Goal: Communication & Community: Answer question/provide support

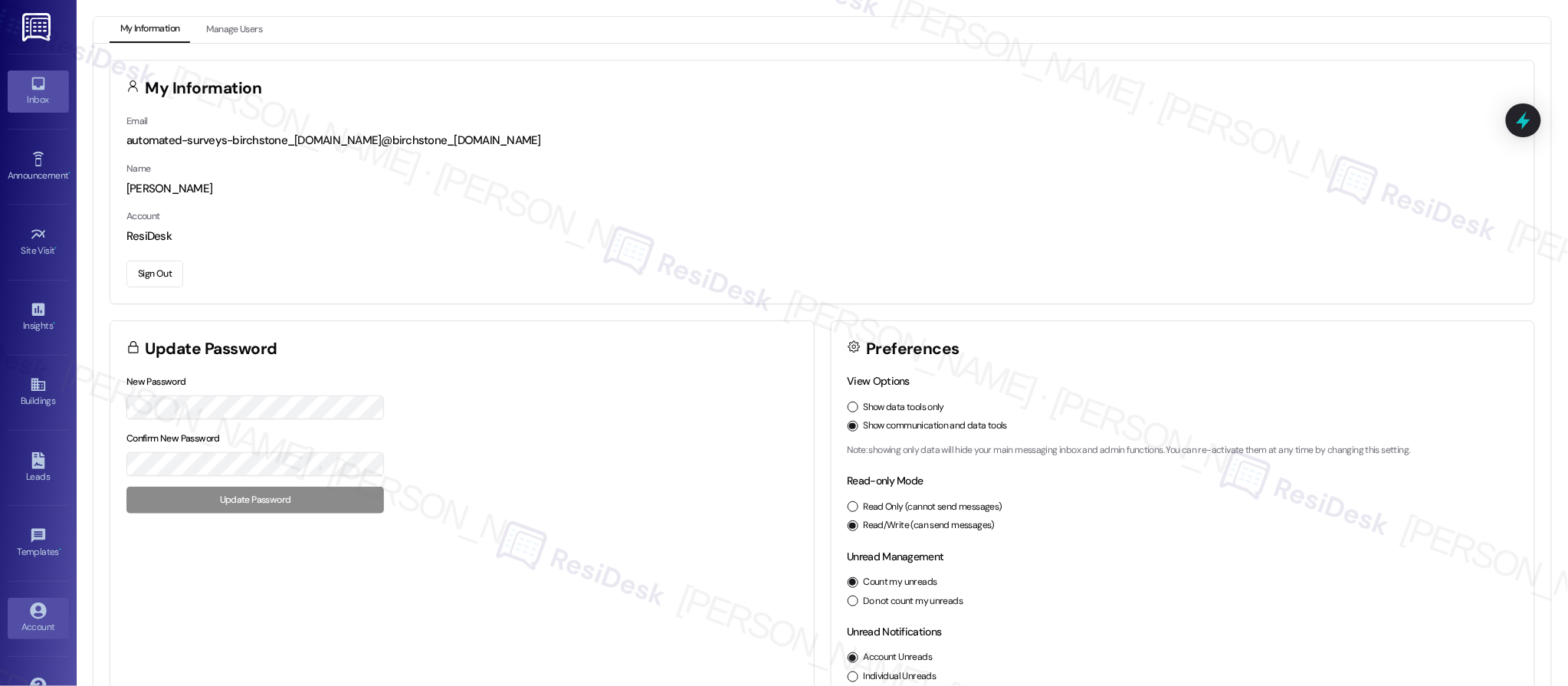
click at [39, 95] on div "Inbox" at bounding box center [38, 99] width 77 height 15
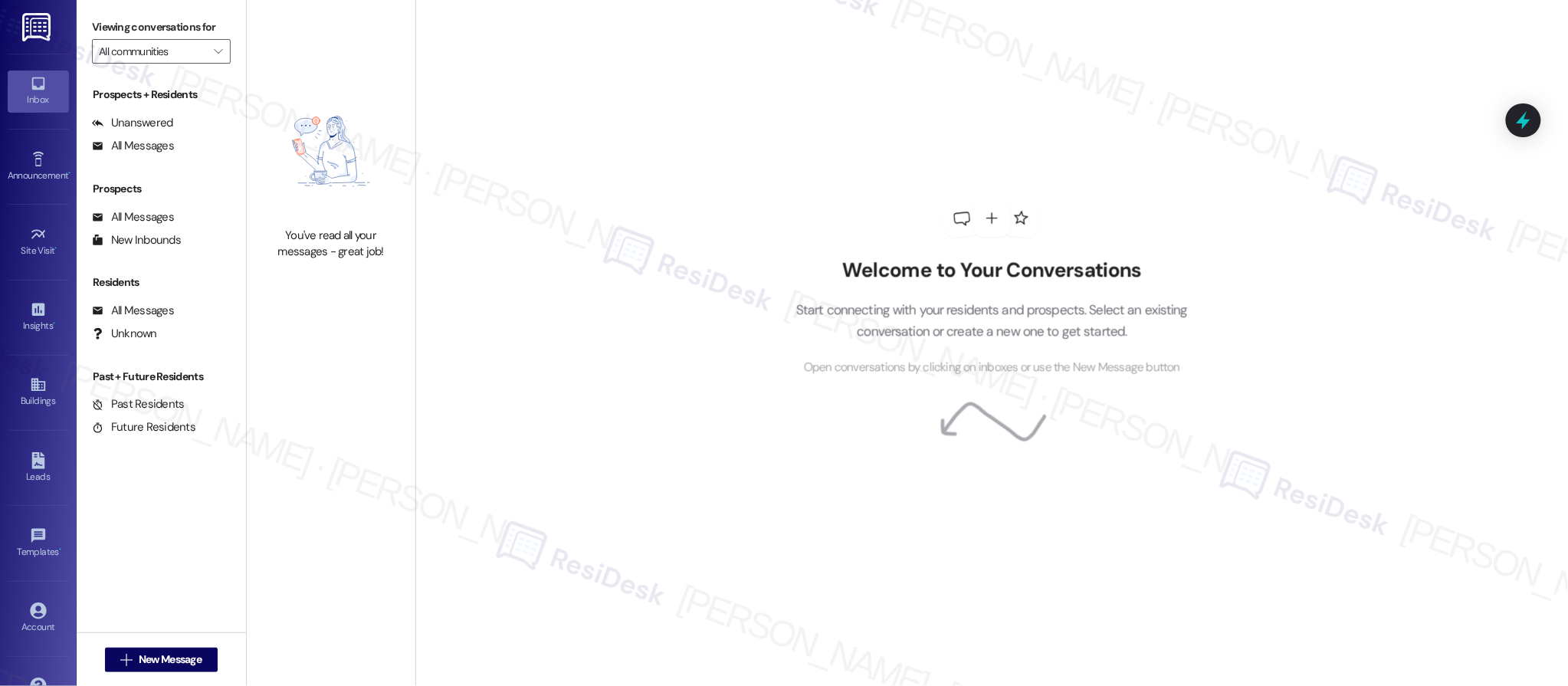
click at [39, 95] on div "Inbox" at bounding box center [38, 99] width 77 height 15
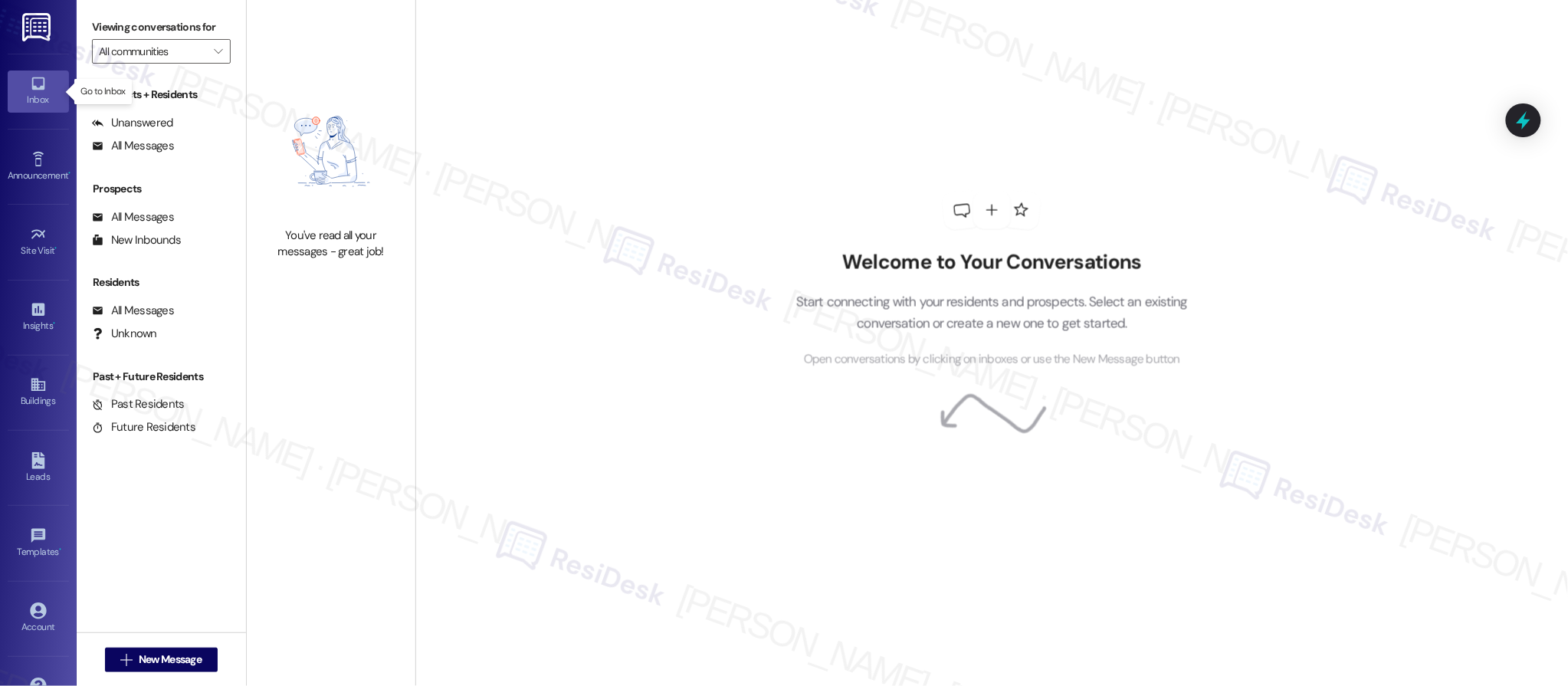
click at [39, 95] on div "Inbox" at bounding box center [38, 99] width 77 height 15
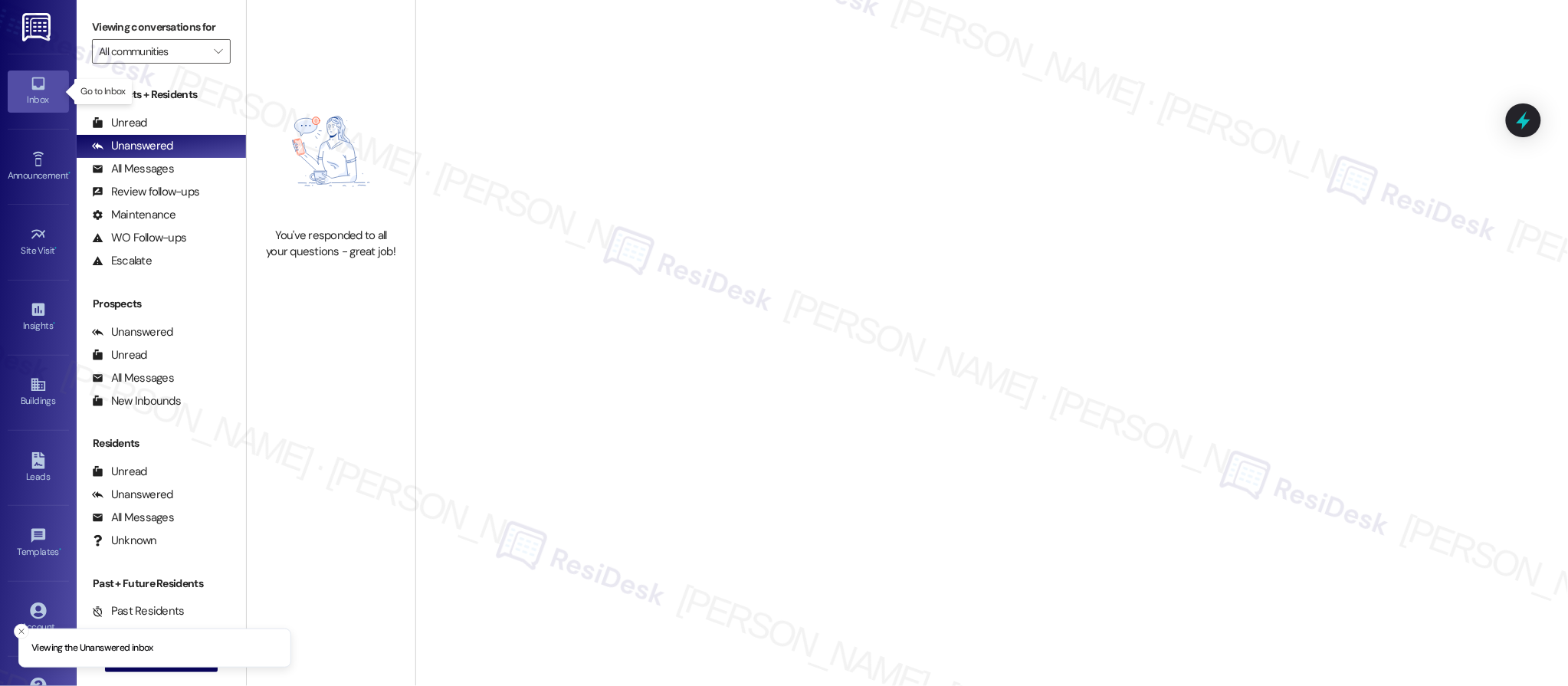
click at [39, 95] on div "Inbox" at bounding box center [38, 99] width 77 height 15
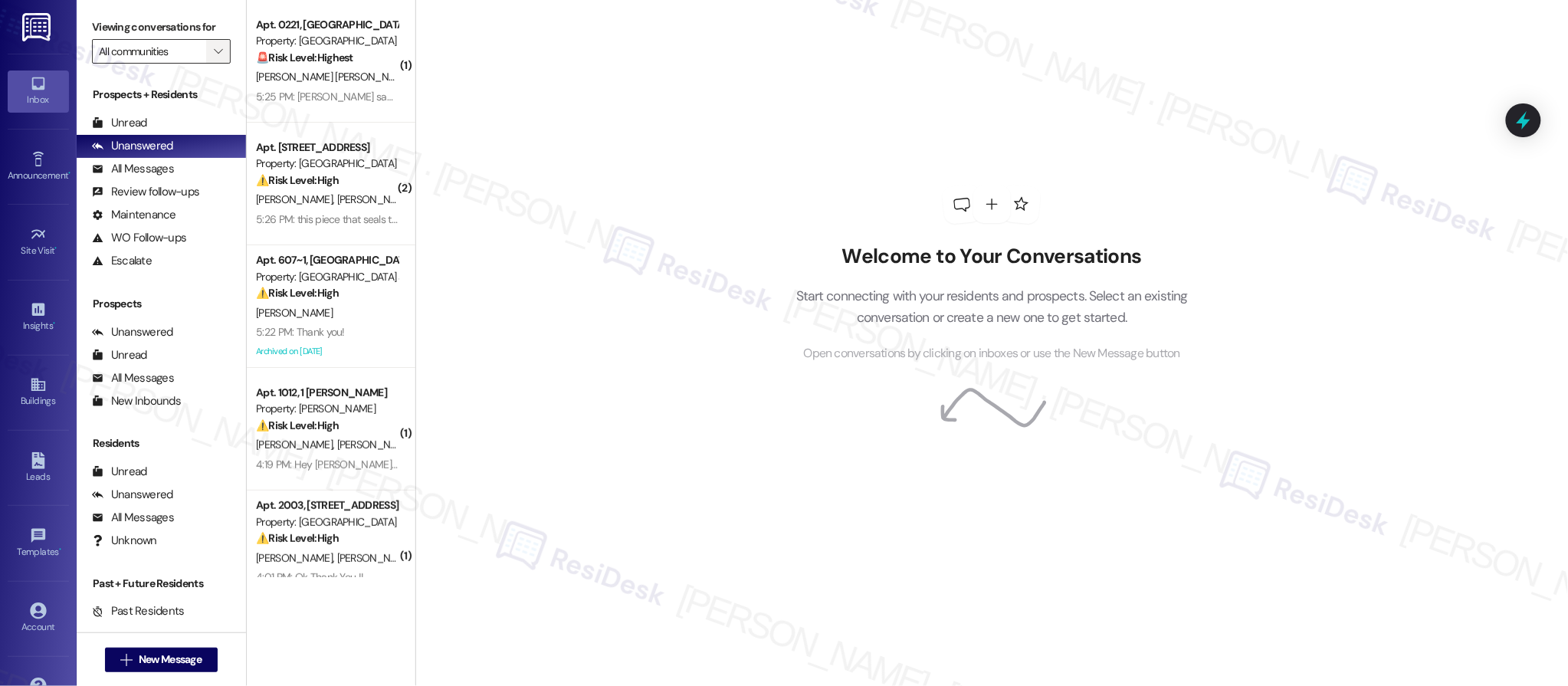
click at [214, 50] on icon "" at bounding box center [218, 51] width 9 height 12
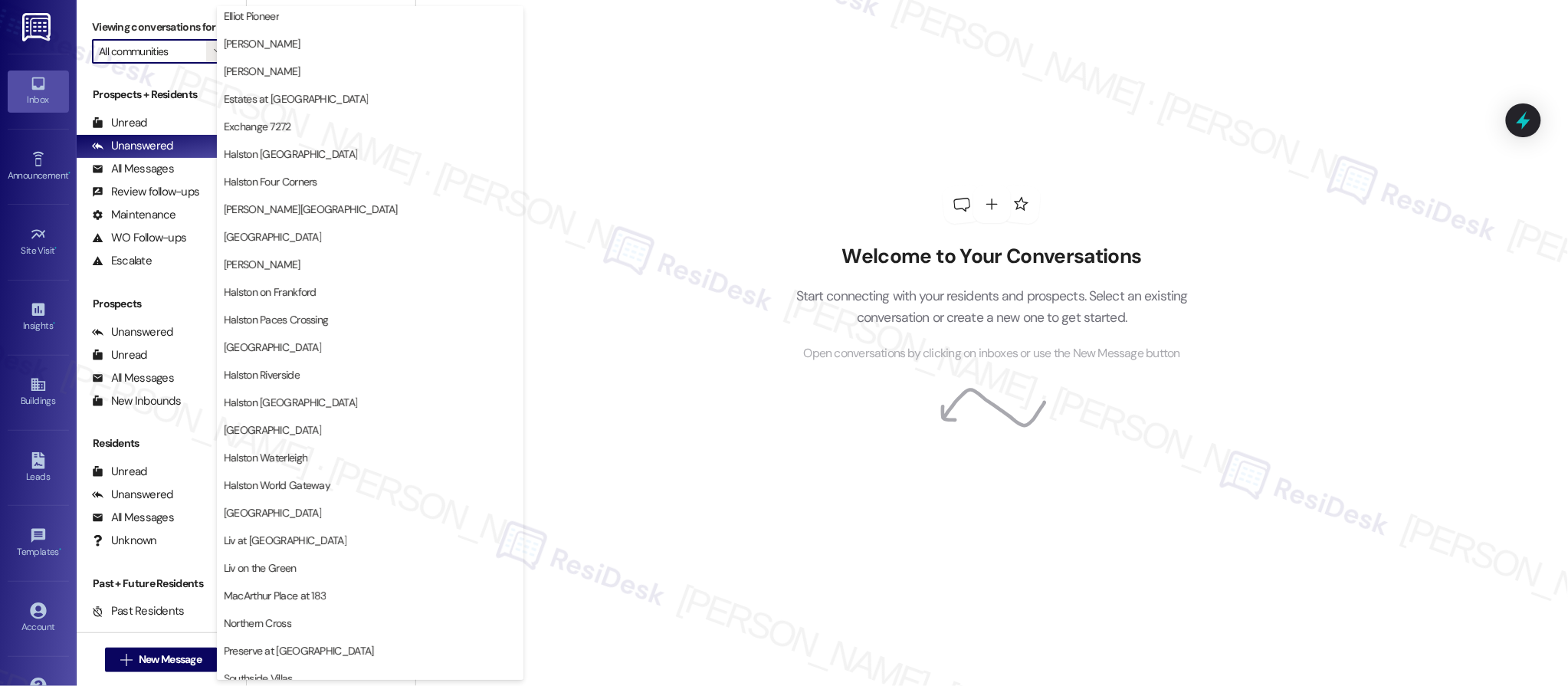
scroll to position [334, 0]
click at [388, 240] on span "[GEOGRAPHIC_DATA]" at bounding box center [369, 238] width 293 height 15
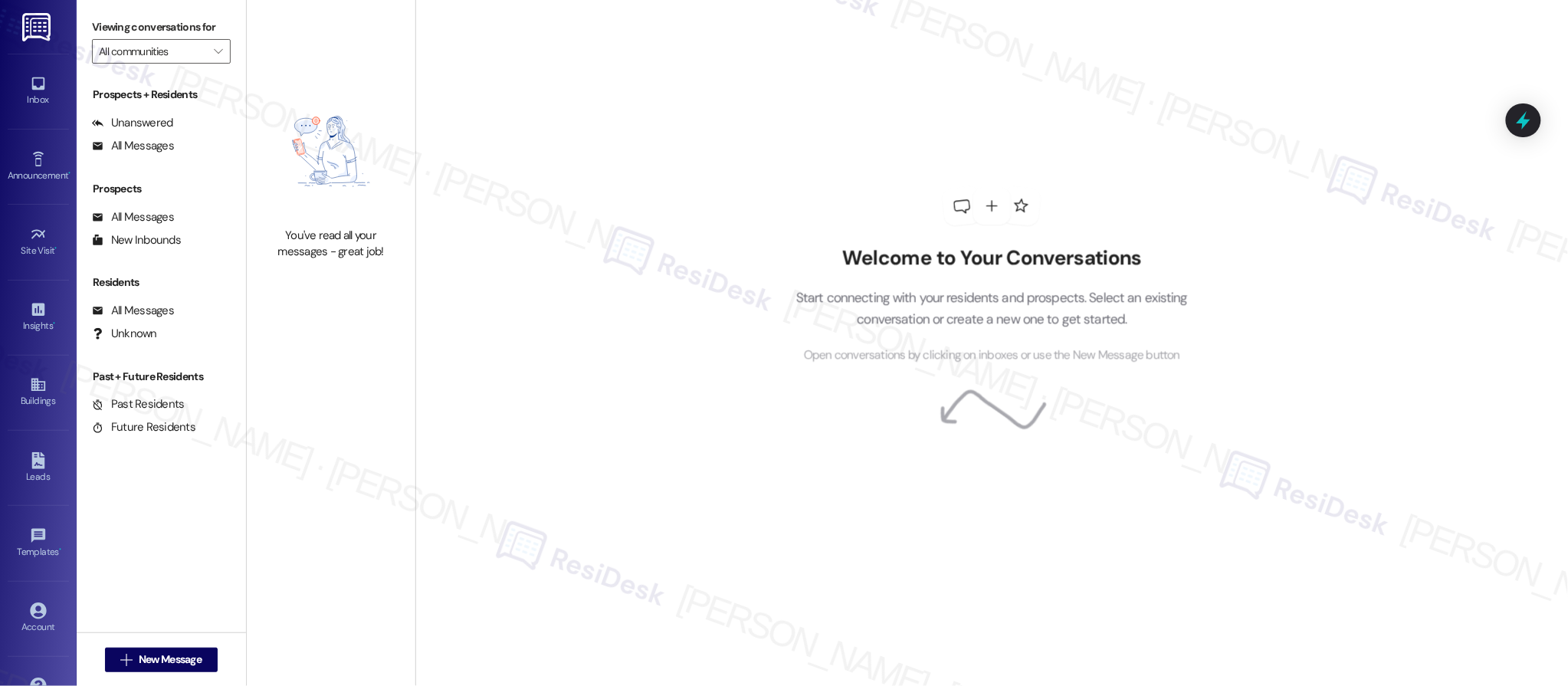
type input "[GEOGRAPHIC_DATA]"
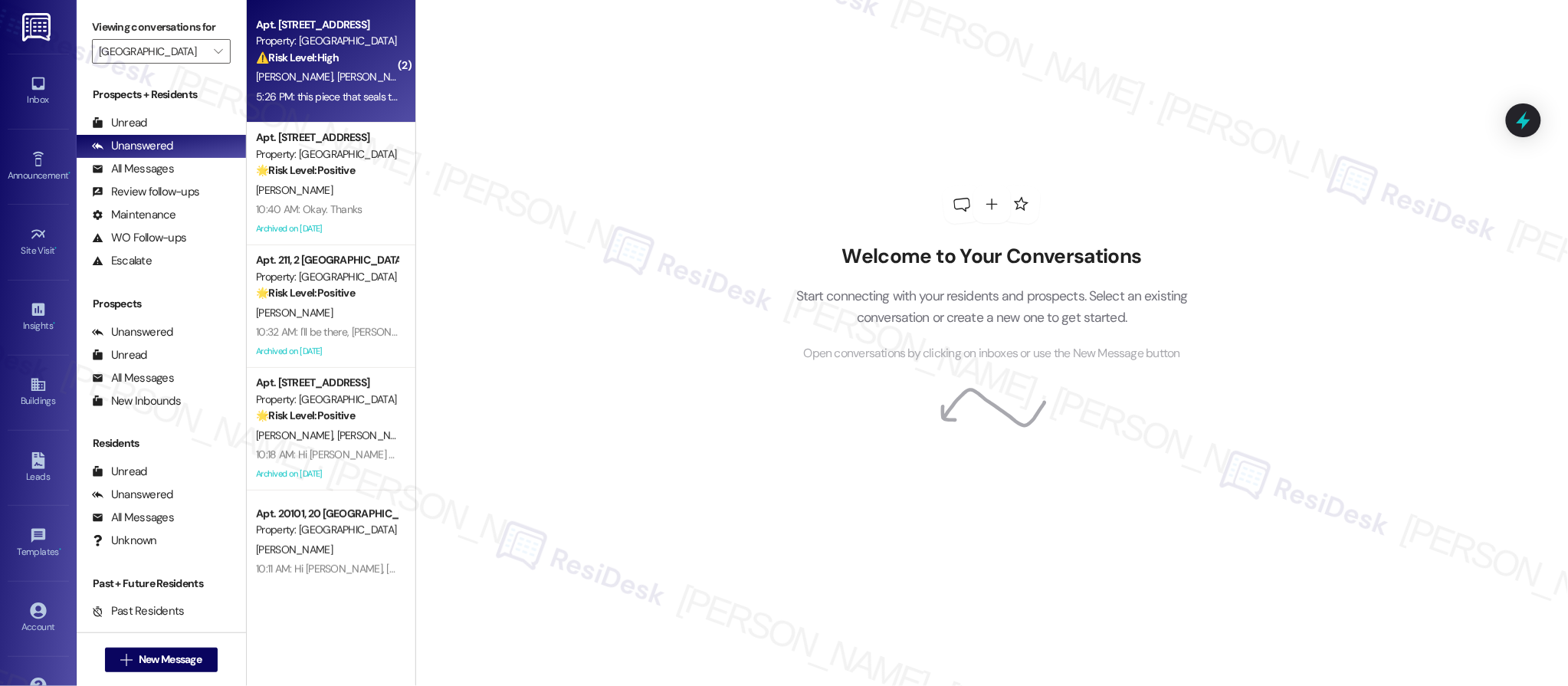
click at [344, 80] on div "A. Moreira S. Carolino" at bounding box center [327, 77] width 145 height 19
click at [344, 81] on div "A. Moreira S. Carolino" at bounding box center [327, 77] width 145 height 19
click at [344, 80] on div "A. Moreira S. Carolino" at bounding box center [327, 77] width 145 height 19
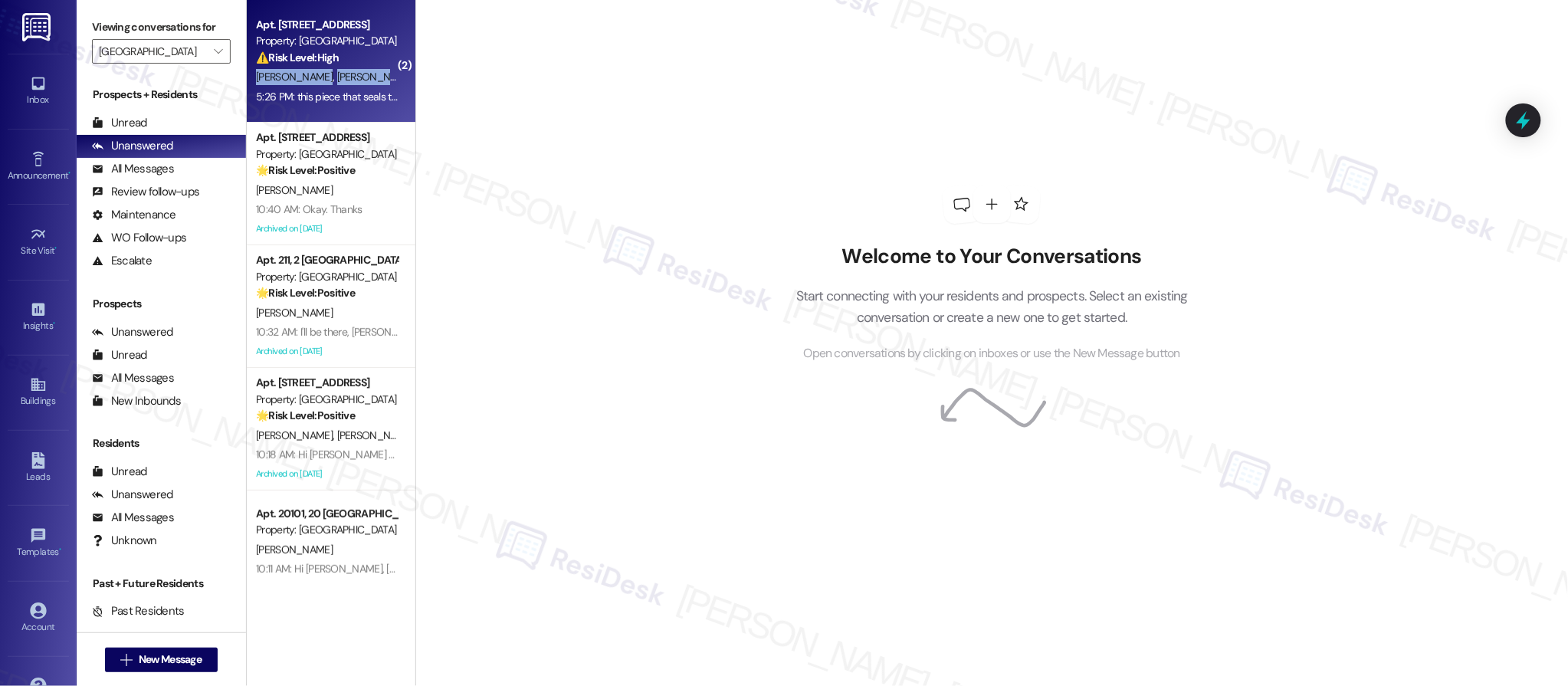
click at [344, 80] on div "A. Moreira S. Carolino" at bounding box center [327, 77] width 145 height 19
drag, startPoint x: 344, startPoint y: 80, endPoint x: 346, endPoint y: 92, distance: 12.2
click at [344, 80] on div "A. Moreira S. Carolino" at bounding box center [327, 77] width 145 height 19
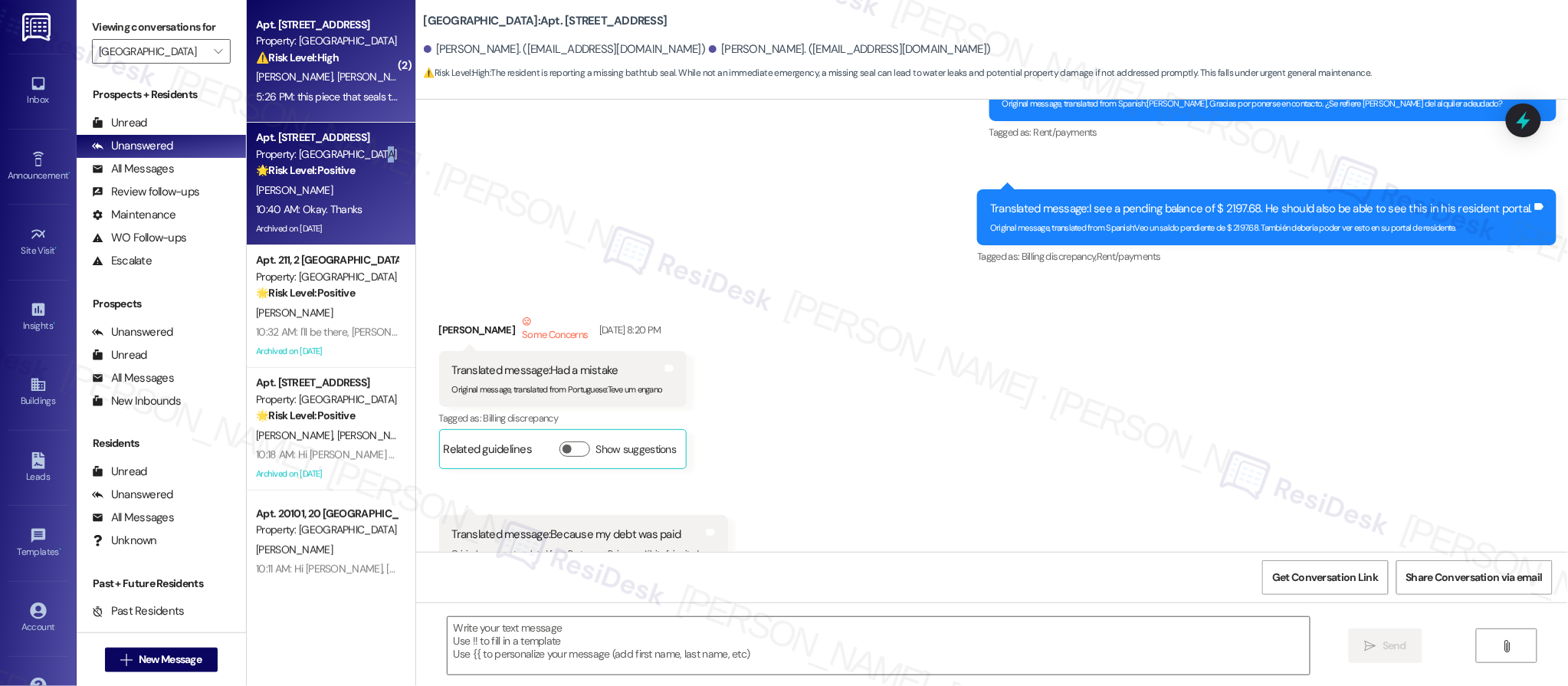
click at [357, 154] on div "Property: [GEOGRAPHIC_DATA]" at bounding box center [327, 155] width 141 height 16
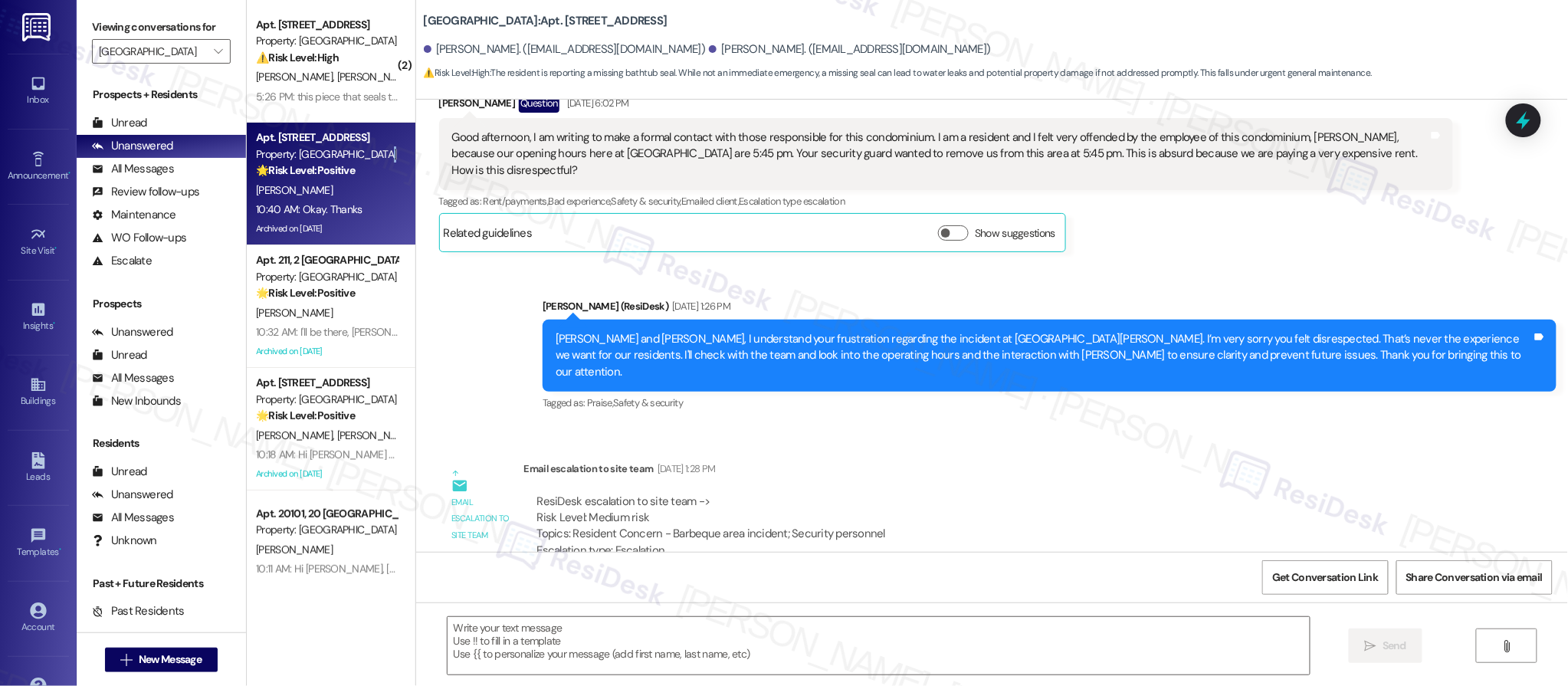
click at [358, 153] on div "Property: [GEOGRAPHIC_DATA]" at bounding box center [327, 155] width 141 height 16
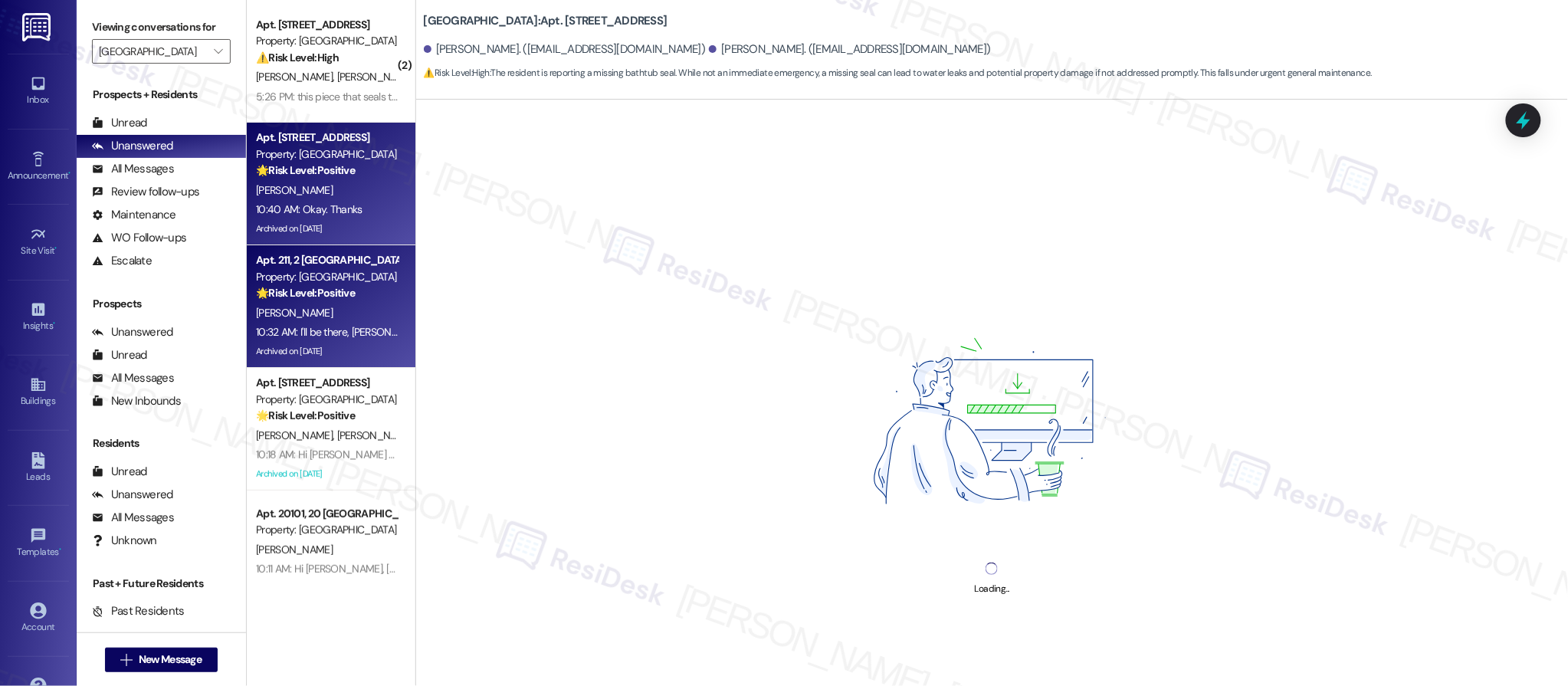
click at [361, 276] on div "Property: [GEOGRAPHIC_DATA]" at bounding box center [327, 277] width 141 height 16
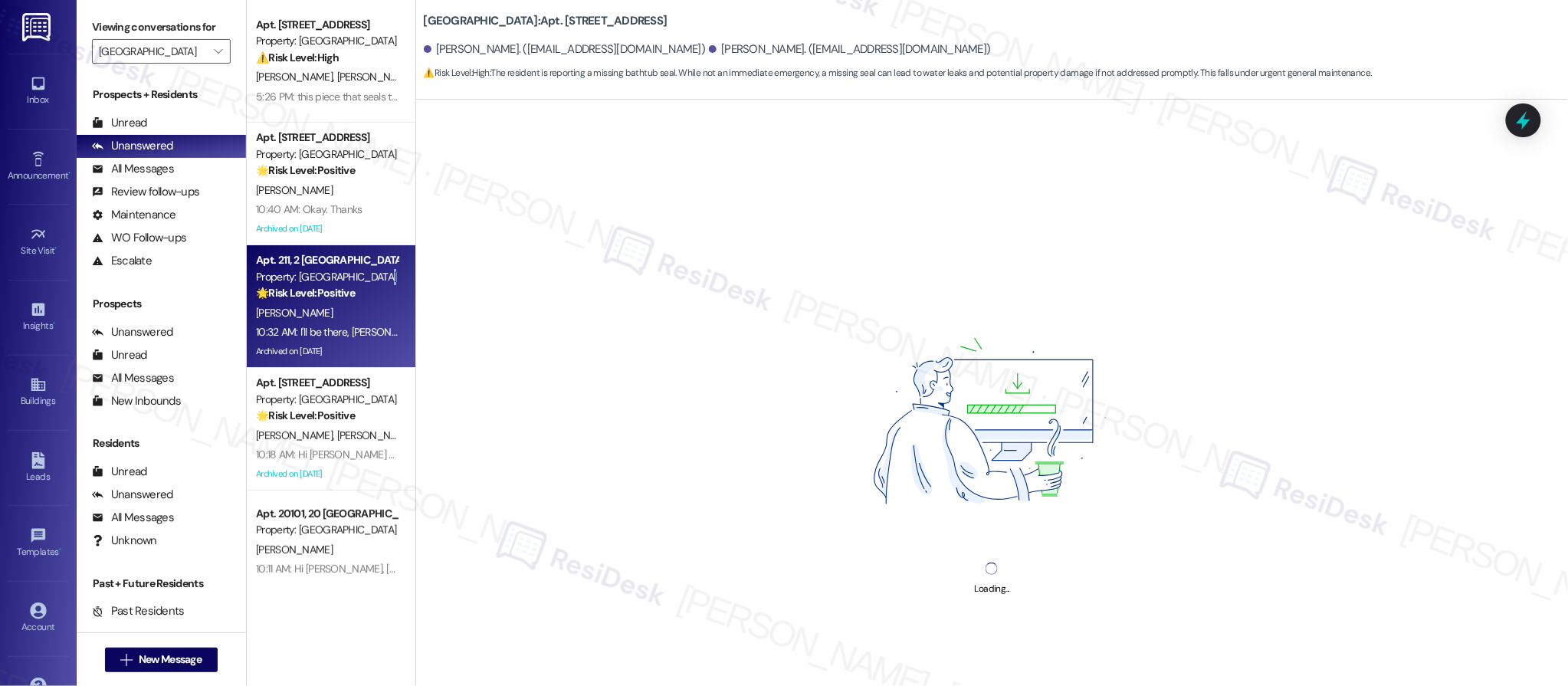
click at [361, 276] on div "Property: [GEOGRAPHIC_DATA]" at bounding box center [327, 277] width 141 height 16
click at [361, 275] on div "Property: [GEOGRAPHIC_DATA]" at bounding box center [327, 277] width 141 height 16
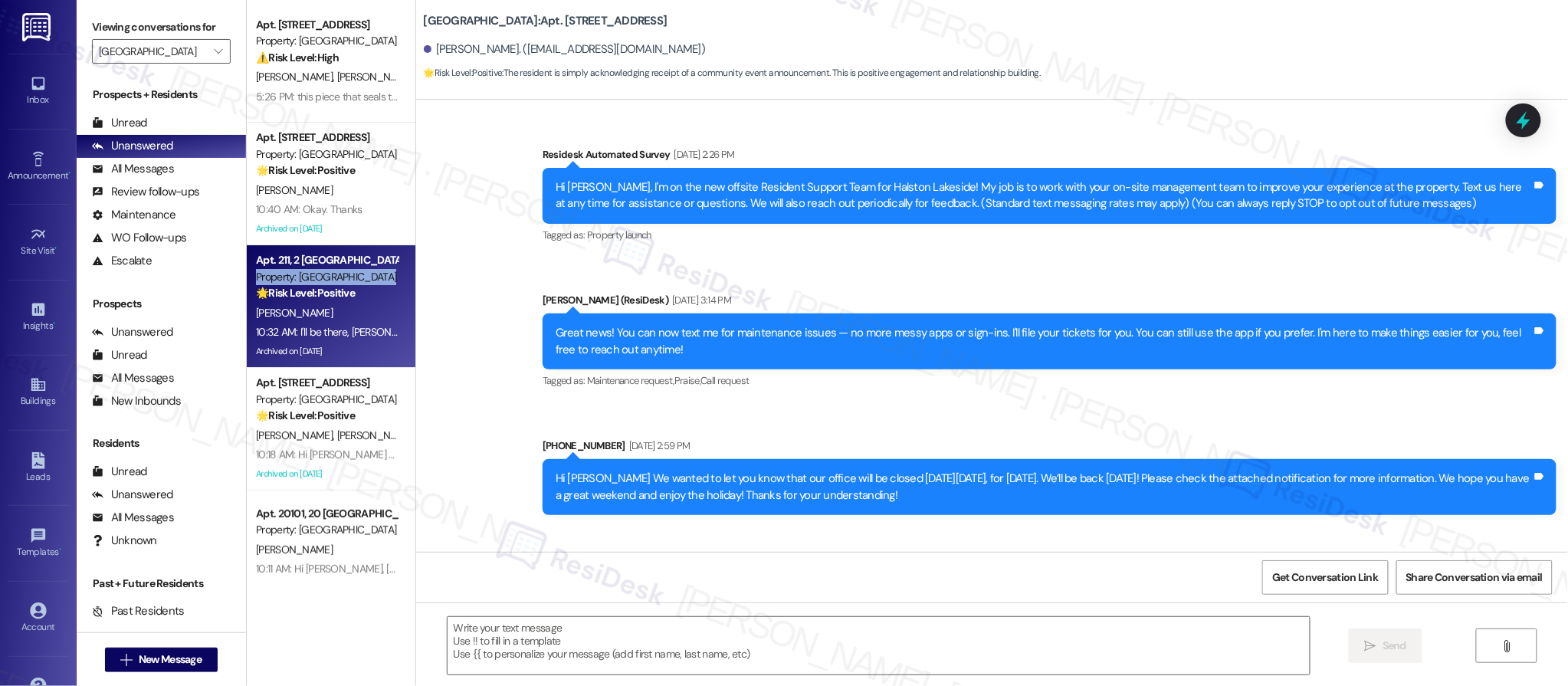
click at [361, 275] on div "Property: [GEOGRAPHIC_DATA]" at bounding box center [327, 277] width 141 height 16
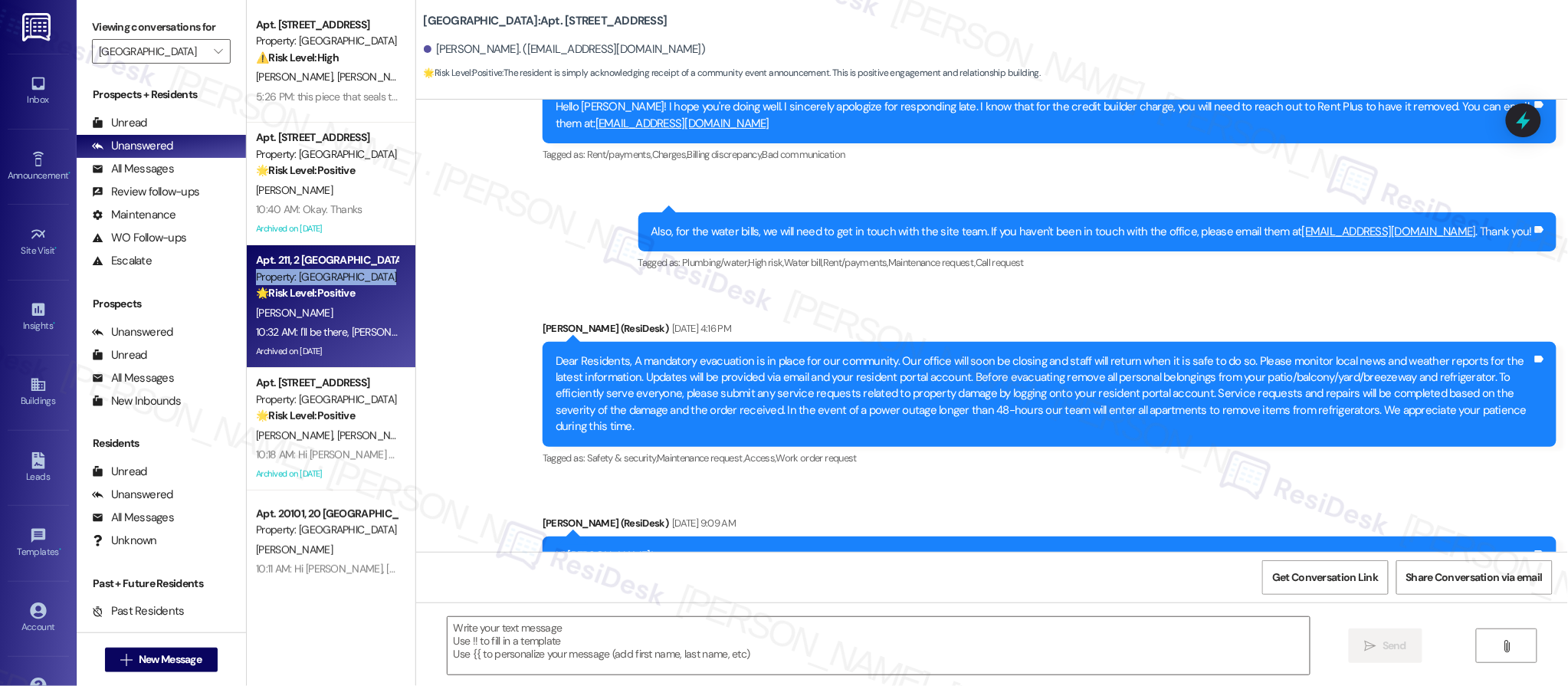
click at [361, 275] on div "Property: [GEOGRAPHIC_DATA]" at bounding box center [327, 277] width 141 height 16
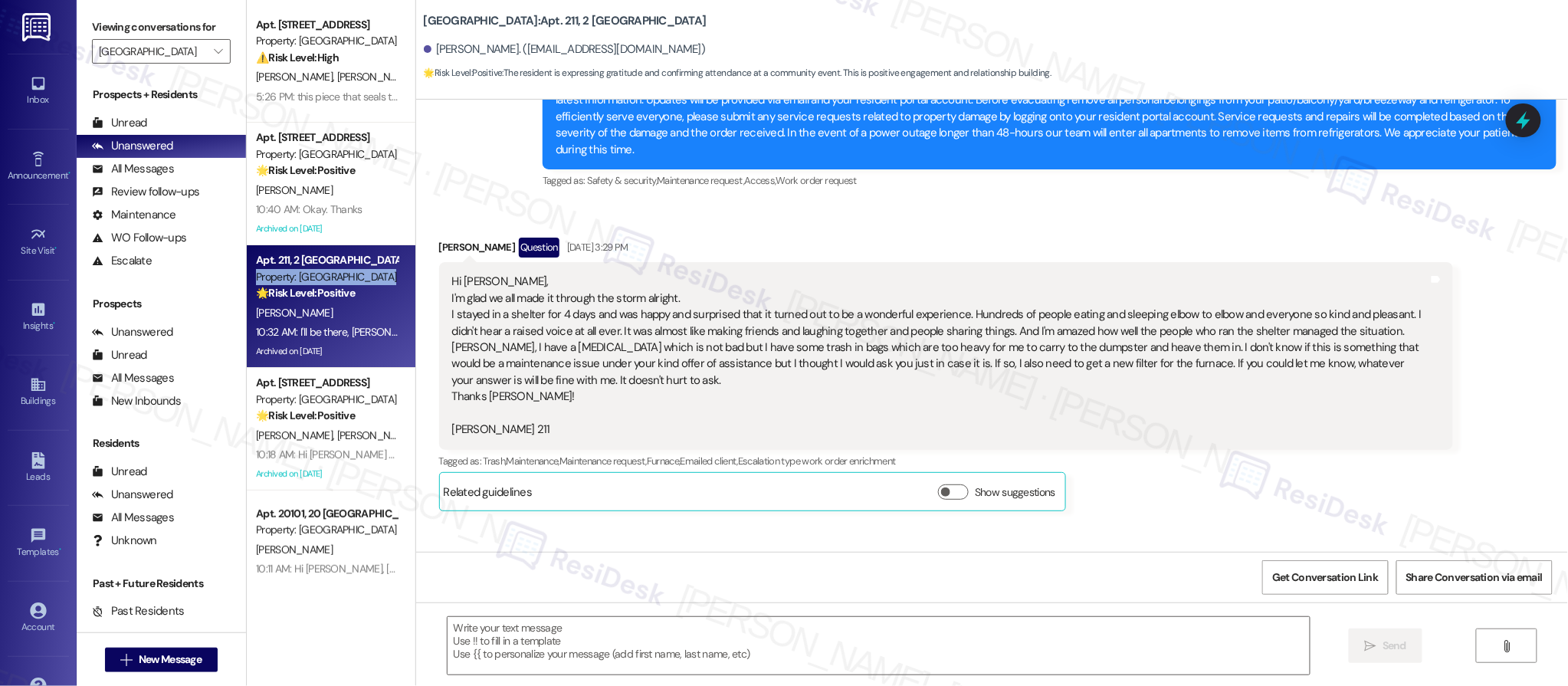
type textarea "Fetching suggested responses. Please feel free to read through the conversation…"
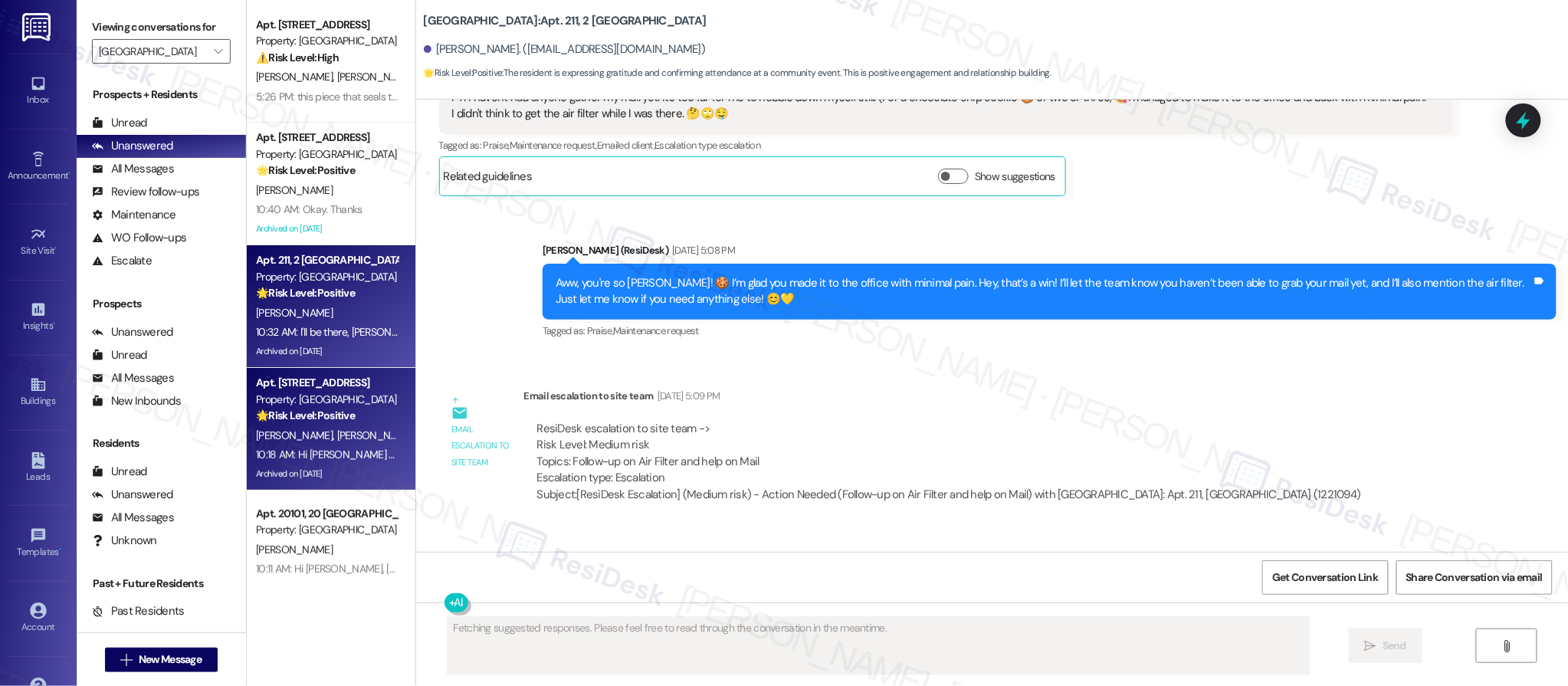
drag, startPoint x: 400, startPoint y: 228, endPoint x: 375, endPoint y: 393, distance: 166.9
click at [384, 384] on div "Apt. 825, 8 Halston Lakeside Property: Halston Lakeside ⚠️ Risk Level: High The…" at bounding box center [907, 343] width 1321 height 686
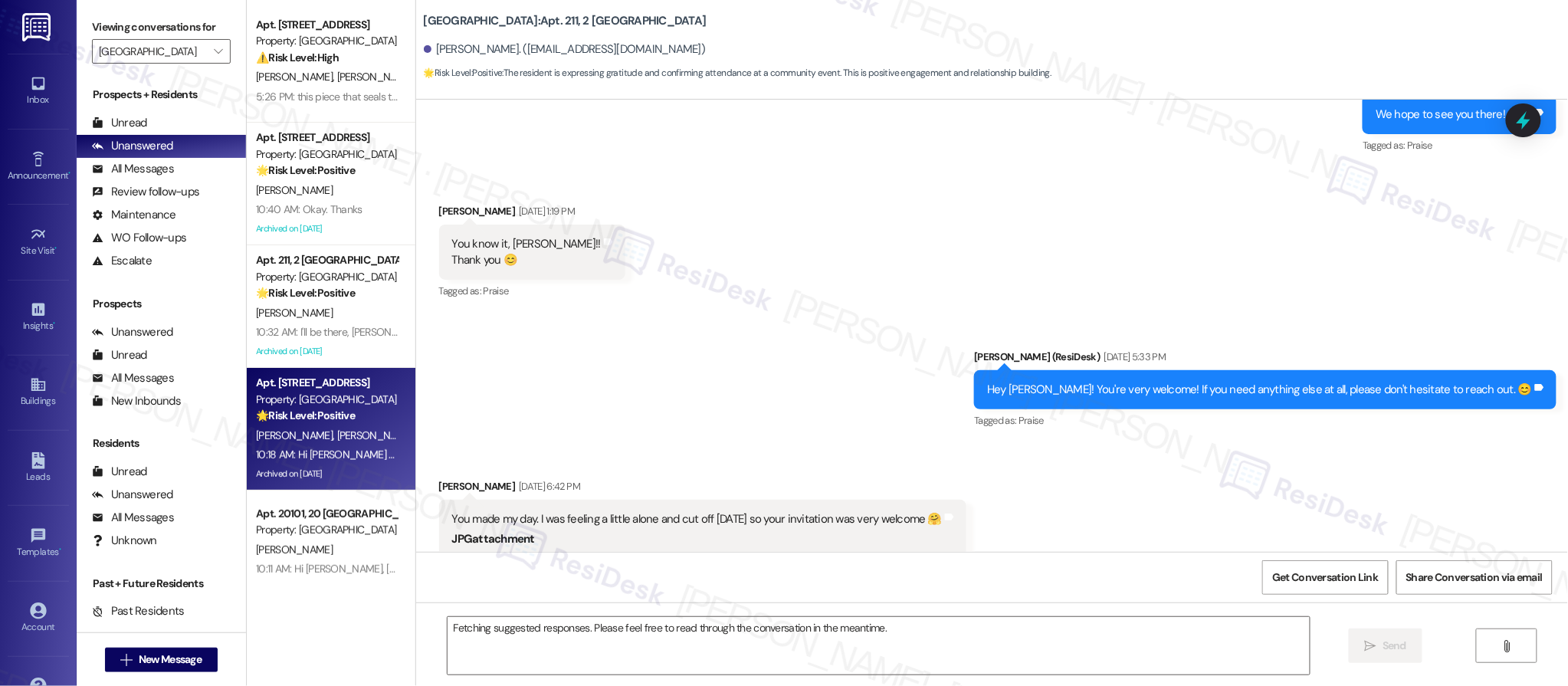
click at [322, 424] on div "Apt. 18203, 18 Halston Lakeside Property: Halston Lakeside 🌟 Risk Level: Positi…" at bounding box center [327, 399] width 145 height 52
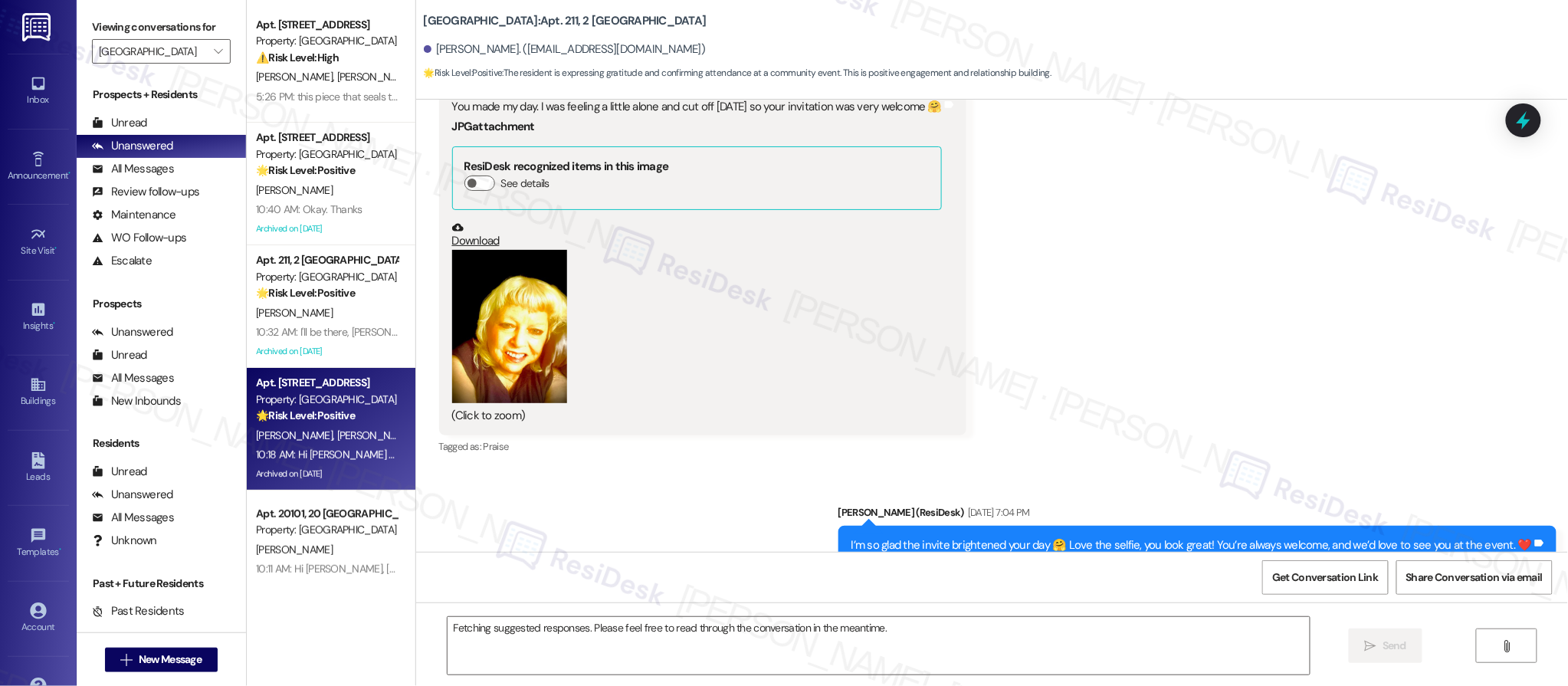
click at [322, 424] on div "Apt. 18203, 18 Halston Lakeside Property: Halston Lakeside 🌟 Risk Level: Positi…" at bounding box center [327, 399] width 145 height 52
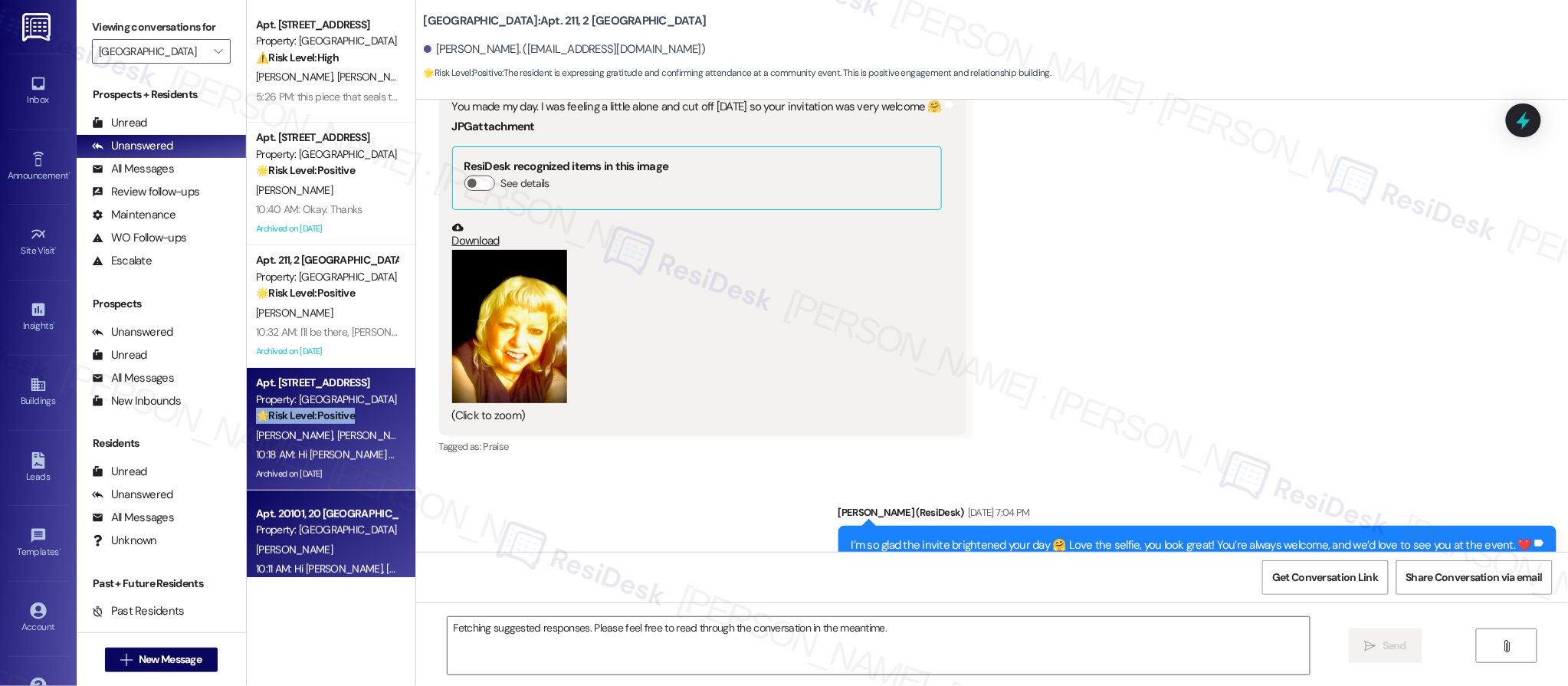
scroll to position [0, 0]
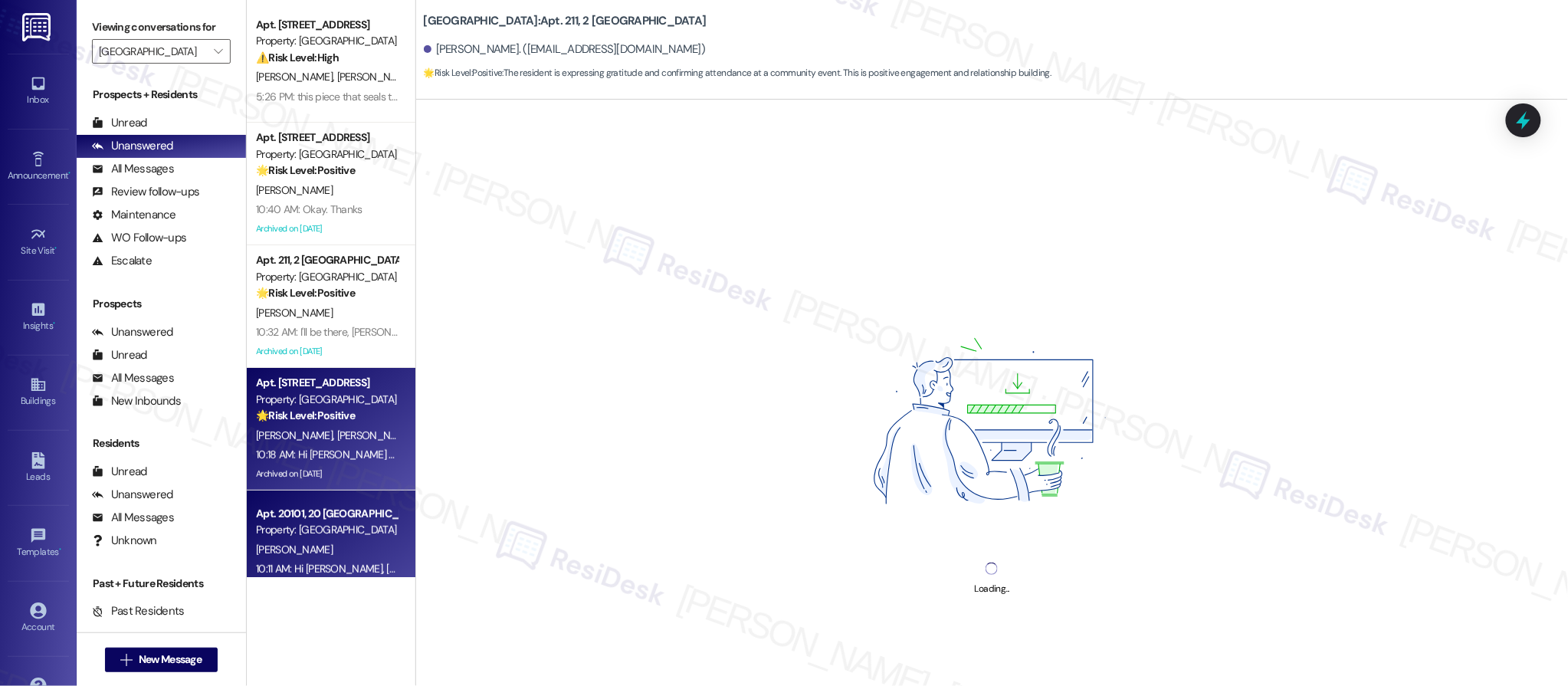
click at [324, 556] on div "D. Carbone" at bounding box center [327, 550] width 145 height 19
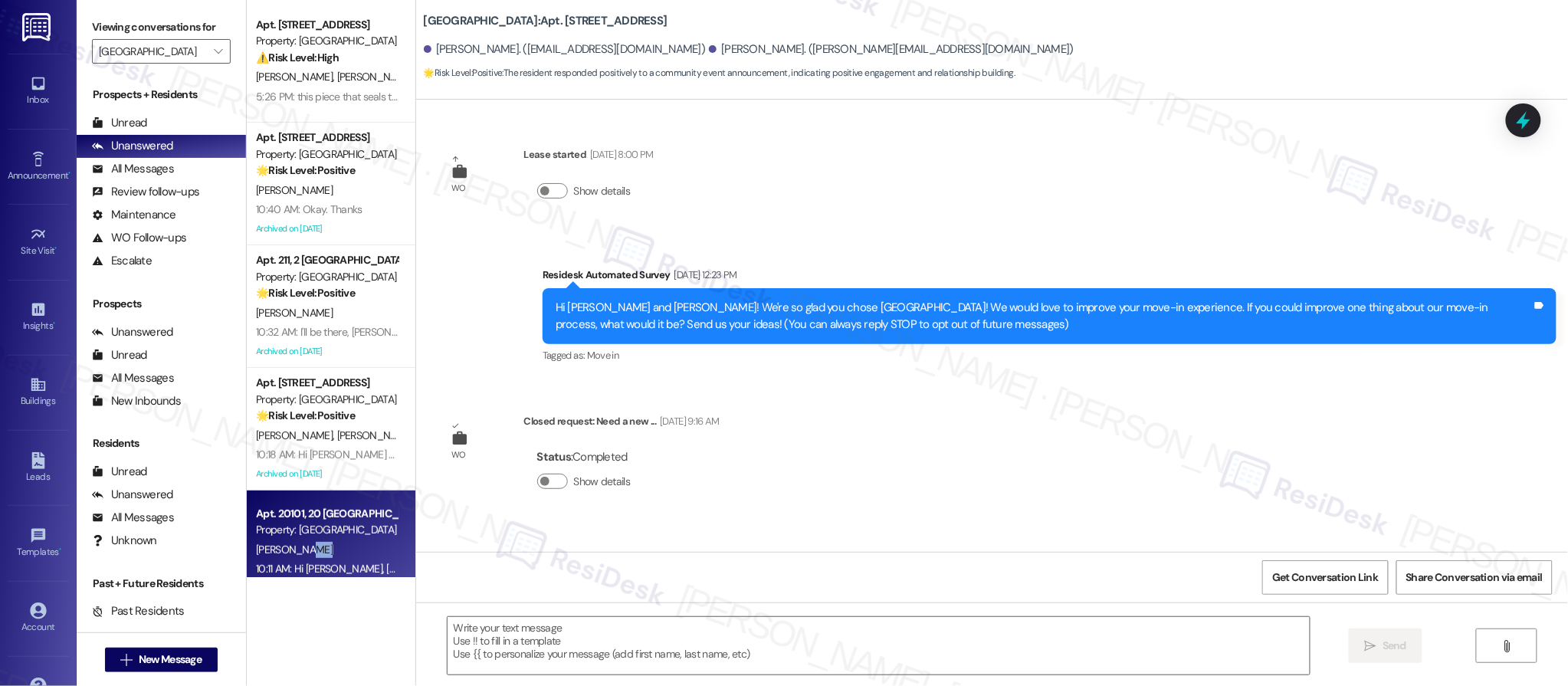
click at [324, 556] on div "D. Carbone" at bounding box center [327, 550] width 145 height 19
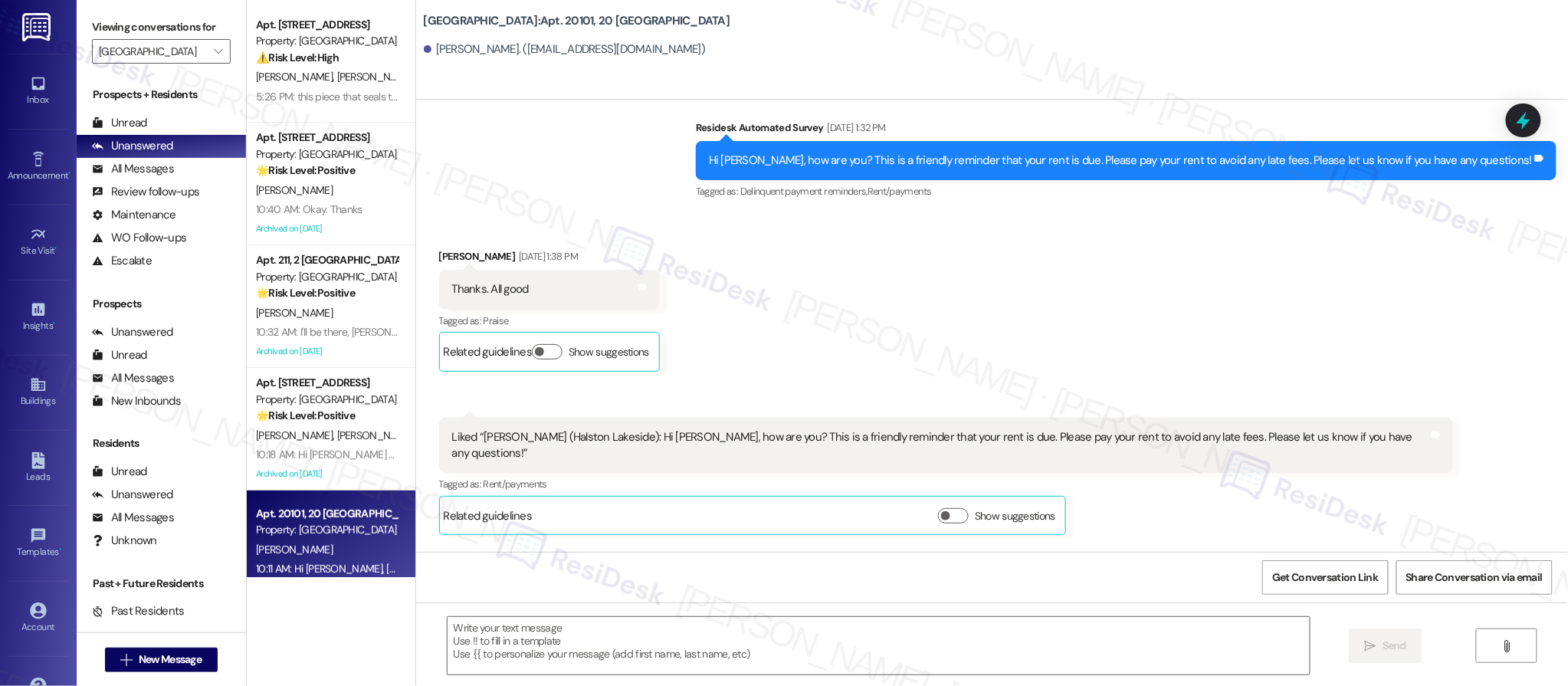
type textarea "Fetching suggested responses. Please feel free to read through the conversation…"
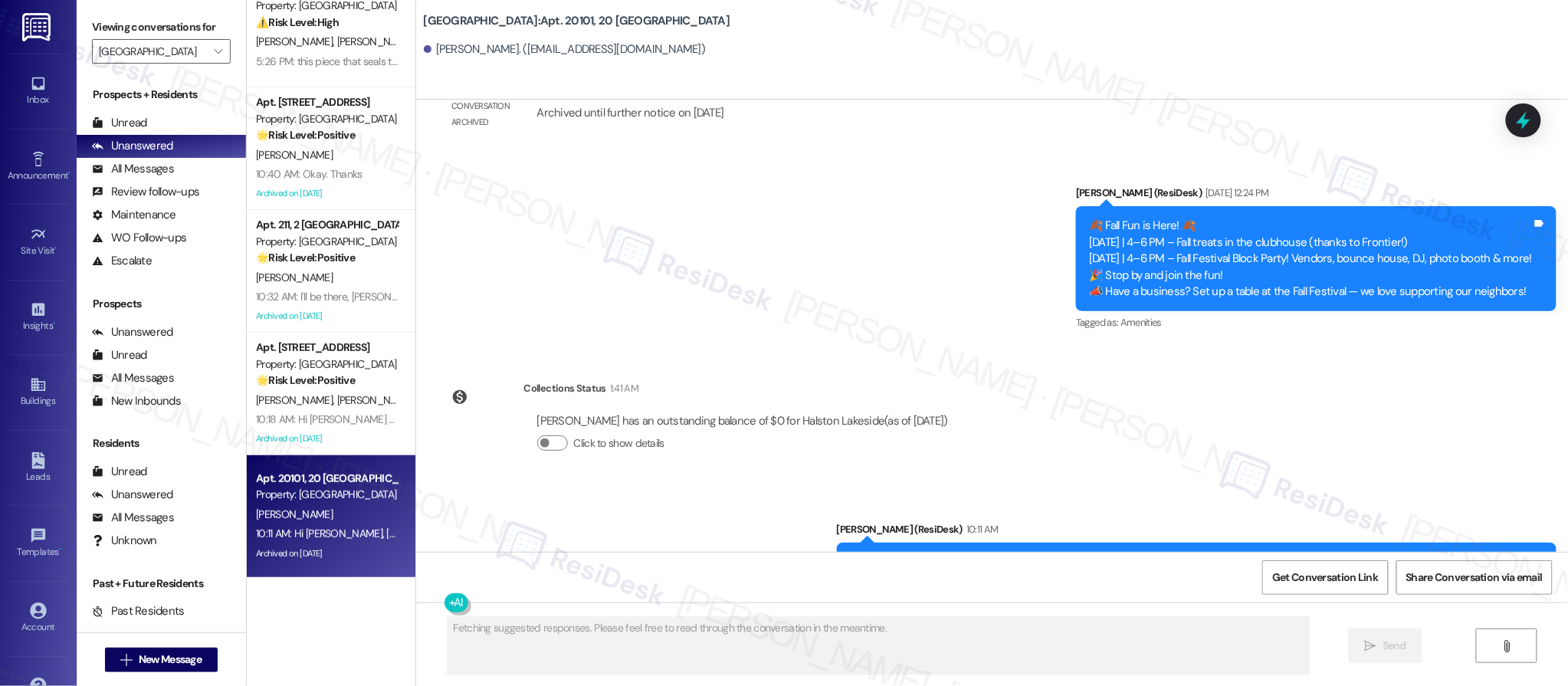
click at [311, 524] on div "10:11 AM: Hi Denise, Sweeten your Friday! Join us for Fall Treats at the clubho…" at bounding box center [327, 534] width 145 height 19
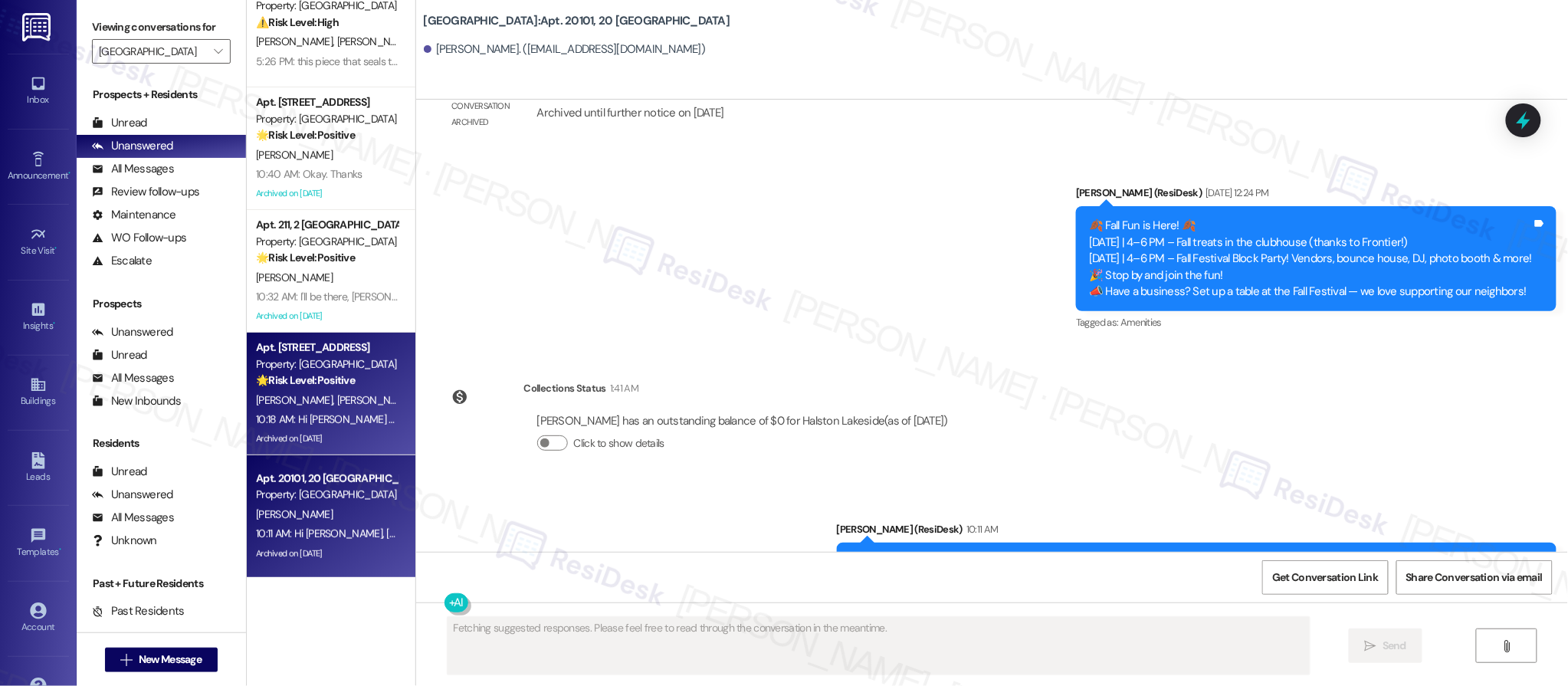
click at [339, 413] on div "10:18 AM: Hi Zachariah and Isabella, Sweeten your Friday! Join us for Fall Trea…" at bounding box center [707, 420] width 902 height 14
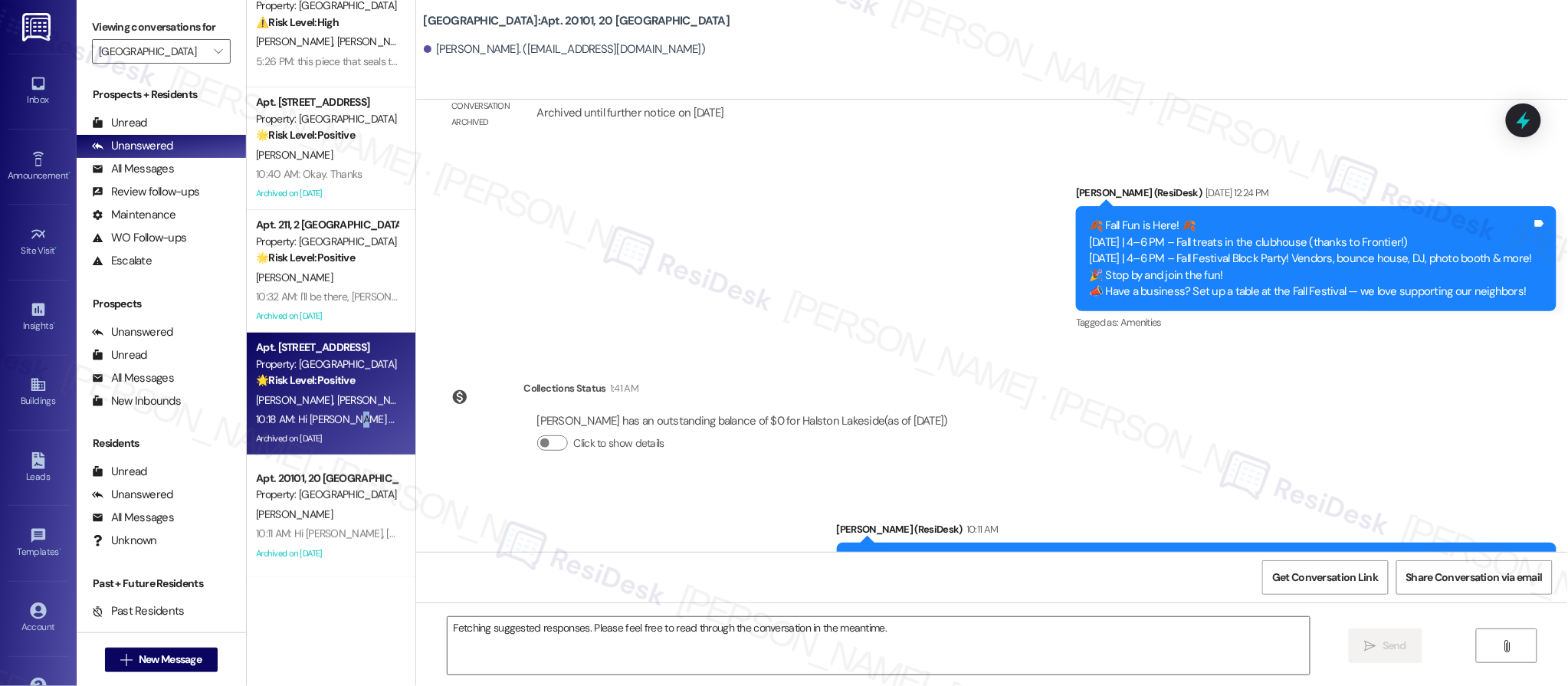
click at [339, 413] on div "10:18 AM: Hi Zachariah and Isabella, Sweeten your Friday! Join us for Fall Trea…" at bounding box center [707, 420] width 902 height 14
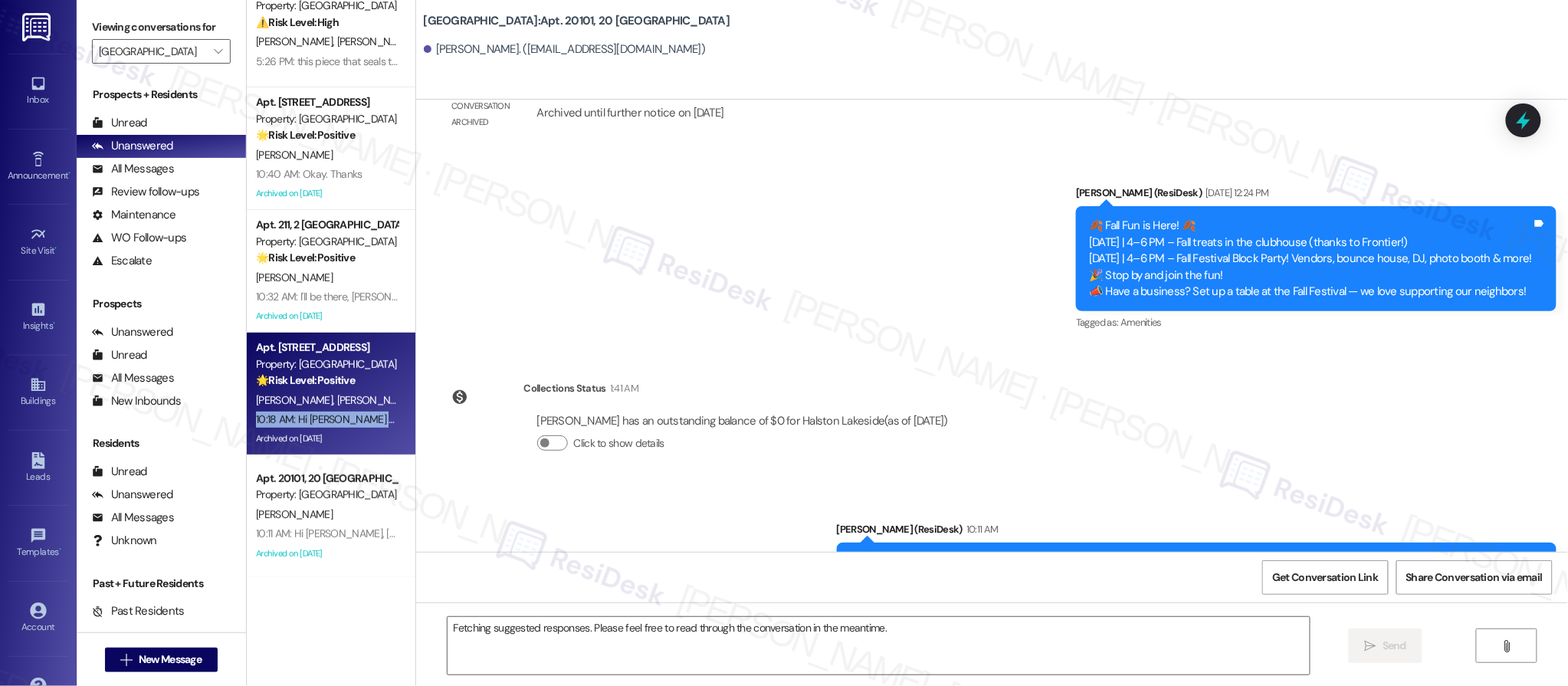
click at [339, 413] on div "10:18 AM: Hi Zachariah and Isabella, Sweeten your Friday! Join us for Fall Trea…" at bounding box center [707, 420] width 902 height 14
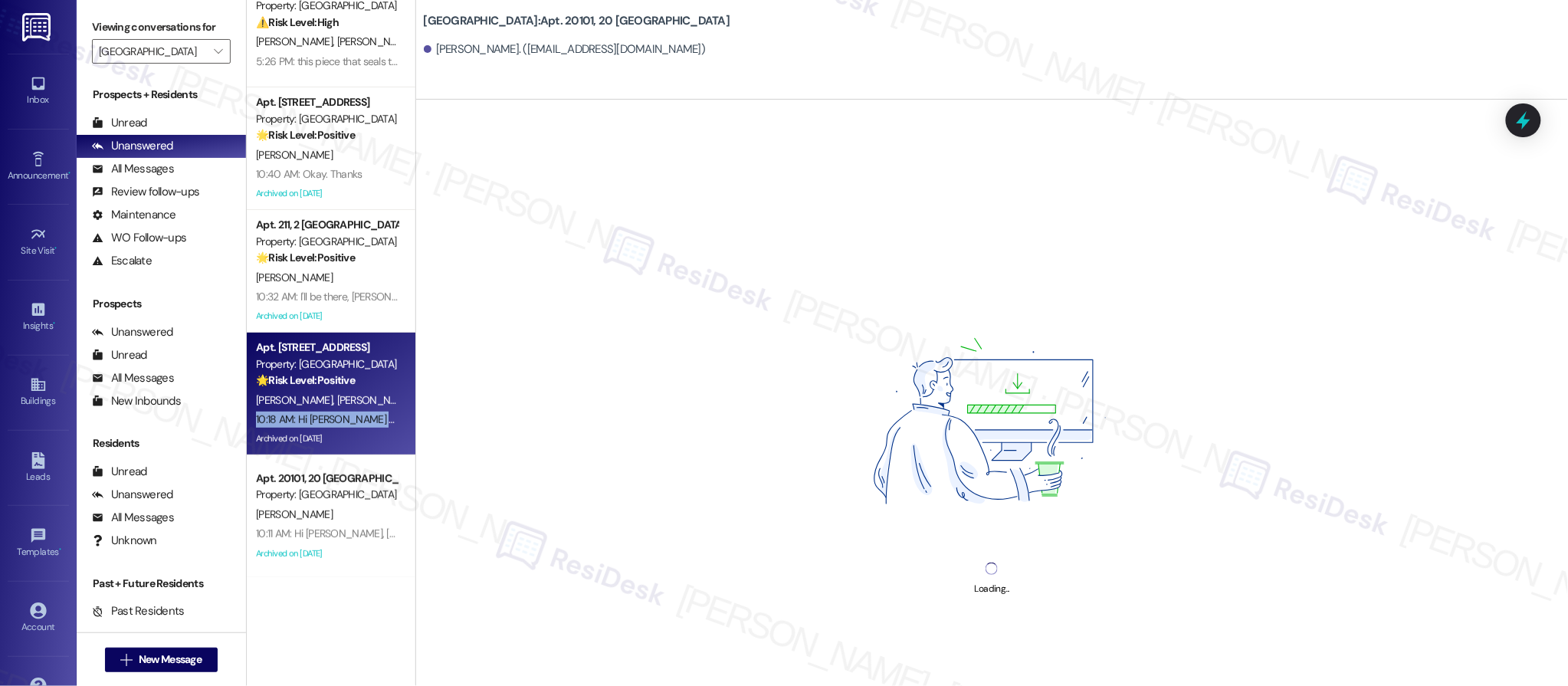
click at [339, 413] on div "10:18 AM: Hi Zachariah and Isabella, Sweeten your Friday! Join us for Fall Trea…" at bounding box center [707, 420] width 902 height 14
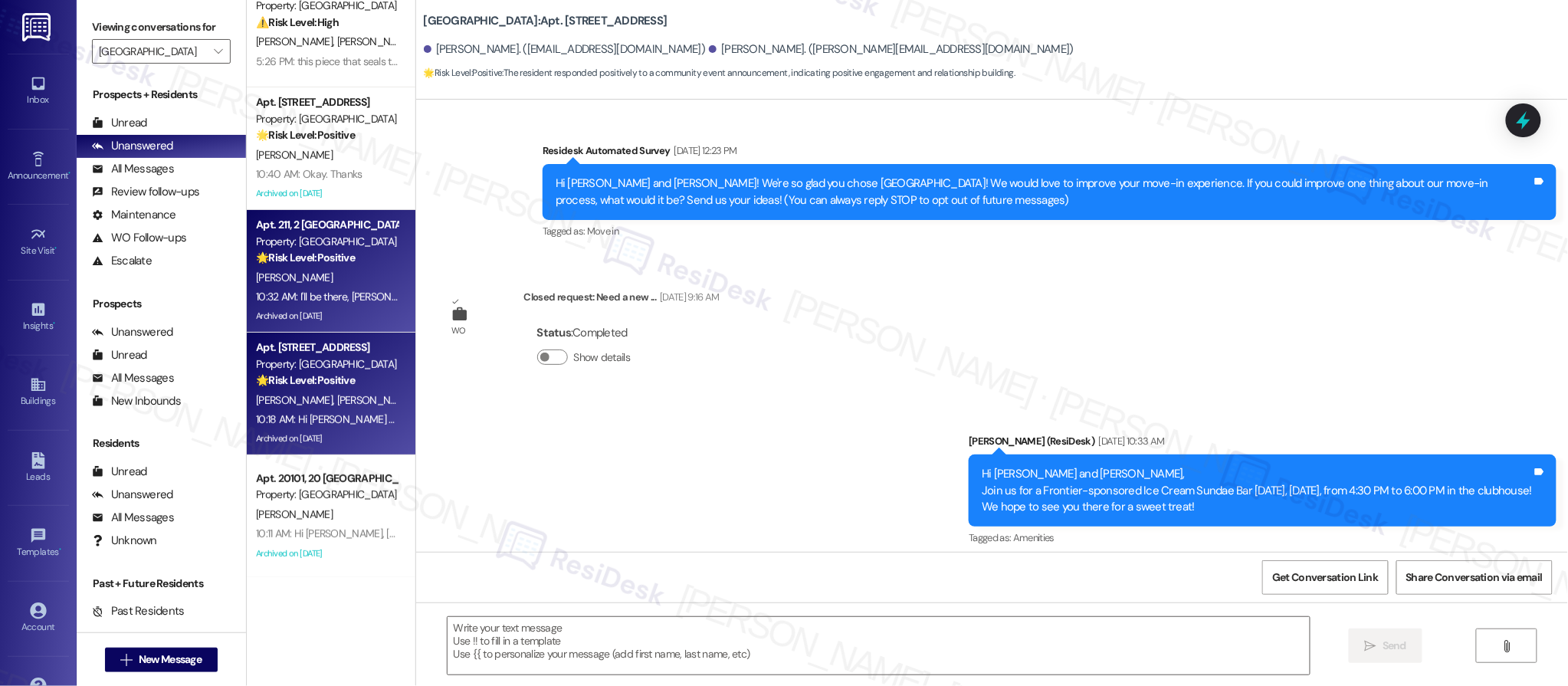
click at [347, 330] on div "Apt. 211, 2 Halston Lakeside Property: Halston Lakeside 🌟 Risk Level: Positive …" at bounding box center [331, 271] width 169 height 123
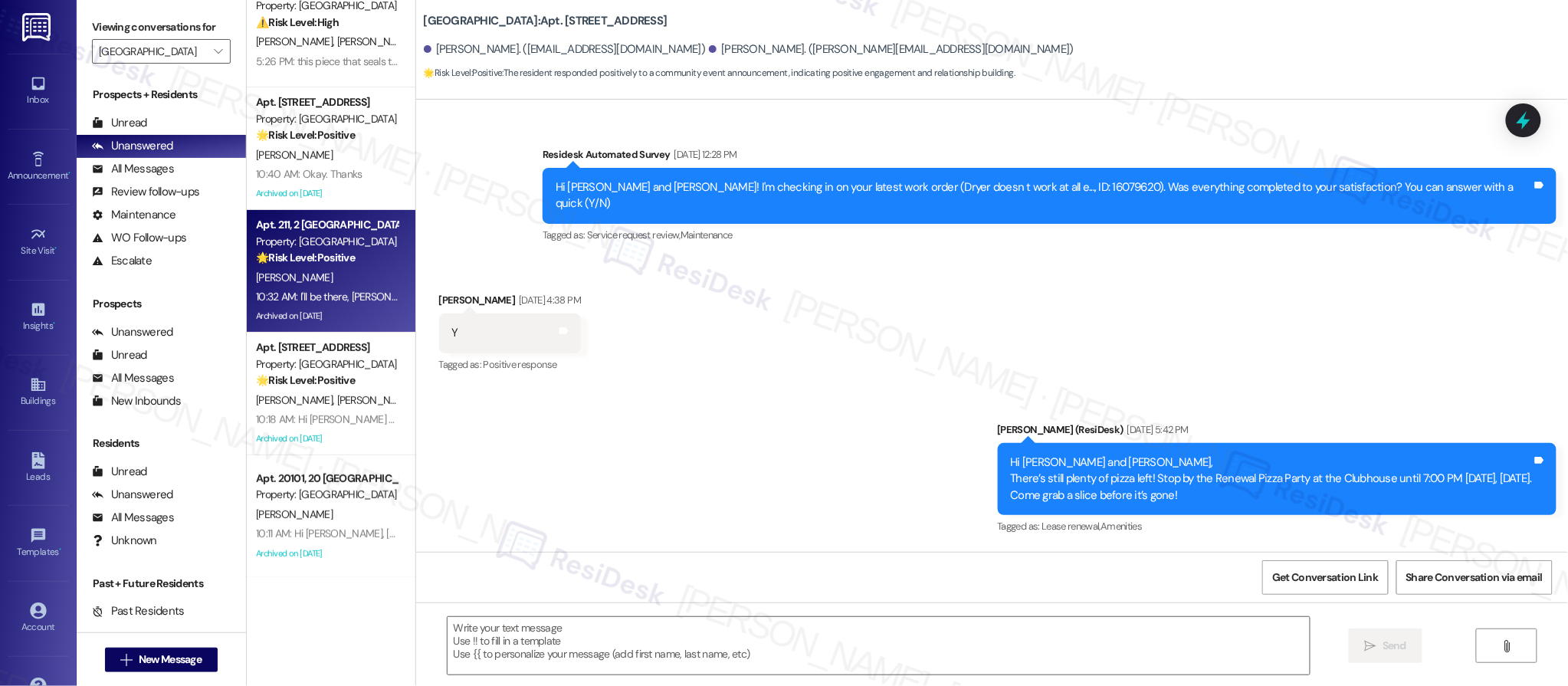
click at [348, 328] on div "Apt. 211, 2 Halston Lakeside Property: Halston Lakeside 🌟 Risk Level: Positive …" at bounding box center [331, 271] width 169 height 123
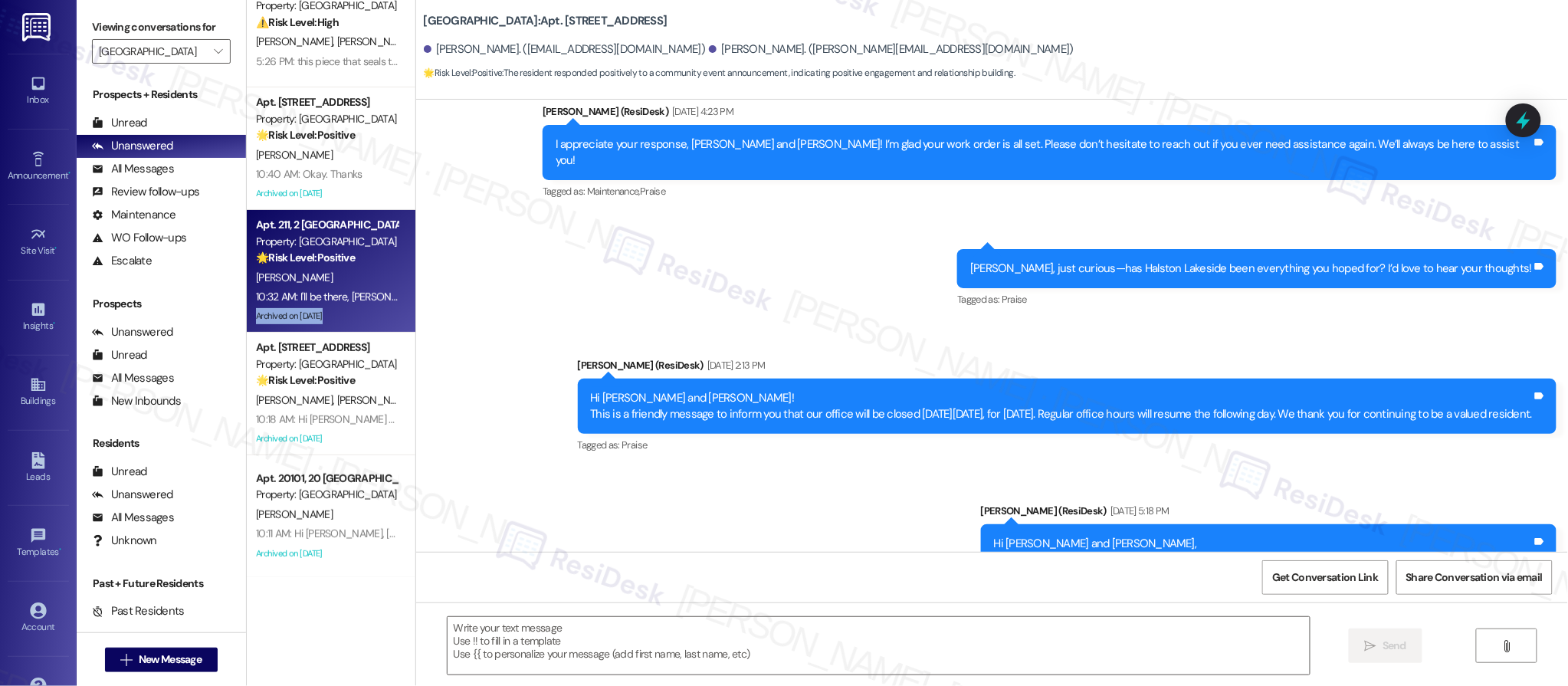
click at [348, 328] on div "Apt. 211, 2 Halston Lakeside Property: Halston Lakeside 🌟 Risk Level: Positive …" at bounding box center [331, 271] width 169 height 123
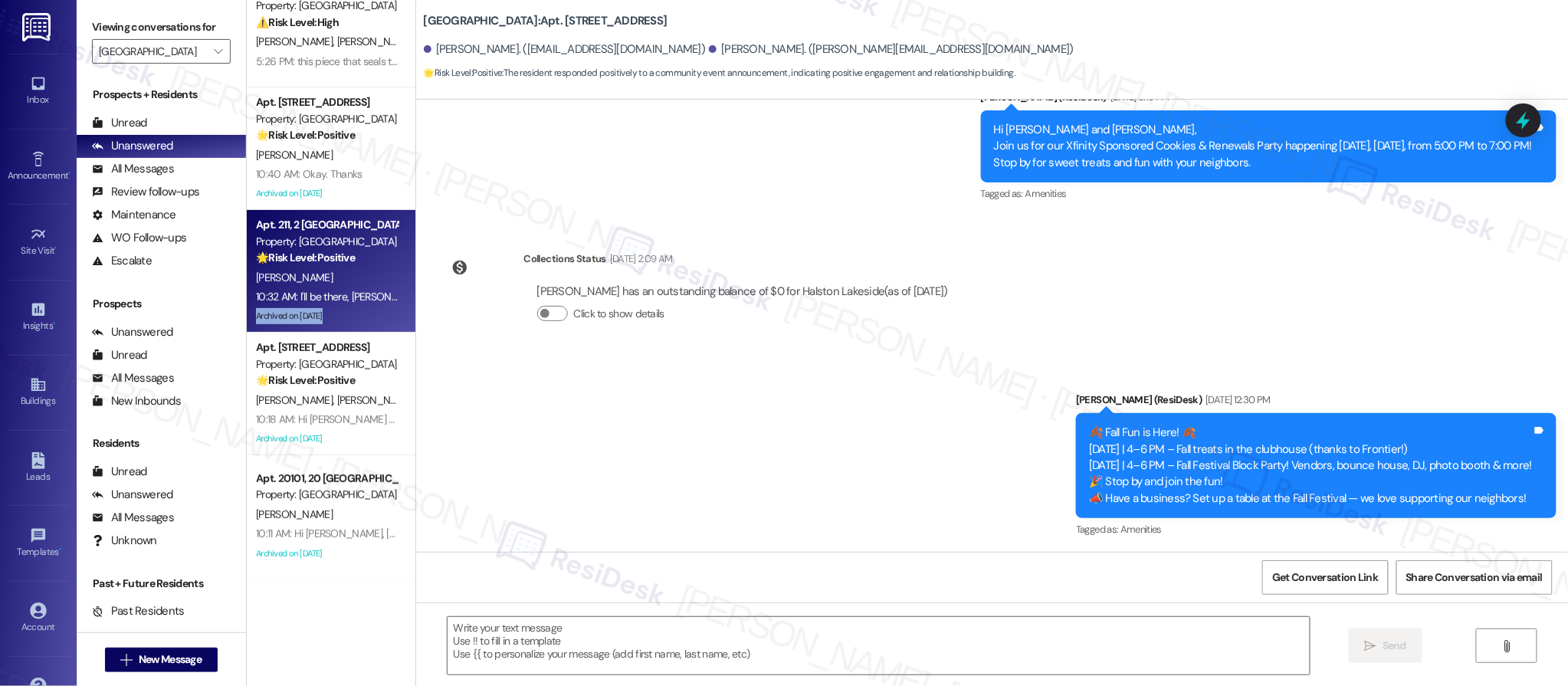
click at [348, 328] on div "Apt. 211, 2 Halston Lakeside Property: Halston Lakeside 🌟 Risk Level: Positive …" at bounding box center [331, 271] width 169 height 123
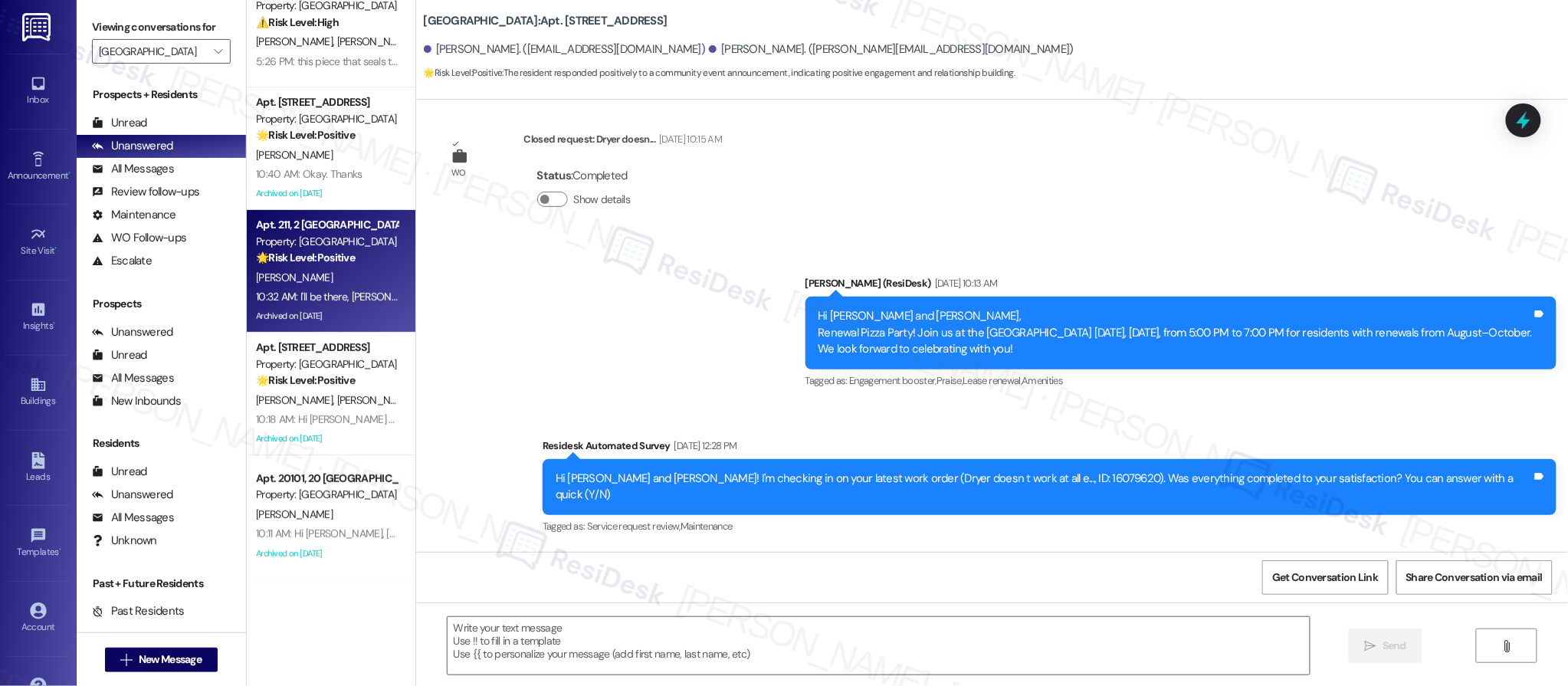
click at [349, 330] on div "Apt. 211, 2 Halston Lakeside Property: Halston Lakeside 🌟 Risk Level: Positive …" at bounding box center [331, 271] width 169 height 123
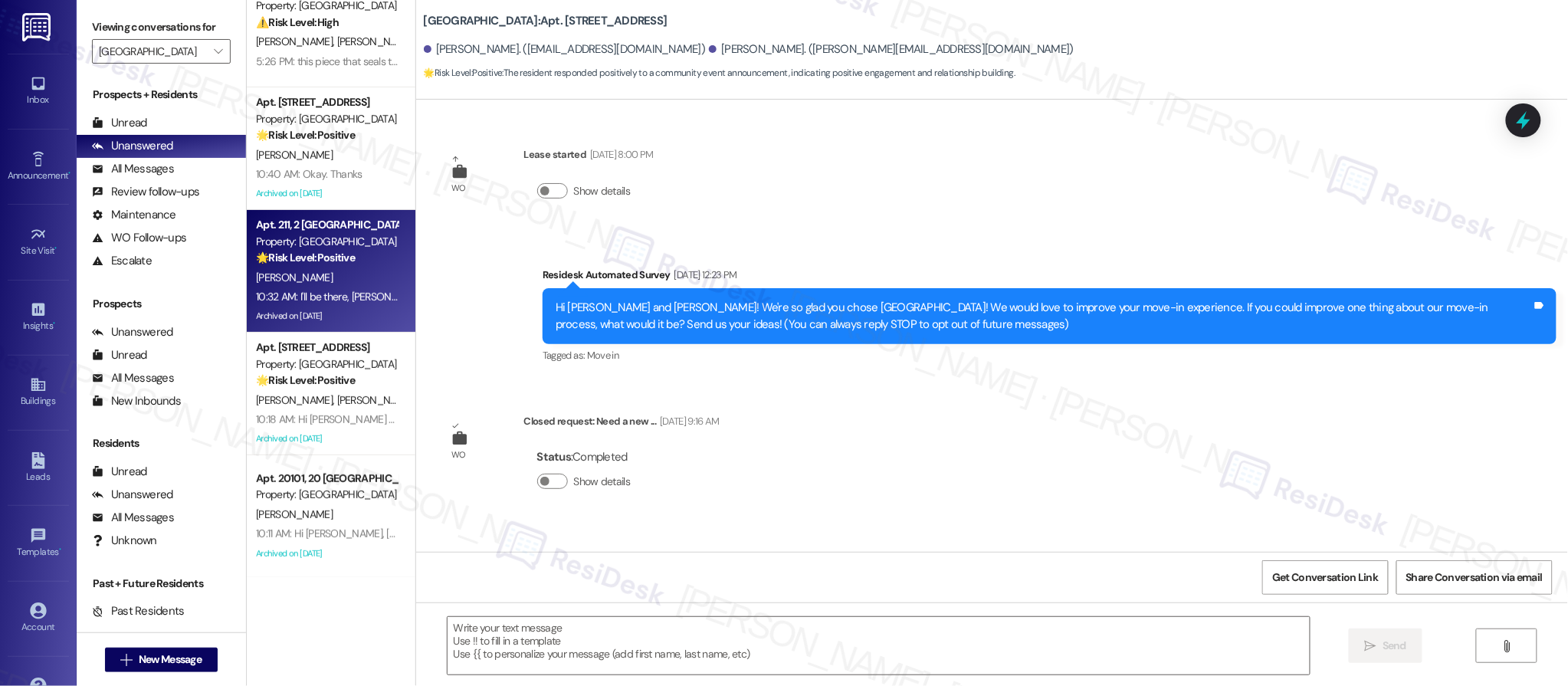
click at [349, 331] on div "Apt. 211, 2 Halston Lakeside Property: Halston Lakeside 🌟 Risk Level: Positive …" at bounding box center [331, 271] width 169 height 123
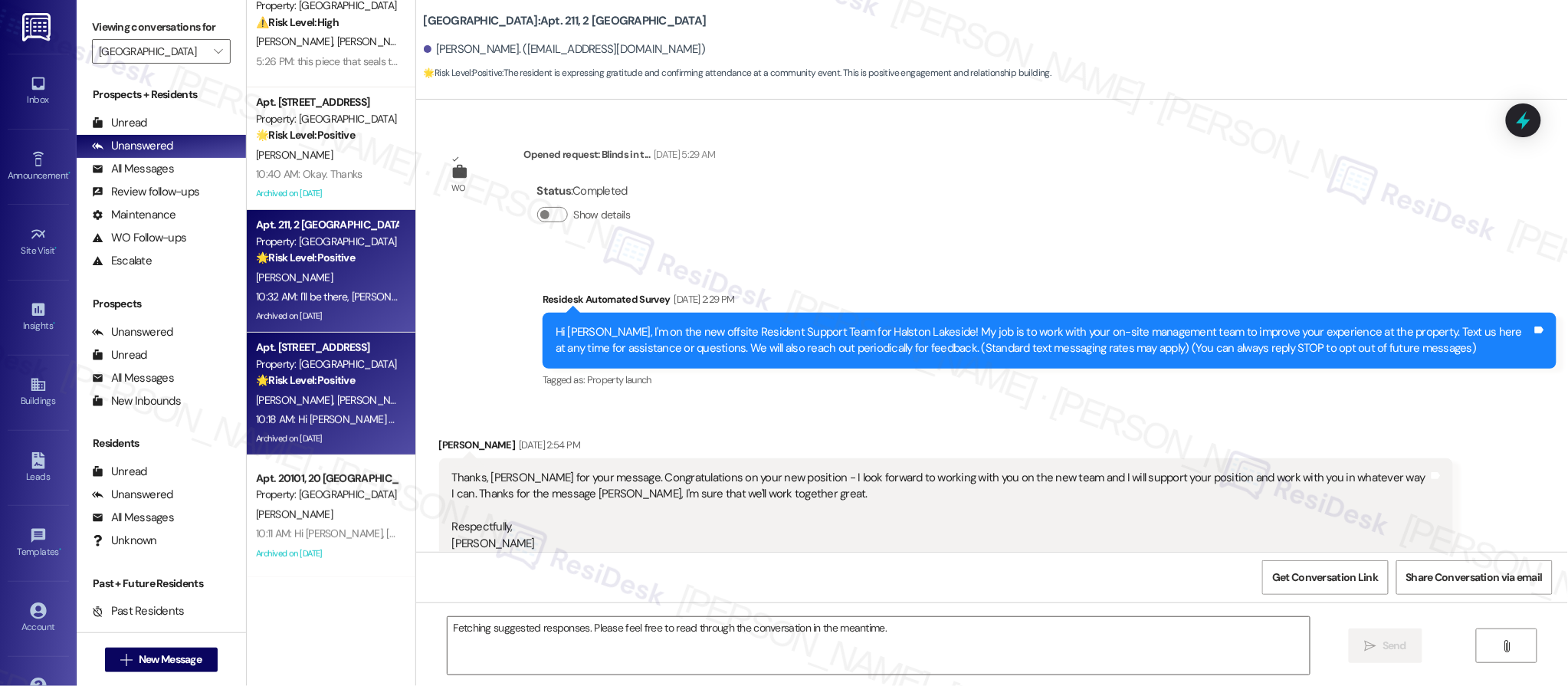
scroll to position [57261, 0]
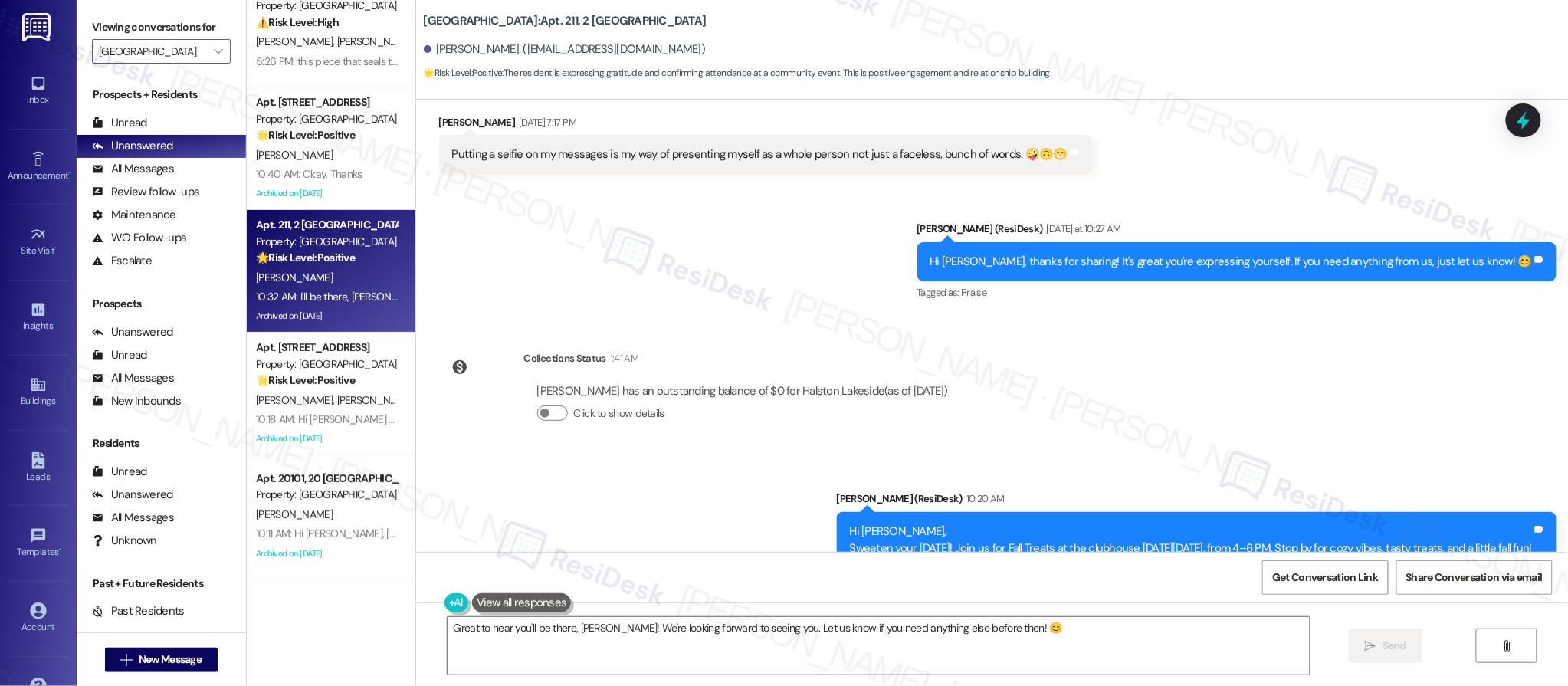
click at [1324, 603] on div "Received via SMS Susan Wahome 10:32 AM I'll be there, Sara, thanks! Tags and no…" at bounding box center [992, 667] width 1152 height 130
click at [573, 631] on textarea "Great to hear you'll be there, Susan! We're looking forward to seeing you. Let …" at bounding box center [879, 645] width 863 height 57
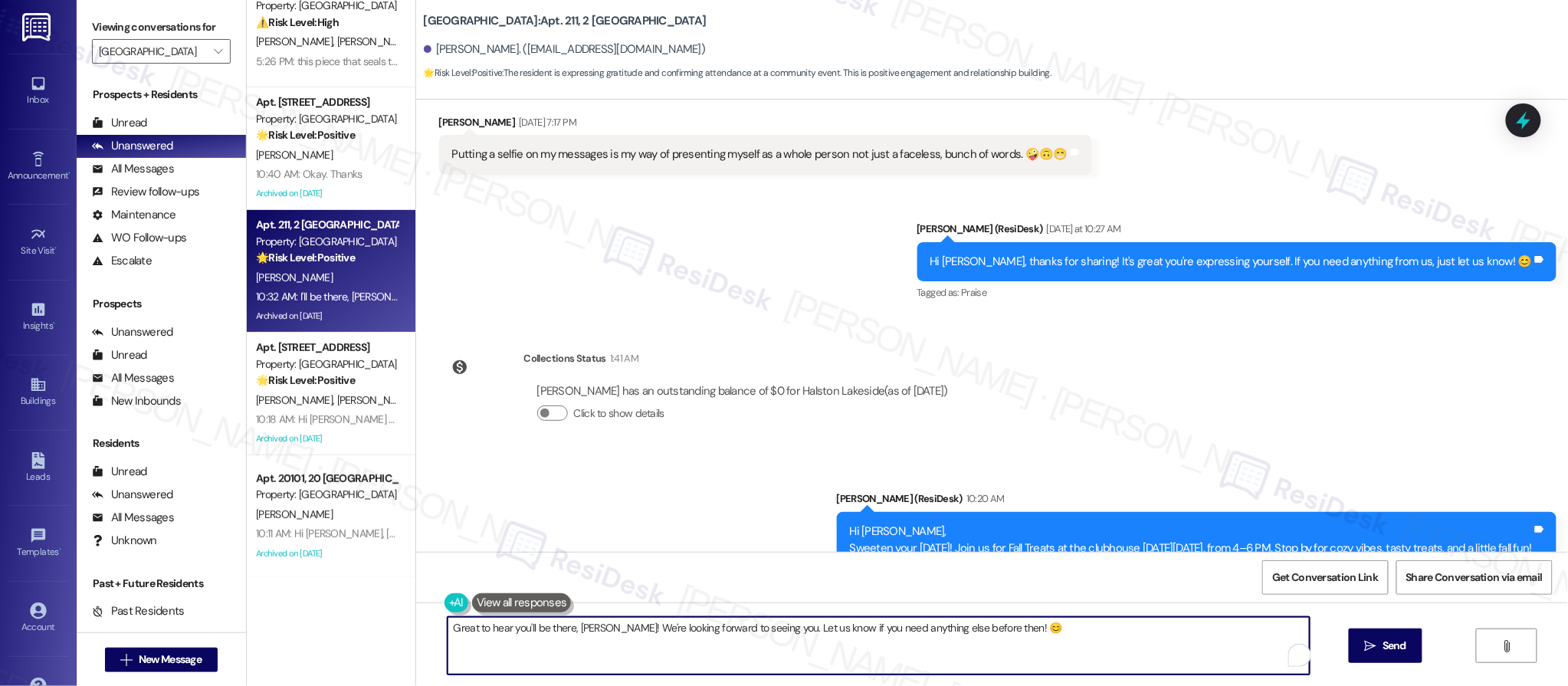
click at [573, 631] on textarea "Great to hear you'll be there, Susan! We're looking forward to seeing you. Let …" at bounding box center [879, 645] width 863 height 57
click at [572, 630] on textarea "Great to hear you'll be there, Susan! We're looking forward to seeing you. Let …" at bounding box center [879, 645] width 863 height 57
click at [572, 629] on textarea "Great to hear you'll be there, Susan! We're looking forward to seeing you. Let …" at bounding box center [879, 645] width 863 height 57
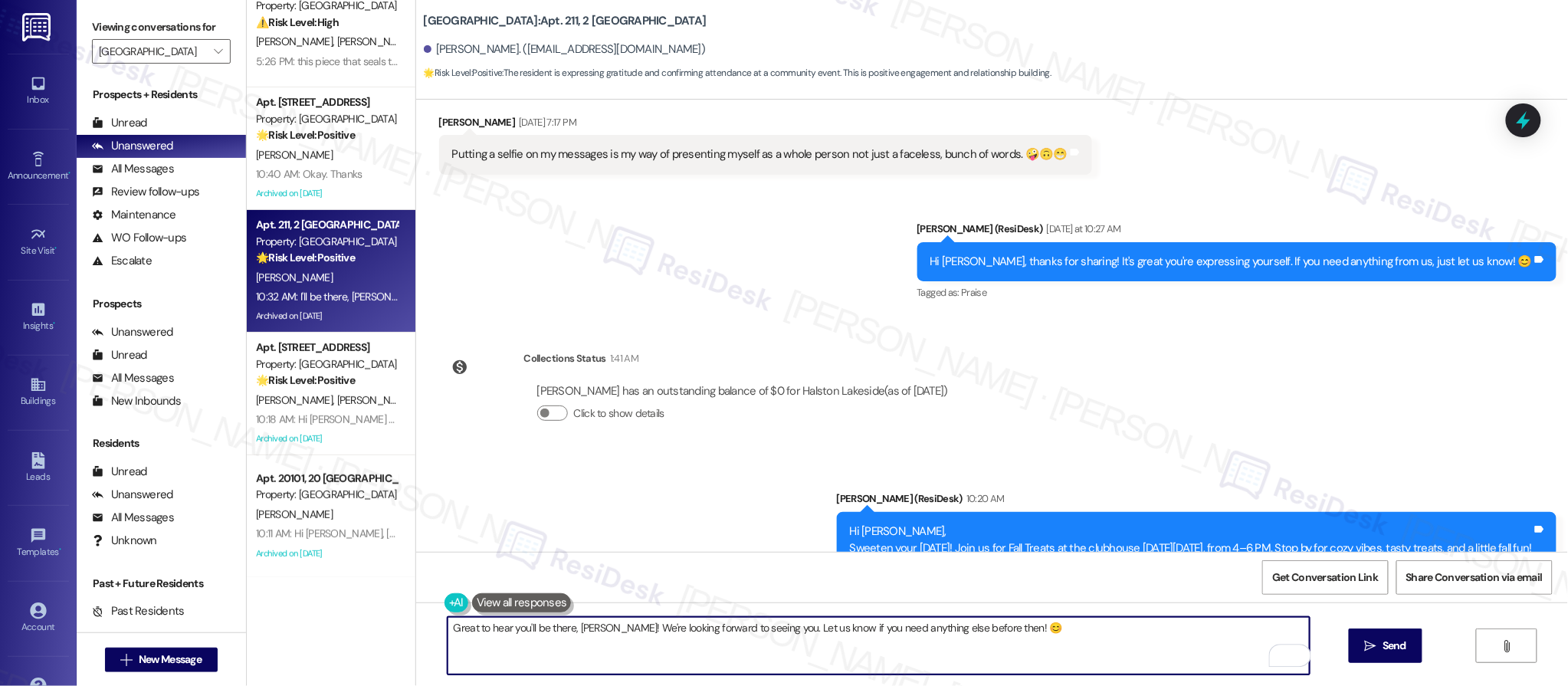
click at [571, 626] on textarea "Great to hear you'll be there, Susan! We're looking forward to seeing you. Let …" at bounding box center [879, 645] width 863 height 57
click at [570, 624] on textarea "Great to hear you'll be there, Susan! We're looking forward to seeing you. Let …" at bounding box center [879, 645] width 863 height 57
type textarea "Amazing! Looking forward to seeing you there."
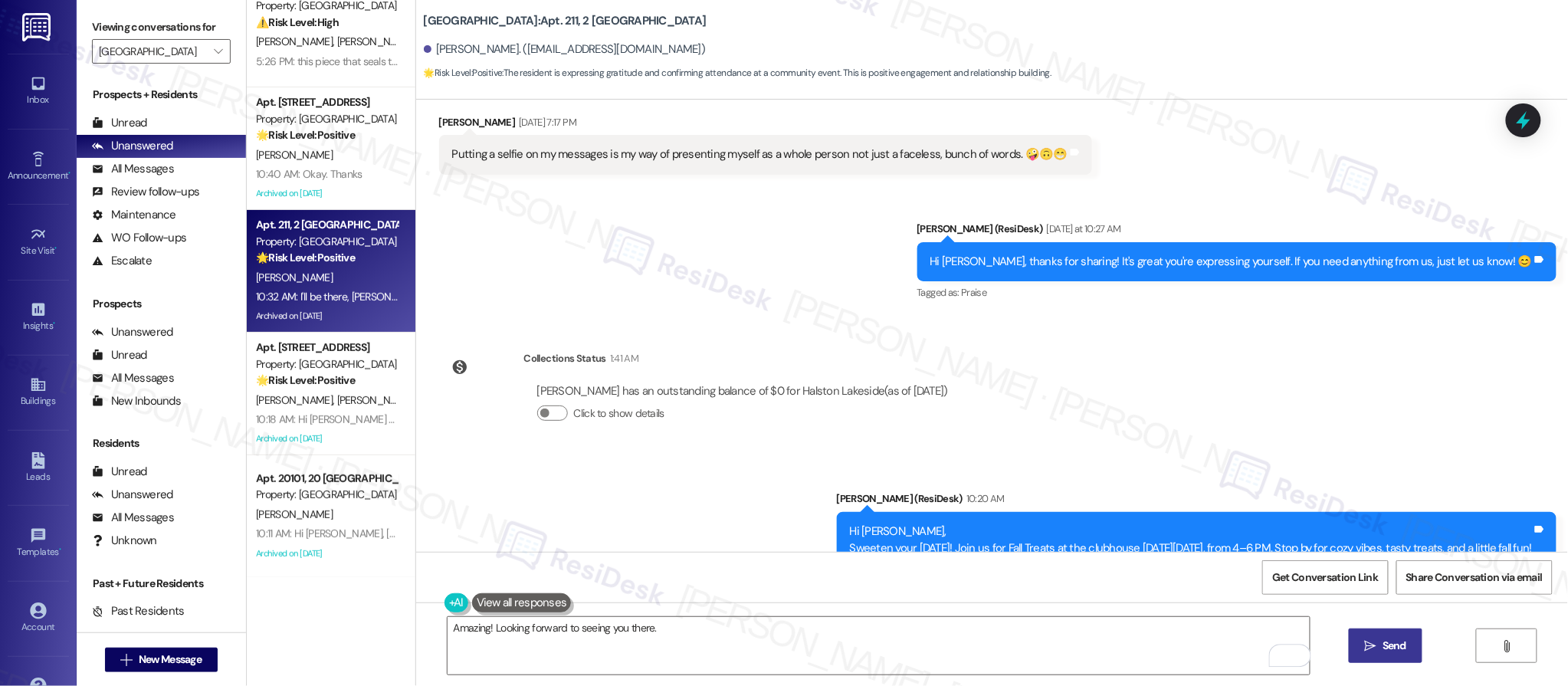
click at [1388, 644] on span "Send" at bounding box center [1394, 645] width 24 height 16
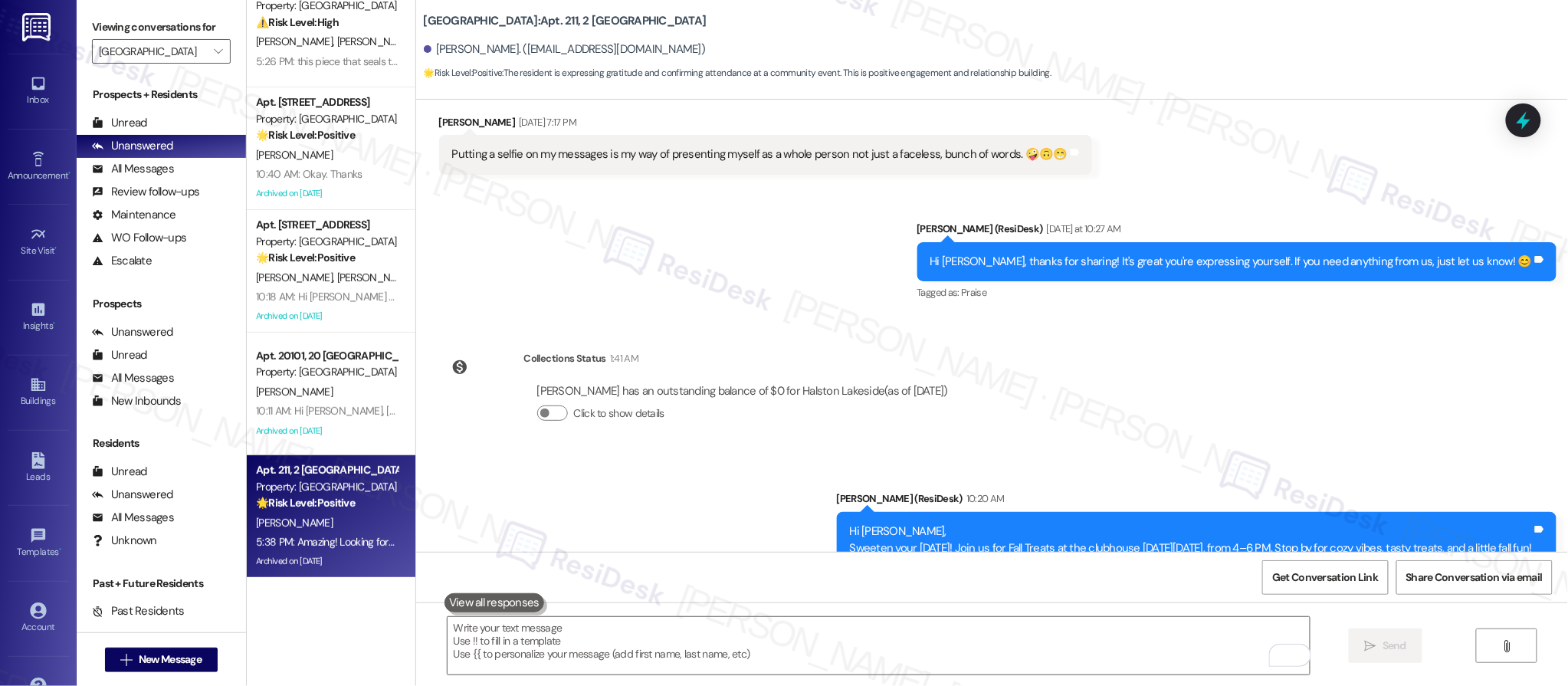
scroll to position [57368, 0]
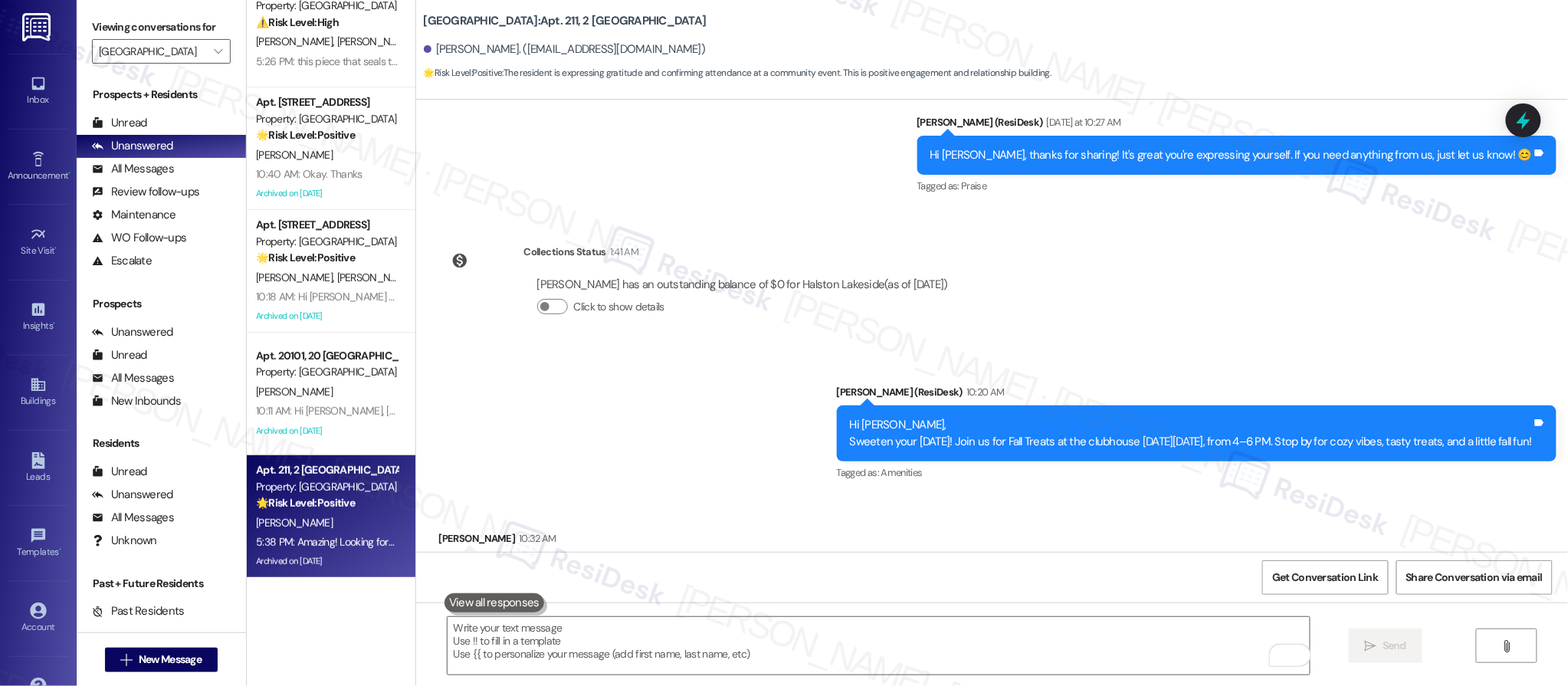
click at [736, 625] on div "Sent via SMS Sarah 5:38 PM Amazing! Looking forward to seeing you there. Tags a…" at bounding box center [992, 678] width 1152 height 107
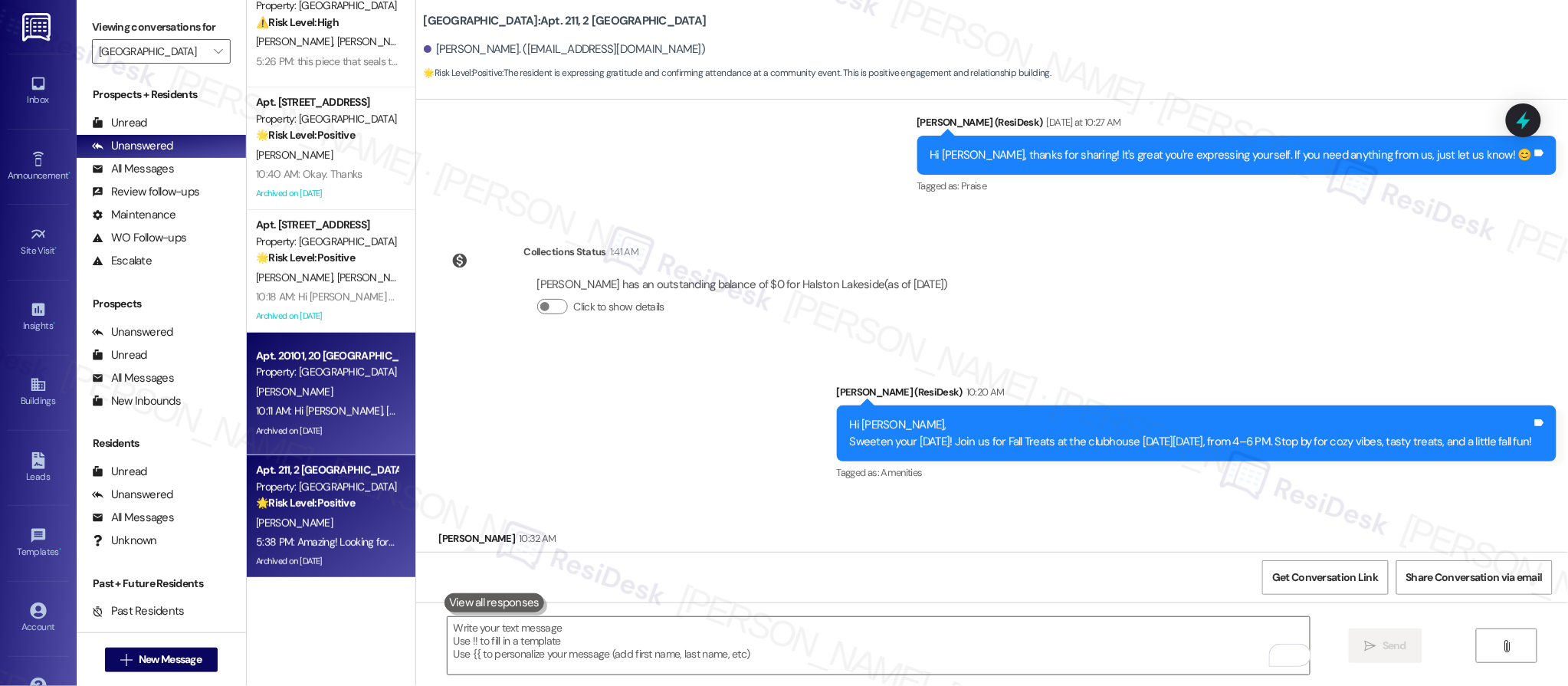
click at [301, 400] on div "D. Carbone" at bounding box center [327, 393] width 145 height 19
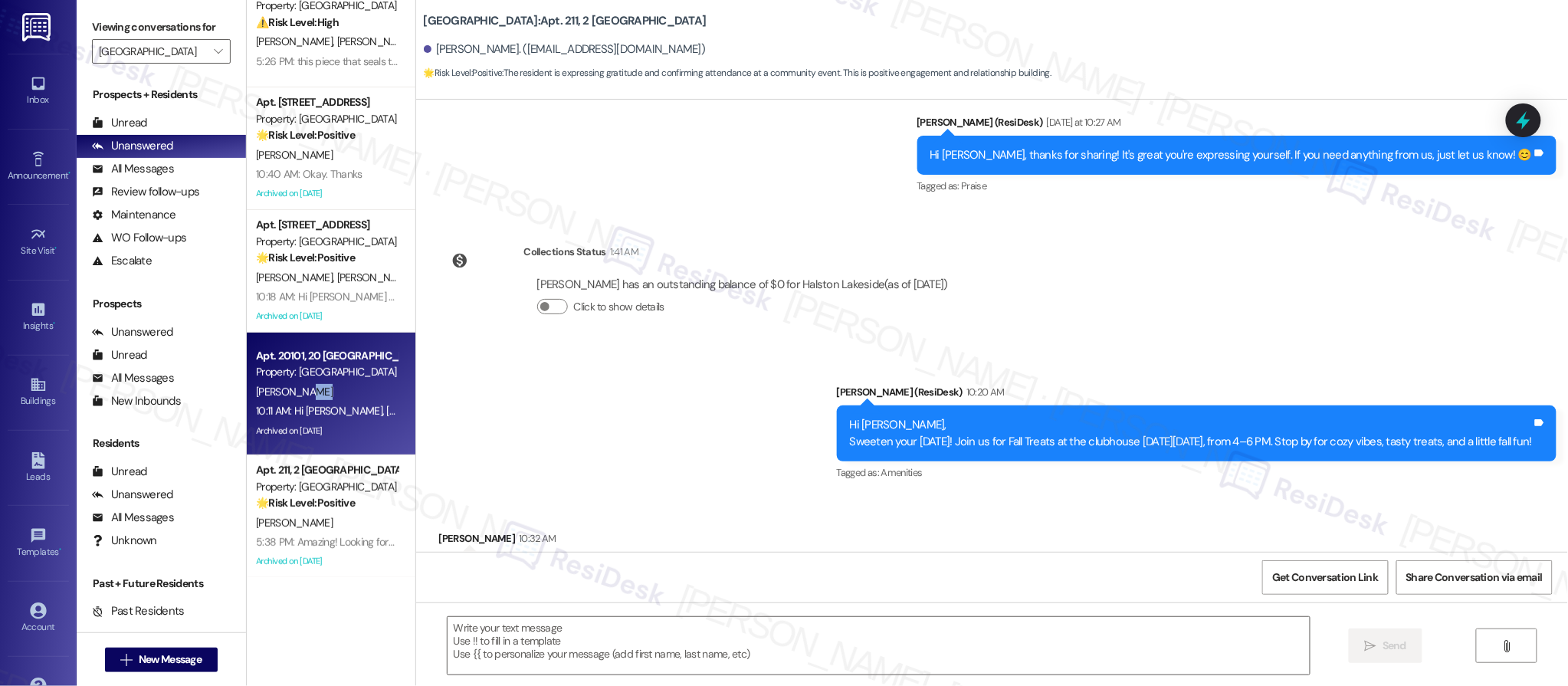
click at [301, 400] on div "D. Carbone" at bounding box center [327, 393] width 145 height 19
click at [301, 398] on div "D. Carbone" at bounding box center [327, 393] width 145 height 19
type textarea "Fetching suggested responses. Please feel free to read through the conversation…"
click at [301, 398] on div "D. Carbone" at bounding box center [327, 393] width 145 height 19
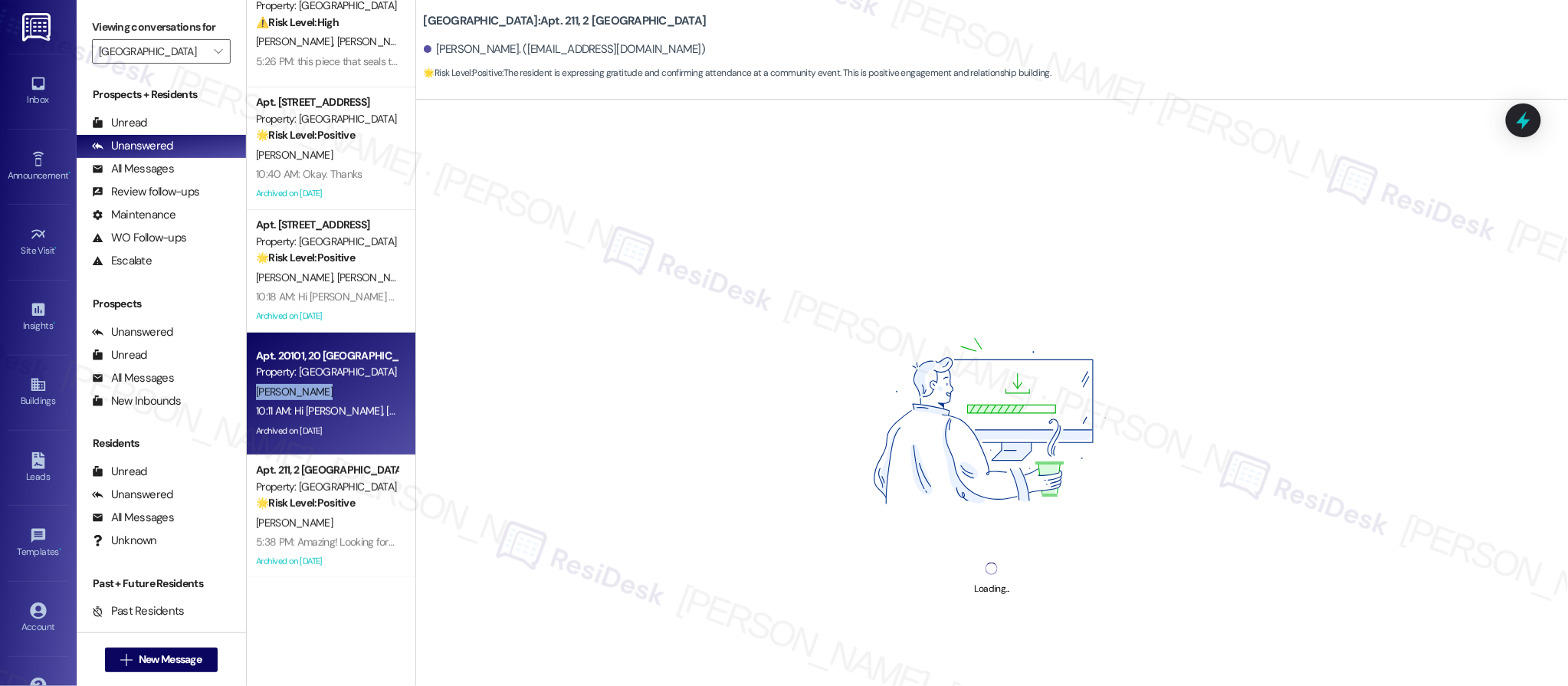
click at [301, 398] on div "D. Carbone" at bounding box center [327, 393] width 145 height 19
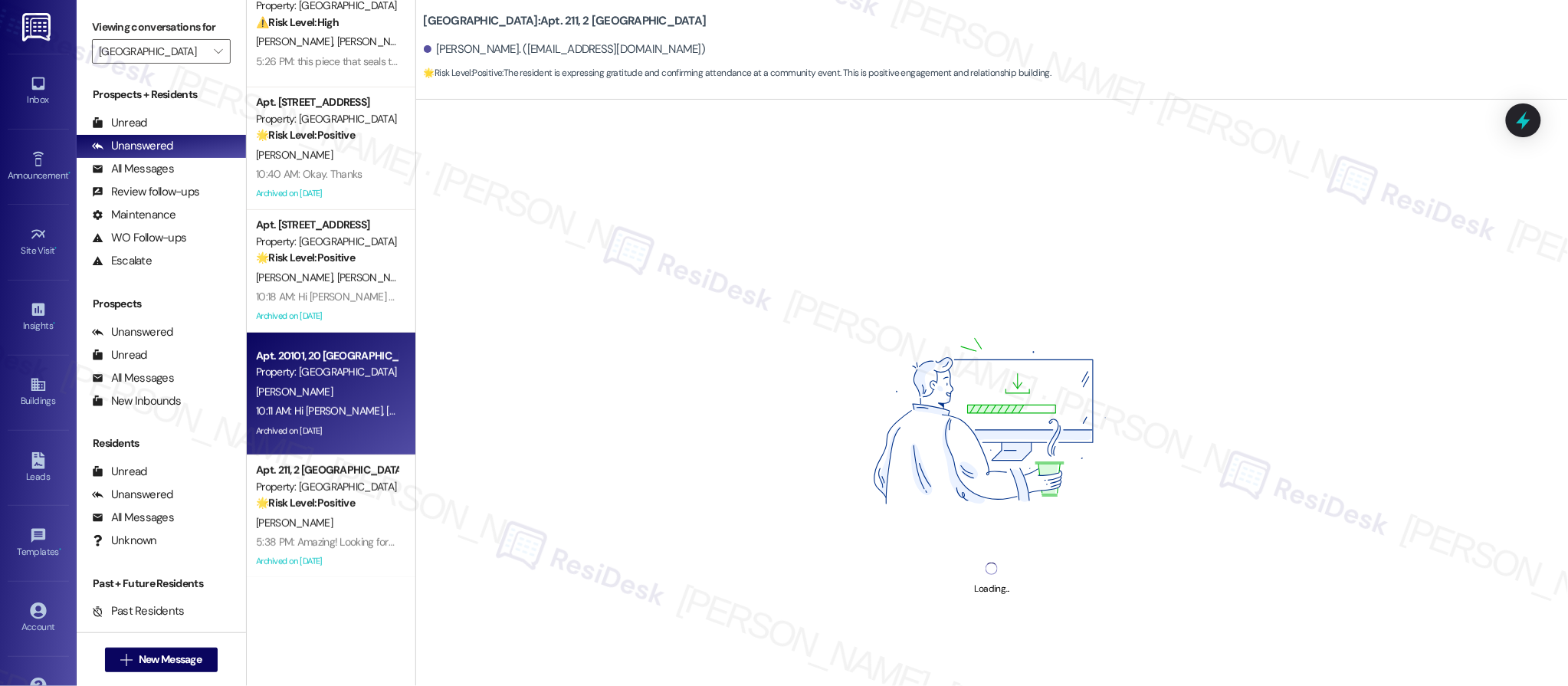
click at [301, 398] on div "D. Carbone" at bounding box center [327, 393] width 145 height 19
click at [300, 397] on div "D. Carbone" at bounding box center [327, 393] width 145 height 19
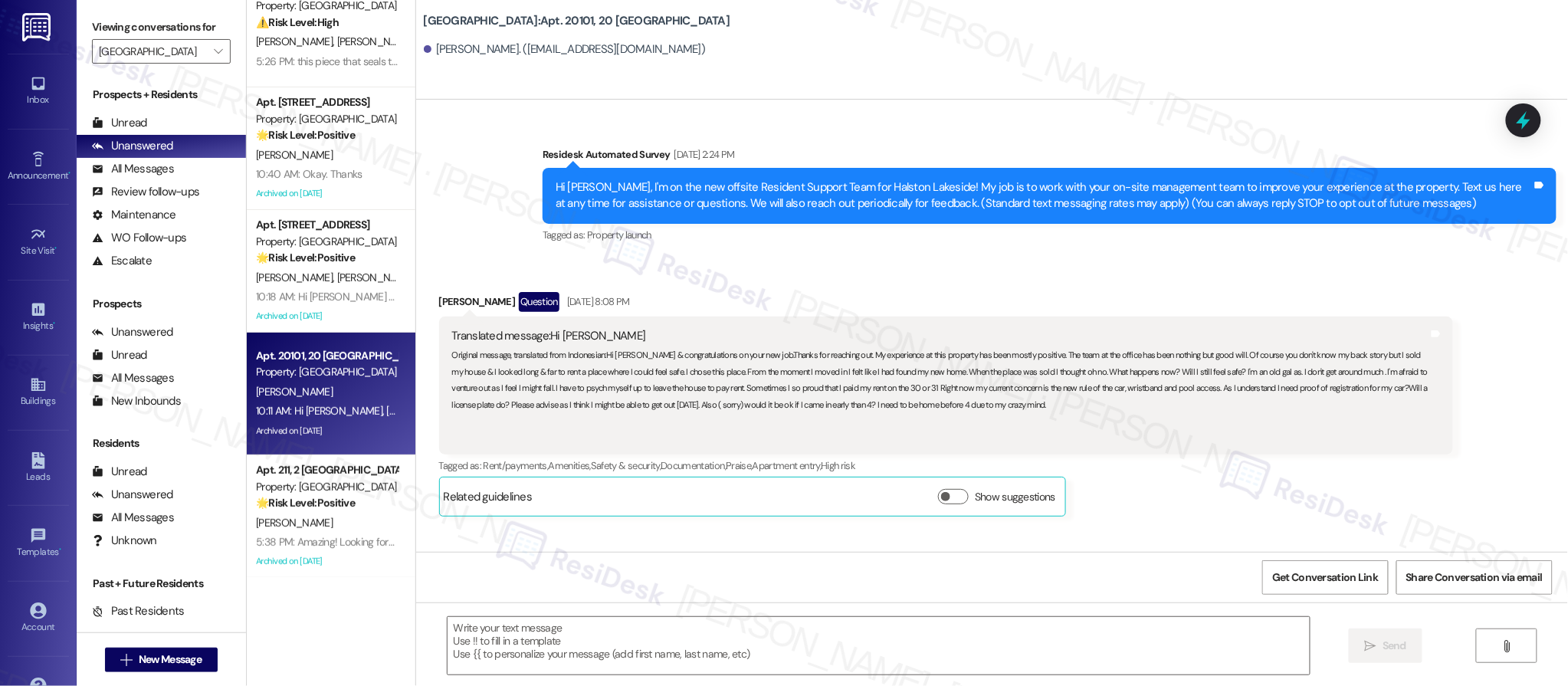
scroll to position [15014, 0]
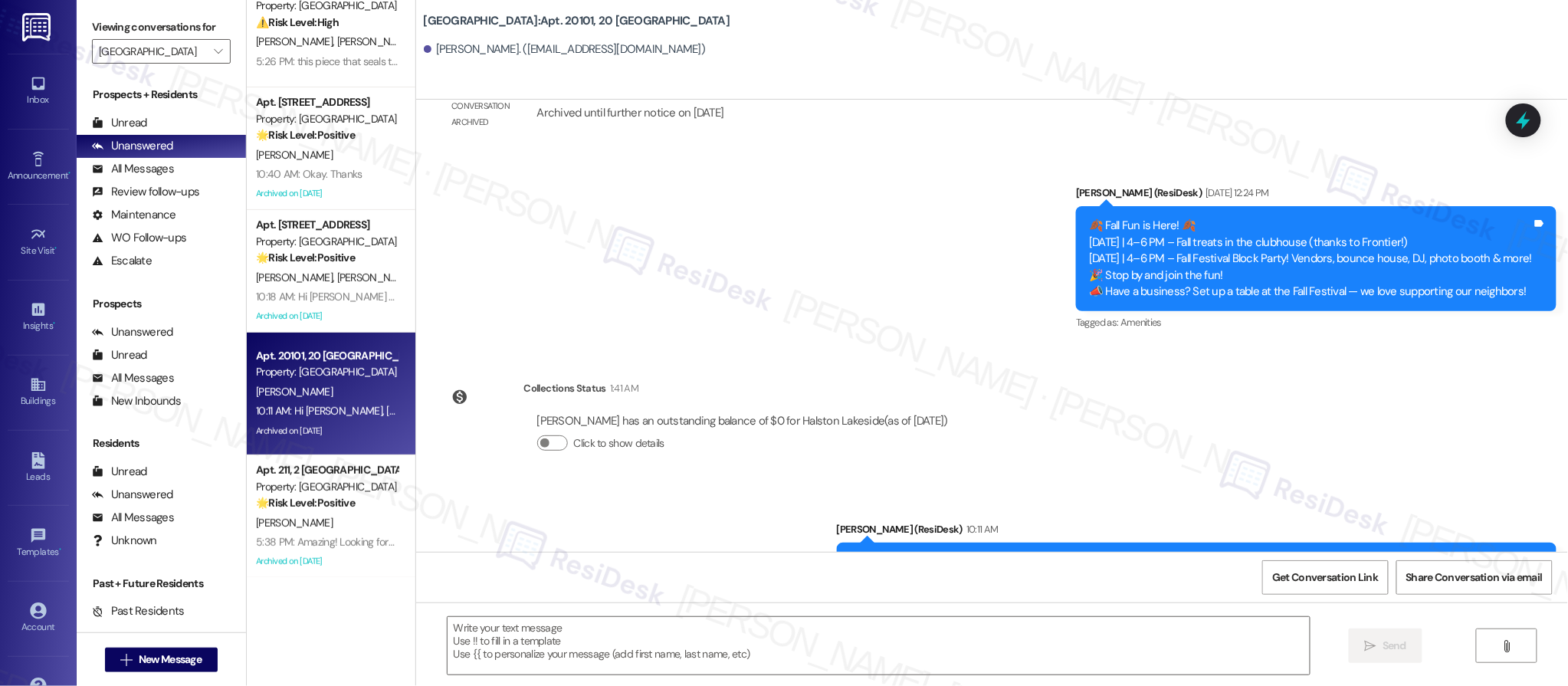
type textarea "Fetching suggested responses. Please feel free to read through the conversation…"
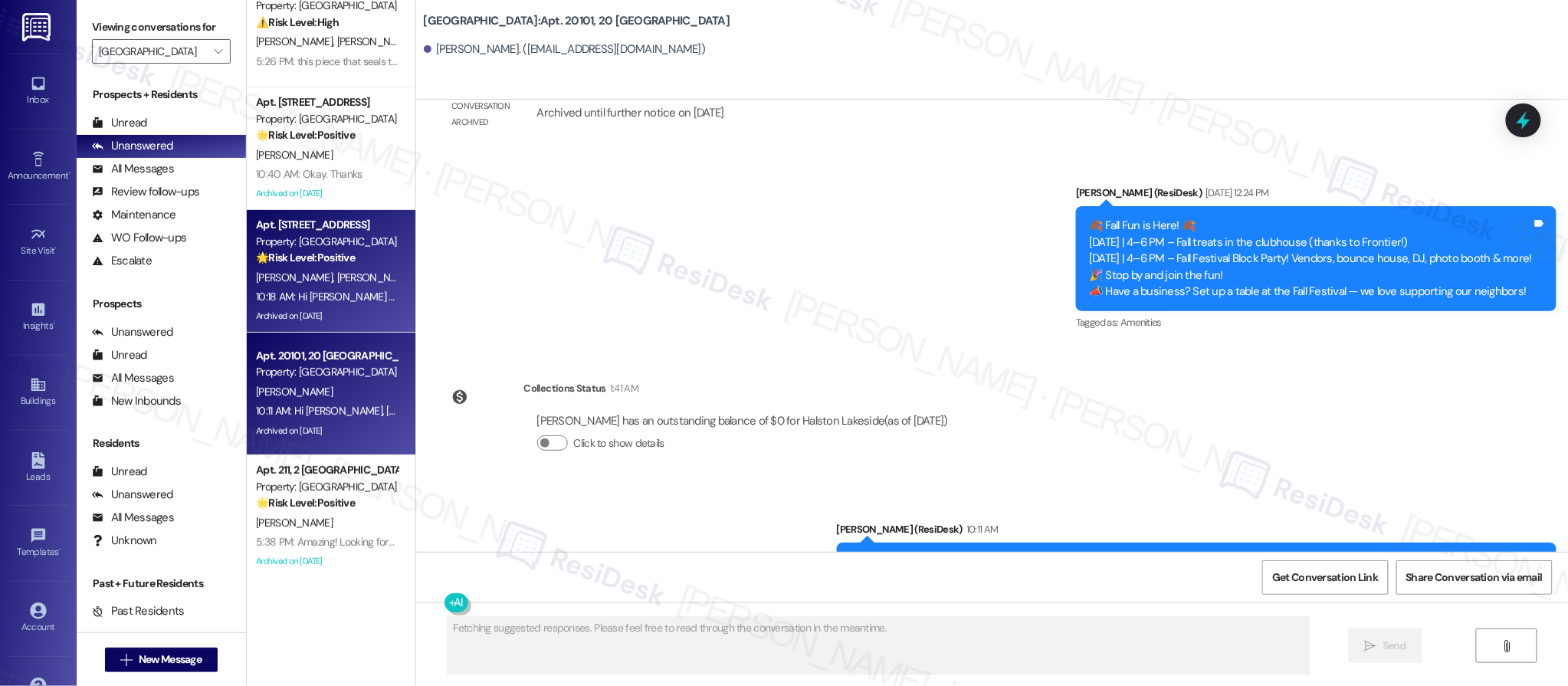
click at [359, 280] on div "Z. Marquis I. Benitez" at bounding box center [327, 278] width 145 height 19
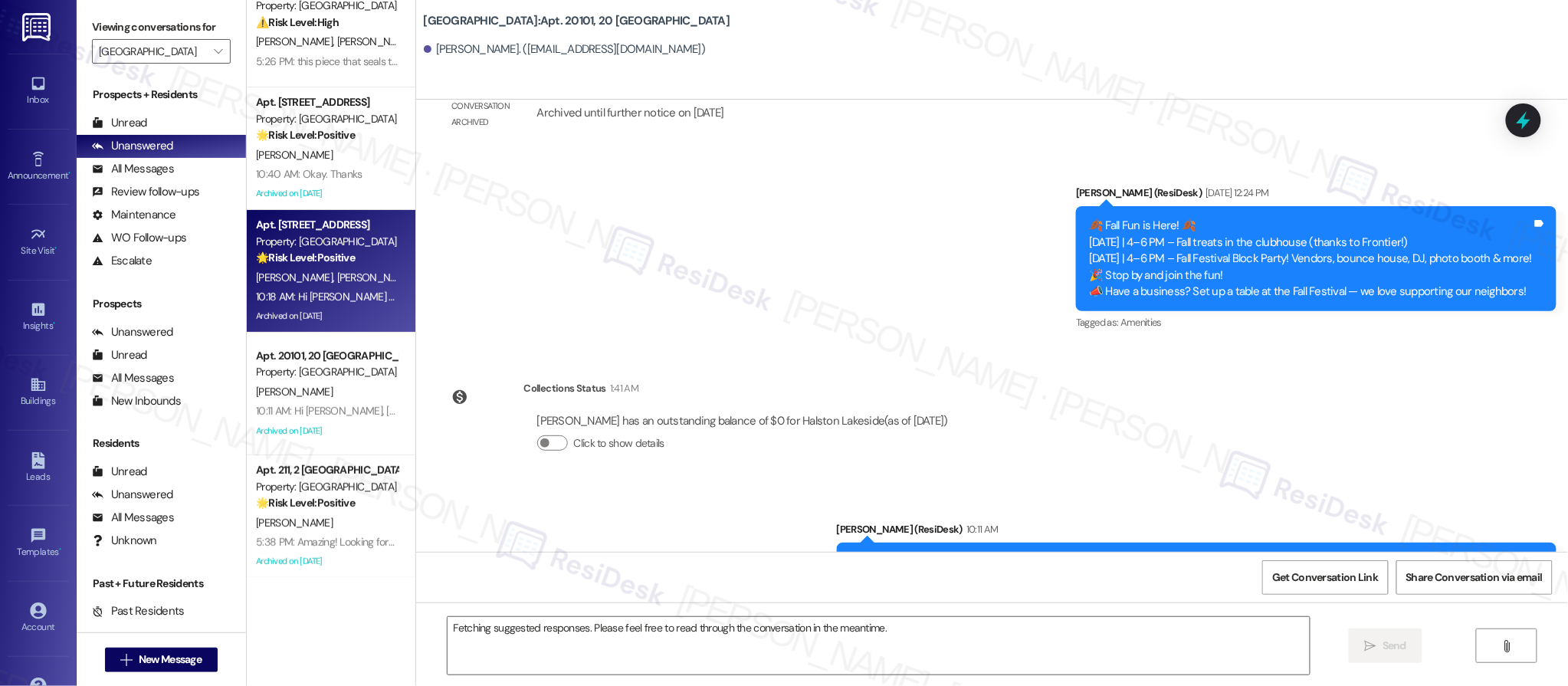
click at [359, 280] on div "Z. Marquis I. Benitez" at bounding box center [327, 278] width 145 height 19
click at [358, 280] on div "Z. Marquis I. Benitez" at bounding box center [327, 278] width 145 height 19
click at [359, 280] on div "Z. Marquis I. Benitez" at bounding box center [327, 278] width 145 height 19
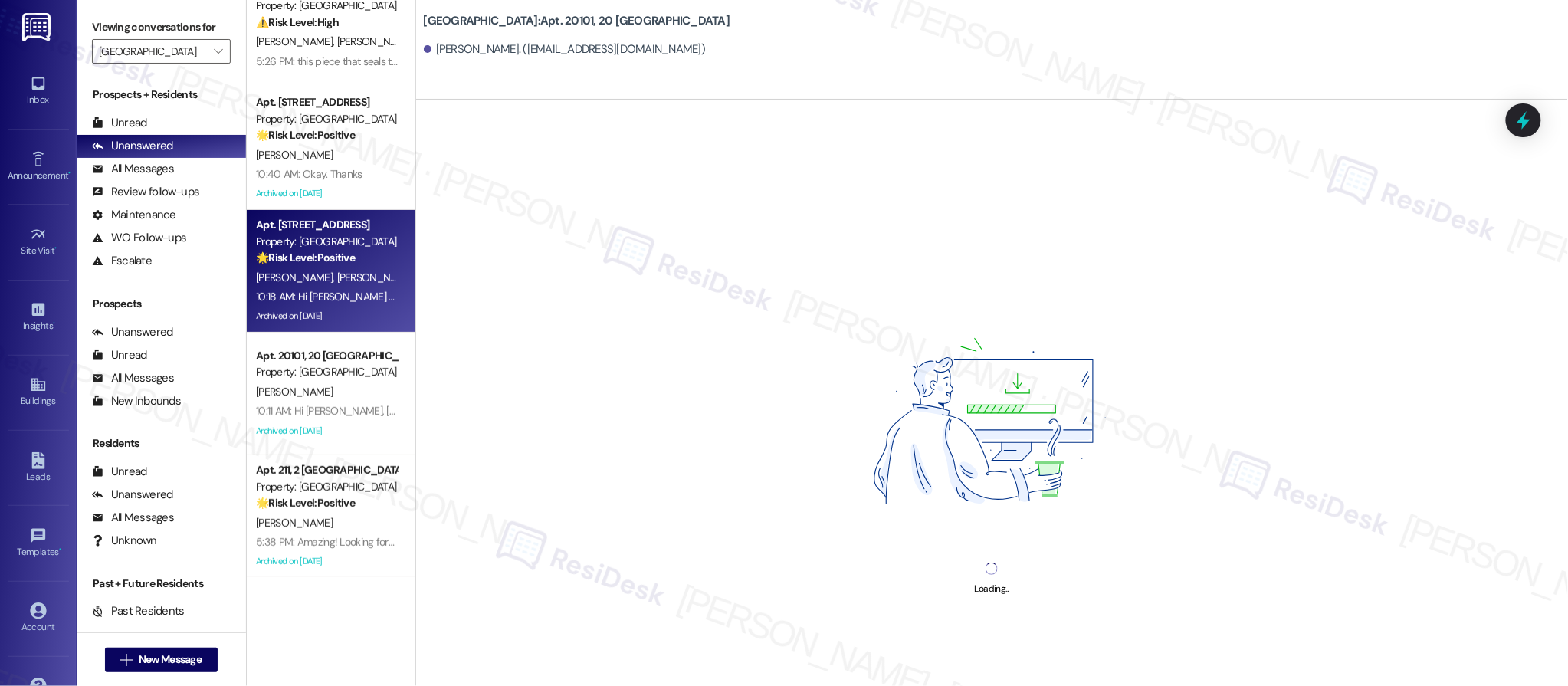
click at [359, 280] on div "Z. Marquis I. Benitez" at bounding box center [327, 278] width 145 height 19
click at [358, 280] on div "Z. Marquis I. Benitez" at bounding box center [327, 278] width 145 height 19
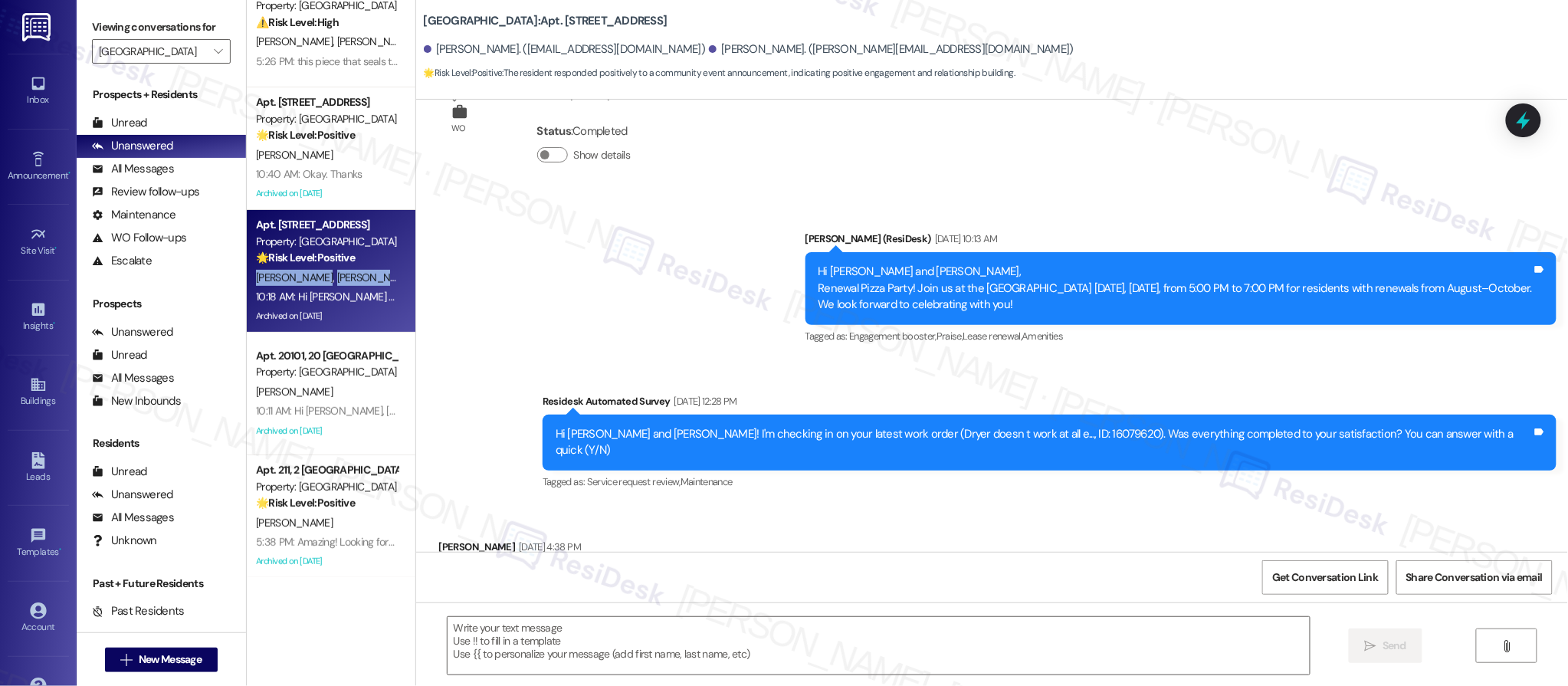
click at [359, 280] on div "Z. Marquis I. Benitez" at bounding box center [327, 278] width 145 height 19
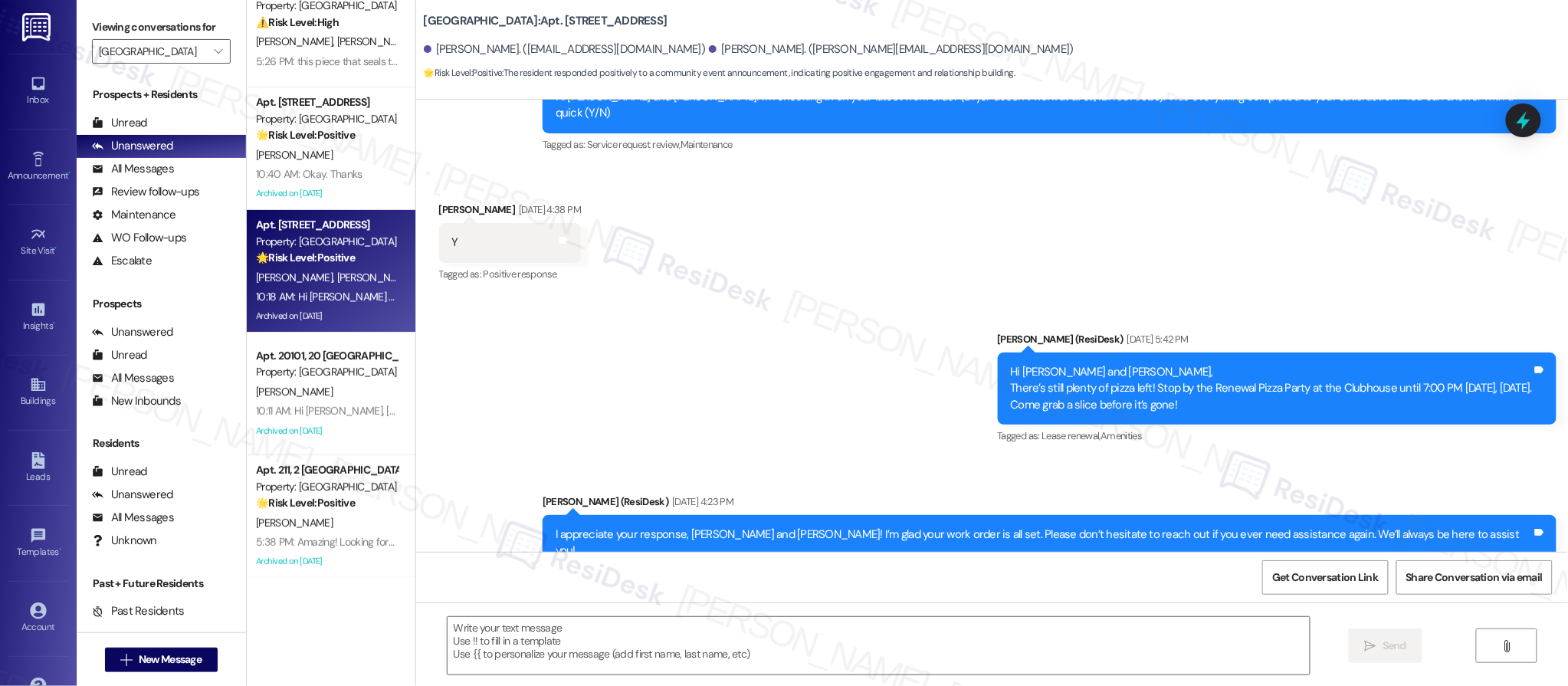
click at [363, 278] on div "Z. Marquis I. Benitez" at bounding box center [327, 278] width 145 height 19
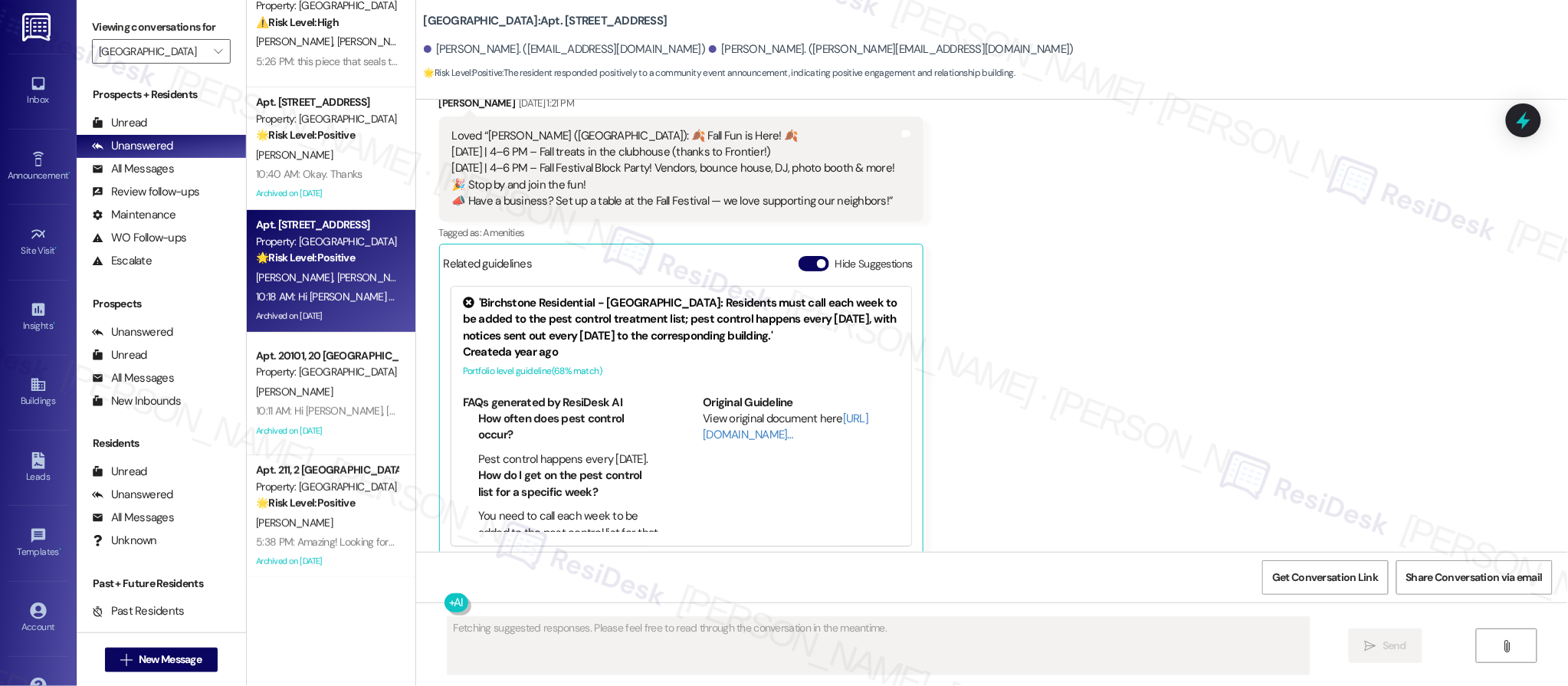
click at [954, 408] on div "Received via SMS Isabella Benitez Sep 17, 2025 at 1:21 PM Loved “Sarah (Halston…" at bounding box center [992, 316] width 1152 height 509
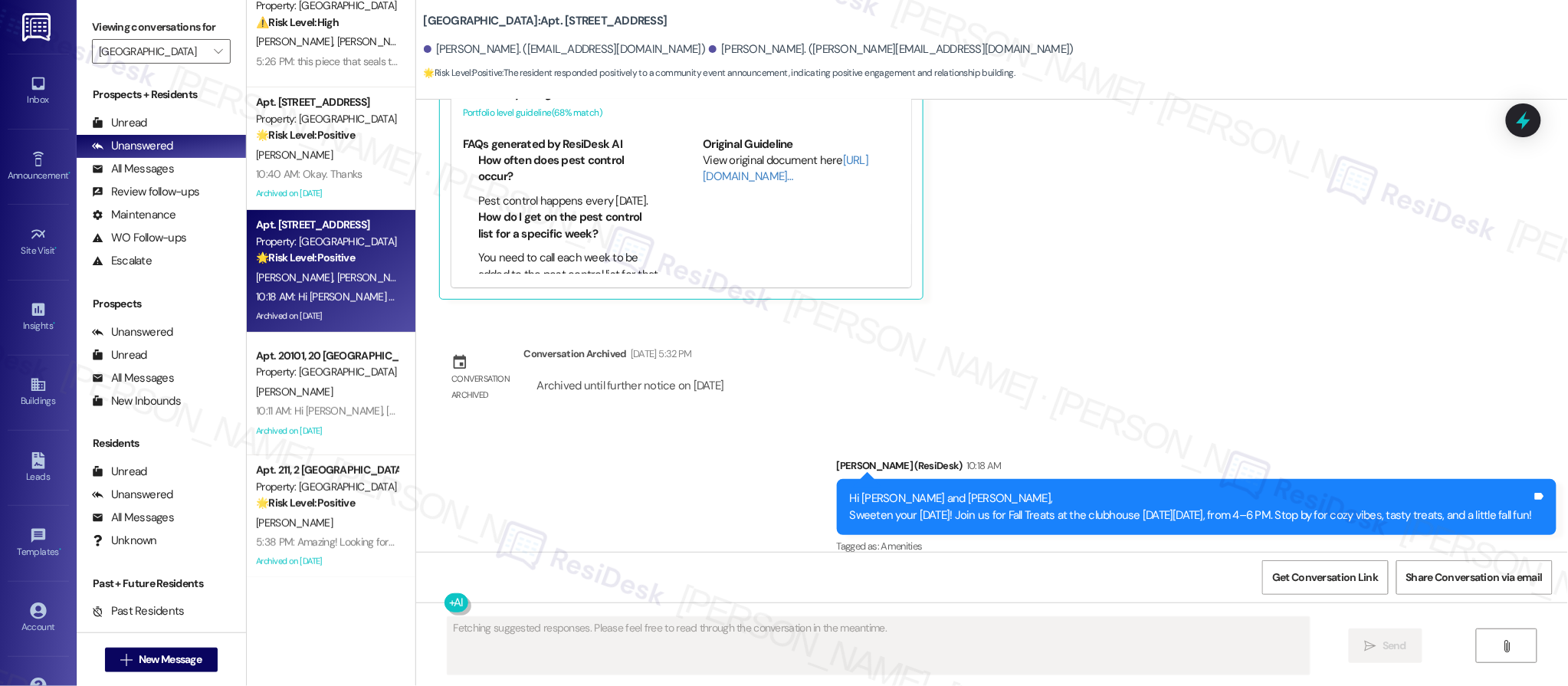
scroll to position [2656, 0]
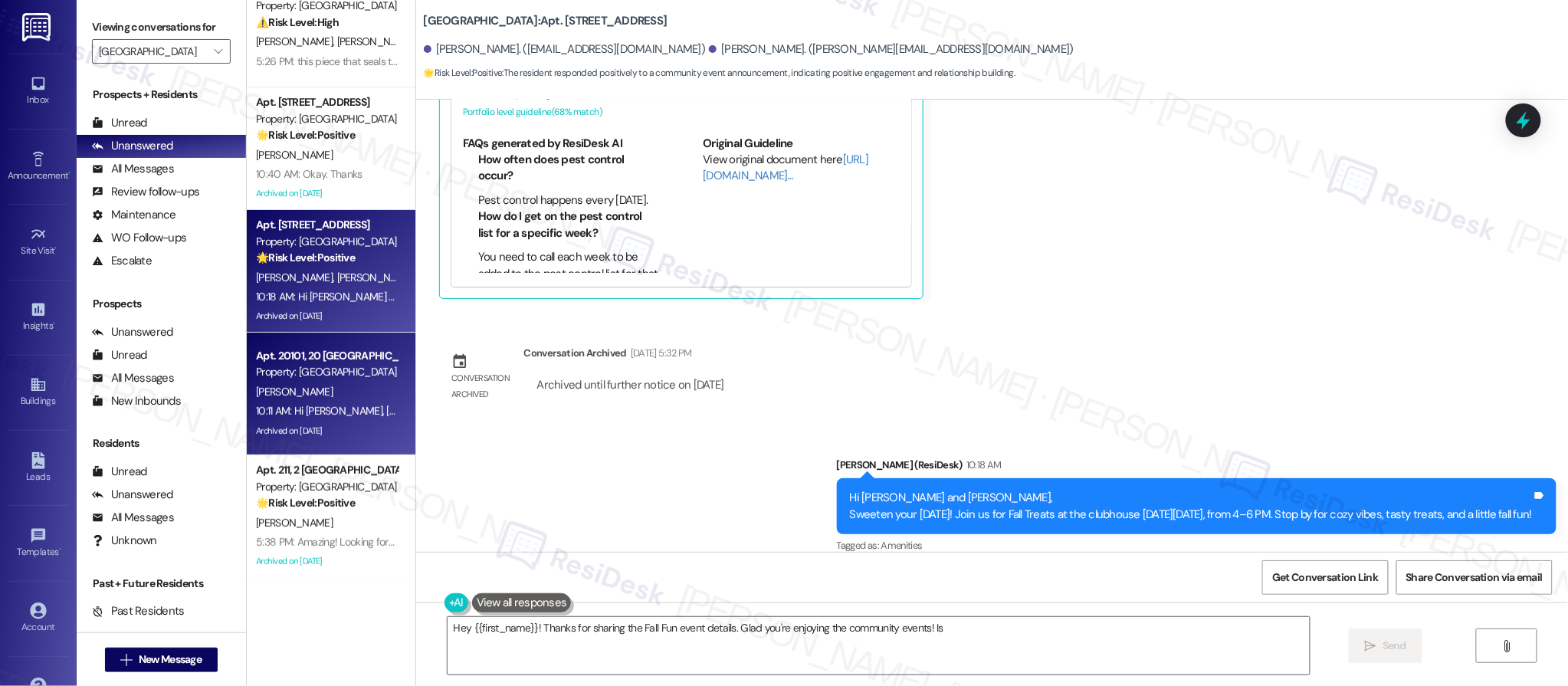
type textarea "Hey {{first_name}}! Thanks for sharing the Fall Fun event details. Glad you're …"
click at [361, 413] on div "10:11 AM: Hi Denise, Sweeten your Friday! Join us for Fall Treats at the clubho…" at bounding box center [656, 411] width 799 height 14
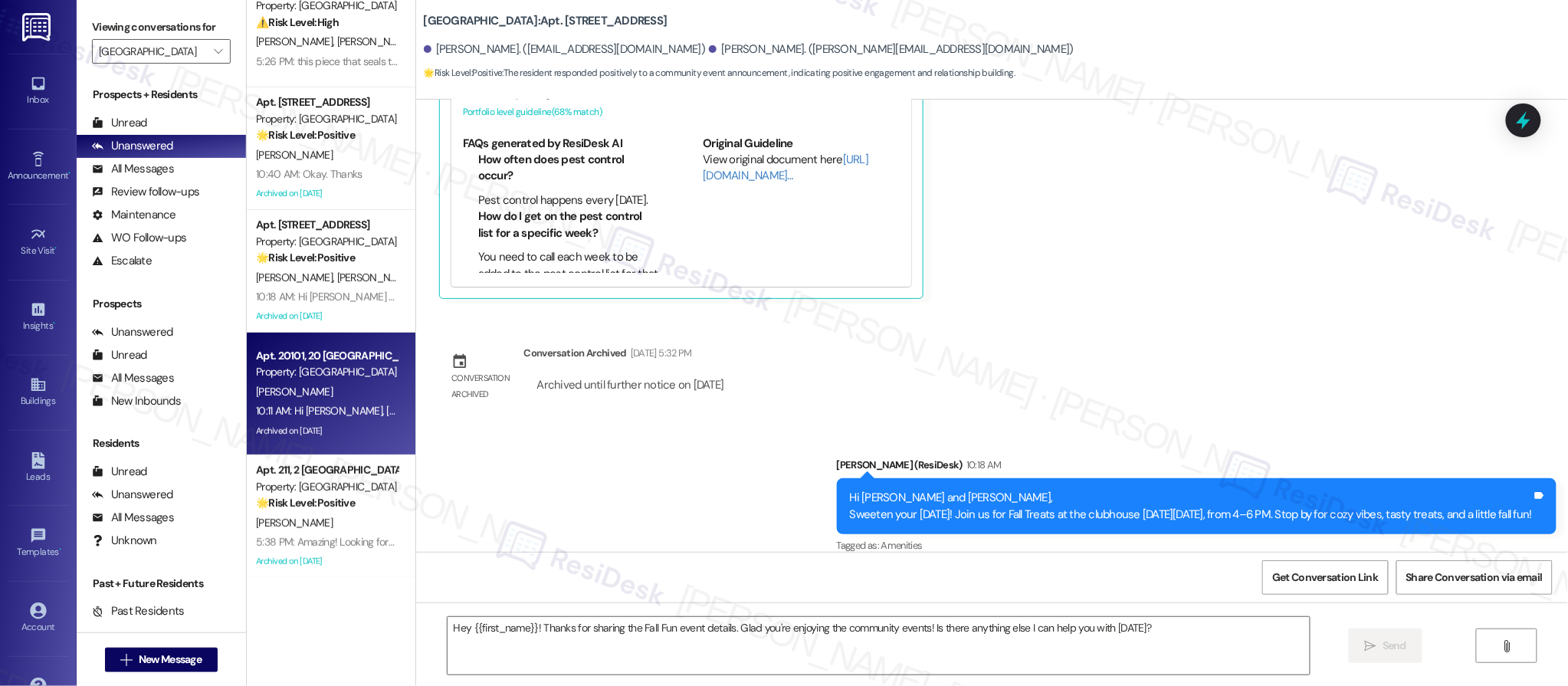
click at [359, 412] on div "10:11 AM: Hi Denise, Sweeten your Friday! Join us for Fall Treats at the clubho…" at bounding box center [656, 411] width 799 height 14
type textarea "Fetching suggested responses. Please feel free to read through the conversation…"
click at [359, 412] on div "10:11 AM: Hi Denise, Sweeten your Friday! Join us for Fall Treats at the clubho…" at bounding box center [656, 411] width 799 height 14
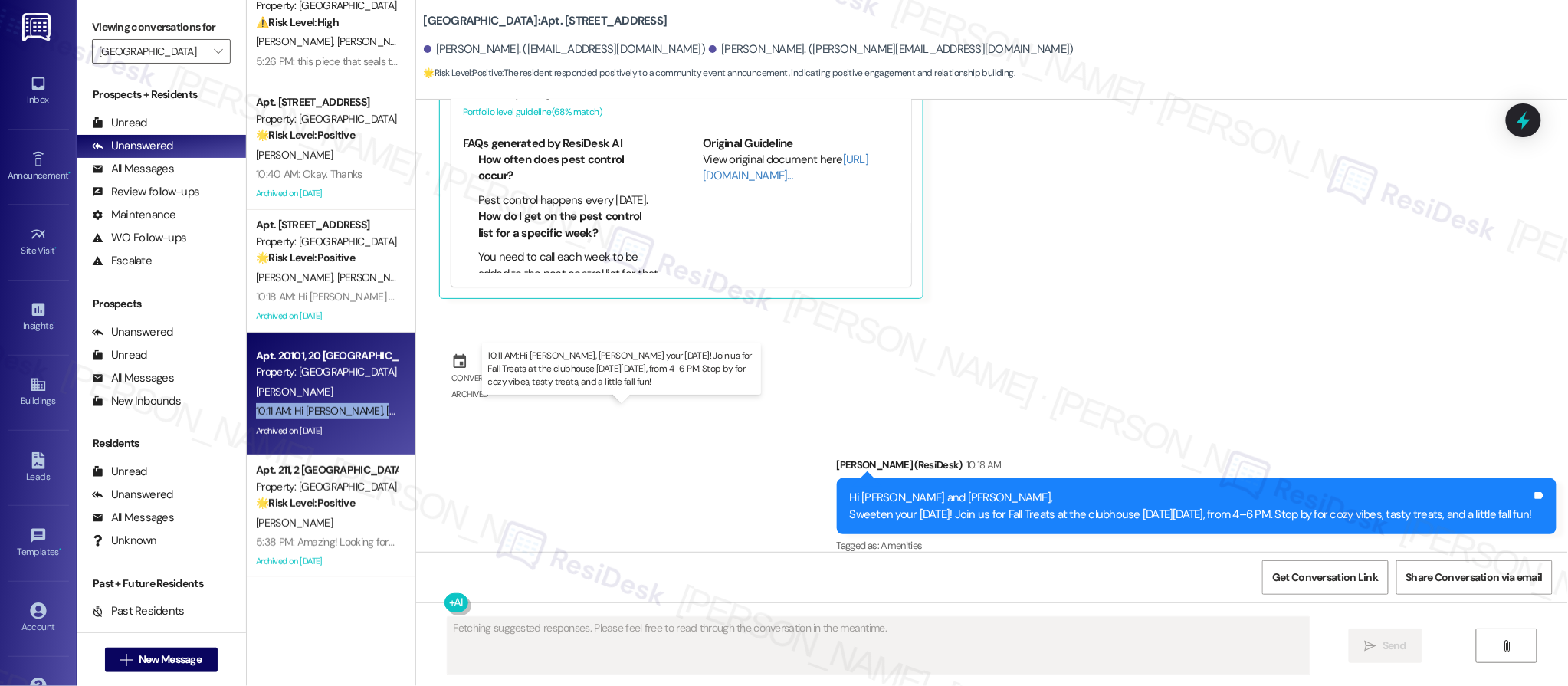
click at [359, 412] on div "10:11 AM: Hi Denise, Sweeten your Friday! Join us for Fall Treats at the clubho…" at bounding box center [656, 411] width 799 height 14
click at [359, 413] on div "10:11 AM: Hi Denise, Sweeten your Friday! Join us for Fall Treats at the clubho…" at bounding box center [656, 411] width 799 height 14
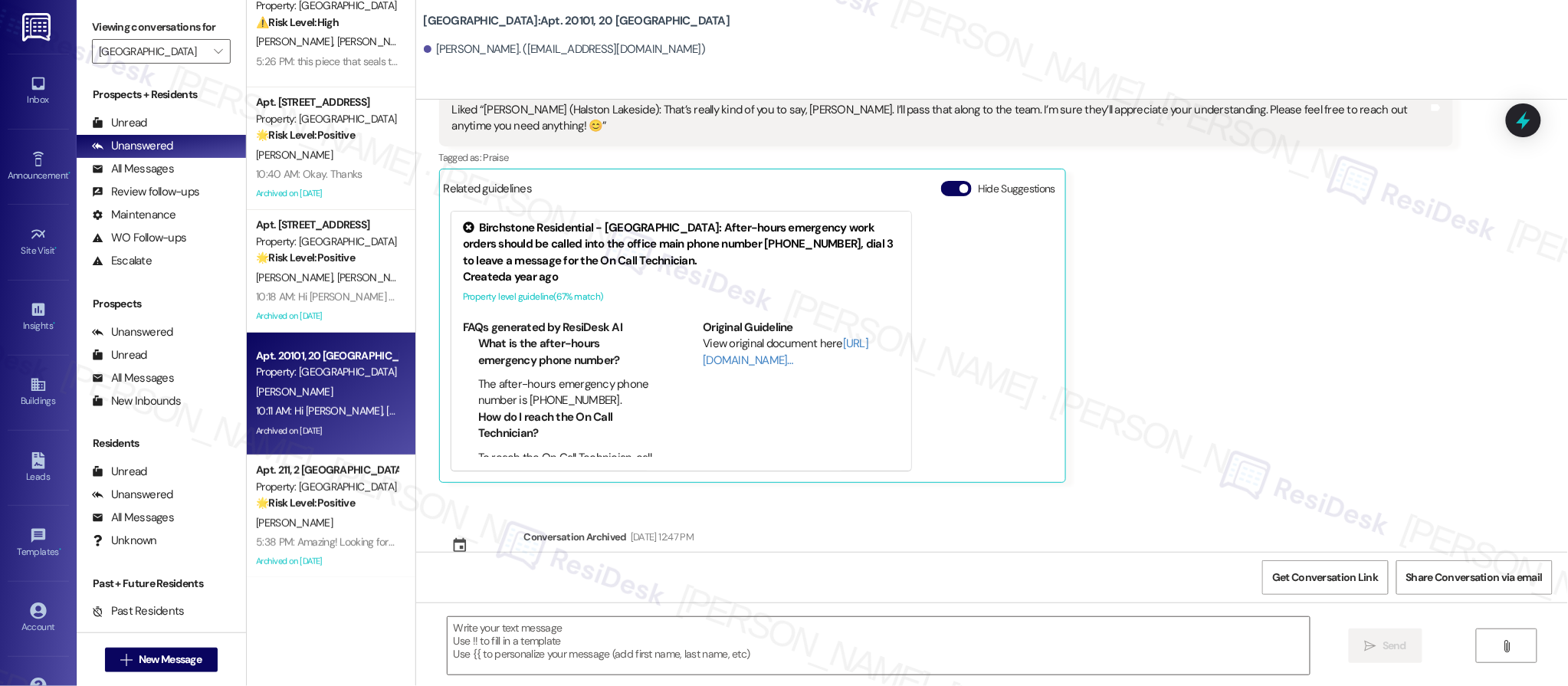
type textarea "Fetching suggested responses. Please feel free to read through the conversation…"
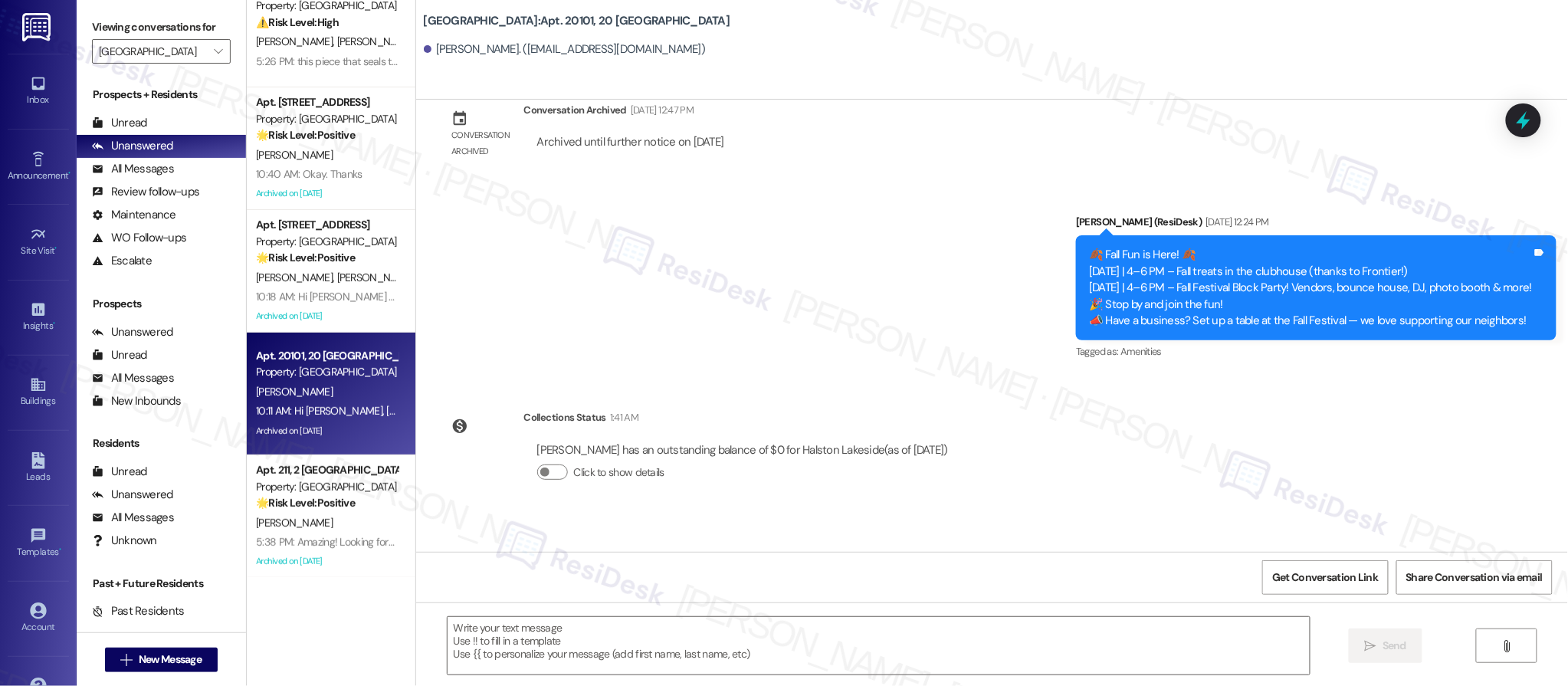
scroll to position [15014, 0]
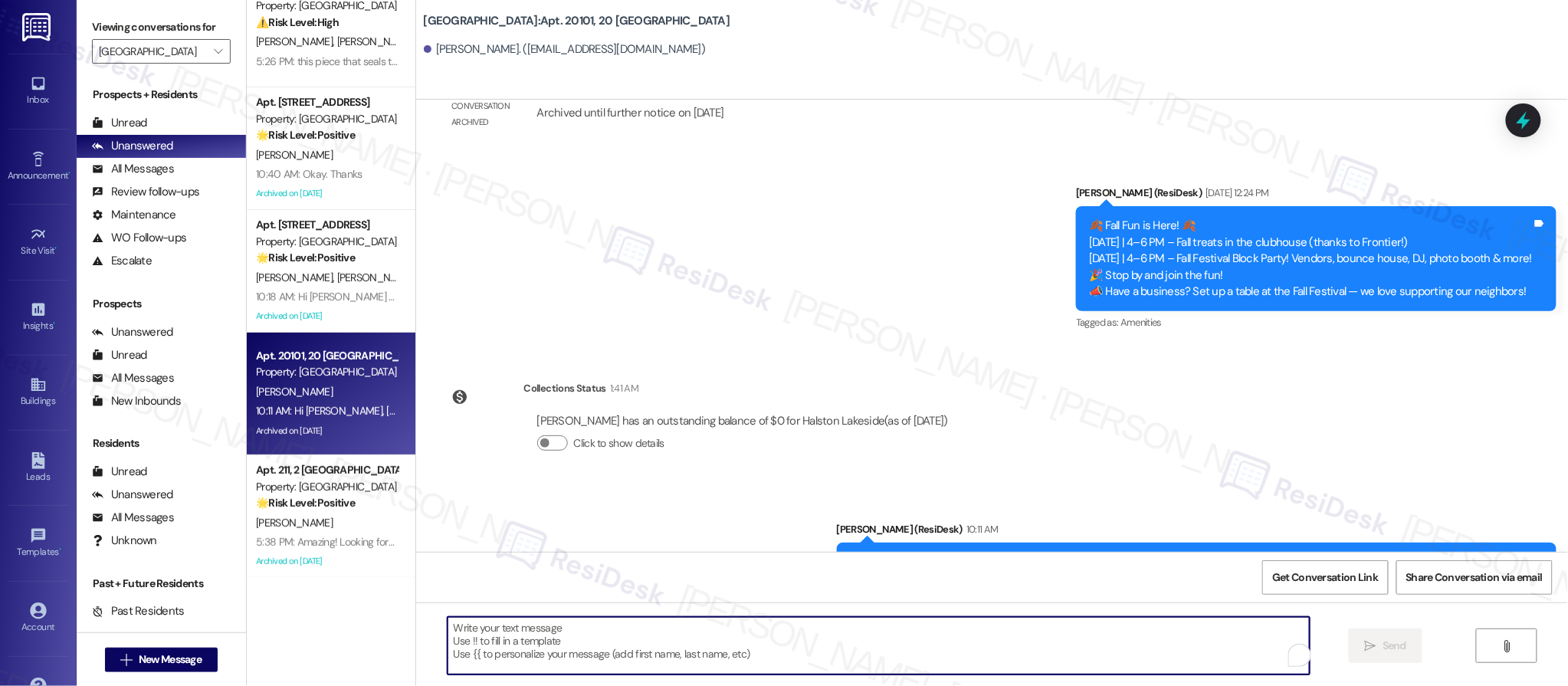
click at [829, 631] on textarea "To enrich screen reader interactions, please activate Accessibility in Grammarl…" at bounding box center [879, 645] width 863 height 57
drag, startPoint x: 829, startPoint y: 632, endPoint x: 871, endPoint y: 667, distance: 54.7
click at [829, 632] on textarea "To enrich screen reader interactions, please activate Accessibility in Grammarl…" at bounding box center [879, 645] width 863 height 57
type textarea "I hope you can come!"
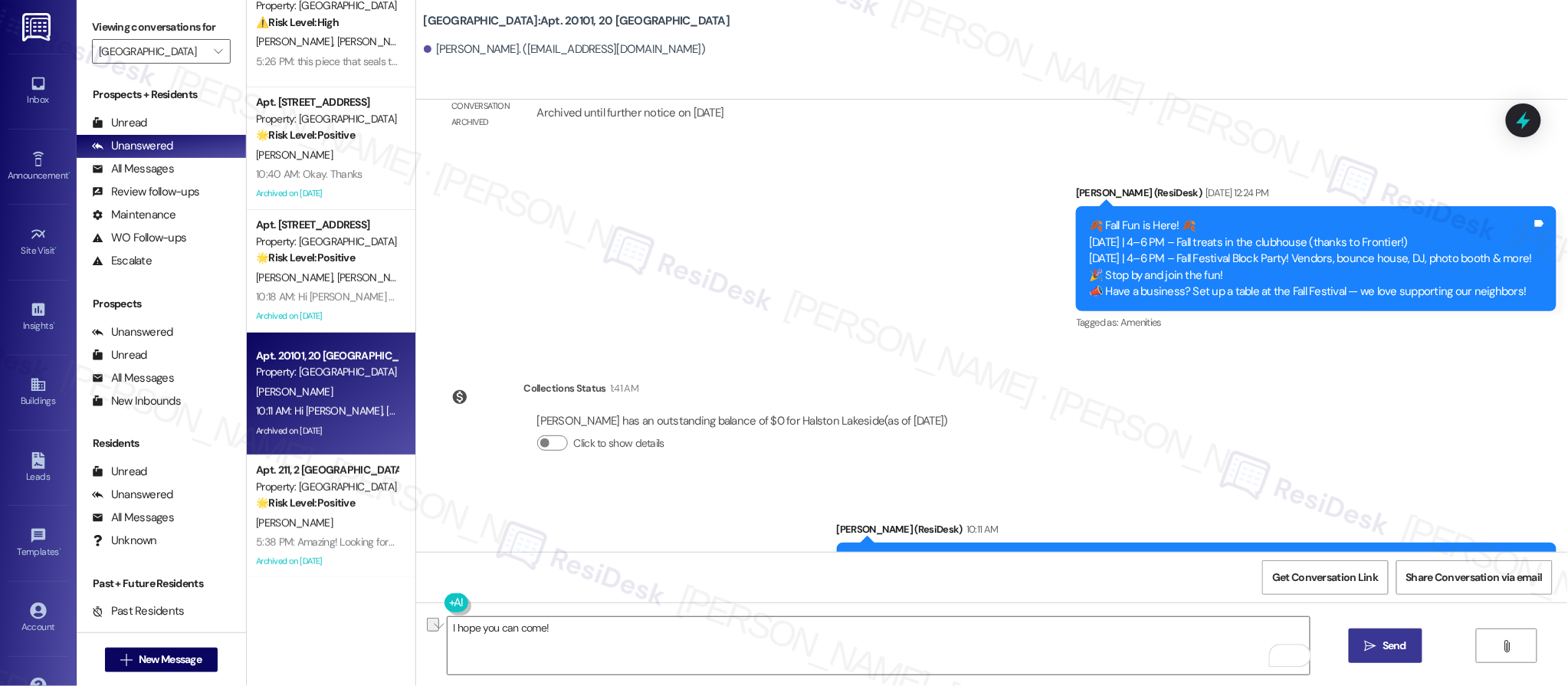
click at [1382, 657] on button " Send" at bounding box center [1386, 645] width 74 height 34
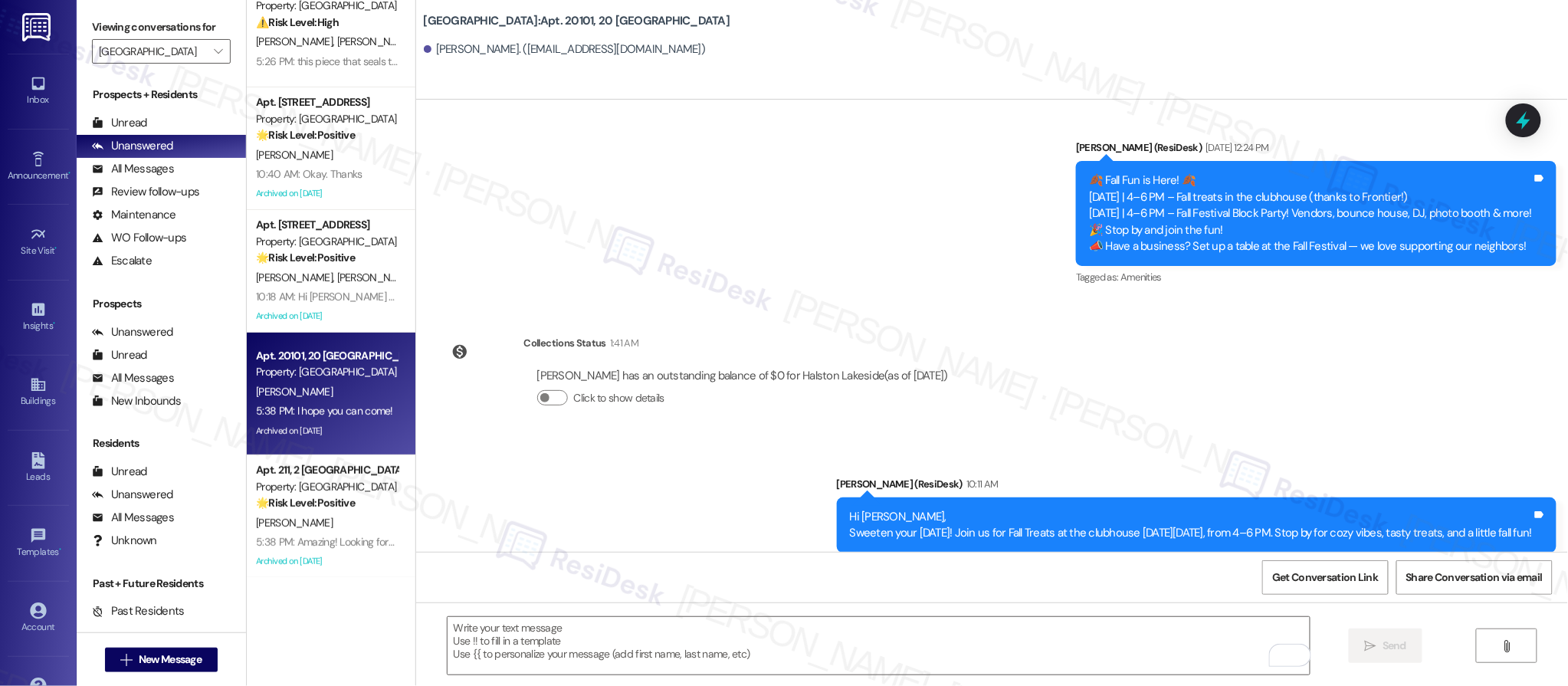
scroll to position [15121, 0]
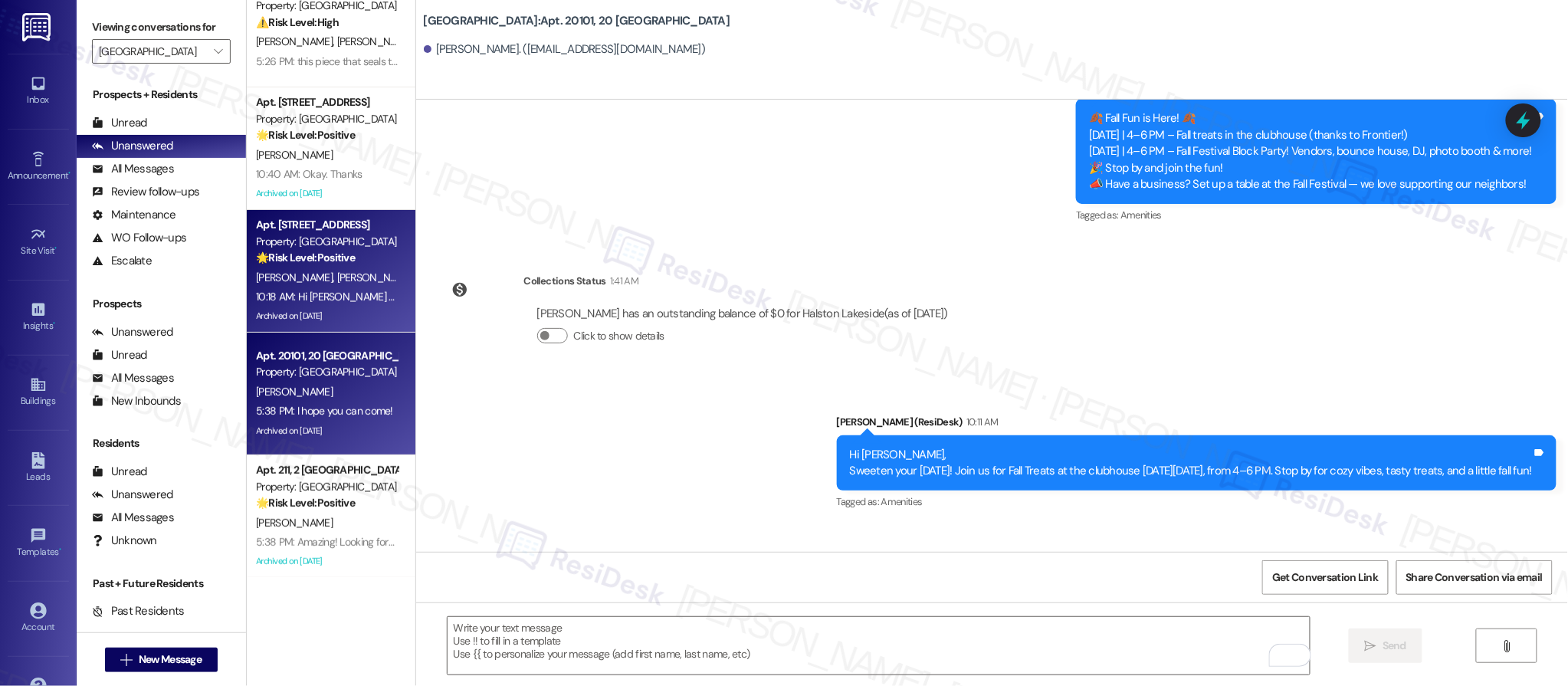
click at [372, 309] on div "Archived on 09/17/2025" at bounding box center [327, 316] width 145 height 19
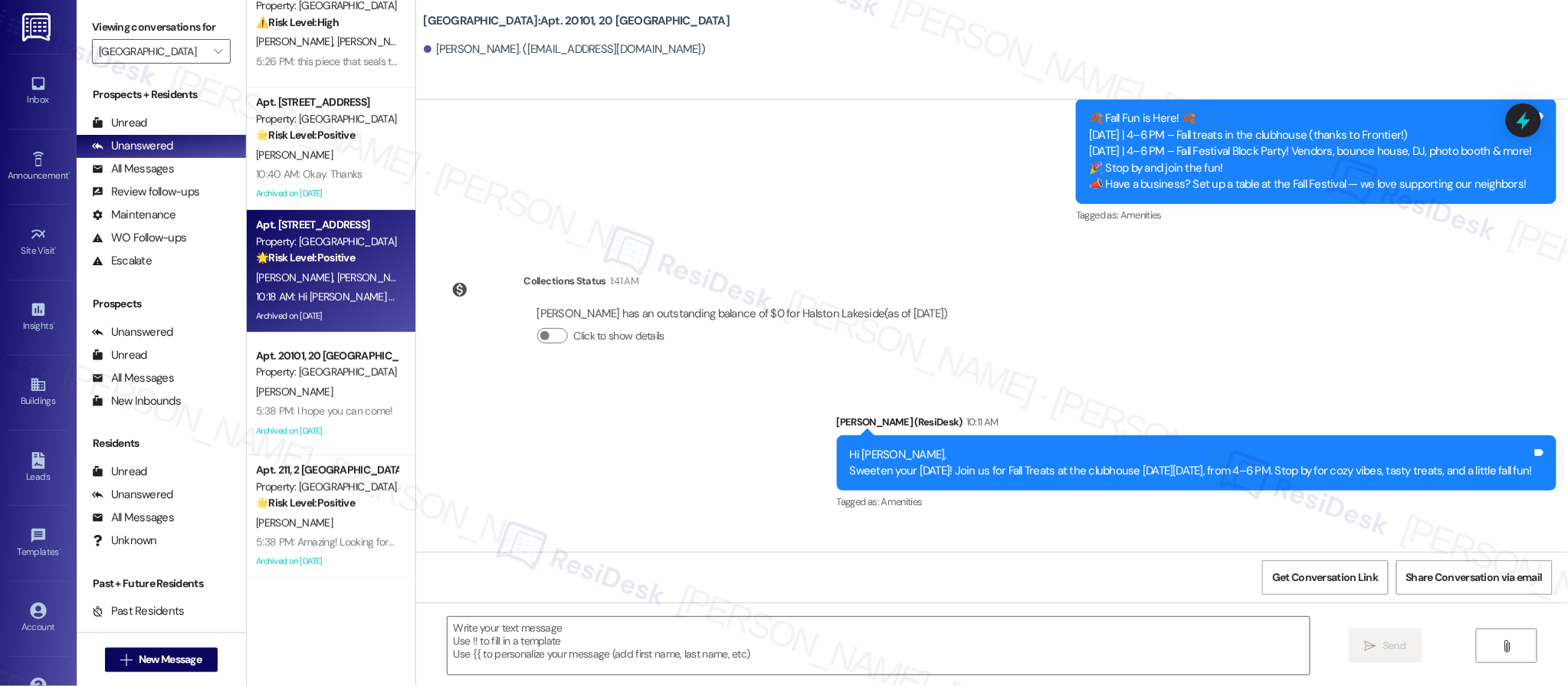
click at [372, 312] on div "Archived on 09/17/2025" at bounding box center [327, 316] width 145 height 19
click at [372, 313] on div "Archived on 09/17/2025" at bounding box center [327, 316] width 145 height 19
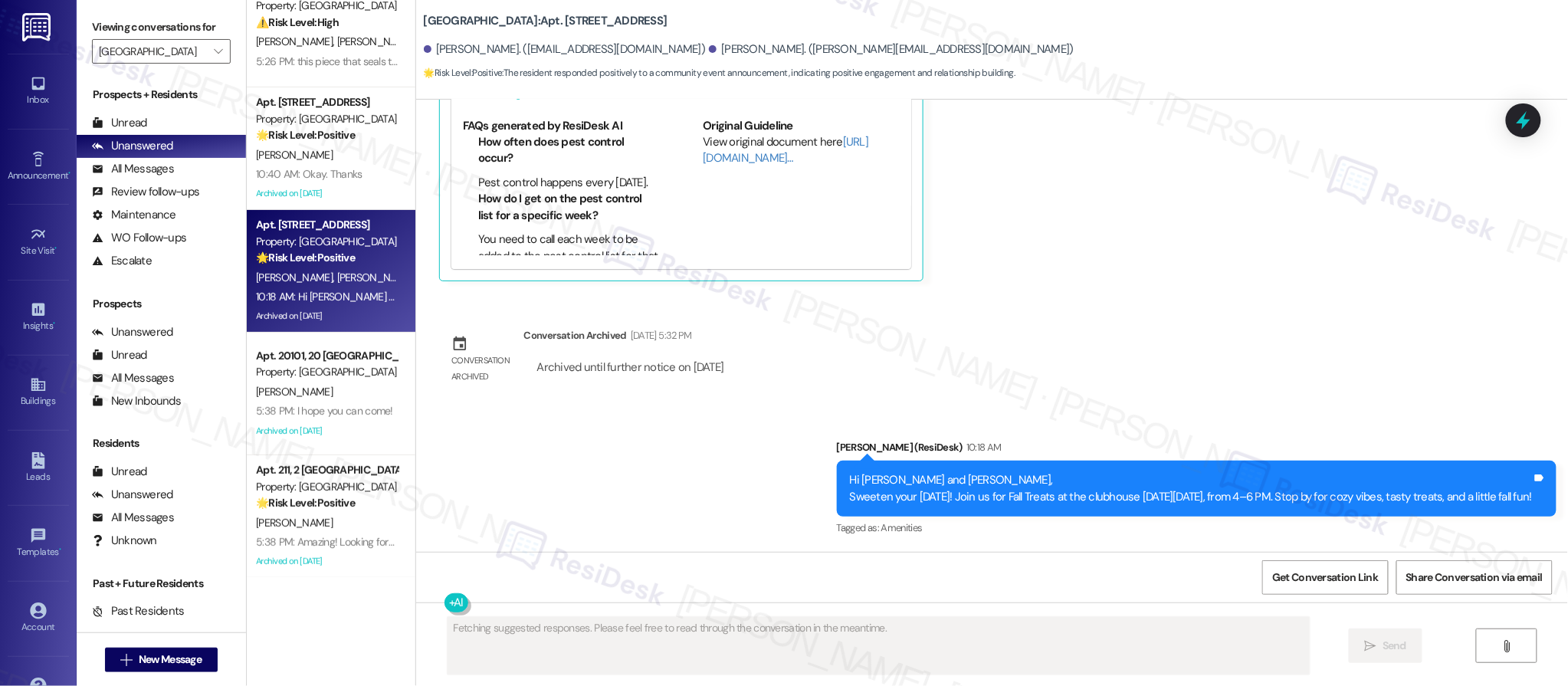
scroll to position [2656, 0]
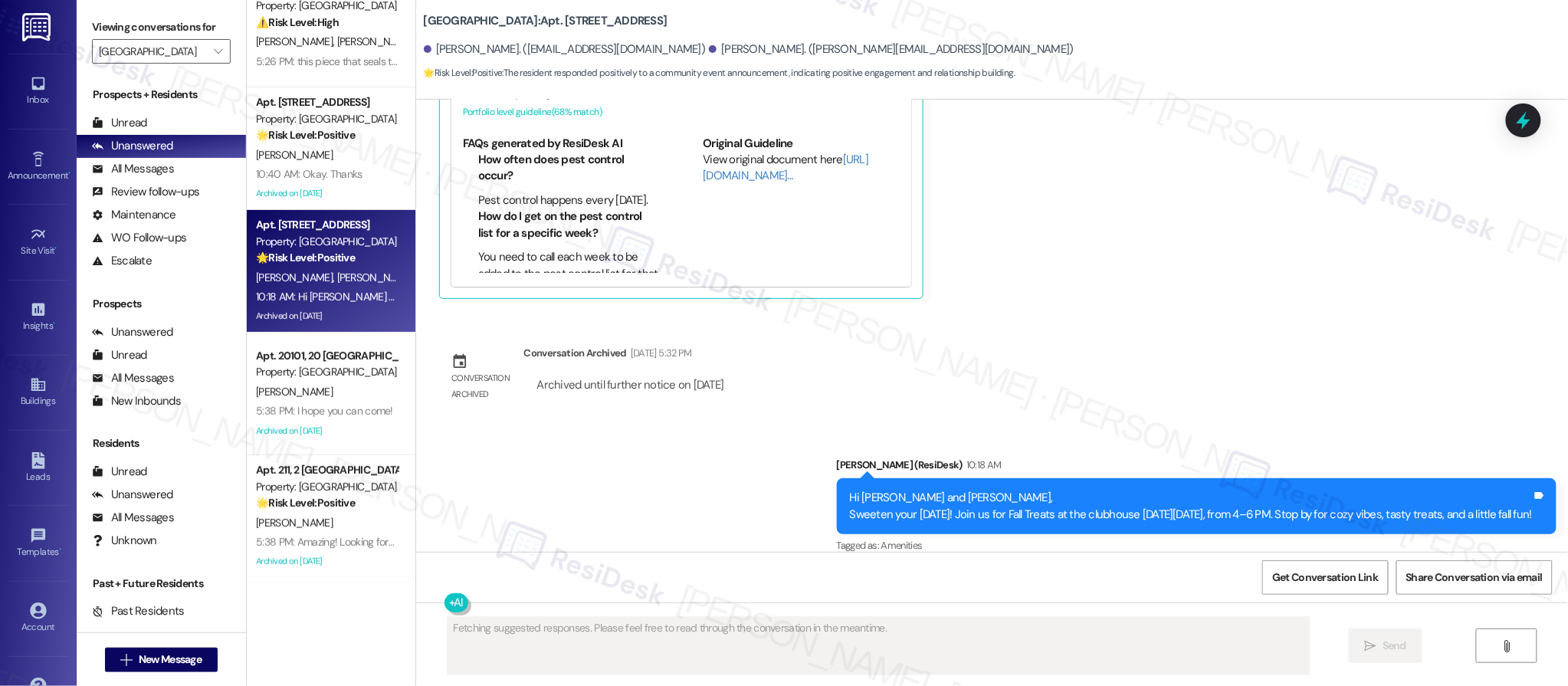
click at [372, 313] on div "Archived on 09/17/2025" at bounding box center [327, 316] width 145 height 19
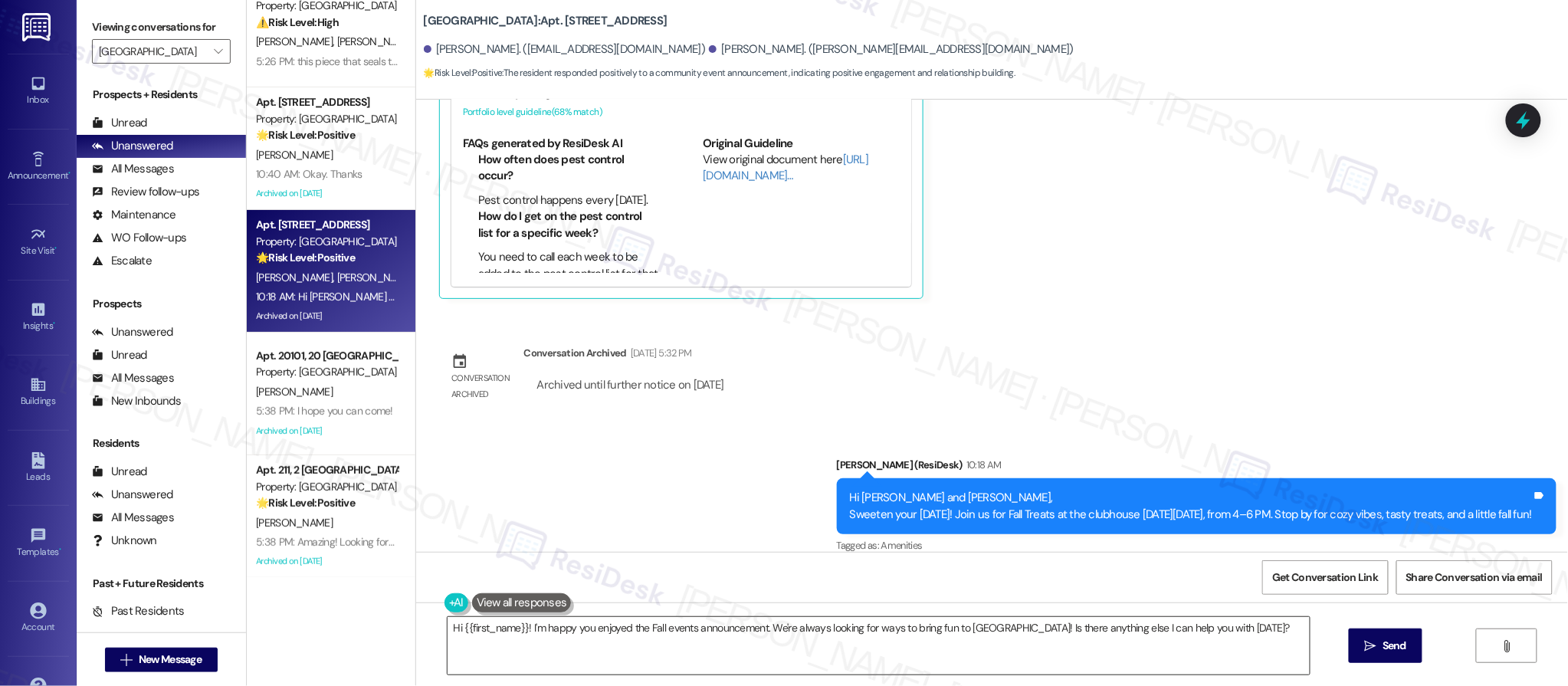
click at [852, 629] on textarea "Hi {{first_name}}! I'm happy you enjoyed the Fall events announcement. We're al…" at bounding box center [879, 645] width 863 height 57
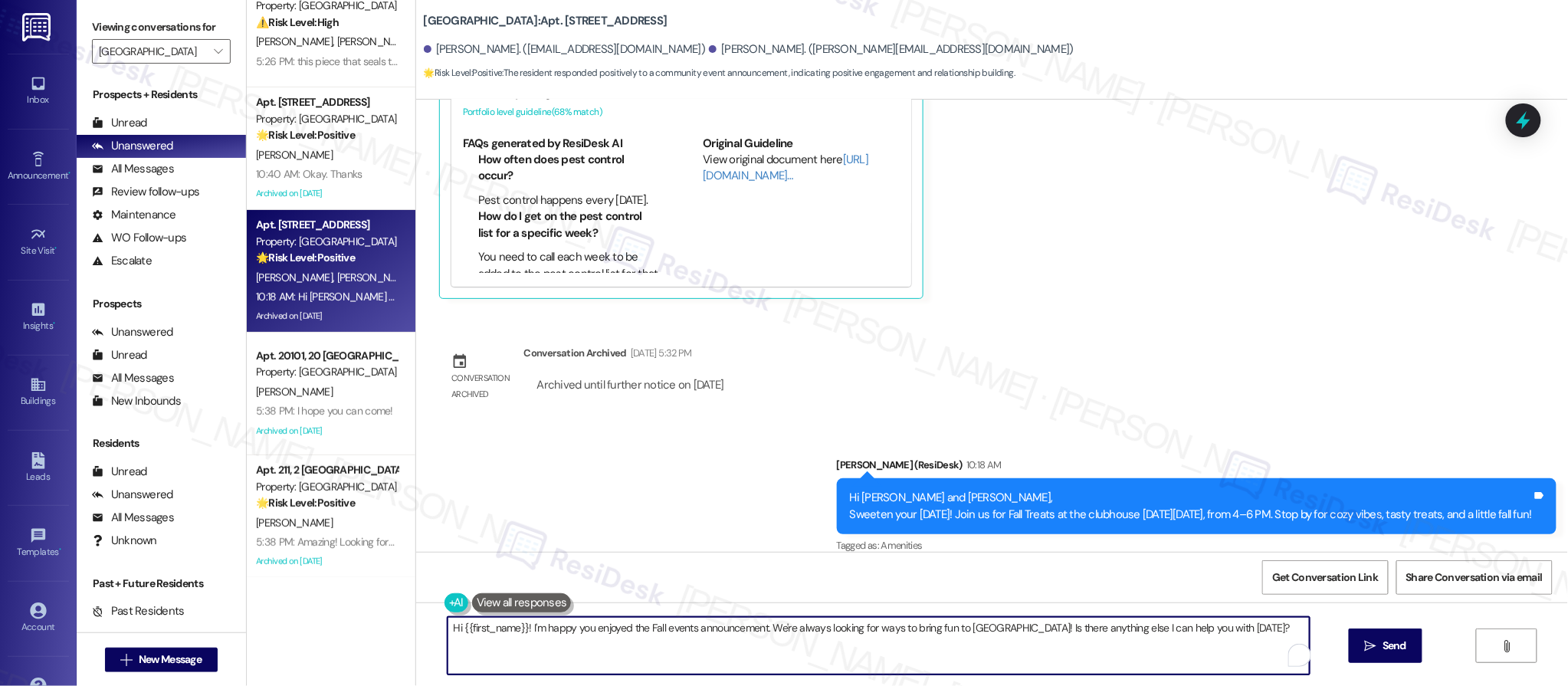
paste textarea "I hope you can come!"
click at [468, 626] on textarea "I hope you can come!" at bounding box center [879, 645] width 863 height 57
click at [487, 627] on textarea "I hope you can come!" at bounding box center [879, 645] width 863 height 57
type textarea "I hope you guys can come!"
click at [1362, 654] on span " Send" at bounding box center [1386, 645] width 49 height 16
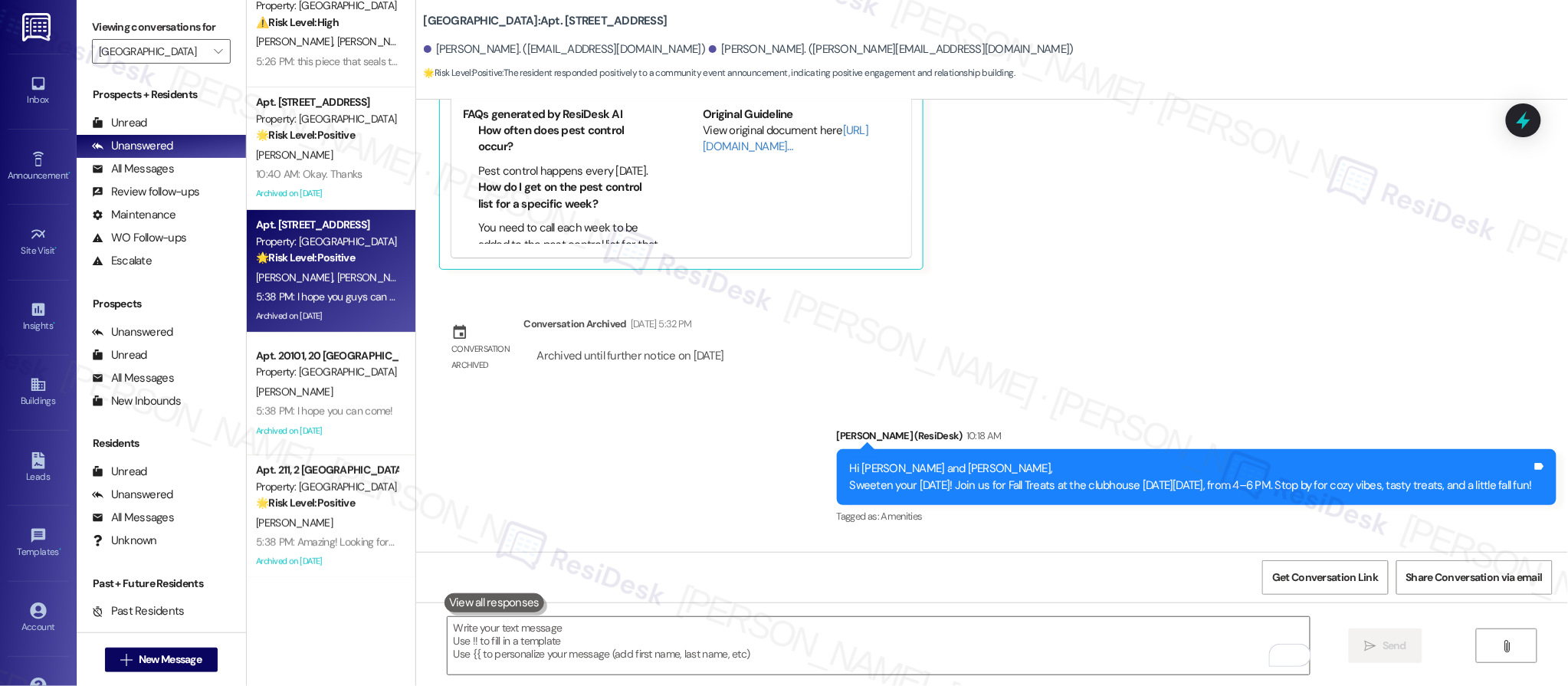
scroll to position [2762, 0]
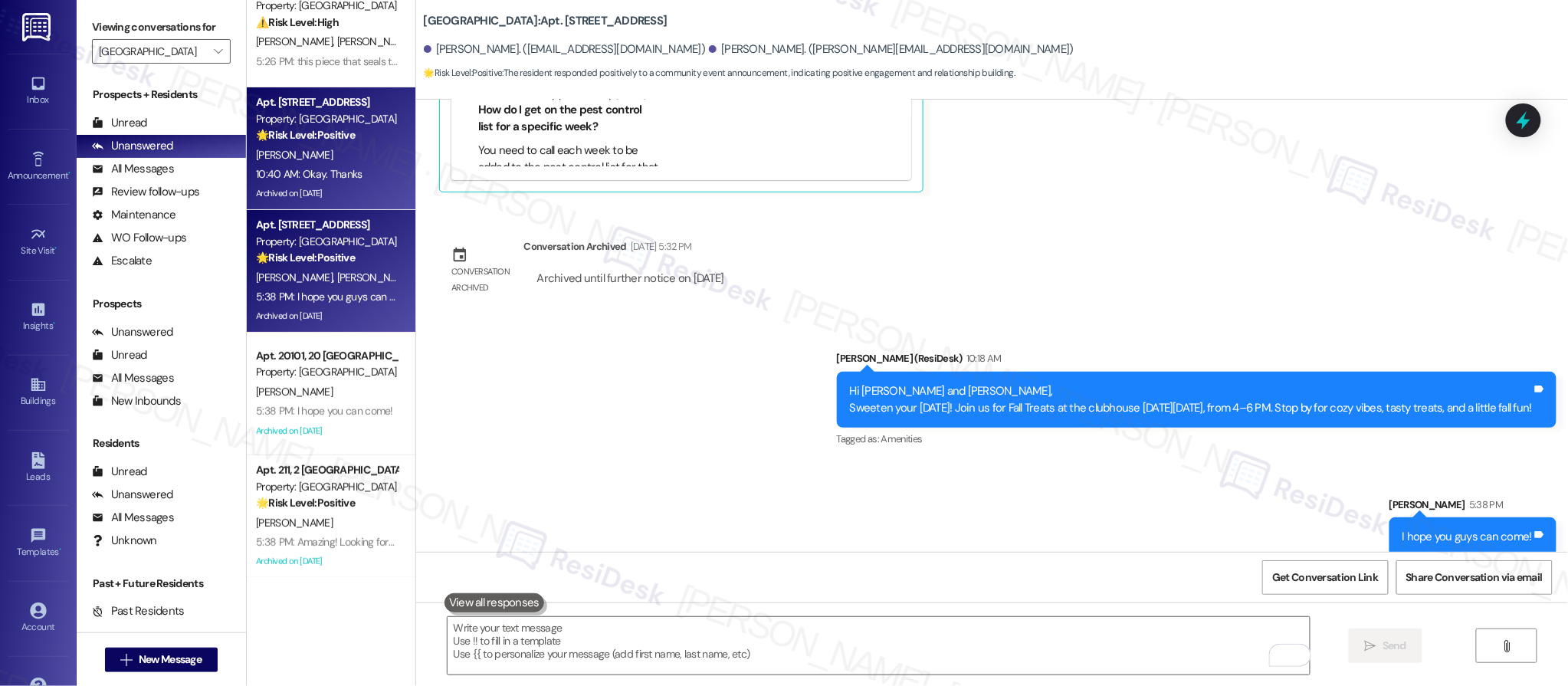
click at [316, 154] on div "M. Leveille" at bounding box center [327, 156] width 145 height 19
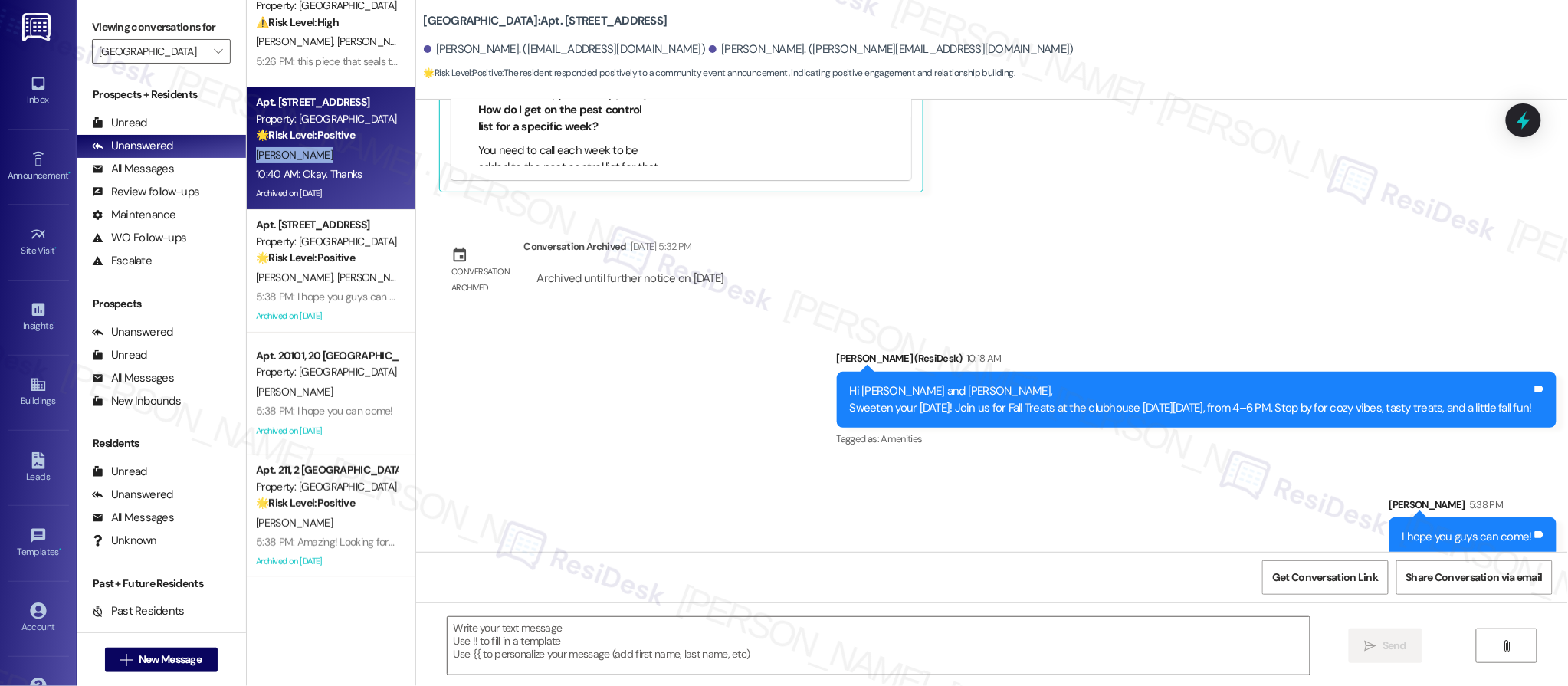
click at [316, 153] on div "M. Leveille" at bounding box center [327, 156] width 145 height 19
type textarea "Fetching suggested responses. Please feel free to read through the conversation…"
click at [316, 153] on div "M. Leveille" at bounding box center [327, 156] width 145 height 19
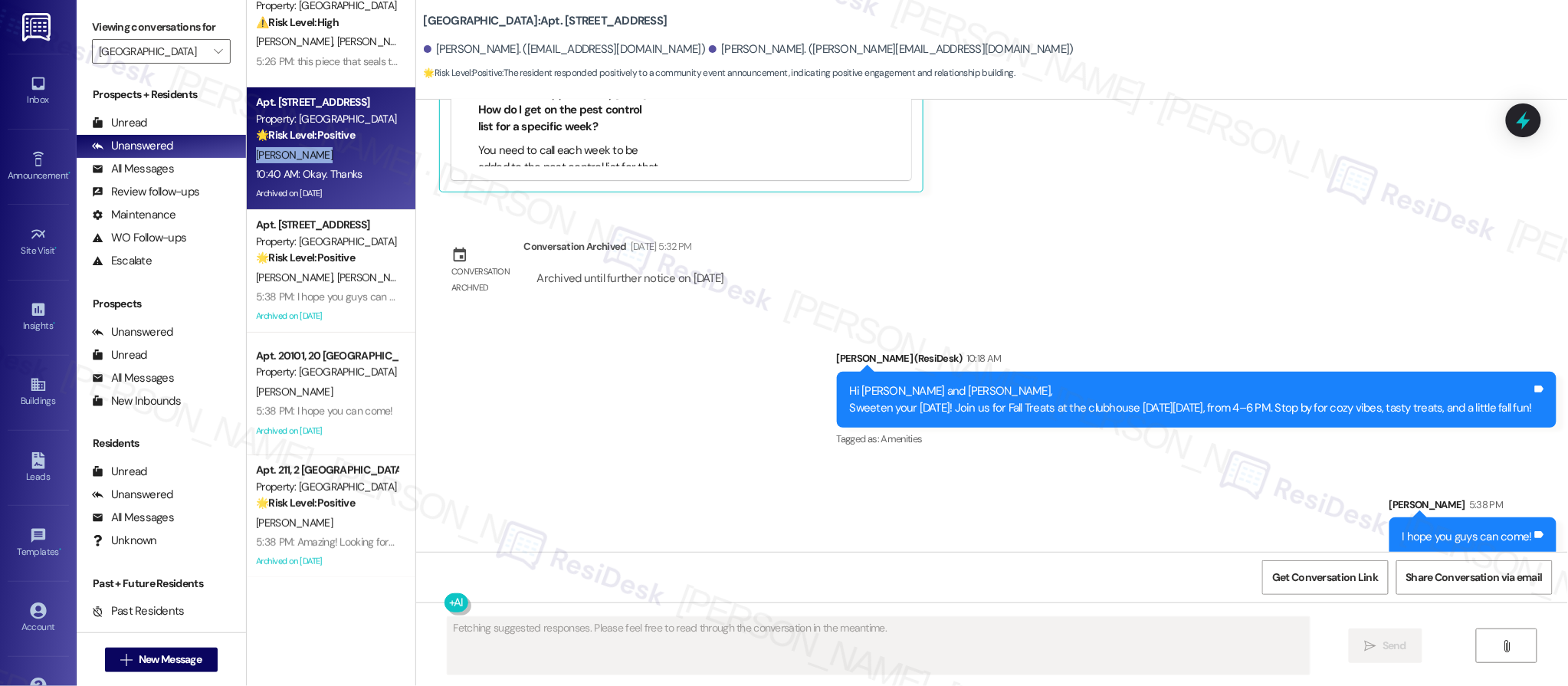
click at [316, 153] on div "M. Leveille" at bounding box center [327, 156] width 145 height 19
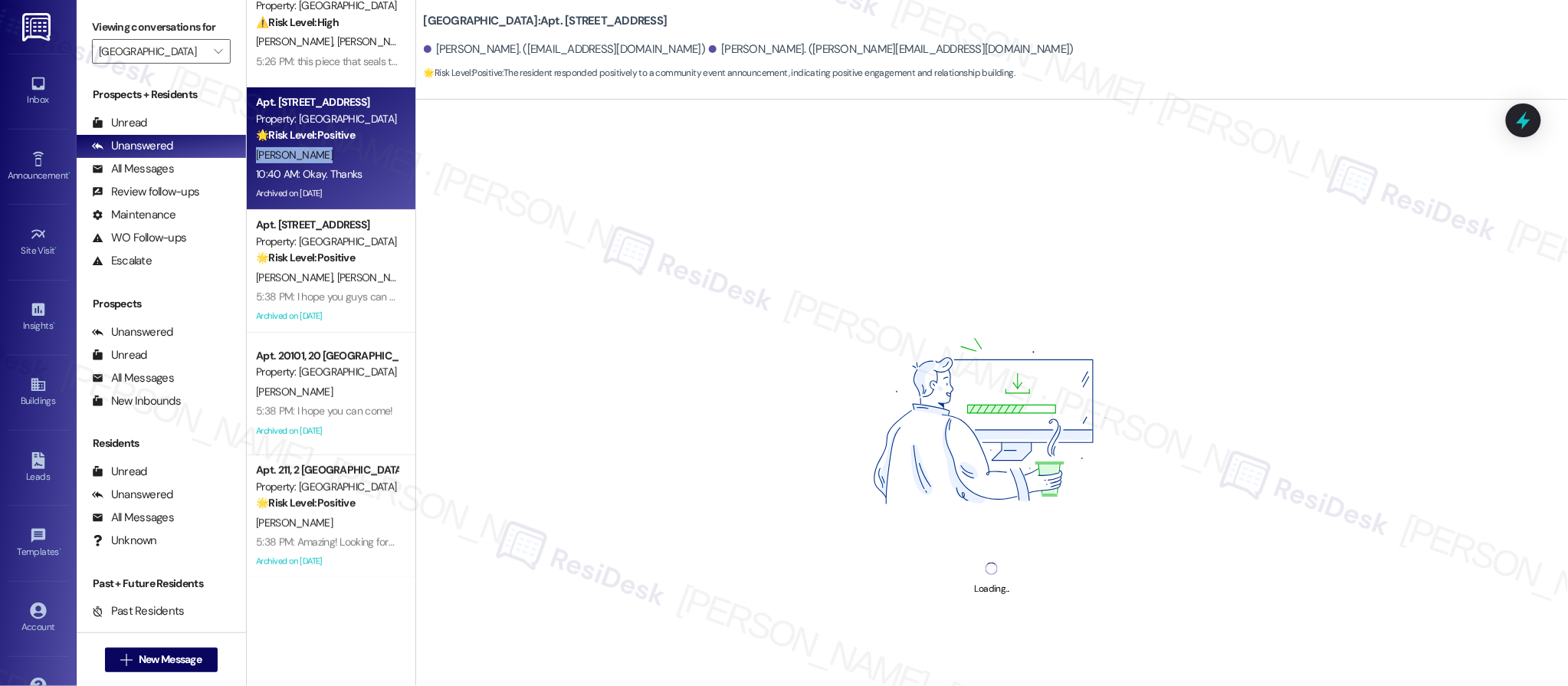
click at [316, 153] on div "M. Leveille" at bounding box center [327, 156] width 145 height 19
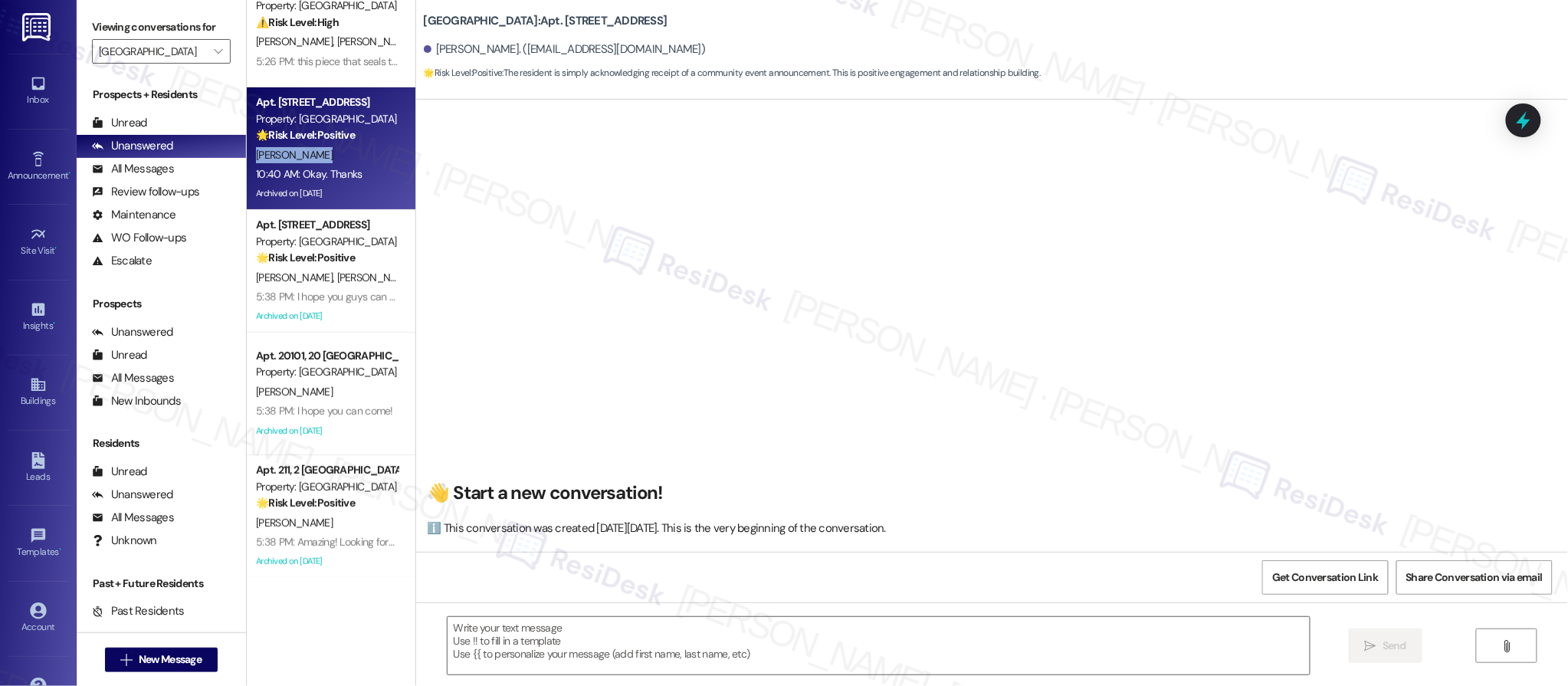
scroll to position [10633, 0]
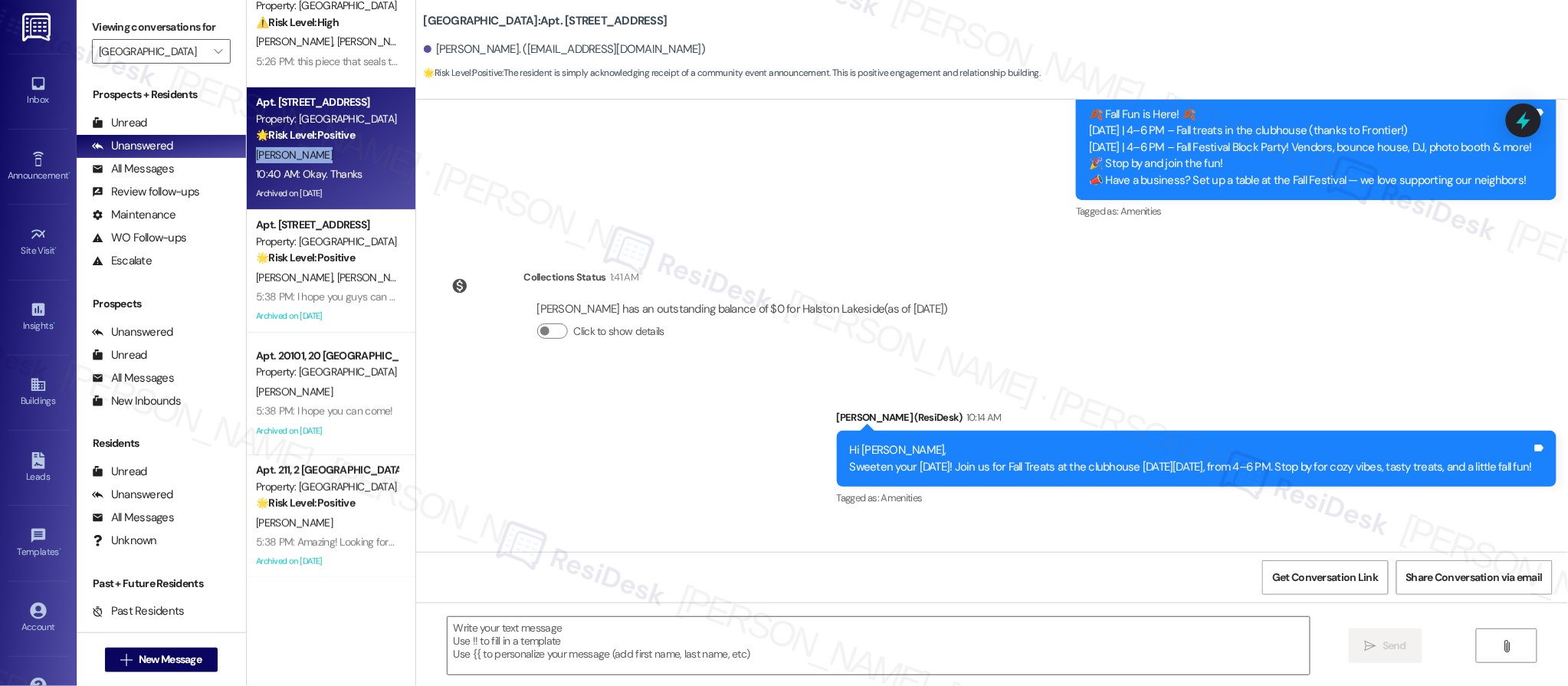
type textarea "Fetching suggested responses. Please feel free to read through the conversation…"
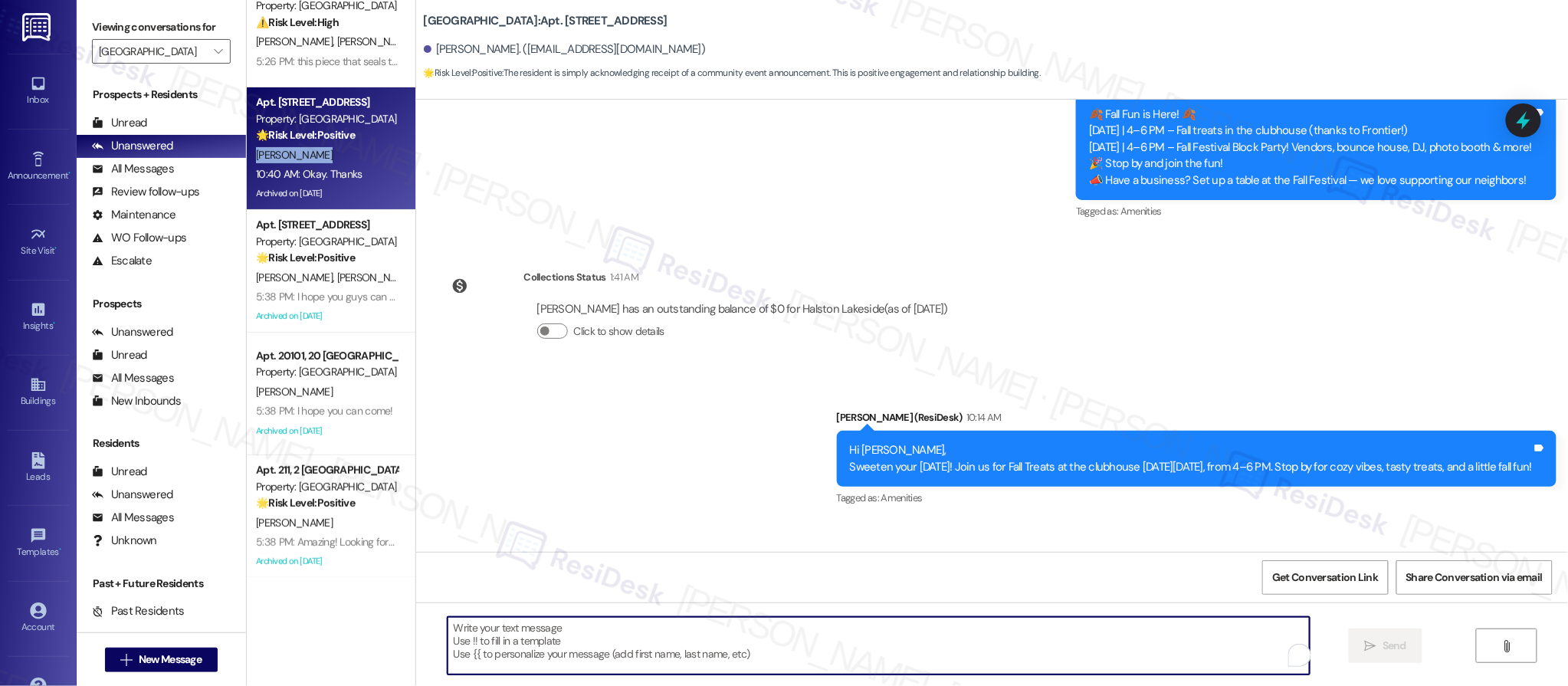
click at [631, 629] on textarea "To enrich screen reader interactions, please activate Accessibility in Grammarl…" at bounding box center [879, 645] width 863 height 57
click at [631, 632] on textarea "To enrich screen reader interactions, please activate Accessibility in Grammarl…" at bounding box center [879, 645] width 863 height 57
click at [631, 631] on textarea "To enrich screen reader interactions, please activate Accessibility in Grammarl…" at bounding box center [879, 645] width 863 height 57
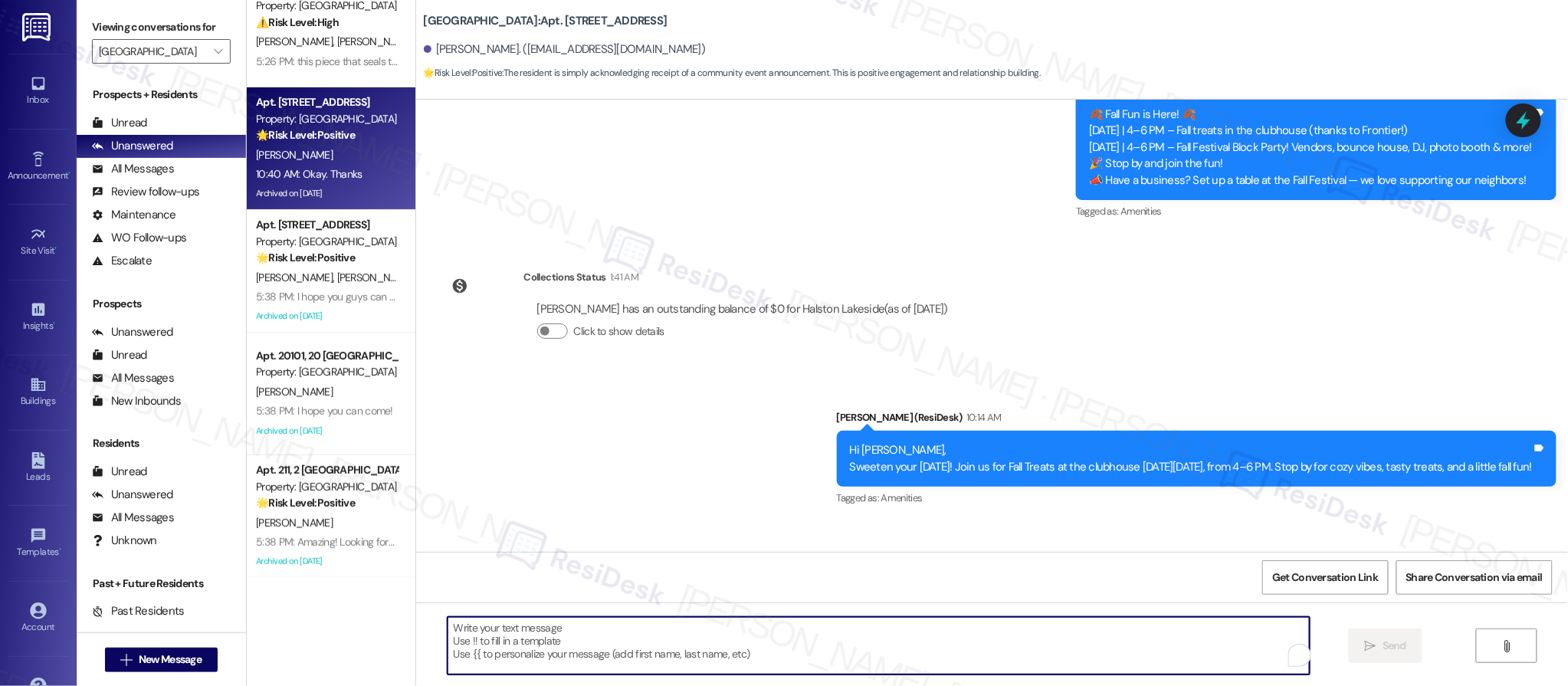
click at [631, 631] on textarea "To enrich screen reader interactions, please activate Accessibility in Grammarl…" at bounding box center [879, 645] width 863 height 57
click at [630, 631] on textarea "To enrich screen reader interactions, please activate Accessibility in Grammarl…" at bounding box center [879, 645] width 863 height 57
paste textarea "I hope you can come!"
type textarea "I hope you can come!"
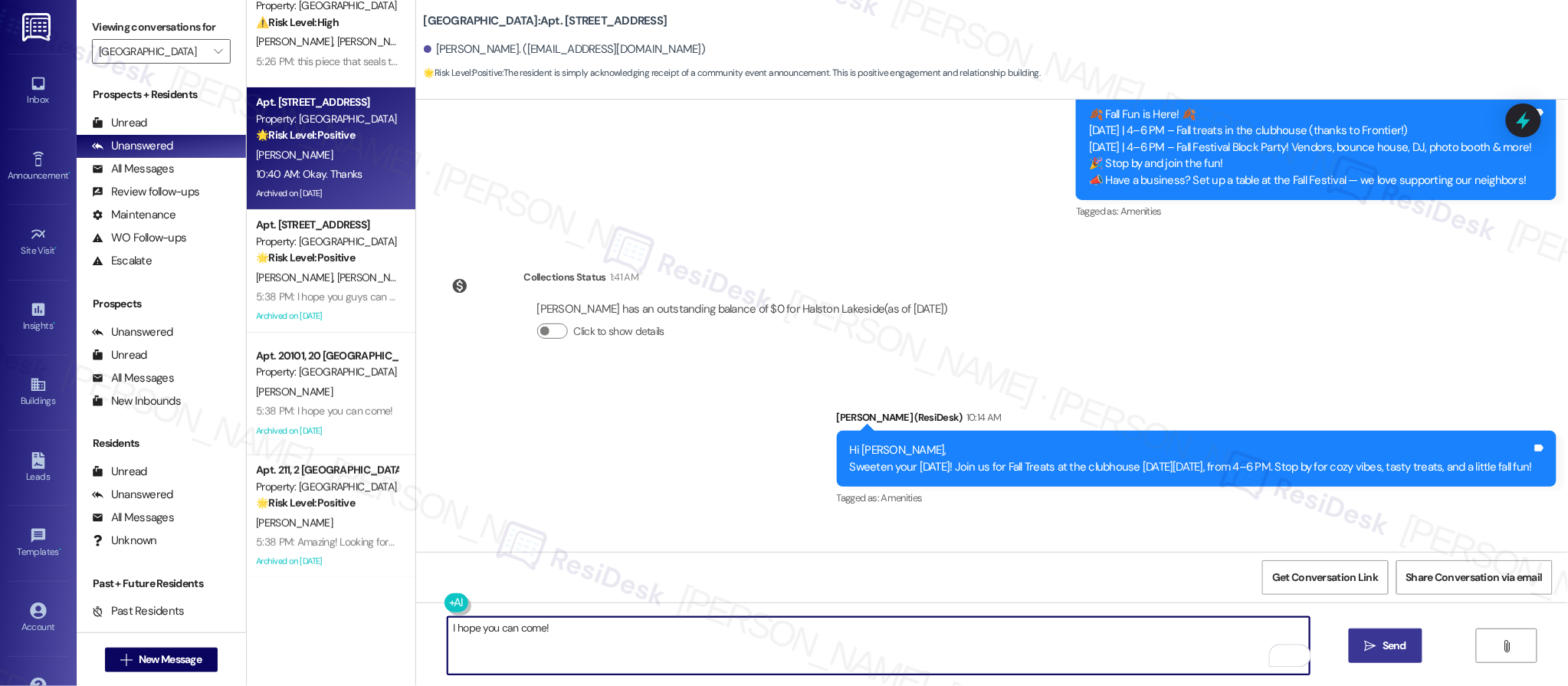
click at [1370, 640] on icon "" at bounding box center [1370, 646] width 11 height 12
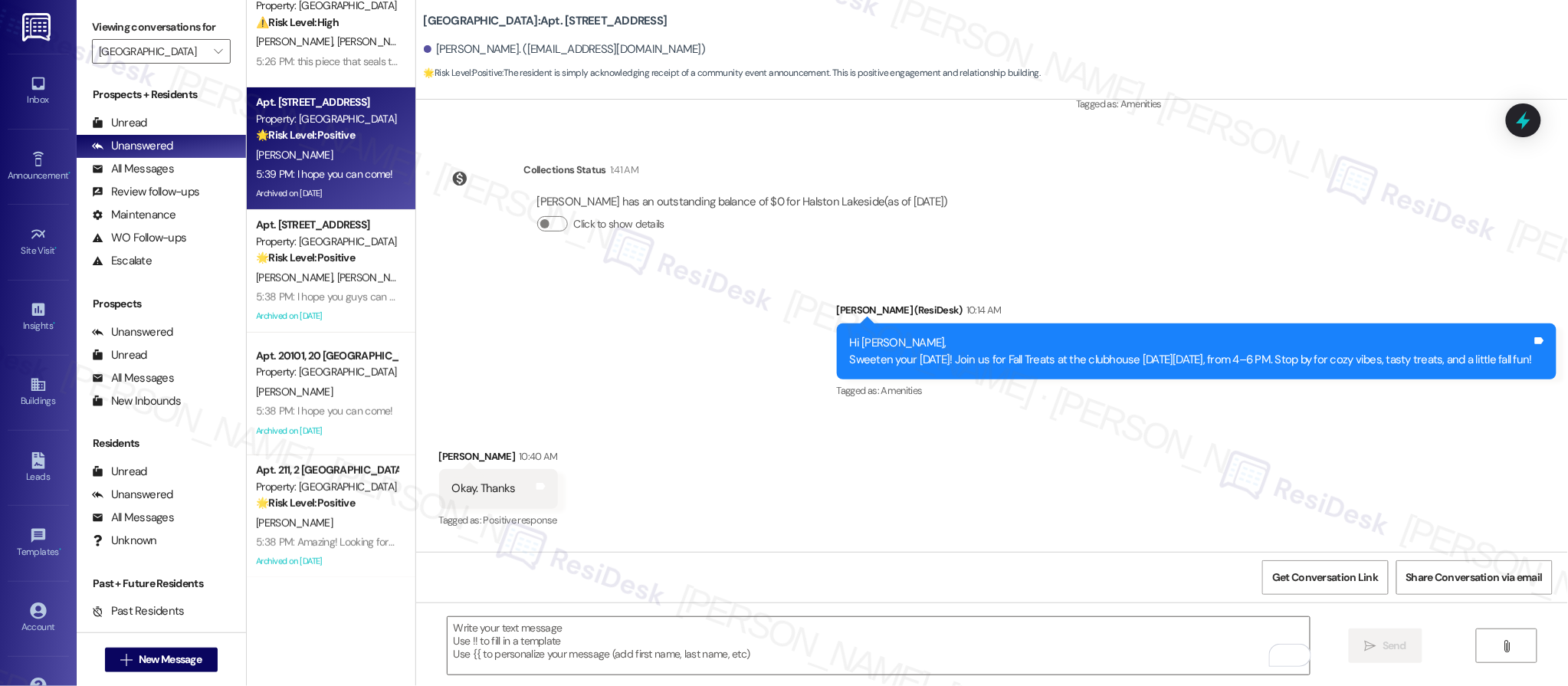
scroll to position [0, 0]
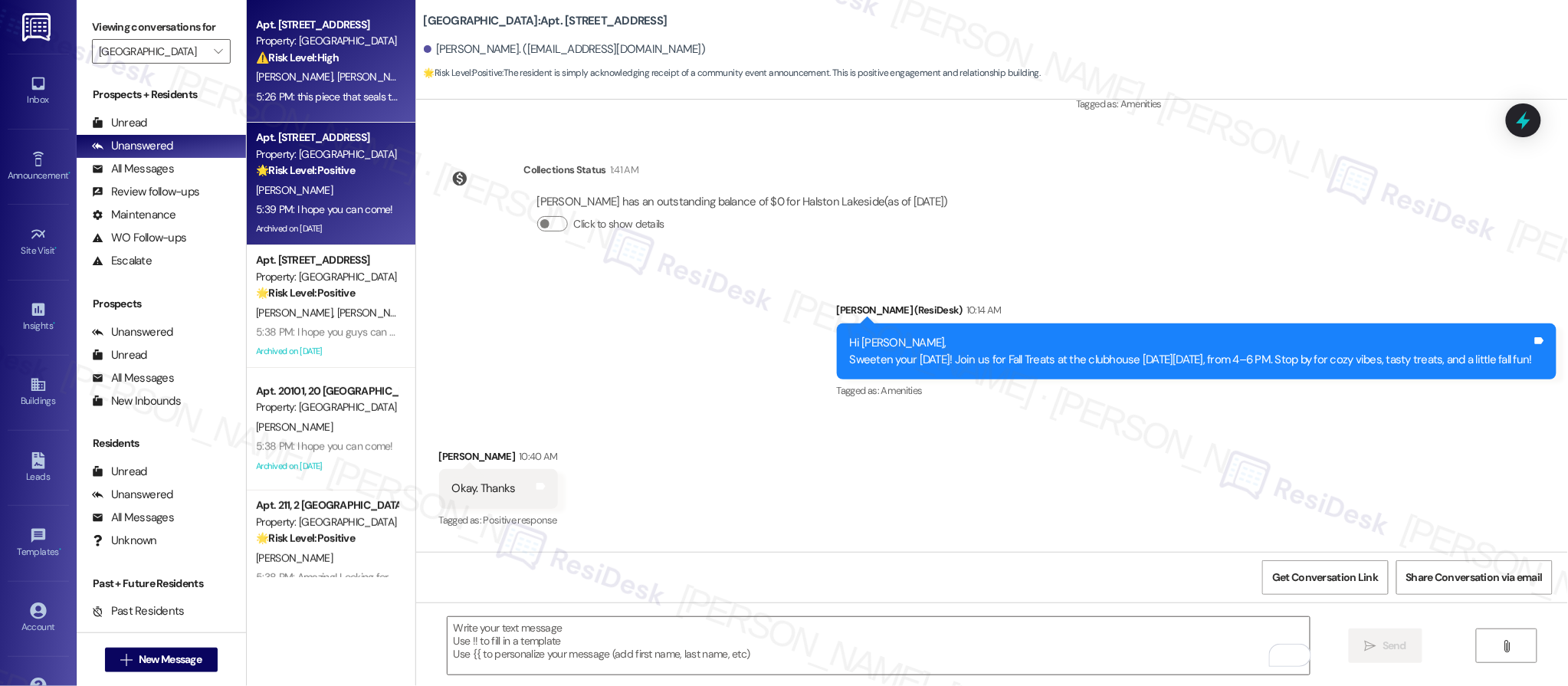
click at [354, 95] on div "5:26 PM: this piece that seals the bathtub 5:26 PM: this piece that seals the b…" at bounding box center [349, 96] width 186 height 14
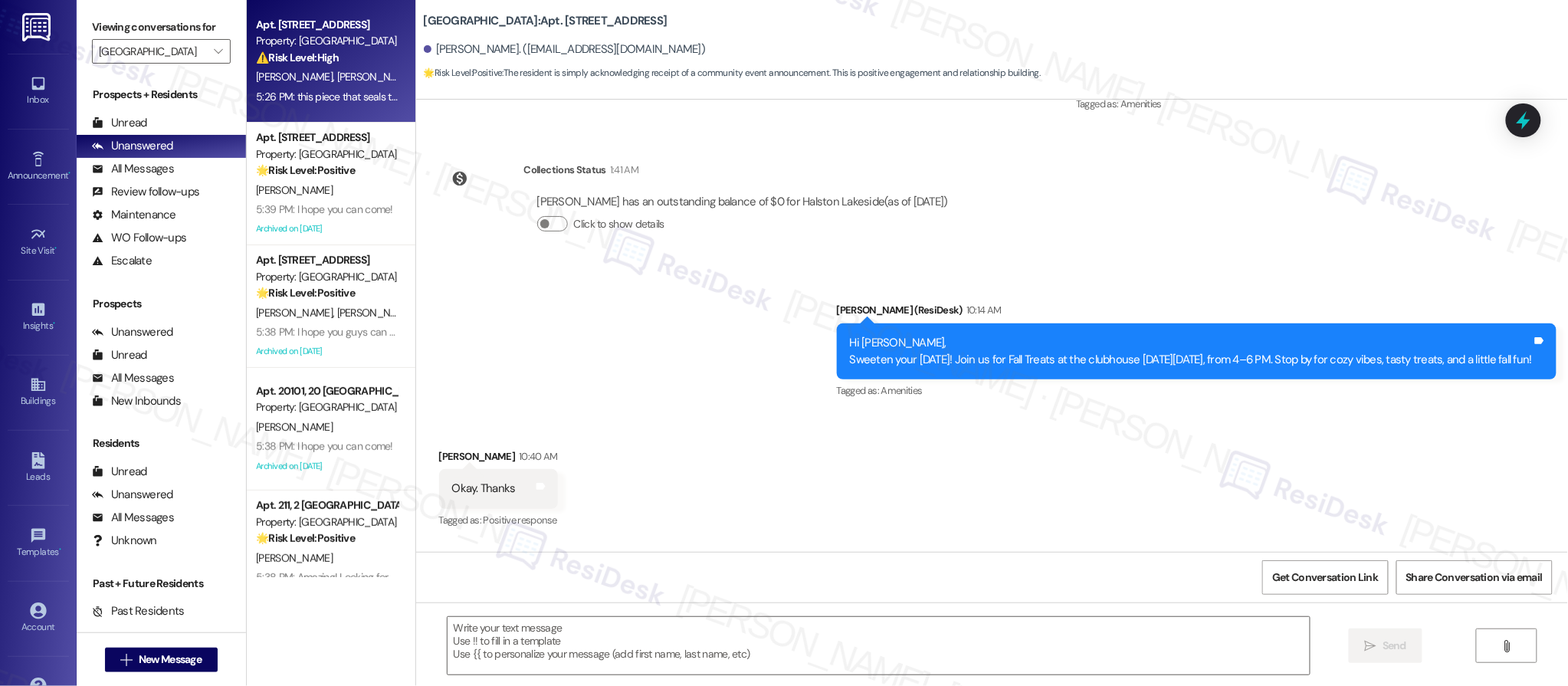
click at [353, 95] on div "5:26 PM: this piece that seals the bathtub 5:26 PM: this piece that seals the b…" at bounding box center [349, 96] width 186 height 14
type textarea "Fetching suggested responses. Please feel free to read through the conversation…"
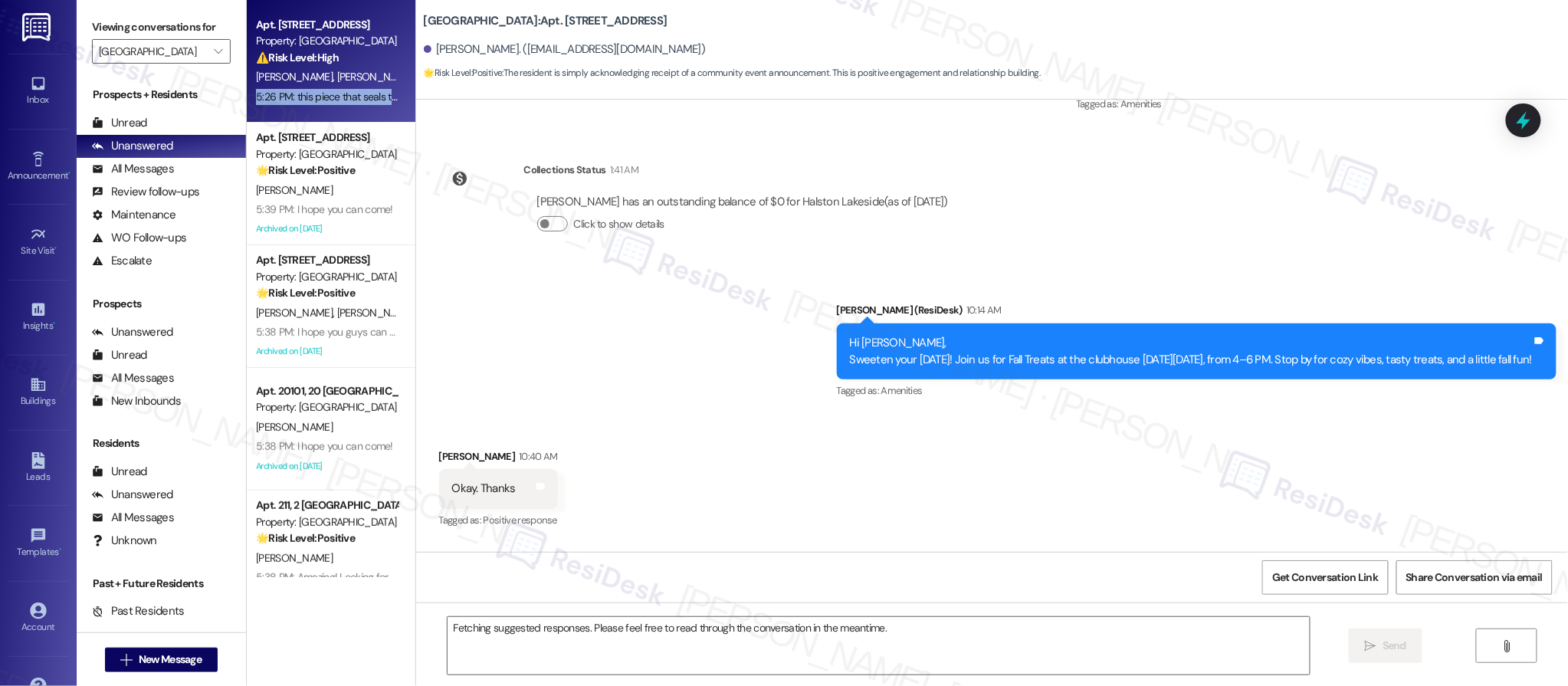
click at [353, 95] on div "5:26 PM: this piece that seals the bathtub 5:26 PM: this piece that seals the b…" at bounding box center [349, 96] width 186 height 14
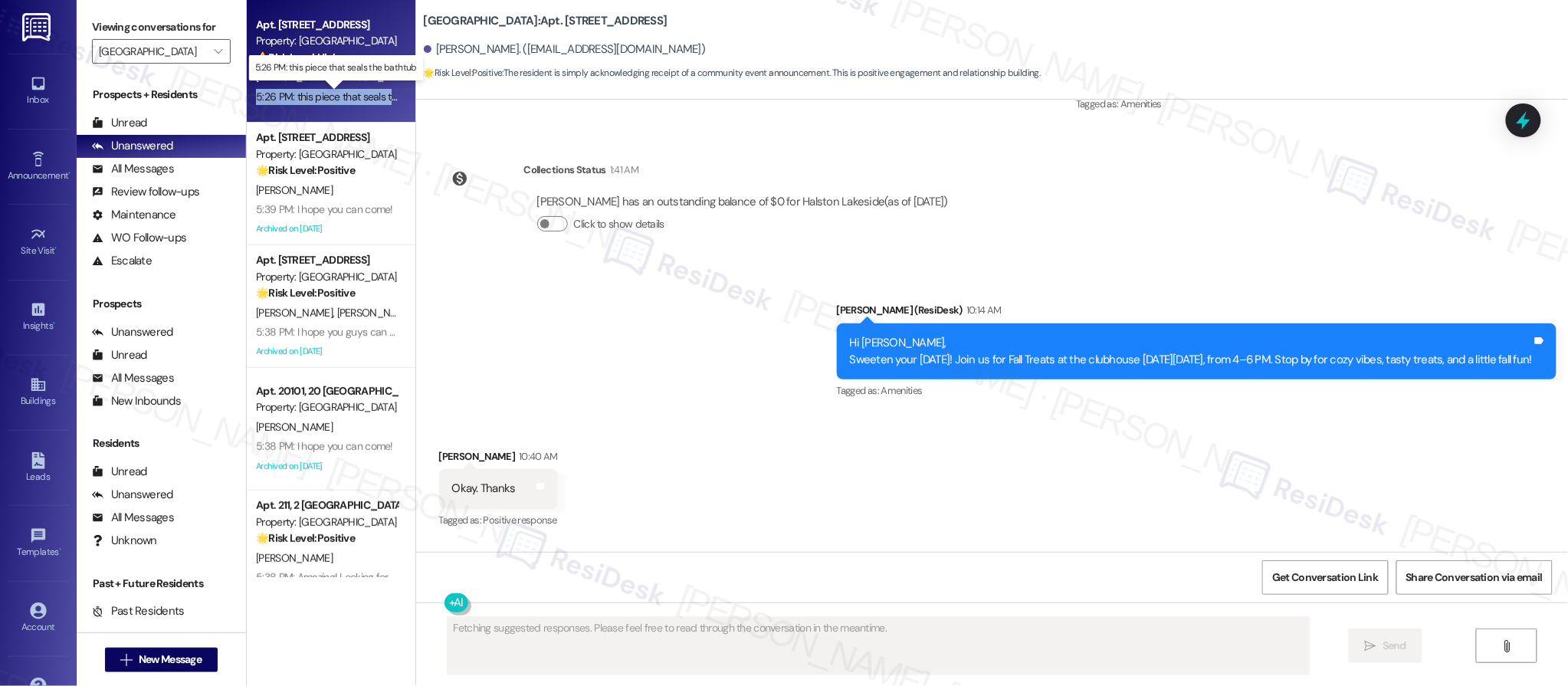
click at [353, 95] on div "5:26 PM: this piece that seals the bathtub 5:26 PM: this piece that seals the b…" at bounding box center [349, 96] width 186 height 14
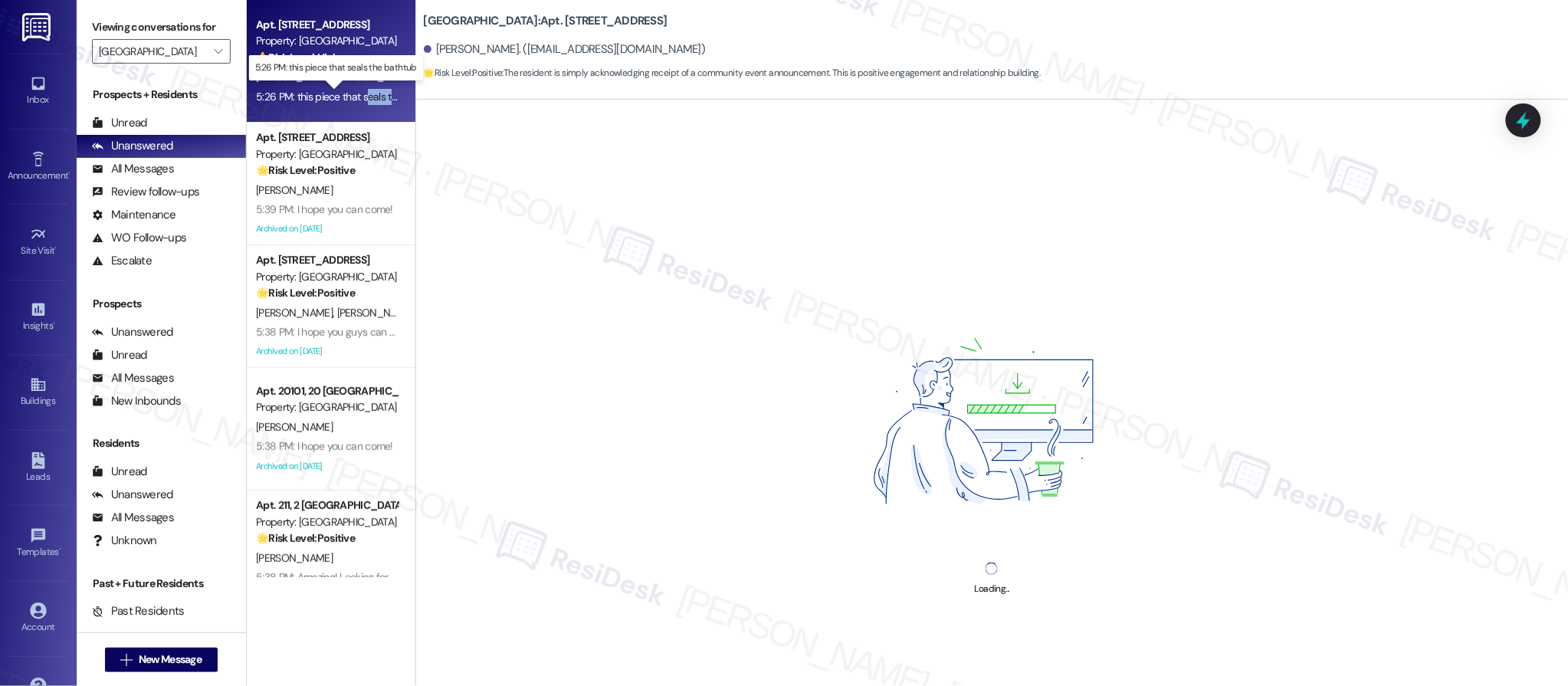
click at [354, 97] on div "5:26 PM: this piece that seals the bathtub 5:26 PM: this piece that seals the b…" at bounding box center [349, 96] width 186 height 14
click at [354, 98] on div "5:26 PM: this piece that seals the bathtub 5:26 PM: this piece that seals the b…" at bounding box center [349, 96] width 186 height 14
click at [354, 99] on div "5:26 PM: this piece that seals the bathtub 5:26 PM: this piece that seals the b…" at bounding box center [349, 96] width 186 height 14
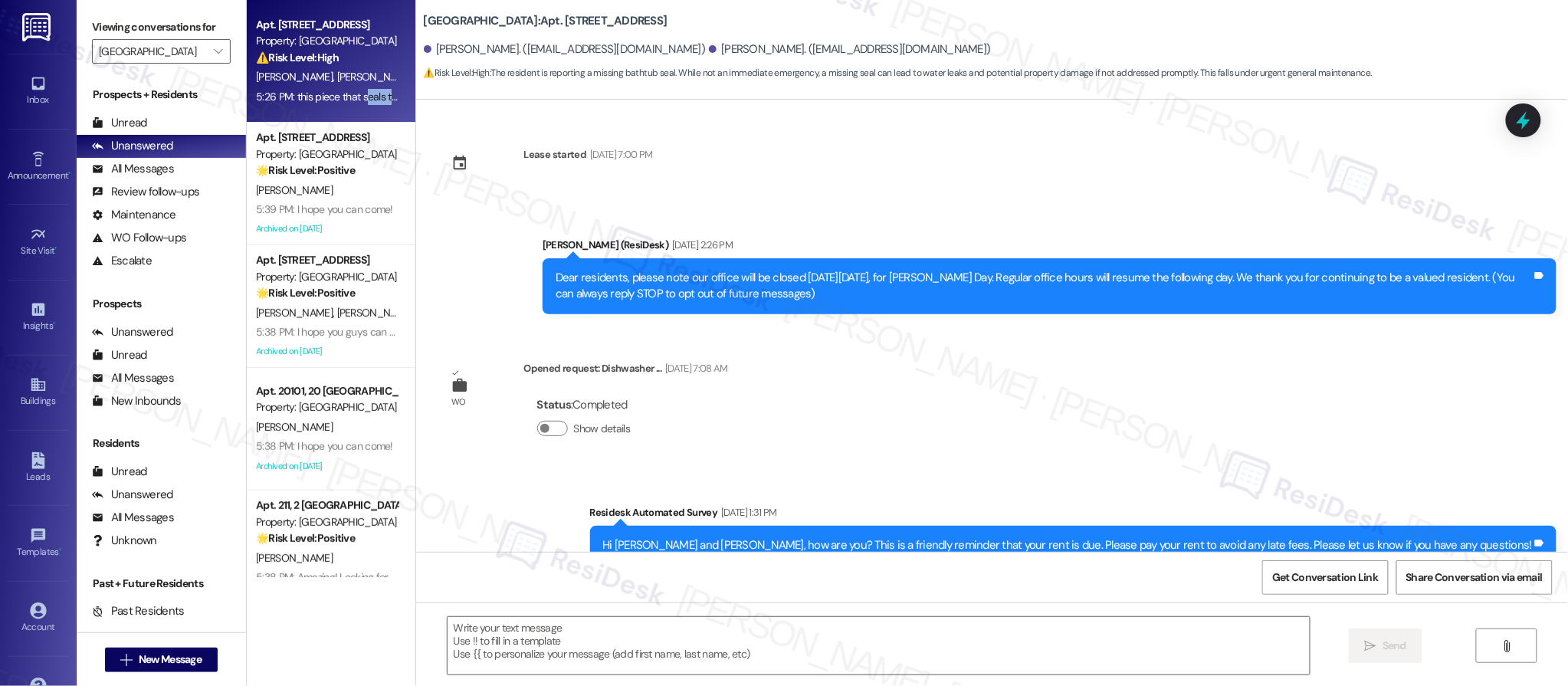
scroll to position [7230, 0]
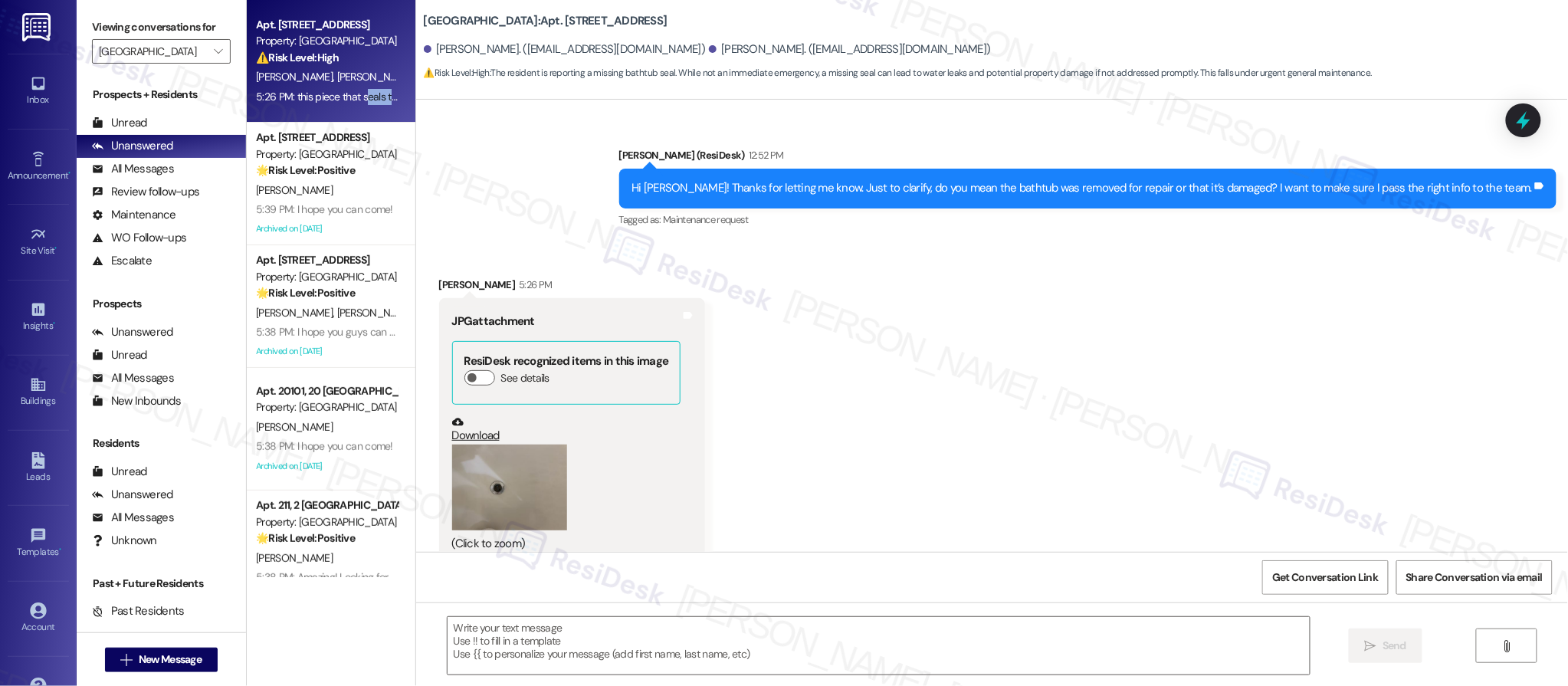
click at [356, 101] on div "5:26 PM: this piece that seals the bathtub 5:26 PM: this piece that seals the b…" at bounding box center [349, 96] width 186 height 14
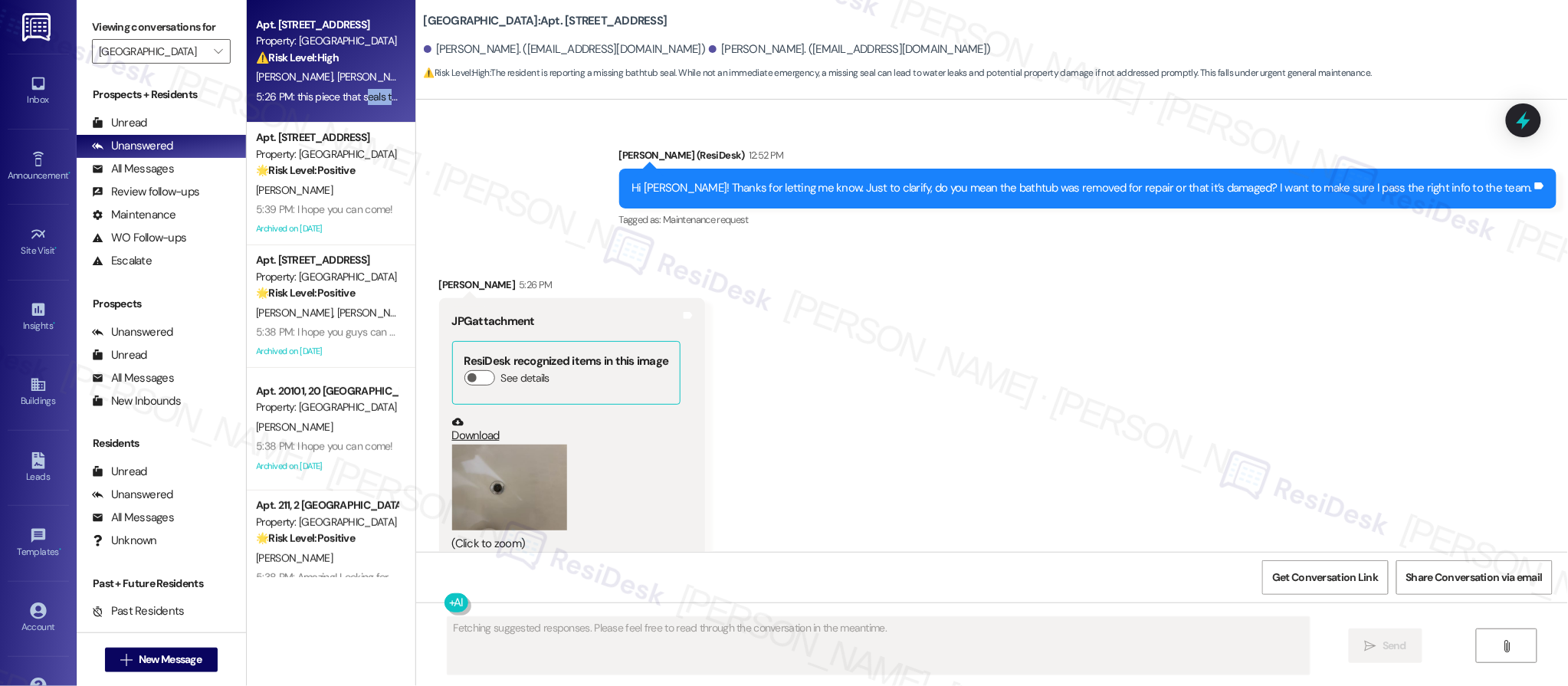
click at [358, 100] on div "5:26 PM: this piece that seals the bathtub 5:26 PM: this piece that seals the b…" at bounding box center [349, 96] width 186 height 14
click at [962, 370] on div "Received via SMS Alessandro Moreira 5:26 PM JPG attachment ResiDesk recognized …" at bounding box center [992, 462] width 1152 height 441
click at [505, 445] on button "Zoom image" at bounding box center [510, 488] width 115 height 87
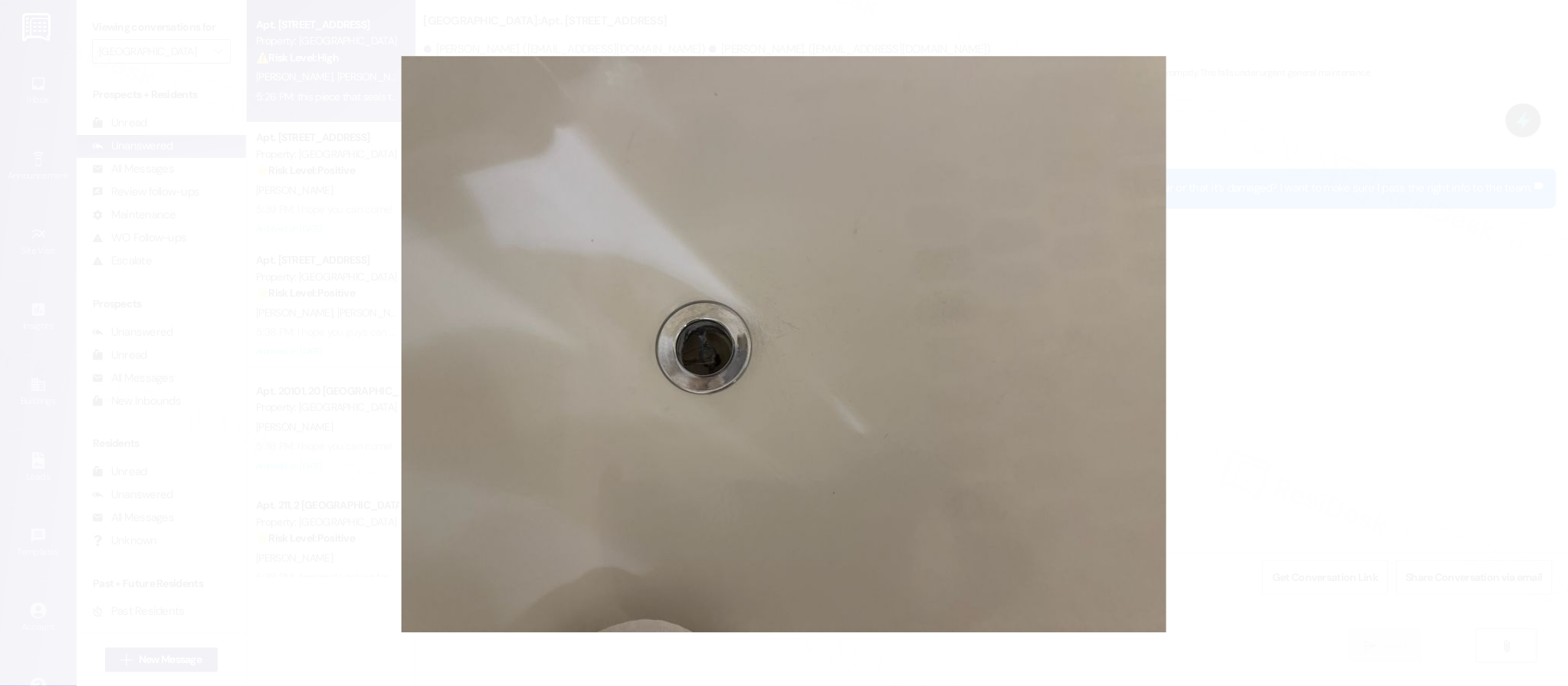
click at [1286, 424] on button "Unzoom image" at bounding box center [784, 343] width 1568 height 686
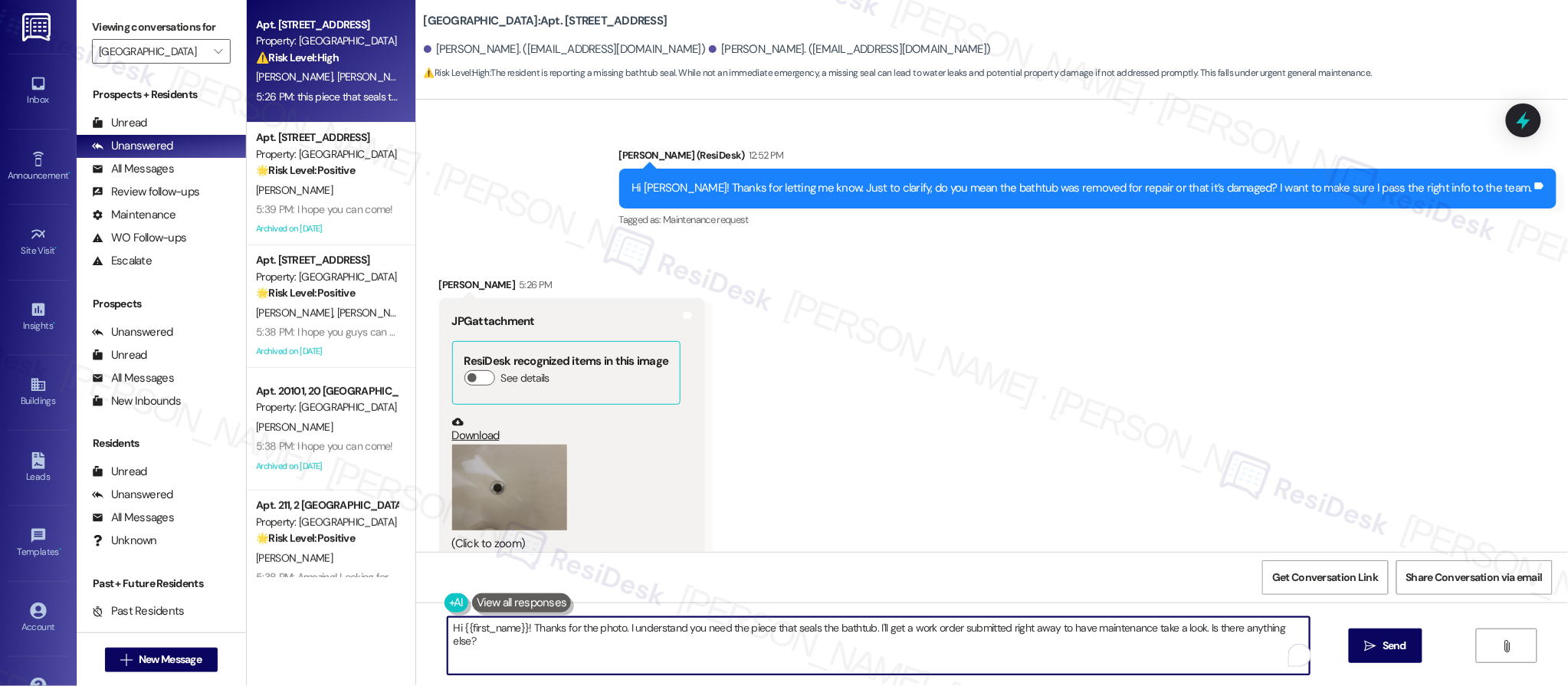
drag, startPoint x: 436, startPoint y: 627, endPoint x: 542, endPoint y: 670, distance: 114.4
click at [549, 673] on textarea "Hi {{first_name}}! Thanks for the photo. I understand you need the piece that s…" at bounding box center [879, 645] width 863 height 57
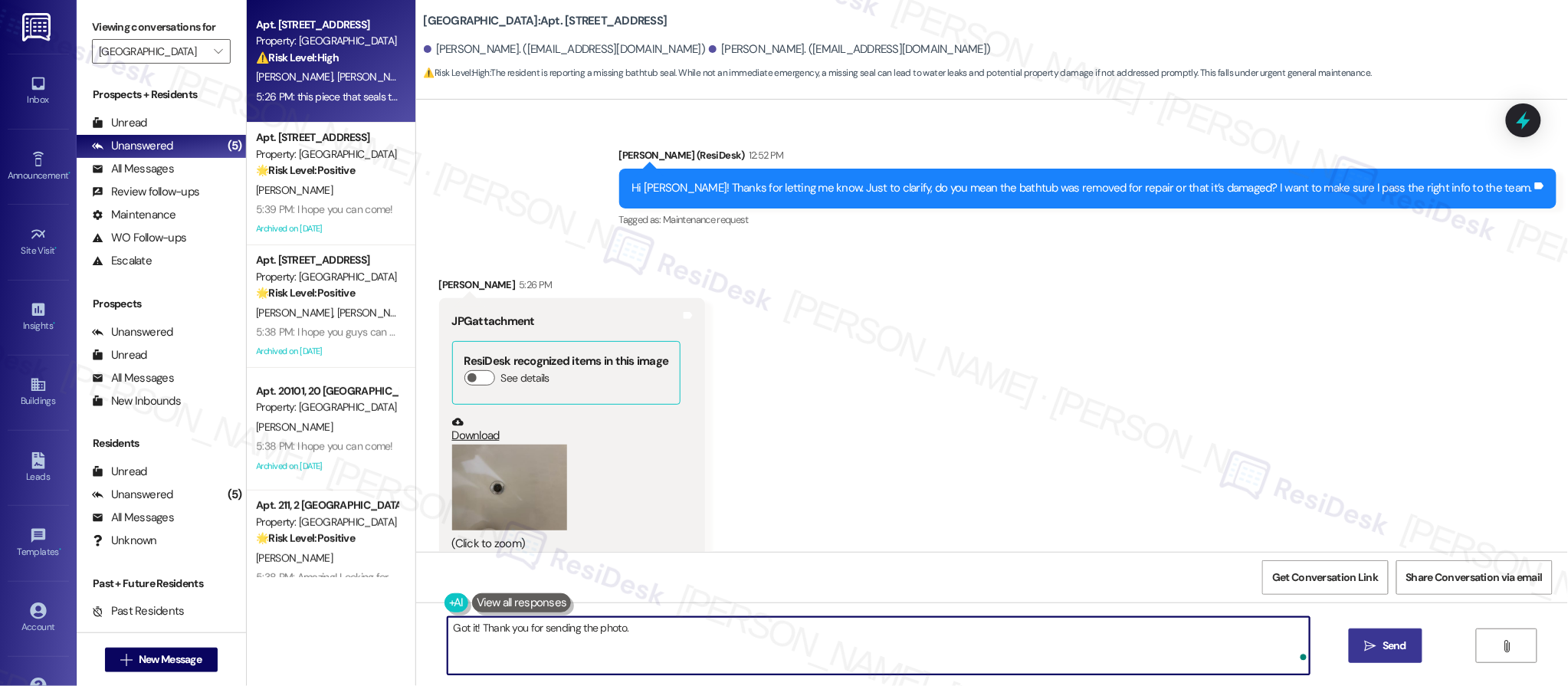
type textarea "Got it! Thank you for sending the photo."
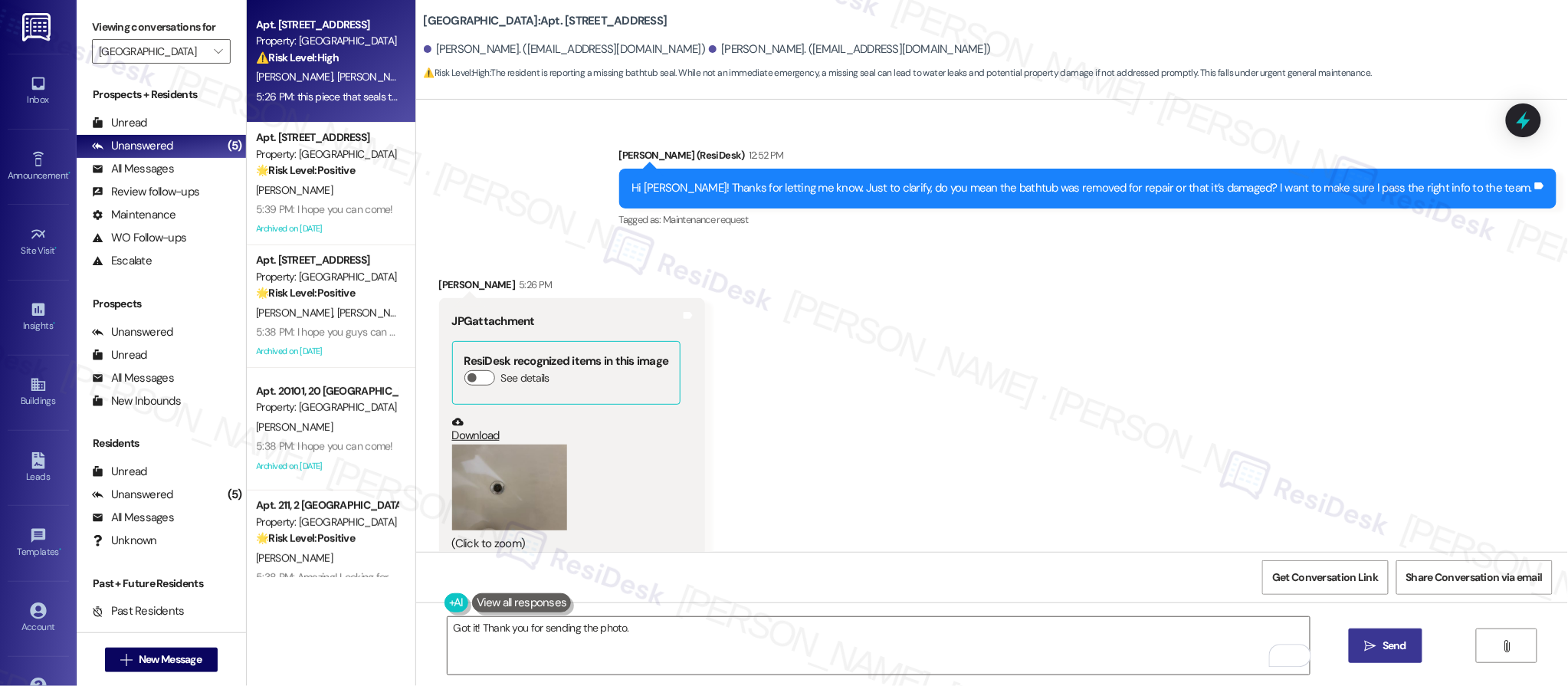
click at [1366, 655] on button " Send" at bounding box center [1386, 645] width 74 height 34
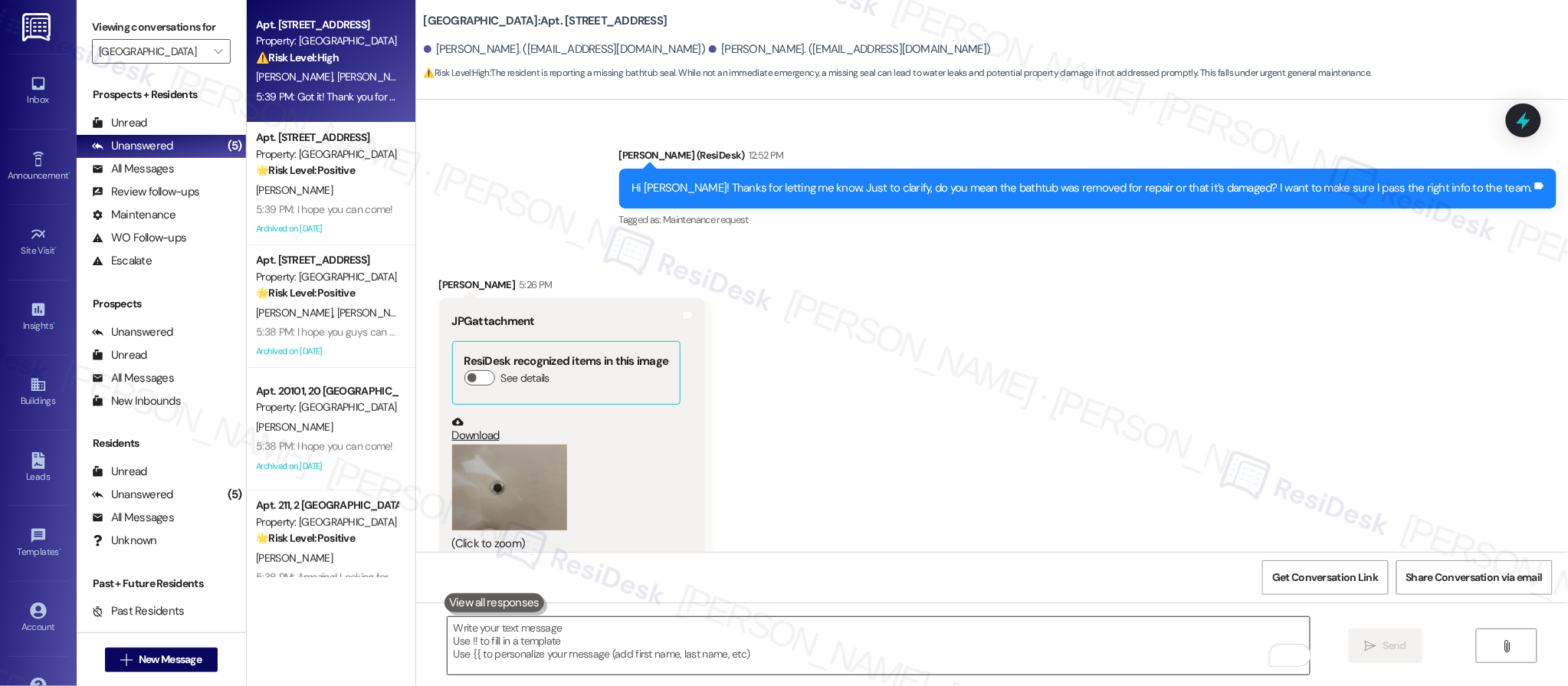
drag, startPoint x: 1562, startPoint y: 534, endPoint x: 1208, endPoint y: 627, distance: 366.0
click at [1564, 568] on div "Lease started [DATE] 7:00 PM Announcement, sent via SMS [PERSON_NAME] (ResiDesk…" at bounding box center [992, 443] width 1152 height 686
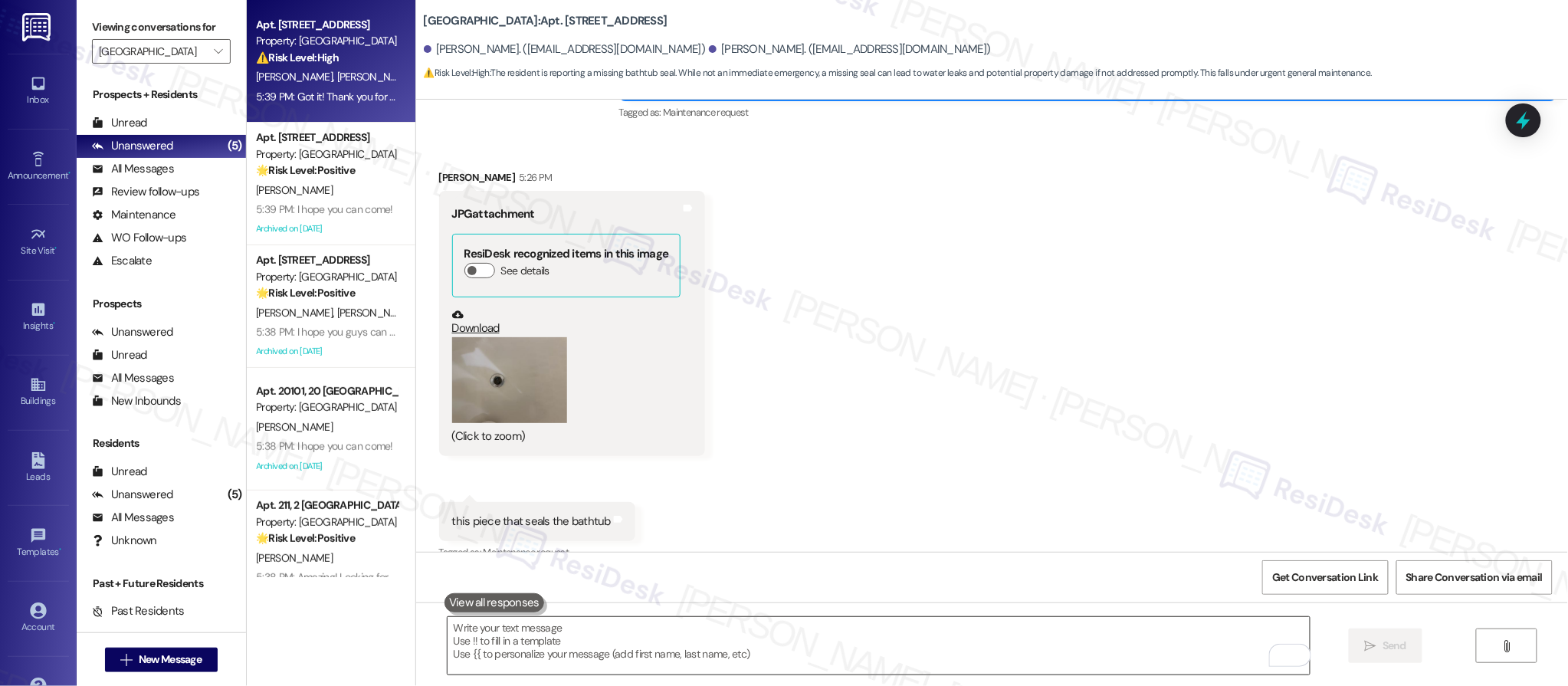
click at [1024, 644] on textarea "To enrich screen reader interactions, please activate Accessibility in Grammarl…" at bounding box center [879, 645] width 863 height 57
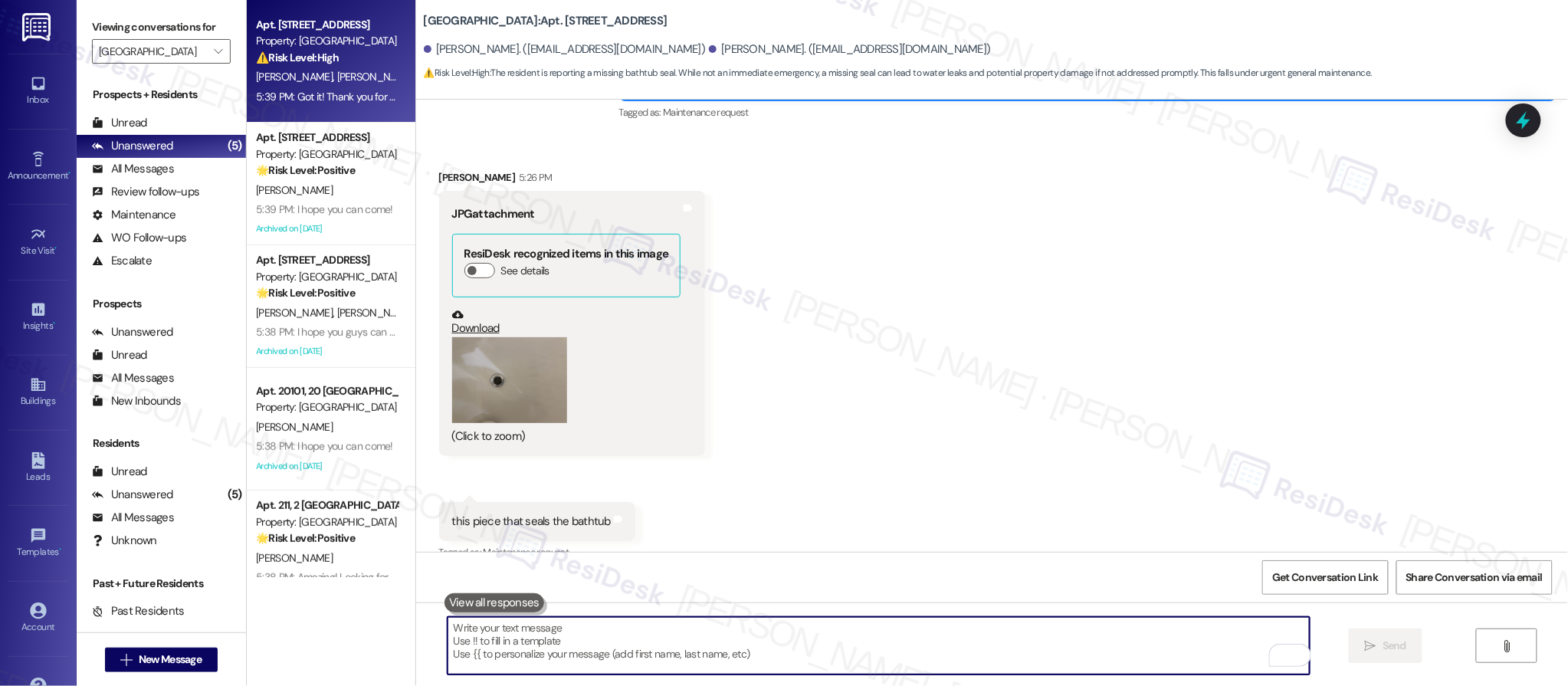
drag, startPoint x: 1024, startPoint y: 644, endPoint x: 1007, endPoint y: 625, distance: 25.5
click at [1026, 643] on textarea "To enrich screen reader interactions, please activate Accessibility in Grammarl…" at bounding box center [879, 645] width 863 height 57
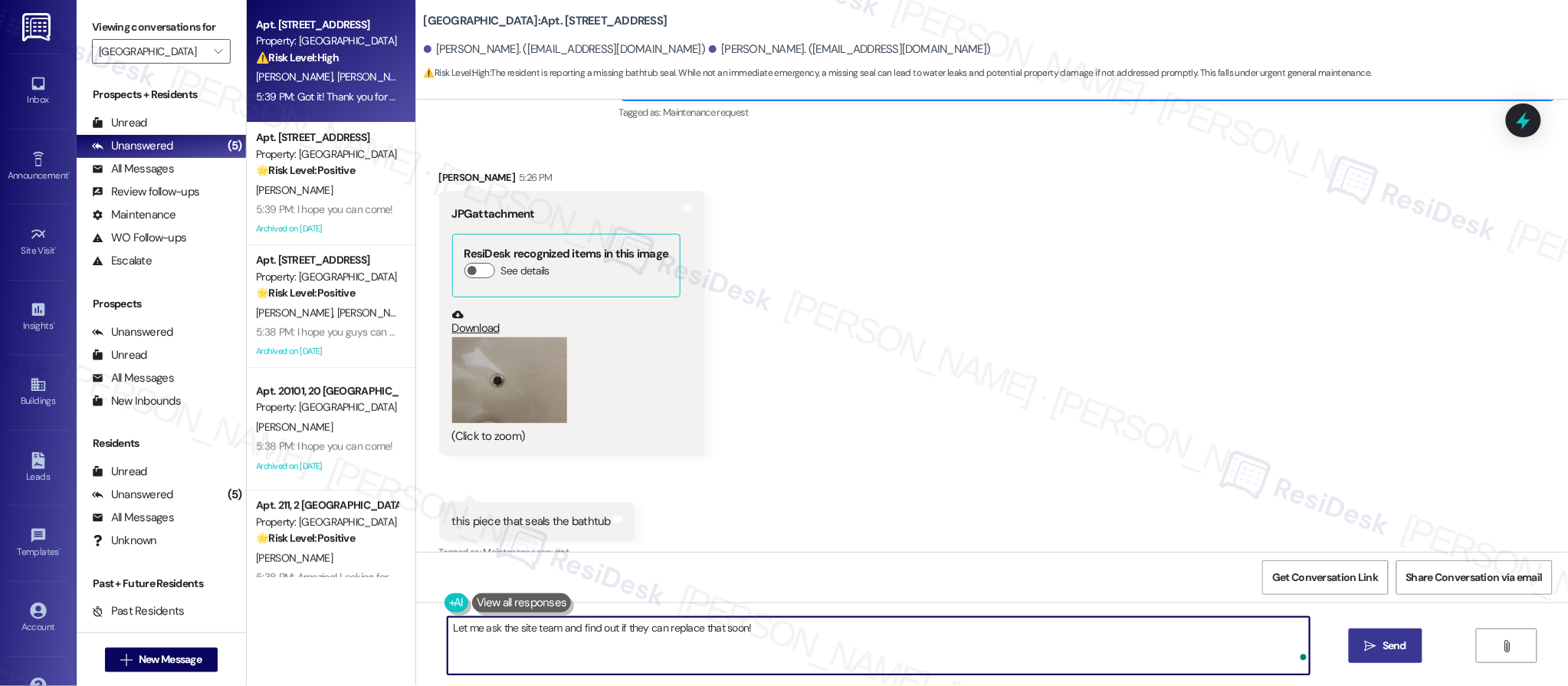
type textarea "Let me ask the site team and find out if they can replace that soon!"
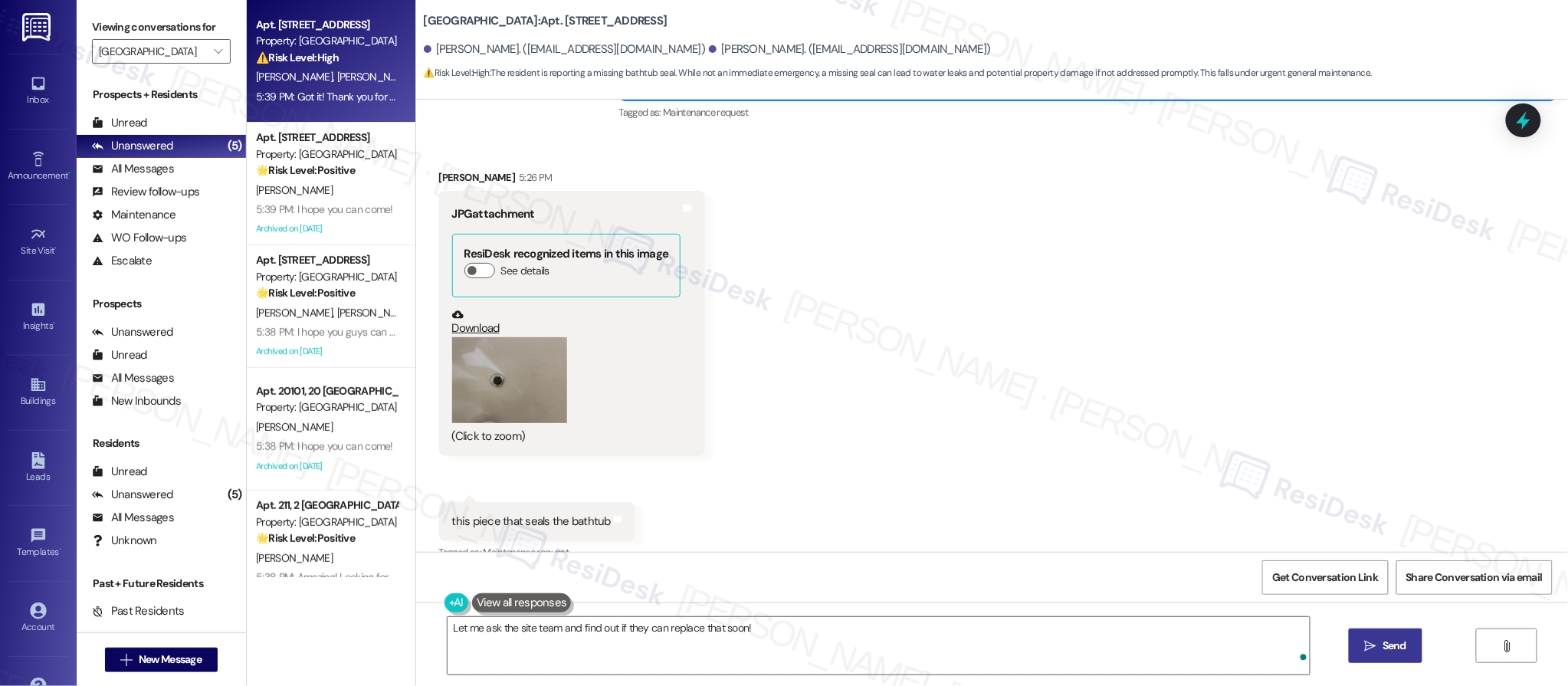
click at [1399, 655] on button " Send" at bounding box center [1386, 645] width 74 height 34
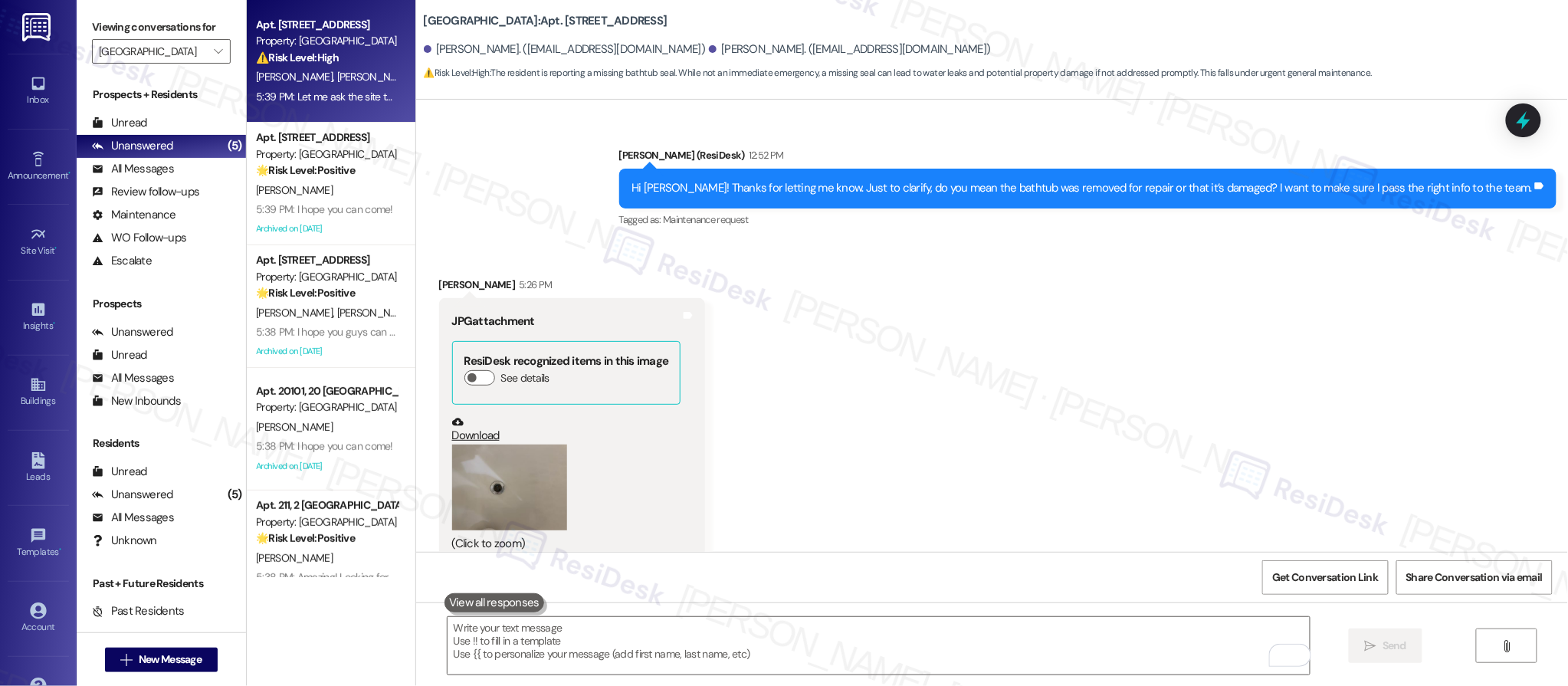
scroll to position [7443, 0]
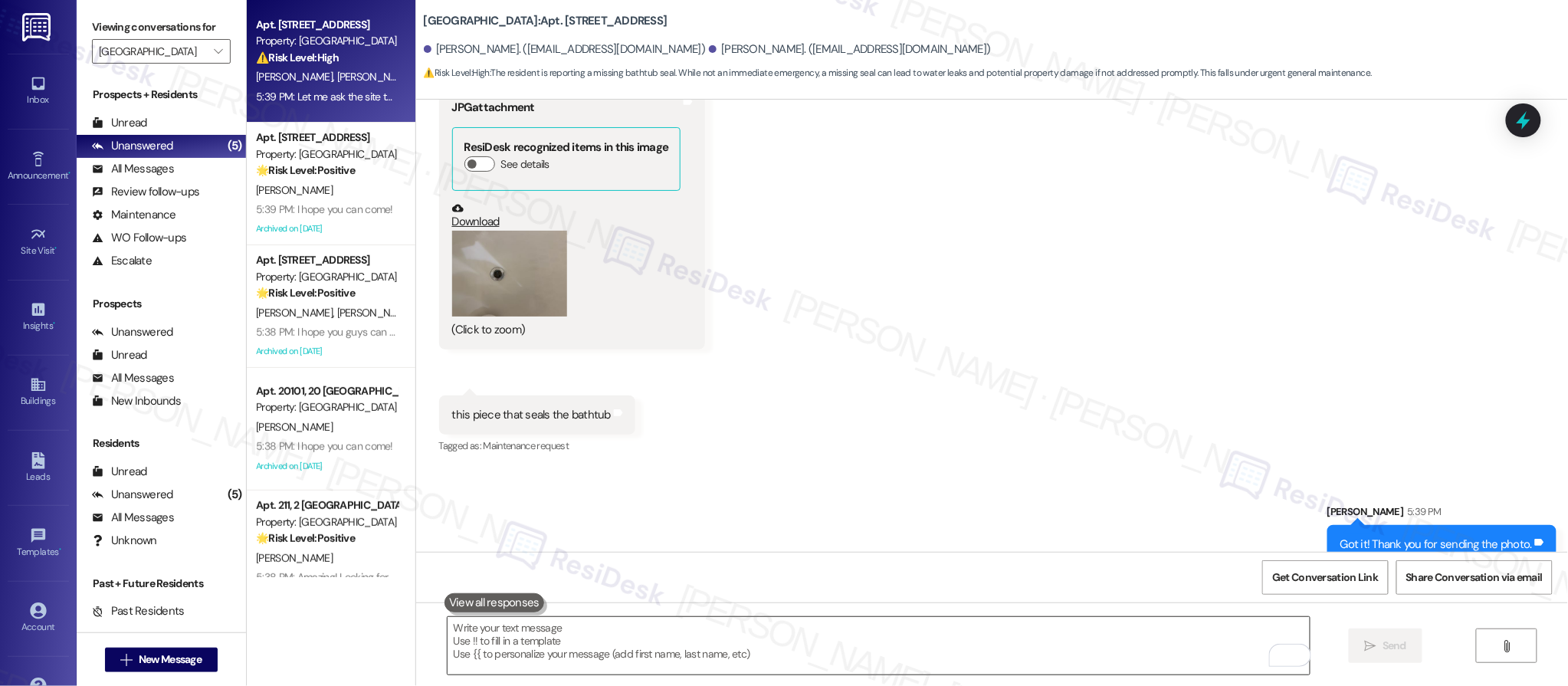
drag, startPoint x: 882, startPoint y: 652, endPoint x: 666, endPoint y: 653, distance: 216.0
click at [882, 652] on textarea "To enrich screen reader interactions, please activate Accessibility in Grammarl…" at bounding box center [879, 645] width 863 height 57
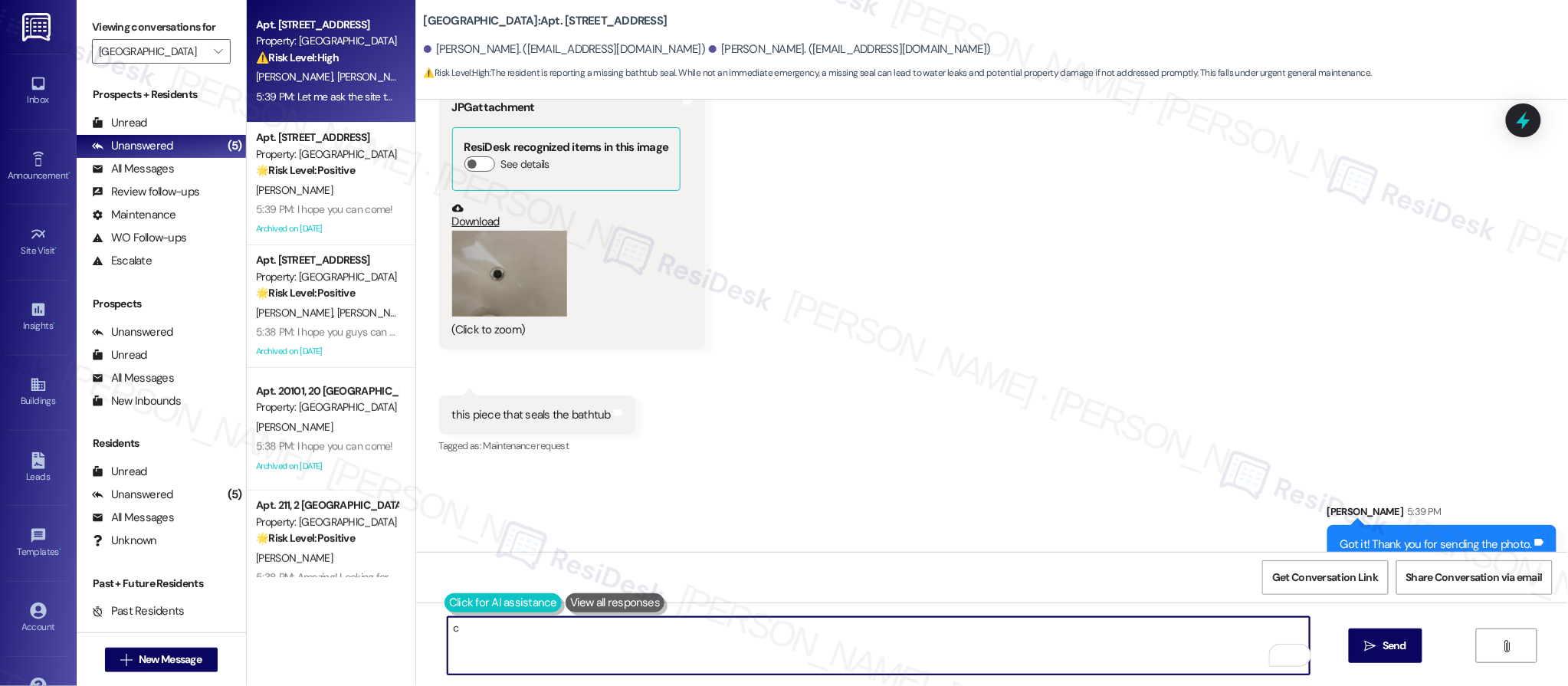
type textarea "c"
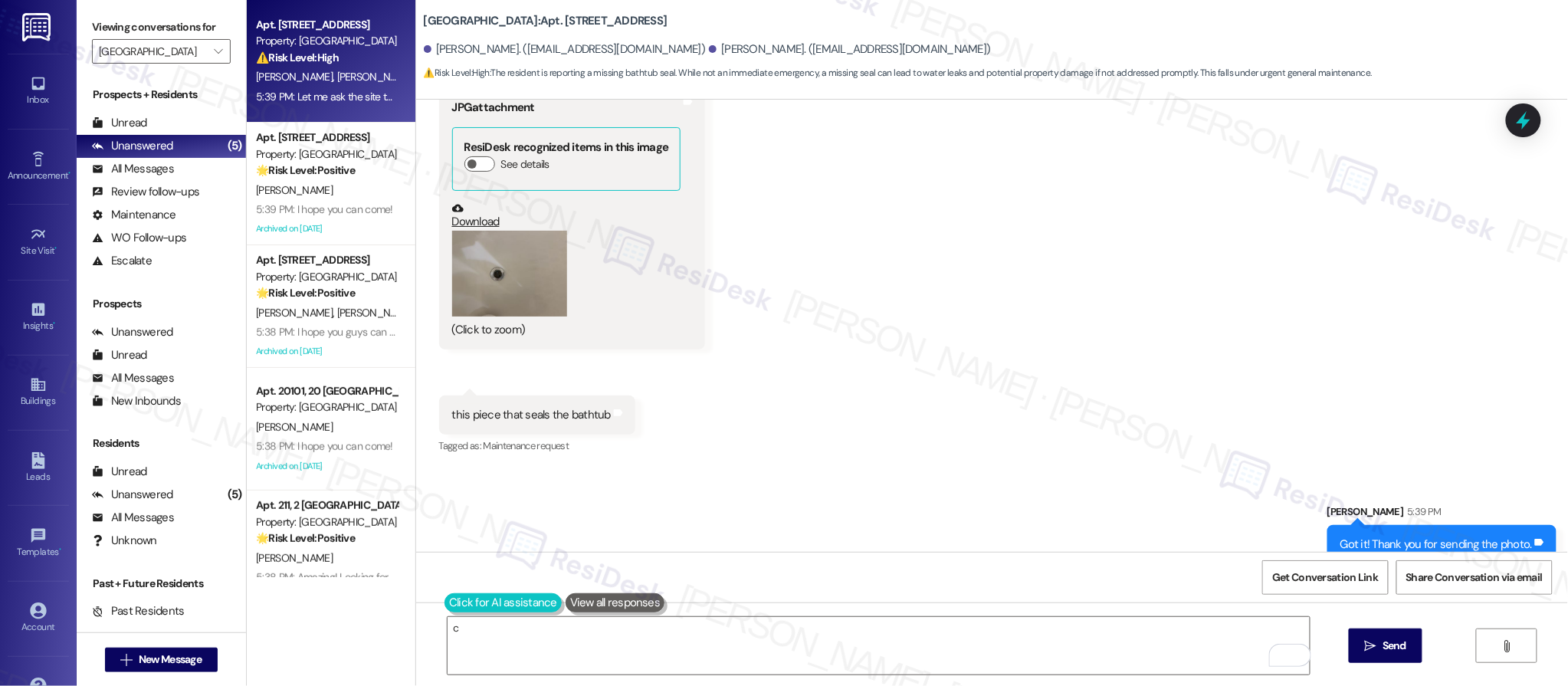
click at [451, 599] on button at bounding box center [503, 603] width 118 height 19
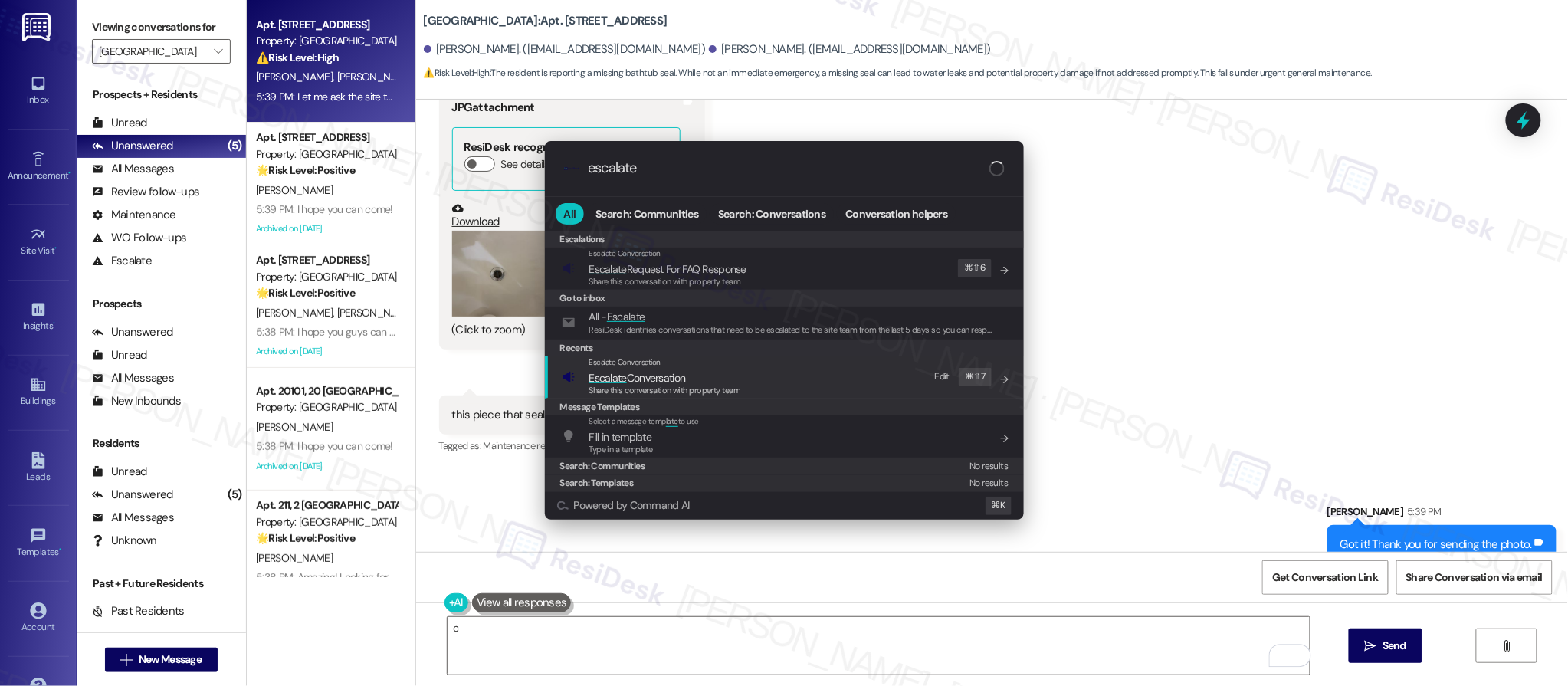
type input "escalate"
drag, startPoint x: 643, startPoint y: 387, endPoint x: 670, endPoint y: 395, distance: 28.2
click at [643, 387] on span "Share this conversation with property team" at bounding box center [666, 390] width 152 height 11
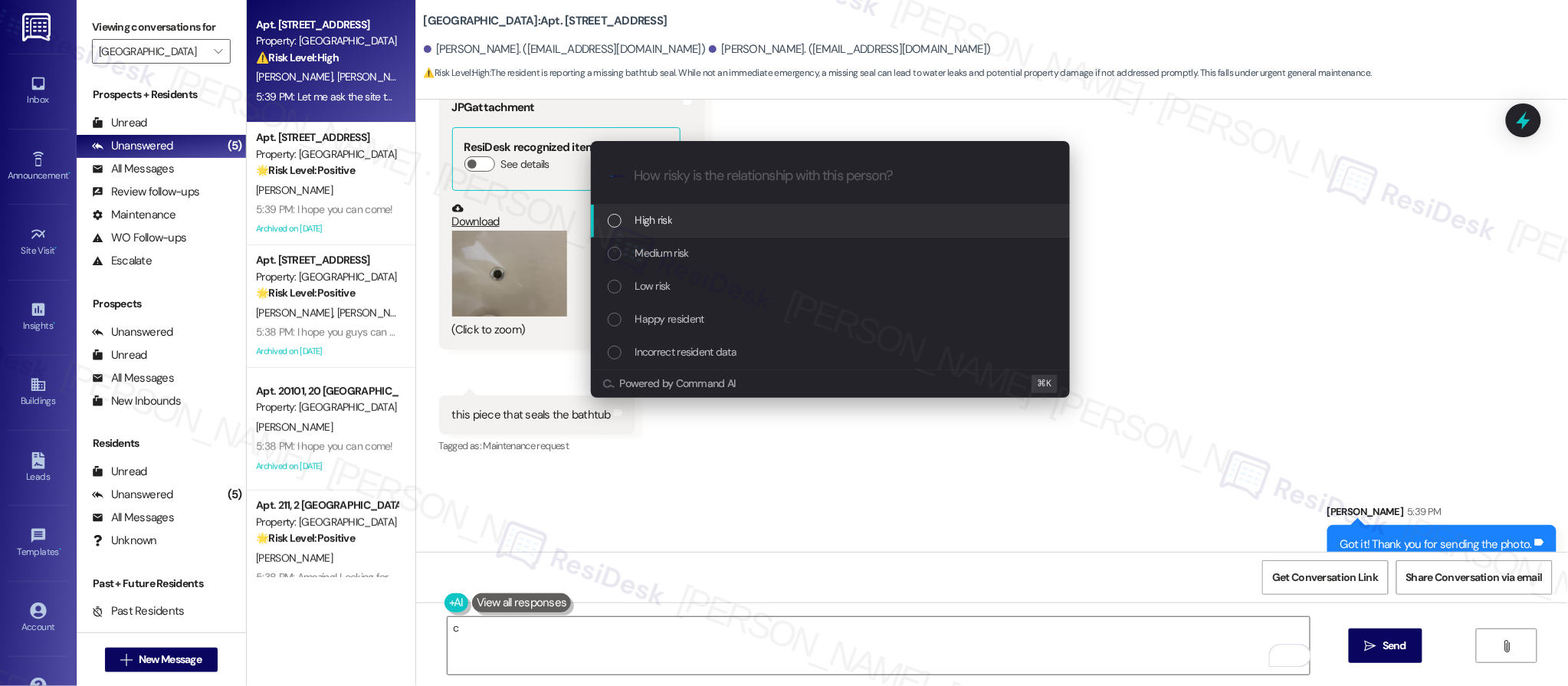
click at [689, 280] on div "Low risk" at bounding box center [832, 286] width 448 height 17
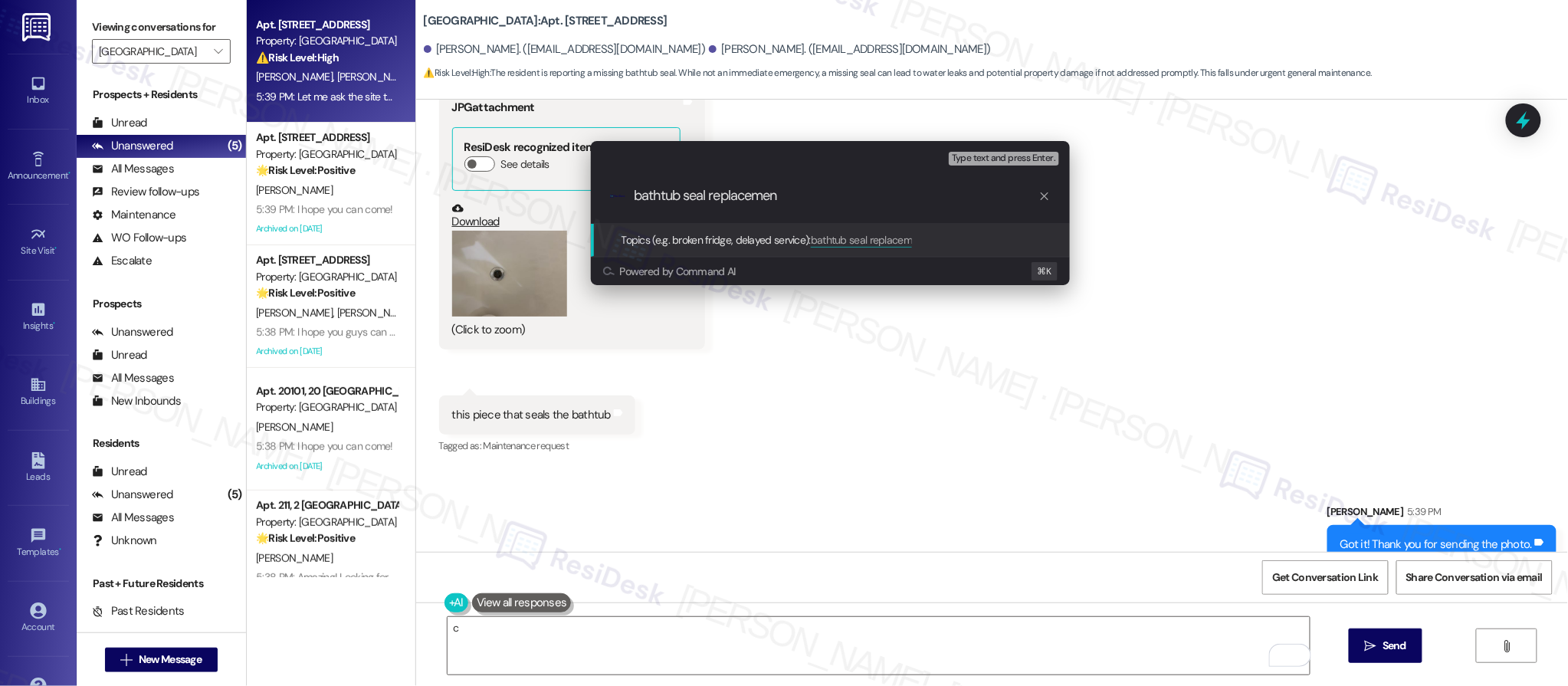
type input "bathtub seal replacement"
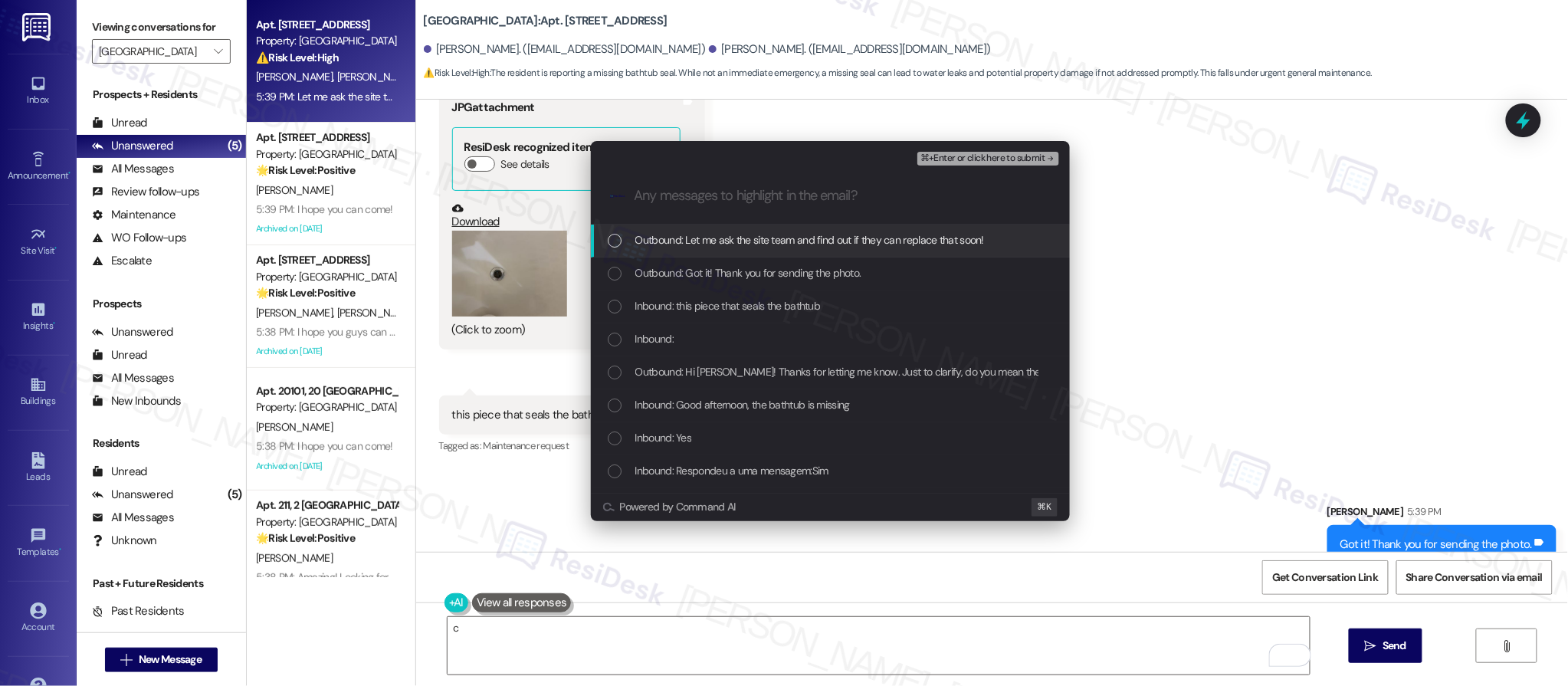
click at [976, 159] on span "⌘+Enter or click here to submit" at bounding box center [982, 158] width 124 height 11
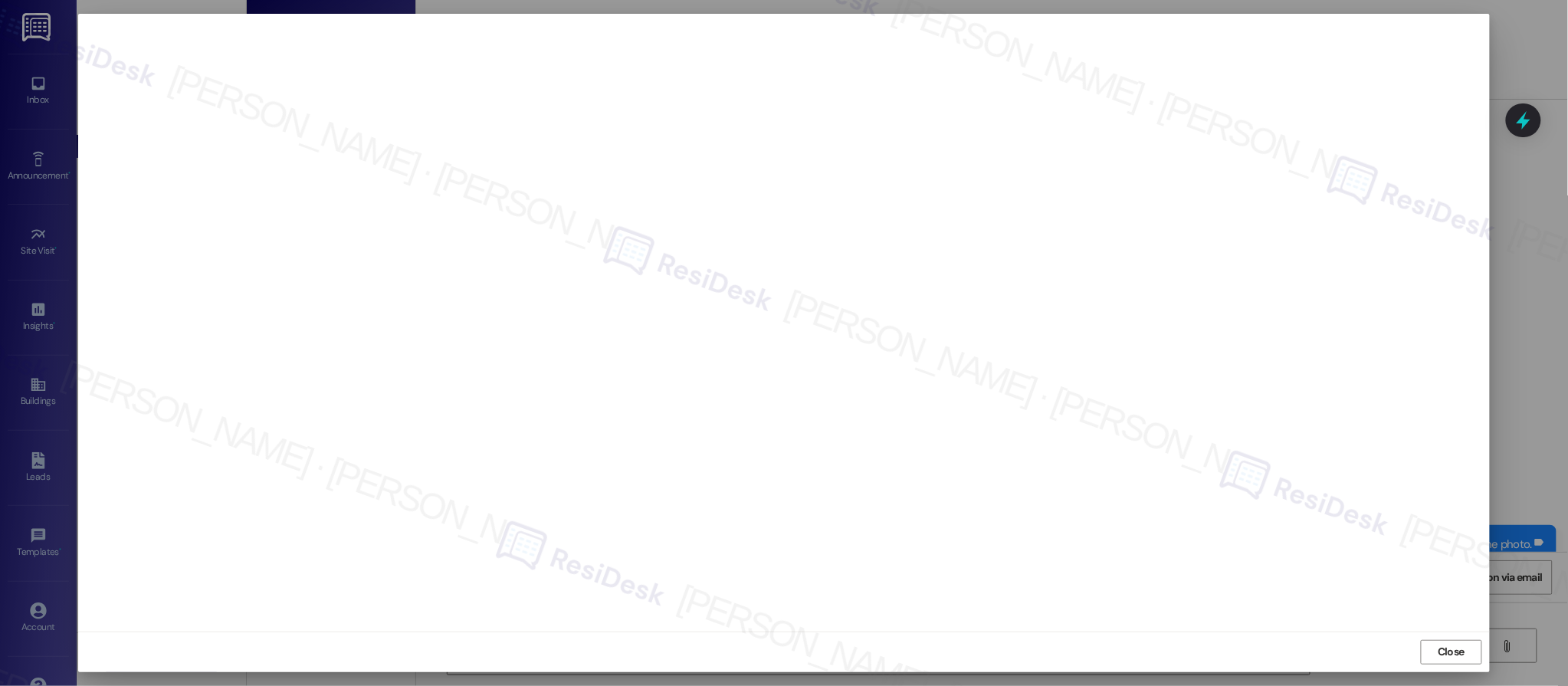
drag, startPoint x: 798, startPoint y: 617, endPoint x: 1291, endPoint y: 556, distance: 496.8
click at [1291, 557] on div "Get Conversation Link Share Conversation via email" at bounding box center [992, 576] width 1152 height 50
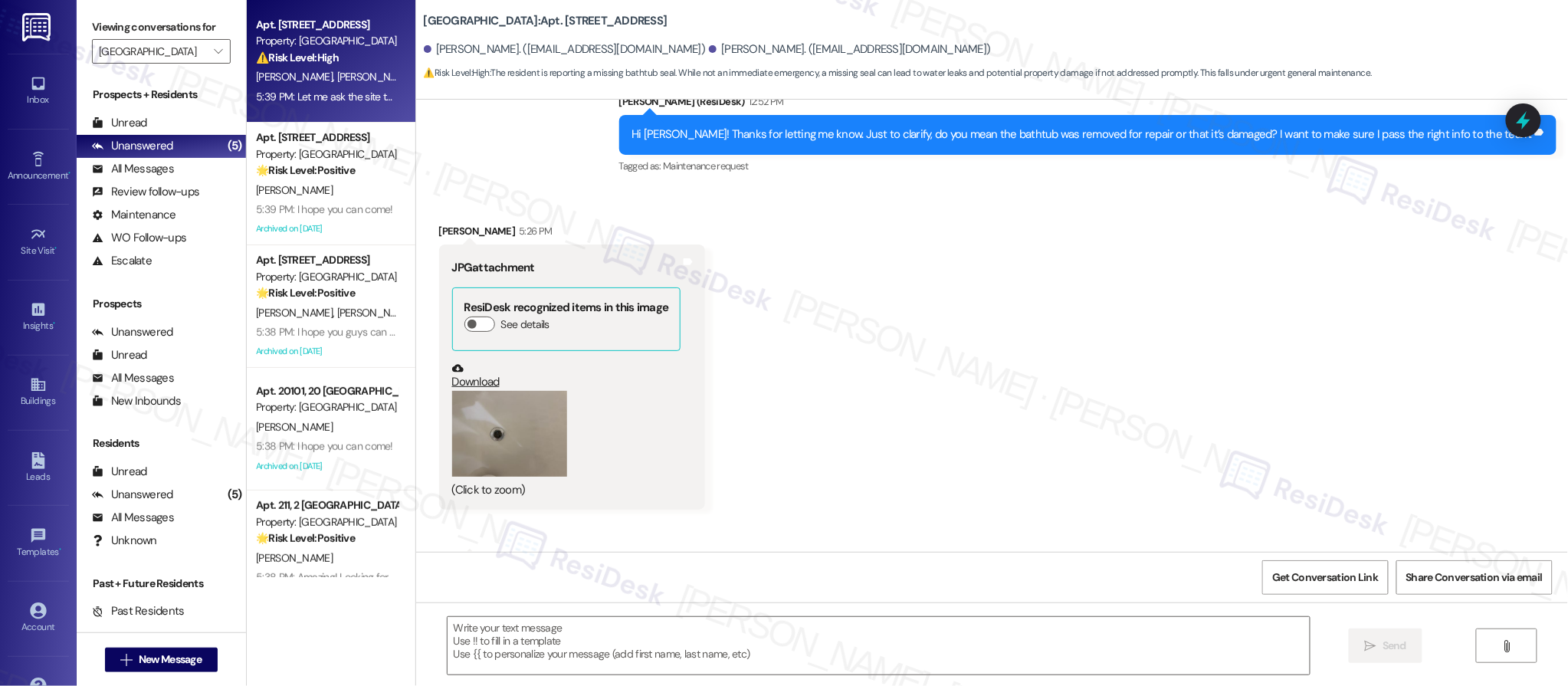
scroll to position [7230, 0]
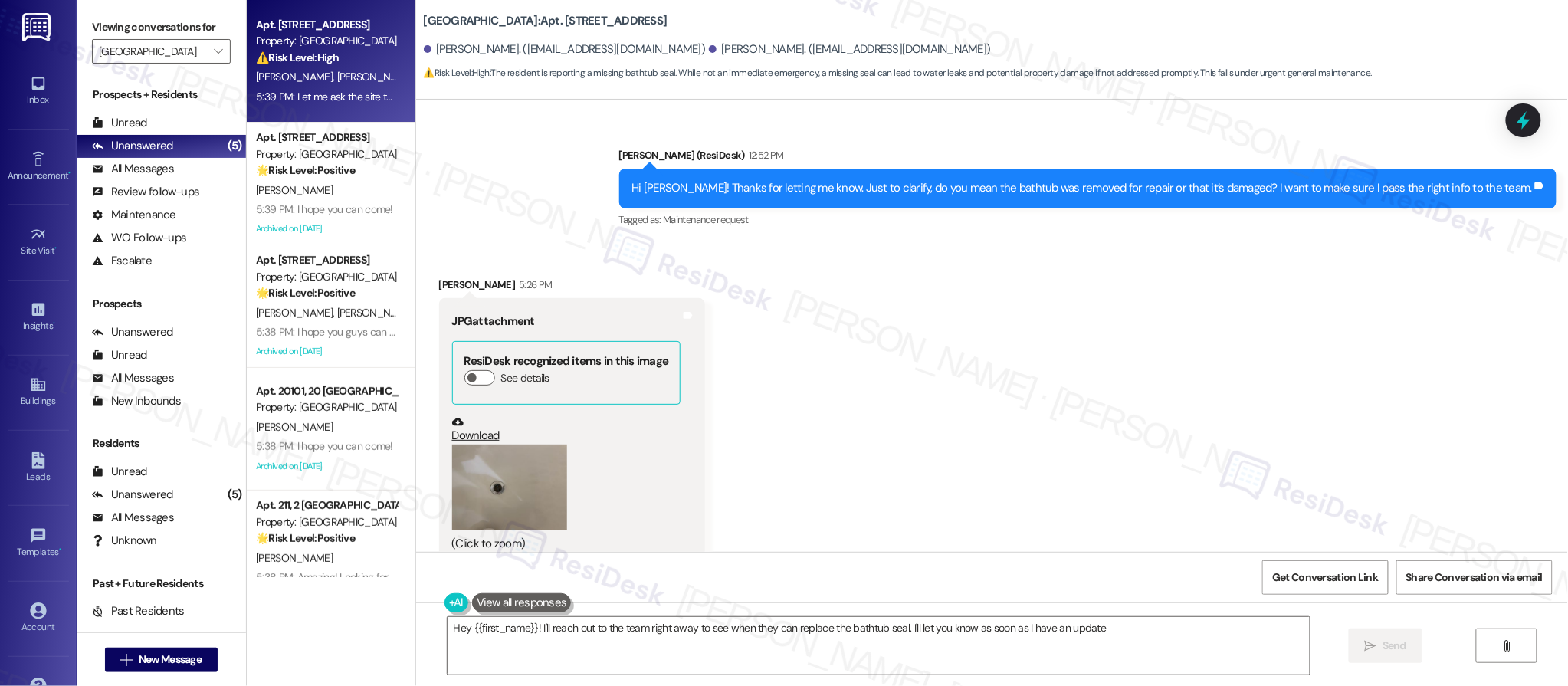
type textarea "Hey {{first_name}}! I'll reach out to the team right away to see when they can …"
click at [118, 118] on div "Unread" at bounding box center [119, 123] width 55 height 16
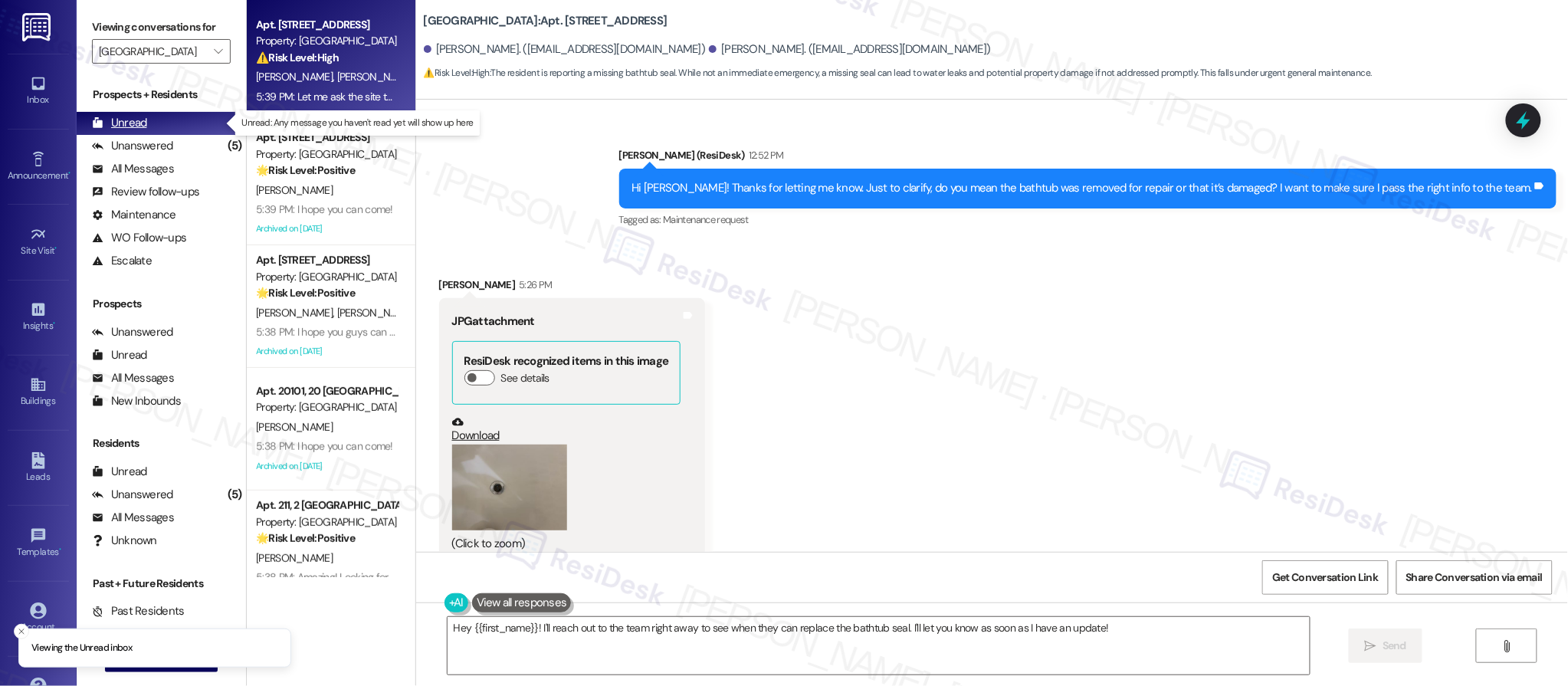
click at [118, 118] on div "Unread" at bounding box center [119, 123] width 55 height 16
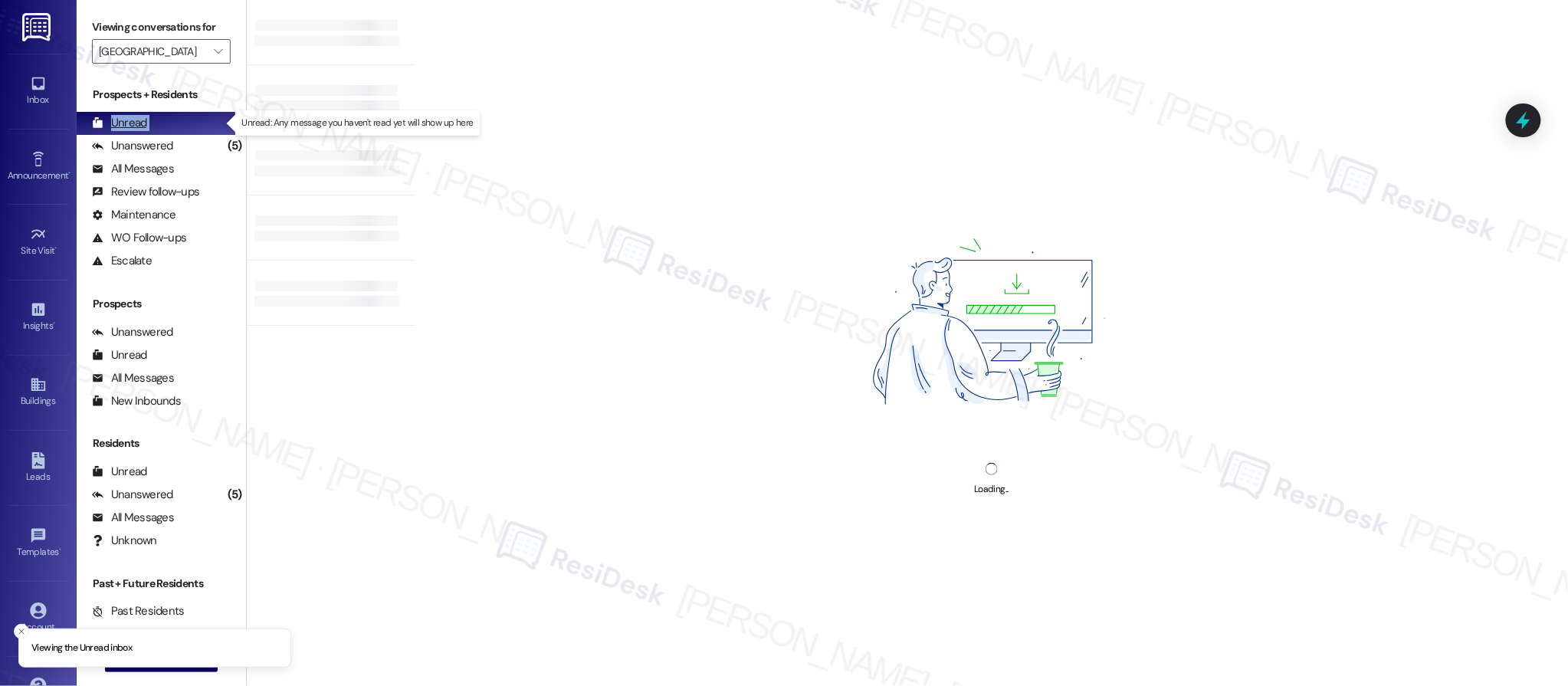
click at [118, 118] on div "Unread" at bounding box center [119, 123] width 55 height 16
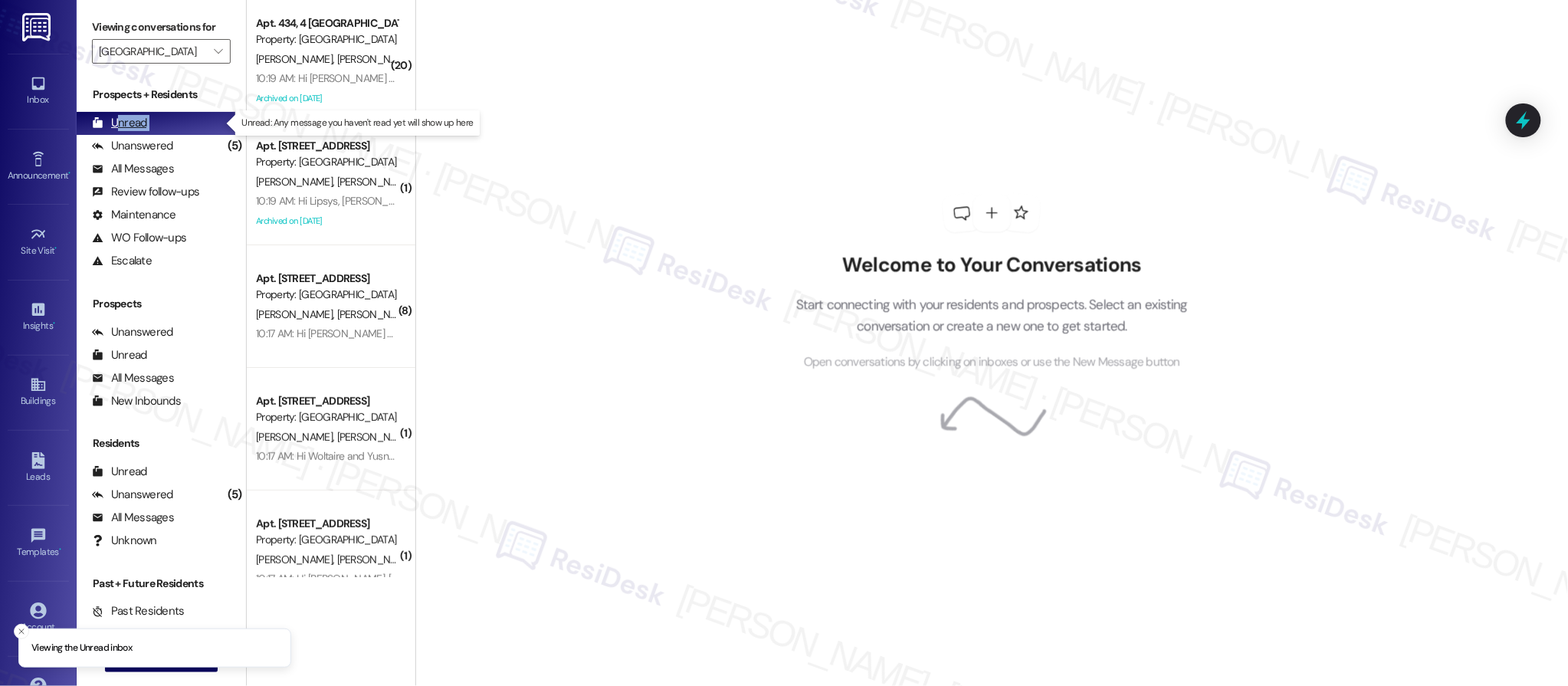
click at [118, 120] on div "Unread" at bounding box center [119, 123] width 55 height 16
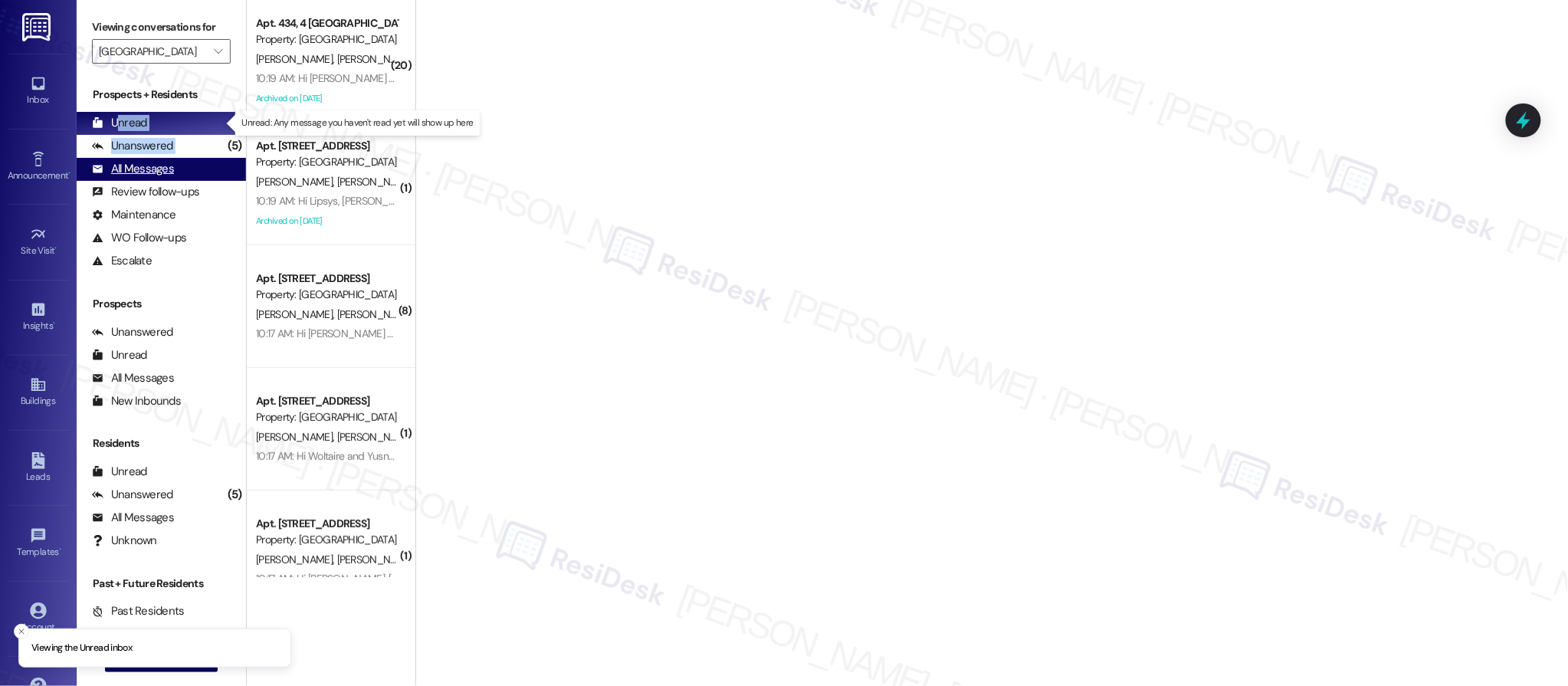
click at [117, 160] on div "Prospects + Residents Unread (0) Unread: Any message you haven't read yet will …" at bounding box center [162, 179] width 170 height 186
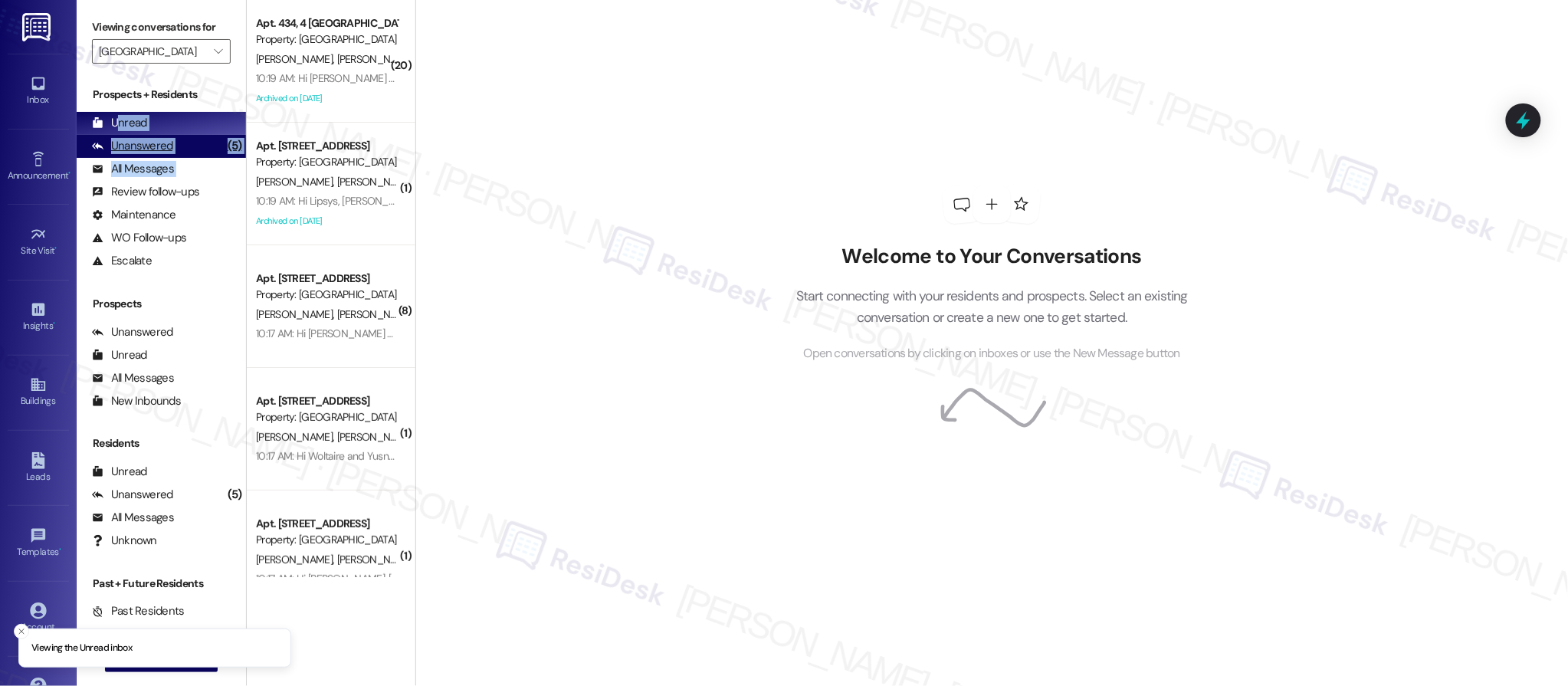
click at [118, 164] on div "All Messages" at bounding box center [133, 169] width 82 height 16
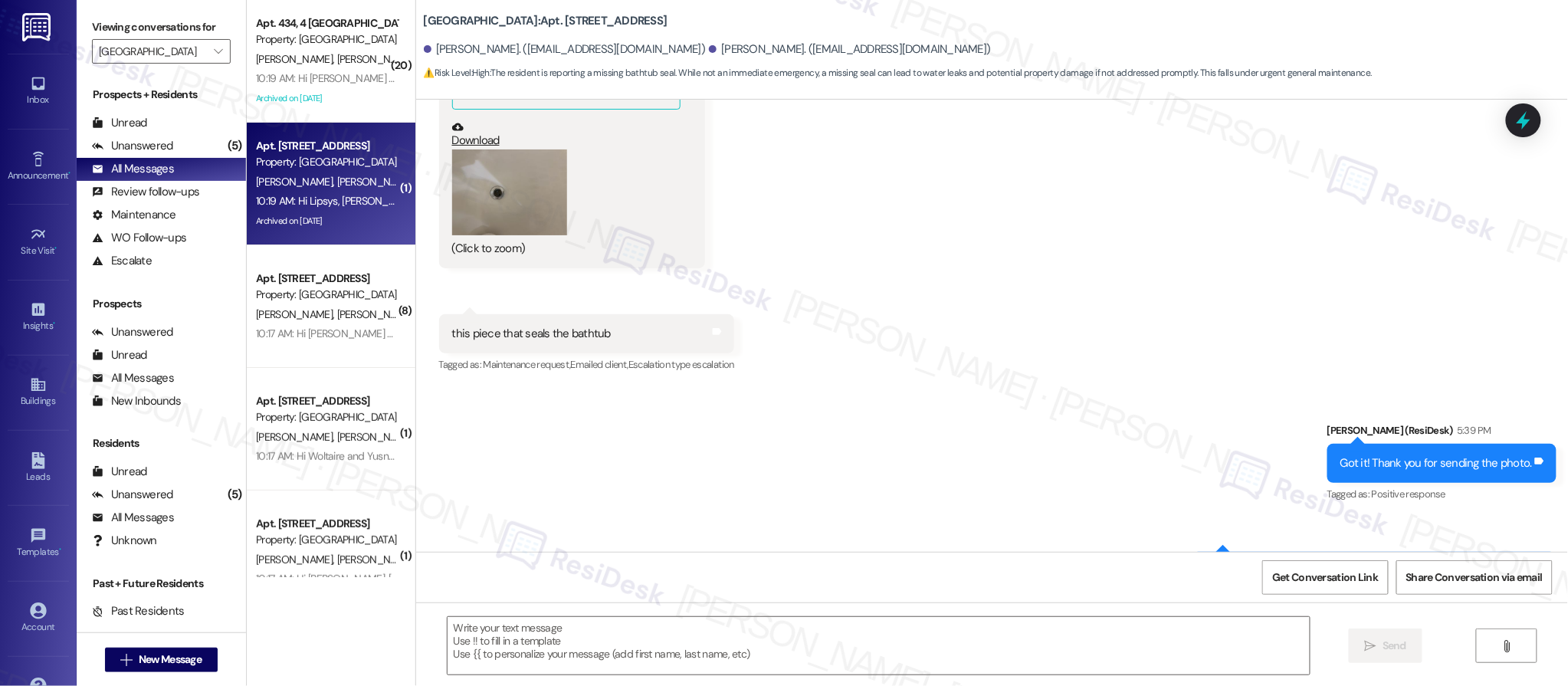
type textarea "Fetching suggested responses. Please feel free to read through the conversation…"
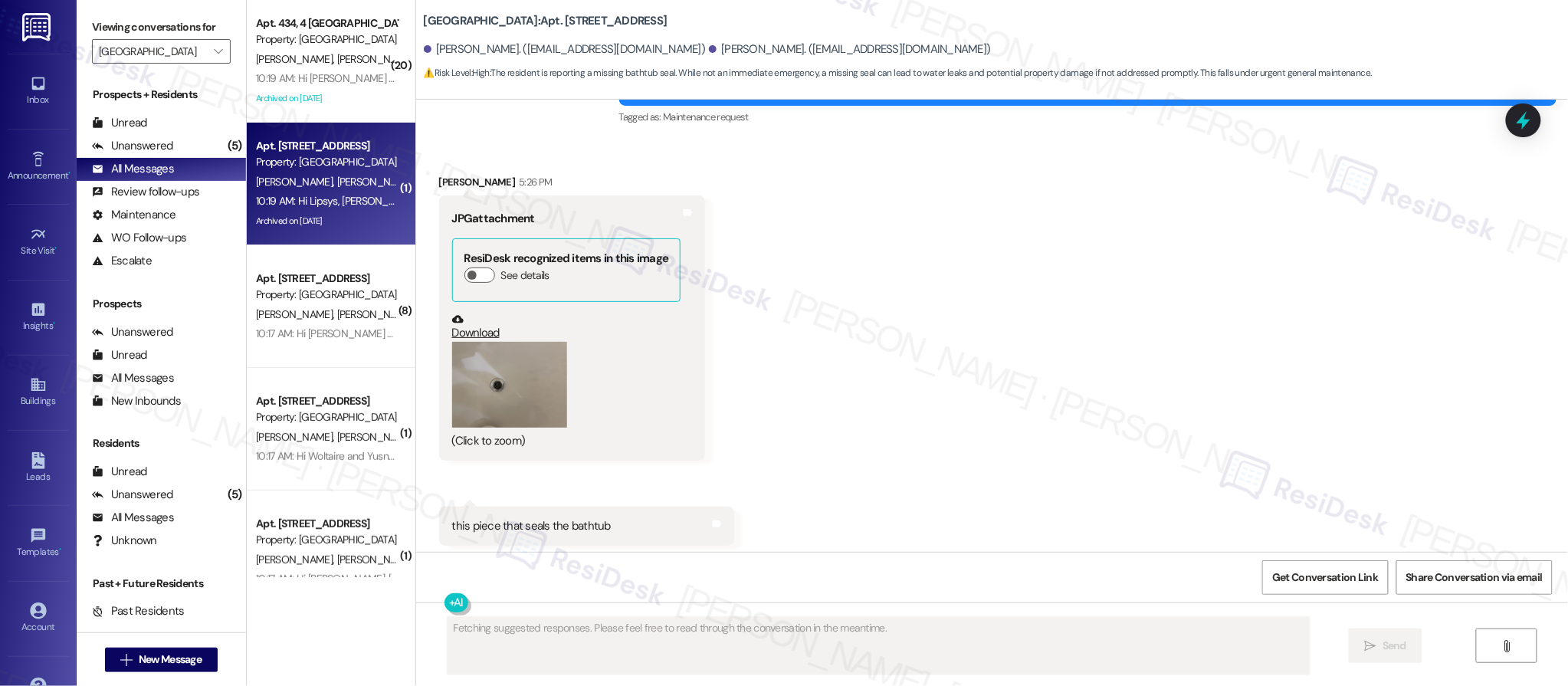
scroll to position [0, 0]
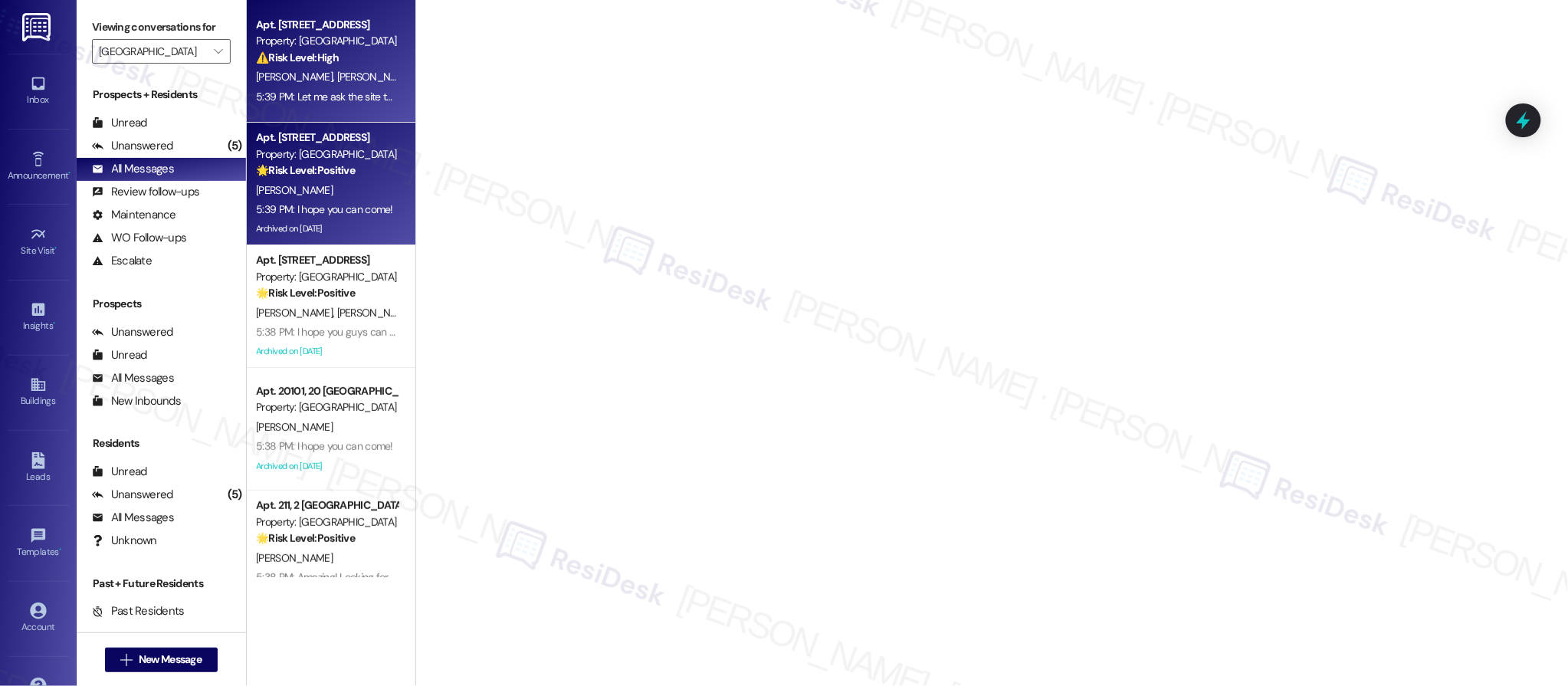
click at [326, 165] on strong "🌟 Risk Level: Positive" at bounding box center [306, 171] width 99 height 14
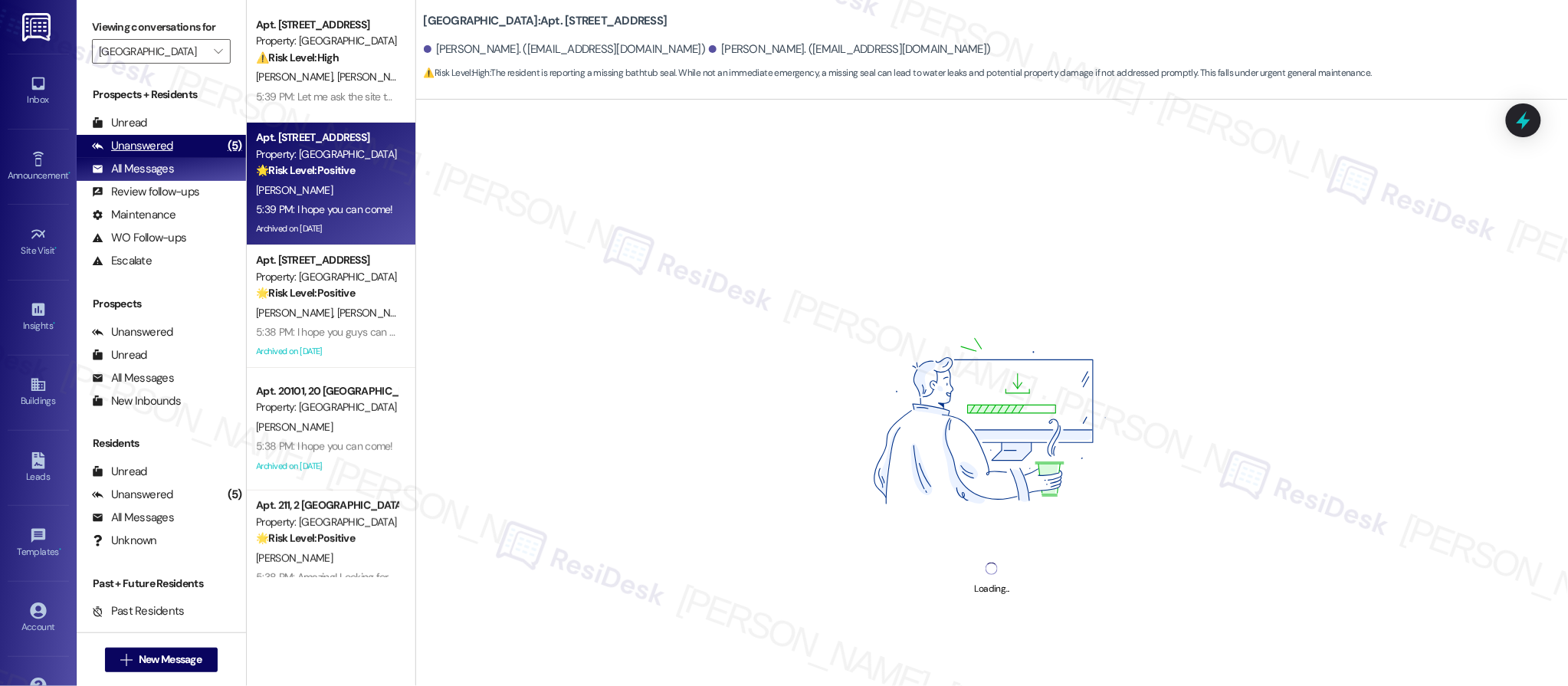
click at [199, 139] on div "Unanswered (5)" at bounding box center [162, 147] width 170 height 23
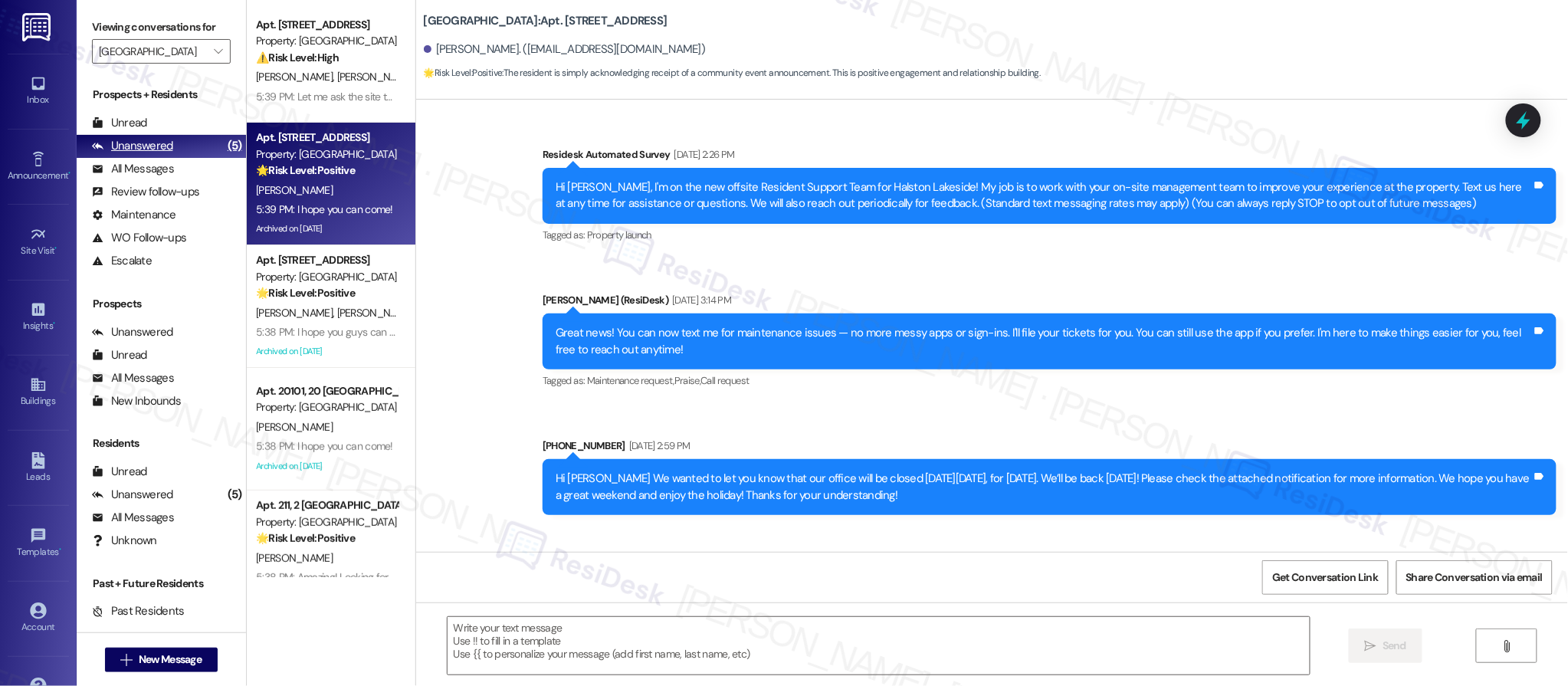
scroll to position [10633, 0]
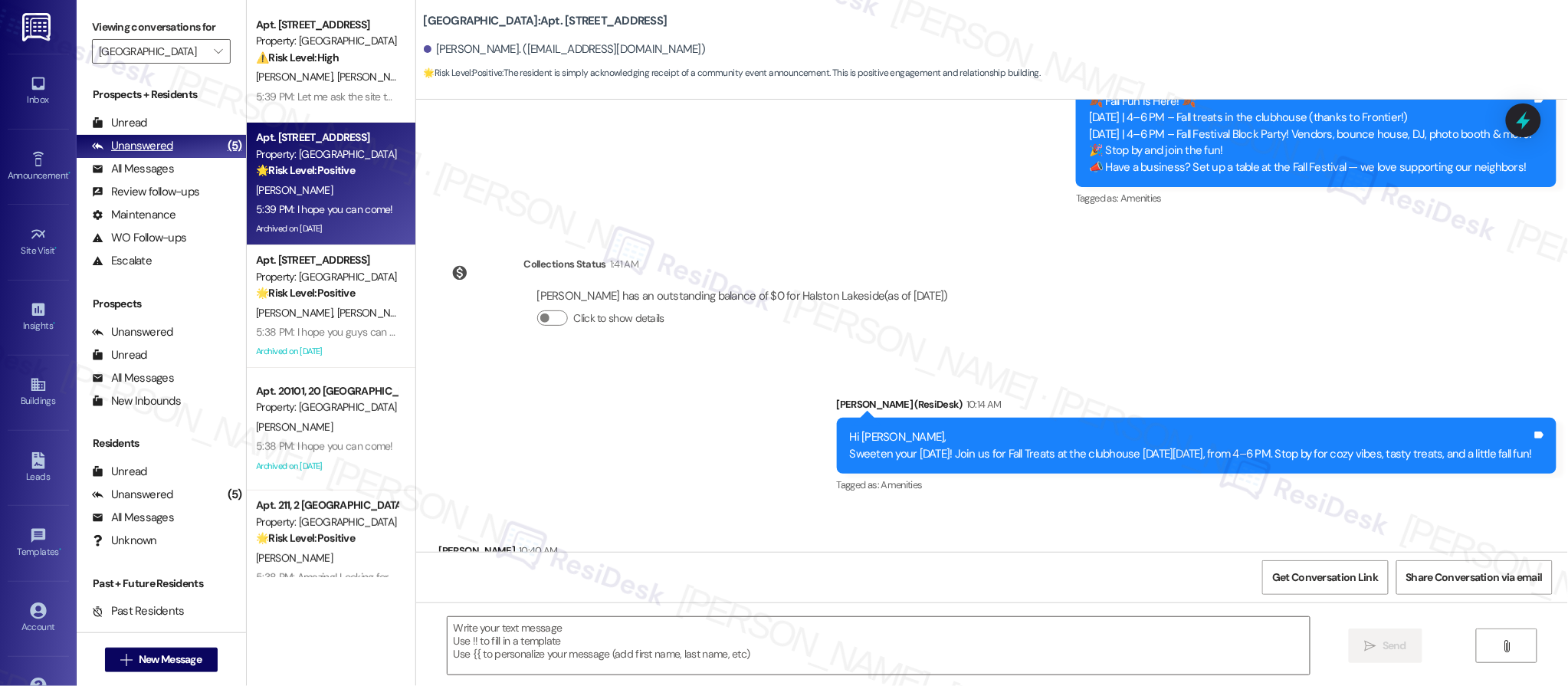
click at [199, 139] on div "Unanswered (5)" at bounding box center [162, 147] width 170 height 23
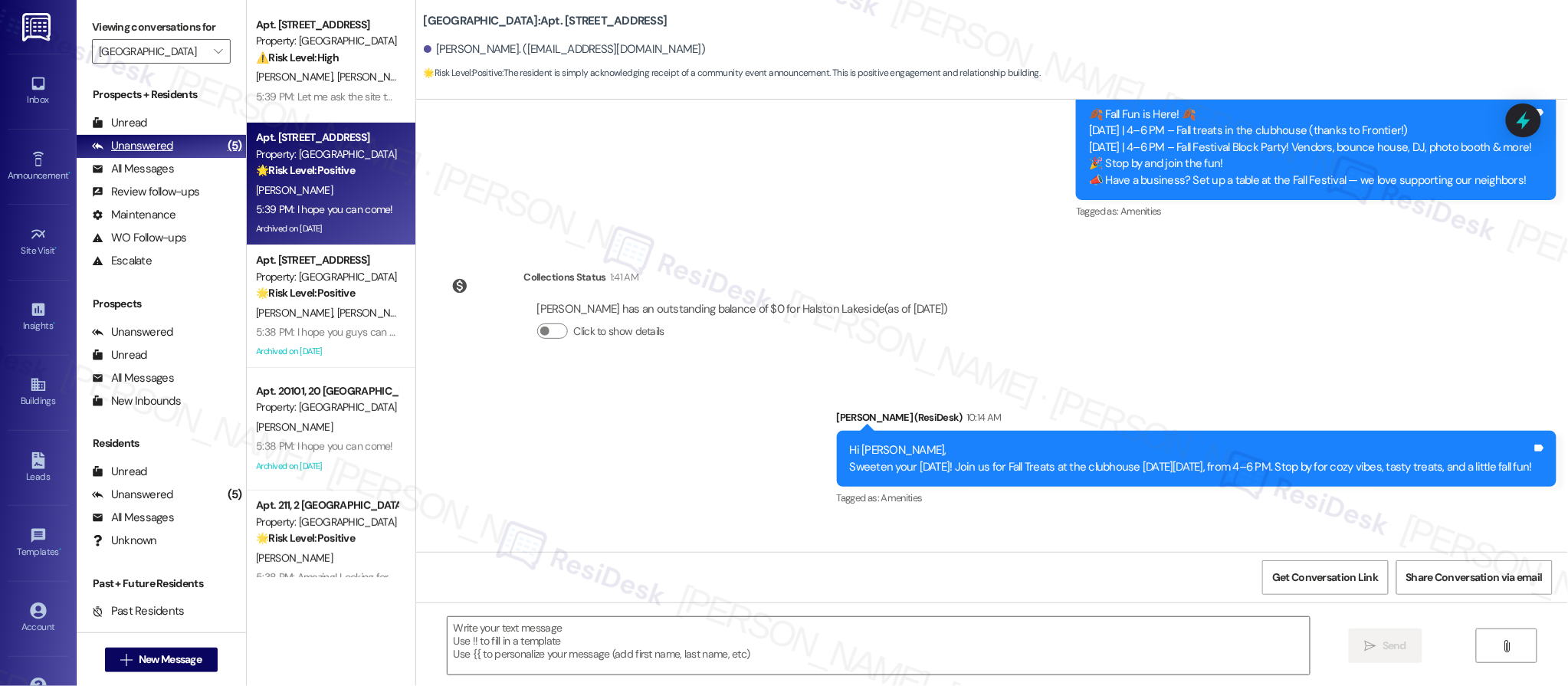
click at [199, 139] on div "Unanswered (5)" at bounding box center [162, 147] width 170 height 23
type textarea "Fetching suggested responses. Please feel free to read through the conversation…"
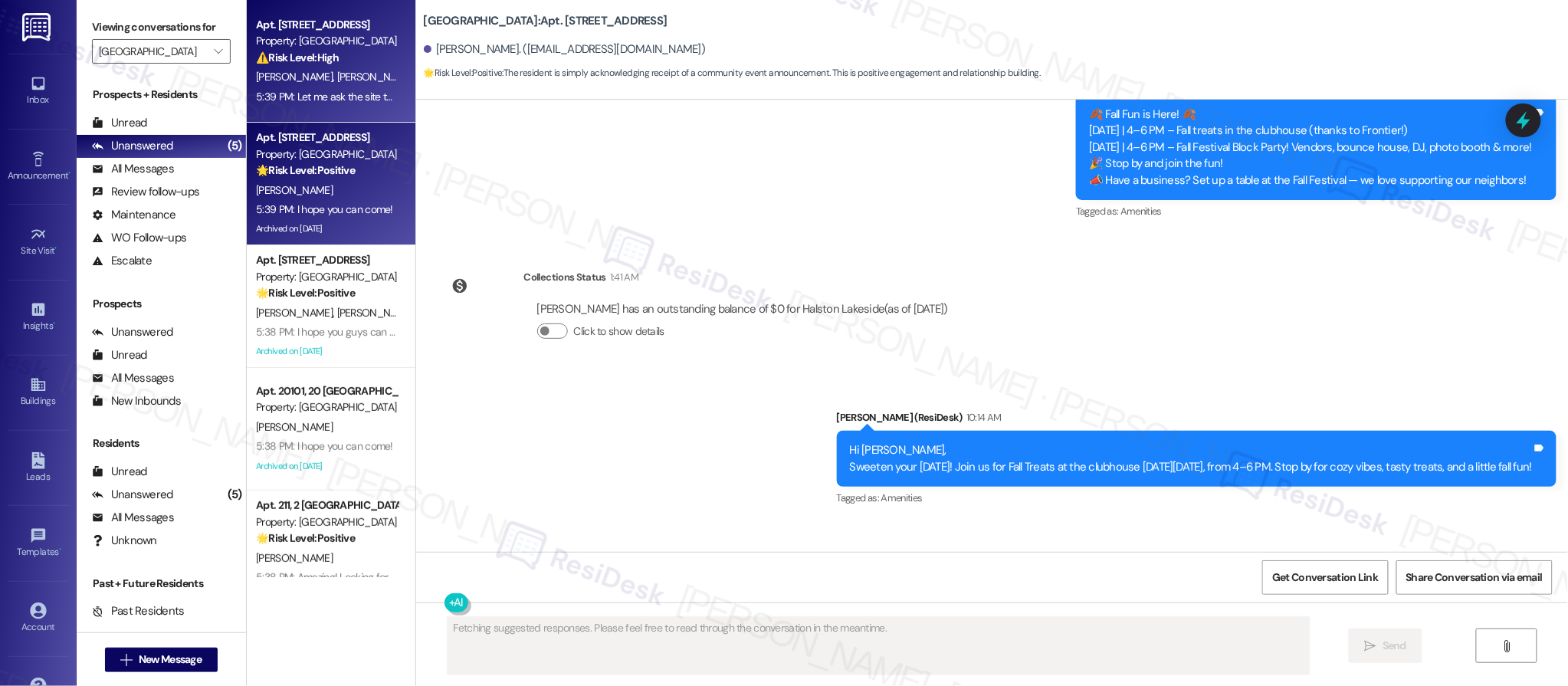
click at [370, 72] on div "A. Moreira S. Carolino" at bounding box center [327, 77] width 145 height 19
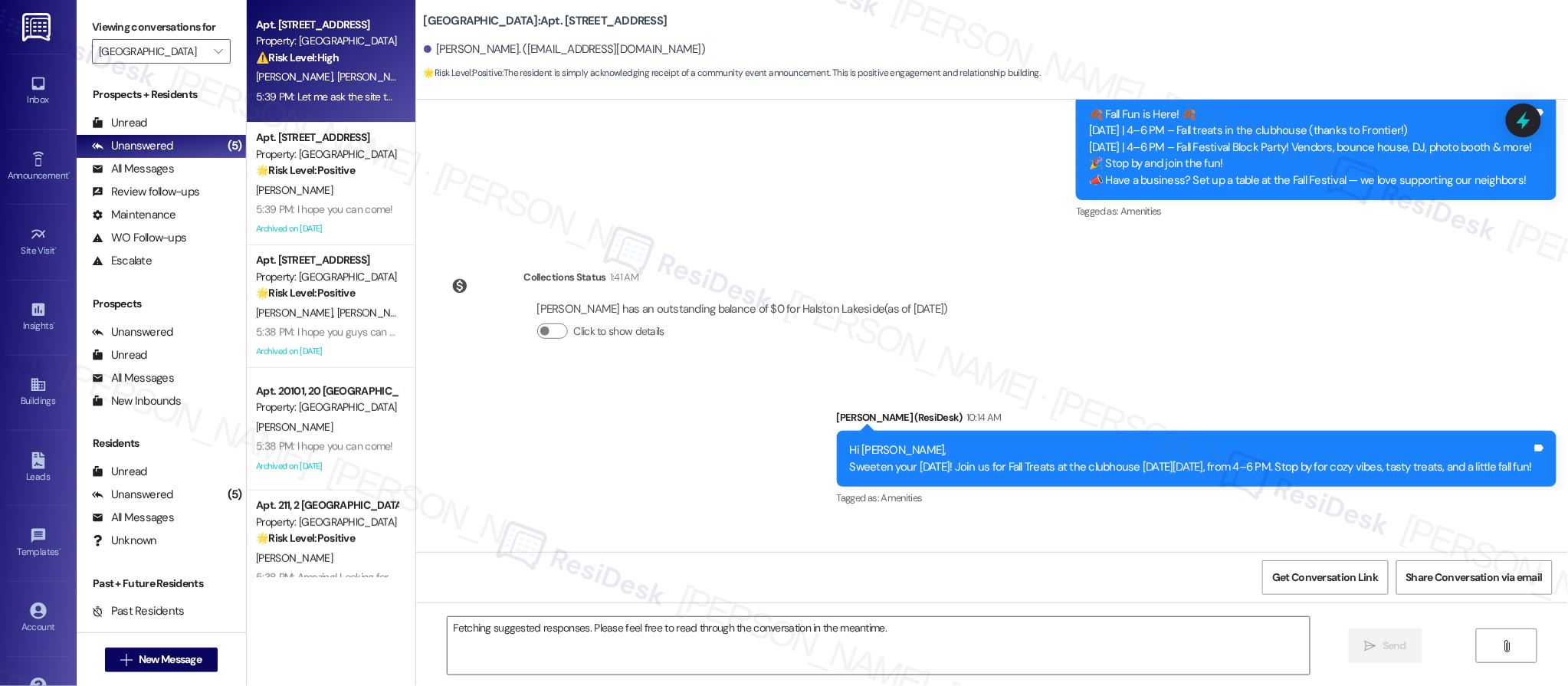
click at [369, 72] on div "A. Moreira S. Carolino" at bounding box center [327, 77] width 145 height 19
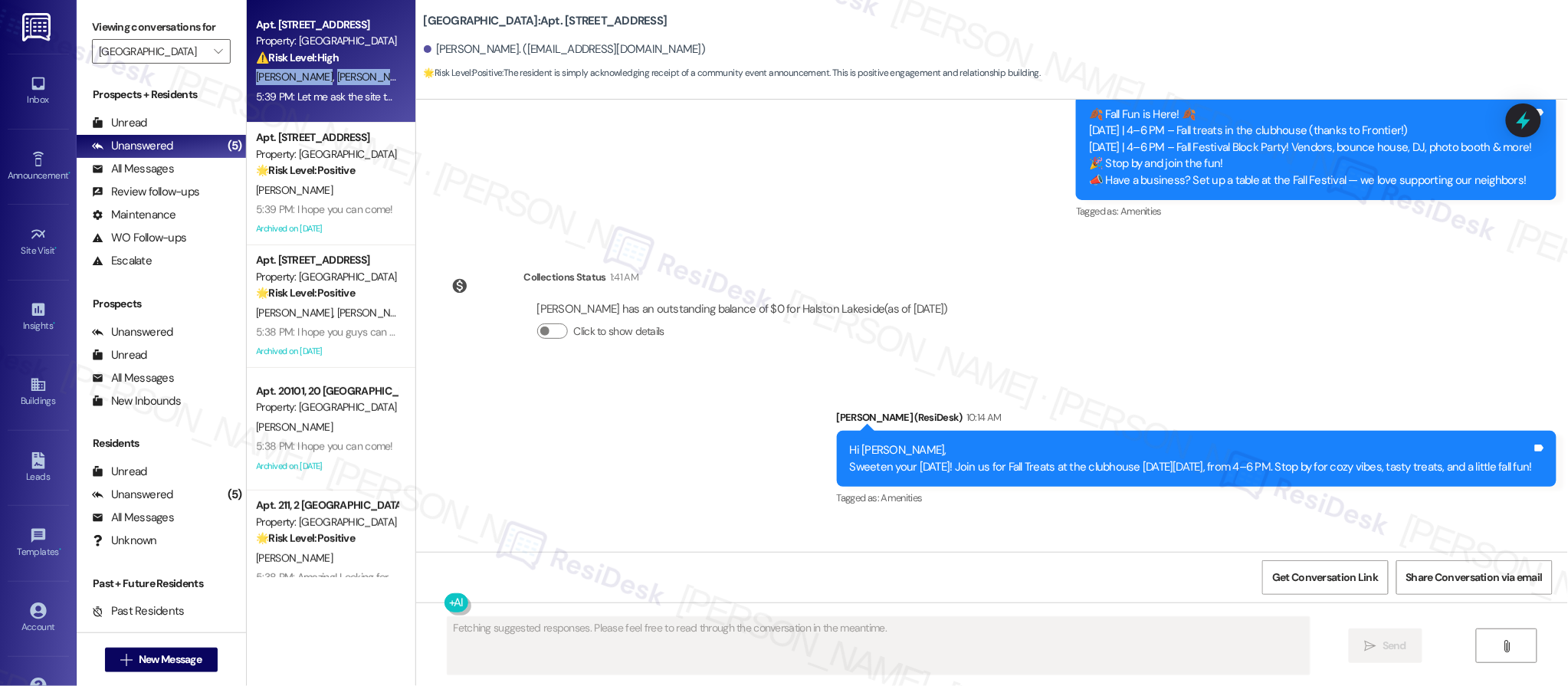
click at [369, 72] on div "A. Moreira S. Carolino" at bounding box center [327, 77] width 145 height 19
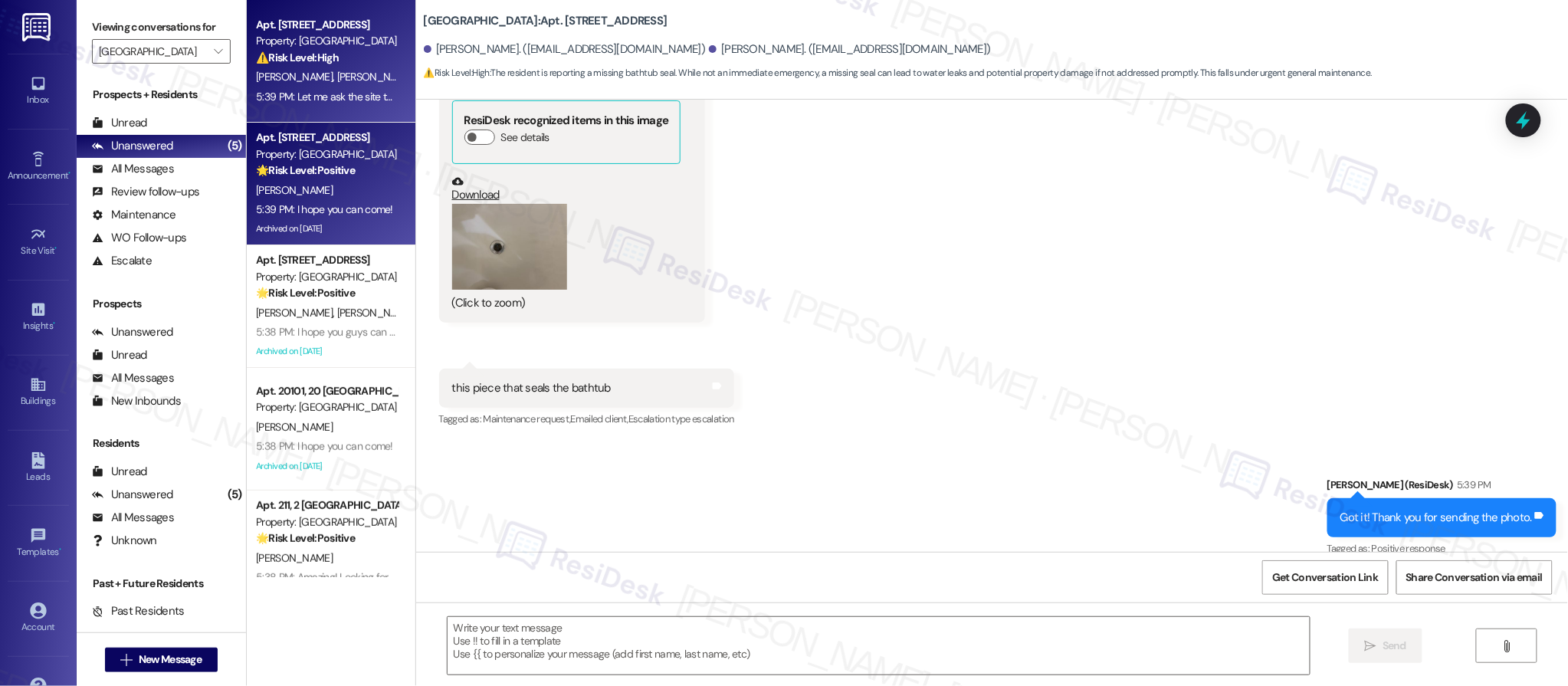
type textarea "Fetching suggested responses. Please feel free to read through the conversation…"
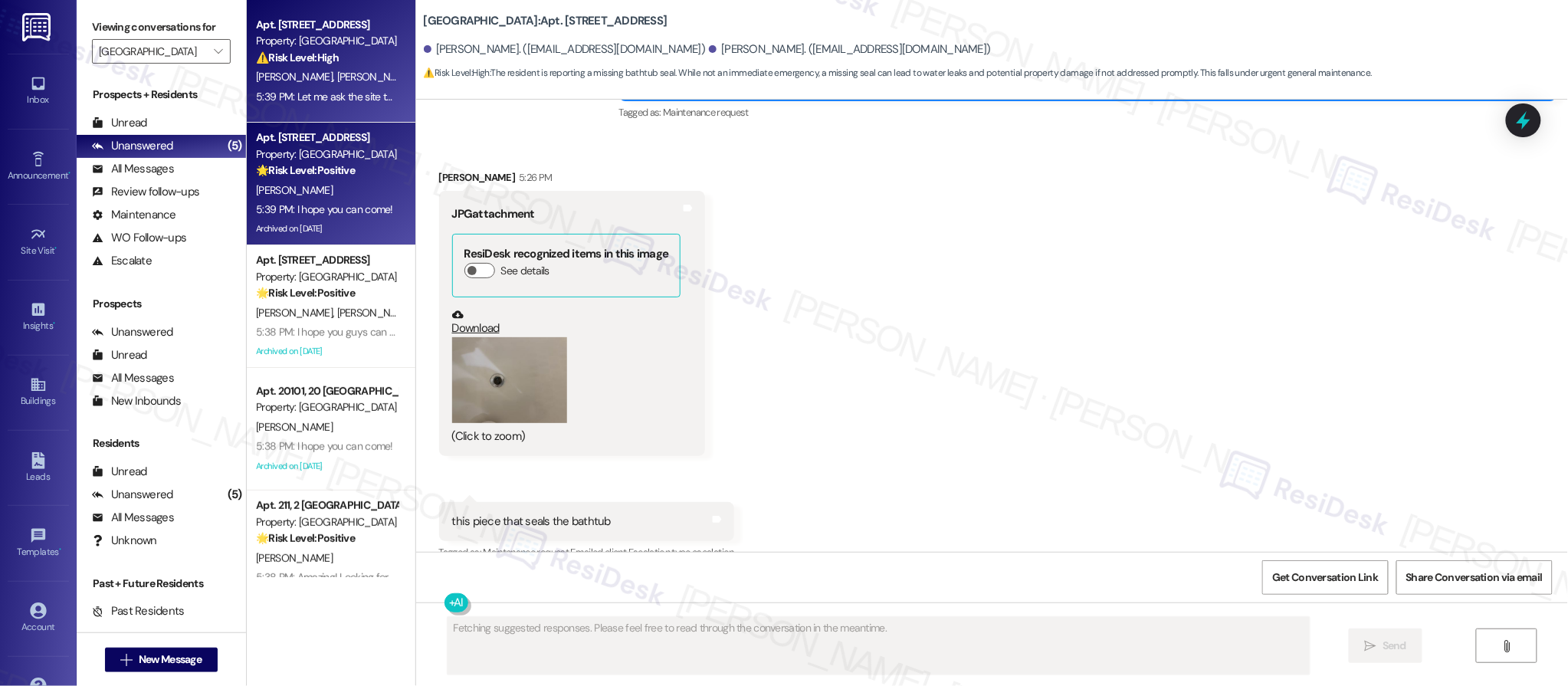
click at [331, 158] on div "Property: [GEOGRAPHIC_DATA]" at bounding box center [327, 155] width 141 height 16
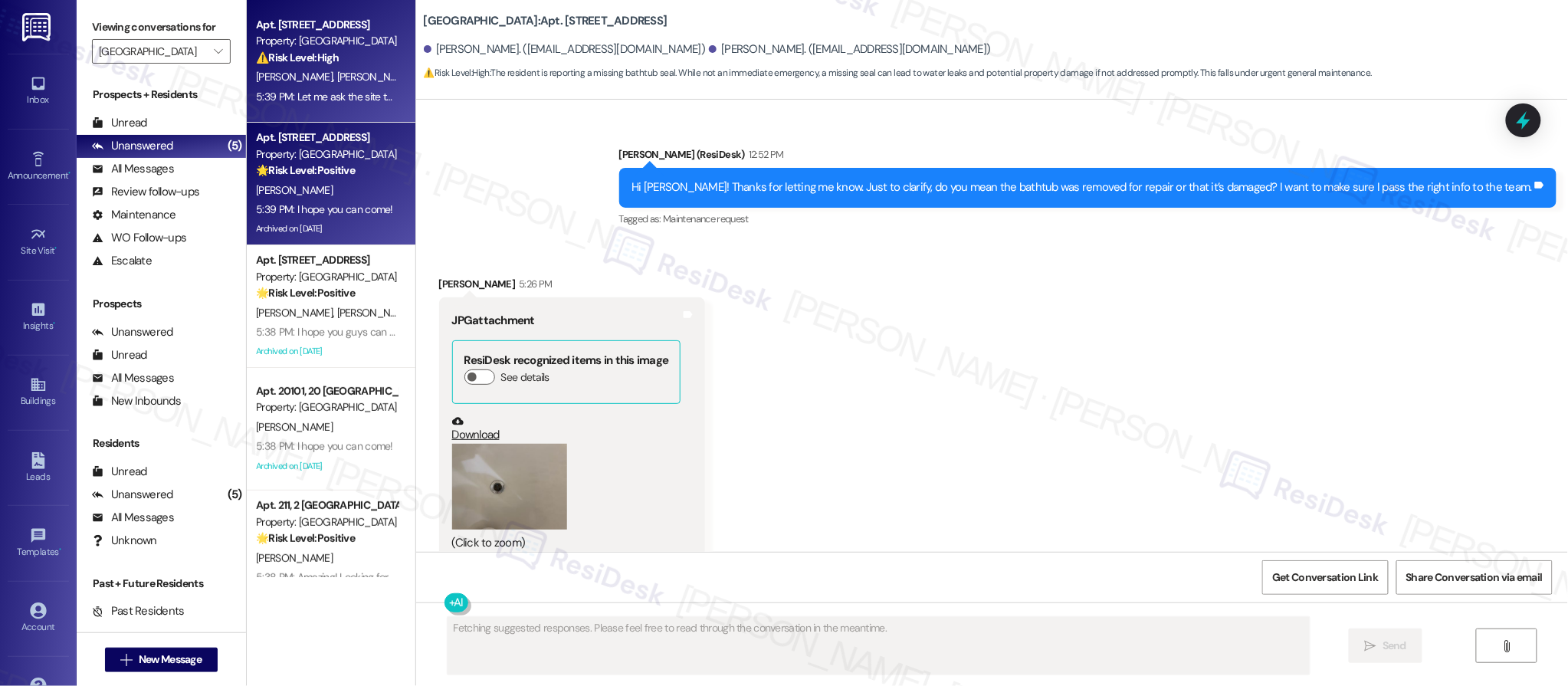
scroll to position [7230, 0]
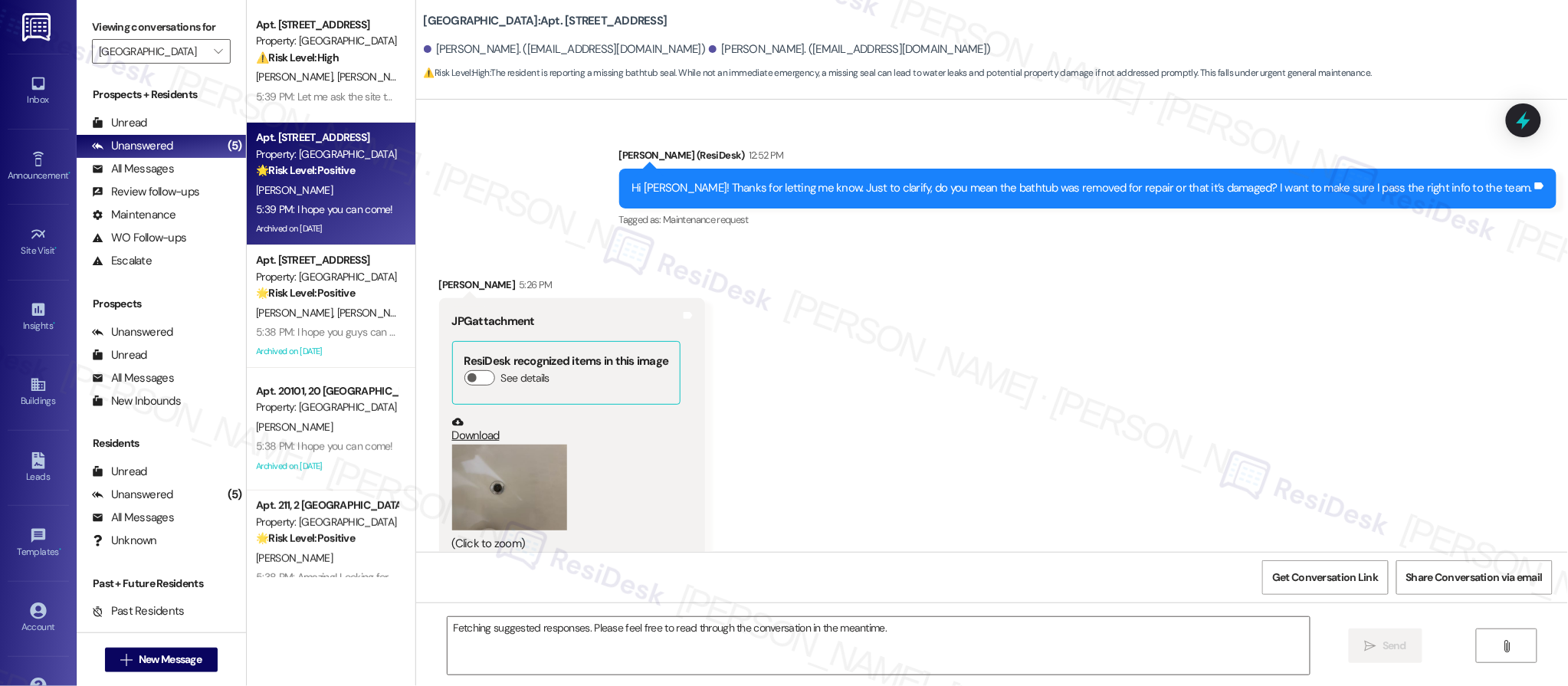
click at [331, 158] on div "Property: [GEOGRAPHIC_DATA]" at bounding box center [327, 155] width 141 height 16
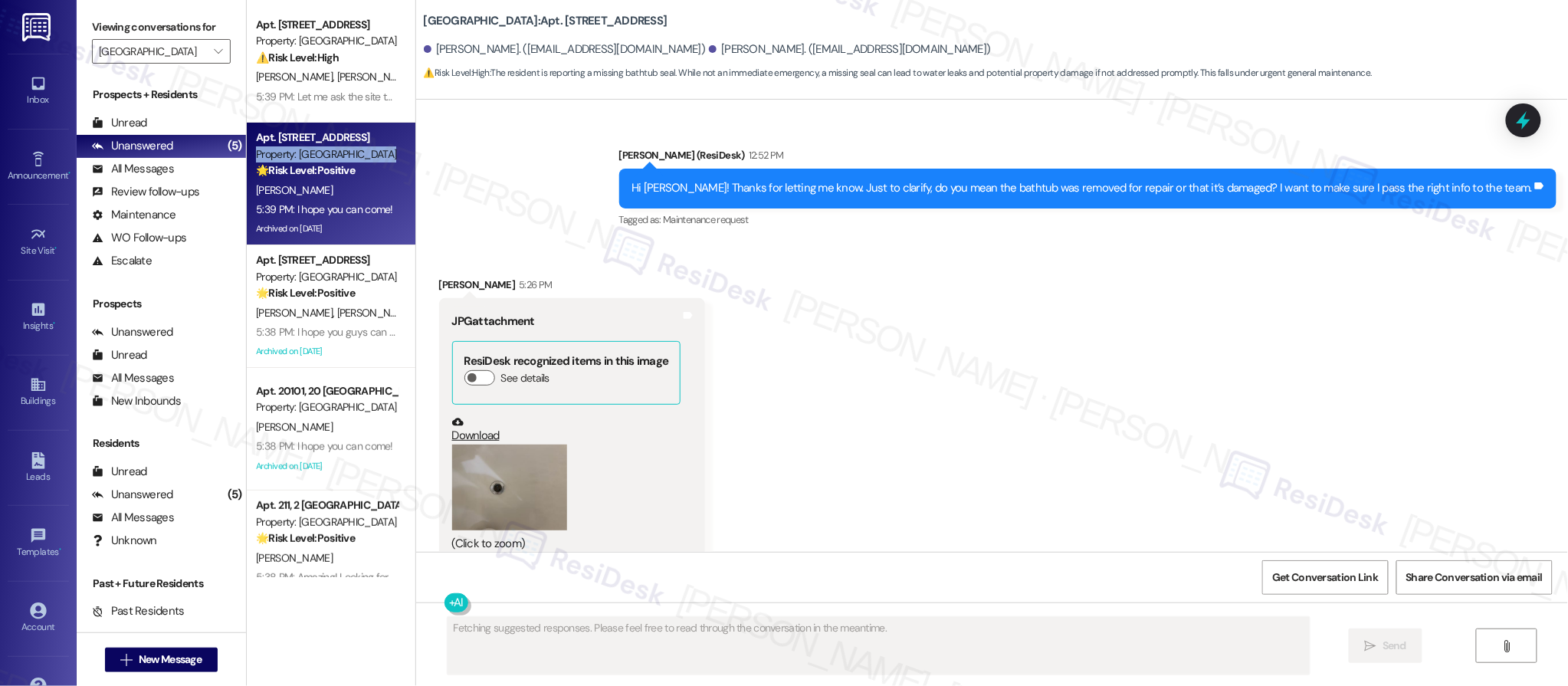
click at [331, 158] on div "Property: [GEOGRAPHIC_DATA]" at bounding box center [327, 155] width 141 height 16
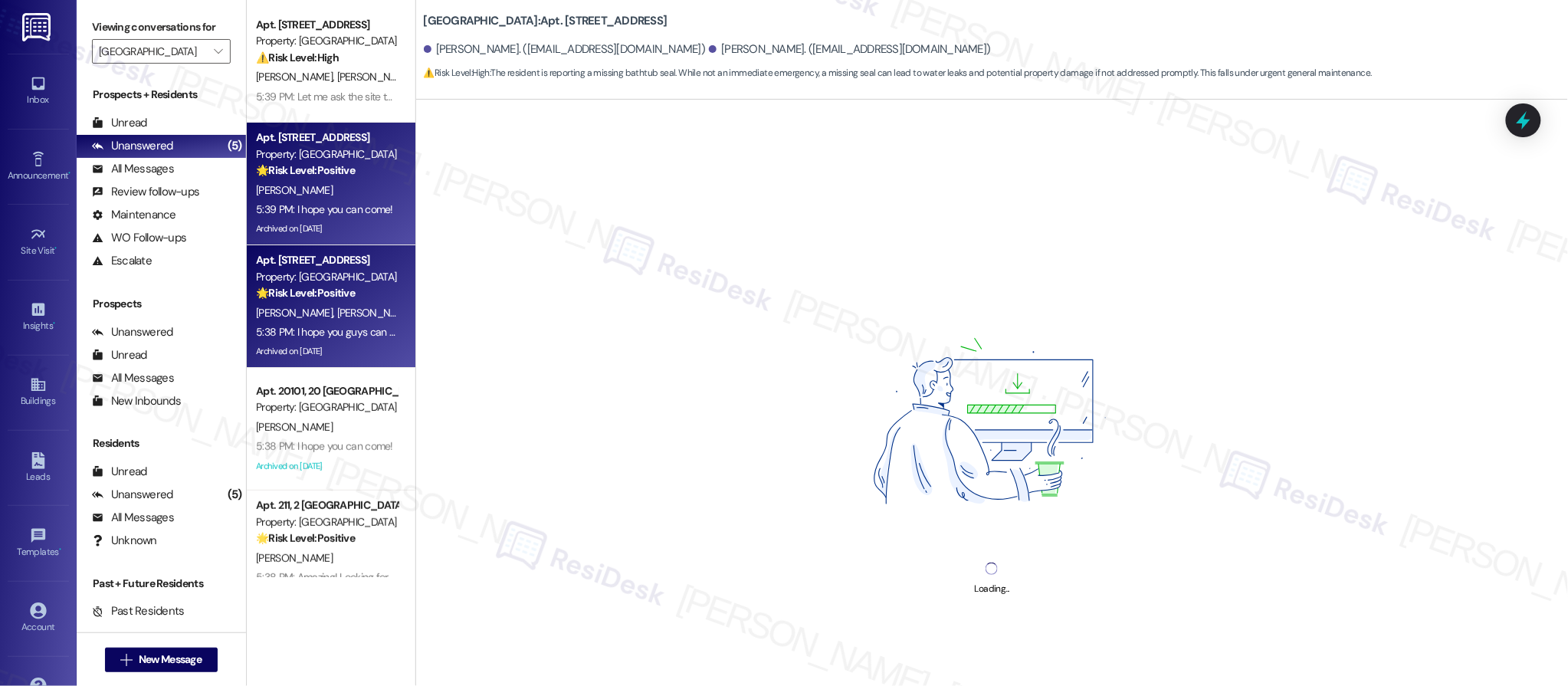
click at [362, 332] on div "5:38 PM: I hope you guys can come! 5:38 PM: I hope you guys can come!" at bounding box center [337, 332] width 161 height 14
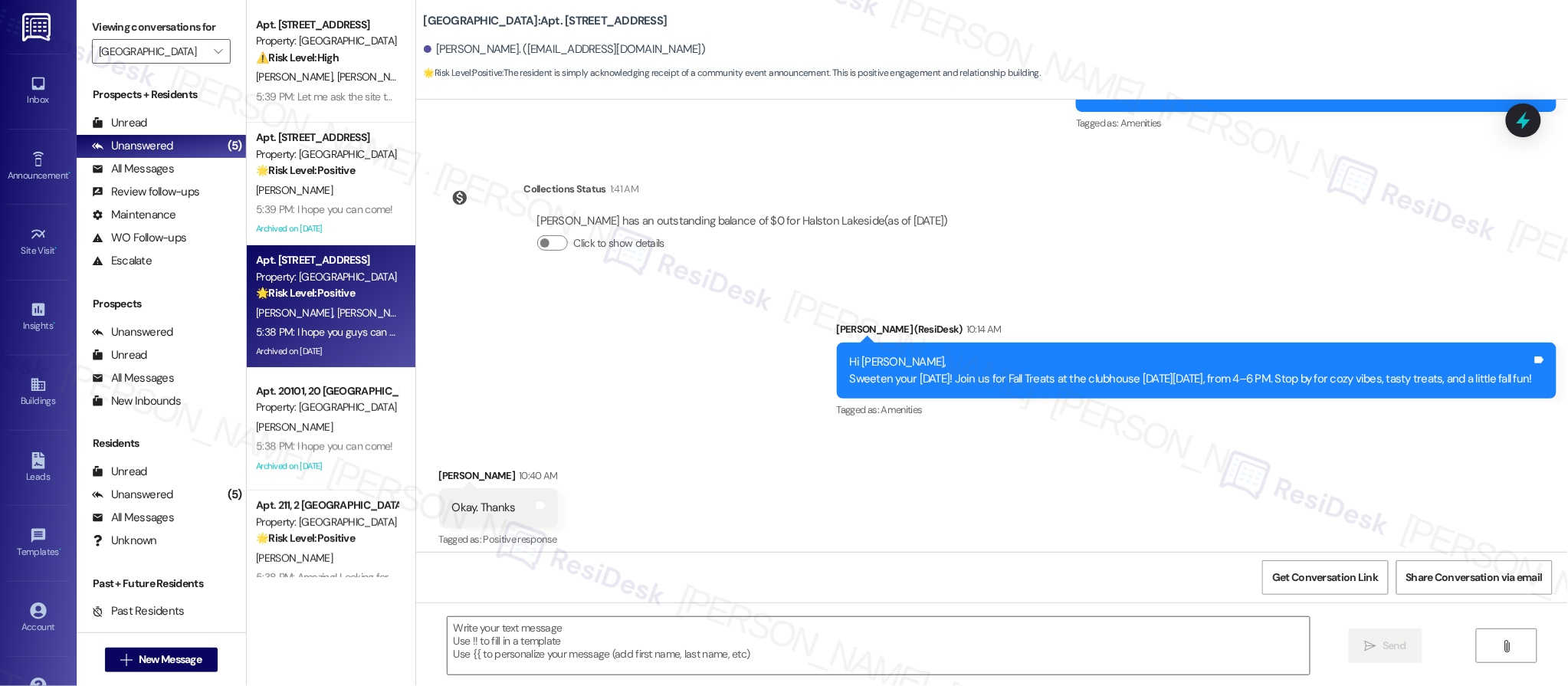
drag, startPoint x: 362, startPoint y: 330, endPoint x: 355, endPoint y: 312, distance: 19.3
click at [362, 328] on div "5:38 PM: I hope you guys can come! 5:38 PM: I hope you guys can come!" at bounding box center [337, 332] width 161 height 14
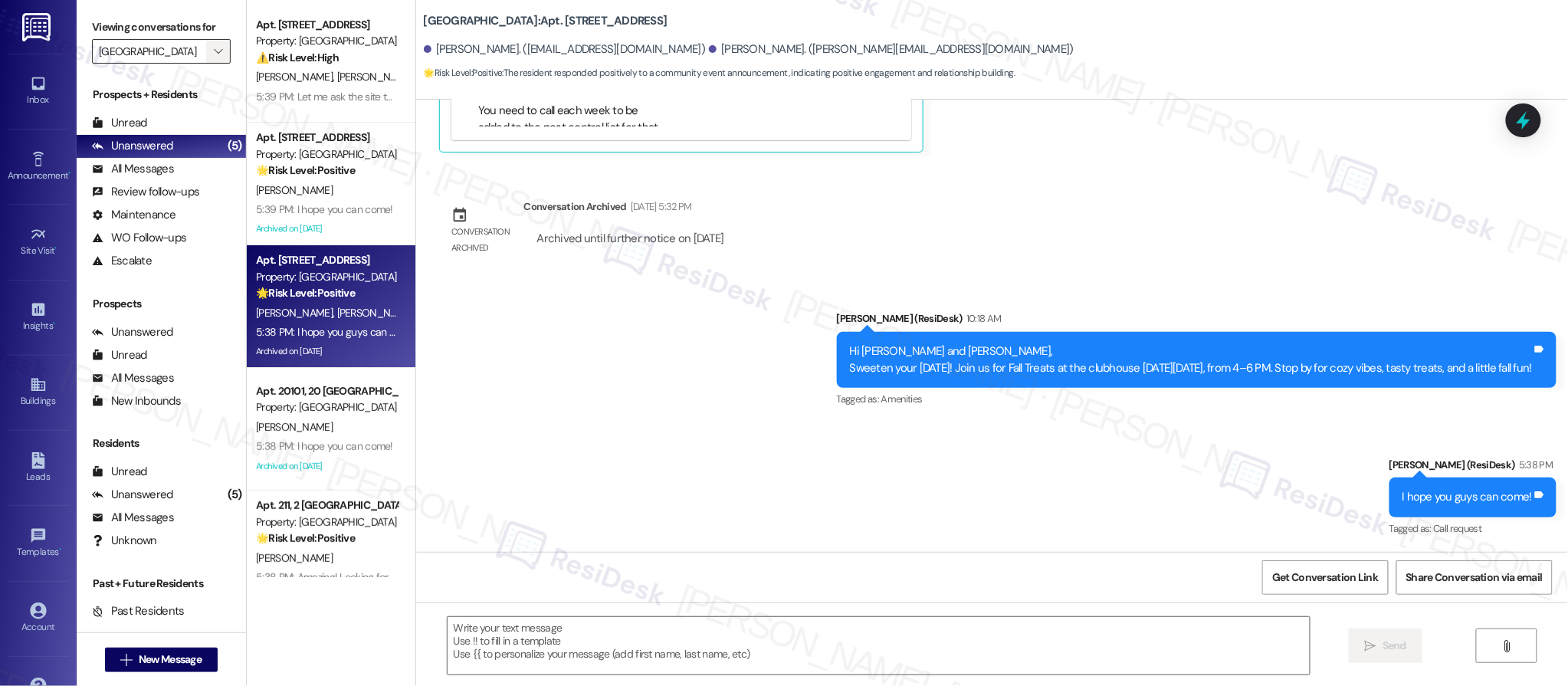
scroll to position [2785, 0]
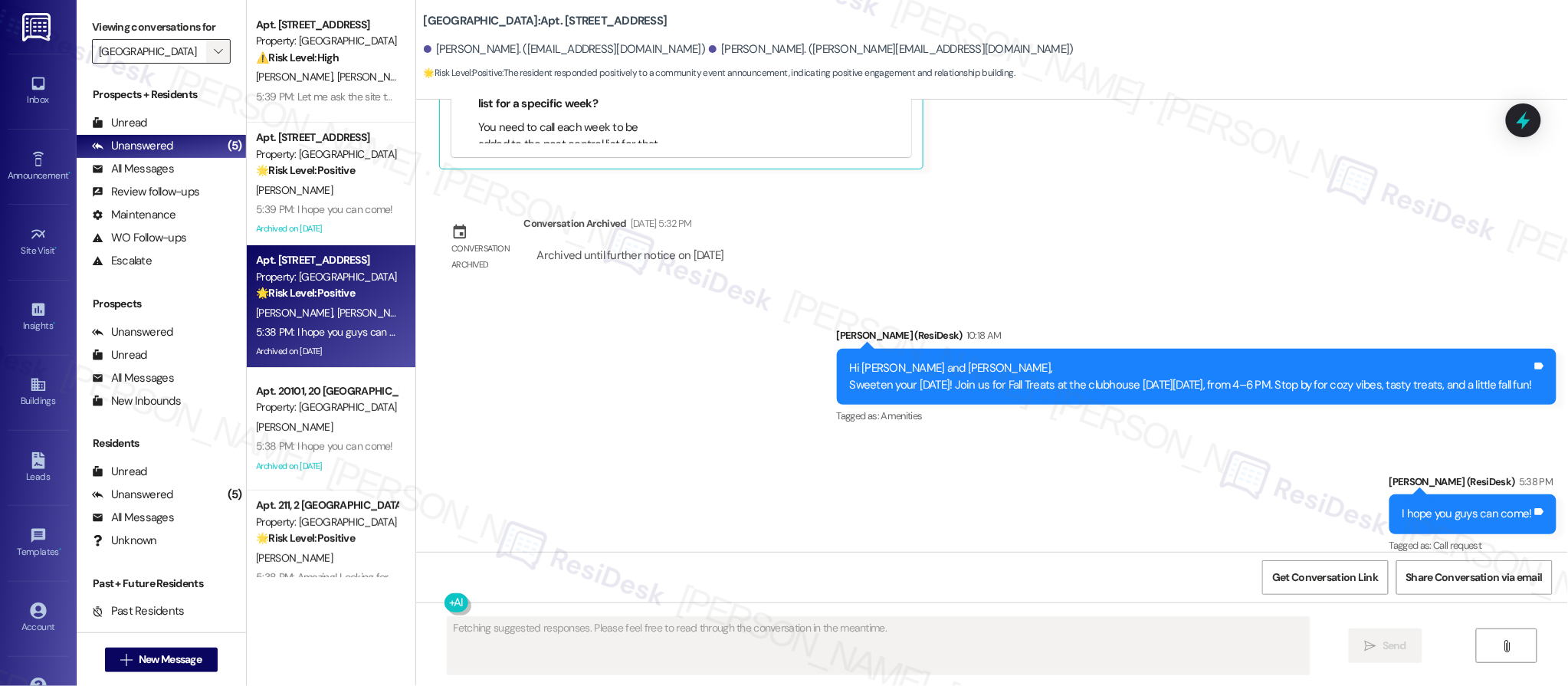
click at [214, 55] on icon "" at bounding box center [218, 51] width 9 height 12
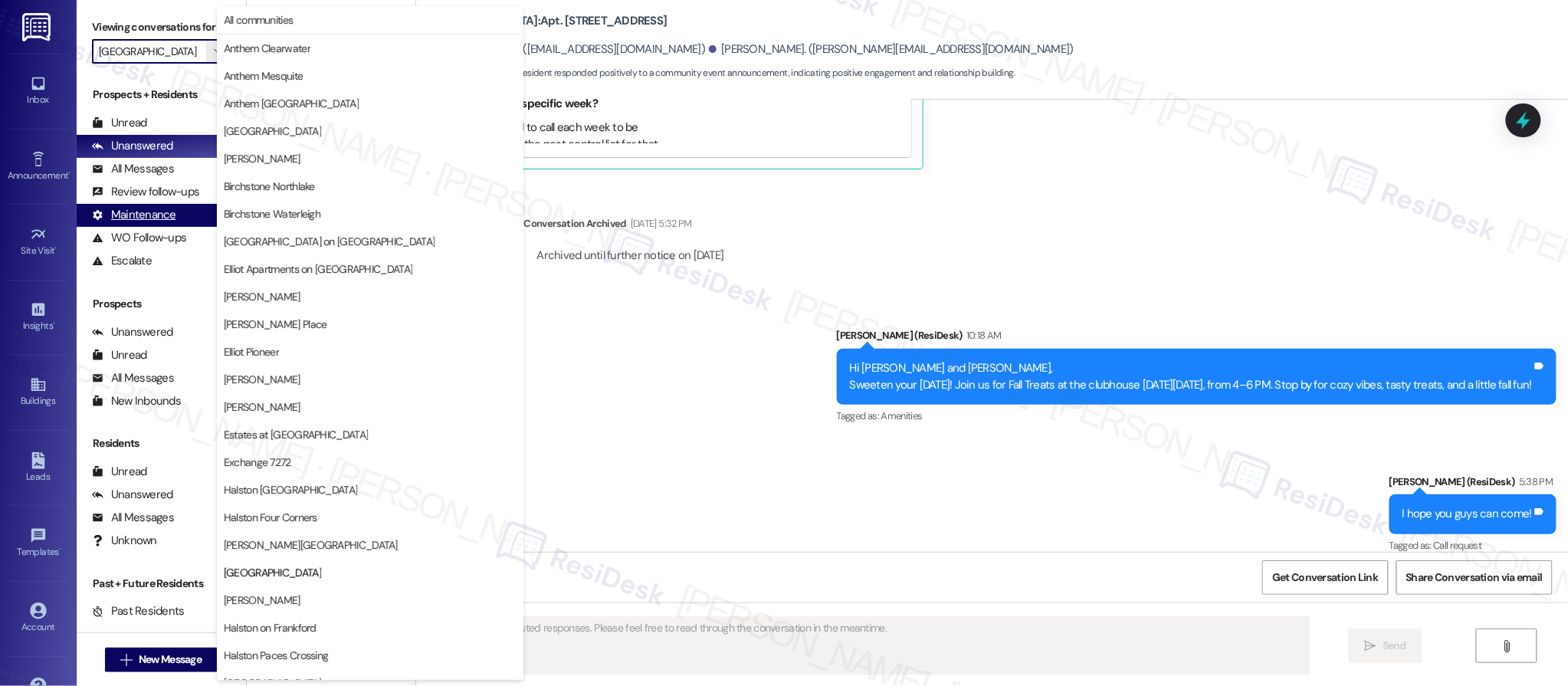
scroll to position [431, 0]
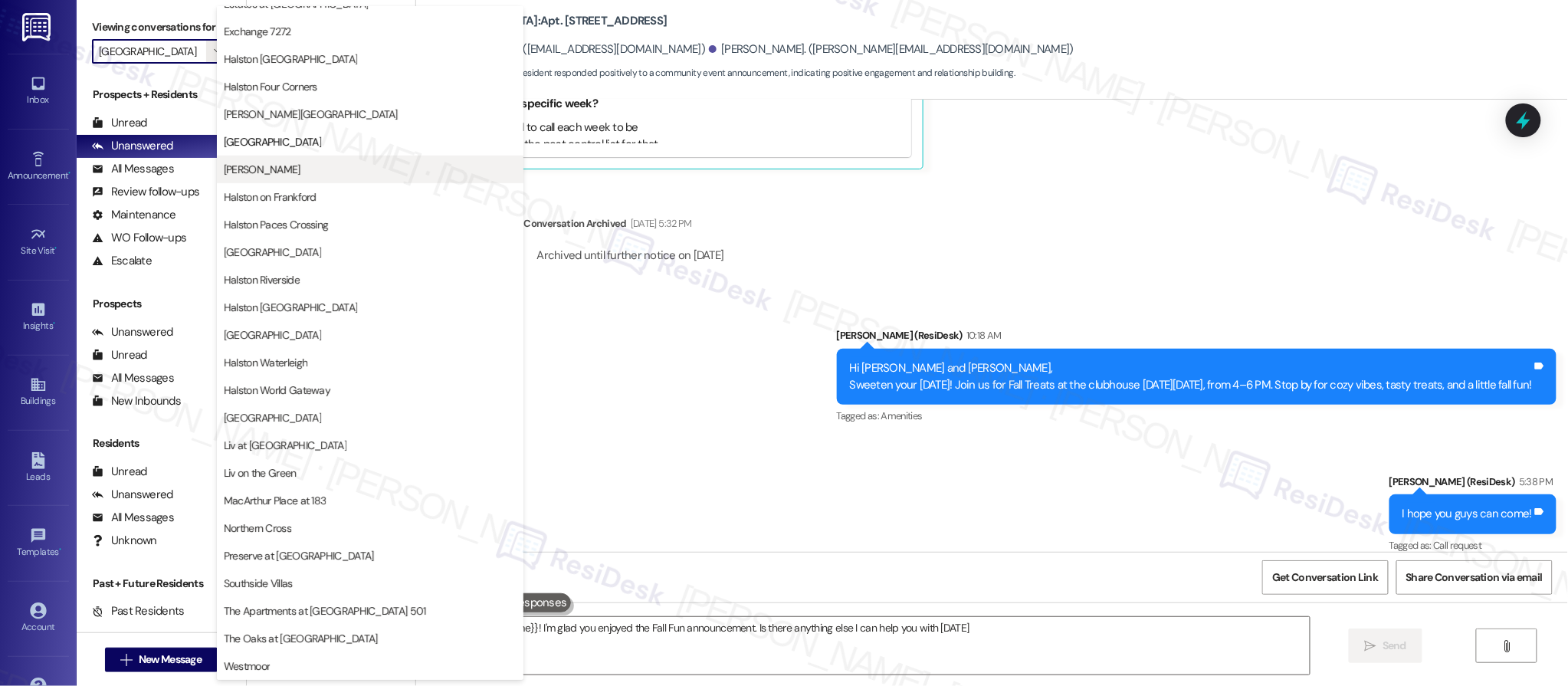
type textarea "Hey {{first_name}}! I'm glad you enjoyed the Fall Fun announcement. Is there an…"
click at [309, 157] on button "[PERSON_NAME]" at bounding box center [369, 169] width 307 height 27
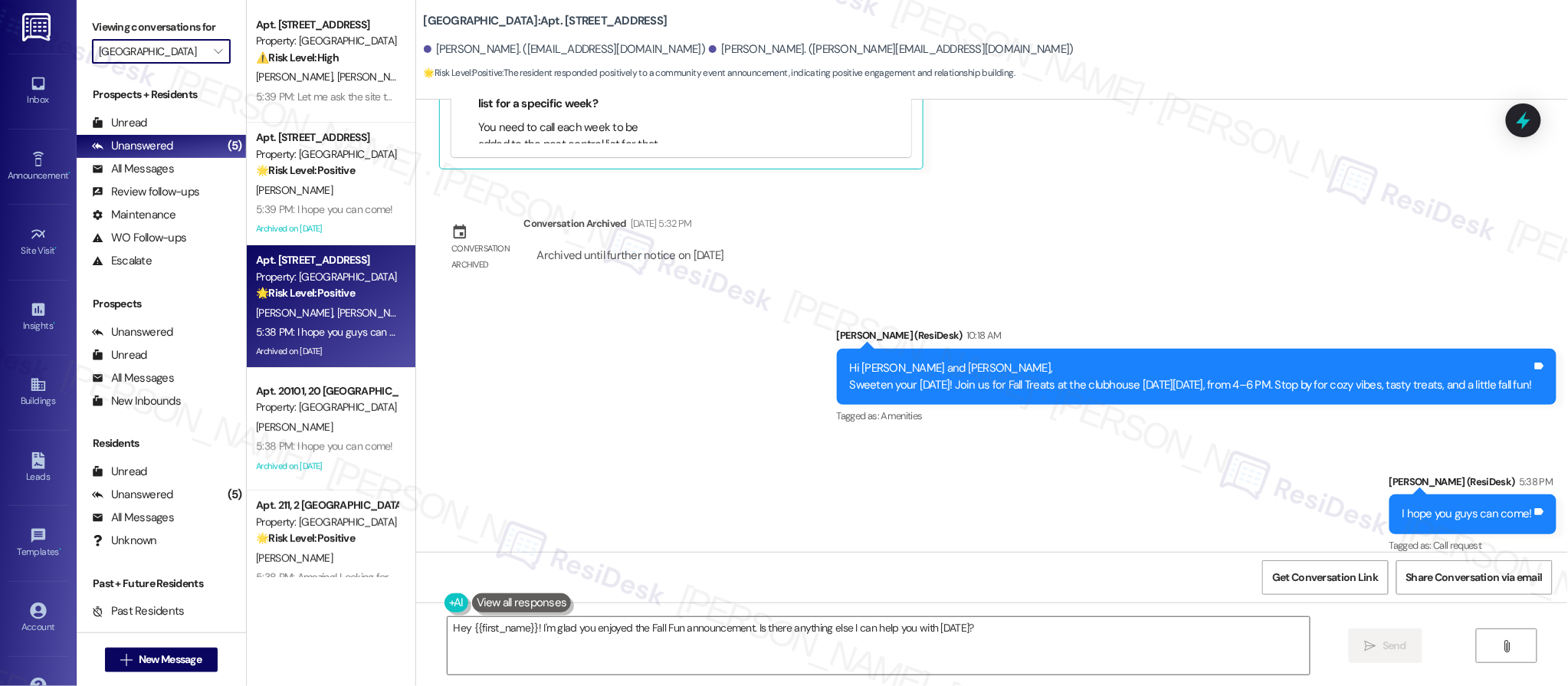
type input "[PERSON_NAME]"
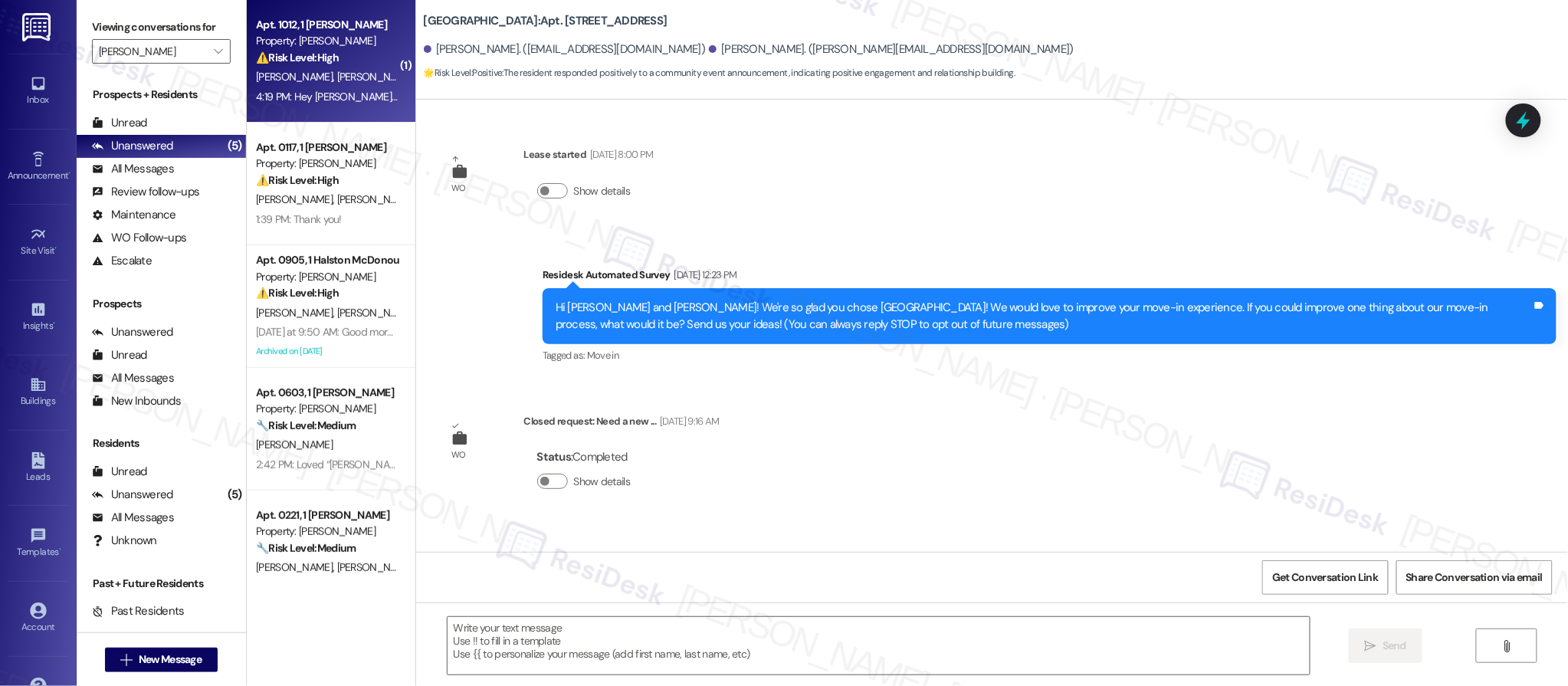
click at [361, 58] on div "⚠️ Risk Level: High The resident is inquiring about incorrect rent charges due …" at bounding box center [327, 57] width 141 height 16
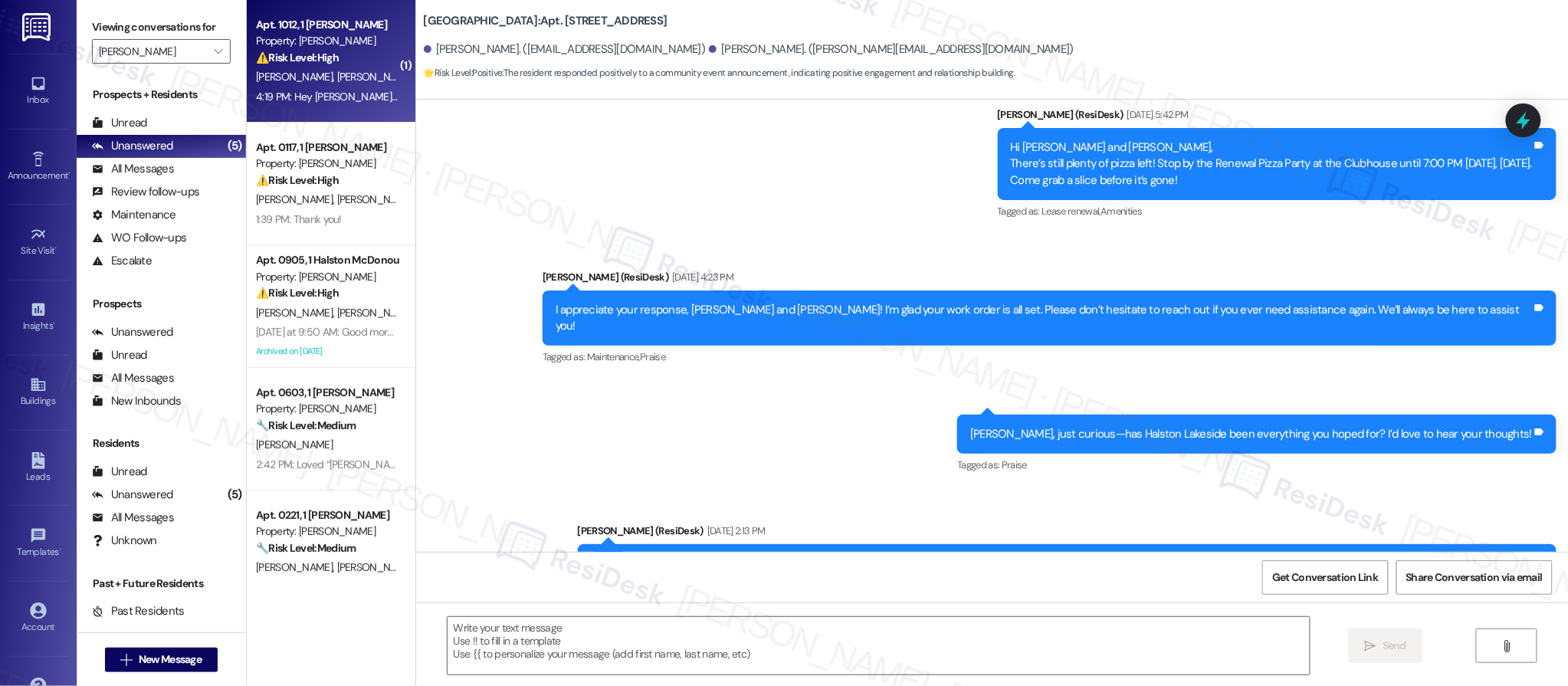
click at [361, 59] on div "⚠️ Risk Level: High The resident is inquiring about incorrect rent charges due …" at bounding box center [327, 57] width 141 height 16
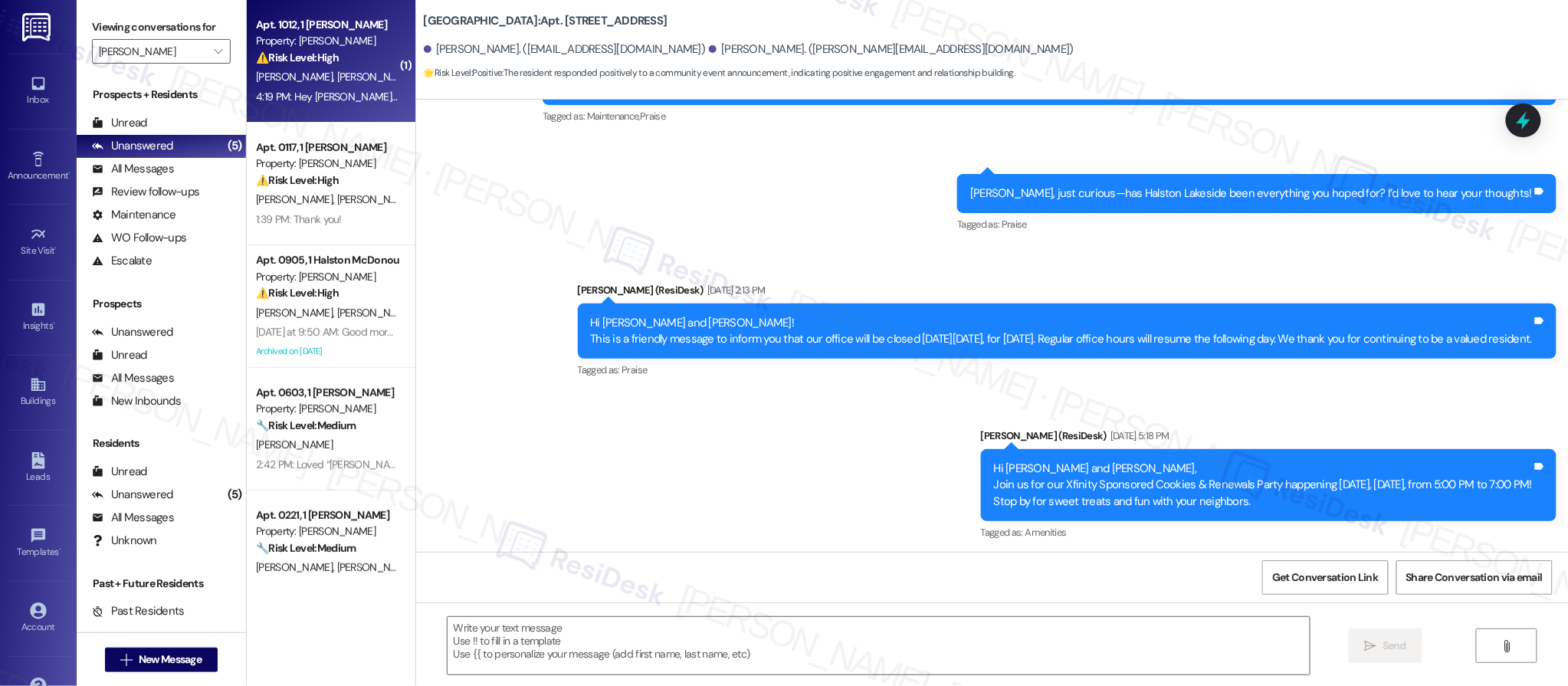
click at [362, 61] on div "⚠️ Risk Level: High The resident is inquiring about incorrect rent charges due …" at bounding box center [327, 57] width 141 height 16
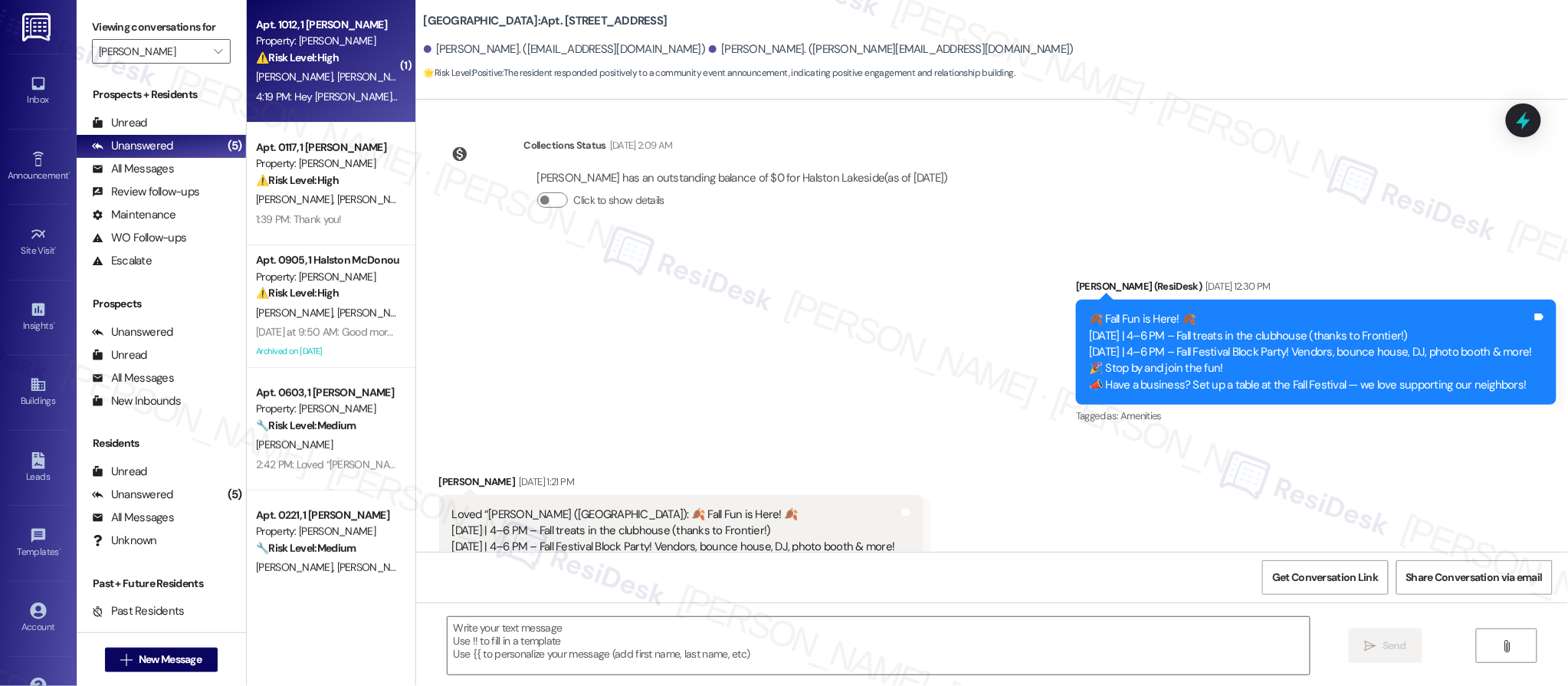
scroll to position [2237, 0]
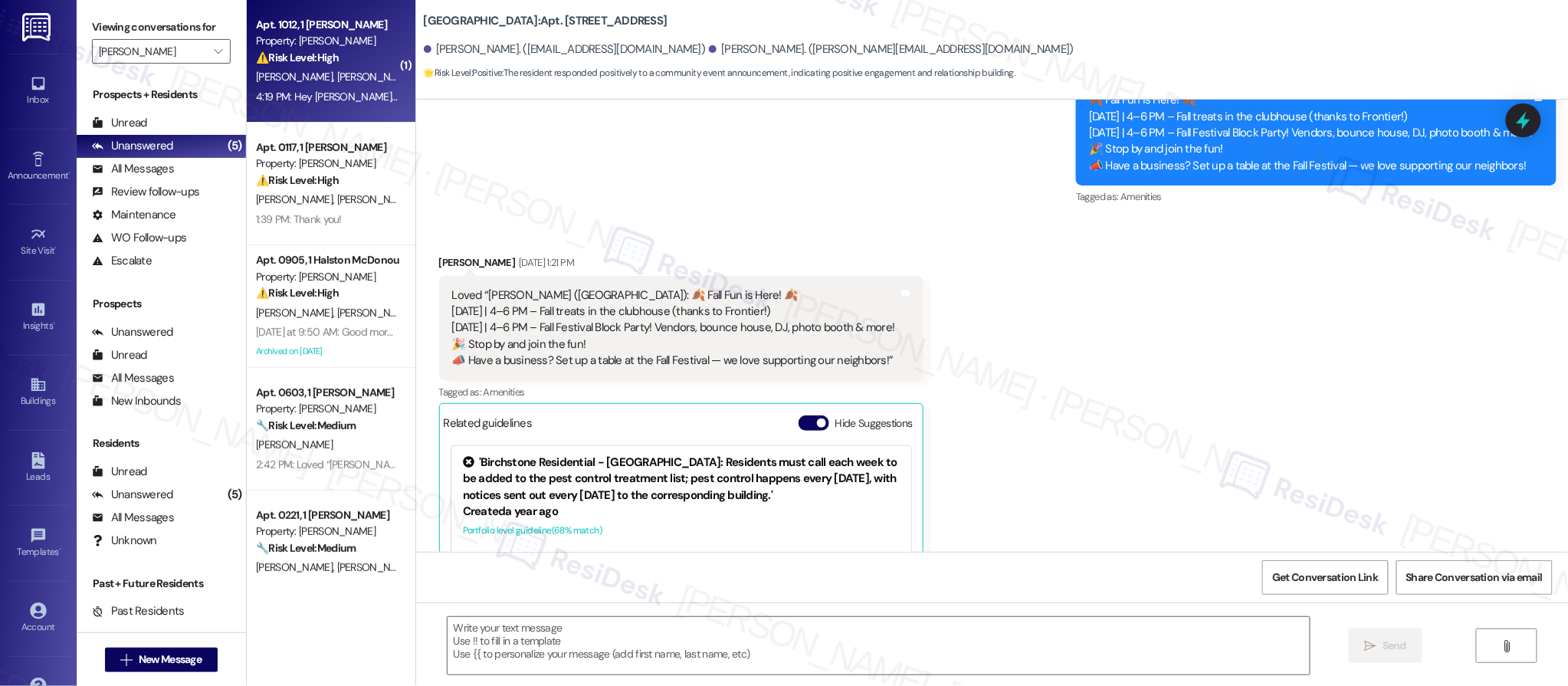
click at [361, 62] on div "⚠️ Risk Level: High The resident is inquiring about incorrect rent charges due …" at bounding box center [327, 57] width 141 height 16
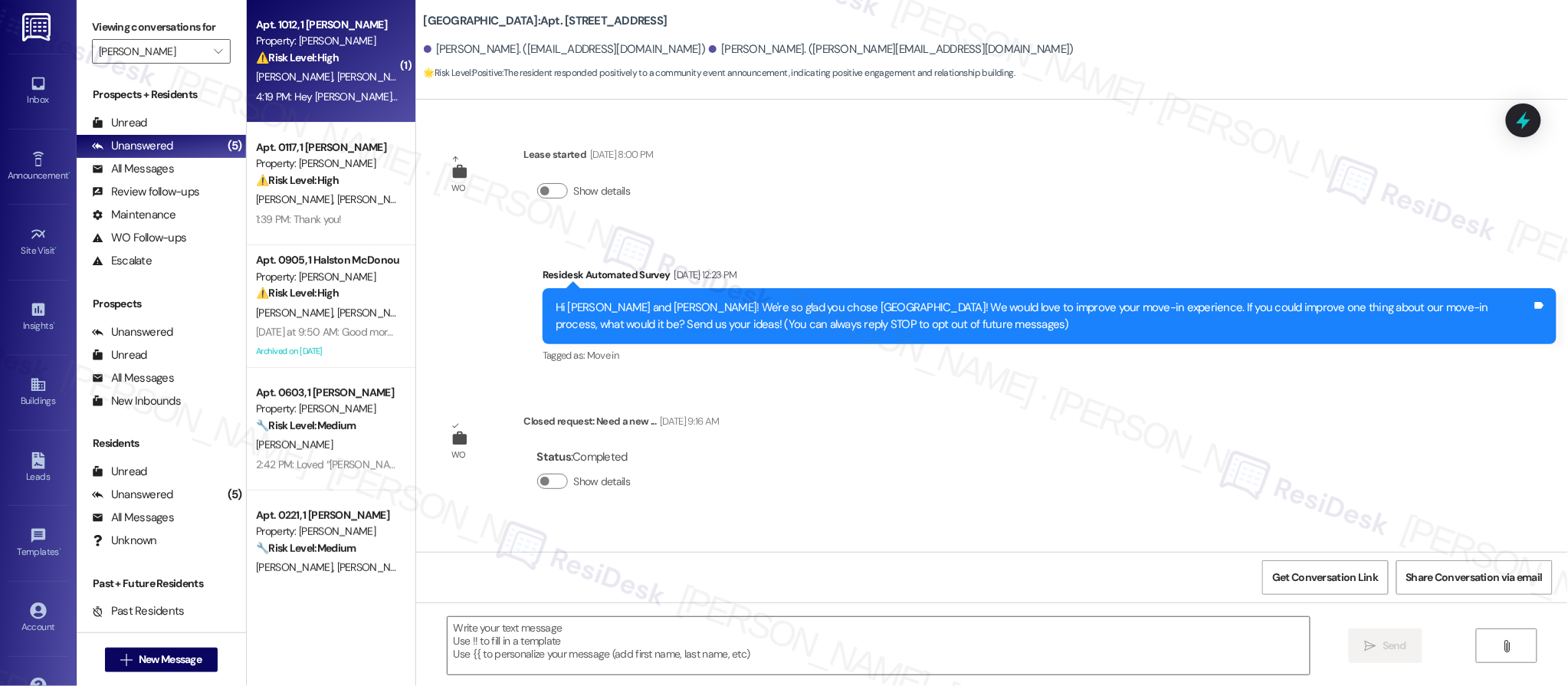
click at [361, 63] on div "⚠️ Risk Level: High The resident is inquiring about incorrect rent charges due …" at bounding box center [327, 57] width 141 height 16
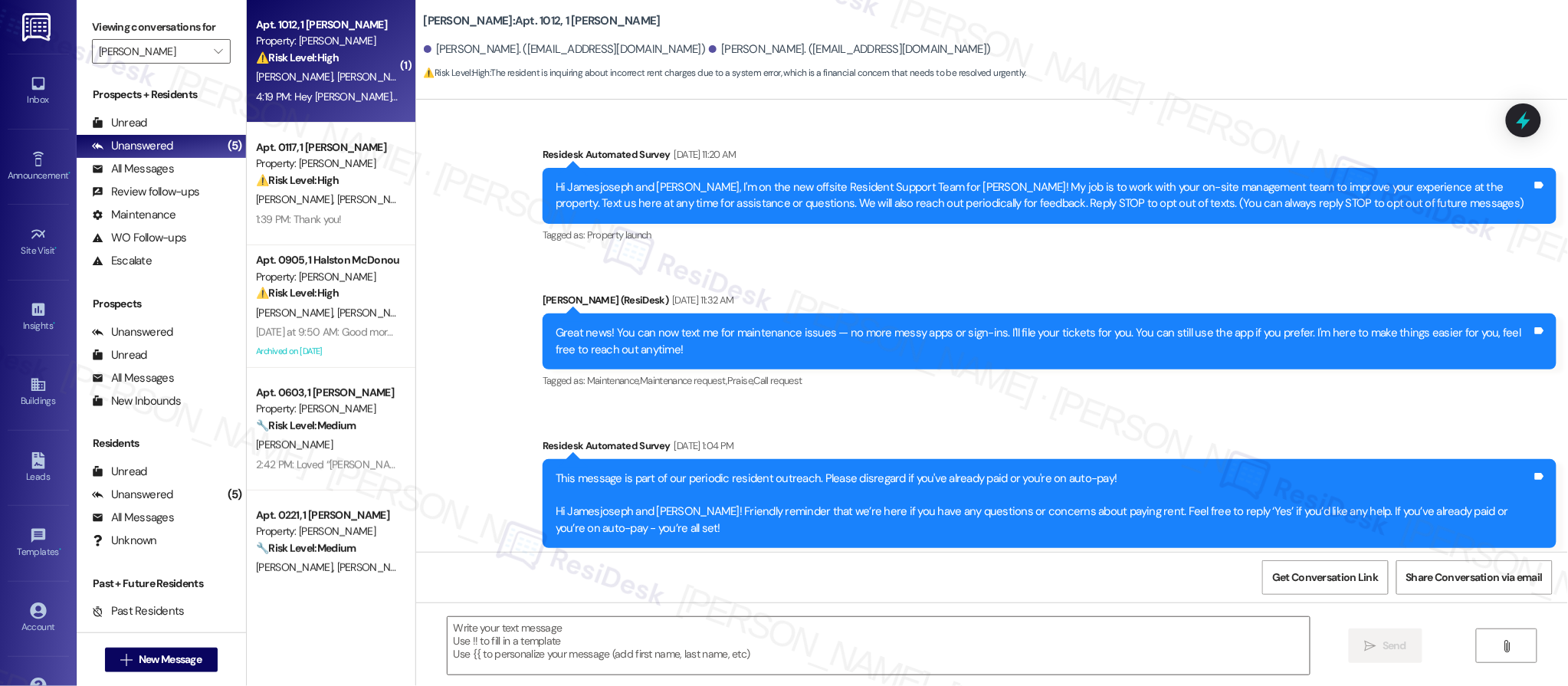
click at [361, 63] on div "⚠️ Risk Level: High The resident is inquiring about incorrect rent charges due …" at bounding box center [327, 57] width 141 height 16
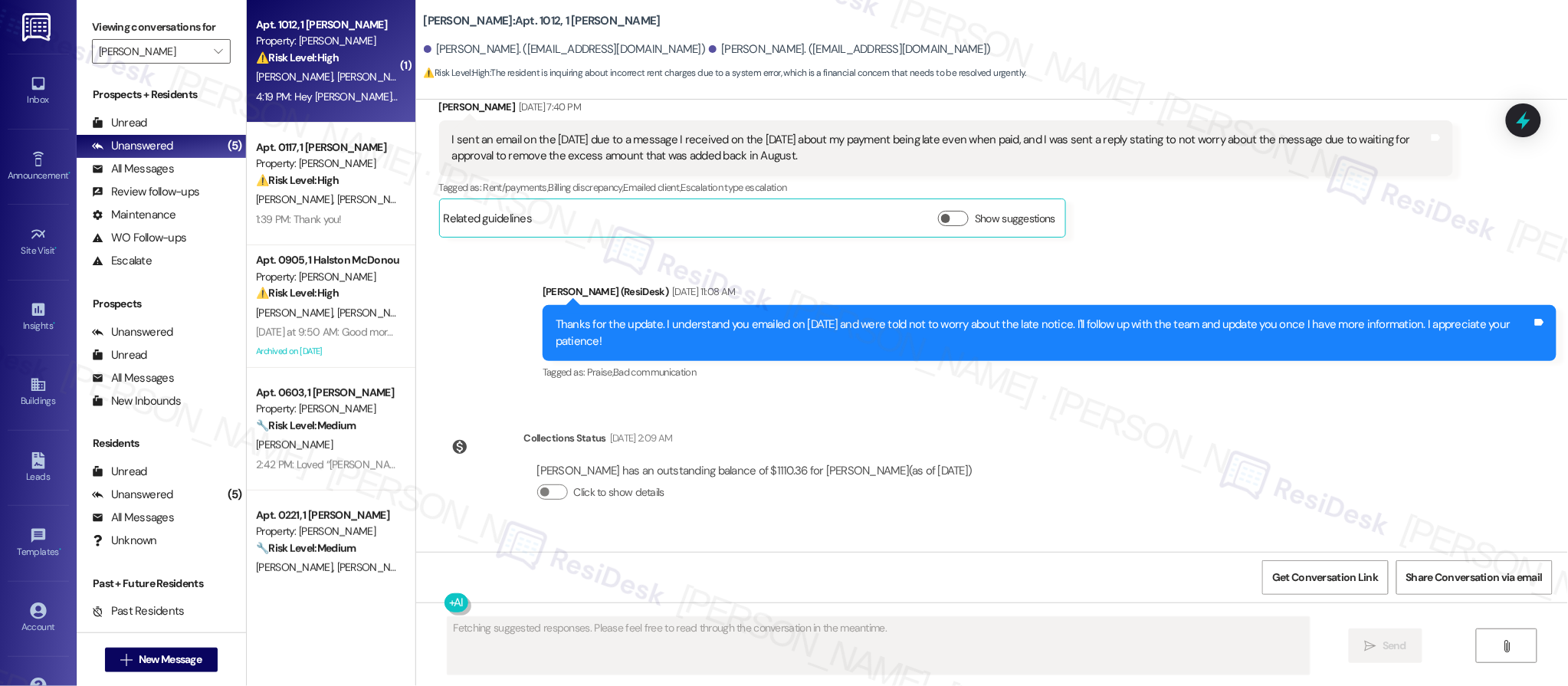
scroll to position [7245, 0]
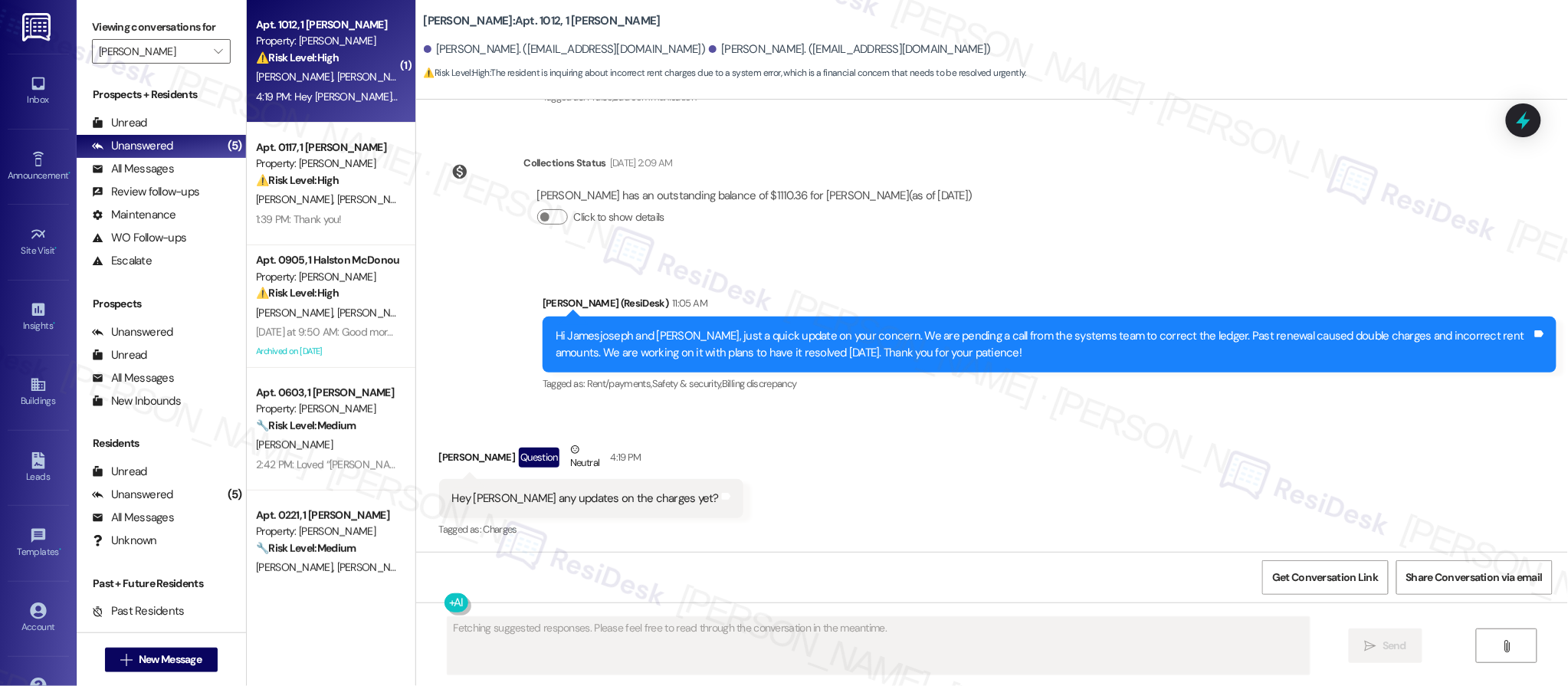
click at [1050, 354] on div "Hi Jamesjoseph and Brittany, just a quick update on your concern. We are pendin…" at bounding box center [1044, 344] width 977 height 33
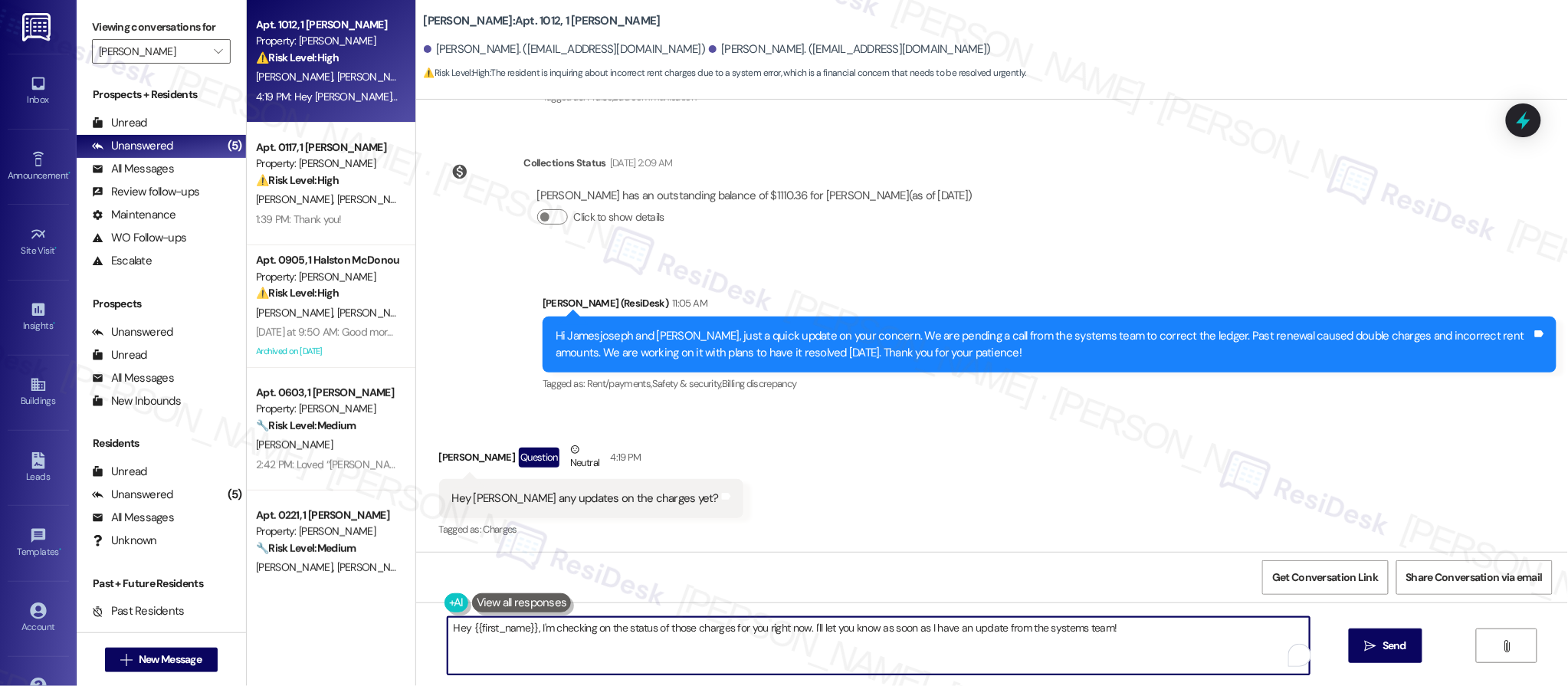
drag, startPoint x: 560, startPoint y: 626, endPoint x: 736, endPoint y: 668, distance: 180.9
click at [560, 626] on textarea "Hey {{first_name}}, I'm checking on the status of those charges for you right n…" at bounding box center [879, 645] width 863 height 57
type textarea "Hey Brittany, happy Friday! Sorry for the delay, however, I have not received a…"
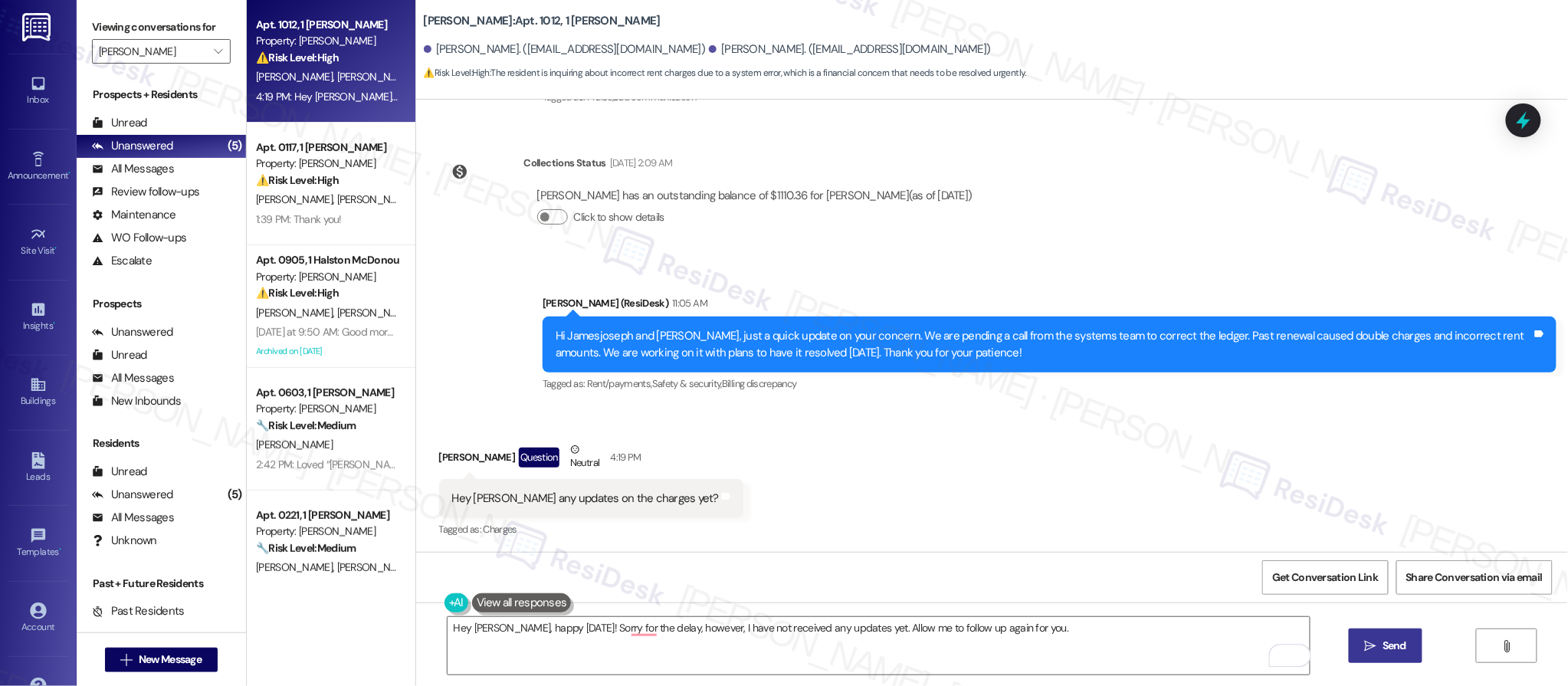
click at [1389, 649] on span "Send" at bounding box center [1394, 645] width 24 height 16
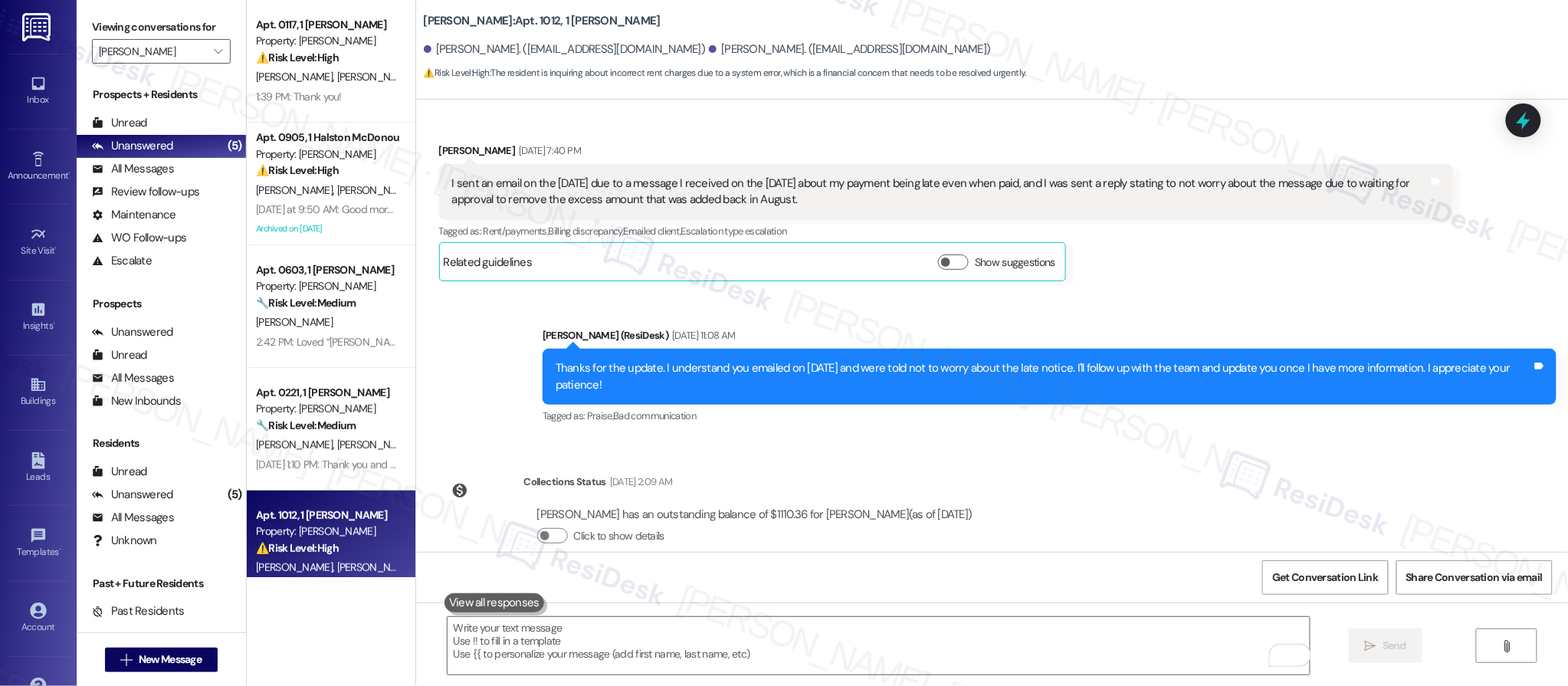
scroll to position [6955, 0]
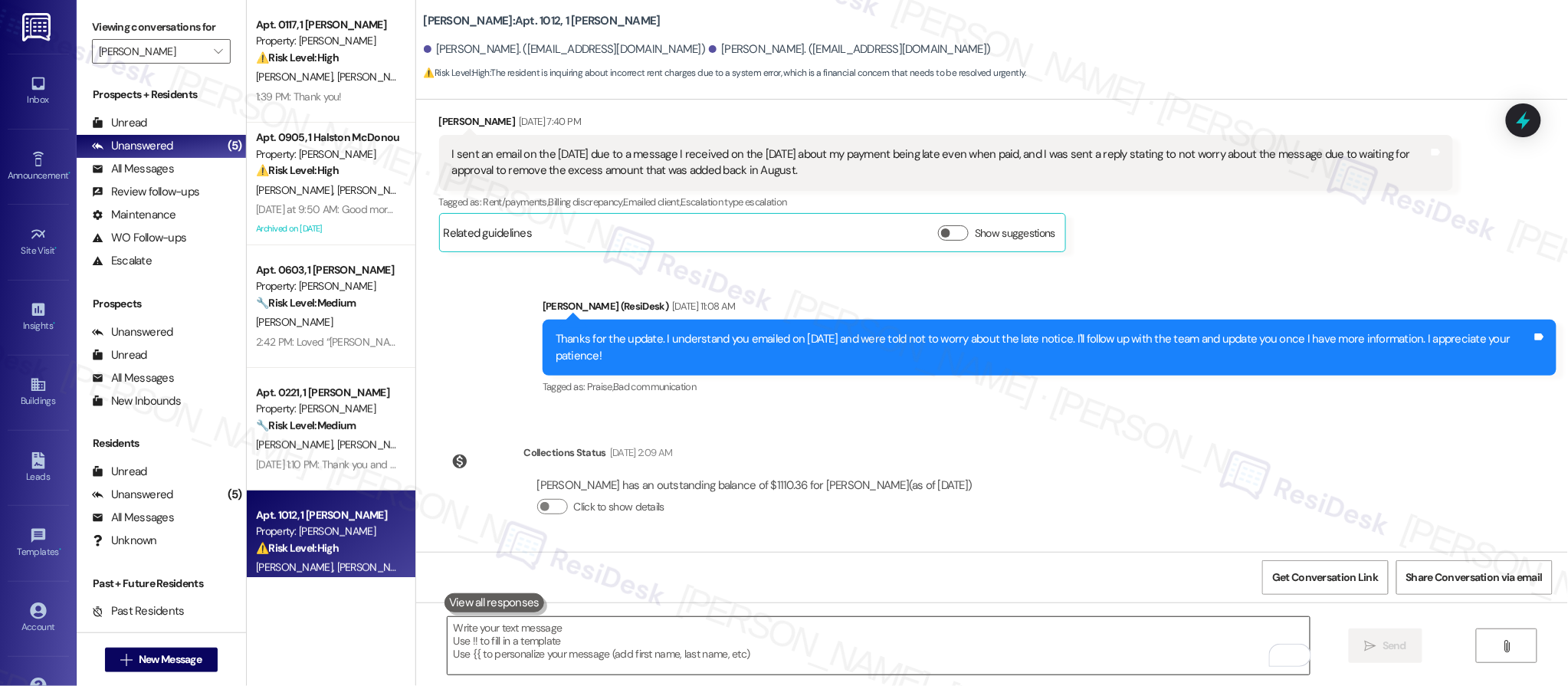
drag, startPoint x: 728, startPoint y: 615, endPoint x: 717, endPoint y: 644, distance: 31.0
click at [728, 615] on div " Send " at bounding box center [992, 660] width 1152 height 115
click at [479, 628] on textarea "To enrich screen reader interactions, please activate Accessibility in Grammarl…" at bounding box center [879, 645] width 863 height 57
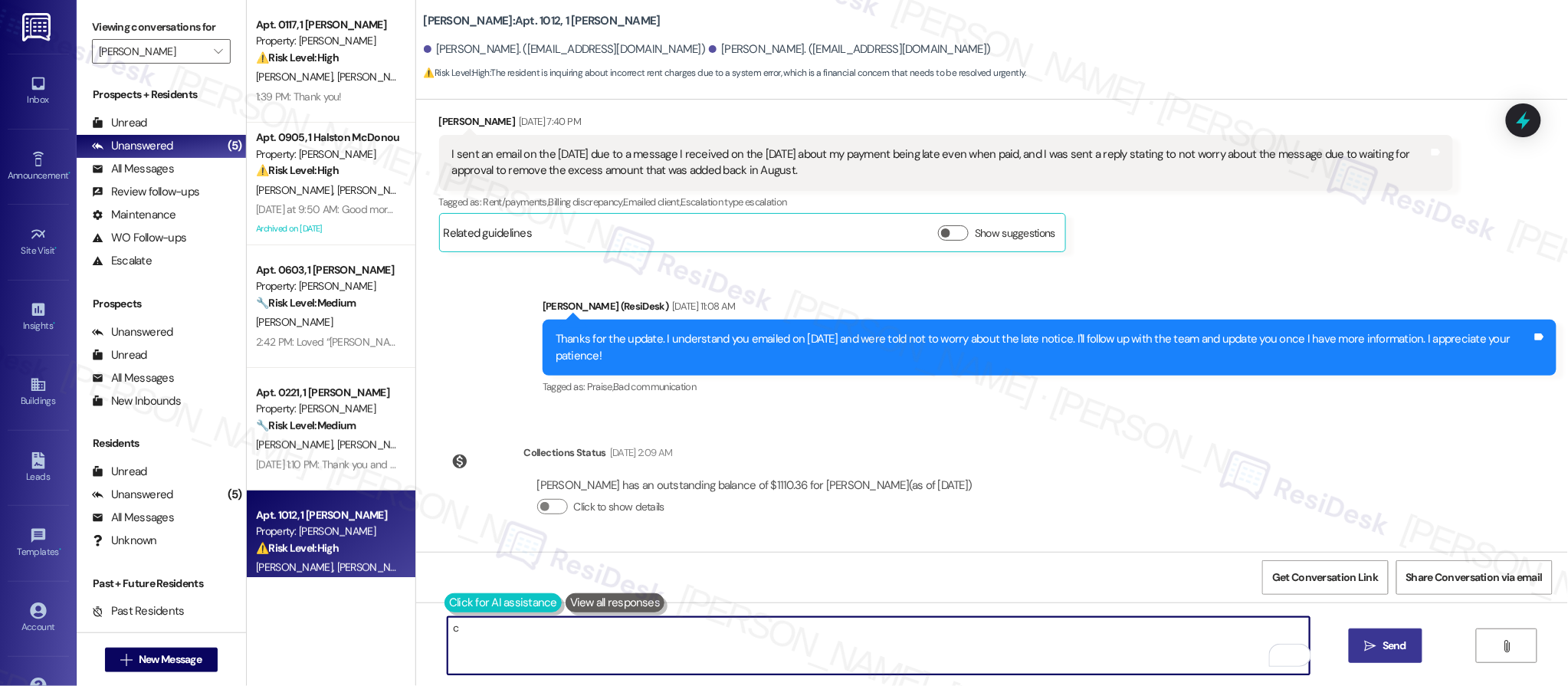
type textarea "c"
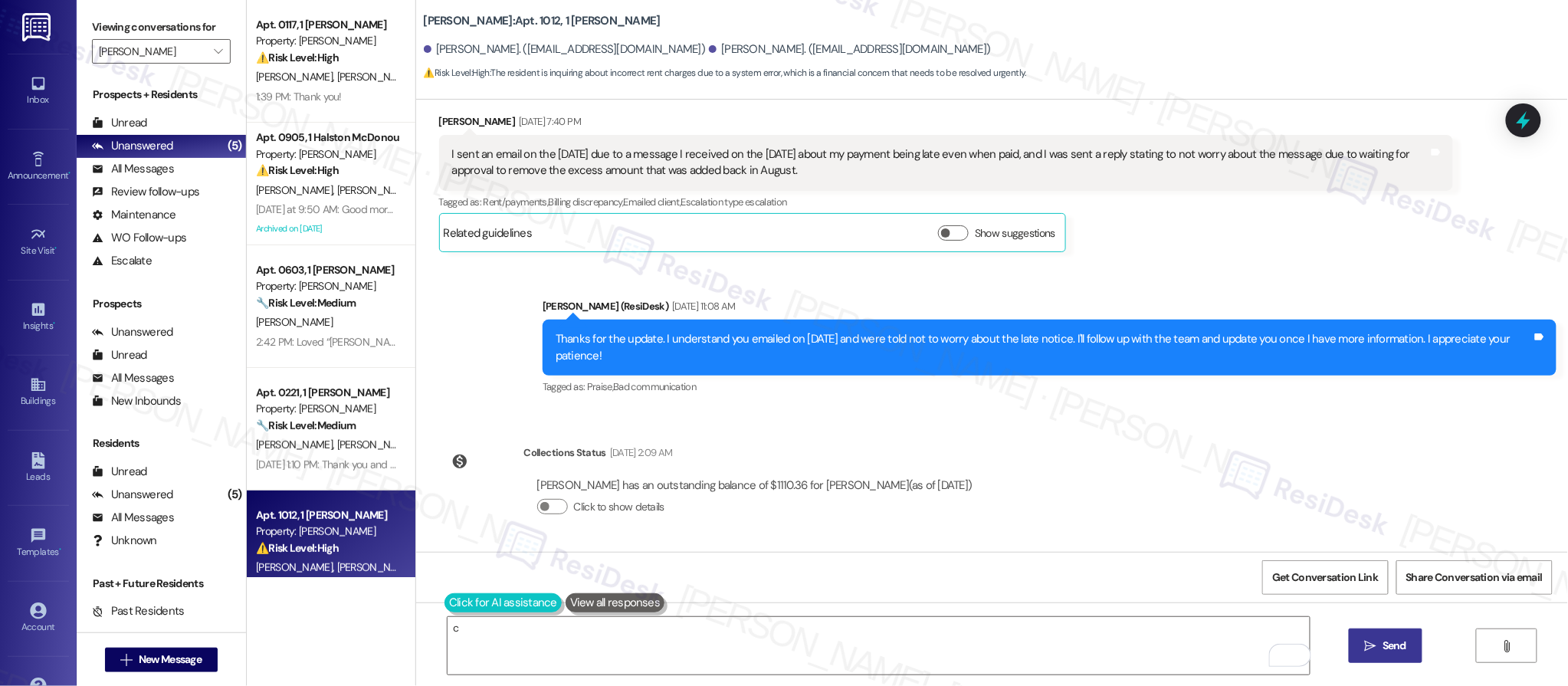
click at [456, 598] on button at bounding box center [503, 603] width 118 height 19
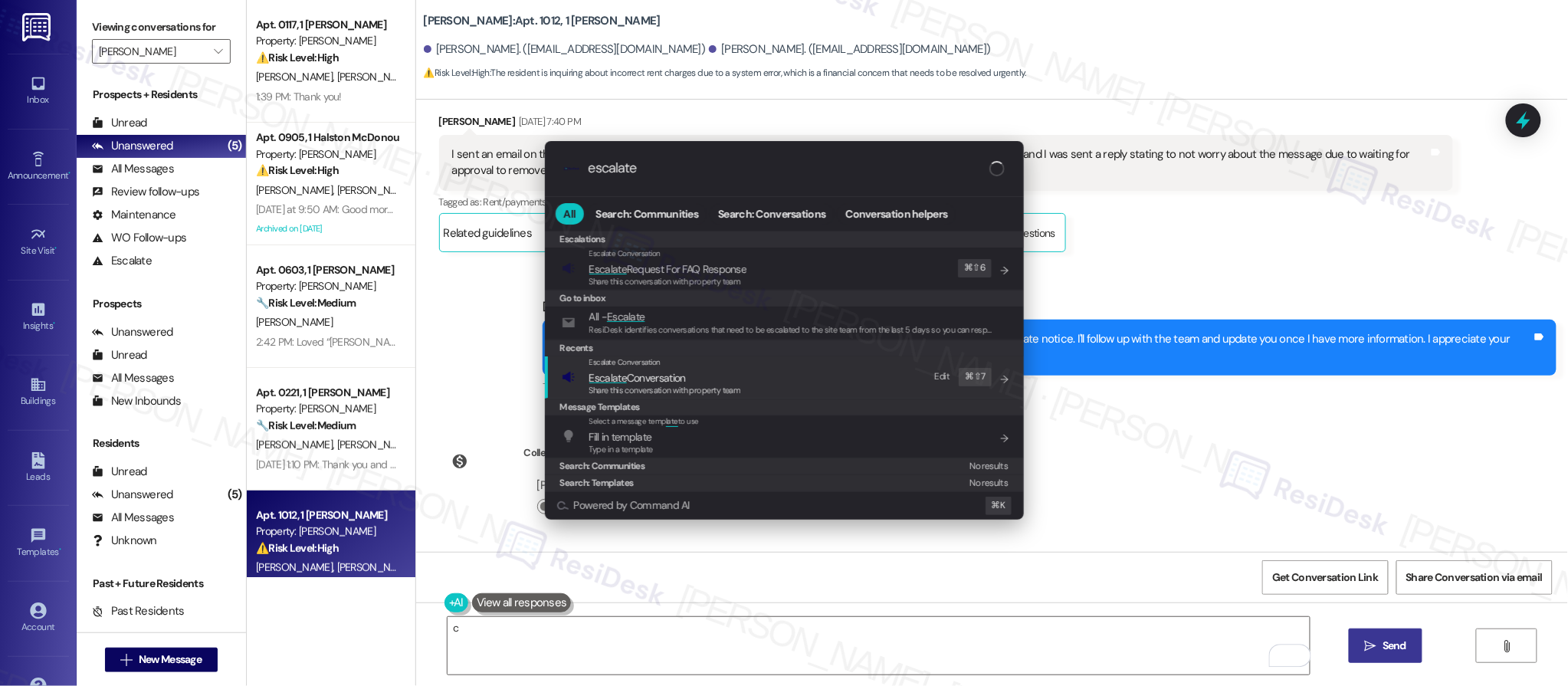
type input "escalate"
click at [637, 385] on span "Share this conversation with property team" at bounding box center [666, 390] width 152 height 11
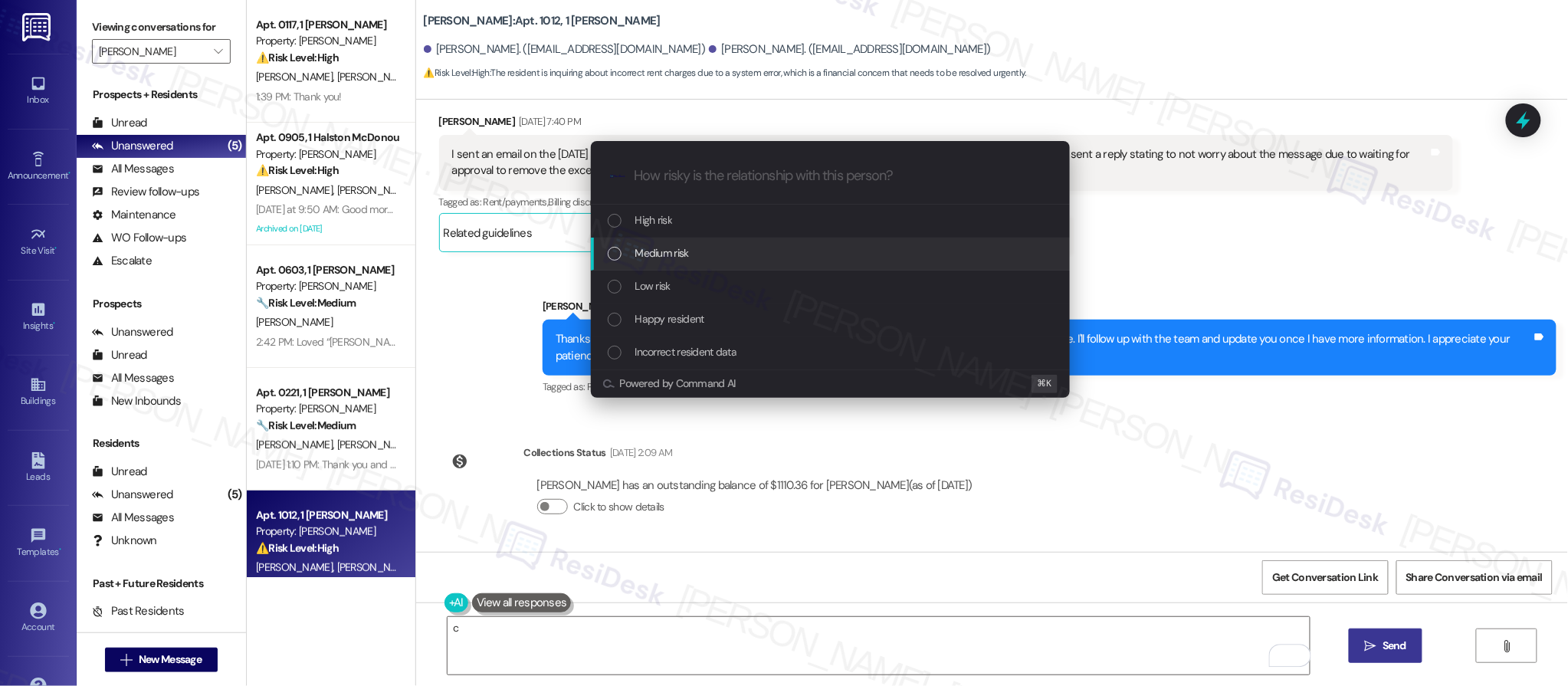
click at [686, 250] on span "Medium risk" at bounding box center [662, 253] width 54 height 17
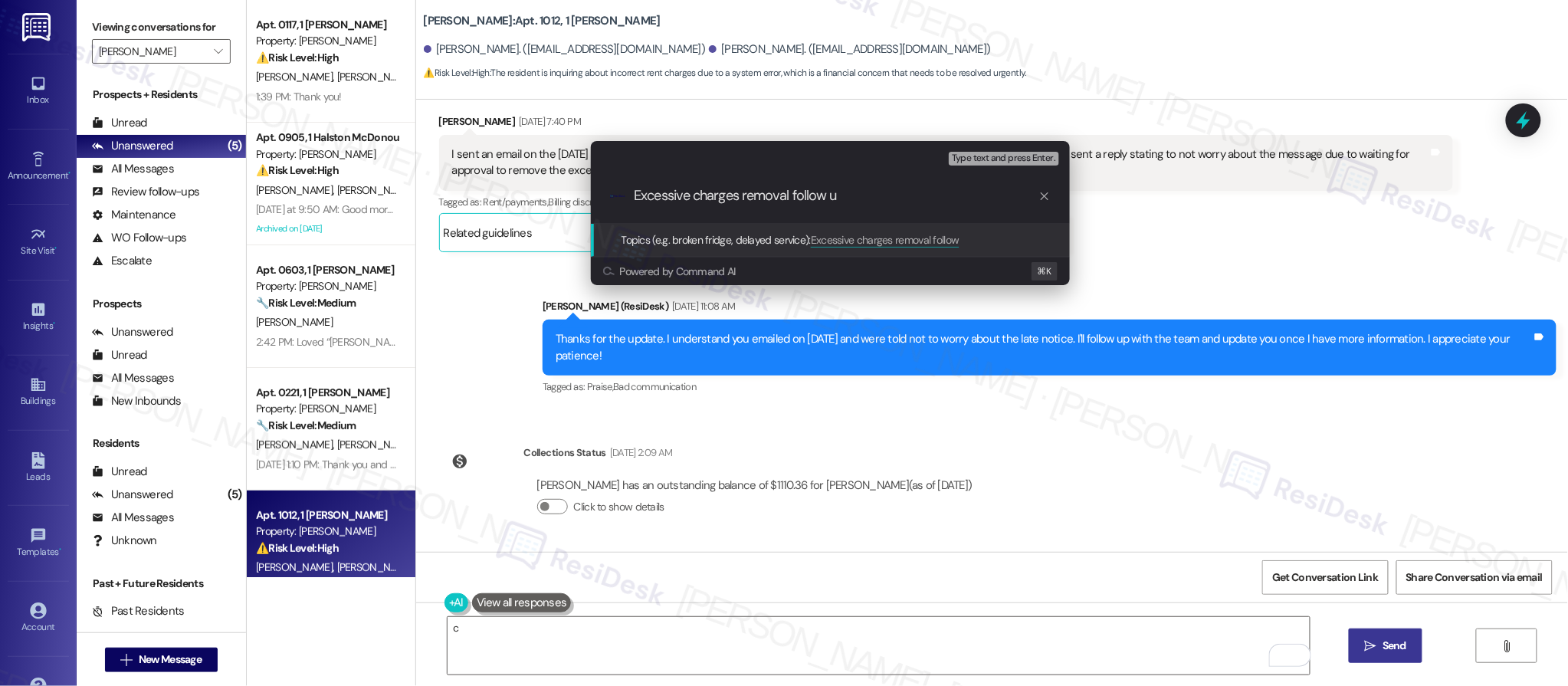
type input "Excessive charges removal follow up"
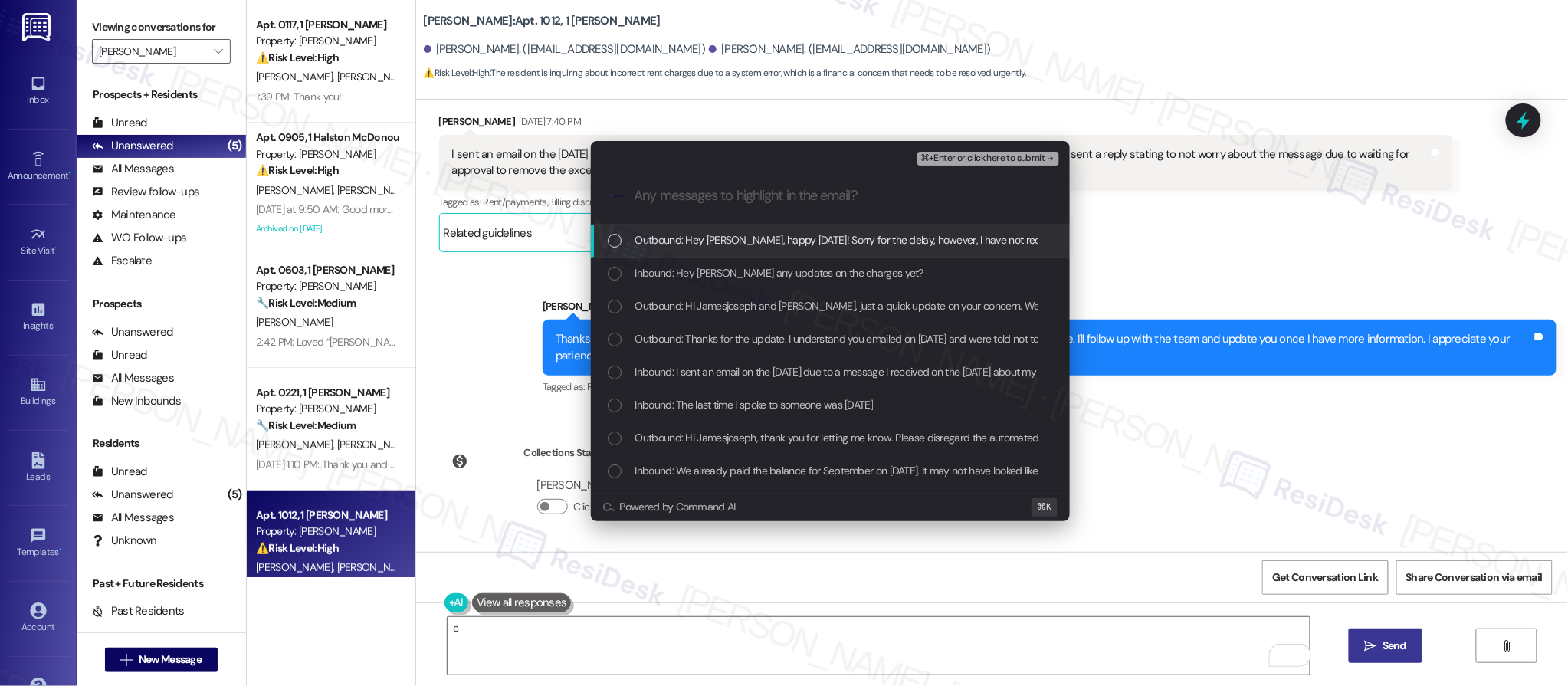
click at [954, 154] on span "⌘+Enter or click here to submit" at bounding box center [982, 158] width 124 height 11
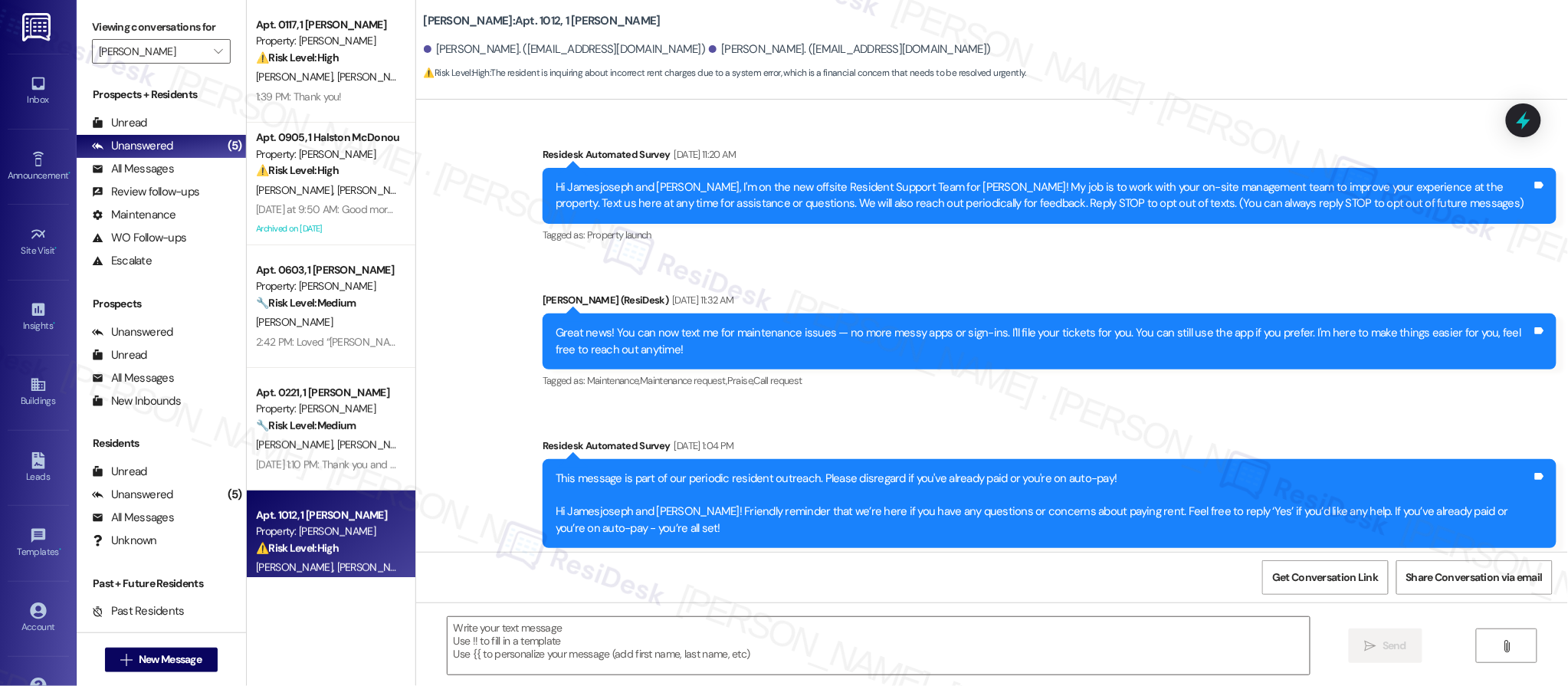
scroll to position [7244, 0]
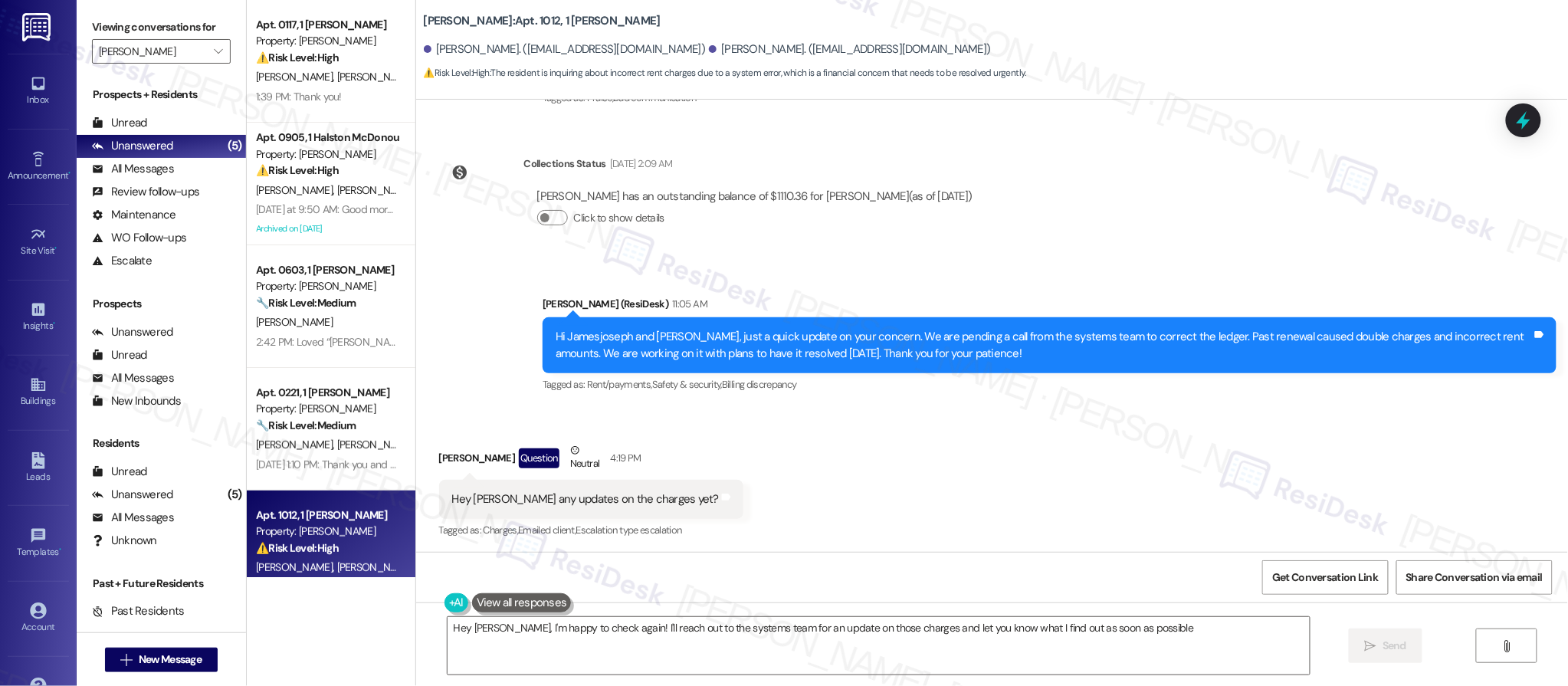
type textarea "Hey Brittany, I'm happy to check again! I'll reach out to the systems team for …"
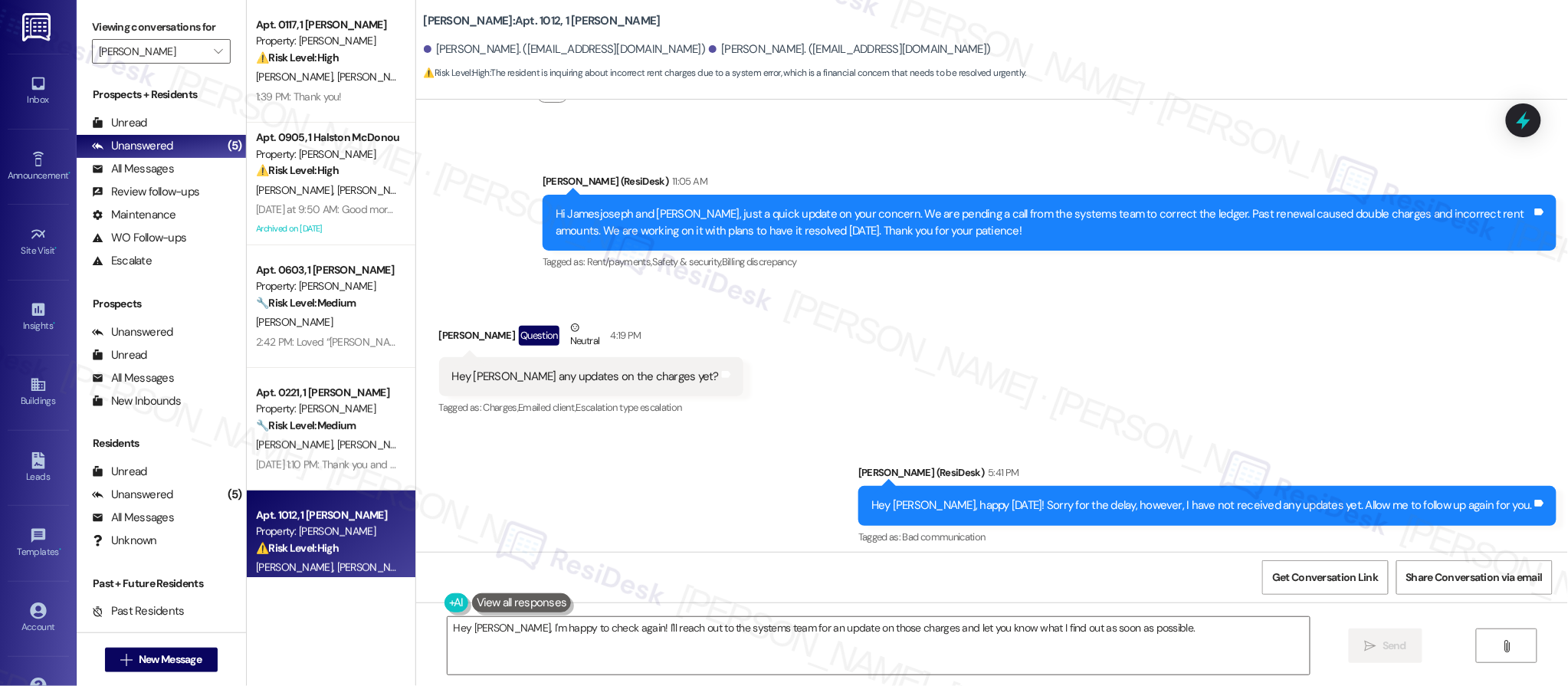
scroll to position [7373, 0]
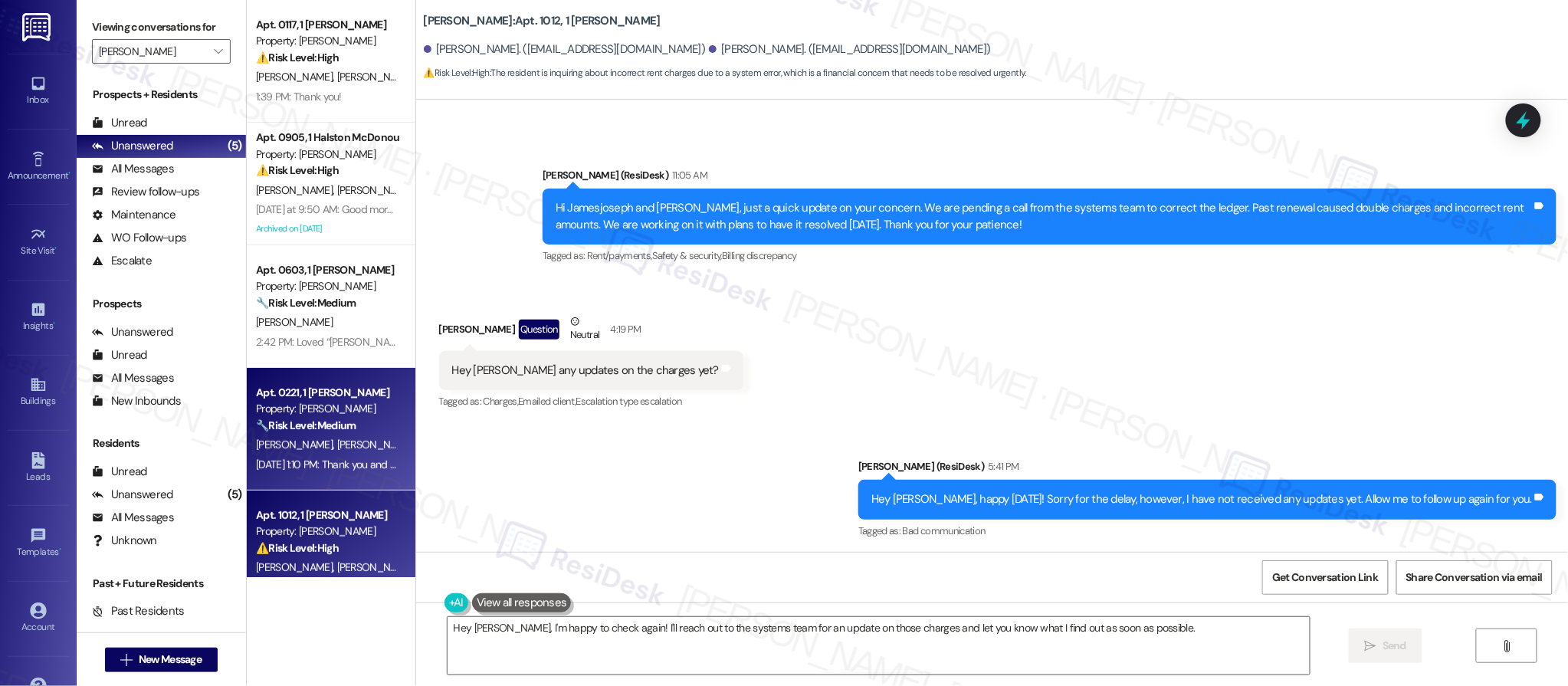
click at [312, 391] on div "Apt. 0221, 1 Halston McDonough" at bounding box center [327, 393] width 141 height 16
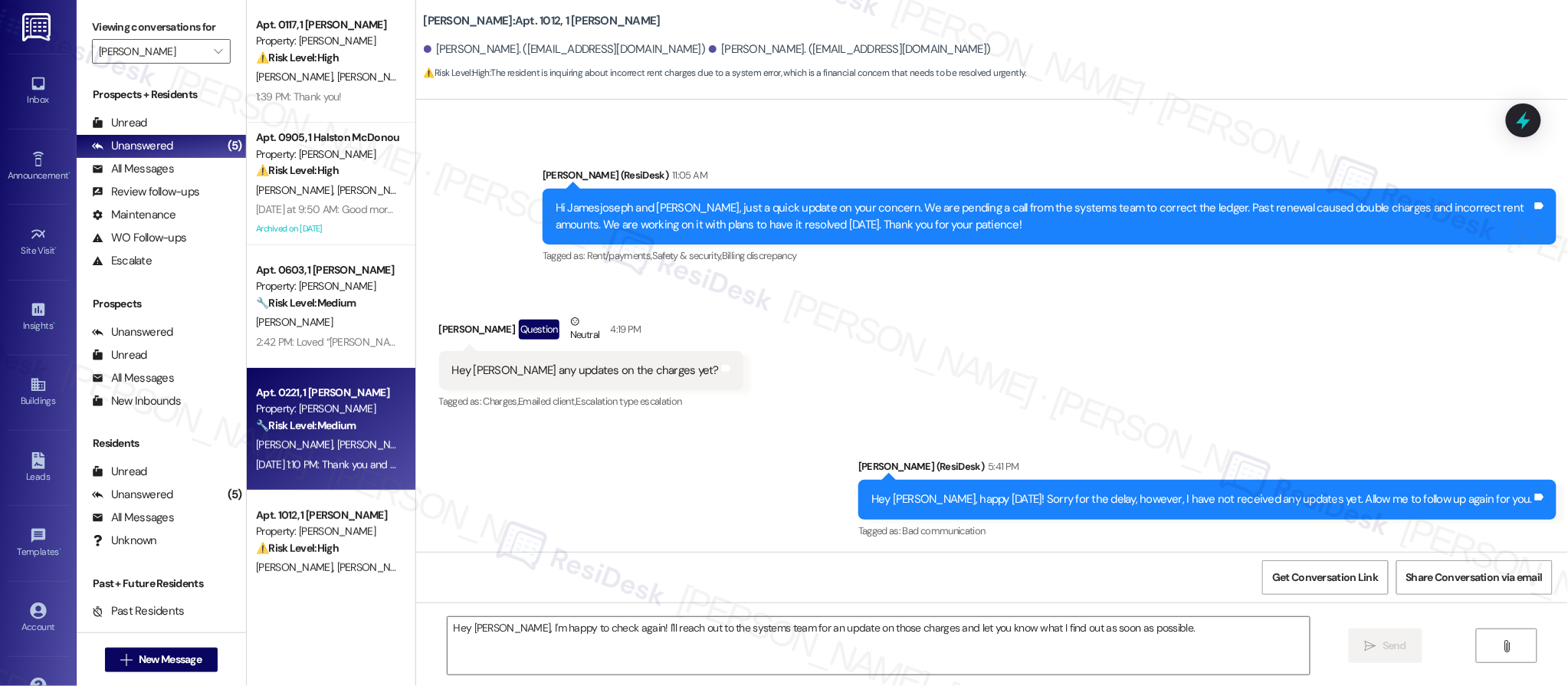
type textarea "Fetching suggested responses. Please feel free to read through the conversation…"
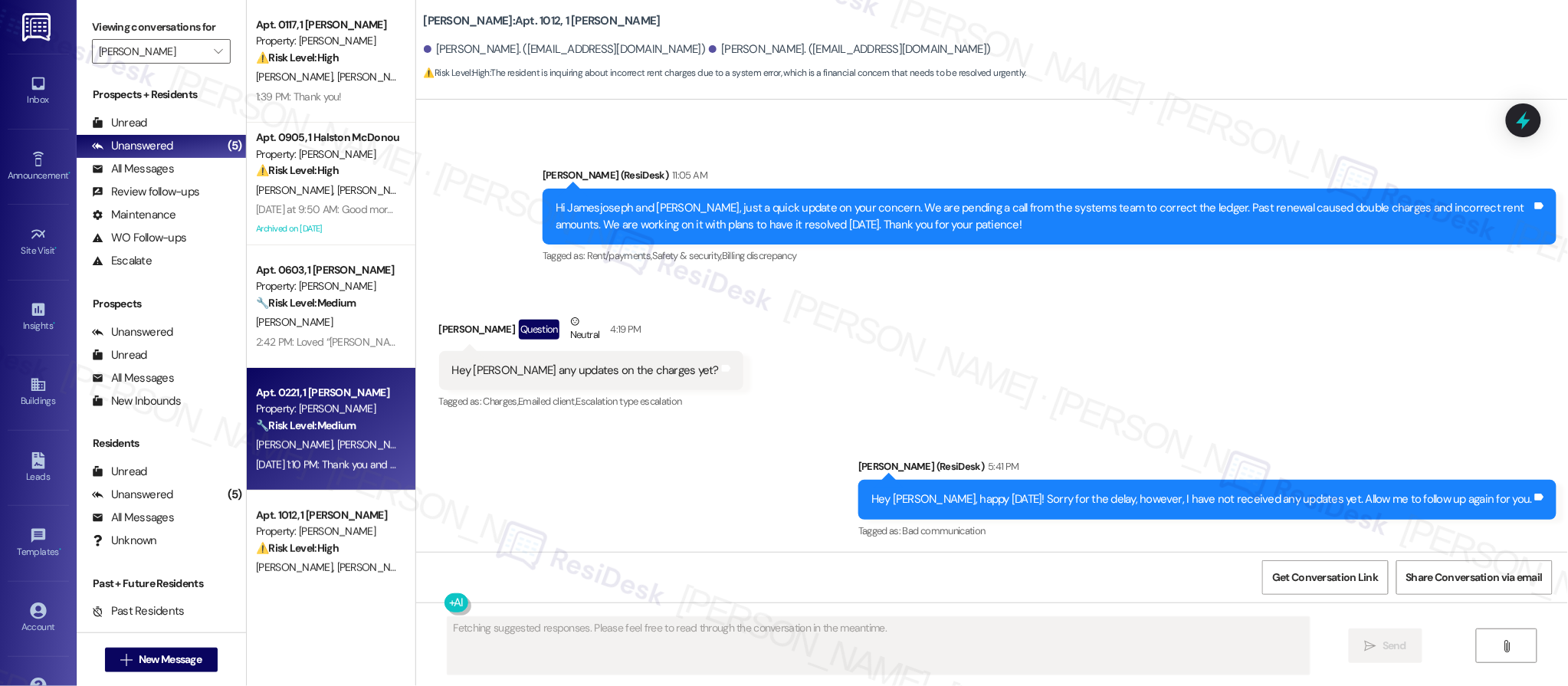
click at [316, 404] on div "Property: [PERSON_NAME]" at bounding box center [327, 409] width 141 height 16
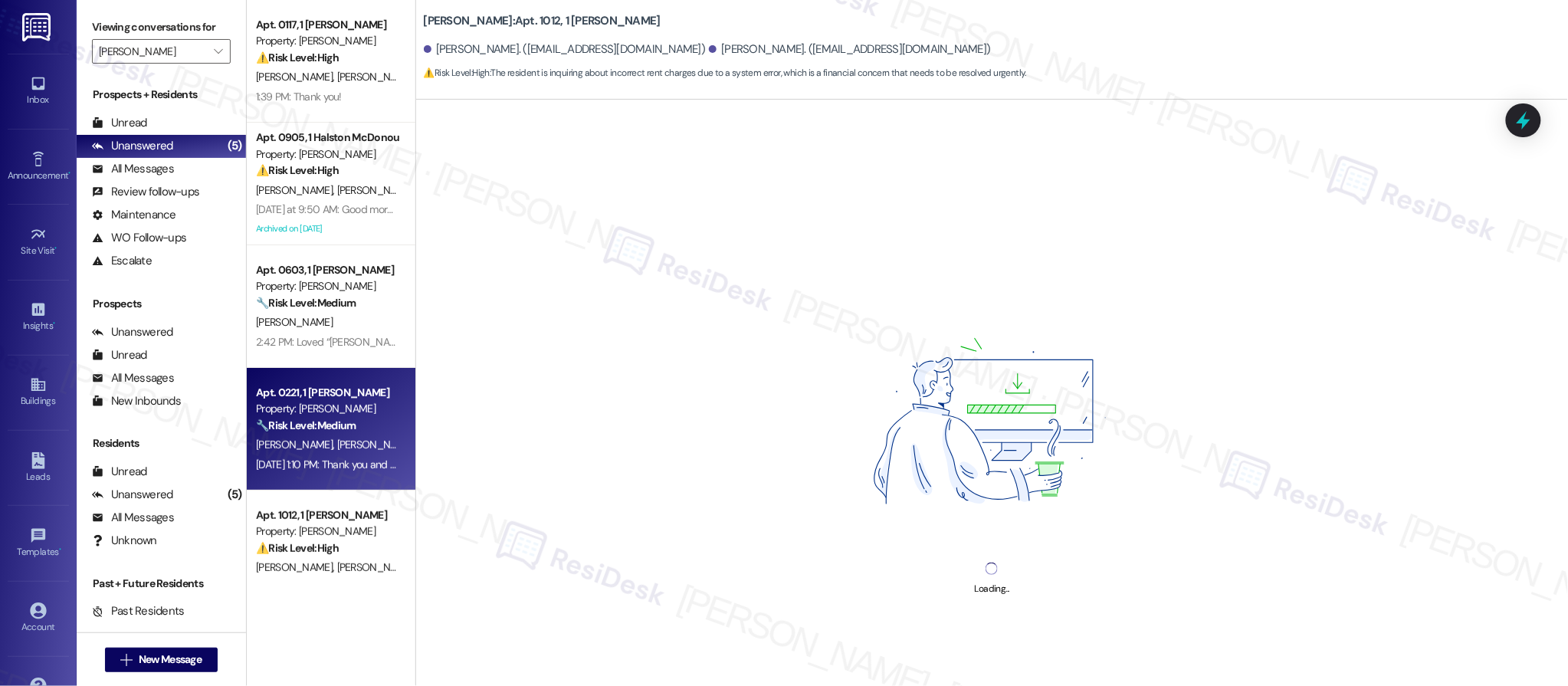
click at [316, 404] on div "Property: [PERSON_NAME]" at bounding box center [327, 409] width 141 height 16
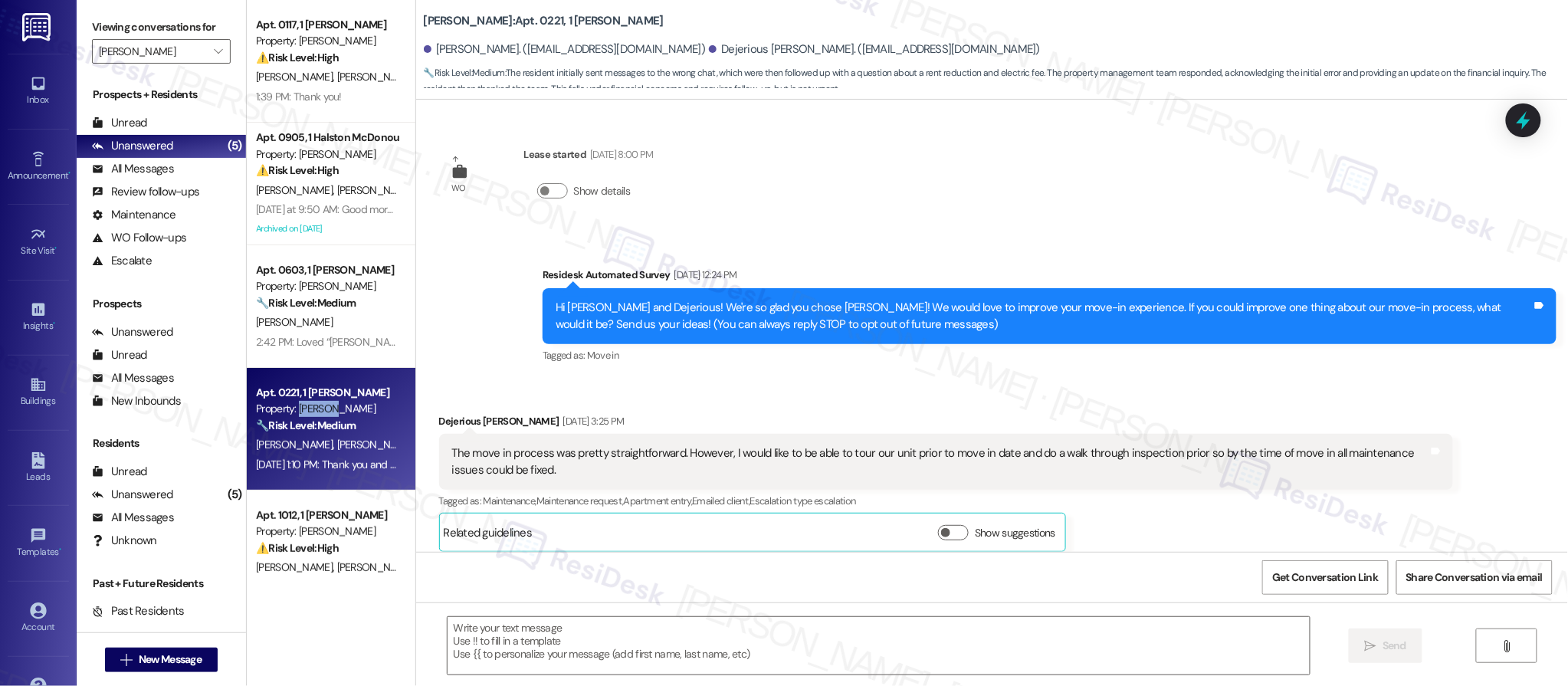
click at [315, 403] on div "Property: [PERSON_NAME]" at bounding box center [327, 409] width 141 height 16
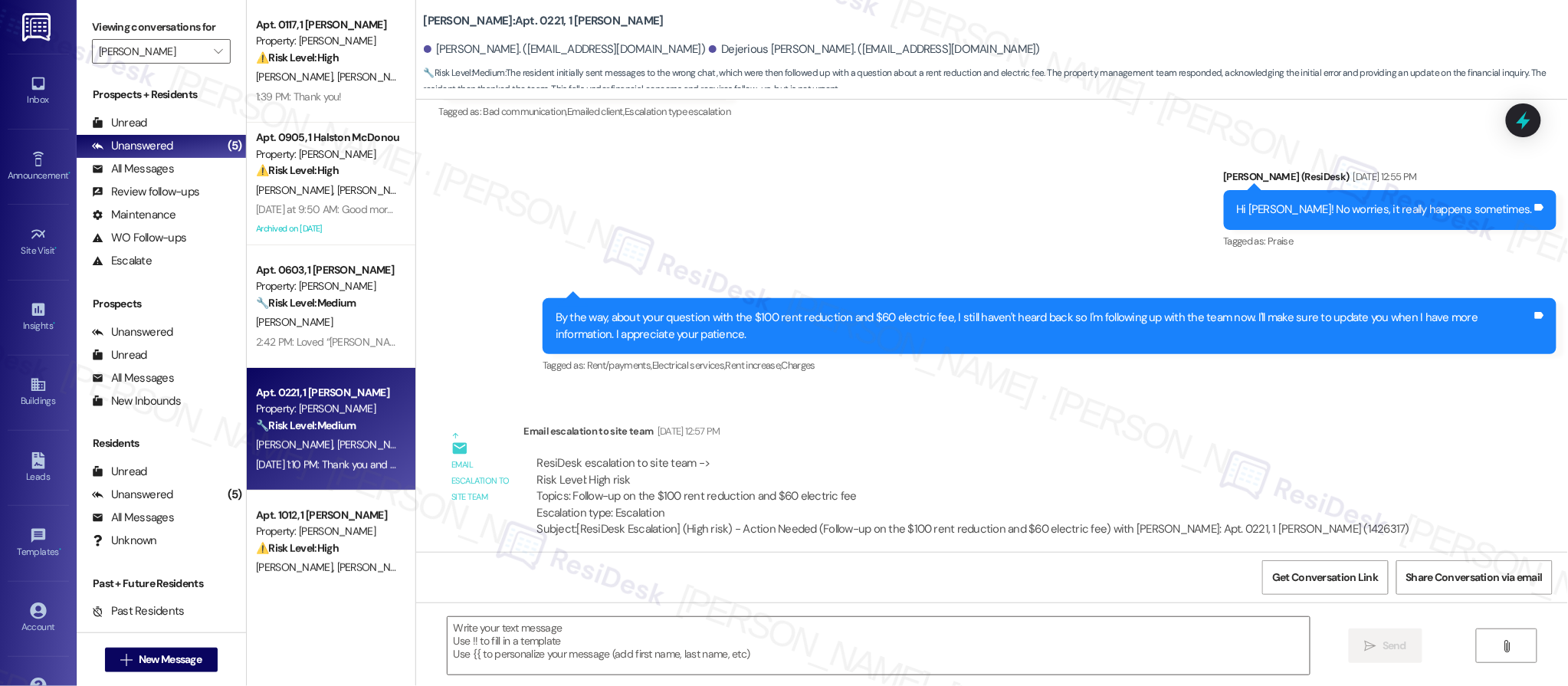
click at [315, 403] on div "Property: [PERSON_NAME]" at bounding box center [327, 409] width 141 height 16
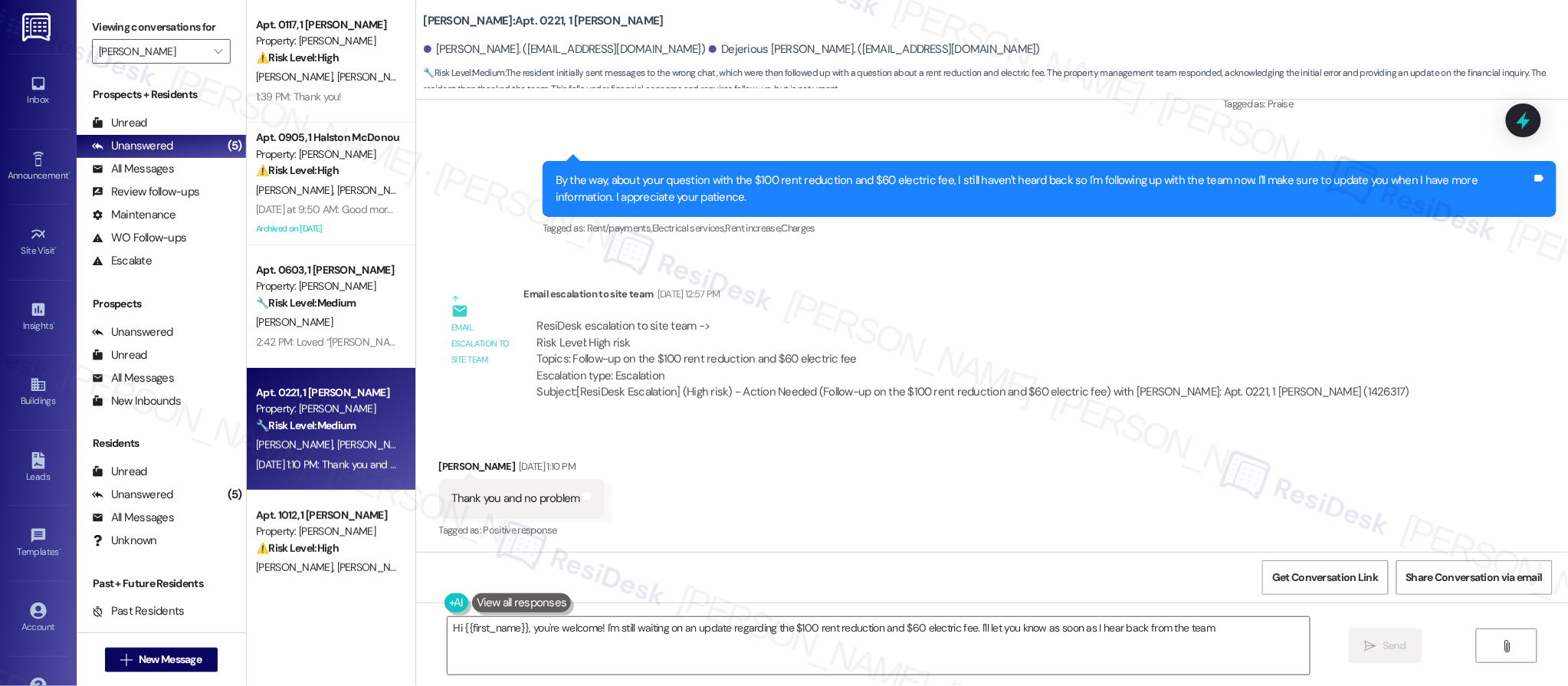
type textarea "Hi {{first_name}}, you're welcome! I'm still waiting on an update regarding the…"
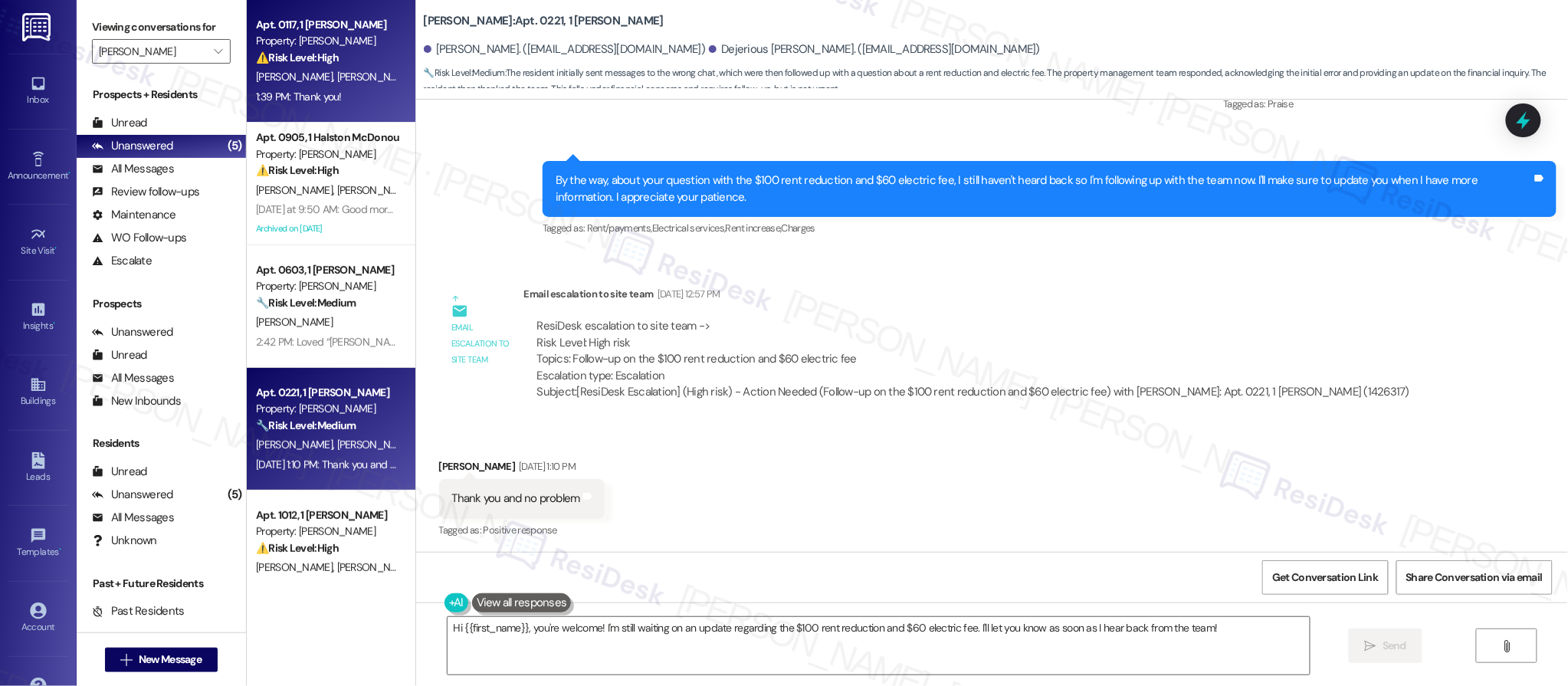
click at [303, 109] on div "Apt. 0117, 1 Halston McDonough Property: Halston McDonough ⚠️ Risk Level: High …" at bounding box center [331, 61] width 169 height 123
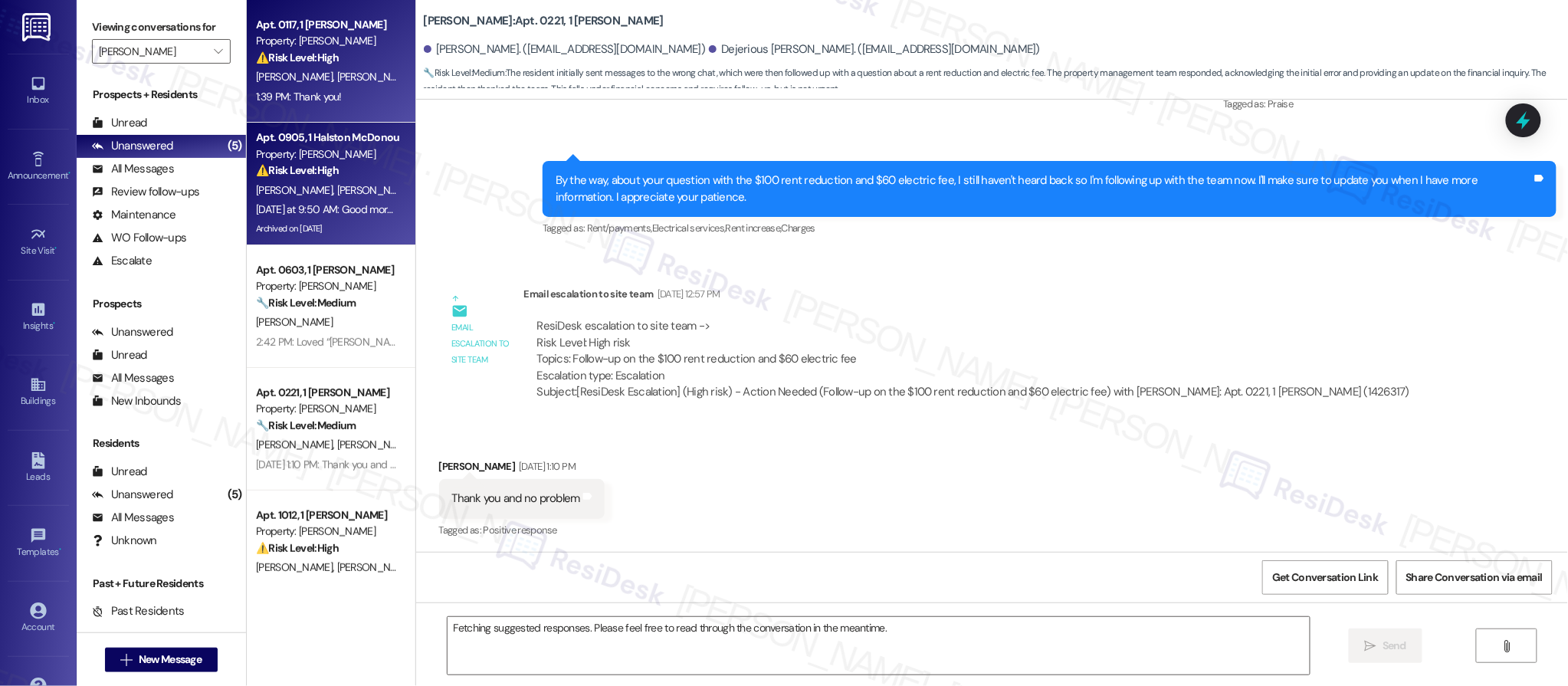
click at [320, 177] on div "⚠️ Risk Level: High The resident is inquiring about the status of toilet repair…" at bounding box center [327, 171] width 141 height 16
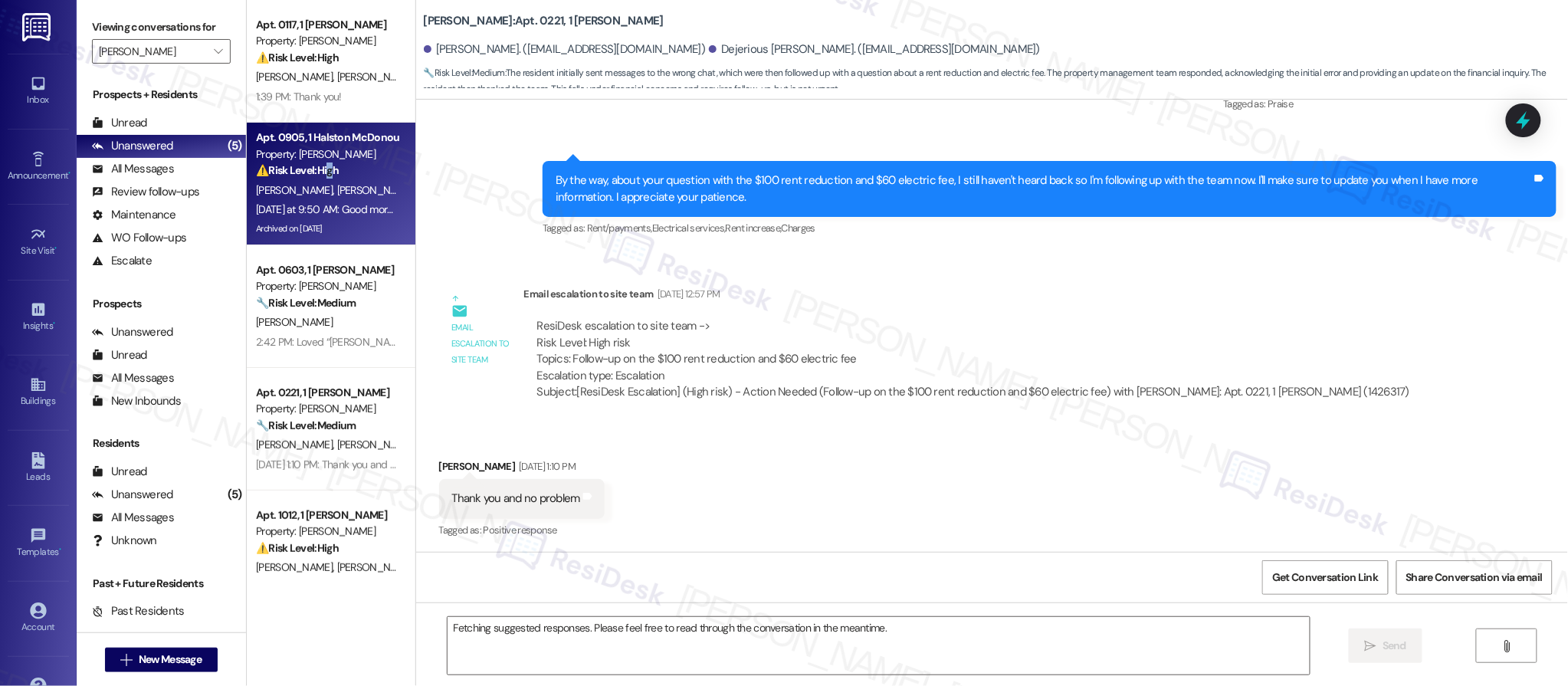
click at [320, 178] on div "⚠️ Risk Level: High The resident is inquiring about the status of toilet repair…" at bounding box center [327, 171] width 141 height 16
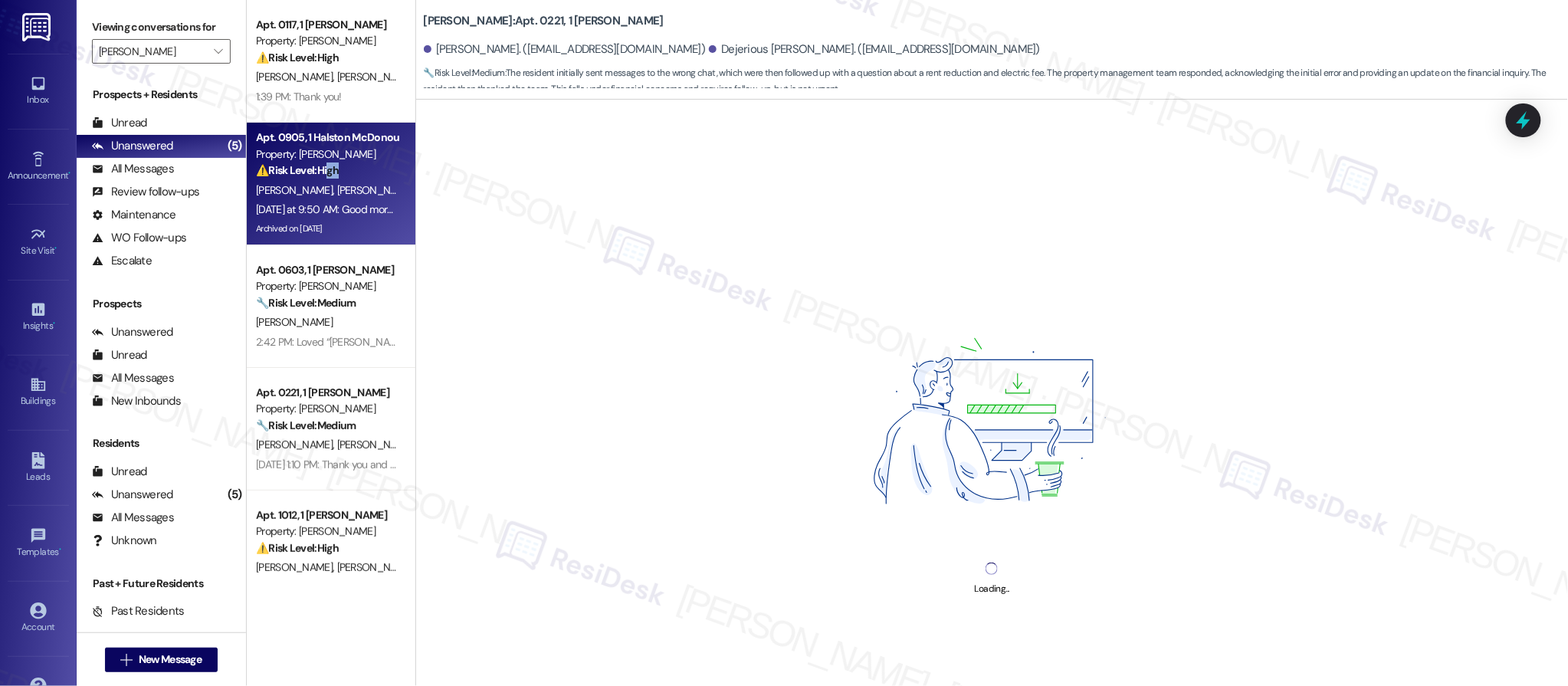
click at [318, 180] on div "Apt. 0905, 1 Halston McDonough Property: Halston McDonough ⚠️ Risk Level: High …" at bounding box center [331, 184] width 169 height 123
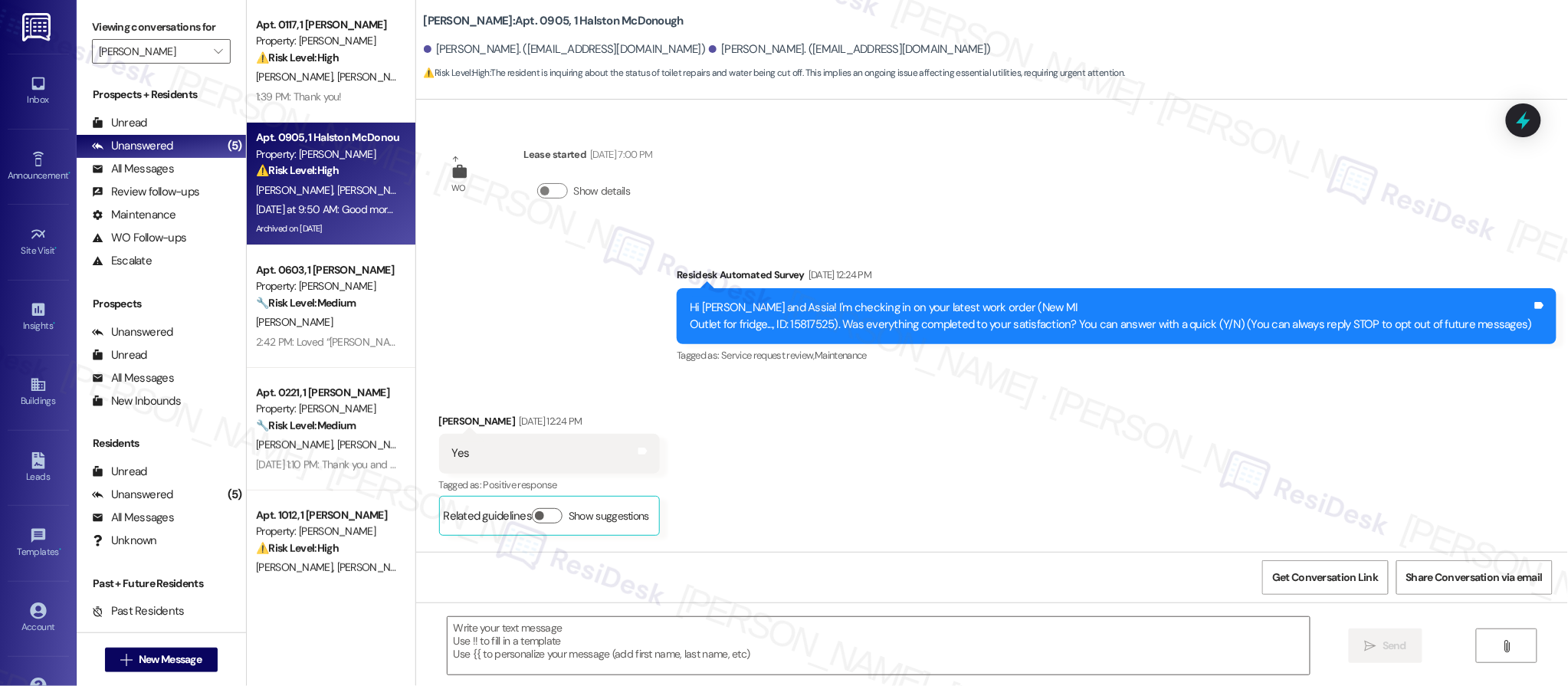
click at [319, 181] on div "A. Butler B. Akinola" at bounding box center [327, 191] width 145 height 19
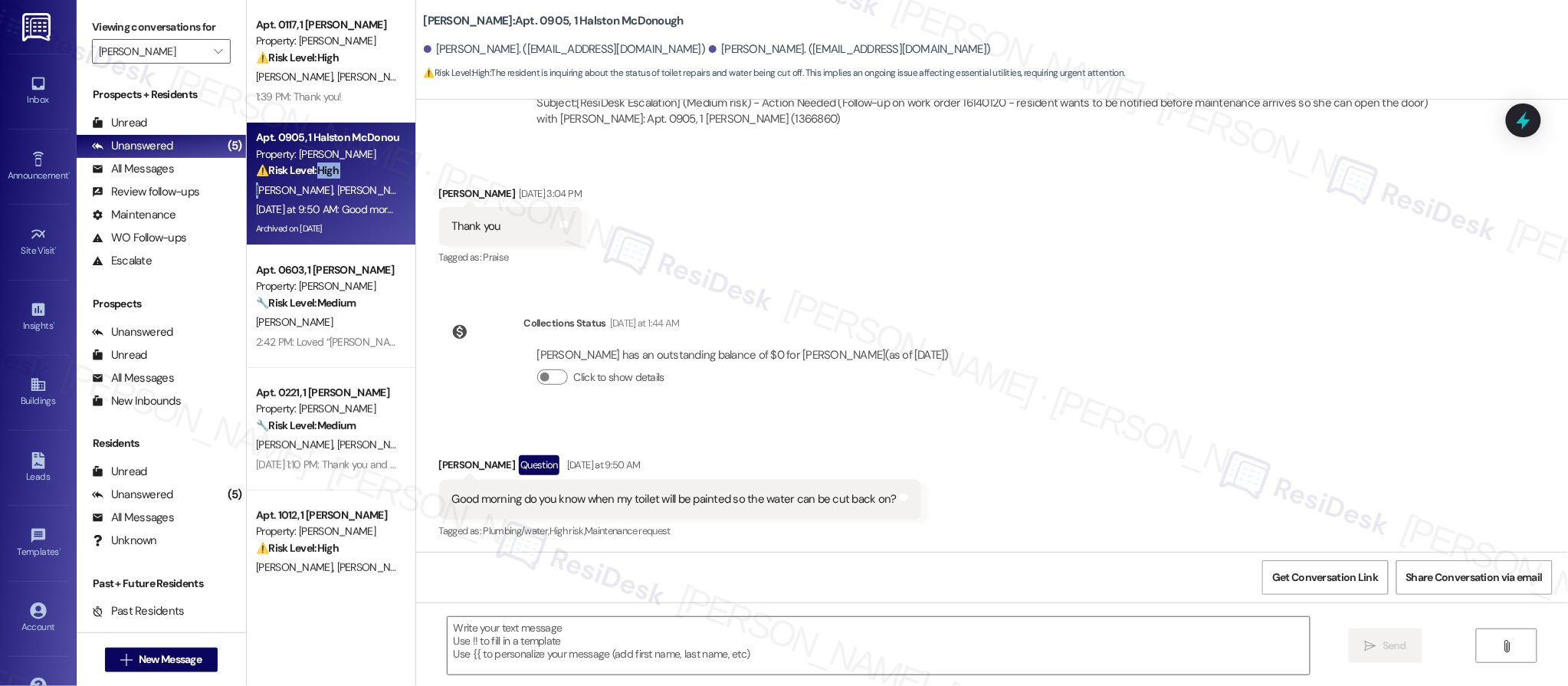
click at [320, 179] on div "Apt. 0905, 1 Halston McDonough Property: Halston McDonough ⚠️ Risk Level: High …" at bounding box center [331, 184] width 169 height 123
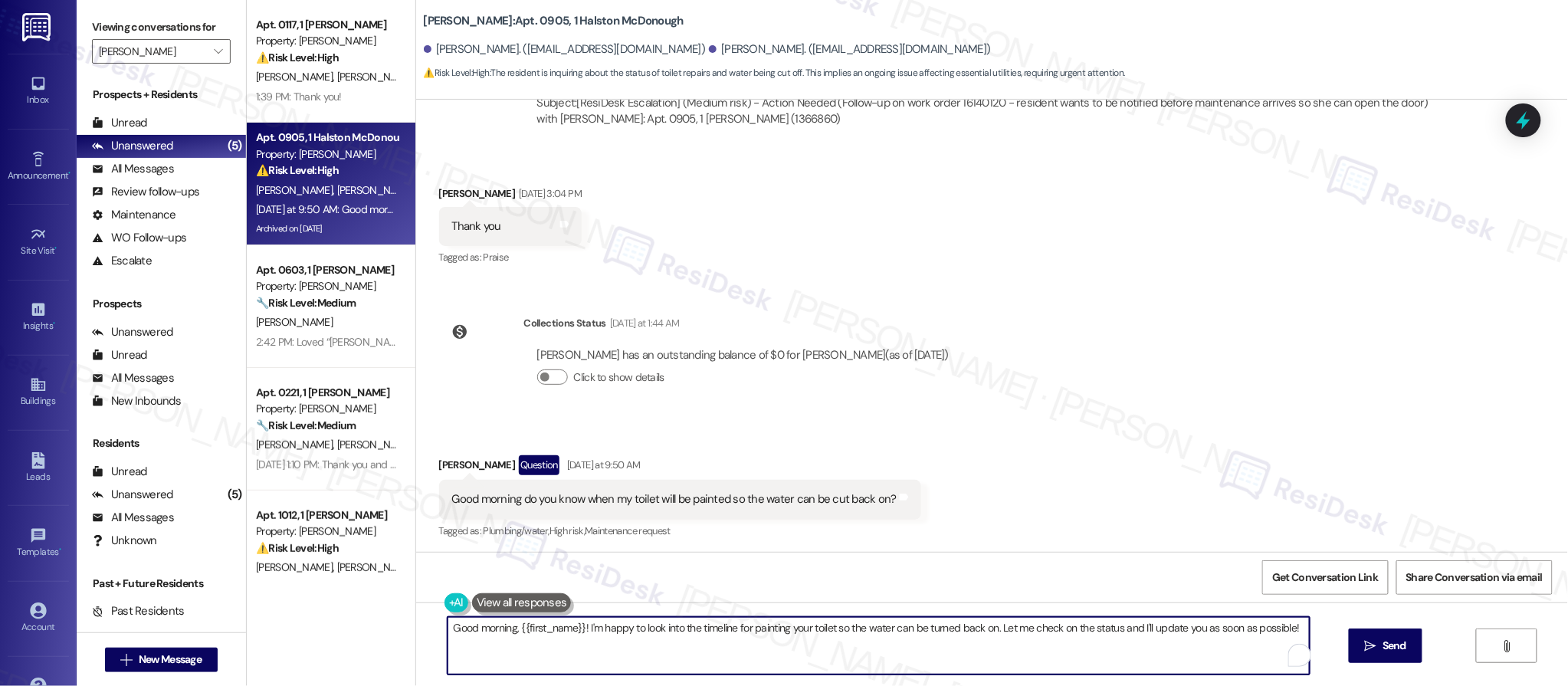
drag, startPoint x: 462, startPoint y: 629, endPoint x: 602, endPoint y: 682, distance: 149.7
click at [601, 682] on div "Good morning, {{first_name}}! I'm happy to look into the timeline for painting …" at bounding box center [992, 660] width 1152 height 115
type textarea "G"
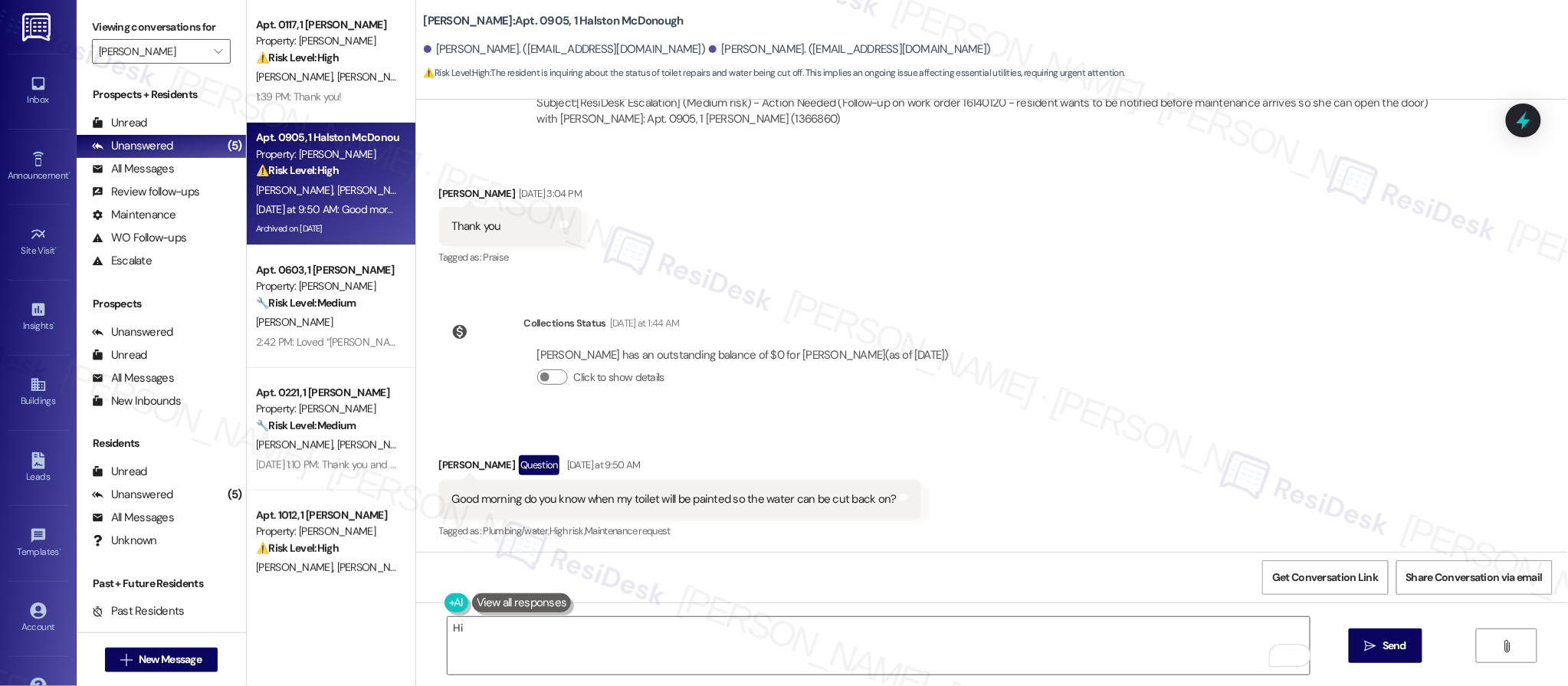
click at [441, 50] on div "[PERSON_NAME]. ([EMAIL_ADDRESS][DOMAIN_NAME])" at bounding box center [565, 50] width 282 height 16
click at [444, 49] on div "[PERSON_NAME]. ([EMAIL_ADDRESS][DOMAIN_NAME])" at bounding box center [565, 50] width 282 height 16
copy div "Breauna"
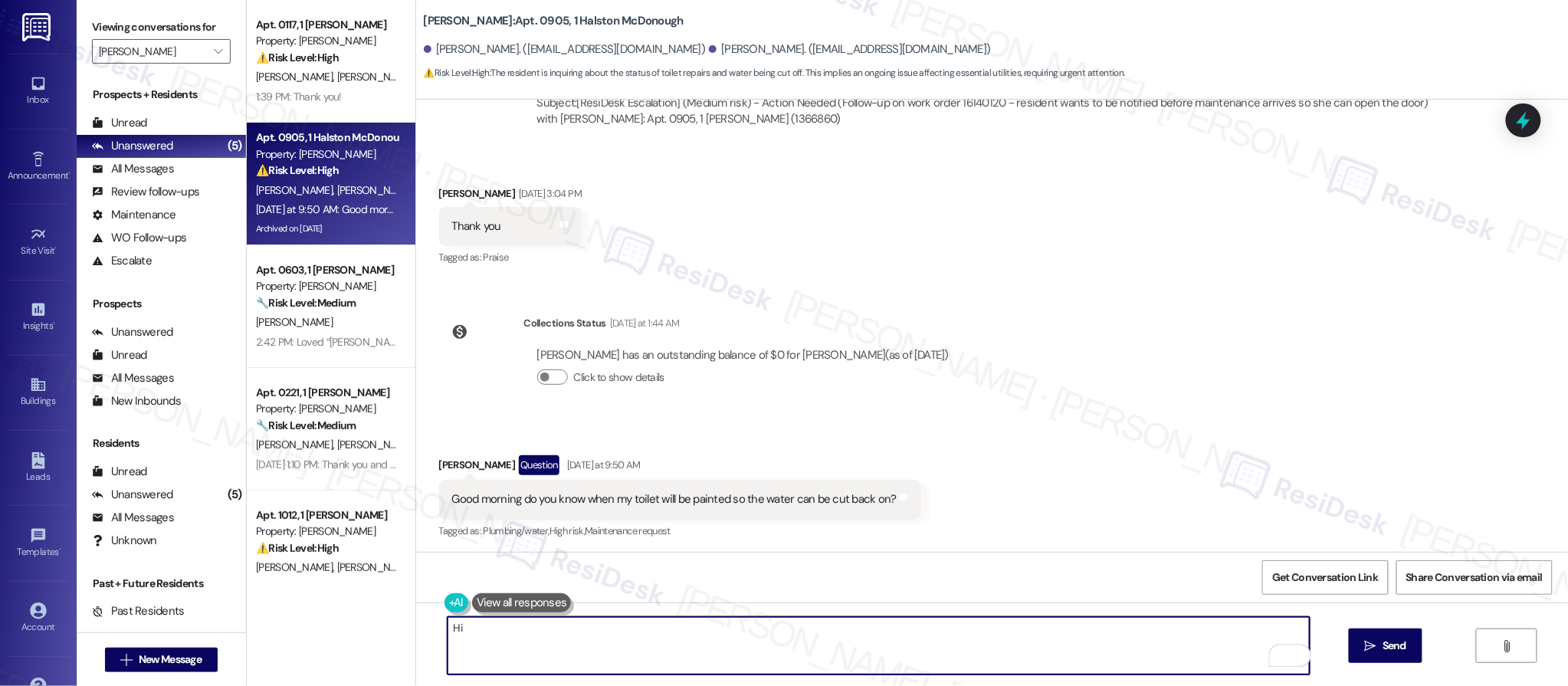
click at [537, 649] on textarea "Hi" at bounding box center [879, 645] width 863 height 57
paste textarea "Breauna"
paste textarea "that work orders are completed in the order they are submitted. If your request…"
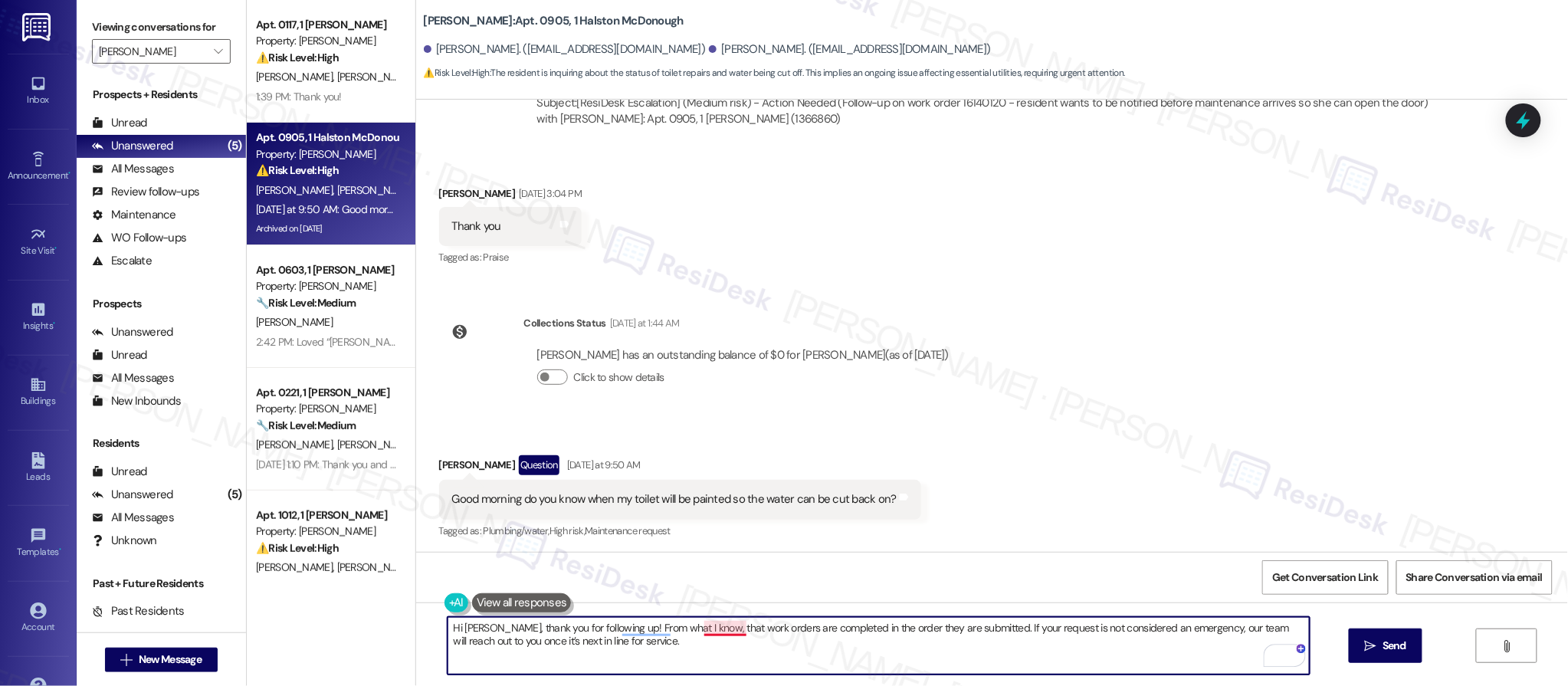
click at [705, 632] on textarea "Hi Breauna, thank you for following up! From what I know, that work orders are …" at bounding box center [879, 645] width 863 height 57
click at [796, 660] on textarea "Hi [PERSON_NAME], thank you for following up! From what I know, work orders are…" at bounding box center [879, 645] width 863 height 57
type textarea "Hi [PERSON_NAME], thank you for following up! From what I know, work orders are…"
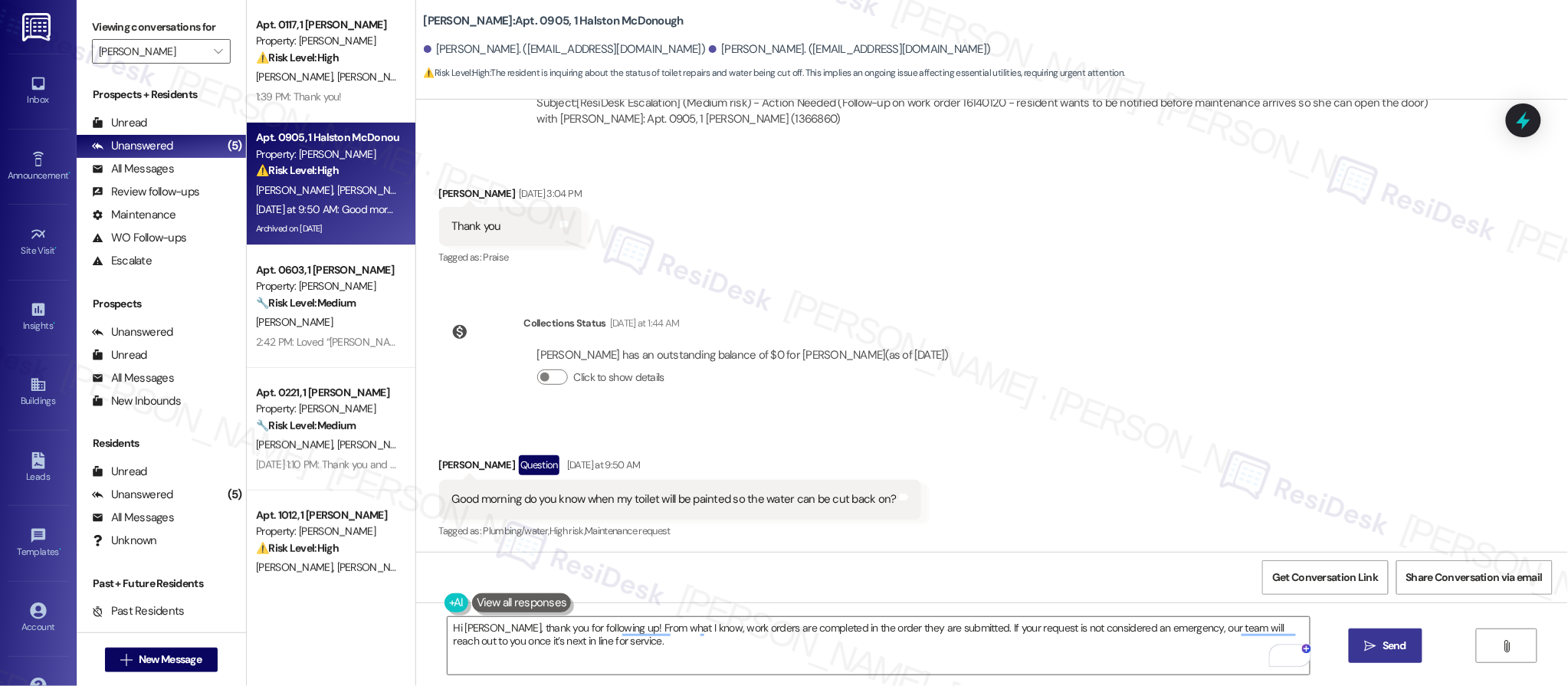
drag, startPoint x: 1347, startPoint y: 646, endPoint x: 1391, endPoint y: 650, distance: 44.2
click at [1391, 650] on button " Send" at bounding box center [1386, 645] width 74 height 34
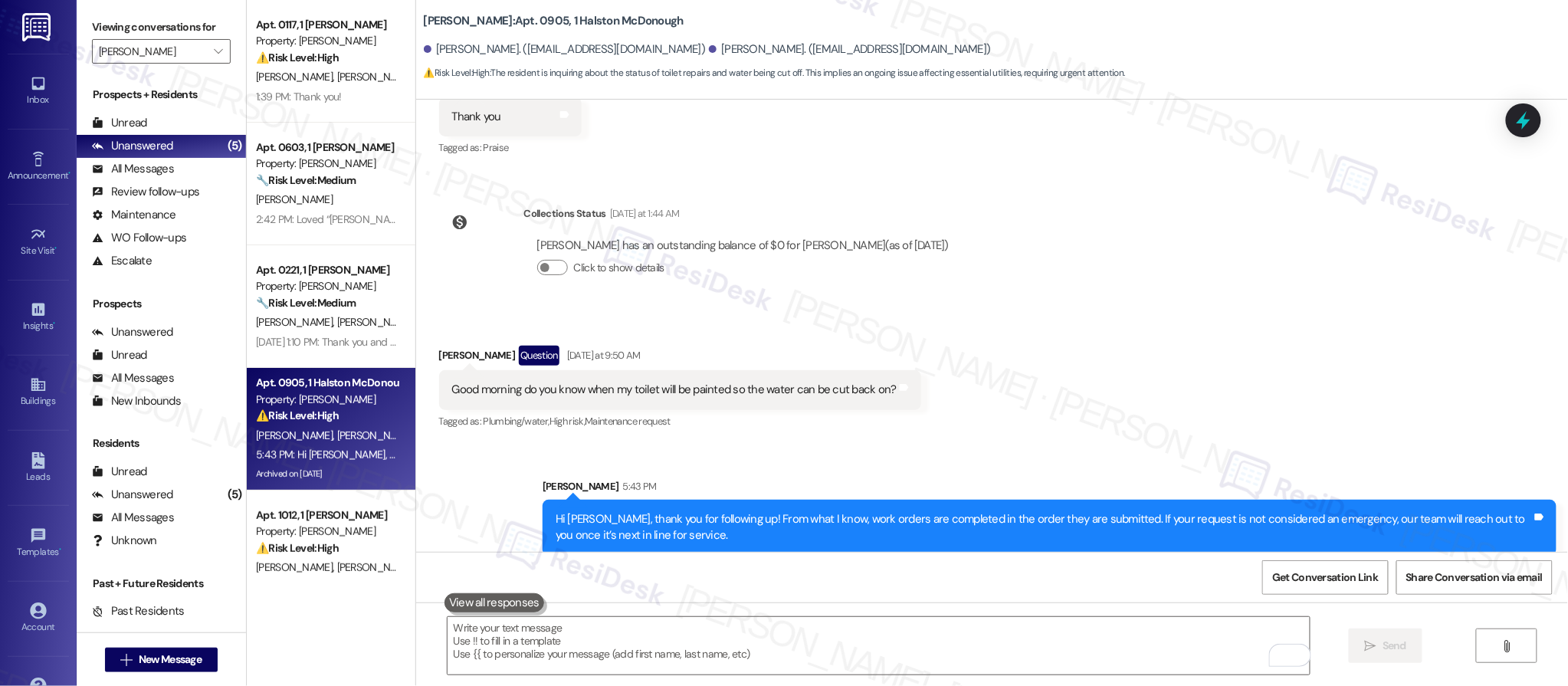
scroll to position [5680, 0]
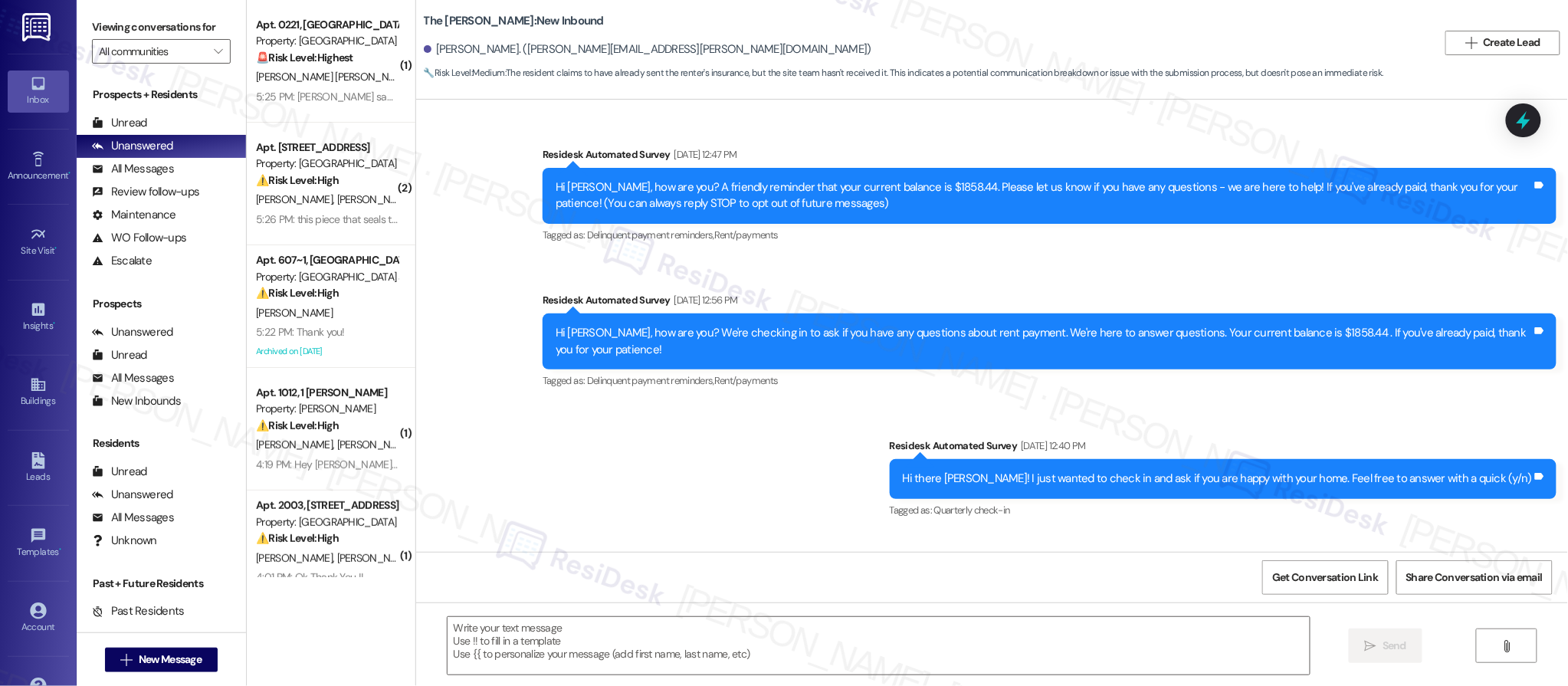
scroll to position [9655, 0]
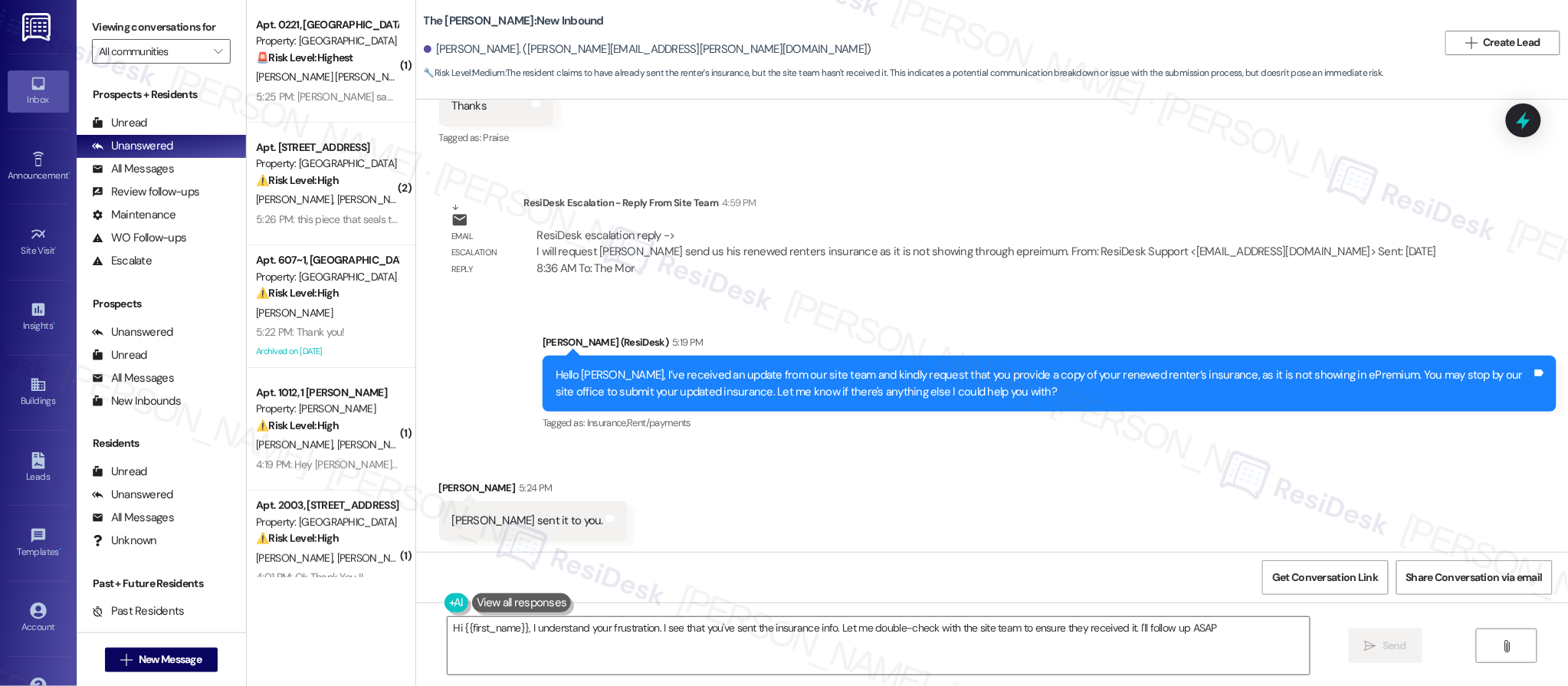
type textarea "Hi {{first_name}}, I understand your frustration. I see that you've sent the in…"
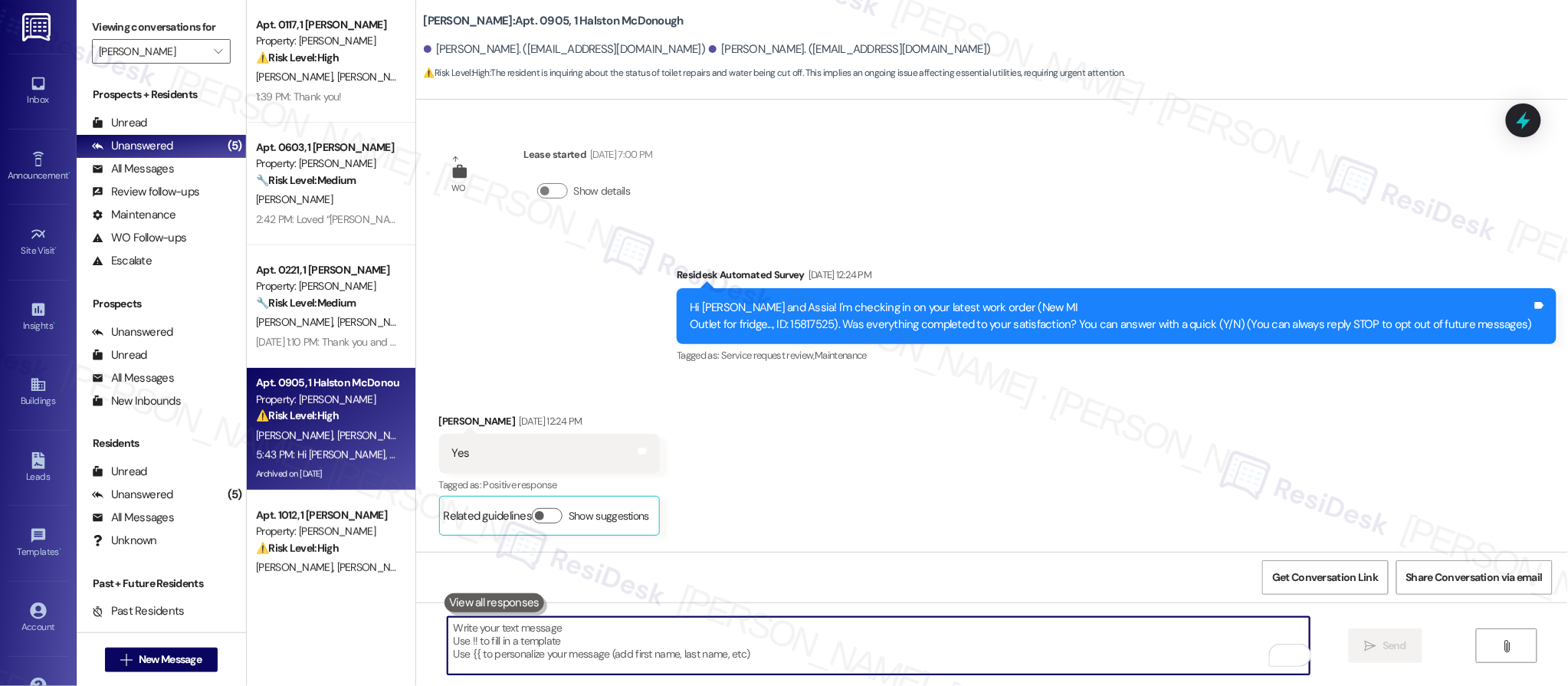
scroll to position [5680, 0]
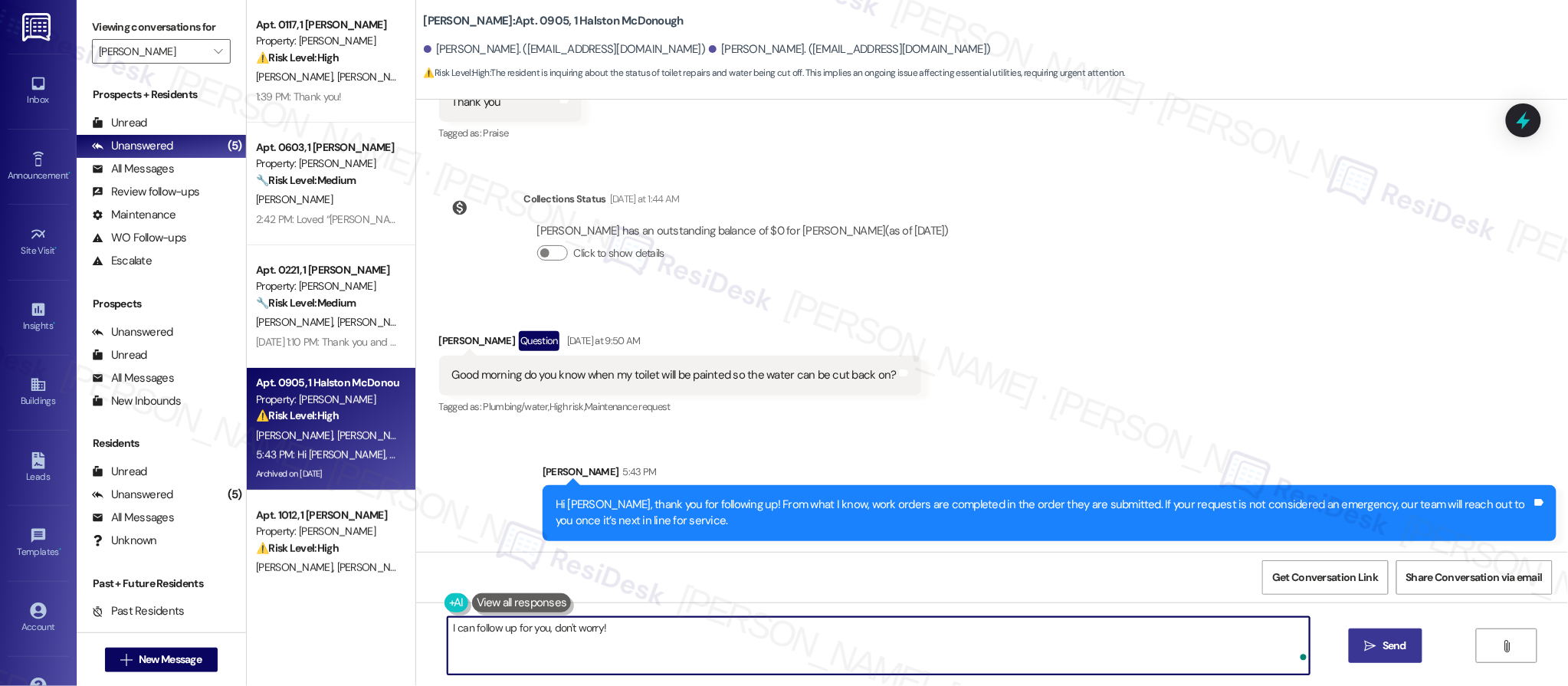
type textarea "I can follow up for you, don't worry!"
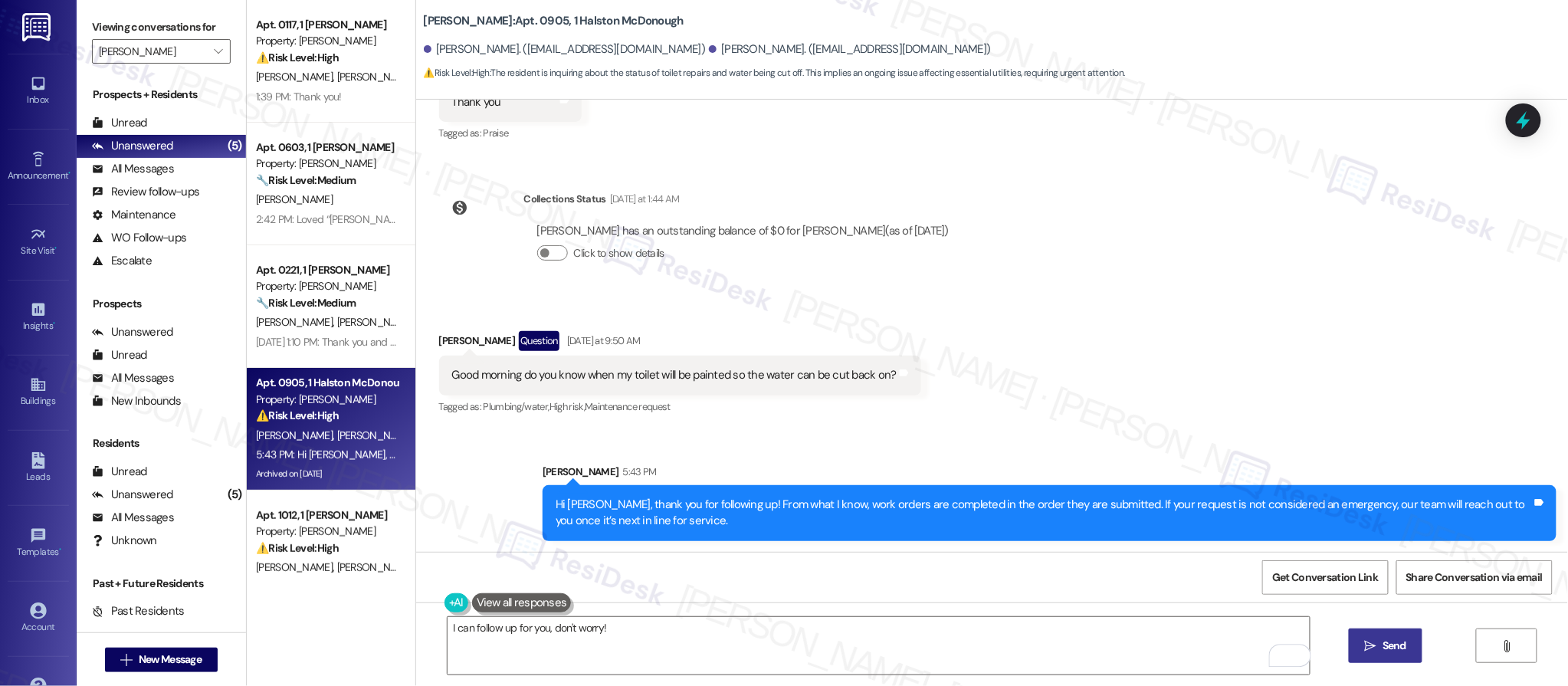
click at [1395, 631] on div "I can follow up for you, don't worry!  Send " at bounding box center [992, 660] width 1152 height 115
click at [1395, 636] on button " Send" at bounding box center [1386, 645] width 74 height 34
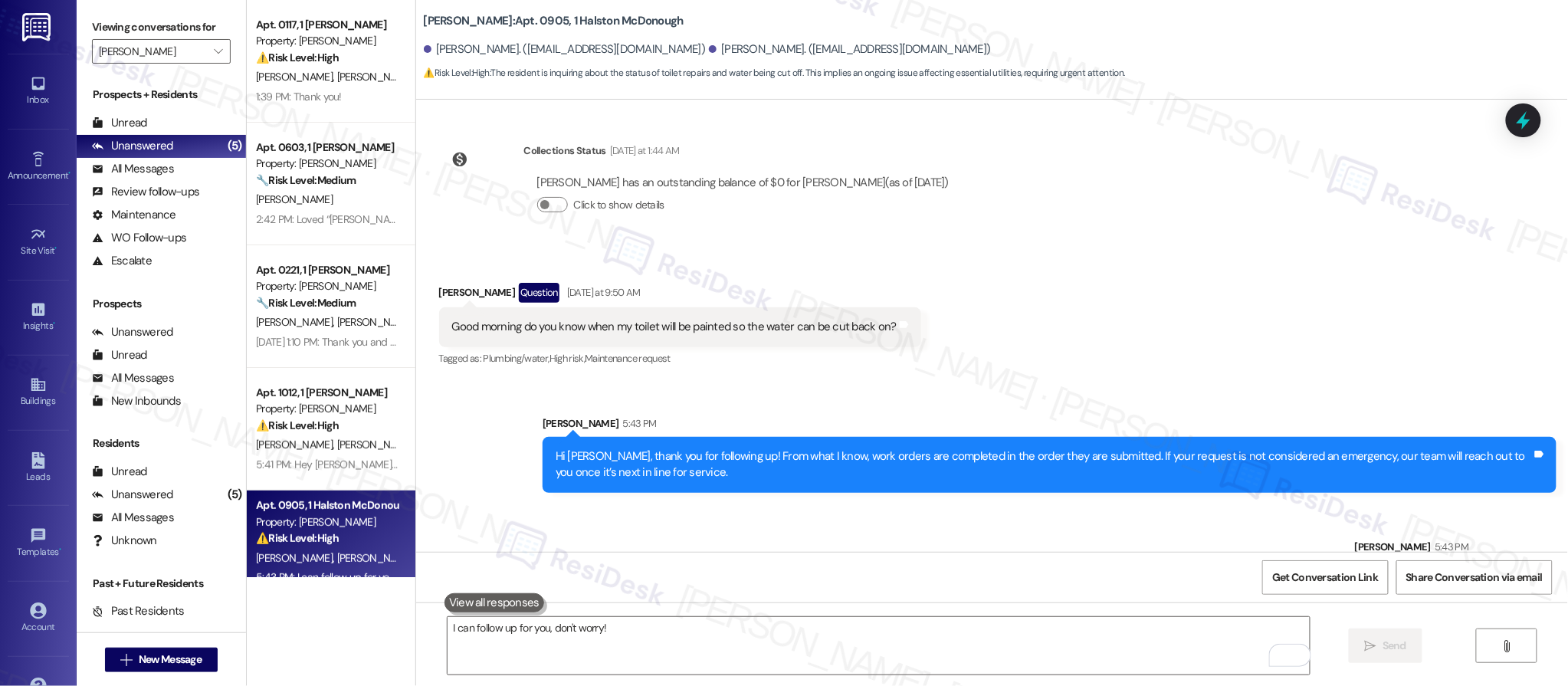
scroll to position [5788, 0]
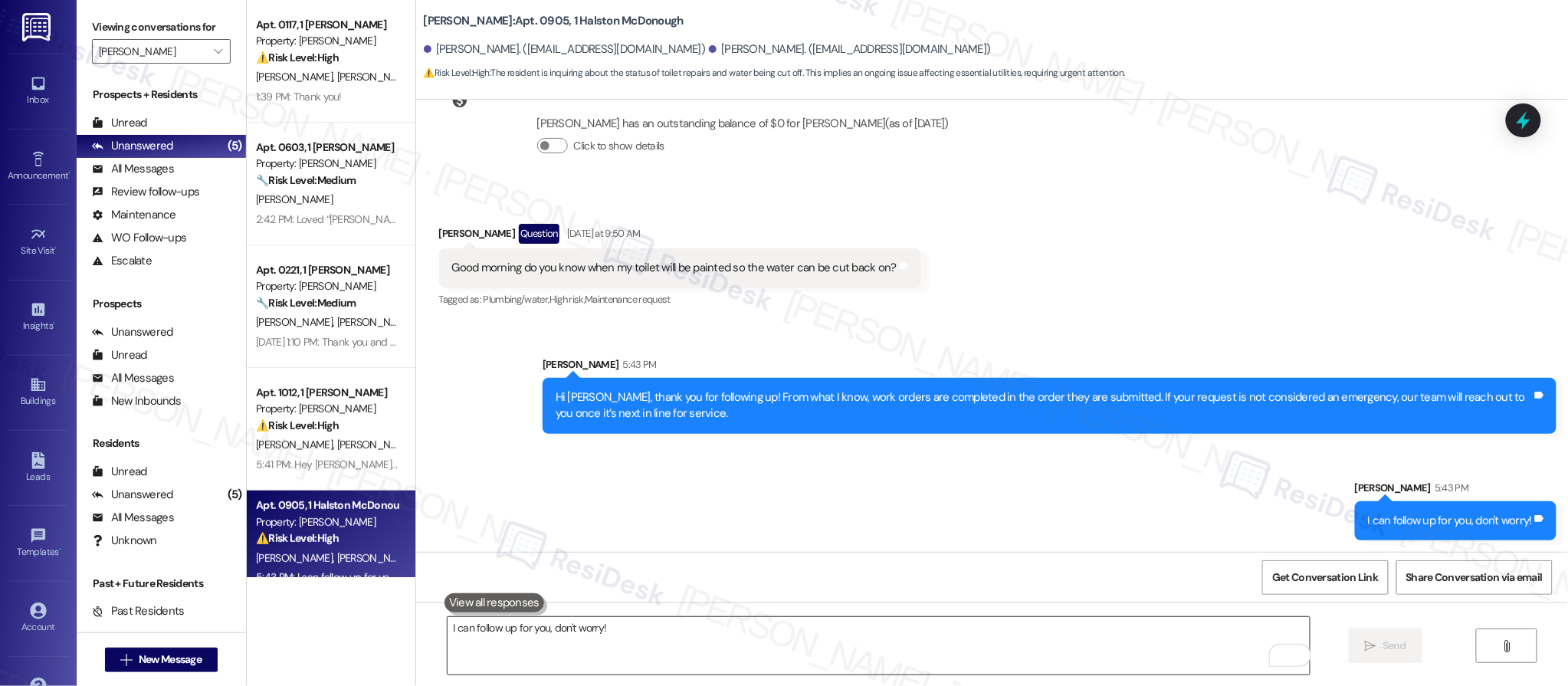
drag, startPoint x: 1050, startPoint y: 678, endPoint x: 1057, endPoint y: 655, distance: 24.0
click at [1051, 678] on div "I can follow up for you, don't worry!  Send " at bounding box center [992, 660] width 1152 height 115
click at [1056, 649] on textarea "I can follow up for you, don't worry!" at bounding box center [879, 645] width 863 height 57
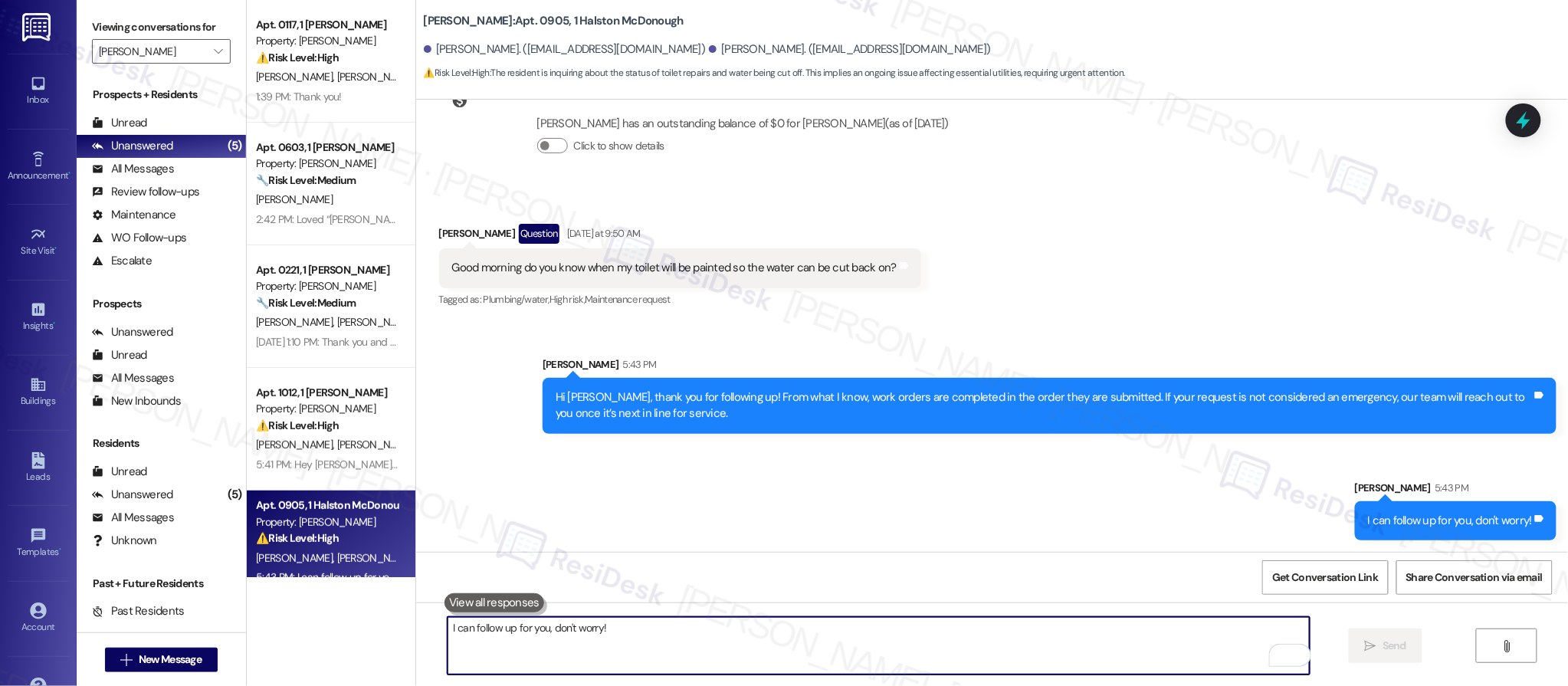
click at [1053, 646] on textarea "I can follow up for you, don't worry!" at bounding box center [879, 645] width 863 height 57
type textarea "c"
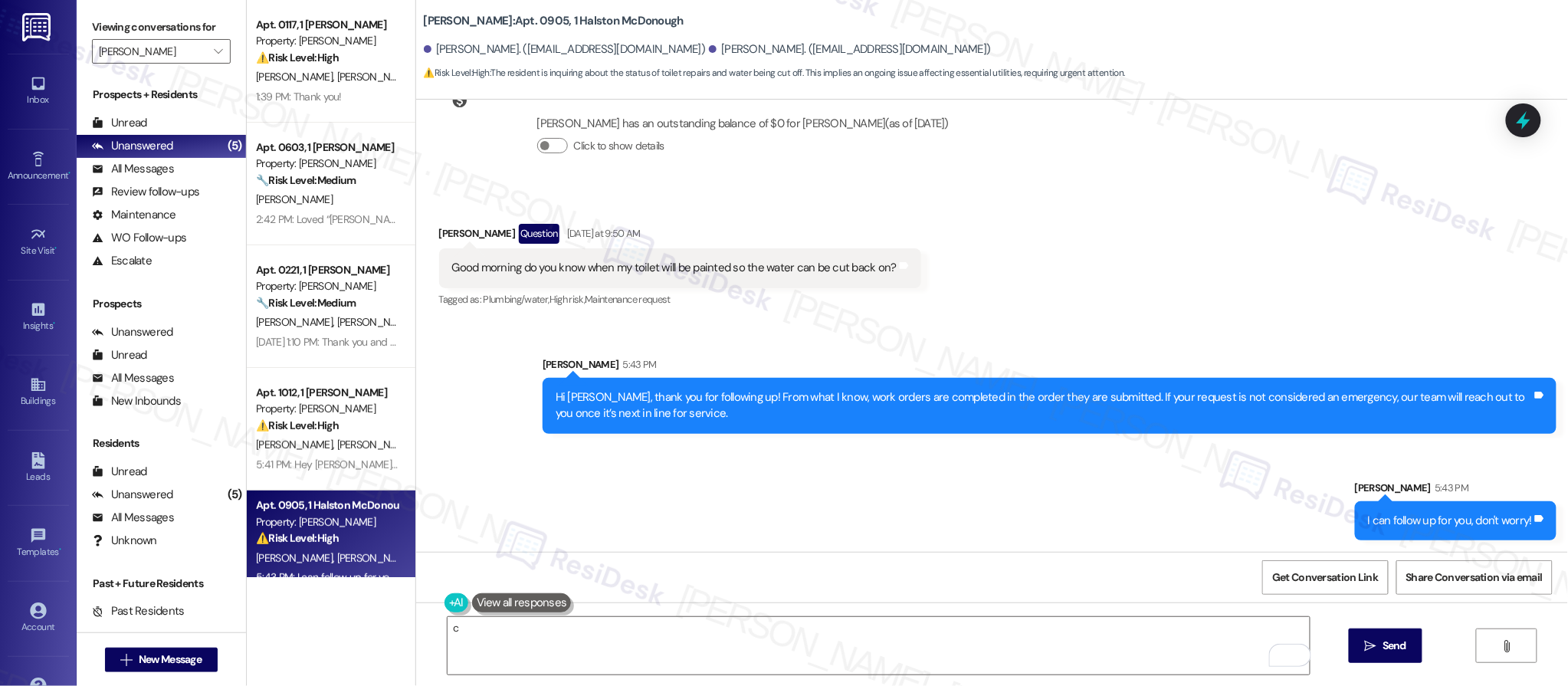
click at [445, 603] on button at bounding box center [456, 603] width 24 height 19
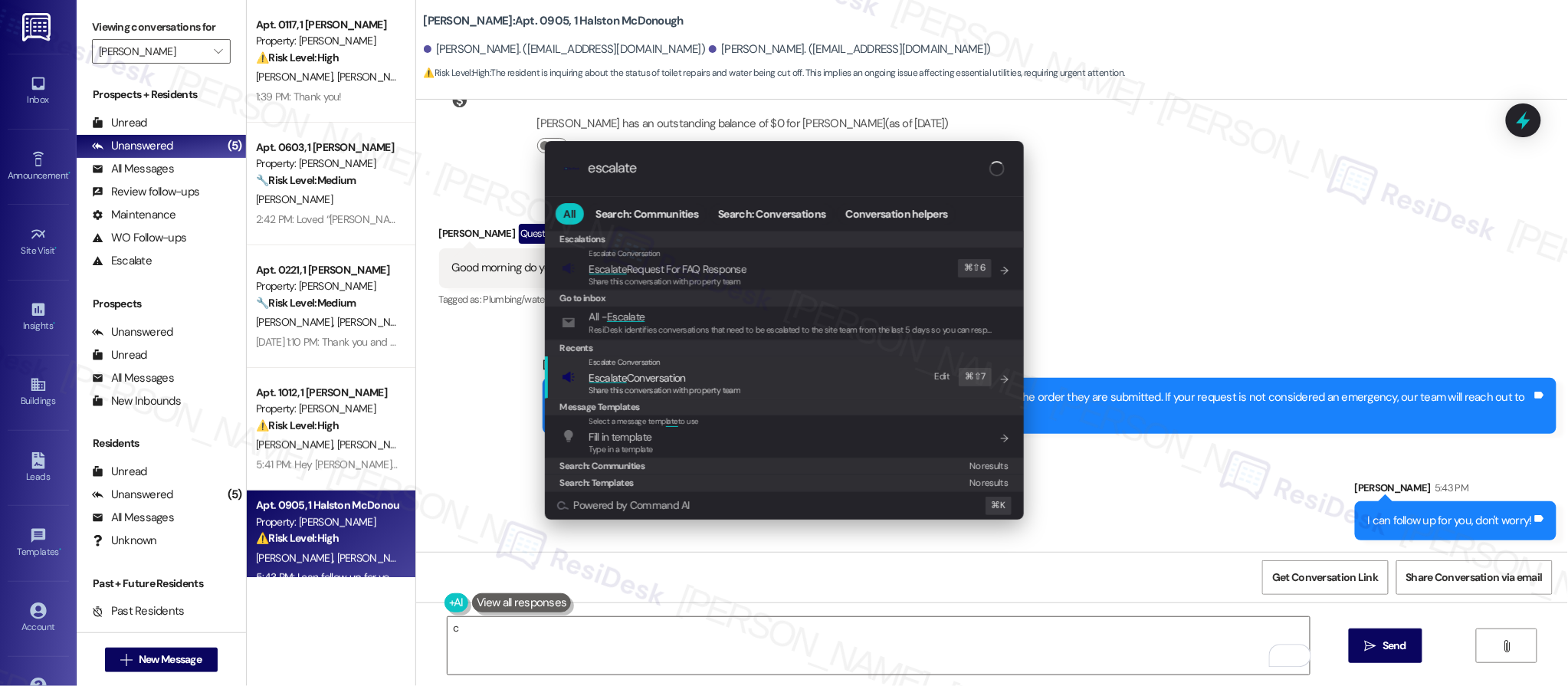
type input "escalate"
click at [634, 374] on span "Escalate Conversation" at bounding box center [637, 378] width 96 height 14
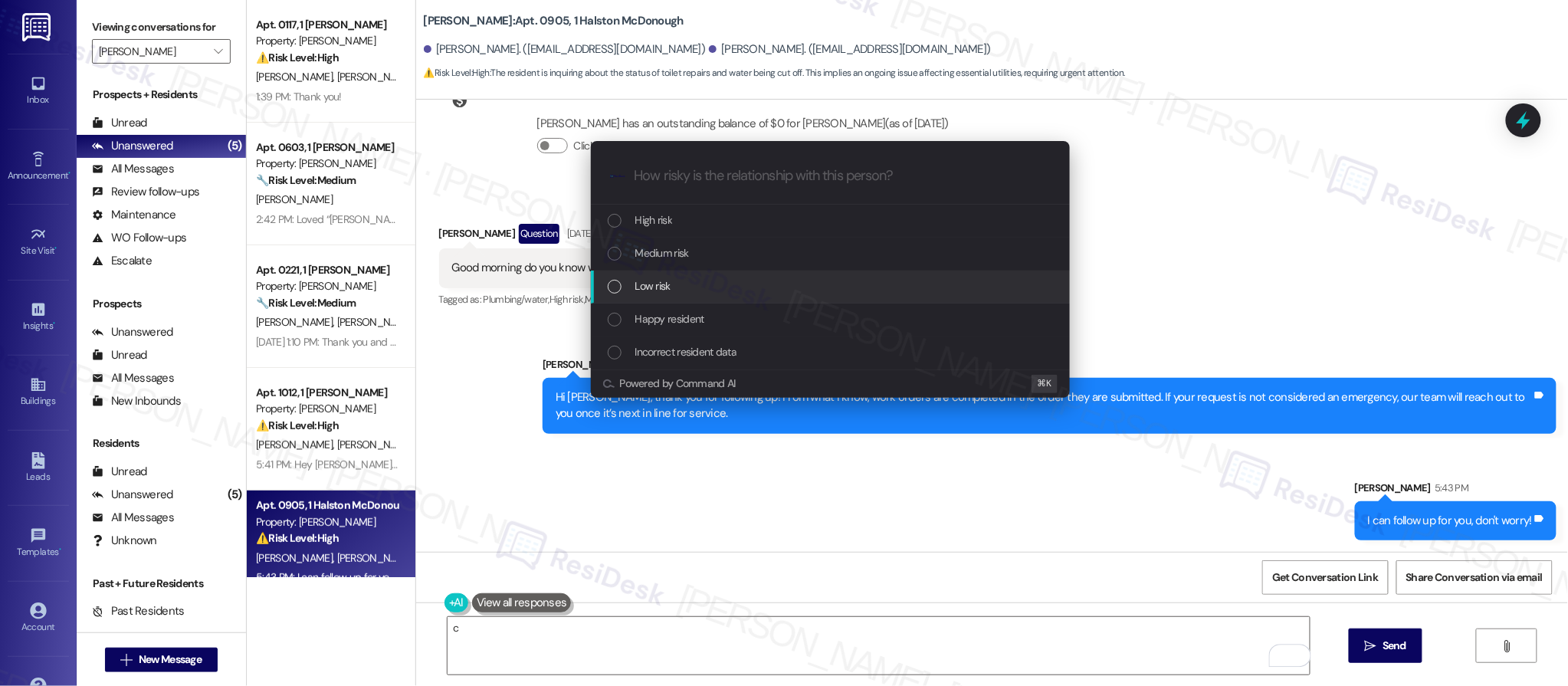
click at [677, 295] on div "Low risk" at bounding box center [831, 286] width 479 height 33
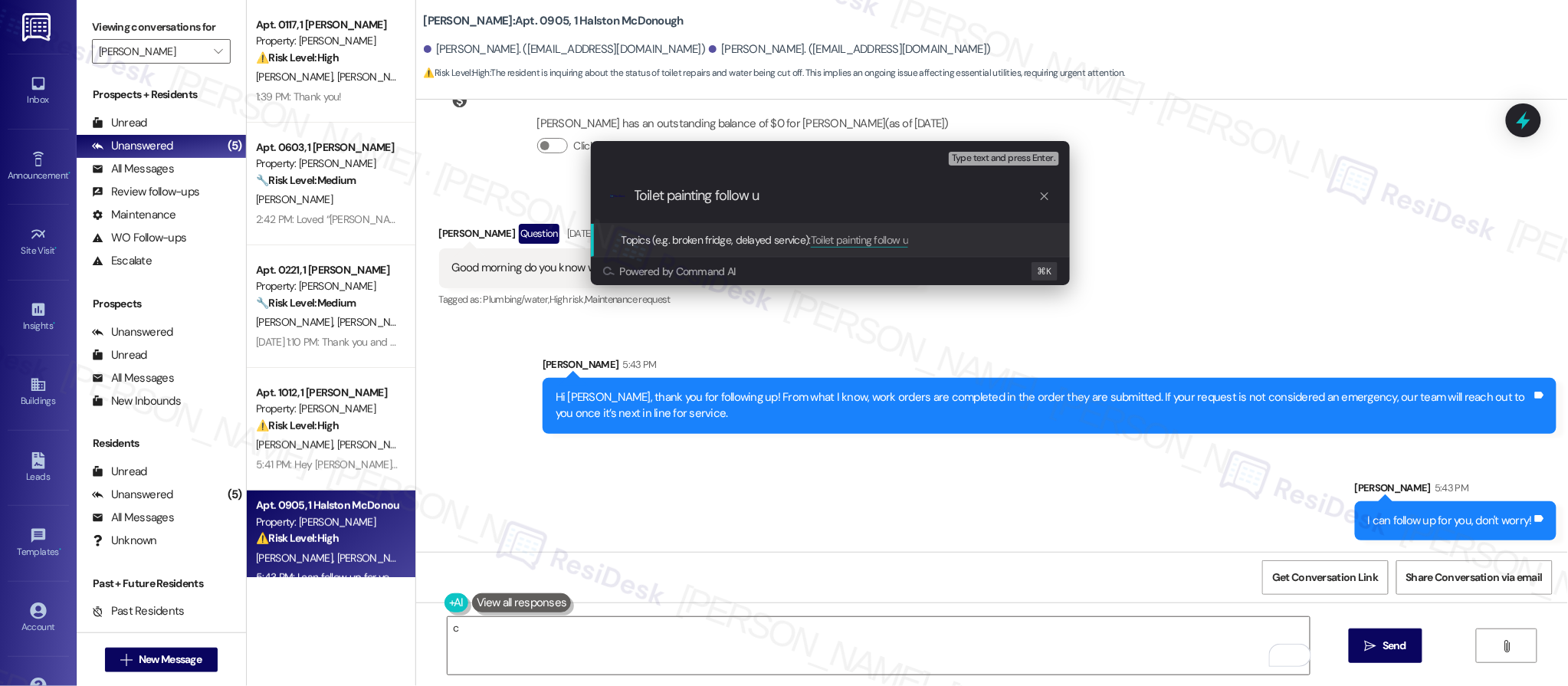
type input "Toilet painting follow up"
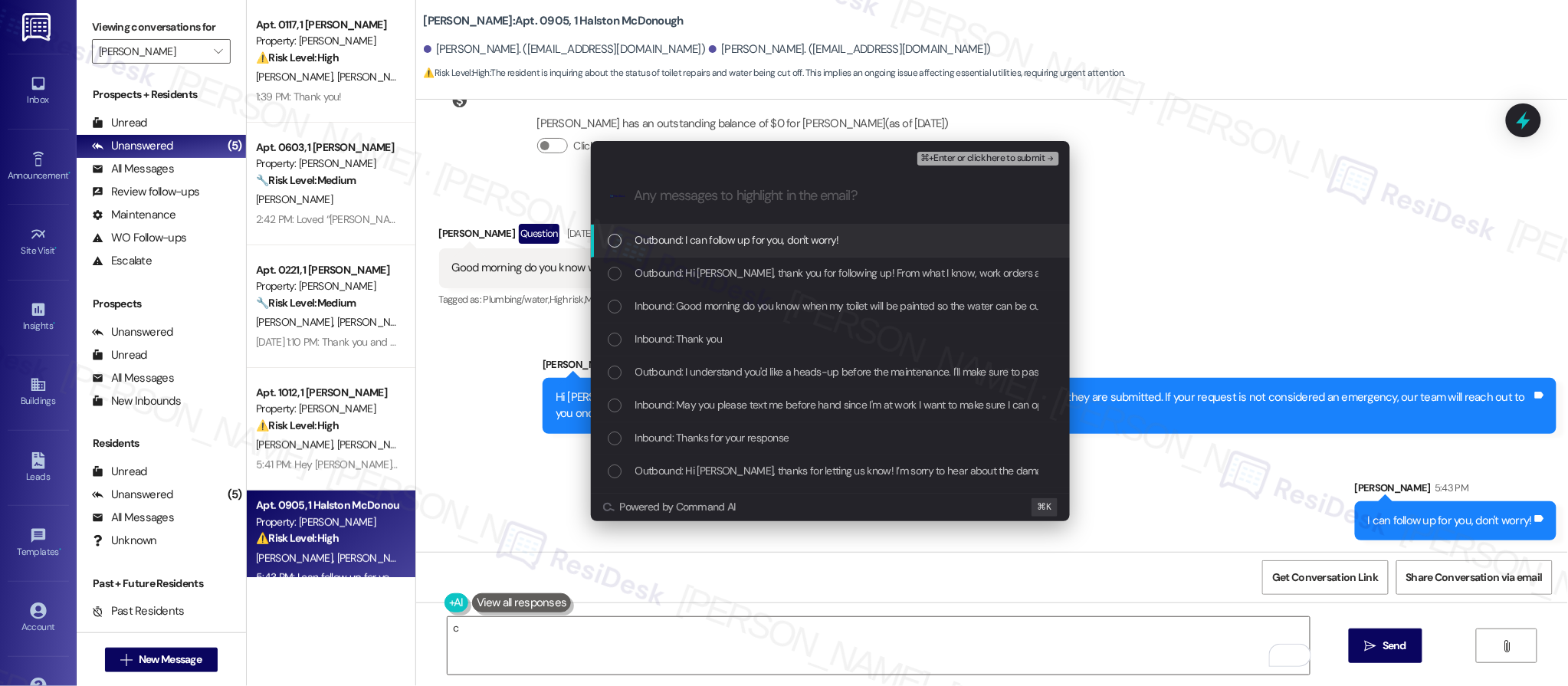
click at [987, 161] on span "⌘+Enter or click here to submit" at bounding box center [982, 158] width 124 height 11
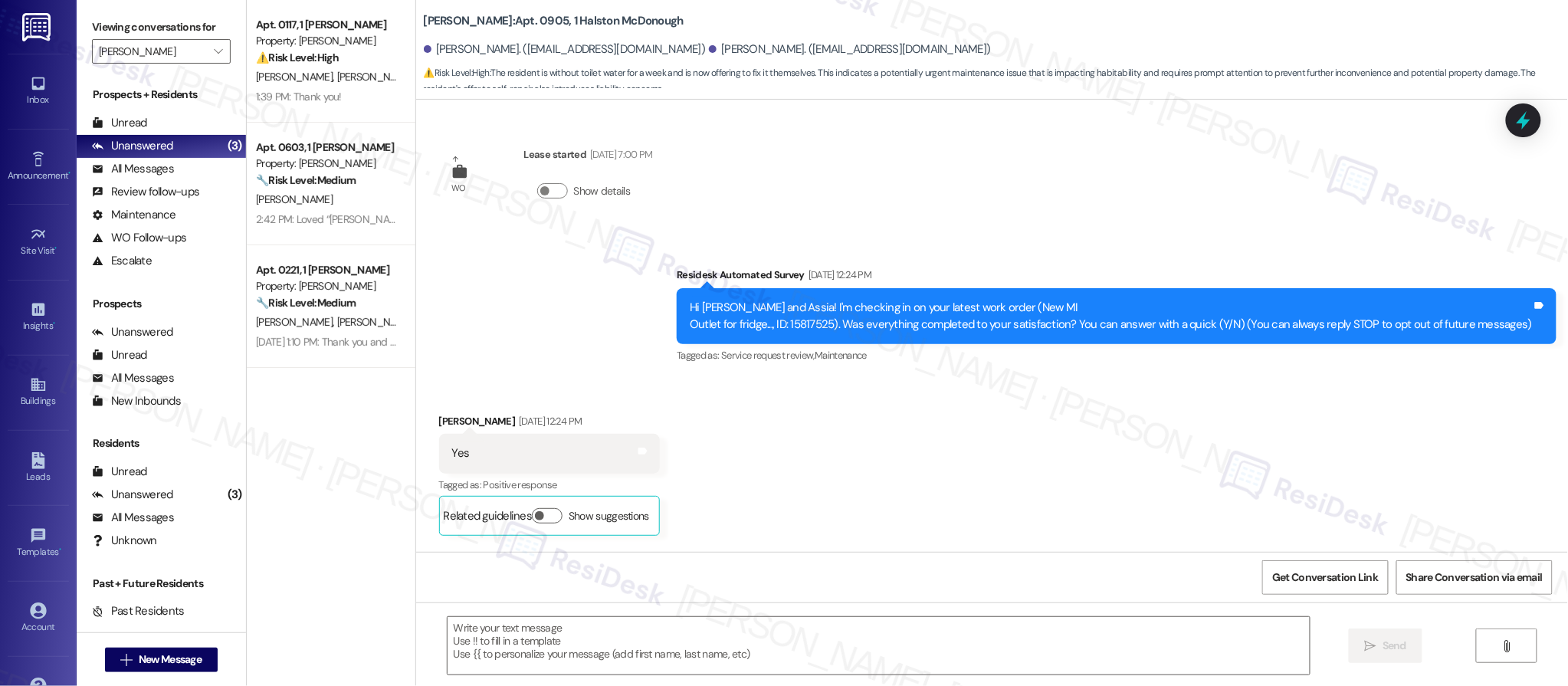
scroll to position [6286, 0]
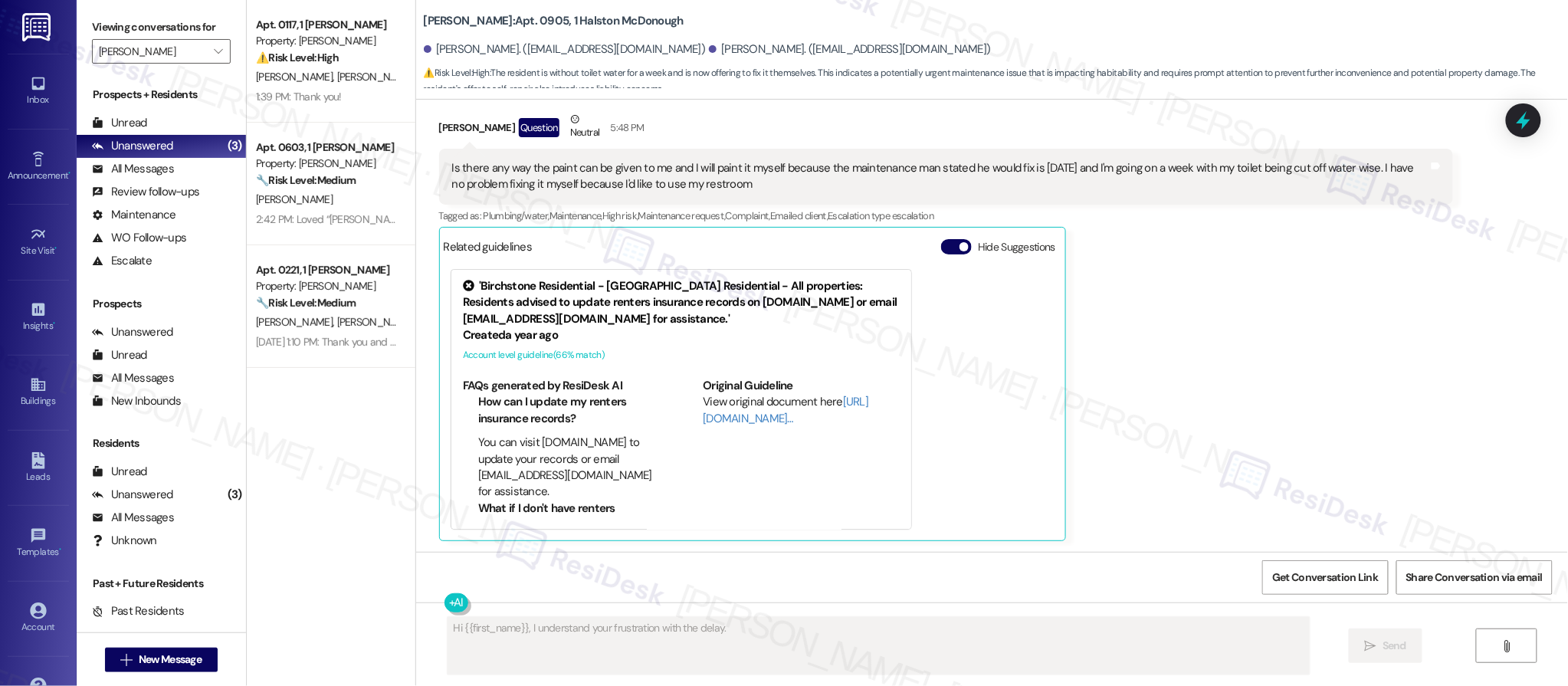
click at [199, 259] on div "Escalate (undefined)" at bounding box center [162, 262] width 170 height 23
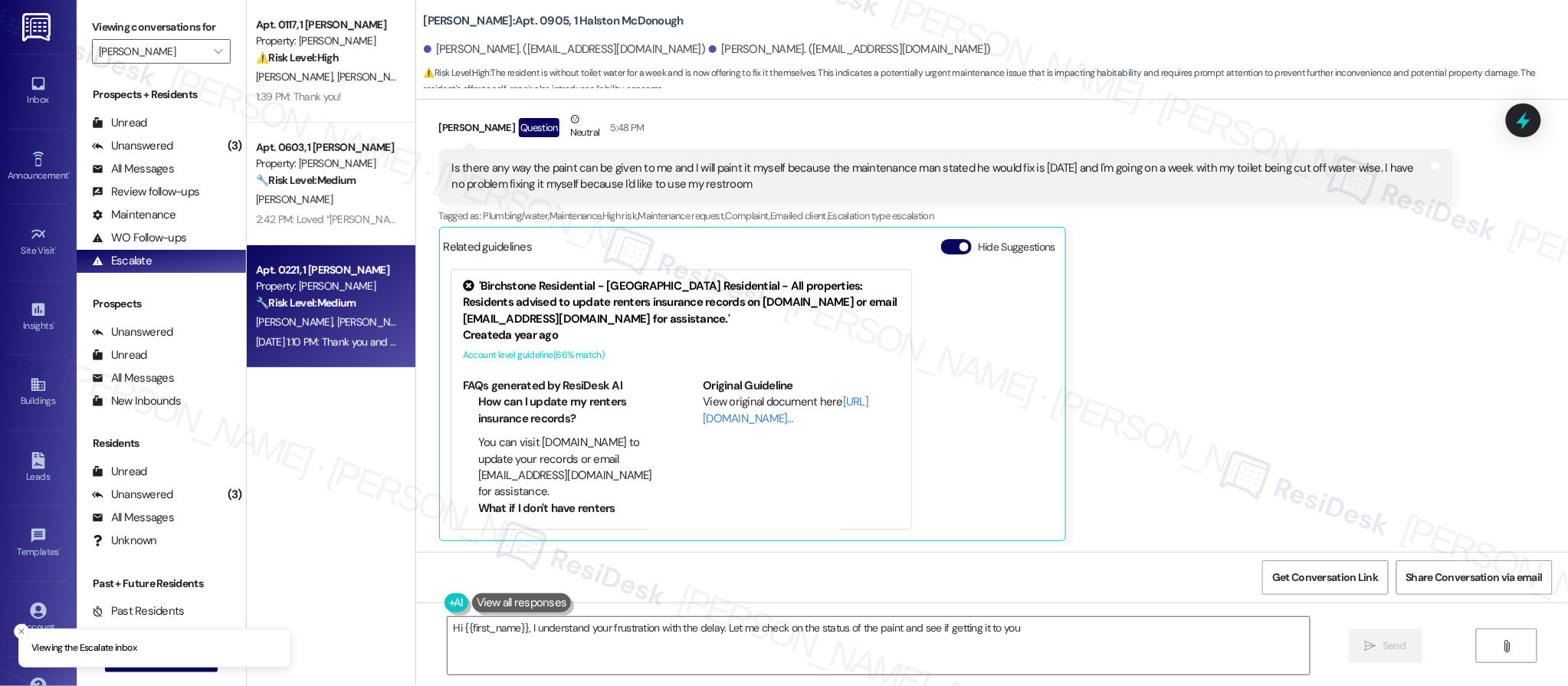
type textarea "Hi {{first_name}}, I understand your frustration with the delay. Let me check o…"
click at [285, 287] on div "Property: [PERSON_NAME]" at bounding box center [327, 286] width 141 height 16
type textarea "Hi {{first_name}}, I understand your frustration with the delay. Let me check o…"
click at [285, 287] on div "Property: [PERSON_NAME]" at bounding box center [327, 286] width 141 height 16
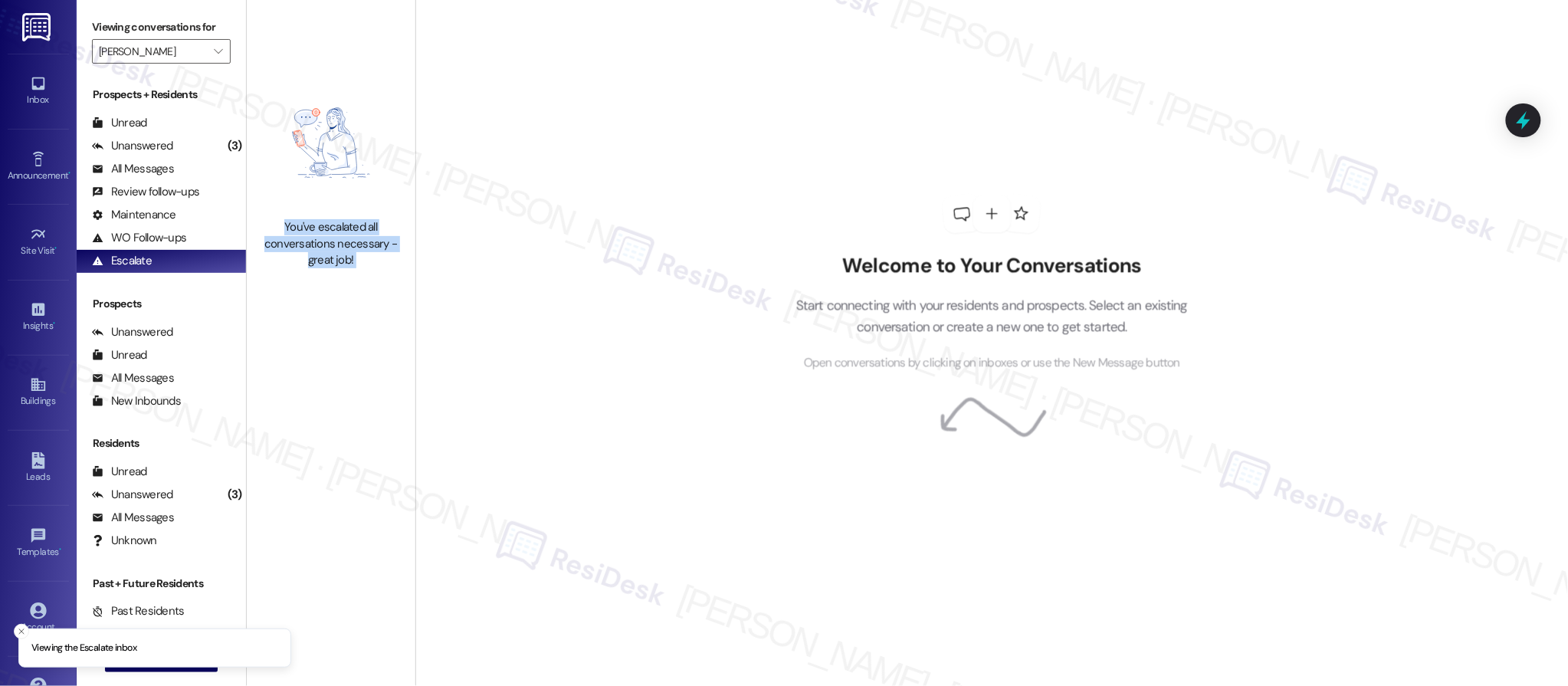
click at [286, 288] on div "You've escalated all conversations necessary - great job!" at bounding box center [331, 172] width 169 height 343
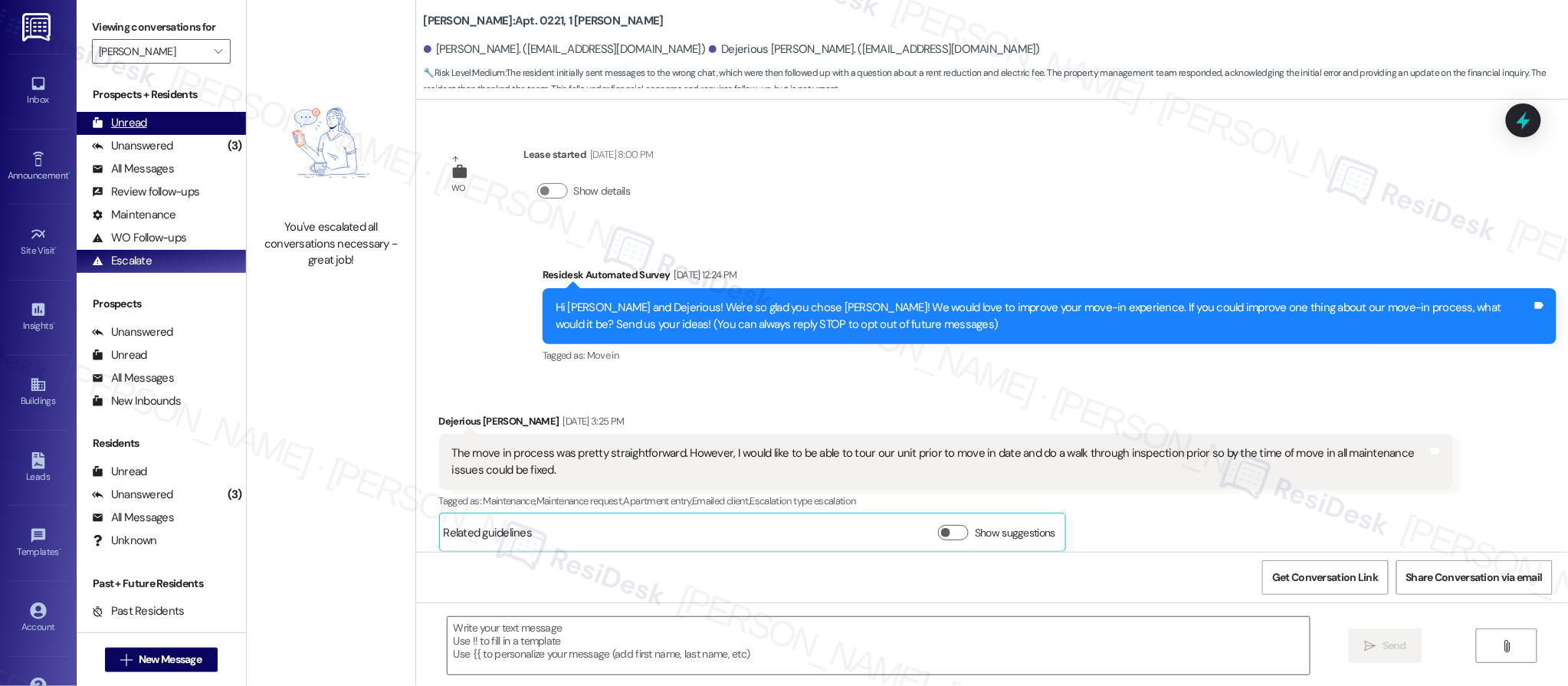
click at [186, 126] on div "Unread (0)" at bounding box center [162, 124] width 170 height 23
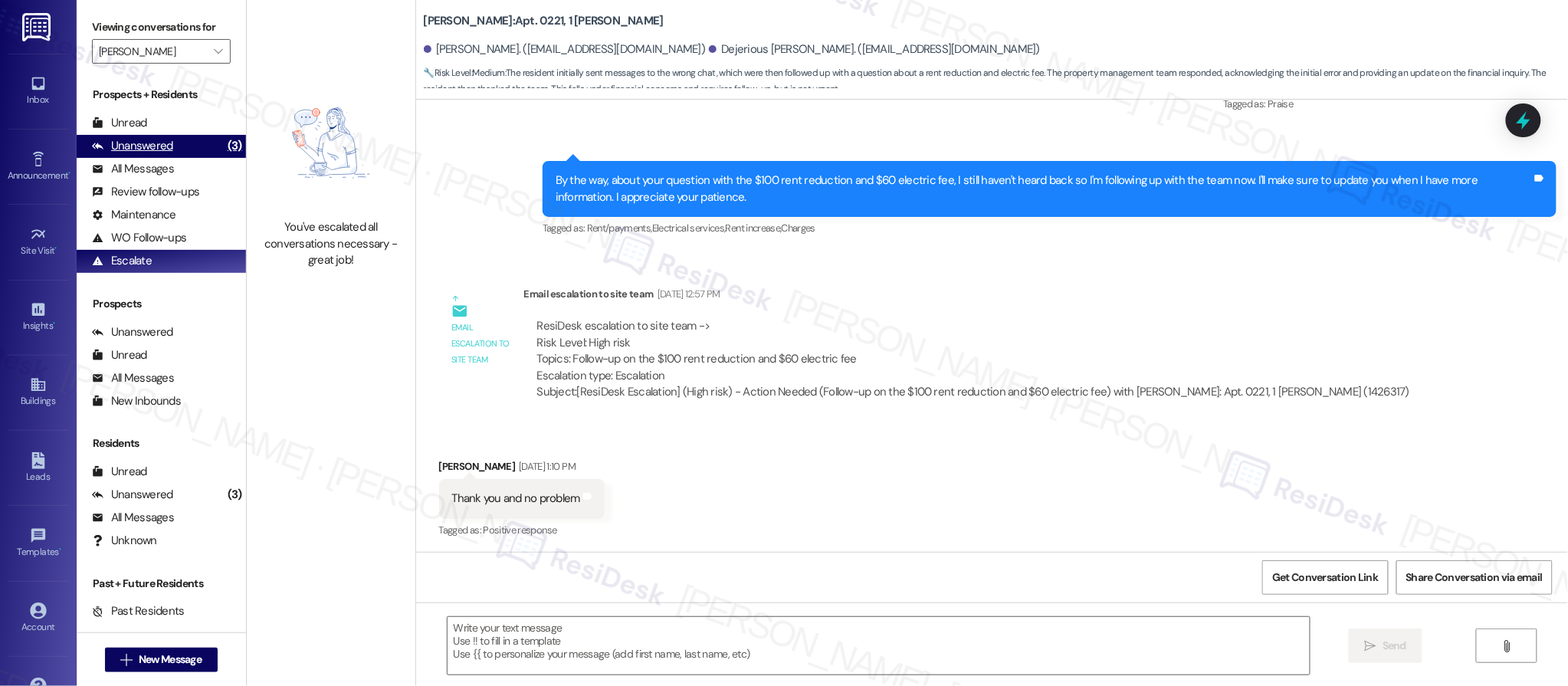
type textarea "Fetching suggested responses. Please feel free to read through the conversation…"
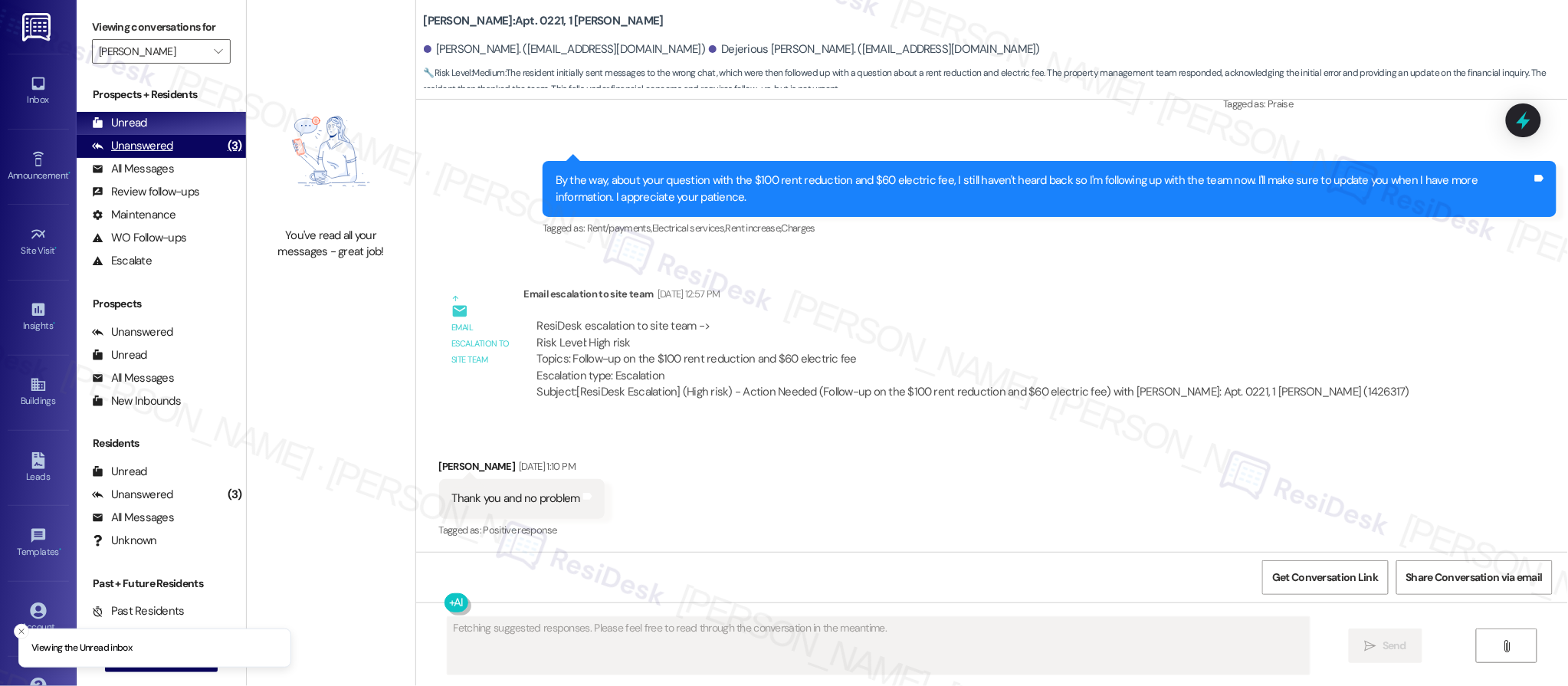
click at [182, 136] on div "Unanswered (3)" at bounding box center [162, 147] width 170 height 23
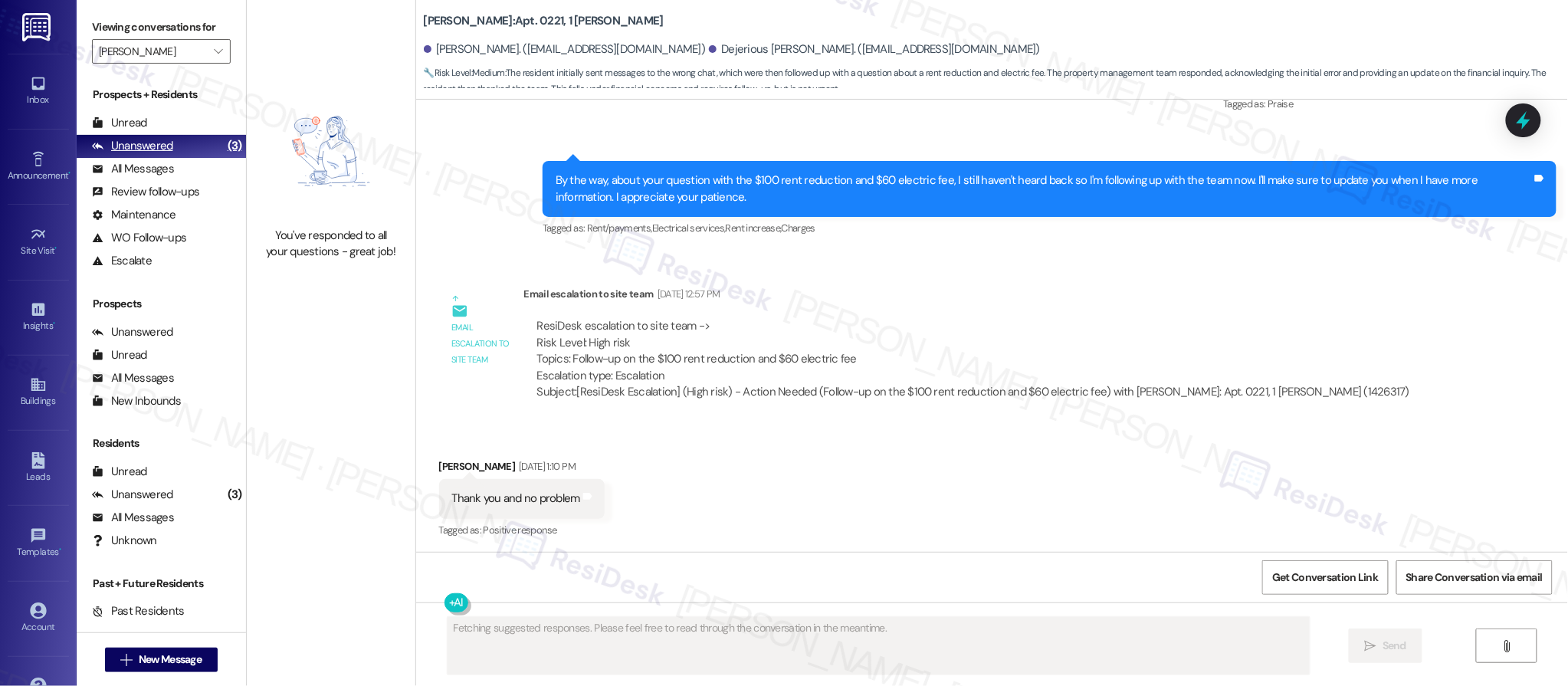
click at [182, 136] on div "Unanswered (3)" at bounding box center [162, 147] width 170 height 23
click at [183, 139] on div "Unanswered (3)" at bounding box center [162, 147] width 170 height 23
click at [186, 141] on div "Unanswered (3)" at bounding box center [162, 147] width 170 height 23
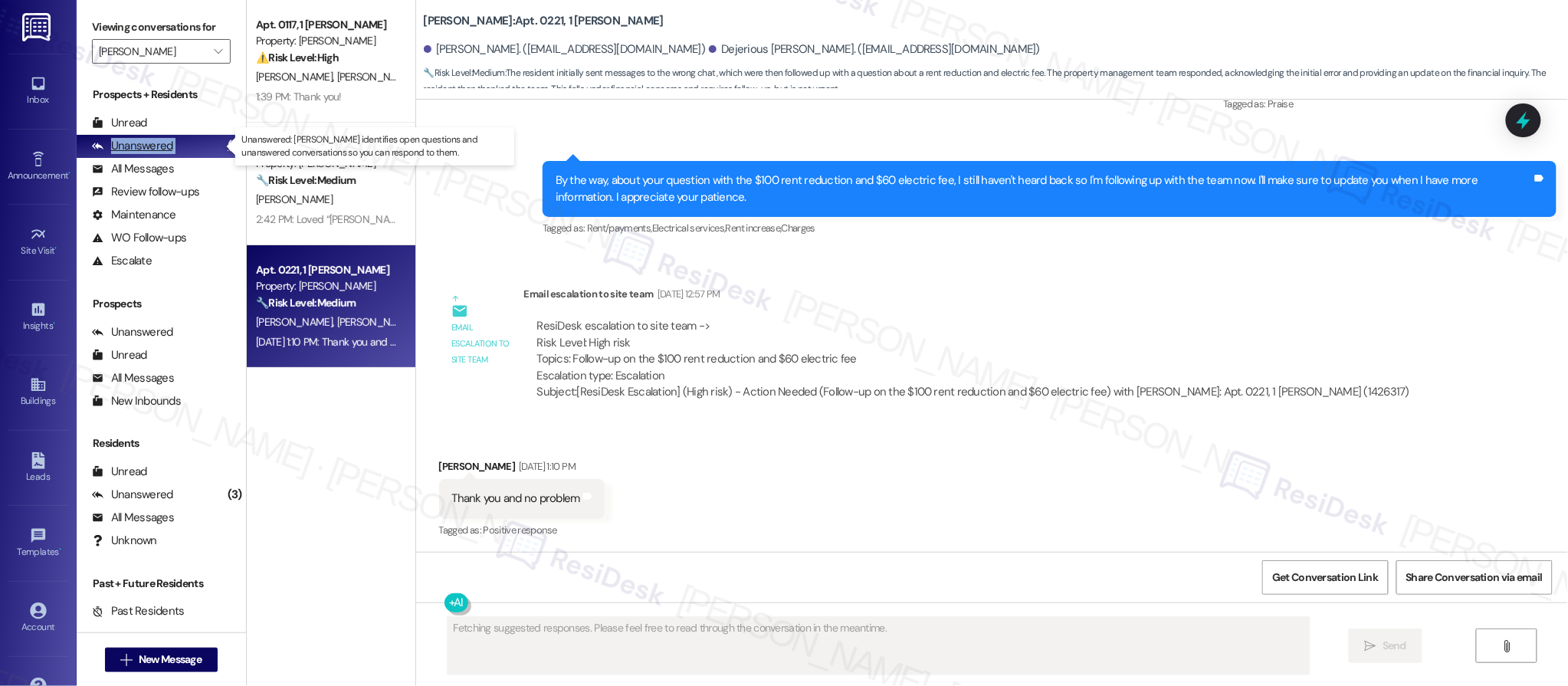
click at [186, 141] on div "Unanswered (3)" at bounding box center [162, 147] width 170 height 23
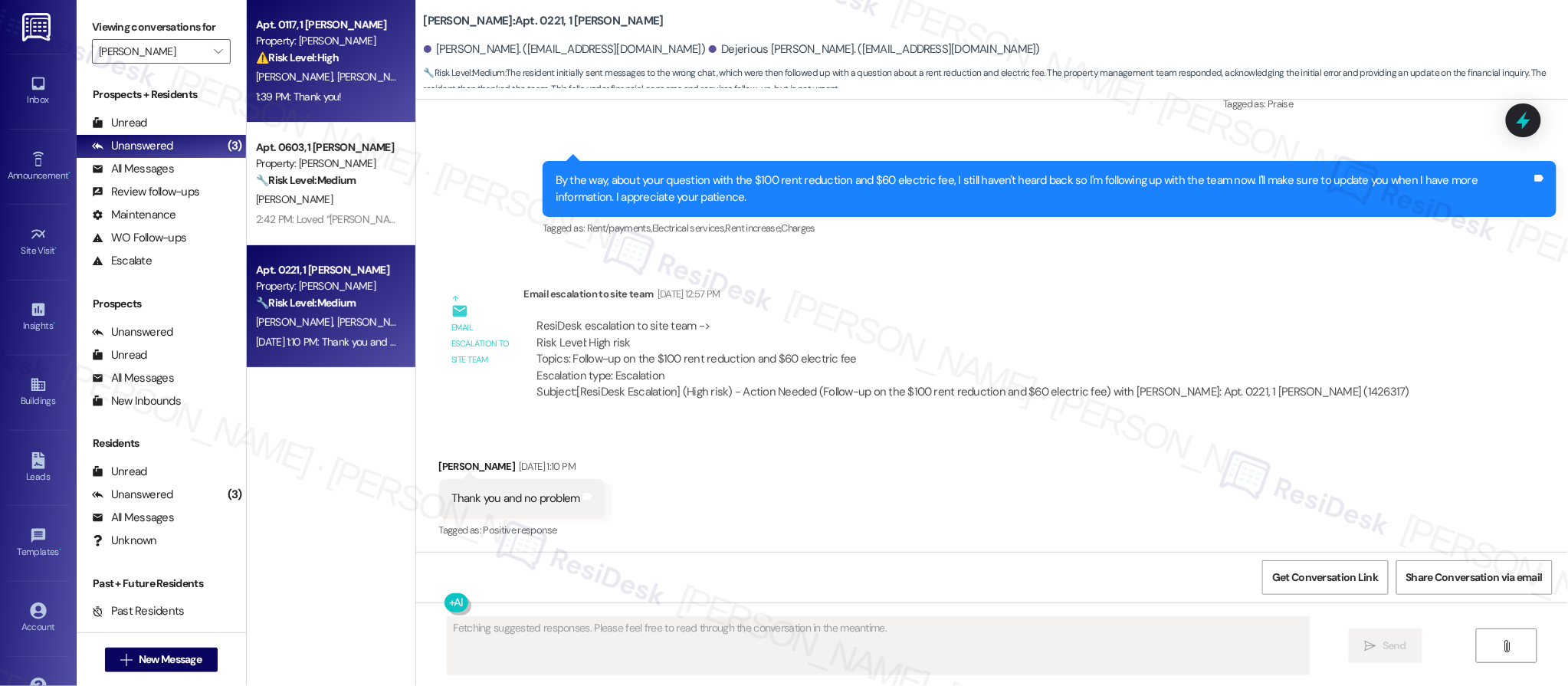
click at [325, 101] on div "1:39 PM: Thank you! 1:39 PM: Thank you!" at bounding box center [299, 96] width 86 height 14
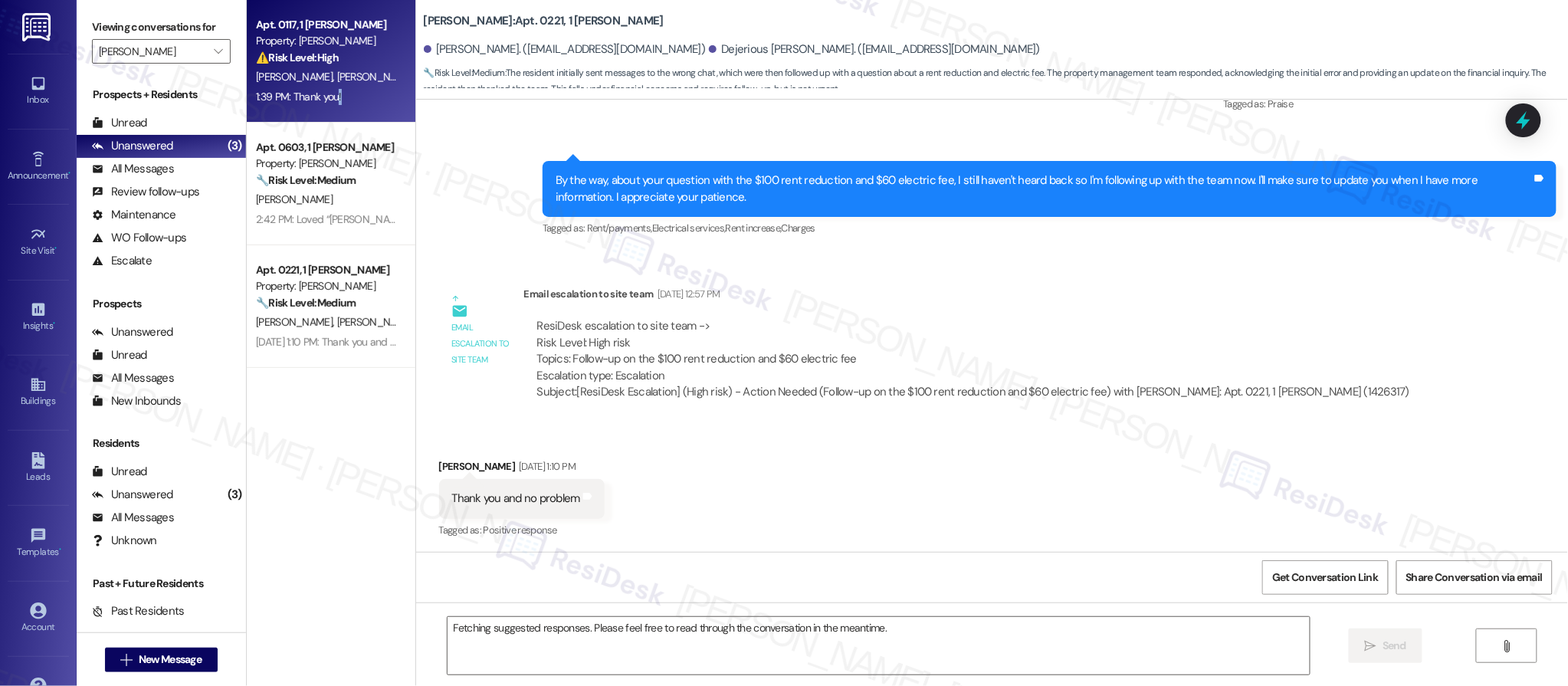
click at [326, 96] on div "1:39 PM: Thank you! 1:39 PM: Thank you!" at bounding box center [299, 96] width 86 height 14
click at [325, 99] on div "1:39 PM: Thank you! 1:39 PM: Thank you!" at bounding box center [299, 96] width 86 height 14
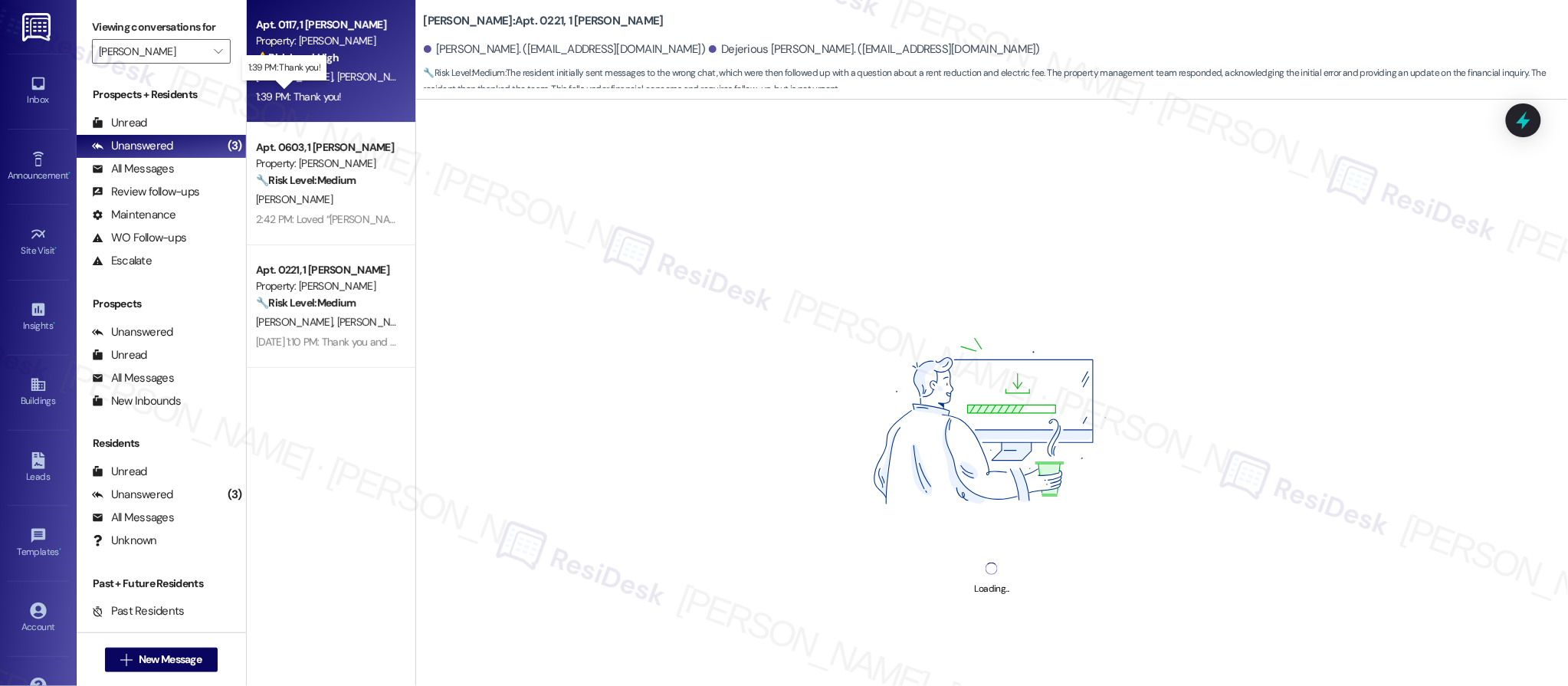
click at [326, 101] on div "1:39 PM: Thank you! 1:39 PM: Thank you!" at bounding box center [299, 96] width 86 height 14
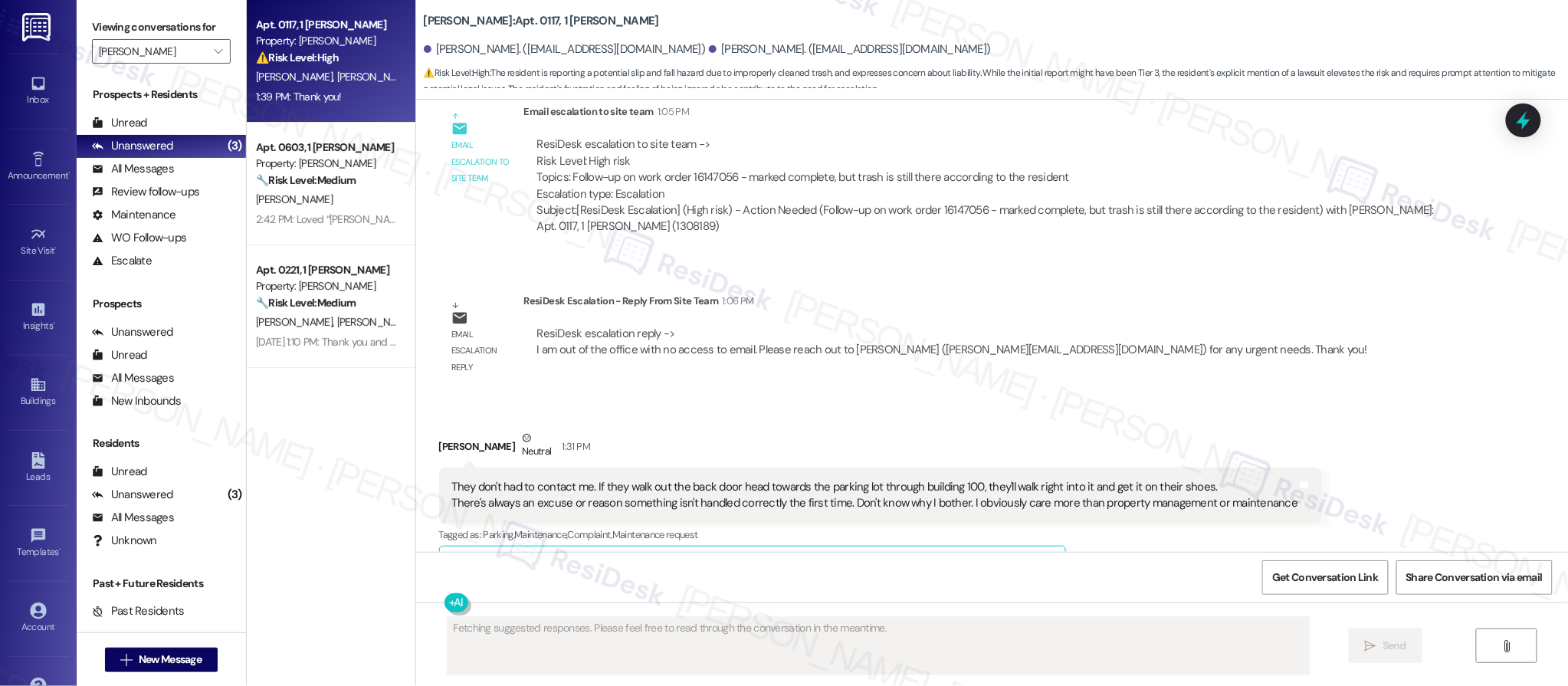
scroll to position [12032, 0]
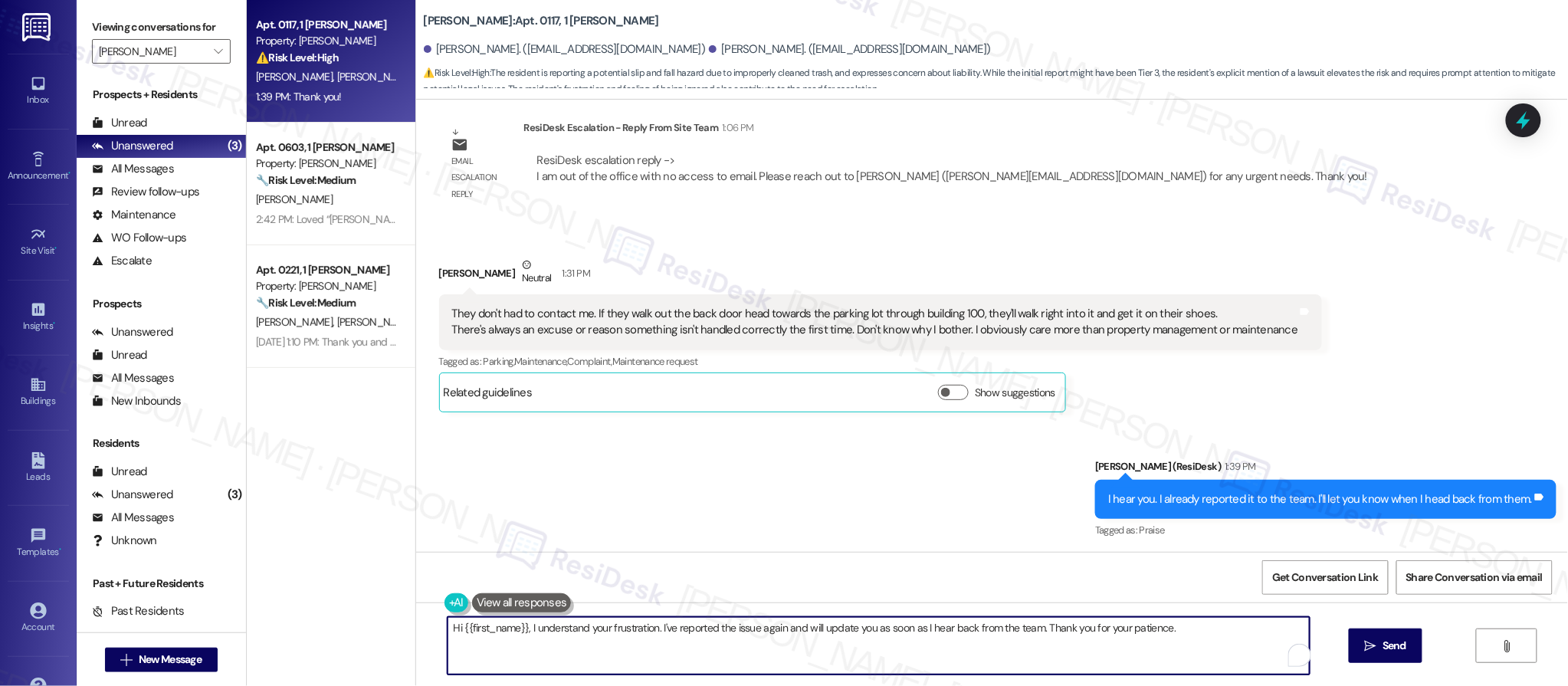
drag, startPoint x: 441, startPoint y: 630, endPoint x: 468, endPoint y: 657, distance: 38.2
click at [468, 657] on textarea "Hi {{first_name}}, I understand your frustration. I've reported the issue again…" at bounding box center [879, 645] width 863 height 57
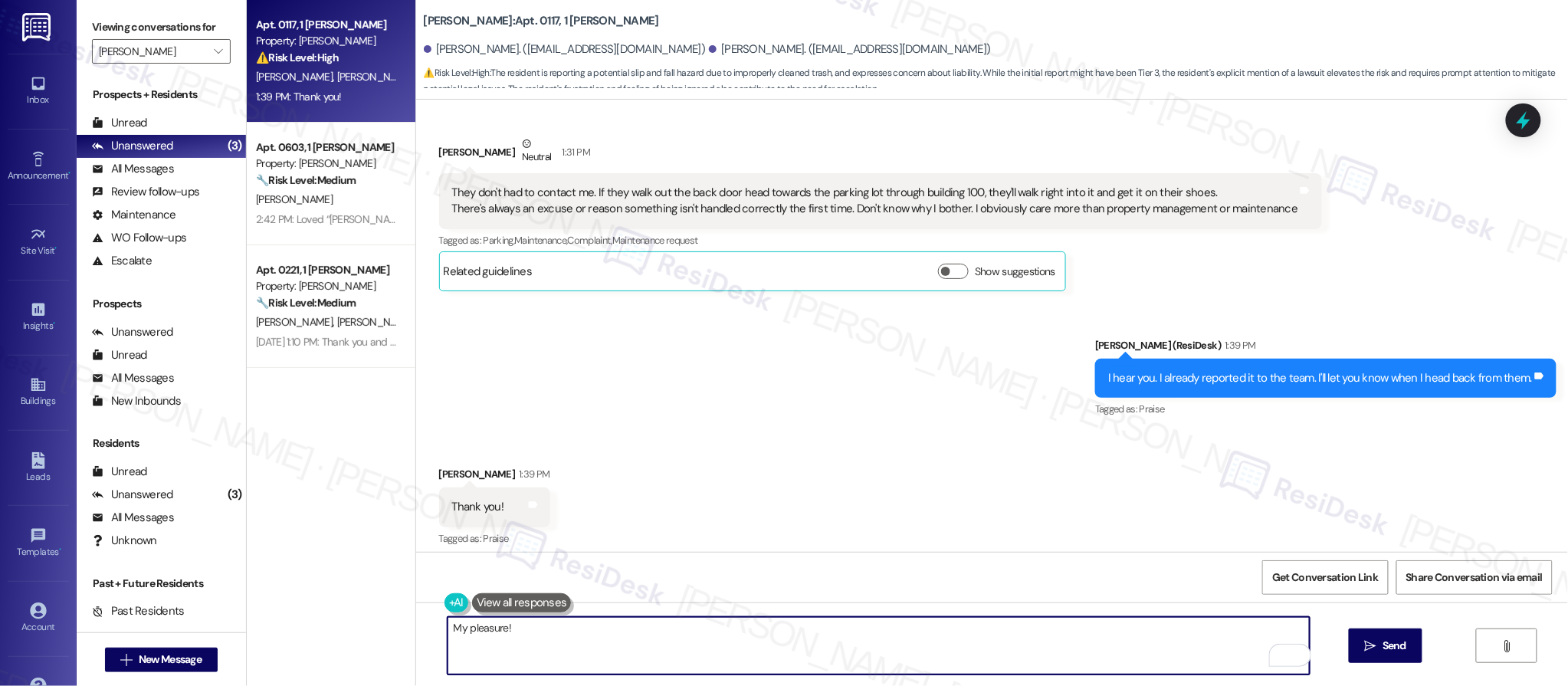
scroll to position [12171, 0]
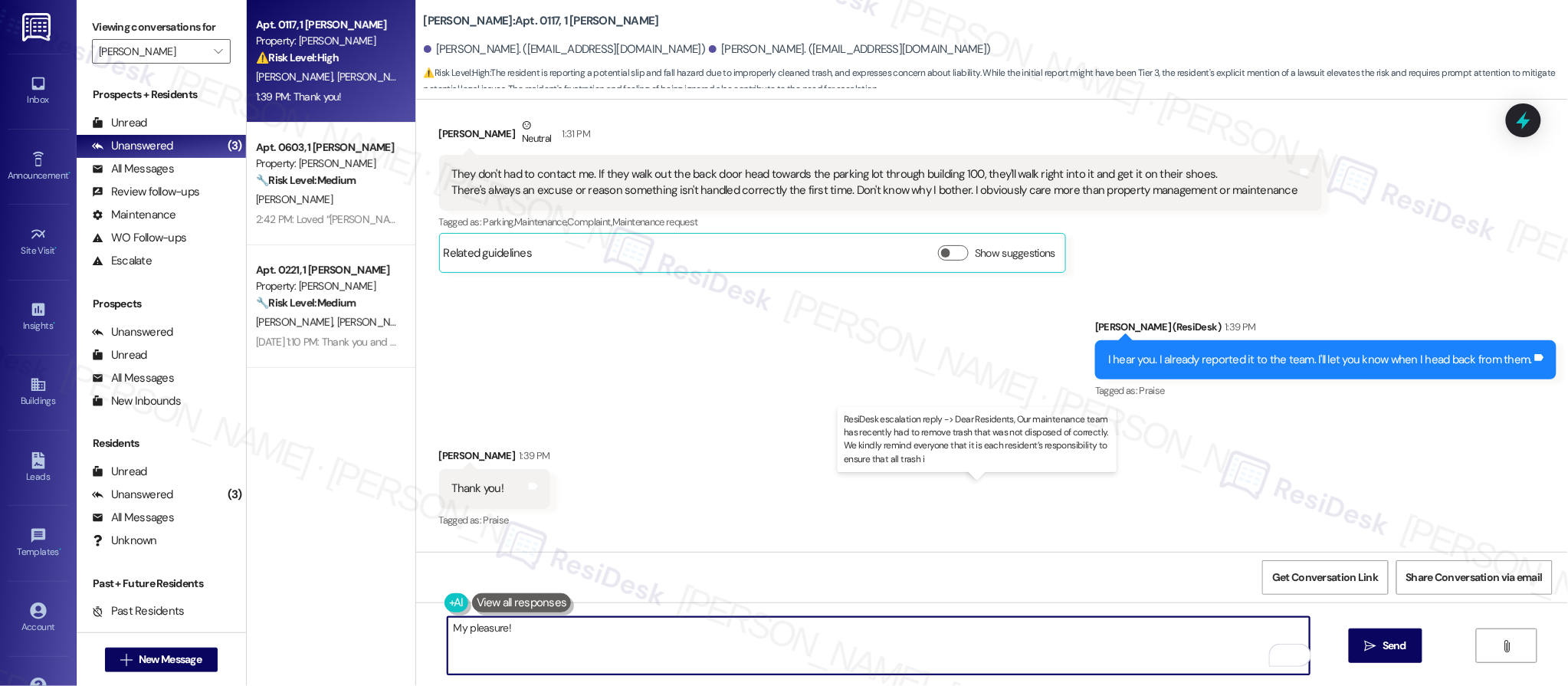
type textarea "My pleasure!"
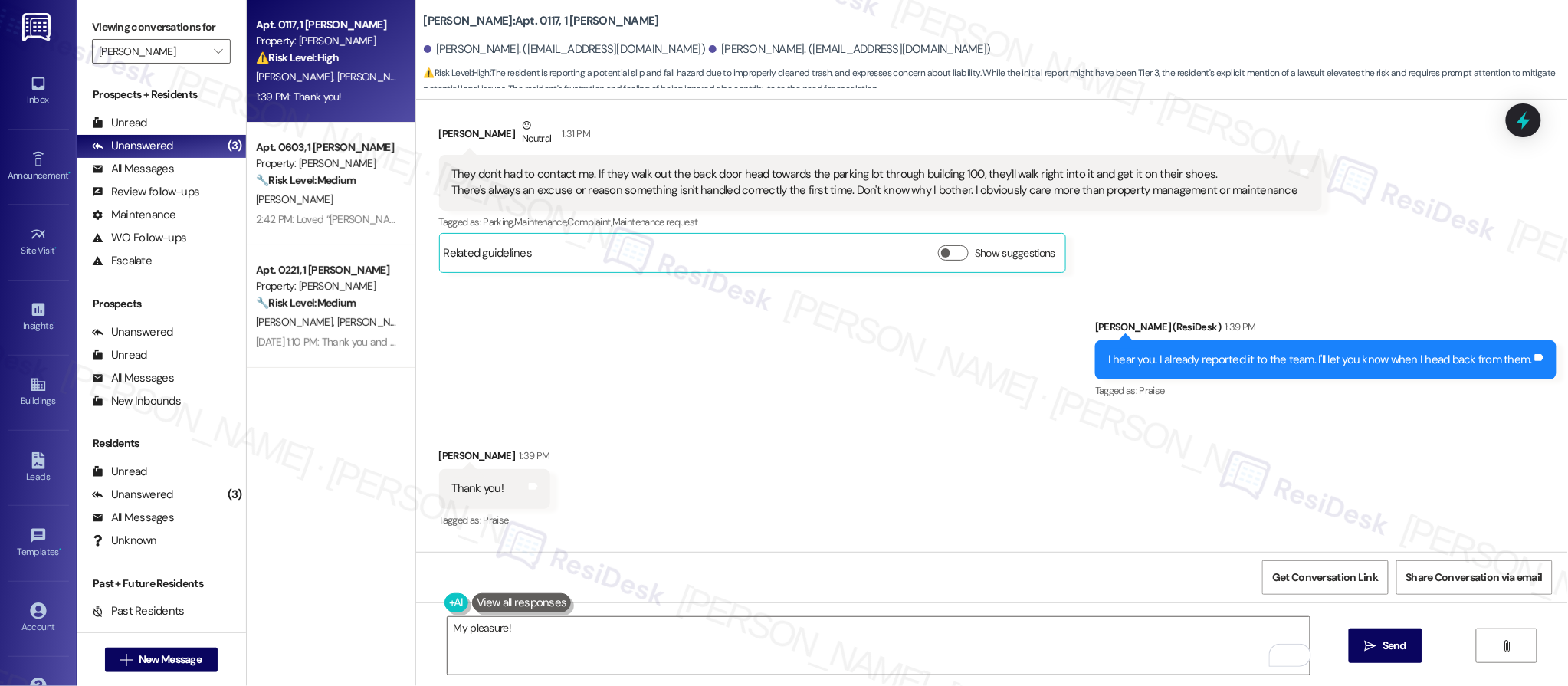
drag, startPoint x: 605, startPoint y: 508, endPoint x: 609, endPoint y: 518, distance: 10.8
click at [609, 610] on div "ResiDesk escalation reply -> Dear Residents, Our maintenance team has recently …" at bounding box center [988, 634] width 906 height 49
click at [1362, 621] on div "My pleasure!  Send " at bounding box center [992, 660] width 1152 height 115
click at [1366, 636] on button " Send" at bounding box center [1386, 645] width 74 height 34
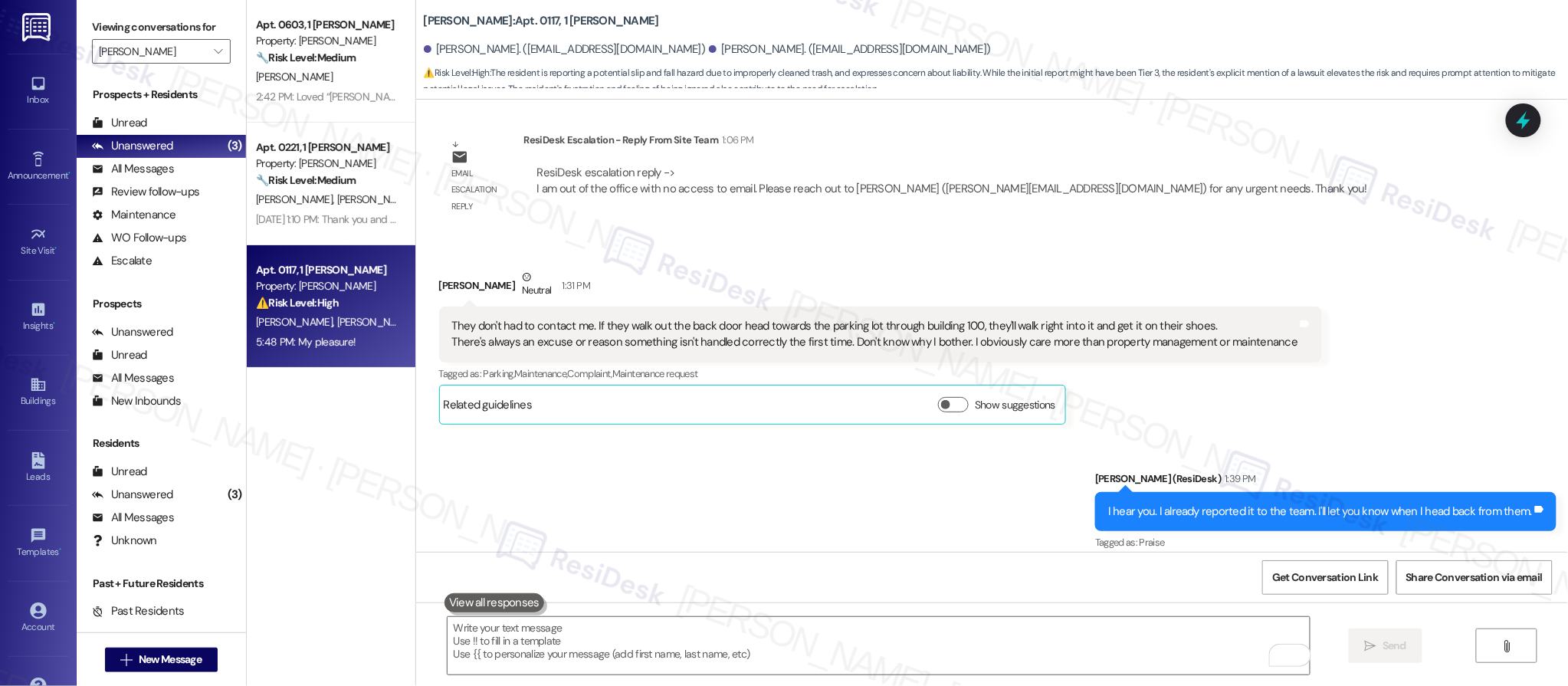
scroll to position [12278, 0]
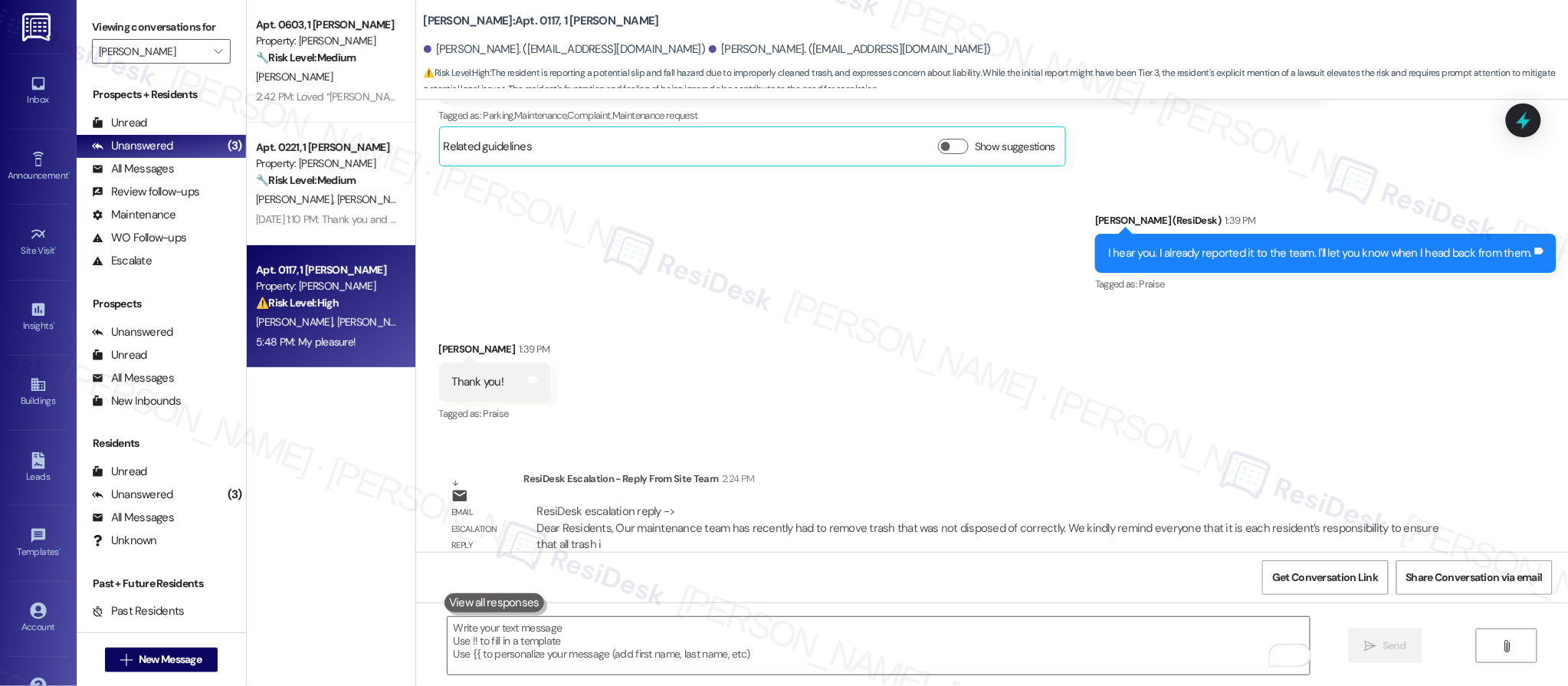
drag, startPoint x: 409, startPoint y: 20, endPoint x: 512, endPoint y: 22, distance: 103.0
click at [512, 21] on b "Halston McDonough: Apt. 0117, 1 Halston McDonough" at bounding box center [542, 21] width 235 height 16
copy b "[PERSON_NAME]"
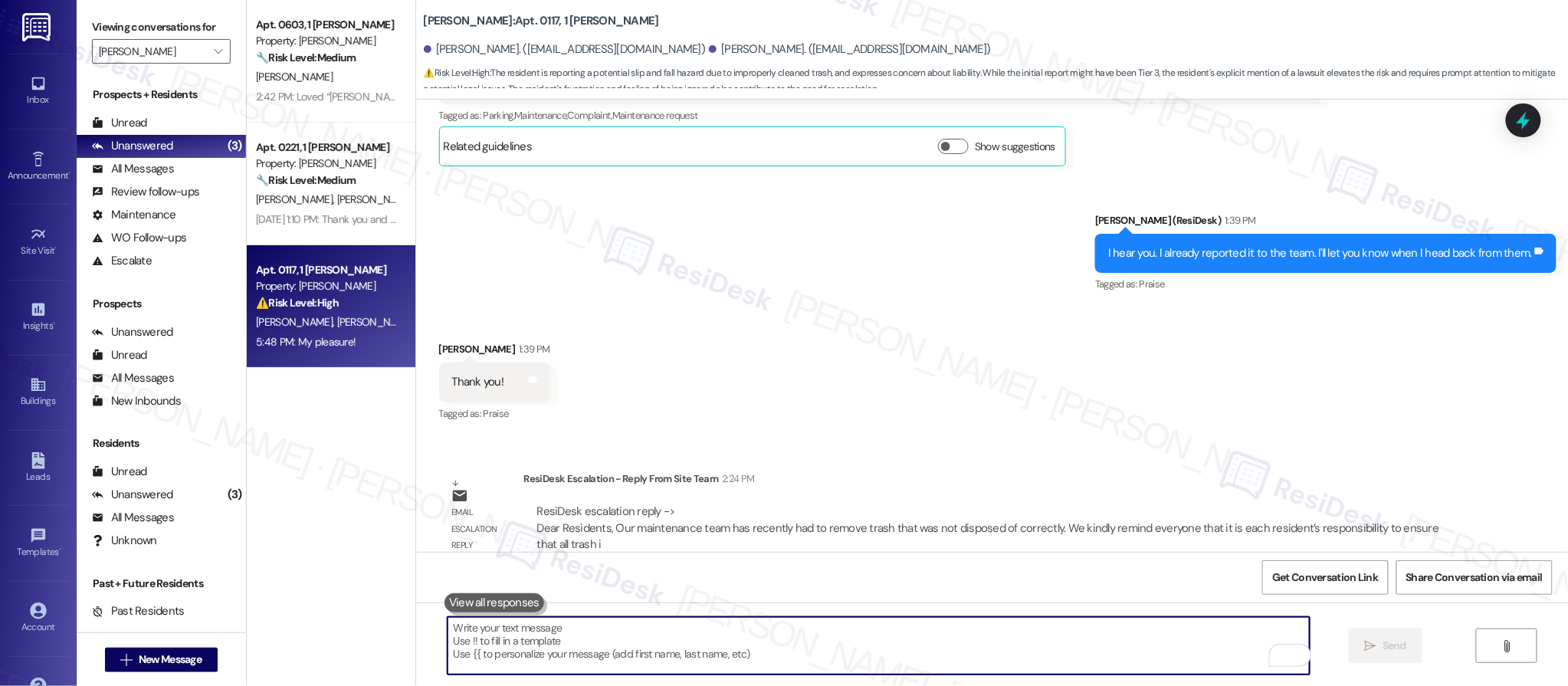
click at [843, 636] on textarea "To enrich screen reader interactions, please activate Accessibility in Grammarl…" at bounding box center [879, 645] width 863 height 57
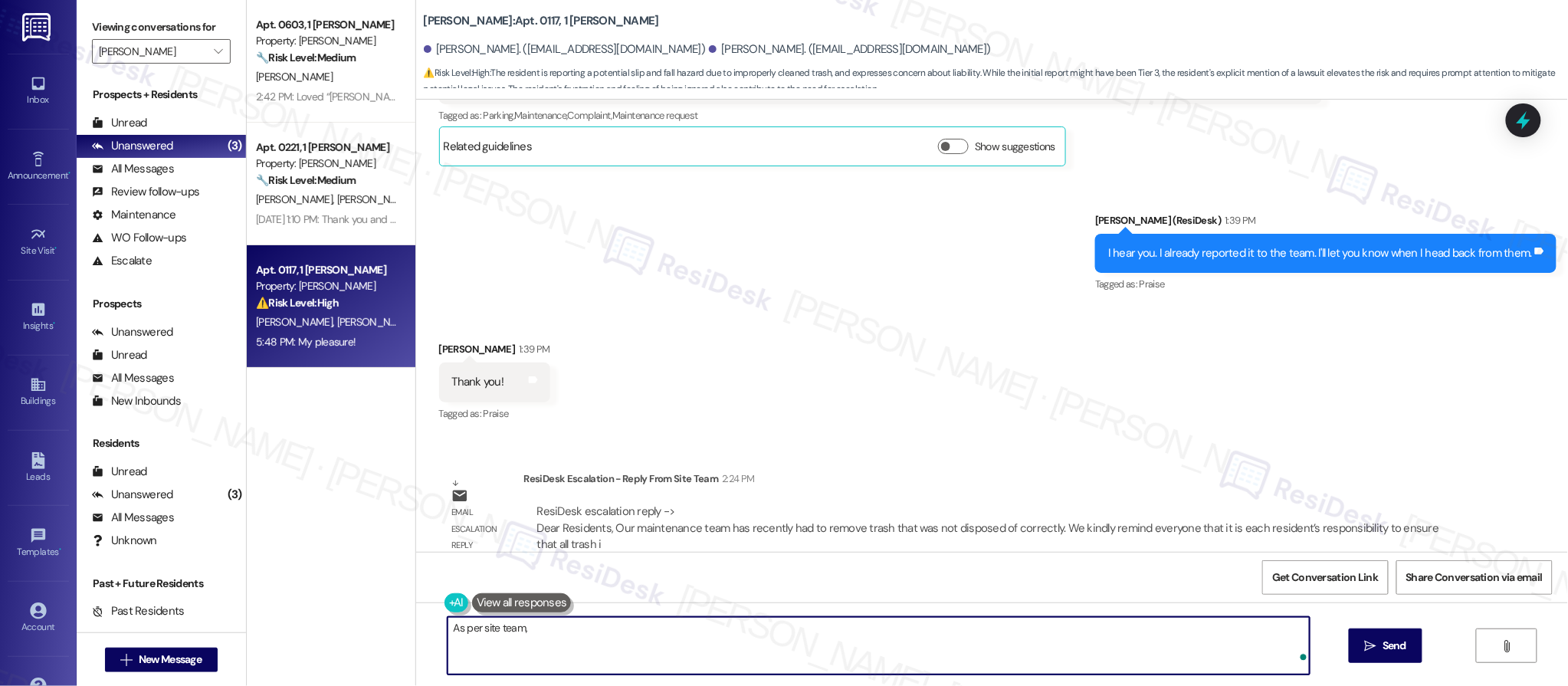
paste textarea "Our maintenance team has recently had to remove trash that was not disposed of …"
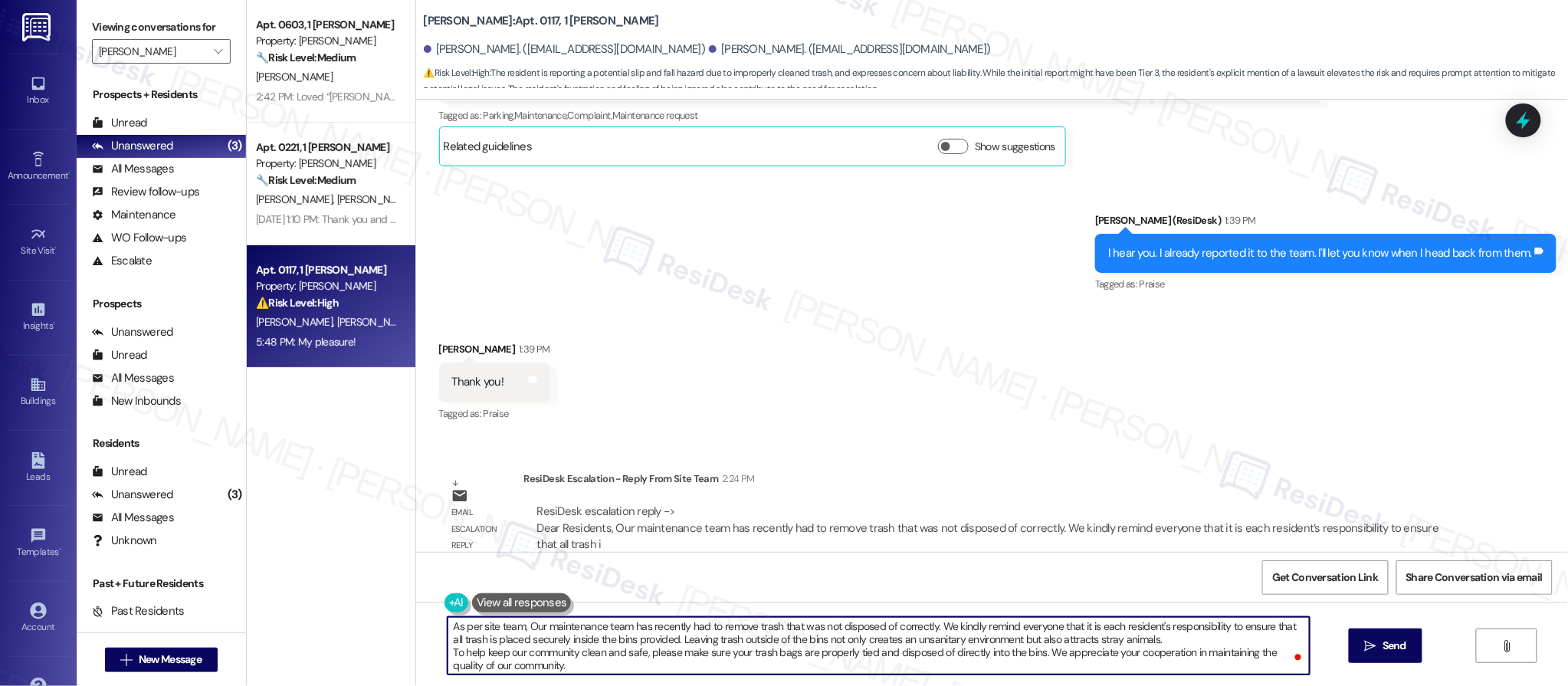
scroll to position [0, 0]
click at [524, 629] on textarea "As per site team, Our maintenance team has recently had to remove trash that wa…" at bounding box center [879, 645] width 863 height 57
click at [447, 636] on textarea "As per site team, our maintenance team has recently had to remove trash that wa…" at bounding box center [879, 645] width 863 height 57
type textarea "As per site team, our maintenance team has recently had to remove trash that wa…"
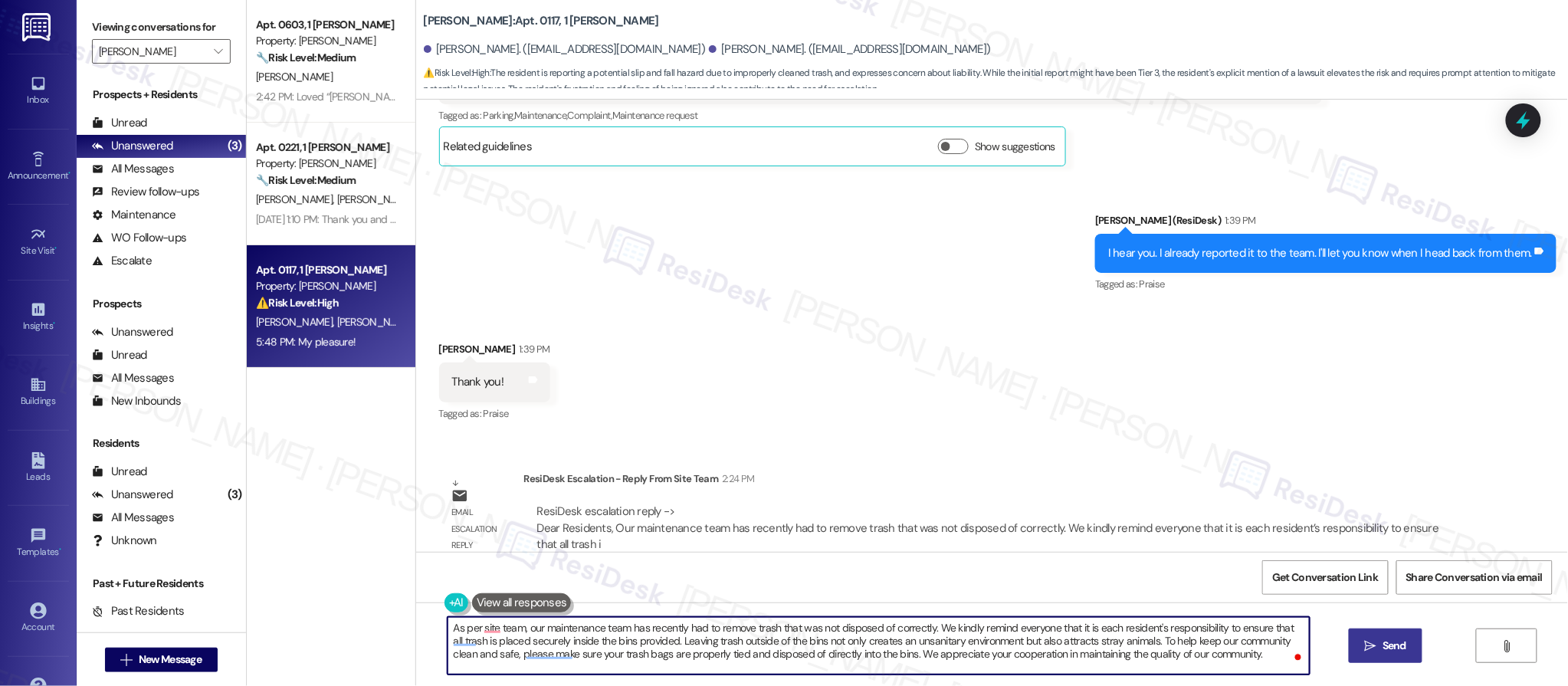
click at [1420, 619] on div "As per site team, our maintenance team has recently had to remove trash that wa…" at bounding box center [992, 660] width 1152 height 115
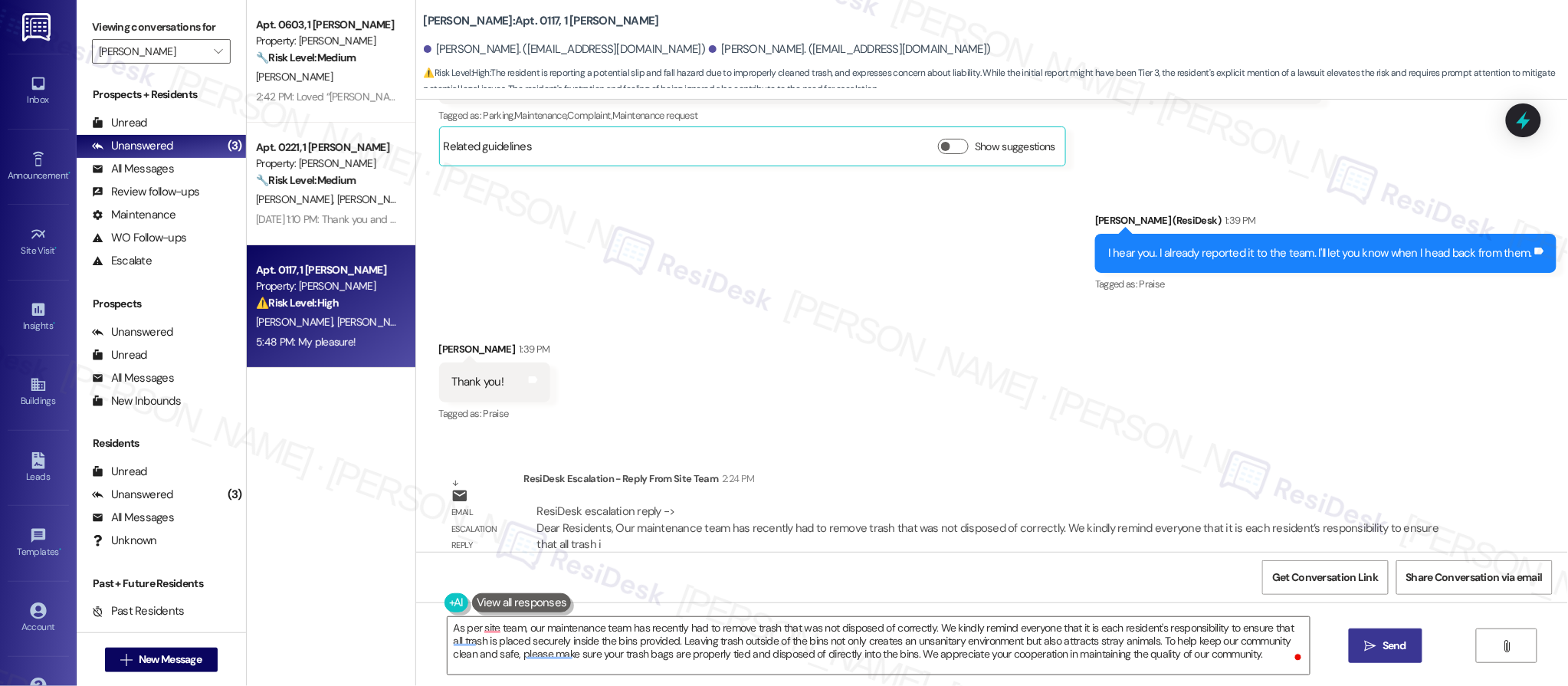
click at [1406, 646] on span "Send" at bounding box center [1395, 645] width 30 height 16
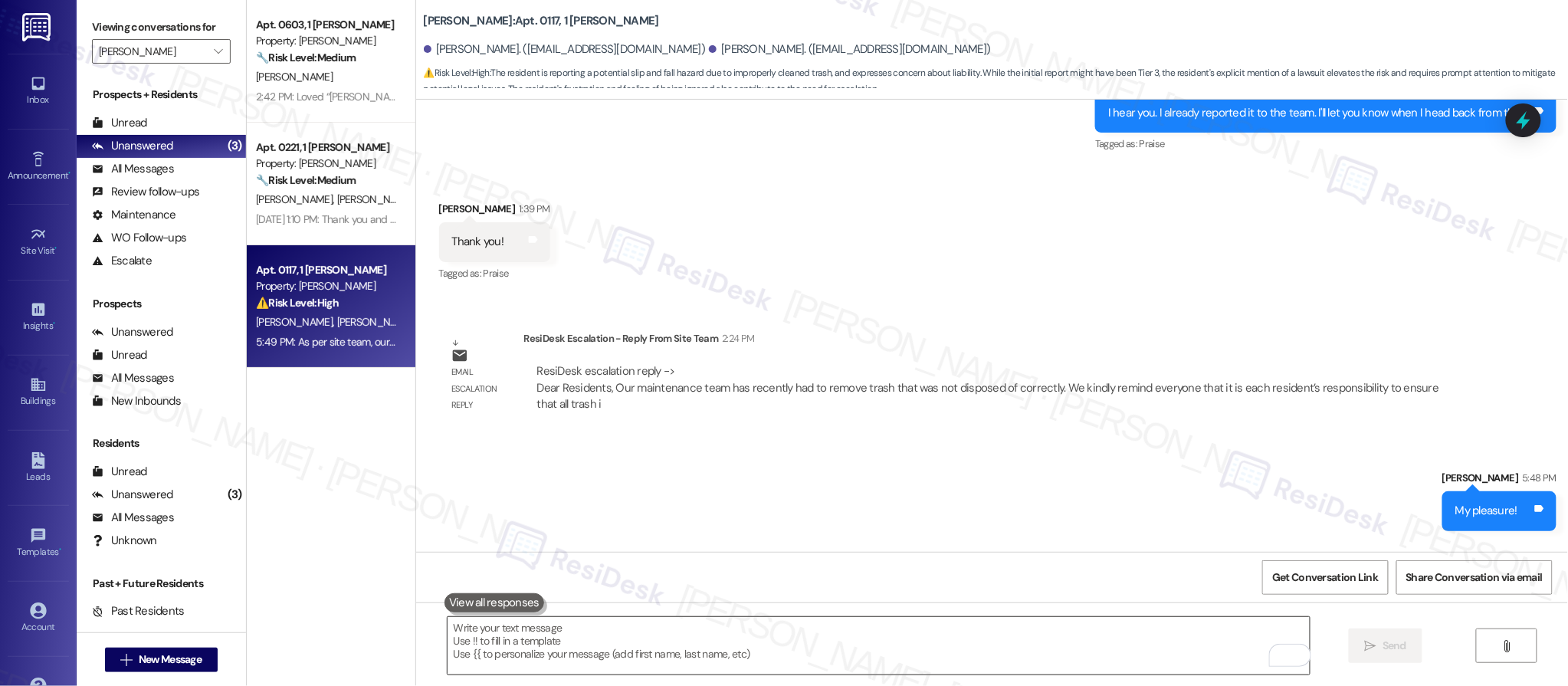
click at [805, 655] on textarea "To enrich screen reader interactions, please activate Accessibility in Grammarl…" at bounding box center [879, 645] width 863 height 57
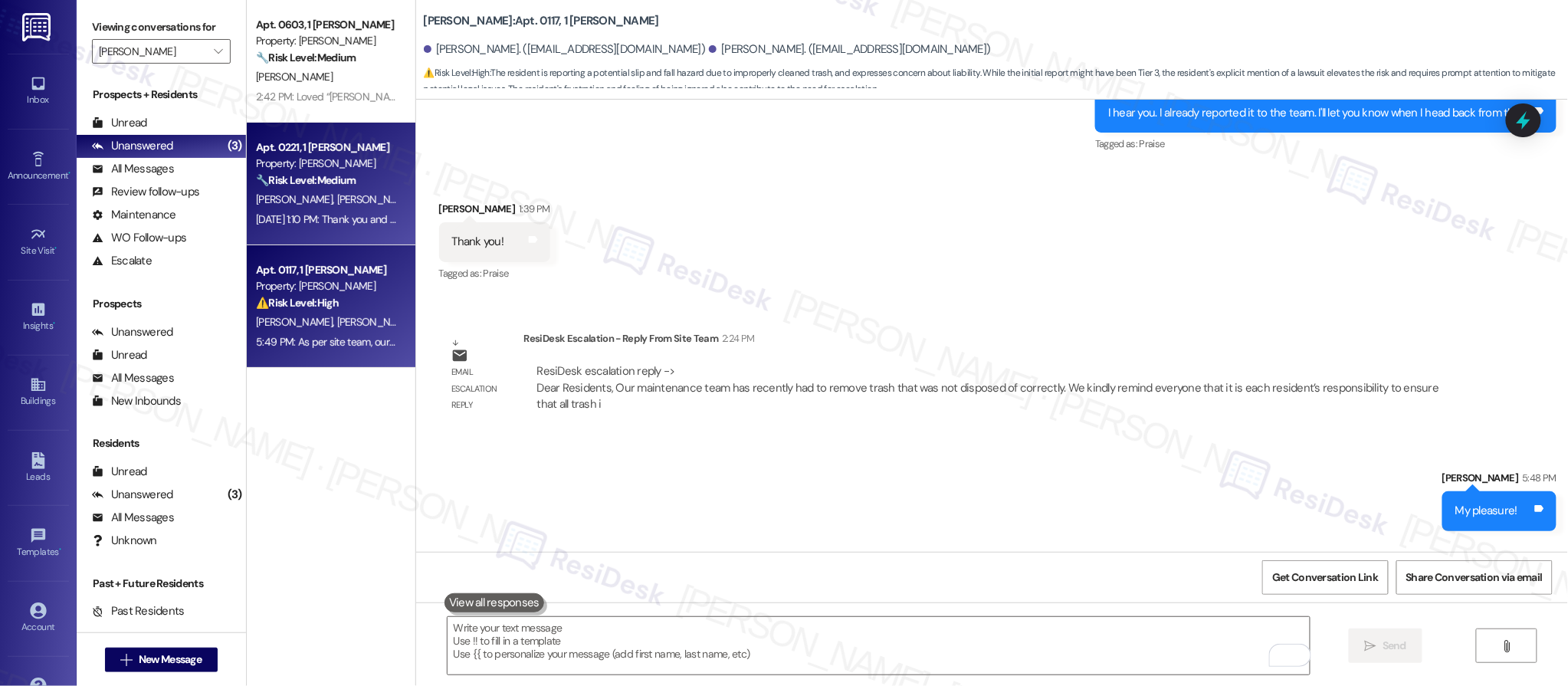
click at [313, 167] on div "Property: [PERSON_NAME]" at bounding box center [327, 164] width 141 height 16
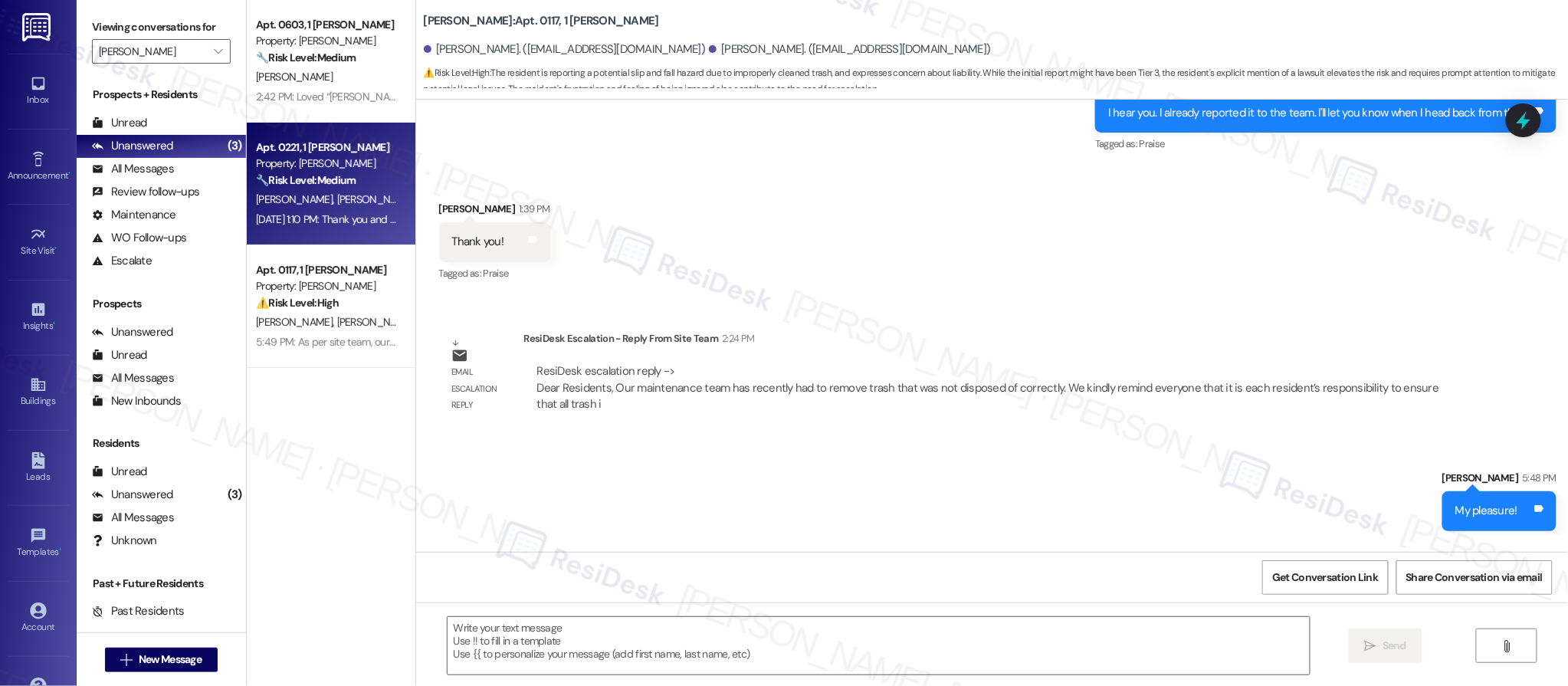
click at [313, 168] on div "Property: [PERSON_NAME]" at bounding box center [327, 164] width 141 height 16
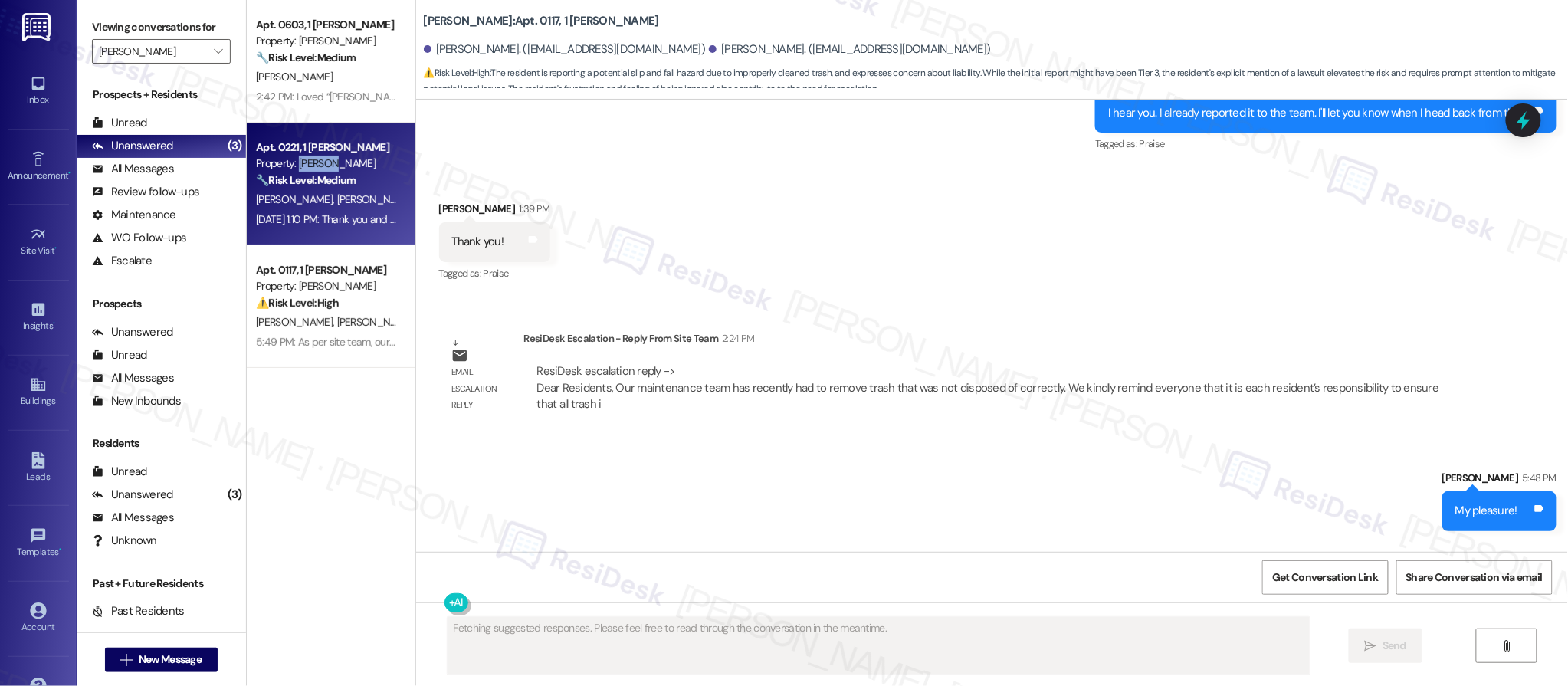
click at [314, 167] on div "Property: [PERSON_NAME]" at bounding box center [327, 164] width 141 height 16
click at [314, 166] on div "Property: [PERSON_NAME]" at bounding box center [327, 164] width 141 height 16
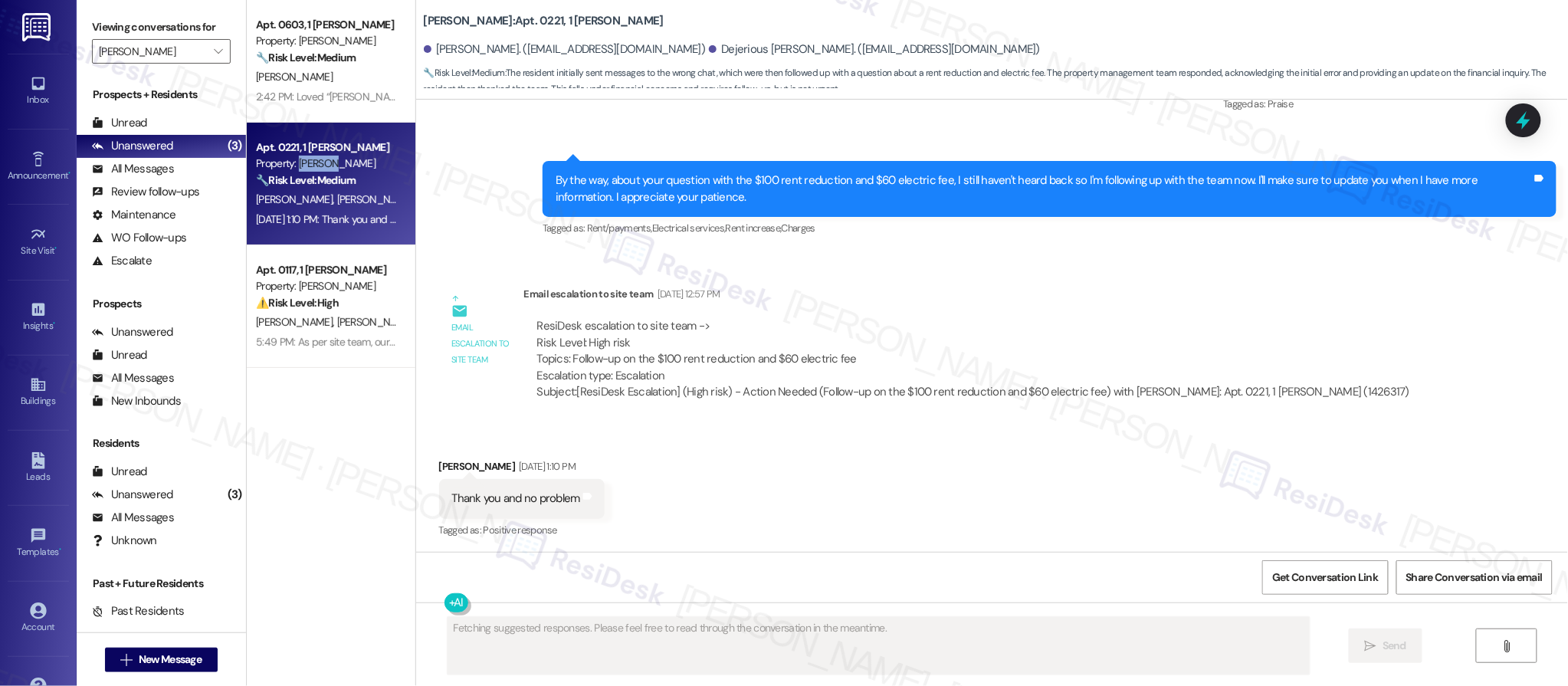
click at [314, 166] on div "Property: [PERSON_NAME]" at bounding box center [327, 164] width 141 height 16
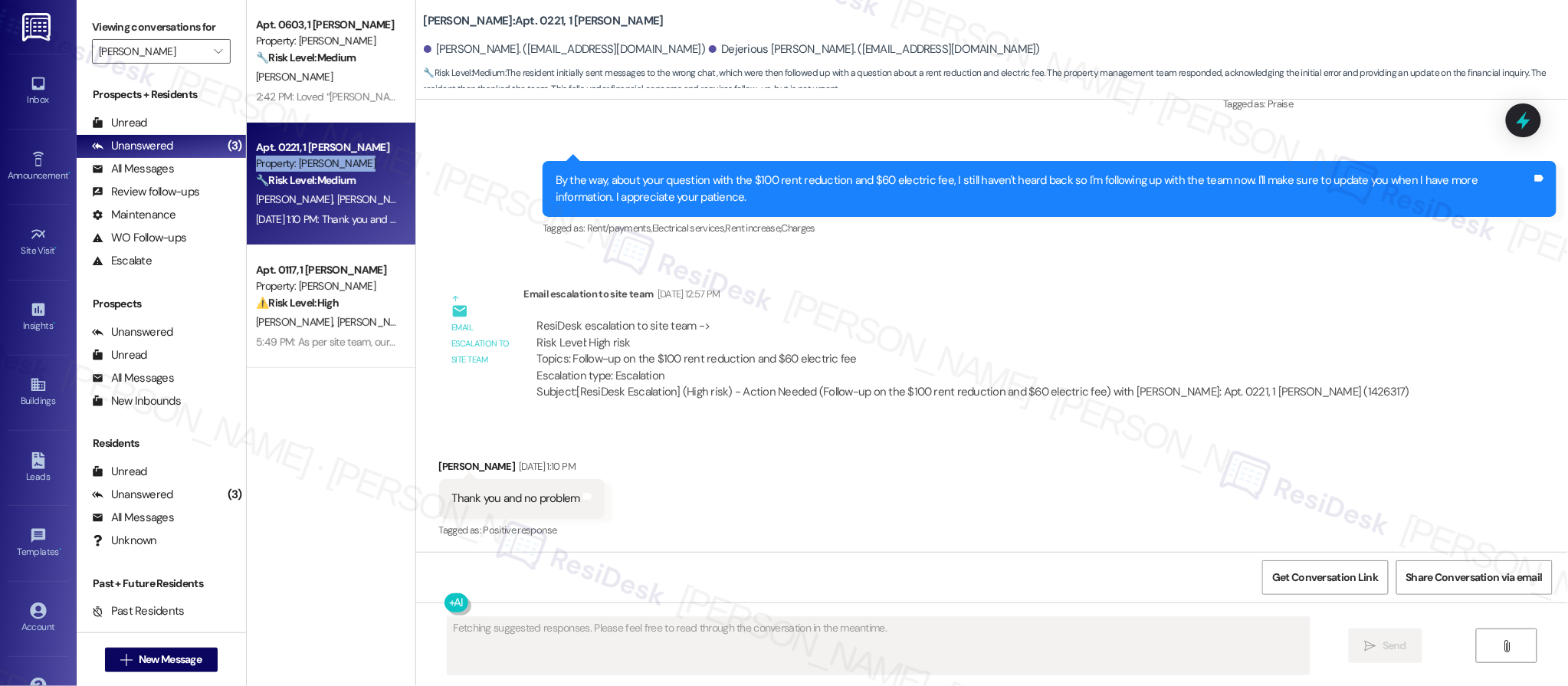
click at [314, 167] on div "Property: [PERSON_NAME]" at bounding box center [327, 164] width 141 height 16
click at [315, 169] on div "Property: [PERSON_NAME]" at bounding box center [327, 164] width 141 height 16
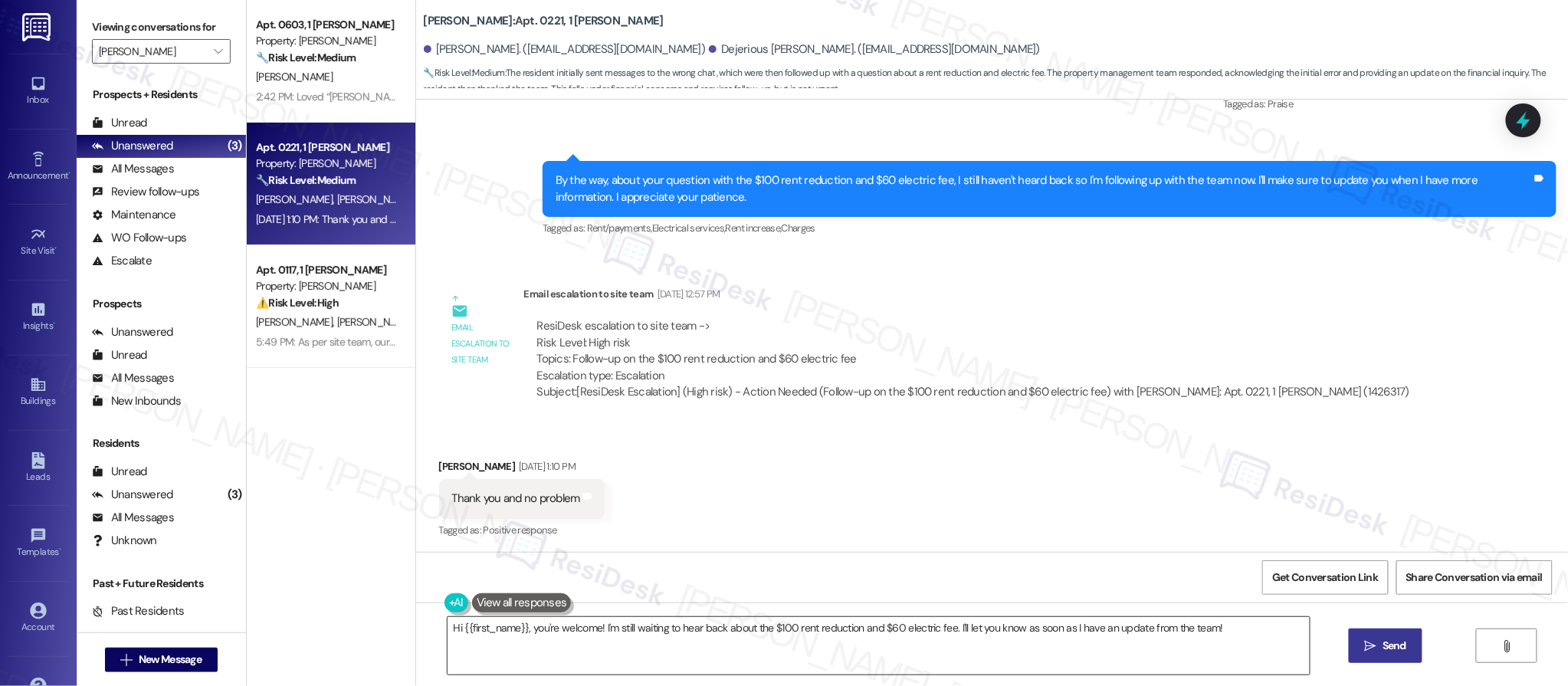
click at [487, 647] on textarea "Hi {{first_name}}, you're welcome! I'm still waiting to hear back about the $10…" at bounding box center [879, 645] width 863 height 57
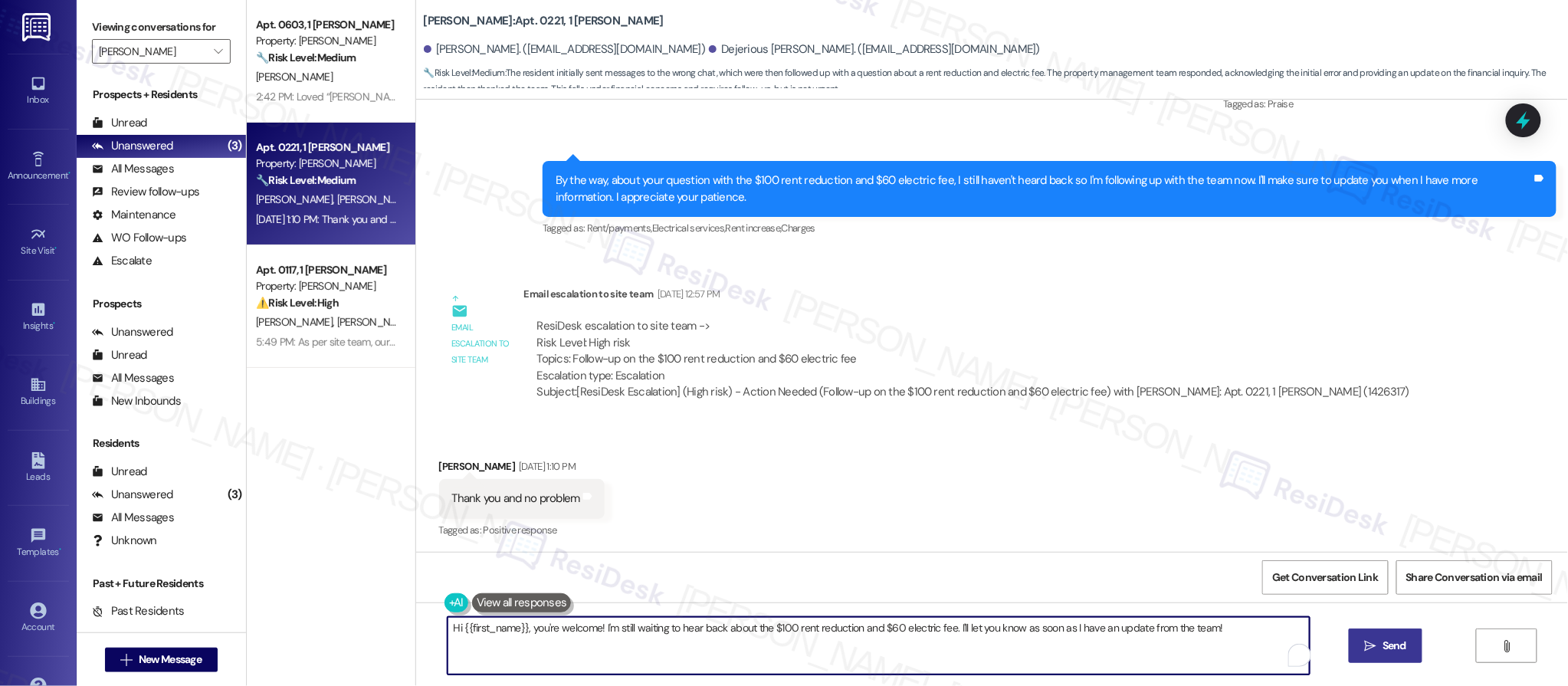
drag, startPoint x: 481, startPoint y: 630, endPoint x: 580, endPoint y: 652, distance: 101.4
click at [572, 660] on textarea "Hi {{first_name}}, you're welcome! I'm still waiting to hear back about the $10…" at bounding box center [879, 645] width 863 height 57
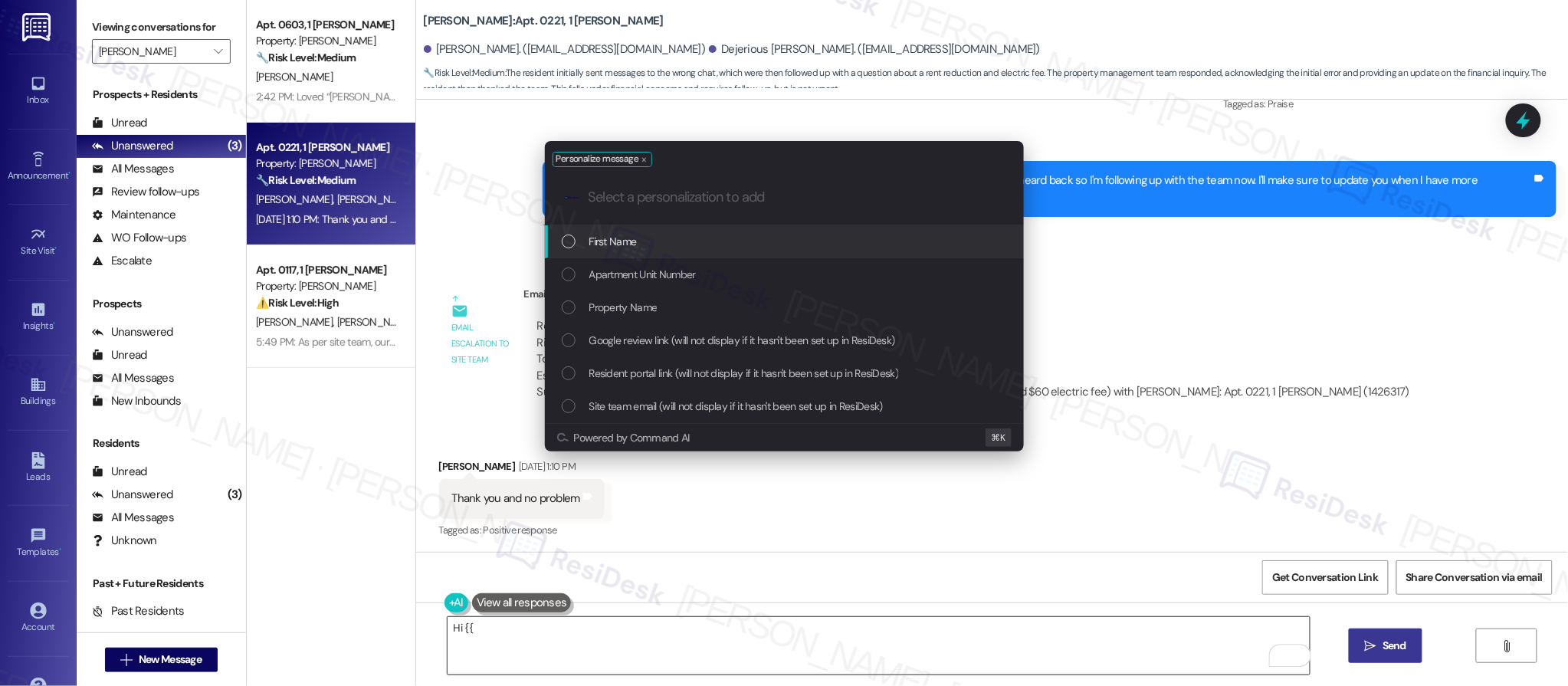
click at [568, 629] on div "Personalize message .cls-1{fill:#0a055f;}.cls-2{fill:#0cc4c4;} resideskLogoBlue…" at bounding box center [784, 343] width 1568 height 686
drag, startPoint x: 568, startPoint y: 629, endPoint x: 560, endPoint y: 626, distance: 8.5
click at [567, 628] on textarea "Hi {{" at bounding box center [879, 645] width 863 height 57
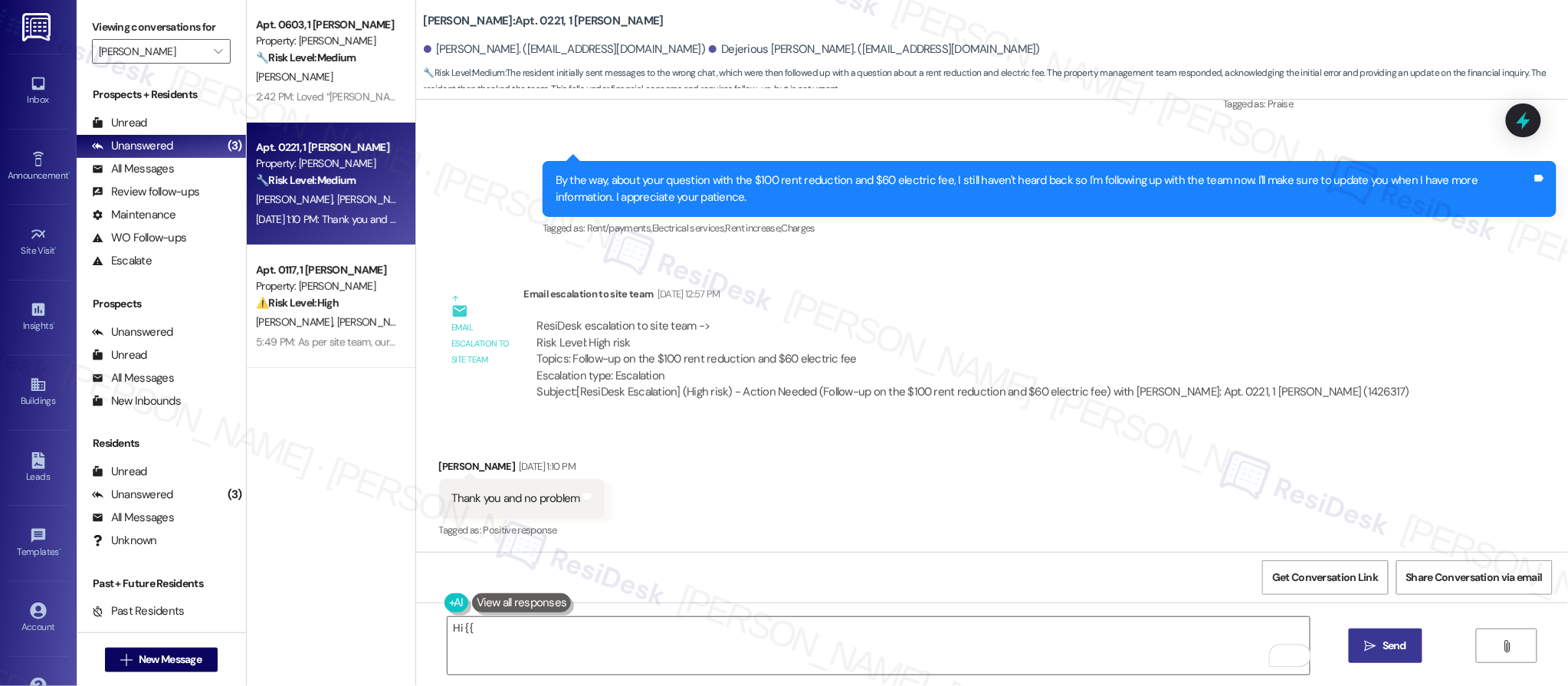
click at [424, 605] on div "Hi {{  Send " at bounding box center [992, 660] width 1152 height 115
click at [482, 622] on textarea "Hi {{" at bounding box center [879, 645] width 863 height 57
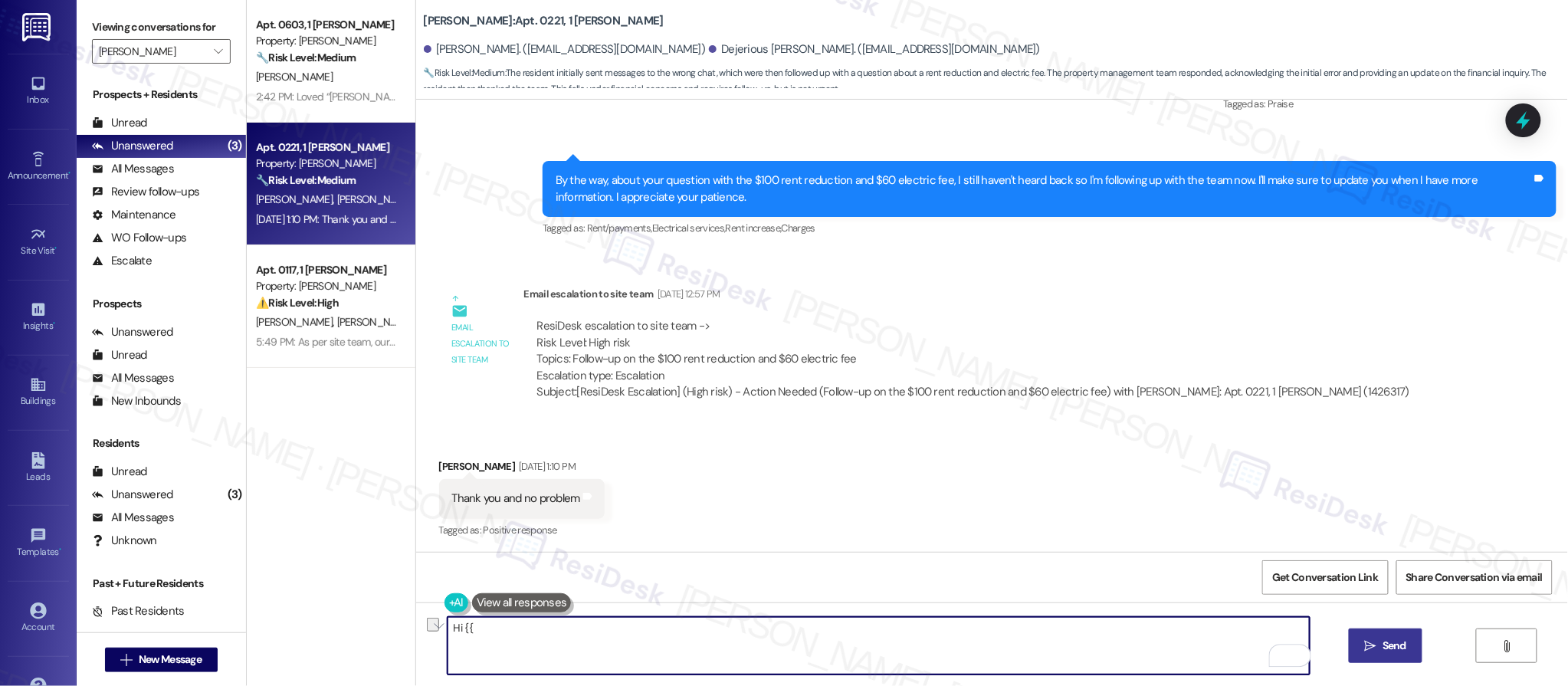
drag, startPoint x: 484, startPoint y: 634, endPoint x: 437, endPoint y: 623, distance: 48.3
click at [437, 623] on div "Hi {{  Send " at bounding box center [992, 660] width 1152 height 115
paste textarea "You are very welcome! Just want to make sure your last message isn't left unans…"
type textarea "Hey Calvin! You are very welcome! Just want to make sure your last message isn'…"
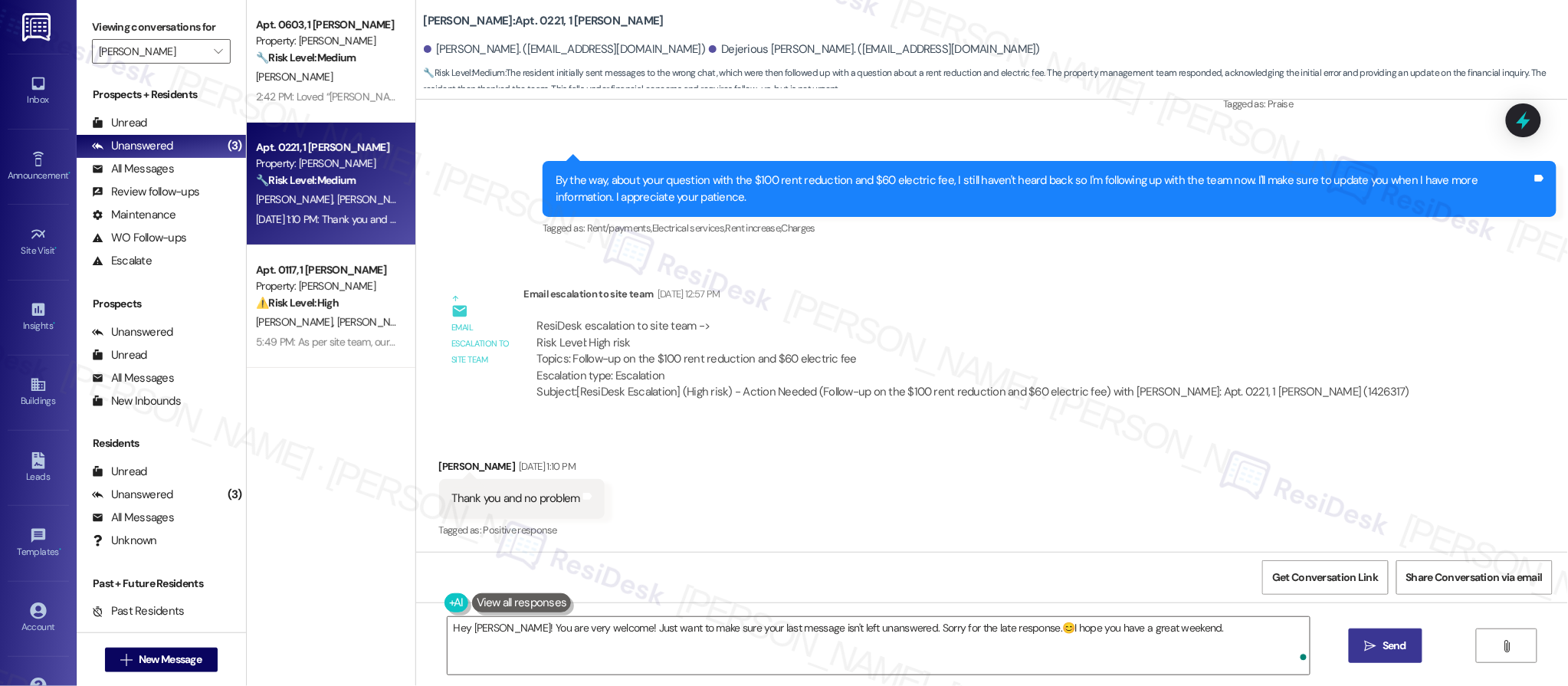
drag, startPoint x: 1360, startPoint y: 632, endPoint x: 1404, endPoint y: 662, distance: 53.3
click at [1376, 647] on button " Send" at bounding box center [1386, 645] width 74 height 34
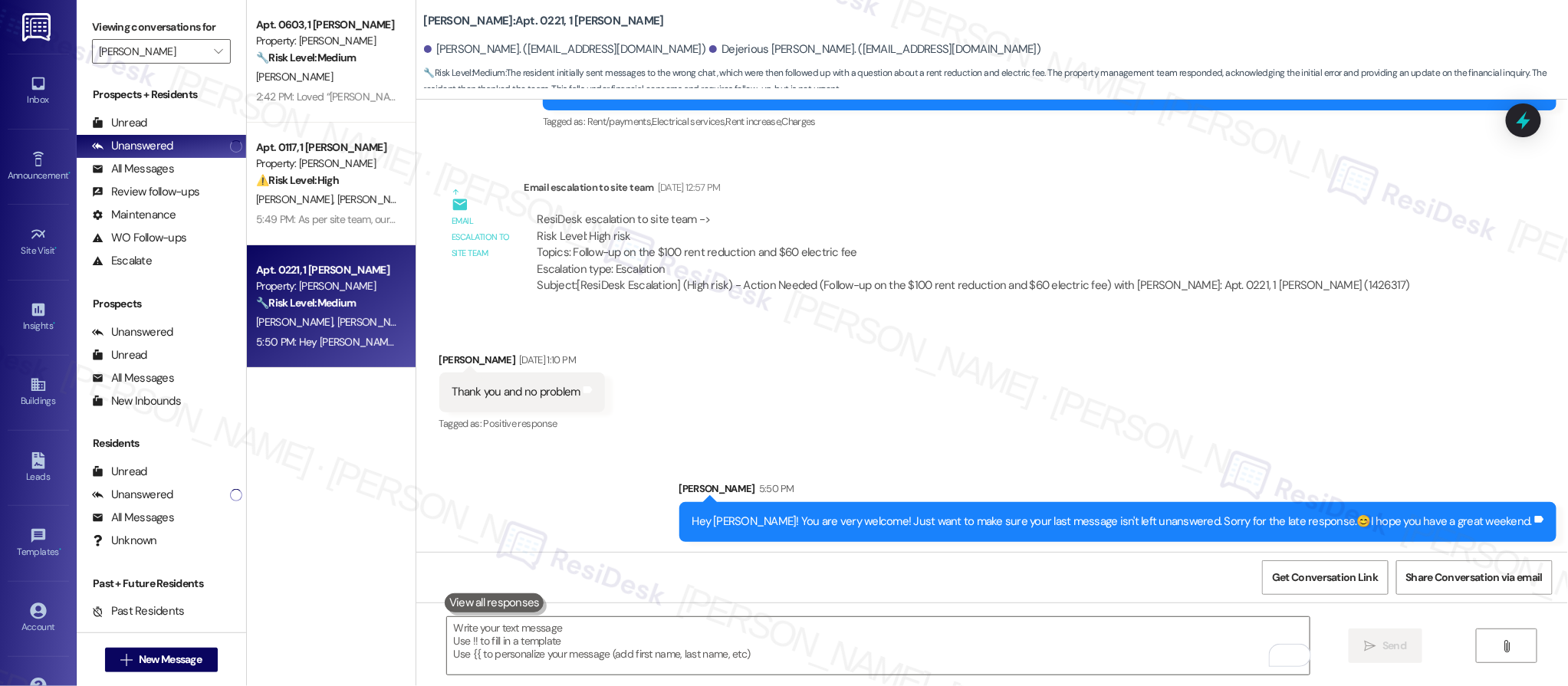
drag, startPoint x: 1001, startPoint y: 385, endPoint x: 430, endPoint y: 275, distance: 581.5
click at [1001, 385] on div "Received via SMS Calvin Baker Sep 16, 2025 at 1:10 PM Thank you and no problem …" at bounding box center [992, 382] width 1151 height 130
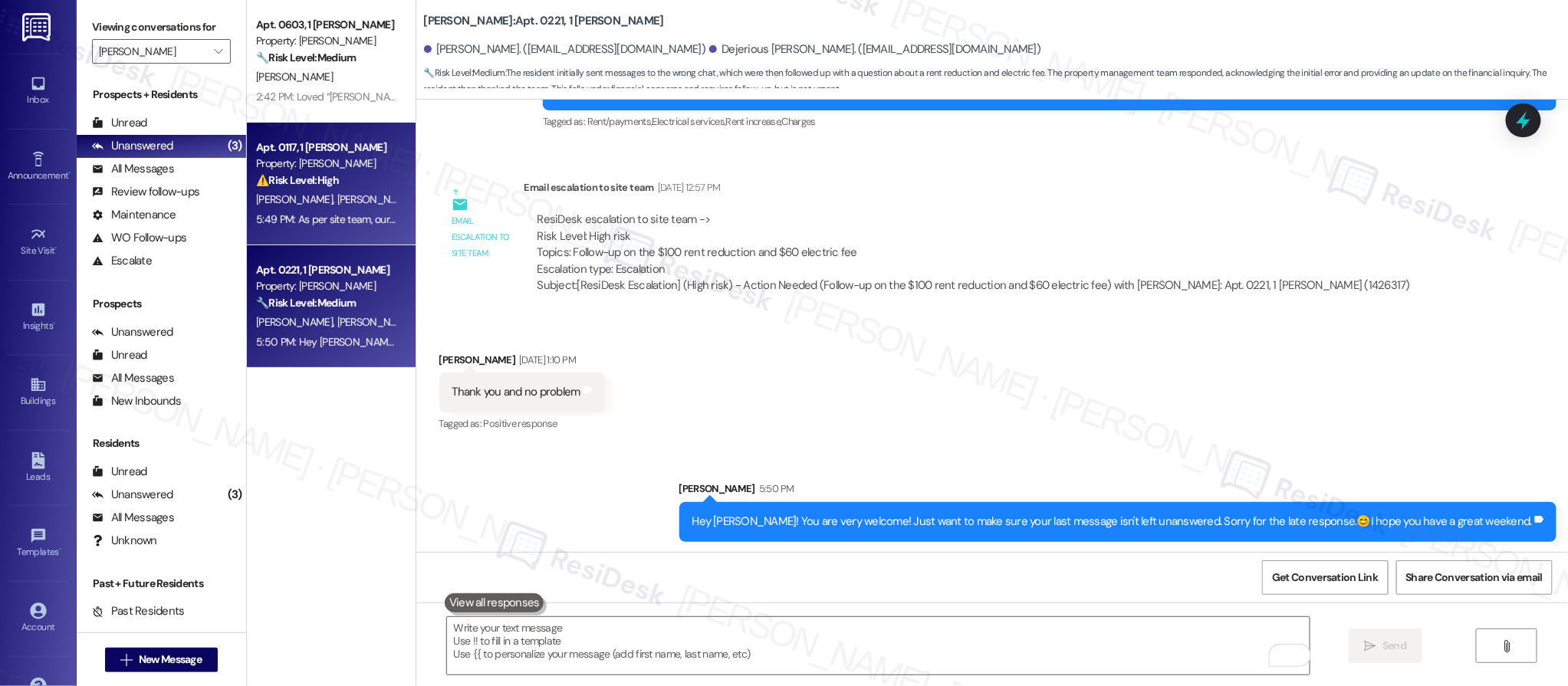
click at [337, 205] on span "C. Stewart" at bounding box center [375, 200] width 77 height 14
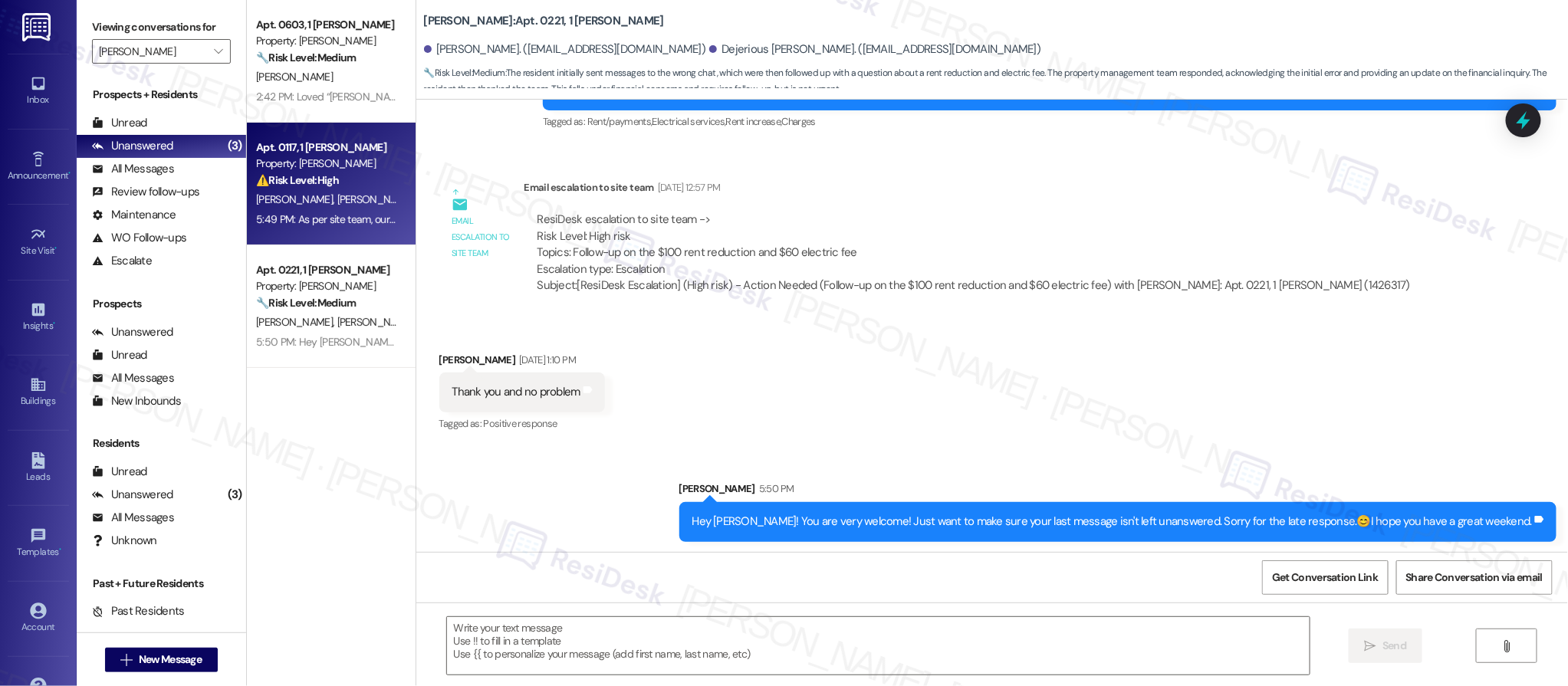
click at [337, 205] on span "C. Stewart" at bounding box center [375, 200] width 77 height 14
click at [337, 204] on span "C. Stewart" at bounding box center [375, 200] width 77 height 14
type textarea "Fetching suggested responses. Please feel free to read through the conversation…"
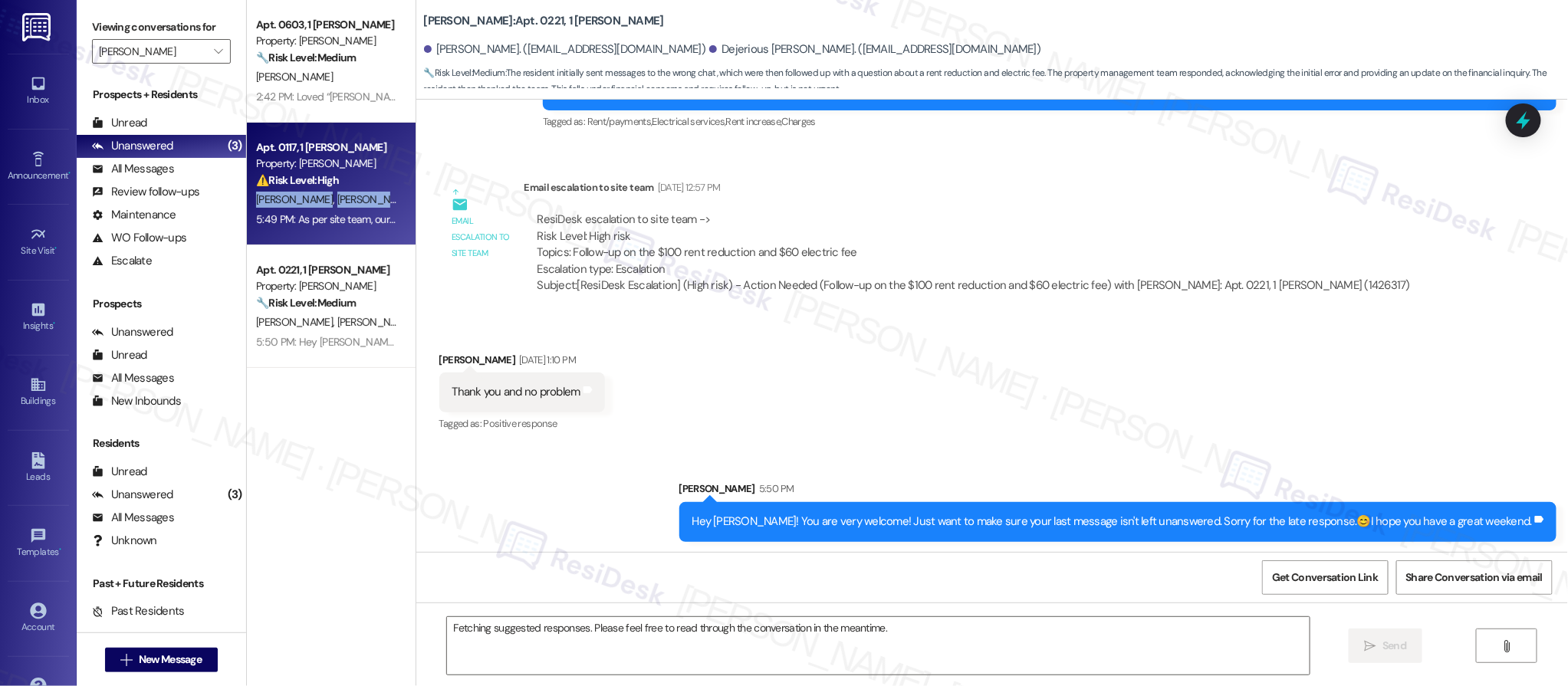
click at [337, 204] on span "C. Stewart" at bounding box center [375, 200] width 77 height 14
click at [337, 205] on span "C. Stewart" at bounding box center [375, 200] width 77 height 14
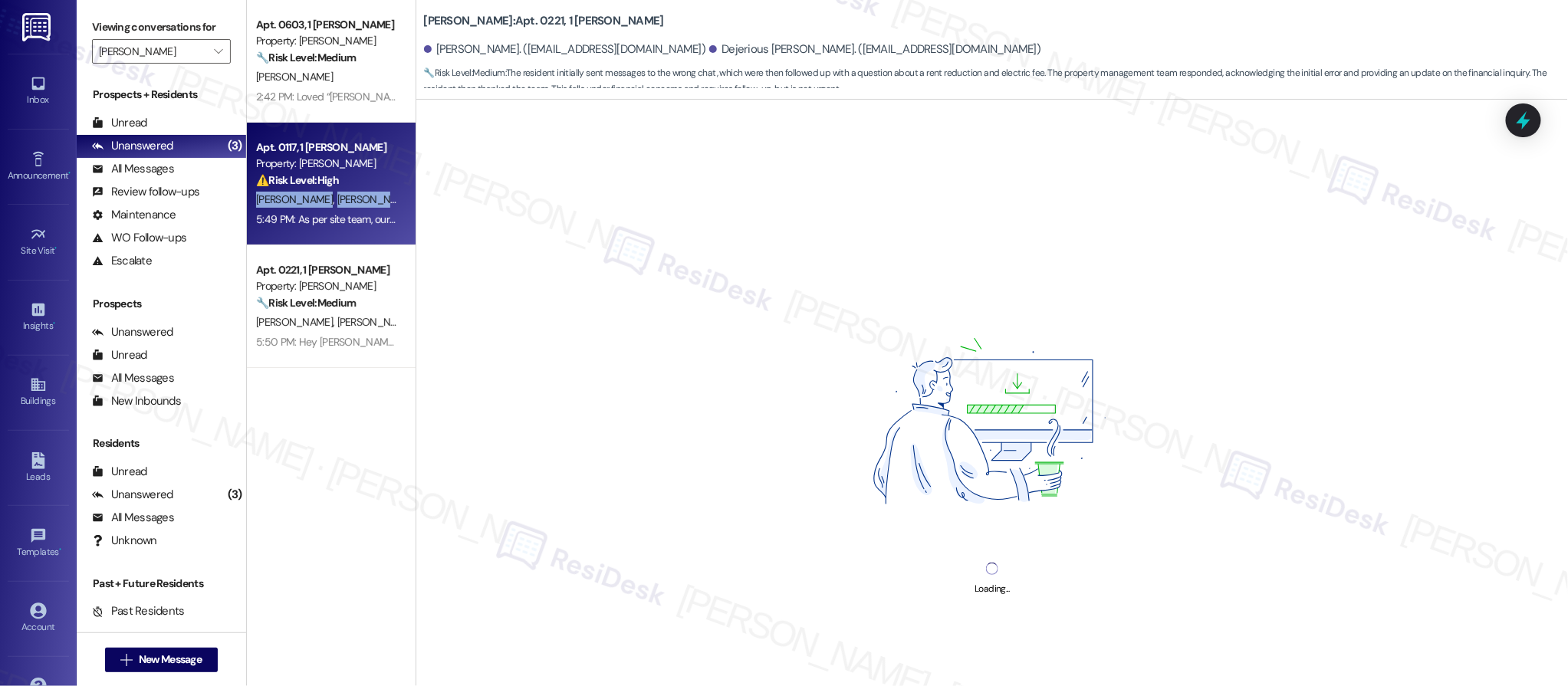
click at [337, 205] on span "C. Stewart" at bounding box center [375, 200] width 77 height 14
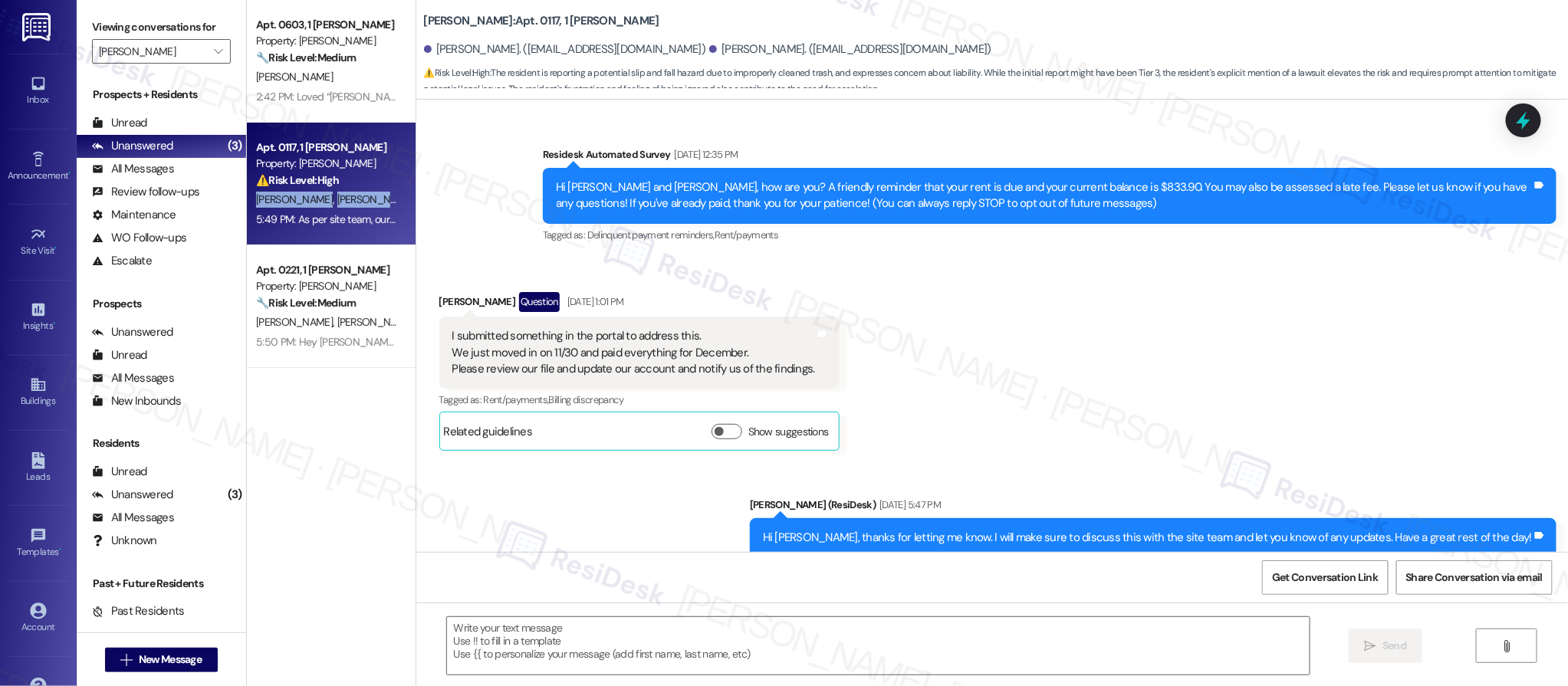
click at [337, 204] on span "C. Stewart" at bounding box center [375, 200] width 77 height 14
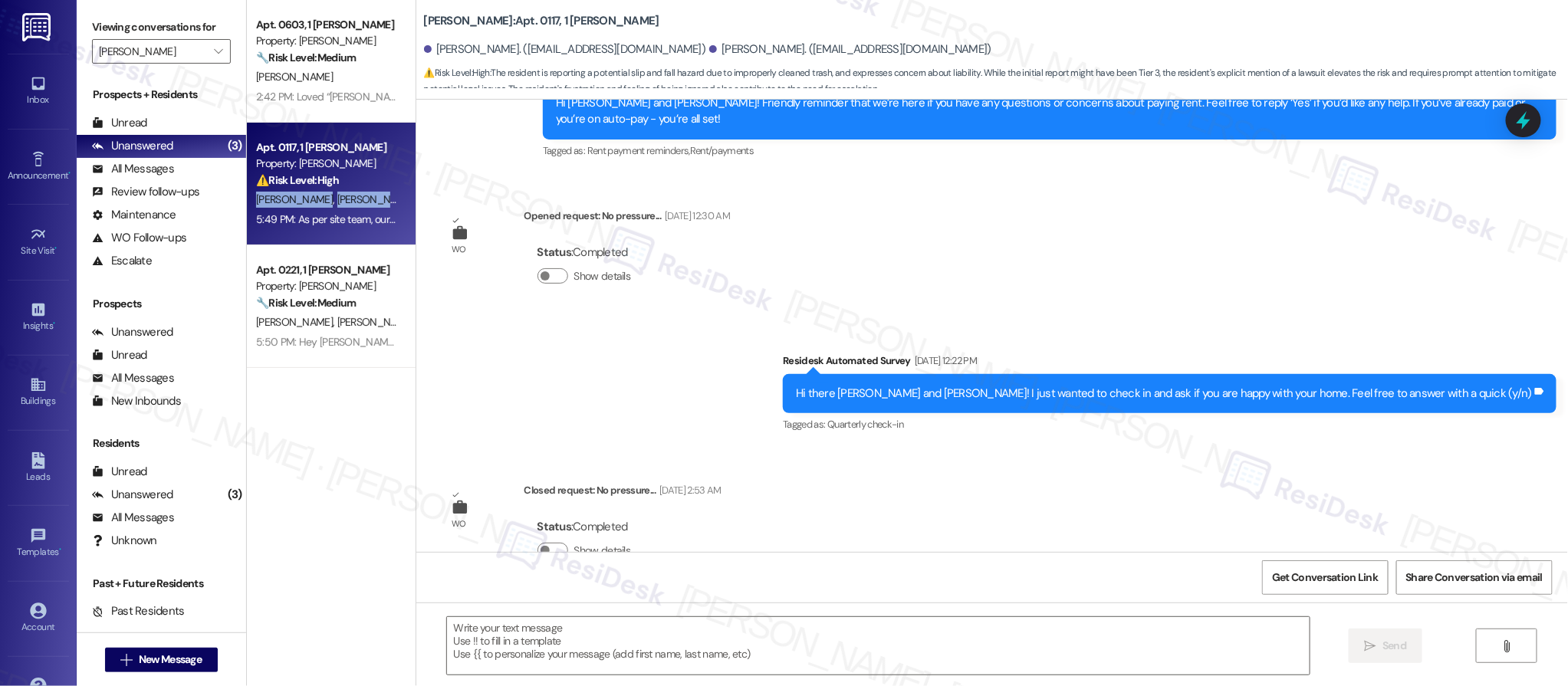
click at [337, 204] on span "C. Stewart" at bounding box center [375, 200] width 77 height 14
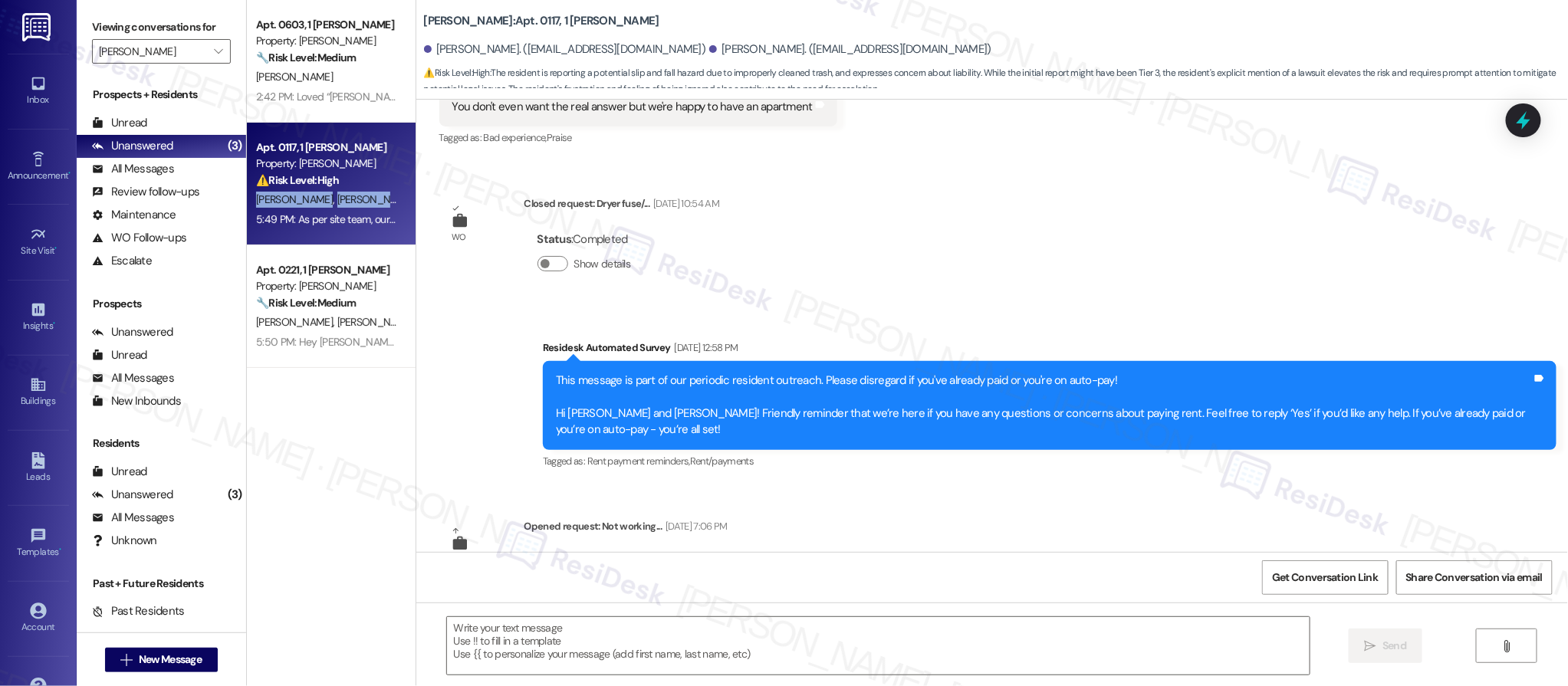
type textarea "Fetching suggested responses. Please feel free to read through the conversation…"
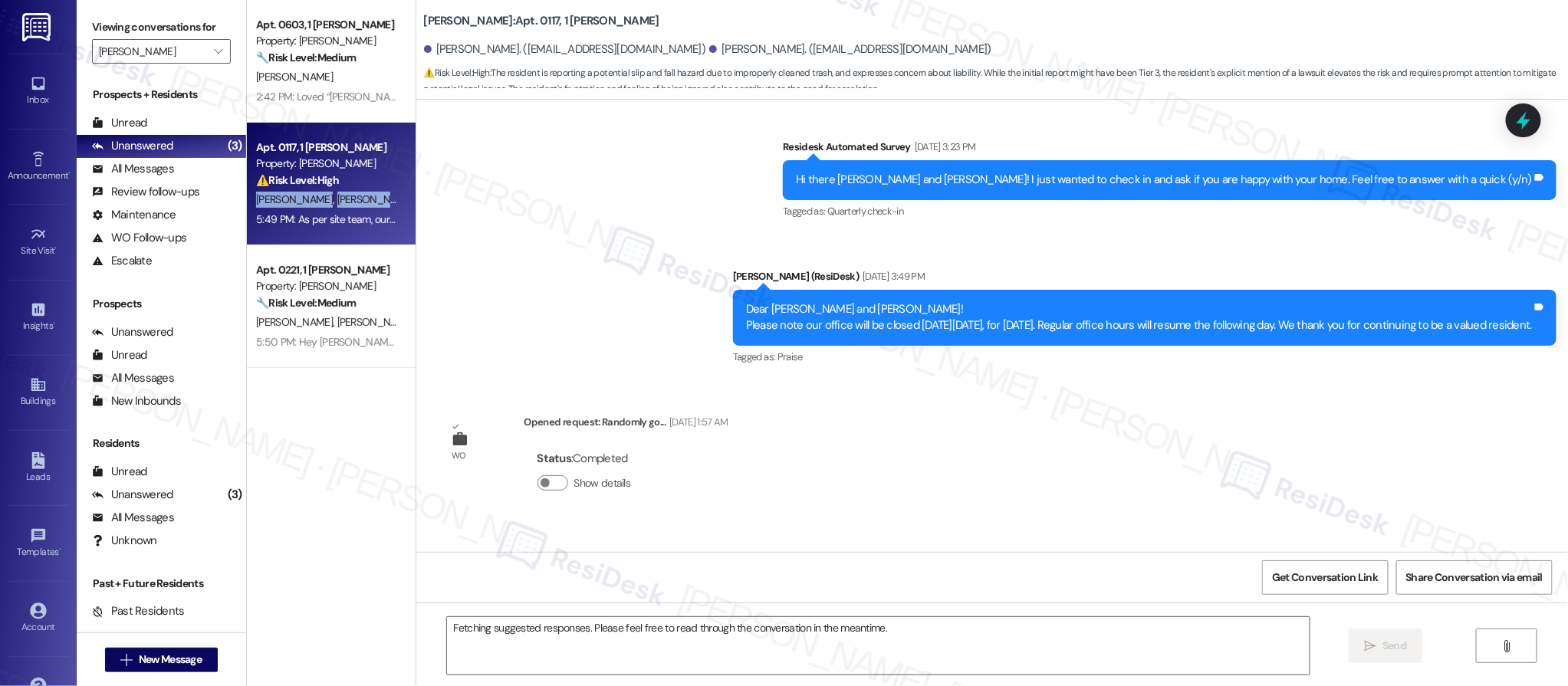
click at [337, 204] on span "C. Stewart" at bounding box center [375, 200] width 77 height 14
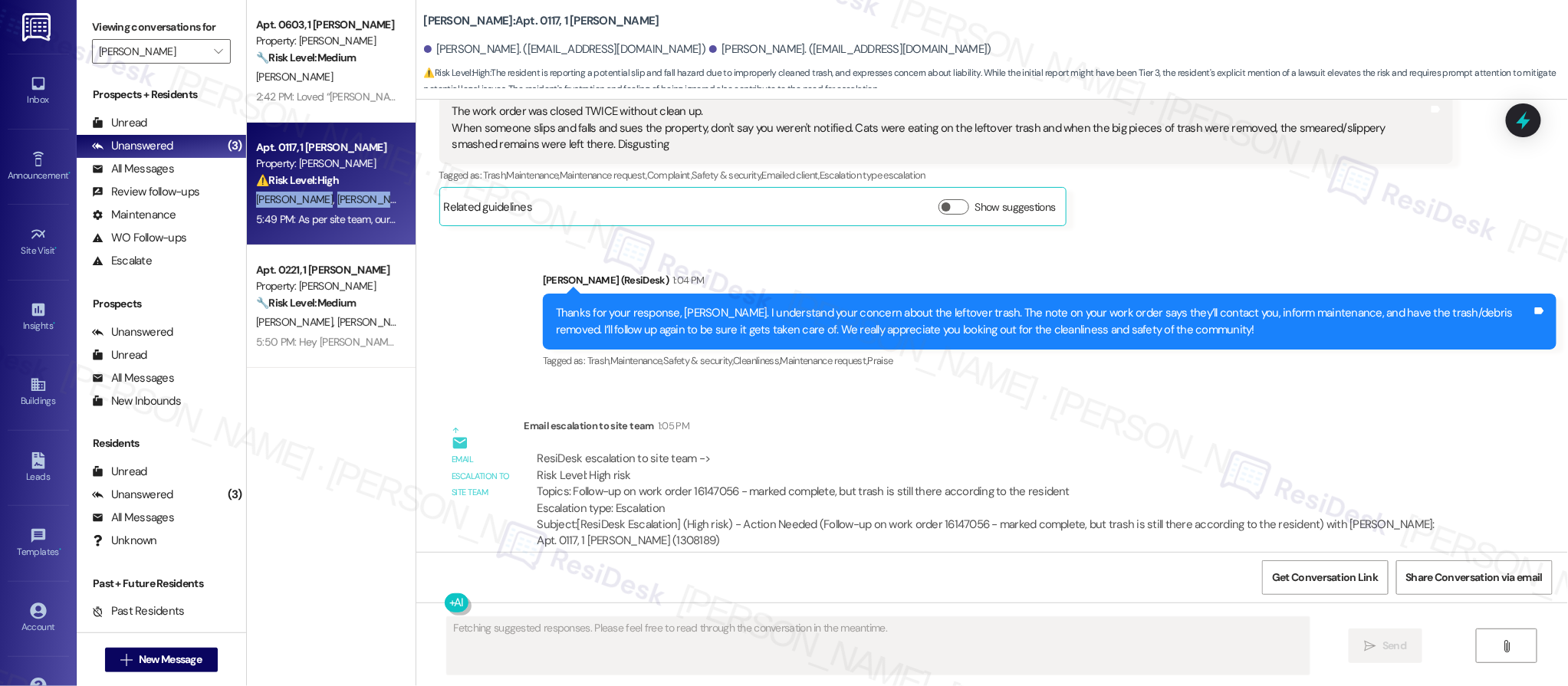
click at [337, 204] on span "C. Stewart" at bounding box center [375, 200] width 77 height 14
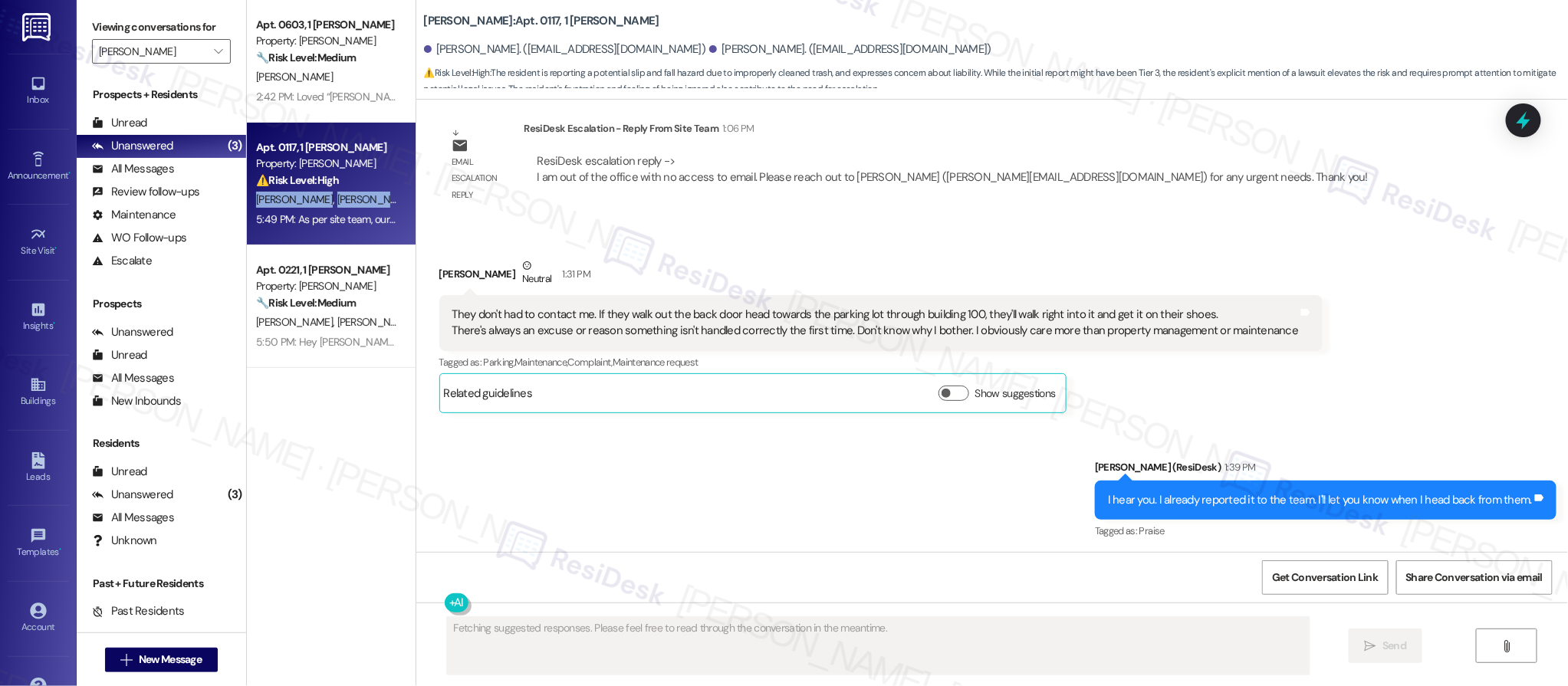
click at [337, 204] on span "C. Stewart" at bounding box center [375, 200] width 77 height 14
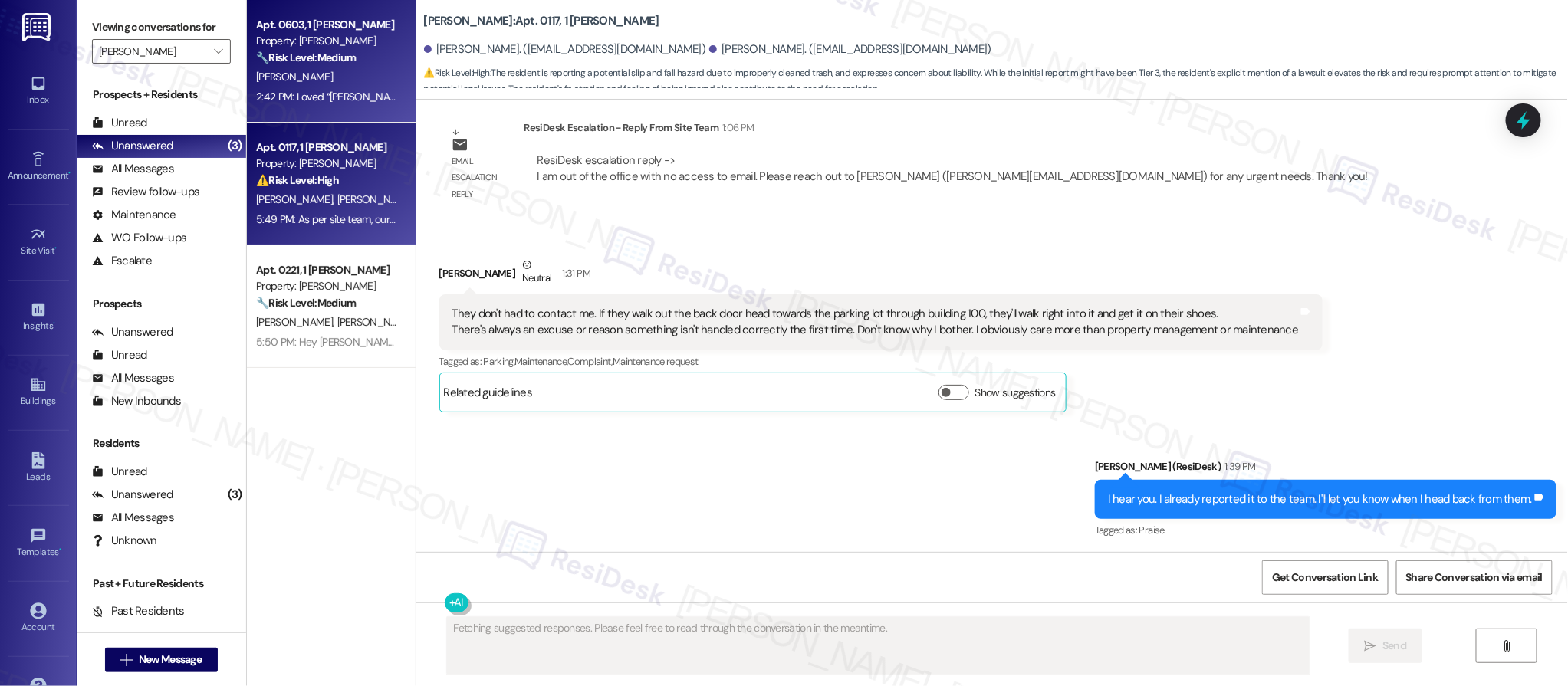
click at [308, 100] on div "2:42 PM: Loved “Sarah (Halston McDonough): Hi Alicia, just a quick update on yo…" at bounding box center [663, 96] width 814 height 14
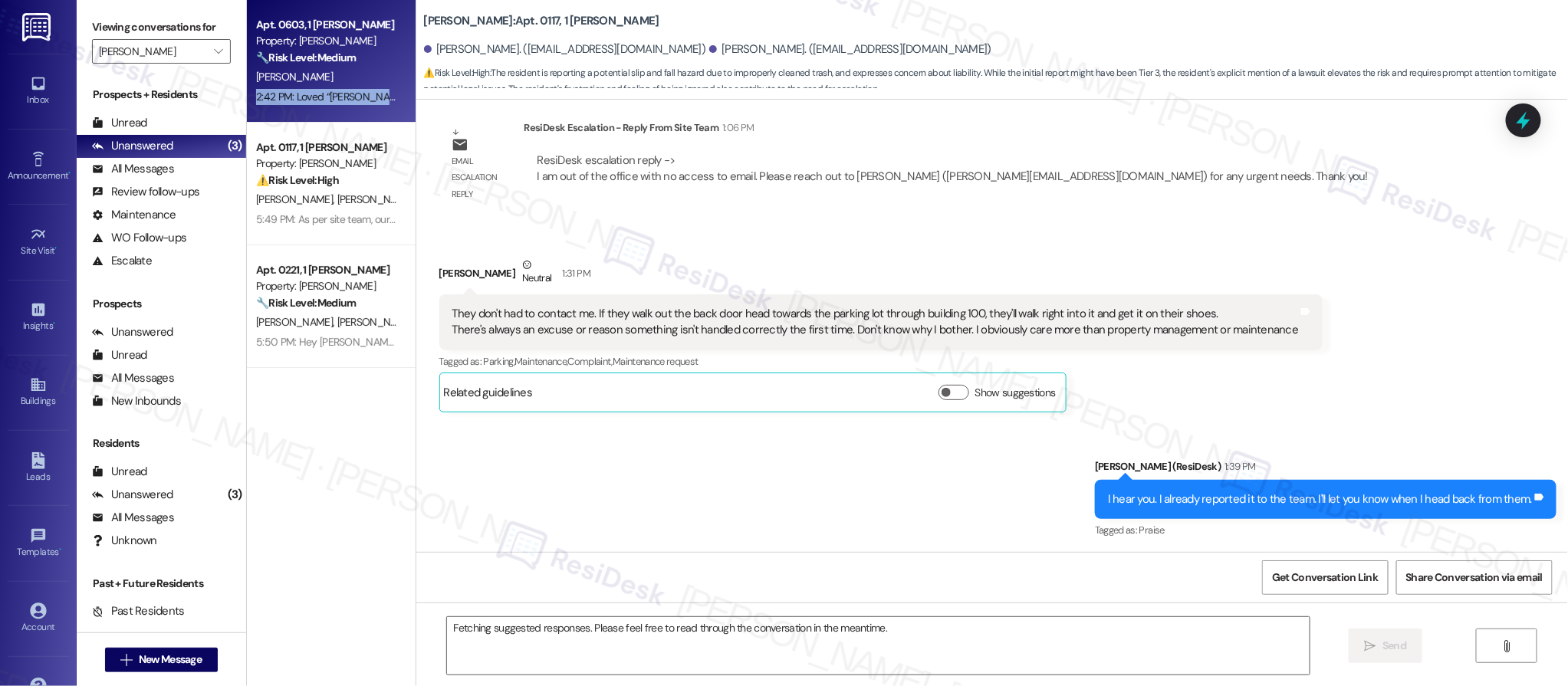
click at [308, 100] on div "2:42 PM: Loved “Sarah (Halston McDonough): Hi Alicia, just a quick update on yo…" at bounding box center [663, 96] width 814 height 14
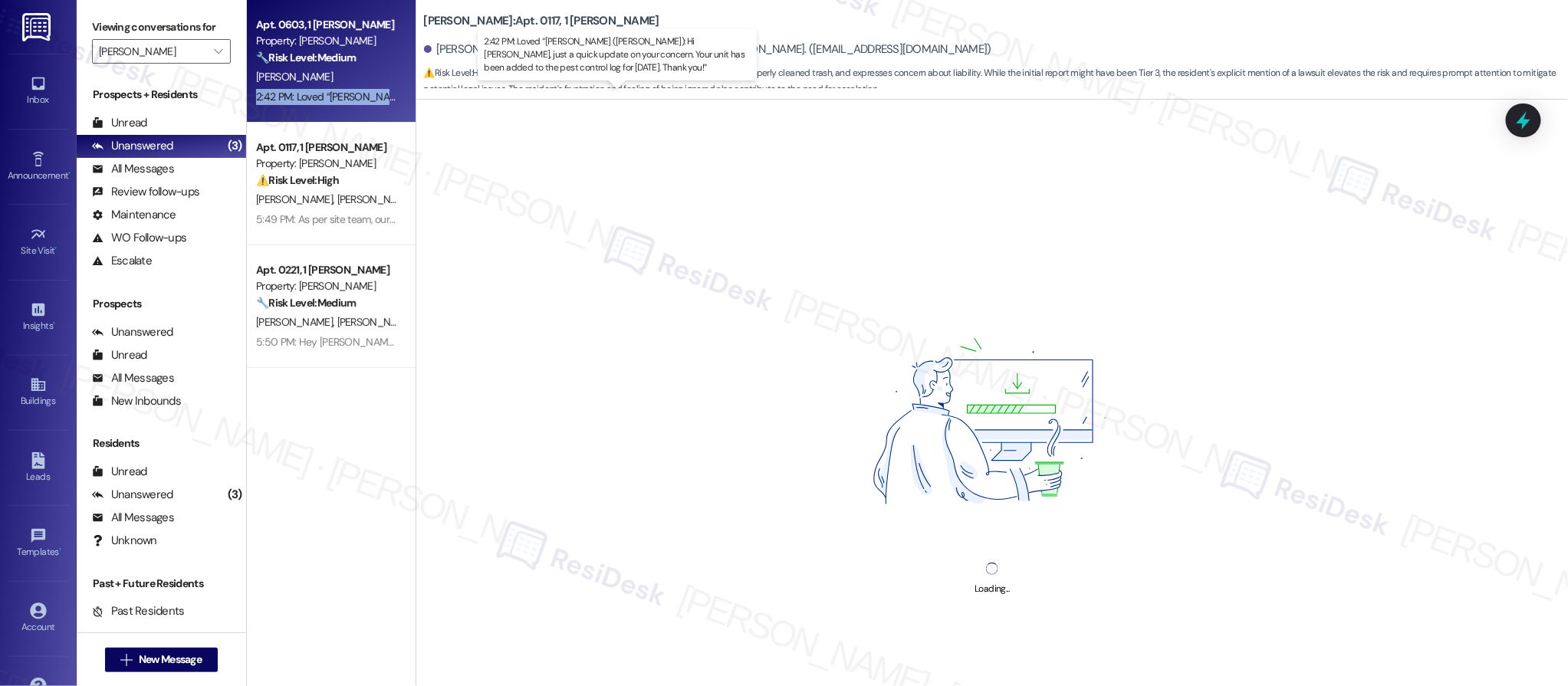
click at [308, 101] on div "2:42 PM: Loved “Sarah (Halston McDonough): Hi Alicia, just a quick update on yo…" at bounding box center [663, 96] width 814 height 14
click at [295, 88] on div "2:42 PM: Loved “Sarah (Halston McDonough): Hi Alicia, just a quick update on yo…" at bounding box center [327, 97] width 145 height 19
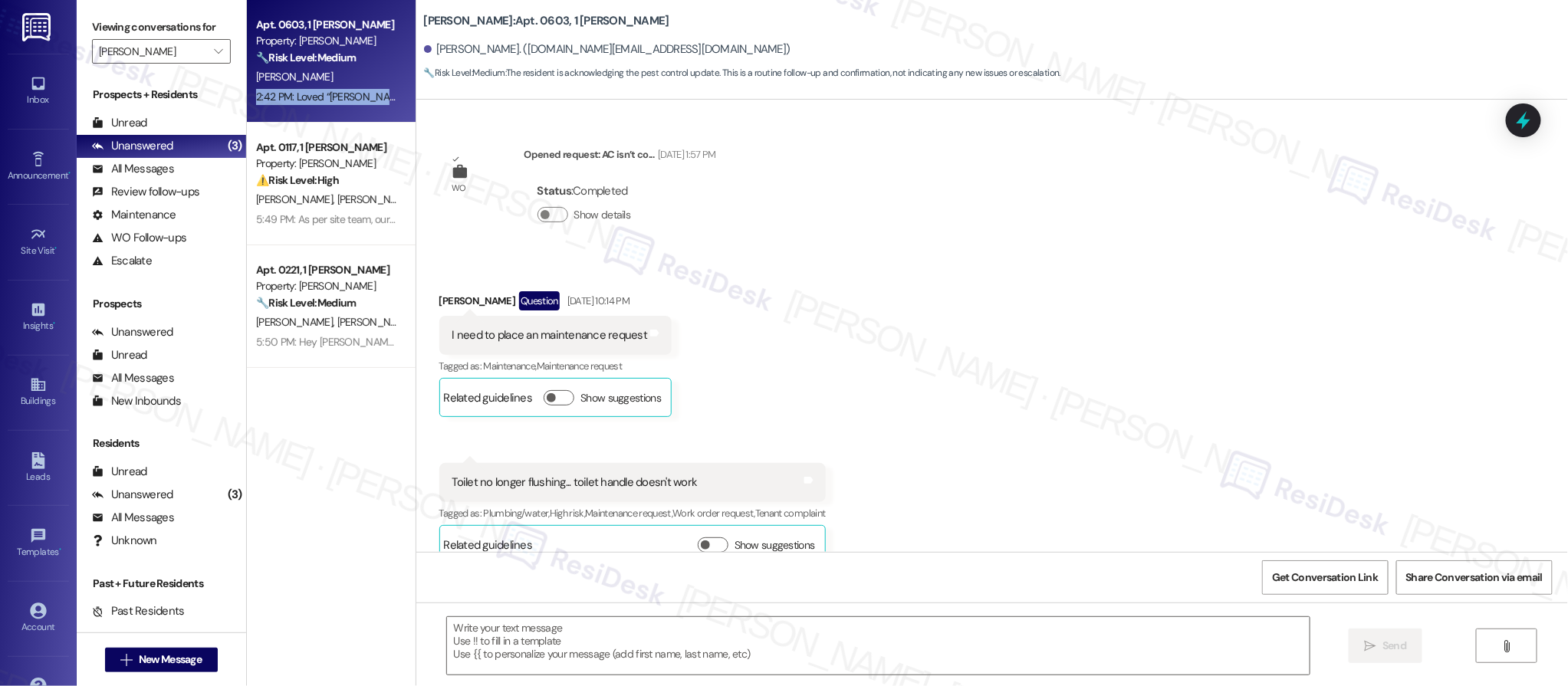
click at [295, 88] on div "2:42 PM: Loved “Sarah (Halston McDonough): Hi Alicia, just a quick update on yo…" at bounding box center [327, 97] width 145 height 19
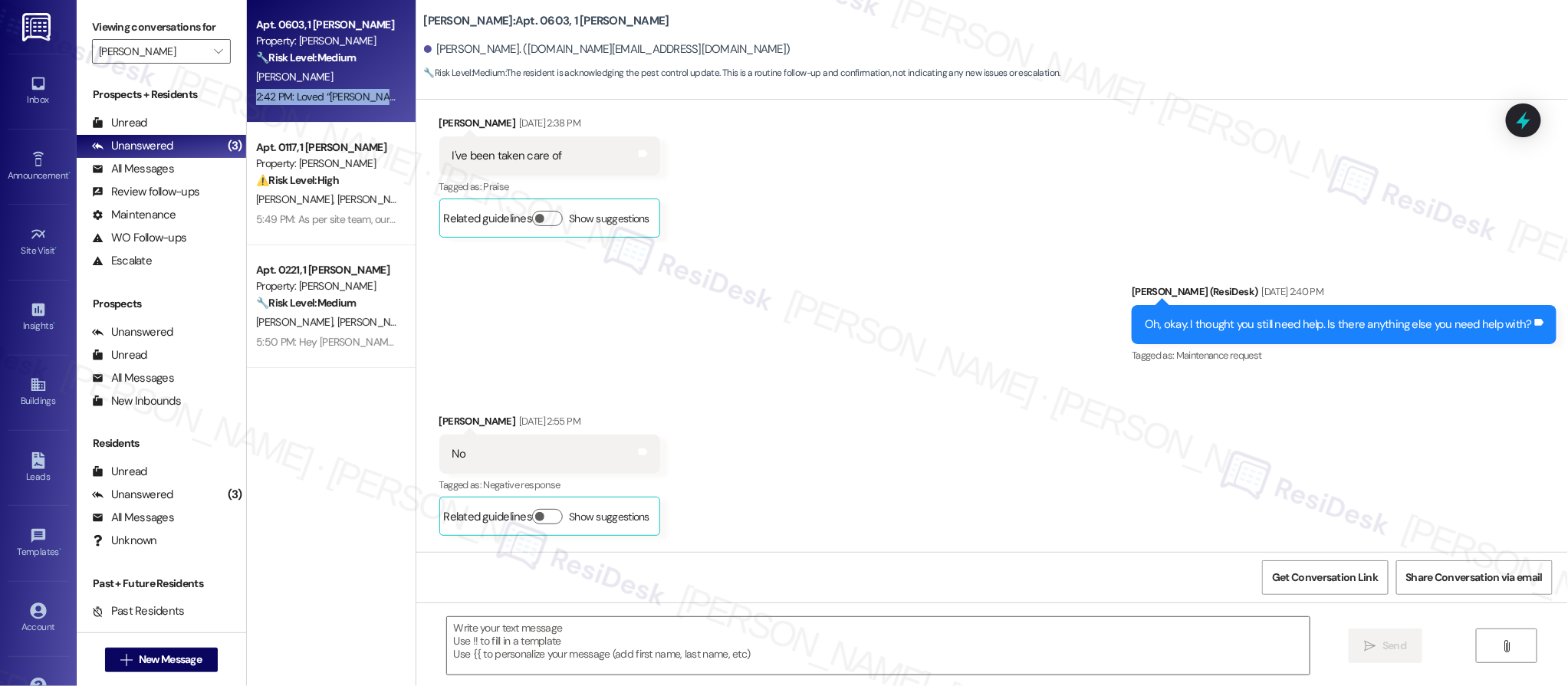
click at [295, 88] on div "2:42 PM: Loved “Sarah (Halston McDonough): Hi Alicia, just a quick update on yo…" at bounding box center [327, 97] width 145 height 19
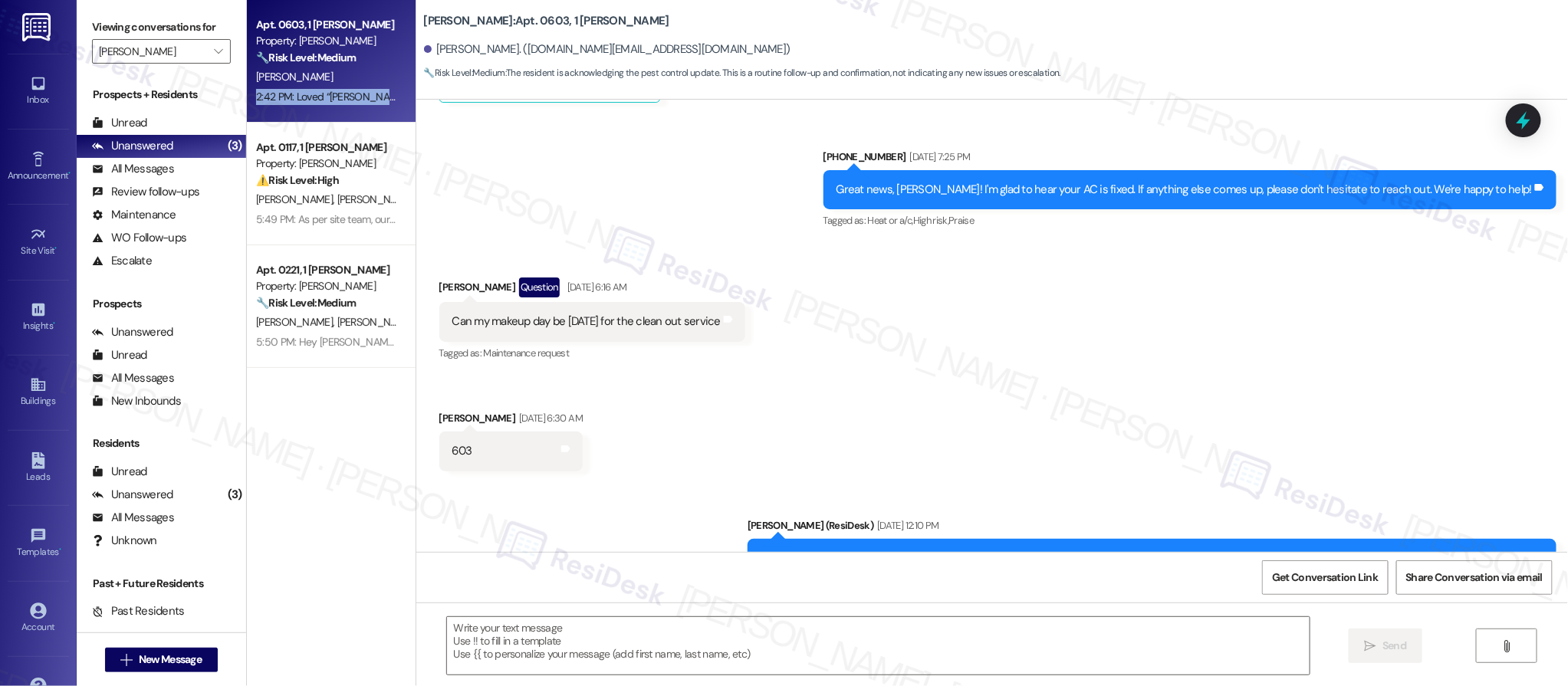
click at [294, 89] on div "2:42 PM: Loved “Sarah (Halston McDonough): Hi Alicia, just a quick update on yo…" at bounding box center [663, 96] width 814 height 14
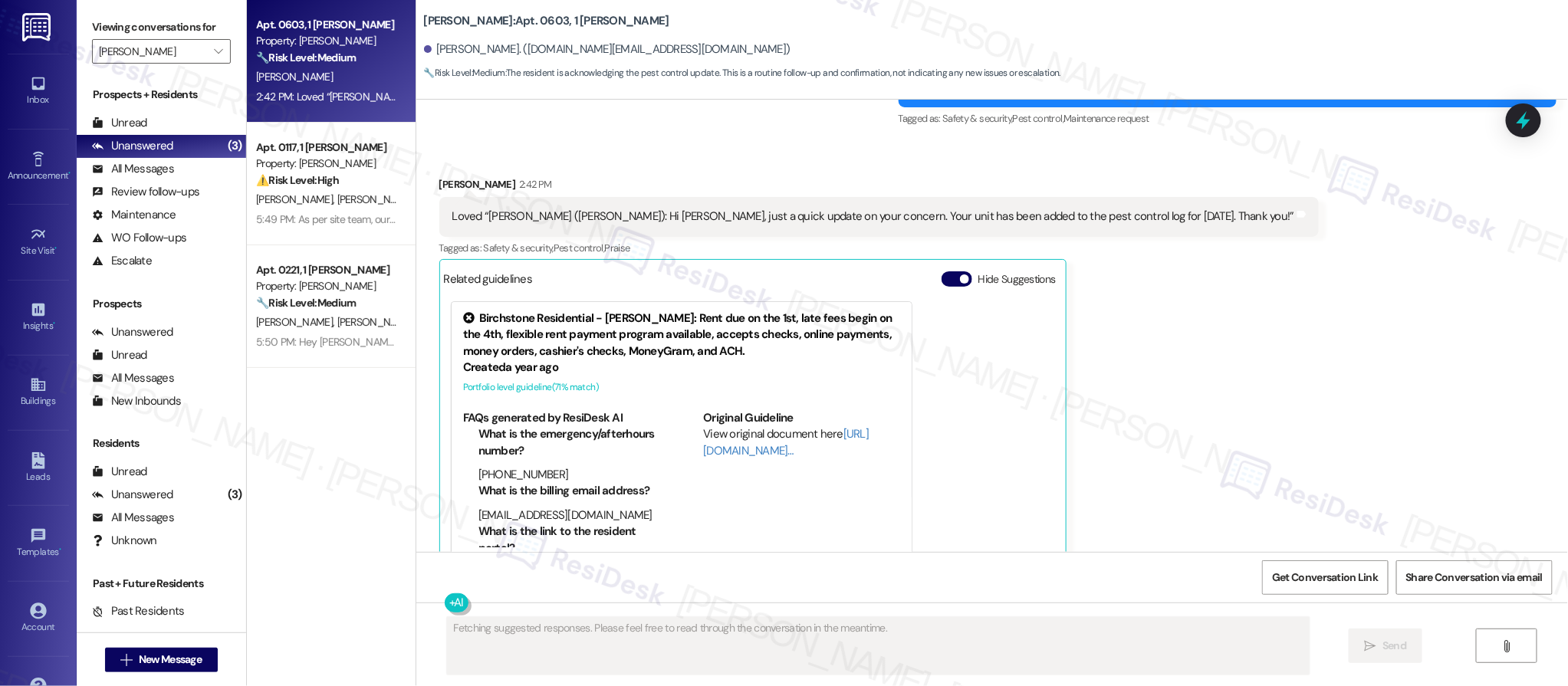
click at [294, 84] on div "A. Mcfadden" at bounding box center [327, 77] width 145 height 19
drag, startPoint x: 1358, startPoint y: 465, endPoint x: 1394, endPoint y: 493, distance: 45.6
click at [1359, 462] on div "Received via SMS Alicia Mcfadden 2:42 PM Loved “Sarah (Halston McDonough): Hi A…" at bounding box center [992, 362] width 1151 height 443
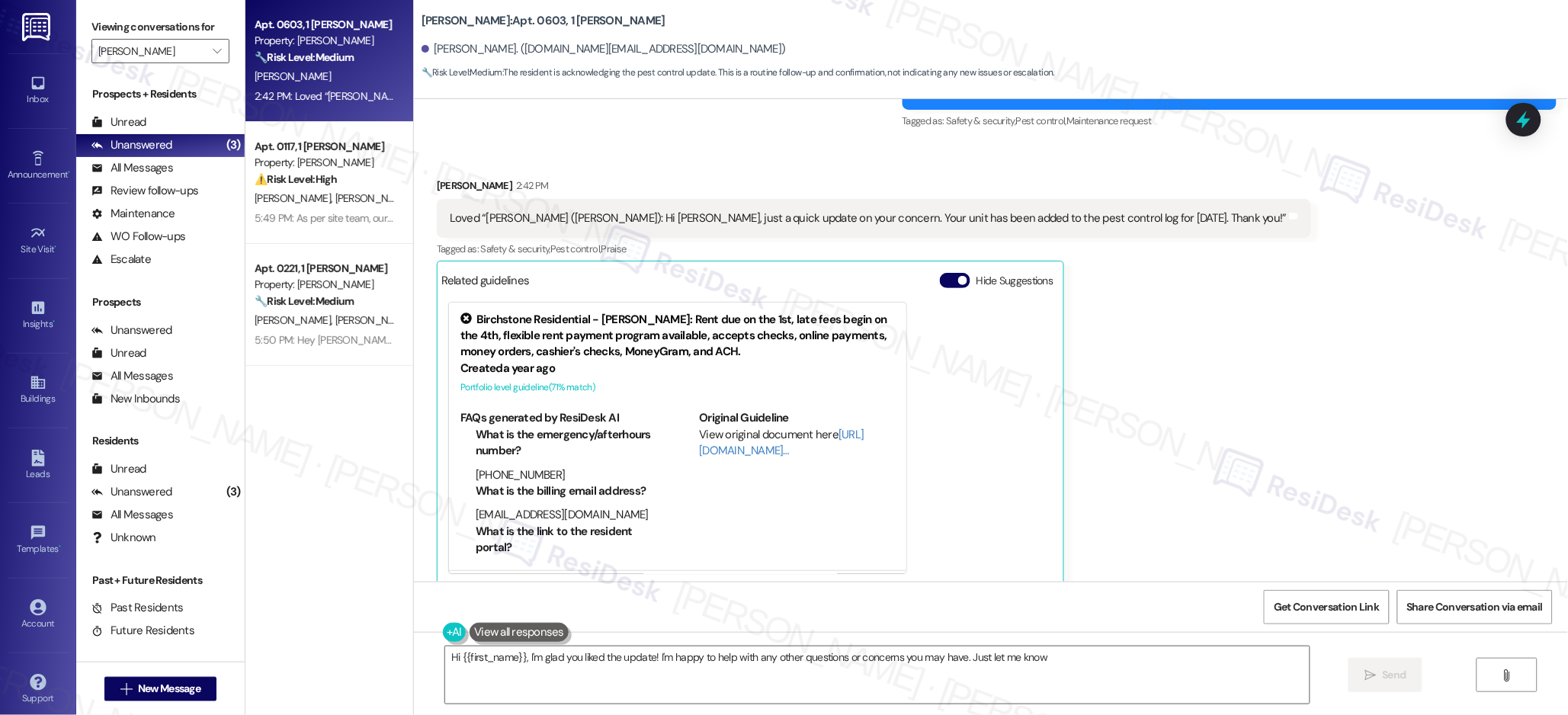
type textarea "Hi {{first_name}}, I'm glad you liked the update! I'm happy to help with any ot…"
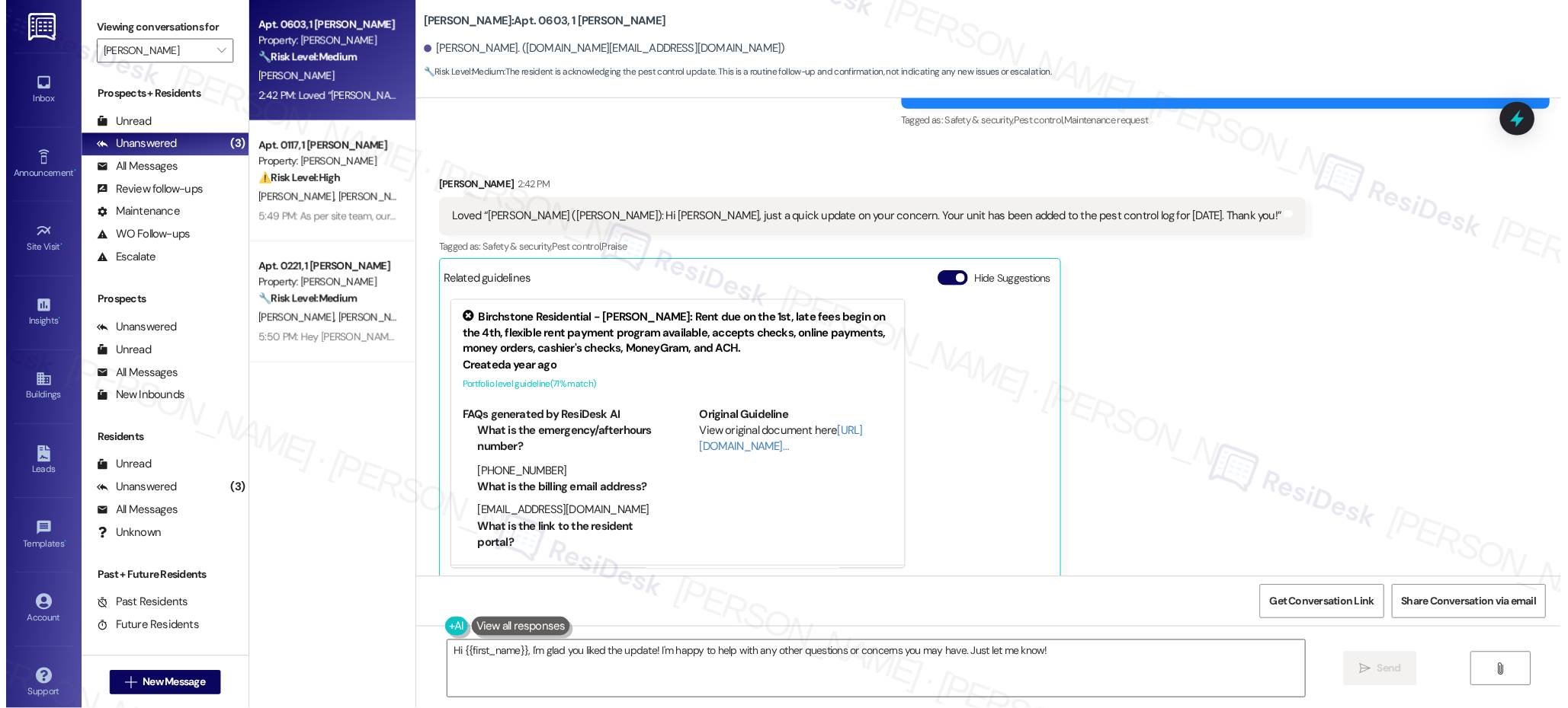
scroll to position [5366, 0]
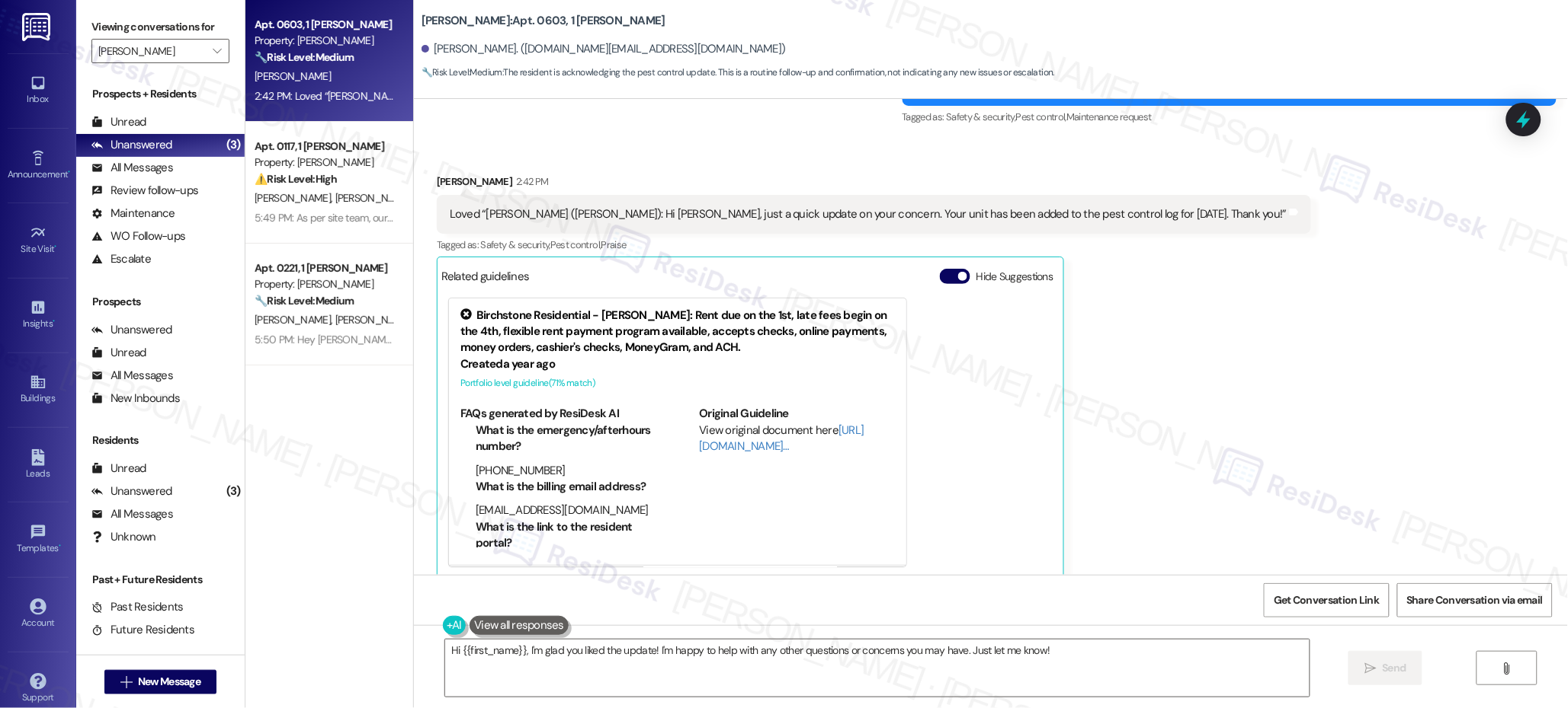
click at [139, 106] on div "Prospects + Residents Unread (0) Unread: Any message you haven't read yet will …" at bounding box center [161, 178] width 169 height 184
click at [136, 119] on div "Unread" at bounding box center [119, 122] width 54 height 16
click at [136, 118] on div "Unread" at bounding box center [119, 122] width 54 height 16
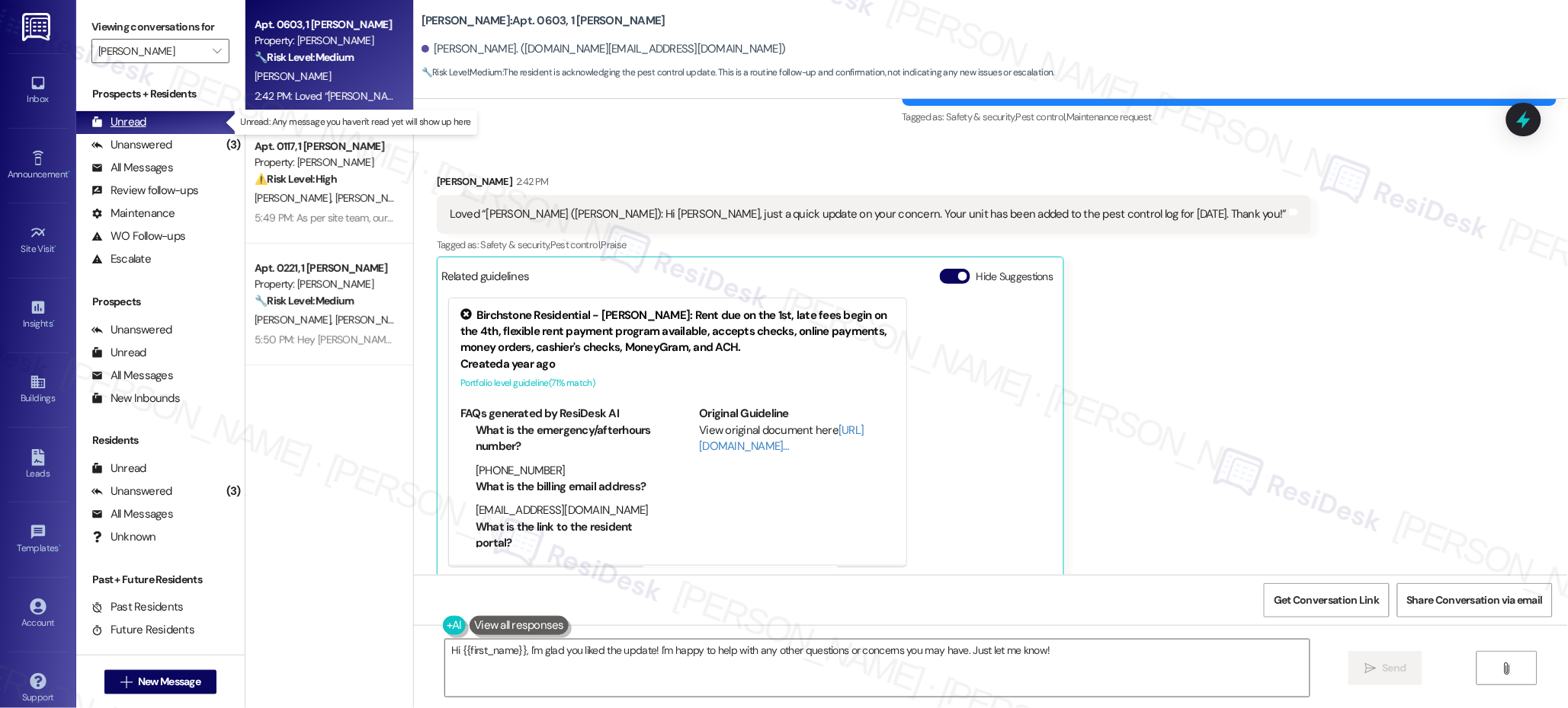
click at [136, 118] on div "Unread" at bounding box center [119, 122] width 54 height 16
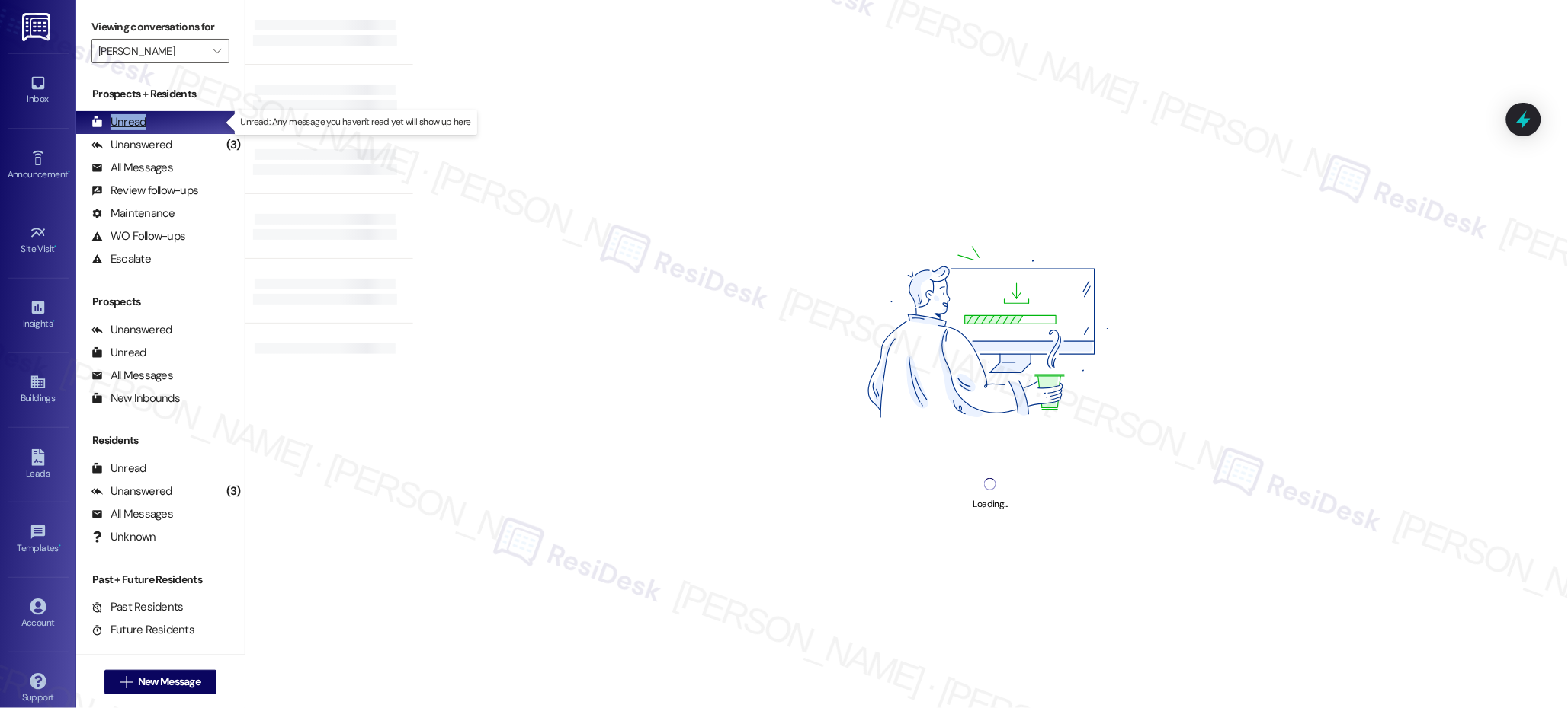
click at [136, 118] on div "Unread" at bounding box center [119, 122] width 54 height 16
click at [136, 119] on div "Unread" at bounding box center [119, 122] width 54 height 16
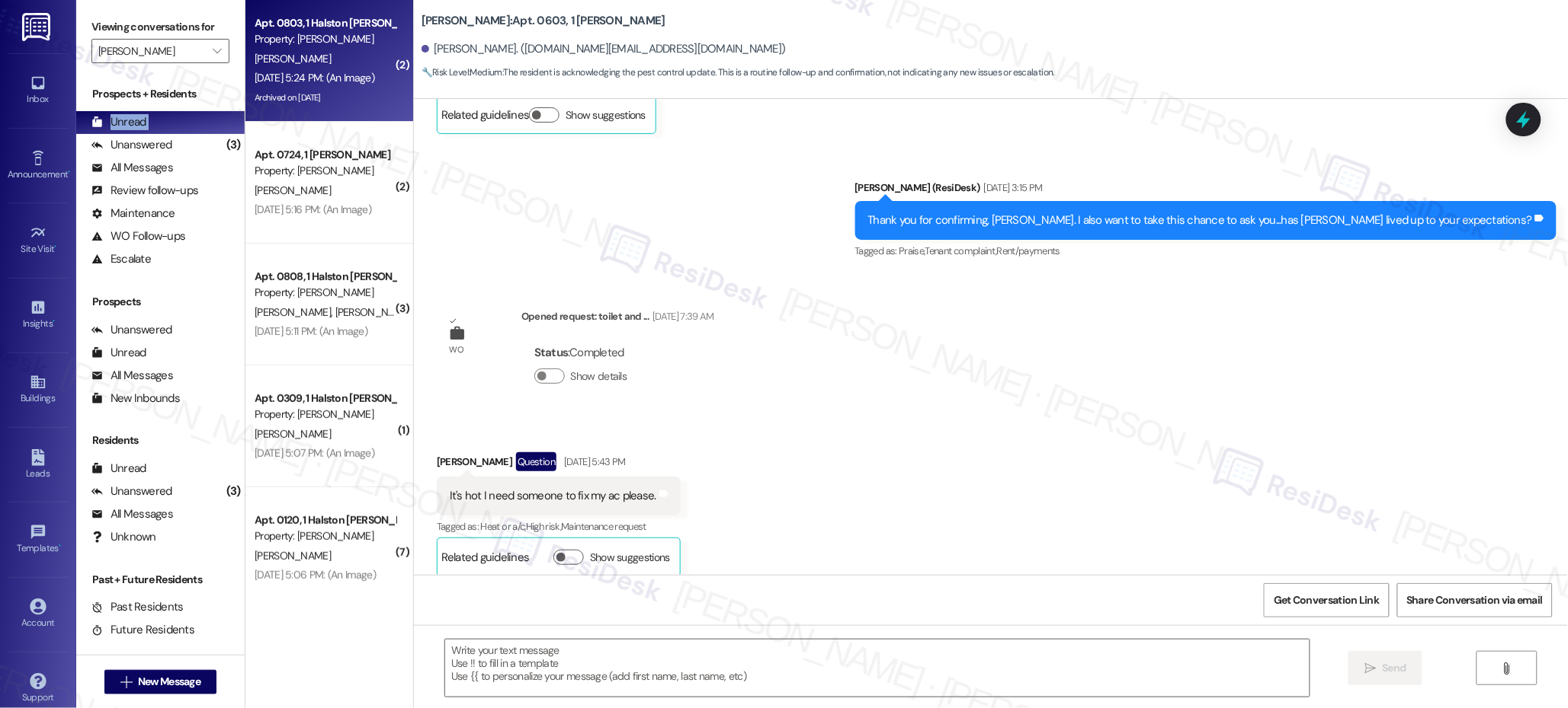
type textarea "Fetching suggested responses. Please feel free to read through the conversation…"
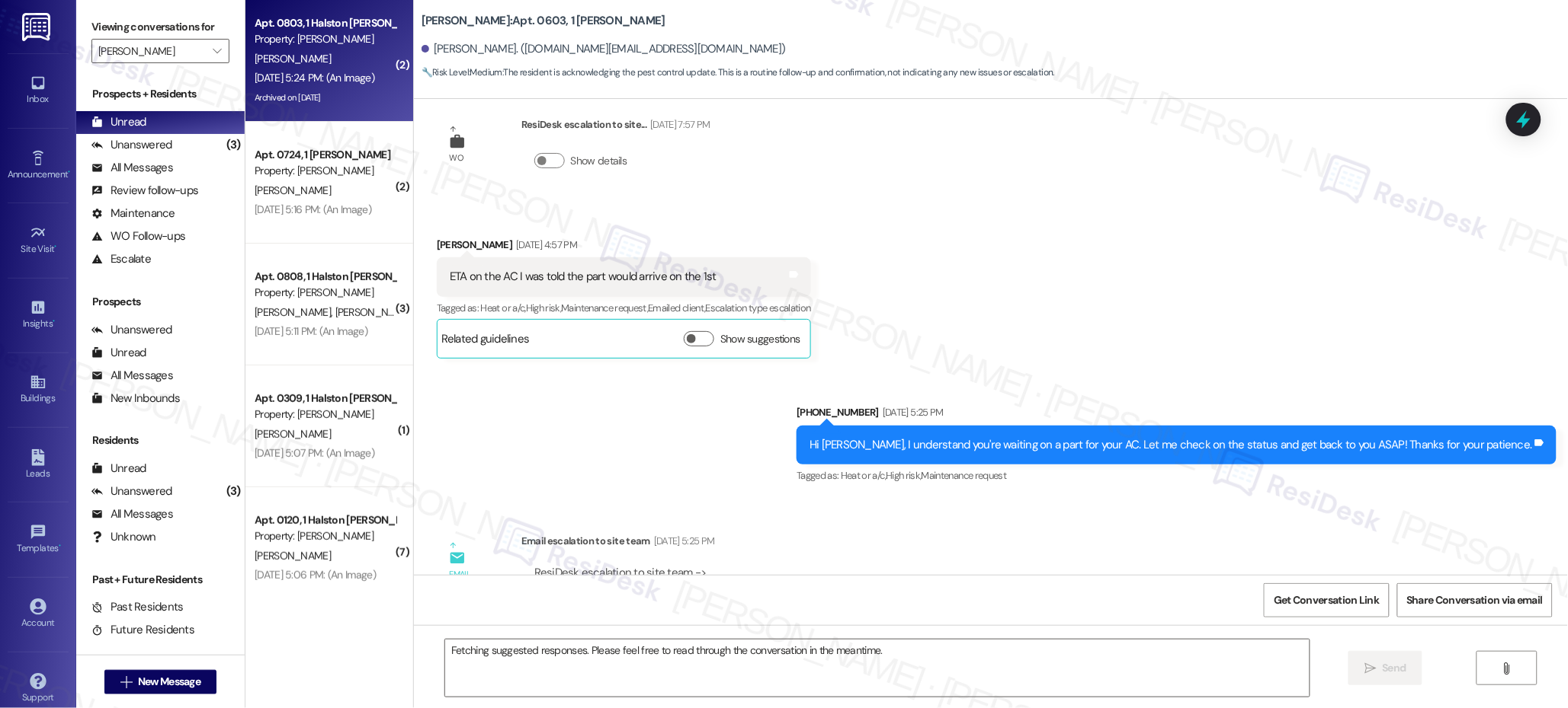
click at [299, 110] on div "Apt. 0803, 1 Halston McDonough Property: Halston McDonough J. Kirkpatrick Aug 2…" at bounding box center [329, 61] width 168 height 122
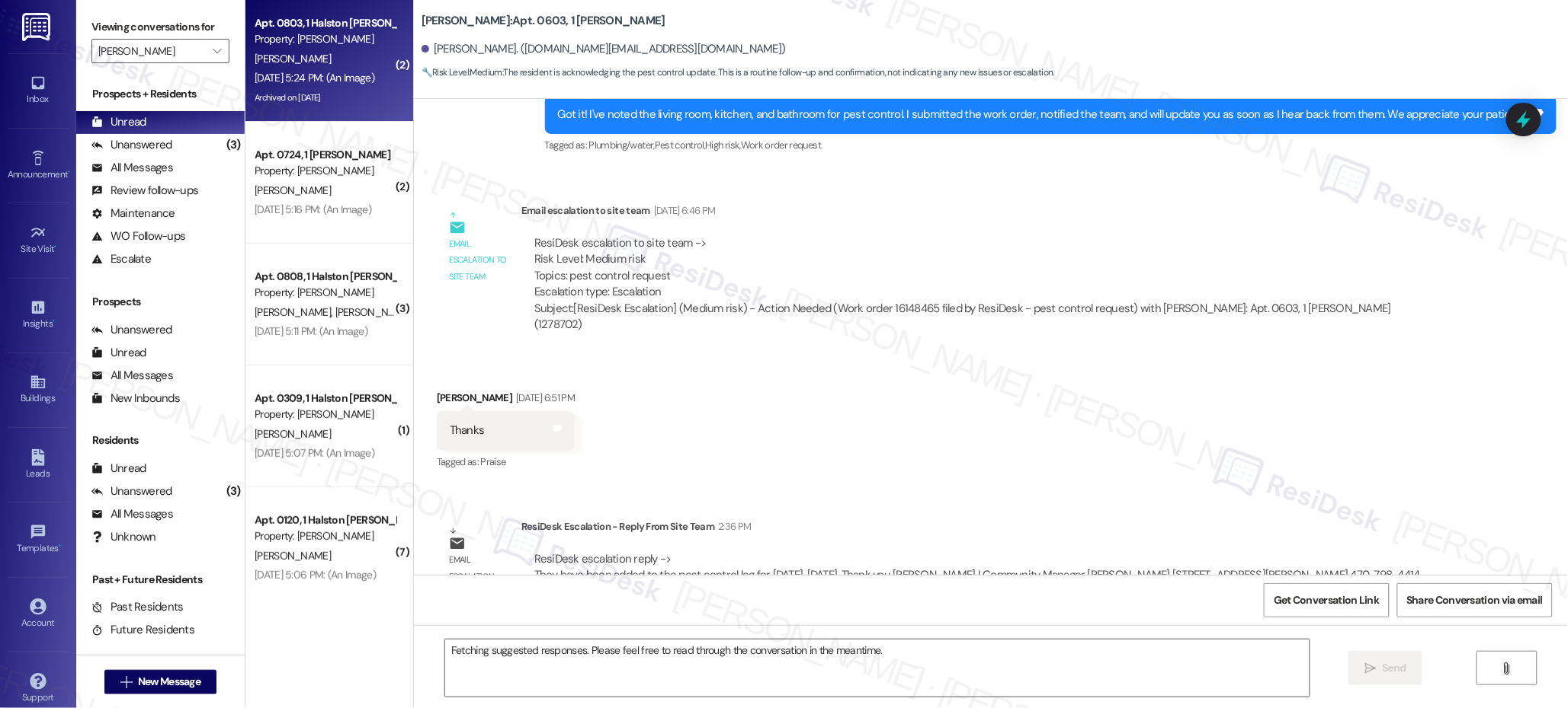
click at [307, 97] on div "Archived on 09/25/2024" at bounding box center [325, 98] width 144 height 19
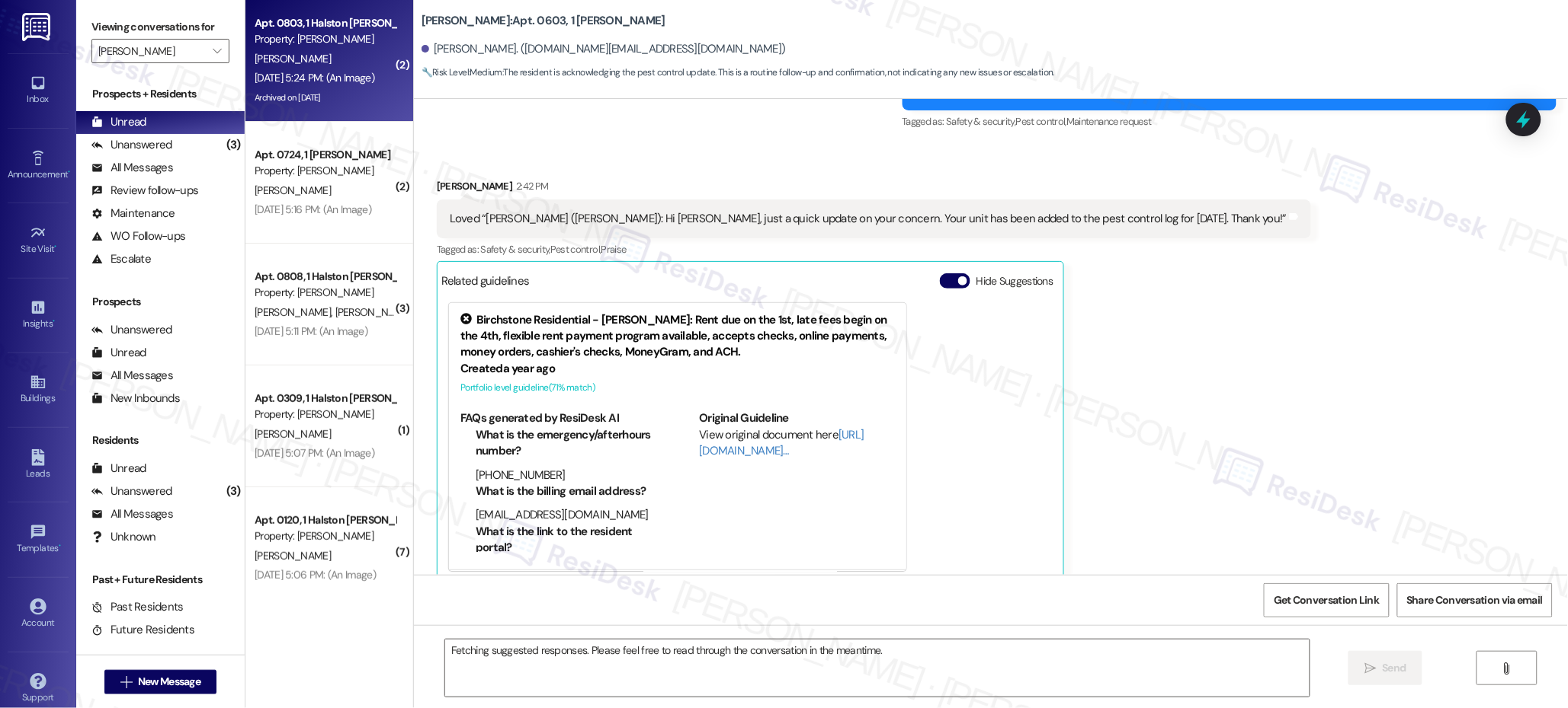
click at [307, 97] on div "Archived on 09/25/2024" at bounding box center [325, 98] width 144 height 19
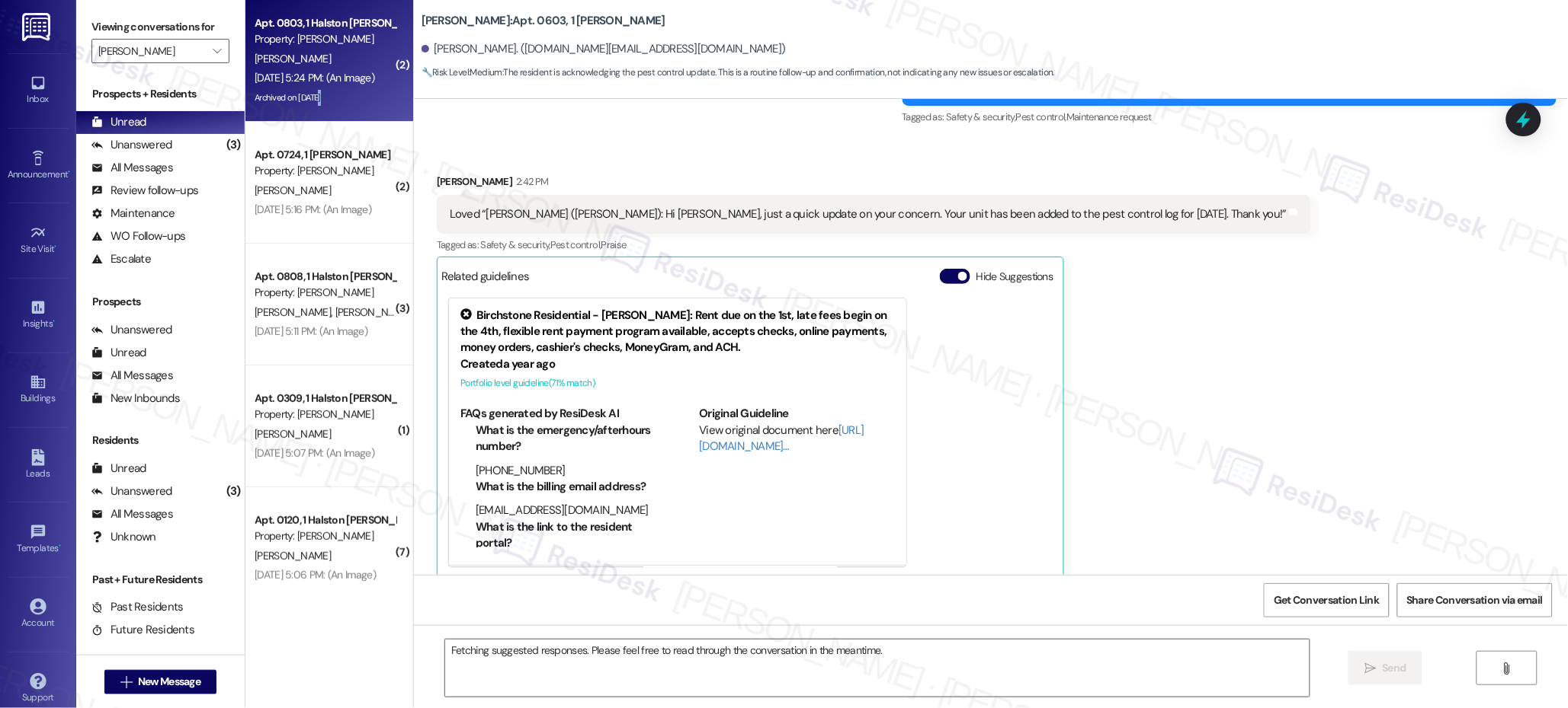
click at [307, 97] on div "Archived on 09/25/2024" at bounding box center [325, 98] width 144 height 19
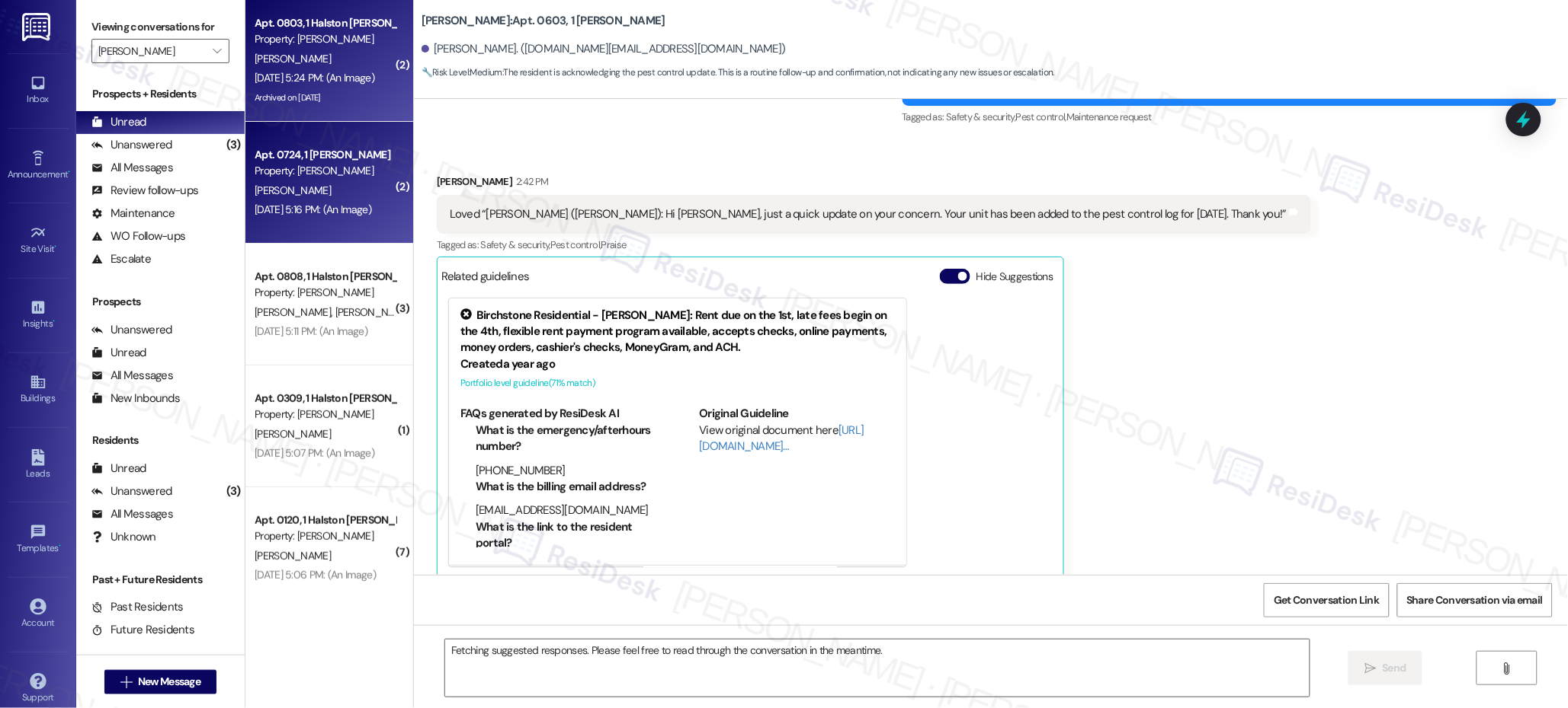
click at [303, 192] on div "K. Robinson" at bounding box center [325, 191] width 144 height 19
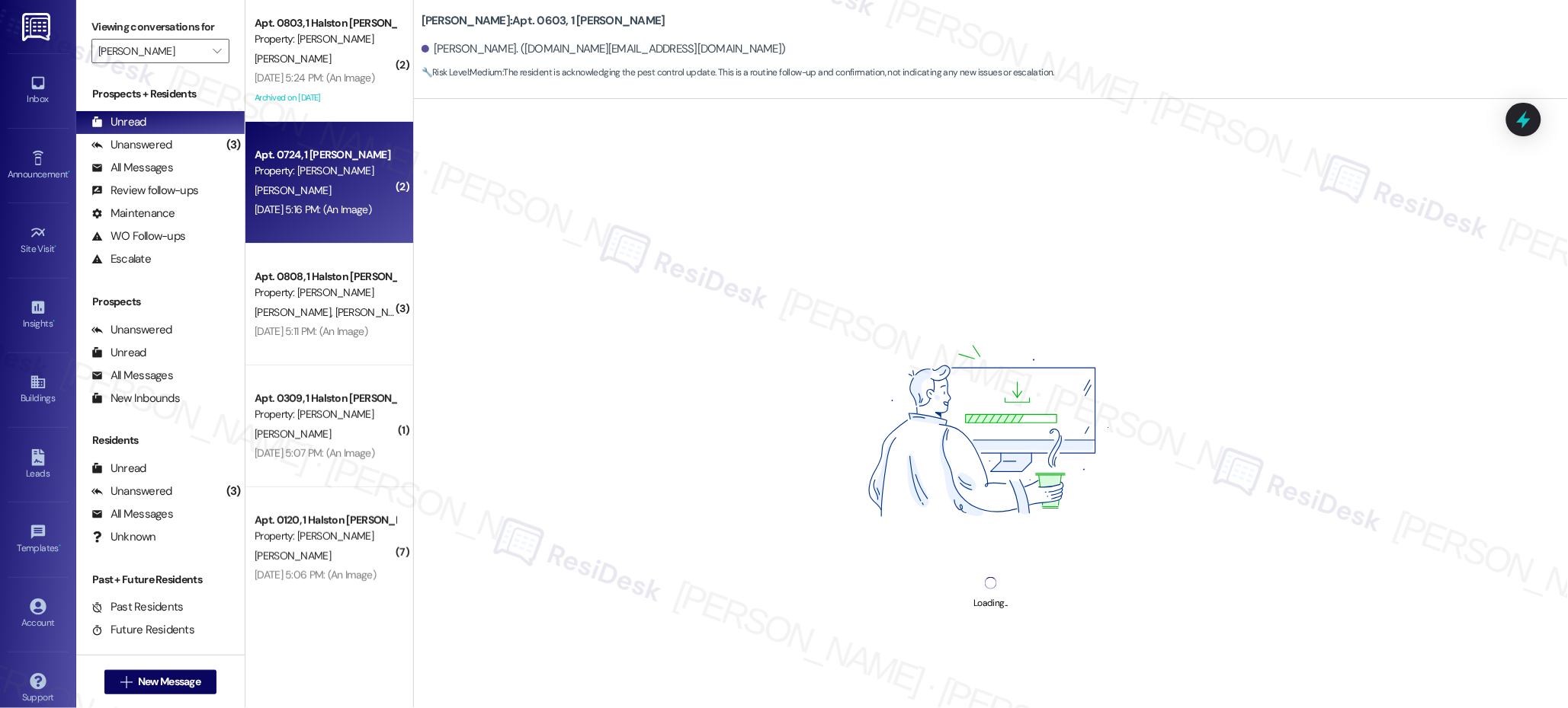
click at [303, 192] on div "K. Robinson" at bounding box center [325, 191] width 144 height 19
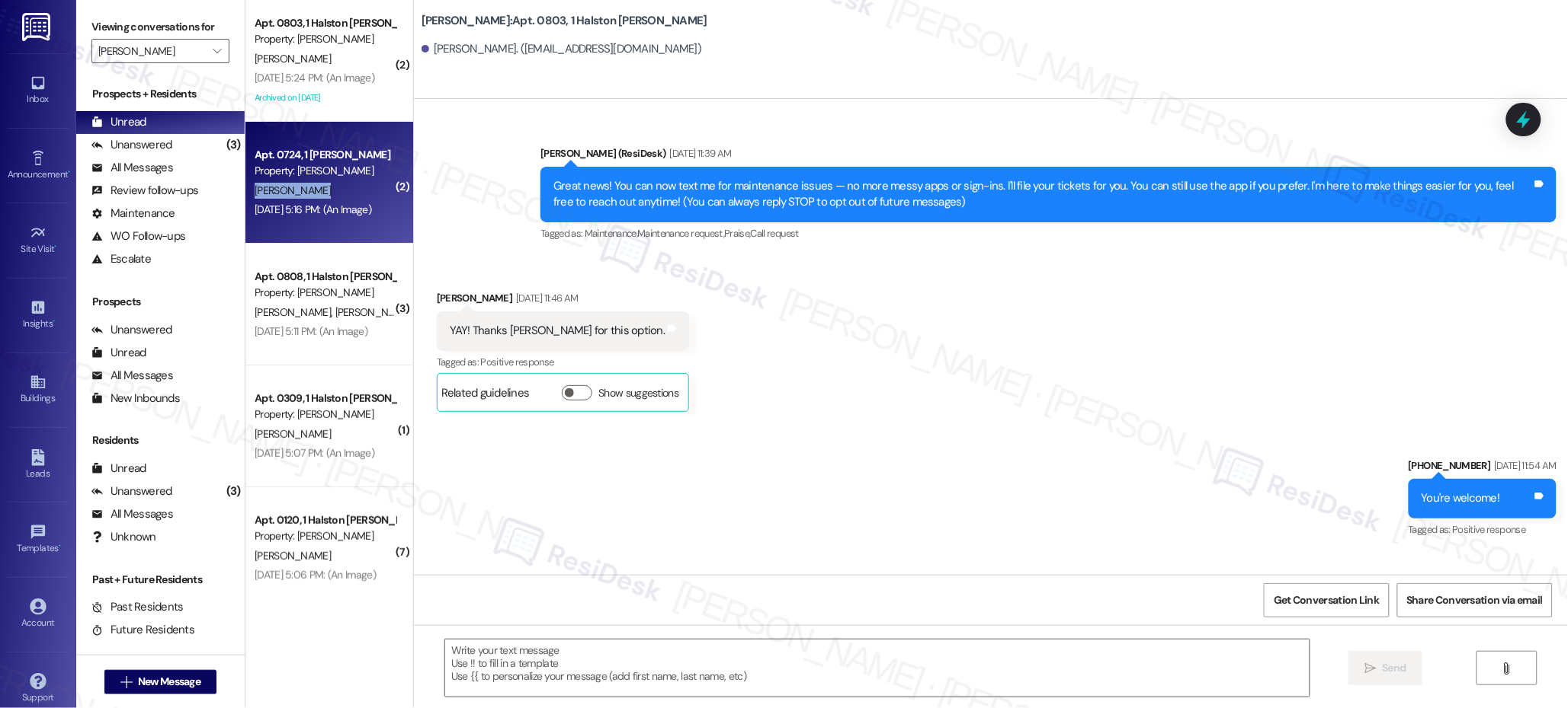
click at [303, 192] on div "K. Robinson" at bounding box center [325, 191] width 144 height 19
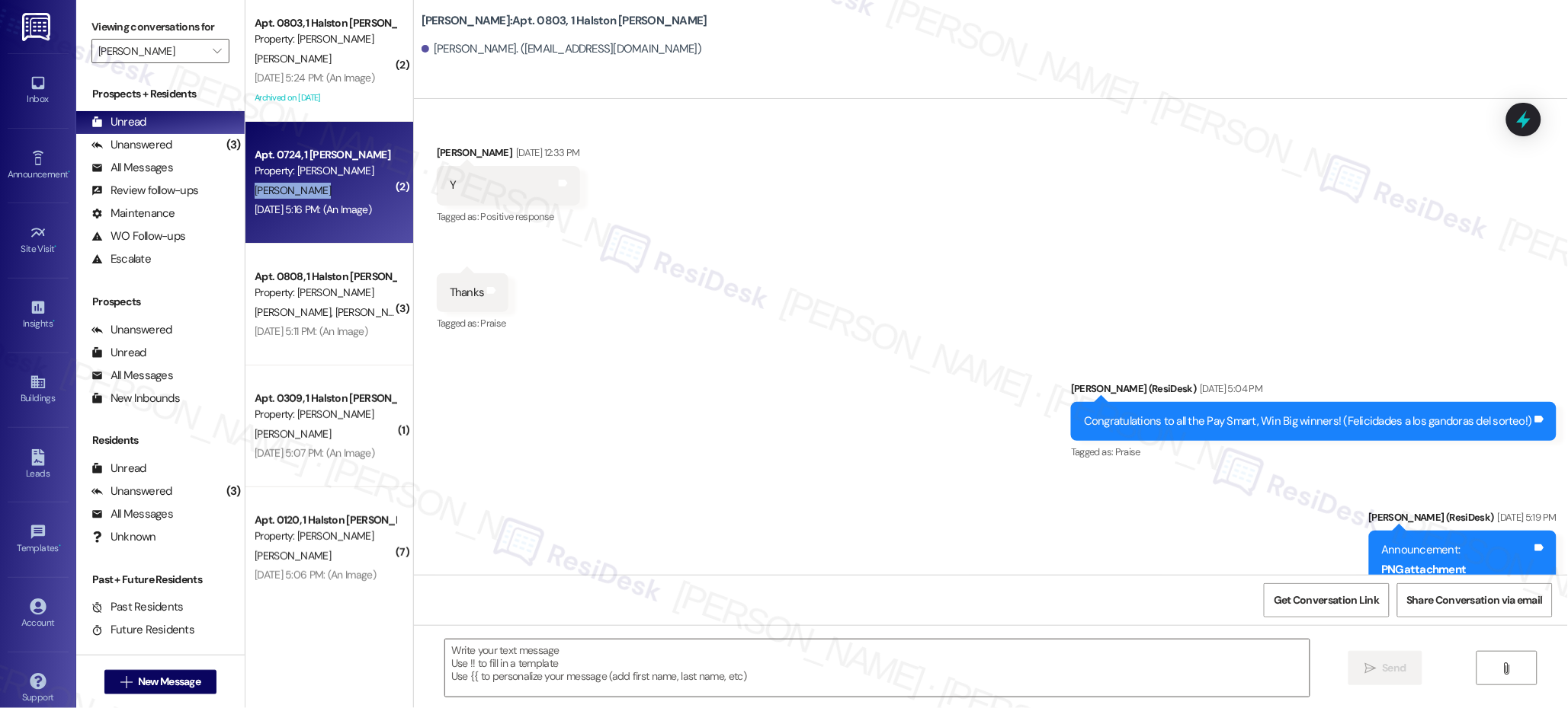
click at [302, 192] on div "K. Robinson" at bounding box center [325, 191] width 144 height 19
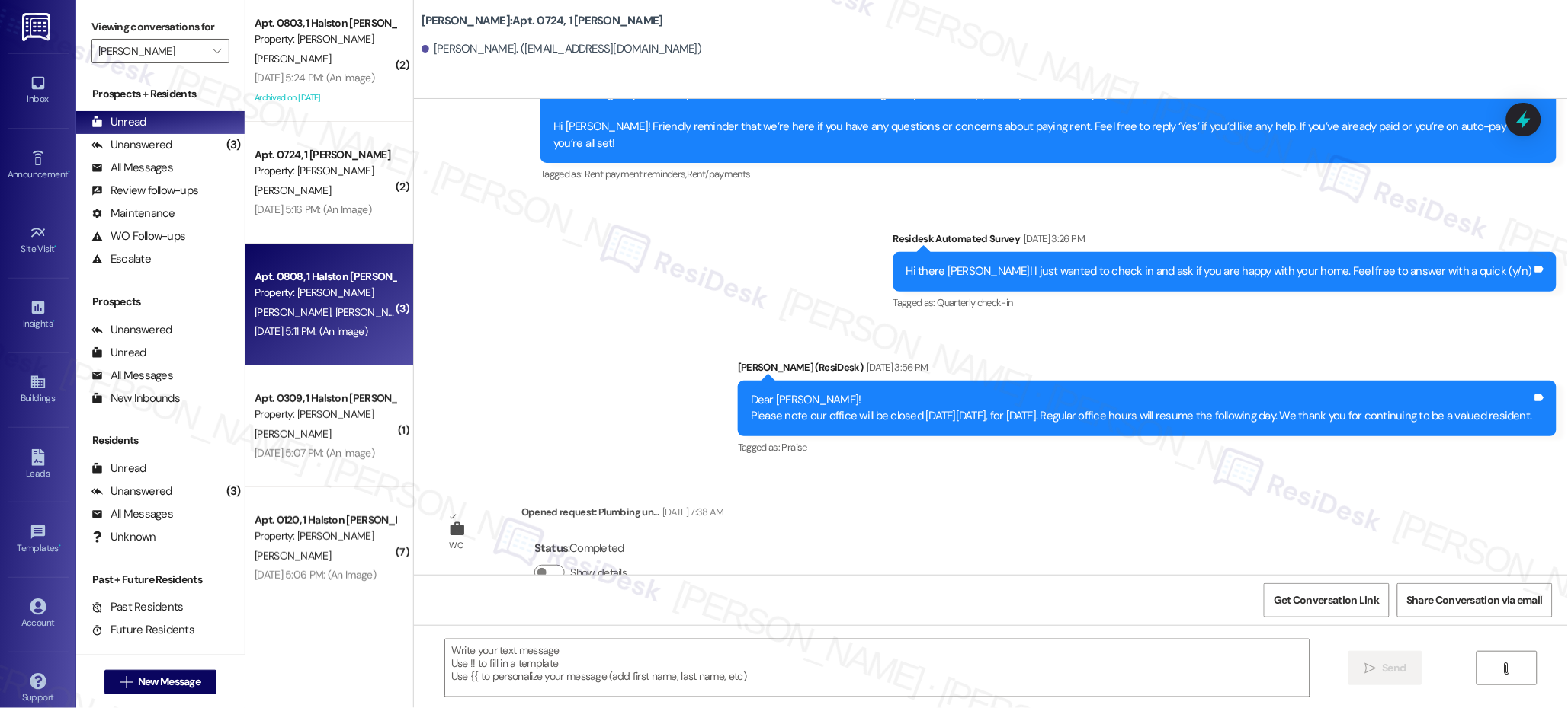
scroll to position [656, 0]
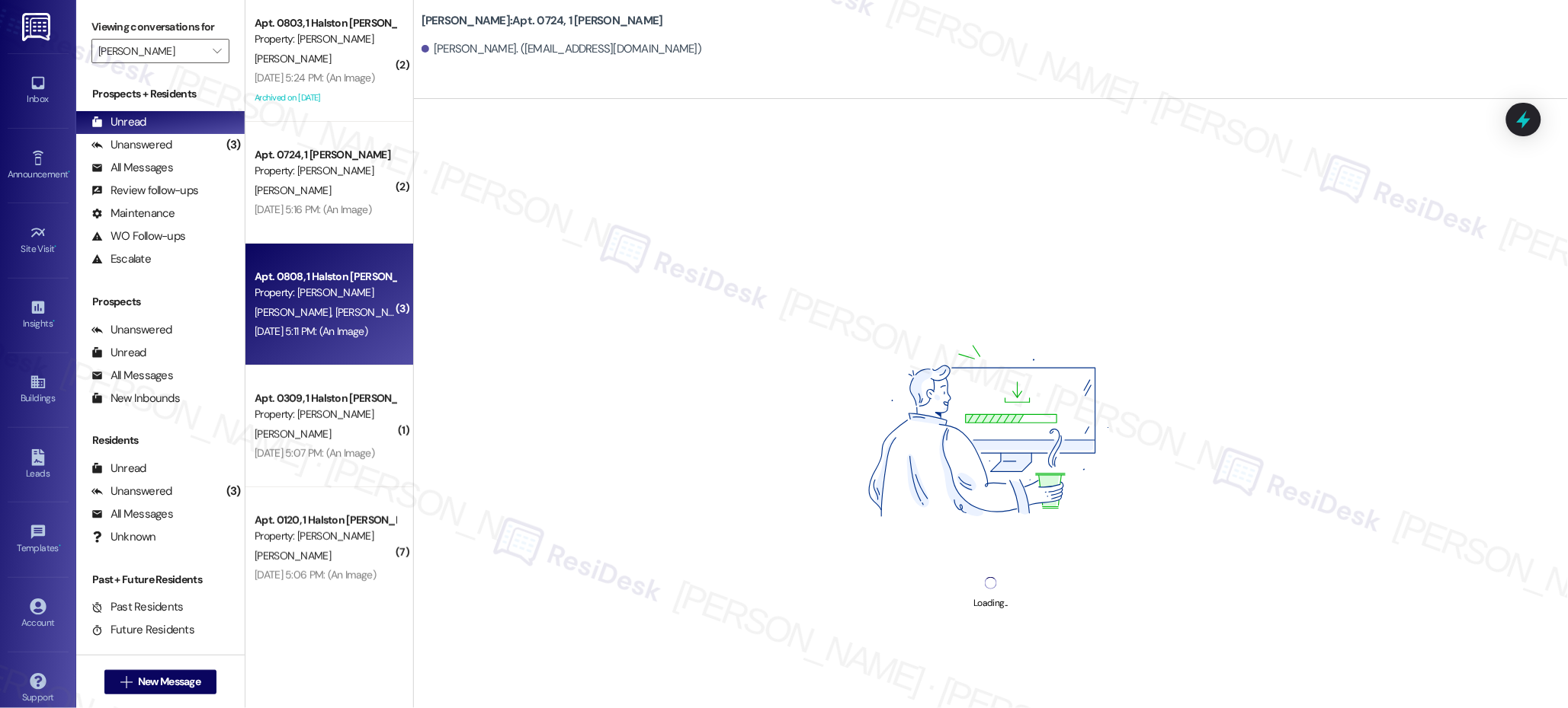
click at [319, 287] on div "Property: [PERSON_NAME]" at bounding box center [325, 293] width 141 height 16
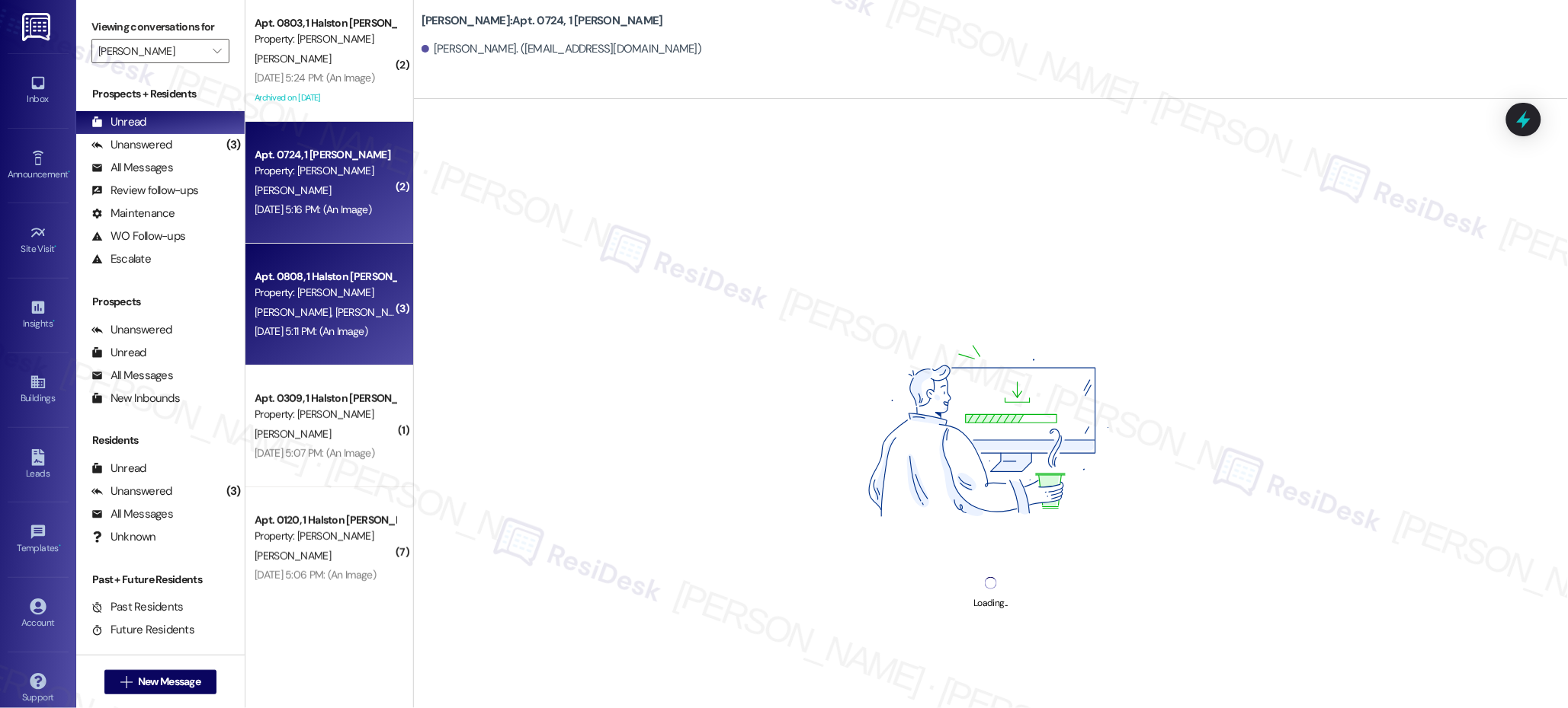
click at [314, 163] on div "Property: [PERSON_NAME]" at bounding box center [325, 171] width 141 height 16
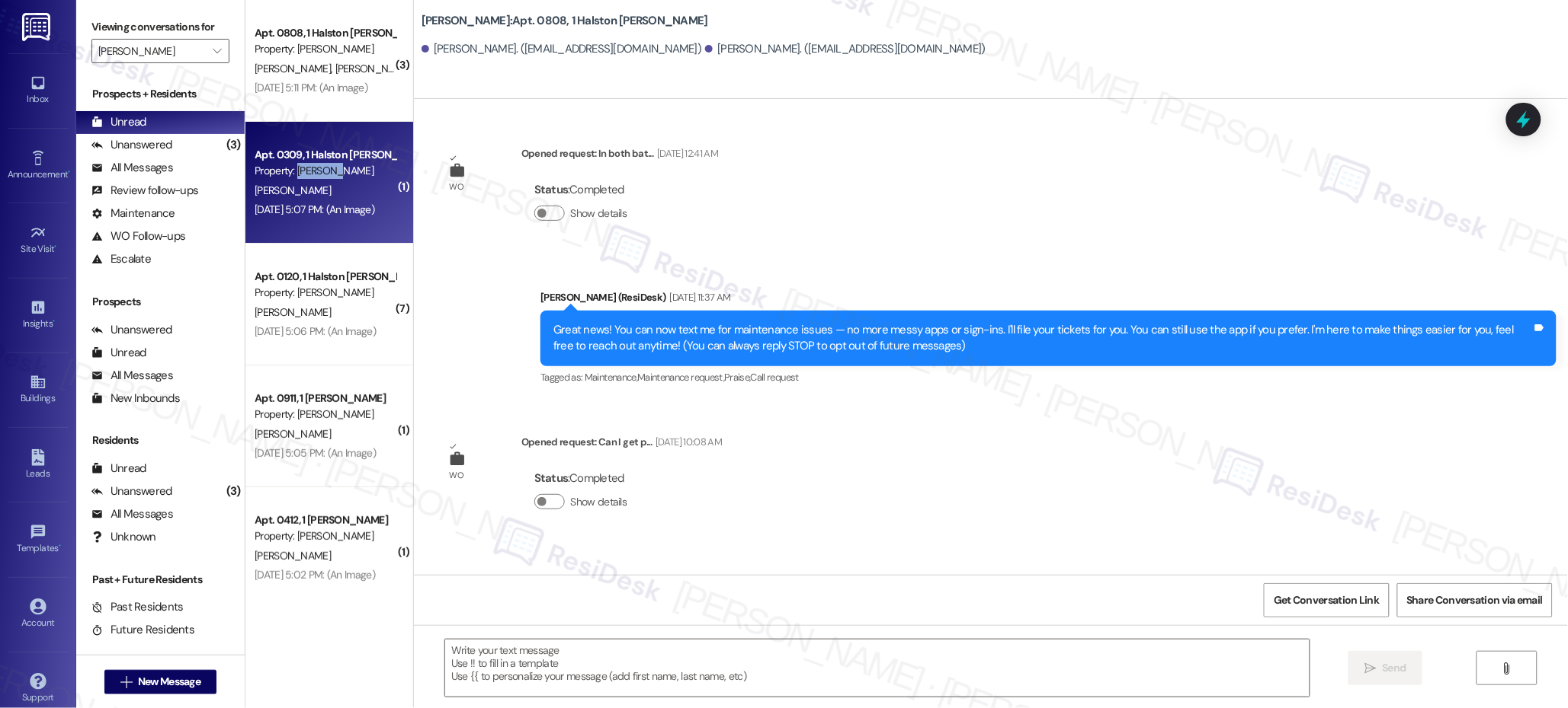
click at [314, 163] on div "Property: [PERSON_NAME]" at bounding box center [325, 171] width 141 height 16
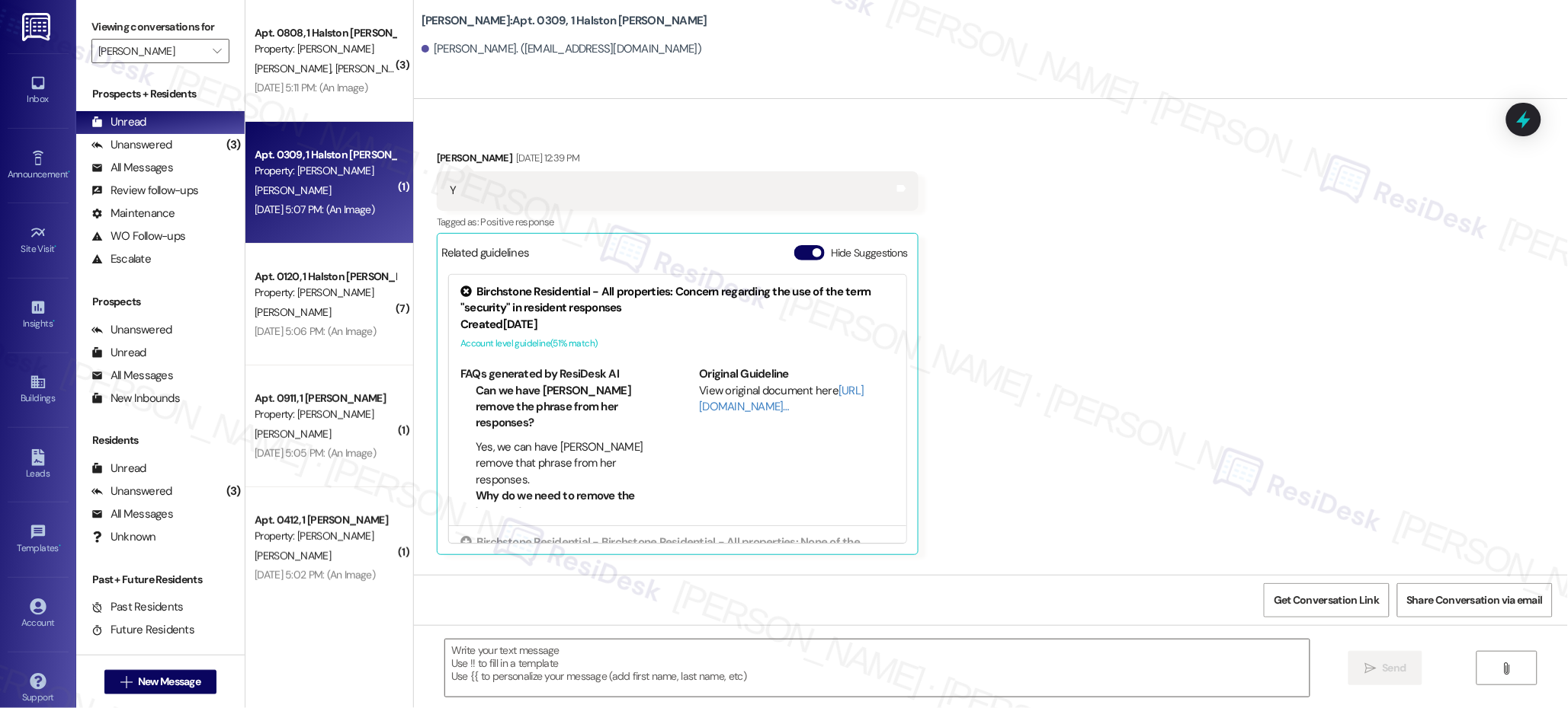
scroll to position [1569, 0]
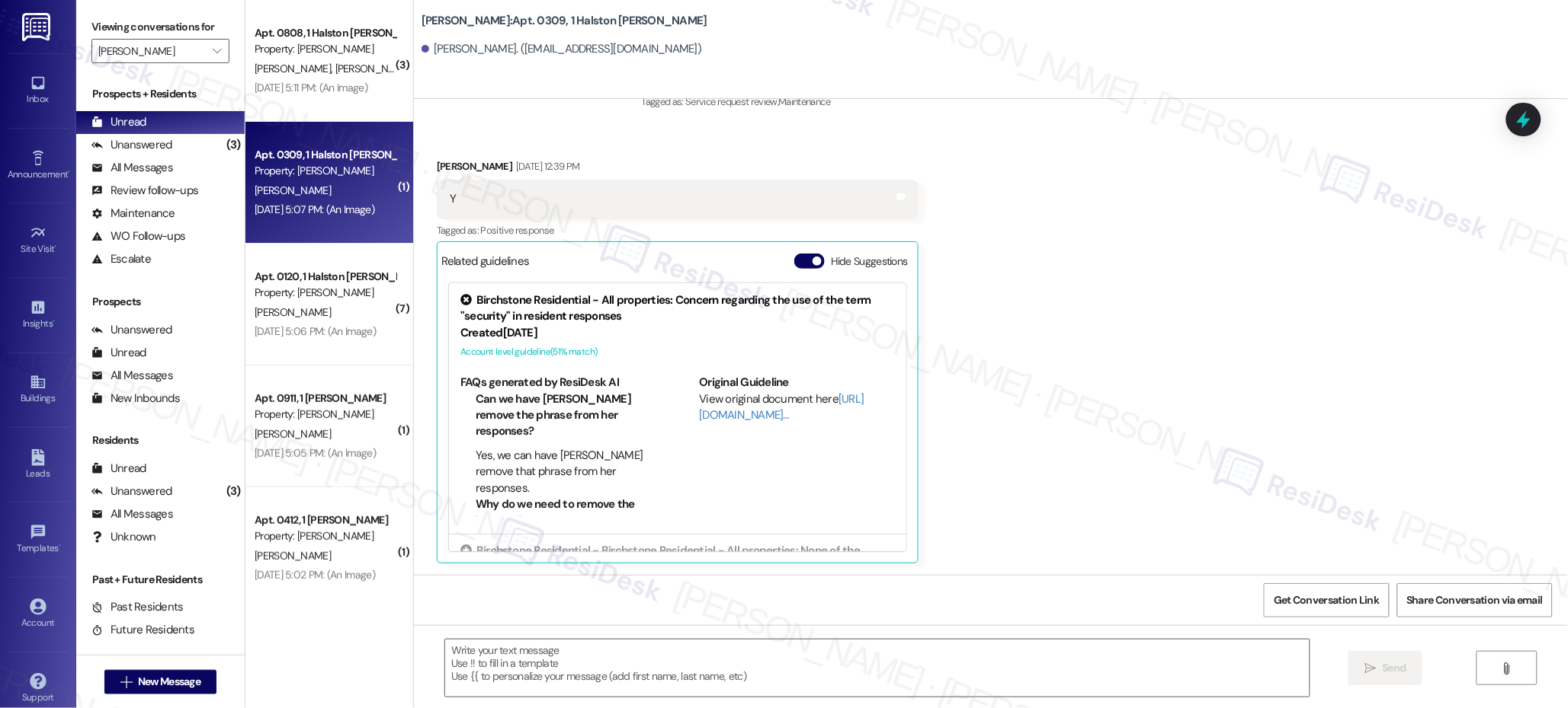
type textarea "Fetching suggested responses. Please feel free to read through the conversation…"
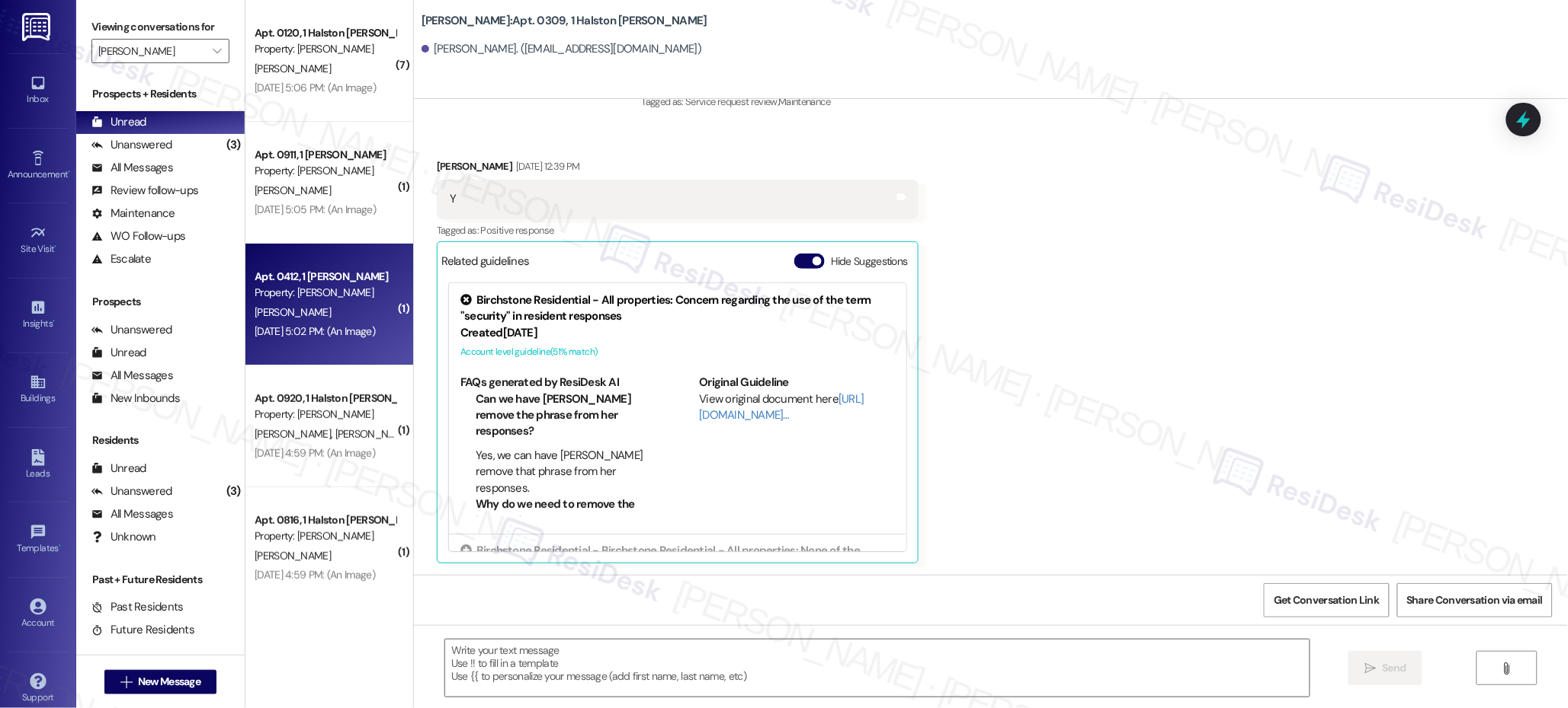
click at [257, 255] on div "Apt. 0412, 1 Halston McDonough Property: Halston McDonough A. Pope Aug 28, 2025…" at bounding box center [329, 304] width 168 height 122
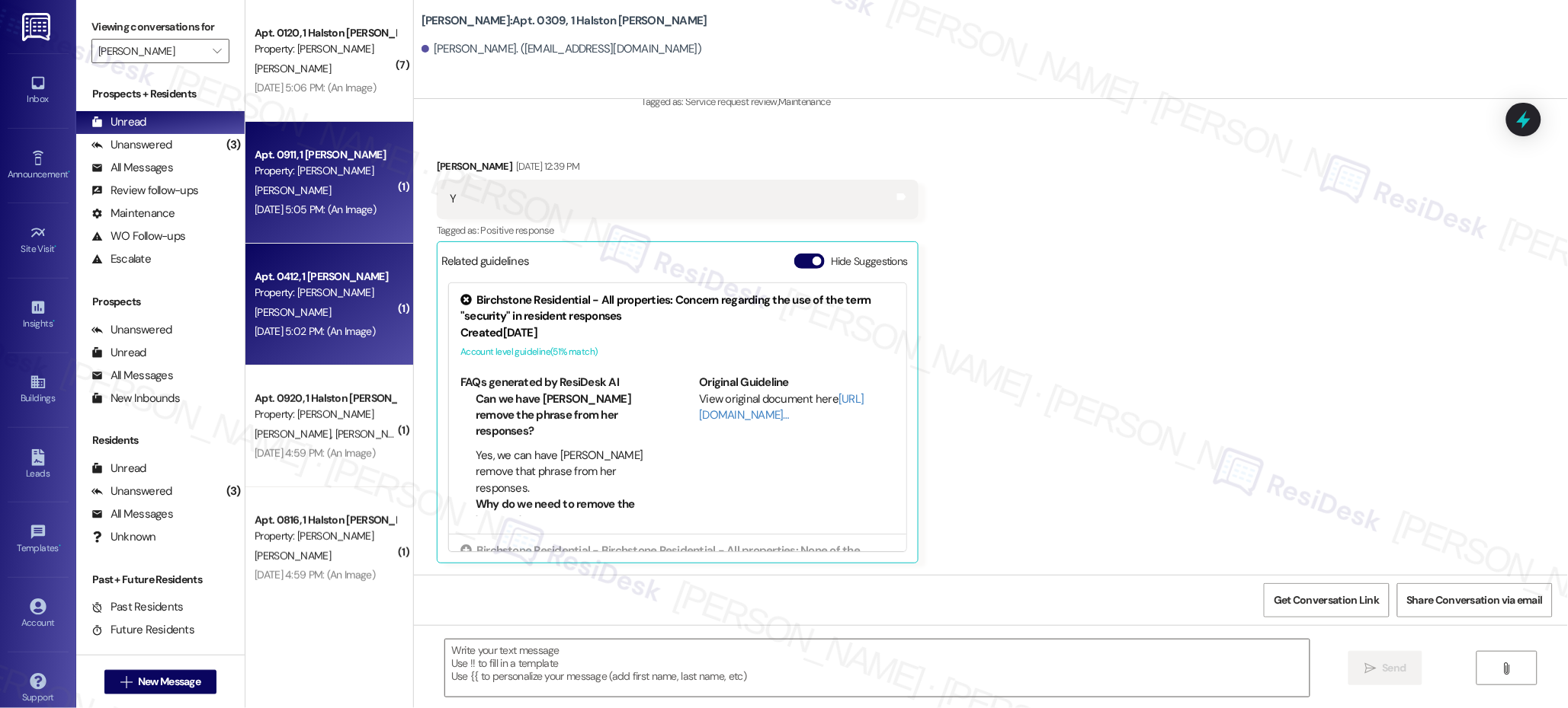
click at [322, 186] on div "S. Thrasher" at bounding box center [325, 191] width 144 height 19
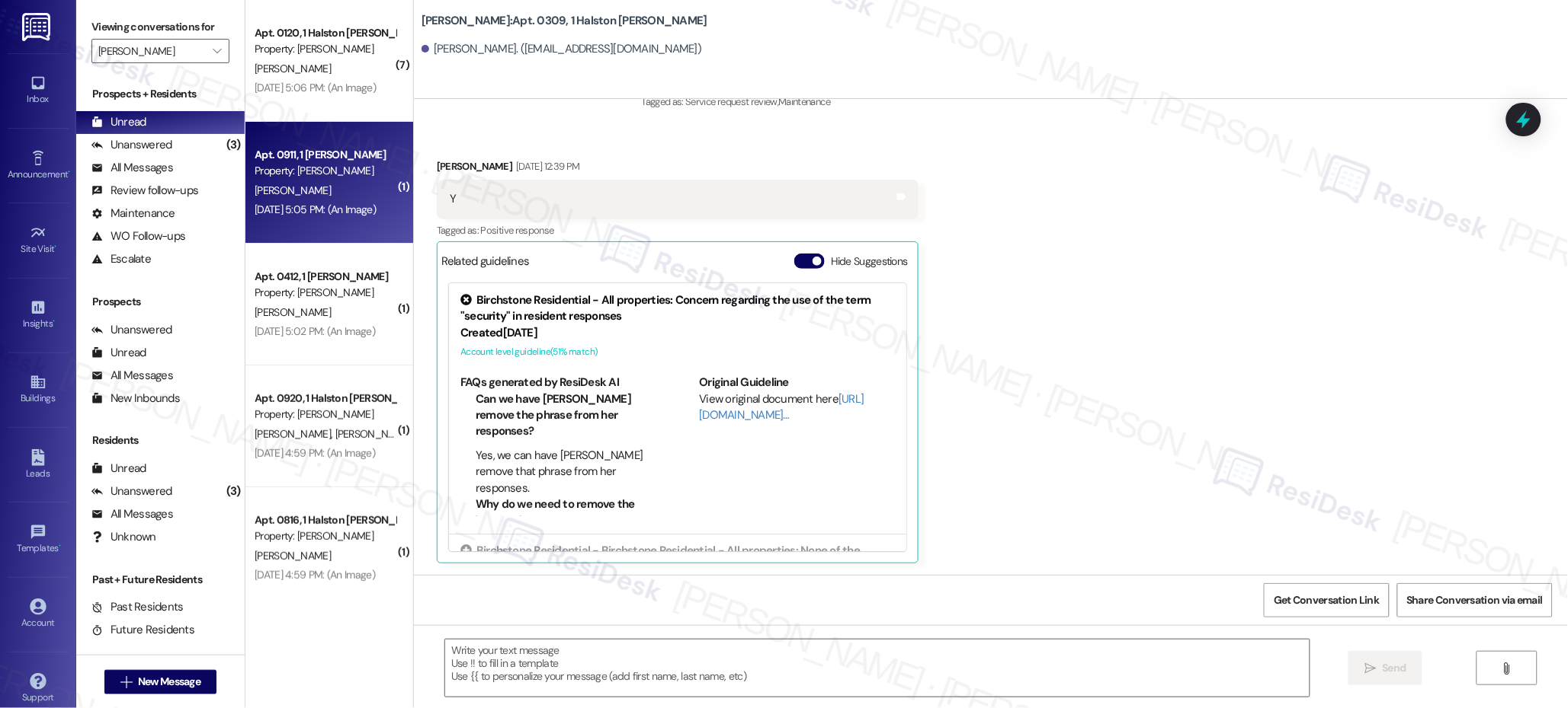
click at [322, 186] on div "S. Thrasher" at bounding box center [325, 191] width 144 height 19
drag, startPoint x: 322, startPoint y: 186, endPoint x: 322, endPoint y: 167, distance: 19.0
click at [322, 186] on div "S. Thrasher" at bounding box center [325, 191] width 144 height 19
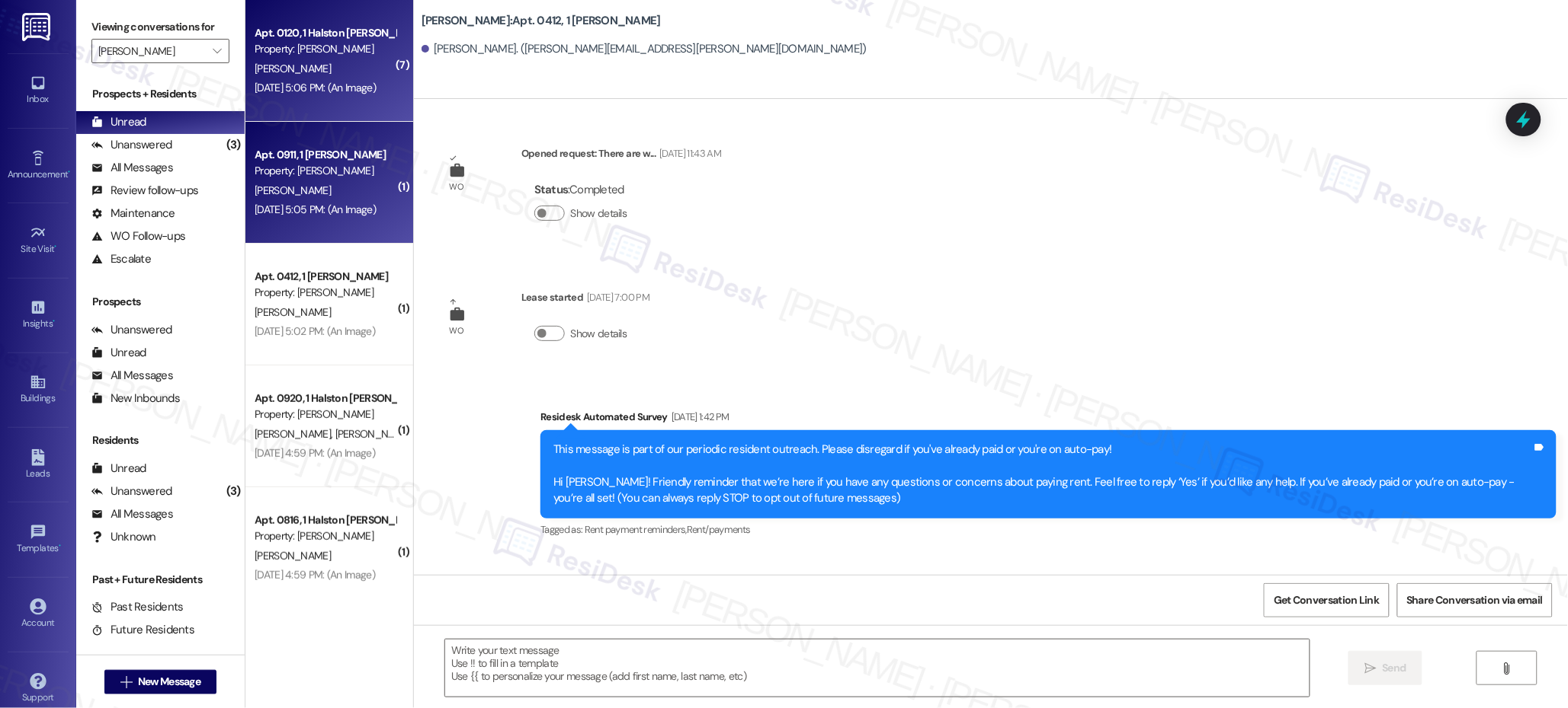
click at [316, 78] on div "Aug 28, 2025 at 5:06 PM: (An Image) Aug 28, 2025 at 5:06 PM: (An Image)" at bounding box center [325, 88] width 144 height 19
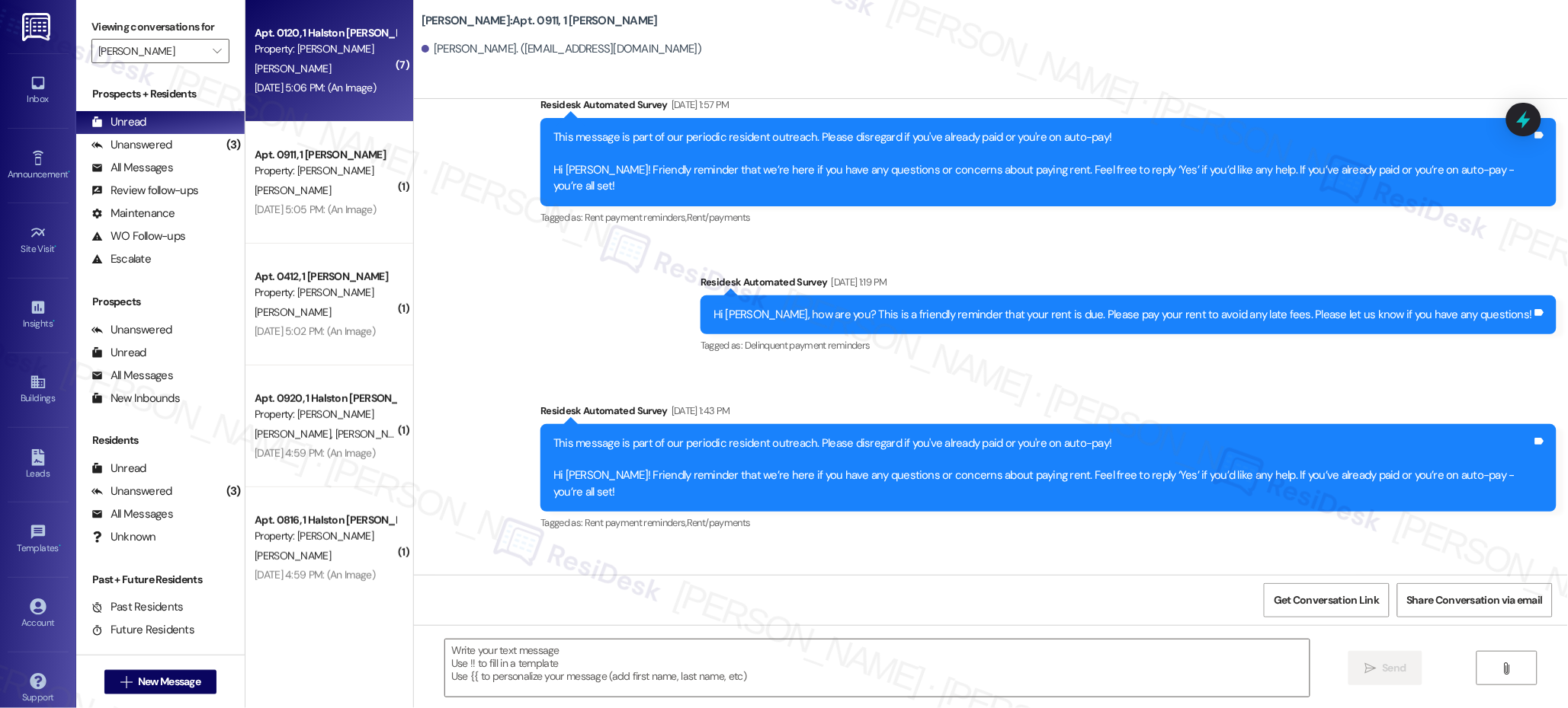
click at [316, 65] on div "T. Waters" at bounding box center [325, 69] width 144 height 19
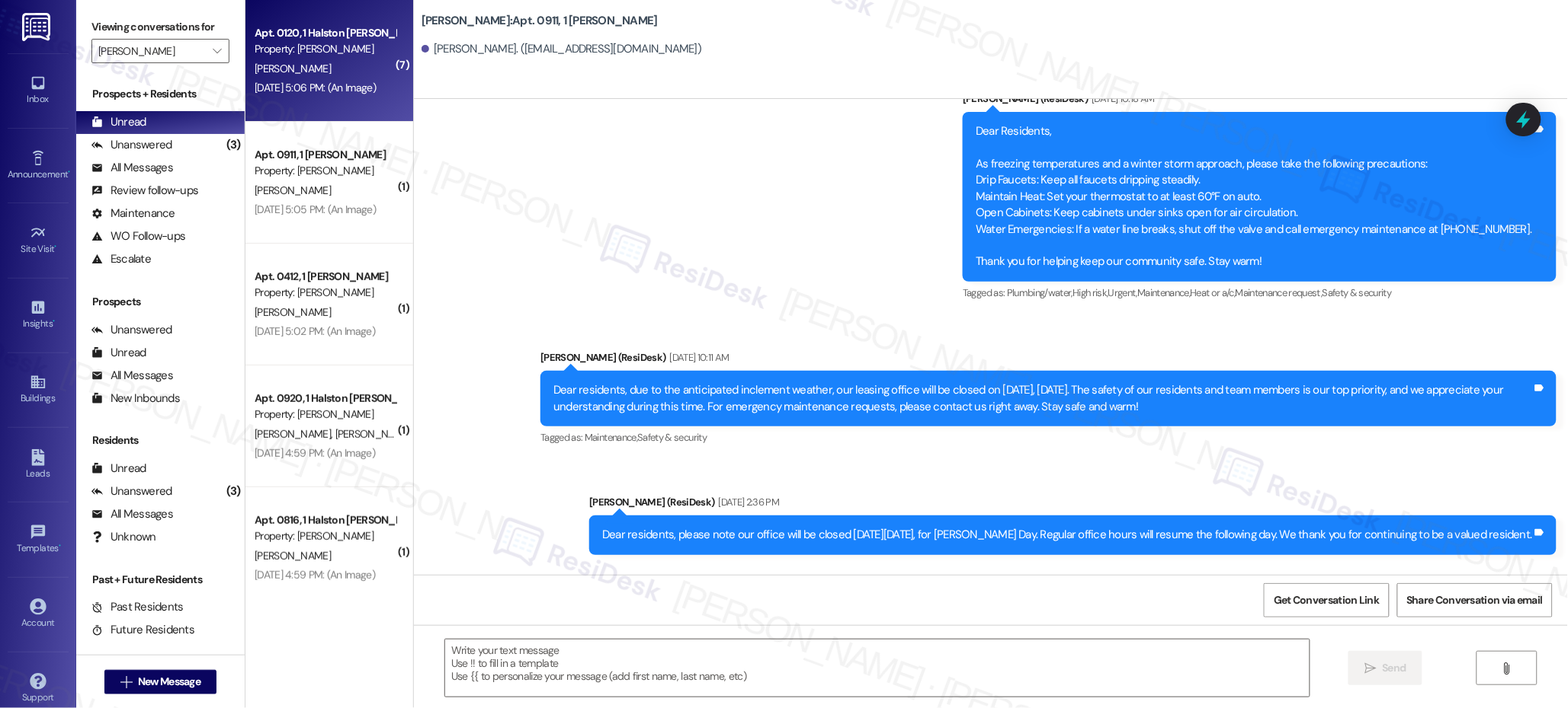
scroll to position [0, 0]
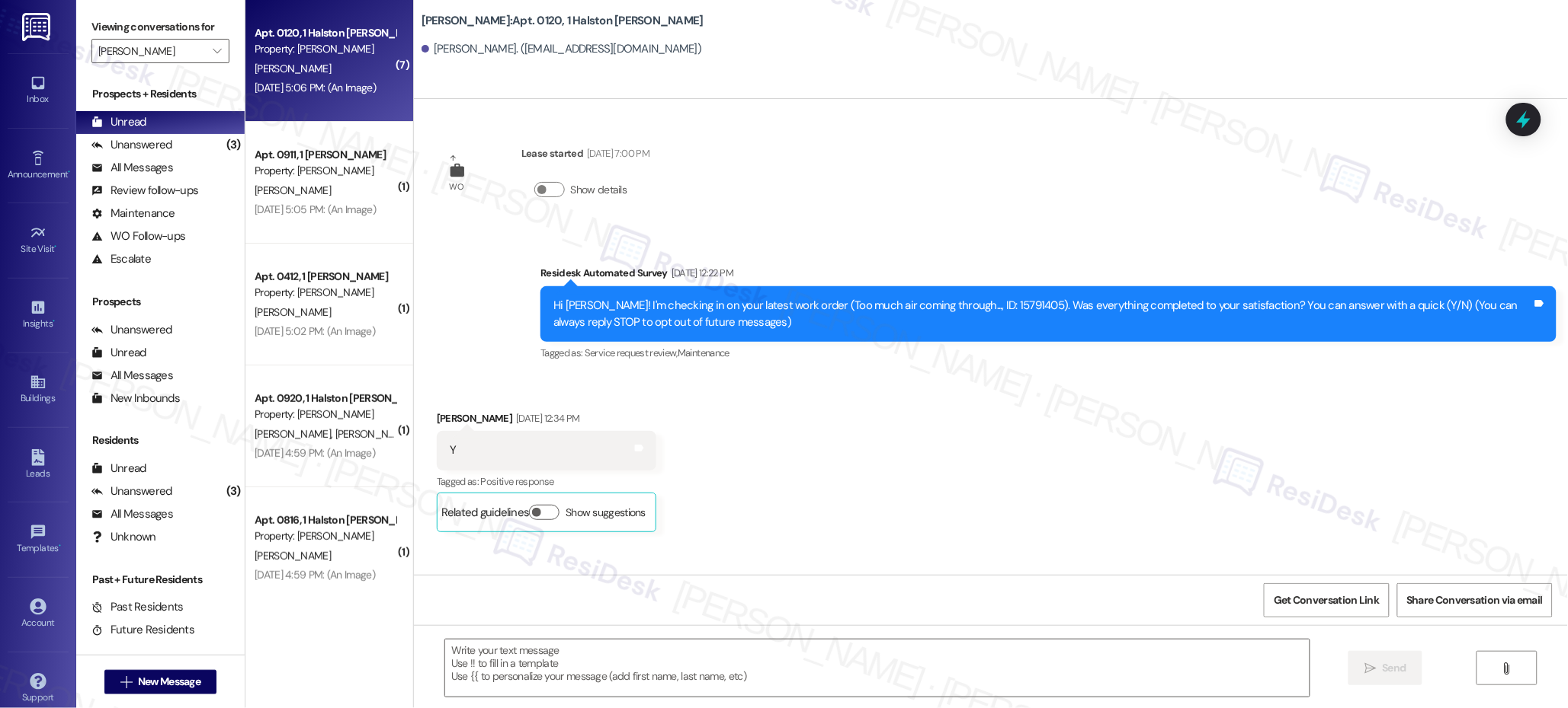
click at [316, 70] on div "T. Waters" at bounding box center [325, 69] width 144 height 19
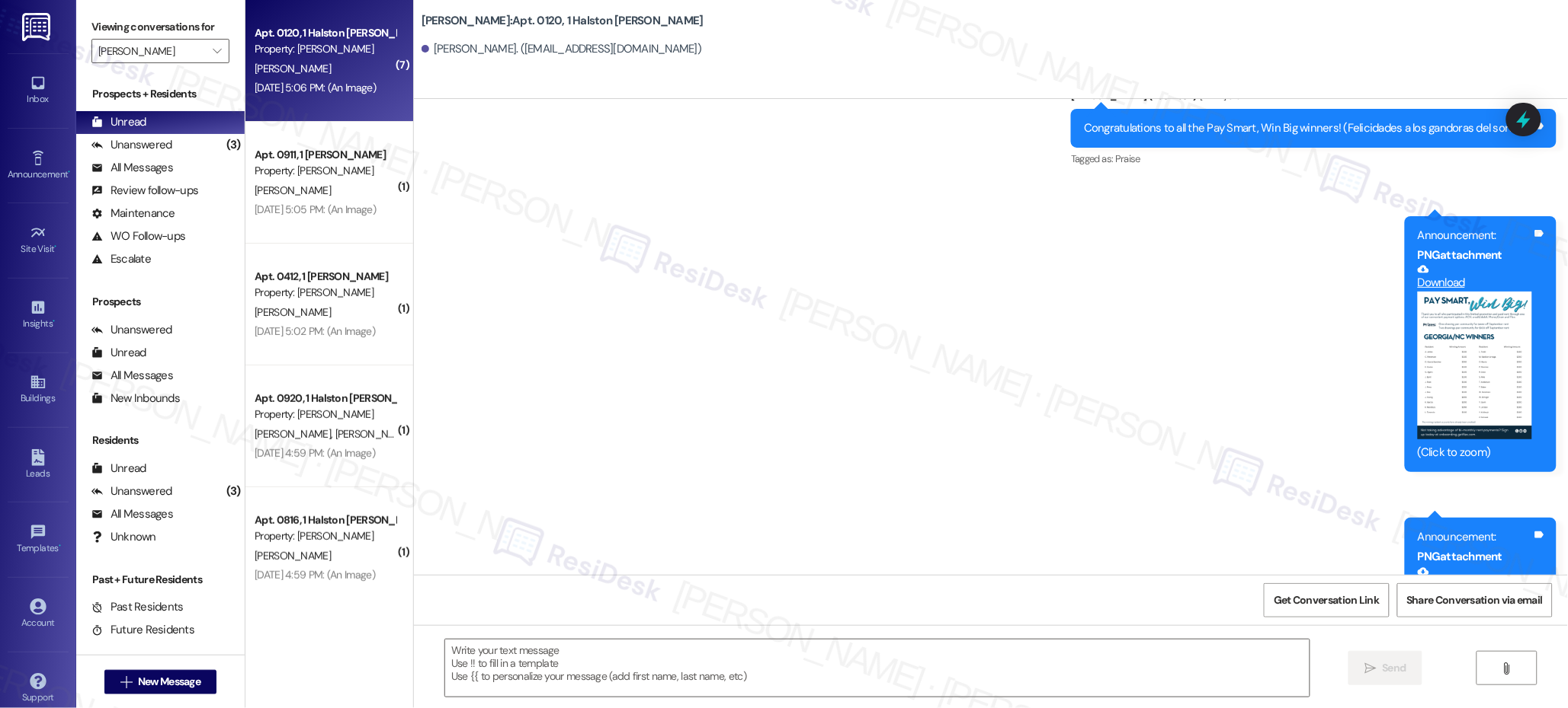
click at [316, 72] on div "T. Waters" at bounding box center [325, 69] width 144 height 19
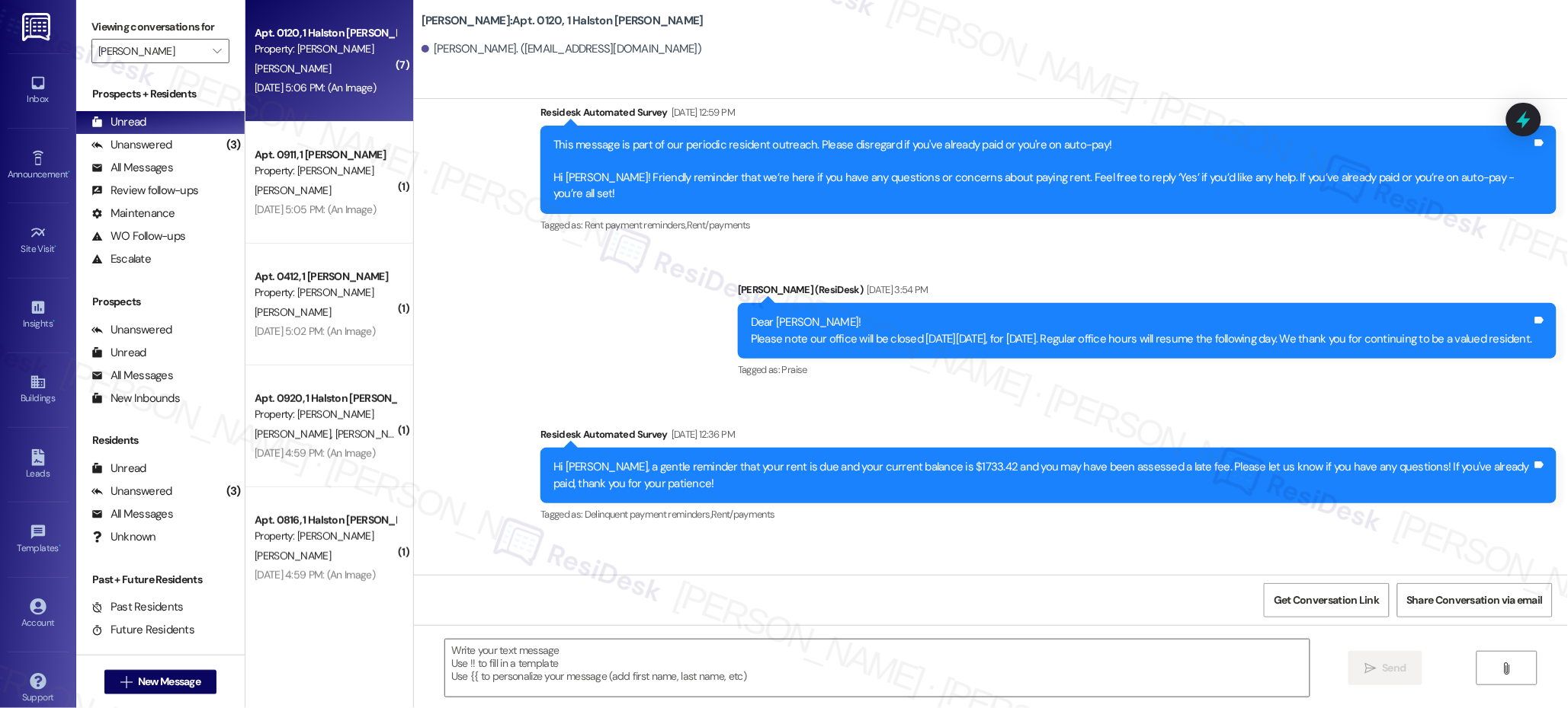
type textarea "Fetching suggested responses. Please feel free to read through the conversation…"
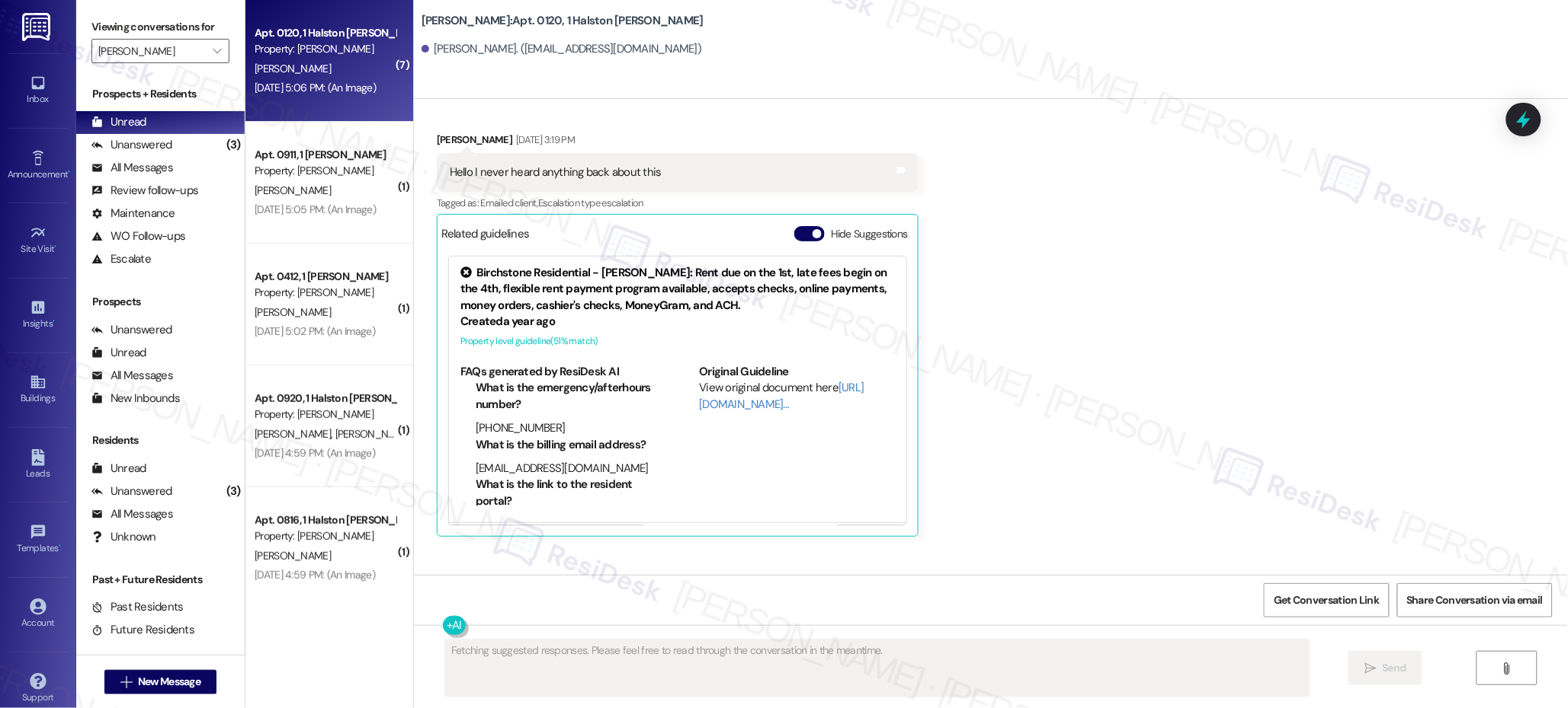
scroll to position [3528, 0]
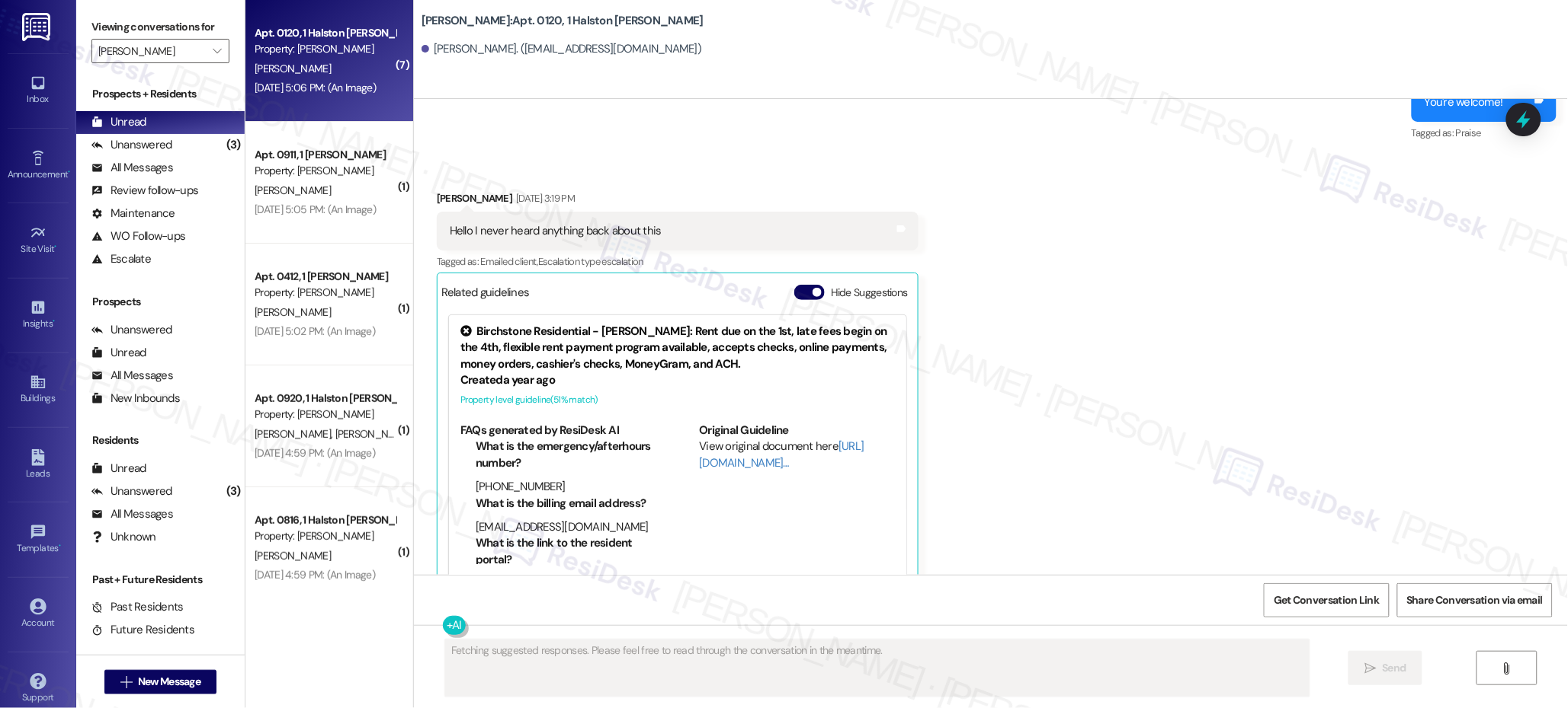
click at [316, 74] on div "T. Waters" at bounding box center [325, 69] width 144 height 19
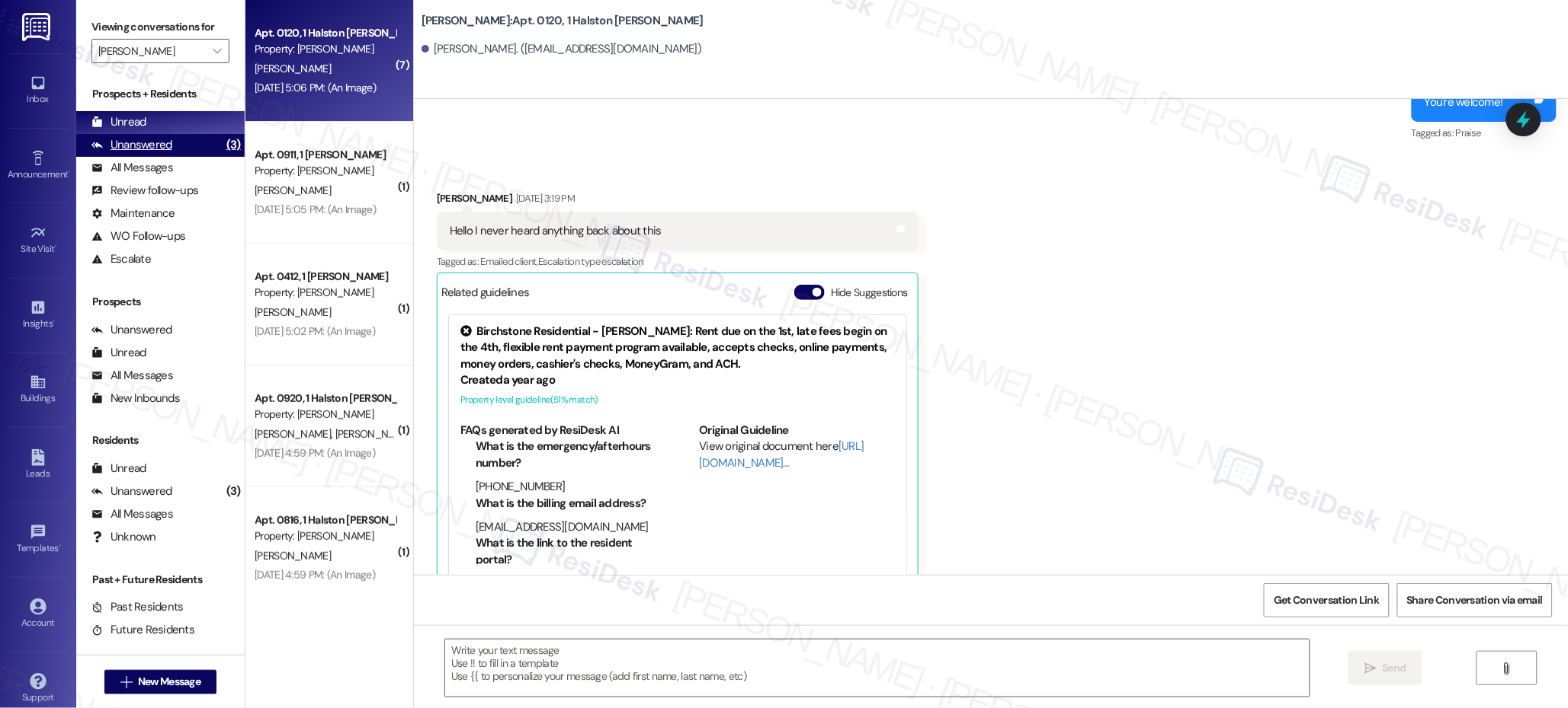
click at [154, 146] on div "Unanswered" at bounding box center [132, 145] width 81 height 16
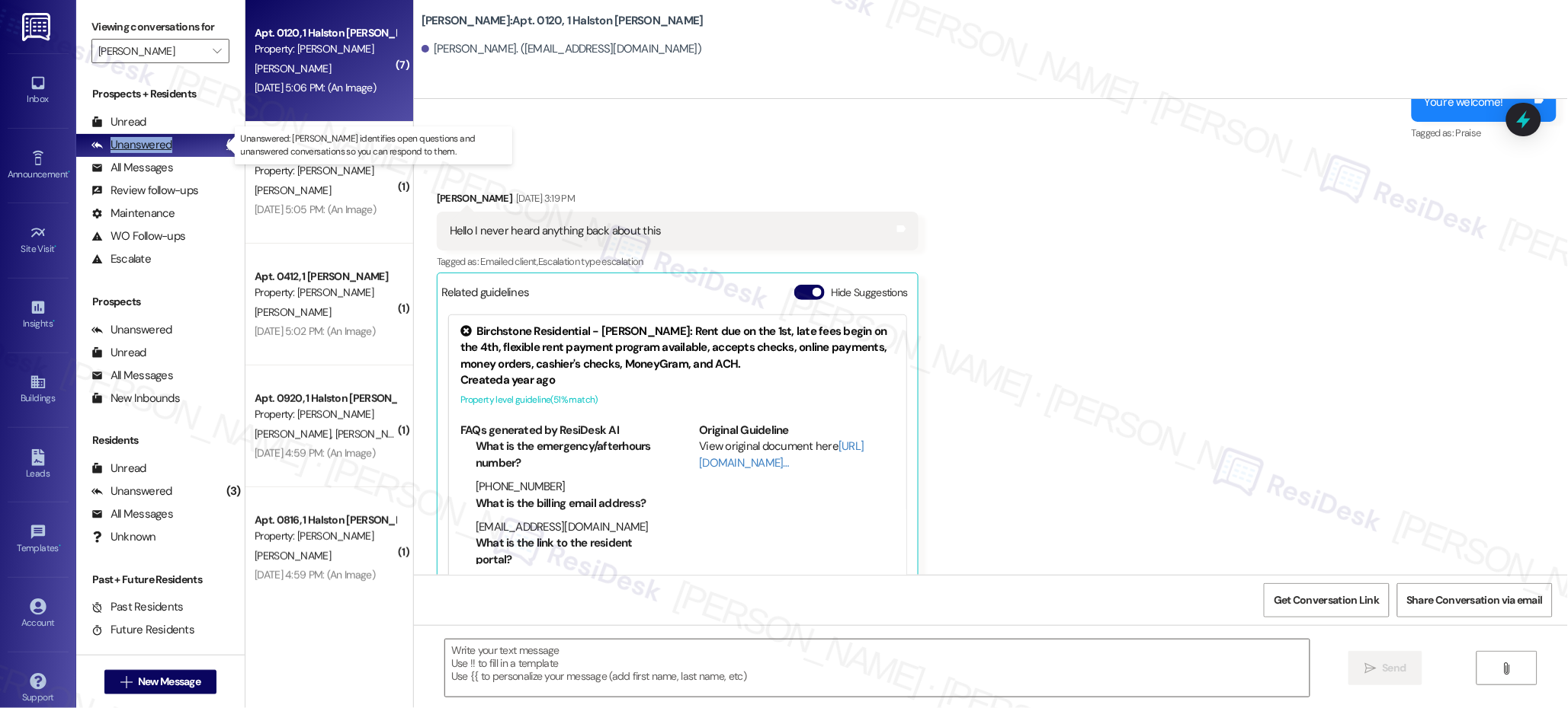
click at [154, 146] on div "Unanswered" at bounding box center [132, 145] width 81 height 16
click at [154, 147] on div "Unanswered" at bounding box center [132, 145] width 81 height 16
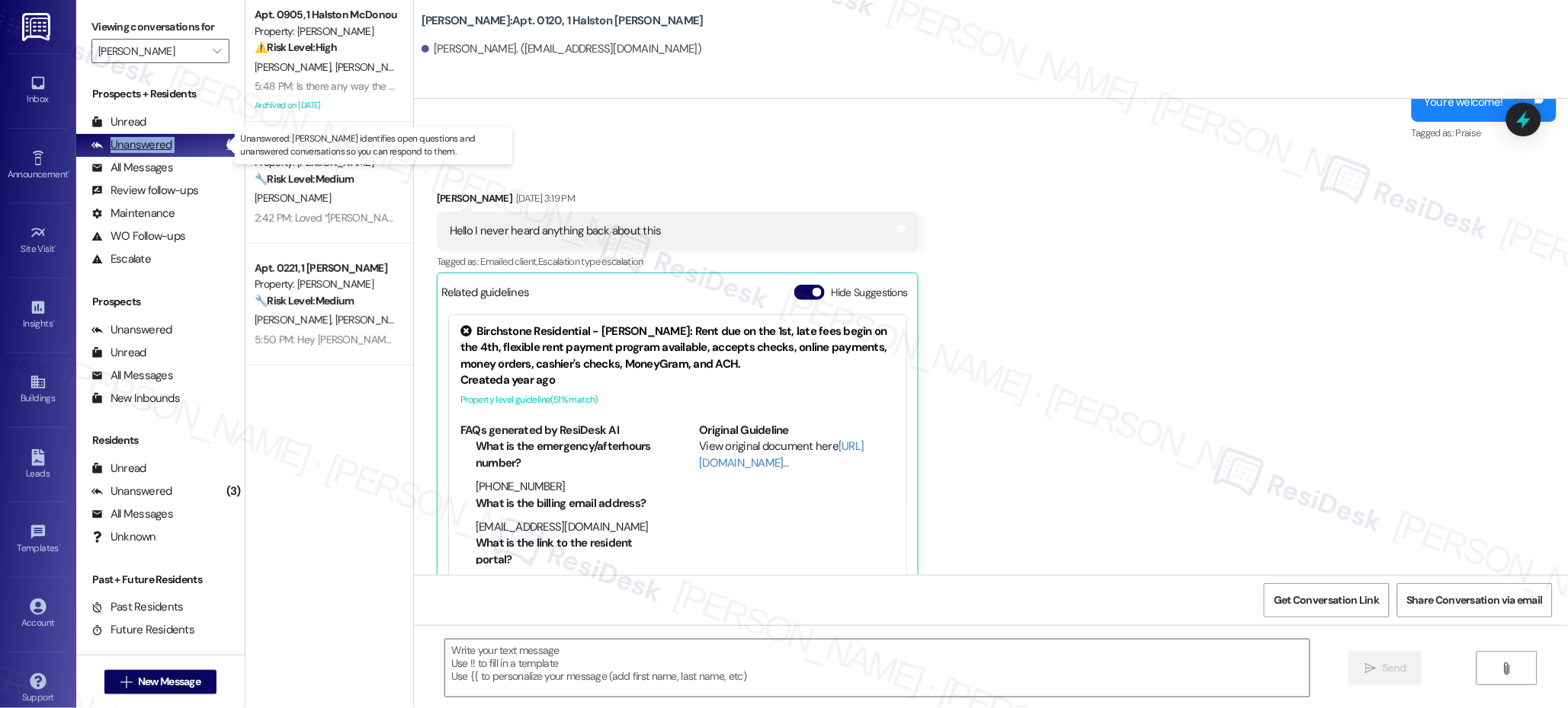
click at [154, 147] on div "Unanswered" at bounding box center [132, 145] width 81 height 16
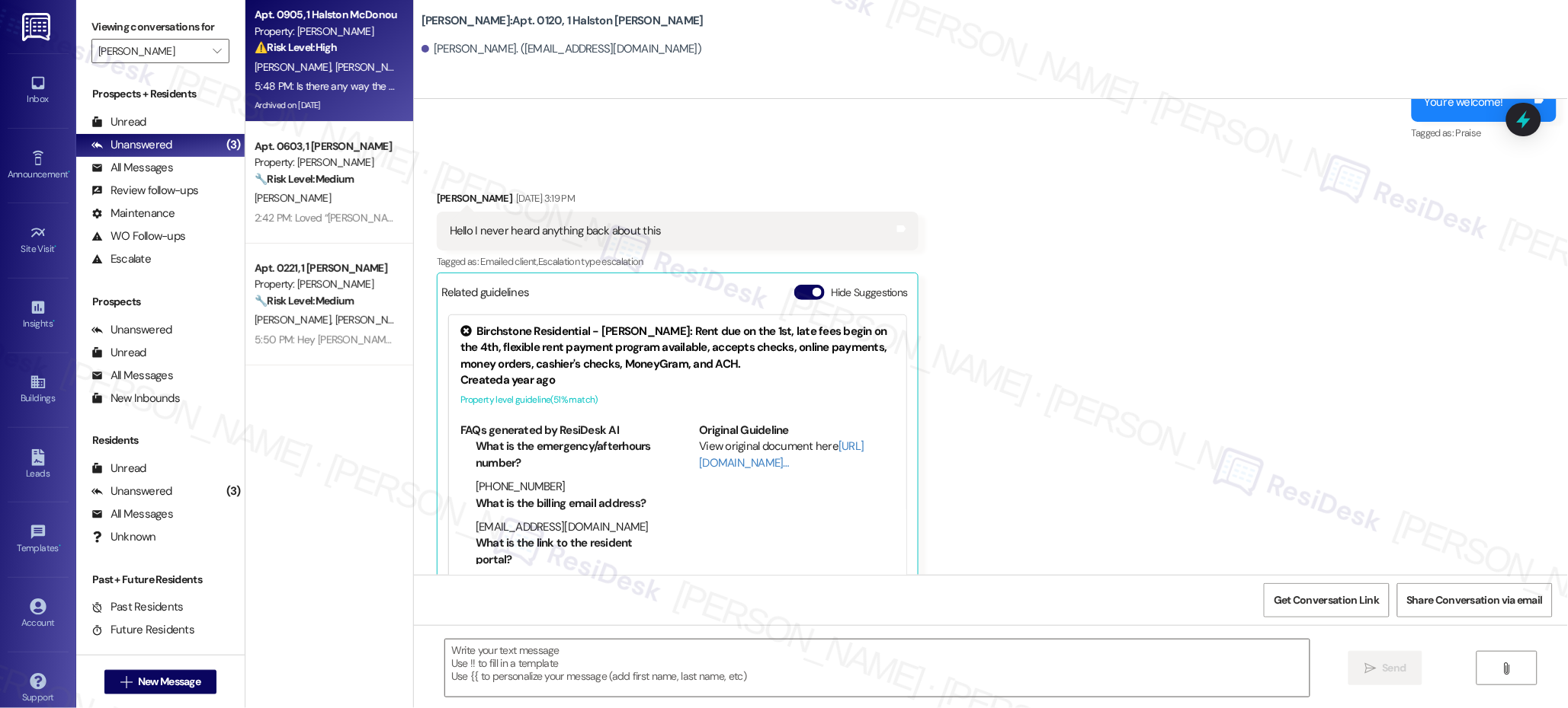
click at [307, 87] on div "5:48 PM: Is there any way the paint can be given to me and I will paint it myse…" at bounding box center [855, 86] width 1201 height 14
type textarea "Fetching suggested responses. Please feel free to read through the conversation…"
click at [307, 87] on div "5:48 PM: Is there any way the paint can be given to me and I will paint it myse…" at bounding box center [855, 86] width 1201 height 14
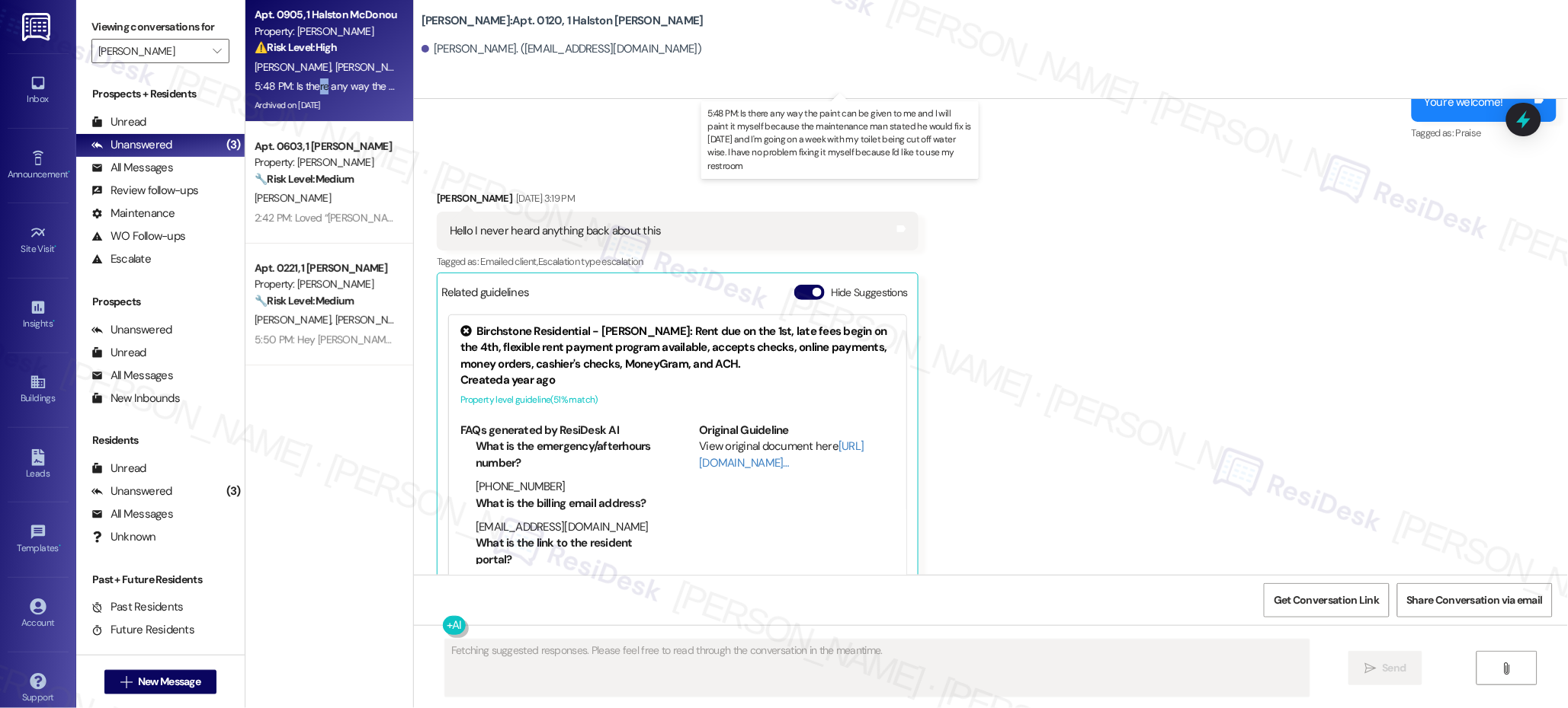
click at [307, 88] on div "5:48 PM: Is there any way the paint can be given to me and I will paint it myse…" at bounding box center [855, 86] width 1201 height 14
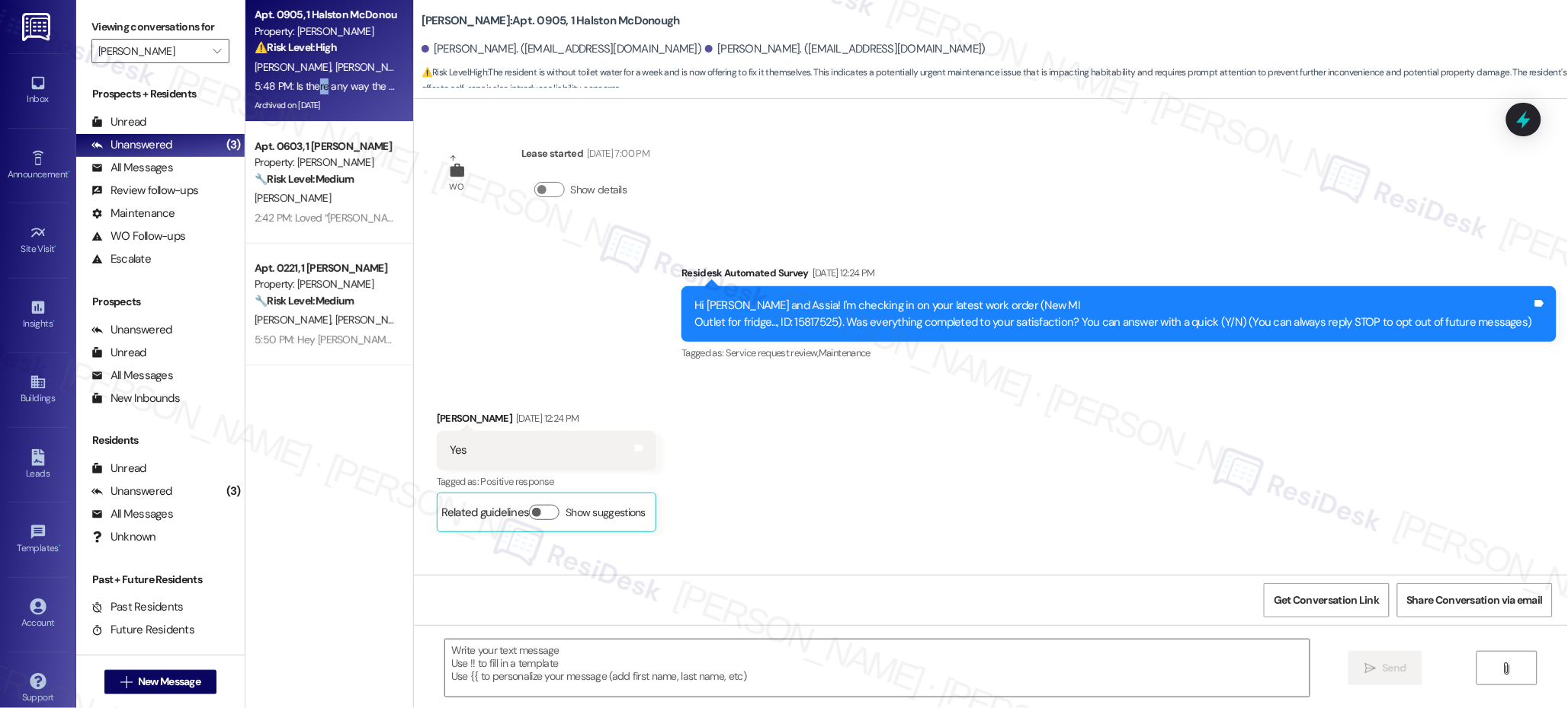
click at [307, 89] on div "5:48 PM: Is there any way the paint can be given to me and I will paint it myse…" at bounding box center [855, 86] width 1201 height 14
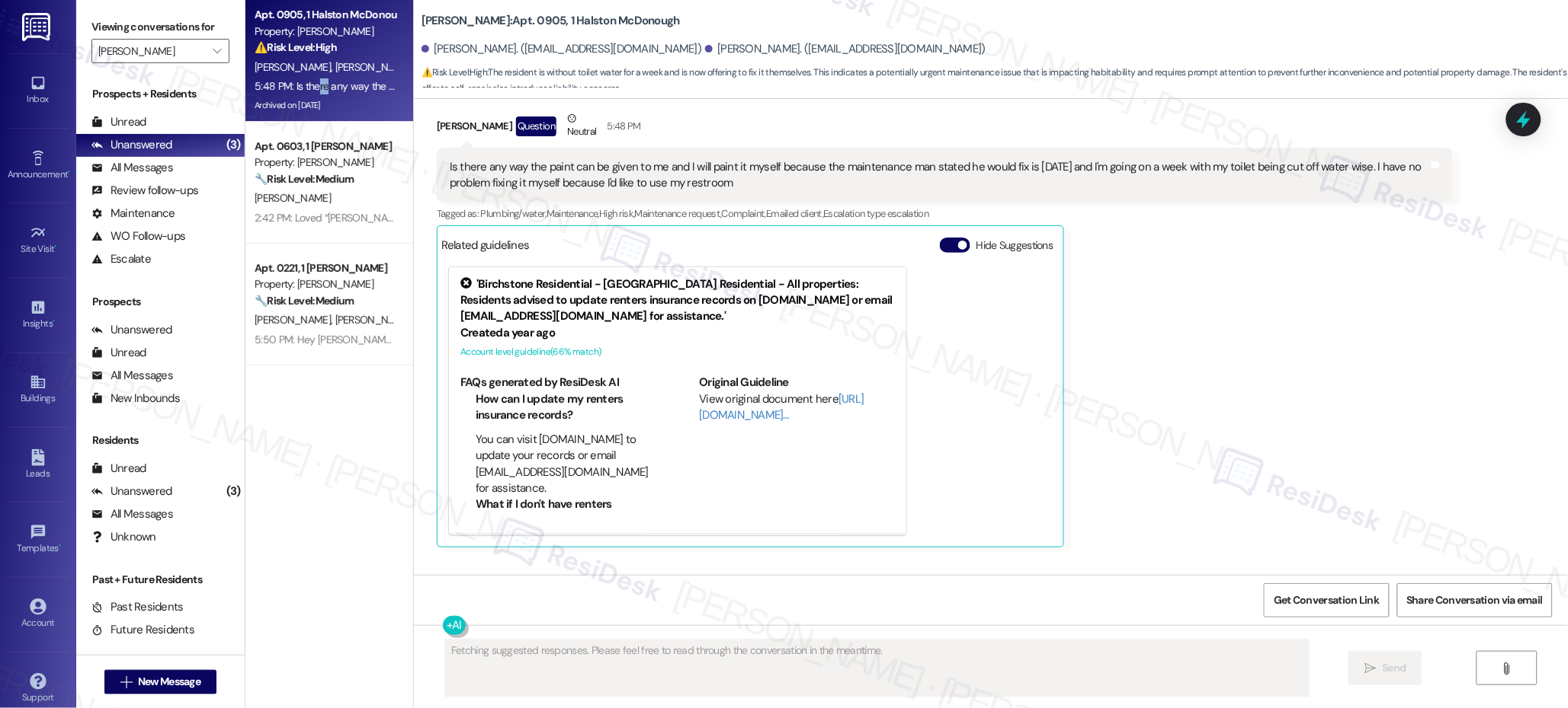
scroll to position [6574, 0]
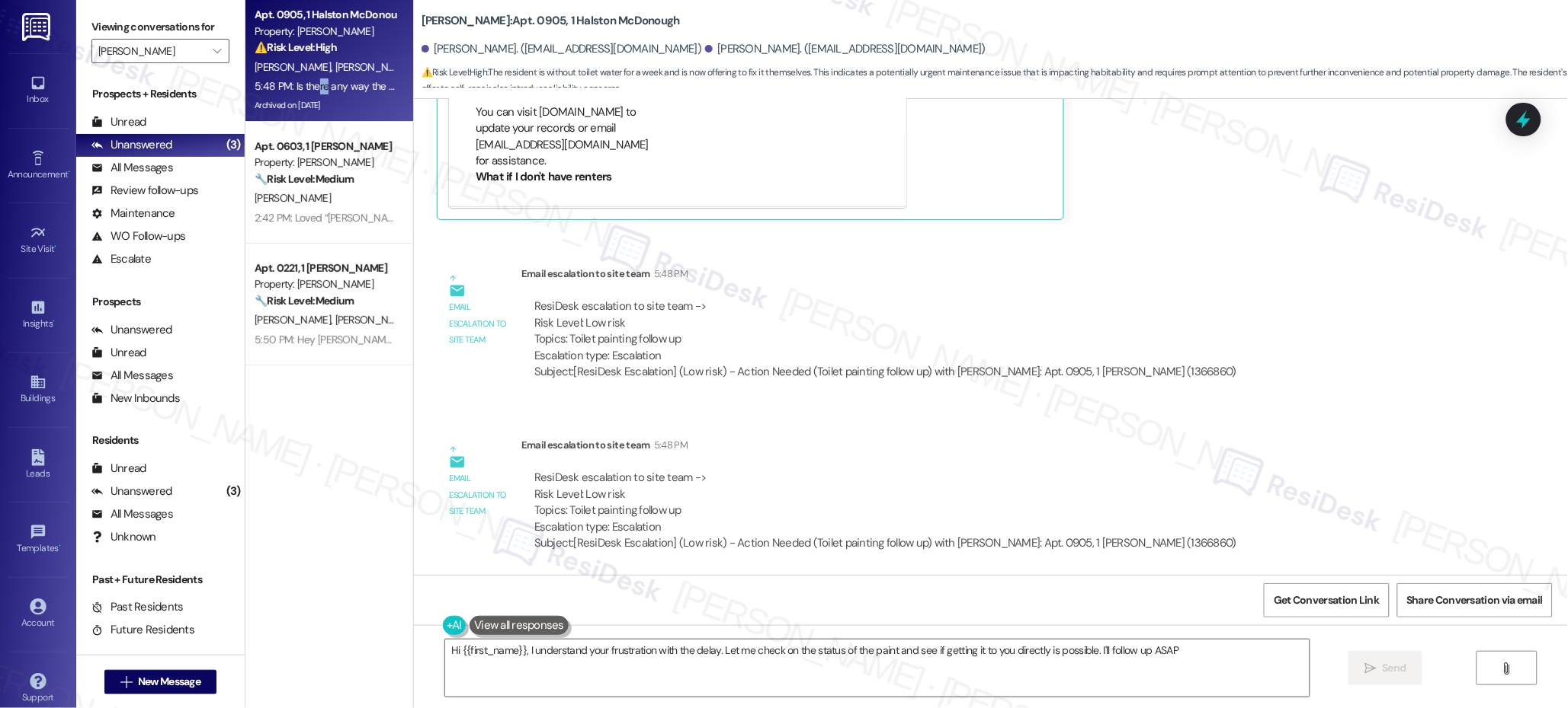
type textarea "Hi {{first_name}}, I understand your frustration with the delay. Let me check o…"
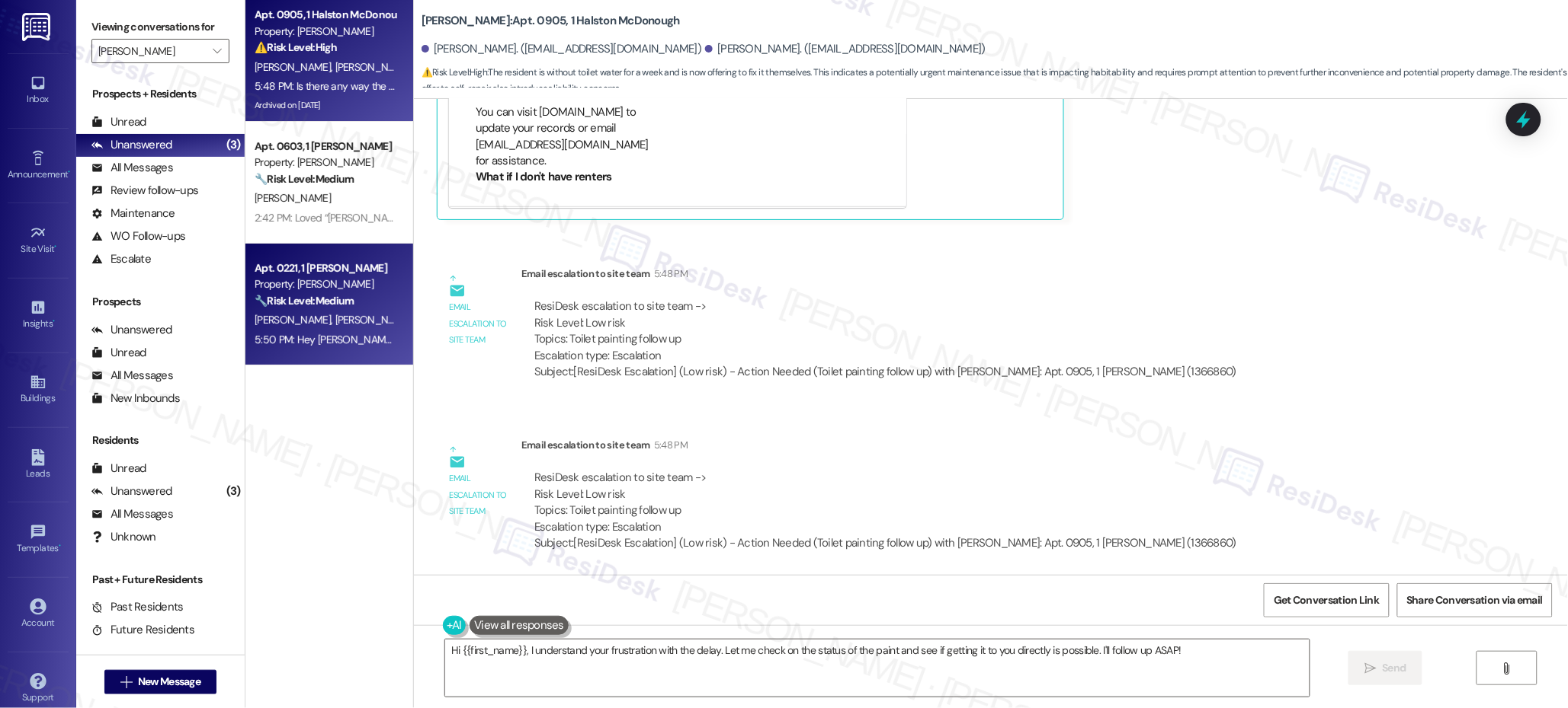
drag, startPoint x: 407, startPoint y: 258, endPoint x: 309, endPoint y: 282, distance: 100.9
click at [414, 260] on div "WO Lease started Mar 06, 2025 at 7:00 PM Show details Survey, sent via SMS Resi…" at bounding box center [991, 337] width 1154 height 476
click at [309, 282] on div "Property: [PERSON_NAME]" at bounding box center [325, 285] width 141 height 16
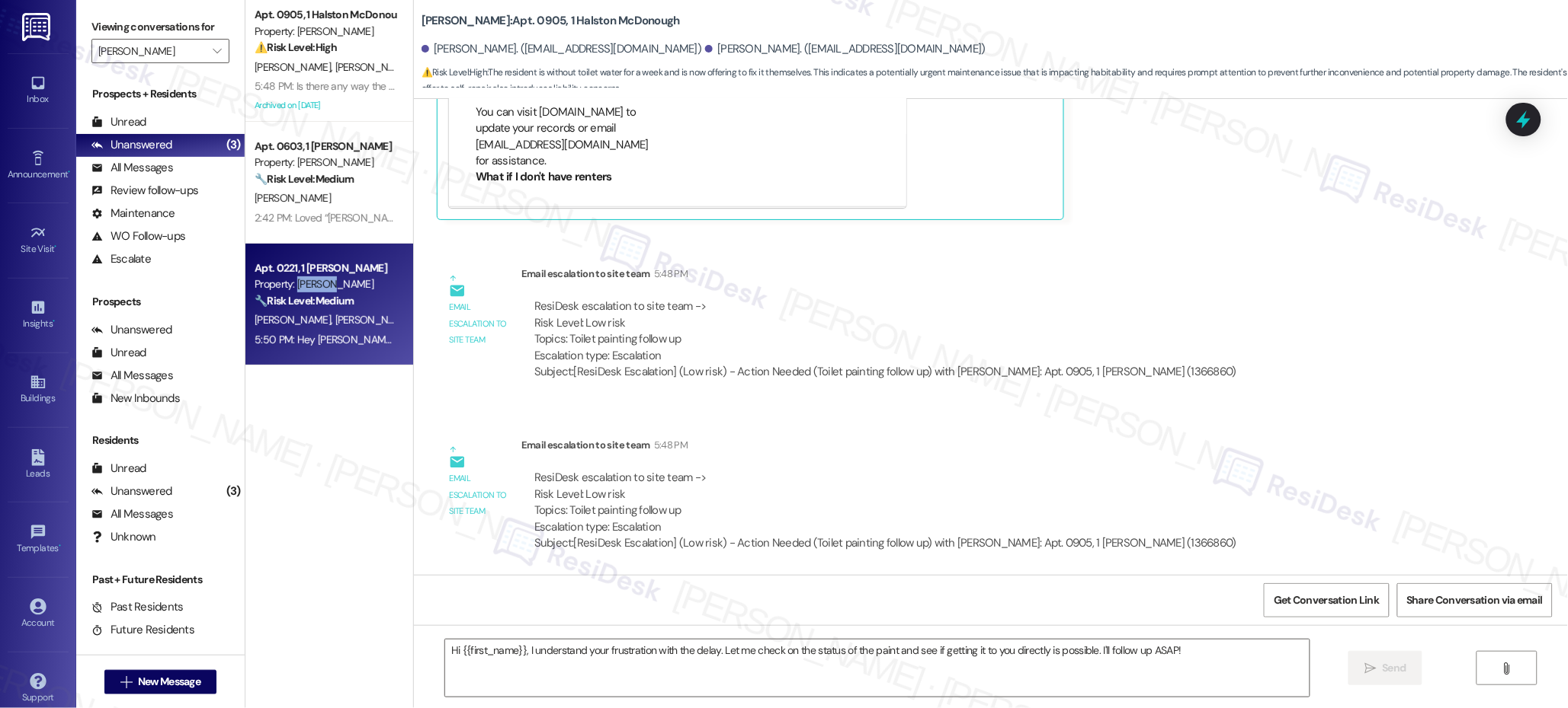
click at [309, 283] on div "Property: [PERSON_NAME]" at bounding box center [325, 285] width 141 height 16
type textarea "Fetching suggested responses. Please feel free to read through the conversation…"
click at [309, 283] on div "Property: [PERSON_NAME]" at bounding box center [325, 285] width 141 height 16
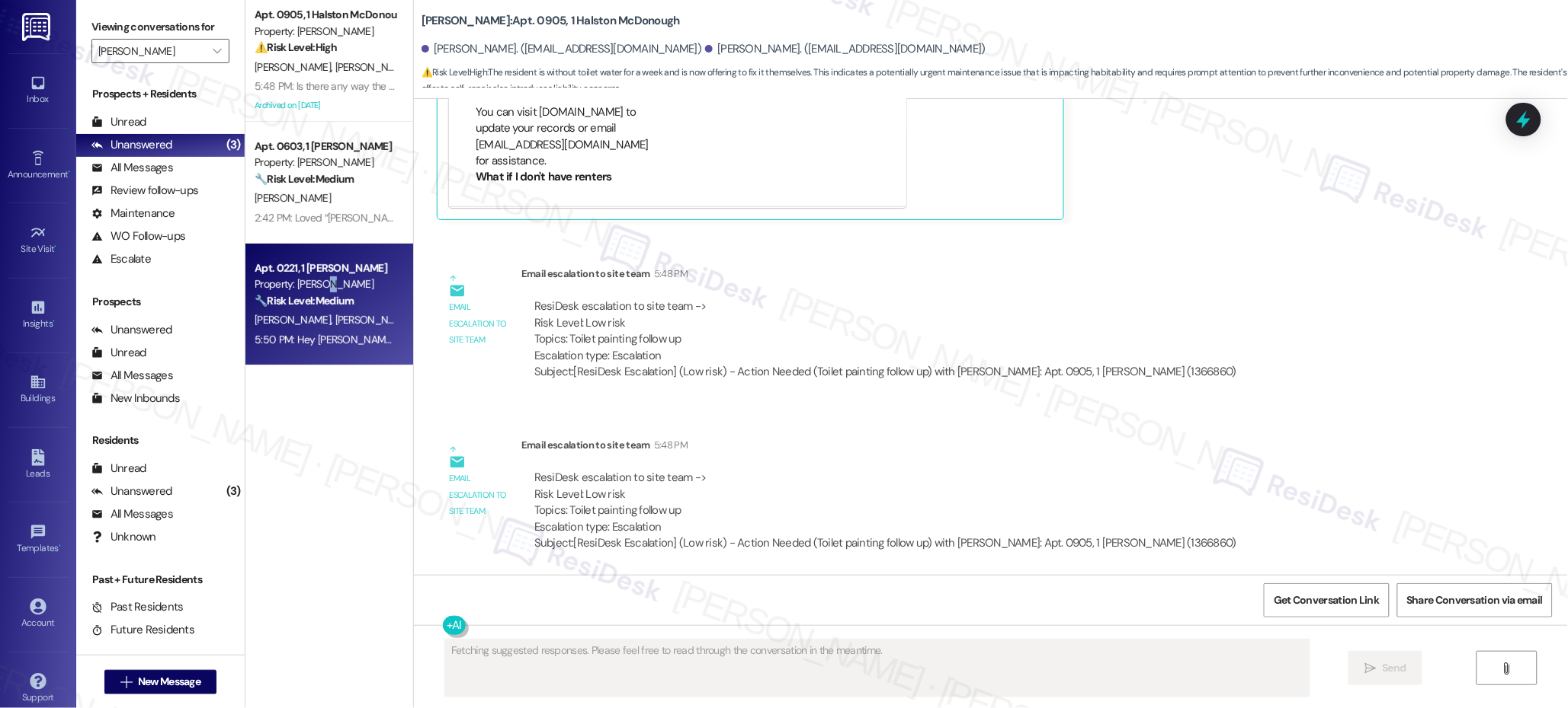
click at [309, 284] on div "Property: [PERSON_NAME]" at bounding box center [325, 285] width 141 height 16
click at [310, 285] on div "Property: [PERSON_NAME]" at bounding box center [325, 285] width 141 height 16
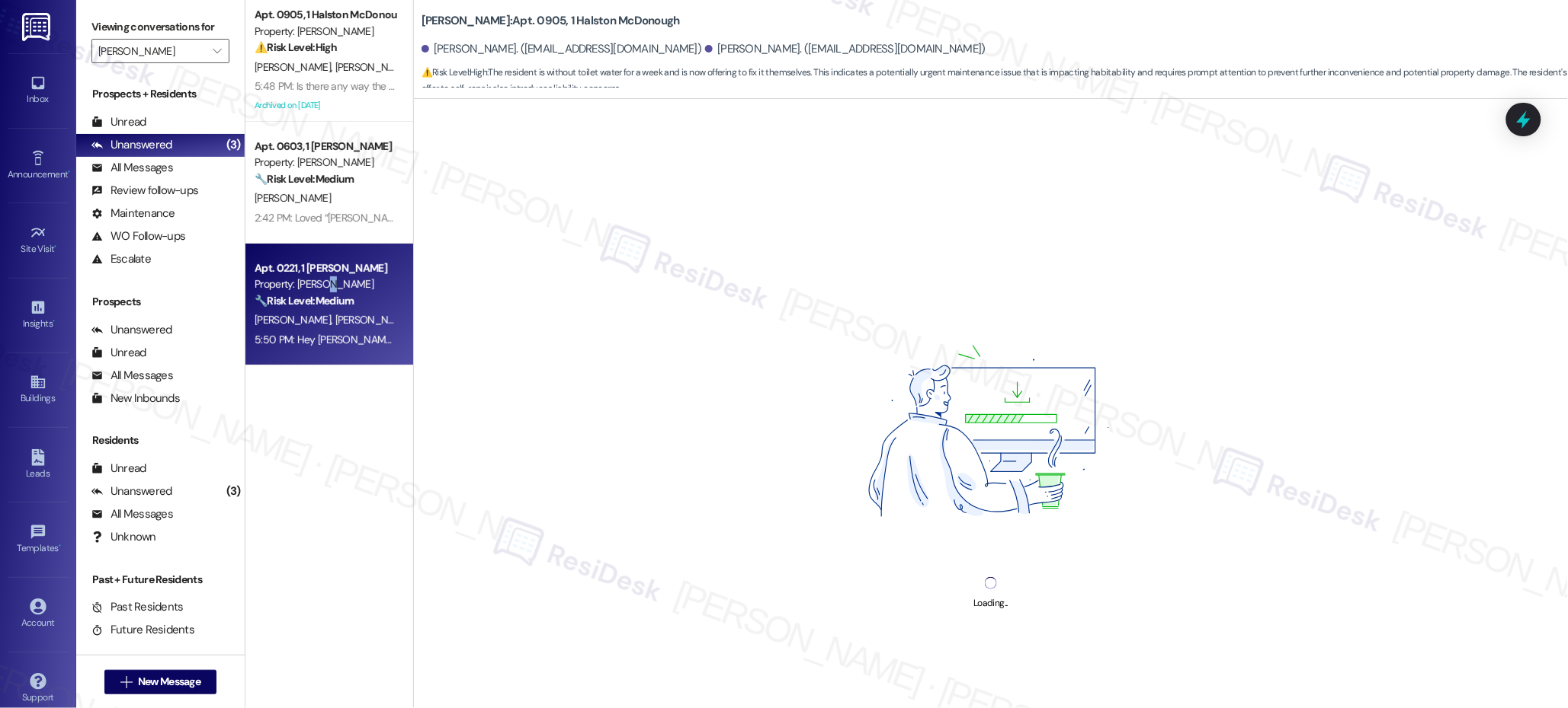
click at [309, 286] on div "Property: [PERSON_NAME]" at bounding box center [325, 285] width 141 height 16
click at [310, 286] on div "Property: [PERSON_NAME]" at bounding box center [325, 285] width 141 height 16
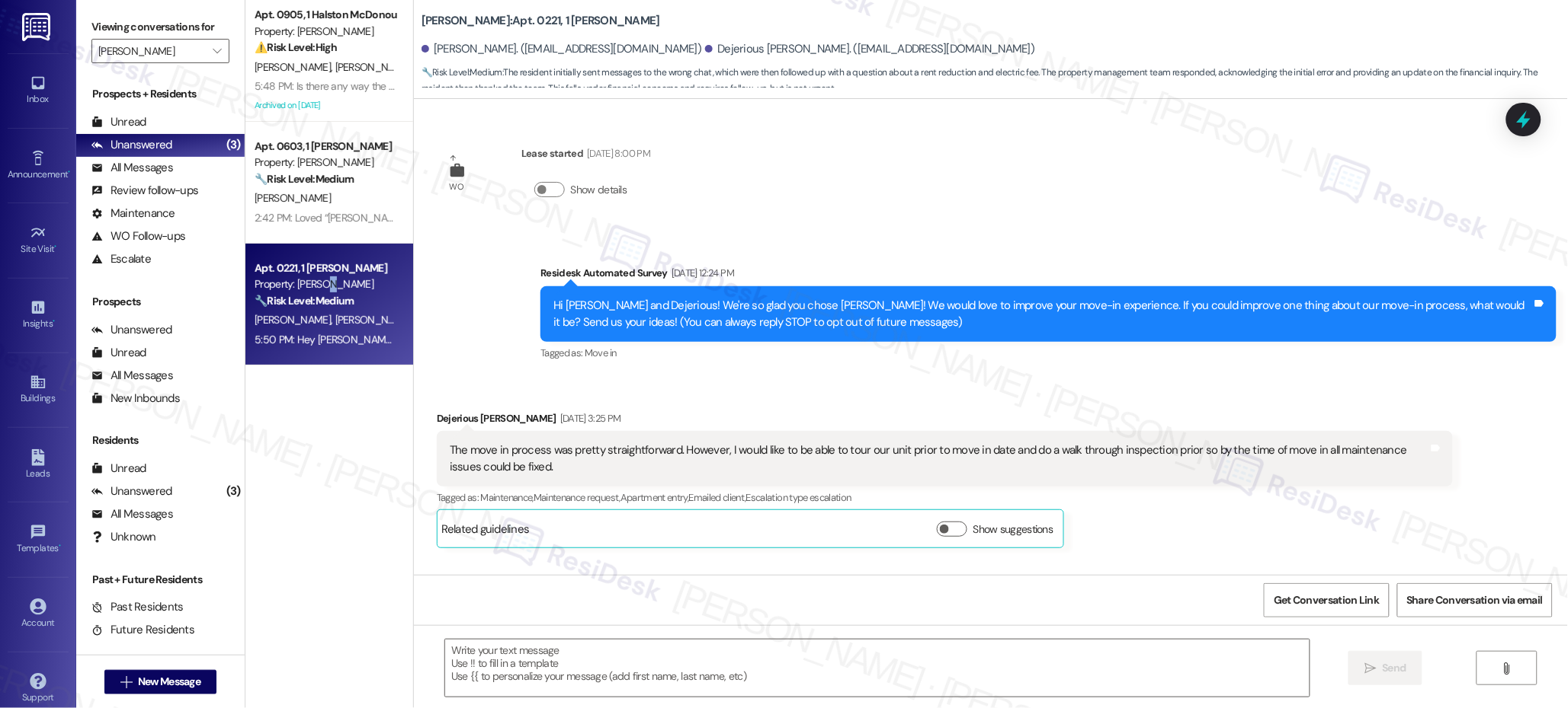
scroll to position [5946, 0]
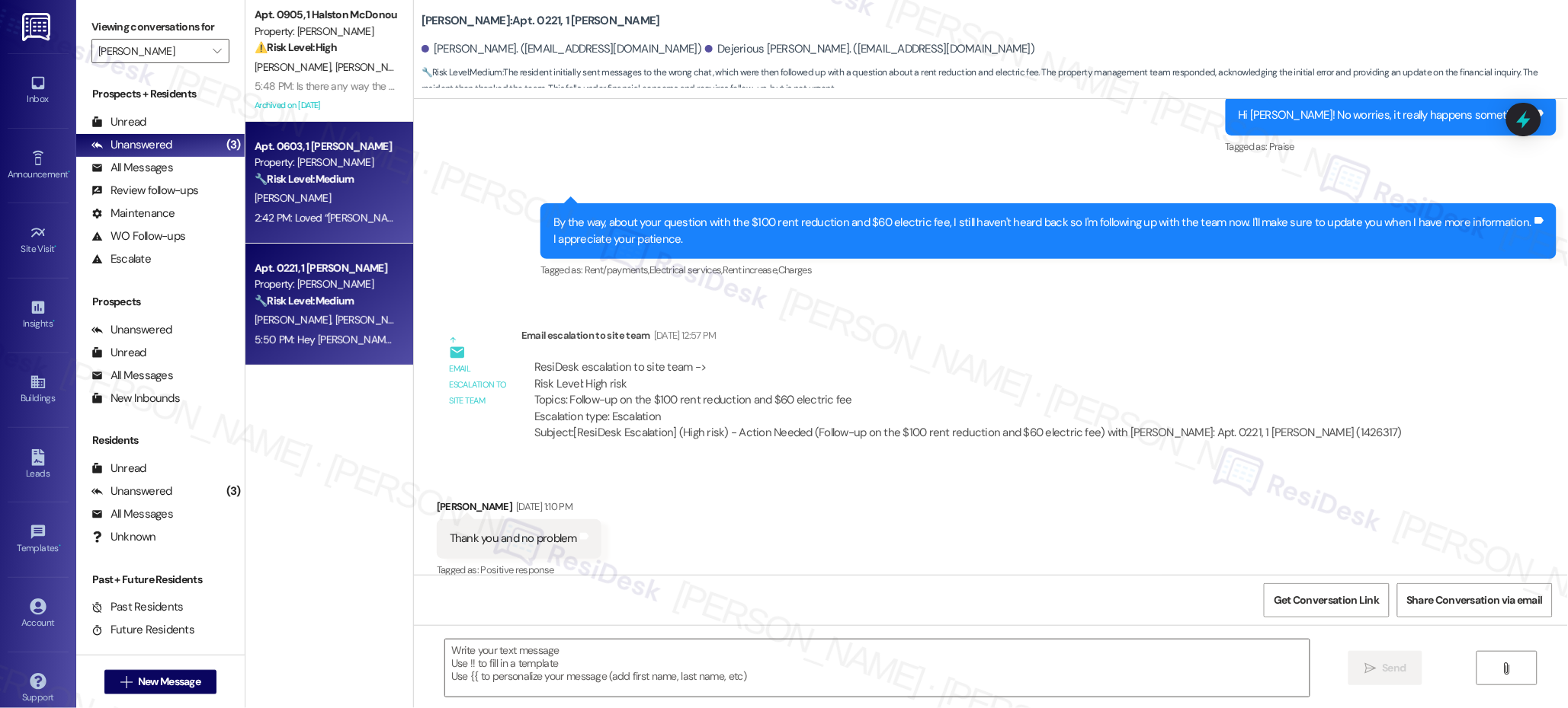
type textarea "Fetching suggested responses. Please feel free to read through the conversation…"
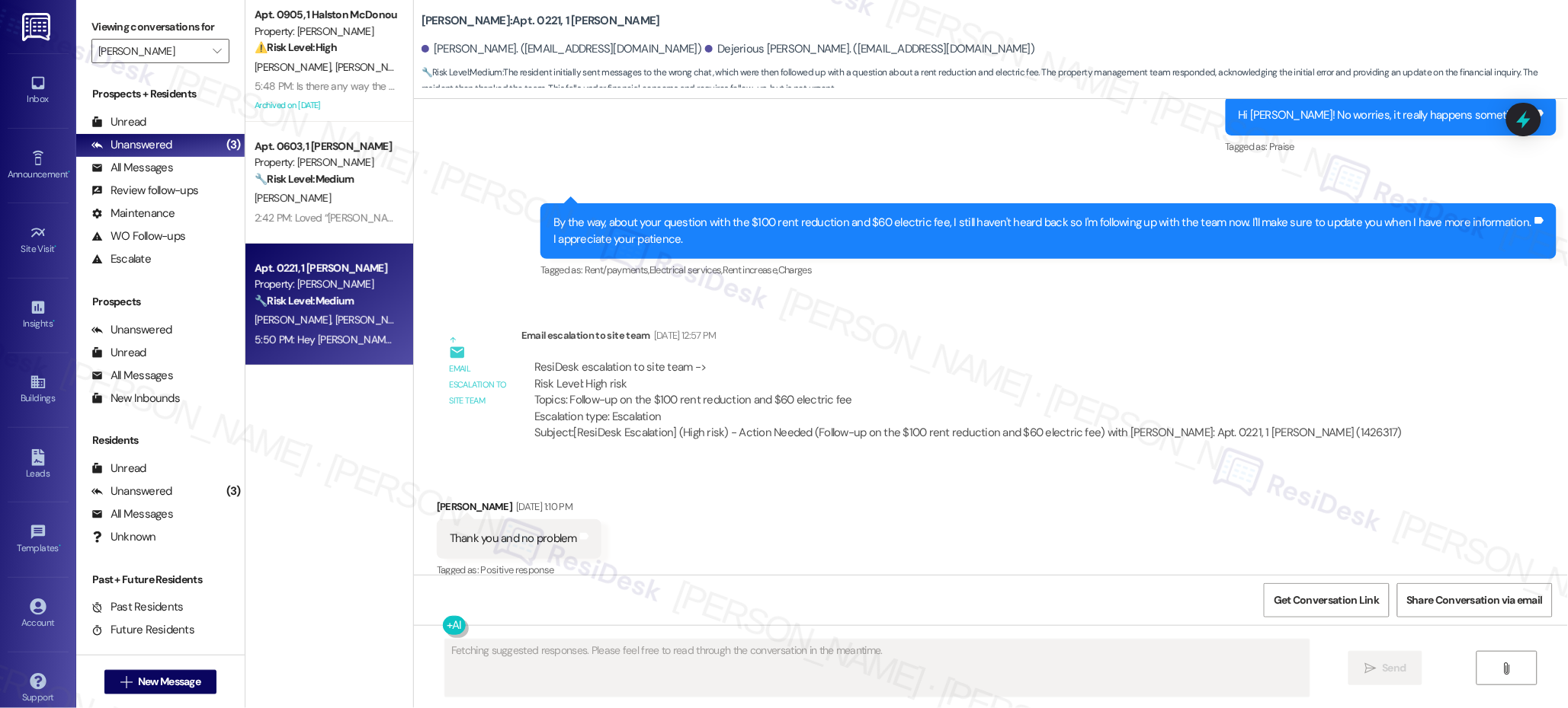
click at [319, 172] on strong "🔧 Risk Level: Medium" at bounding box center [304, 179] width 99 height 14
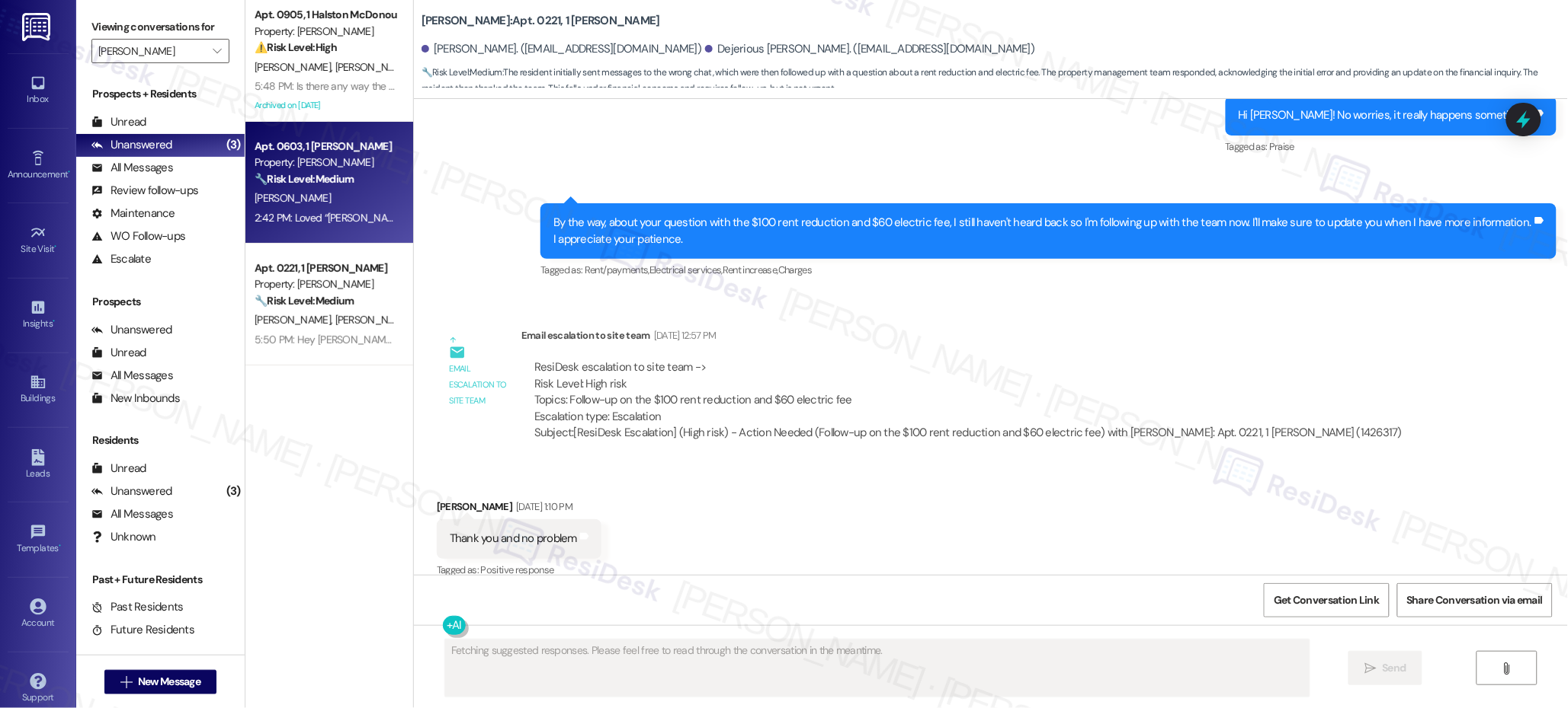
click at [321, 174] on strong "🔧 Risk Level: Medium" at bounding box center [304, 179] width 99 height 14
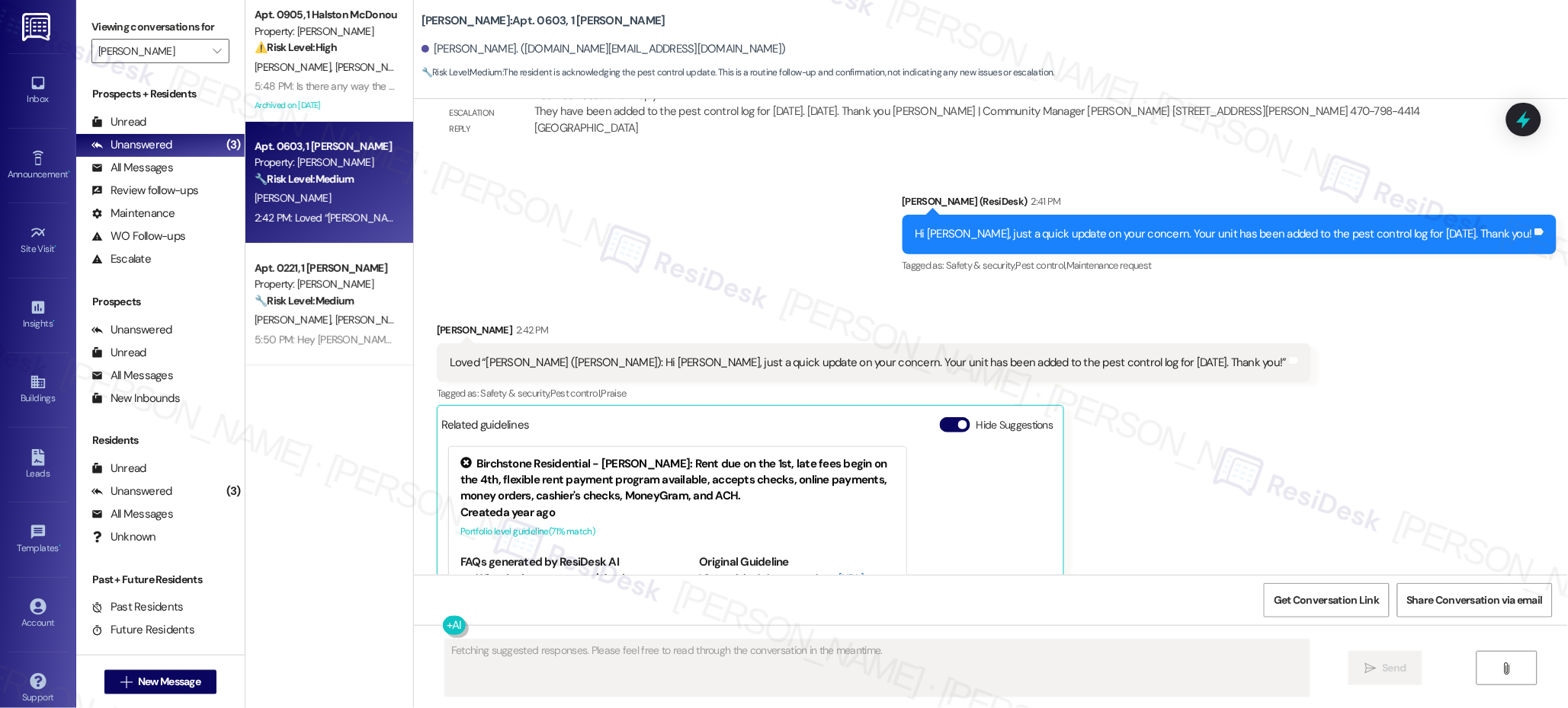
scroll to position [5366, 0]
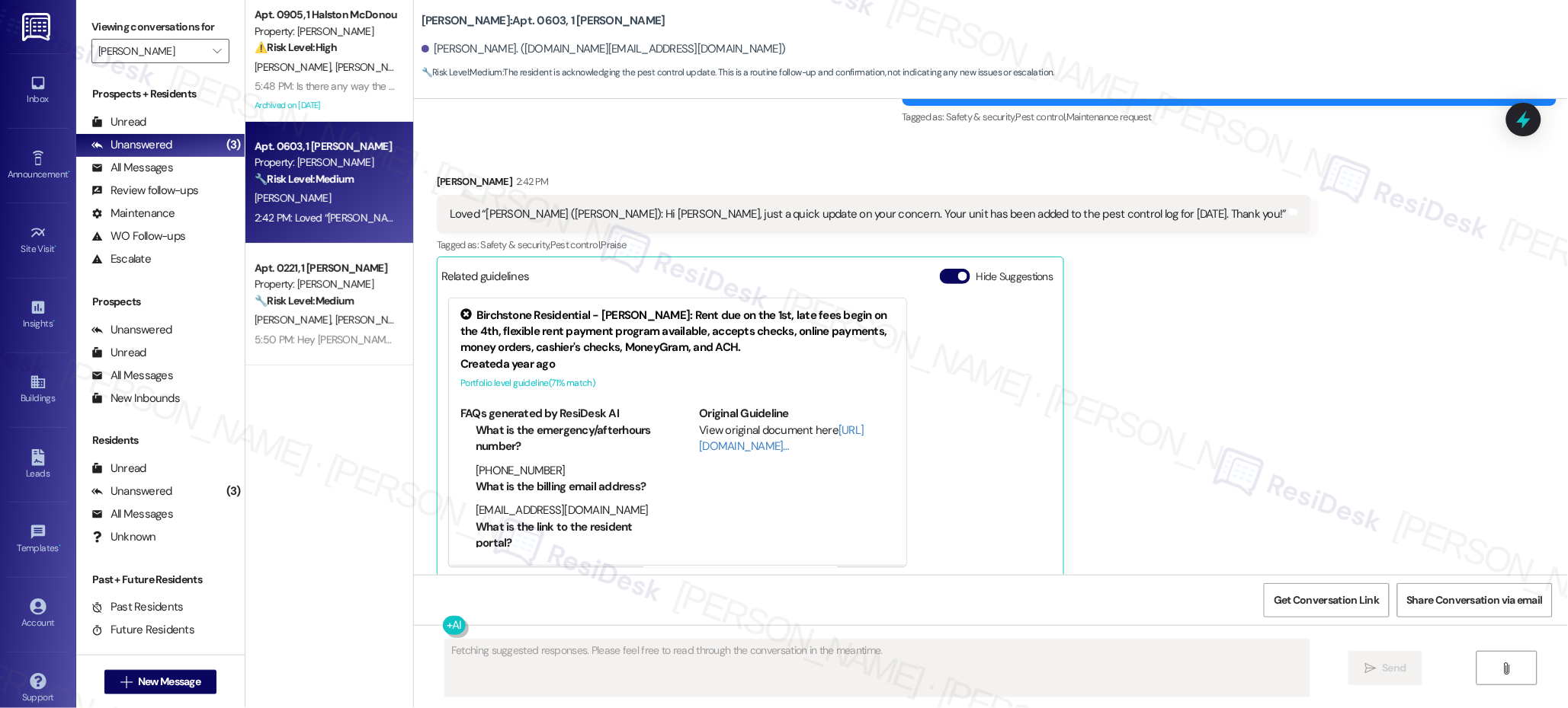
click at [1416, 494] on div "Received via SMS Alicia Mcfadden 2:42 PM Loved “Sarah (Halston McDonough): Hi A…" at bounding box center [991, 365] width 1154 height 451
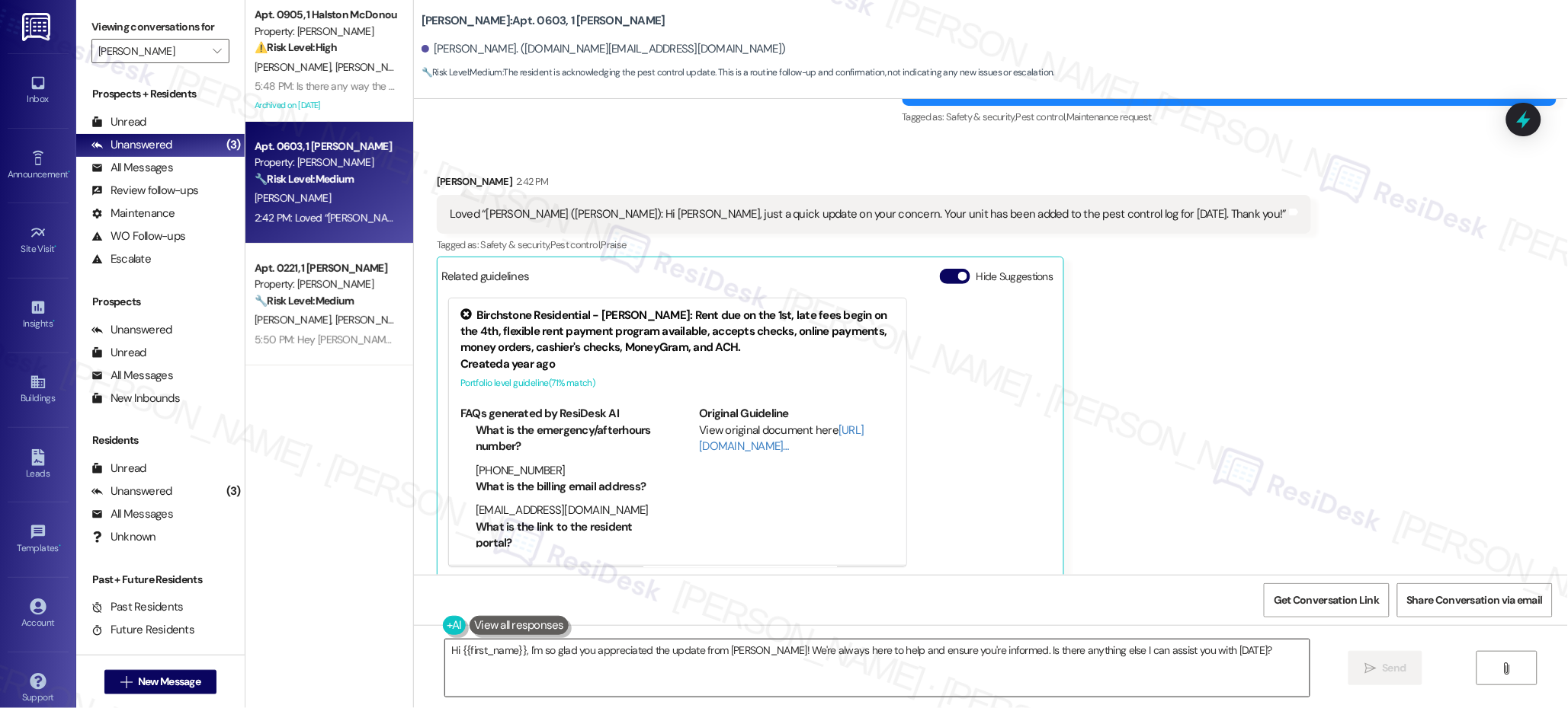
click at [585, 643] on textarea "Hi {{first_name}}, I'm so glad you appreciated the update from Sarah! We're alw…" at bounding box center [876, 668] width 864 height 57
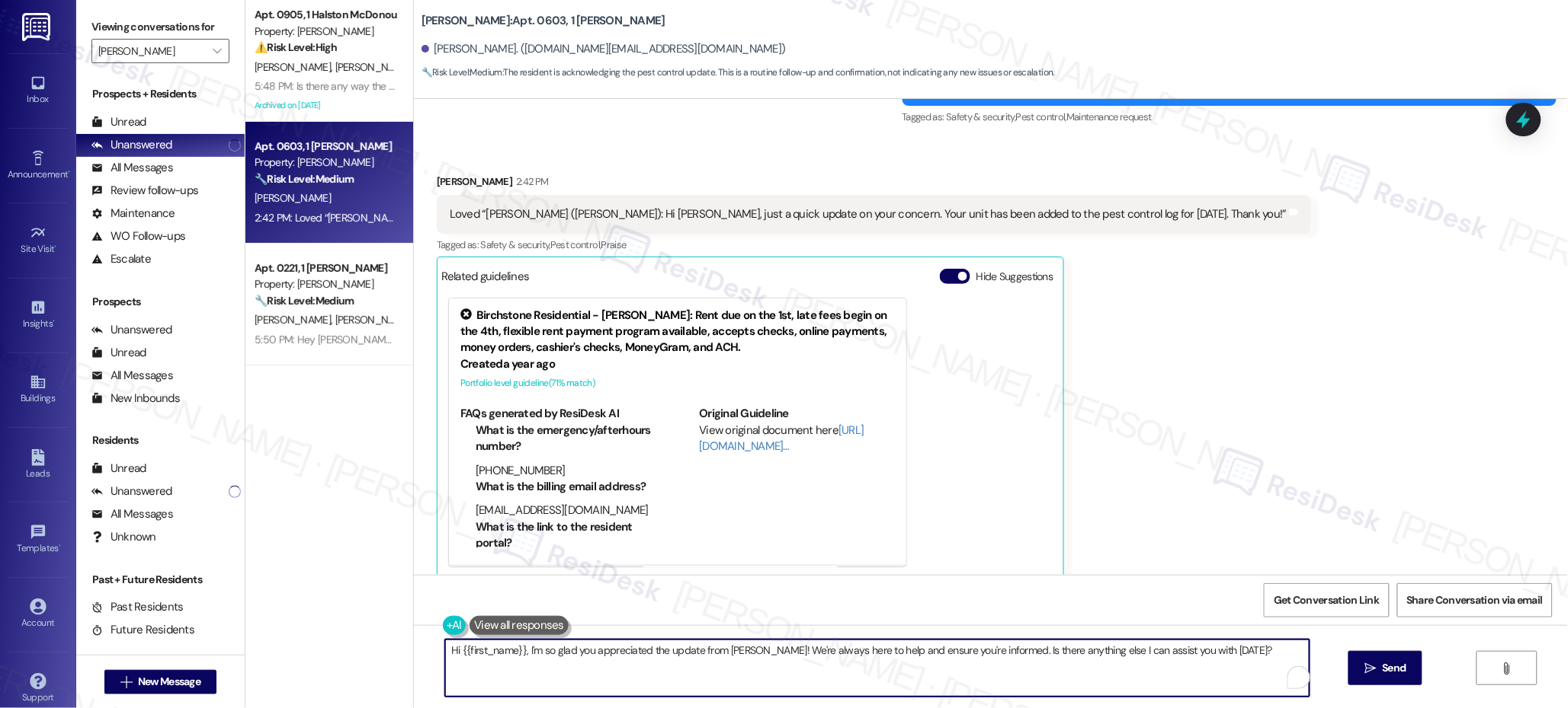
click at [584, 652] on textarea "Hi {{first_name}}, I'm so glad you appreciated the update from Sarah! We're alw…" at bounding box center [876, 668] width 864 height 57
click at [584, 651] on textarea "Hi {{first_name}}, I'm so glad you appreciated the update from Sarah! We're alw…" at bounding box center [876, 668] width 864 height 57
click at [585, 651] on textarea "Hi {{first_name}}, I'm so glad you appreciated the update from Sarah! We're alw…" at bounding box center [876, 668] width 864 height 57
paste textarea "I’ll be around if you require any further help."
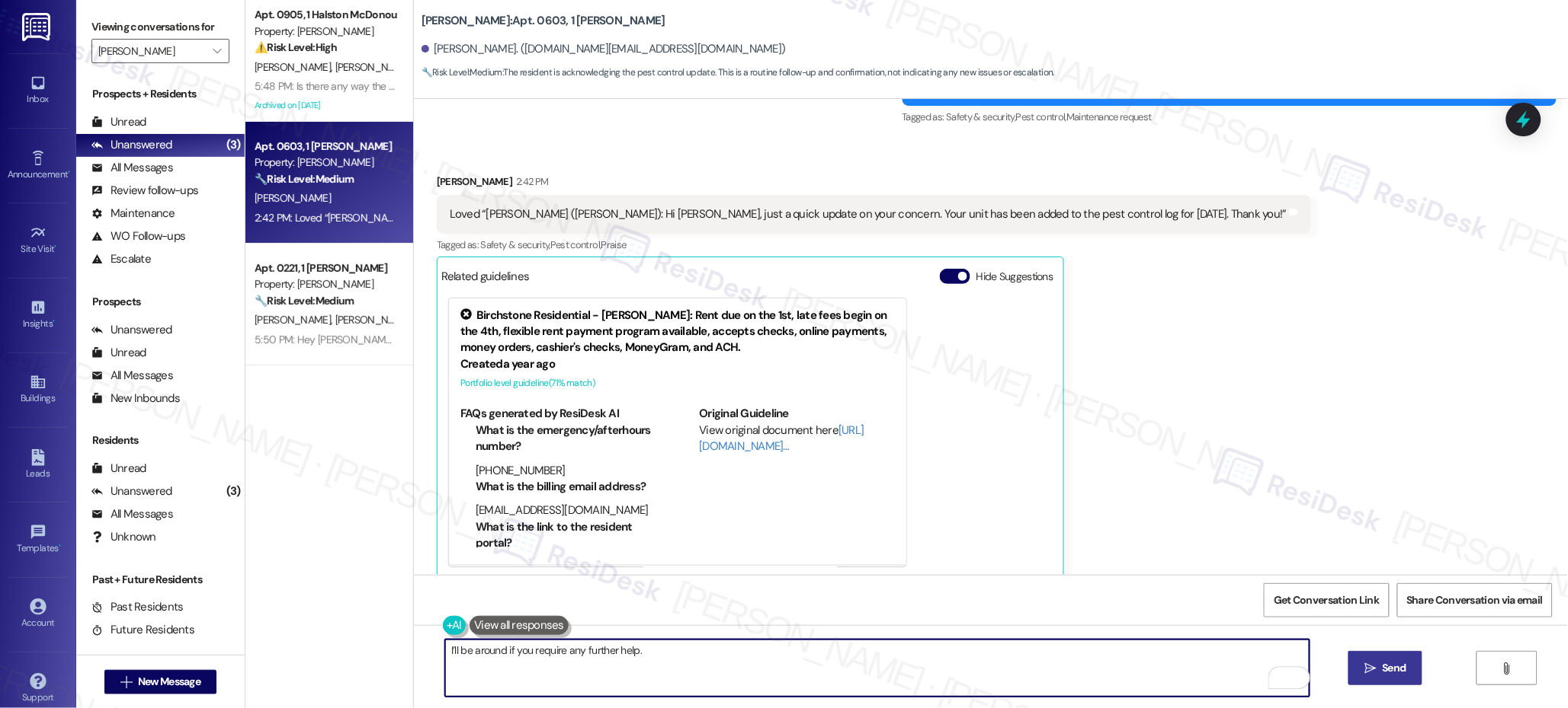
type textarea "I’ll be around if you require any further help."
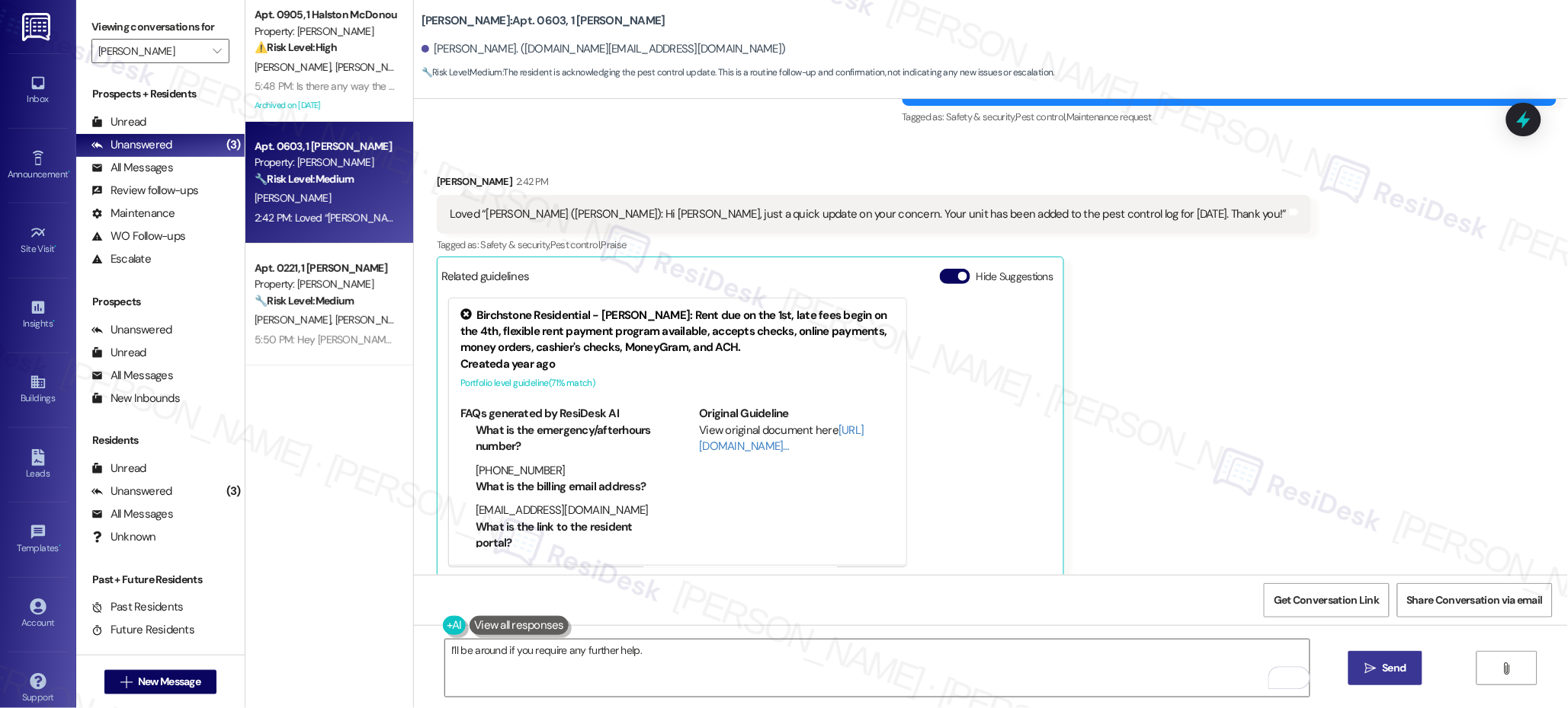
click at [1357, 662] on button " Send" at bounding box center [1385, 668] width 74 height 34
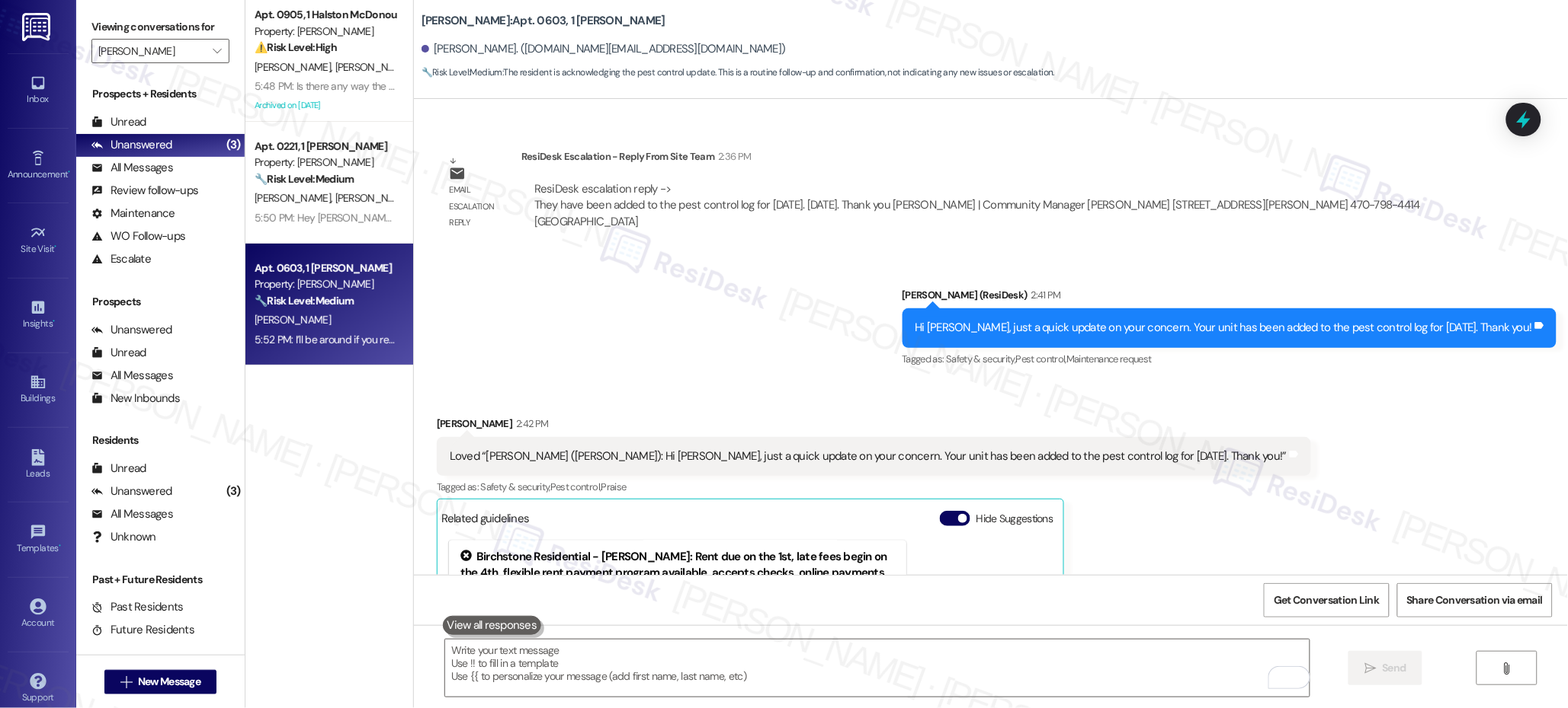
scroll to position [5473, 0]
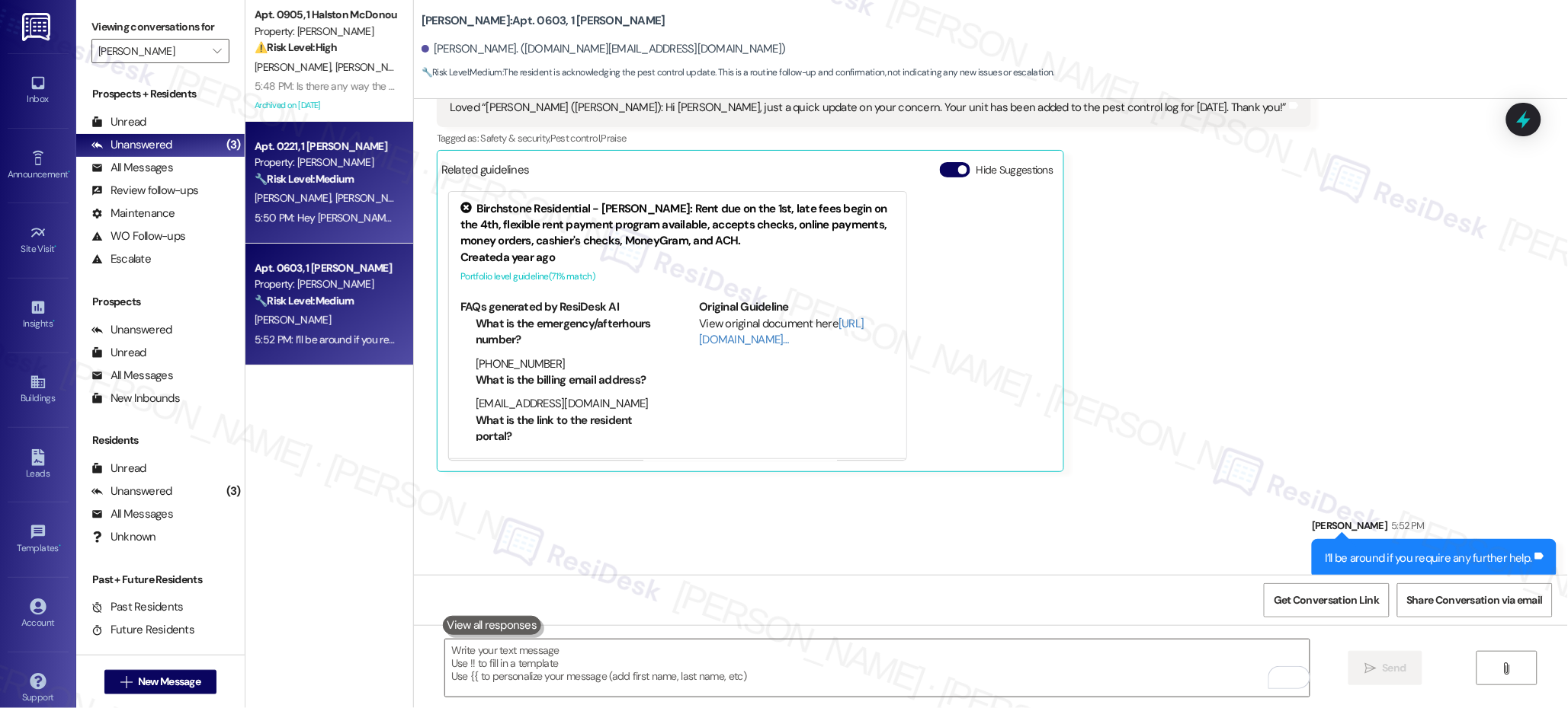
click at [322, 211] on div "5:50 PM: Hey Calvin! You are very welcome! Just want to make sure your last mes…" at bounding box center [659, 218] width 809 height 14
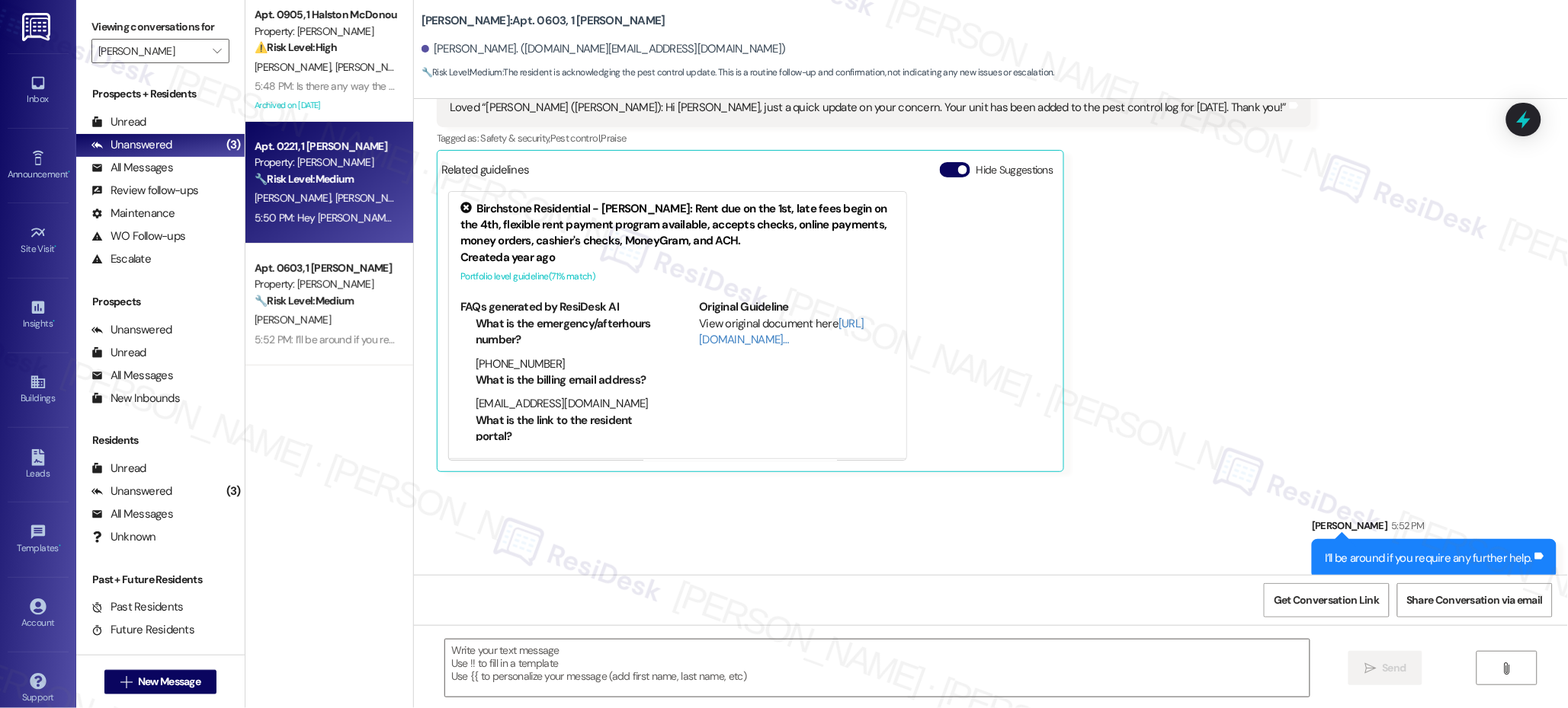
click at [322, 211] on div "5:50 PM: Hey Calvin! You are very welcome! Just want to make sure your last mes…" at bounding box center [659, 218] width 809 height 14
type textarea "Fetching suggested responses. Please feel free to read through the conversation…"
click at [322, 211] on div "5:50 PM: Hey Calvin! You are very welcome! Just want to make sure your last mes…" at bounding box center [659, 218] width 809 height 14
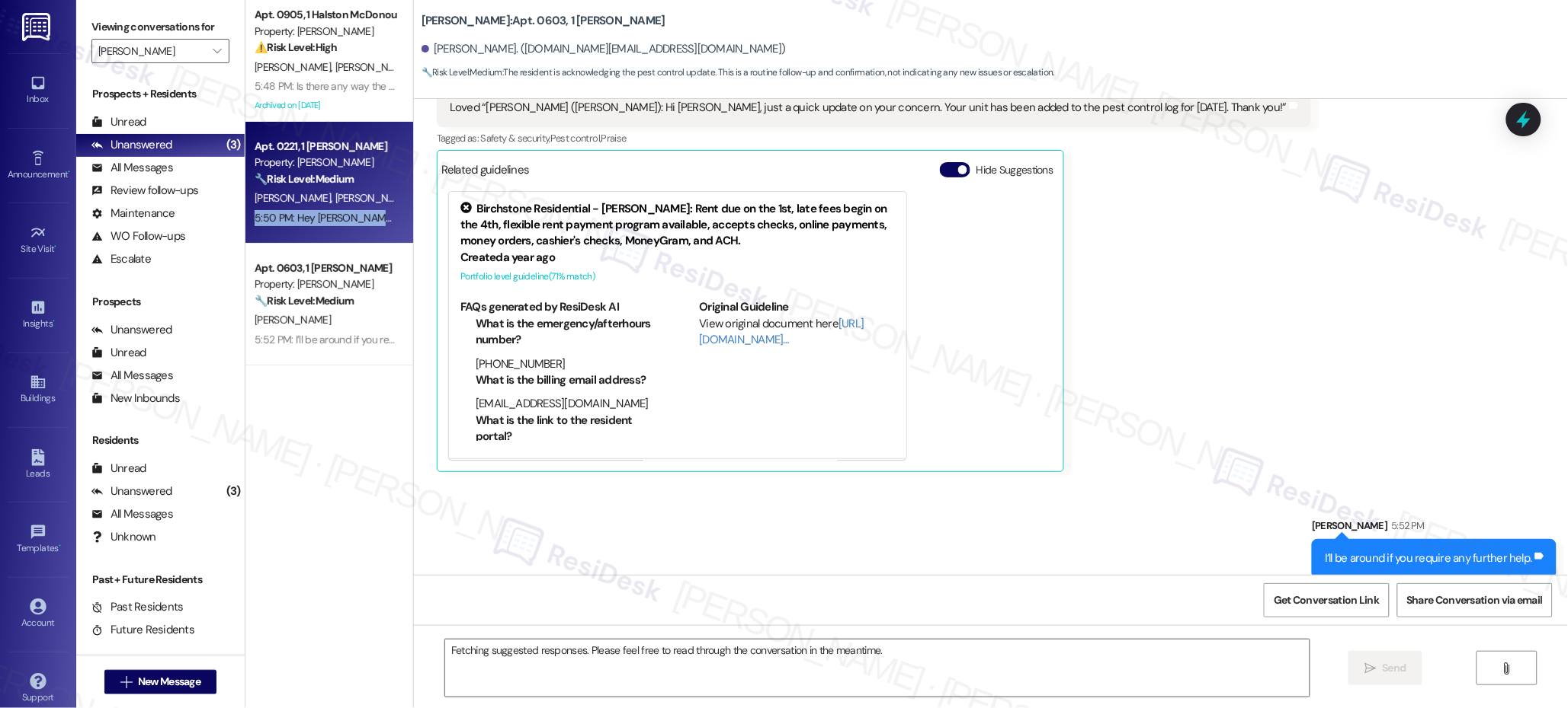
click at [322, 211] on div "5:50 PM: Hey Calvin! You are very welcome! Just want to make sure your last mes…" at bounding box center [659, 218] width 809 height 14
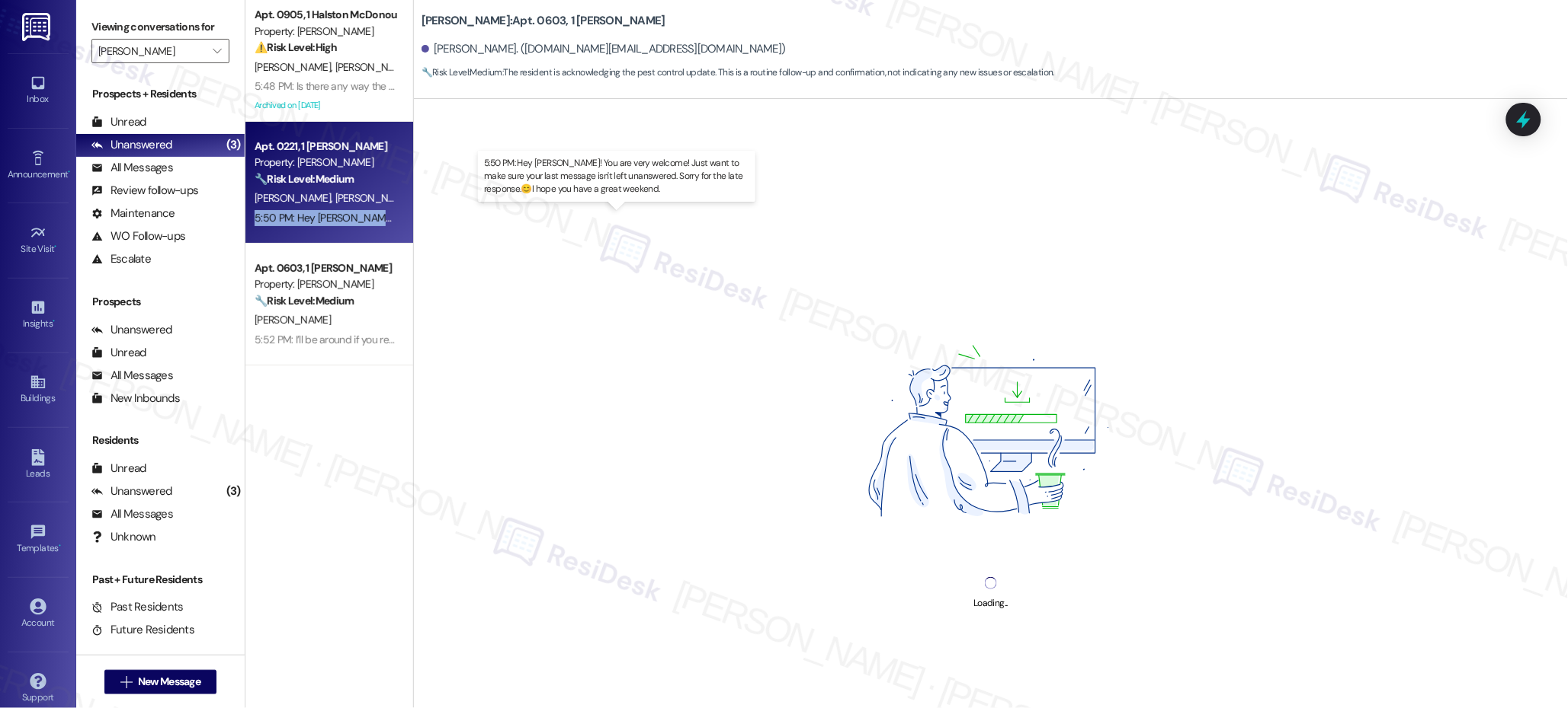
click at [323, 209] on div "5:50 PM: Hey Calvin! You are very welcome! Just want to make sure your last mes…" at bounding box center [325, 219] width 144 height 19
click at [323, 209] on div "5:50 PM: Hey Calvin! You are very welcome! Just want to make sure your last mes…" at bounding box center [325, 219] width 144 height 19
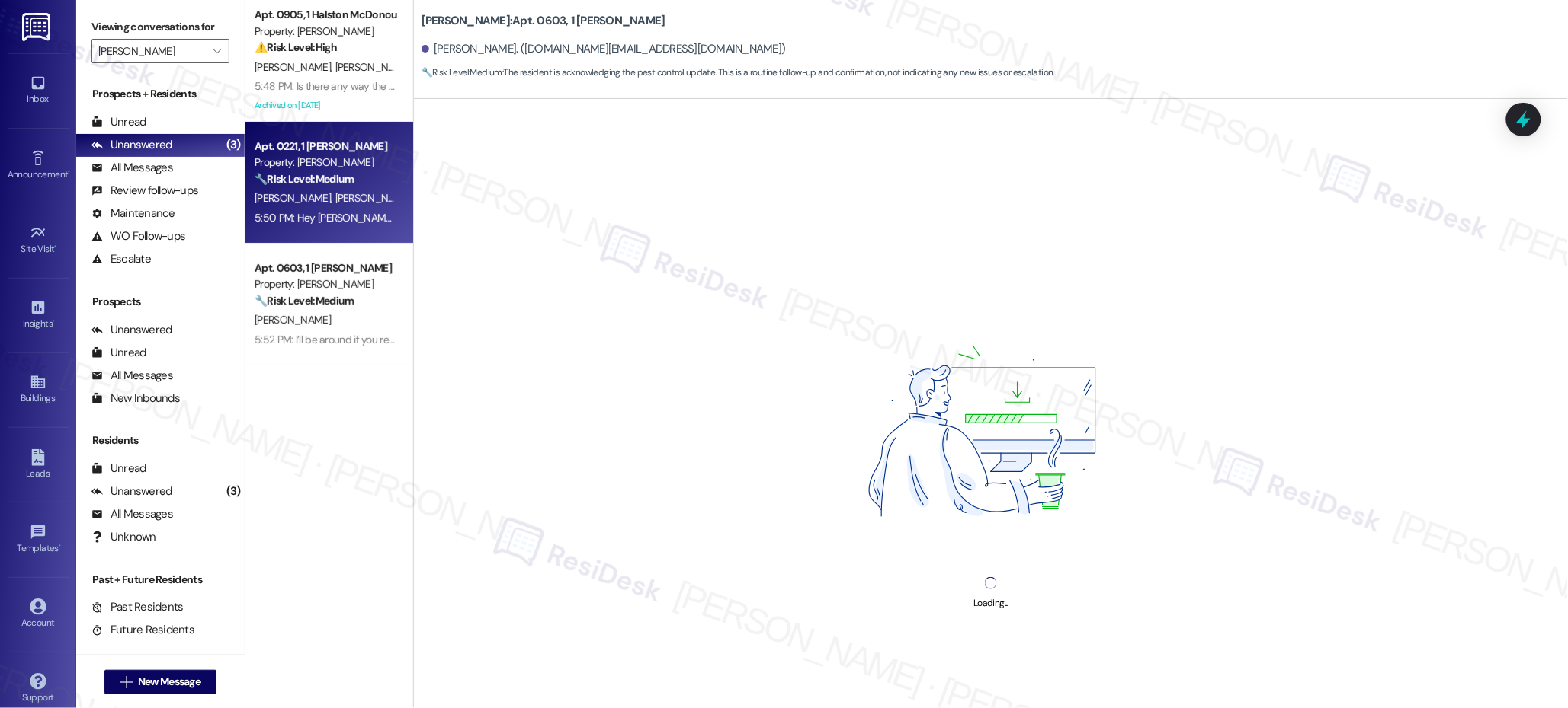
click at [323, 210] on div "5:50 PM: Hey Calvin! You are very welcome! Just want to make sure your last mes…" at bounding box center [325, 219] width 144 height 19
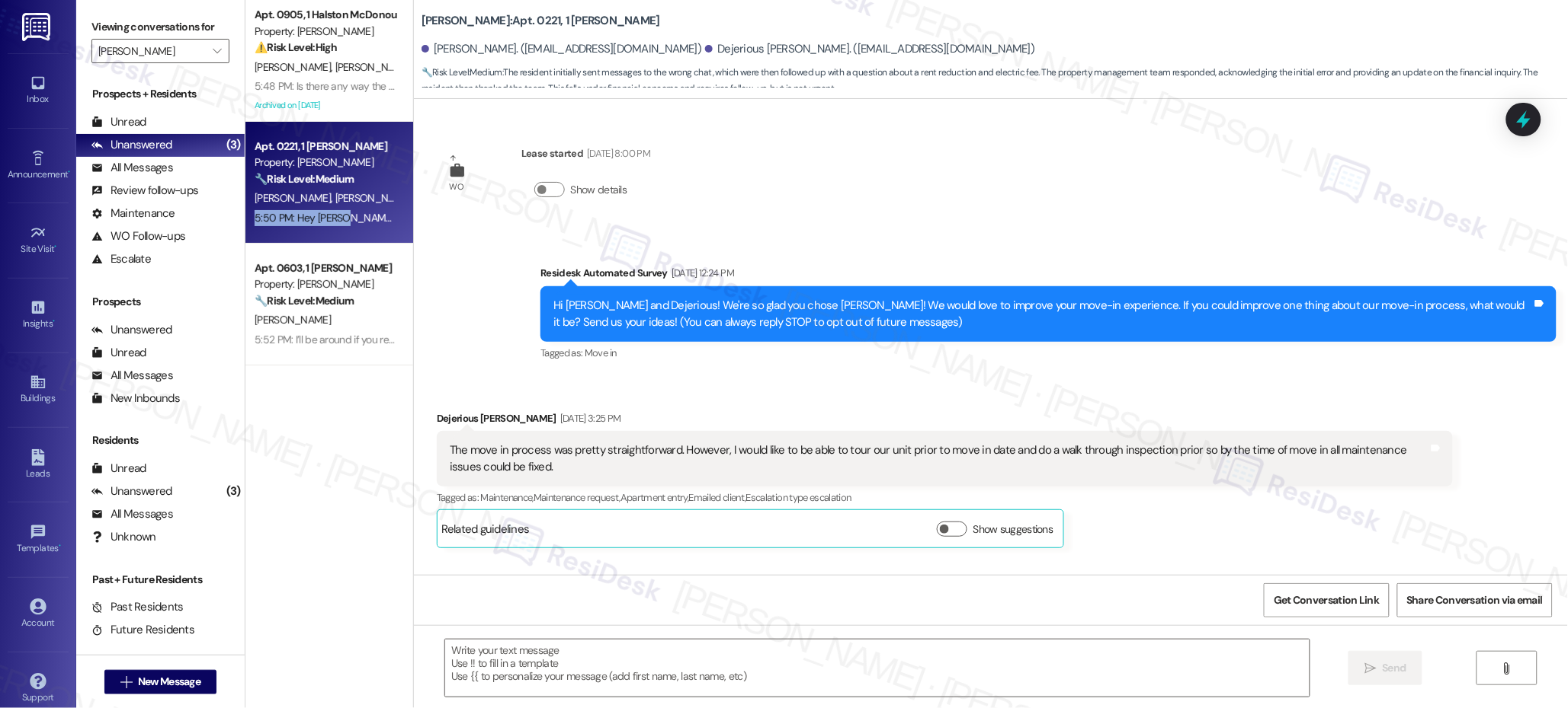
scroll to position [5946, 0]
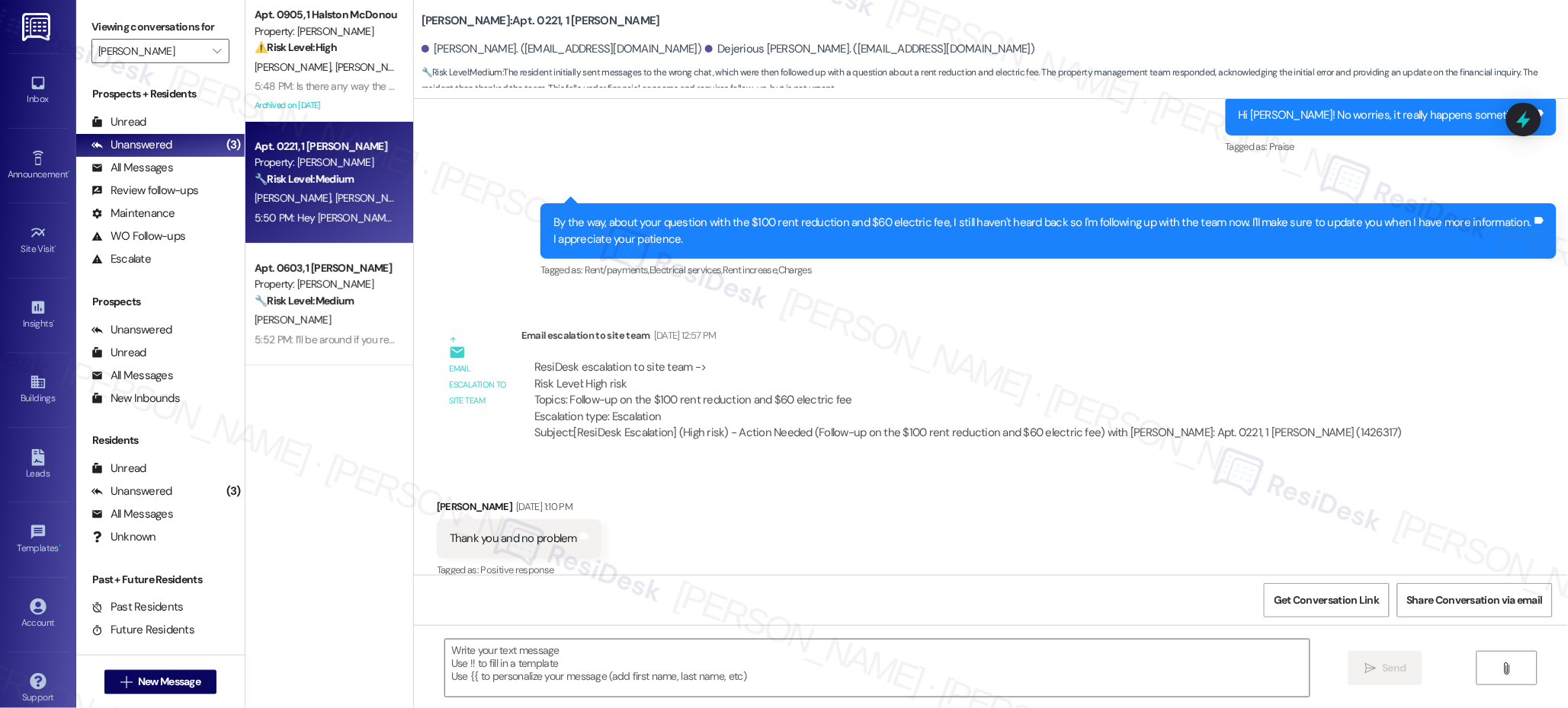
click at [324, 211] on div "5:50 PM: Hey Calvin! You are very welcome! Just want to make sure your last mes…" at bounding box center [659, 218] width 809 height 14
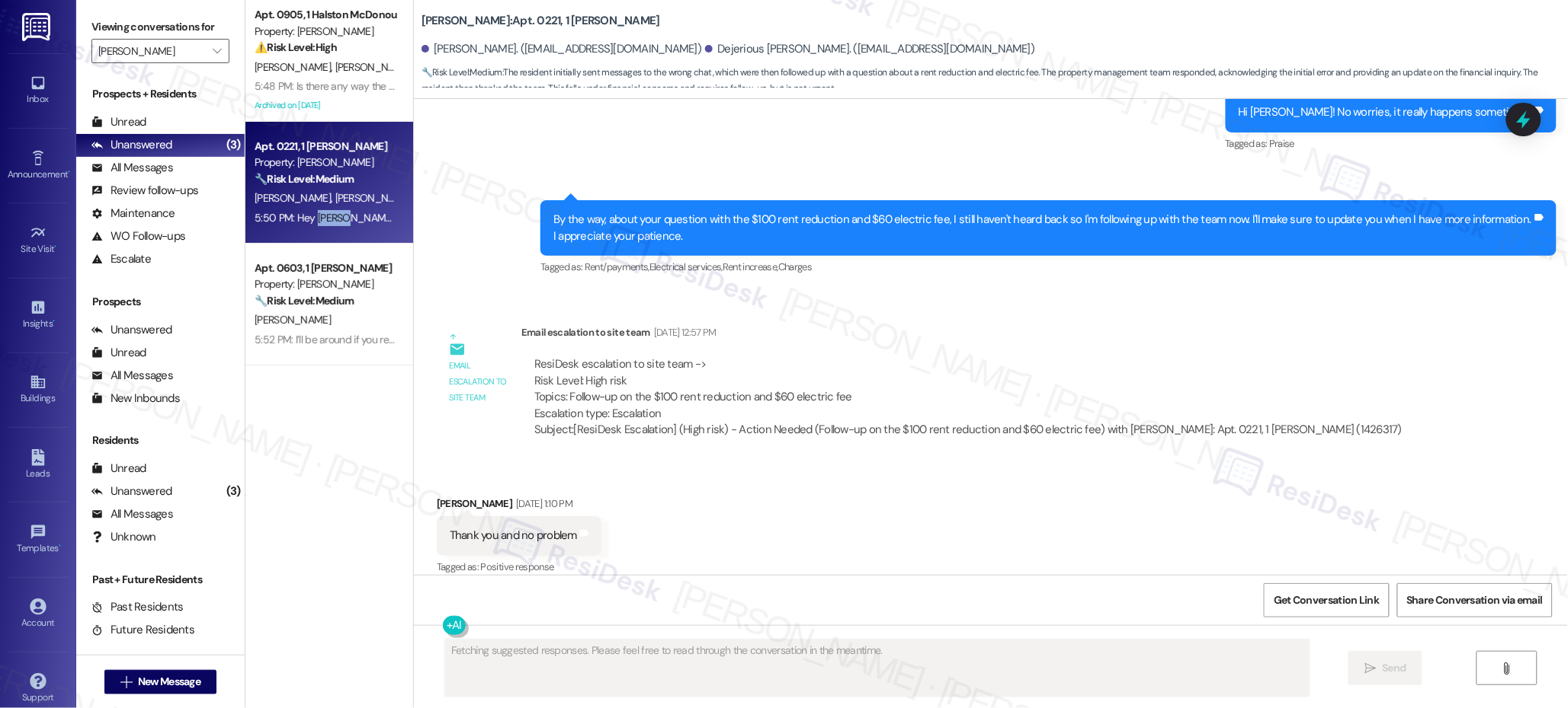
scroll to position [5949, 0]
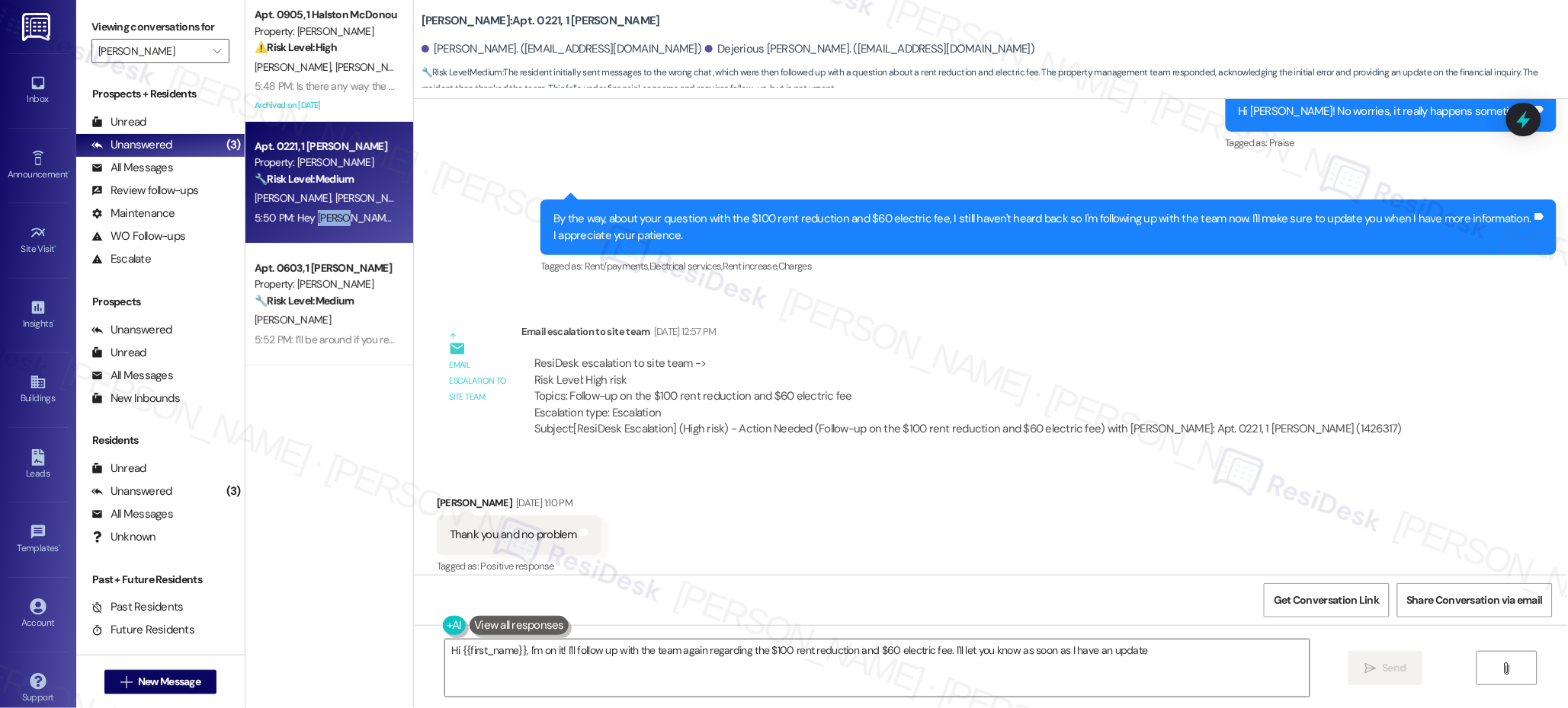
type textarea "Hi {{first_name}}, I'm on it! I'll follow up with the team again regarding the …"
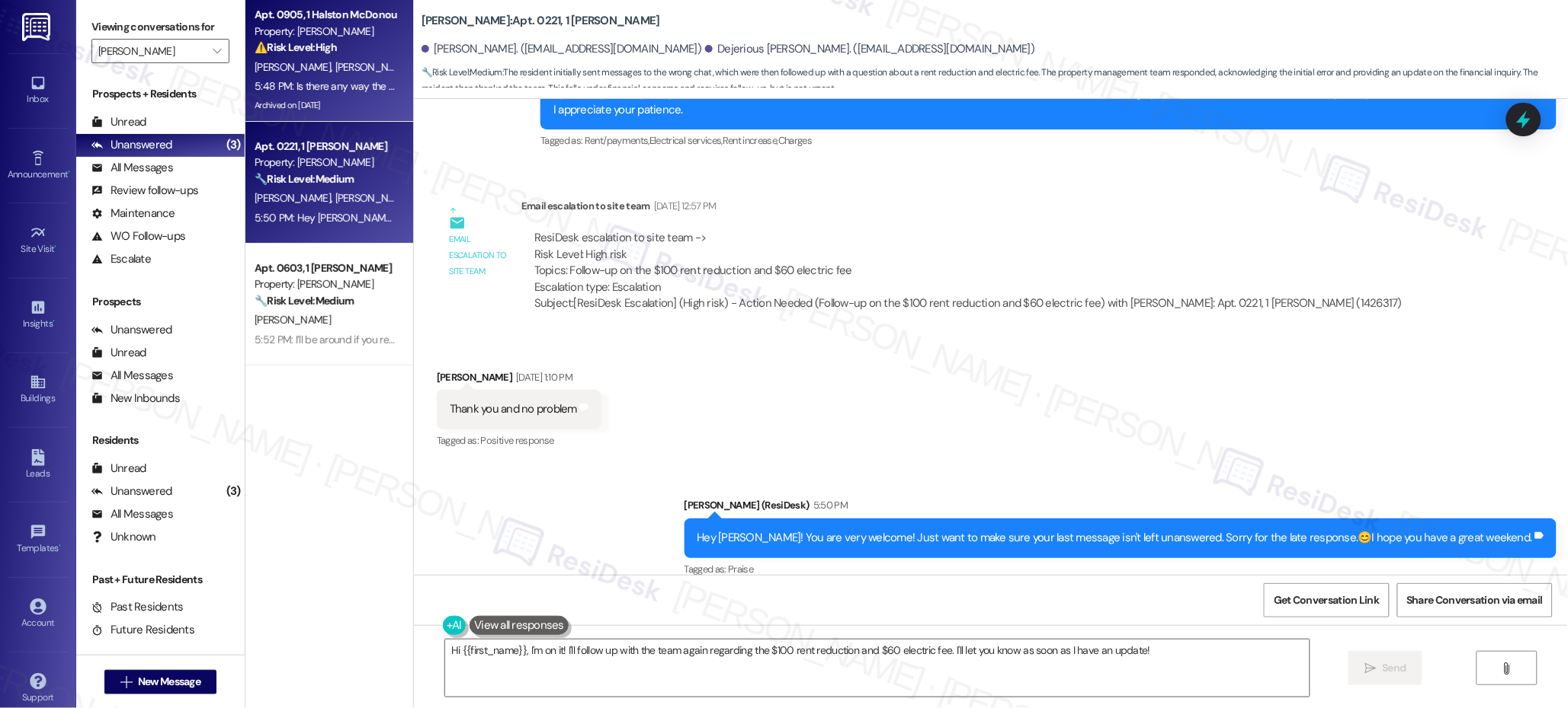
click at [323, 79] on div "5:48 PM: Is there any way the paint can be given to me and I will paint it myse…" at bounding box center [855, 86] width 1201 height 14
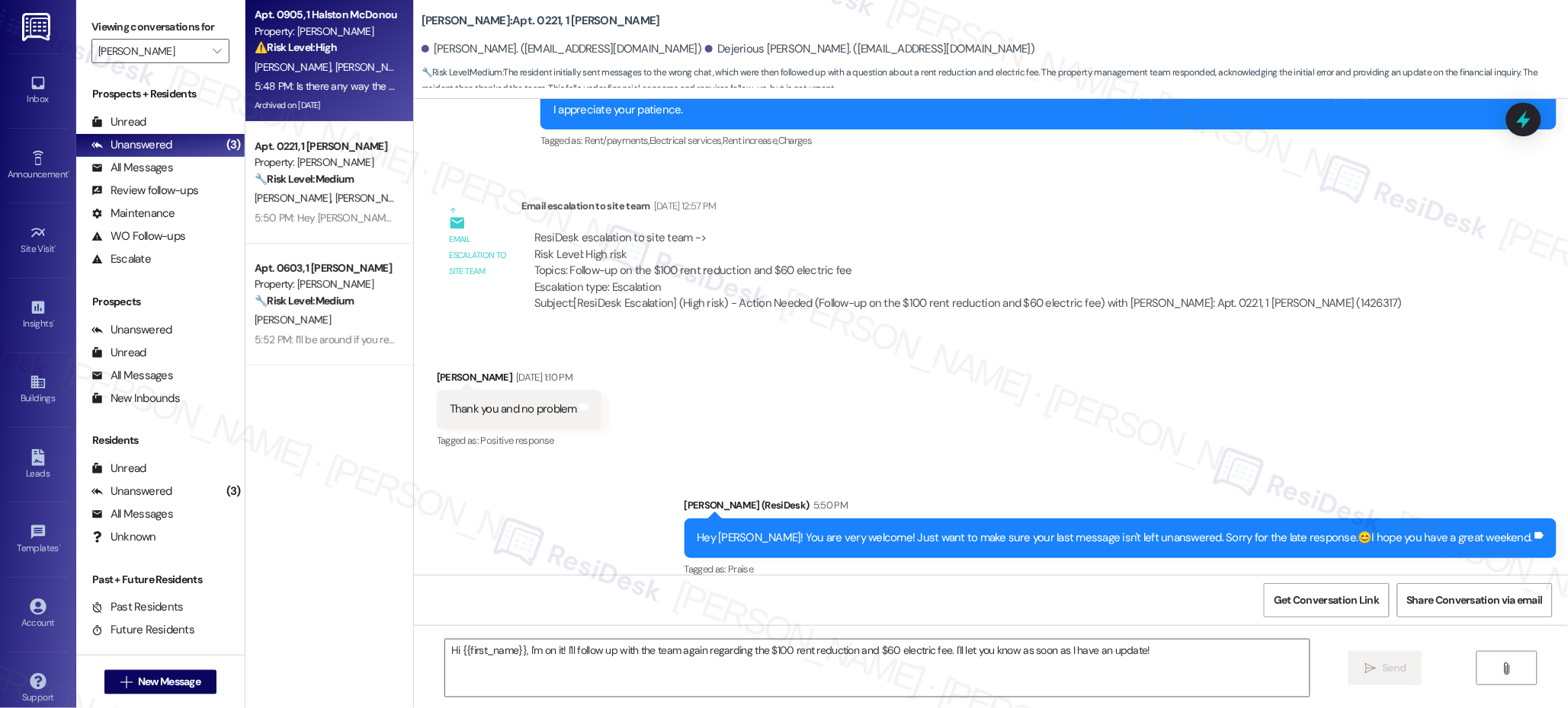
click at [323, 79] on div "5:48 PM: Is there any way the paint can be given to me and I will paint it myse…" at bounding box center [855, 86] width 1201 height 14
click at [324, 79] on div "5:48 PM: Is there any way the paint can be given to me and I will paint it myse…" at bounding box center [855, 86] width 1201 height 14
type textarea "Fetching suggested responses. Please feel free to read through the conversation…"
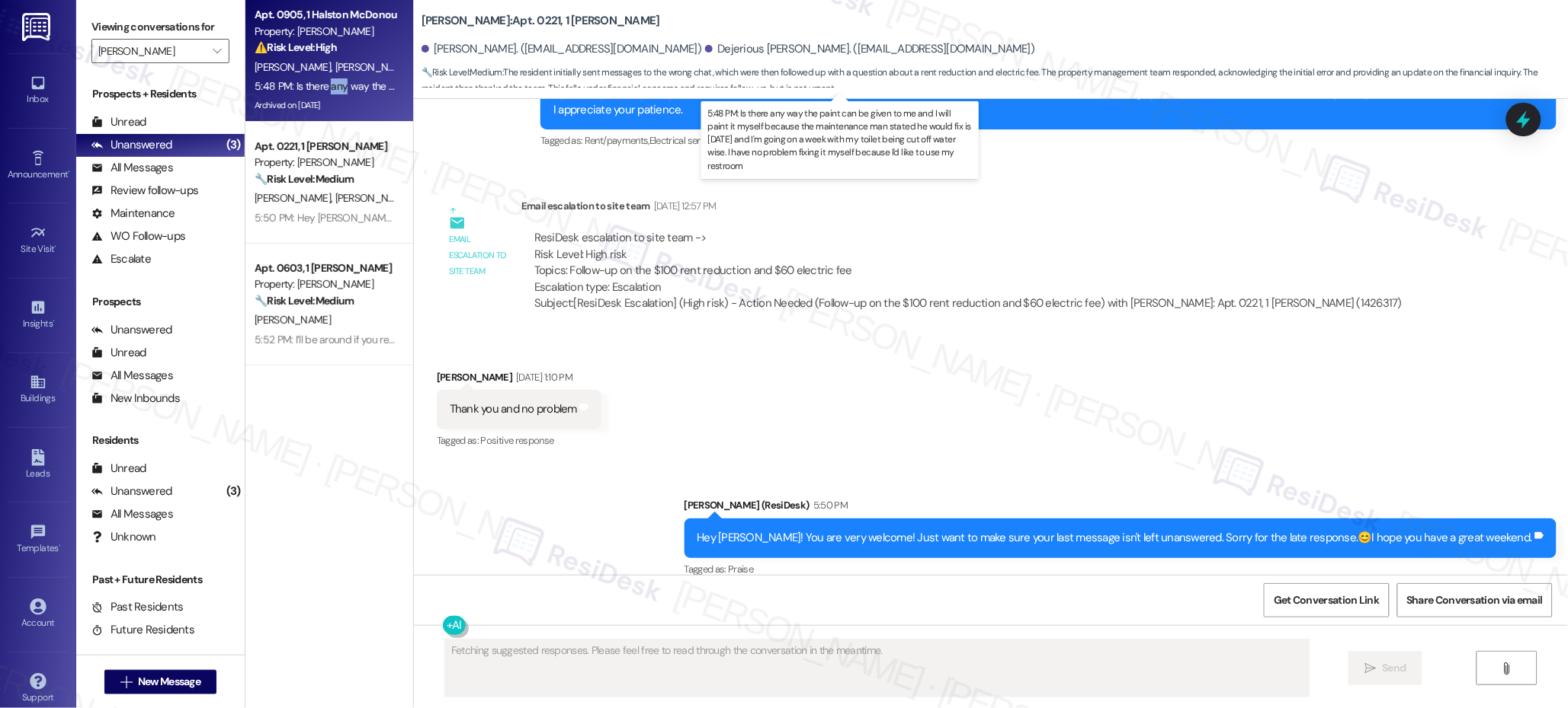
click at [324, 80] on div "5:48 PM: Is there any way the paint can be given to me and I will paint it myse…" at bounding box center [855, 86] width 1201 height 14
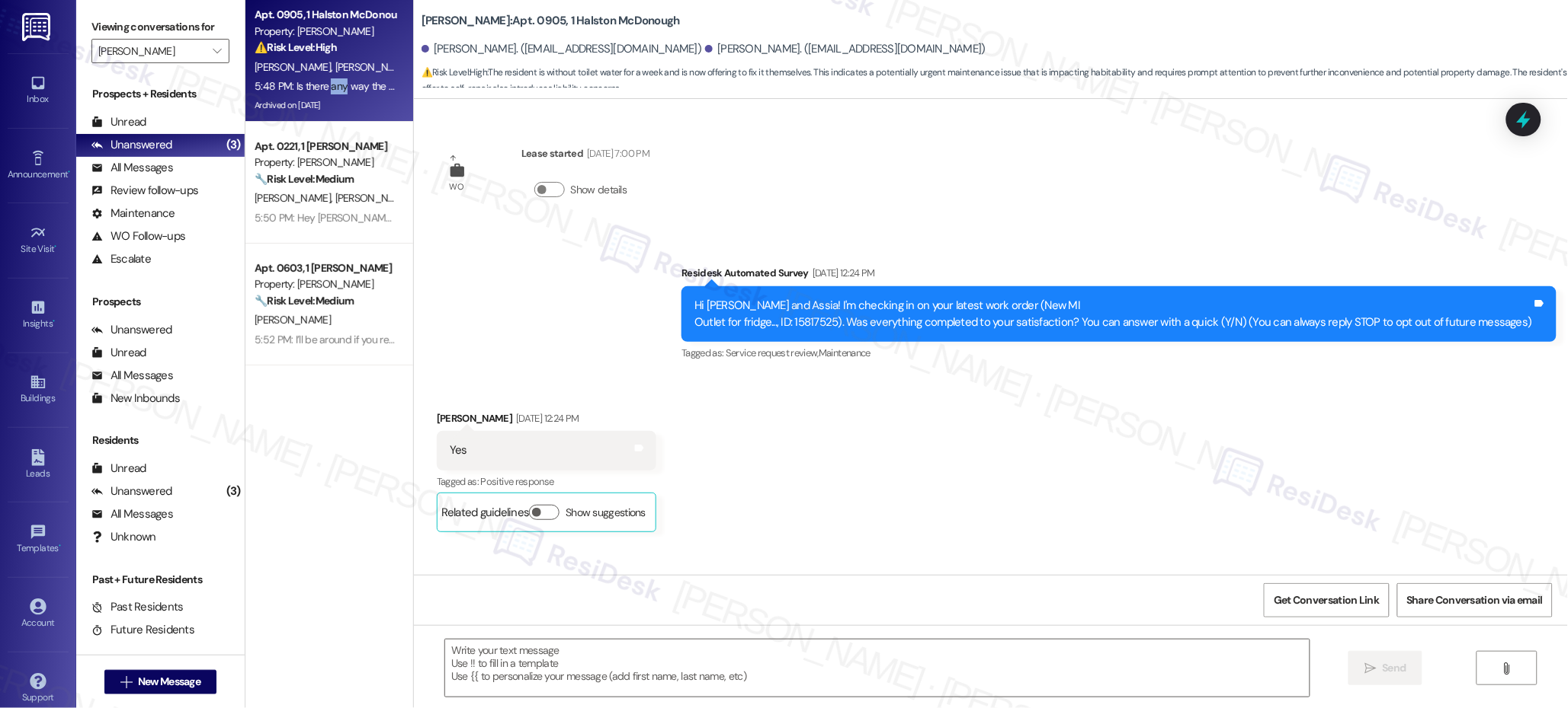
click at [324, 80] on div "5:48 PM: Is there any way the paint can be given to me and I will paint it myse…" at bounding box center [855, 86] width 1201 height 14
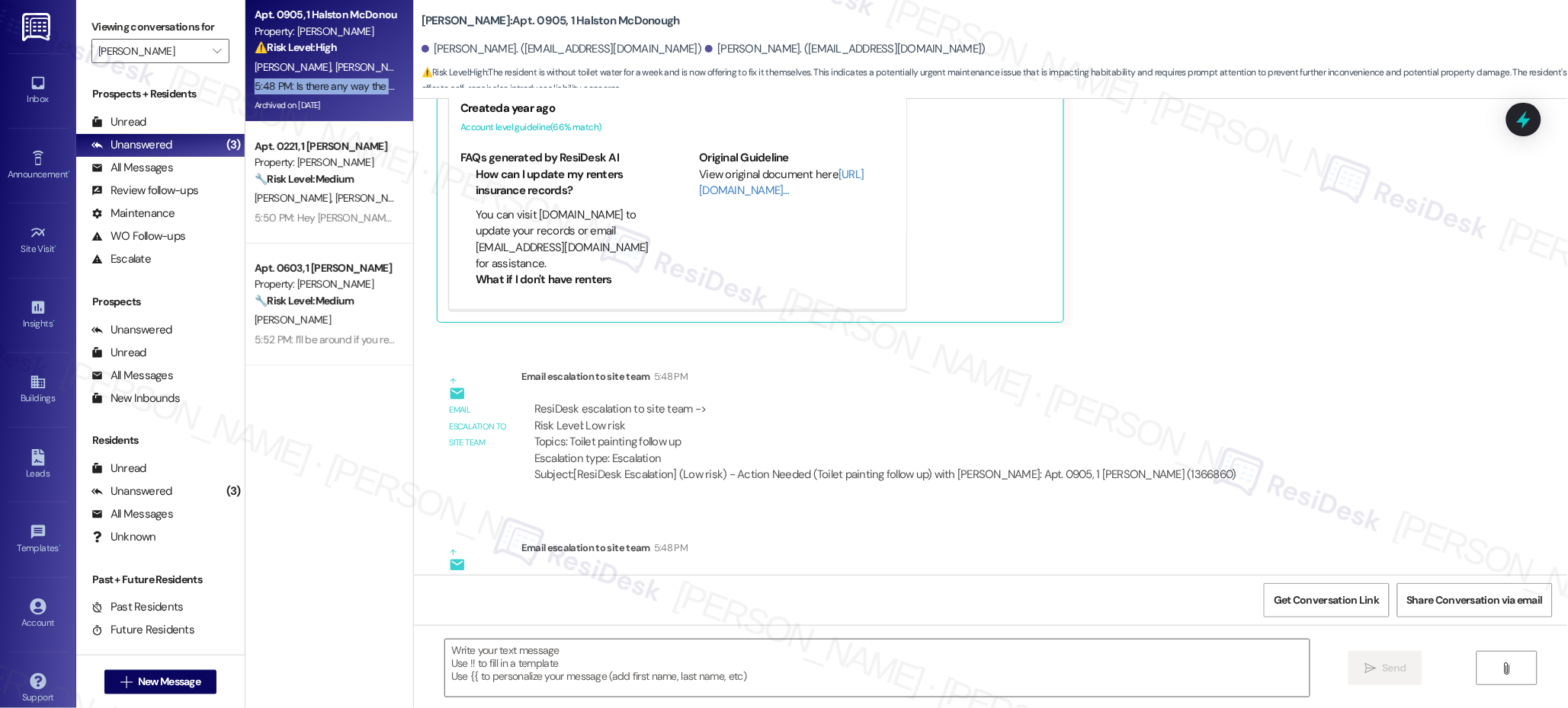
click at [324, 79] on div "5:48 PM: Is there any way the paint can be given to me and I will paint it myse…" at bounding box center [855, 86] width 1201 height 14
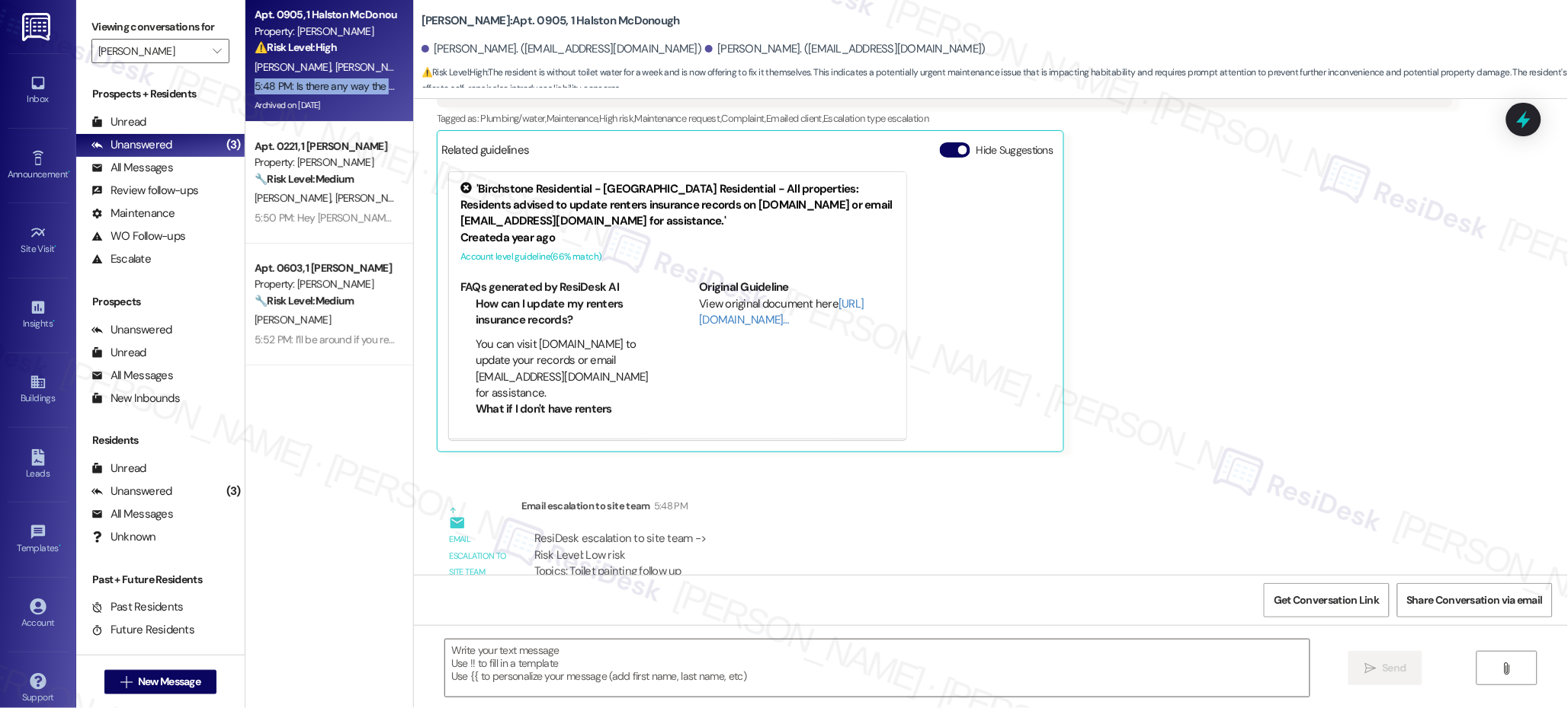
scroll to position [6231, 0]
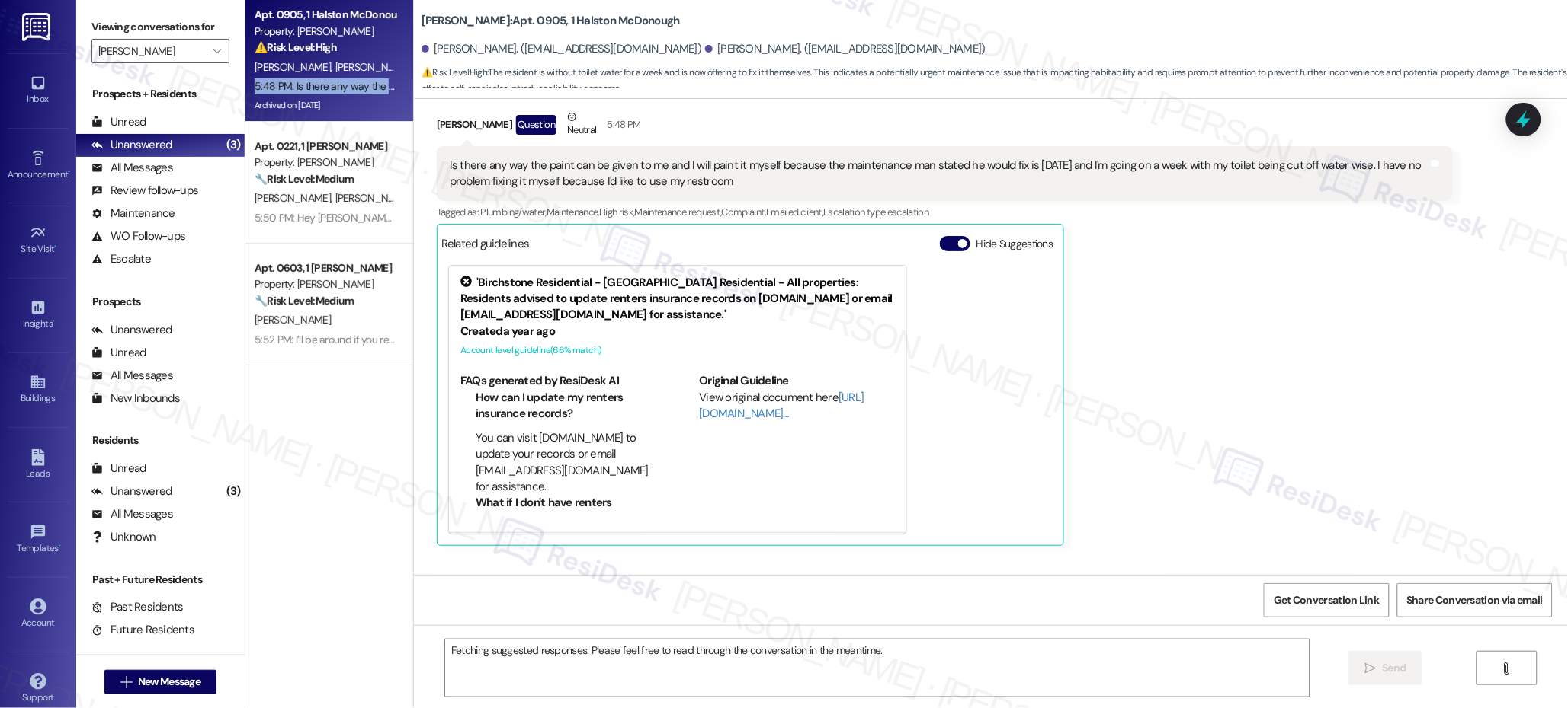
click at [324, 79] on div "5:48 PM: Is there any way the paint can be given to me and I will paint it myse…" at bounding box center [855, 86] width 1201 height 14
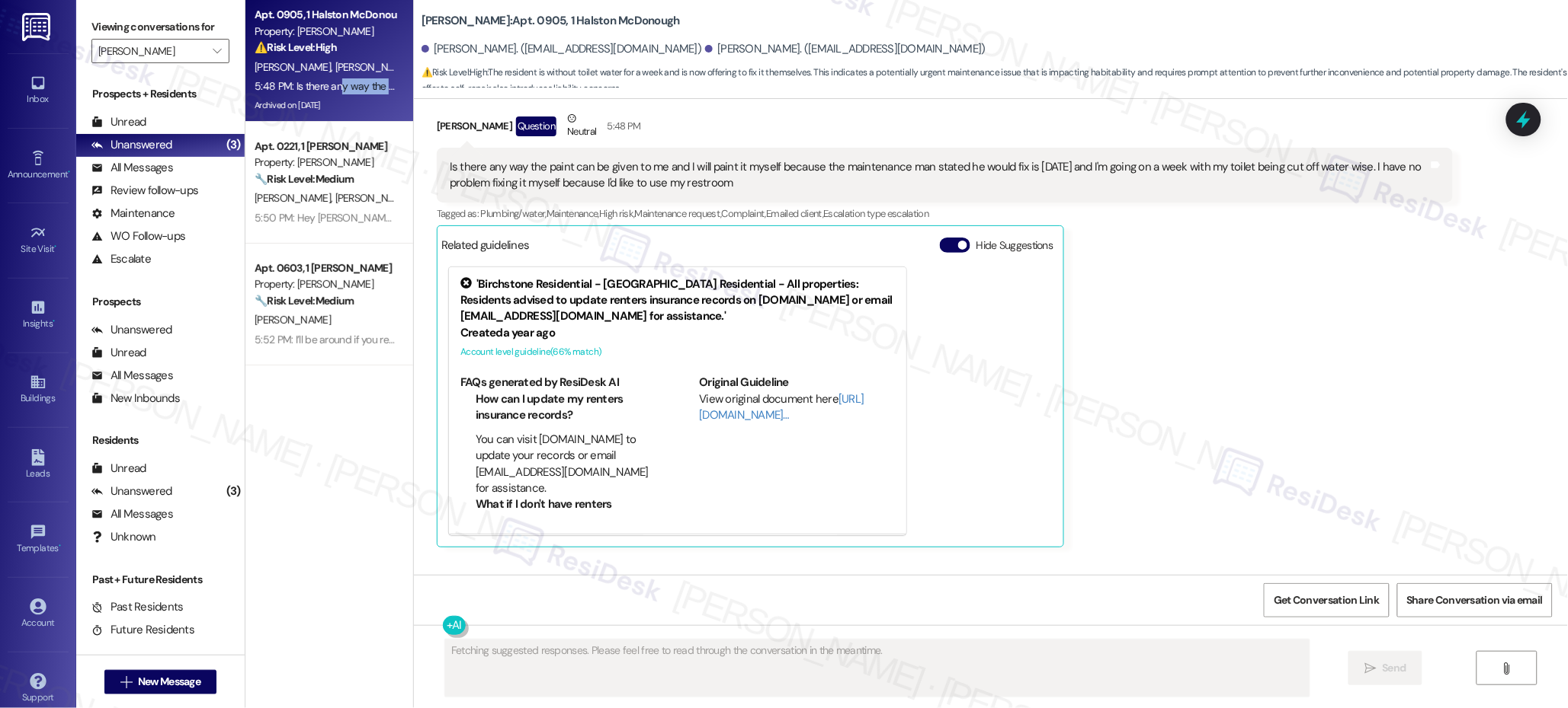
click at [324, 79] on div "5:48 PM: Is there any way the paint can be given to me and I will paint it myse…" at bounding box center [855, 86] width 1201 height 14
click at [324, 80] on div "5:48 PM: Is there any way the paint can be given to me and I will paint it myse…" at bounding box center [855, 86] width 1201 height 14
click at [326, 81] on div "5:48 PM: Is there any way the paint can be given to me and I will paint it myse…" at bounding box center [855, 86] width 1201 height 14
click at [327, 82] on div "5:48 PM: Is there any way the paint can be given to me and I will paint it myse…" at bounding box center [855, 86] width 1201 height 14
click at [327, 83] on div "5:48 PM: Is there any way the paint can be given to me and I will paint it myse…" at bounding box center [855, 86] width 1201 height 14
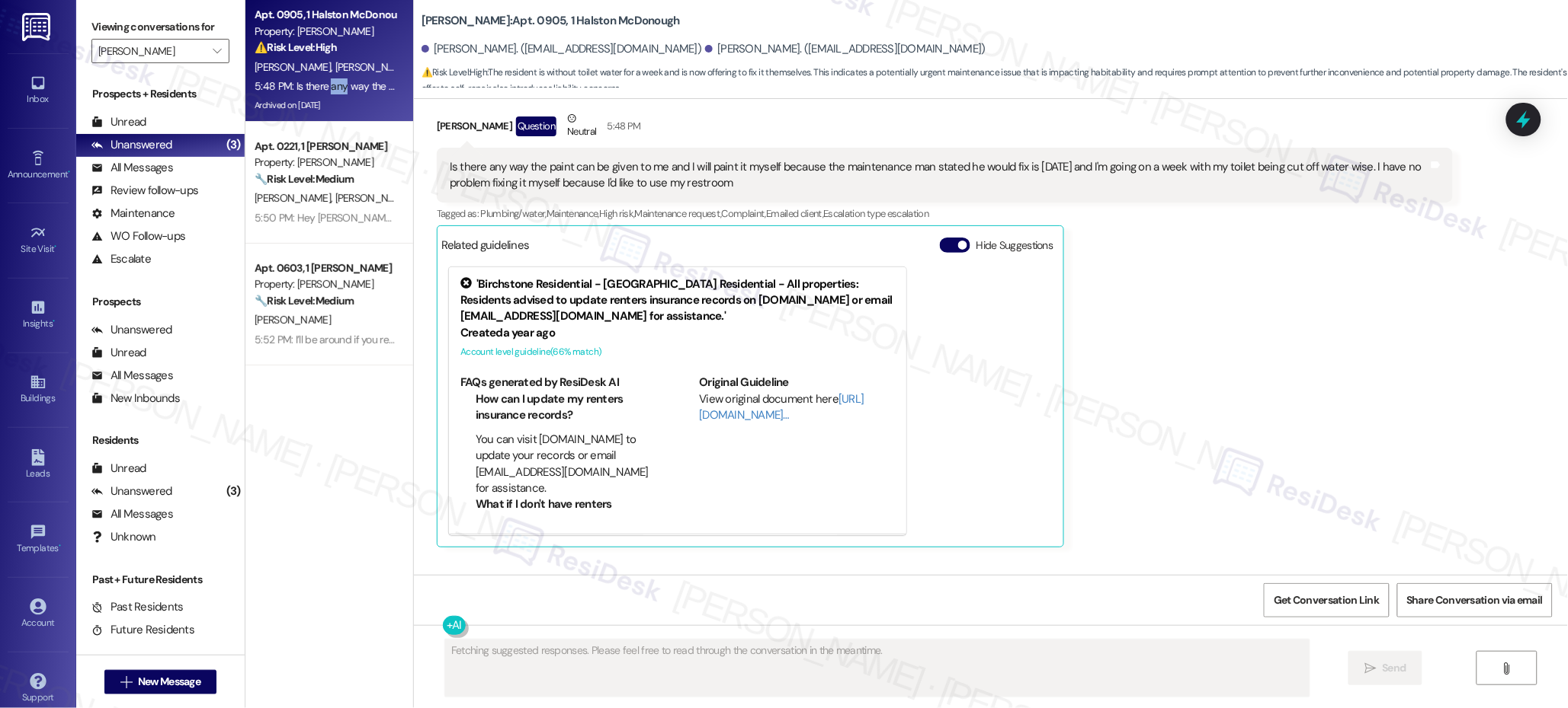
click at [328, 83] on div "5:48 PM: Is there any way the paint can be given to me and I will paint it myse…" at bounding box center [855, 86] width 1201 height 14
click at [1108, 334] on div "Breauna Akinola Question Neutral 5:48 PM Is there any way the paint can be give…" at bounding box center [945, 329] width 1016 height 438
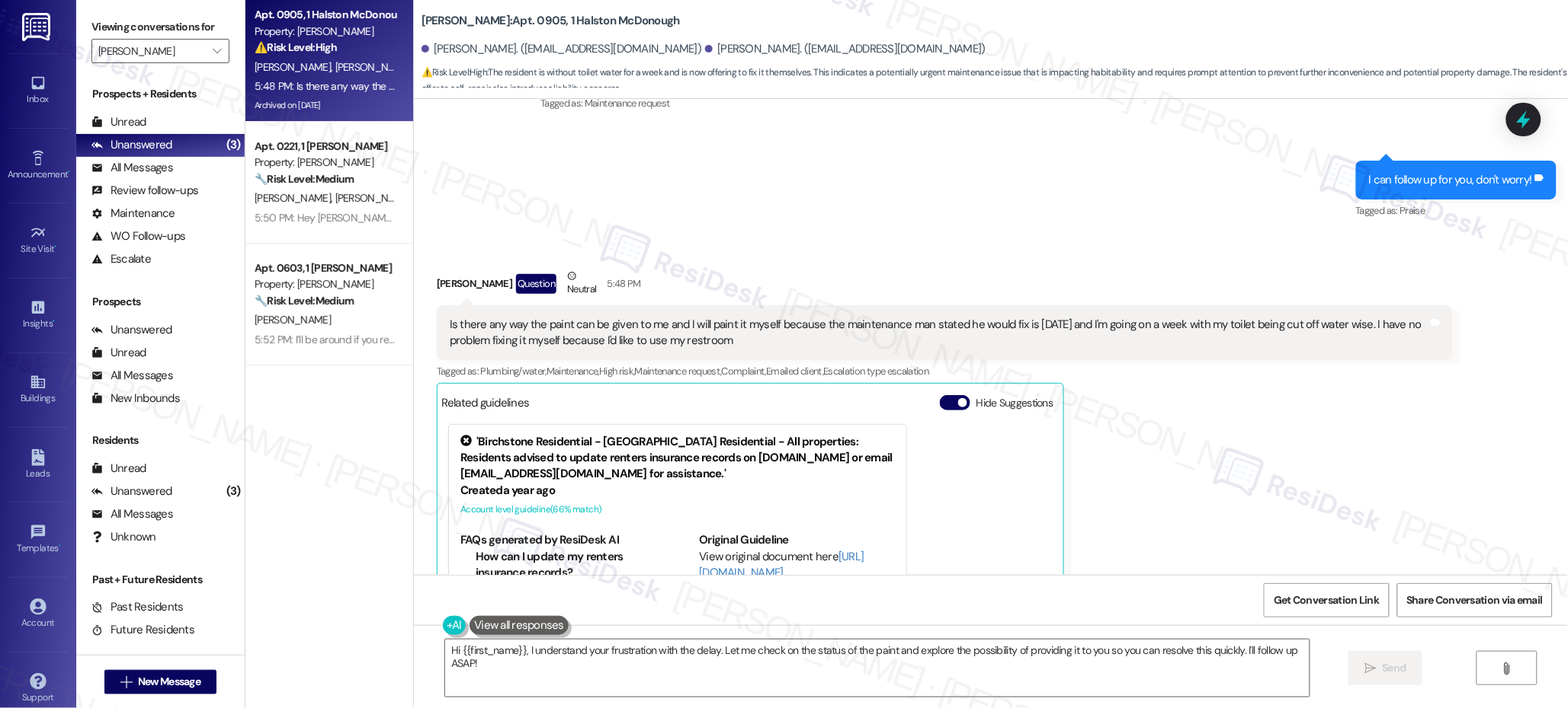
scroll to position [6074, 0]
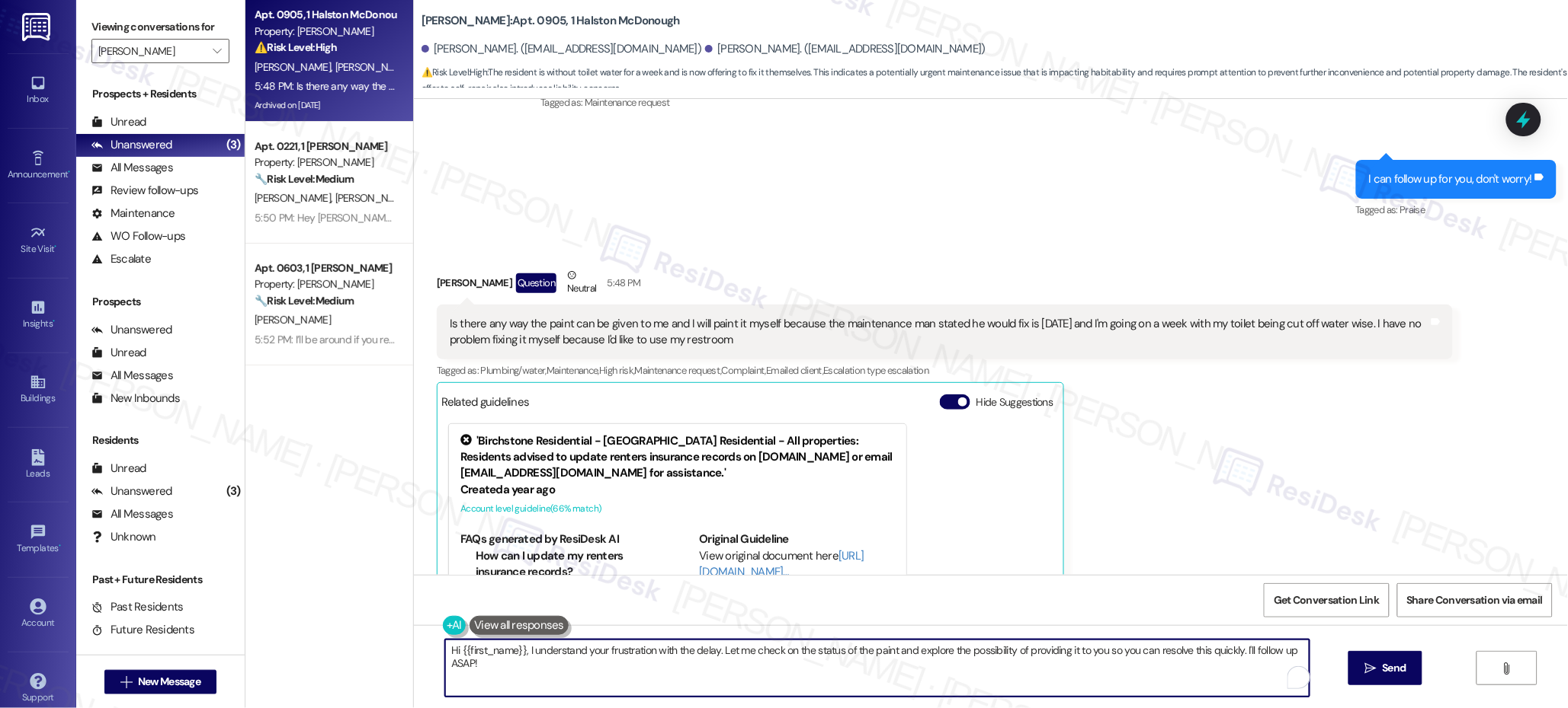
drag, startPoint x: 571, startPoint y: 656, endPoint x: 510, endPoint y: 642, distance: 62.6
click at [454, 639] on div "Hi {{first_name}}, I understand your frustration with the delay. Let me check o…" at bounding box center [869, 668] width 866 height 59
type textarea "I can ask that once they respond to me."
click at [1380, 668] on span "Send" at bounding box center [1395, 668] width 30 height 16
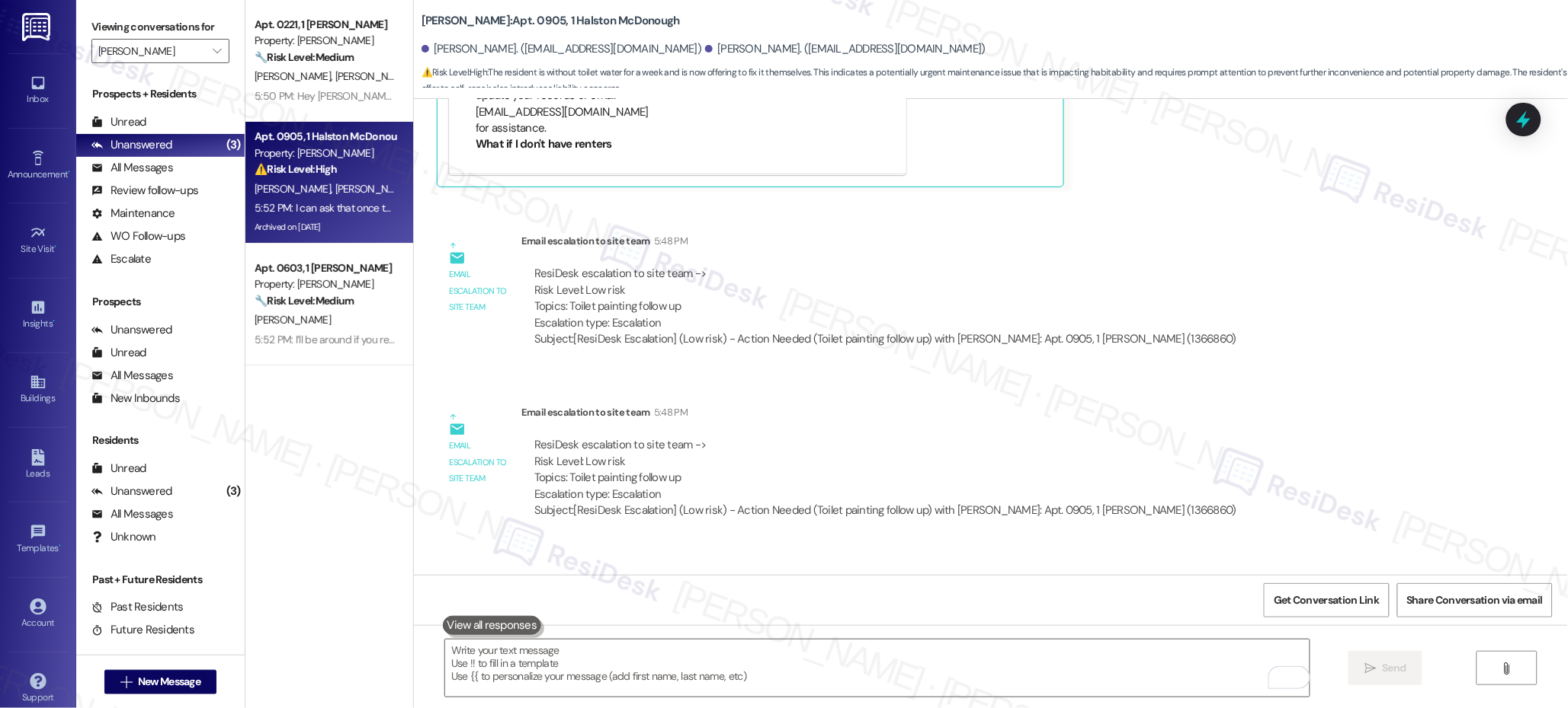
scroll to position [6680, 0]
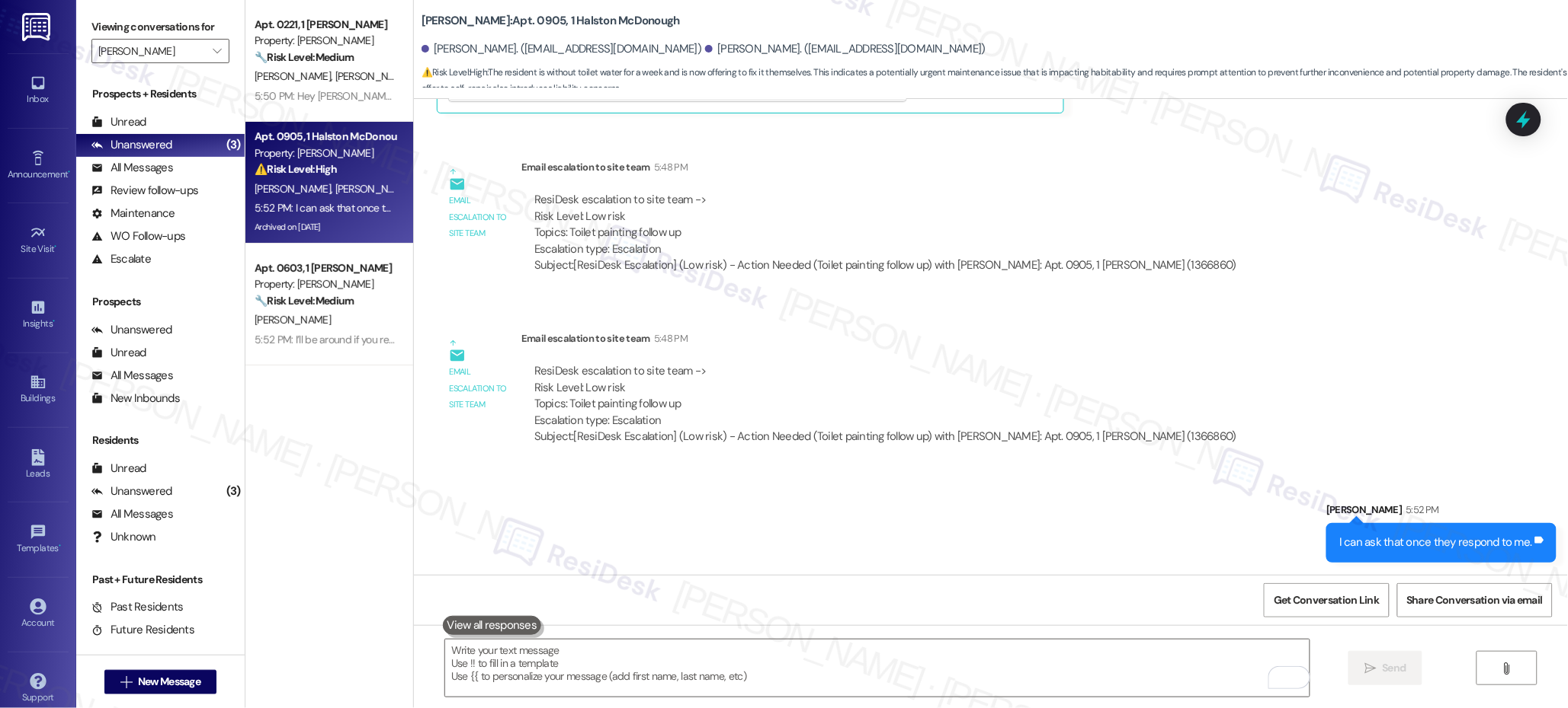
click at [1440, 418] on div "WO Lease started Mar 06, 2025 at 7:00 PM Show details Survey, sent via SMS Resi…" at bounding box center [991, 337] width 1154 height 476
click at [213, 54] on icon "" at bounding box center [217, 51] width 9 height 12
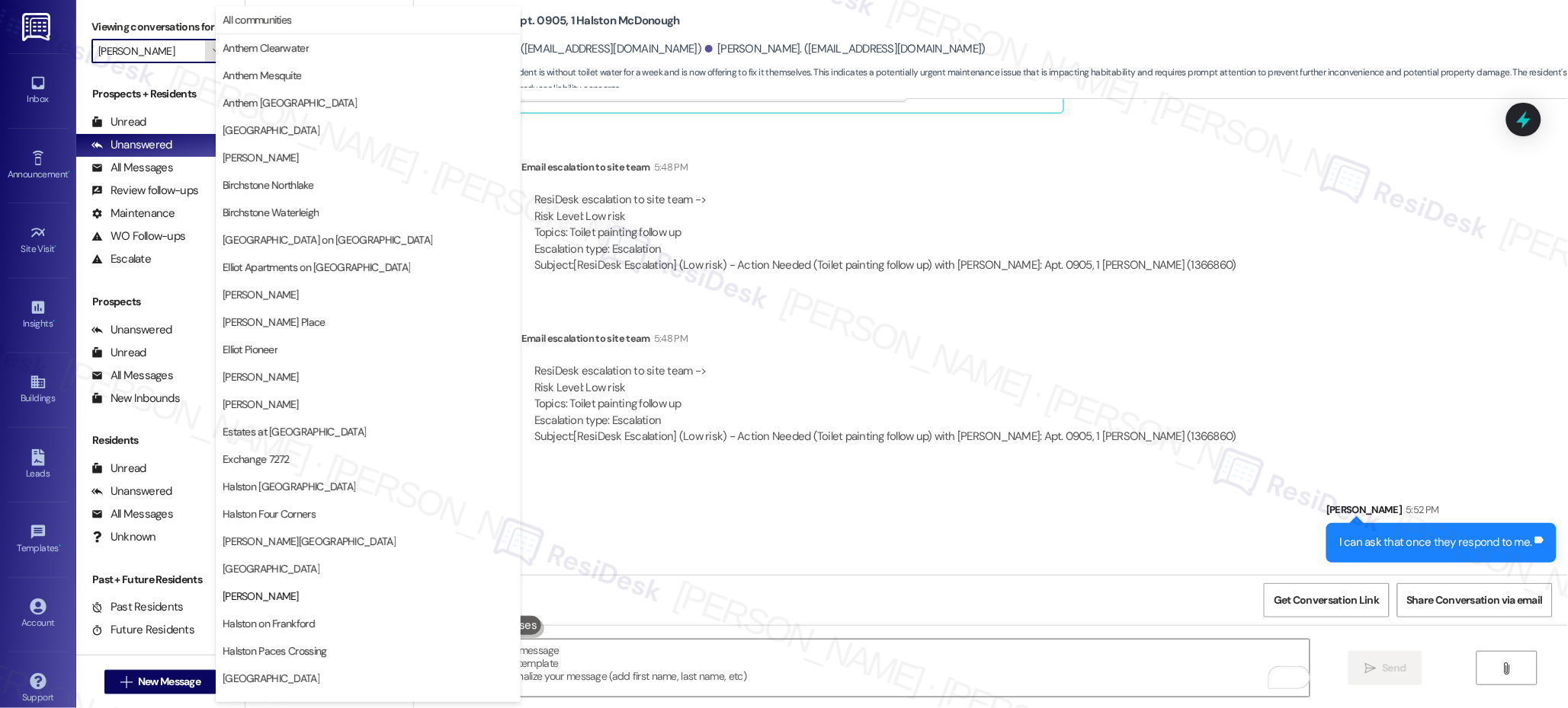
scroll to position [401, 0]
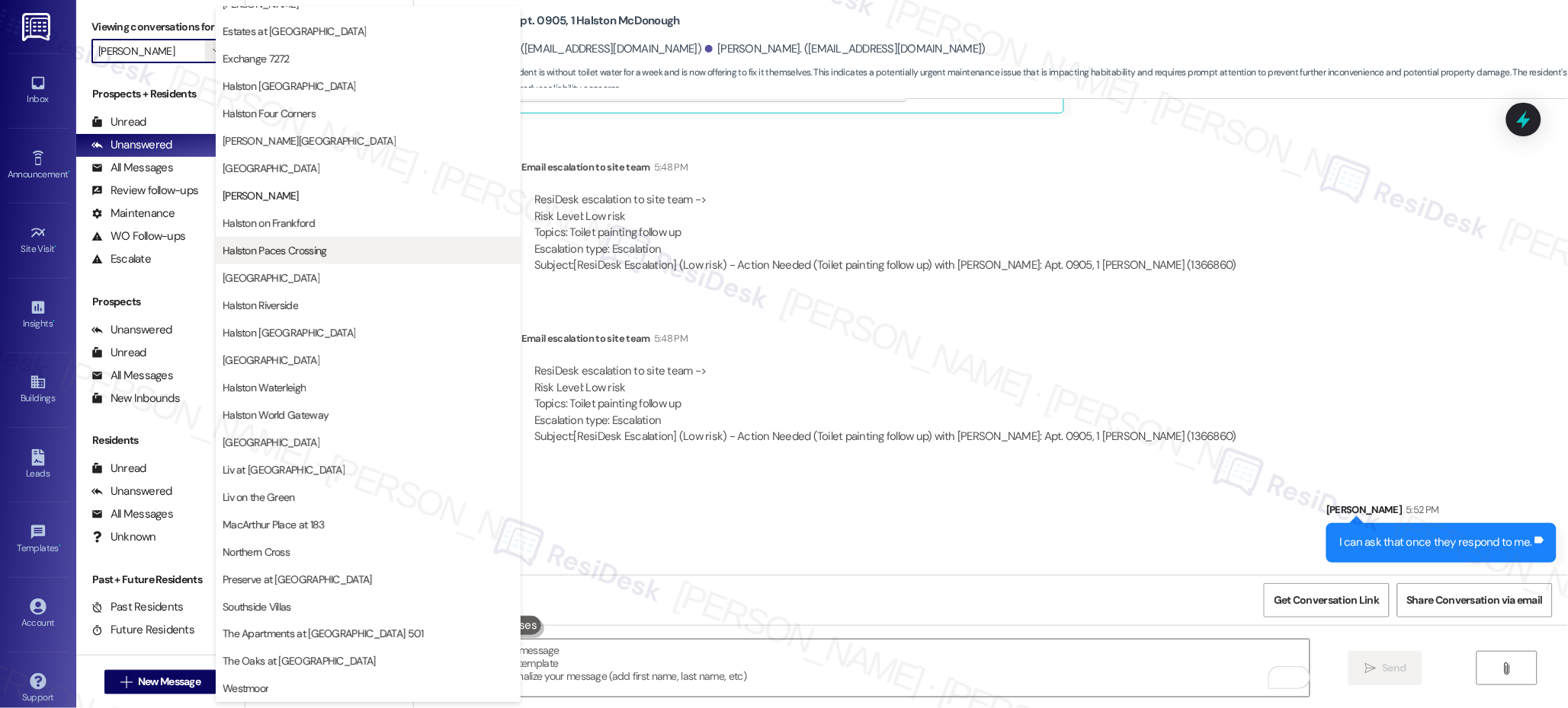
click at [355, 237] on button "Halston Paces Crossing" at bounding box center [367, 250] width 305 height 27
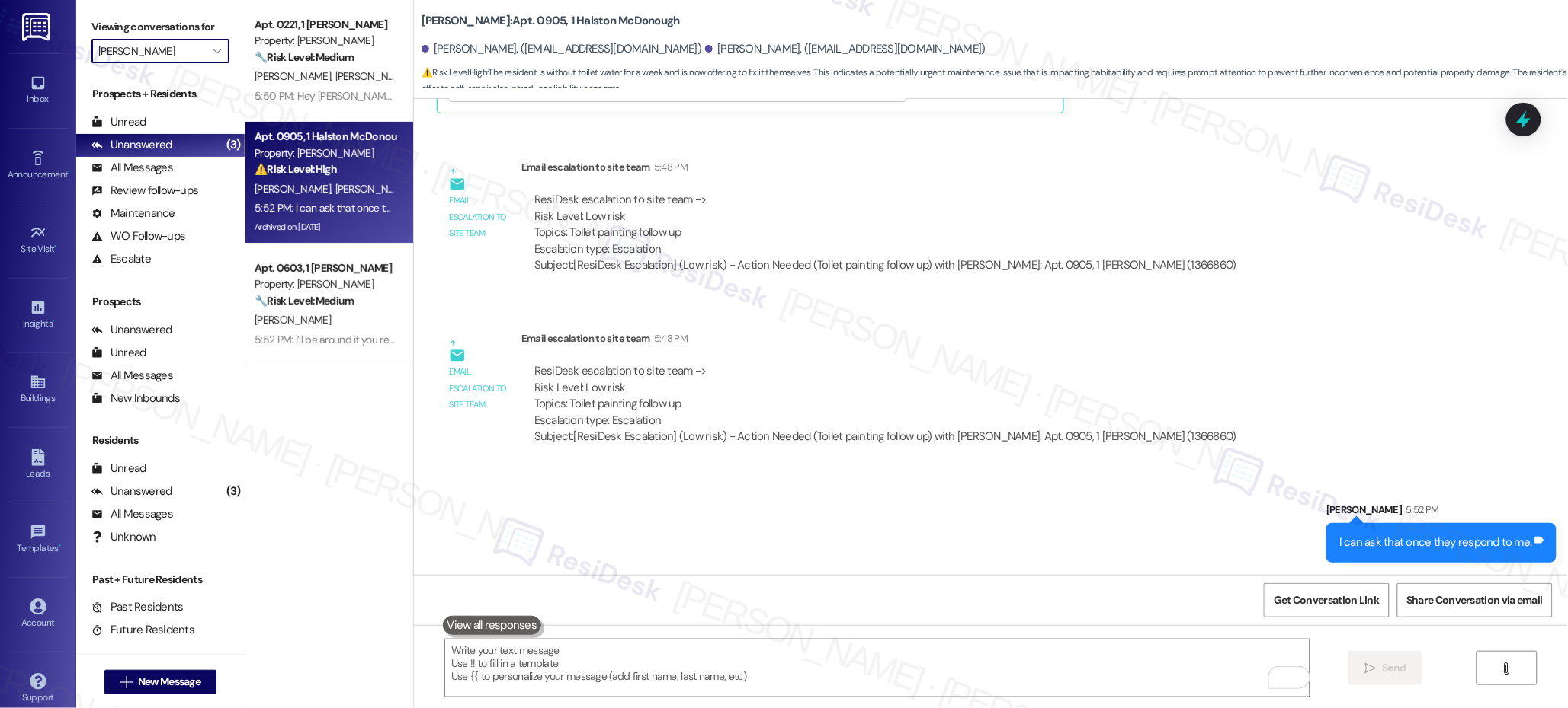
click at [362, 225] on div "Archived on [DATE]" at bounding box center [325, 228] width 144 height 19
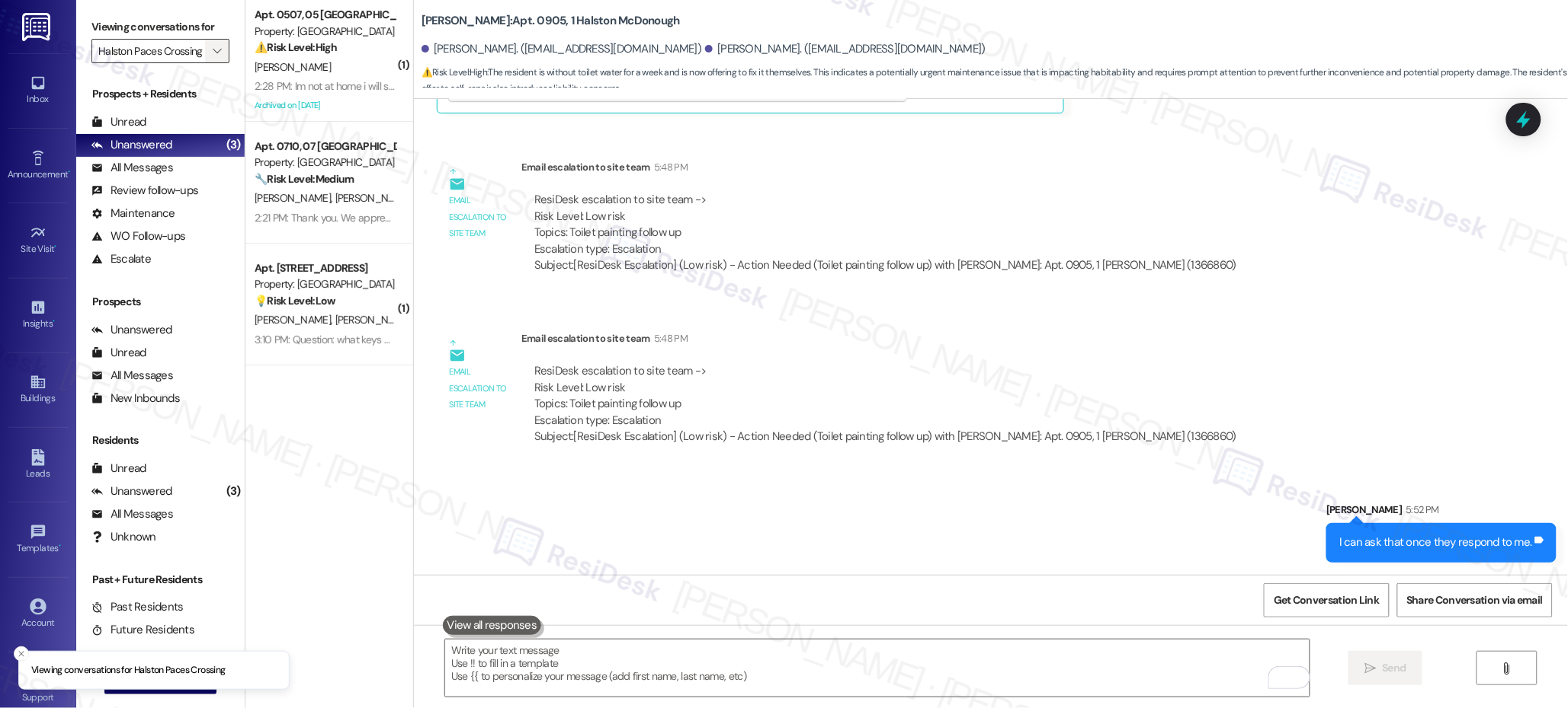
click at [210, 50] on button "" at bounding box center [217, 51] width 25 height 25
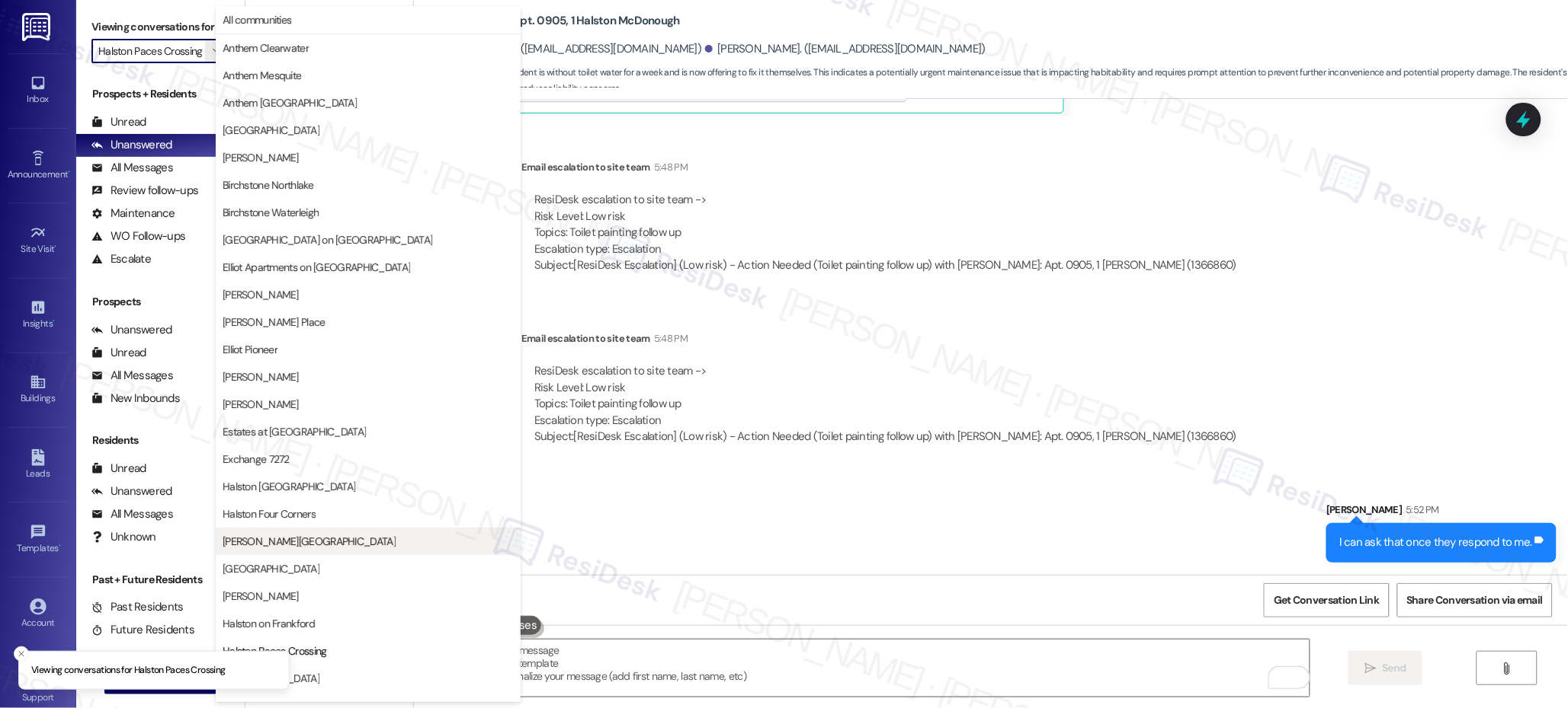
scroll to position [401, 0]
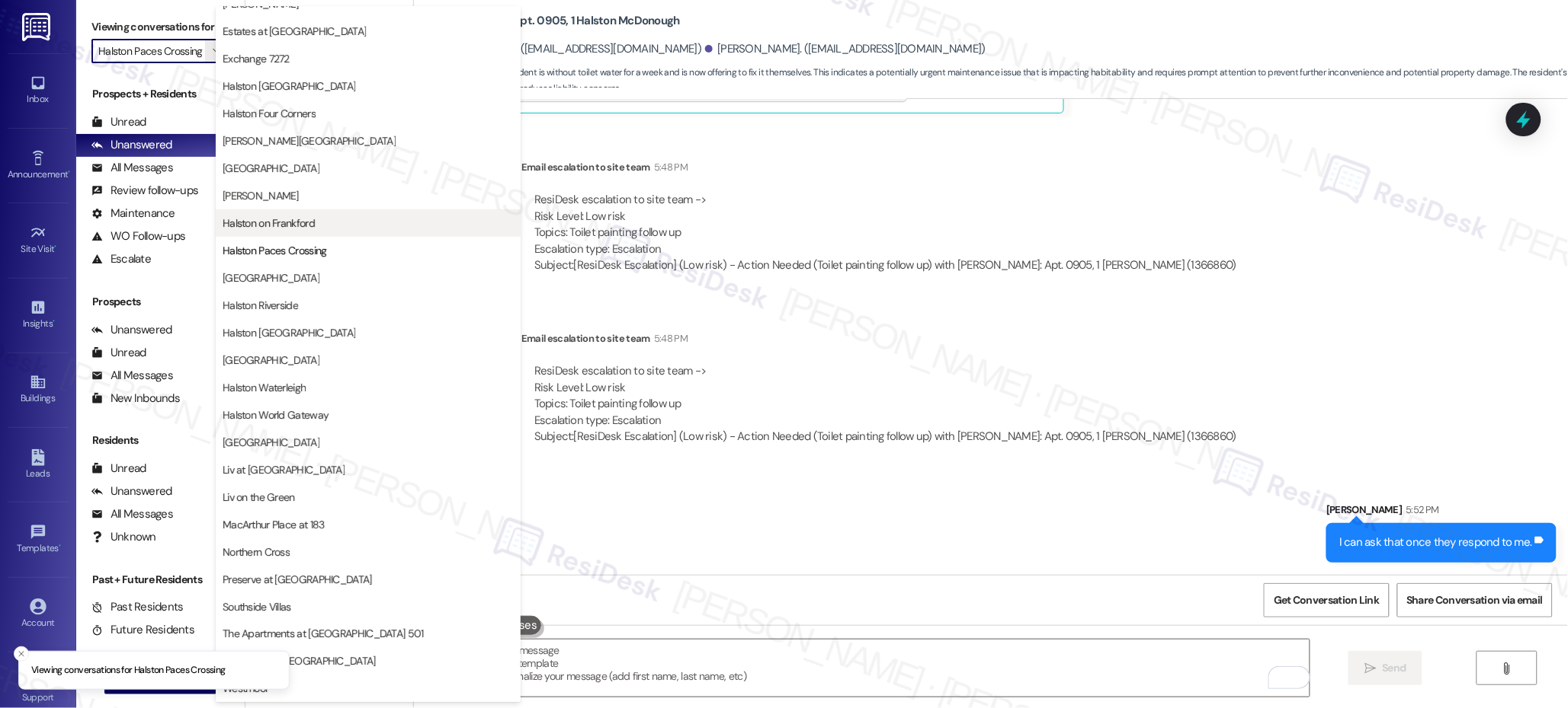
click at [335, 227] on span "Halston on Frankford" at bounding box center [367, 222] width 291 height 15
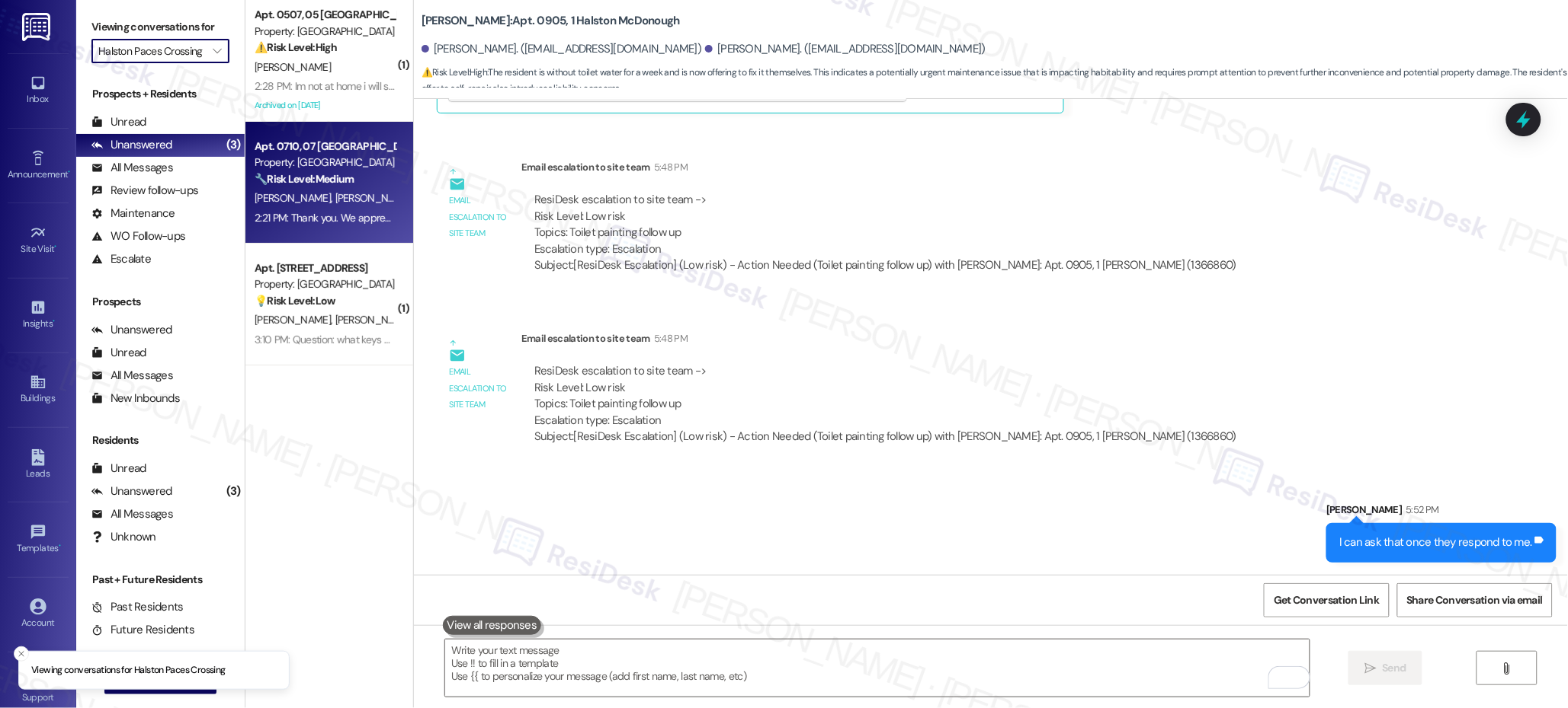
type input "Halston on Frankford"
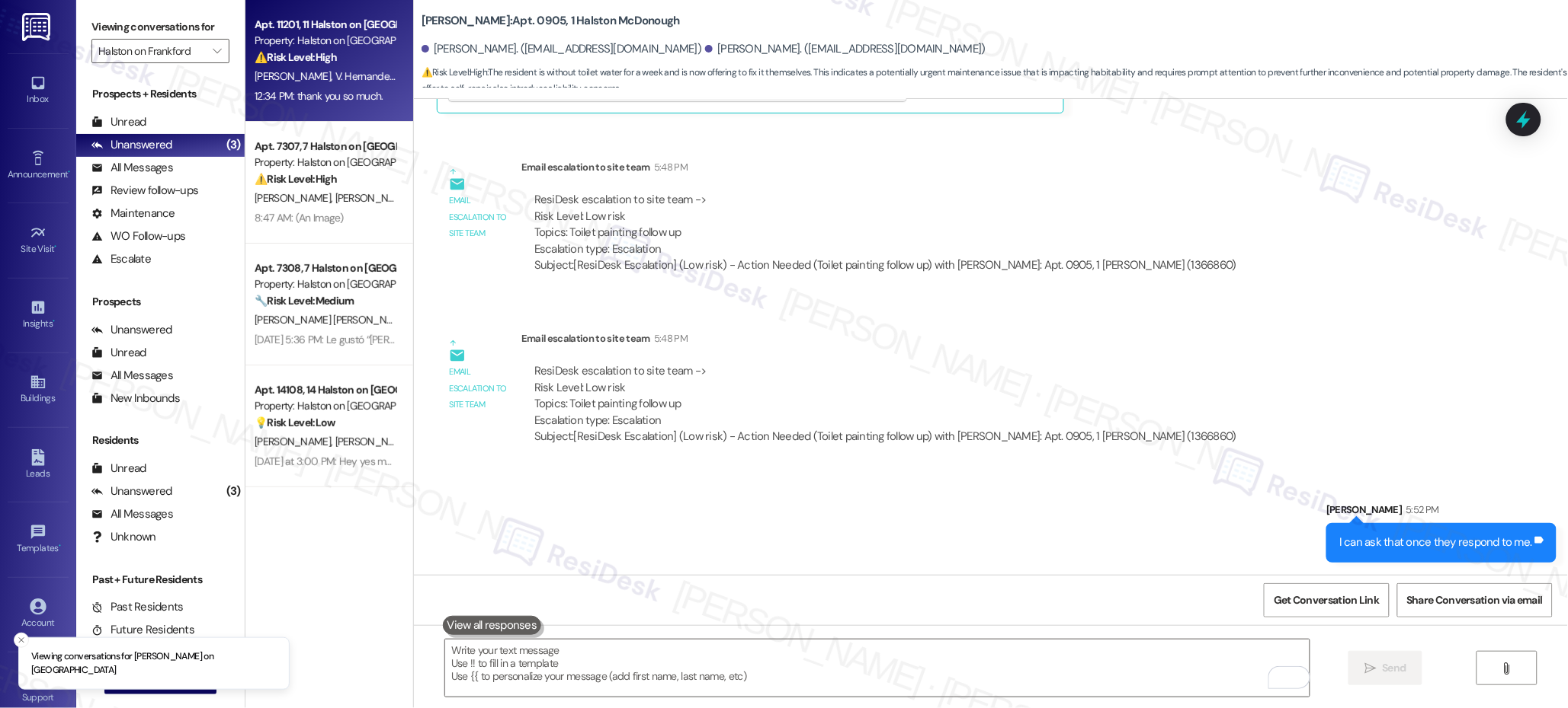
click at [326, 98] on div "12:34 PM: thank you so much. 12:34 PM: thank you so much." at bounding box center [319, 96] width 128 height 14
click at [327, 98] on div "12:34 PM: thank you so much. 12:34 PM: thank you so much." at bounding box center [319, 96] width 128 height 14
click at [325, 97] on div "12:34 PM: thank you so much. 12:34 PM: thank you so much." at bounding box center [319, 96] width 128 height 14
type textarea "Fetching suggested responses. Please feel free to read through the conversation…"
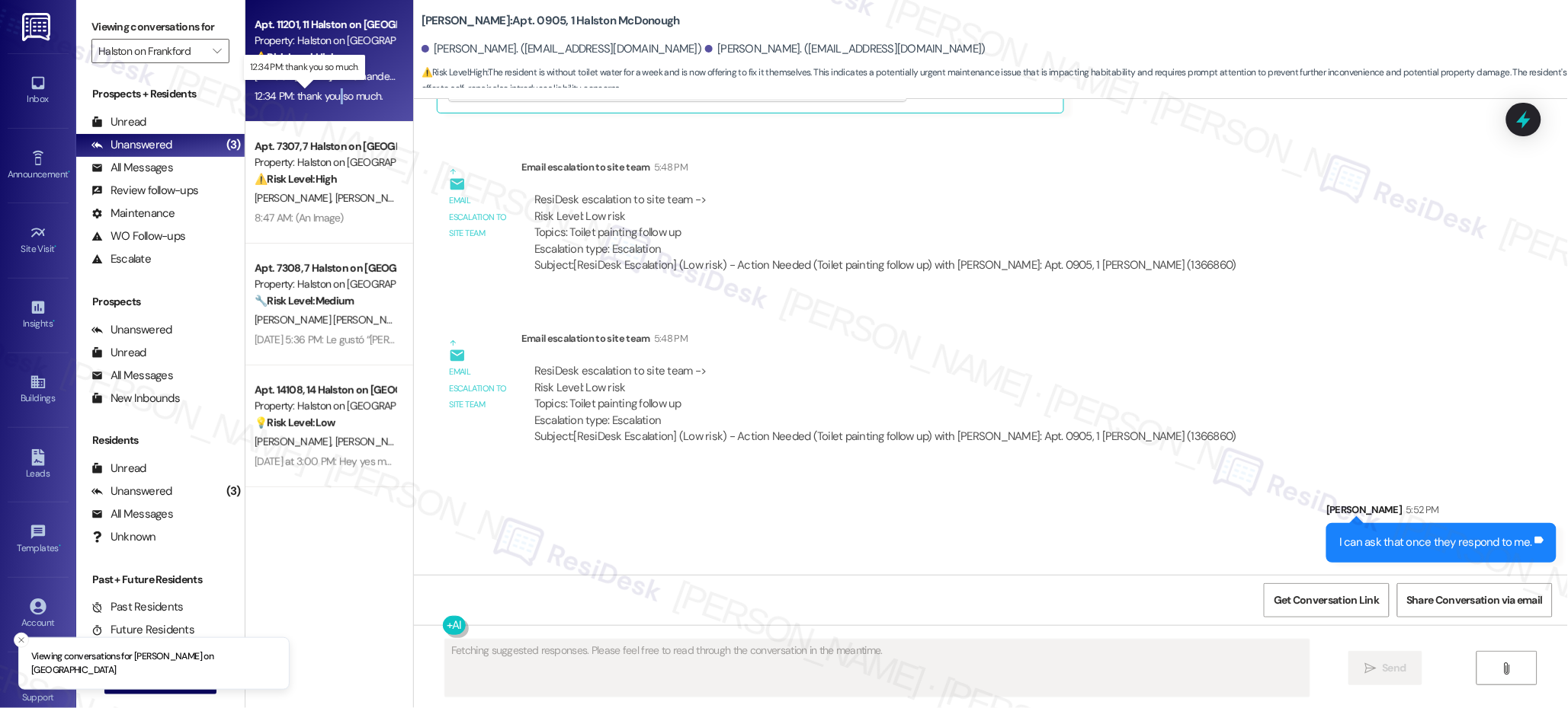
click at [325, 97] on div "12:34 PM: thank you so much. 12:34 PM: thank you so much." at bounding box center [319, 96] width 128 height 14
click at [326, 98] on div "12:34 PM: thank you so much. 12:34 PM: thank you so much." at bounding box center [319, 96] width 128 height 14
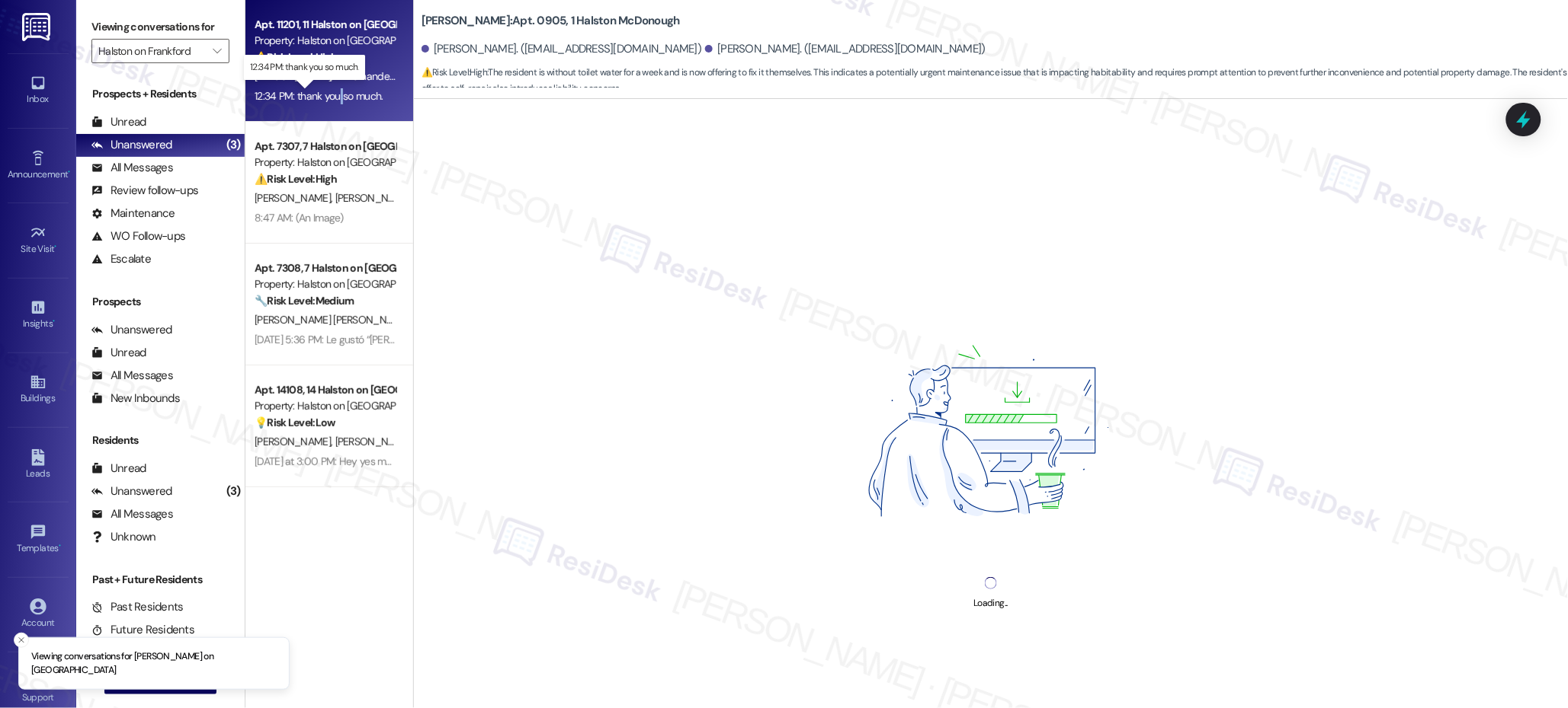
click at [326, 98] on div "12:34 PM: thank you so much. 12:34 PM: thank you so much." at bounding box center [319, 96] width 128 height 14
click at [326, 98] on div "12:34 PM: thank you so much. 12:34 PM: thank you so much." at bounding box center [319, 96] width 128 height 14
click at [326, 98] on div "12:34 PM: thank you so much. 12:34 PM: thank you so much." at bounding box center [319, 96] width 128 height 14
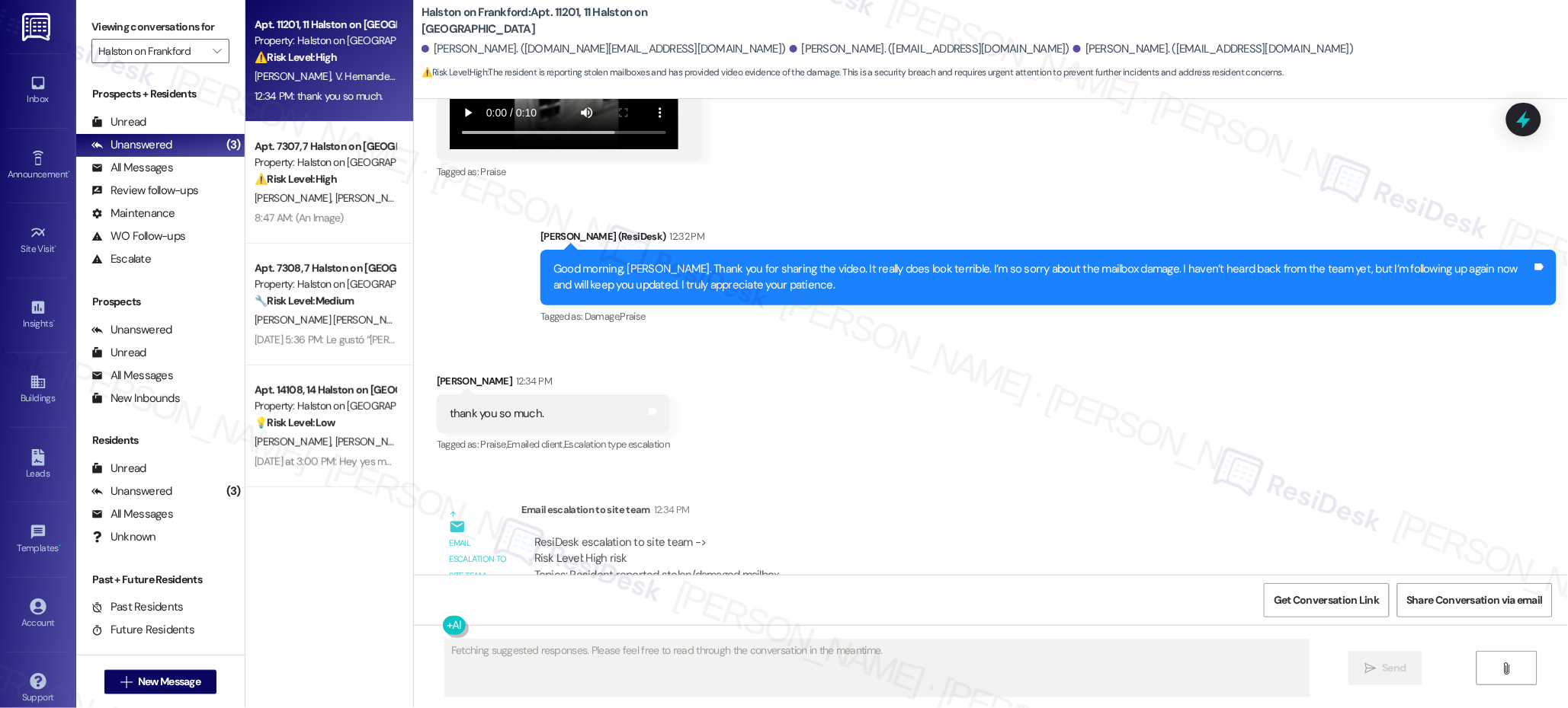
click at [1122, 413] on div "WO Opened request: The light o... Oct 27, 2023 at 7:48 AM Status : Completed Sh…" at bounding box center [991, 337] width 1154 height 476
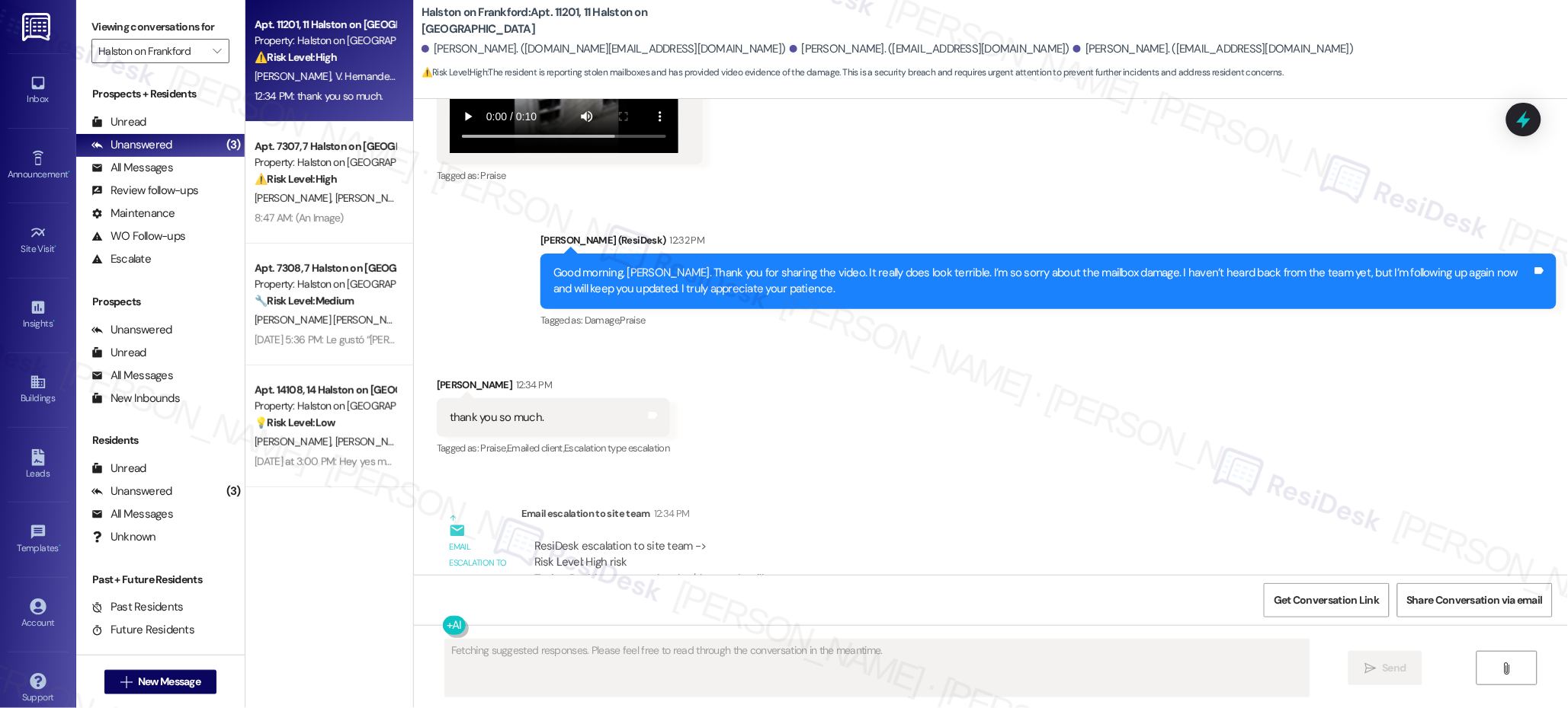
scroll to position [12494, 0]
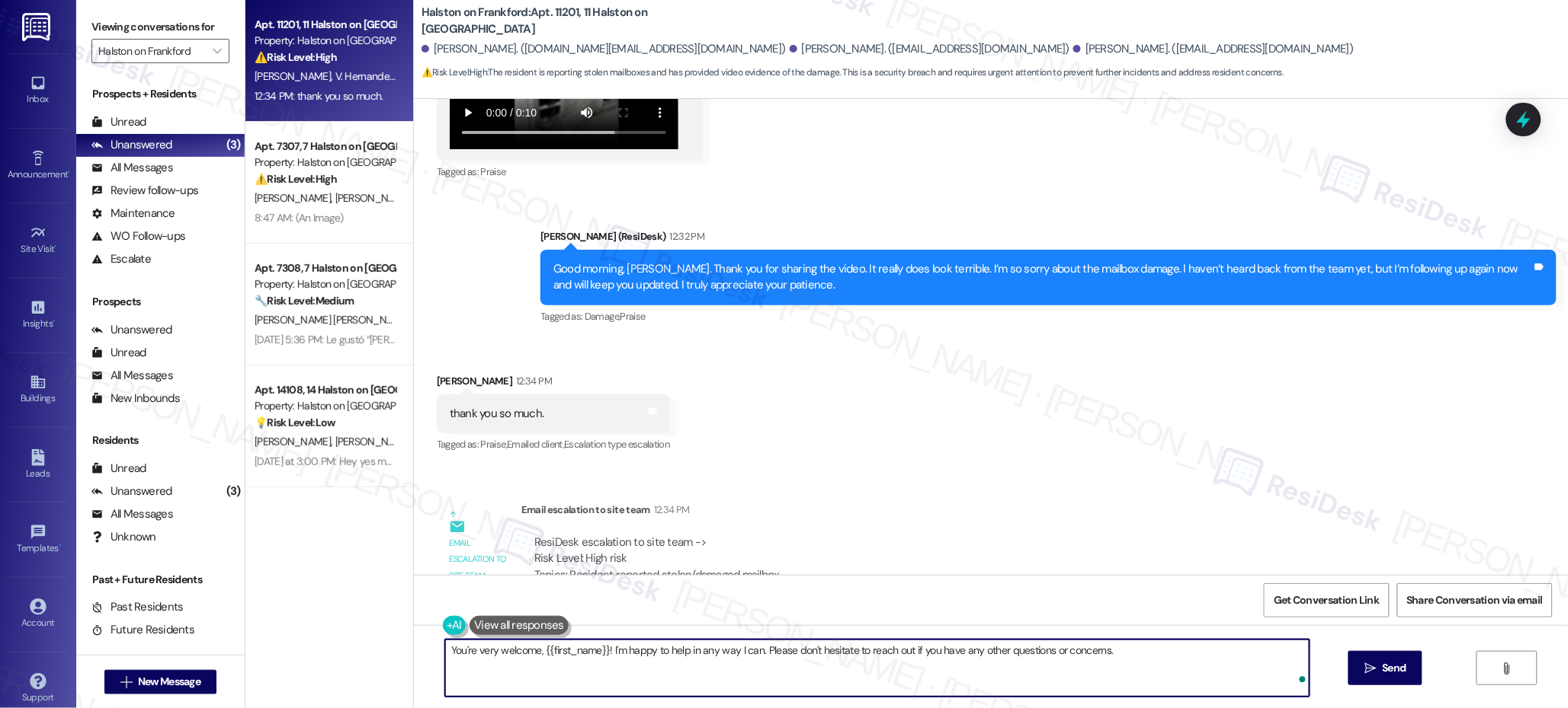
click at [593, 667] on textarea "You're very welcome, {{first_name}}! I'm happy to help in any way I can. Please…" at bounding box center [876, 668] width 864 height 57
click at [593, 666] on textarea "You're very welcome, {{first_name}}! I'm happy to help in any way I can. Please…" at bounding box center [876, 668] width 864 height 57
click at [593, 665] on textarea "You're very welcome, {{first_name}}! I'm happy to help in any way I can. Please…" at bounding box center [876, 668] width 864 height 57
click at [593, 656] on textarea "You're very welcome, {{first_name}}! I'm happy to help in any way I can. Please…" at bounding box center [876, 668] width 864 height 57
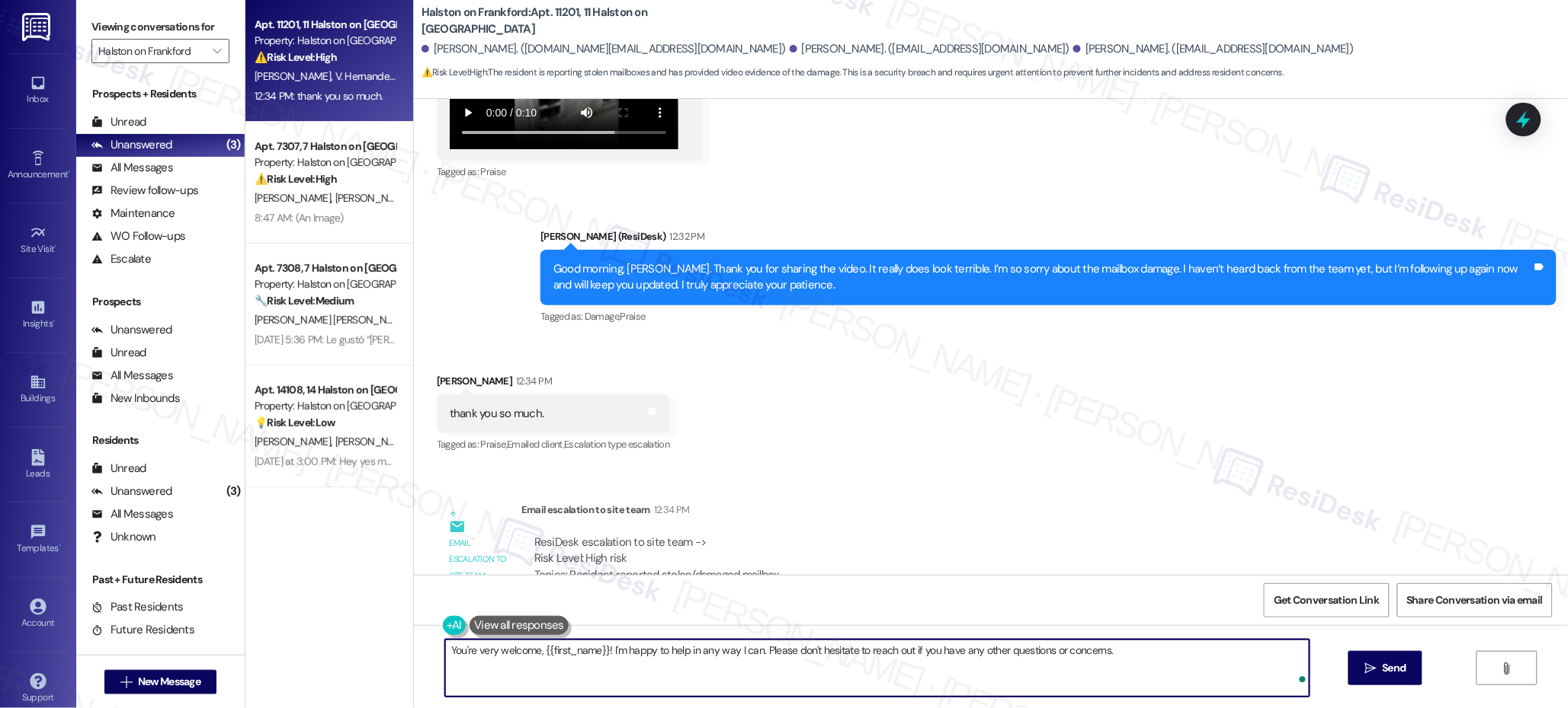
click at [594, 657] on textarea "You're very welcome, {{first_name}}! I'm happy to help in any way I can. Please…" at bounding box center [876, 668] width 864 height 57
click at [594, 656] on textarea "You're very welcome, {{first_name}}! I'm happy to help in any way I can. Please…" at bounding box center [876, 668] width 864 height 57
click at [595, 656] on textarea "You're very welcome, {{first_name}}! I'm happy to help in any way I can. Please…" at bounding box center [876, 668] width 864 height 57
paste textarea "I’ll be around if you require any further help."
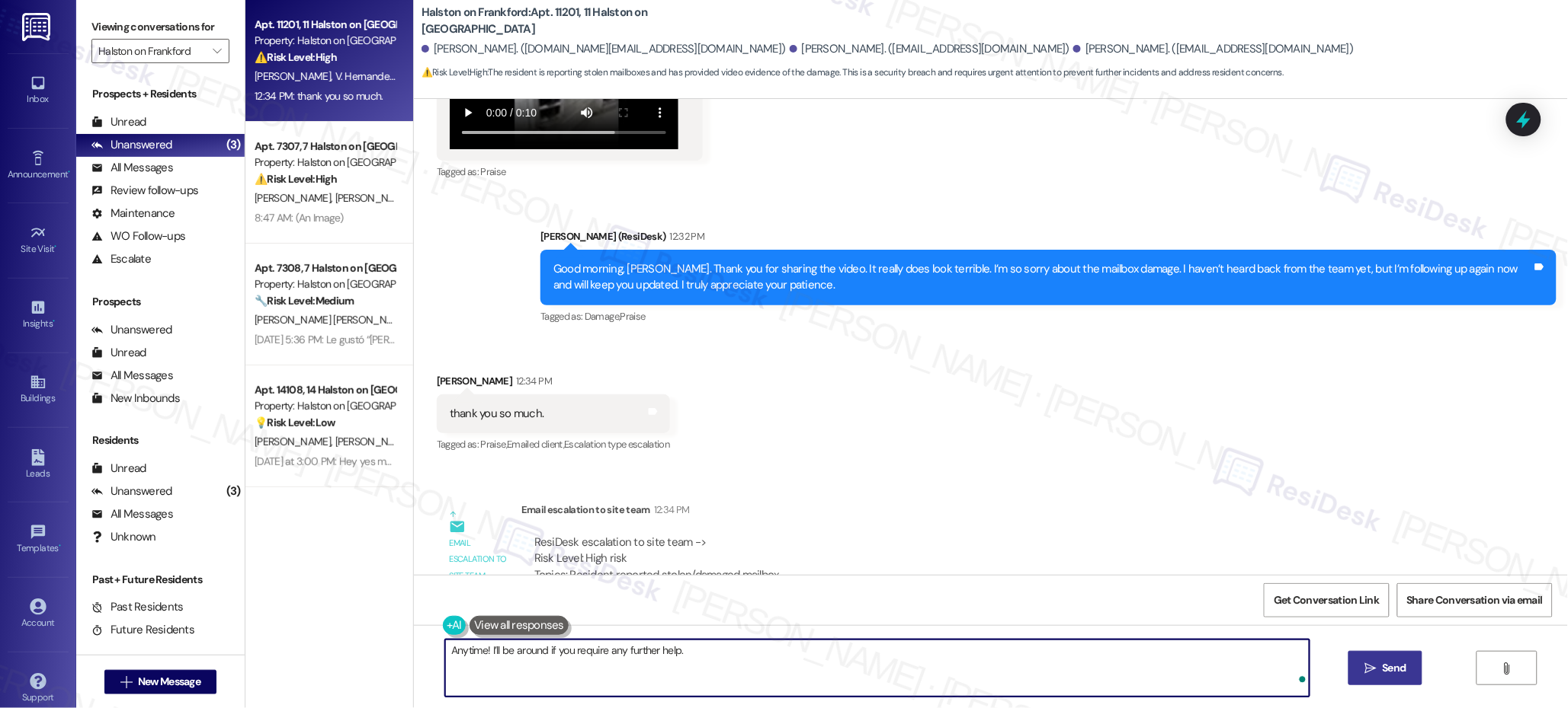
type textarea "Anytime! I’ll be around if you require any further help."
click at [1387, 661] on span "Send" at bounding box center [1394, 668] width 24 height 16
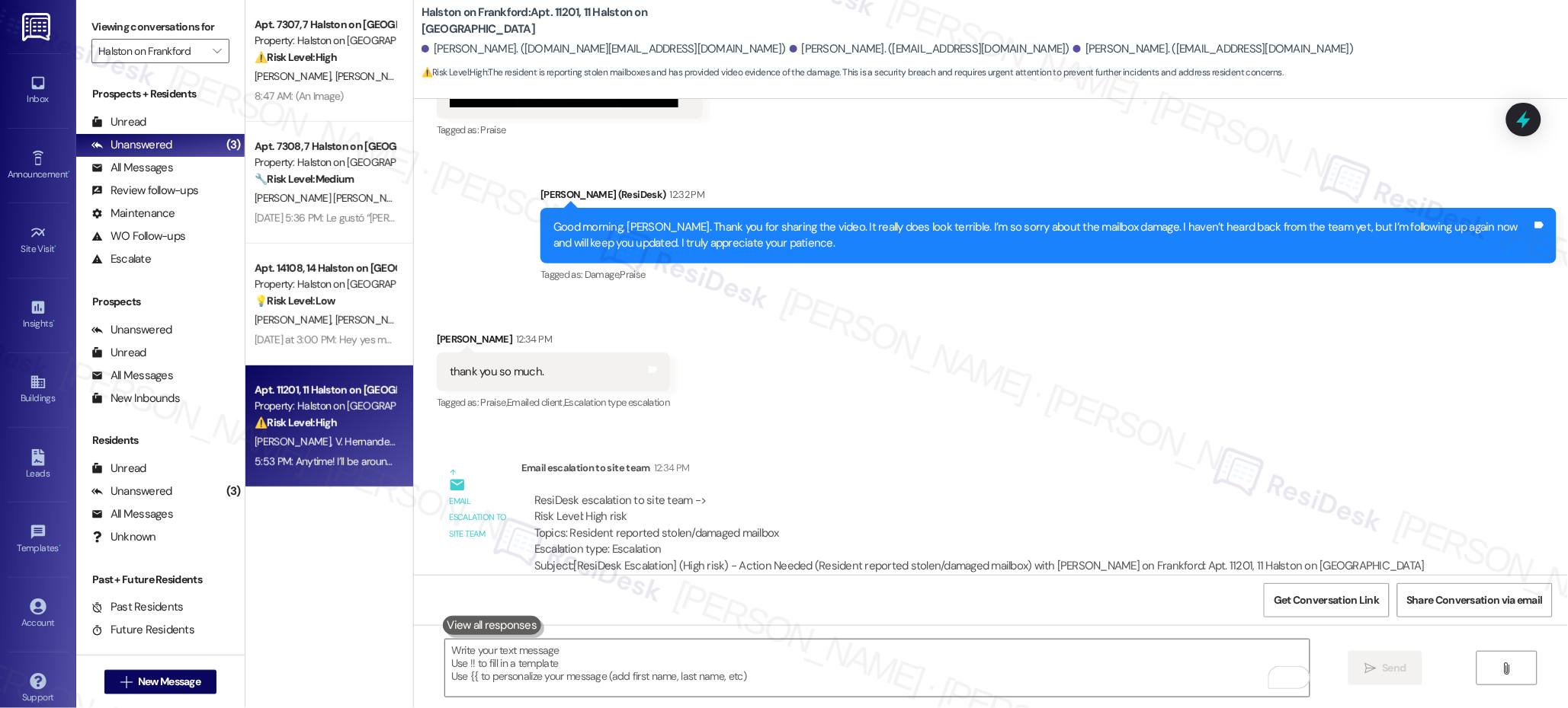
scroll to position [12599, 0]
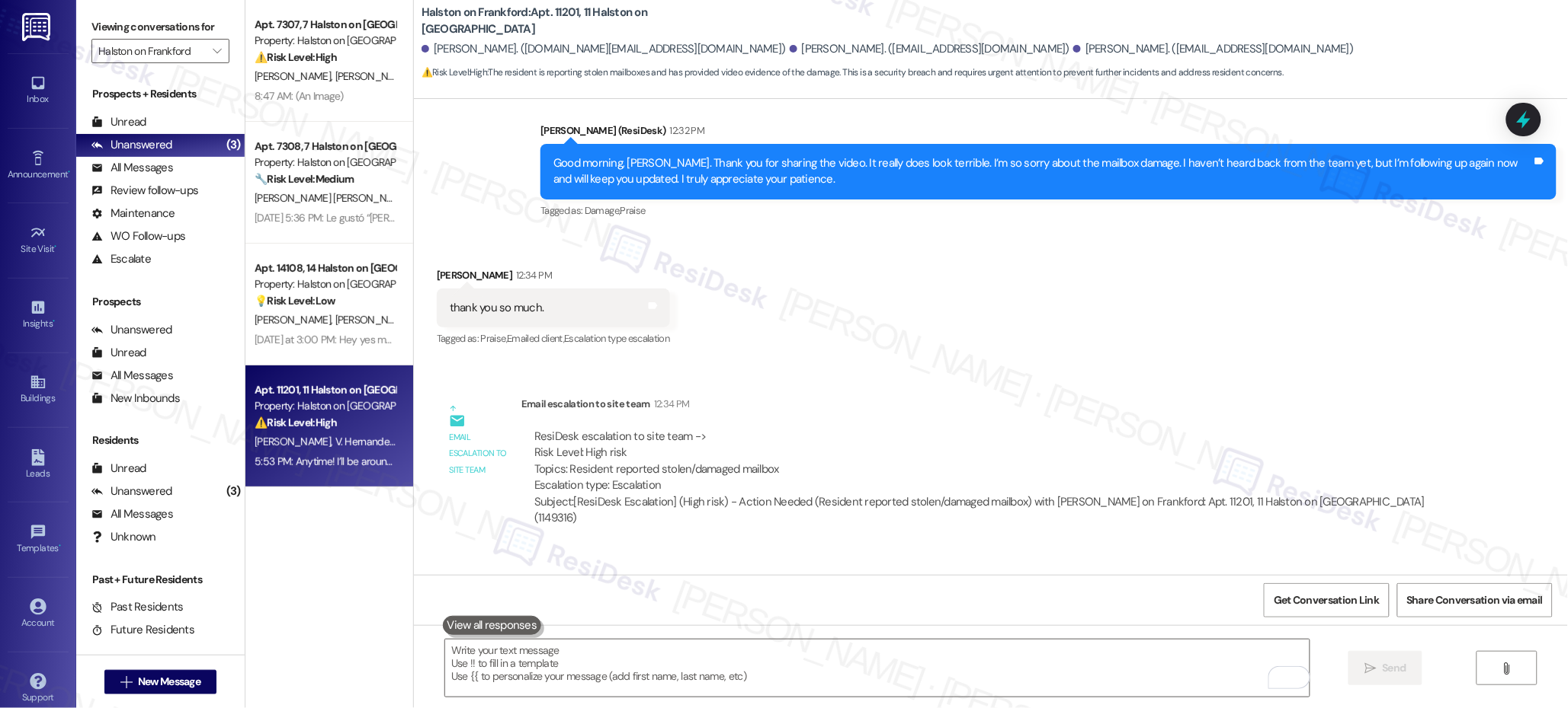
click at [659, 549] on div "Sent via SMS Sarah 5:53 PM Anytime! I’ll be around if you require any further h…" at bounding box center [991, 602] width 1154 height 106
click at [805, 396] on div "Email escalation to site team 12:34 PM" at bounding box center [987, 407] width 932 height 21
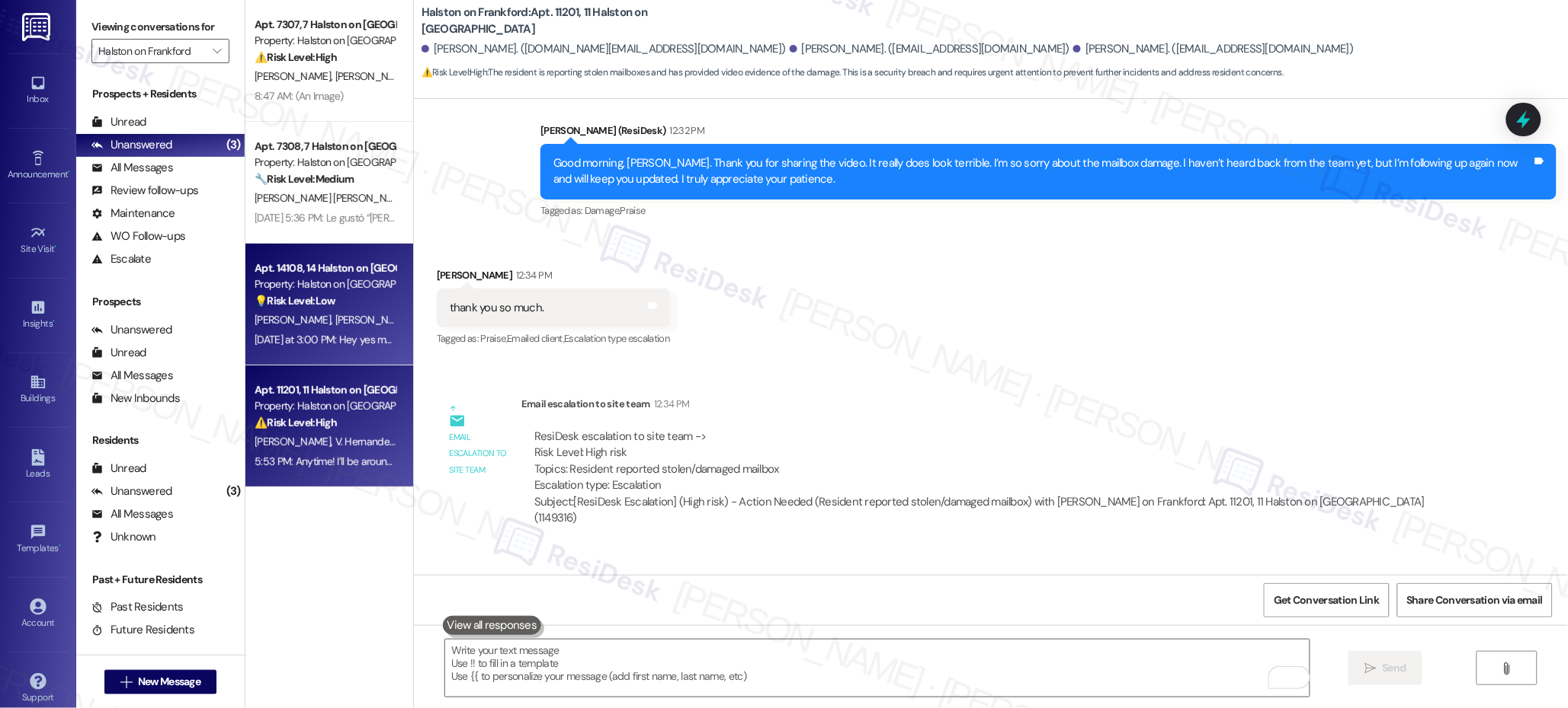
click at [342, 291] on div "Property: Halston on [GEOGRAPHIC_DATA]" at bounding box center [325, 285] width 141 height 16
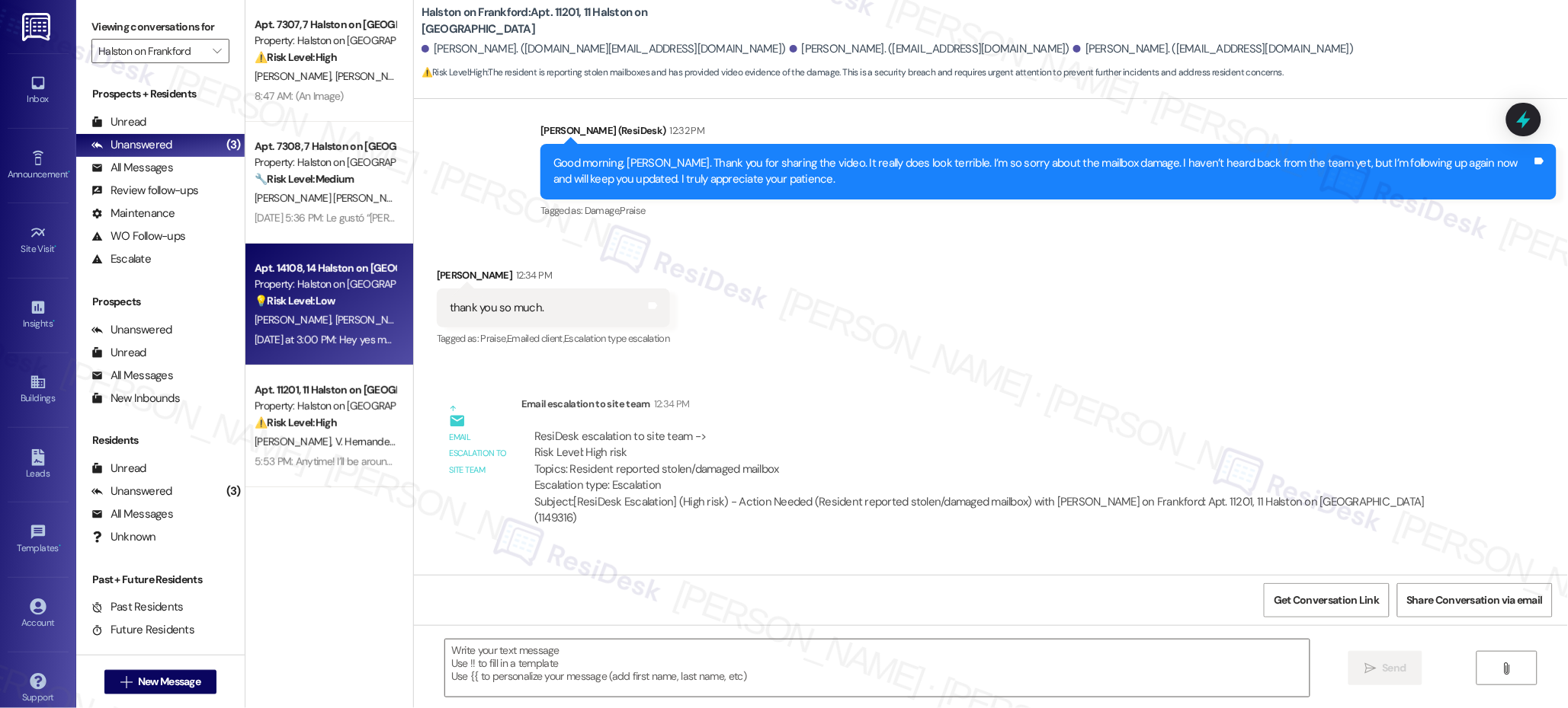
click at [342, 291] on div "Property: Halston on [GEOGRAPHIC_DATA]" at bounding box center [325, 285] width 141 height 16
click at [341, 291] on div "Property: Halston on [GEOGRAPHIC_DATA]" at bounding box center [325, 285] width 141 height 16
type textarea "Fetching suggested responses. Please feel free to read through the conversation…"
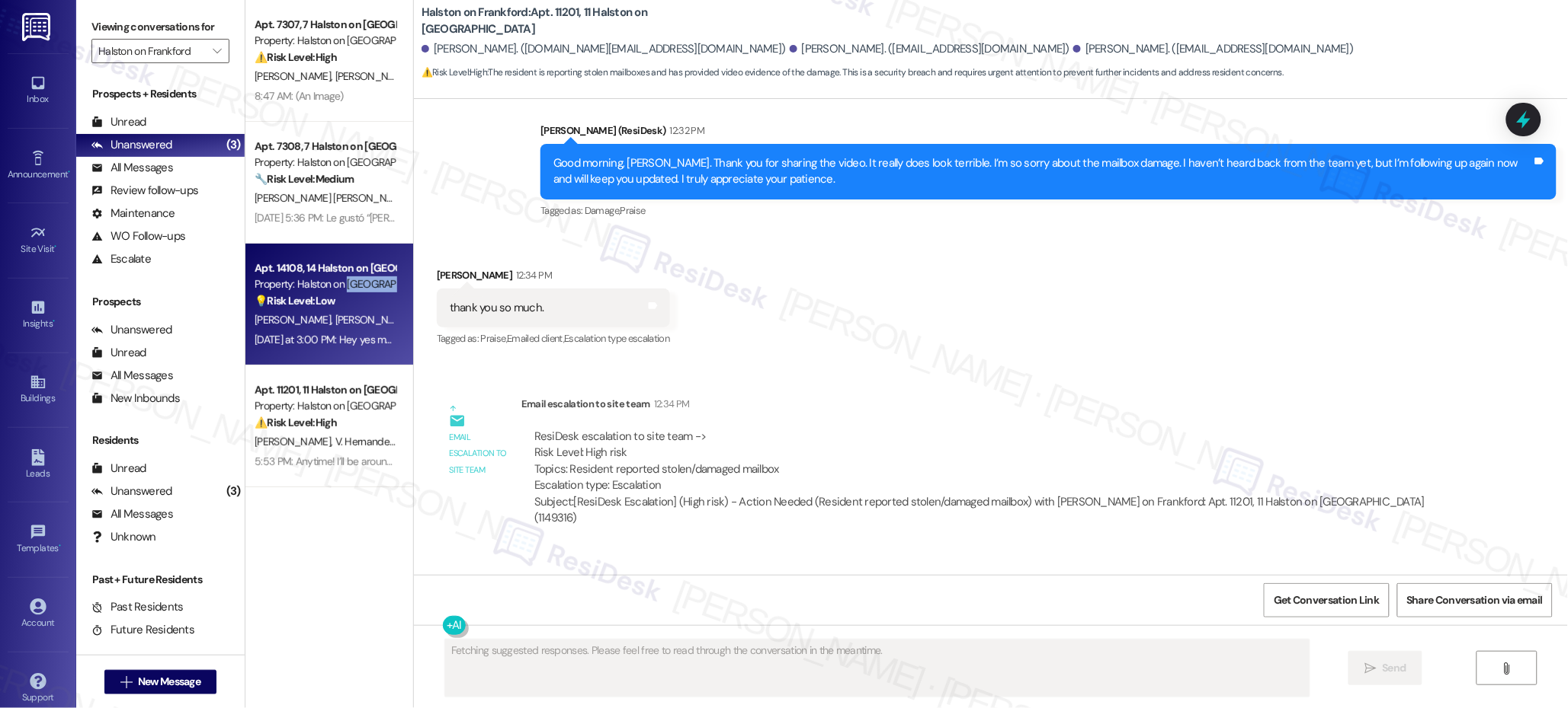
click at [341, 292] on div "Property: Halston on [GEOGRAPHIC_DATA]" at bounding box center [325, 285] width 141 height 16
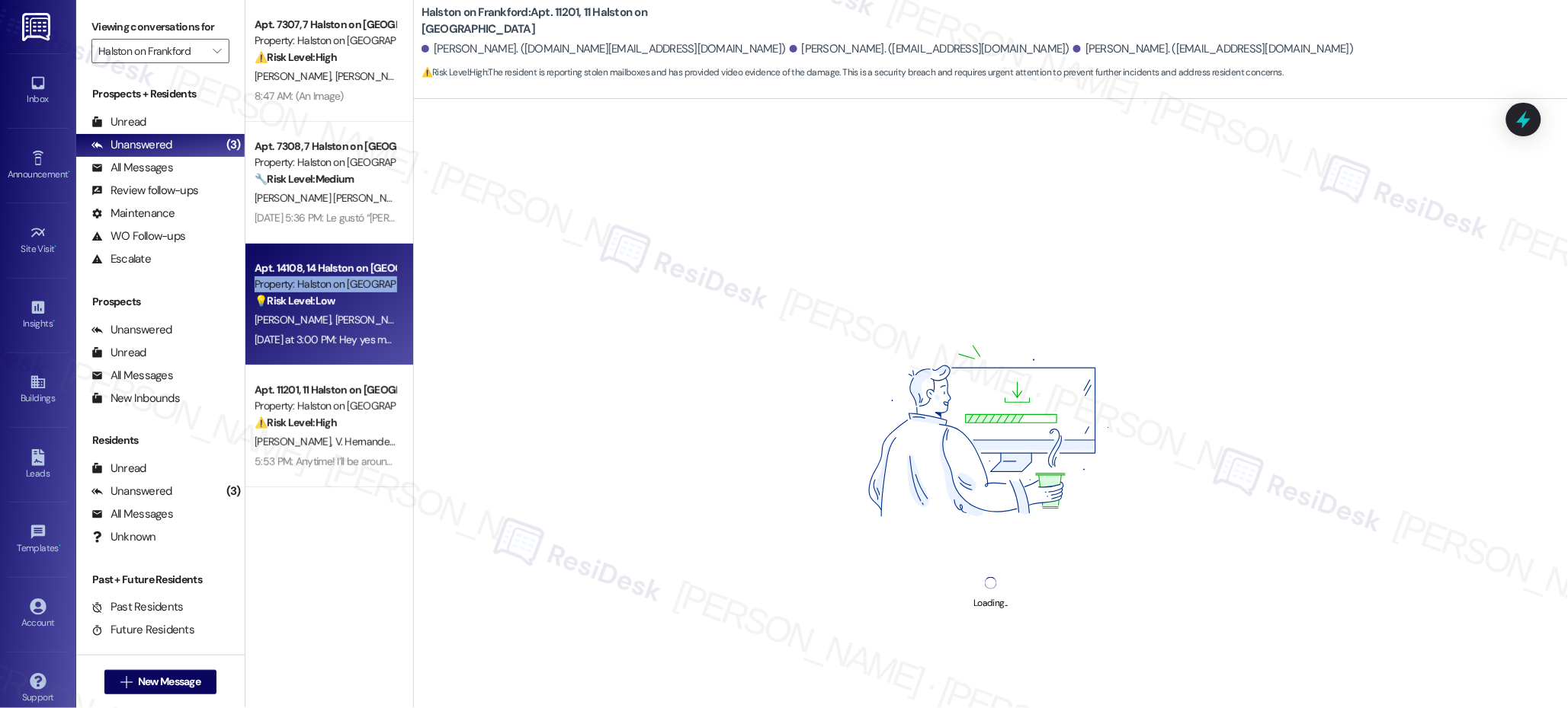
click at [341, 292] on div "Property: Halston on [GEOGRAPHIC_DATA]" at bounding box center [325, 285] width 141 height 16
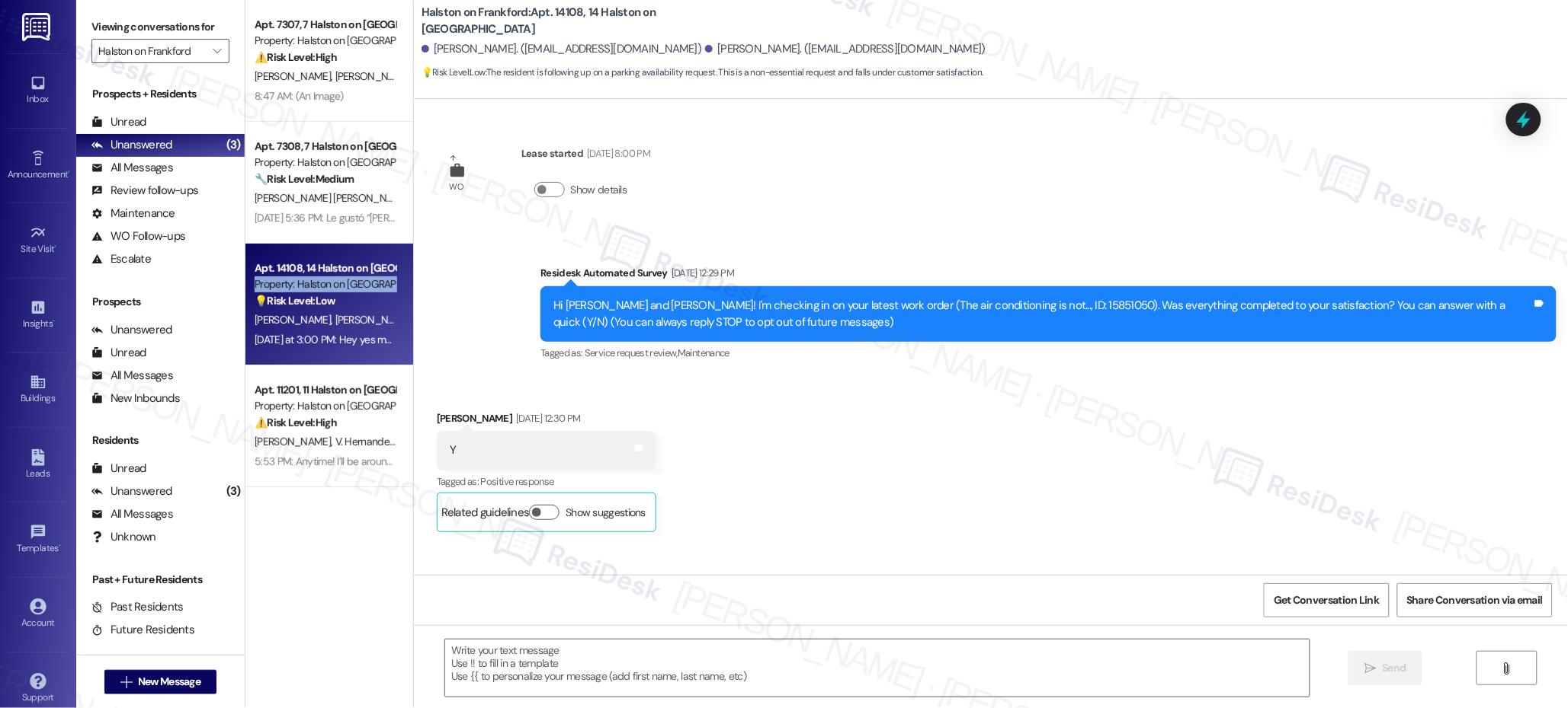
click at [341, 292] on div "Property: Halston on [GEOGRAPHIC_DATA]" at bounding box center [325, 285] width 141 height 16
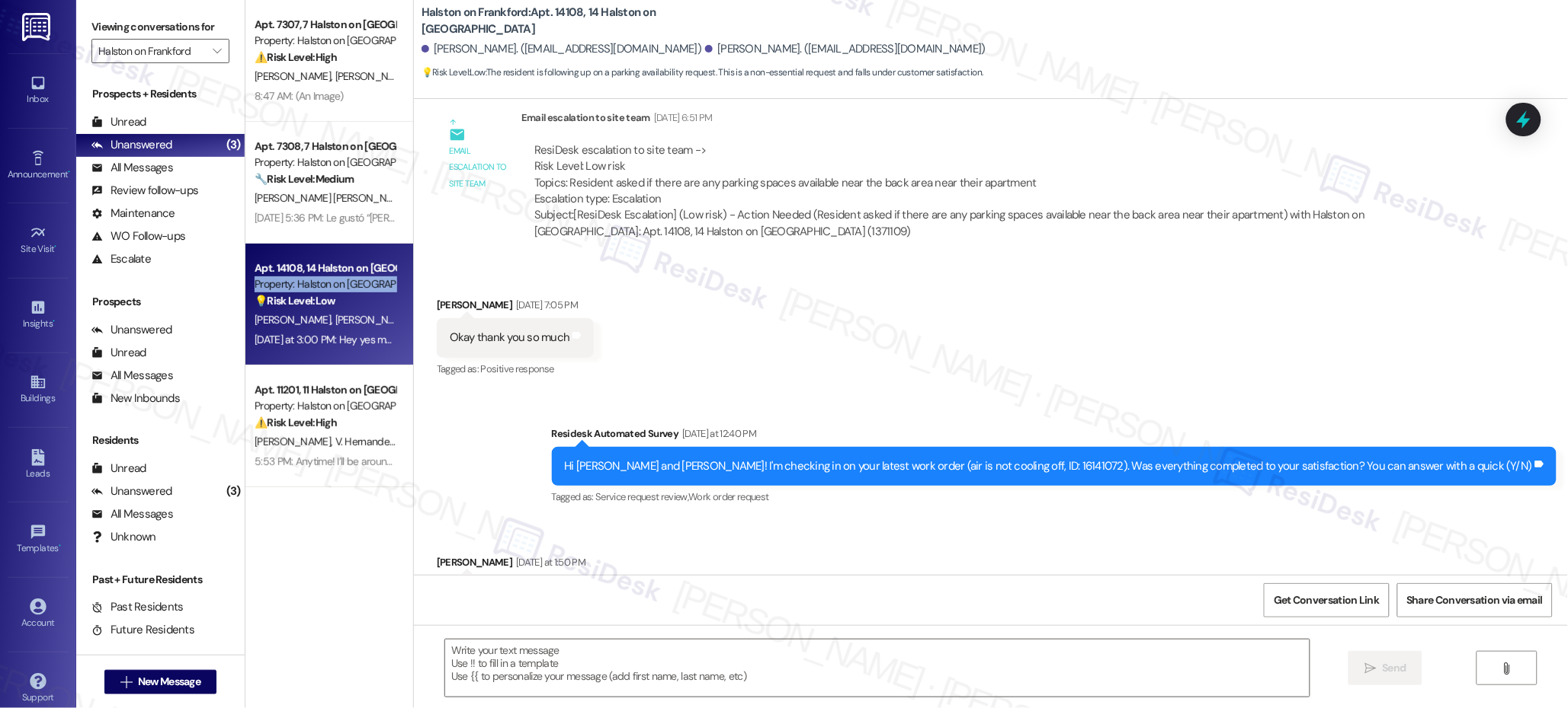
click at [341, 293] on div "💡 Risk Level: Low The resident is following up on a parking availability reques…" at bounding box center [325, 301] width 141 height 16
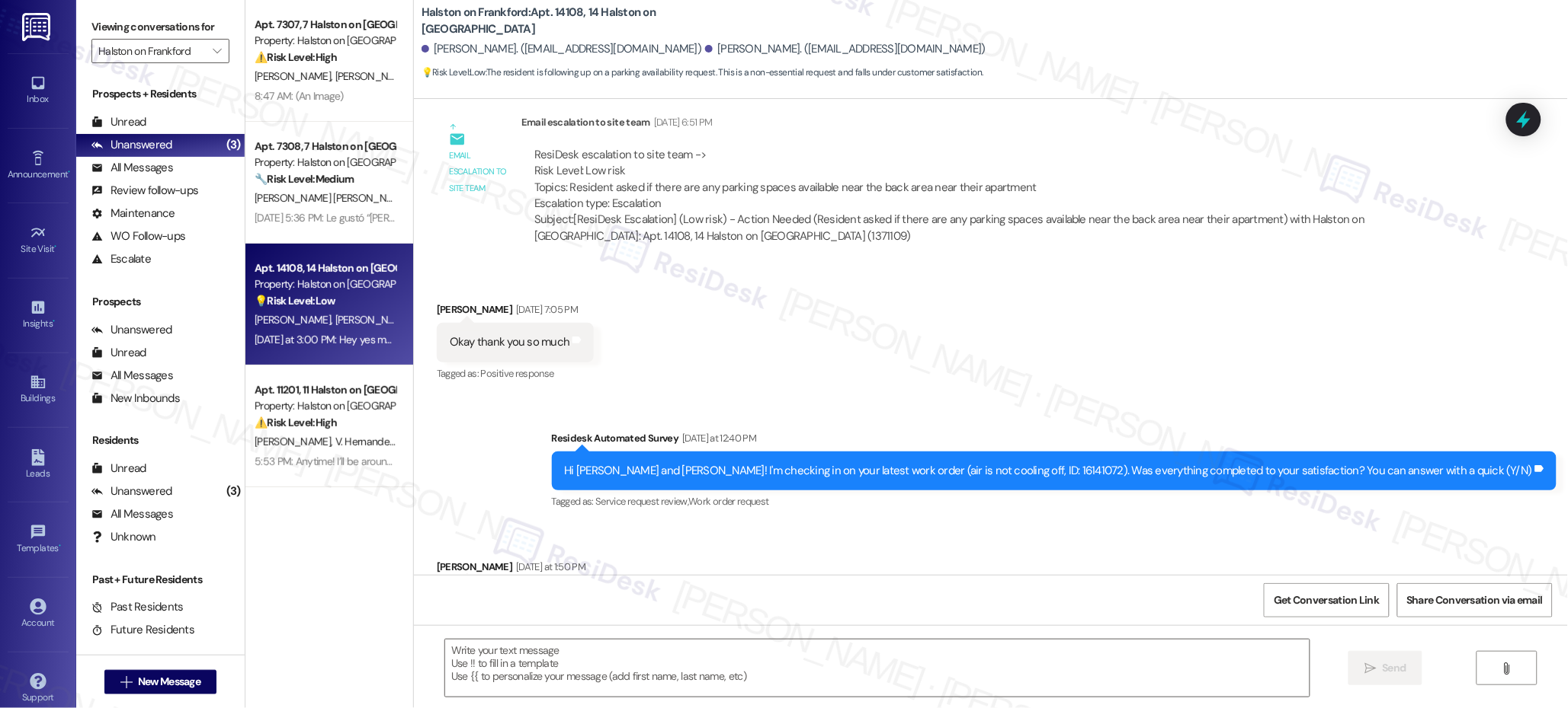
click at [341, 295] on div "💡 Risk Level: Low The resident is following up on a parking availability reques…" at bounding box center [325, 301] width 141 height 16
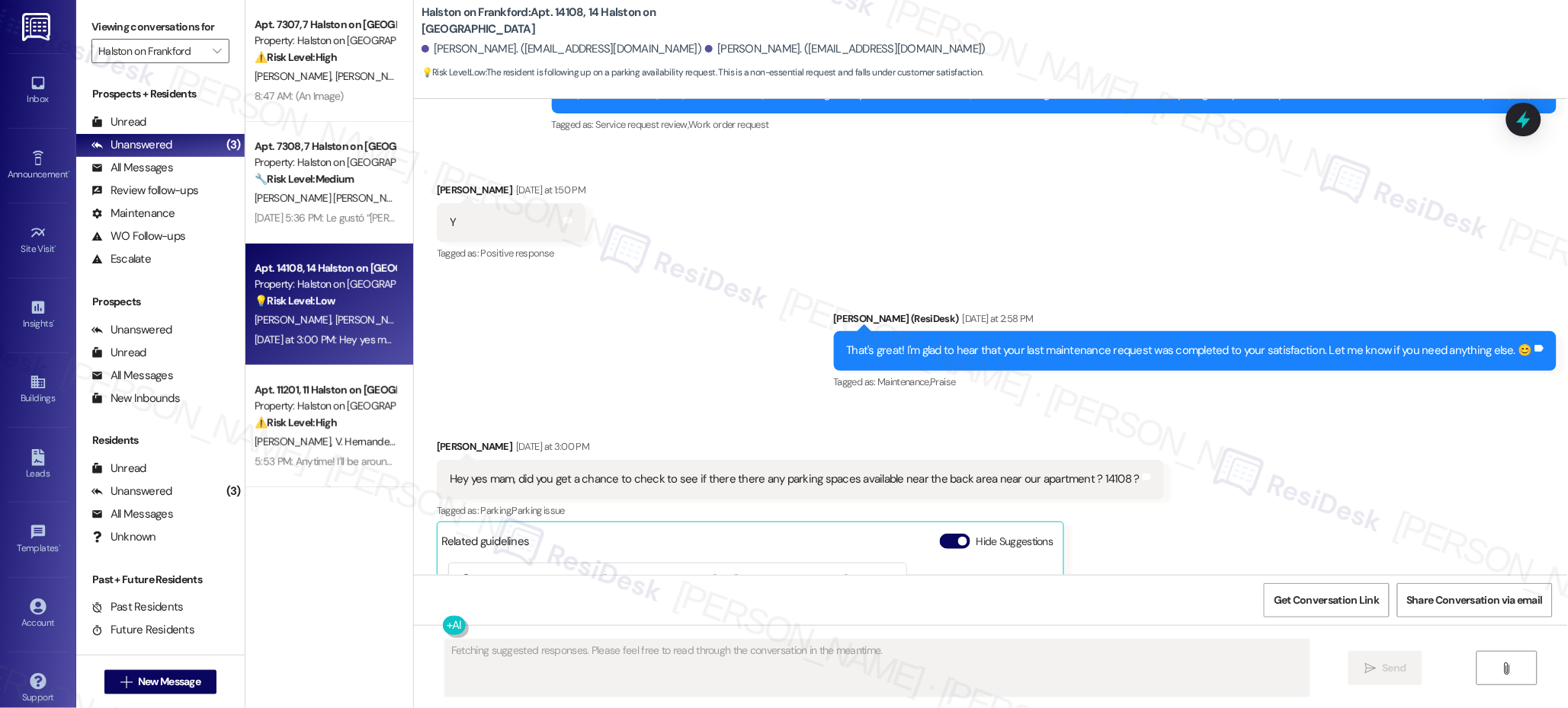
click at [341, 295] on div "💡 Risk Level: Low The resident is following up on a parking availability reques…" at bounding box center [325, 301] width 141 height 16
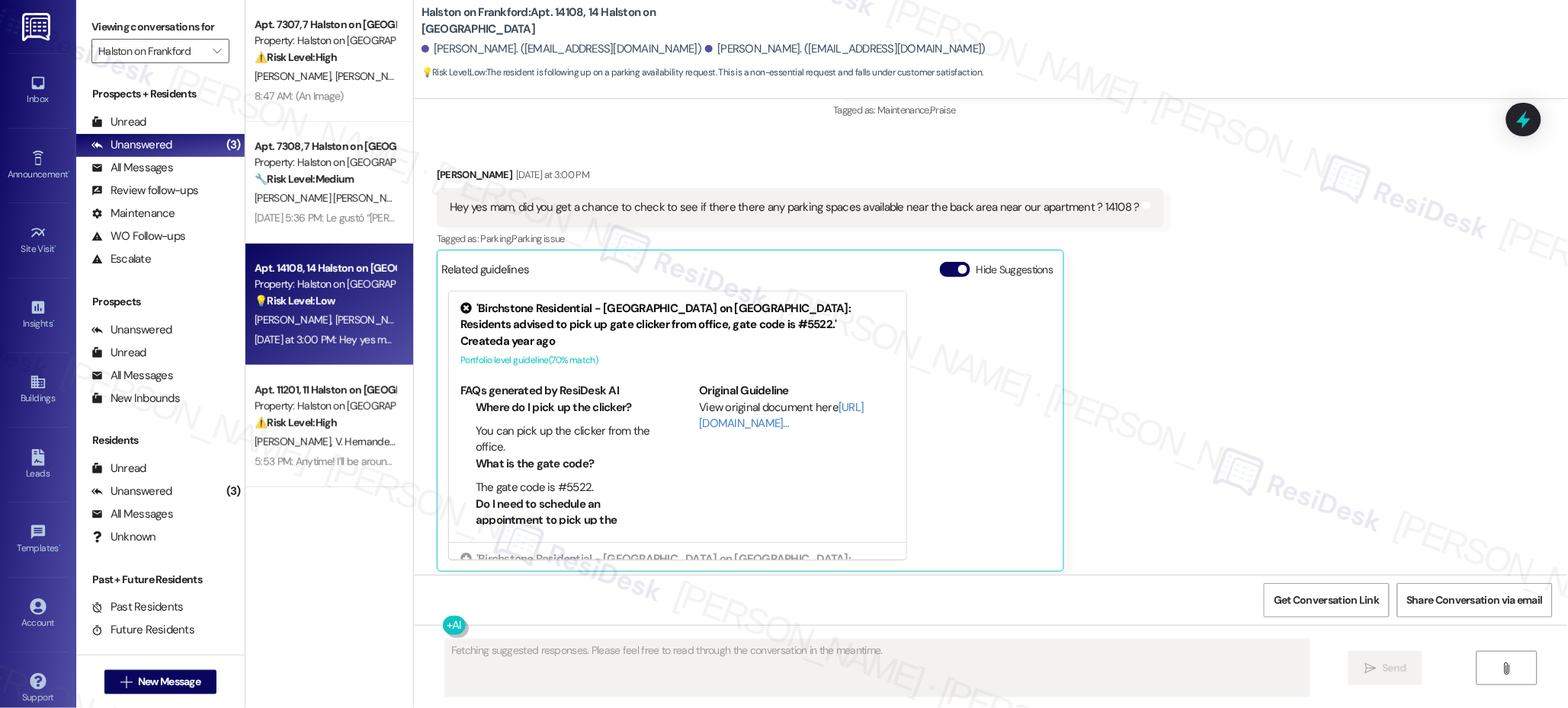
click at [343, 300] on div "💡 Risk Level: Low The resident is following up on a parking availability reques…" at bounding box center [325, 301] width 141 height 16
click at [343, 301] on div "💡 Risk Level: Low The resident is following up on a parking availability reques…" at bounding box center [325, 301] width 141 height 16
click at [344, 301] on div "💡 Risk Level: Low The resident is following up on a parking availability reques…" at bounding box center [325, 301] width 141 height 16
click at [344, 299] on div "💡 Risk Level: Low The resident is following up on a parking availability reques…" at bounding box center [325, 301] width 141 height 16
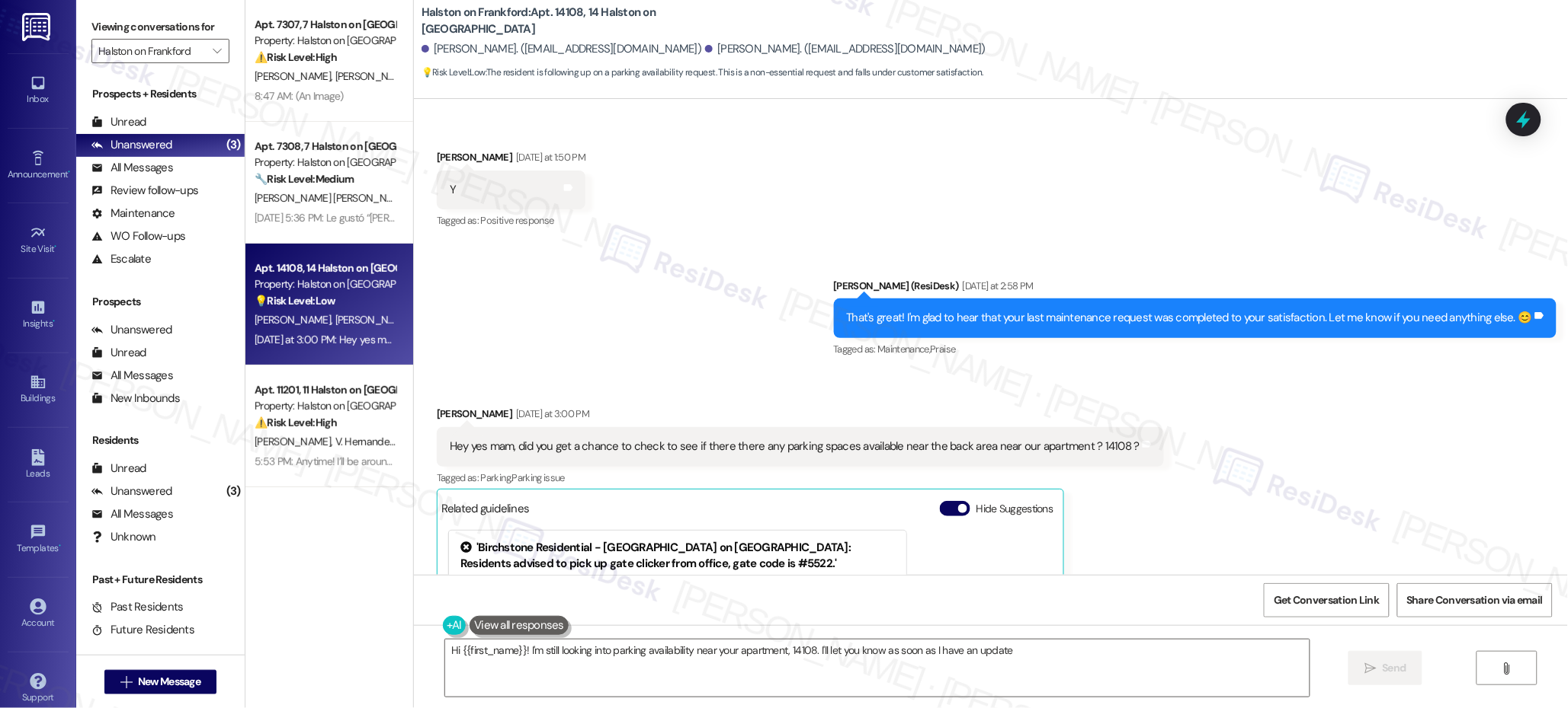
type textarea "Hi {{first_name}}! I'm still looking into parking availability near your apartm…"
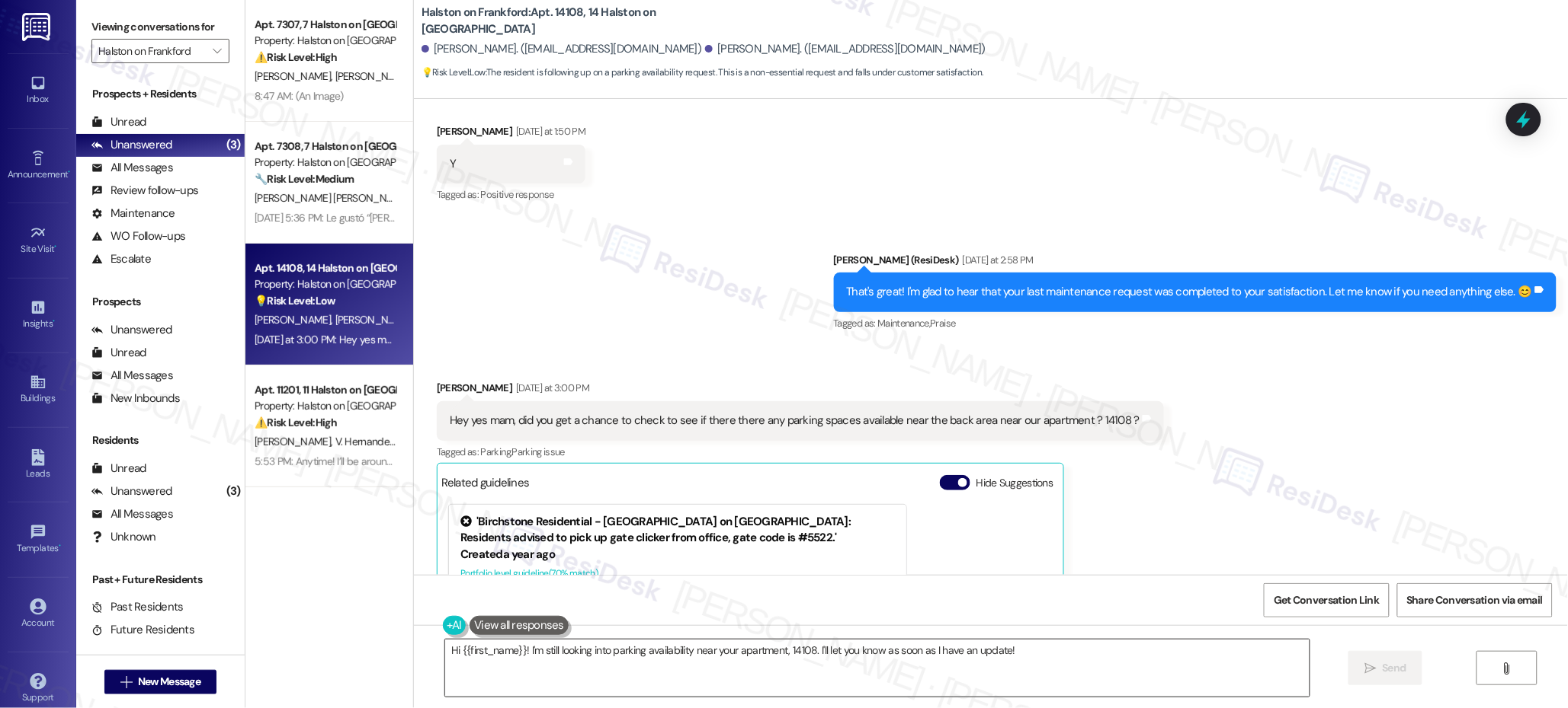
drag, startPoint x: 1035, startPoint y: 651, endPoint x: 1049, endPoint y: 658, distance: 15.7
click at [1035, 652] on textarea "Hi {{first_name}}! I'm still looking into parking availability near your apartm…" at bounding box center [876, 668] width 864 height 57
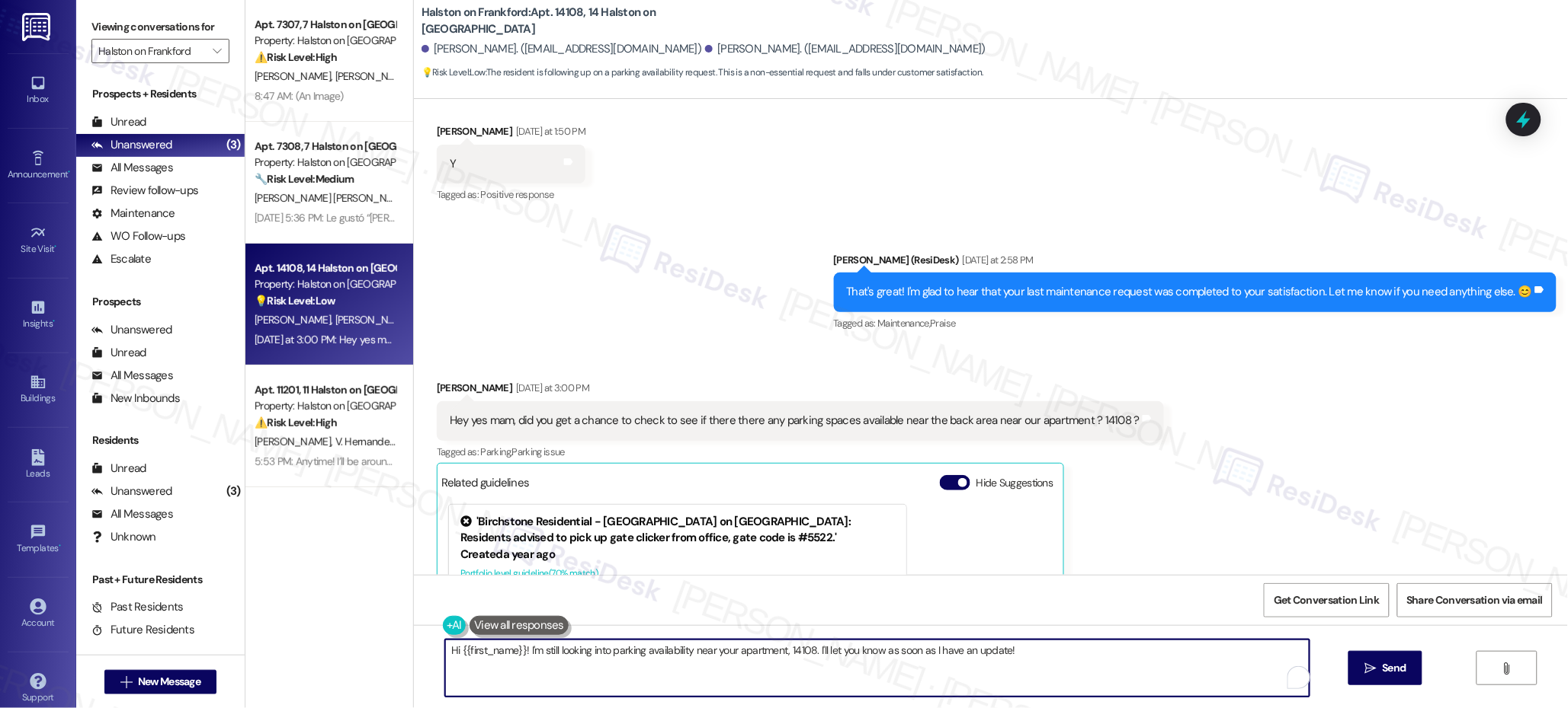
click at [1049, 658] on textarea "Hi {{first_name}}! I'm still looking into parking availability near your apartm…" at bounding box center [876, 668] width 864 height 57
drag, startPoint x: 1049, startPoint y: 658, endPoint x: 493, endPoint y: 570, distance: 562.9
click at [506, 572] on div "WO Lease started [DATE] 8:00 PM Show details Survey, sent via SMS Residesk Auto…" at bounding box center [991, 453] width 1154 height 708
click at [437, 380] on div "Kenyatta Bowman Yesterday at 3:00 PM" at bounding box center [800, 391] width 727 height 21
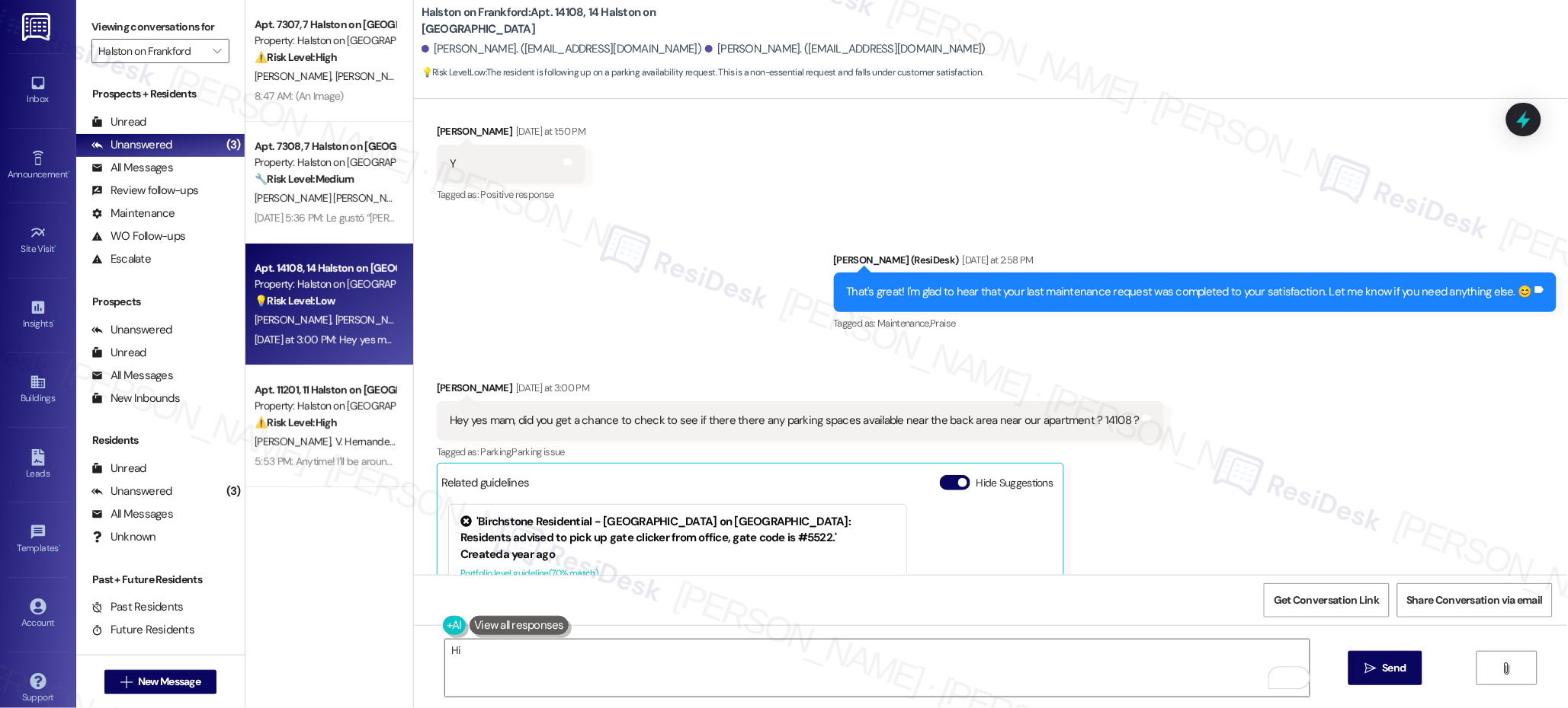
click at [437, 380] on div "Kenyatta Bowman Yesterday at 3:00 PM" at bounding box center [800, 391] width 727 height 21
copy div "Kenyatta"
click at [674, 652] on textarea "Hi" at bounding box center [876, 668] width 864 height 57
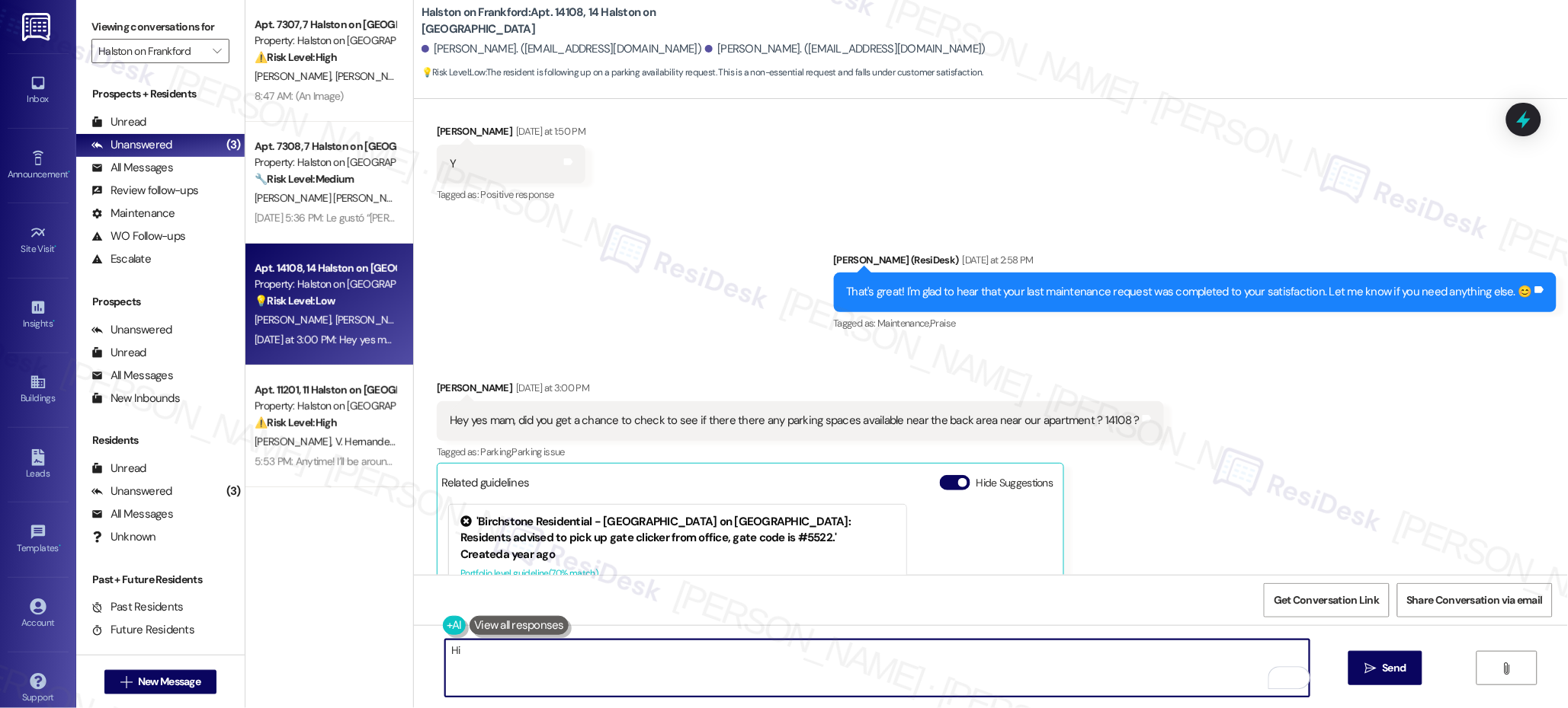
paste textarea "Kenyatta"
type textarea "Hi [PERSON_NAME], happy [DATE]!"
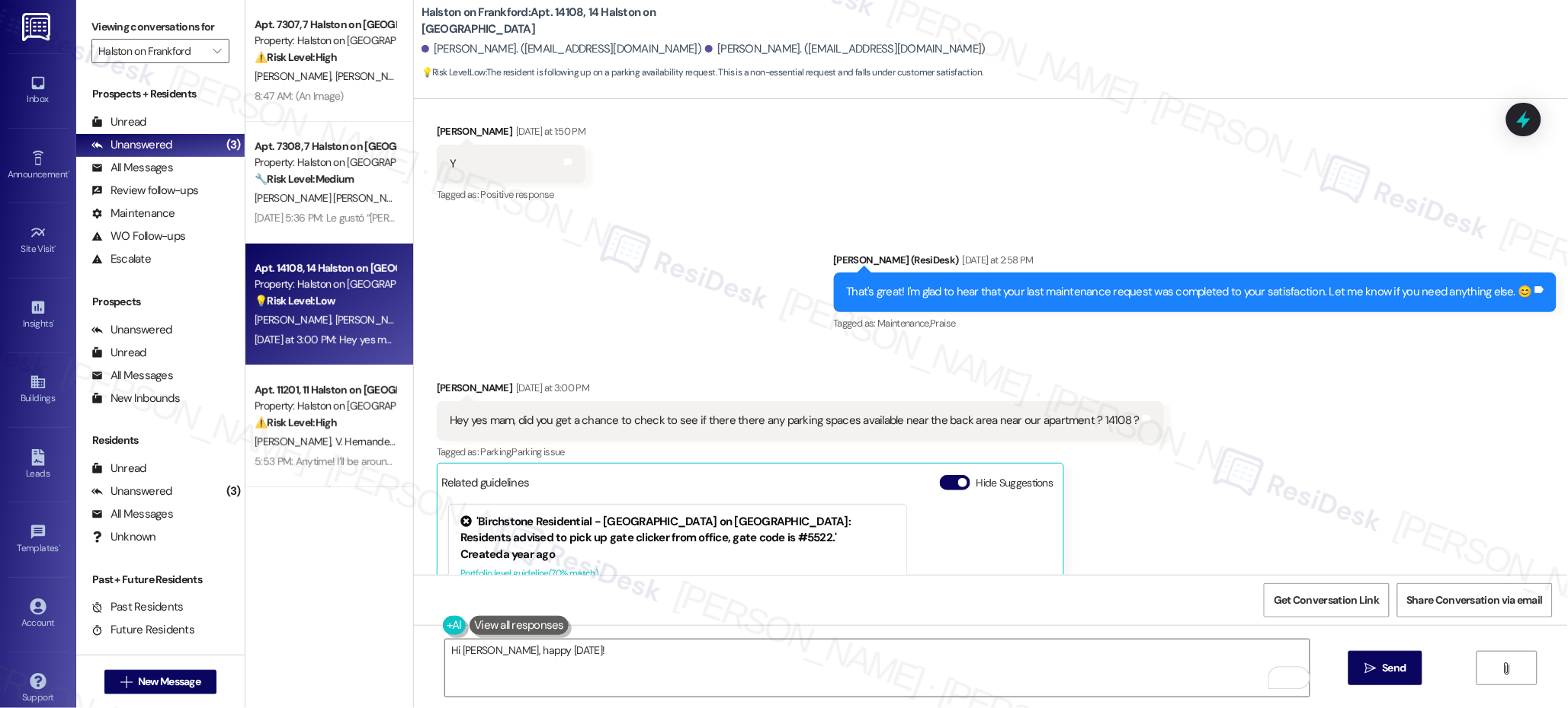
drag, startPoint x: 1455, startPoint y: 465, endPoint x: 1464, endPoint y: 487, distance: 23.8
click at [1456, 464] on div "Received via SMS Kenyatta Bowman Yesterday at 3:00 PM Hey yes mam, did you get …" at bounding box center [991, 571] width 1154 height 451
click at [1558, 555] on div "Received via SMS Kenyatta Bowman Yesterday at 3:00 PM Hey yes mam, did you get …" at bounding box center [991, 571] width 1154 height 451
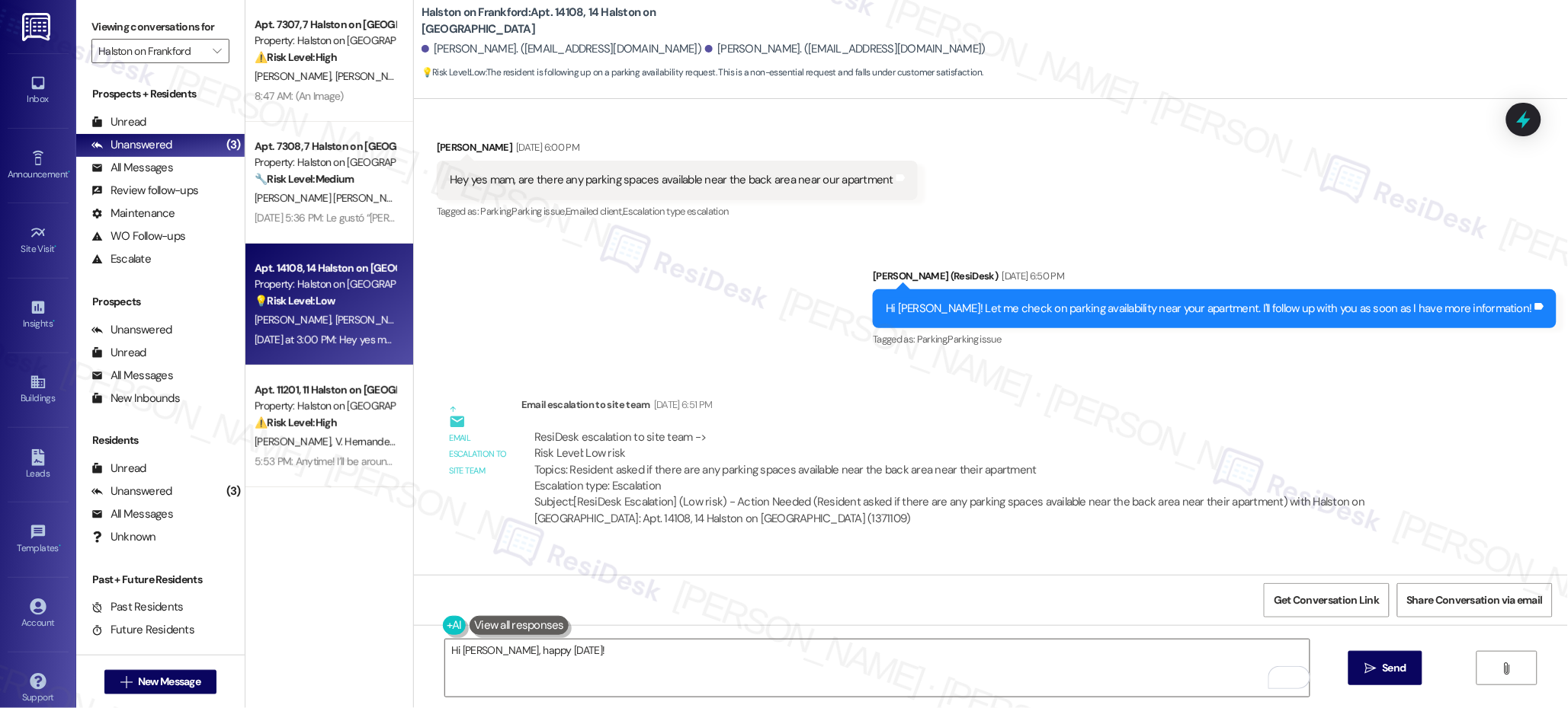
scroll to position [13602, 0]
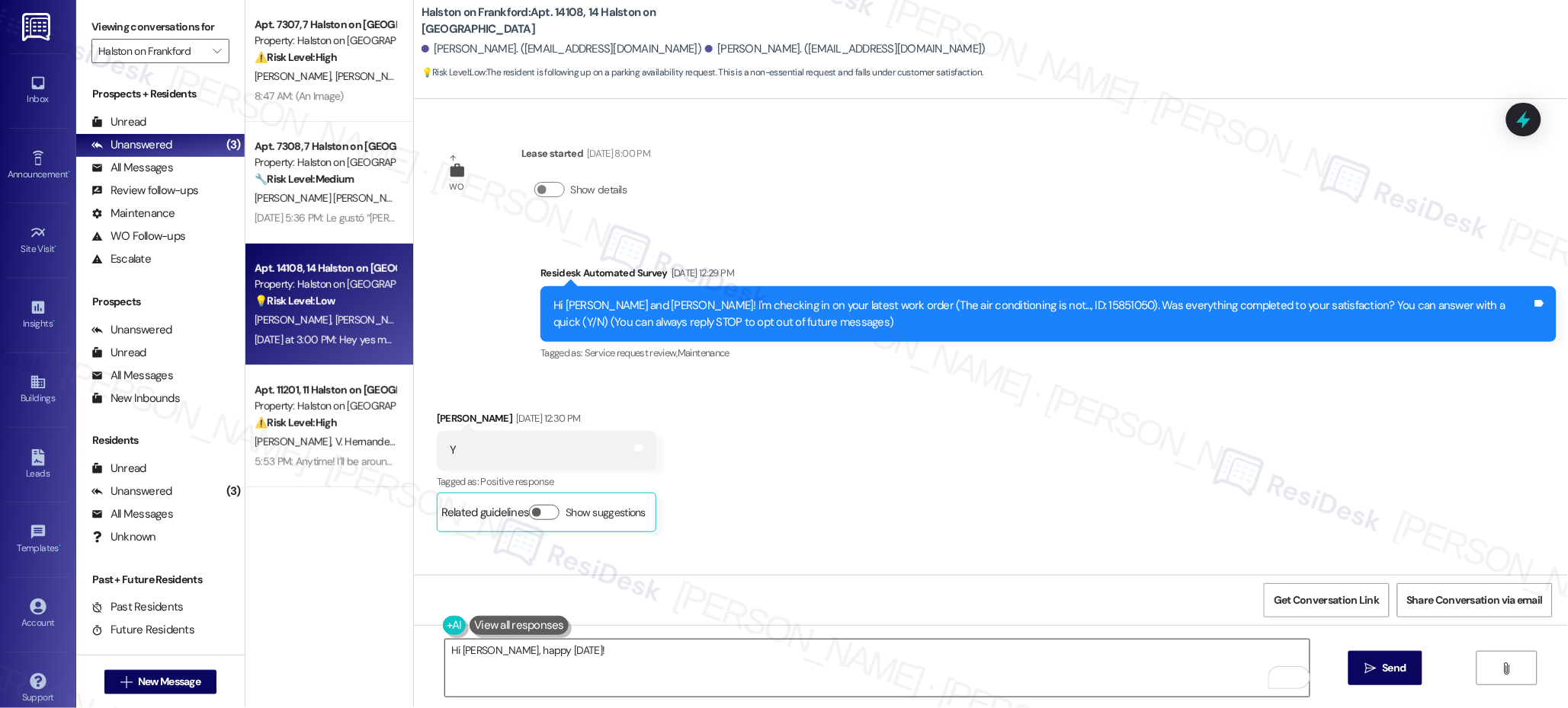
scroll to position [13602, 0]
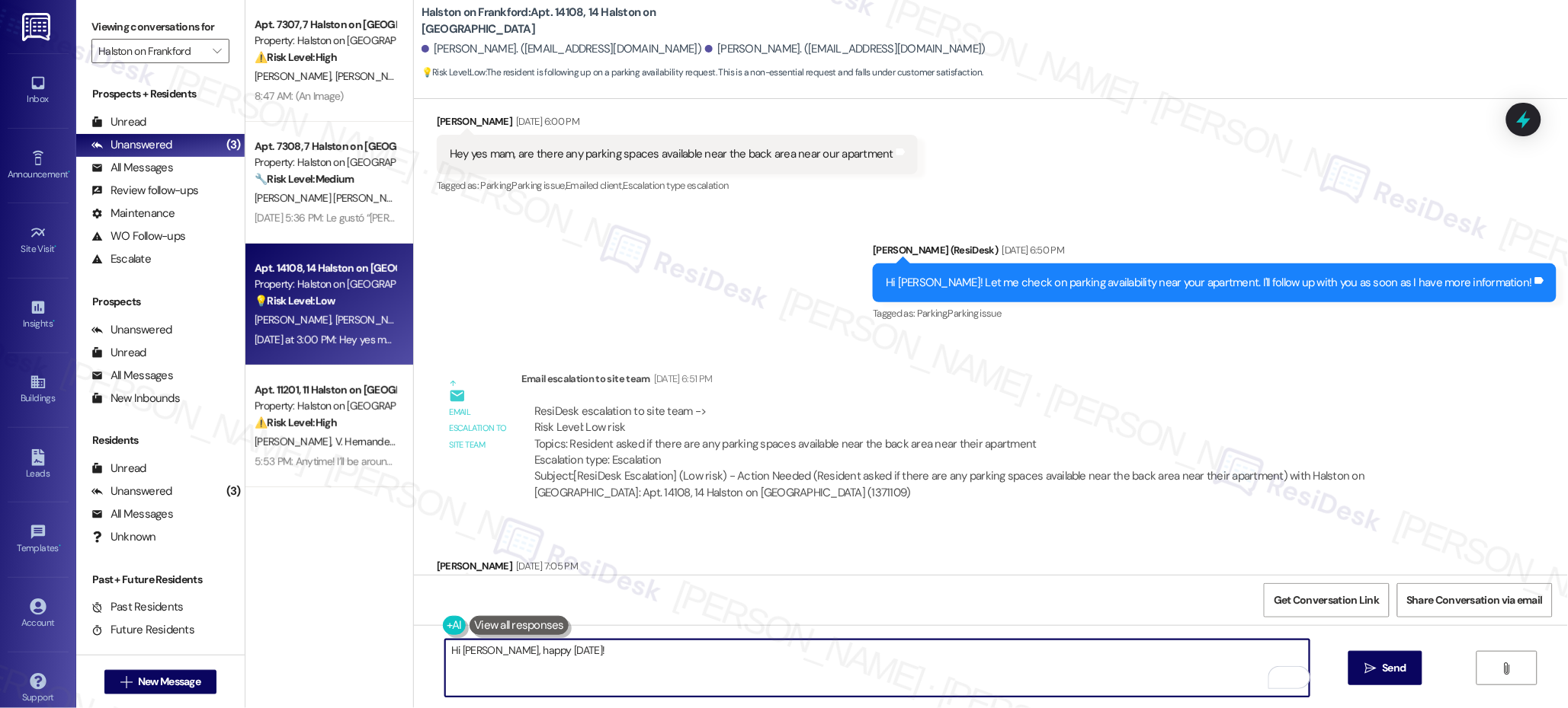
click at [947, 671] on textarea "Hi [PERSON_NAME], happy [DATE]!" at bounding box center [876, 668] width 864 height 57
type textarea "Hi [PERSON_NAME], happy [DATE]! No, they have not responded to me yet. I will l…"
click at [1404, 679] on button " Send" at bounding box center [1385, 668] width 74 height 34
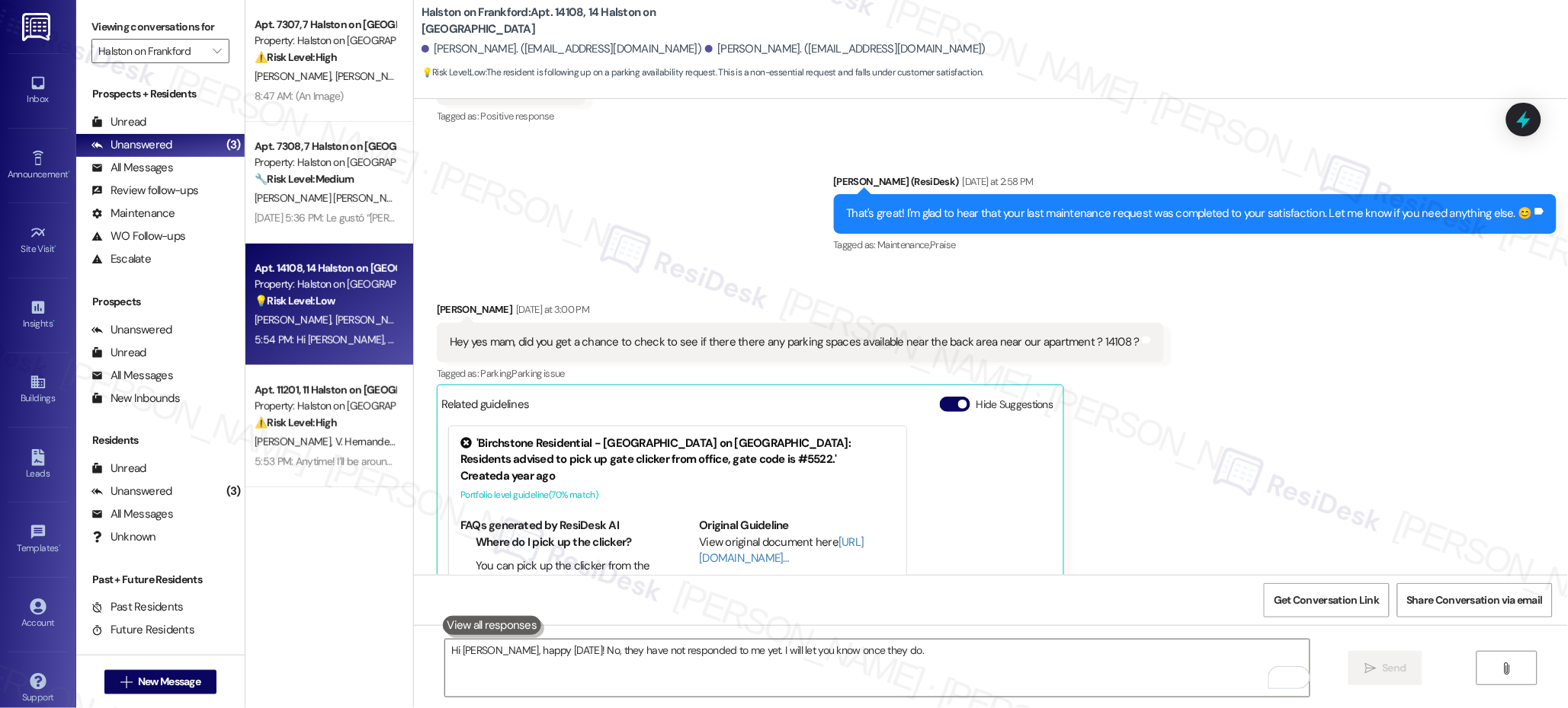
scroll to position [14614, 0]
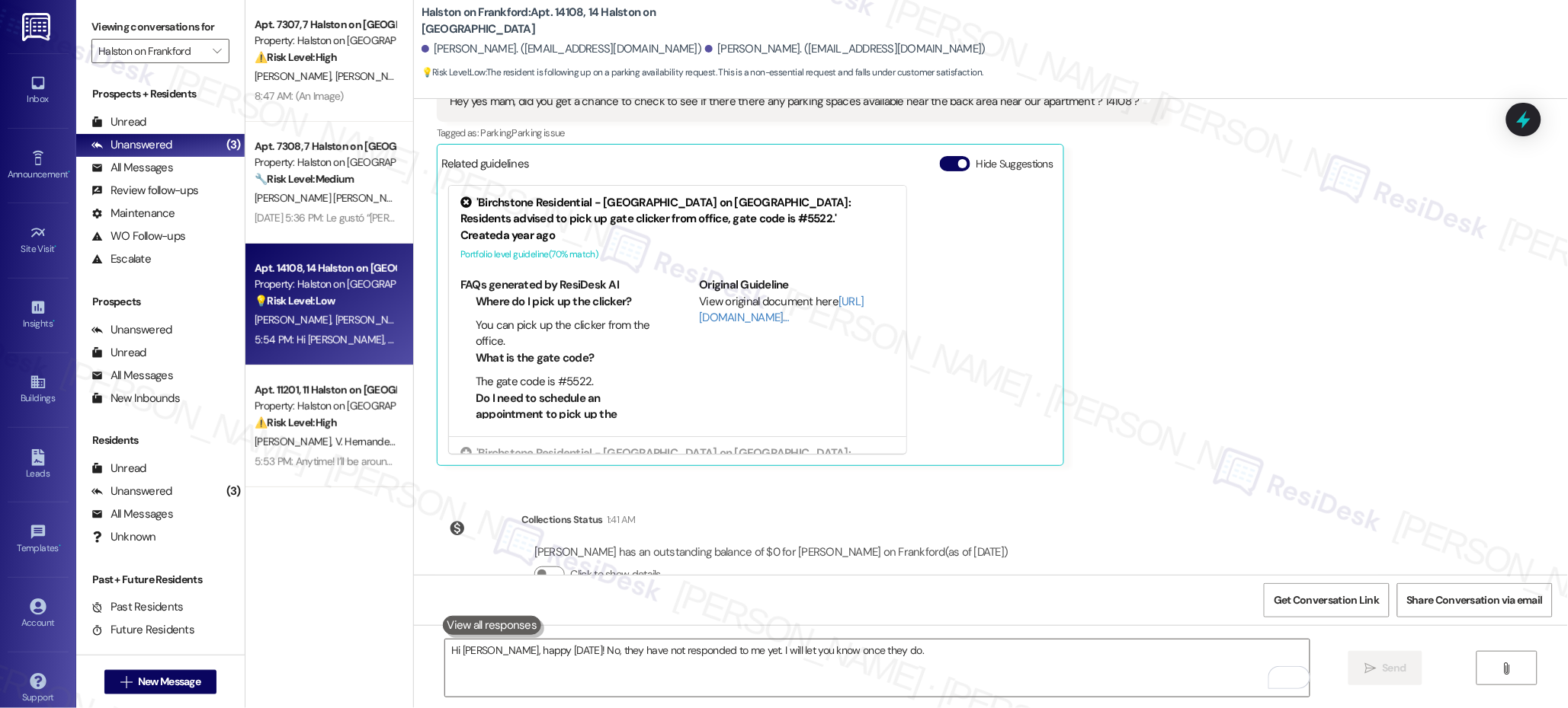
click at [1238, 399] on div "WO Lease started [DATE] 8:00 PM Show details Survey, sent via SMS Residesk Auto…" at bounding box center [991, 337] width 1154 height 476
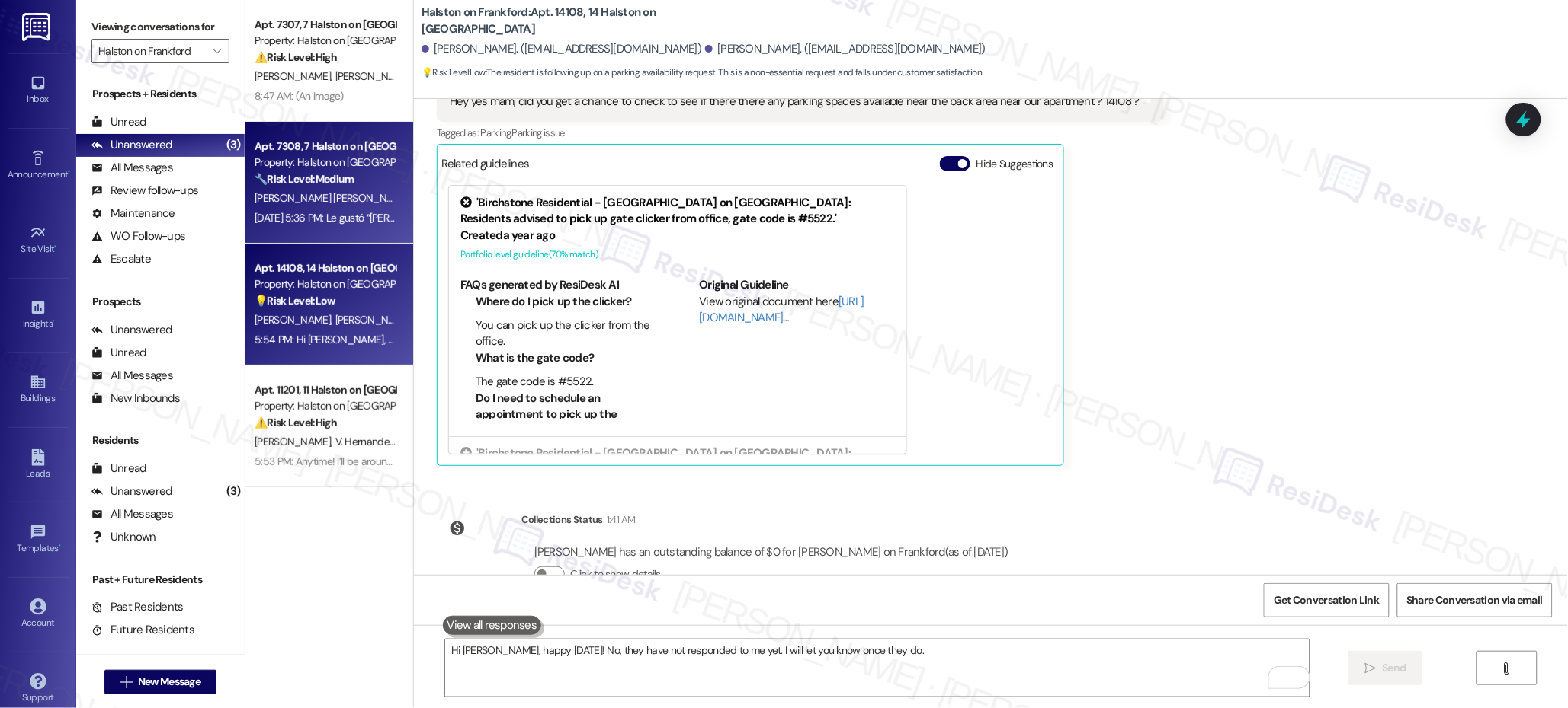
click at [330, 166] on div "Property: Halston on [GEOGRAPHIC_DATA]" at bounding box center [325, 163] width 141 height 16
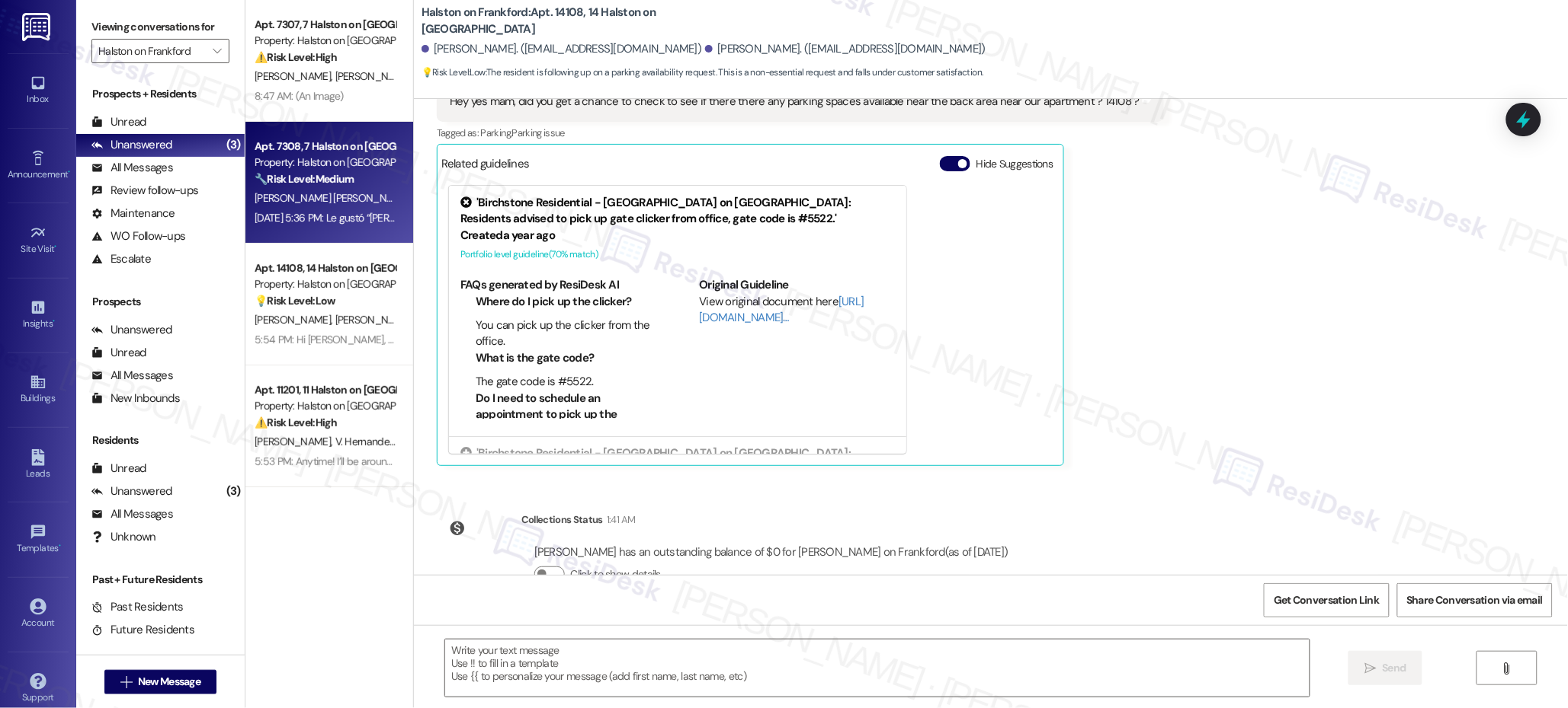
click at [330, 166] on div "Property: Halston on [GEOGRAPHIC_DATA]" at bounding box center [325, 163] width 141 height 16
type textarea "Fetching suggested responses. Please feel free to read through the conversation…"
click at [330, 166] on div "Property: Halston on [GEOGRAPHIC_DATA]" at bounding box center [325, 163] width 141 height 16
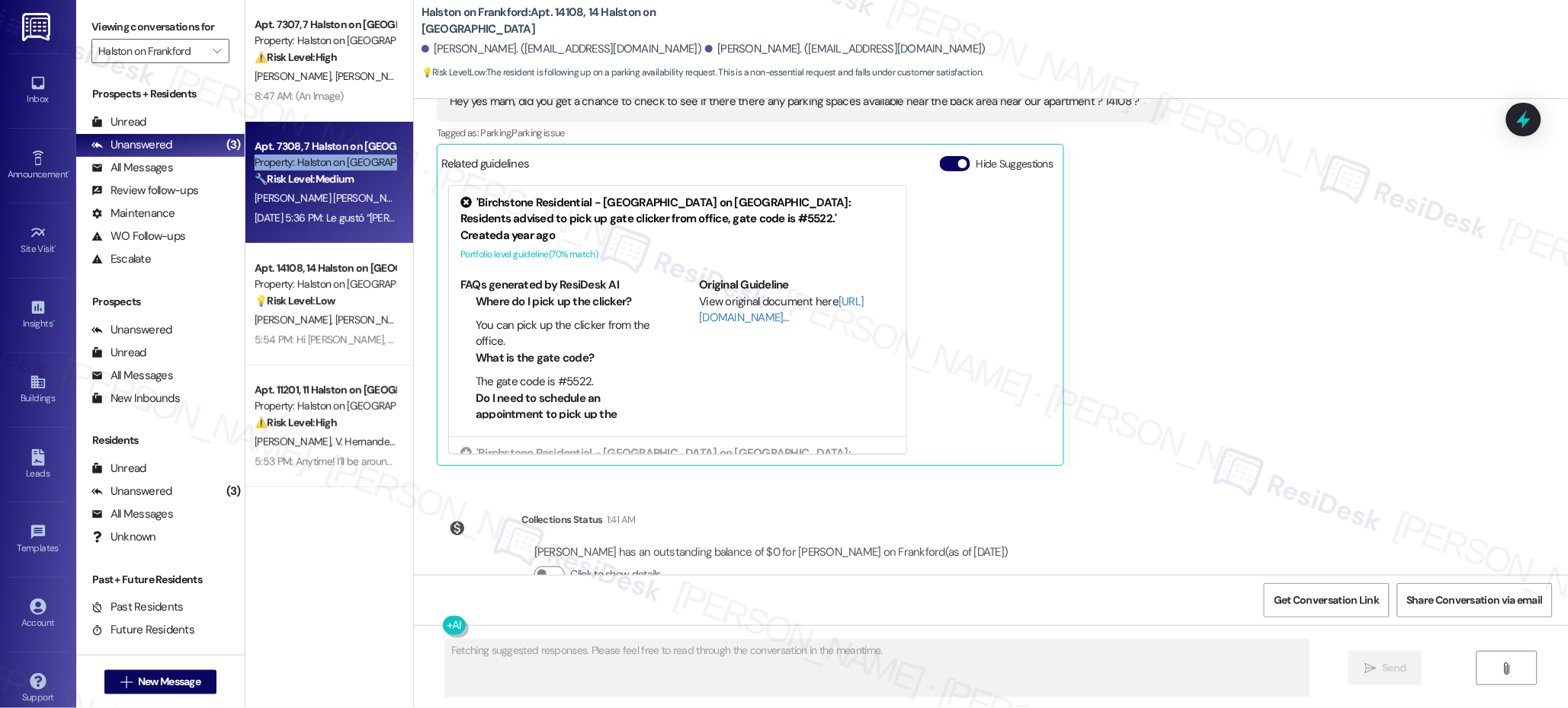
click at [330, 166] on div "Property: Halston on [GEOGRAPHIC_DATA]" at bounding box center [325, 163] width 141 height 16
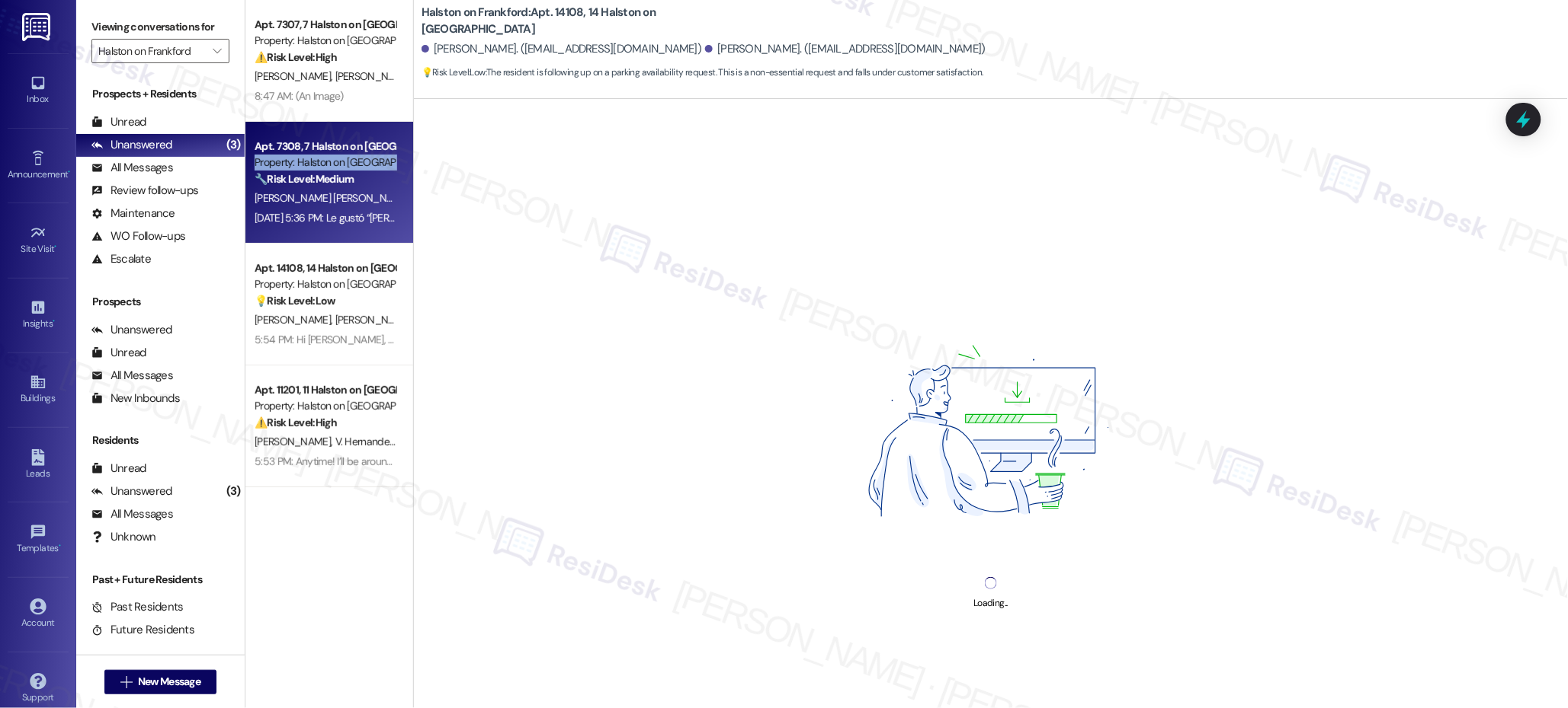
click at [330, 166] on div "Property: Halston on [GEOGRAPHIC_DATA]" at bounding box center [325, 163] width 141 height 16
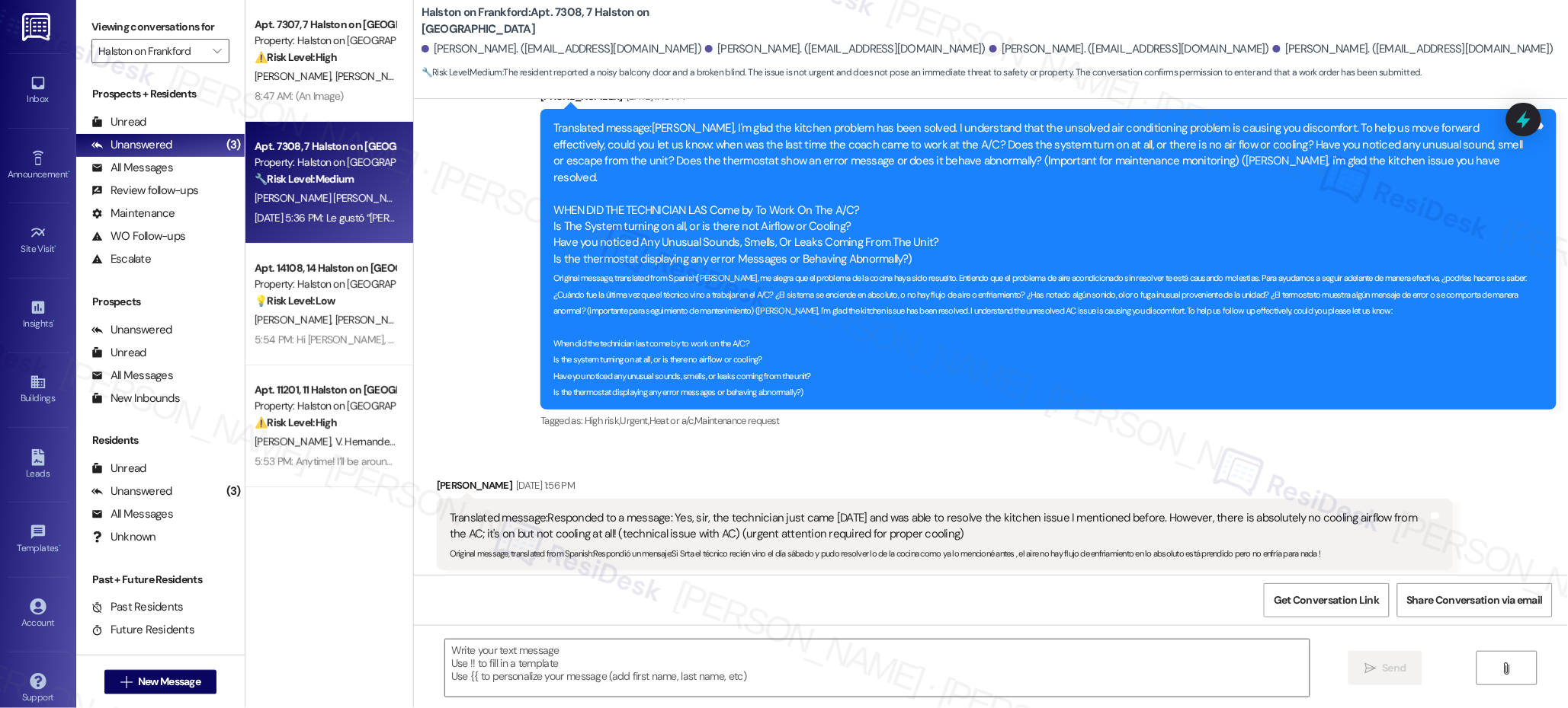
click at [334, 163] on div "Property: Halston on [GEOGRAPHIC_DATA]" at bounding box center [325, 163] width 141 height 16
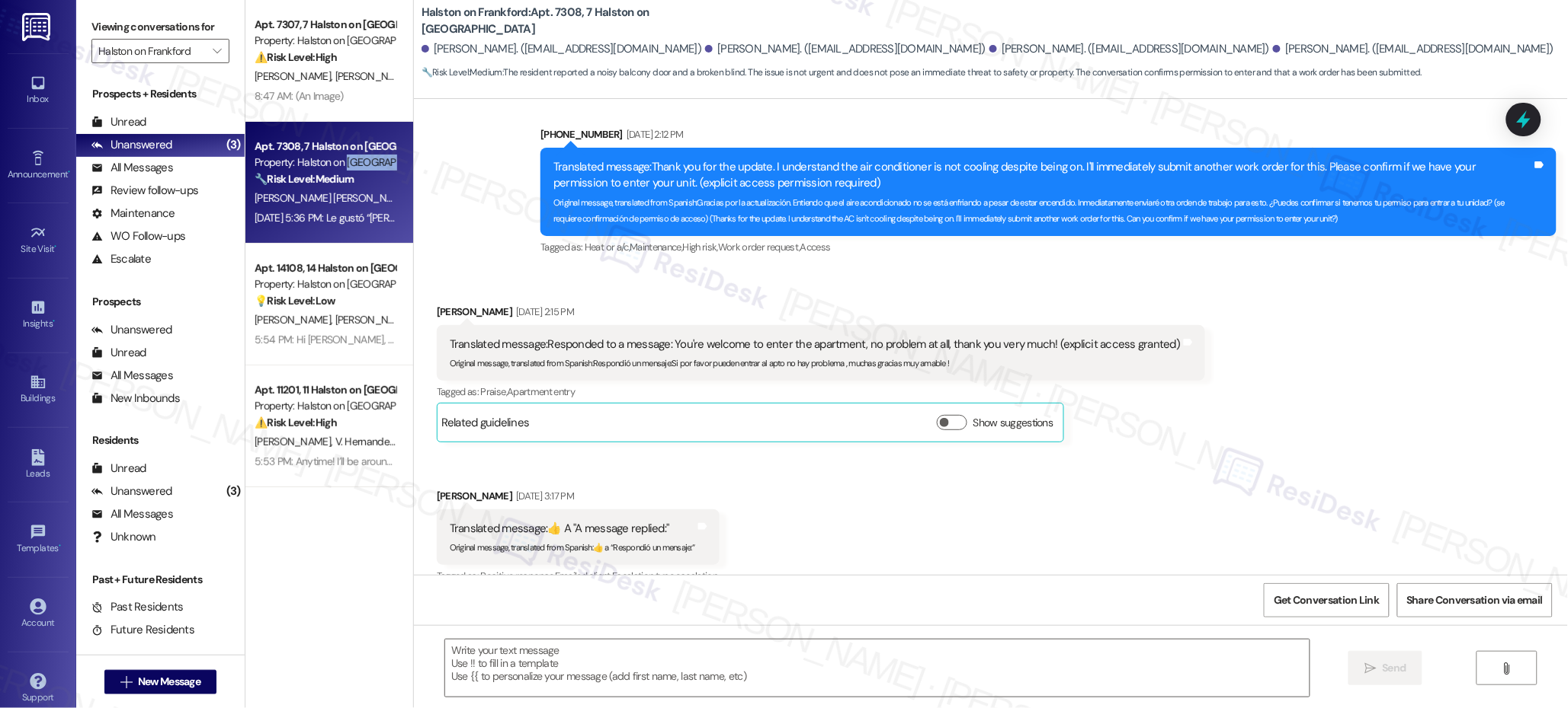
click at [334, 163] on div "Property: Halston on [GEOGRAPHIC_DATA]" at bounding box center [325, 163] width 141 height 16
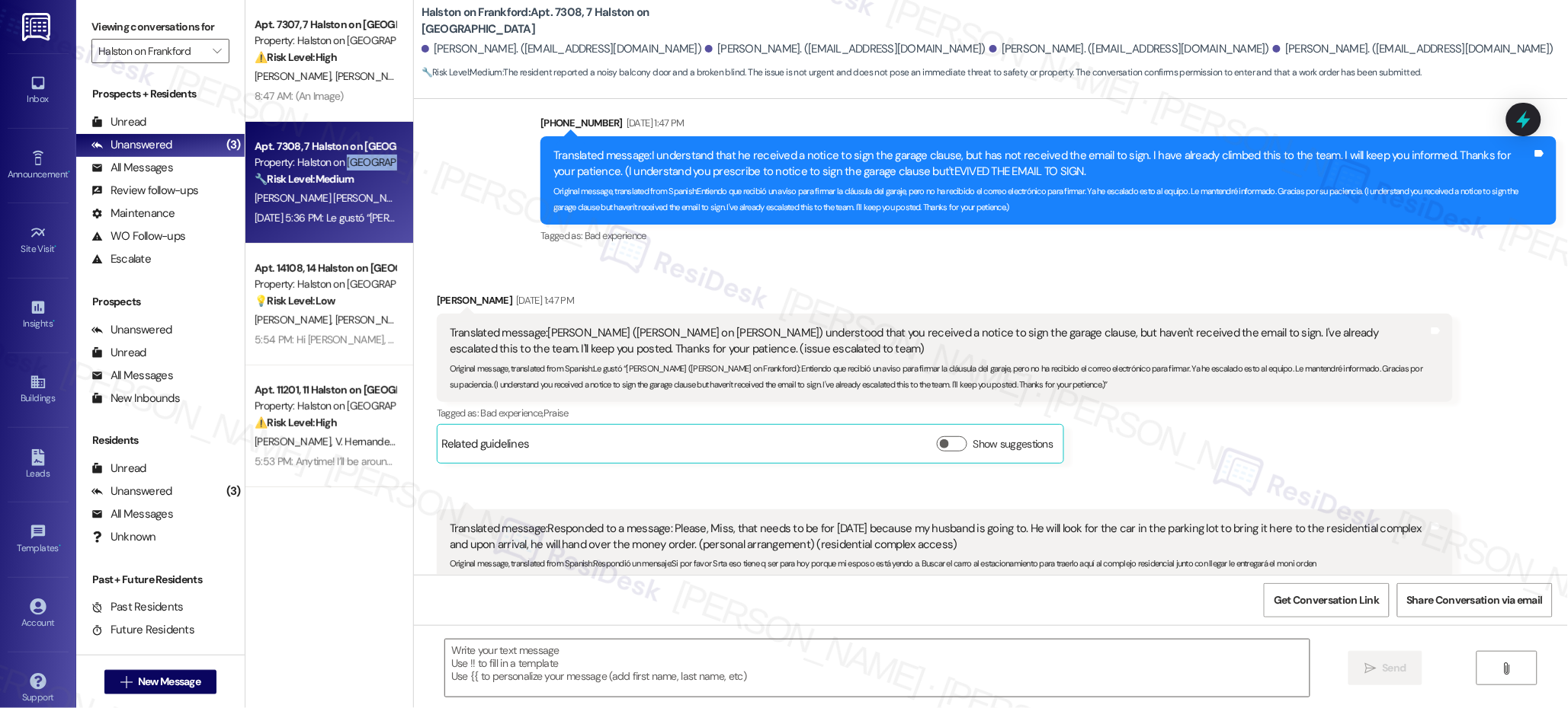
type textarea "Fetching suggested responses. Please feel free to read through the conversation…"
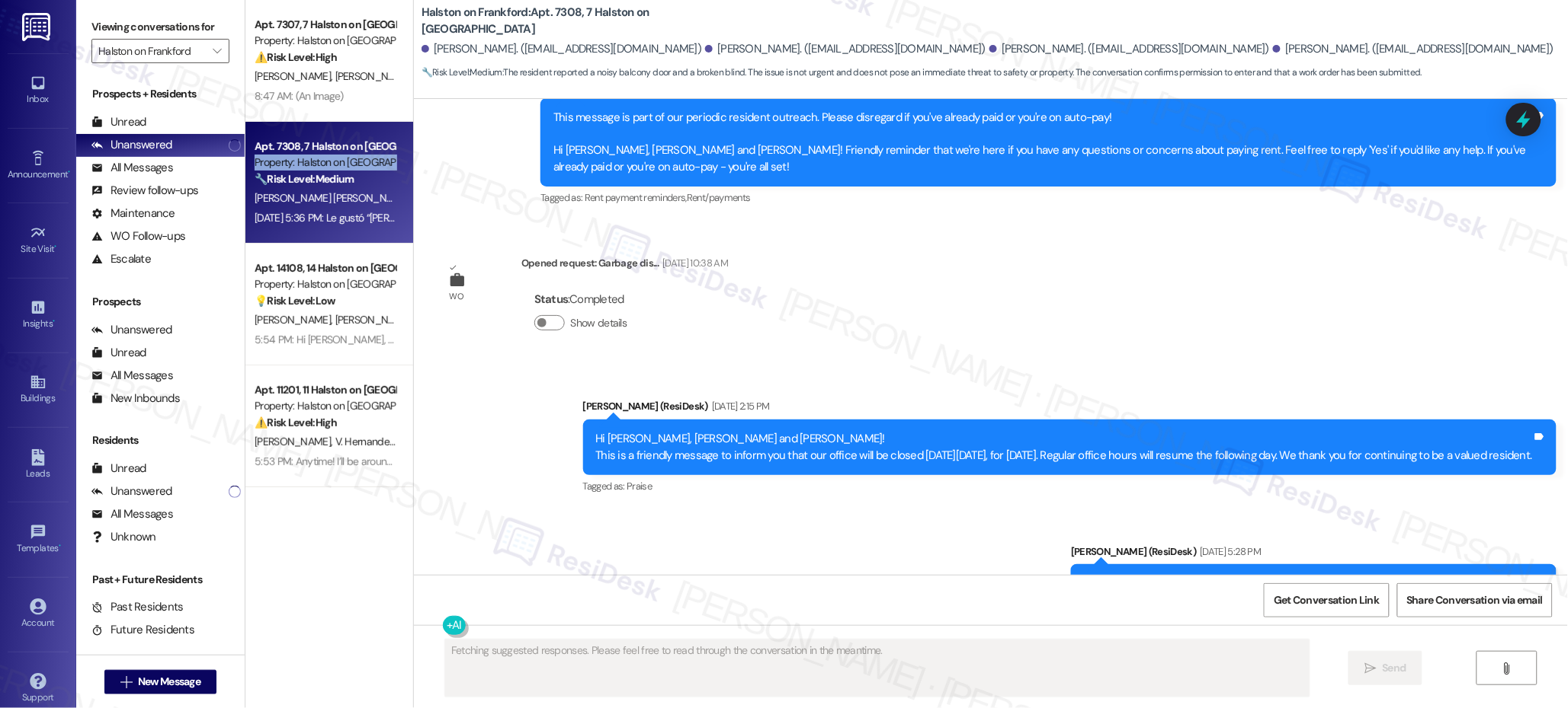
click at [335, 163] on div "Property: Halston on [GEOGRAPHIC_DATA]" at bounding box center [325, 163] width 141 height 16
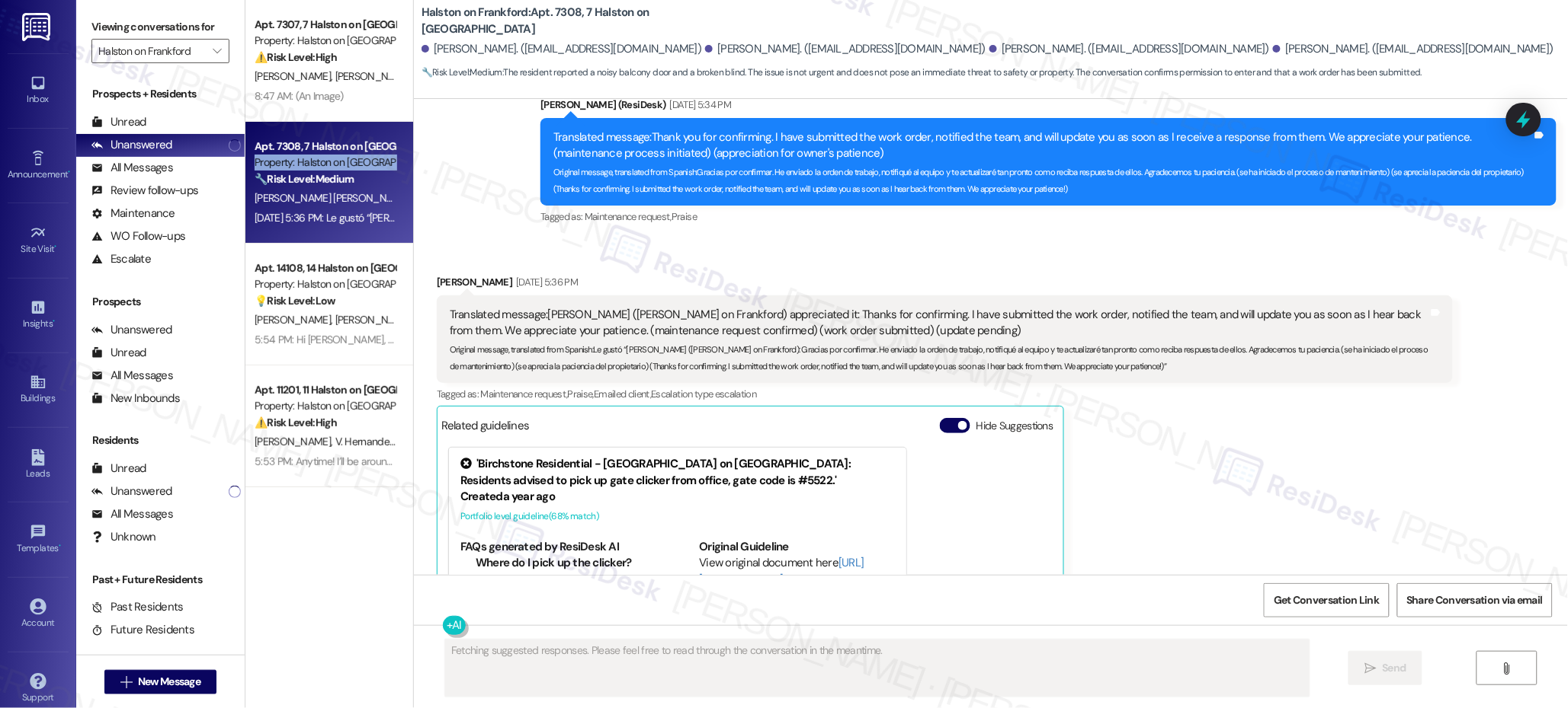
click at [335, 163] on div "Property: Halston on [GEOGRAPHIC_DATA]" at bounding box center [325, 163] width 141 height 16
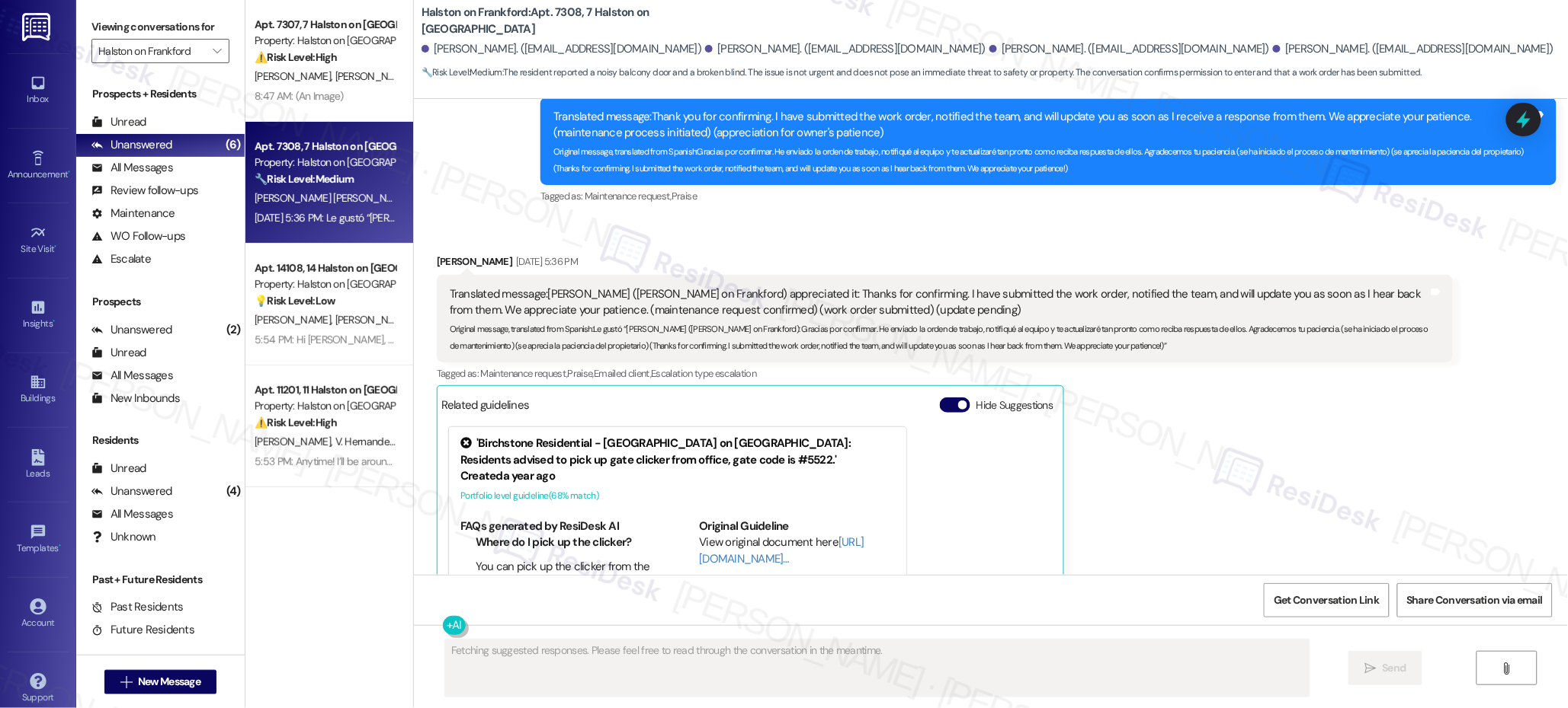
drag, startPoint x: 1079, startPoint y: 370, endPoint x: 1150, endPoint y: 389, distance: 73.5
click at [1079, 370] on div "[PERSON_NAME] [DATE] 5:36 PM Translated message: [PERSON_NAME] ([PERSON_NAME] o…" at bounding box center [945, 480] width 1016 height 454
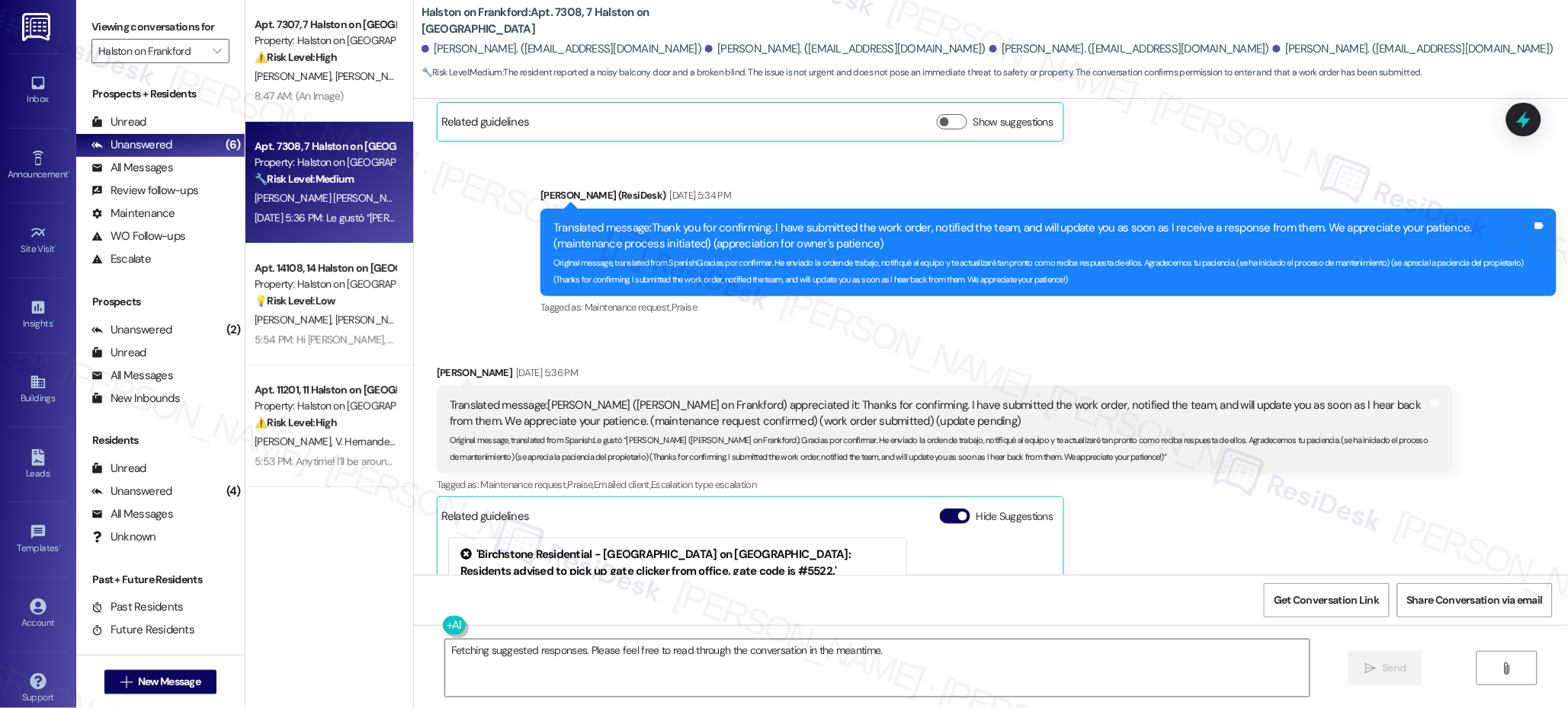
scroll to position [12560, 0]
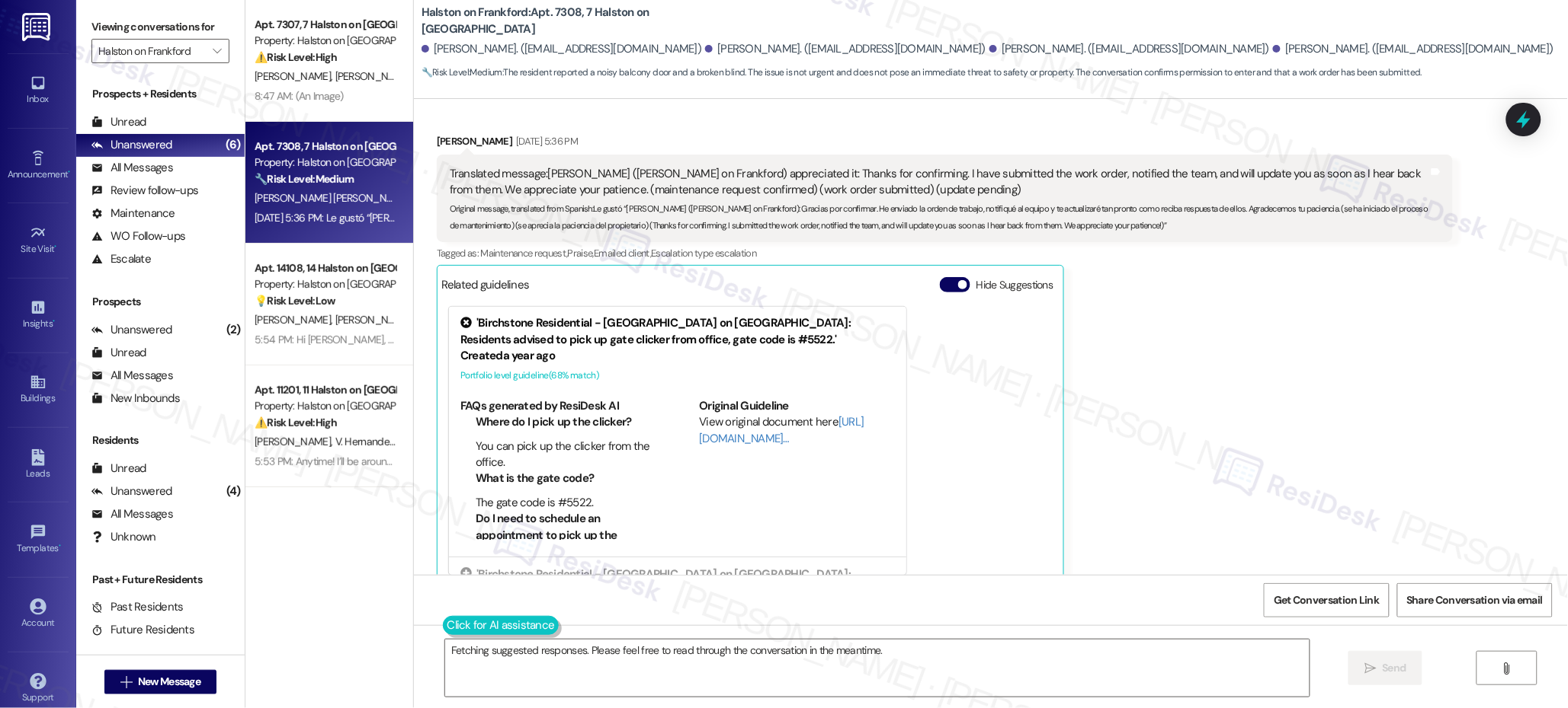
click at [443, 626] on button at bounding box center [501, 626] width 117 height 19
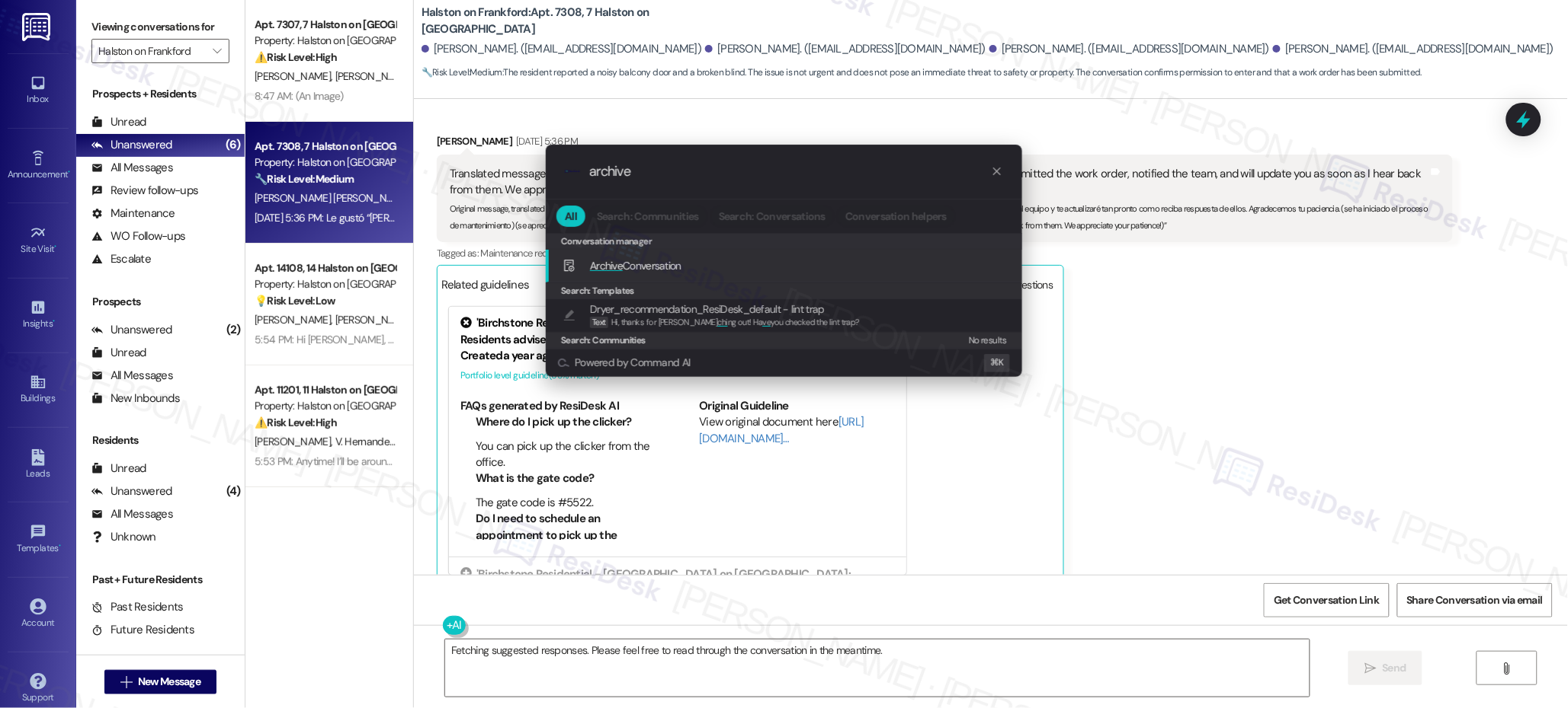
type input "archive"
drag, startPoint x: 657, startPoint y: 283, endPoint x: 666, endPoint y: 271, distance: 15.0
click at [666, 271] on div "Conversation manager Archive Conversation Add shortcut Search: Templates Dryer_…" at bounding box center [784, 291] width 476 height 116
click at [666, 271] on span "Archive Conversation" at bounding box center [635, 266] width 91 height 14
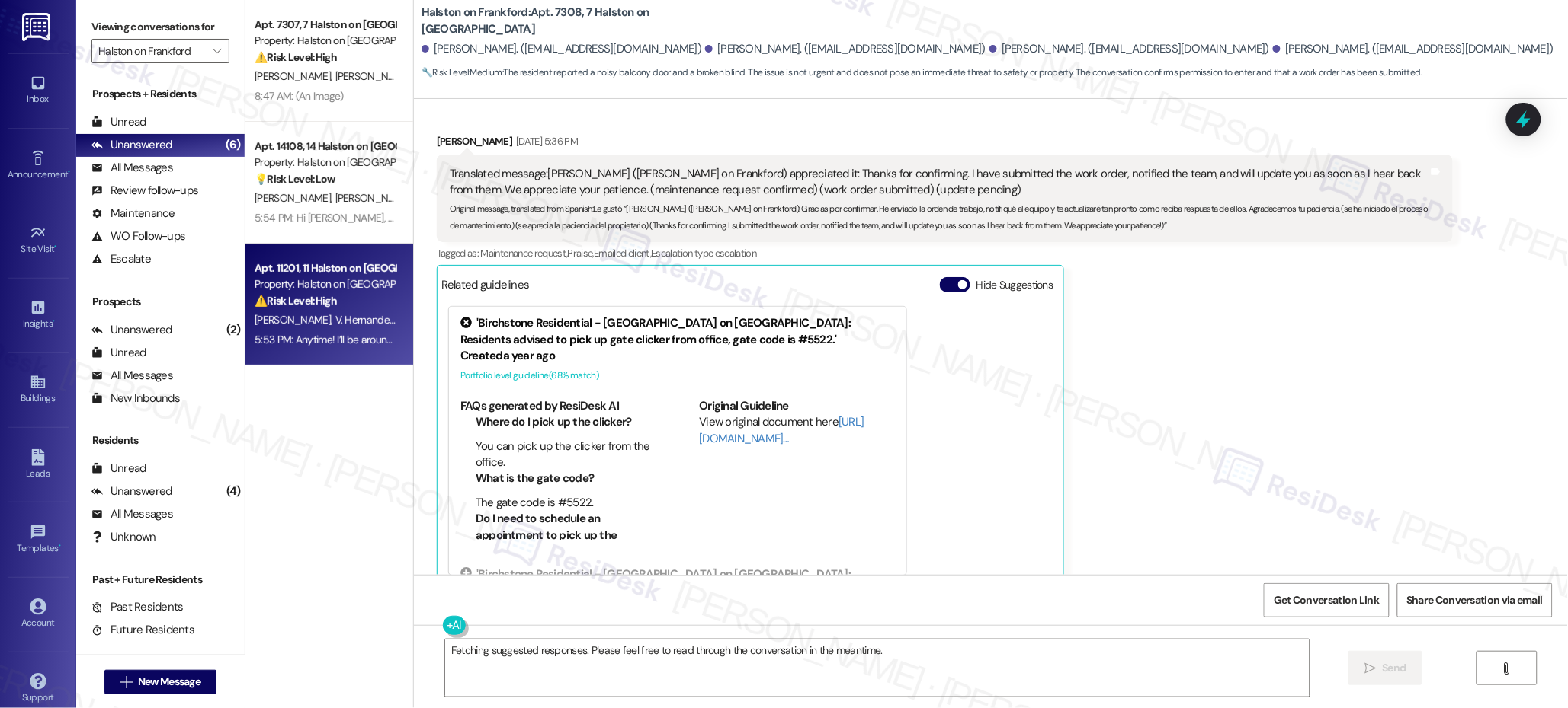
click at [363, 269] on div "Apt. 11201, 11 Halston on [GEOGRAPHIC_DATA]" at bounding box center [325, 269] width 141 height 16
click at [362, 271] on div "Apt. 11201, 11 Halston on [GEOGRAPHIC_DATA]" at bounding box center [325, 269] width 141 height 16
click at [361, 269] on div "Apt. 11201, 11 Halston on [GEOGRAPHIC_DATA]" at bounding box center [325, 269] width 141 height 16
click at [360, 267] on div "Apt. 11201, 11 Halston on [GEOGRAPHIC_DATA]" at bounding box center [325, 269] width 141 height 16
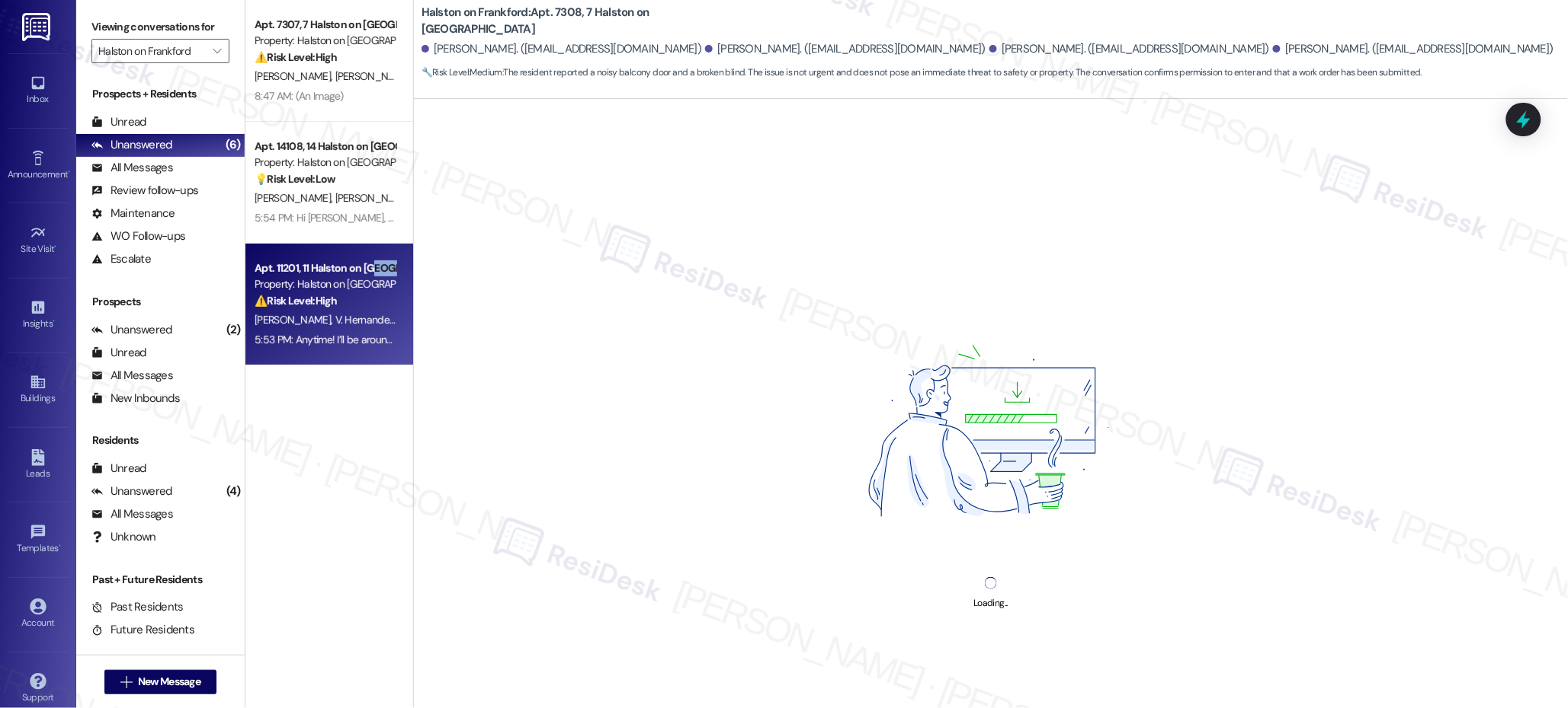
drag, startPoint x: 360, startPoint y: 267, endPoint x: 355, endPoint y: 250, distance: 17.7
click at [360, 266] on div "Apt. 11201, 11 Halston on [GEOGRAPHIC_DATA]" at bounding box center [325, 269] width 141 height 16
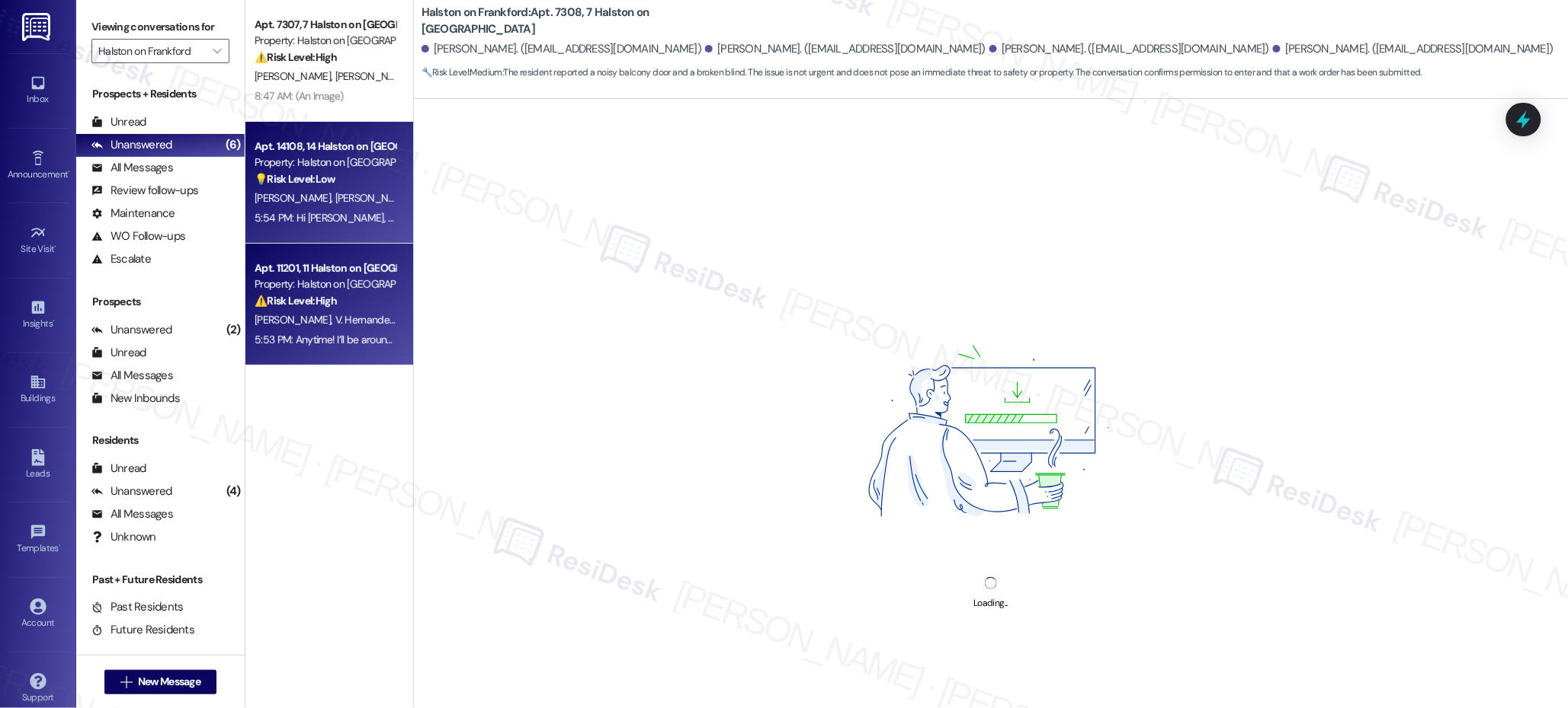
click at [339, 186] on div "Apt. 14108, 14 Halston on [GEOGRAPHIC_DATA] Property: Halston on Frankford 💡 Ri…" at bounding box center [325, 163] width 144 height 52
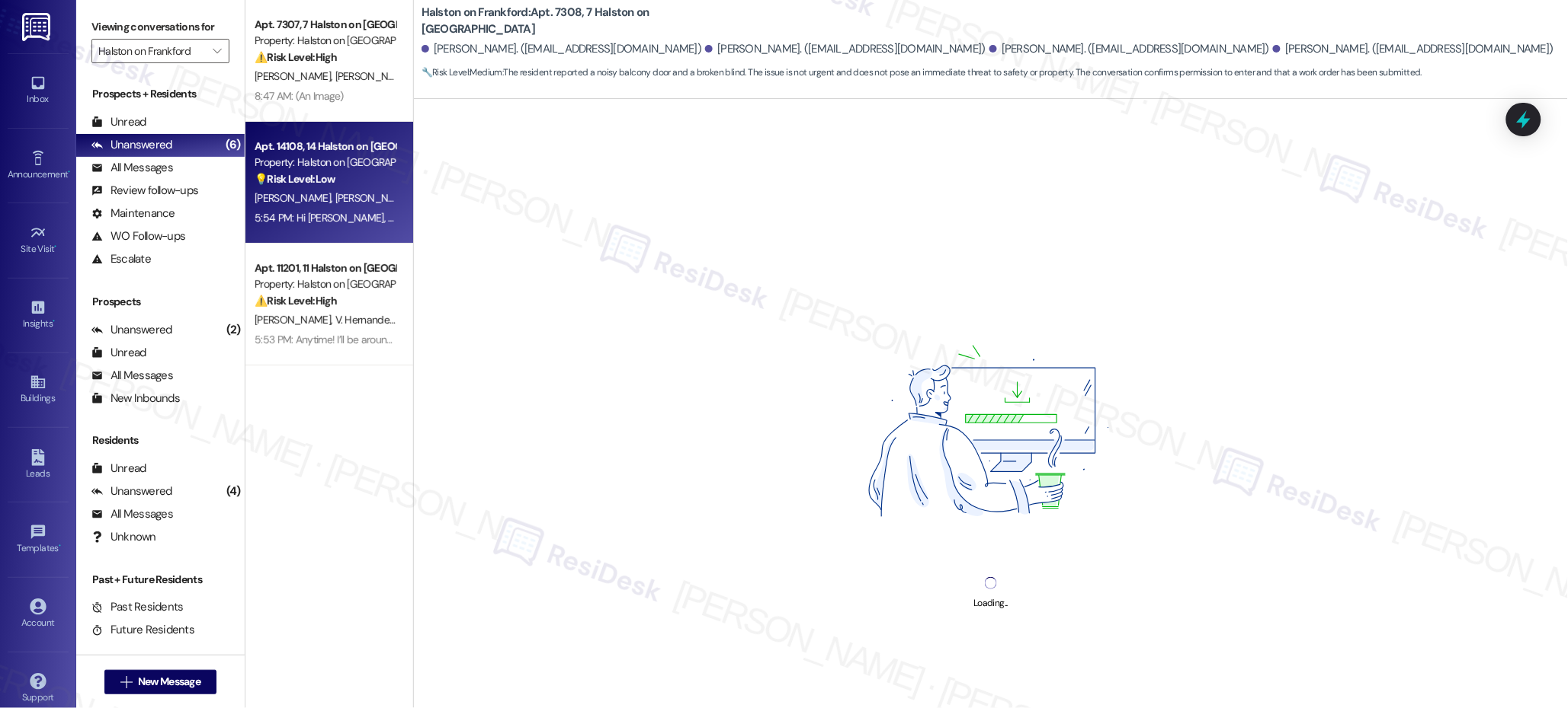
click at [339, 186] on div "💡 Risk Level: Low The resident is following up on a parking availability reques…" at bounding box center [325, 179] width 141 height 16
click at [338, 186] on div "💡 Risk Level: Low The resident is following up on a parking availability reques…" at bounding box center [325, 179] width 141 height 16
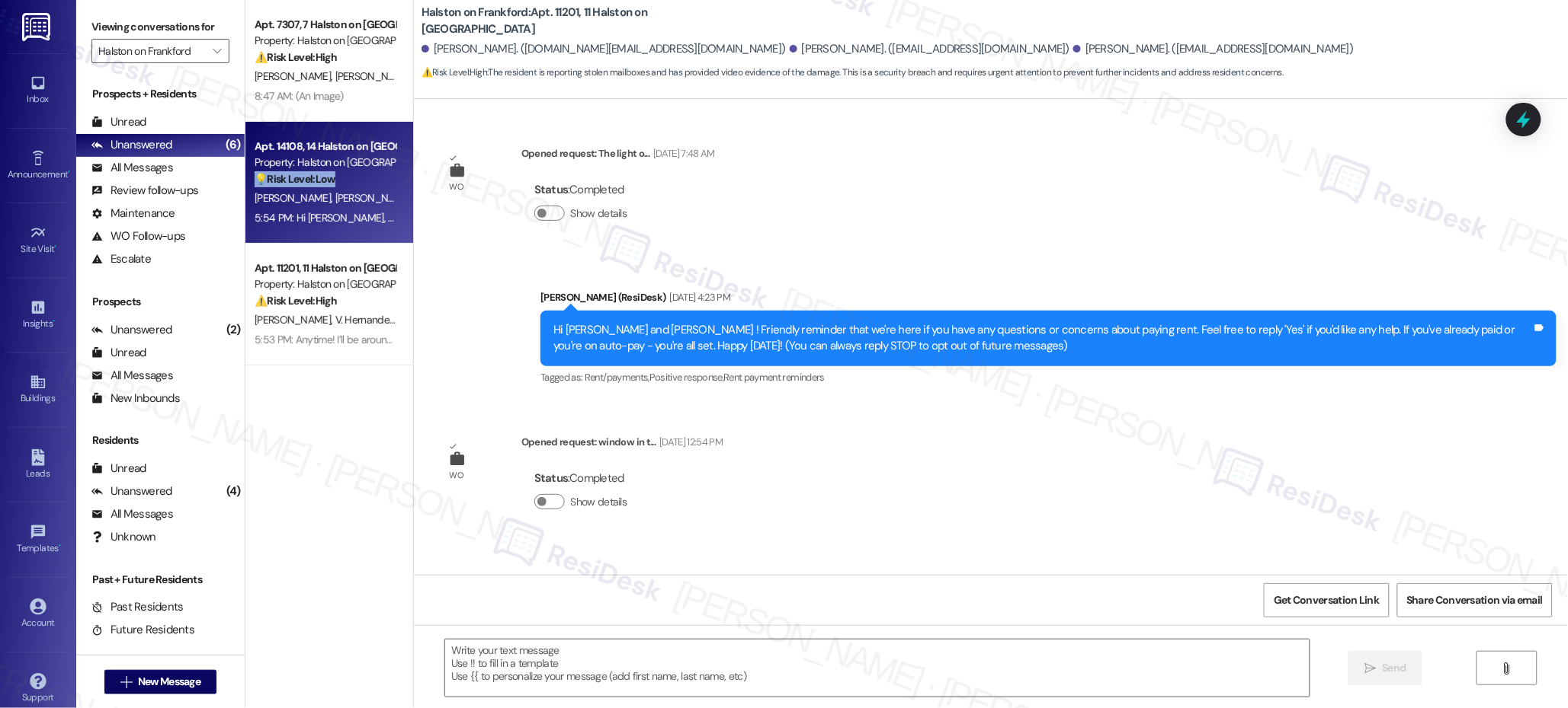
click at [339, 186] on div "💡 Risk Level: Low The resident is following up on a parking availability reques…" at bounding box center [325, 179] width 141 height 16
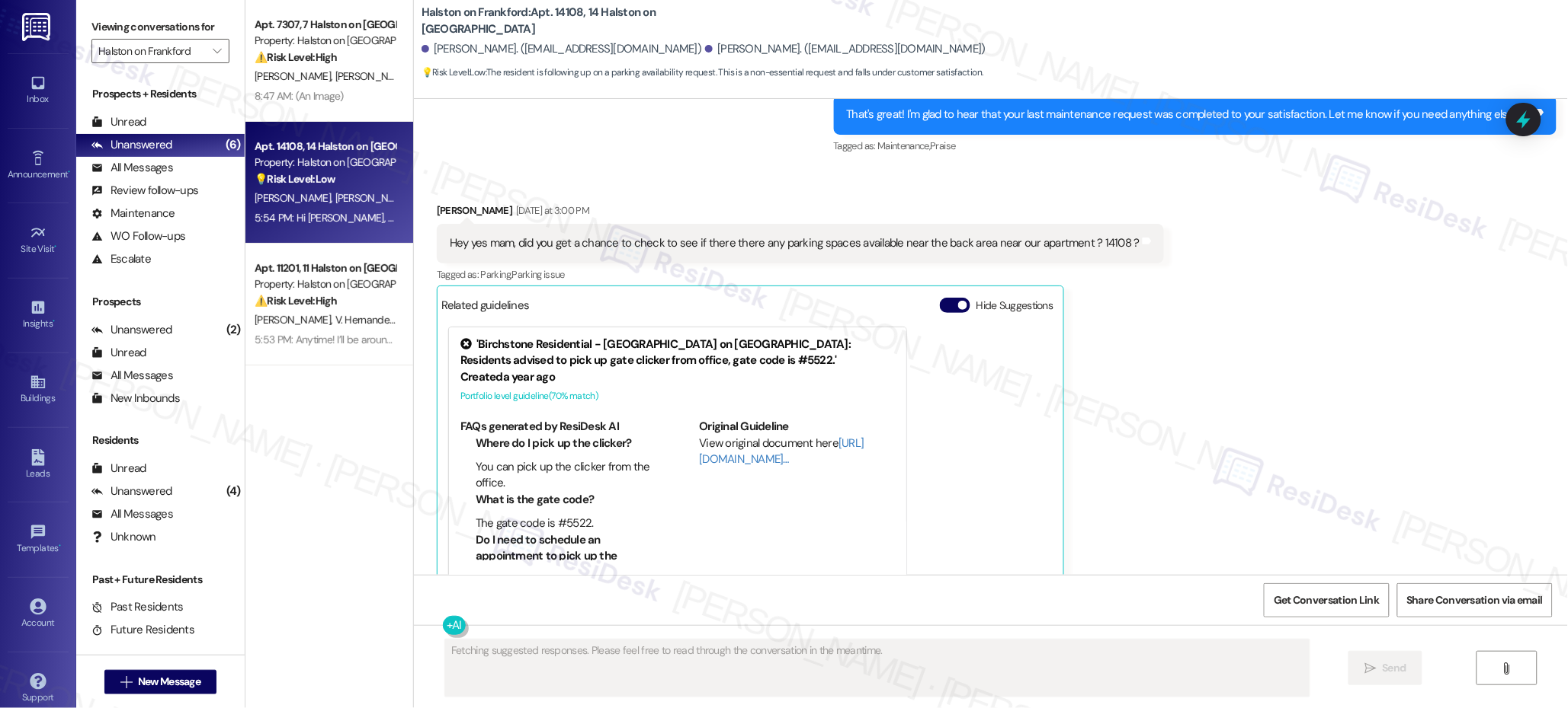
click at [339, 185] on div "💡 Risk Level: Low The resident is following up on a parking availability reques…" at bounding box center [325, 179] width 141 height 16
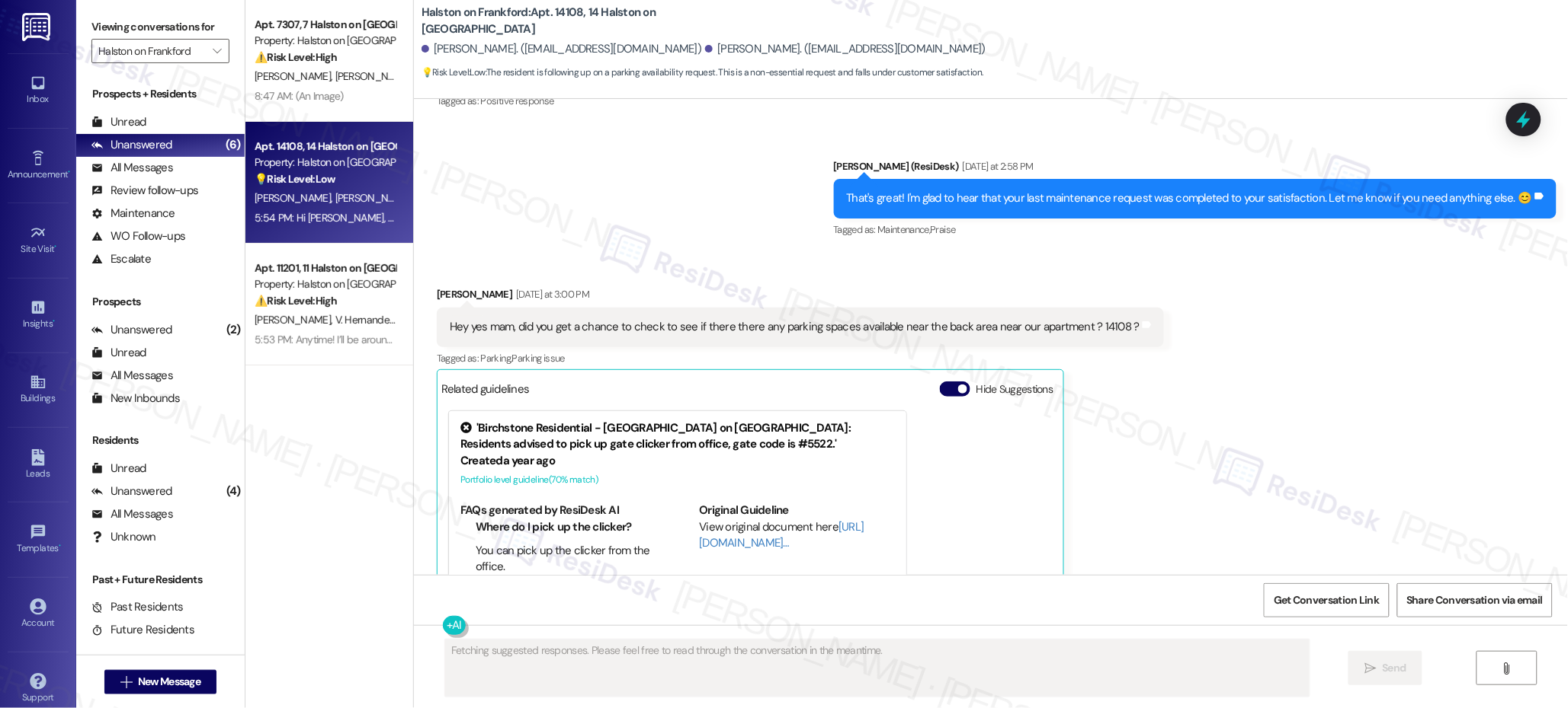
scroll to position [14368, 0]
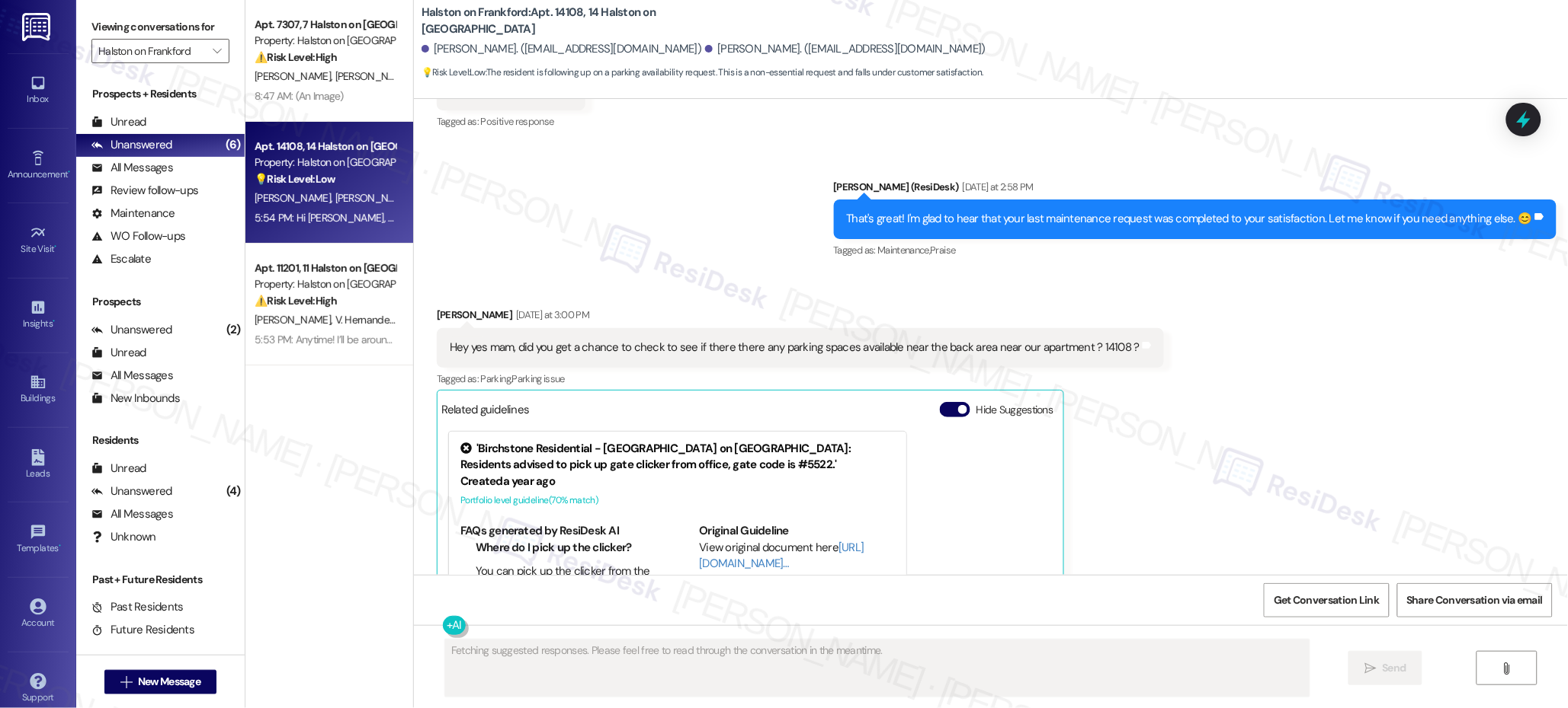
click at [339, 185] on div "💡 Risk Level: Low The resident is following up on a parking availability reques…" at bounding box center [325, 179] width 141 height 16
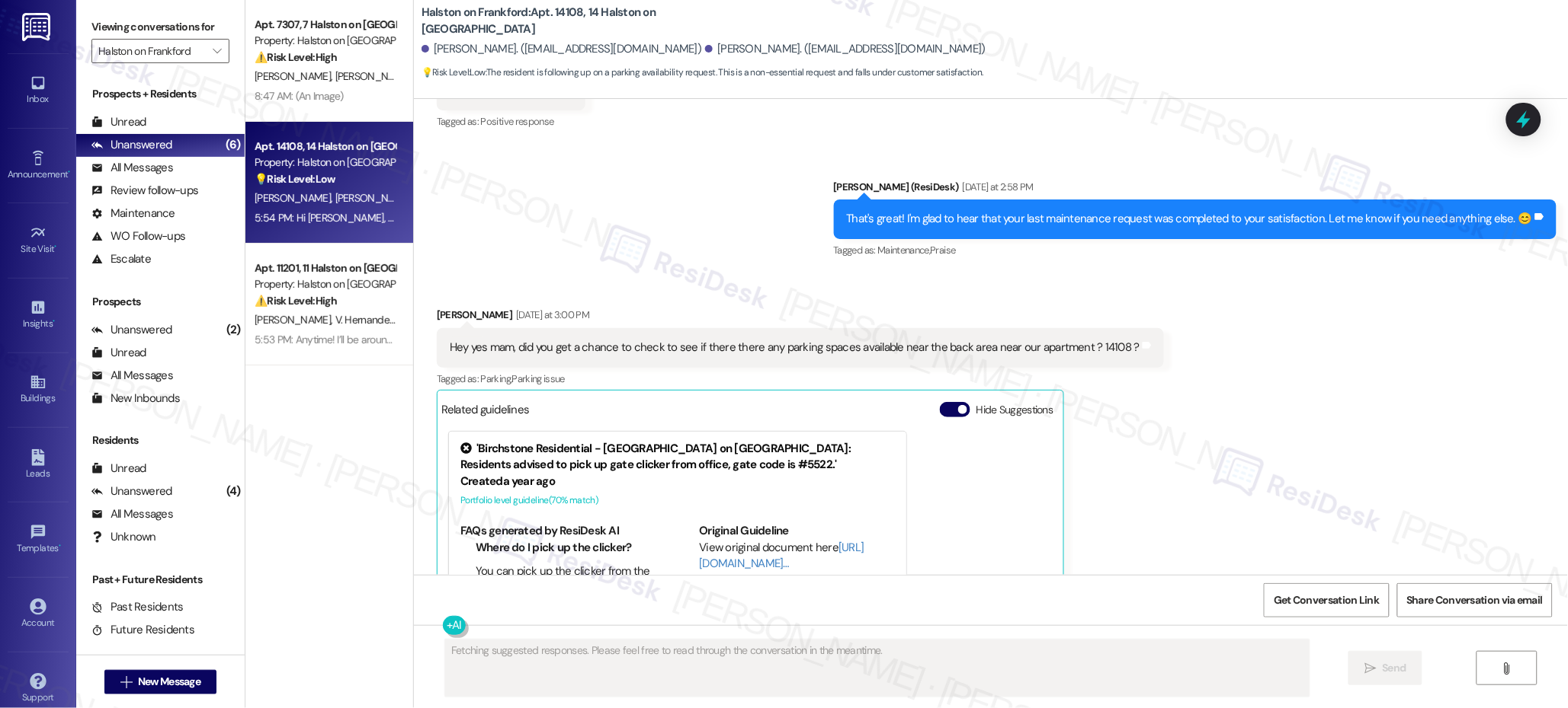
click at [339, 184] on div "💡 Risk Level: Low The resident is following up on a parking availability reques…" at bounding box center [325, 179] width 141 height 16
click at [339, 185] on div "💡 Risk Level: Low The resident is following up on a parking availability reques…" at bounding box center [325, 179] width 141 height 16
click at [137, 134] on div "Unanswered (6)" at bounding box center [161, 146] width 169 height 23
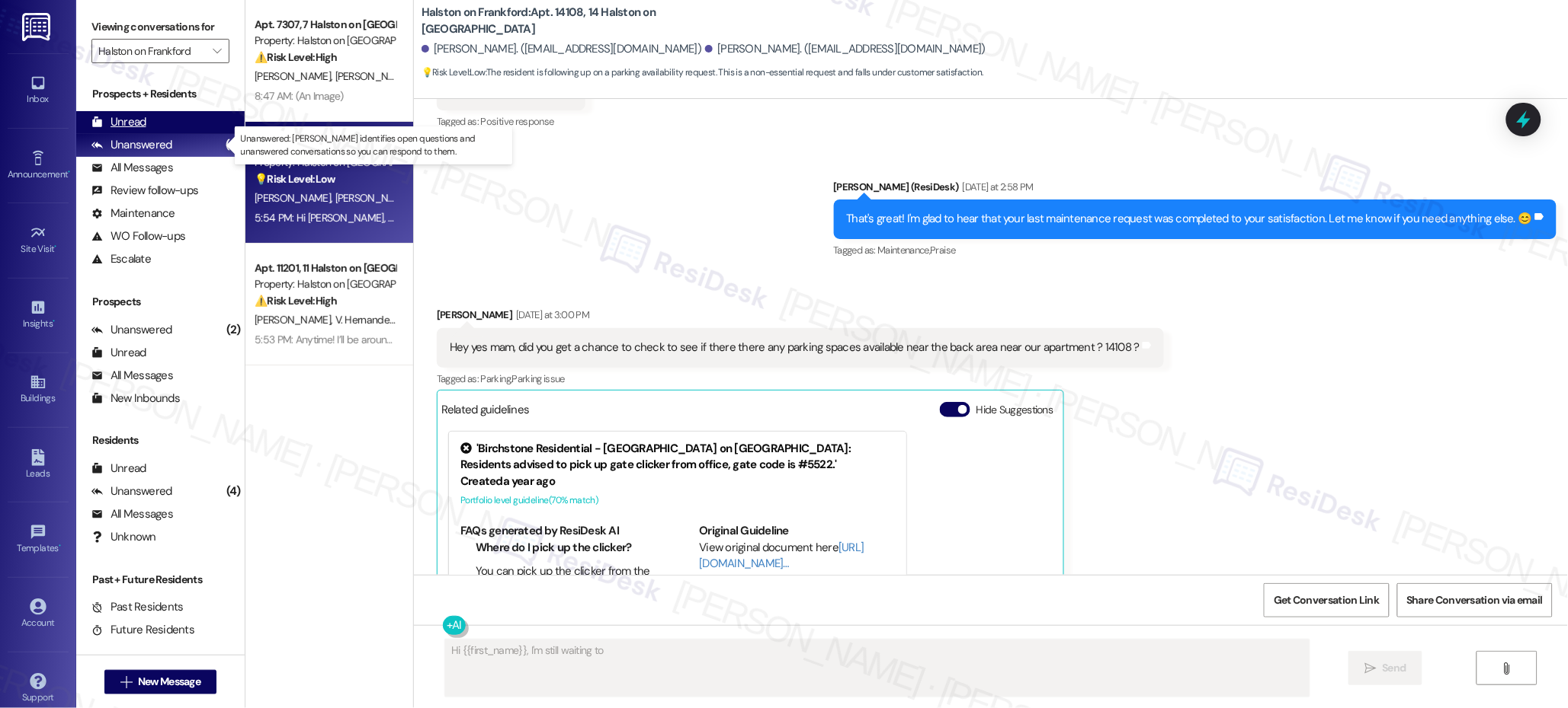
click at [129, 126] on div "Unread" at bounding box center [119, 122] width 54 height 16
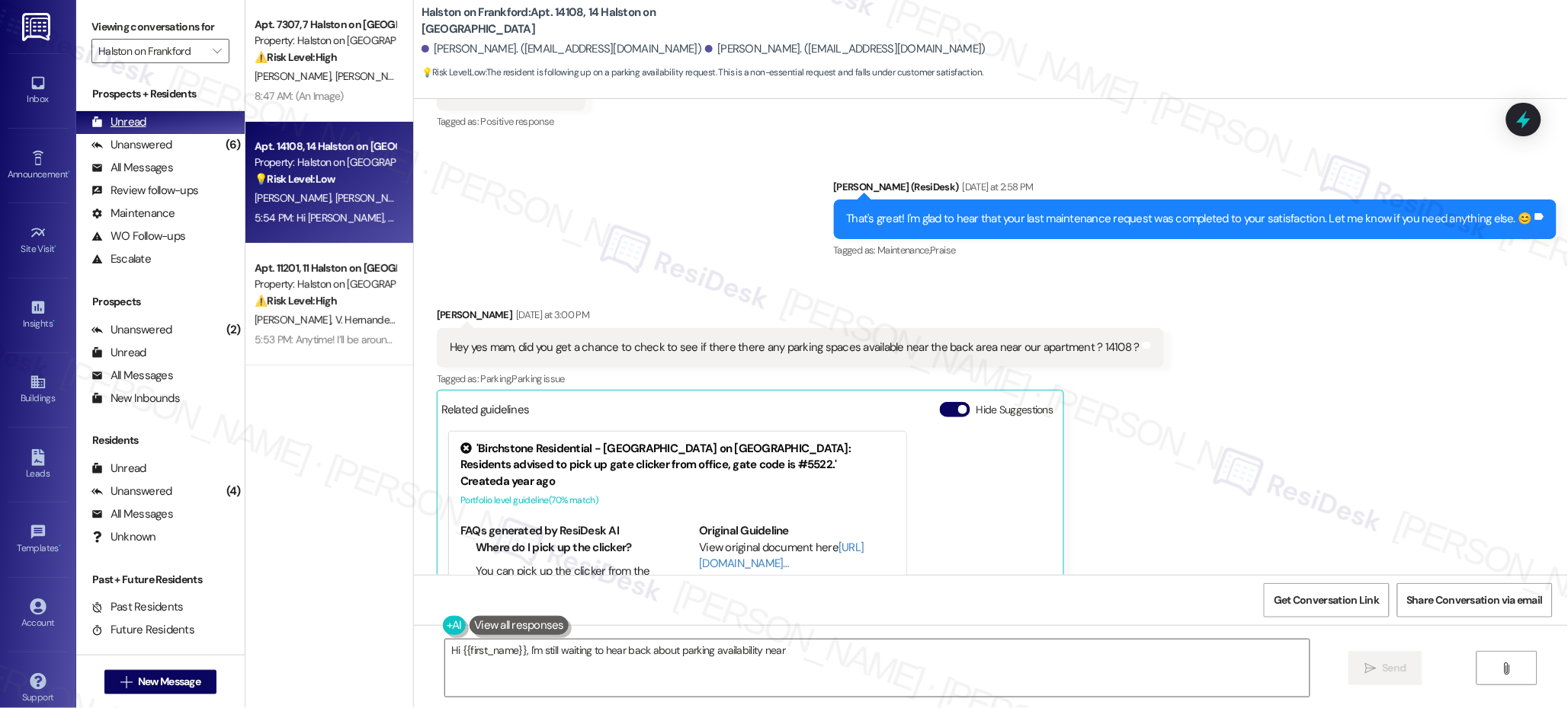
click at [129, 126] on div "Unread" at bounding box center [119, 122] width 54 height 16
type textarea "Hi {{first_name}}, I'm still waiting to hear back about parking availability ne…"
click at [129, 126] on div "Unread" at bounding box center [119, 122] width 54 height 16
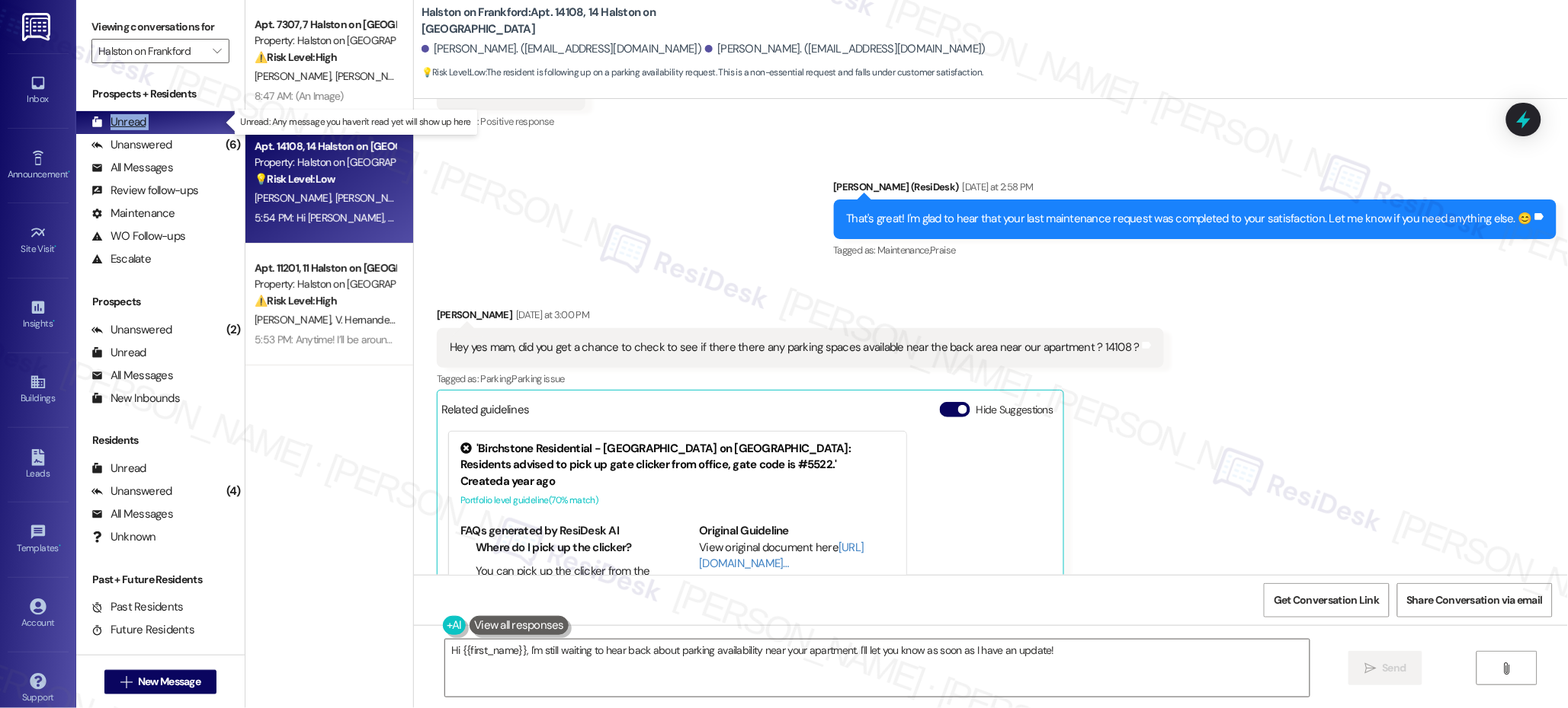
click at [129, 126] on div "Unread" at bounding box center [119, 122] width 54 height 16
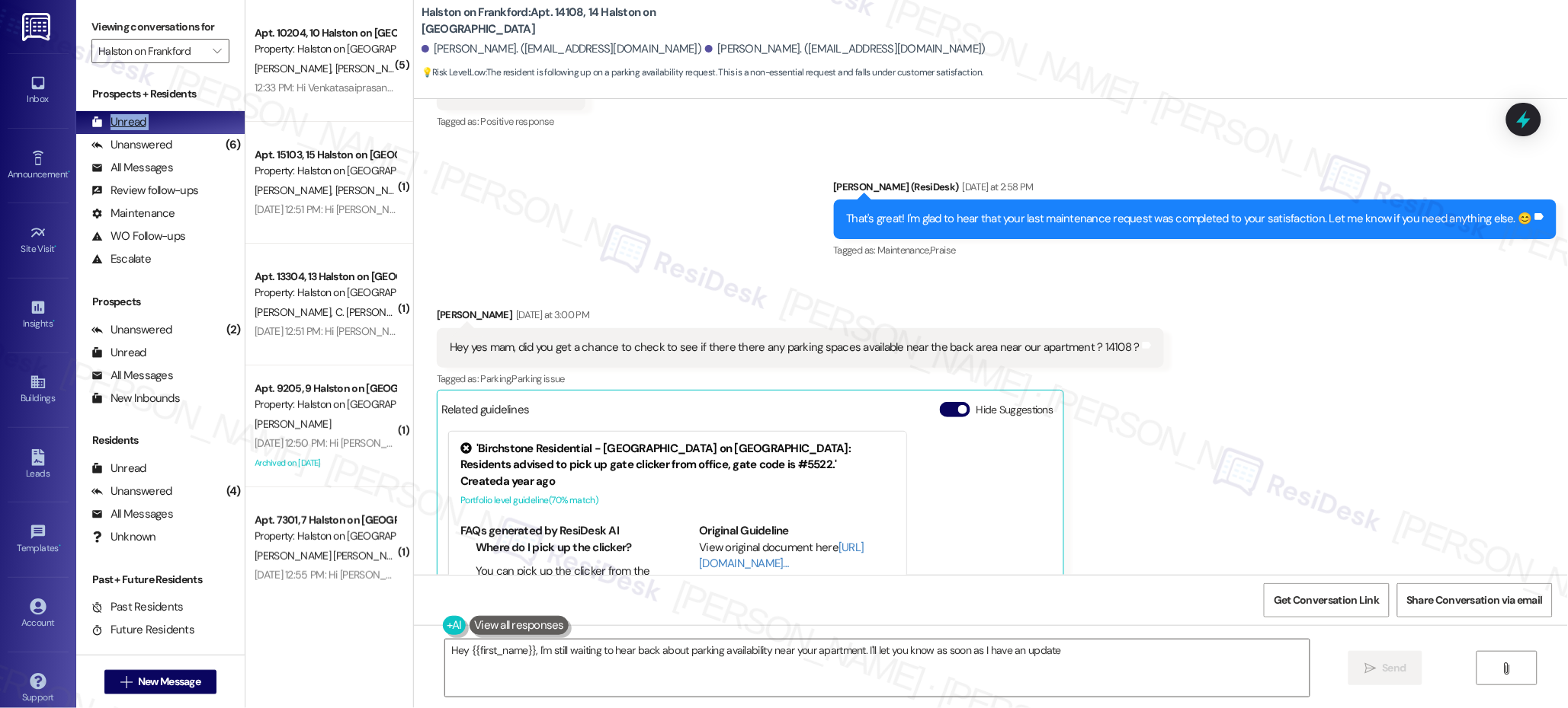
type textarea "Hey {{first_name}}, I'm still waiting to hear back about parking availability n…"
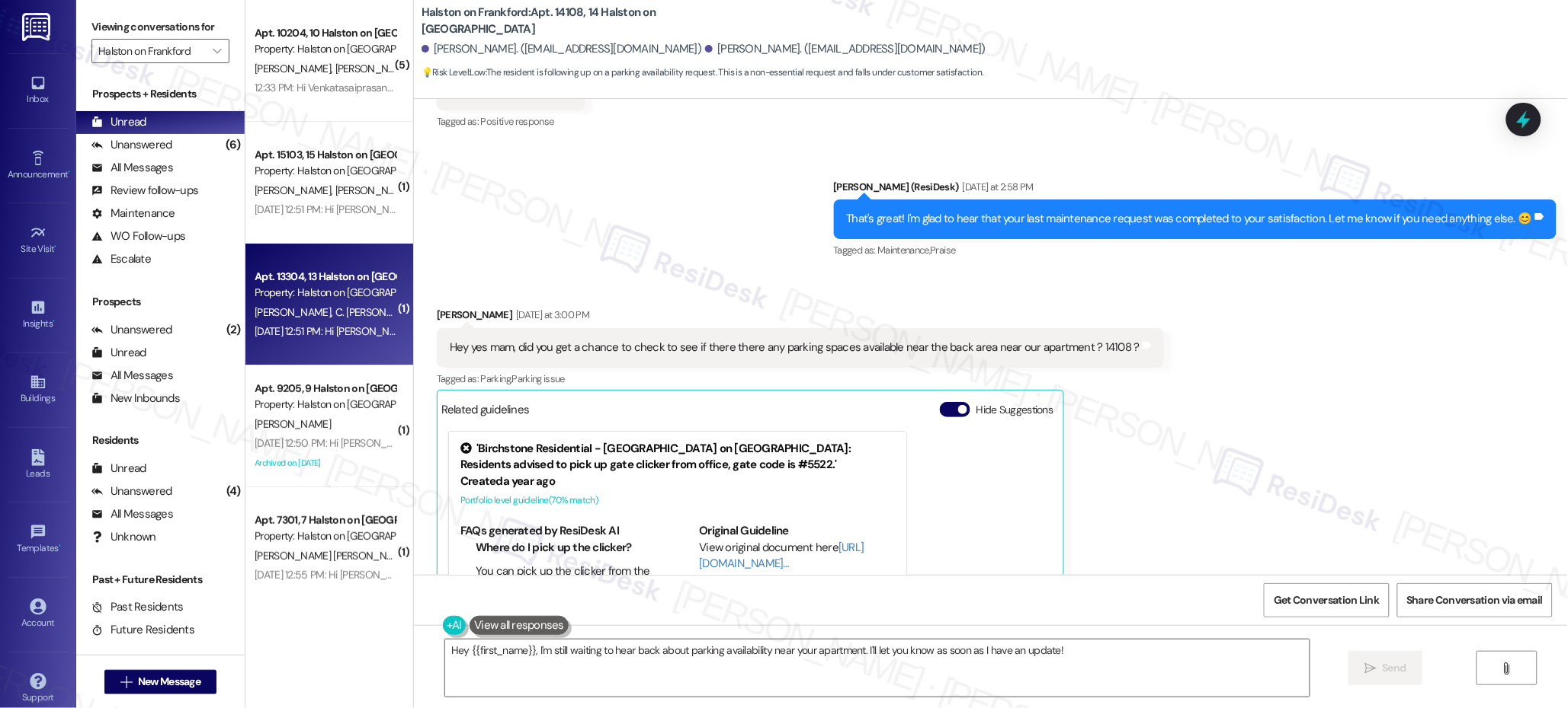
click at [266, 267] on div "Apt. 13304, 13 Halston on [GEOGRAPHIC_DATA] Property: [GEOGRAPHIC_DATA] on [GEO…" at bounding box center [325, 285] width 144 height 36
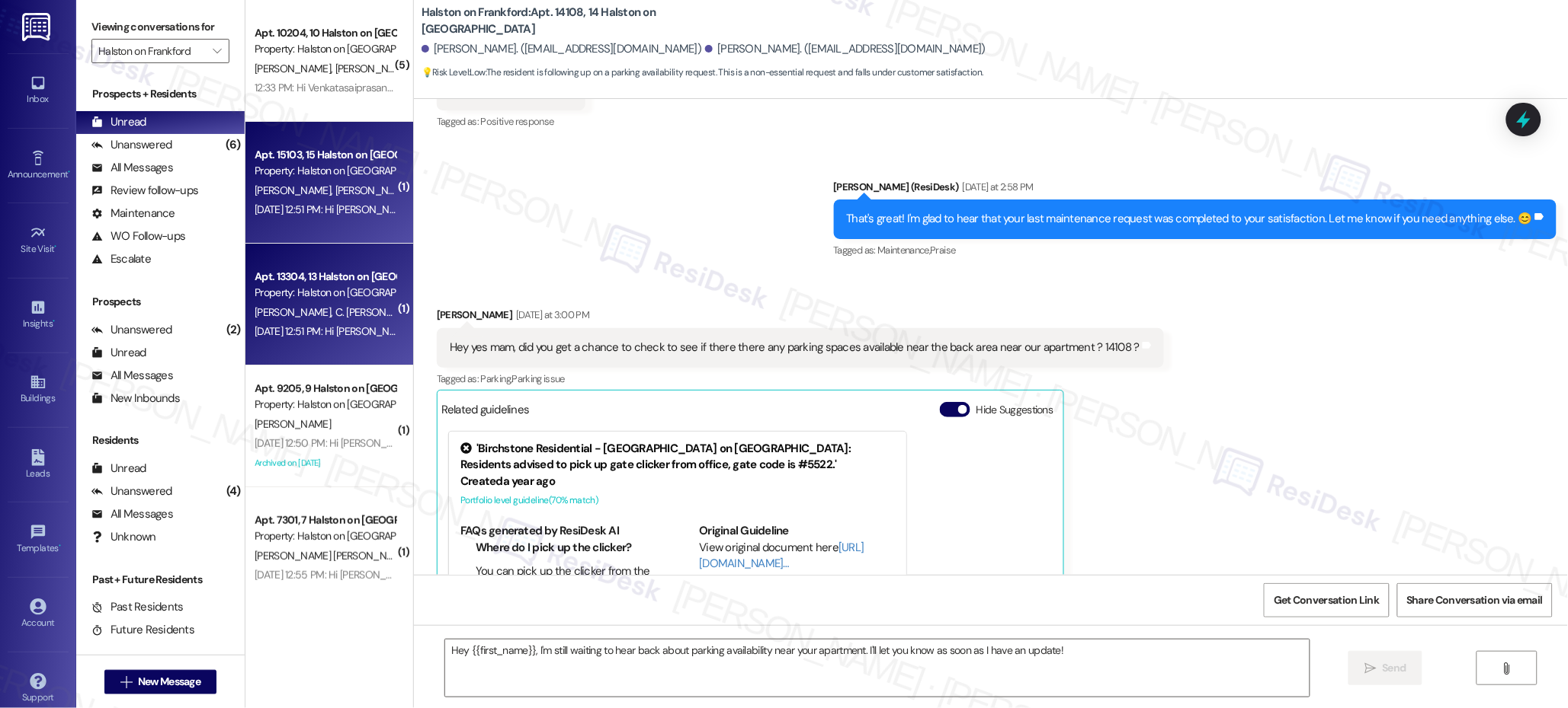
click at [294, 238] on div "Apt. 15103, 15 Halston on Frankford Property: Halston on [PERSON_NAME] [PERSON_…" at bounding box center [329, 183] width 168 height 122
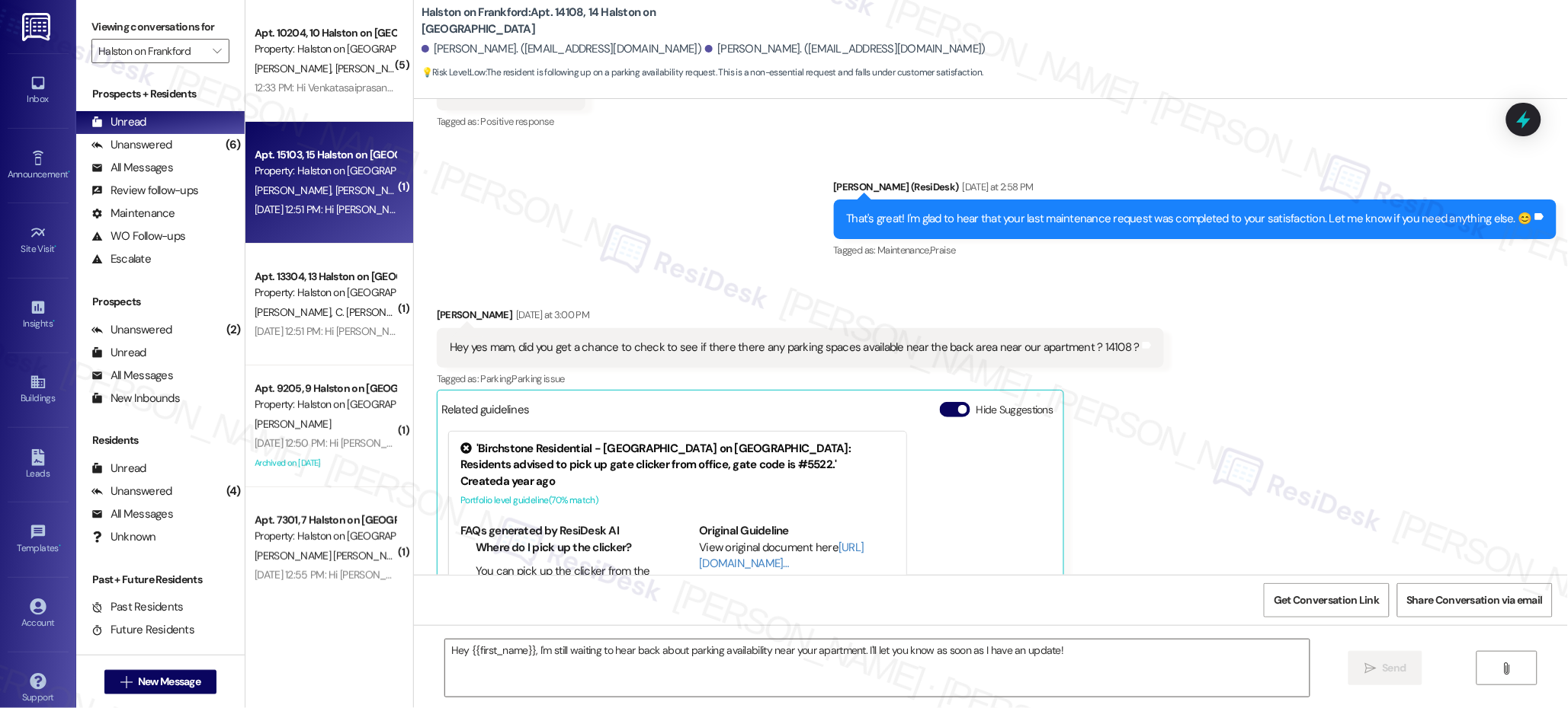
click at [300, 221] on div "Apt. 15103, 15 Halston on Frankford Property: Halston on [PERSON_NAME] [PERSON_…" at bounding box center [329, 183] width 168 height 122
drag, startPoint x: 294, startPoint y: 238, endPoint x: 300, endPoint y: 222, distance: 17.1
click at [300, 220] on div "Apt. 15103, 15 Halston on Frankford Property: Halston on [PERSON_NAME] [PERSON_…" at bounding box center [329, 183] width 168 height 122
type textarea "Fetching suggested responses. Please feel free to read through the conversation…"
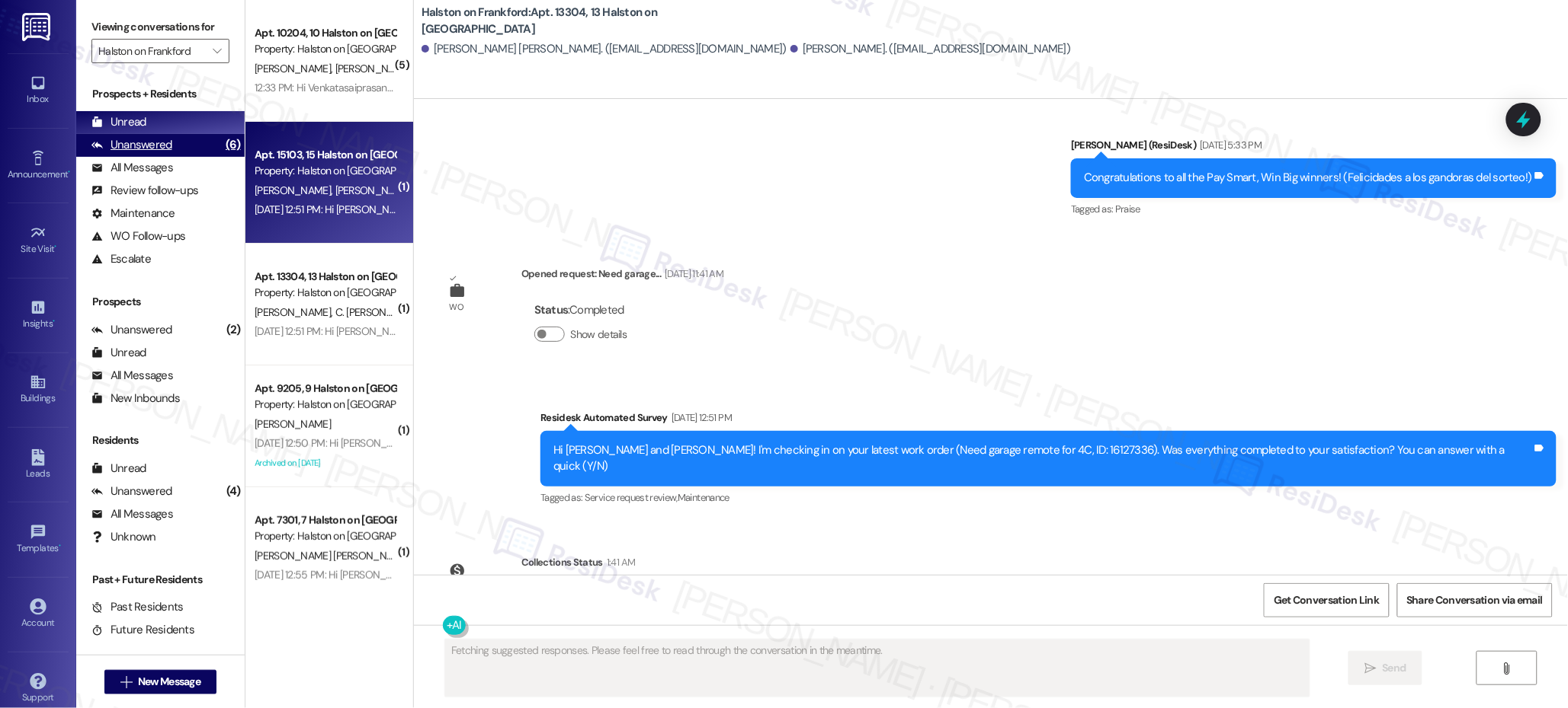
scroll to position [0, 0]
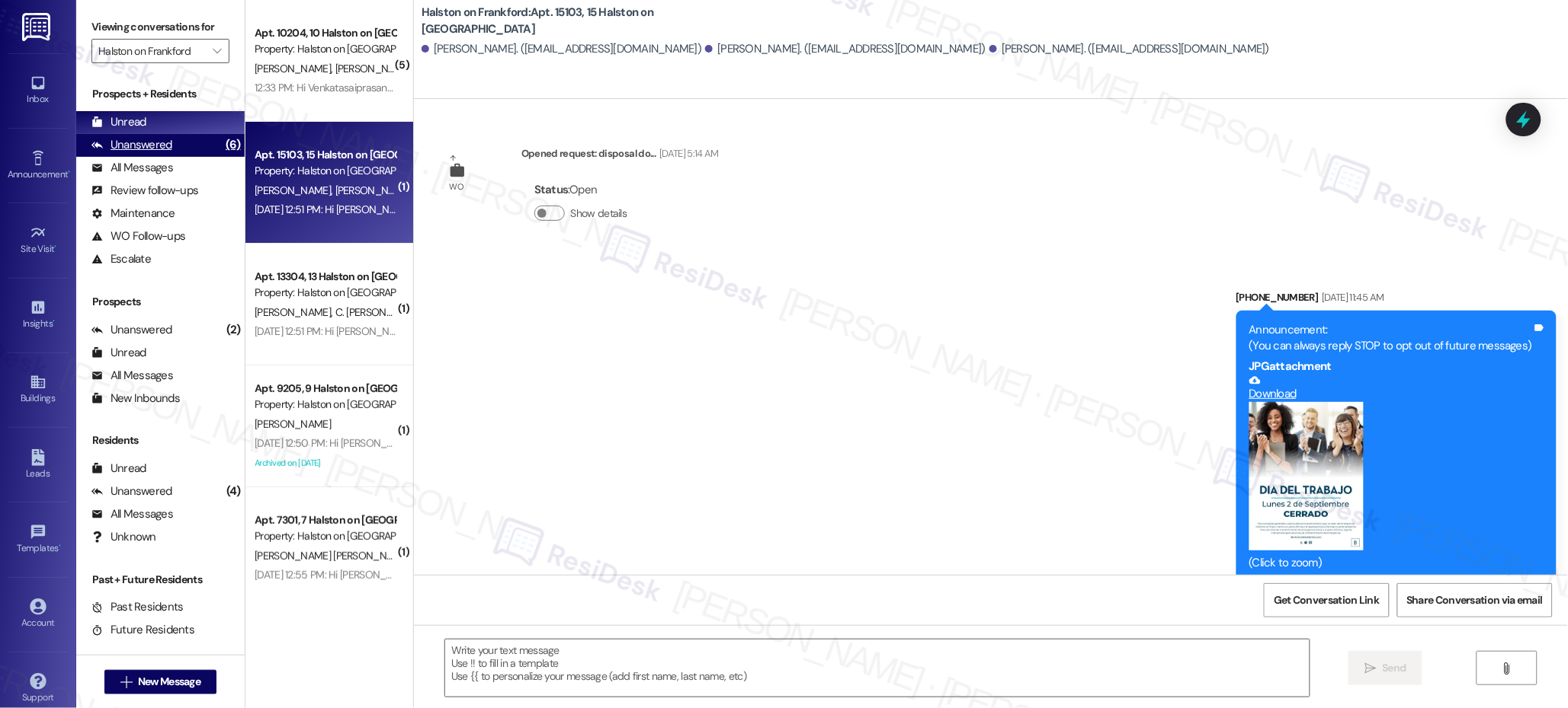
click at [188, 146] on div "Unanswered (6)" at bounding box center [161, 146] width 169 height 23
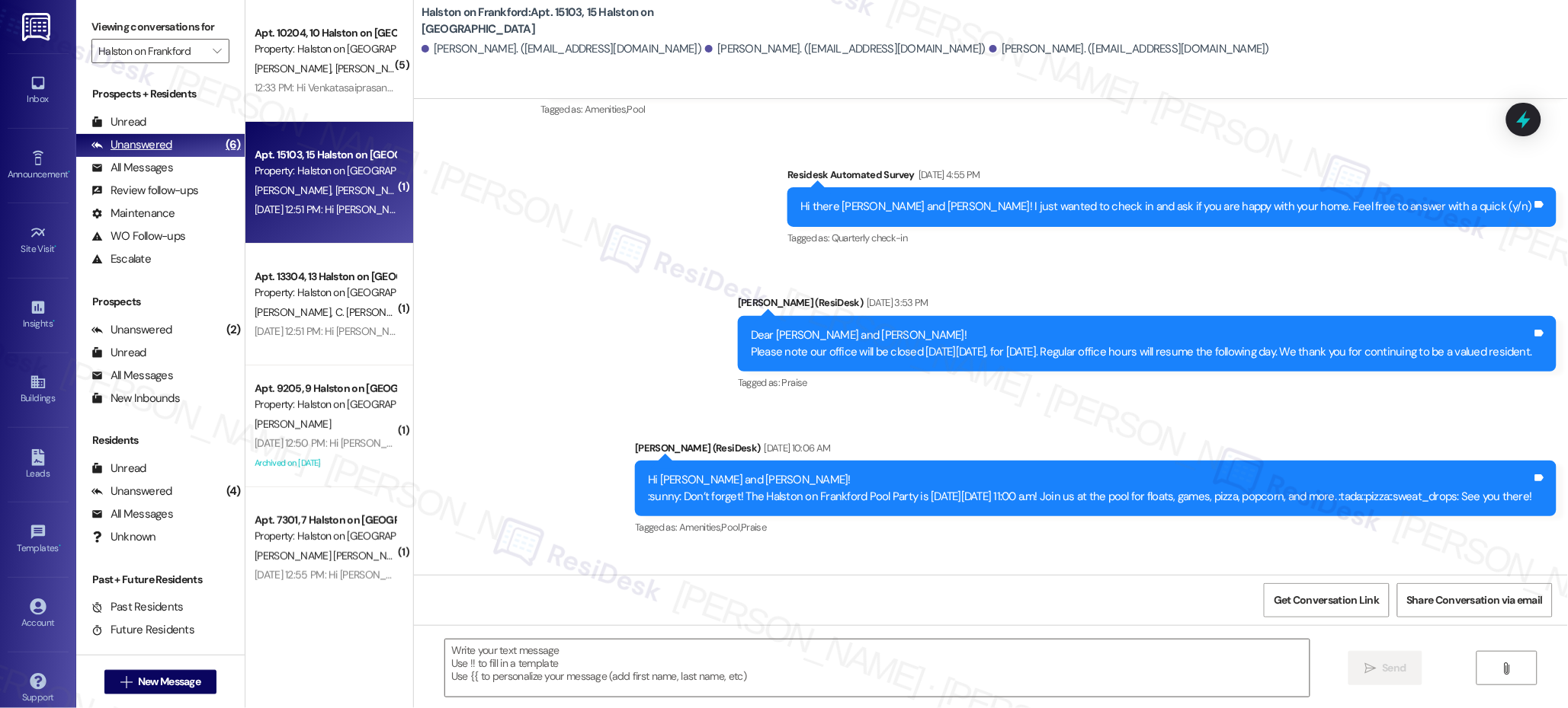
click at [188, 146] on div "Unanswered (6)" at bounding box center [161, 146] width 169 height 23
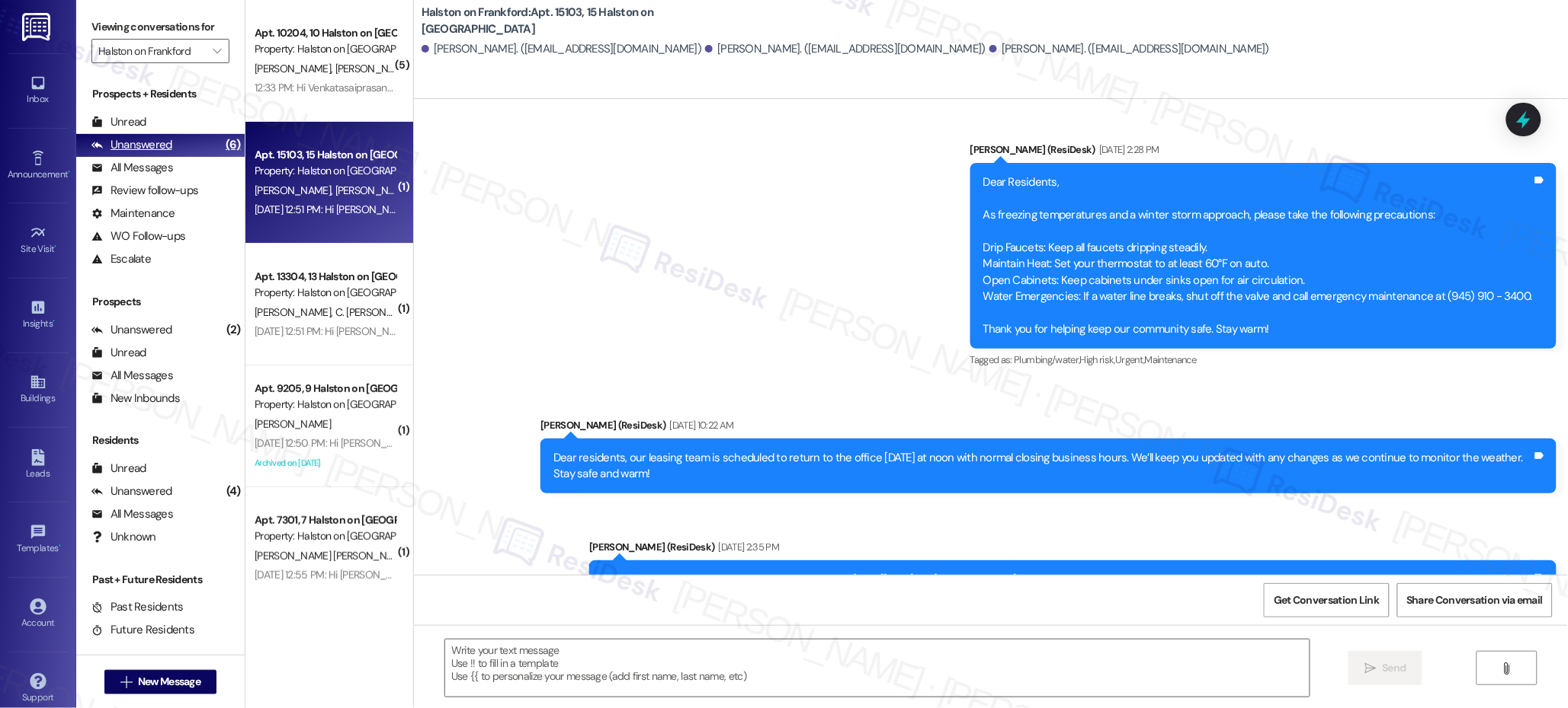
type textarea "Fetching suggested responses. Please feel free to read through the conversation…"
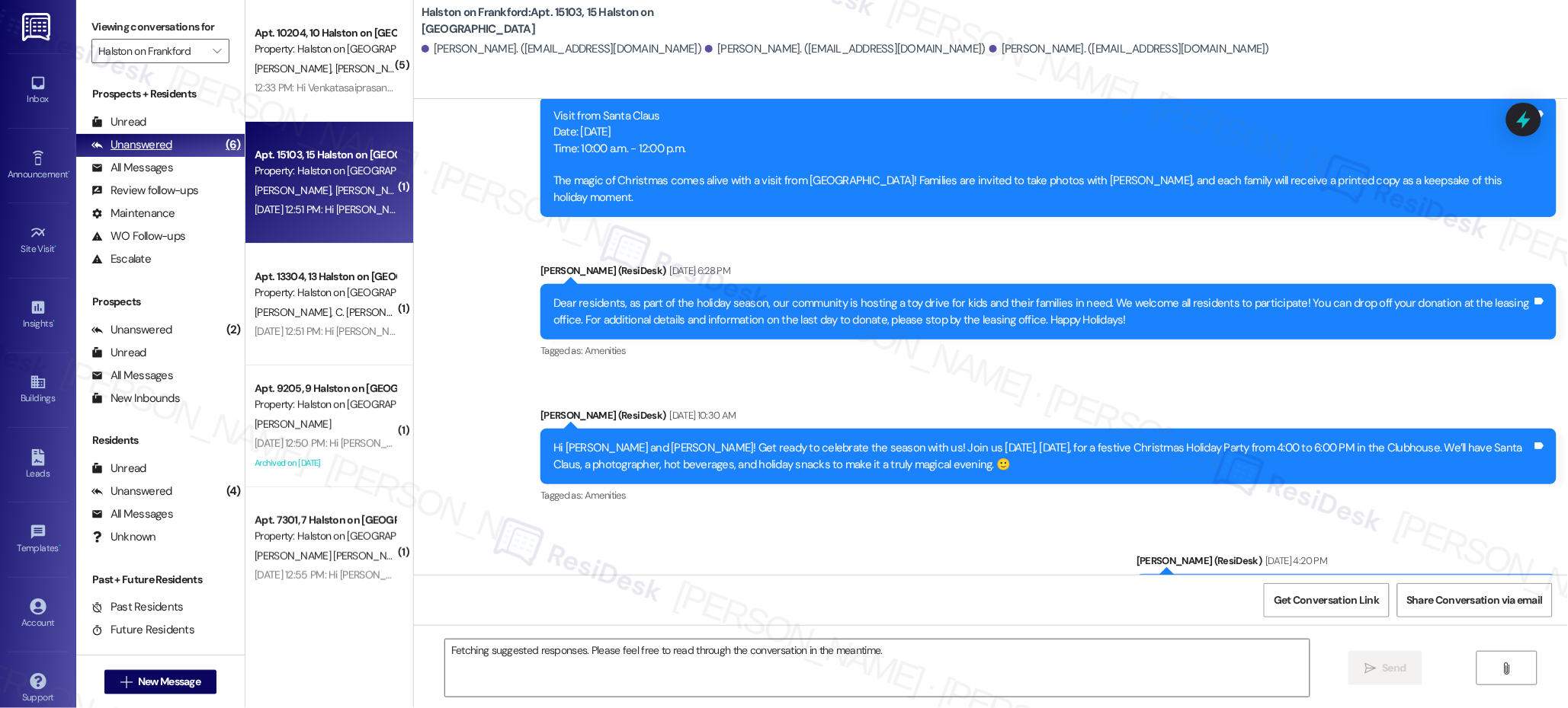
click at [188, 146] on div "Unanswered (6)" at bounding box center [161, 146] width 169 height 23
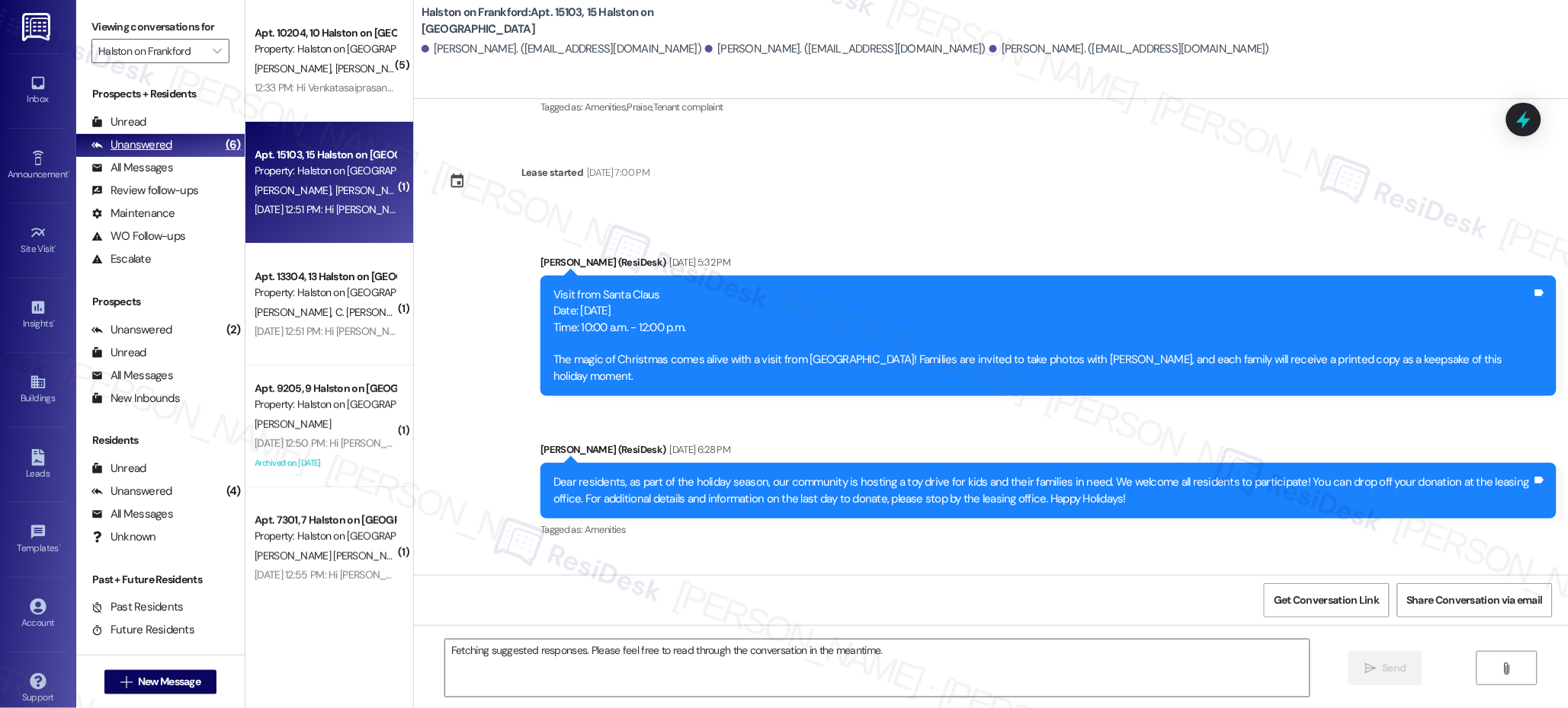
click at [188, 146] on div "Unanswered (6)" at bounding box center [161, 146] width 169 height 23
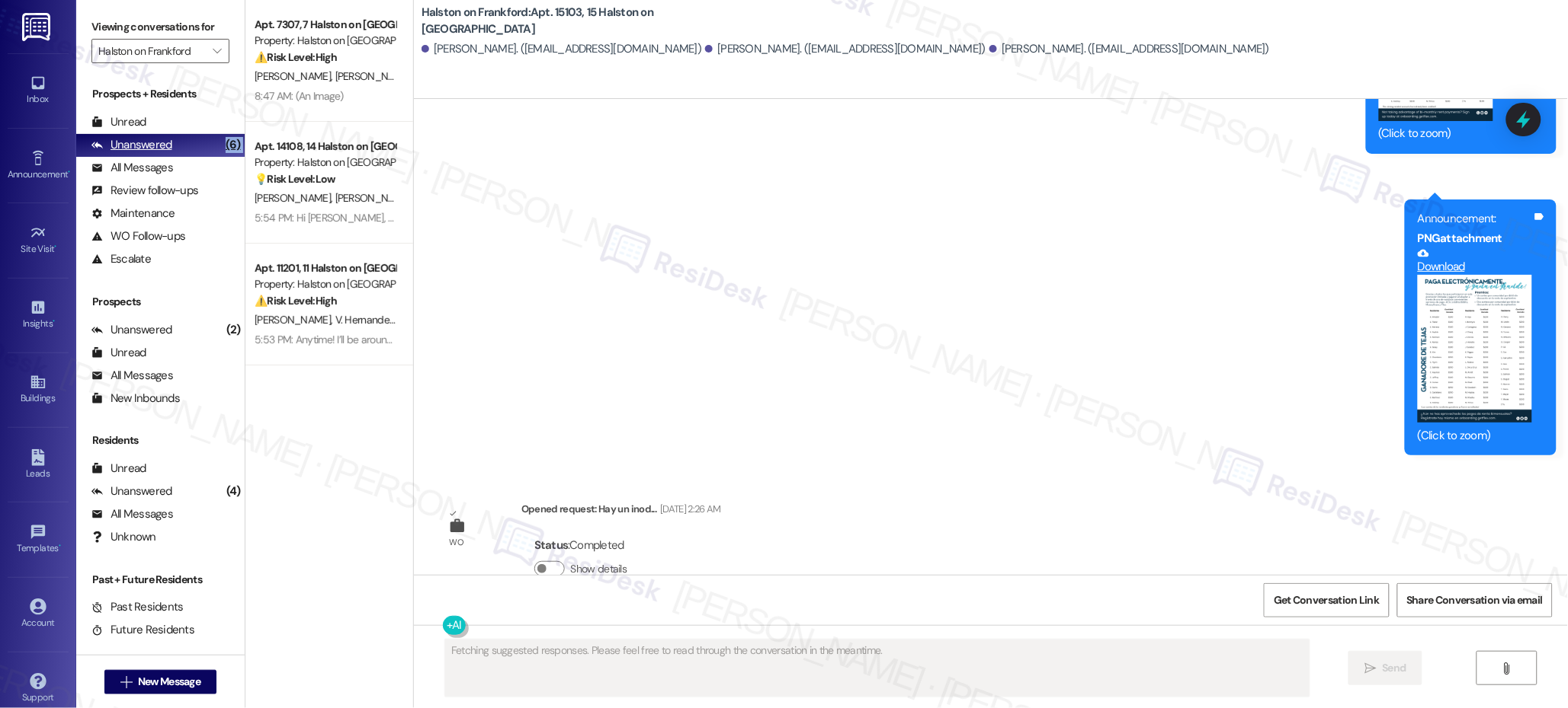
scroll to position [7431, 0]
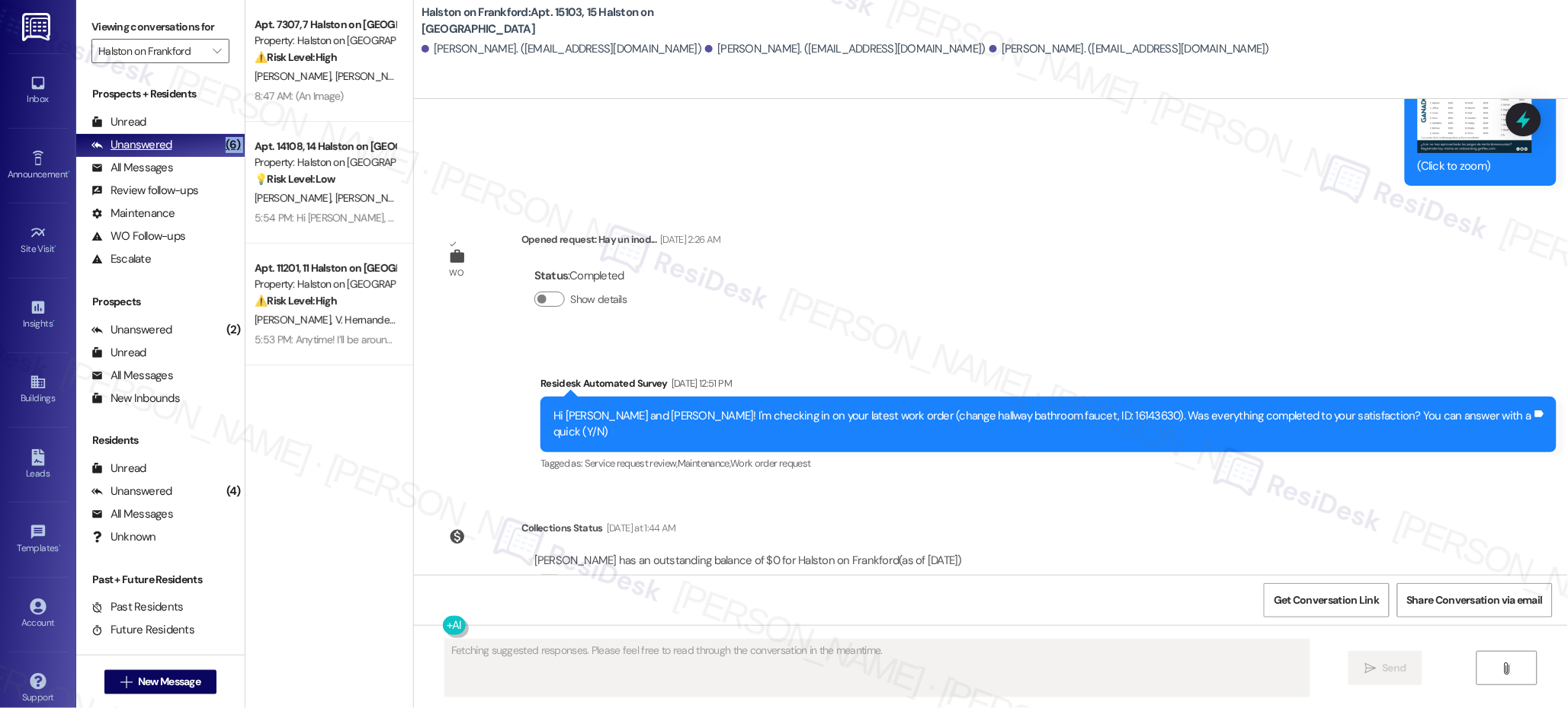
click at [188, 147] on div "Unanswered (6)" at bounding box center [161, 146] width 169 height 23
click at [189, 147] on div "Unanswered (6)" at bounding box center [161, 146] width 169 height 23
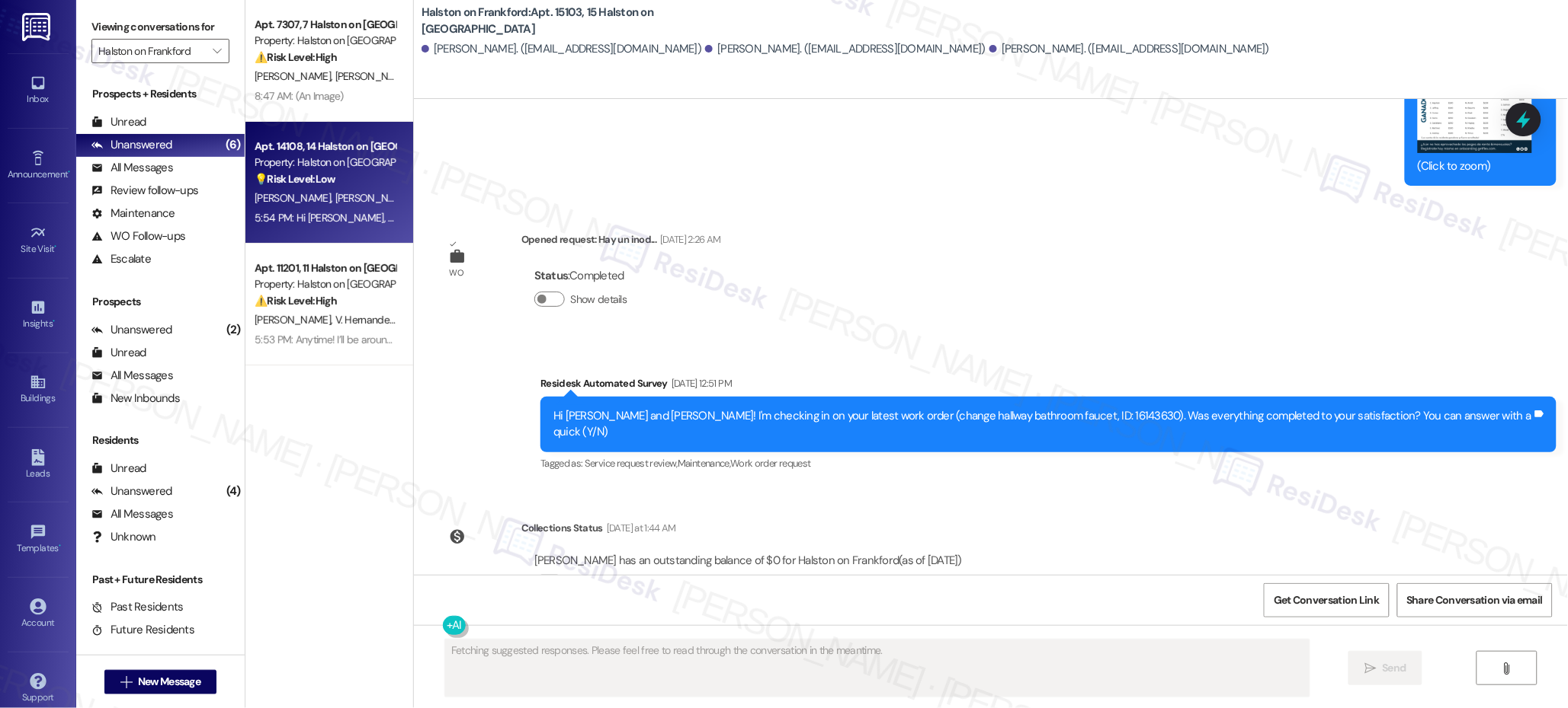
click at [320, 181] on strong "💡 Risk Level: Low" at bounding box center [295, 179] width 81 height 14
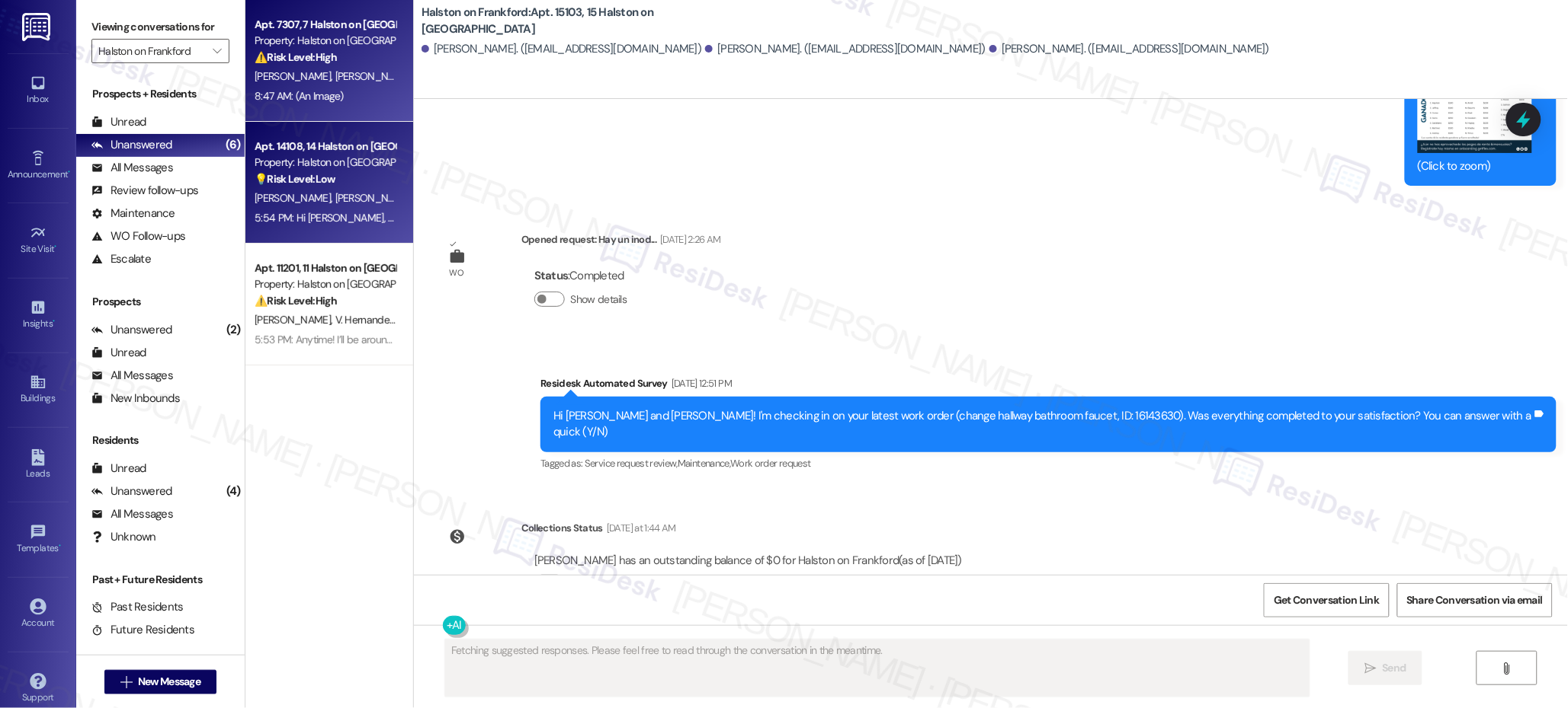
click at [324, 81] on div "[PERSON_NAME] [PERSON_NAME]" at bounding box center [325, 76] width 144 height 19
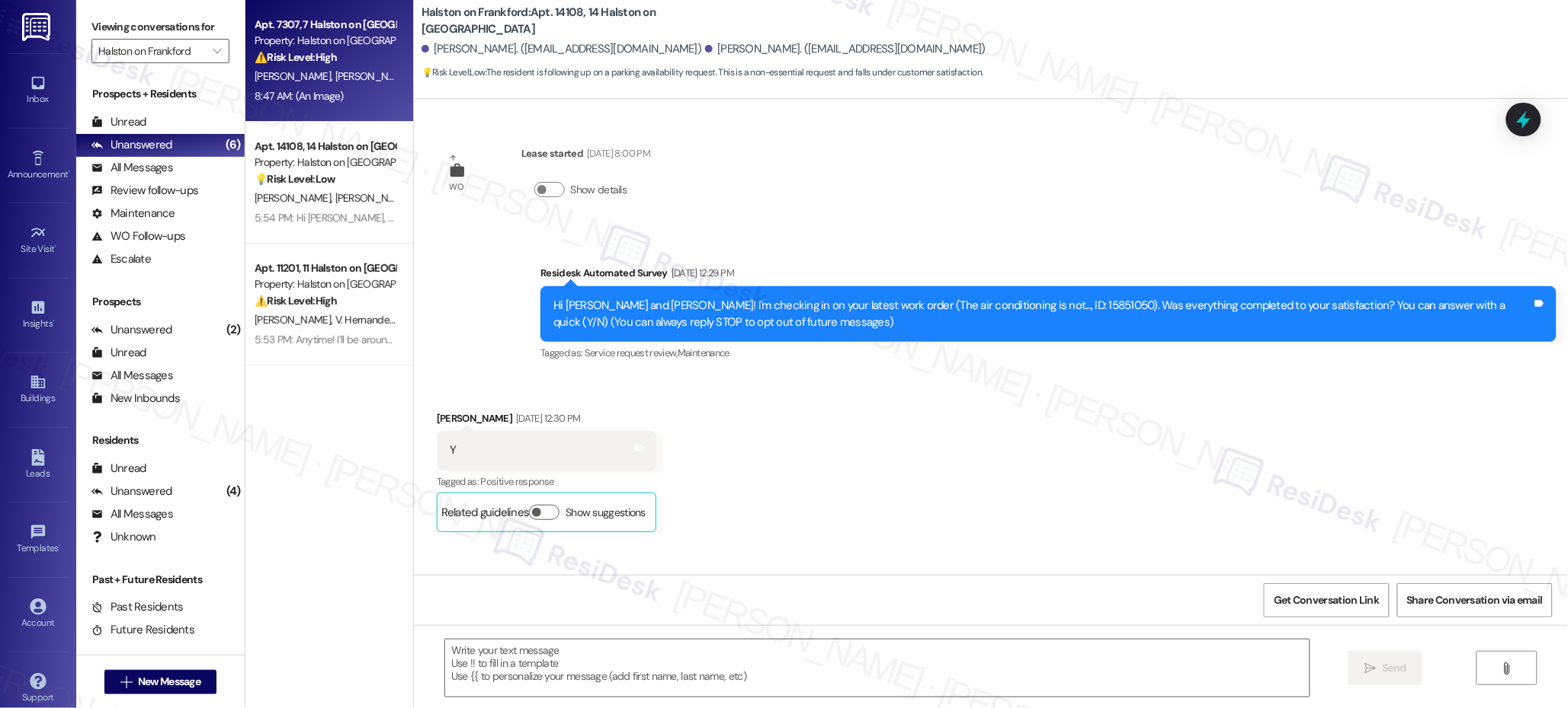
click at [323, 81] on div "[PERSON_NAME] [PERSON_NAME]" at bounding box center [325, 76] width 144 height 19
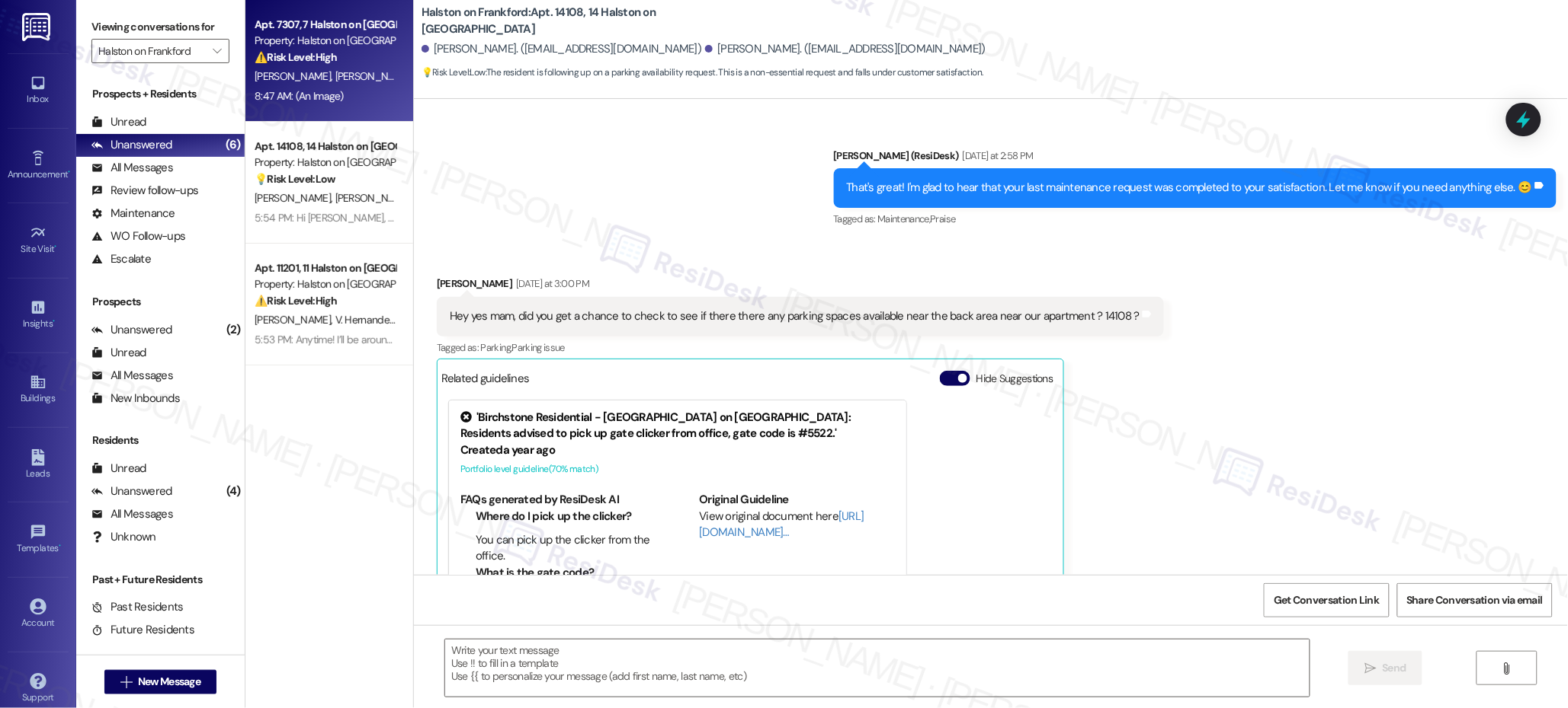
scroll to position [14368, 0]
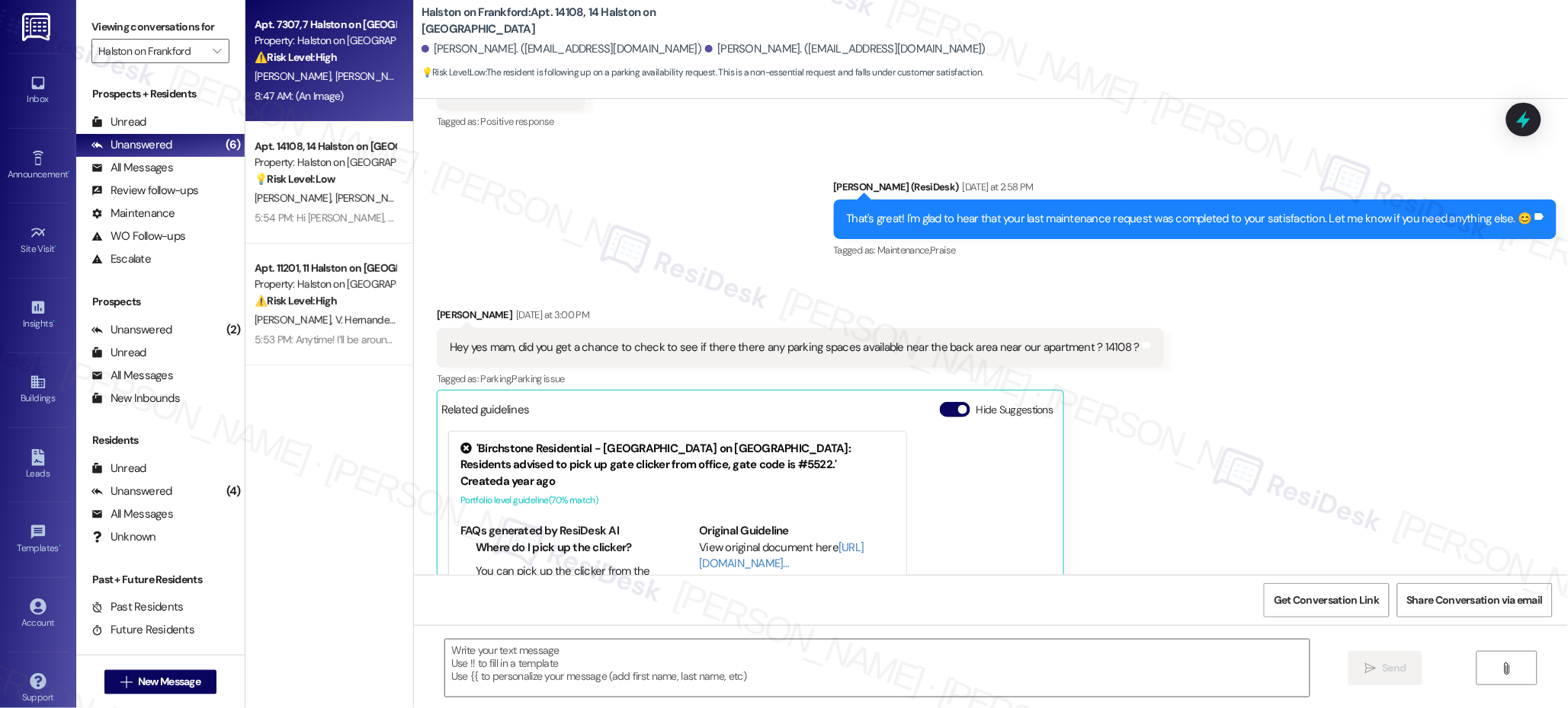
click at [323, 83] on div "[PERSON_NAME] [PERSON_NAME]" at bounding box center [325, 76] width 144 height 19
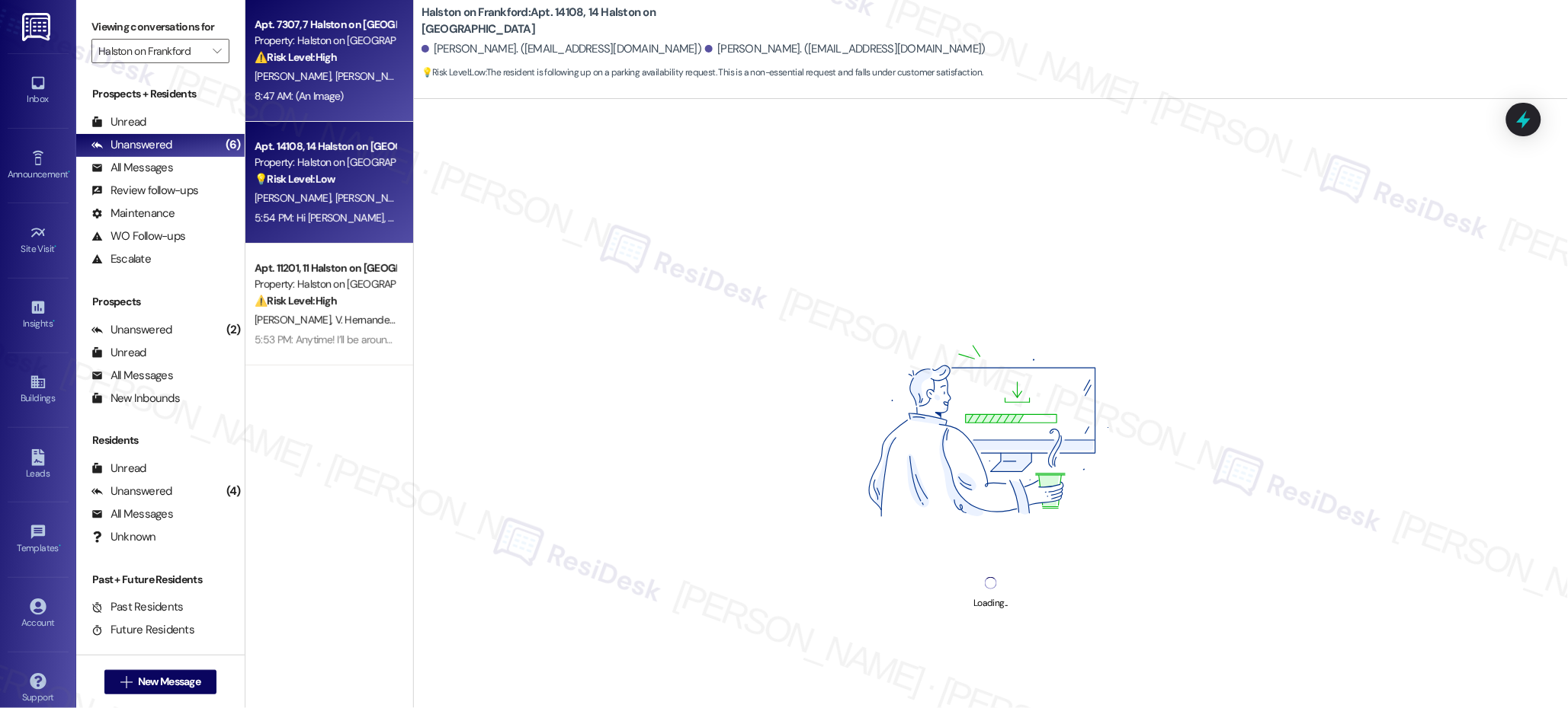
click at [323, 220] on div "5:54 PM: Hi [PERSON_NAME], happy [DATE]! No, they have not responded to me yet.…" at bounding box center [512, 218] width 514 height 14
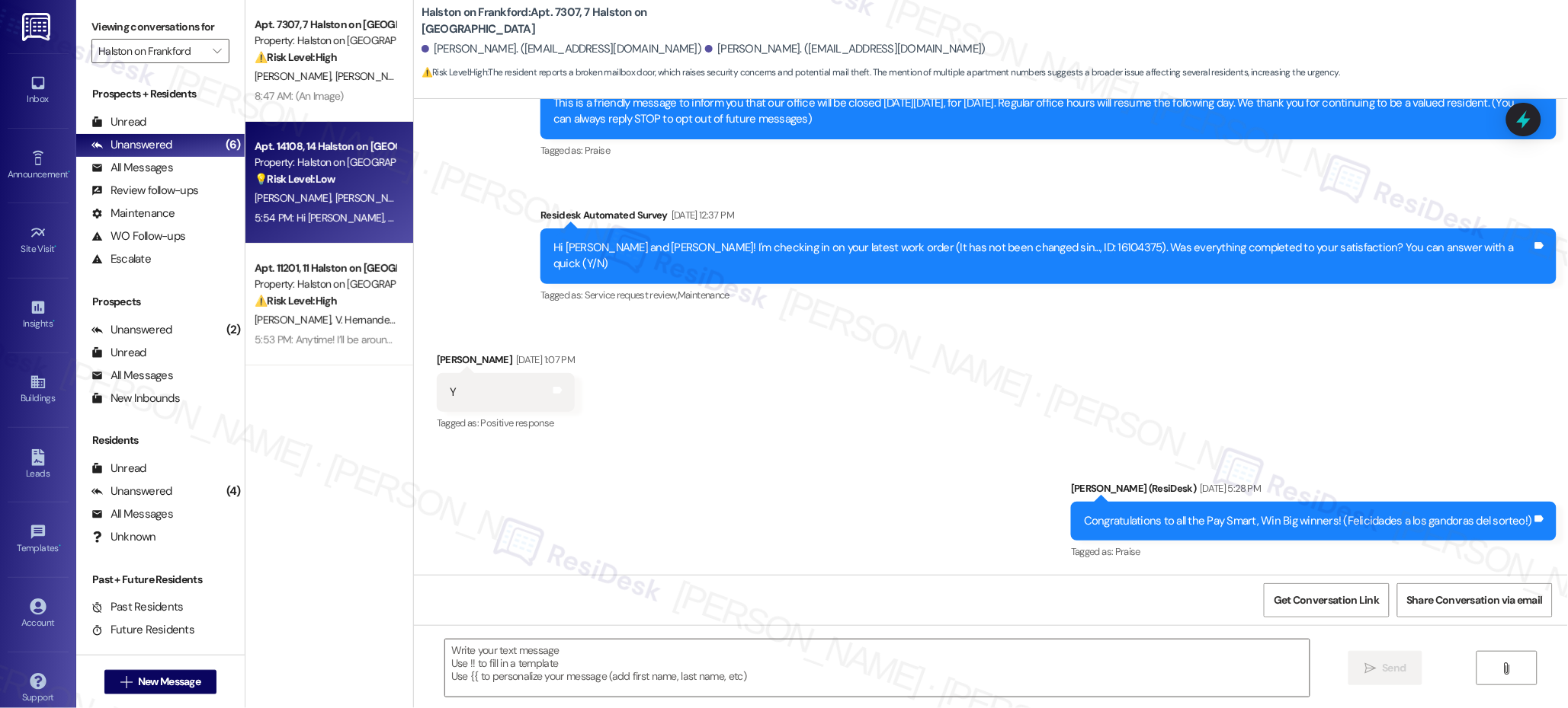
scroll to position [1624, 0]
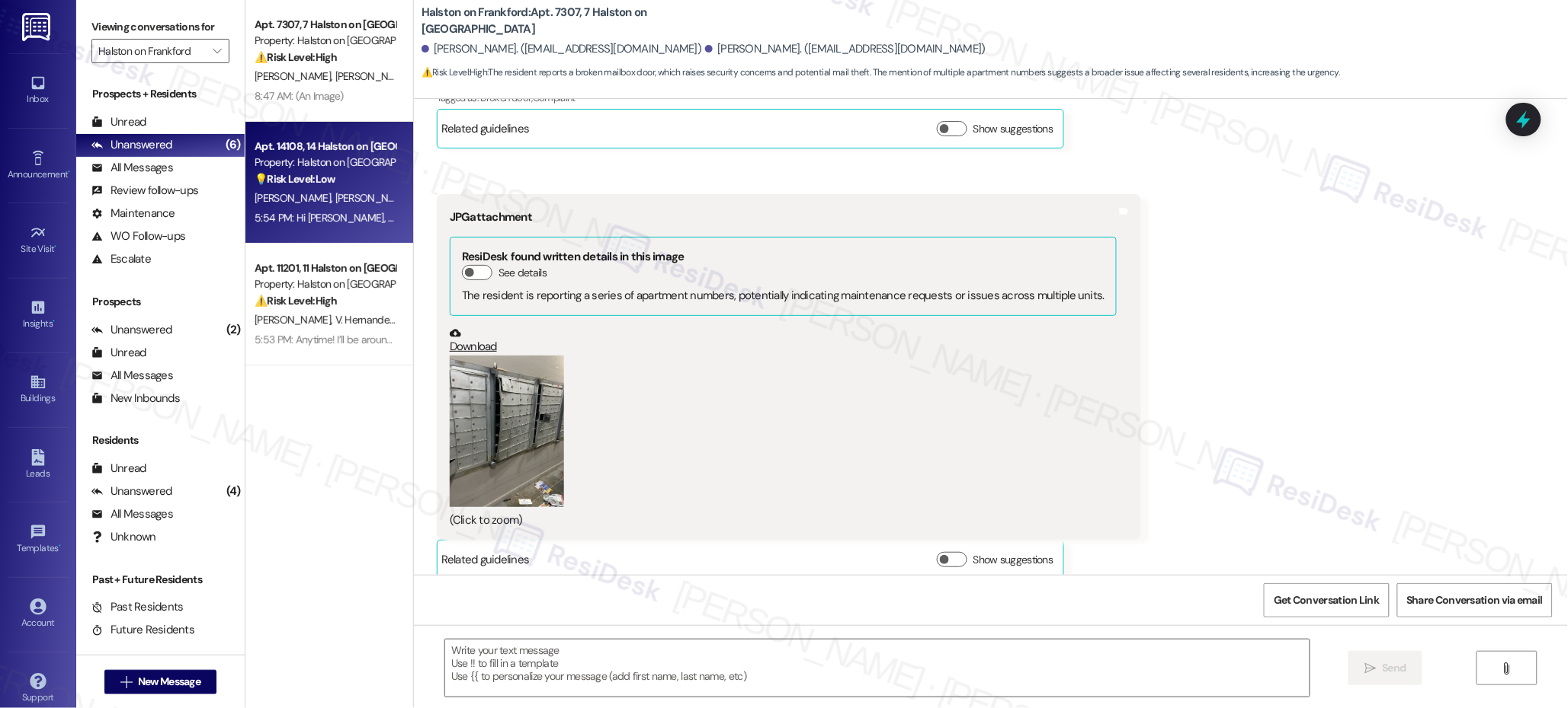
click at [323, 232] on div "Apt. 14108, 14 Halston on [GEOGRAPHIC_DATA] Property: Halston on Frankford 💡 Ri…" at bounding box center [329, 183] width 168 height 122
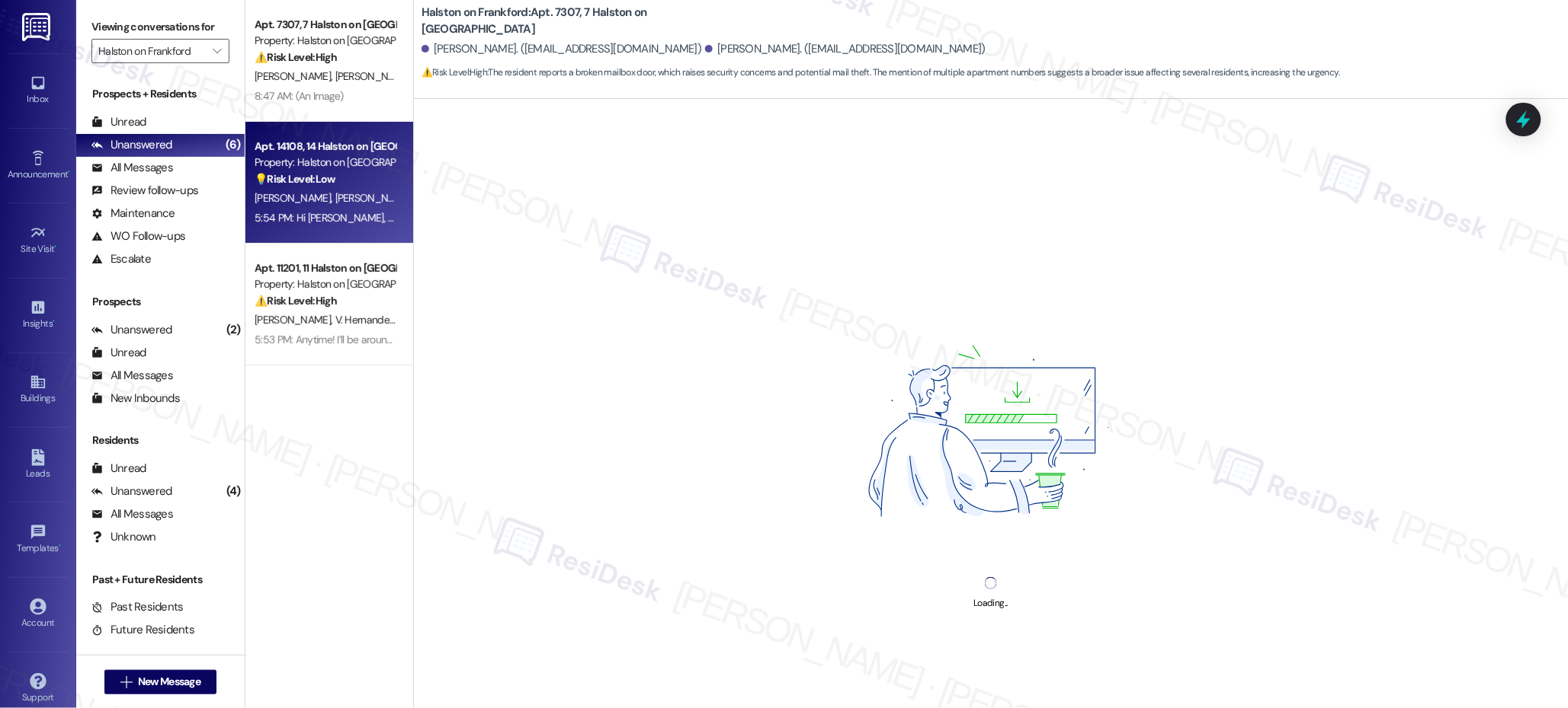
drag, startPoint x: 323, startPoint y: 232, endPoint x: 319, endPoint y: 264, distance: 32.2
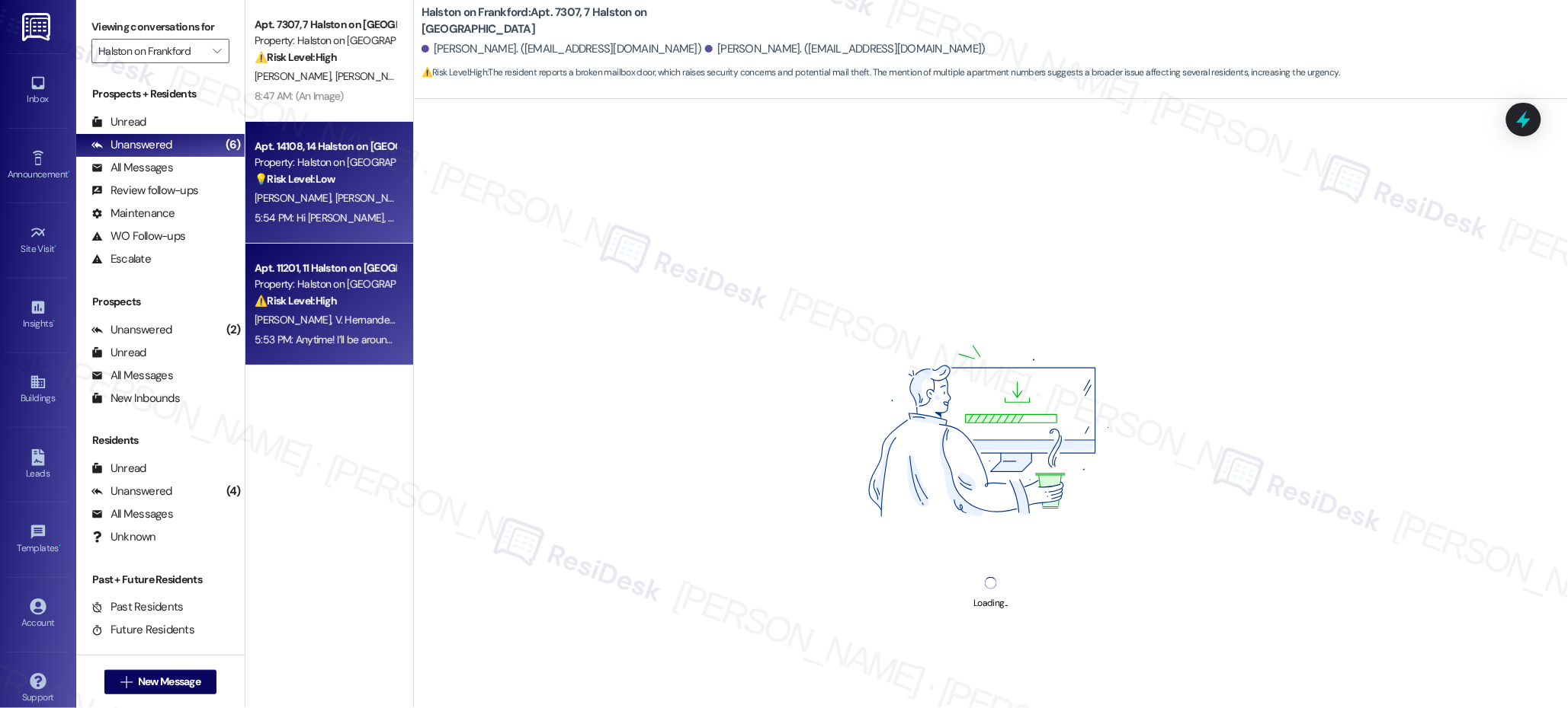
click at [319, 264] on div "Apt. 11201, 11 Halston on [GEOGRAPHIC_DATA]" at bounding box center [325, 269] width 141 height 16
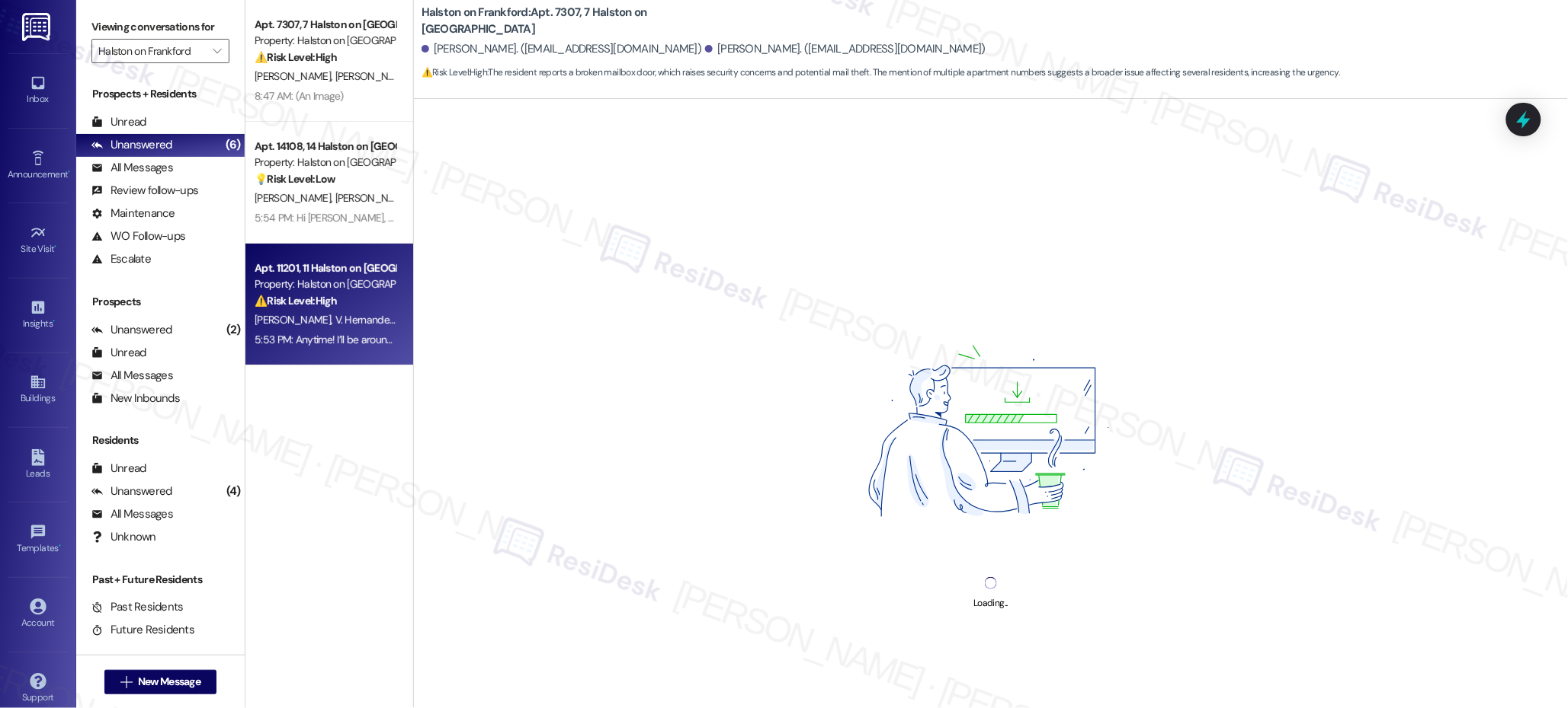
click at [319, 264] on div "Apt. 11201, 11 Halston on [GEOGRAPHIC_DATA]" at bounding box center [325, 269] width 141 height 16
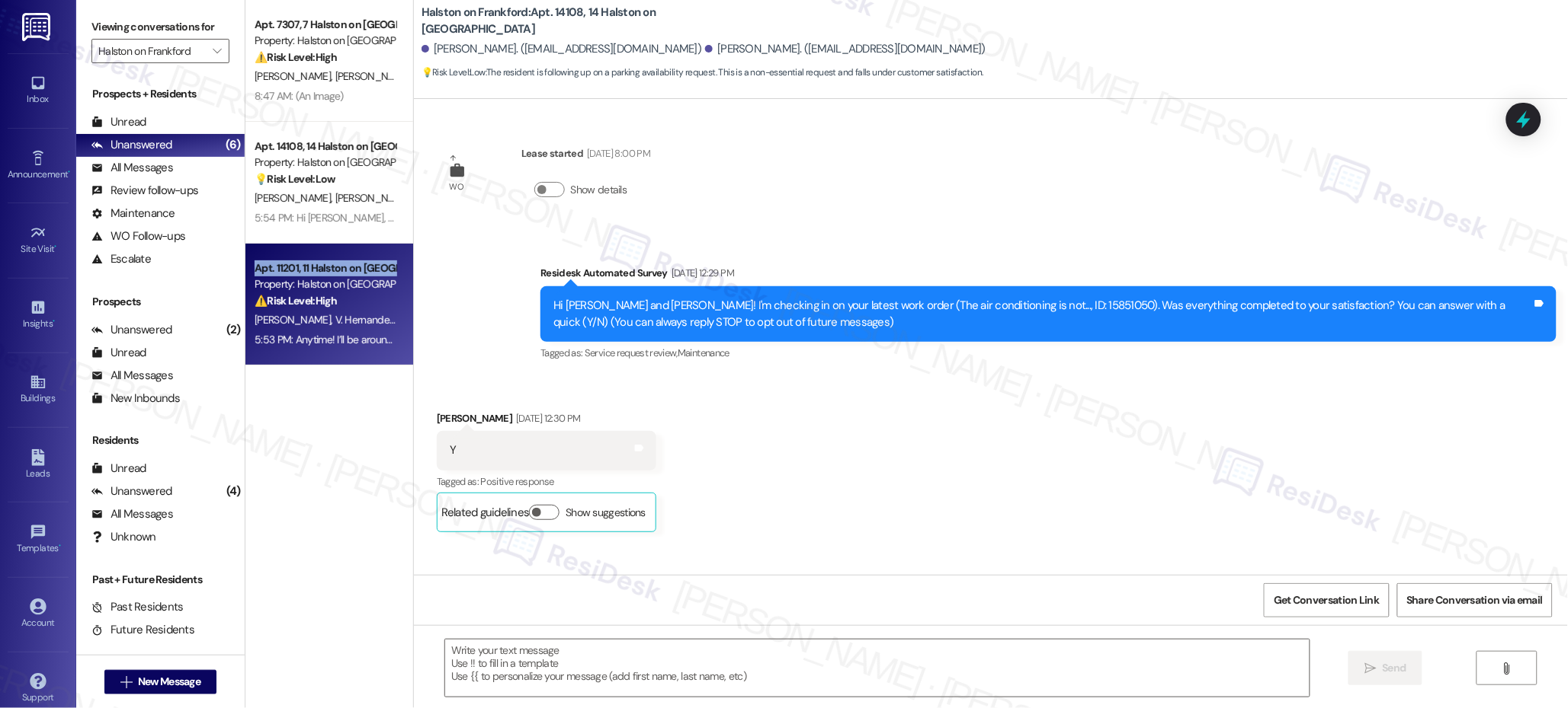
scroll to position [14368, 0]
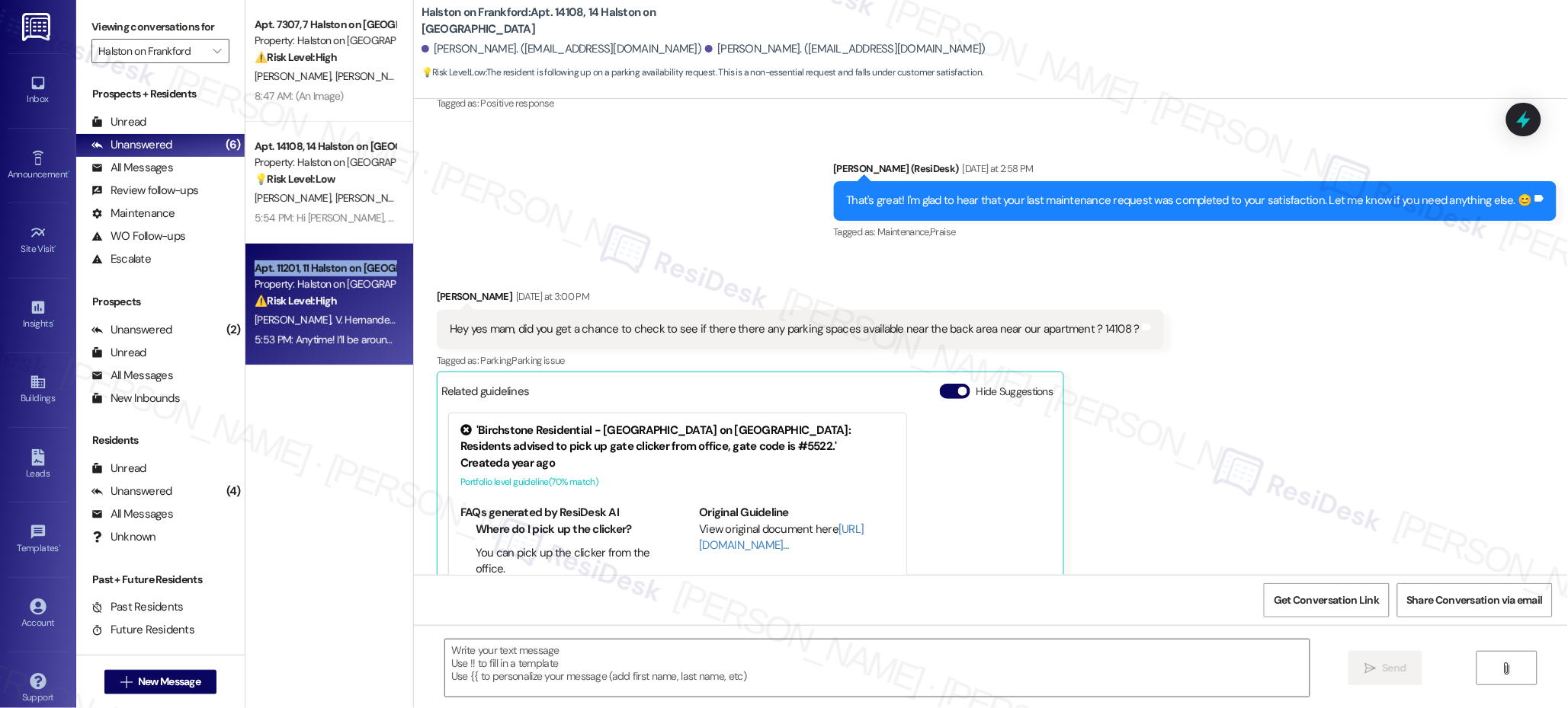
click at [319, 264] on div "Apt. 11201, 11 Halston on [GEOGRAPHIC_DATA]" at bounding box center [325, 269] width 141 height 16
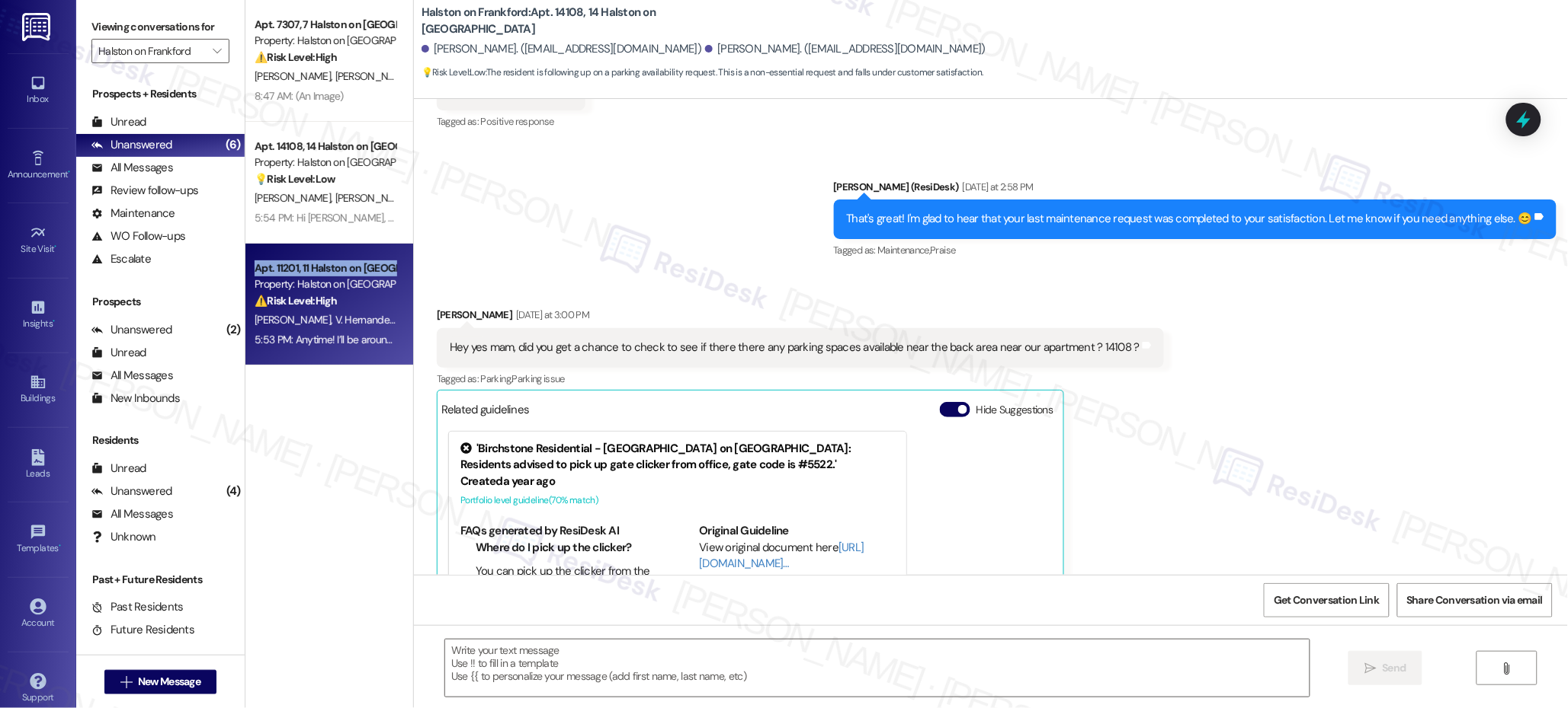
click at [319, 264] on div "Apt. 11201, 11 Halston on [GEOGRAPHIC_DATA]" at bounding box center [325, 269] width 141 height 16
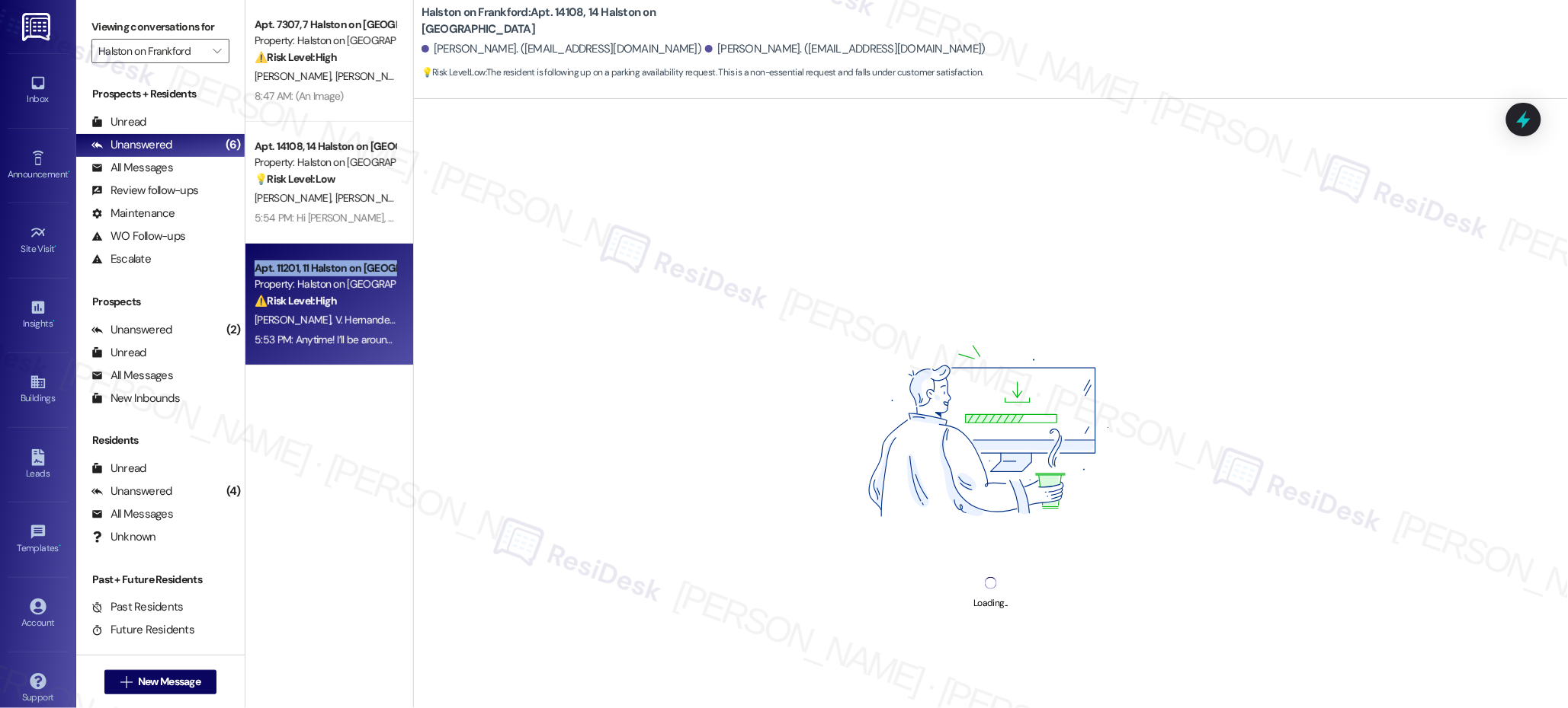
click at [319, 263] on div "Apt. 11201, 11 Halston on [GEOGRAPHIC_DATA]" at bounding box center [325, 269] width 141 height 16
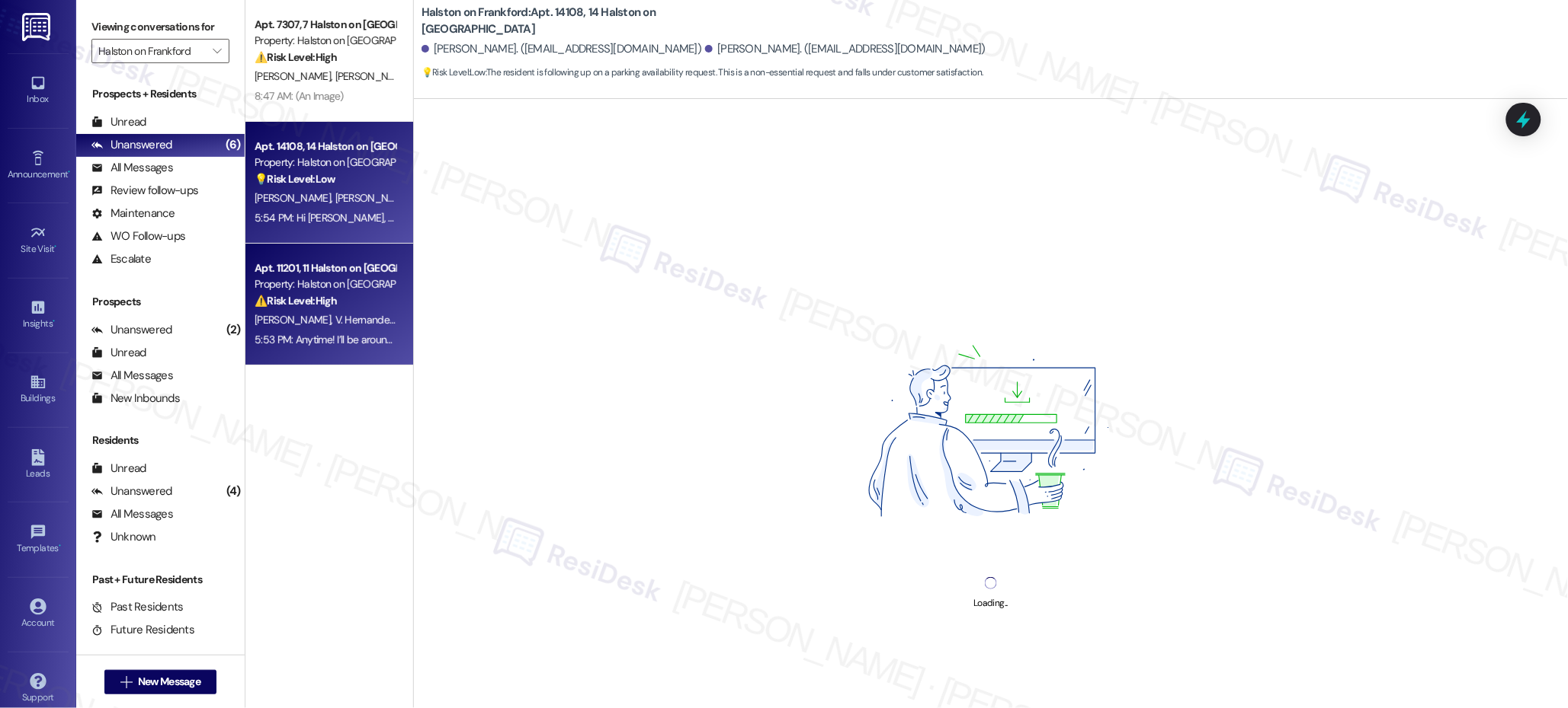
click at [294, 170] on div "Property: Halston on [GEOGRAPHIC_DATA]" at bounding box center [325, 163] width 141 height 16
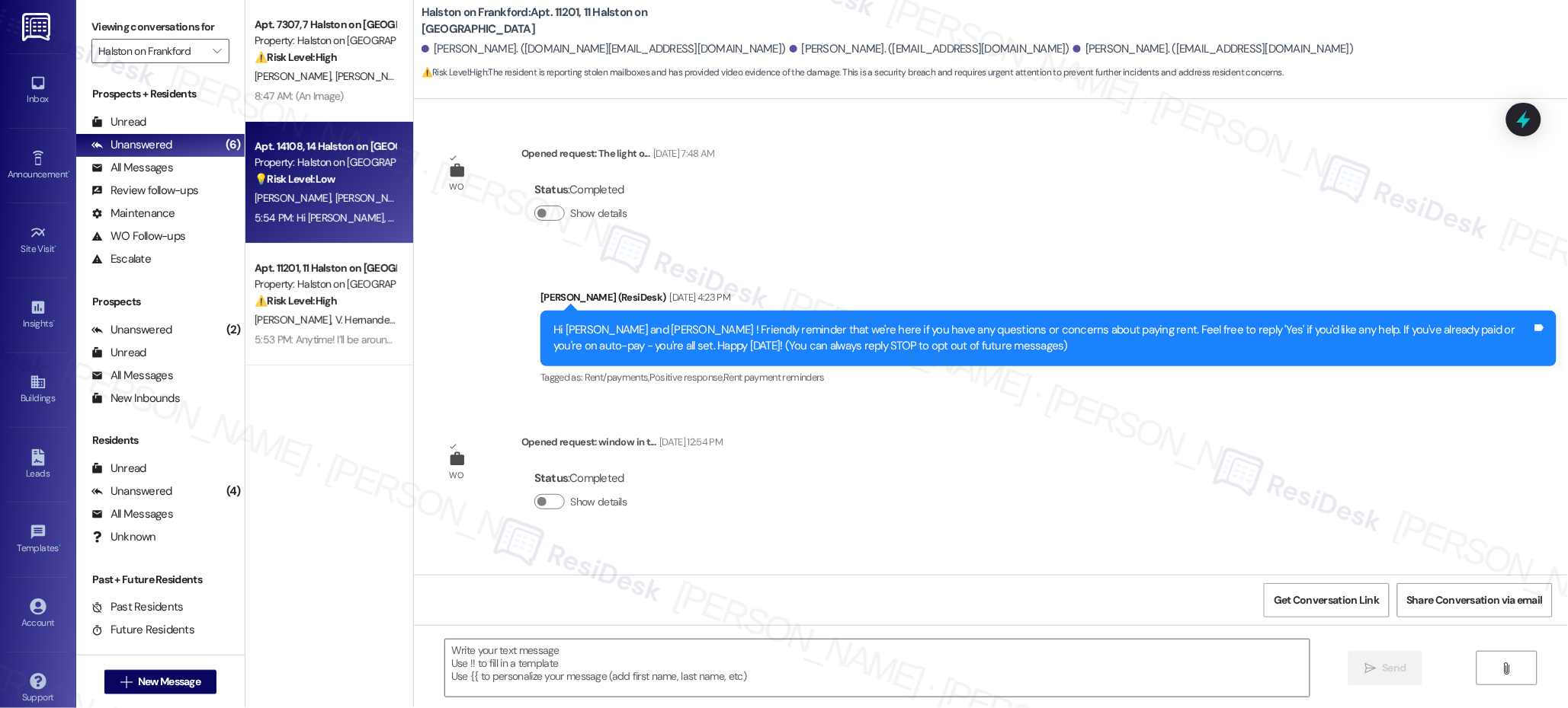
click at [294, 170] on div "Property: Halston on [GEOGRAPHIC_DATA]" at bounding box center [325, 163] width 141 height 16
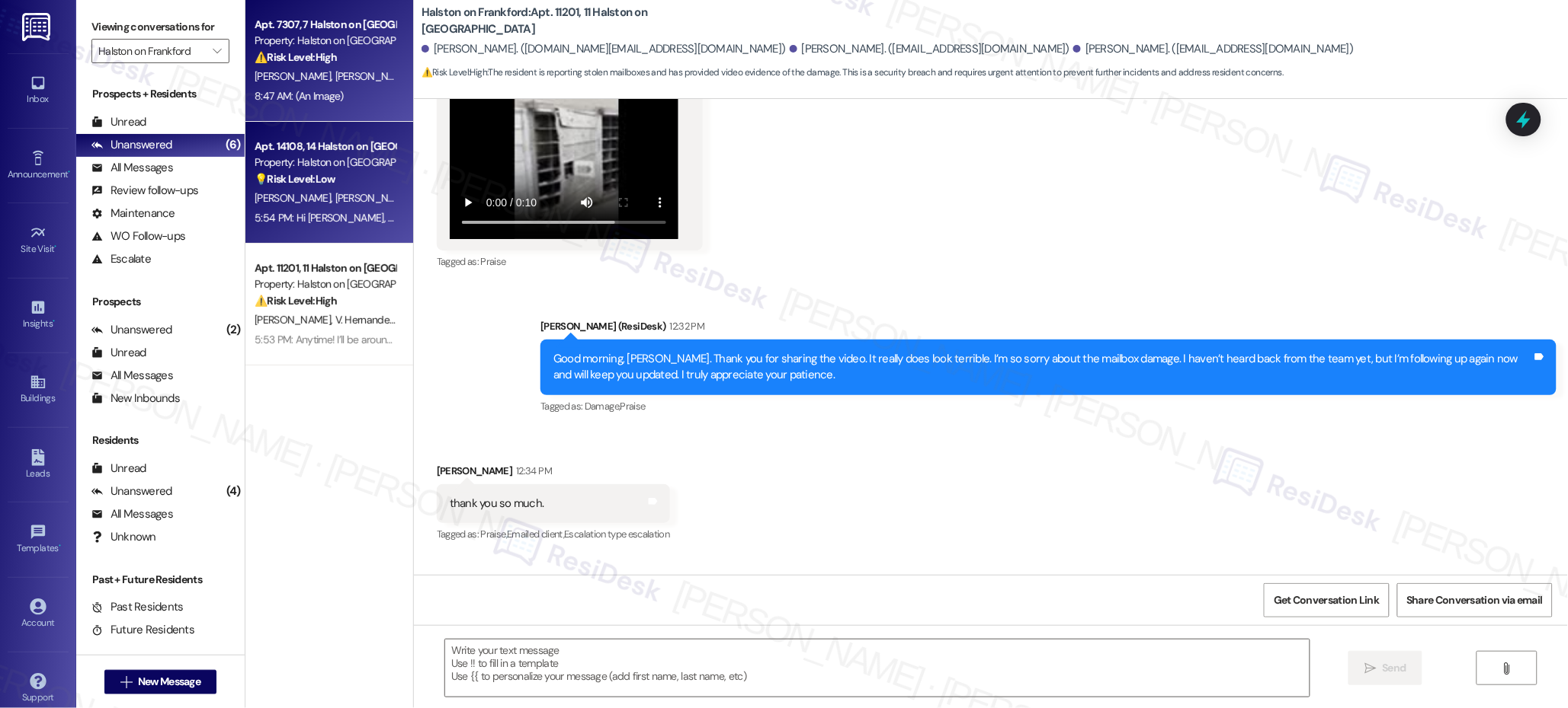
scroll to position [12324, 0]
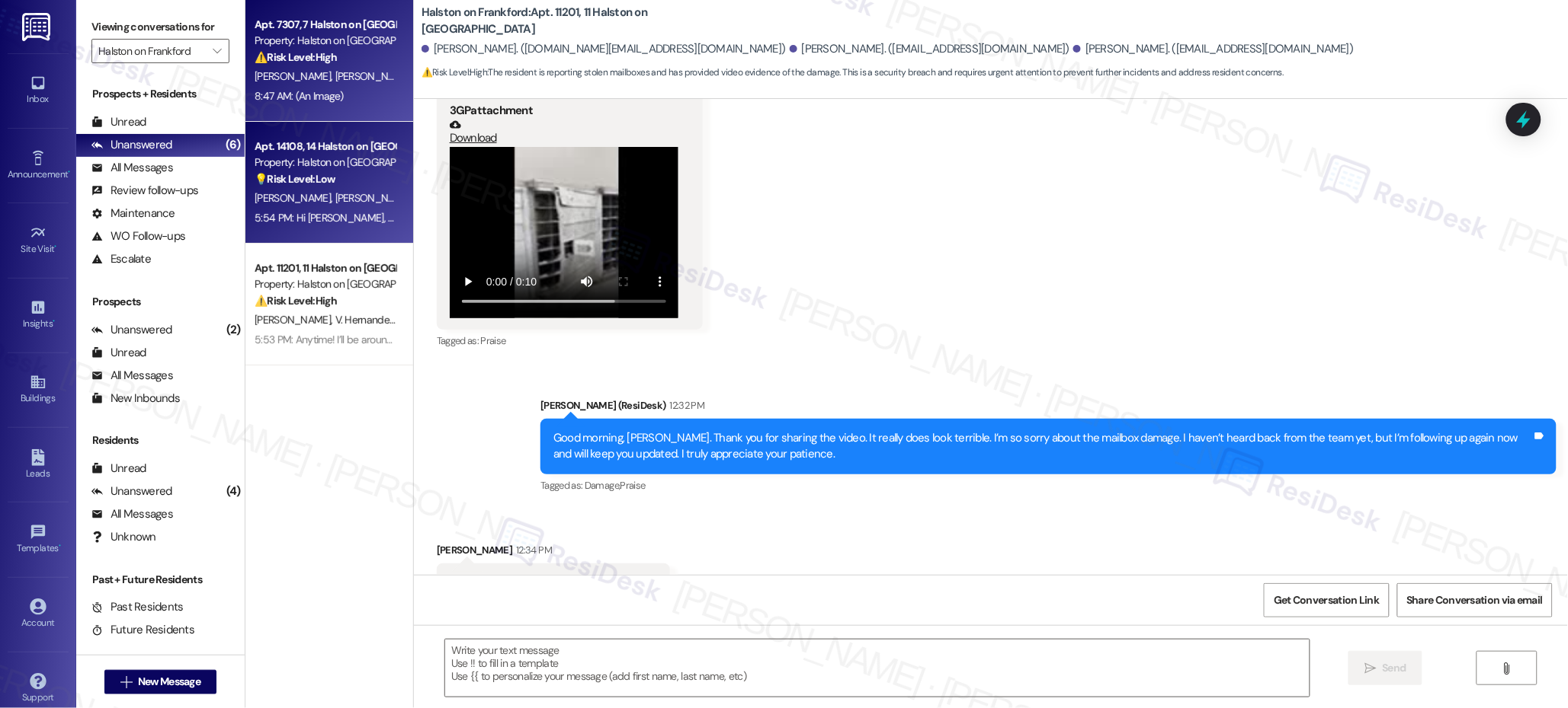
click at [295, 61] on strong "⚠️ Risk Level: High" at bounding box center [296, 57] width 83 height 14
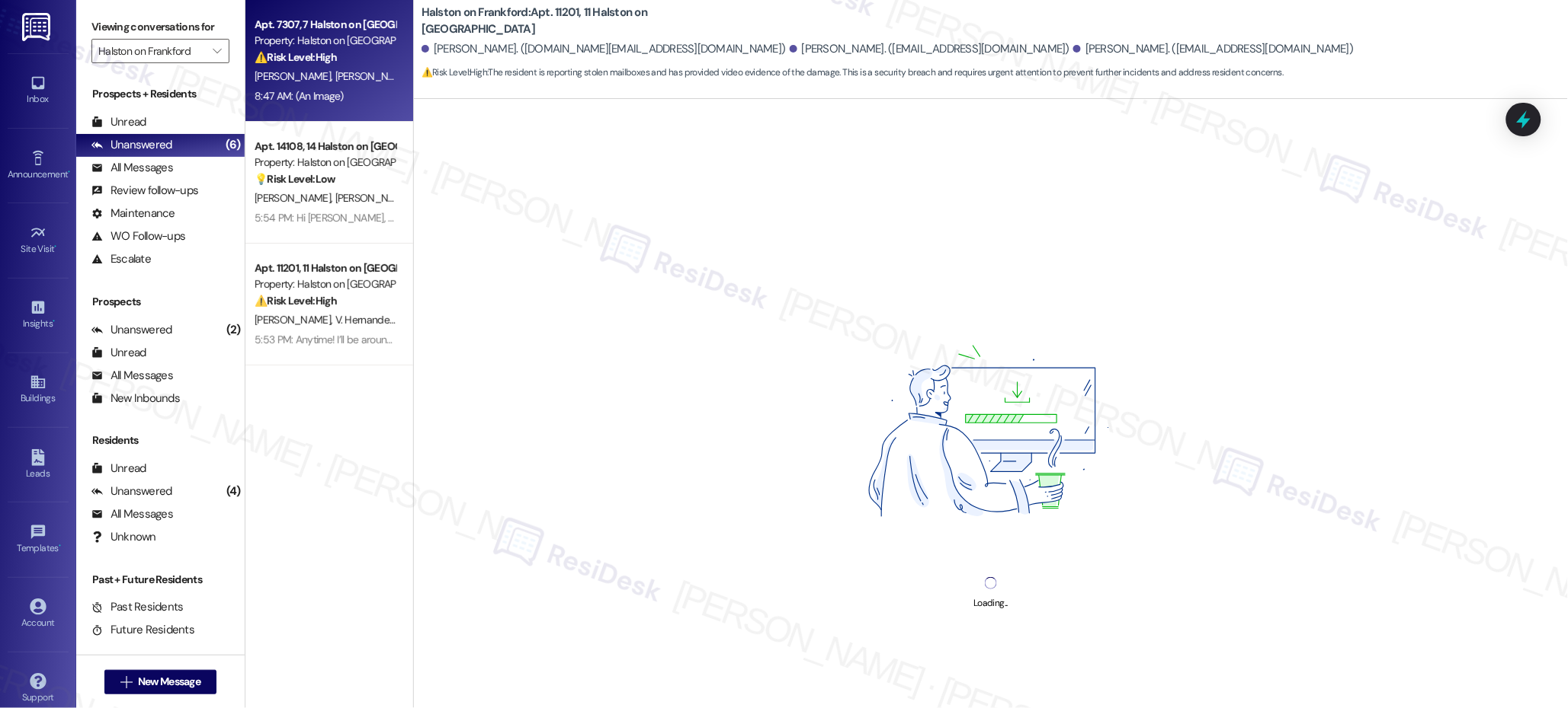
click at [295, 61] on strong "⚠️ Risk Level: High" at bounding box center [296, 57] width 83 height 14
click at [295, 61] on strong "⚠️ Risk Level: High" at bounding box center [296, 57] width 83 height 14
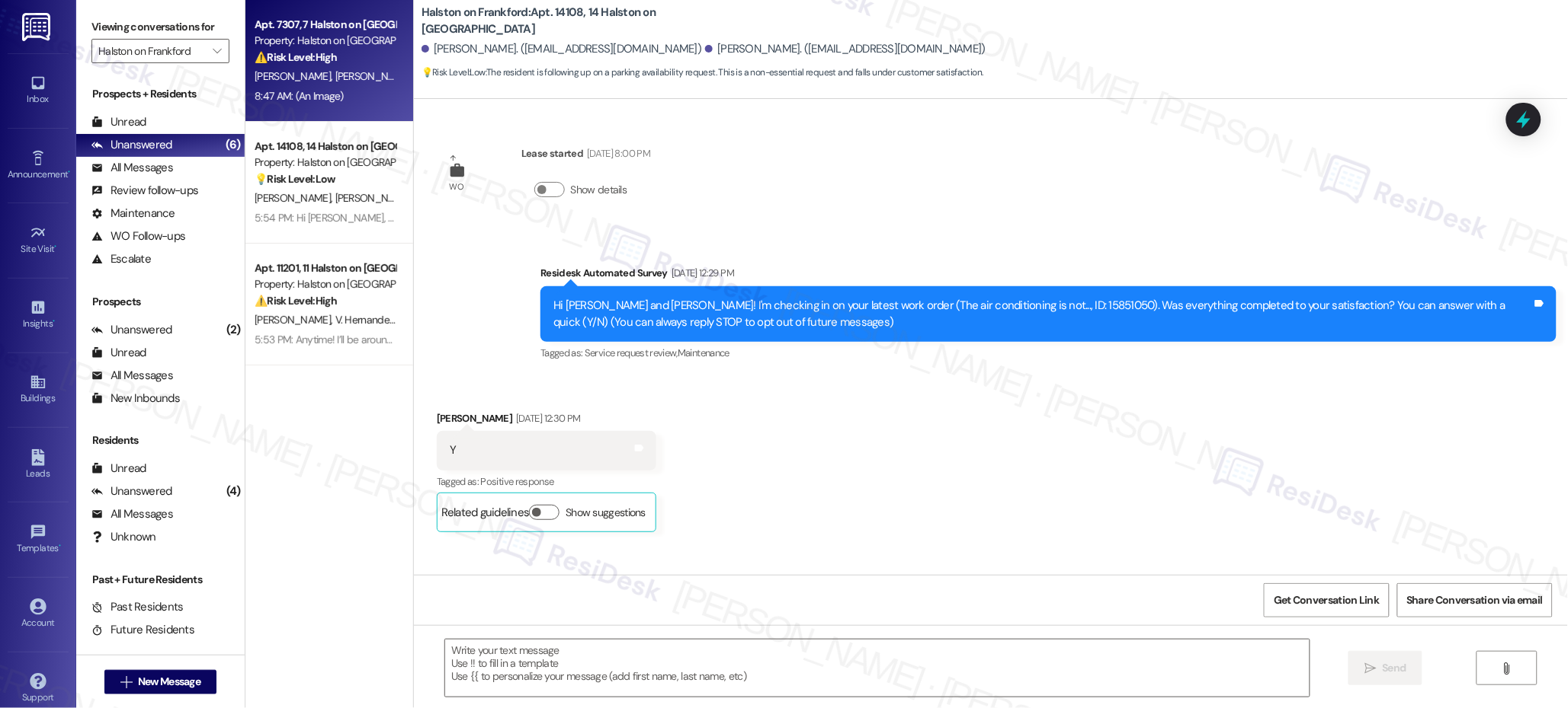
scroll to position [1624, 0]
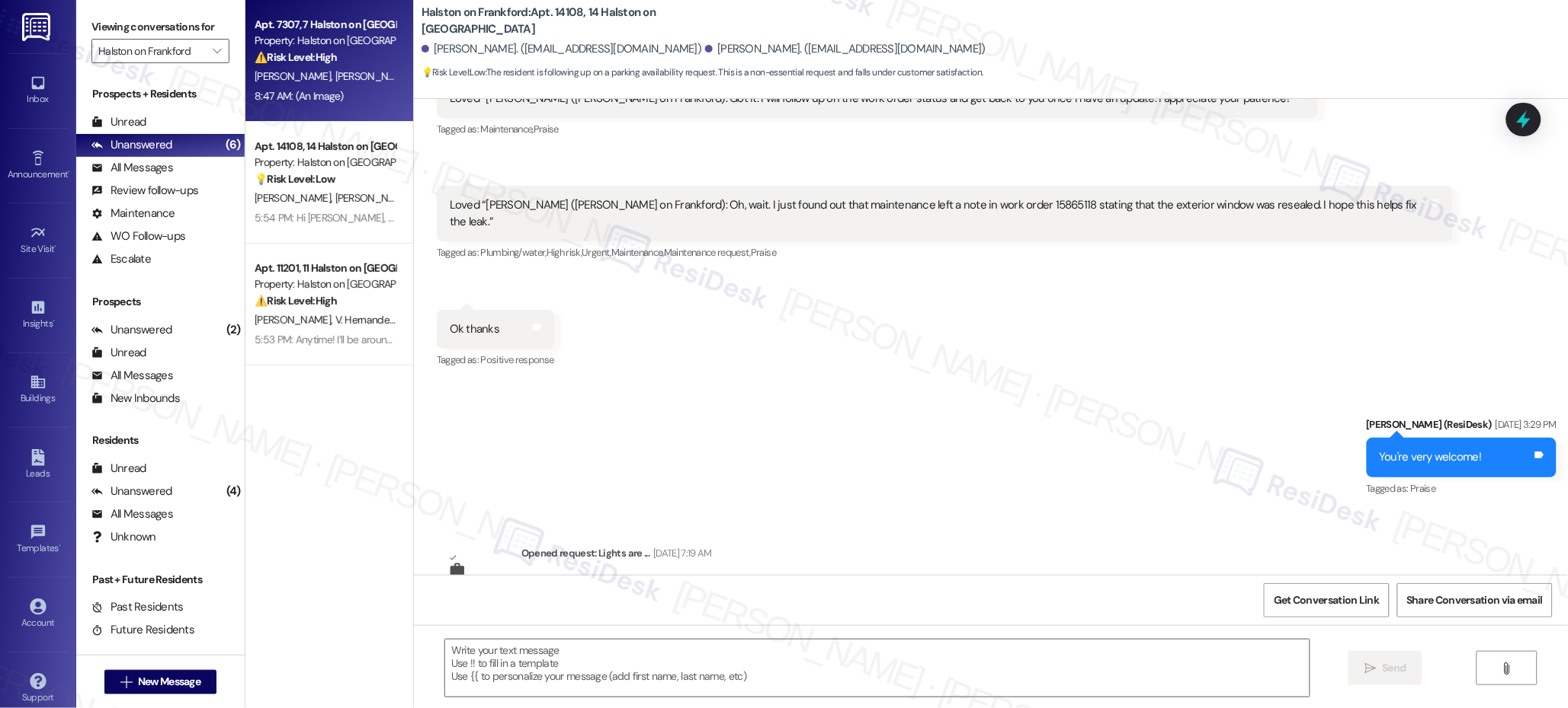
click at [297, 68] on div "[PERSON_NAME] [PERSON_NAME]" at bounding box center [325, 76] width 144 height 19
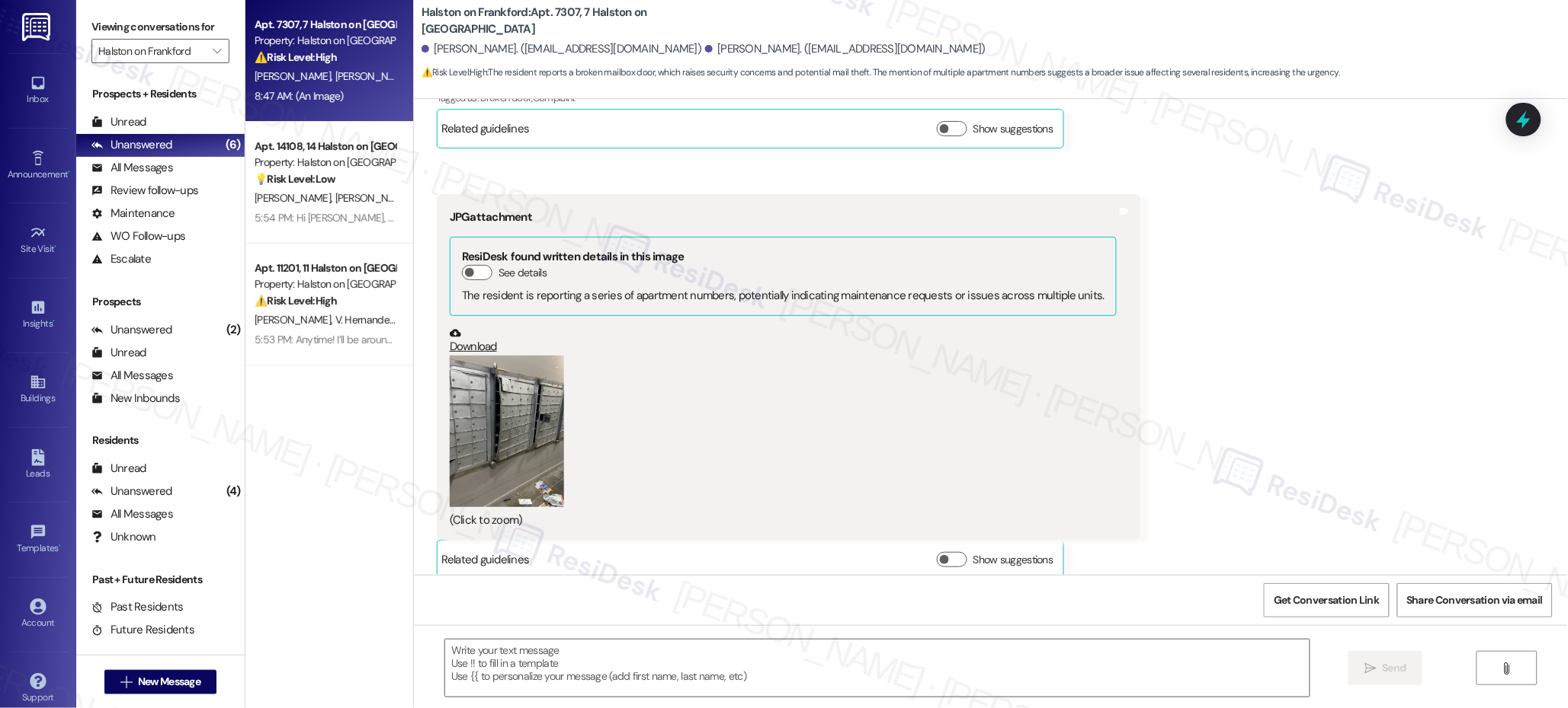
type textarea "Fetching suggested responses. Please feel free to read through the conversation…"
click at [298, 68] on div "[PERSON_NAME] [PERSON_NAME]" at bounding box center [325, 76] width 144 height 19
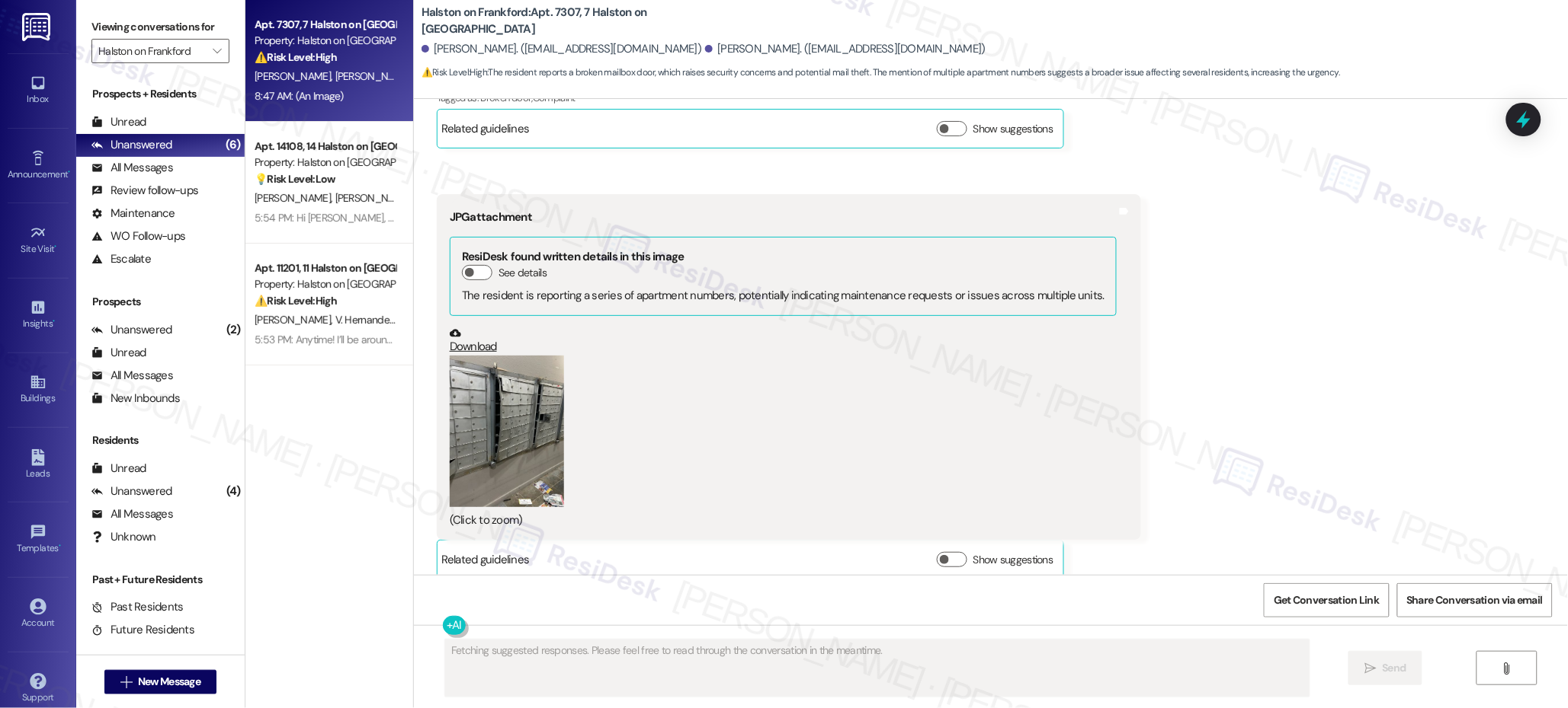
click at [296, 66] on div "Apt. 7307, 7 Halston on Frankford Property: [PERSON_NAME] on Frankford ⚠️ Risk …" at bounding box center [325, 40] width 144 height 52
click at [296, 64] on div "Apt. 7307, 7 Halston on Frankford Property: [PERSON_NAME] on Frankford ⚠️ Risk …" at bounding box center [325, 40] width 144 height 52
click at [296, 63] on strong "⚠️ Risk Level: High" at bounding box center [296, 57] width 83 height 14
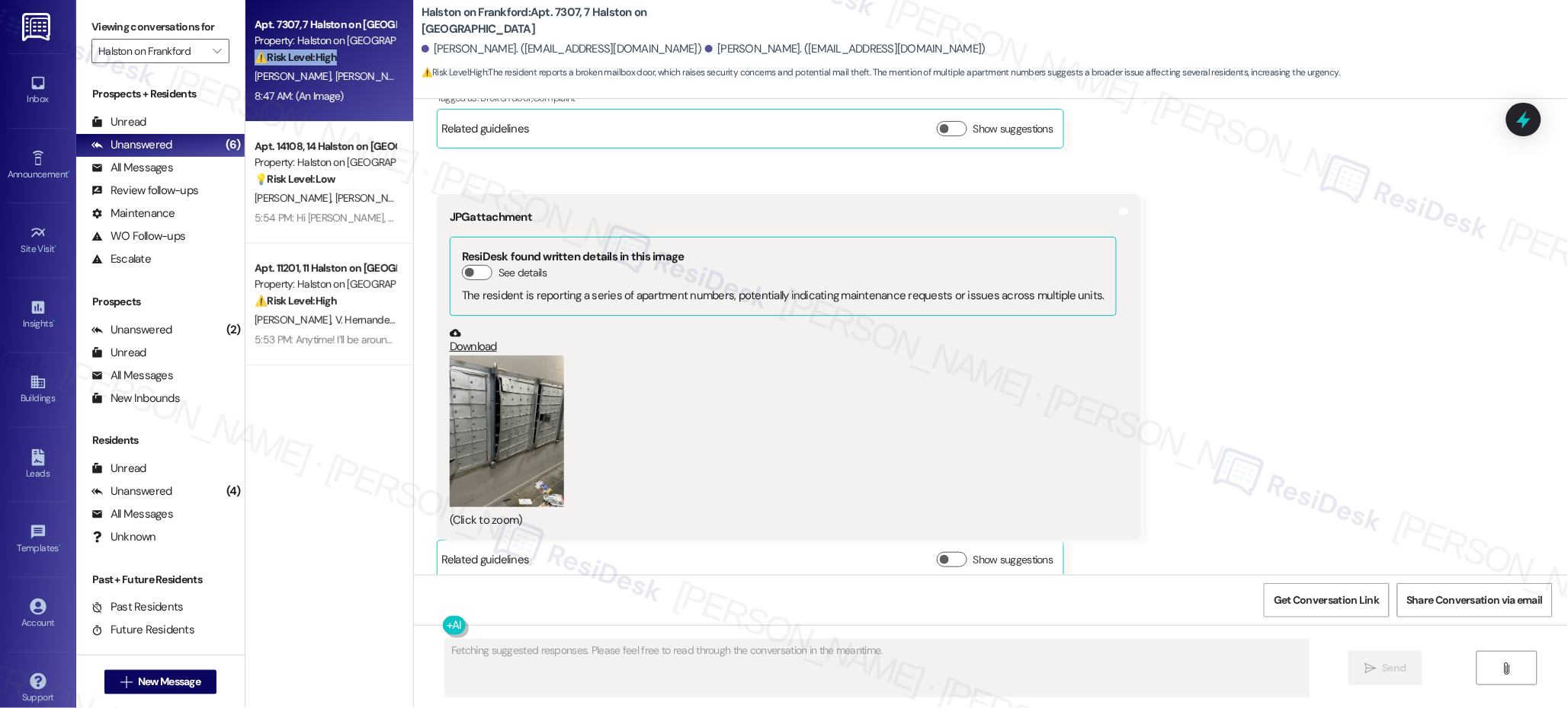
click at [296, 63] on strong "⚠️ Risk Level: High" at bounding box center [296, 57] width 83 height 14
click at [147, 129] on div "Unread (0)" at bounding box center [161, 123] width 169 height 23
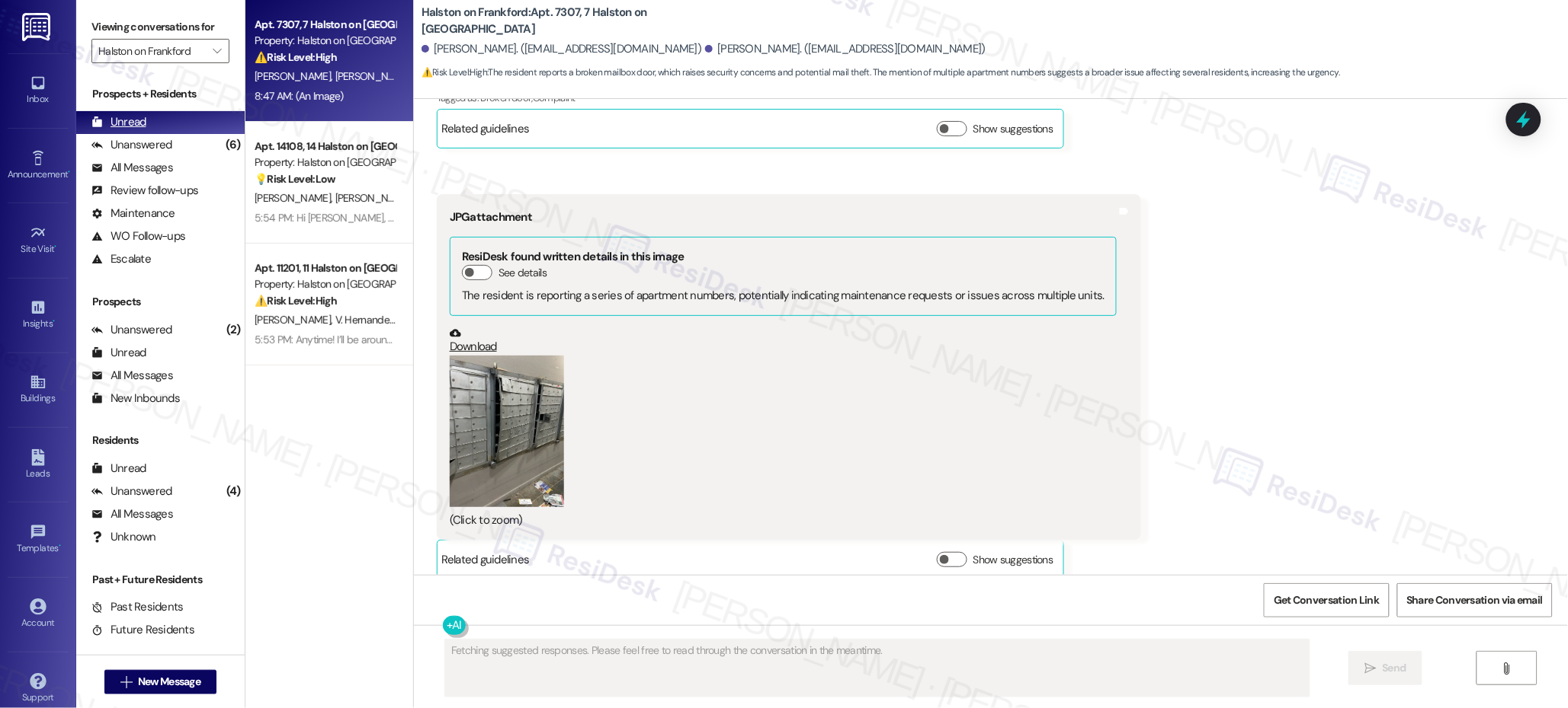
click at [144, 128] on div "Unread" at bounding box center [119, 122] width 54 height 16
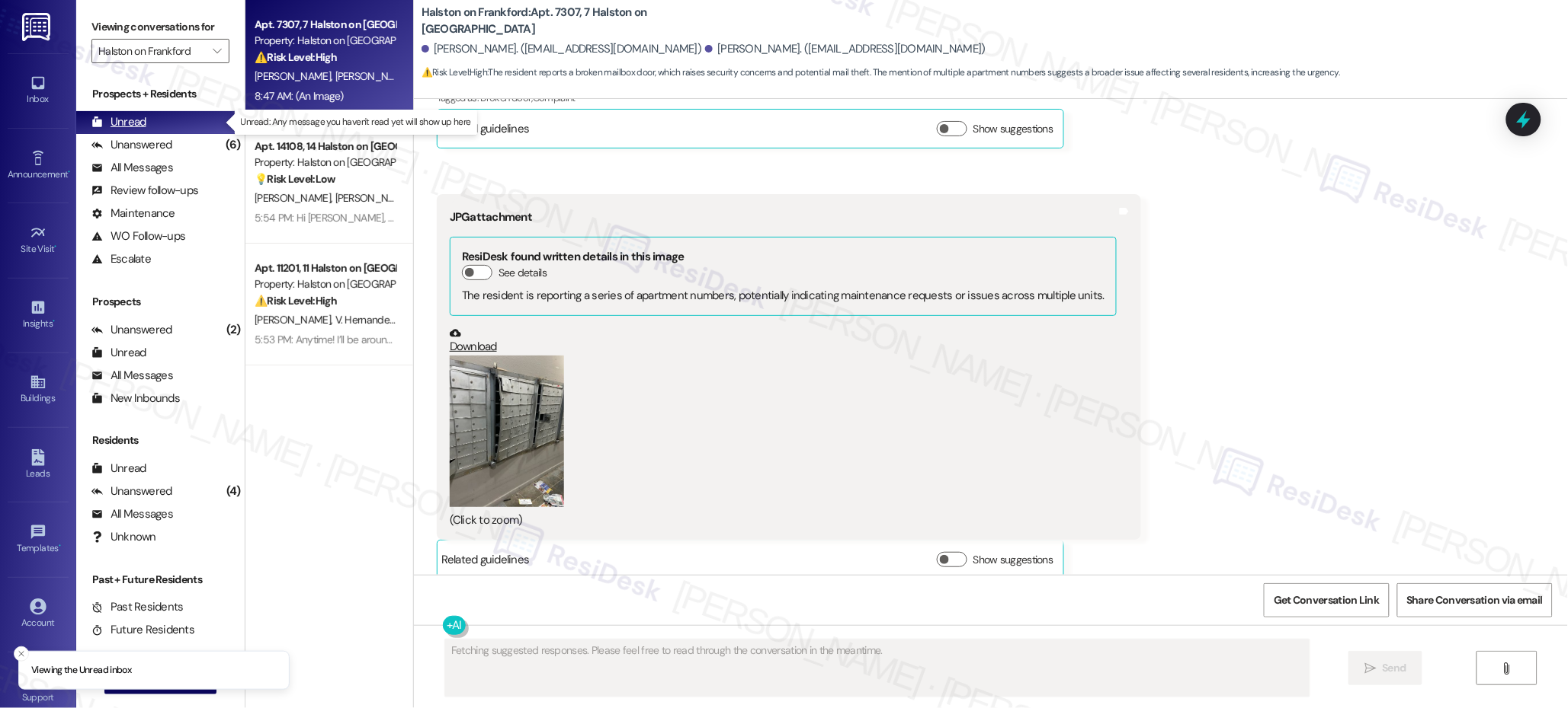
click at [144, 128] on div "Unread" at bounding box center [119, 122] width 54 height 16
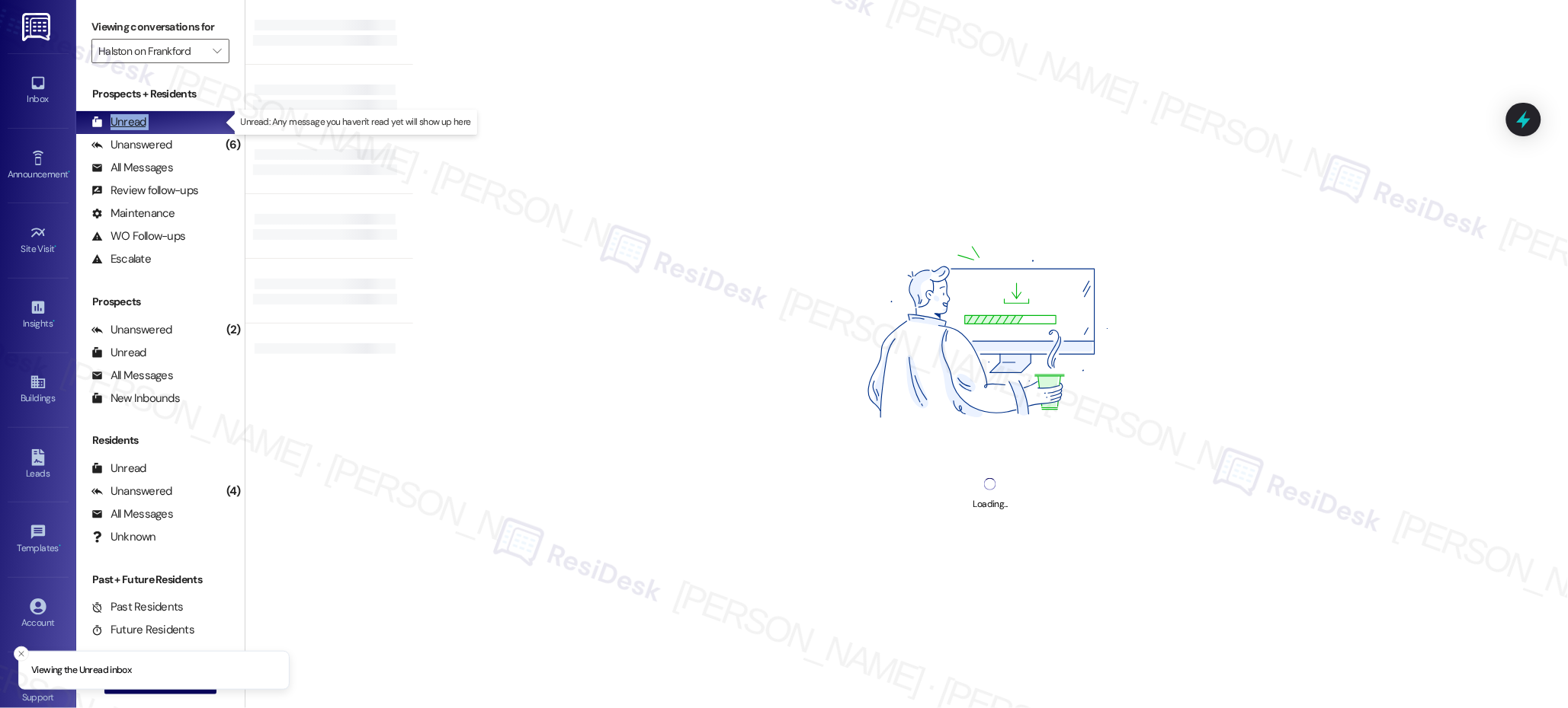
click at [144, 128] on div "Unread" at bounding box center [119, 122] width 54 height 16
click at [144, 126] on div "Unread" at bounding box center [119, 122] width 54 height 16
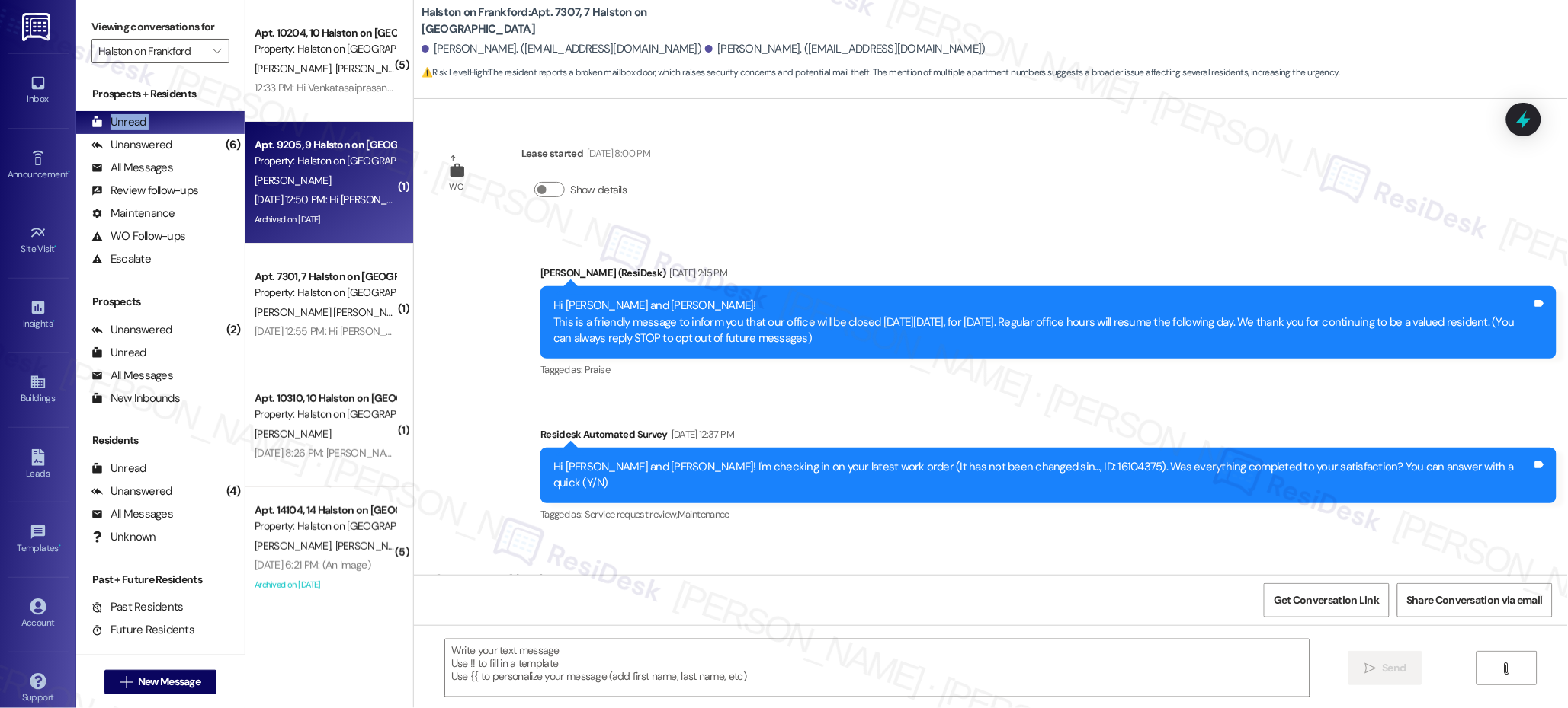
scroll to position [1623, 0]
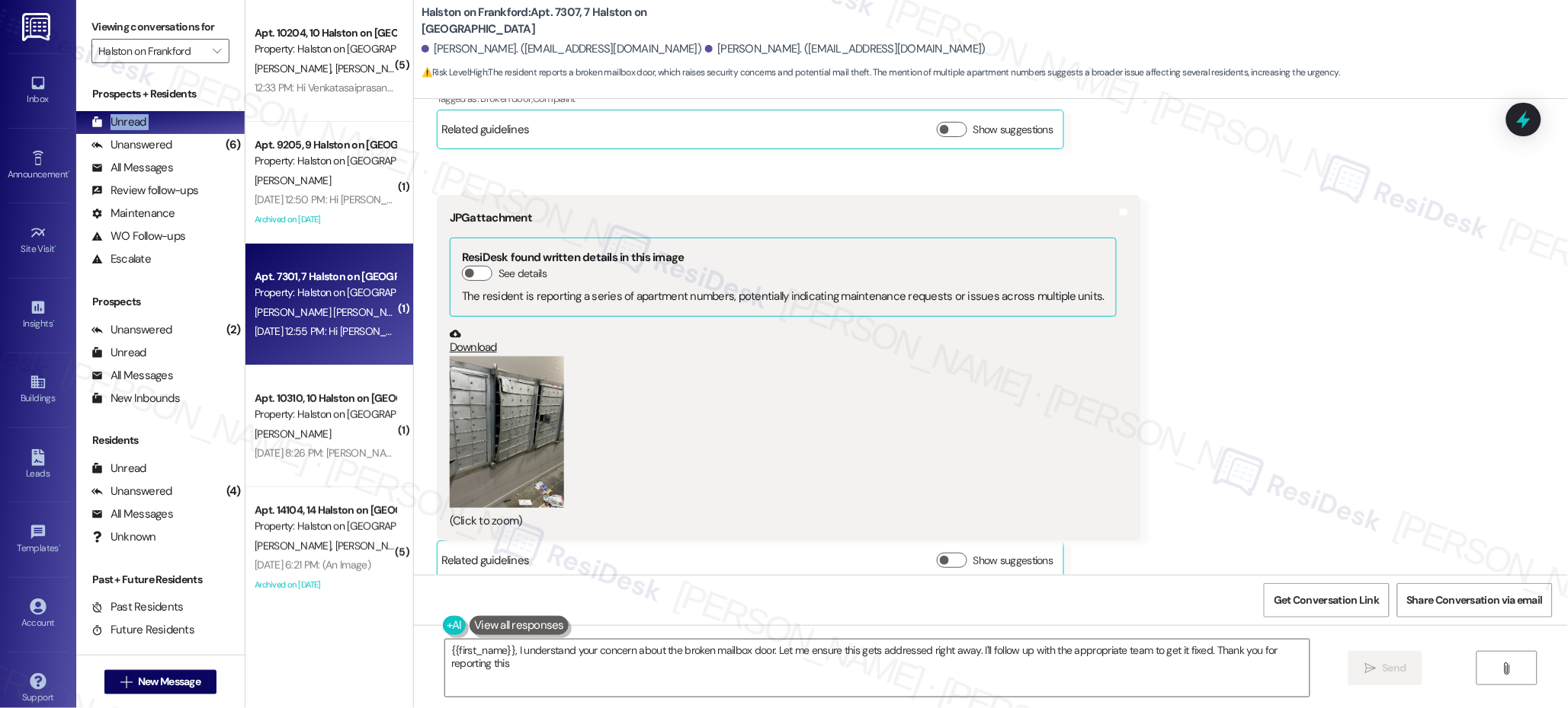
type textarea "{{first_name}}, I understand your concern about the broken mailbox door. Let me…"
click at [271, 270] on div "Apt. 7301, 7 Halston on [GEOGRAPHIC_DATA]" at bounding box center [325, 277] width 141 height 16
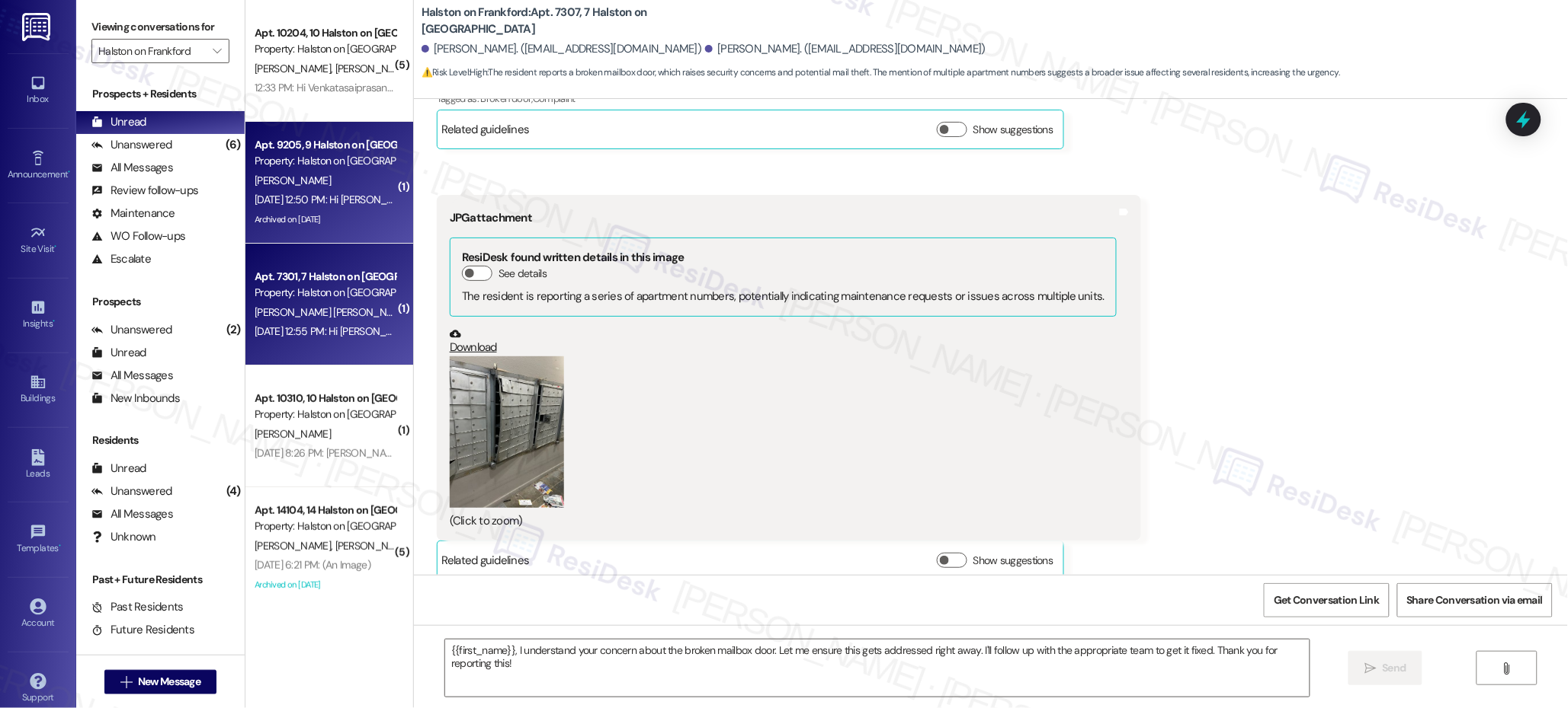
type textarea "Fetching suggested responses. Please feel free to read through the conversation…"
click at [272, 183] on span "[PERSON_NAME]" at bounding box center [293, 181] width 76 height 14
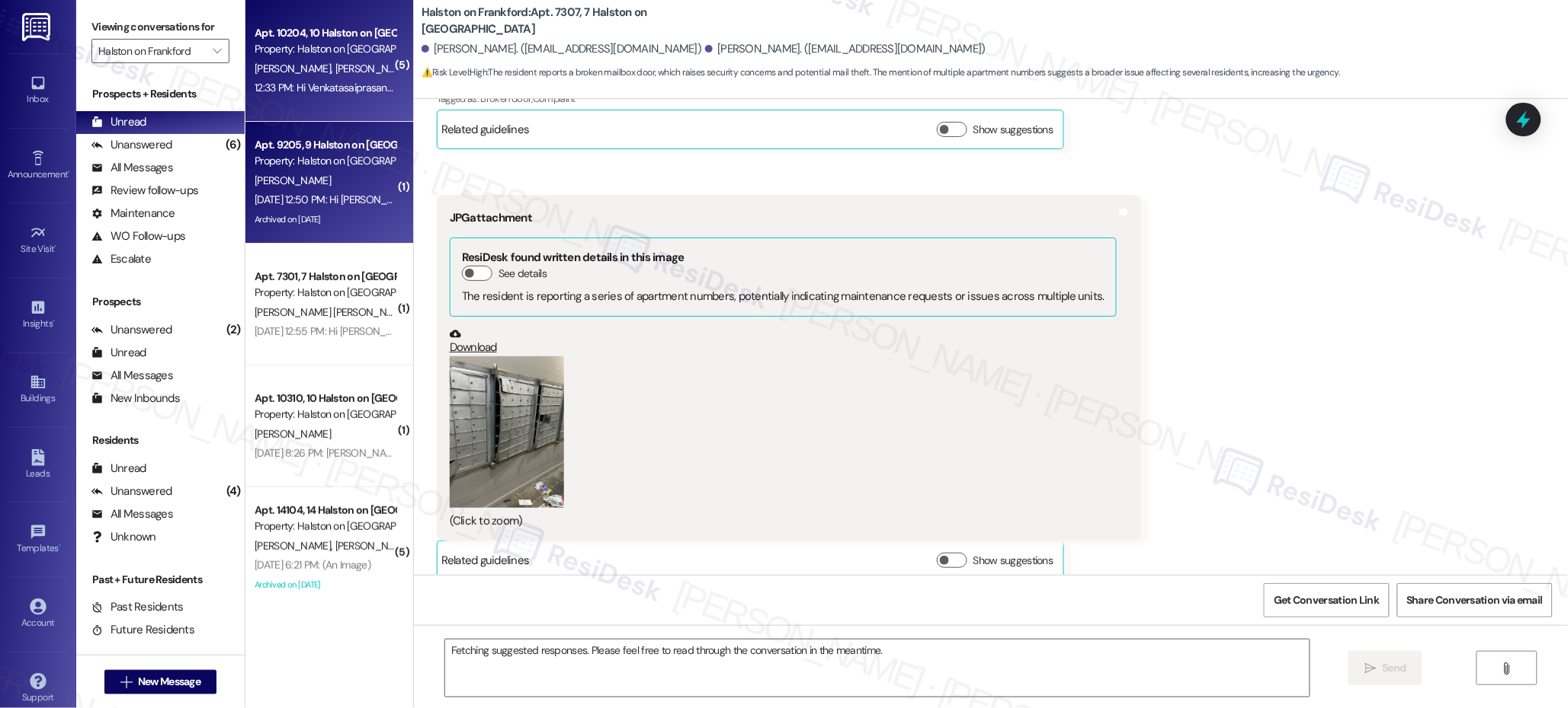
click at [295, 84] on div "12:33 PM: Hi Venkatasaiprasanth and [PERSON_NAME]! I'm checking in on your late…" at bounding box center [722, 88] width 936 height 14
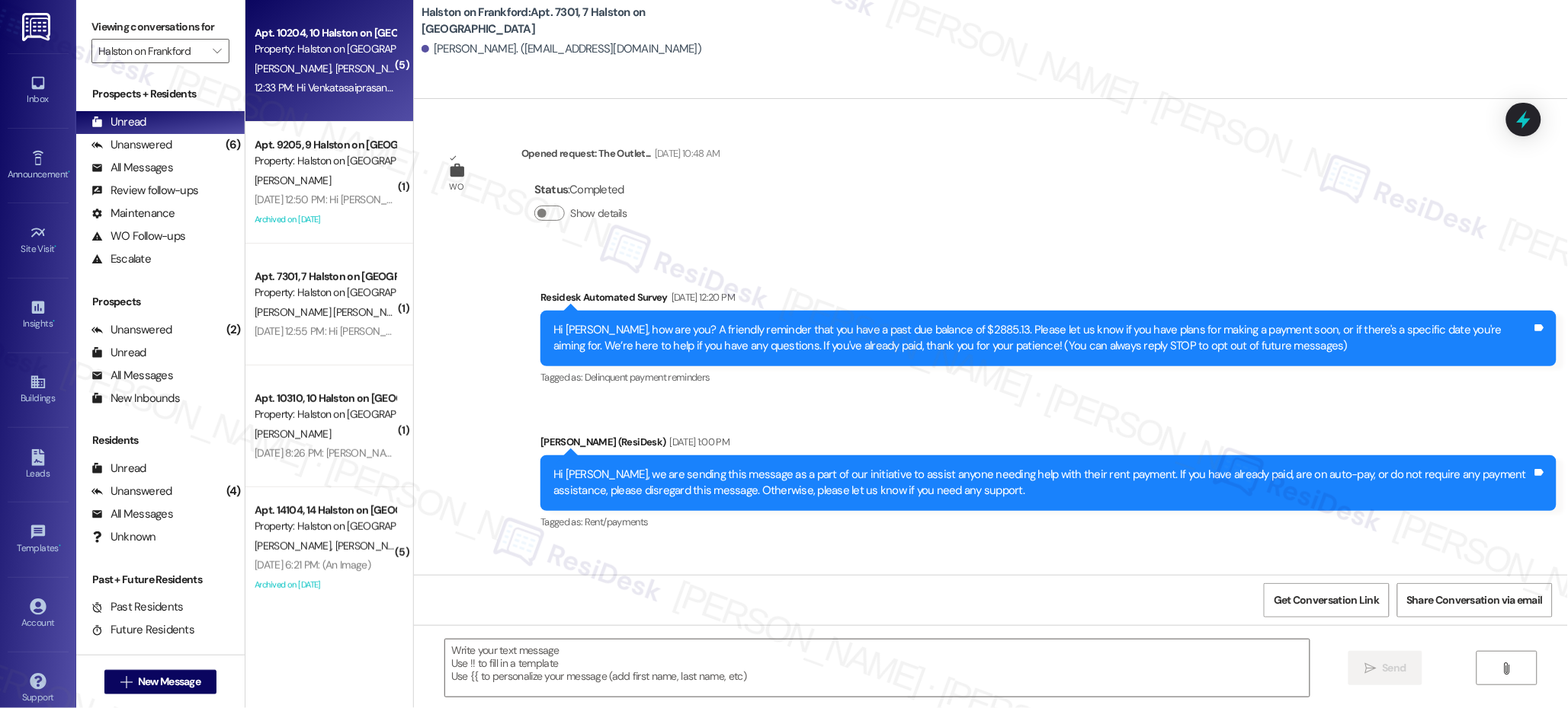
scroll to position [0, 0]
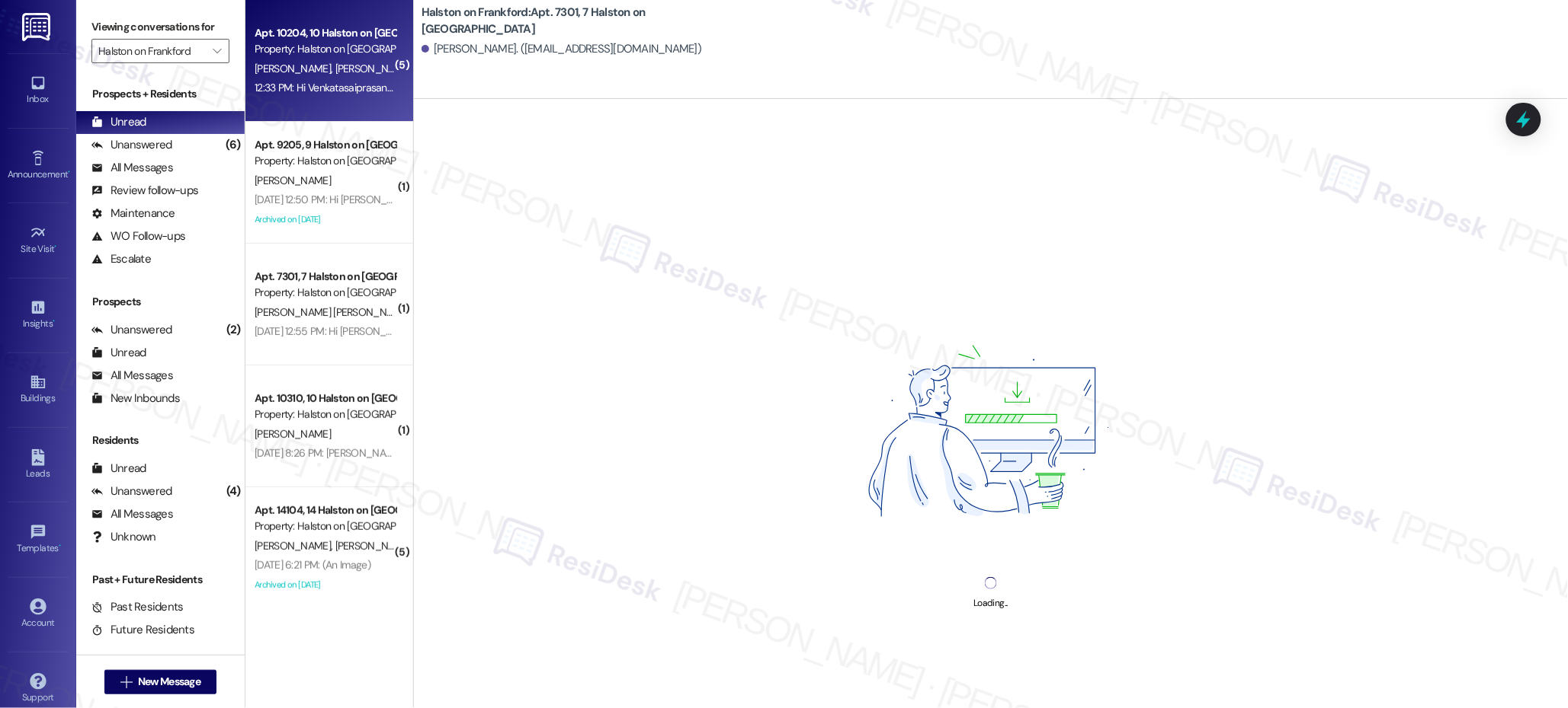
click at [295, 84] on div "12:33 PM: Hi Venkatasaiprasanth and [PERSON_NAME]! I'm checking in on your late…" at bounding box center [722, 88] width 936 height 14
click at [295, 85] on div "12:33 PM: Hi Venkatasaiprasanth and [PERSON_NAME]! I'm checking in on your late…" at bounding box center [722, 88] width 936 height 14
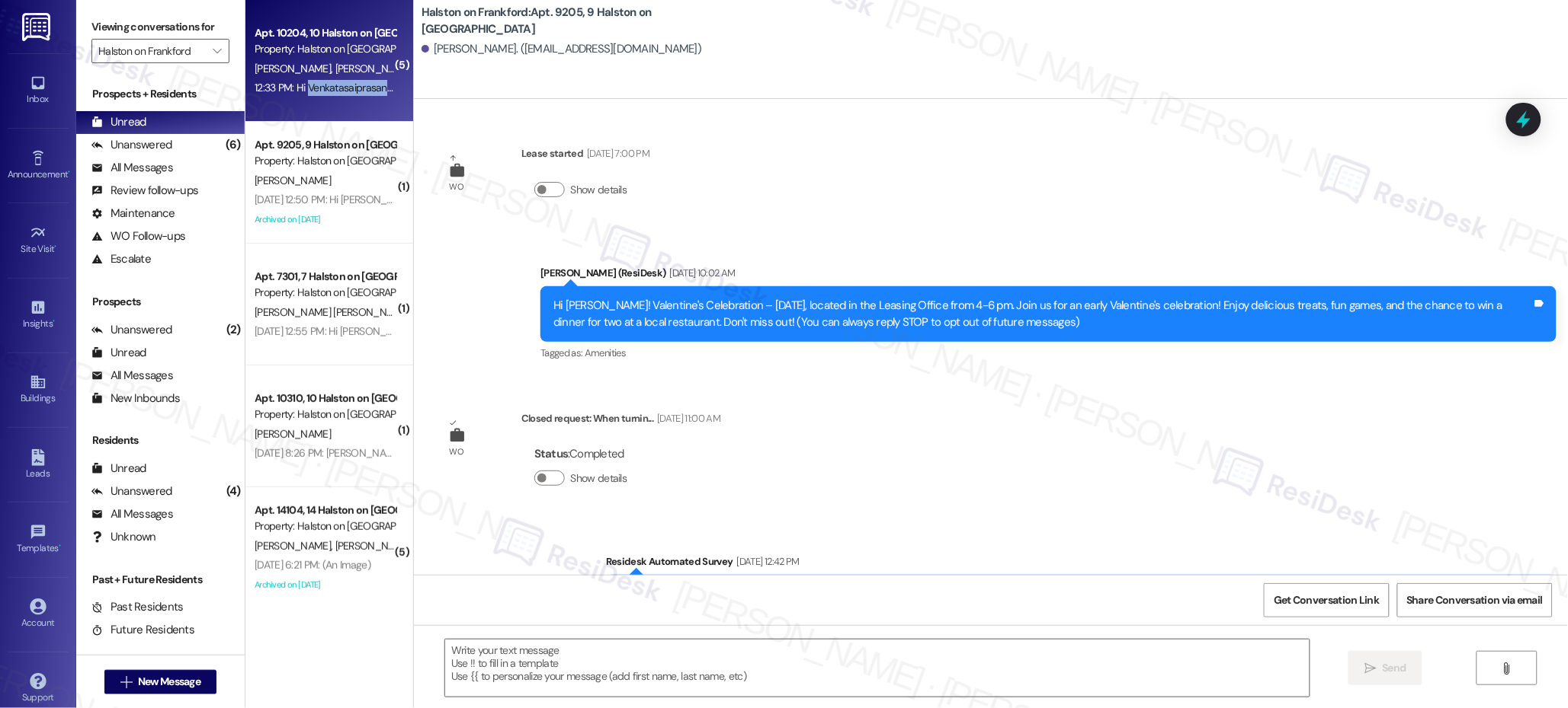
click at [295, 90] on div "12:33 PM: Hi Venkatasaiprasanth and [PERSON_NAME]! I'm checking in on your late…" at bounding box center [722, 88] width 936 height 14
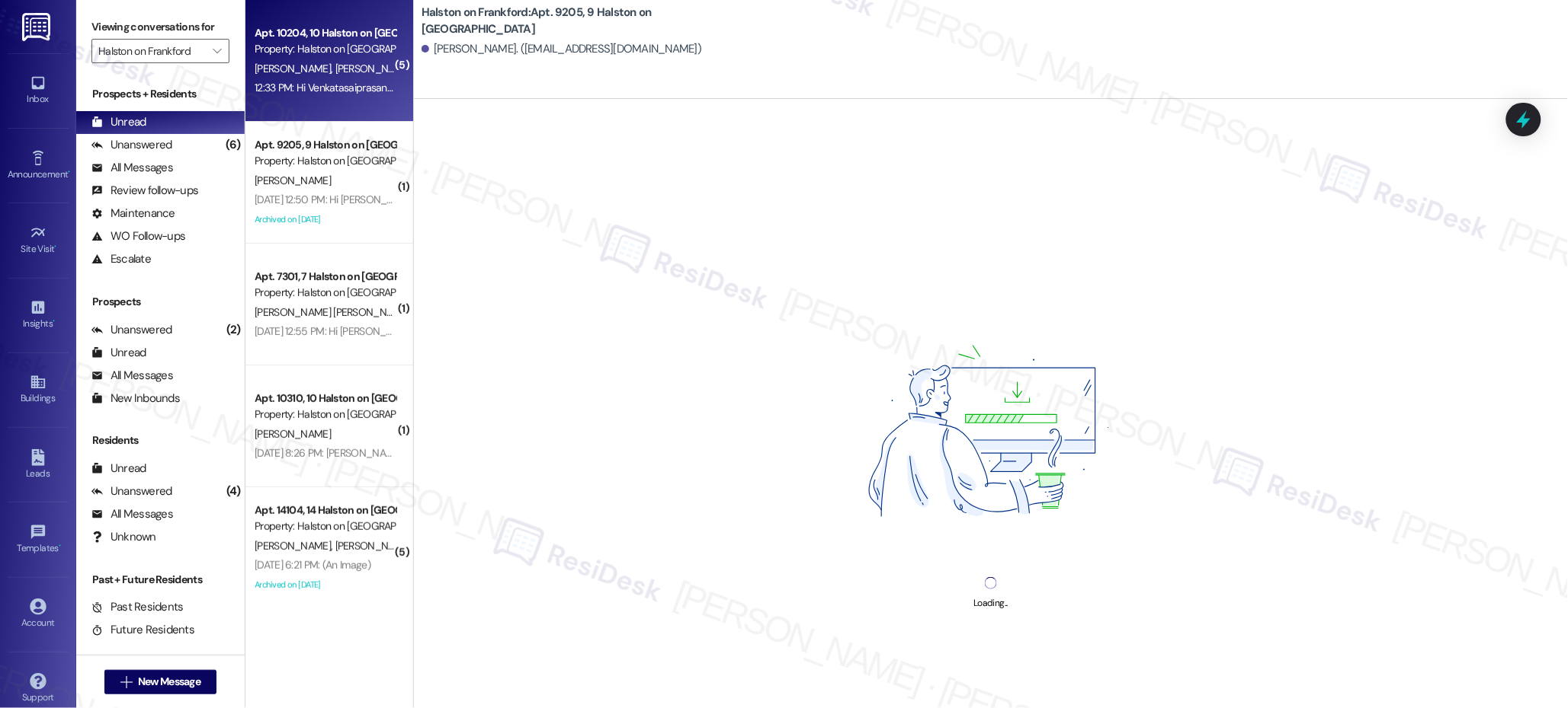
click at [297, 91] on div "12:33 PM: Hi Venkatasaiprasanth and [PERSON_NAME]! I'm checking in on your late…" at bounding box center [722, 88] width 936 height 14
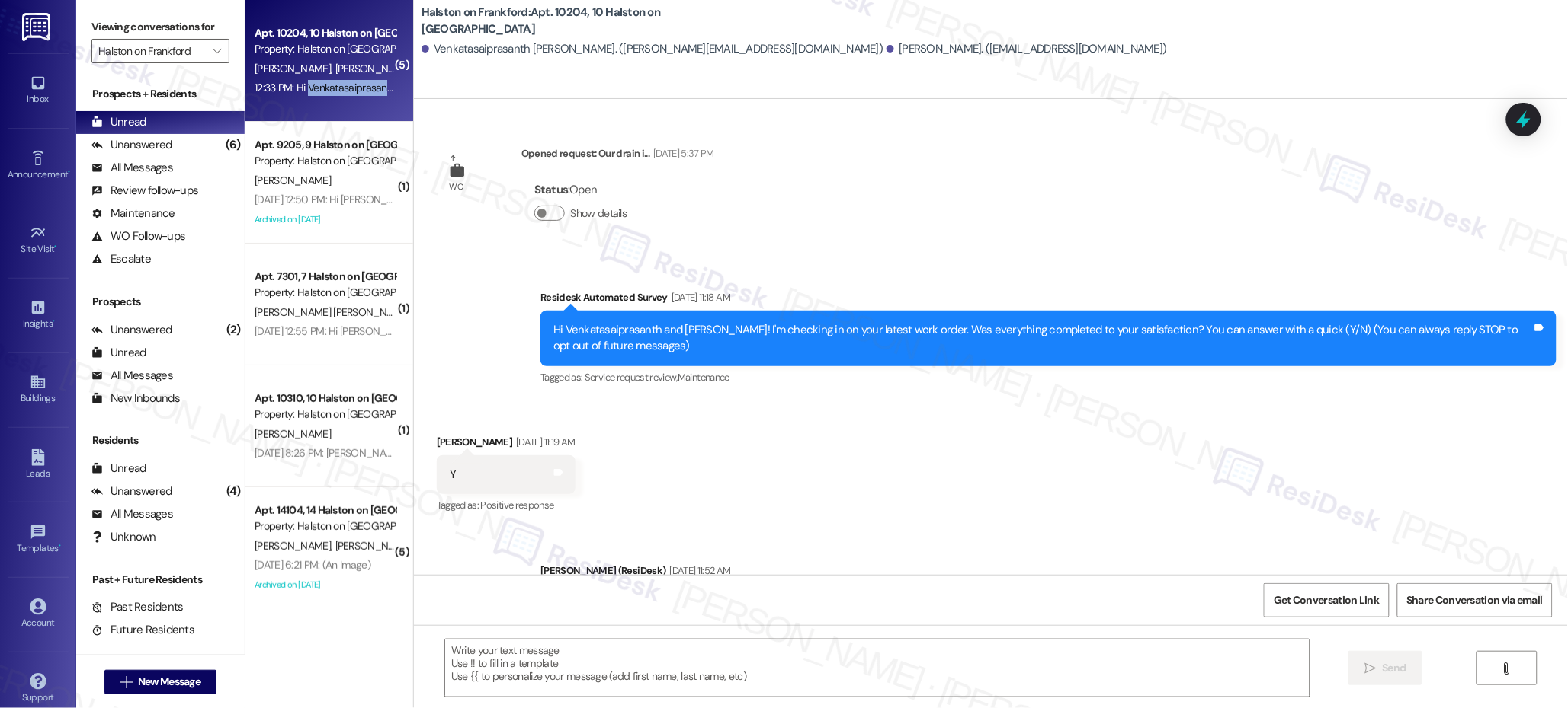
click at [297, 91] on div "12:33 PM: Hi Venkatasaiprasanth and [PERSON_NAME]! I'm checking in on your late…" at bounding box center [722, 88] width 936 height 14
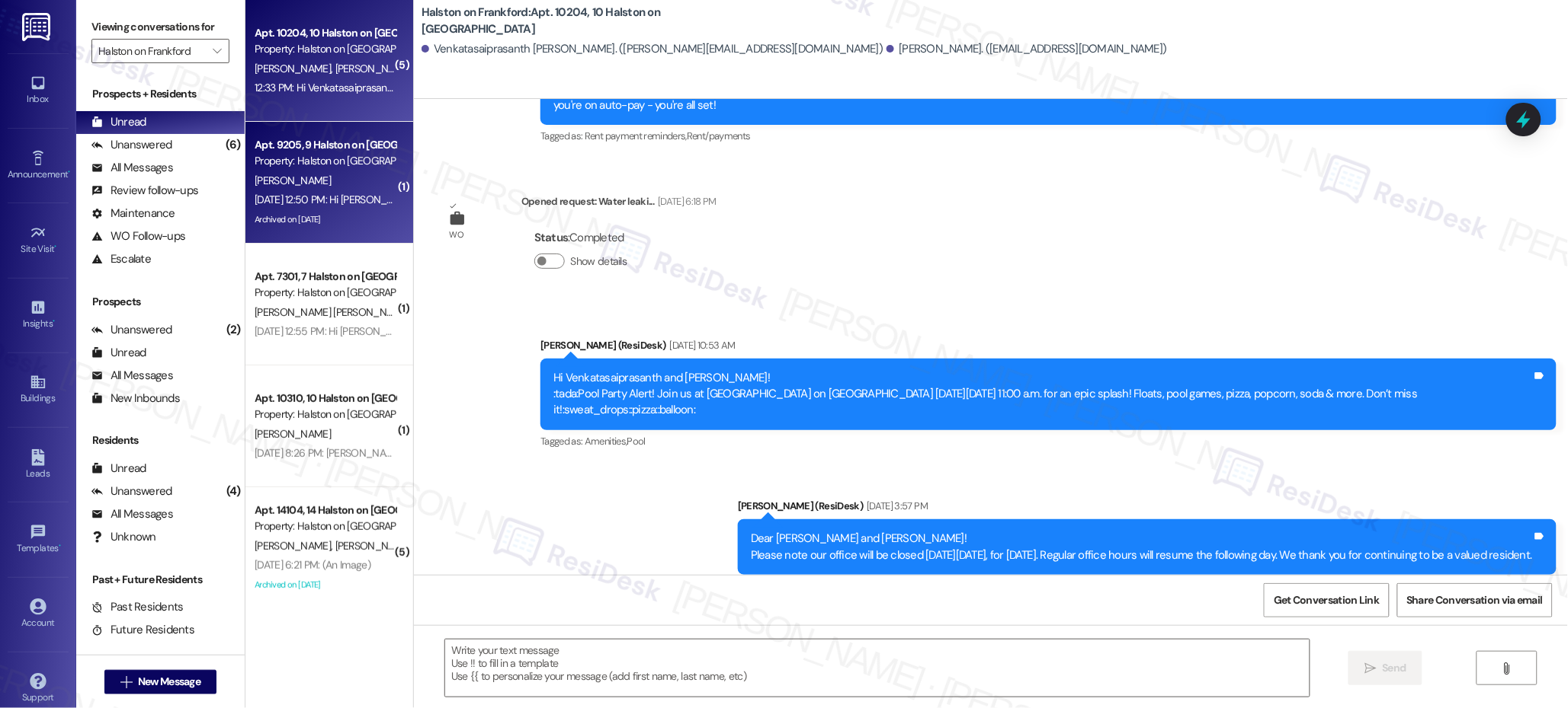
type textarea "Fetching suggested responses. Please feel free to read through the conversation…"
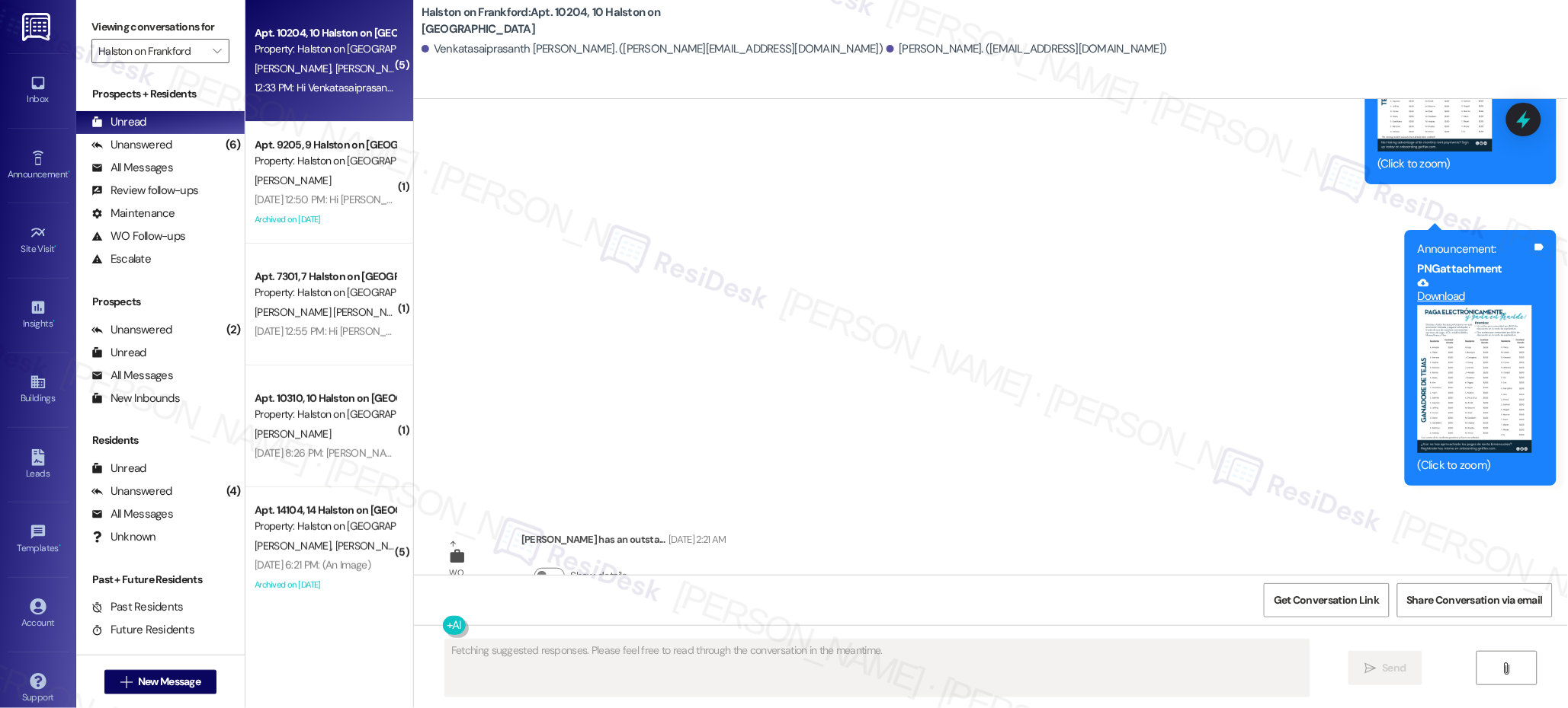
scroll to position [14979, 0]
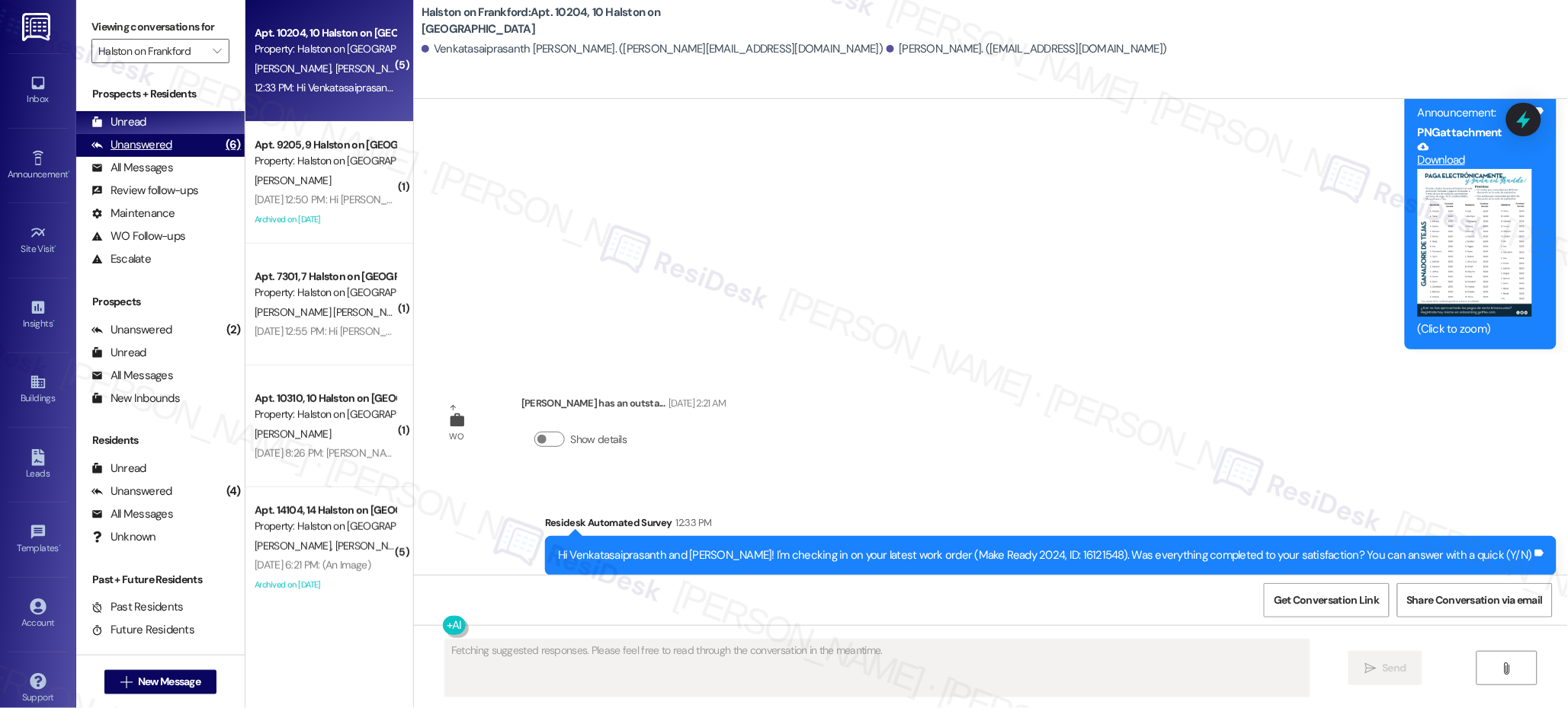
click at [221, 150] on div "(6)" at bounding box center [233, 145] width 23 height 24
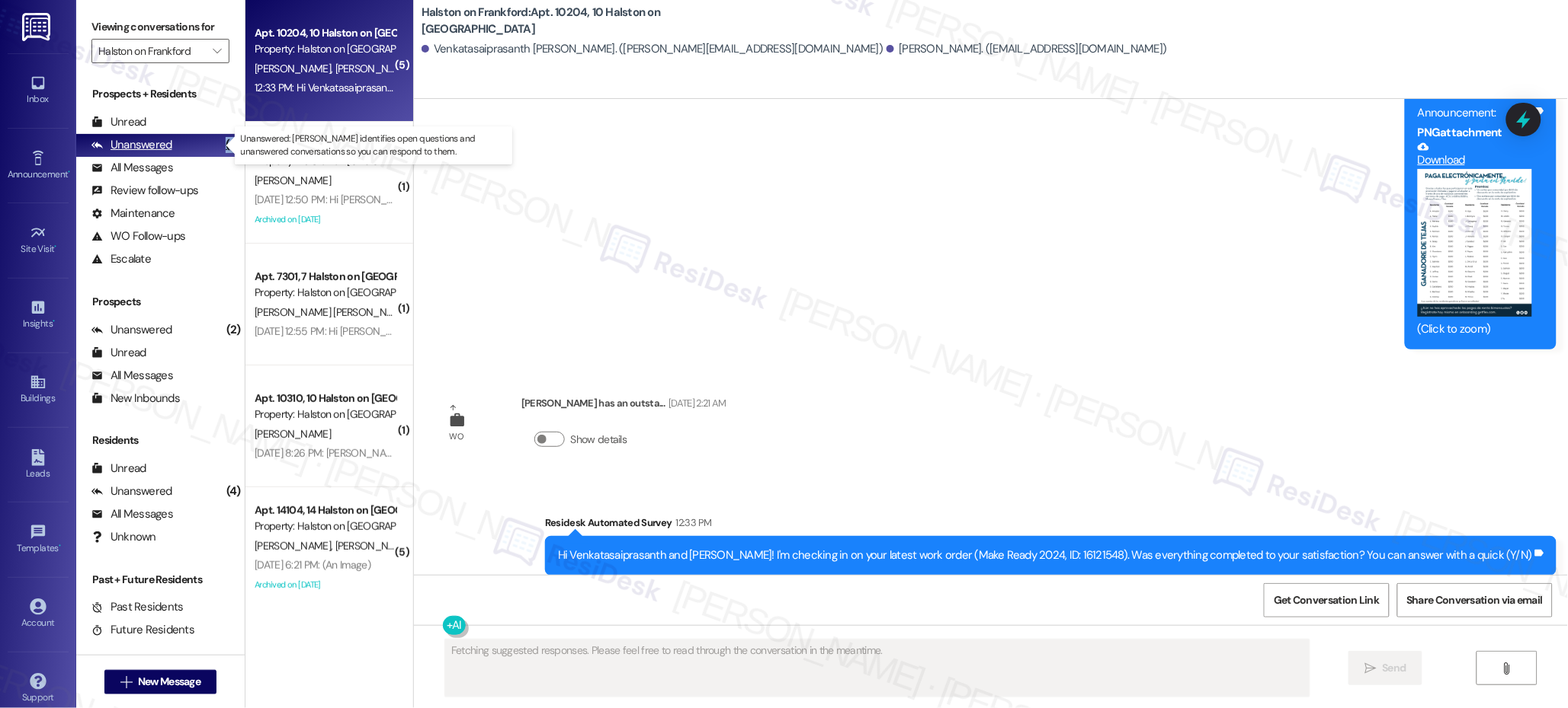
click at [221, 150] on div "(6)" at bounding box center [233, 145] width 23 height 24
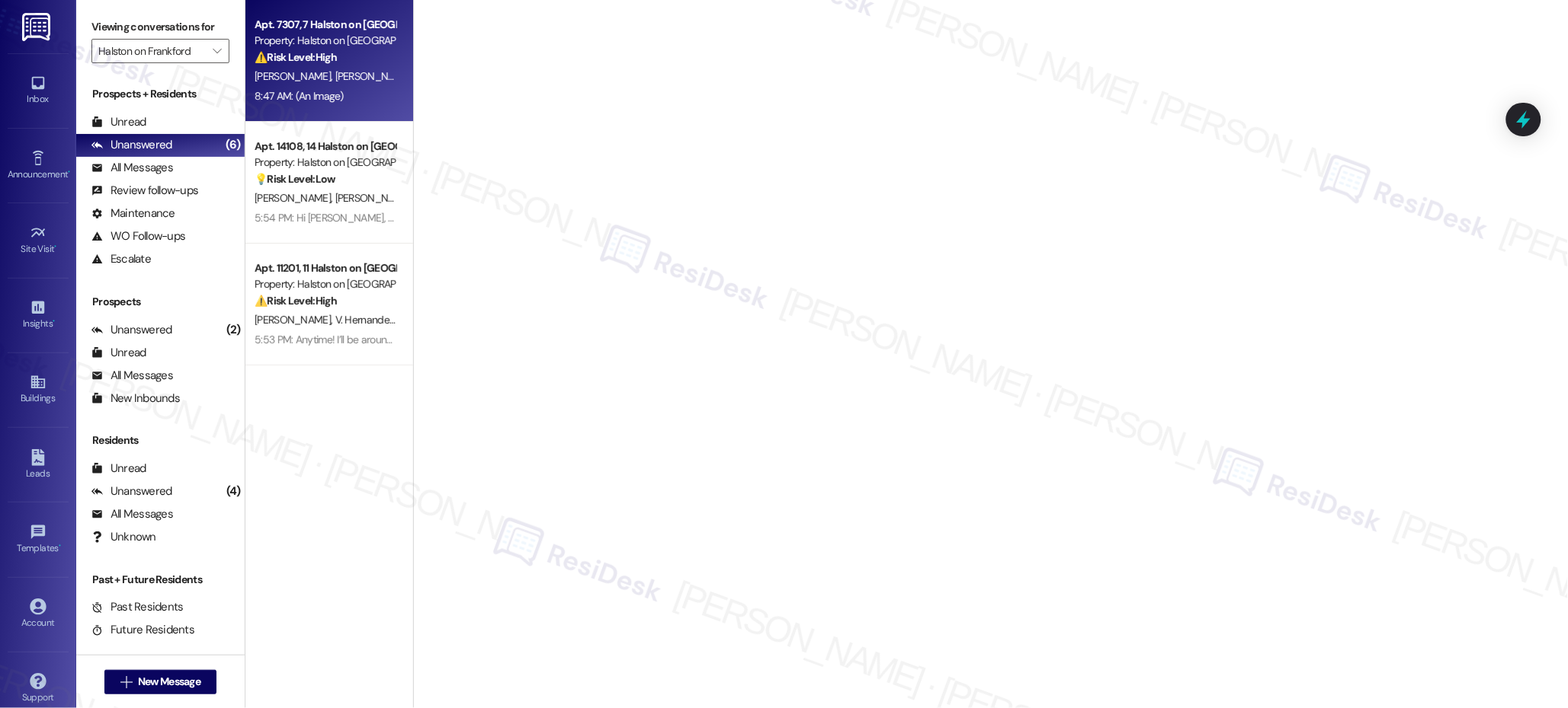
click at [330, 69] on div "[PERSON_NAME] [PERSON_NAME]" at bounding box center [325, 76] width 144 height 19
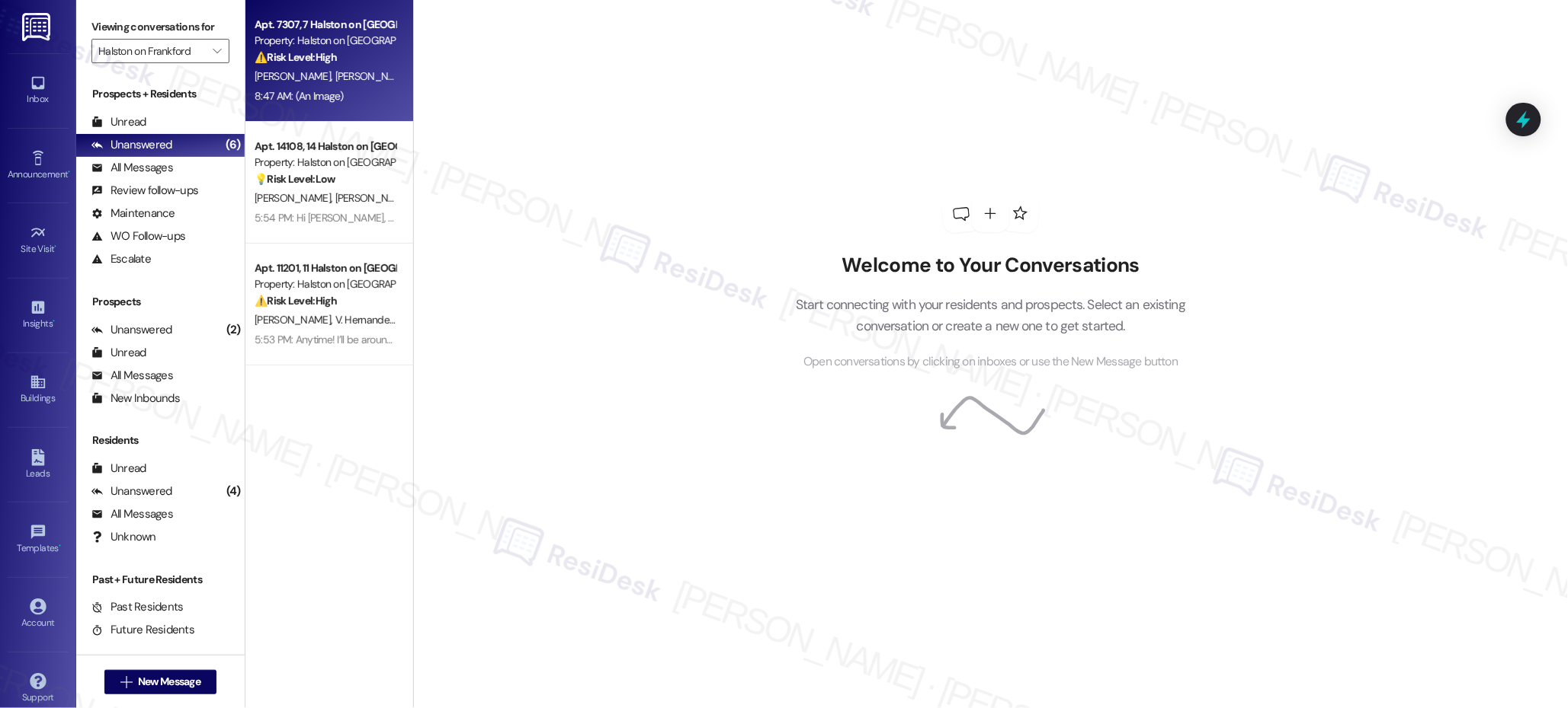
click at [330, 69] on div "[PERSON_NAME] [PERSON_NAME]" at bounding box center [325, 76] width 144 height 19
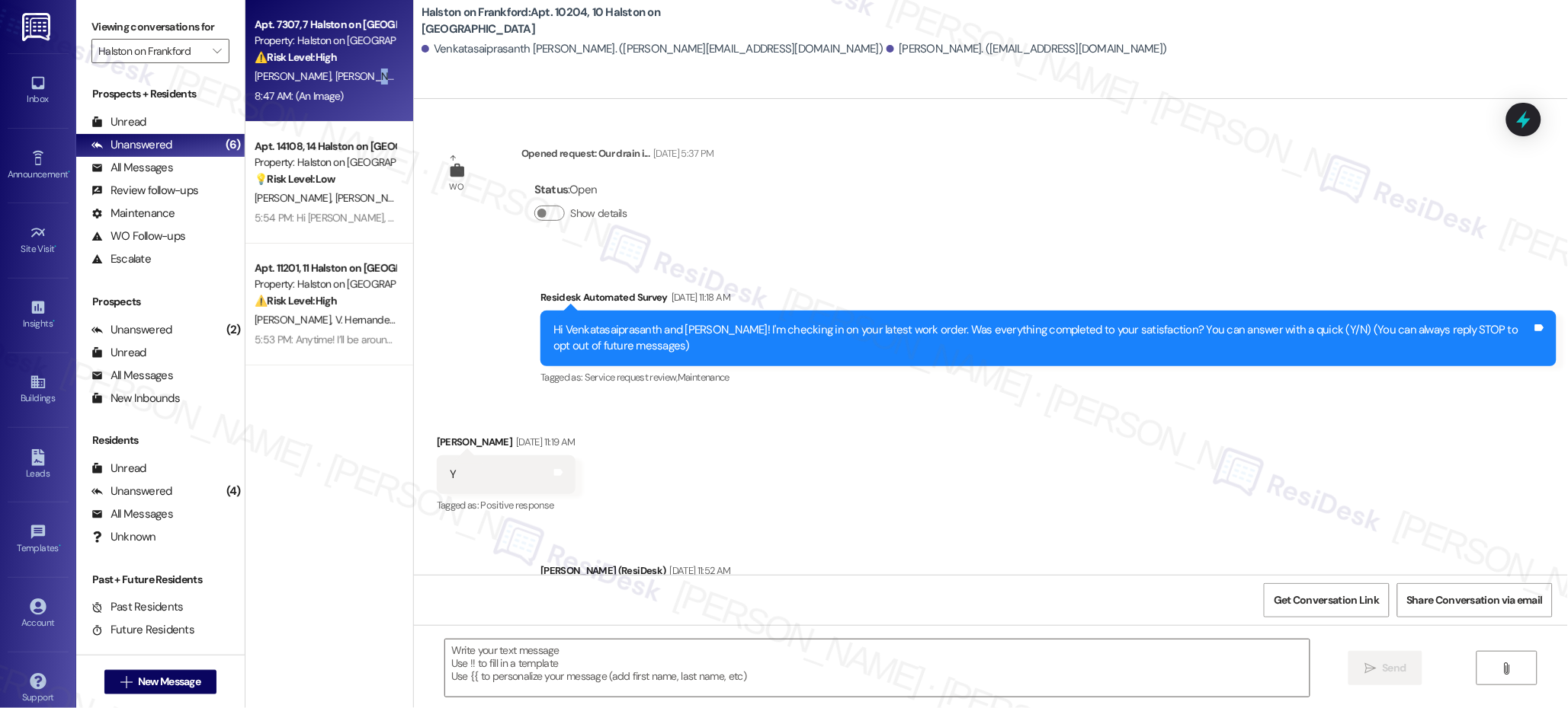
scroll to position [0, 0]
click at [330, 70] on div "[PERSON_NAME] [PERSON_NAME]" at bounding box center [325, 76] width 144 height 19
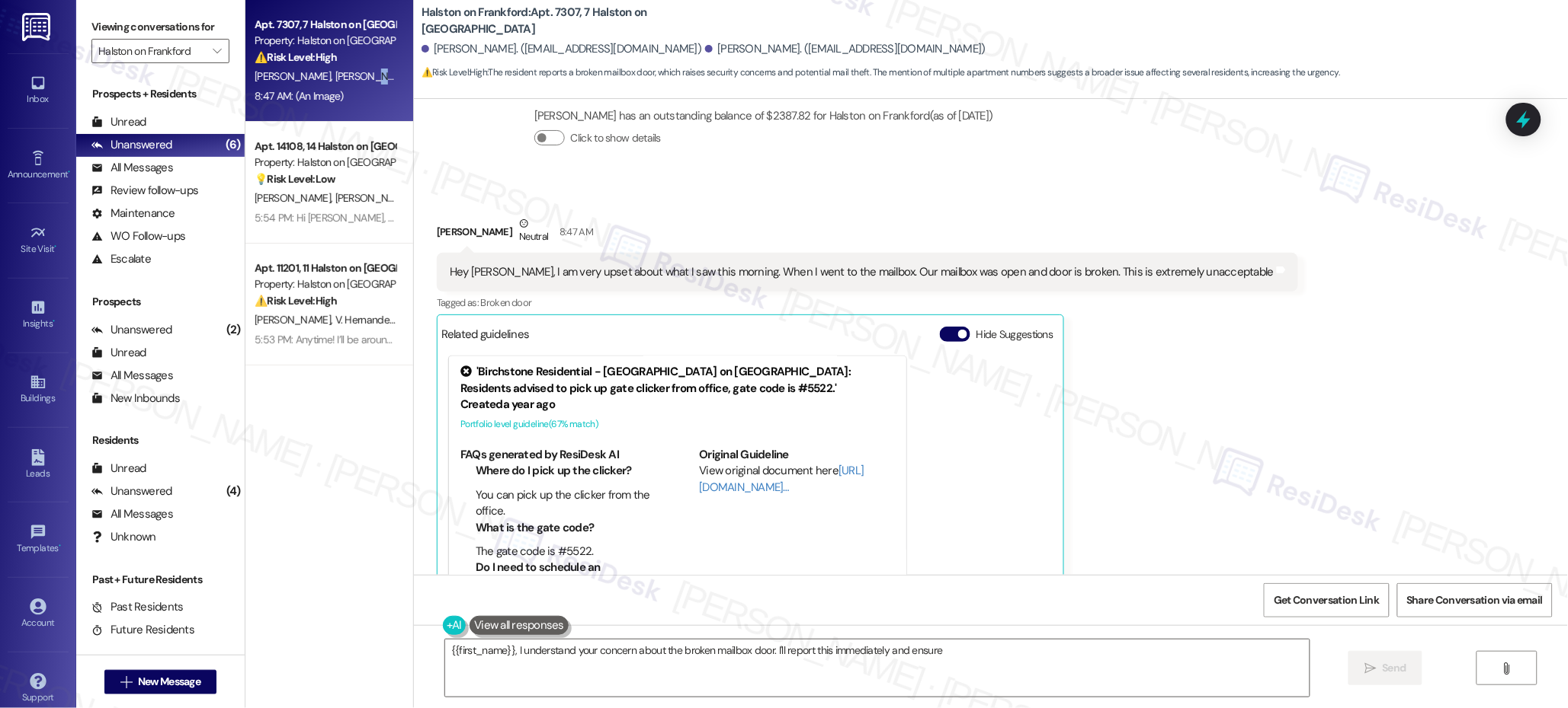
scroll to position [918, 0]
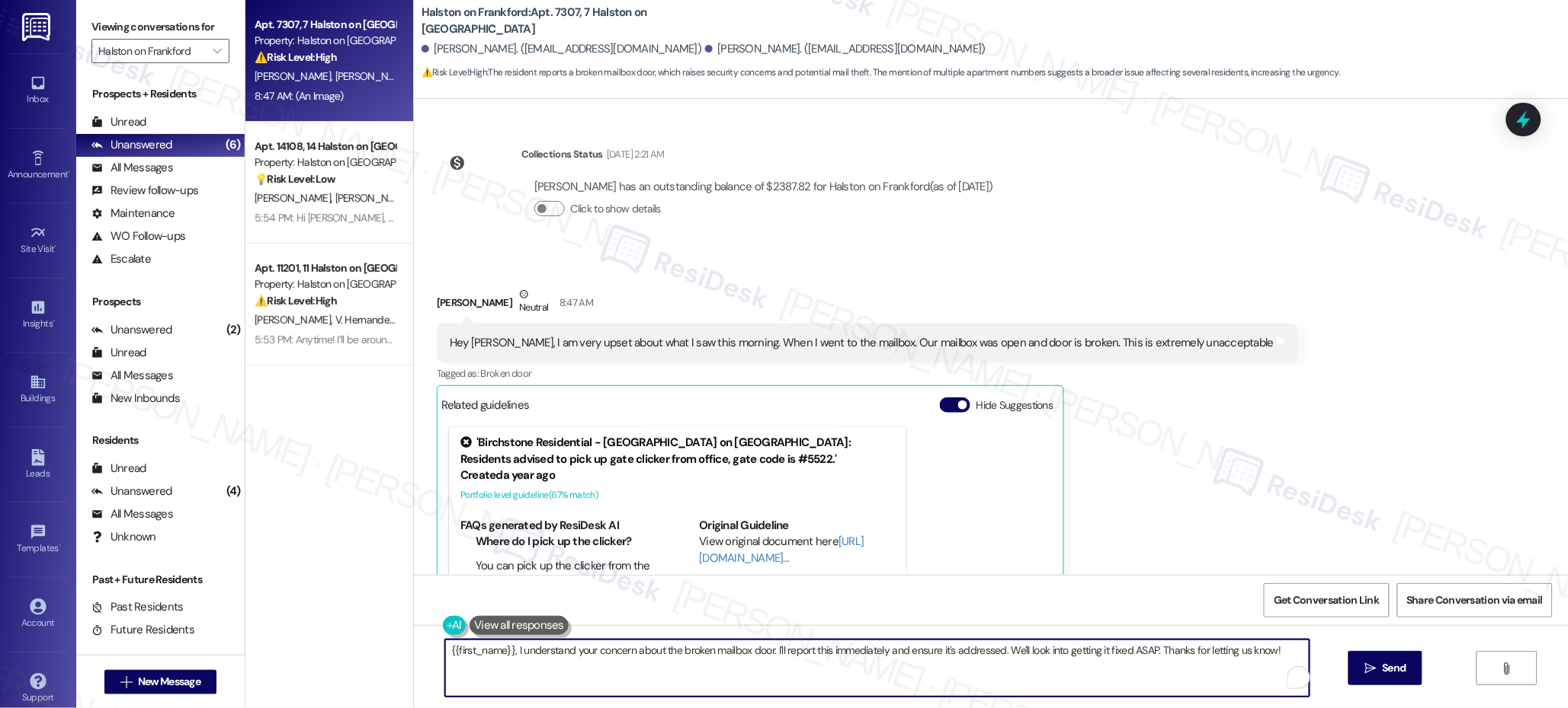
click at [445, 651] on textarea "{{first_name}}, I understand your concern about the broken mailbox door. I'll r…" at bounding box center [876, 668] width 864 height 57
click at [1048, 667] on textarea "{{first_name}}, I understand your concern about the broken mailbox door. I'll r…" at bounding box center [876, 668] width 864 height 57
click at [502, 652] on textarea "{{first_name}}, I understand your concern about the broken mailbox door. I'll r…" at bounding box center [876, 668] width 864 height 57
drag, startPoint x: 505, startPoint y: 653, endPoint x: 420, endPoint y: 622, distance: 90.5
click at [414, 634] on div "{{first_name}}, I understand your concern about the broken mailbox door. I'll r…" at bounding box center [991, 683] width 1154 height 114
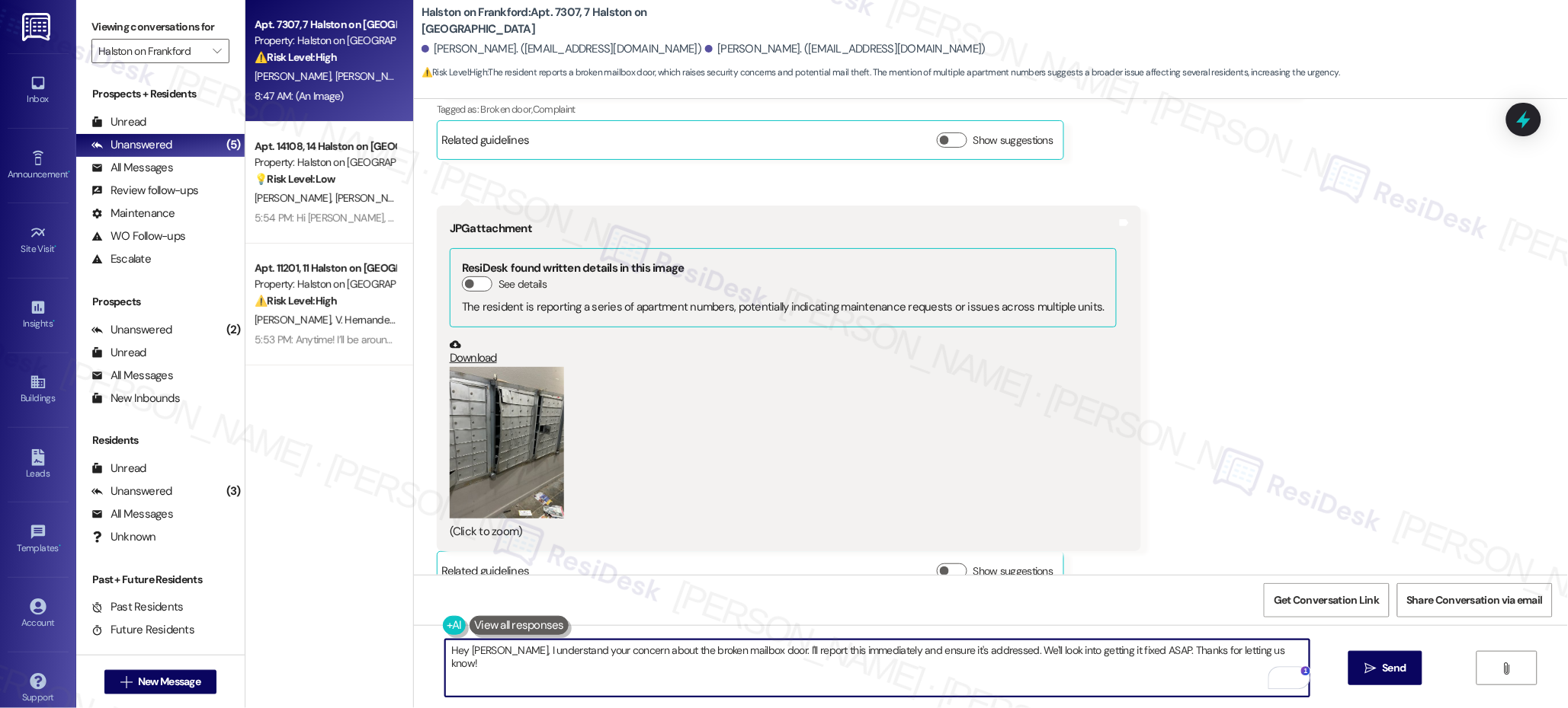
scroll to position [1624, 0]
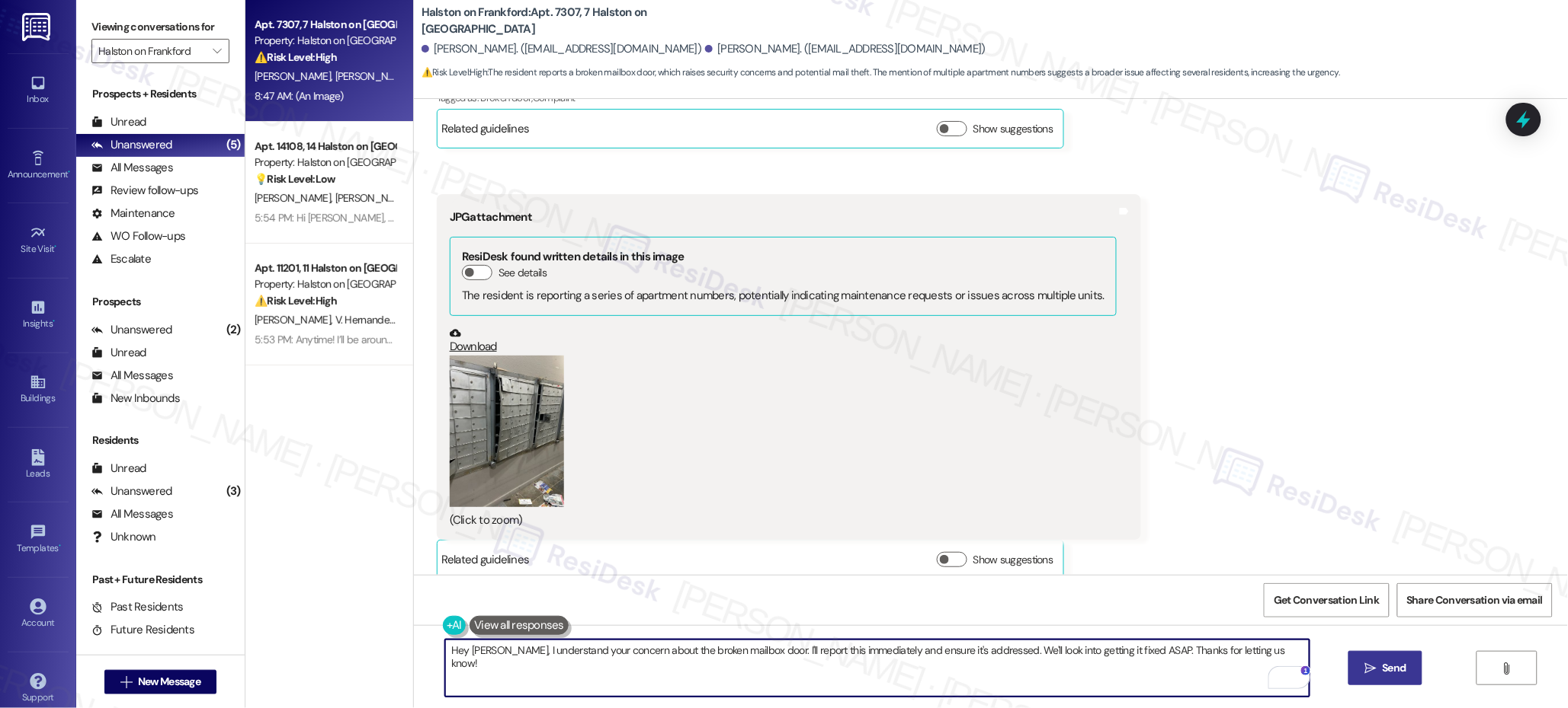
type textarea "Hey [PERSON_NAME], I understand your concern about the broken mailbox door. I'l…"
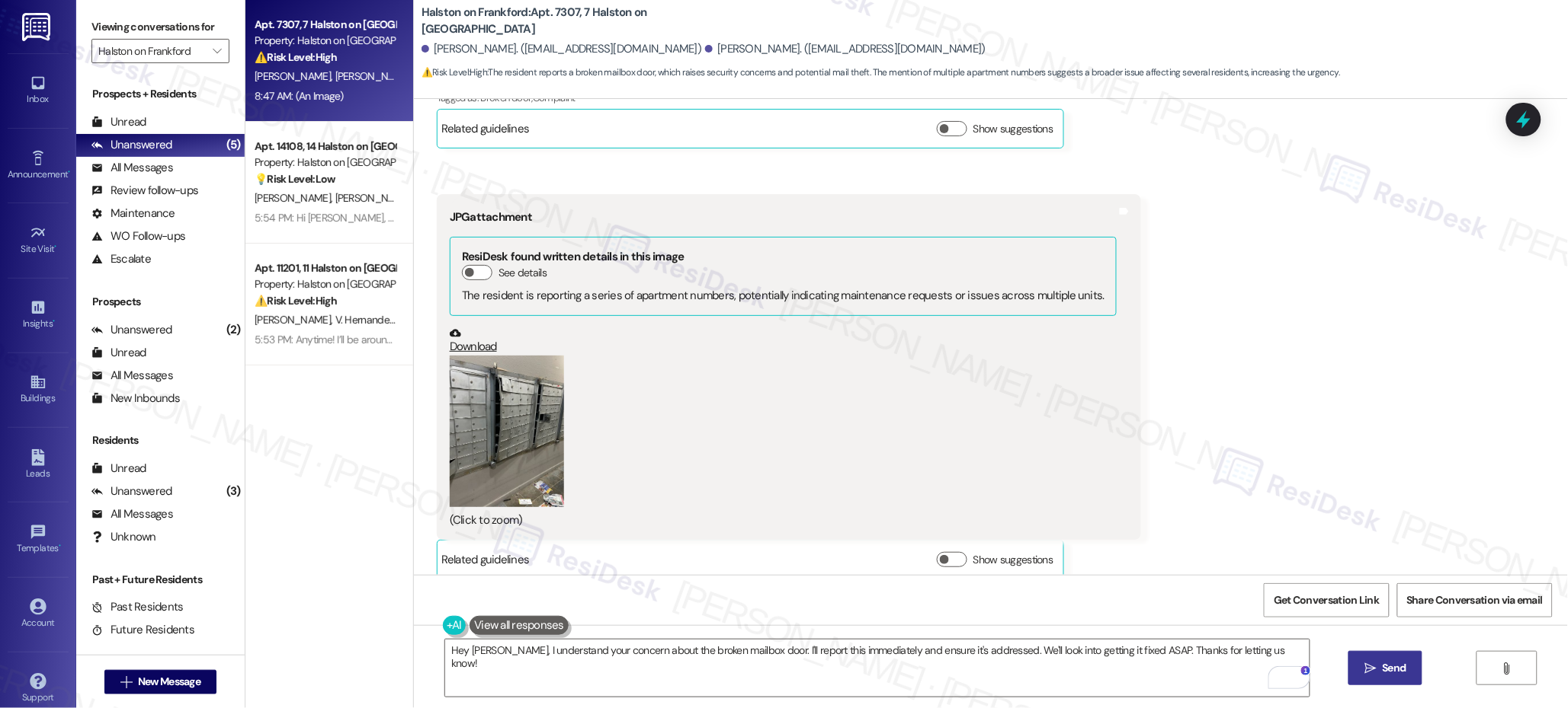
click at [1370, 663] on icon "" at bounding box center [1369, 668] width 11 height 12
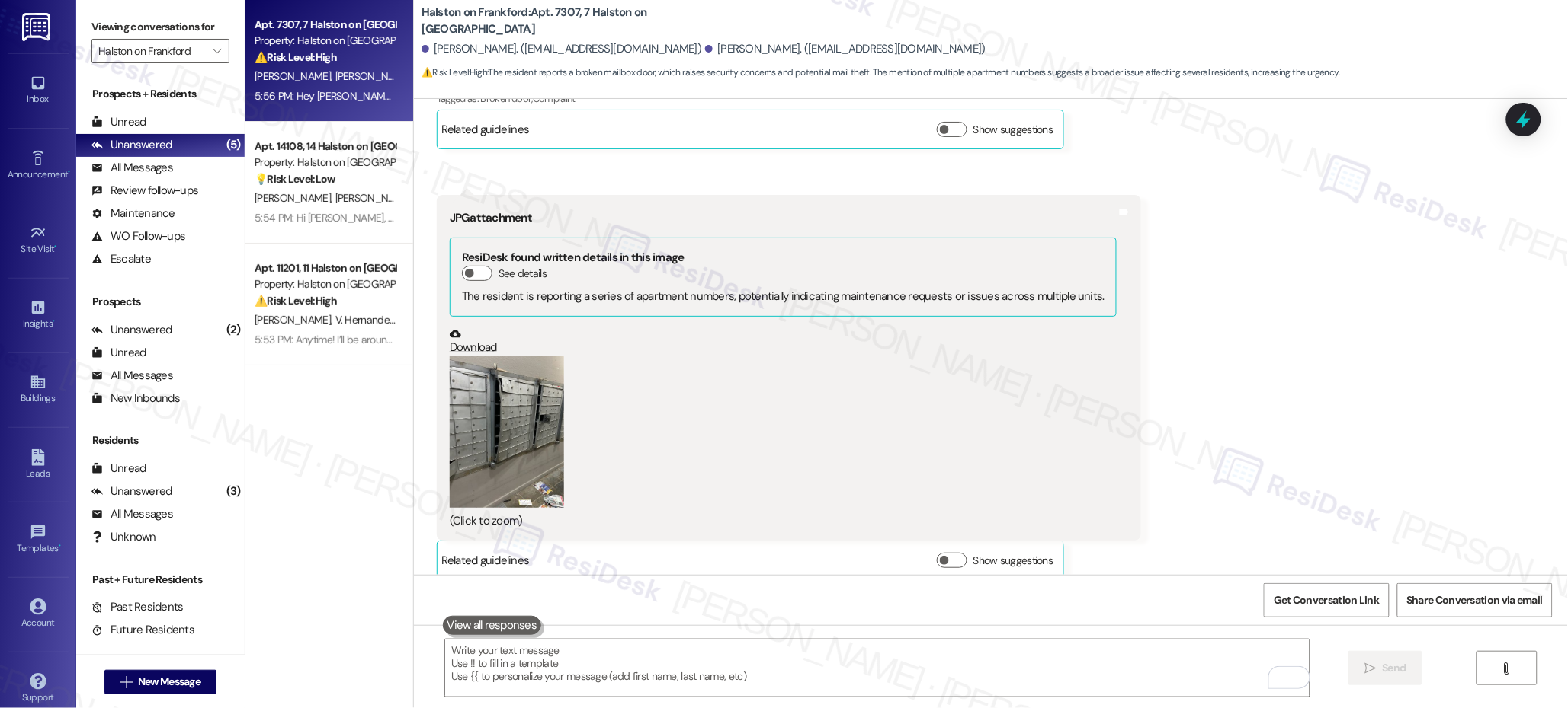
scroll to position [1730, 0]
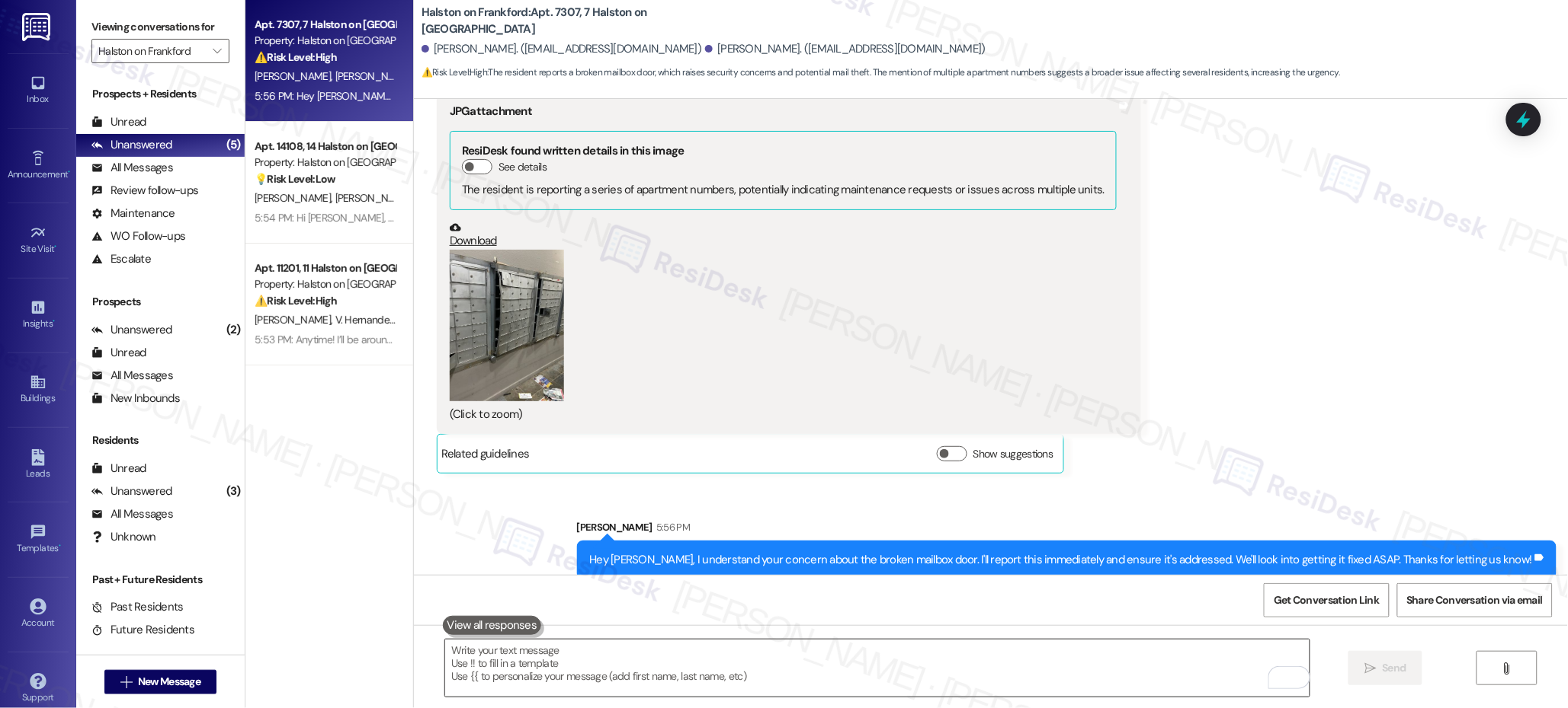
click at [489, 651] on textarea "To enrich screen reader interactions, please activate Accessibility in Grammarl…" at bounding box center [876, 668] width 864 height 57
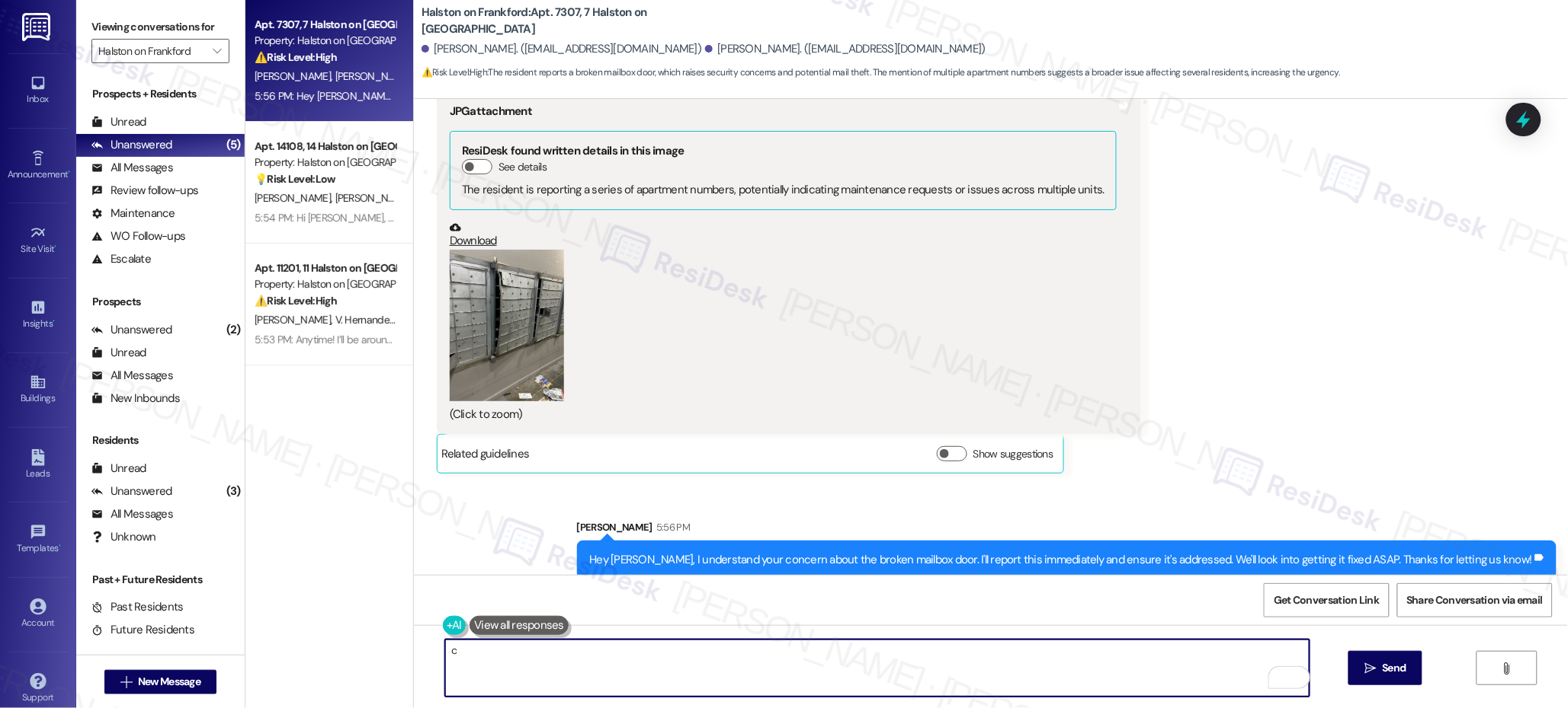
type textarea "c"
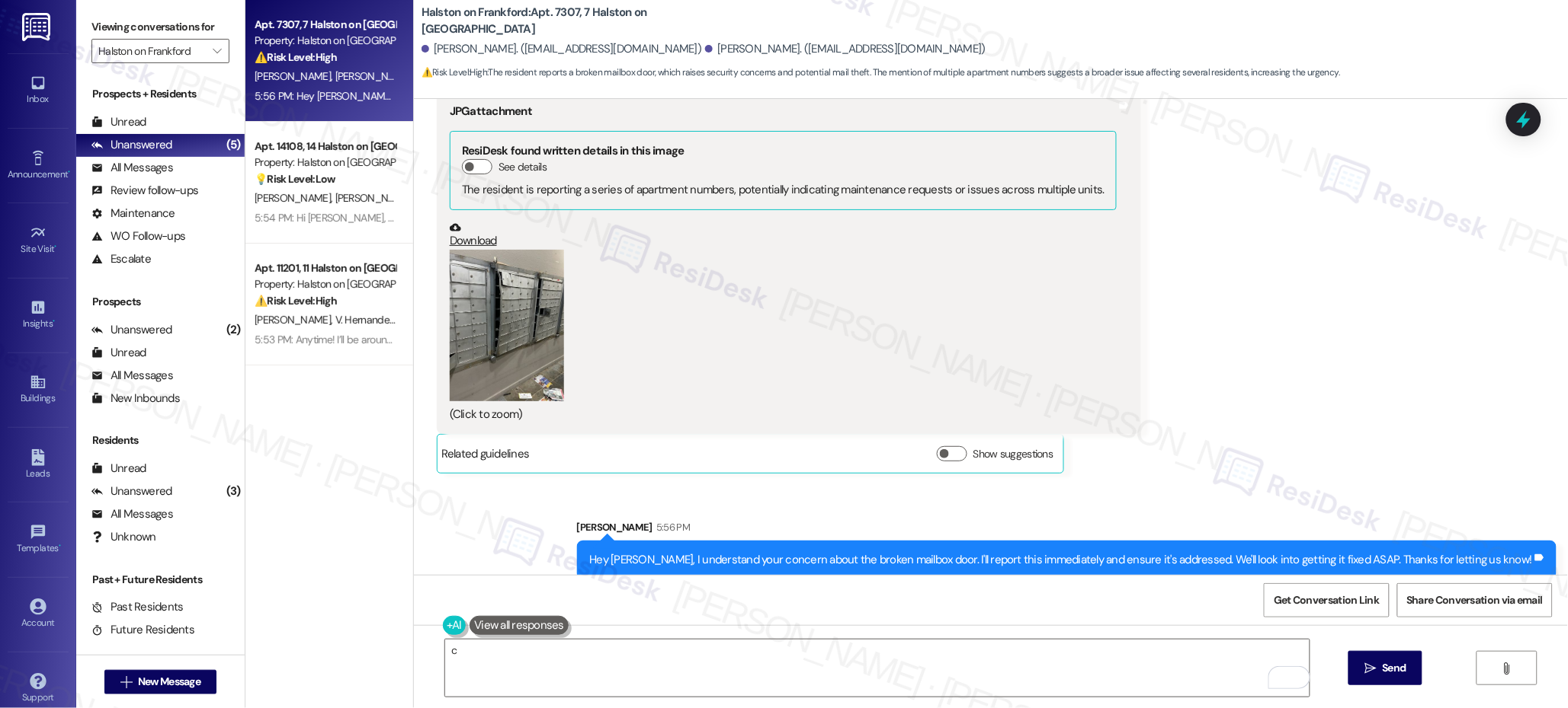
click at [450, 625] on div at bounding box center [507, 626] width 129 height 19
click at [450, 625] on button at bounding box center [454, 626] width 24 height 19
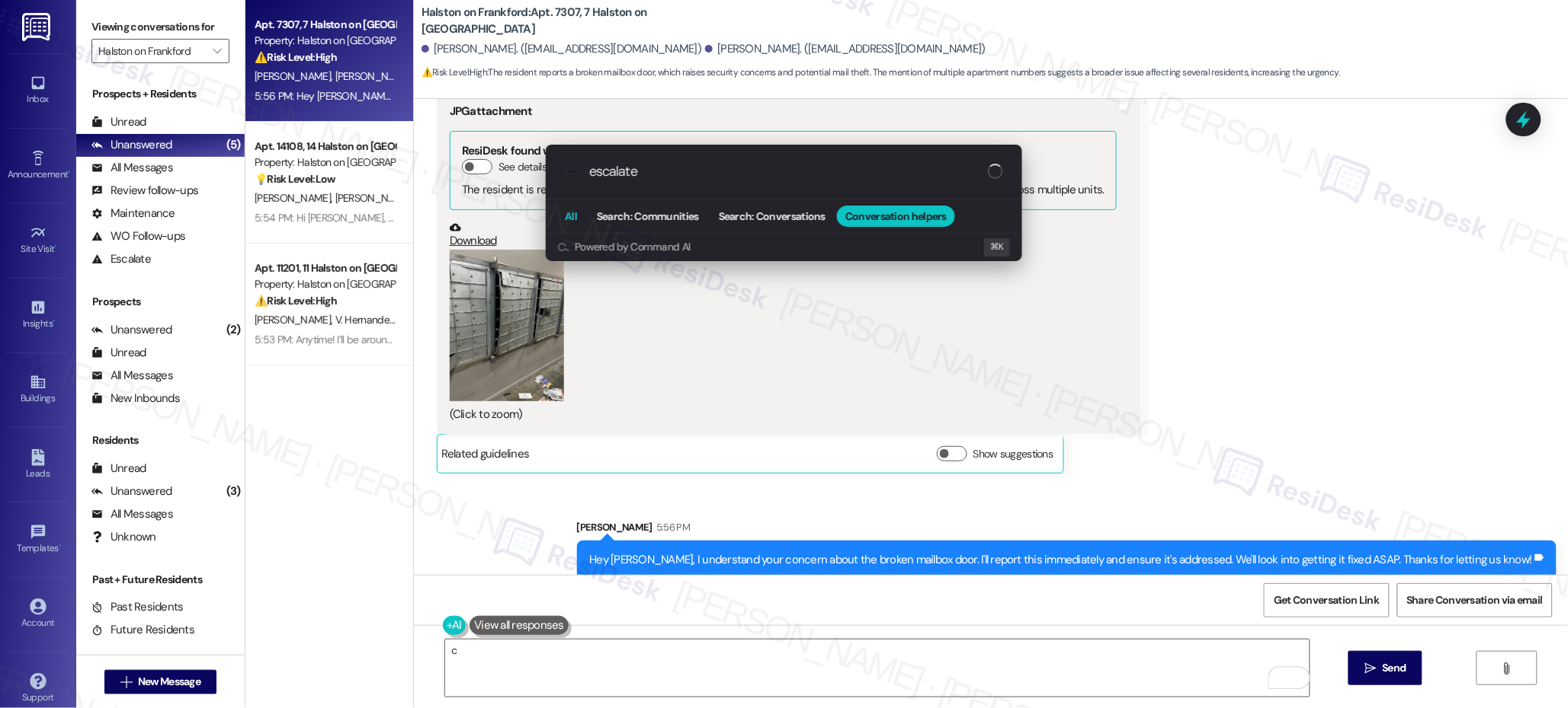
type input "escalate"
click at [563, 224] on button "All" at bounding box center [570, 216] width 29 height 21
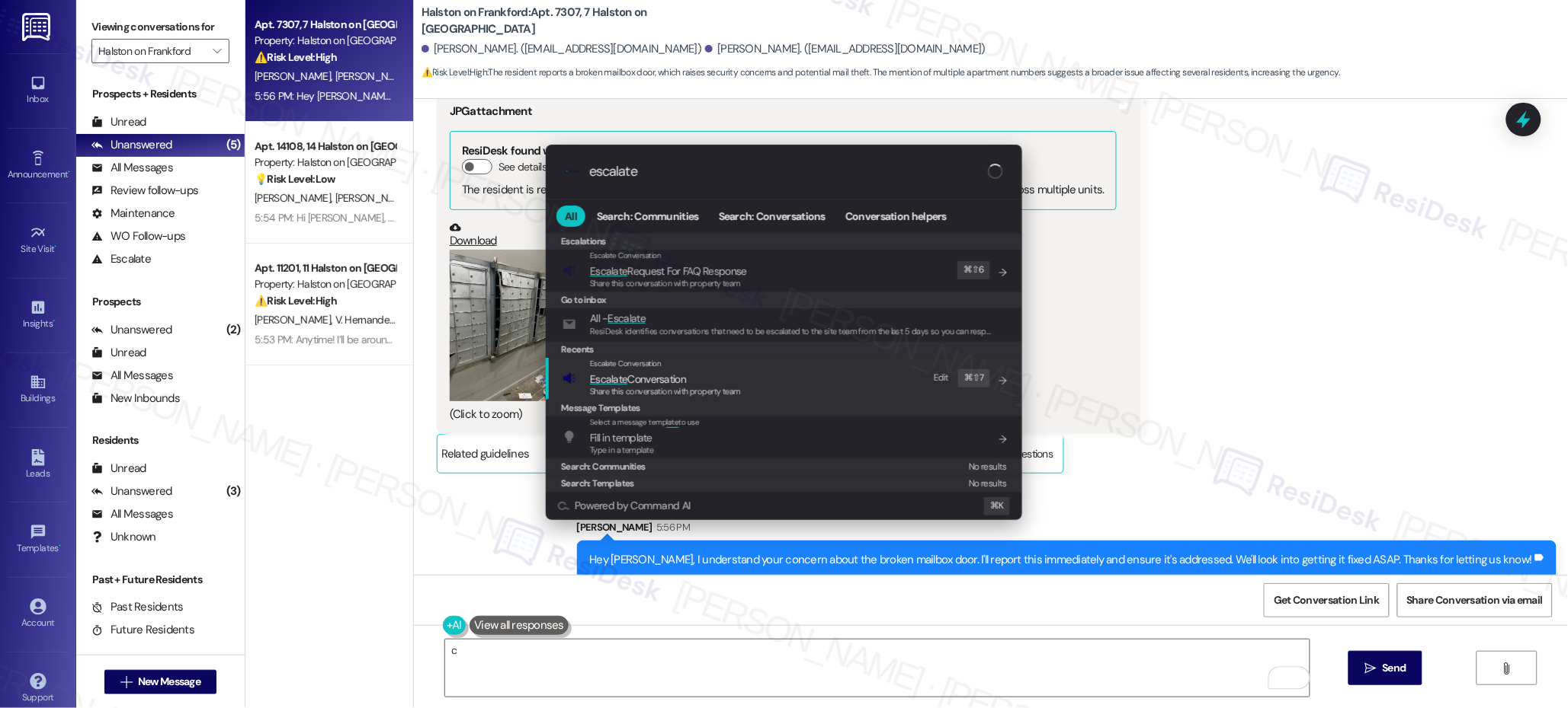
click at [662, 375] on span "Escalate Conversation" at bounding box center [637, 379] width 96 height 14
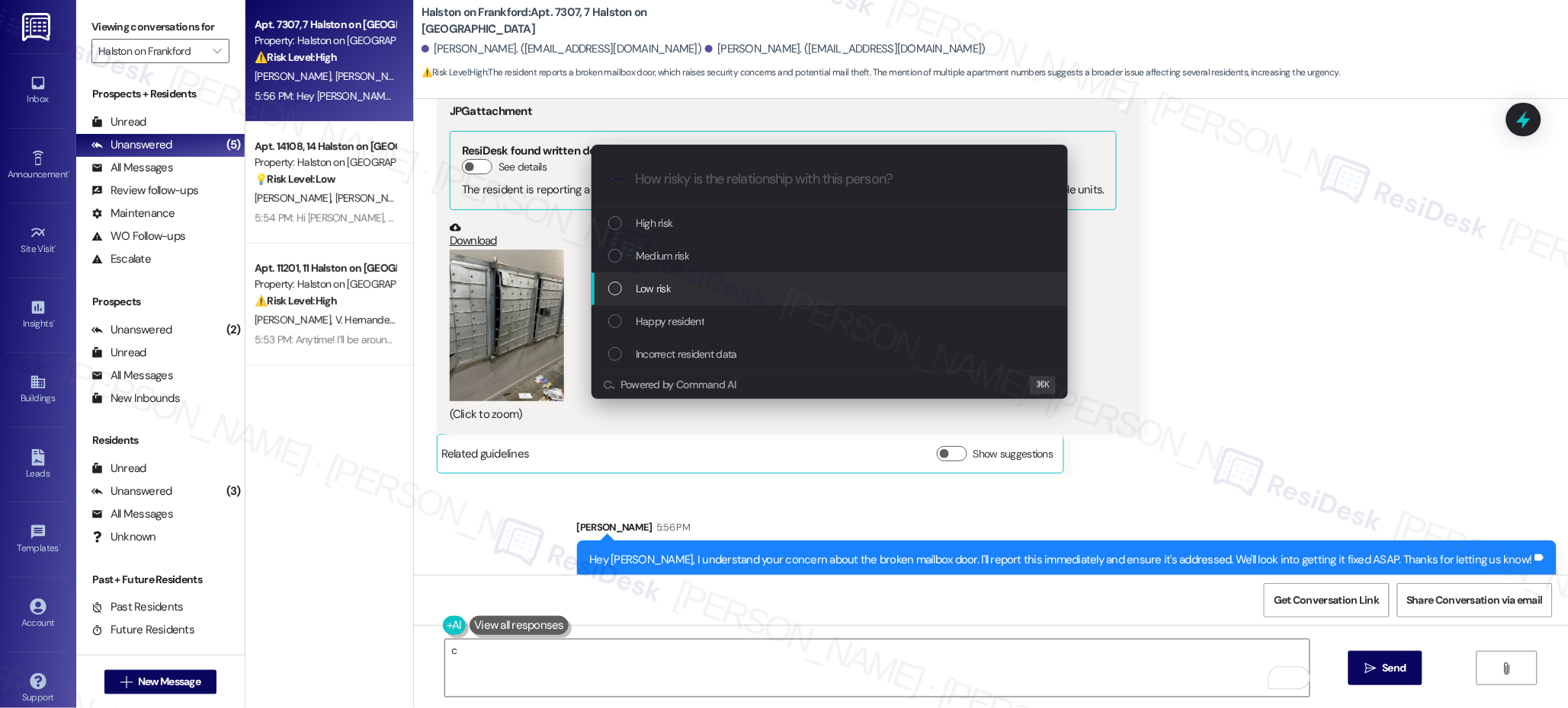
click at [690, 282] on div "Low risk" at bounding box center [831, 288] width 446 height 17
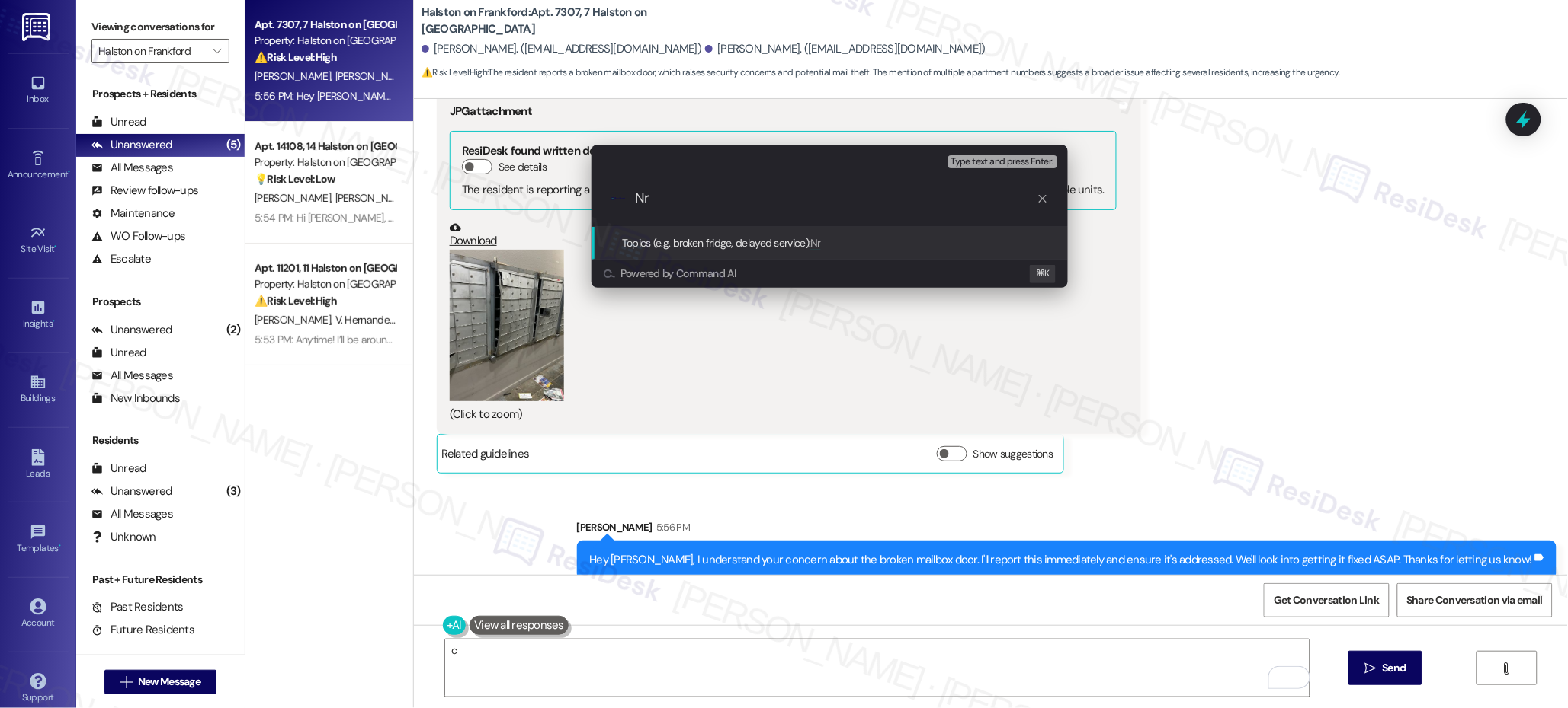
type input "N"
type input "Broken mailbox"
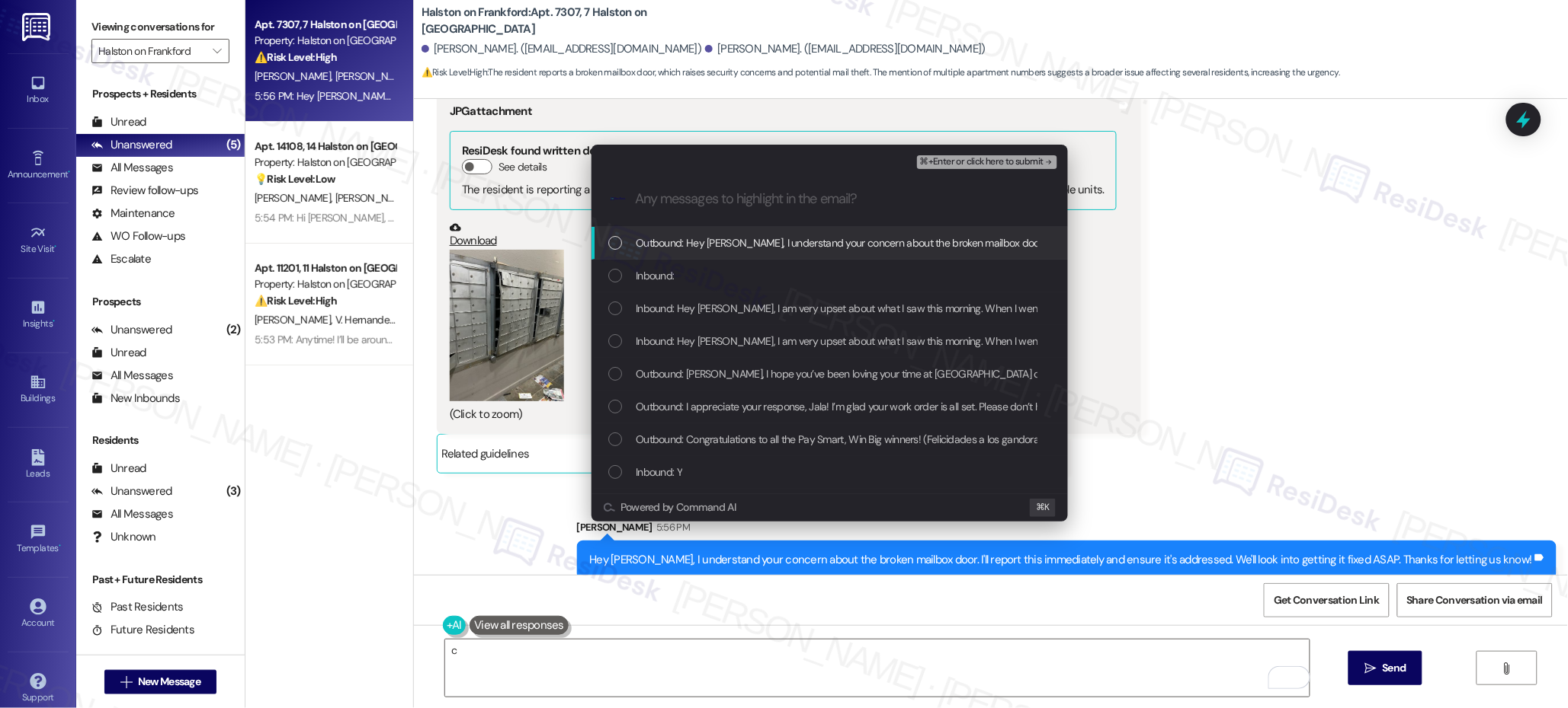
click at [979, 160] on span "⌘+Enter or click here to submit" at bounding box center [982, 163] width 123 height 11
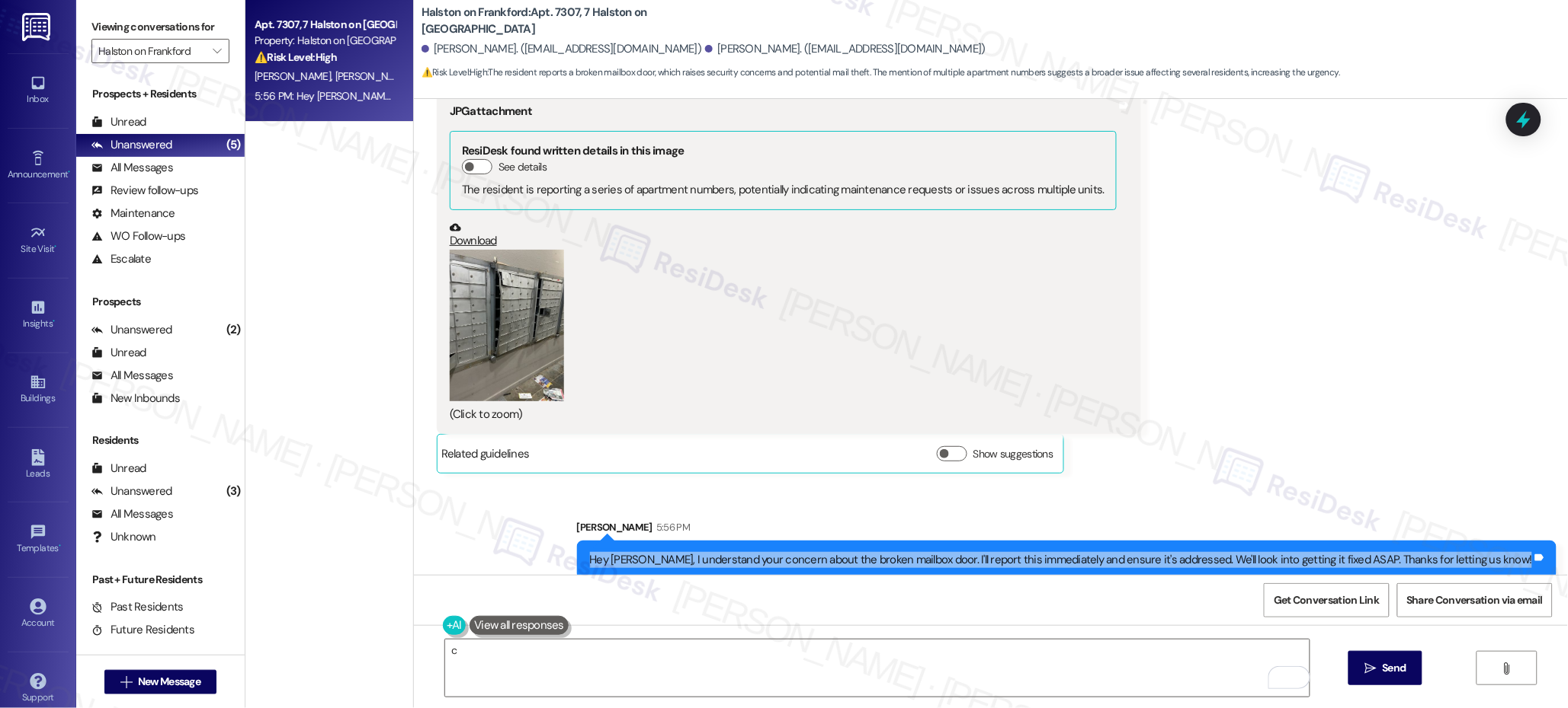
click at [1093, 567] on div "Sent via SMS [PERSON_NAME] 5:56 PM Hey [PERSON_NAME], I understand your concern…" at bounding box center [1066, 549] width 1003 height 83
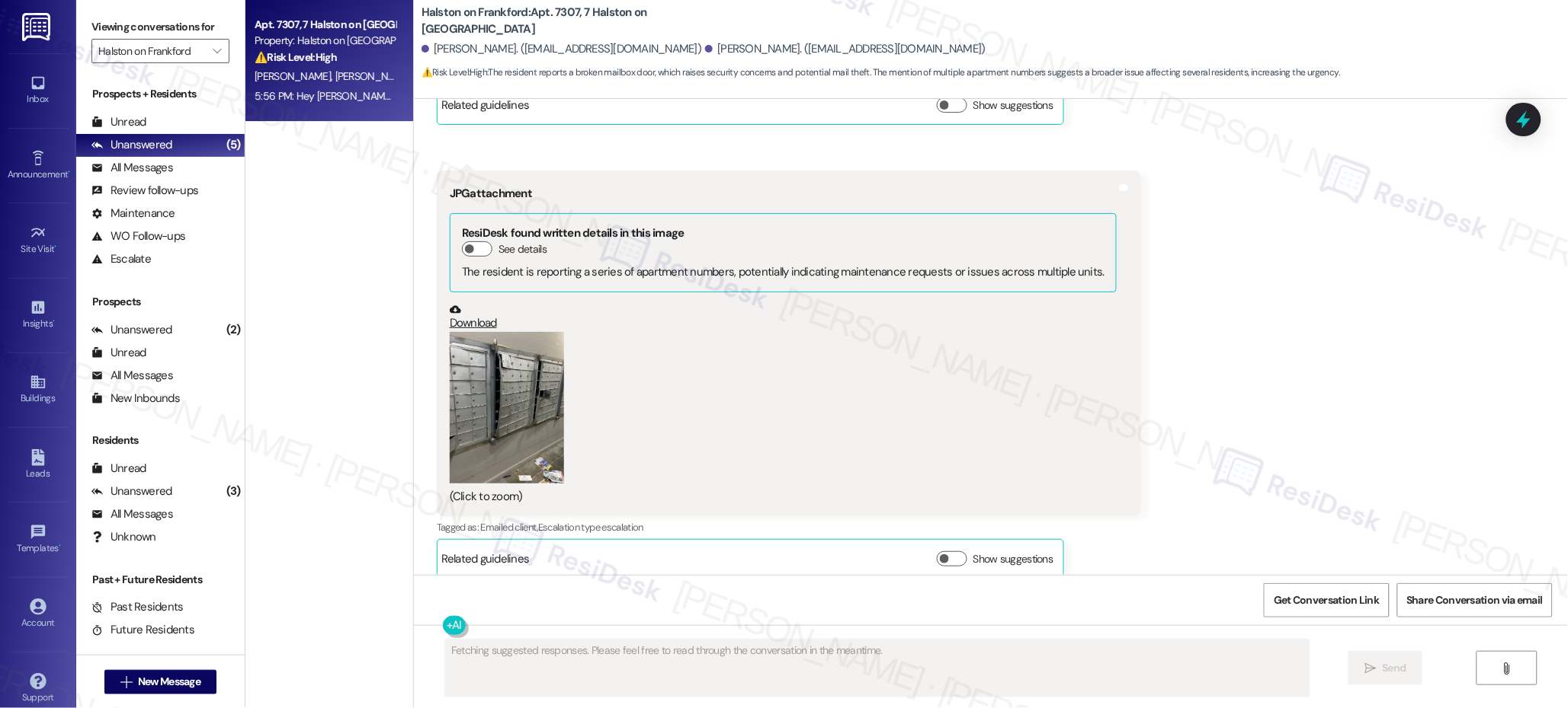
scroll to position [1646, 0]
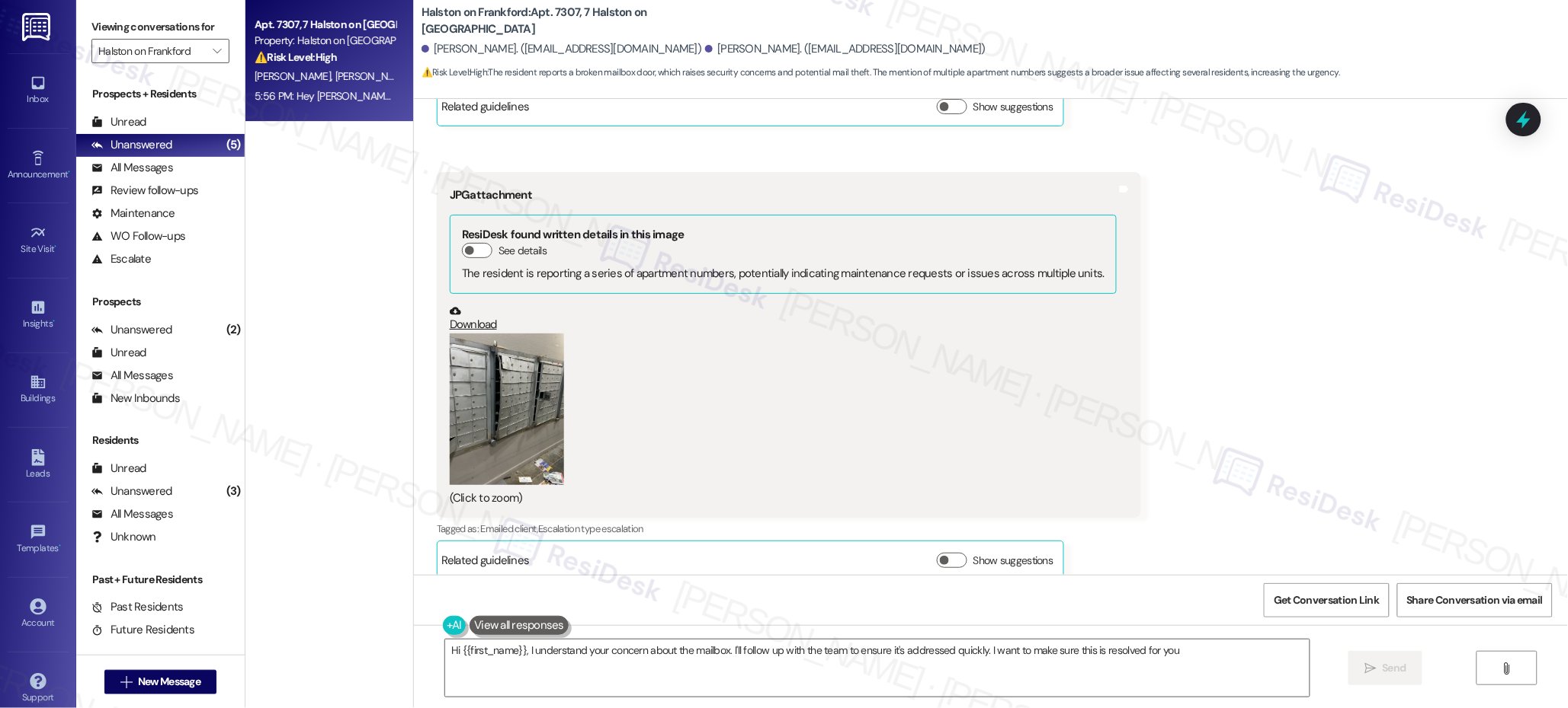
type textarea "Hi {{first_name}}, I understand your concern about the mailbox. I'll follow up …"
click at [143, 127] on div "Unread" at bounding box center [119, 122] width 54 height 16
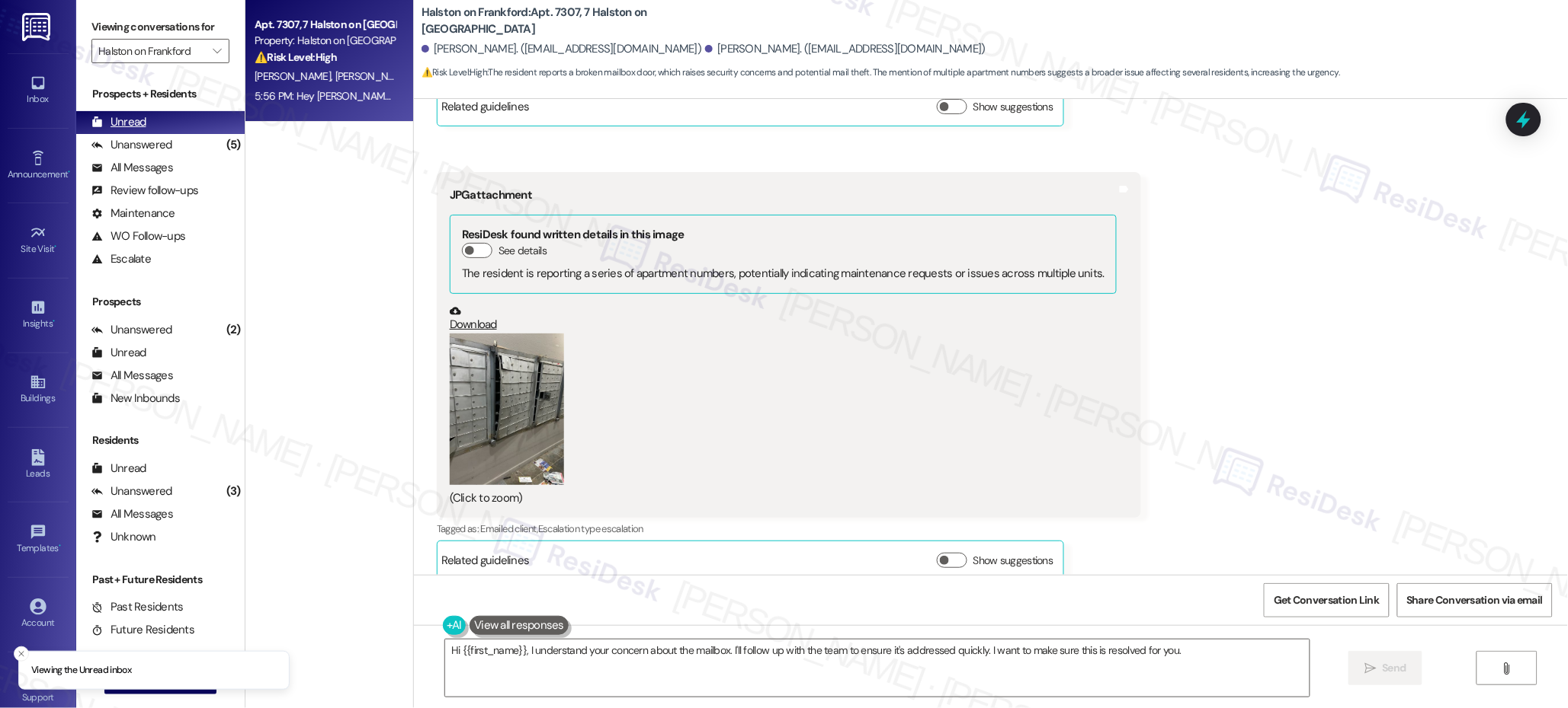
click at [143, 127] on div "Unread" at bounding box center [119, 122] width 54 height 16
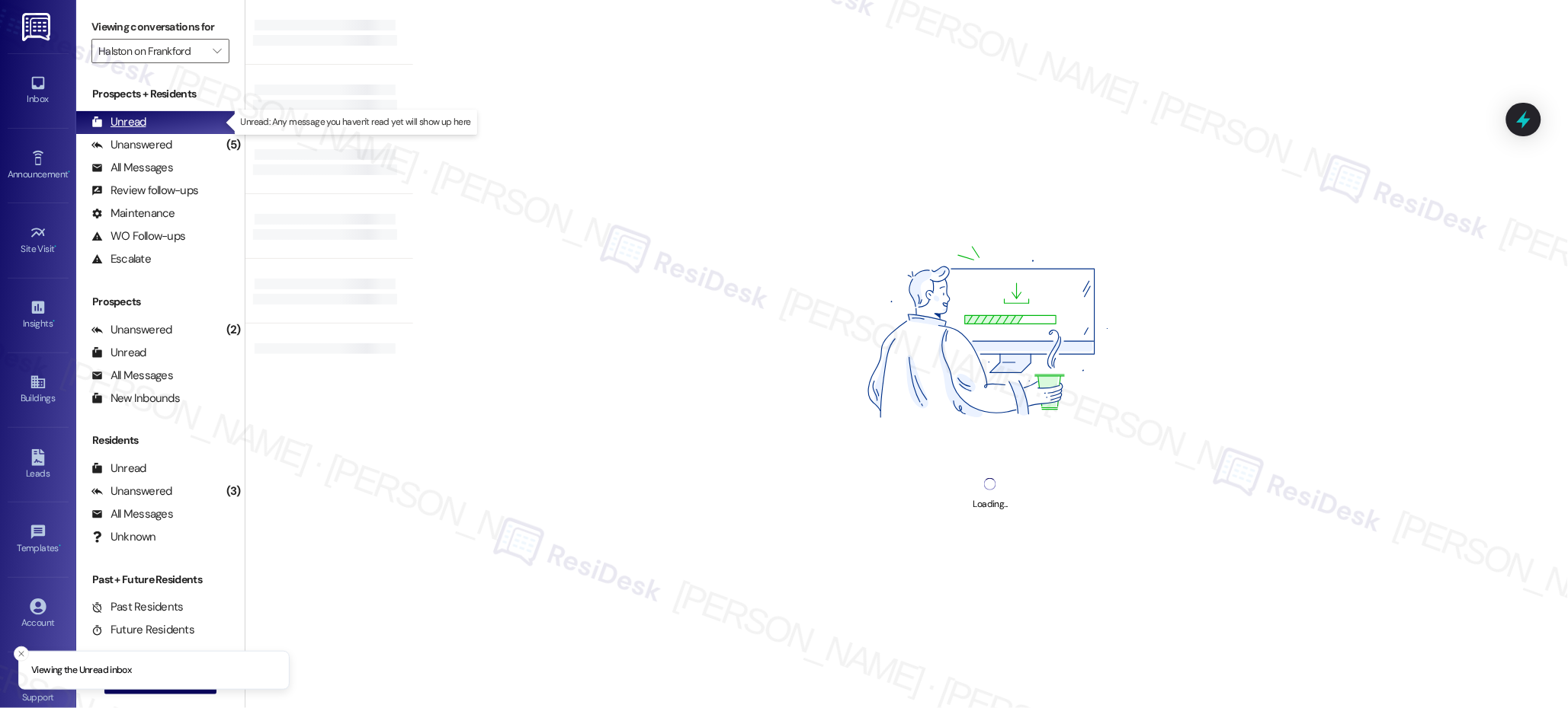
click at [143, 127] on div "Unread" at bounding box center [119, 122] width 54 height 16
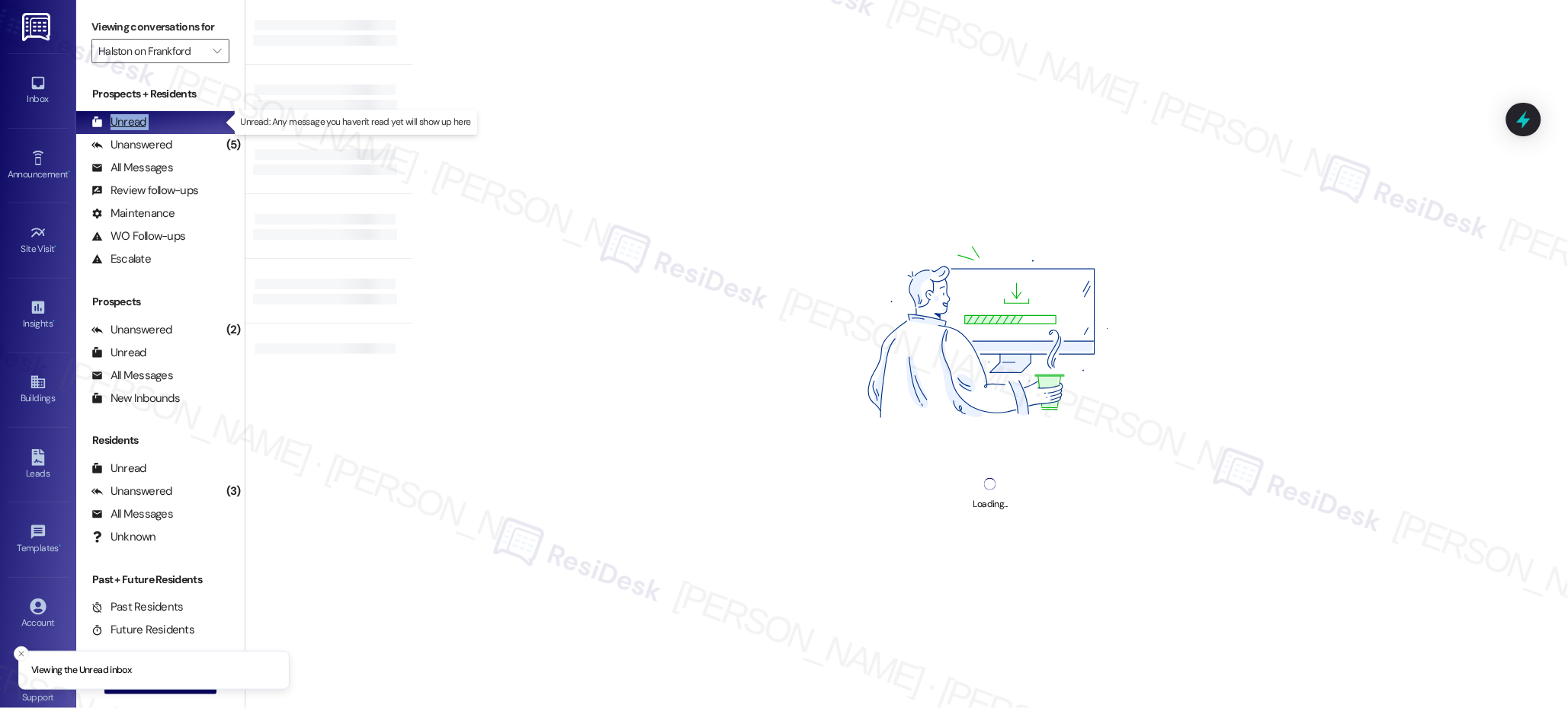
click at [143, 127] on div "Unread" at bounding box center [119, 122] width 54 height 16
click at [142, 133] on div "Unread (0)" at bounding box center [161, 123] width 169 height 23
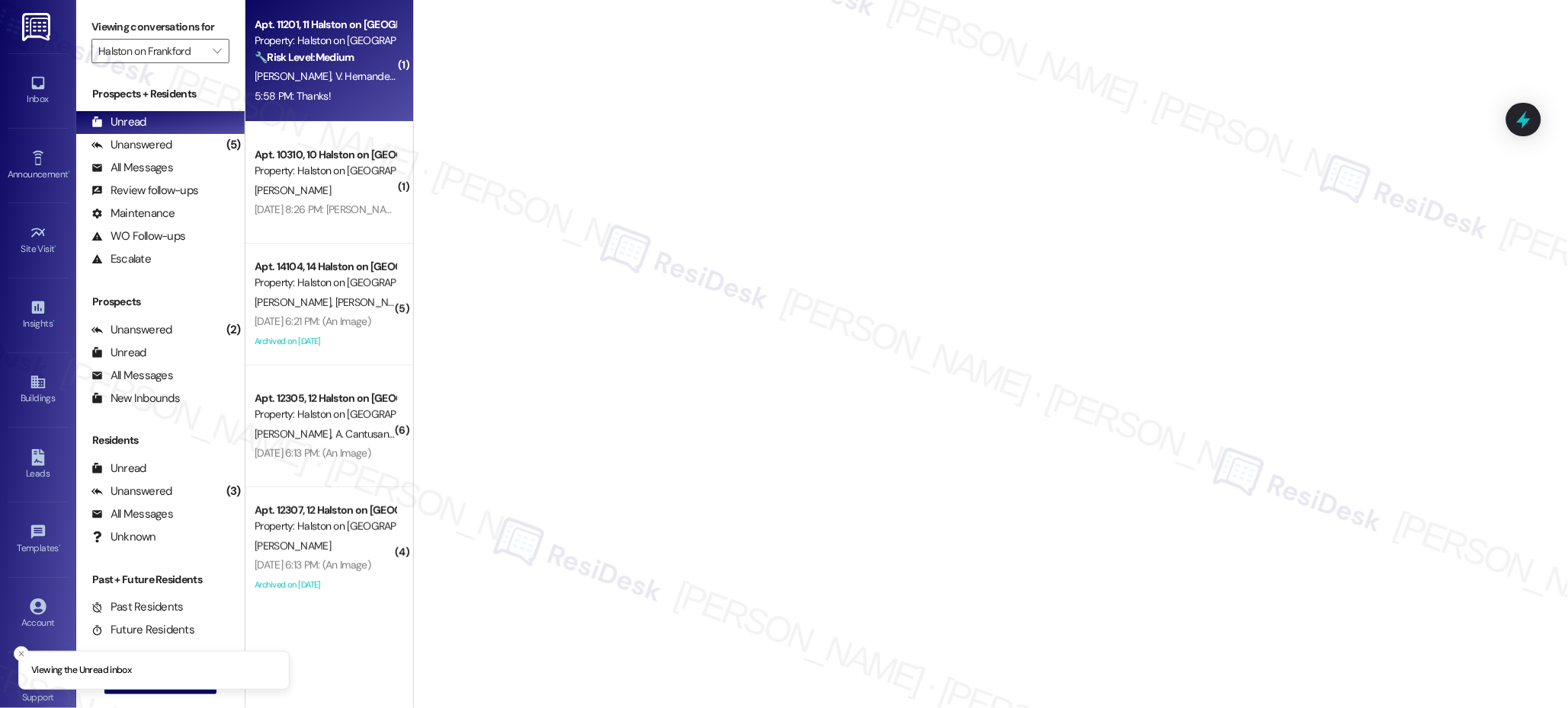
click at [330, 63] on div "🔧 Risk Level: Medium The resident shared a video of mailbox damage, and the age…" at bounding box center [325, 57] width 141 height 16
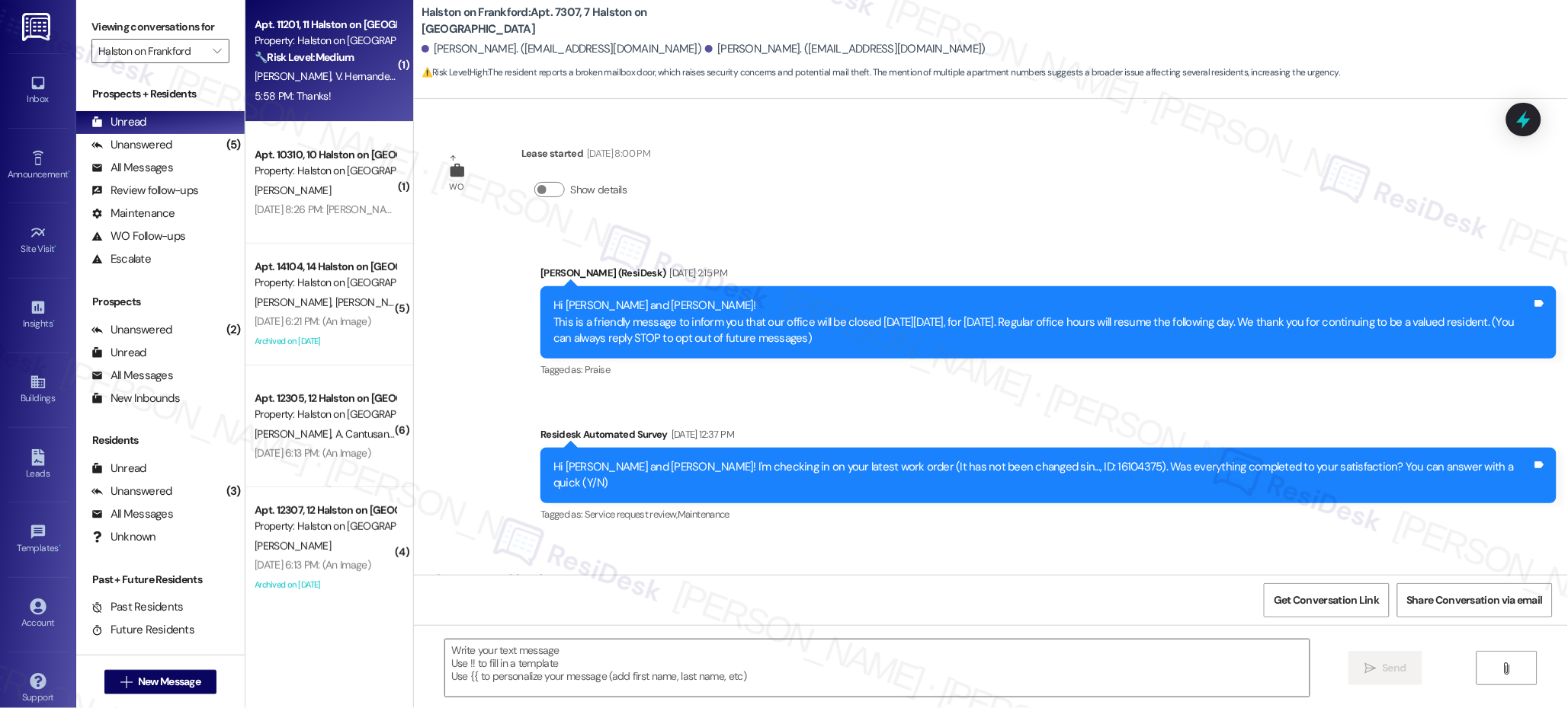
scroll to position [1955, 0]
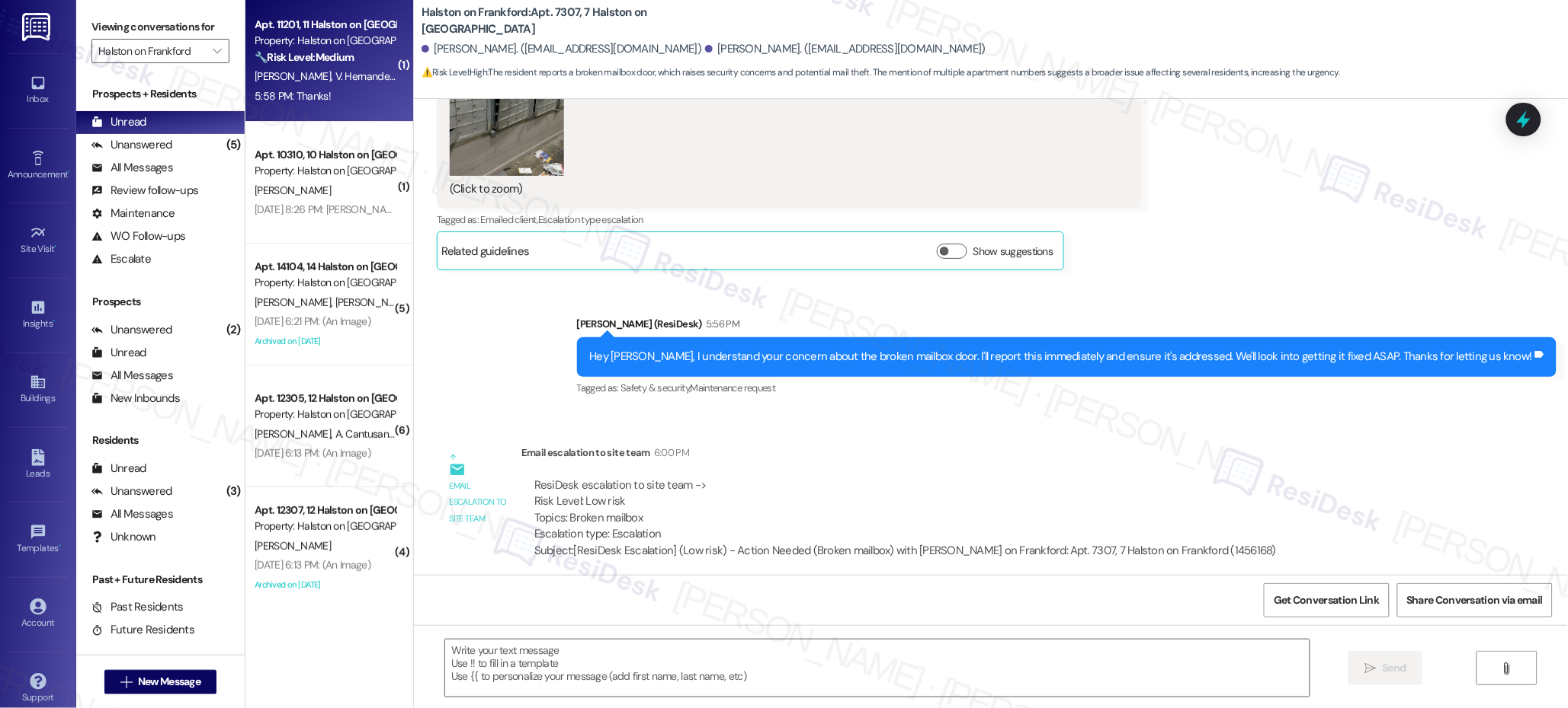
click at [335, 70] on span "V. Hernandezgarcia" at bounding box center [380, 76] width 90 height 14
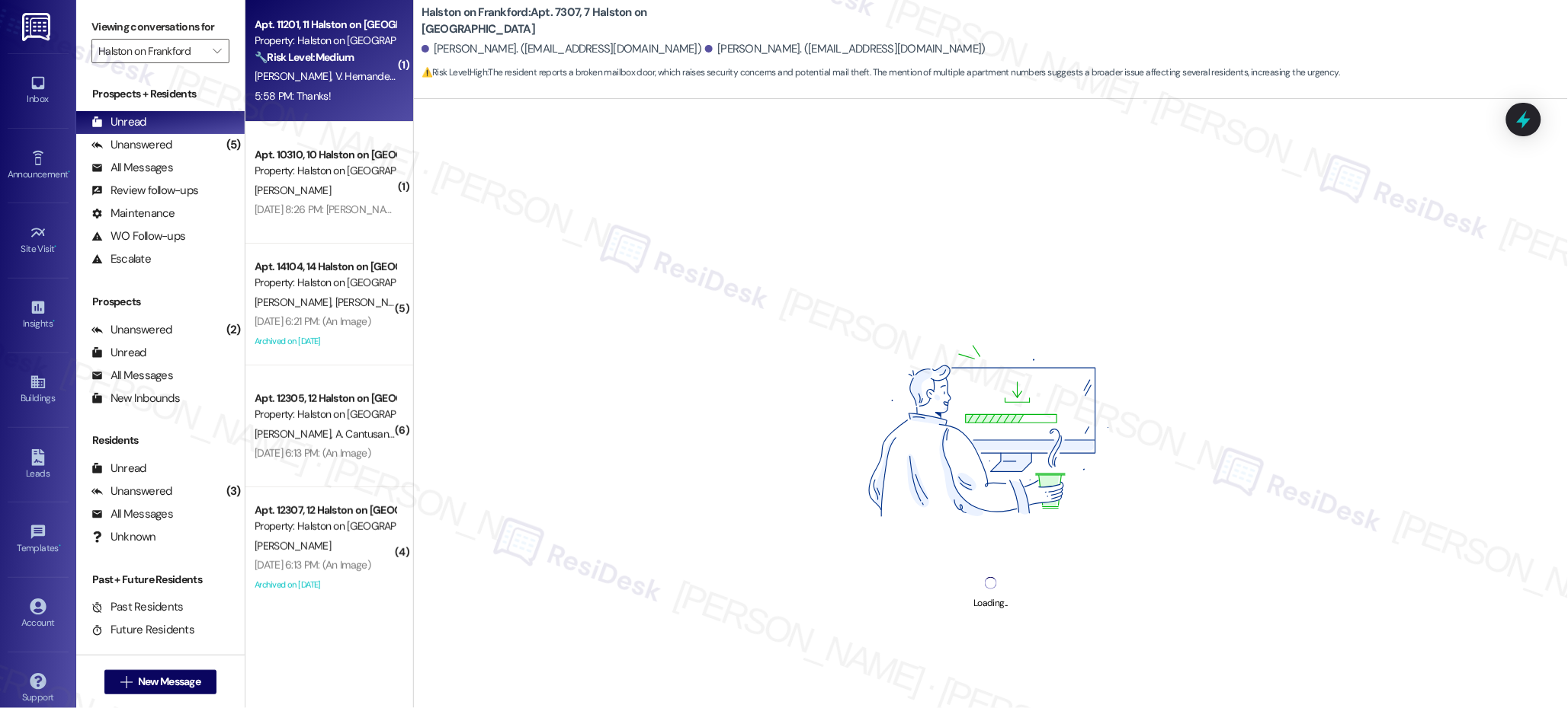
drag, startPoint x: 324, startPoint y: 70, endPoint x: 329, endPoint y: 129, distance: 59.2
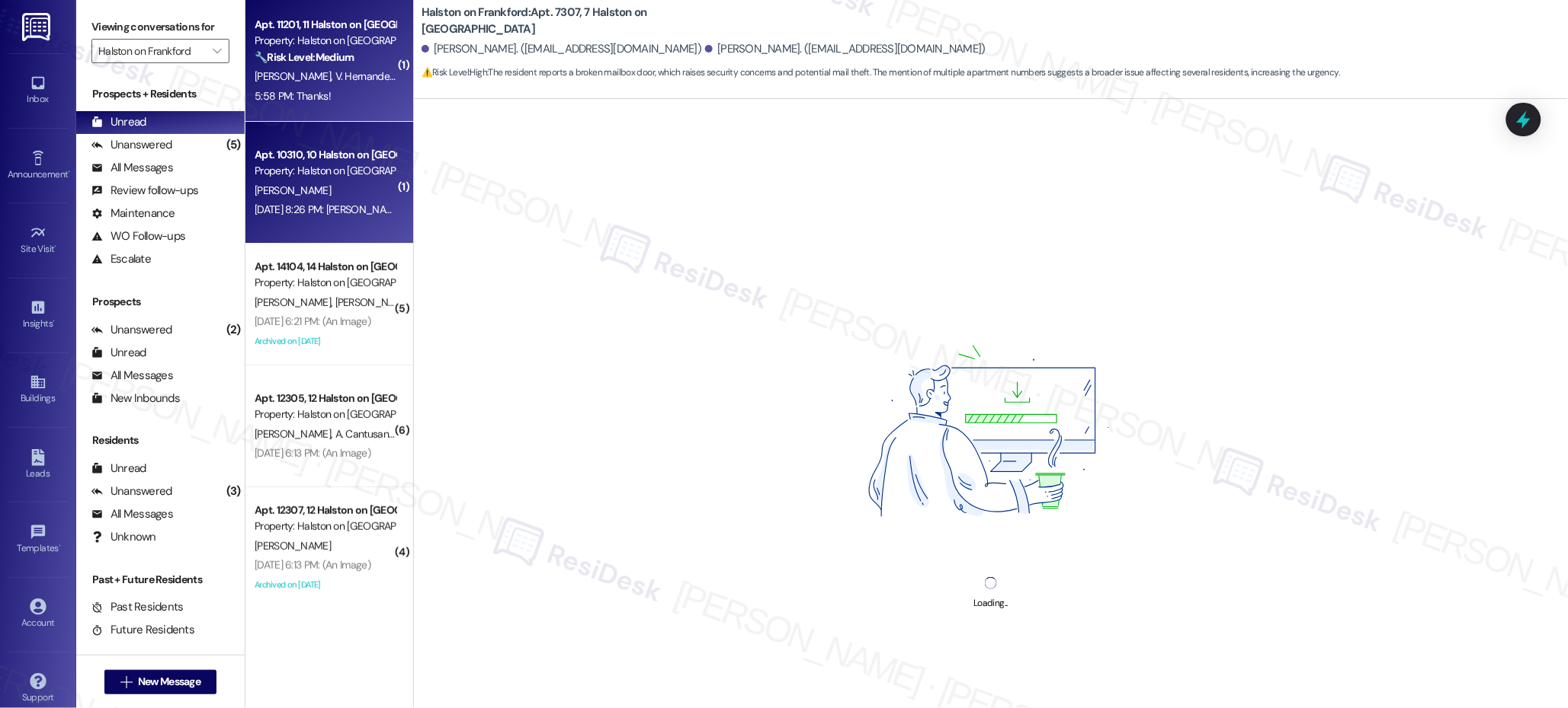
click at [335, 70] on span "V. Hernandezgarcia" at bounding box center [380, 76] width 90 height 14
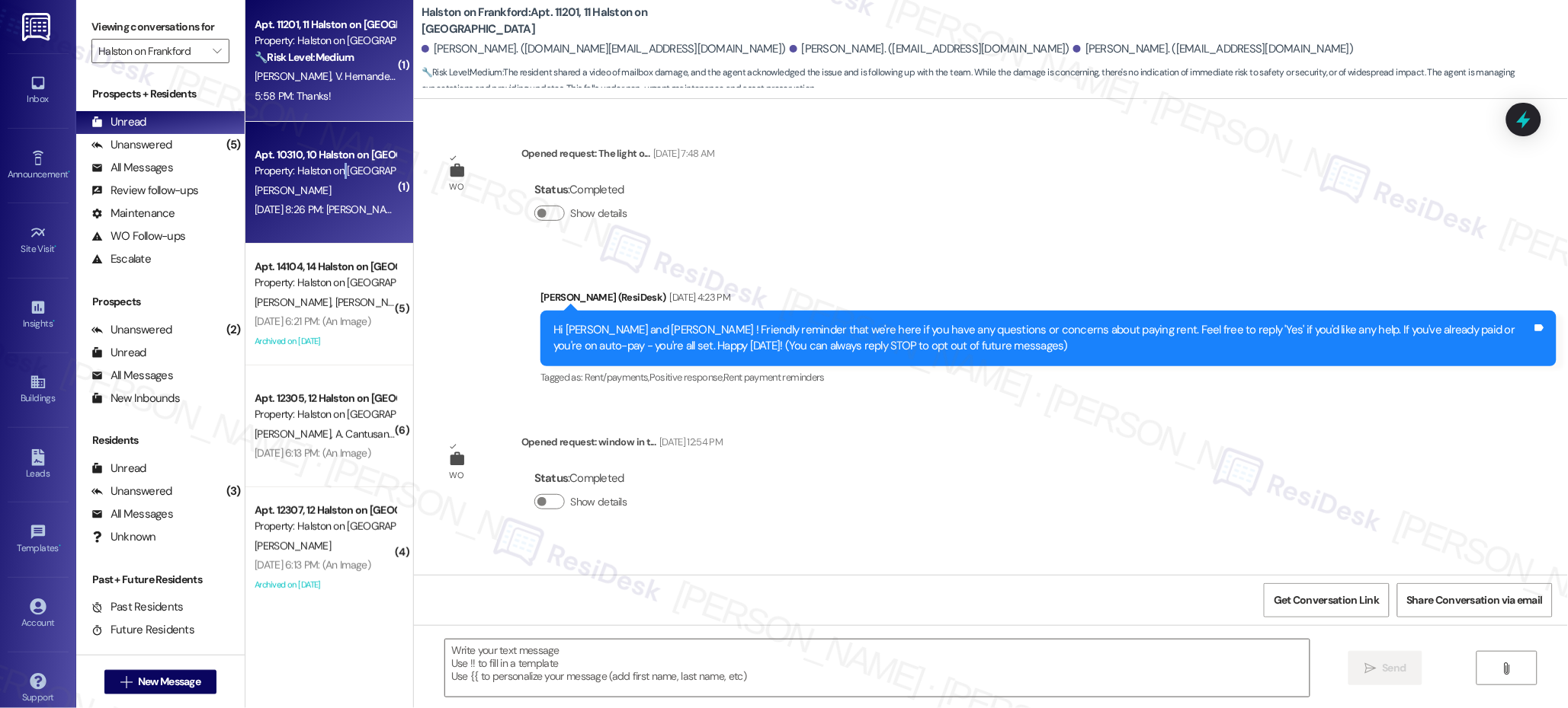
click at [336, 167] on div "Property: Halston on [GEOGRAPHIC_DATA]" at bounding box center [325, 171] width 141 height 16
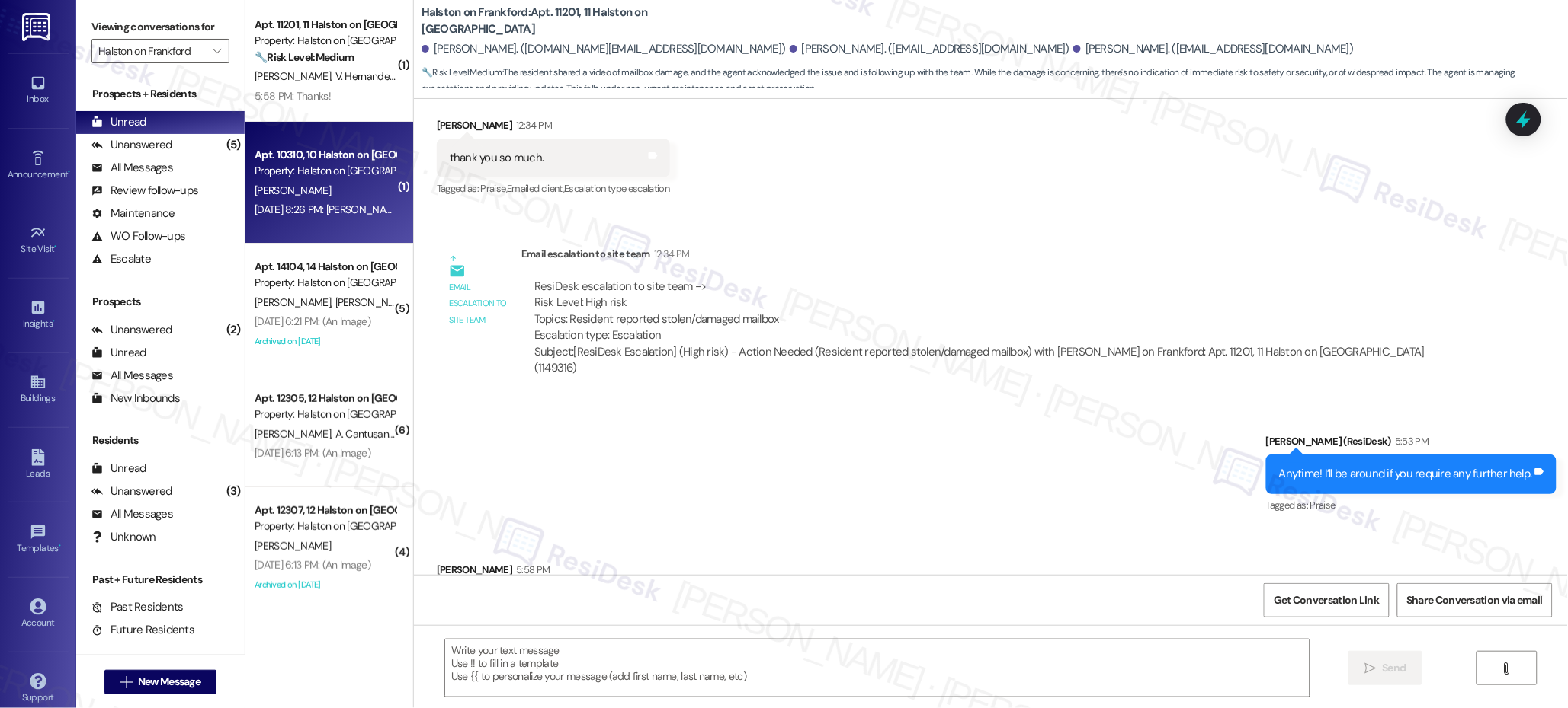
click at [340, 81] on span "V. Hernandezgarcia" at bounding box center [380, 76] width 90 height 14
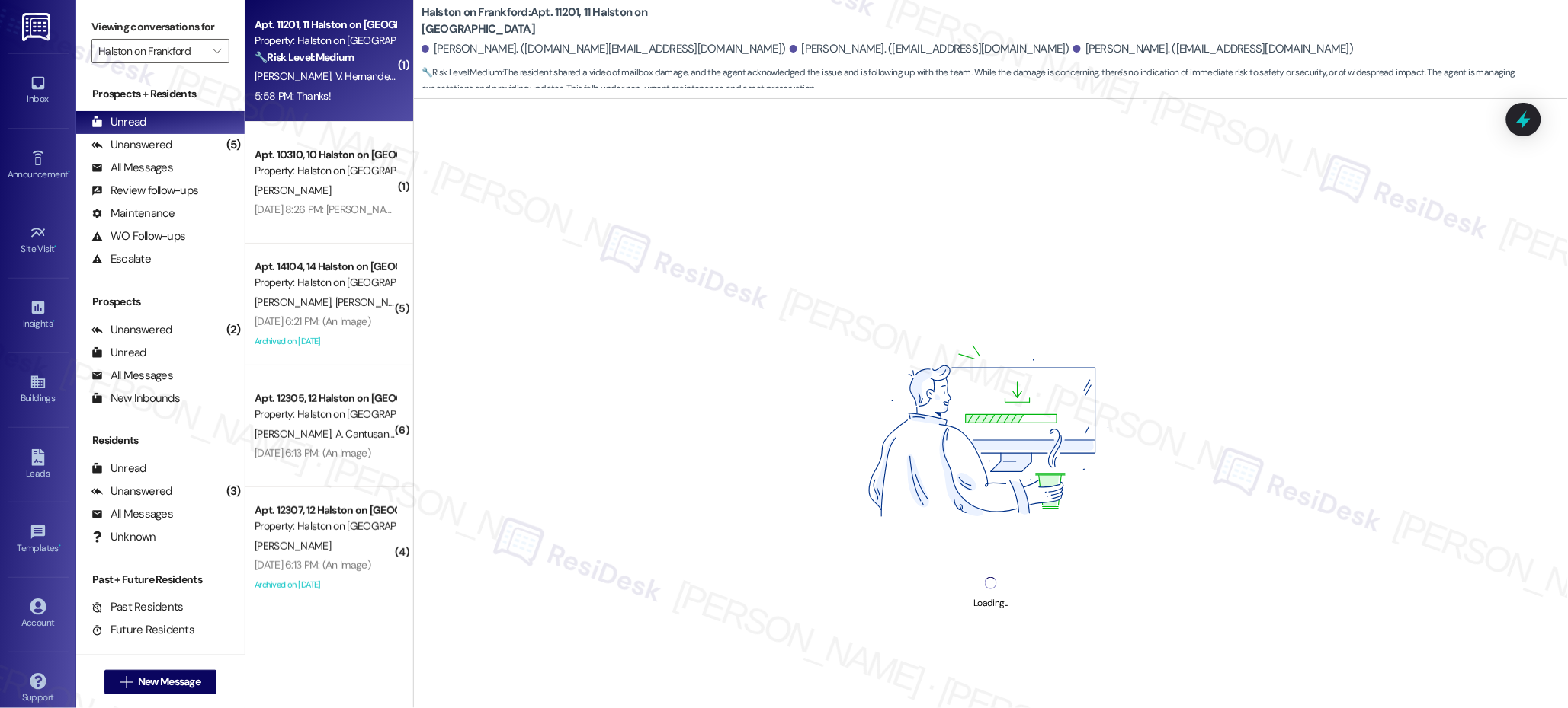
click at [339, 82] on span "V. Hernandezgarcia" at bounding box center [380, 76] width 90 height 14
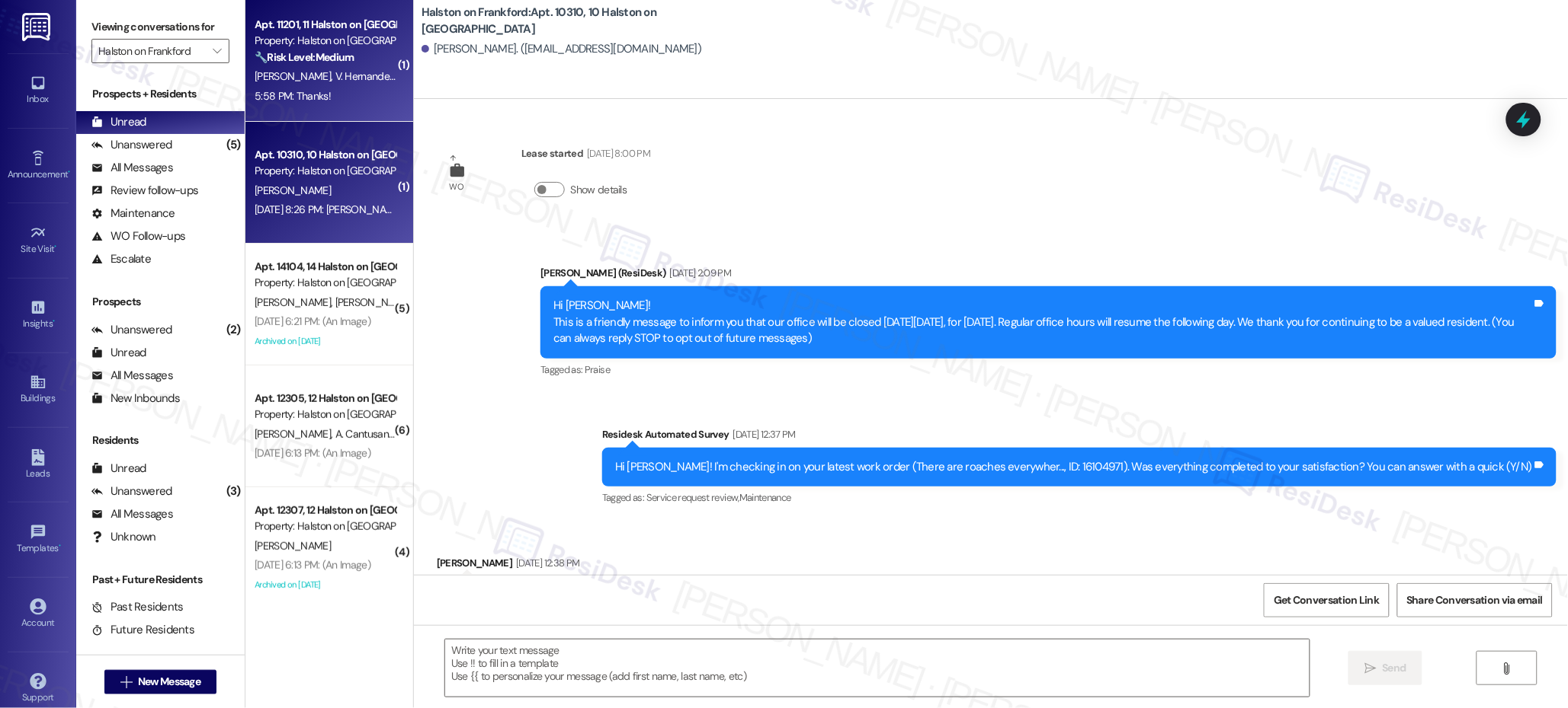
scroll to position [0, 0]
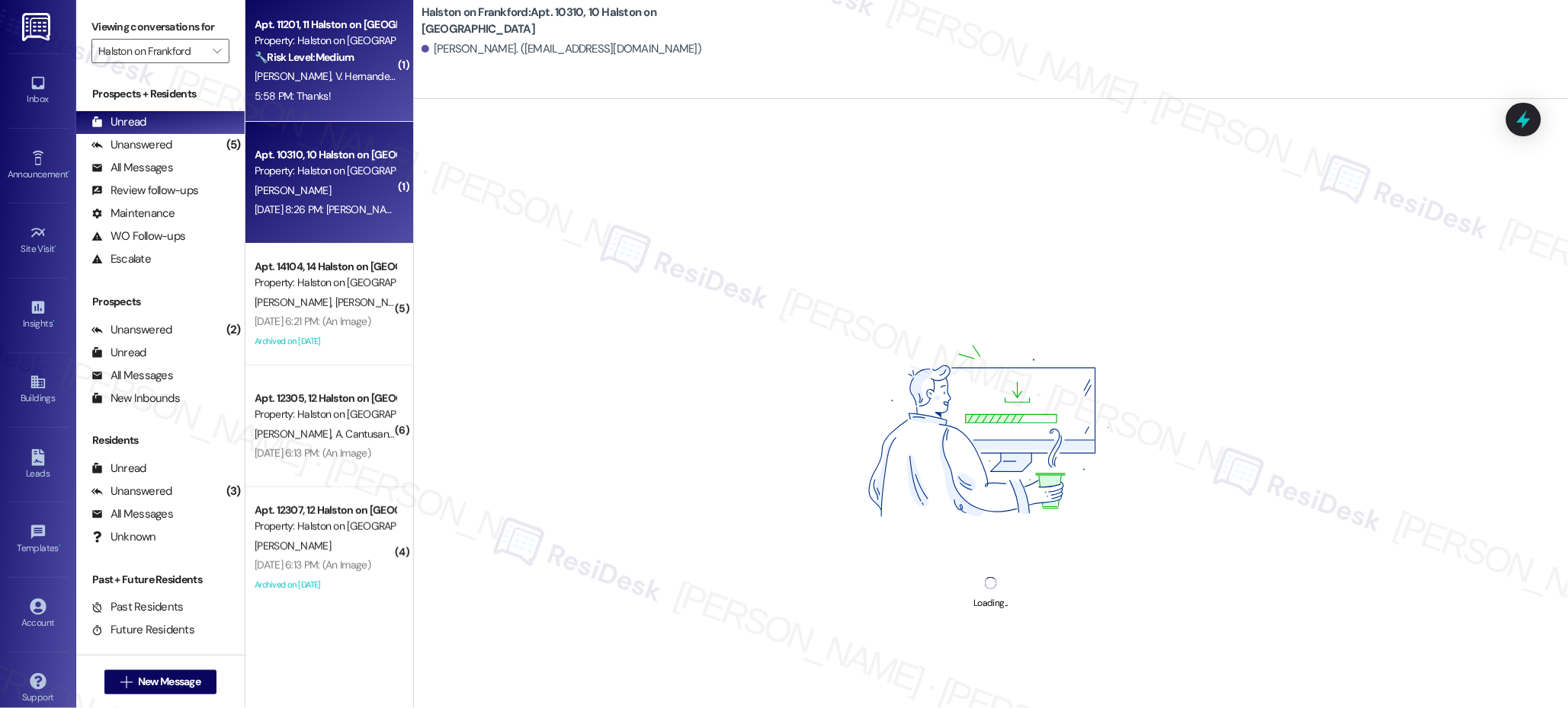
click at [339, 134] on div "Apt. 10310, 10 Halston on Frankford Property: Halston on Frankford [PERSON_NAME…" at bounding box center [329, 183] width 168 height 122
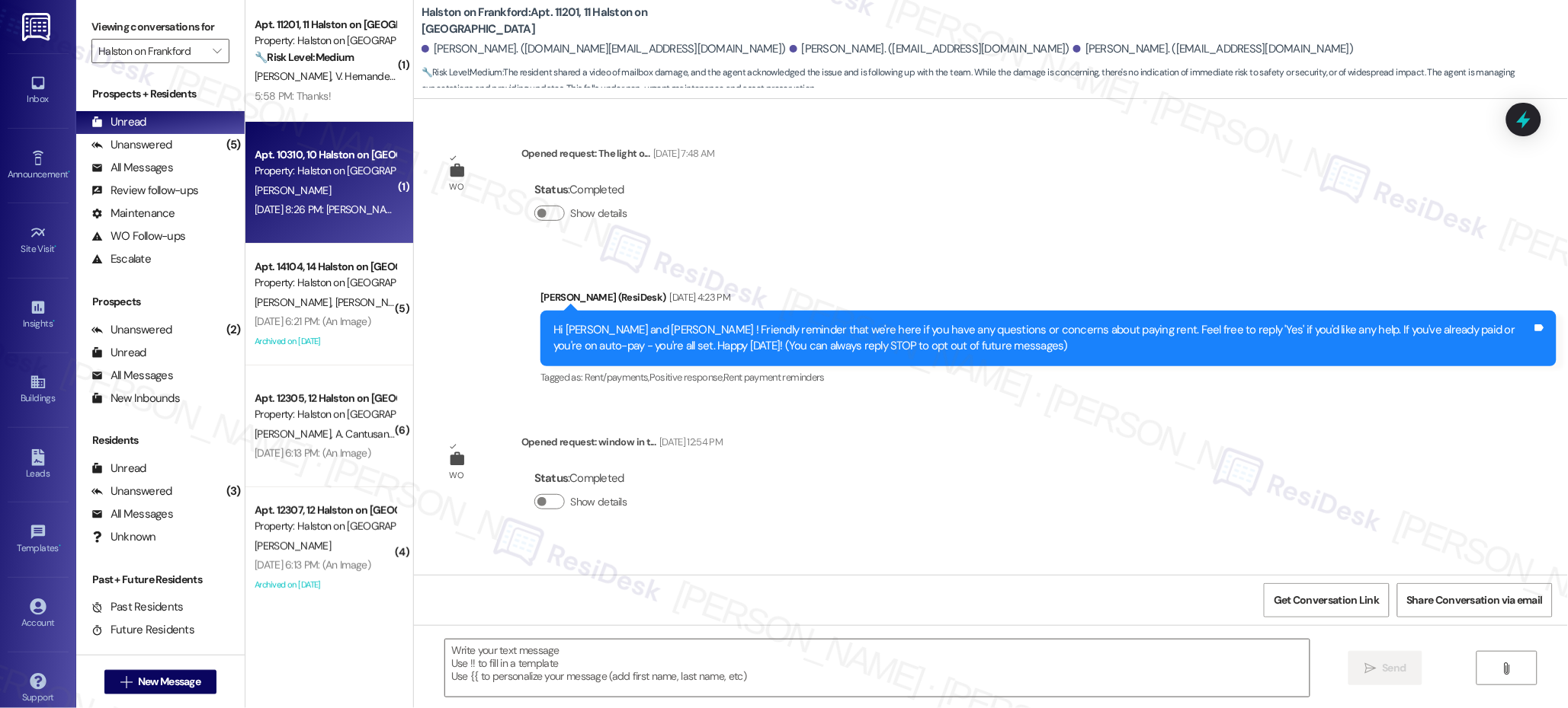
click at [343, 152] on div "Apt. 10310, 10 Halston on [GEOGRAPHIC_DATA]" at bounding box center [325, 155] width 141 height 16
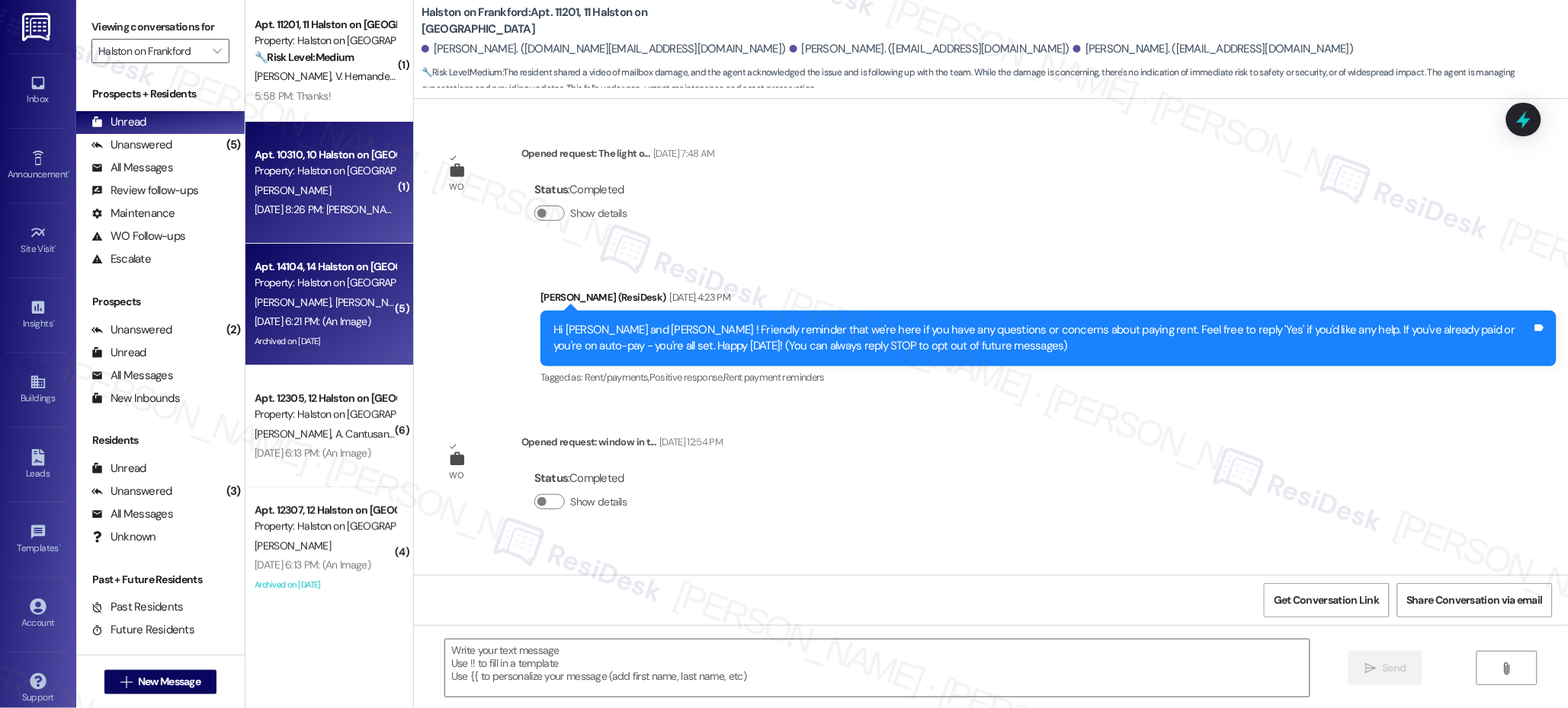
click at [342, 328] on div "[DATE] 6:21 PM: (An Image) [DATE] 6:21 PM: (An Image)" at bounding box center [313, 321] width 116 height 14
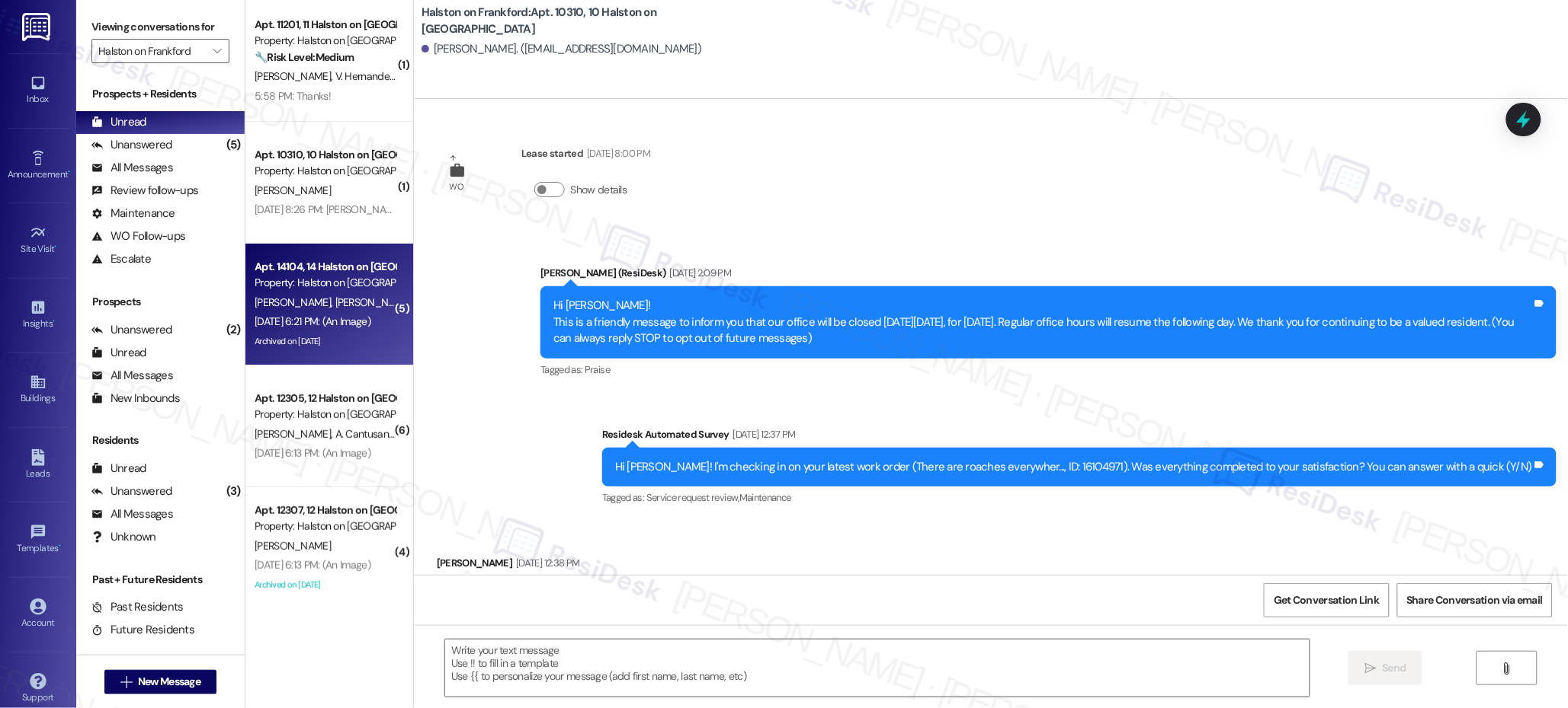
scroll to position [3279, 0]
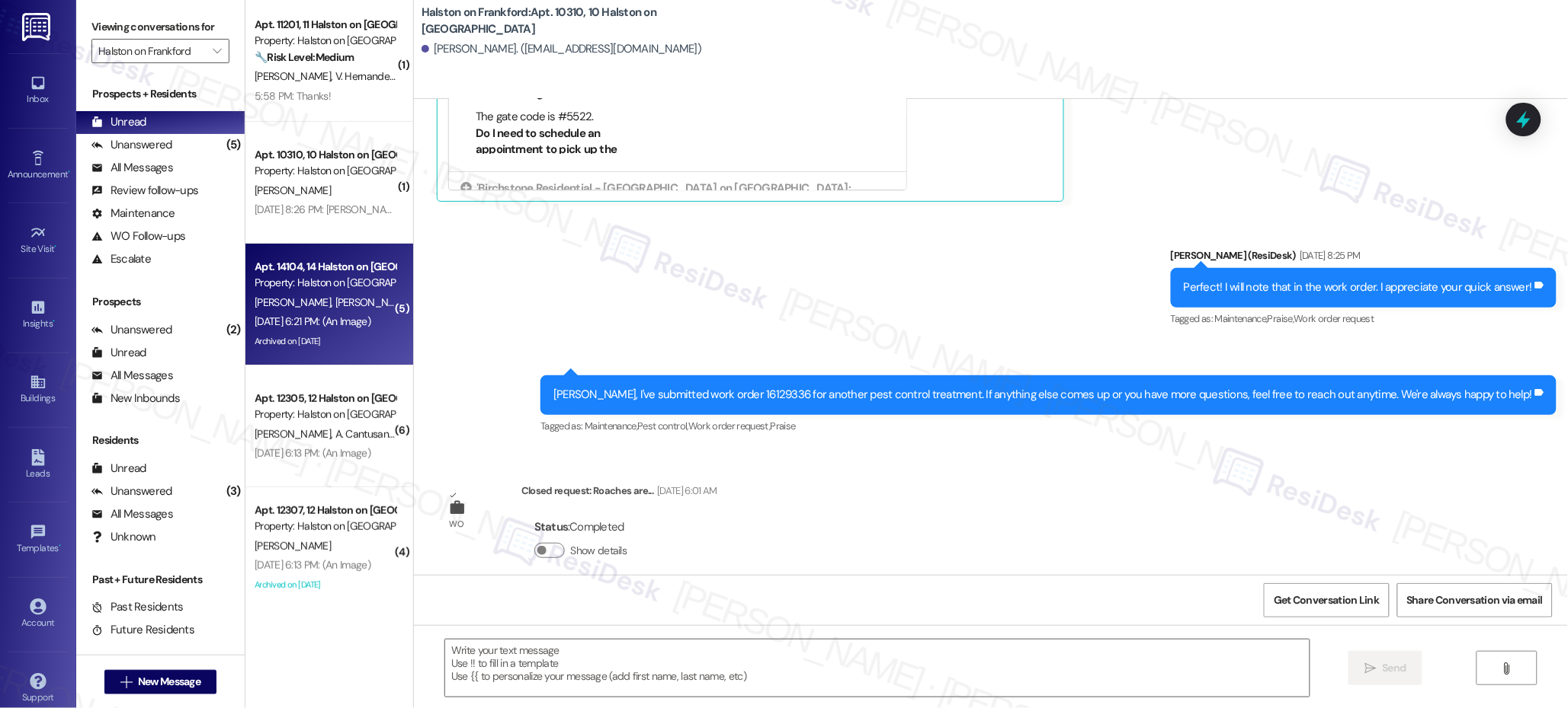
click at [343, 336] on div "Archived on [DATE]" at bounding box center [325, 342] width 144 height 19
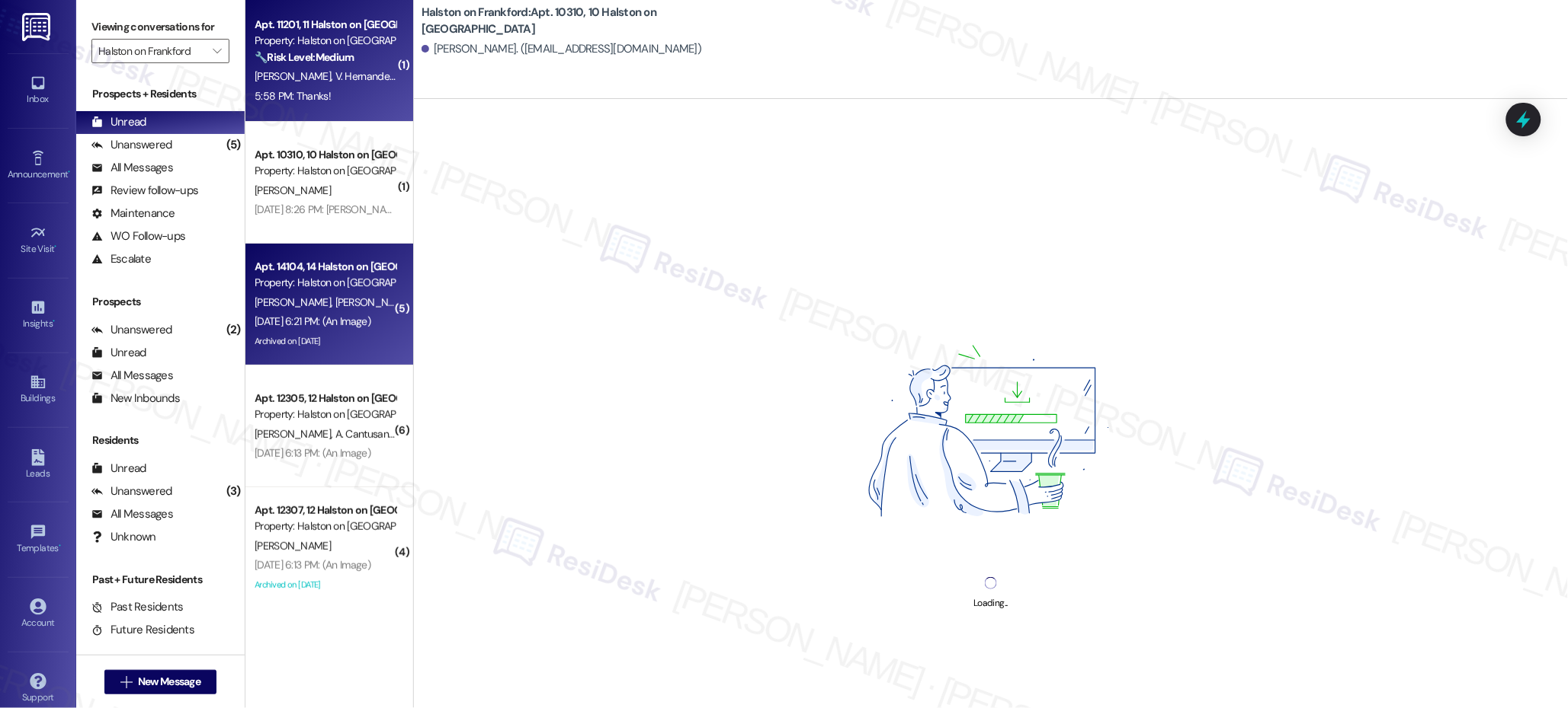
click at [330, 47] on div "Property: Halston on [GEOGRAPHIC_DATA]" at bounding box center [325, 40] width 141 height 16
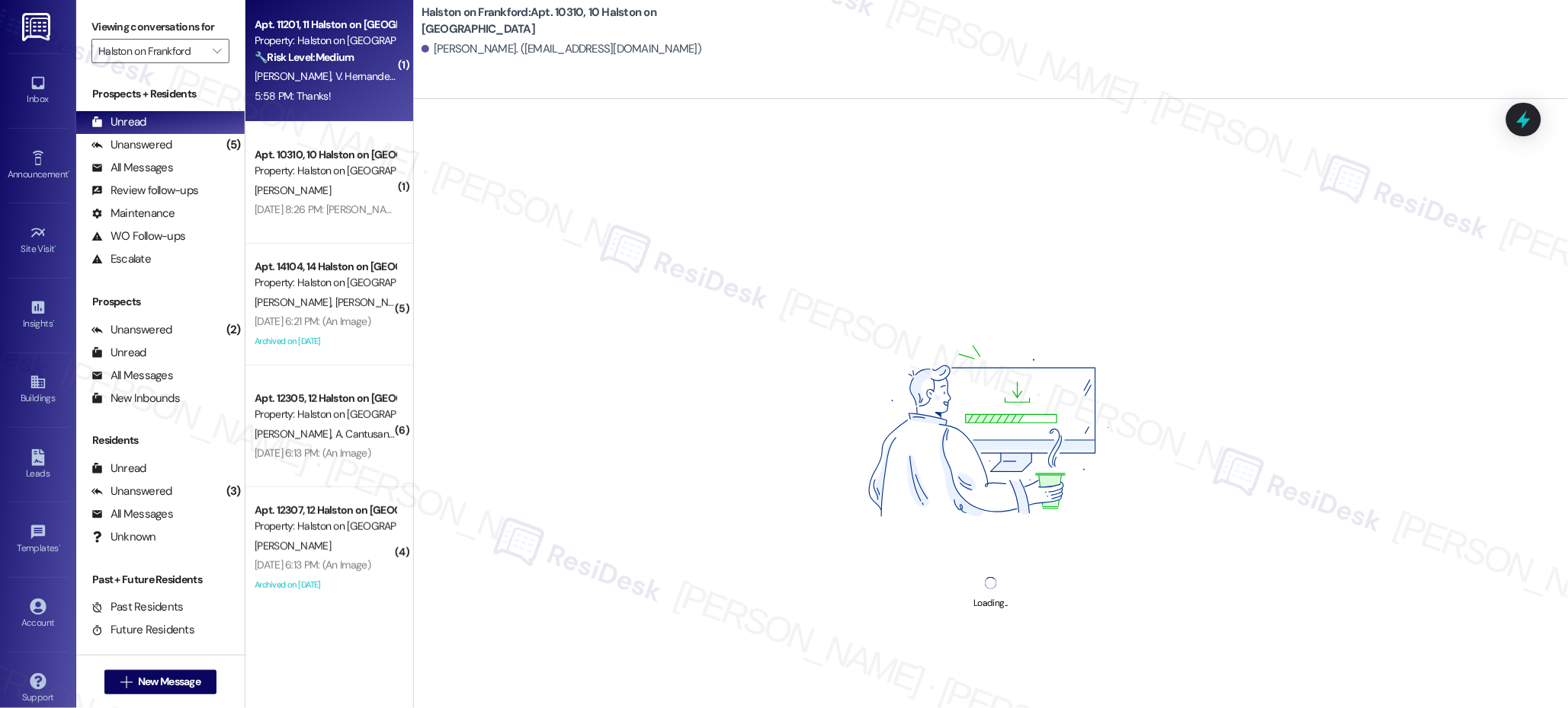
click at [333, 51] on strong "🔧 Risk Level: Medium" at bounding box center [304, 57] width 99 height 14
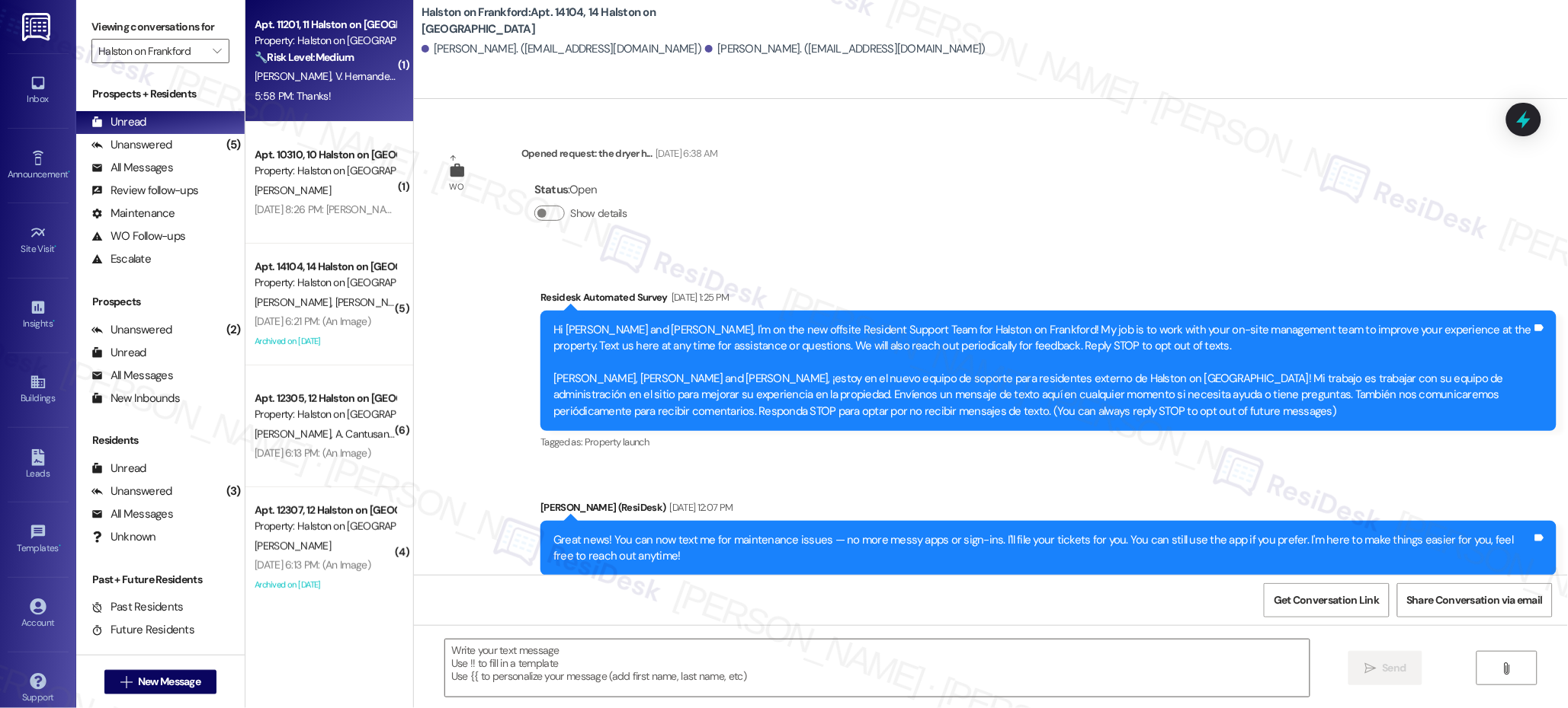
click at [333, 53] on strong "🔧 Risk Level: Medium" at bounding box center [304, 57] width 99 height 14
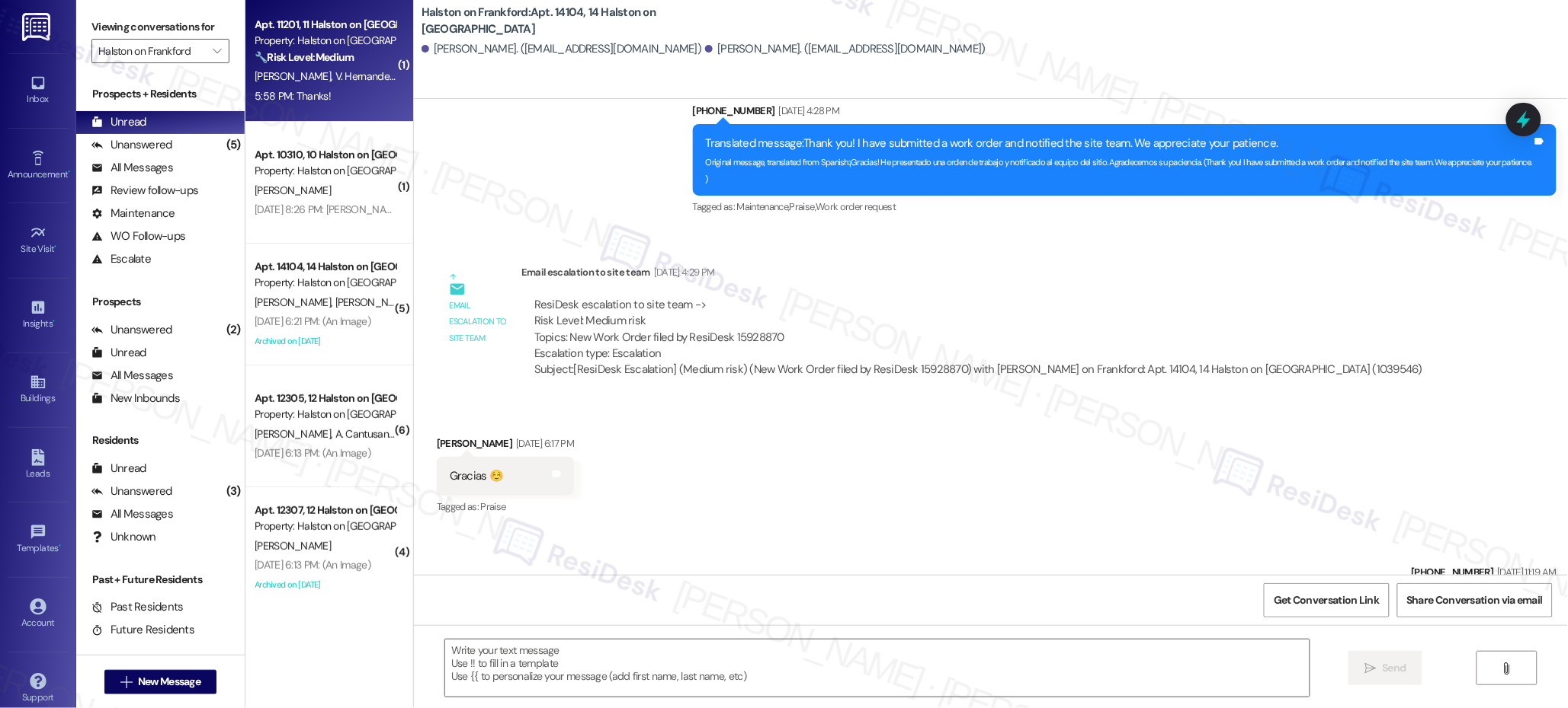
type textarea "Fetching suggested responses. Please feel free to read through the conversation…"
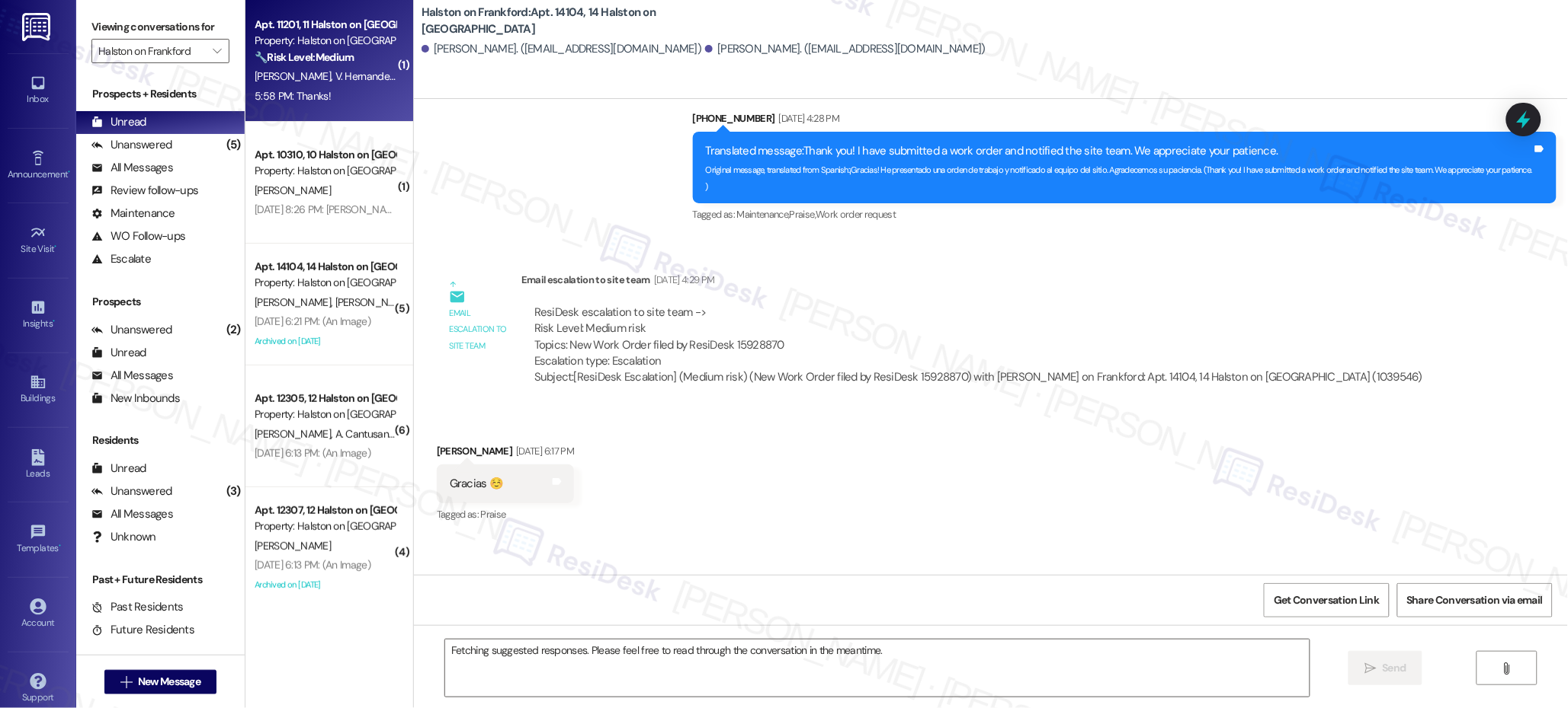
click at [335, 53] on strong "🔧 Risk Level: Medium" at bounding box center [304, 57] width 99 height 14
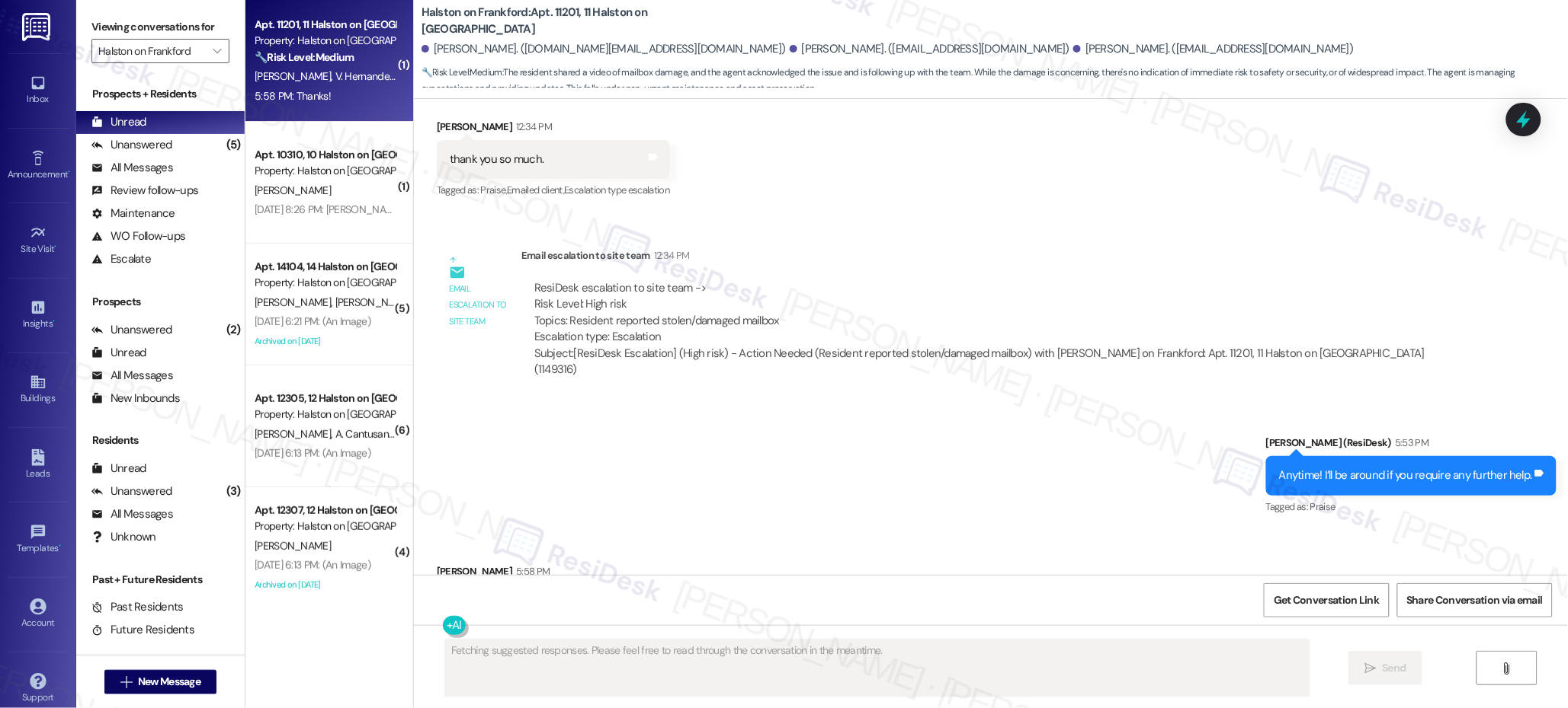
scroll to position [12749, 0]
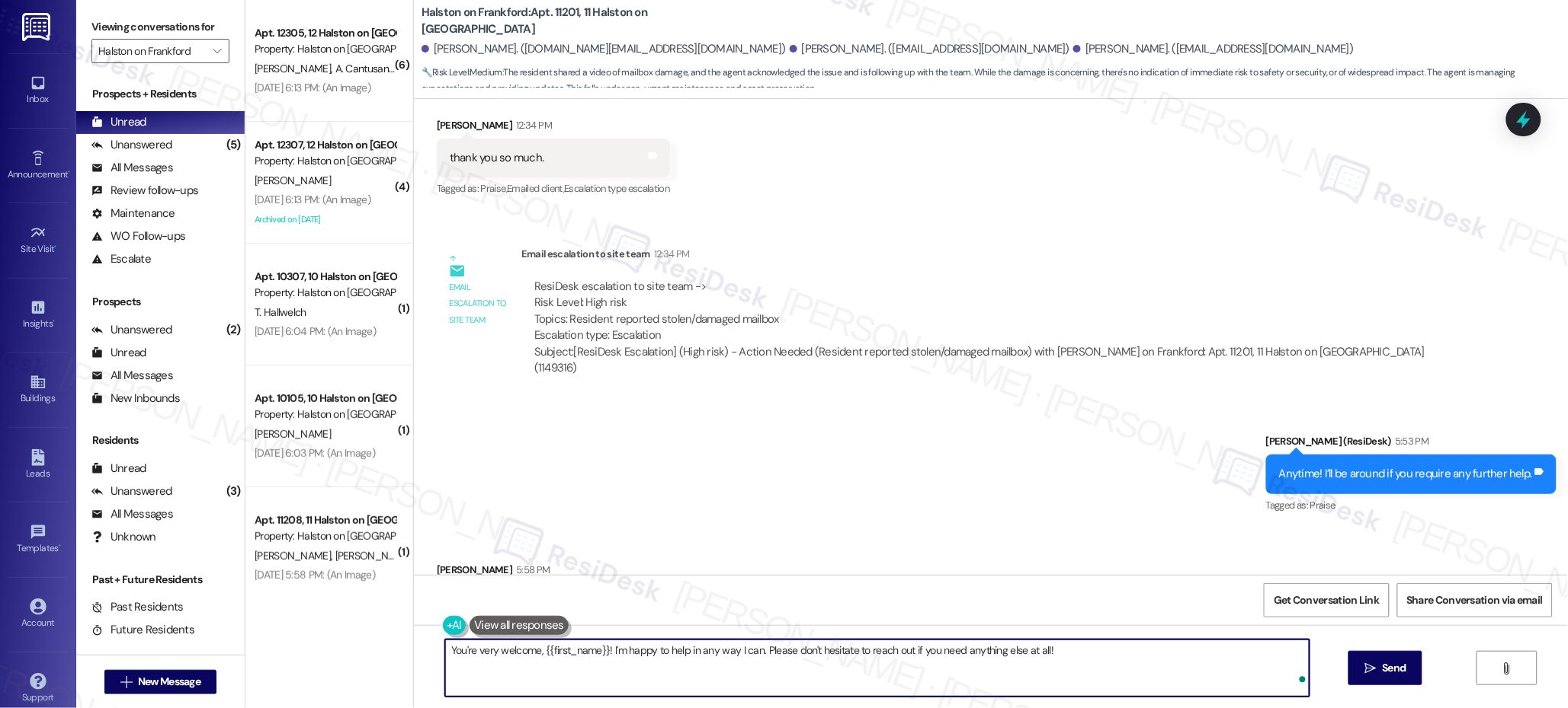
click at [445, 653] on textarea "You're very welcome, {{first_name}}! I'm happy to help in any way I can. Please…" at bounding box center [876, 668] width 864 height 57
drag, startPoint x: 436, startPoint y: 653, endPoint x: 508, endPoint y: 671, distance: 74.2
click at [508, 671] on textarea "You're very welcome, {{first_name}}! I'm happy to help in any way I can. Please…" at bounding box center [876, 668] width 864 height 57
type textarea "Have a great weekend!"
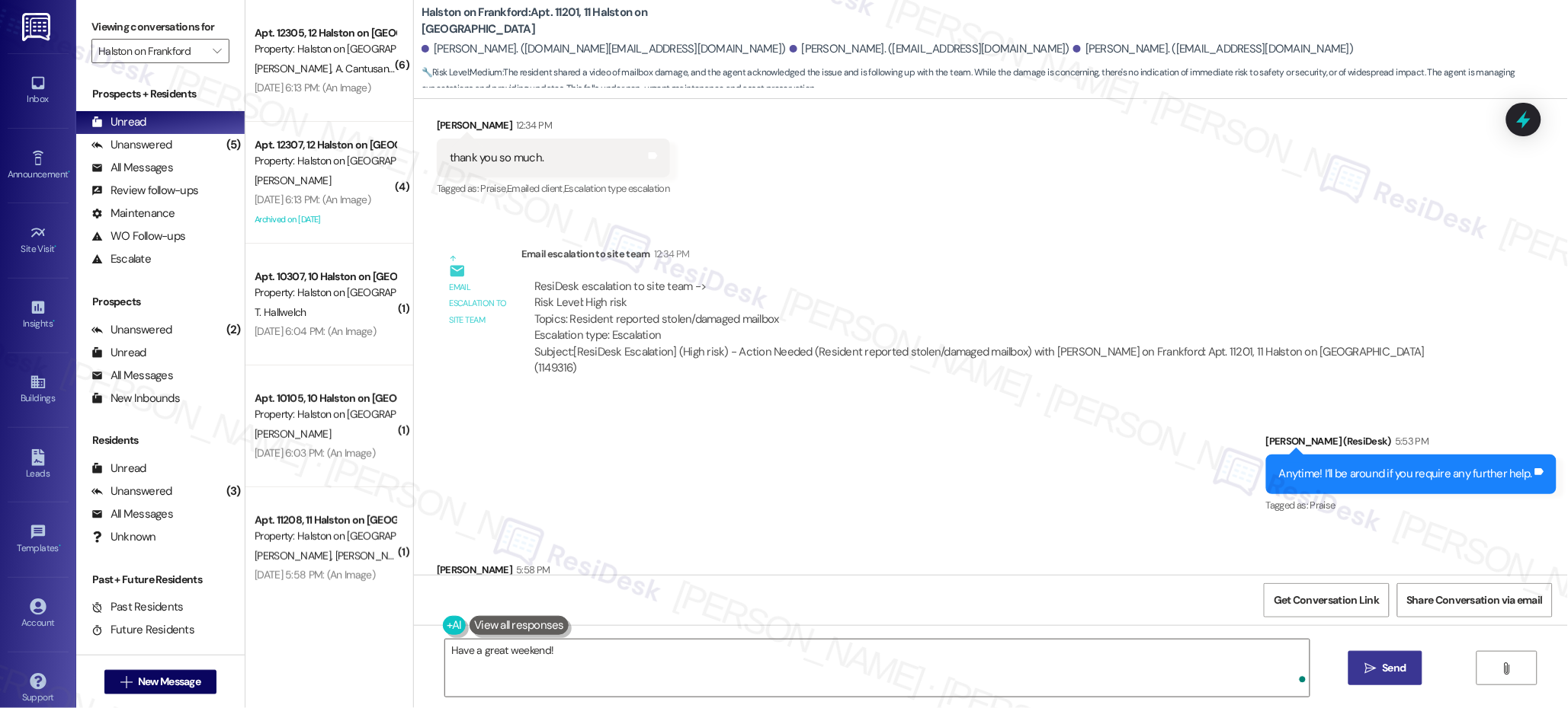
click at [1390, 661] on span "Send" at bounding box center [1394, 668] width 24 height 16
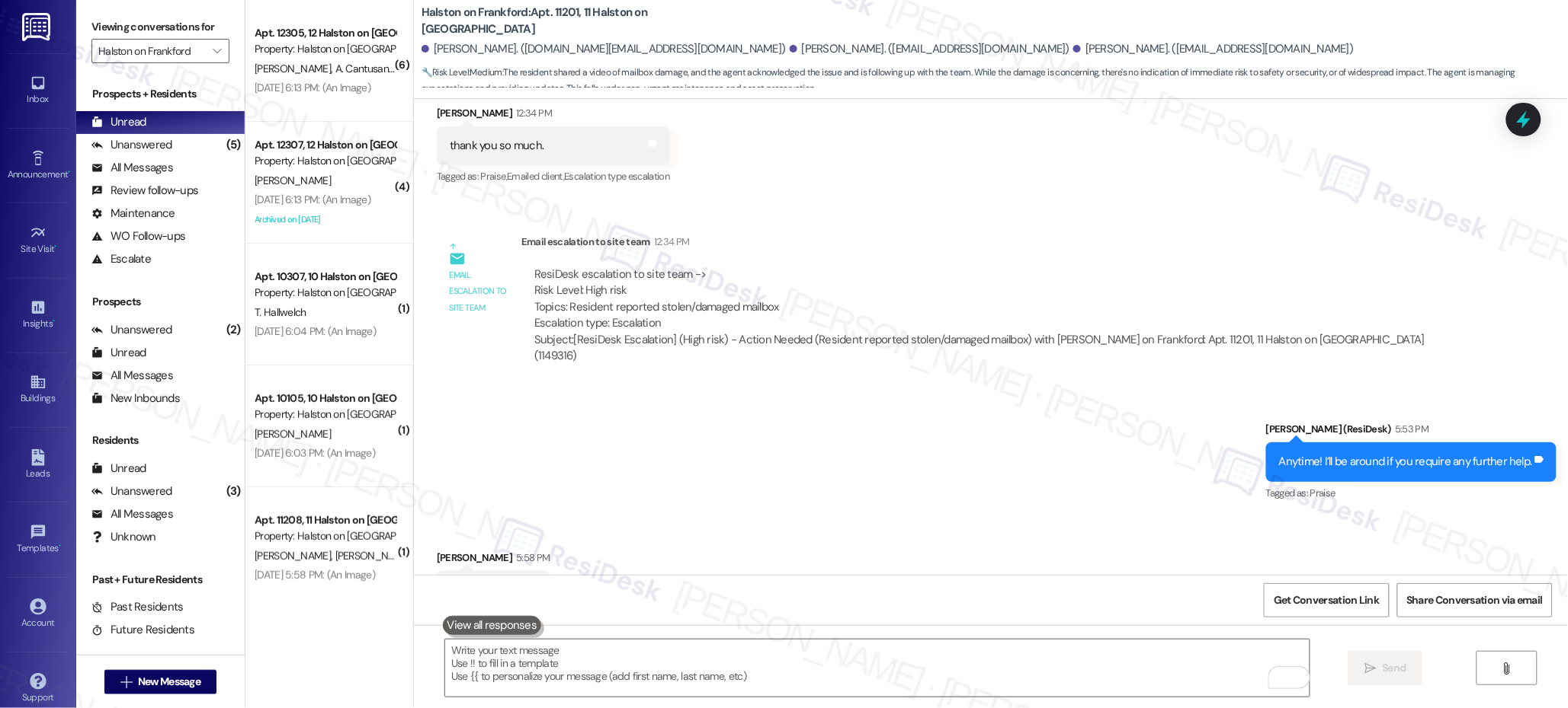
scroll to position [12856, 0]
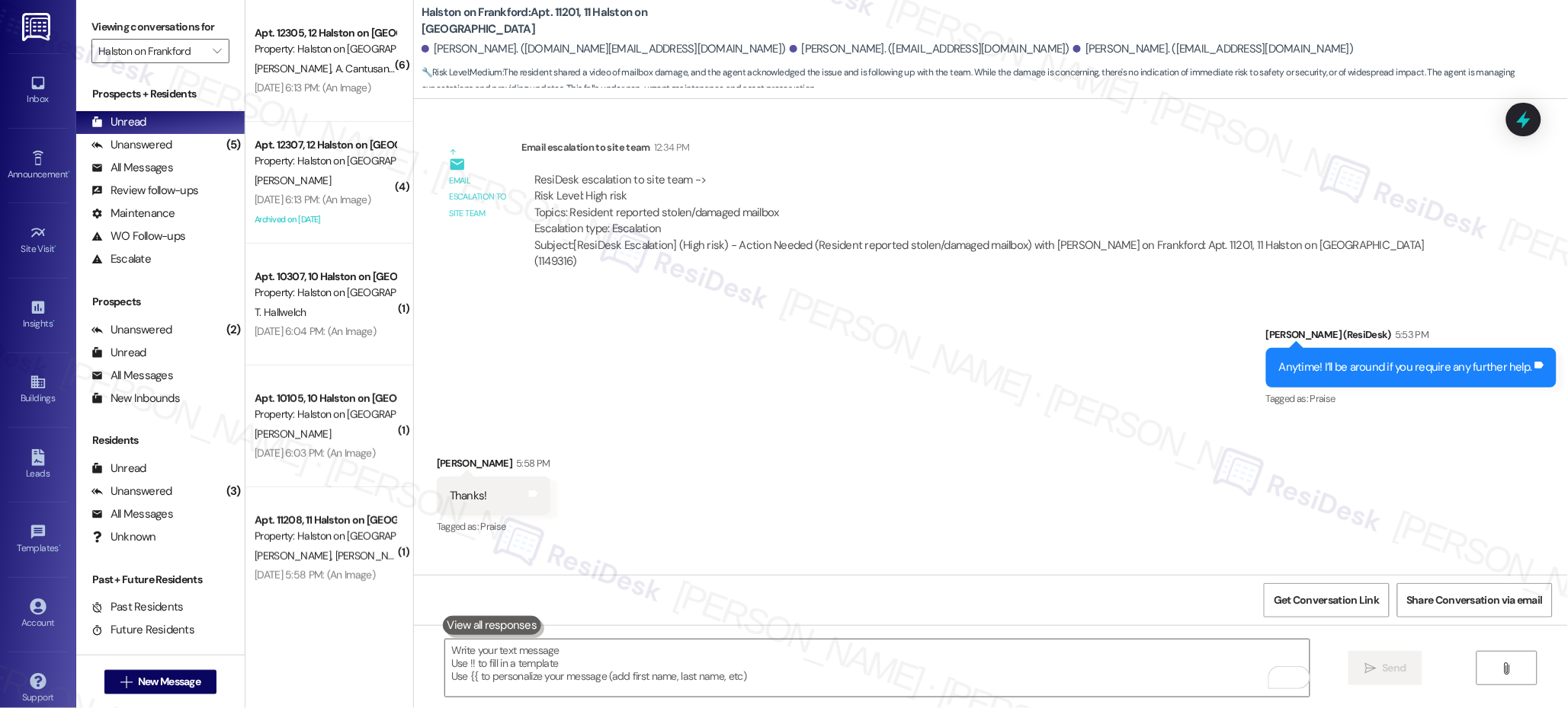
drag, startPoint x: 1224, startPoint y: 434, endPoint x: 1201, endPoint y: 431, distance: 23.2
click at [1224, 434] on div "Received via SMS [PERSON_NAME] 5:58 PM Thanks! Tags and notes Tagged as: Praise…" at bounding box center [991, 486] width 1154 height 129
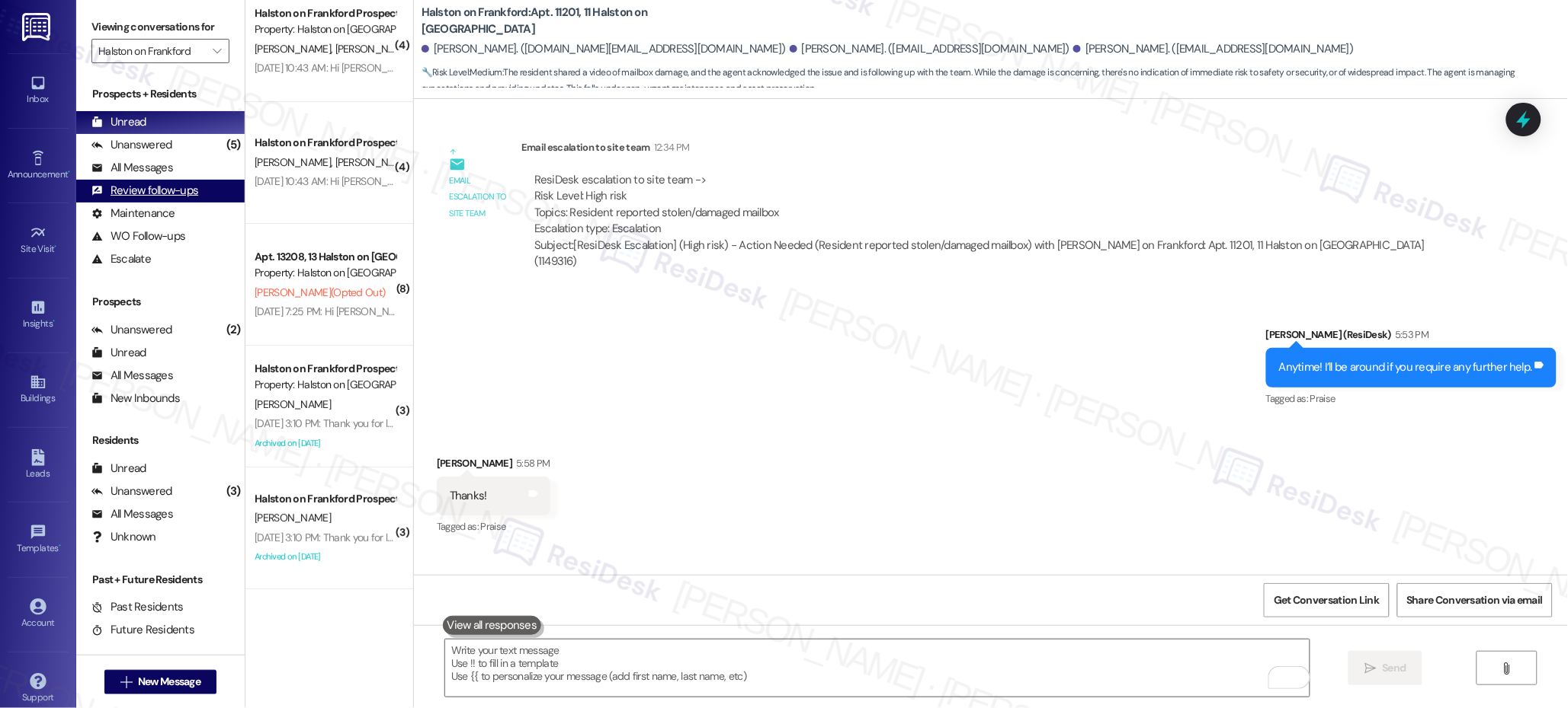
scroll to position [5859, 0]
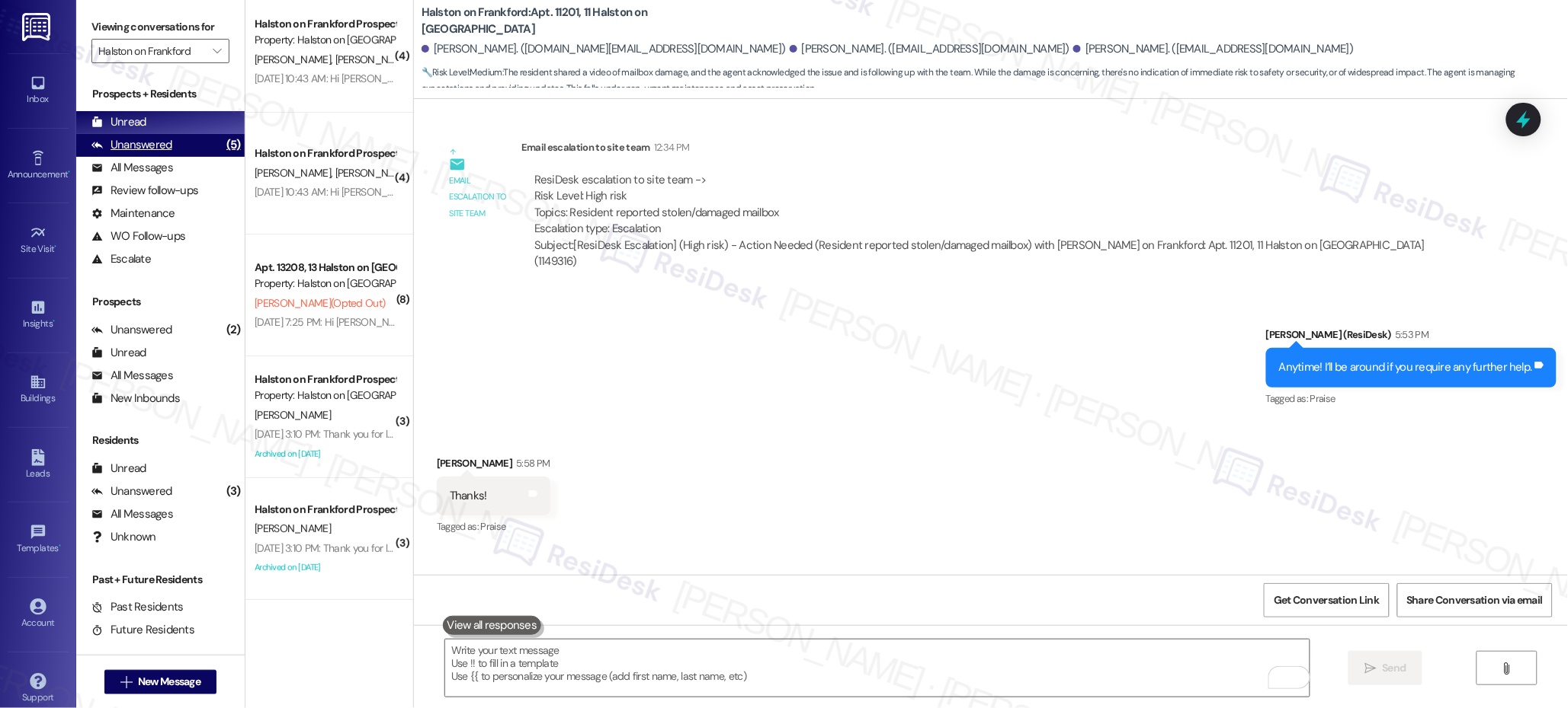
drag, startPoint x: 154, startPoint y: 128, endPoint x: 156, endPoint y: 138, distance: 10.2
click at [155, 134] on div "Prospects + Residents Unread (0) Unread: Any message you haven't read yet will …" at bounding box center [161, 178] width 169 height 184
click at [156, 140] on div "Unanswered" at bounding box center [132, 145] width 81 height 16
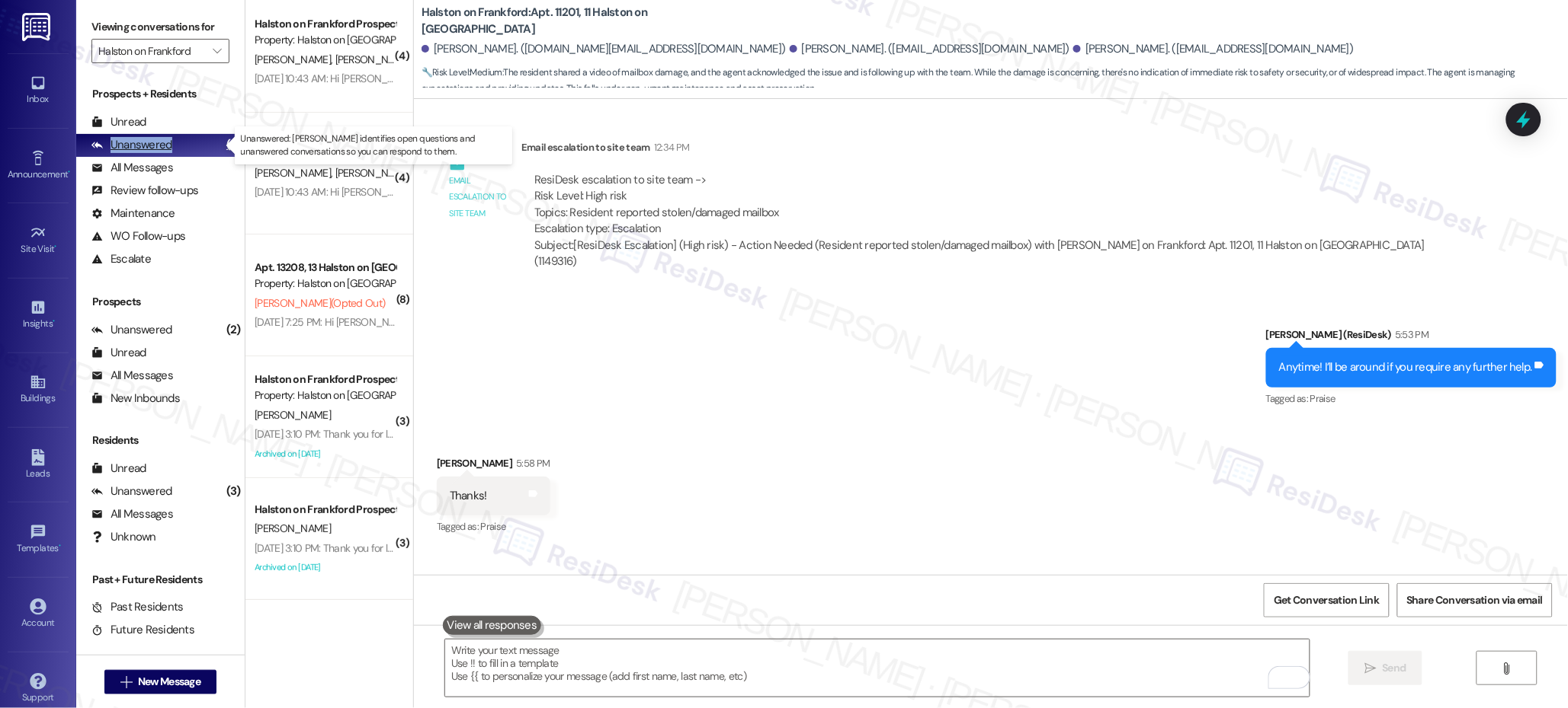
click at [156, 140] on div "Unanswered" at bounding box center [132, 145] width 81 height 16
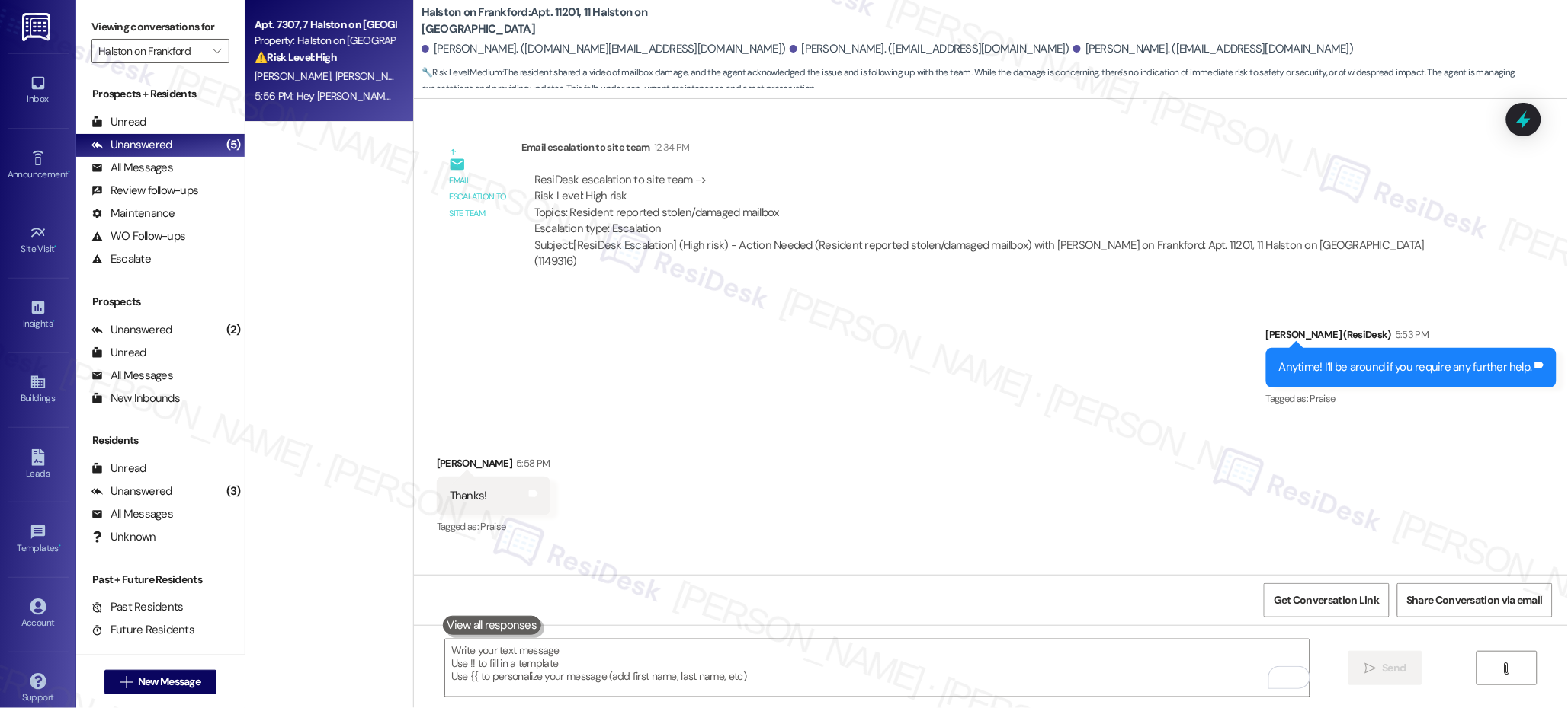
click at [332, 64] on div "⚠️ Risk Level: High The resident reports a broken mailbox door, which raises se…" at bounding box center [325, 57] width 141 height 16
click at [332, 65] on div "⚠️ Risk Level: High The resident reports a broken mailbox door, which raises se…" at bounding box center [325, 57] width 141 height 16
click at [332, 64] on div "⚠️ Risk Level: High The resident reports a broken mailbox door, which raises se…" at bounding box center [325, 57] width 141 height 16
type textarea "Fetching suggested responses. Please feel free to read through the conversation…"
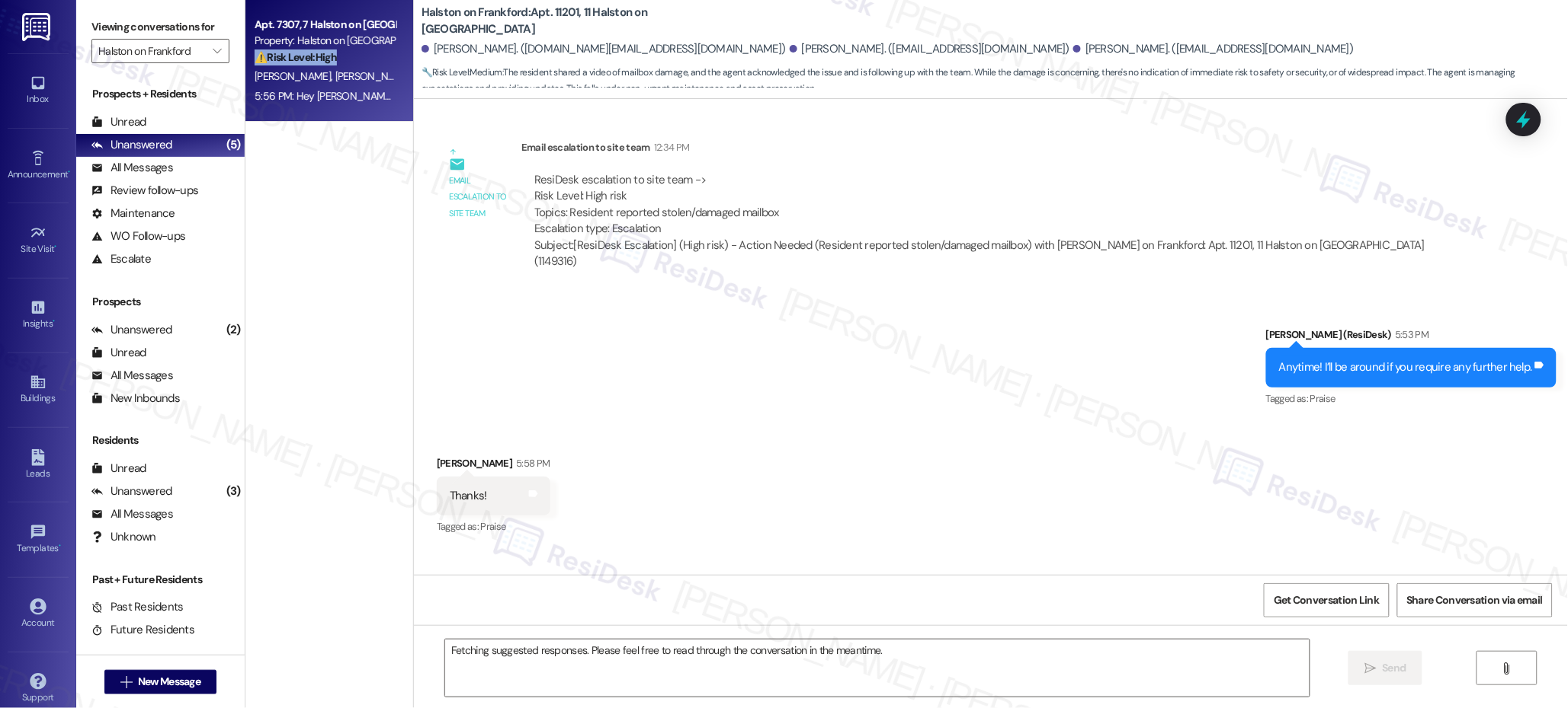
click at [332, 64] on div "⚠️ Risk Level: High The resident reports a broken mailbox door, which raises se…" at bounding box center [325, 57] width 141 height 16
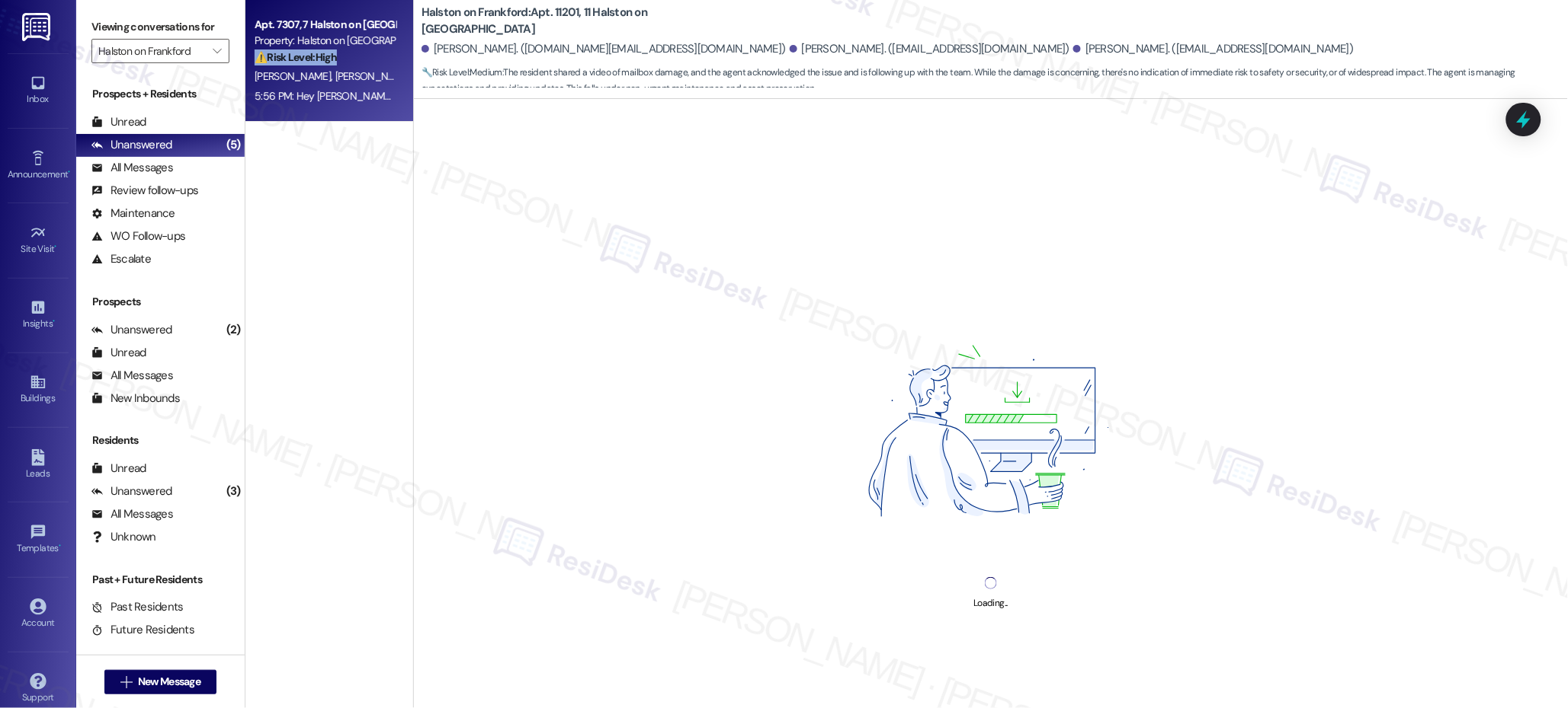
click at [332, 64] on div "⚠️ Risk Level: High The resident reports a broken mailbox door, which raises se…" at bounding box center [325, 57] width 141 height 16
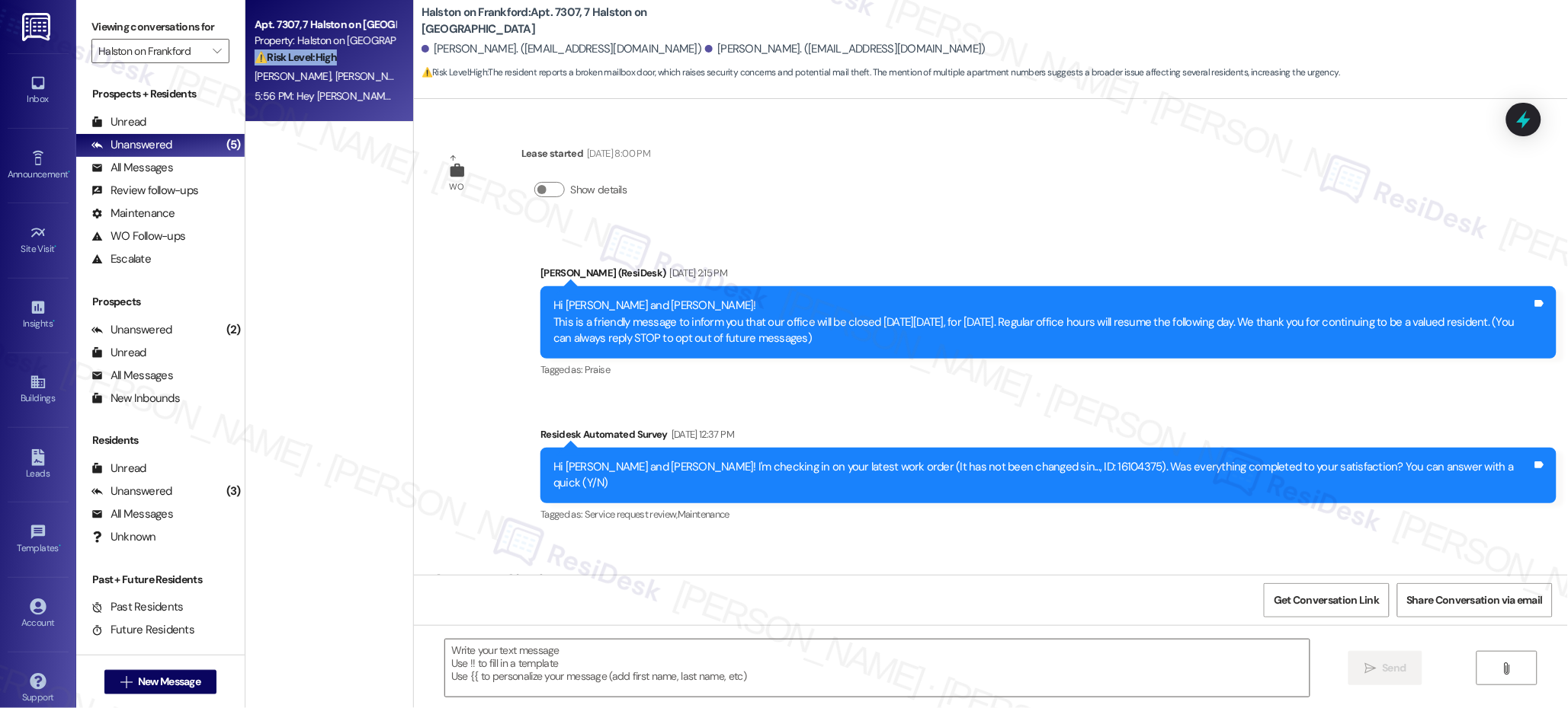
click at [332, 64] on div "⚠️ Risk Level: High The resident reports a broken mailbox door, which raises se…" at bounding box center [325, 57] width 141 height 16
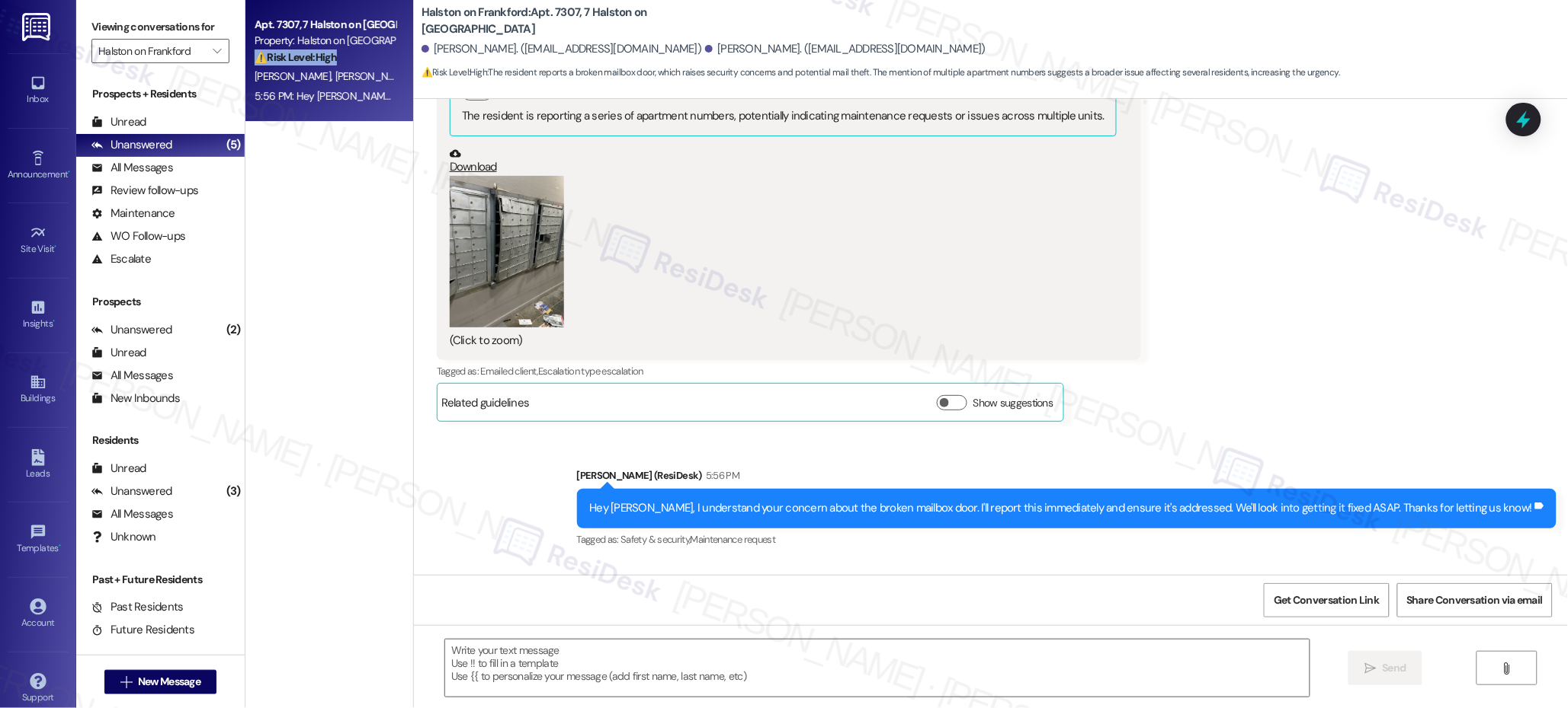
click at [332, 64] on div "⚠️ Risk Level: High The resident reports a broken mailbox door, which raises se…" at bounding box center [325, 57] width 141 height 16
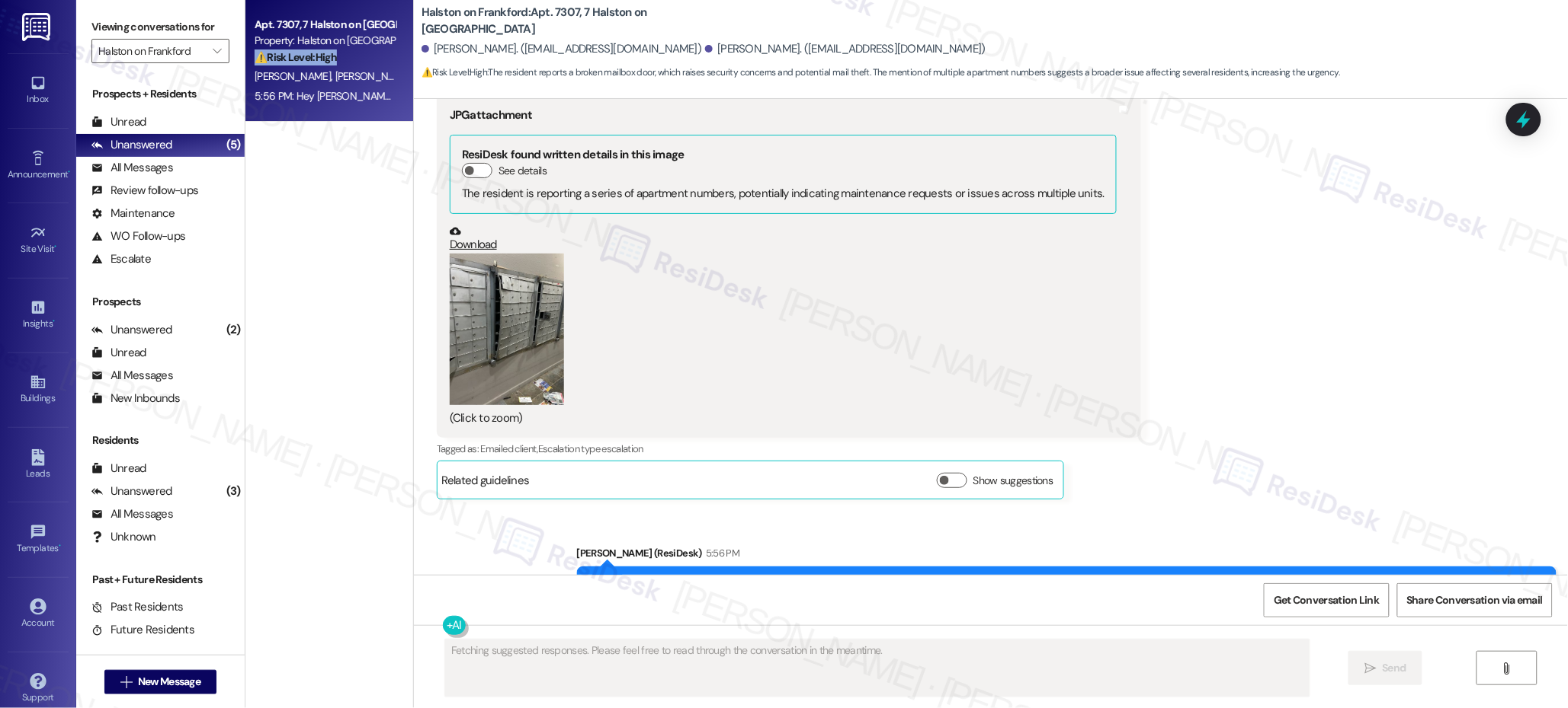
click at [332, 65] on div "⚠️ Risk Level: High The resident reports a broken mailbox door, which raises se…" at bounding box center [325, 57] width 141 height 16
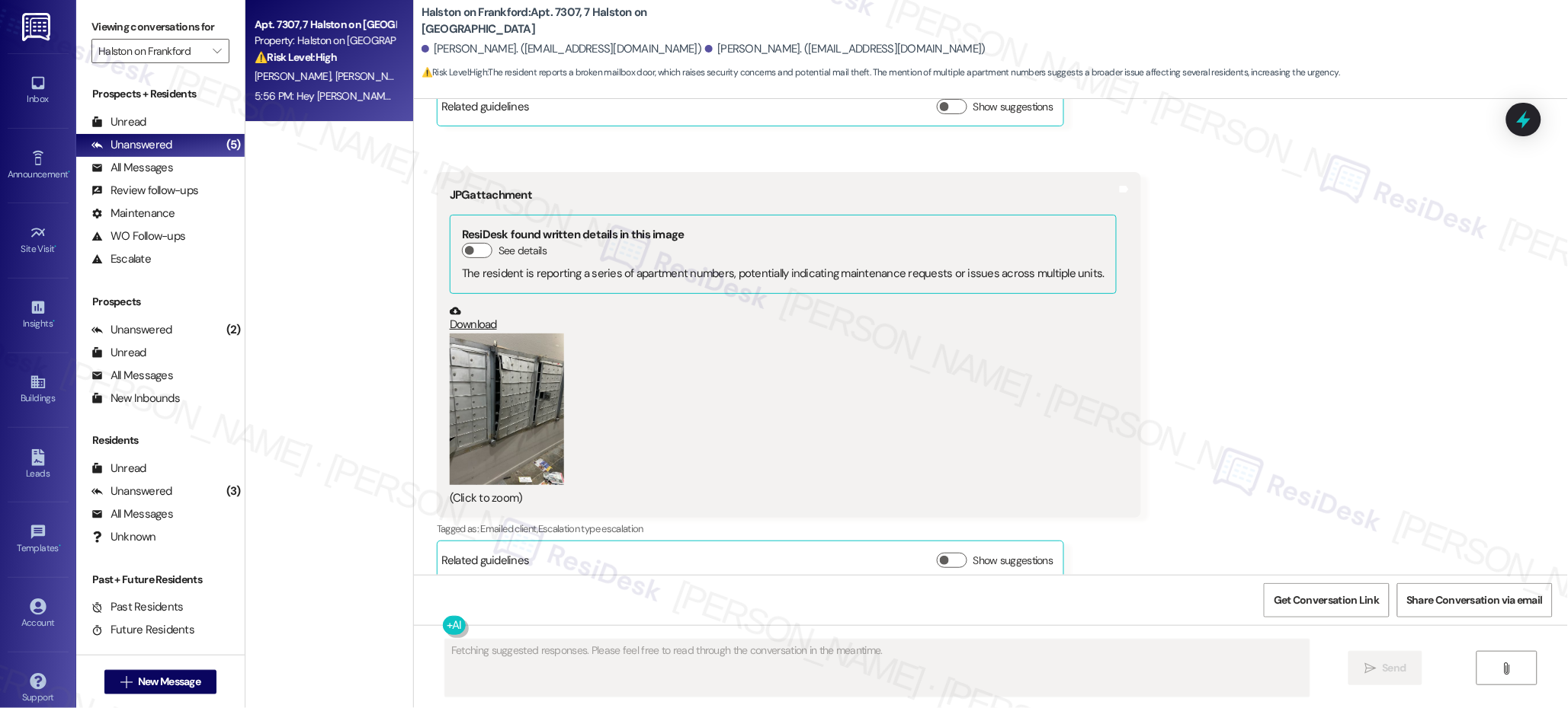
click at [333, 65] on div "⚠️ Risk Level: High The resident reports a broken mailbox door, which raises se…" at bounding box center [325, 57] width 141 height 16
click at [333, 64] on div "⚠️ Risk Level: High The resident reports a broken mailbox door, which raises se…" at bounding box center [325, 57] width 141 height 16
drag, startPoint x: 1214, startPoint y: 464, endPoint x: 1372, endPoint y: 496, distance: 161.2
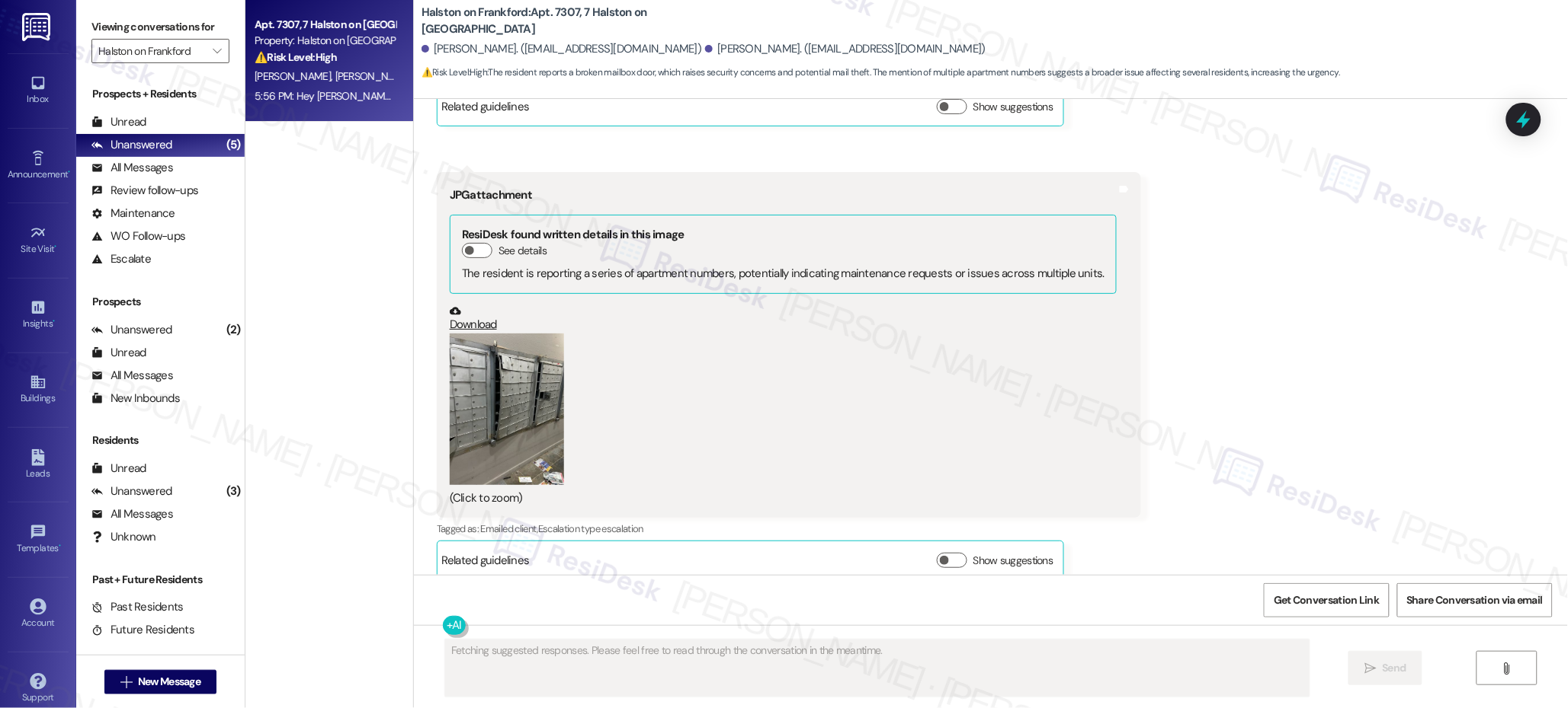
click at [1214, 461] on div "Received via SMS [PERSON_NAME] Neutral 8:47 AM Hey [PERSON_NAME], I am very ups…" at bounding box center [991, 57] width 1154 height 1067
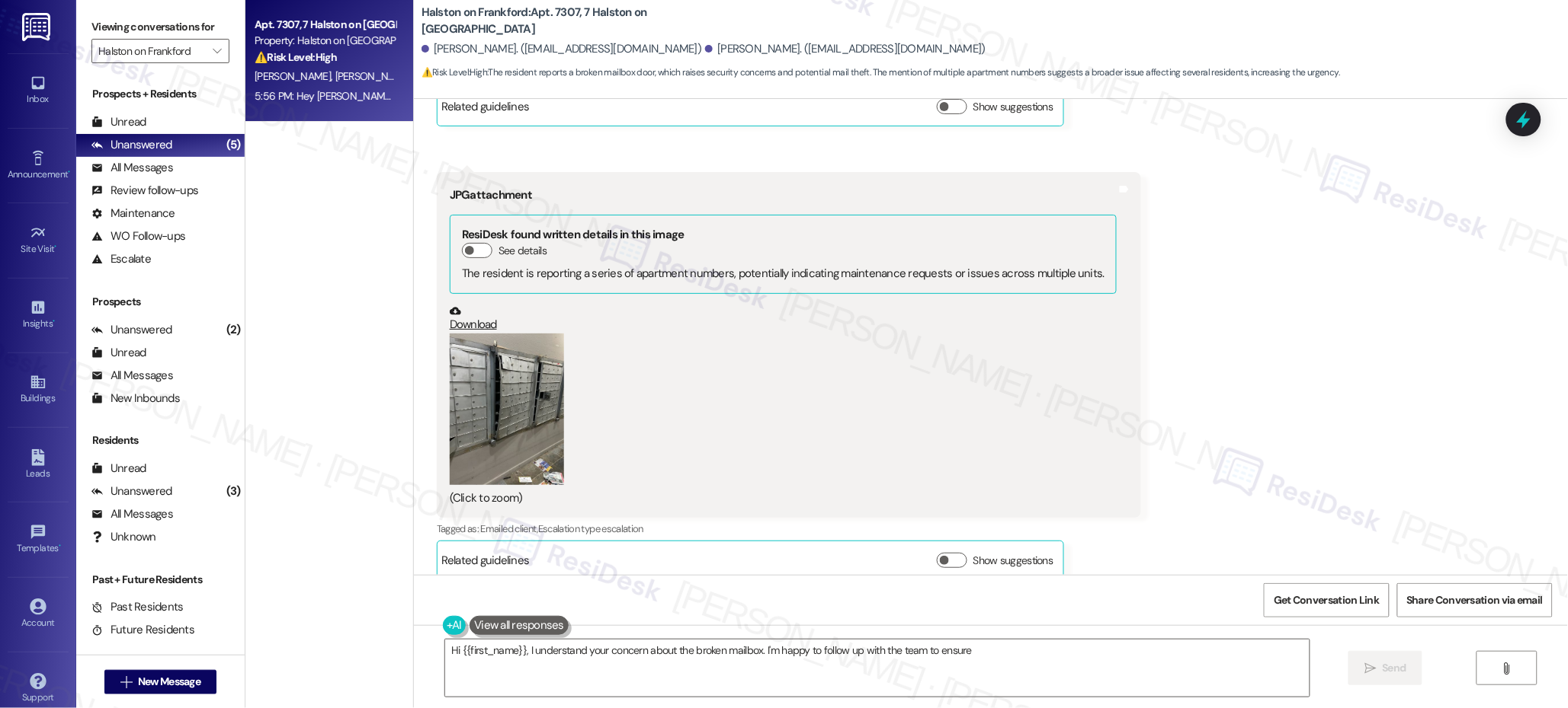
scroll to position [2118, 0]
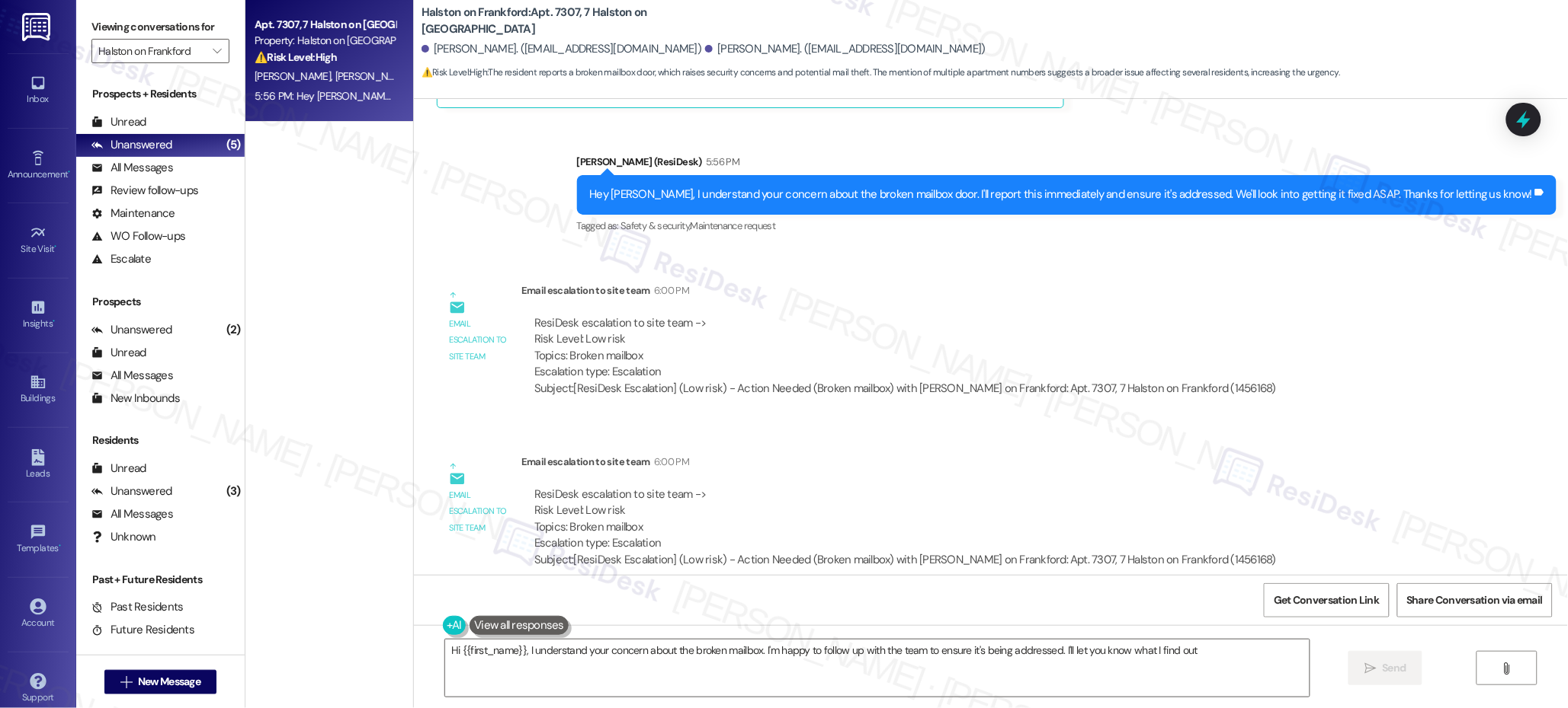
type textarea "Hi {{first_name}}, I understand your concern about the broken mailbox. I'm happ…"
click at [1024, 516] on div "ResiDesk escalation to site team -> Risk Level: Low risk Topics: Broken mailbox…" at bounding box center [905, 519] width 743 height 66
click at [117, 121] on div "Unread" at bounding box center [119, 122] width 54 height 16
click at [118, 119] on div "Unread" at bounding box center [119, 122] width 54 height 16
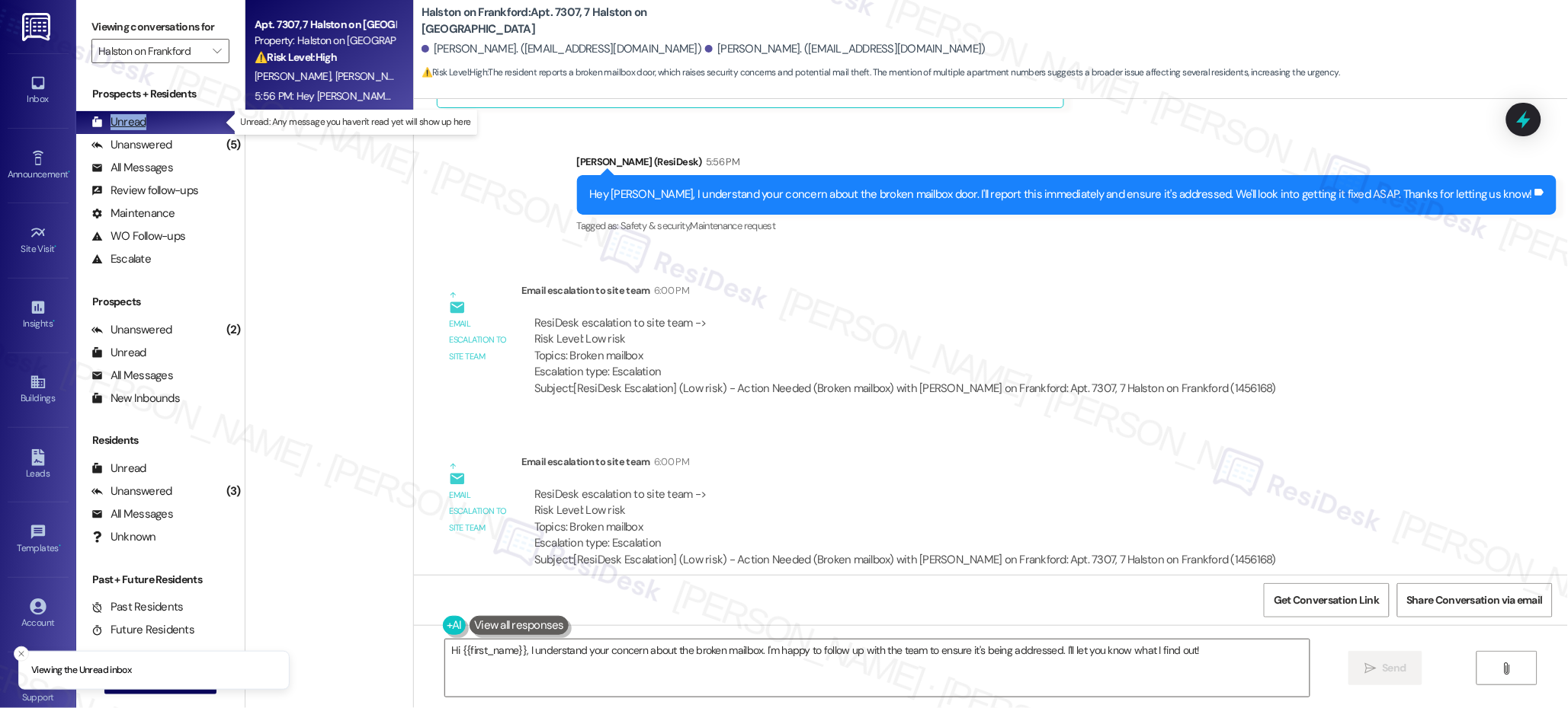
click at [118, 119] on div "Unread" at bounding box center [119, 122] width 54 height 16
click at [118, 119] on div "Unread" at bounding box center [119, 122] width 54 height 16
click at [118, 122] on div "Unread" at bounding box center [119, 122] width 54 height 16
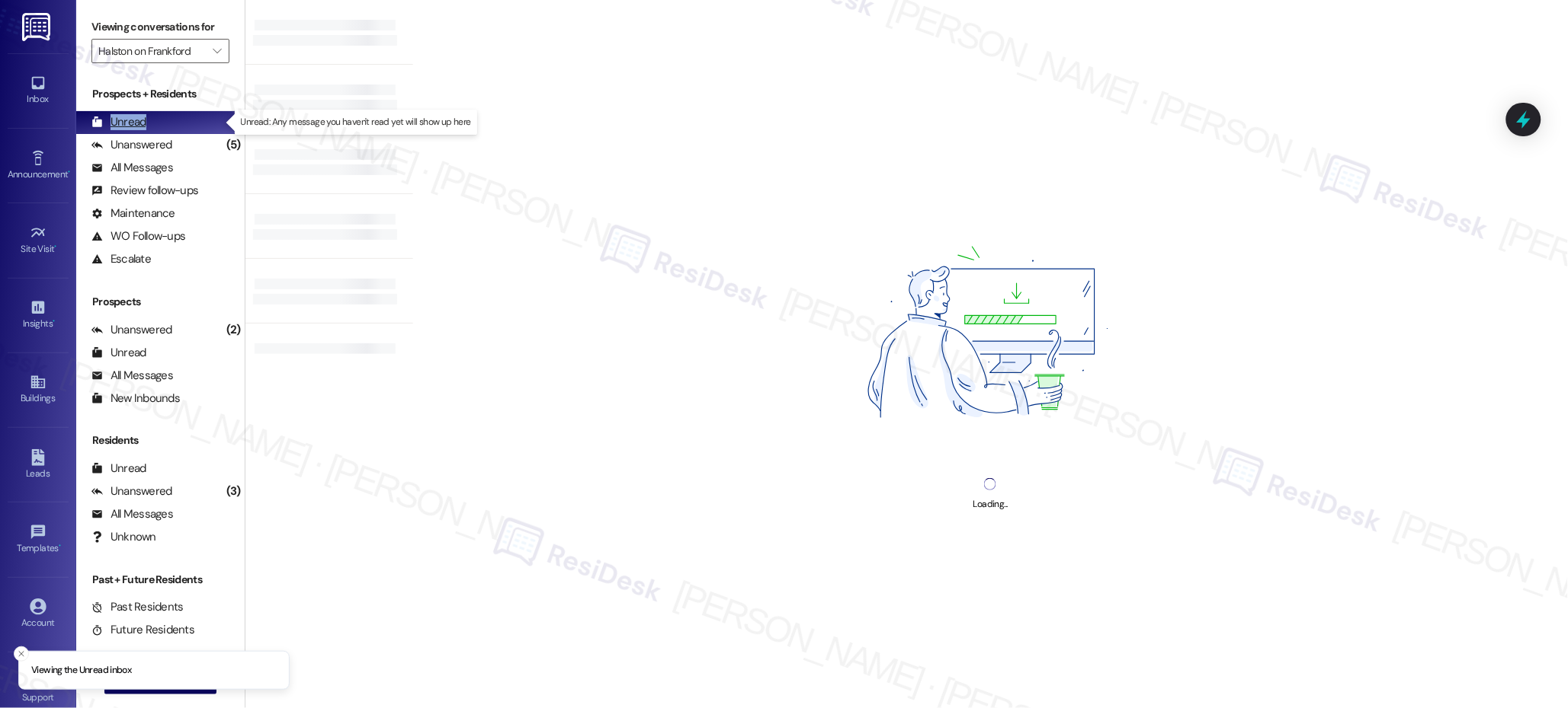
click at [118, 122] on div "Unread" at bounding box center [119, 122] width 54 height 16
click at [117, 122] on div "Unread" at bounding box center [119, 122] width 54 height 16
click at [118, 122] on div "Unread" at bounding box center [119, 122] width 54 height 16
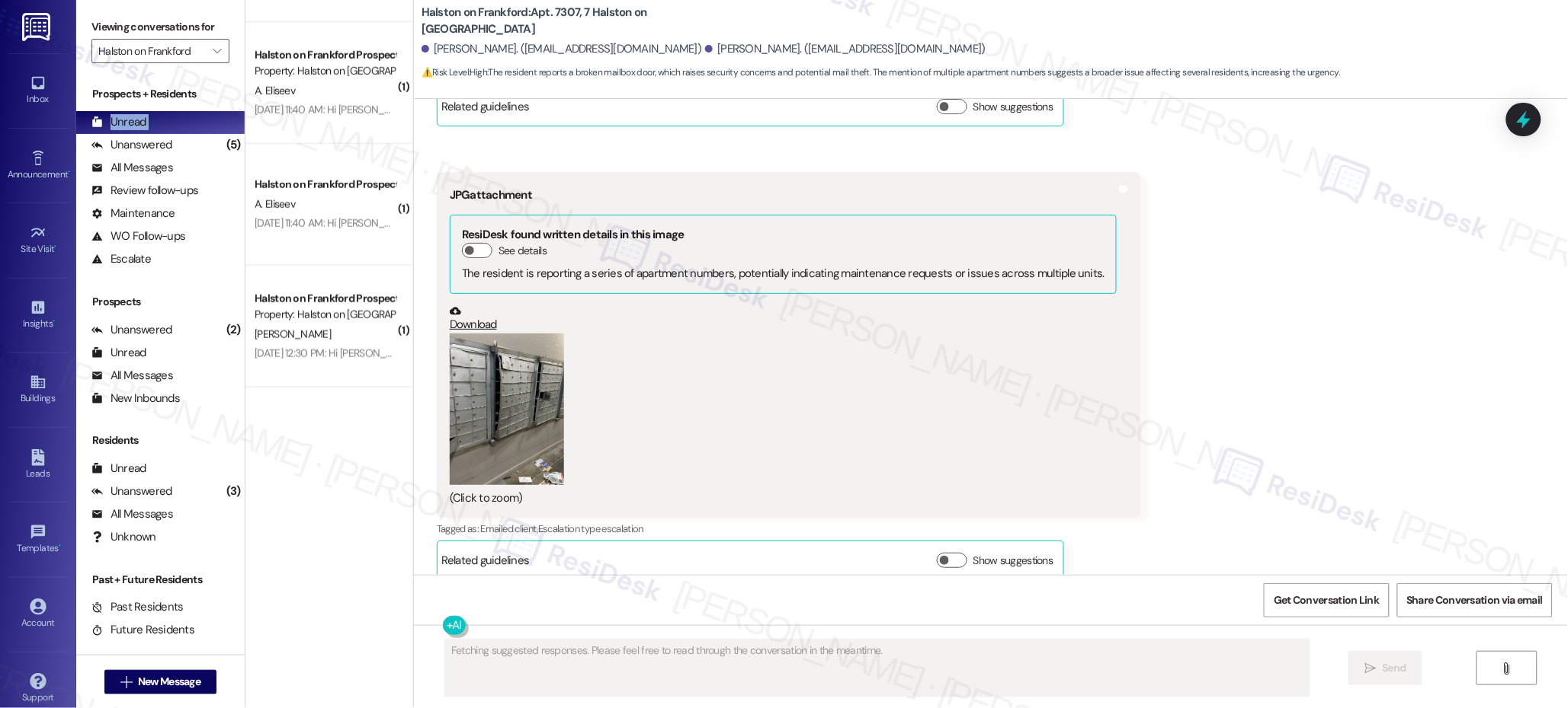
scroll to position [2578, 0]
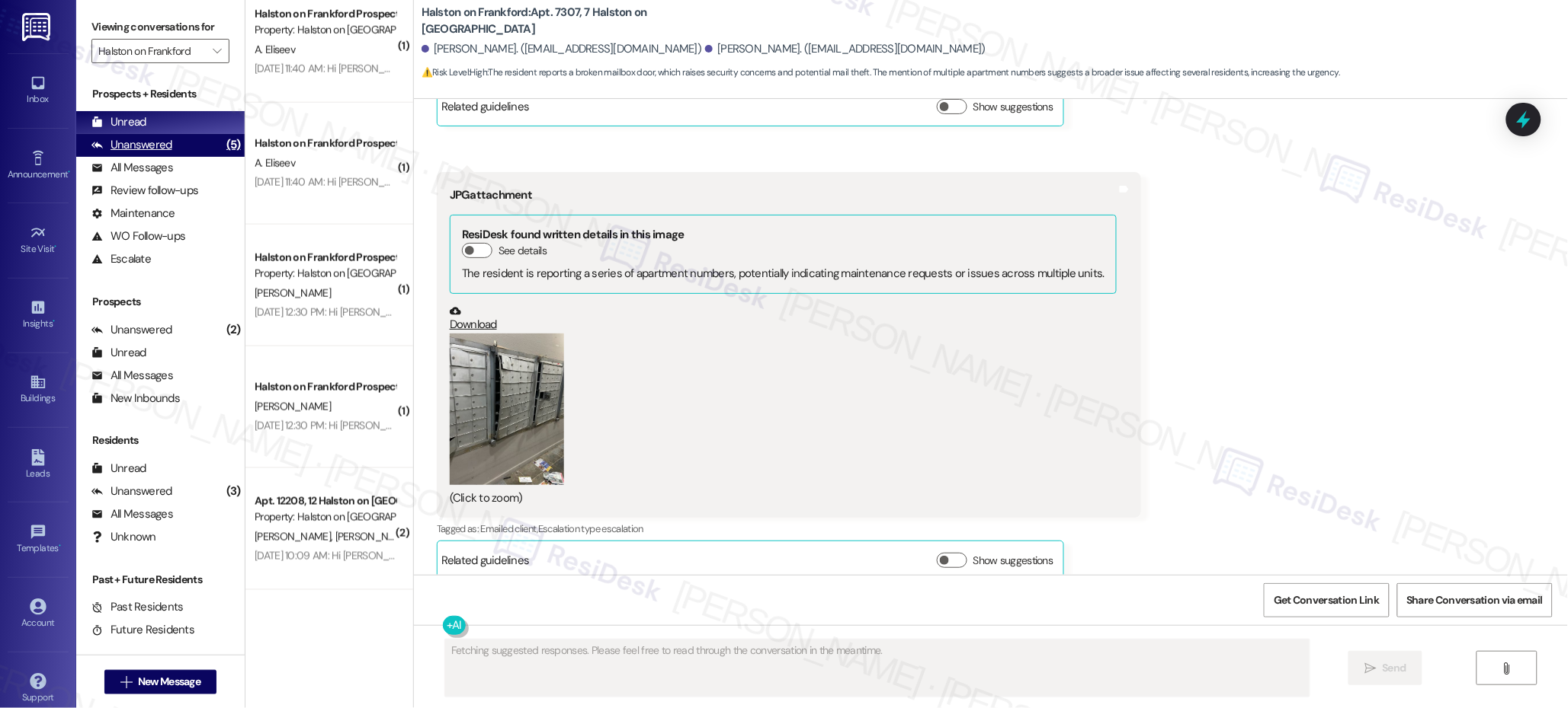
click at [222, 151] on div "(5)" at bounding box center [233, 145] width 22 height 24
click at [222, 150] on div "(5)" at bounding box center [233, 145] width 22 height 24
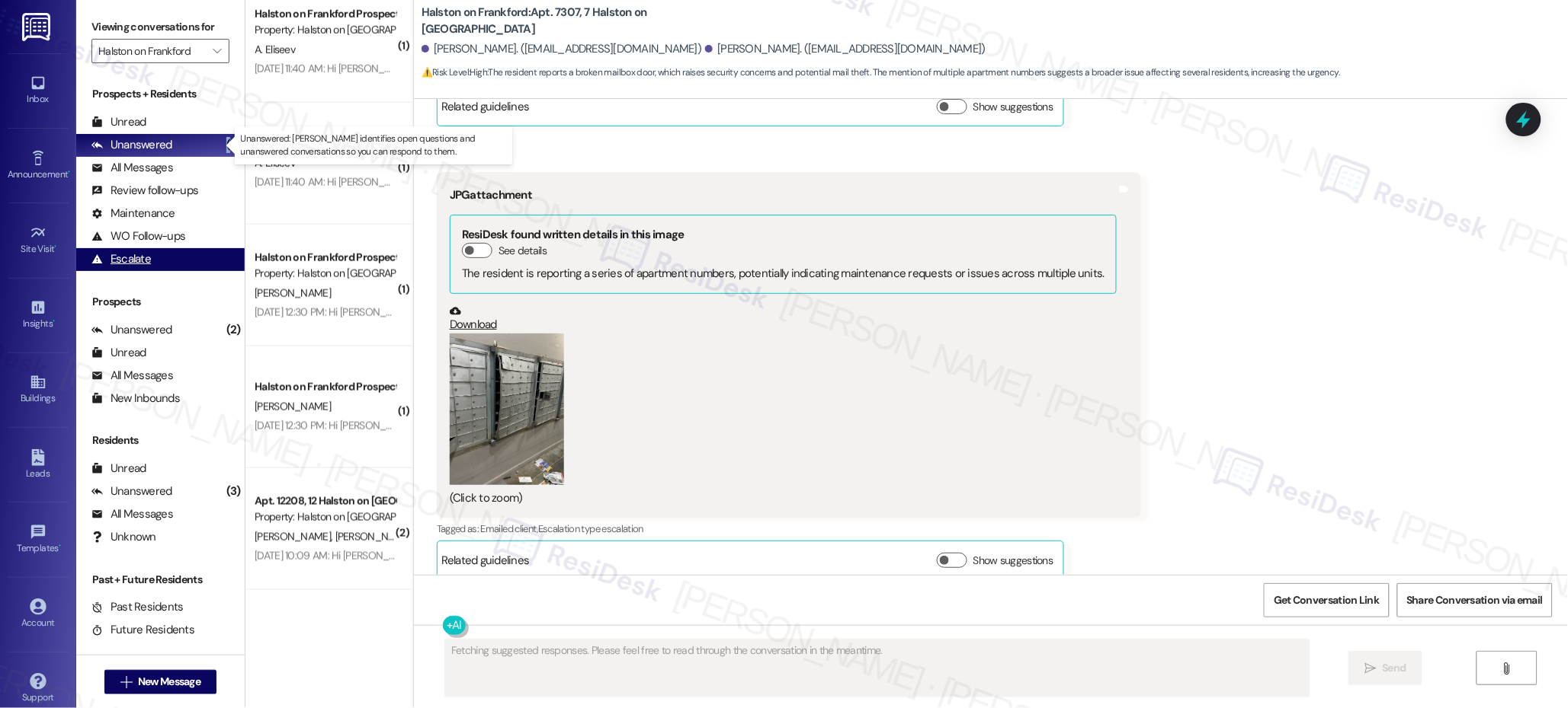
scroll to position [0, 0]
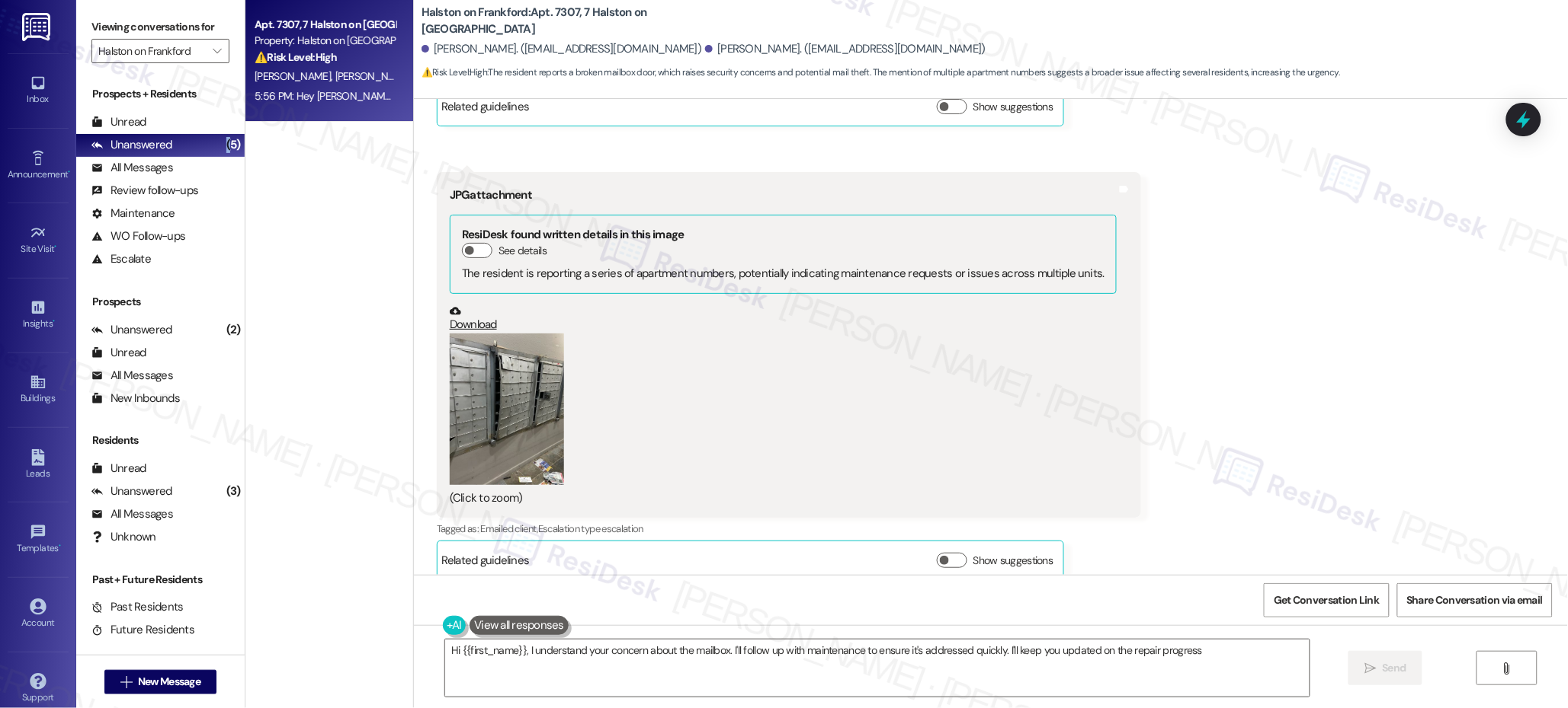
type textarea "Hi {{first_name}}, I understand your concern about the mailbox. I'll follow up …"
click at [198, 164] on div "All Messages (undefined)" at bounding box center [161, 169] width 169 height 23
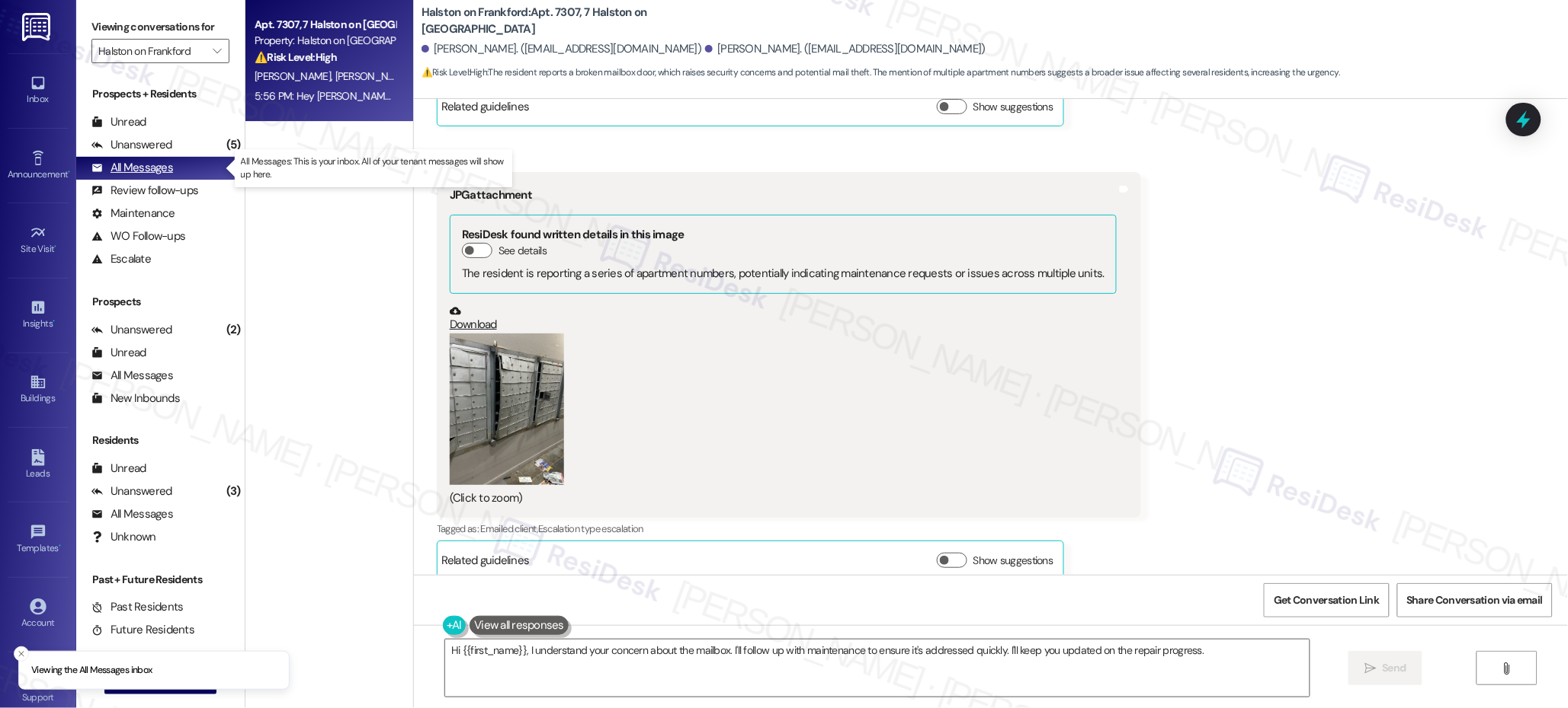
click at [150, 175] on div "All Messages" at bounding box center [132, 168] width 82 height 16
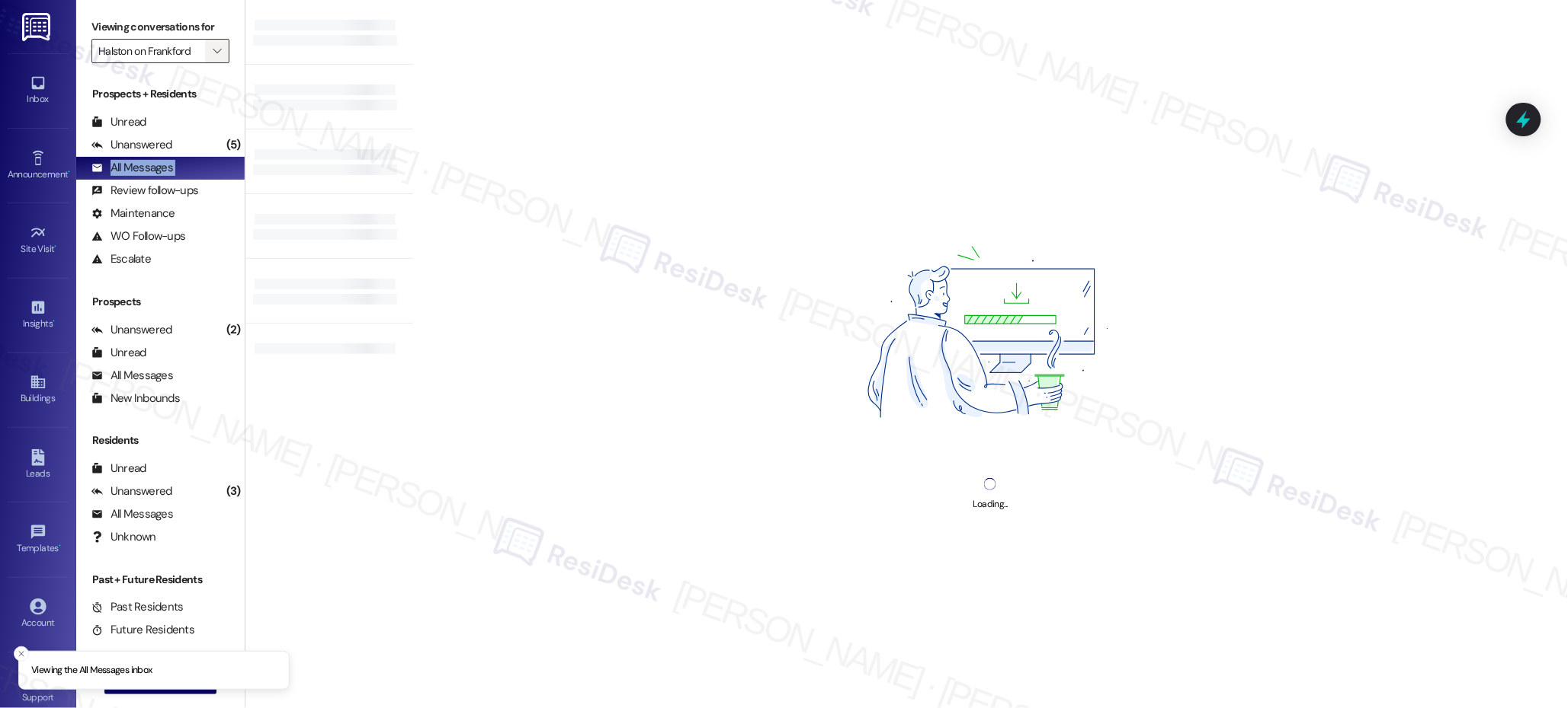
click at [214, 54] on button "" at bounding box center [217, 51] width 25 height 25
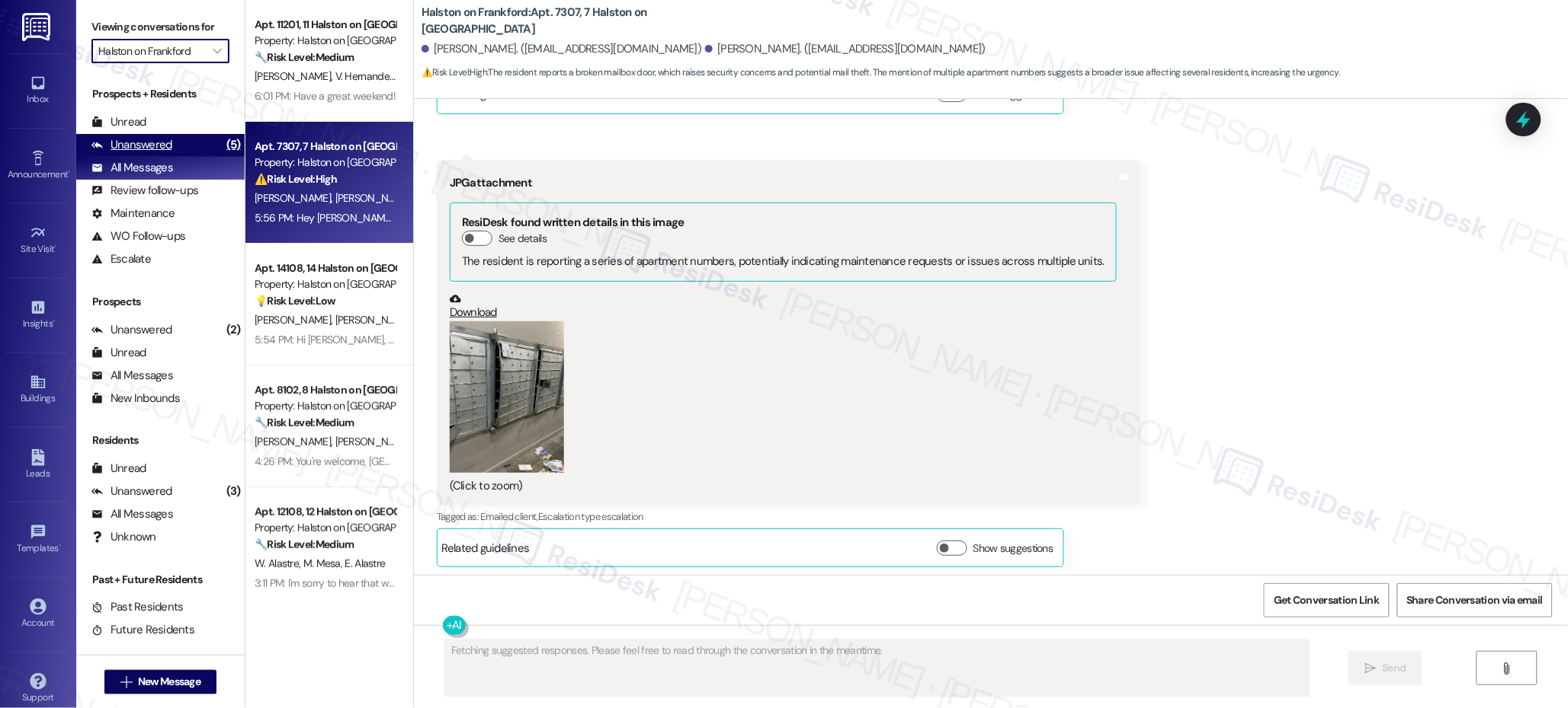
scroll to position [1646, 0]
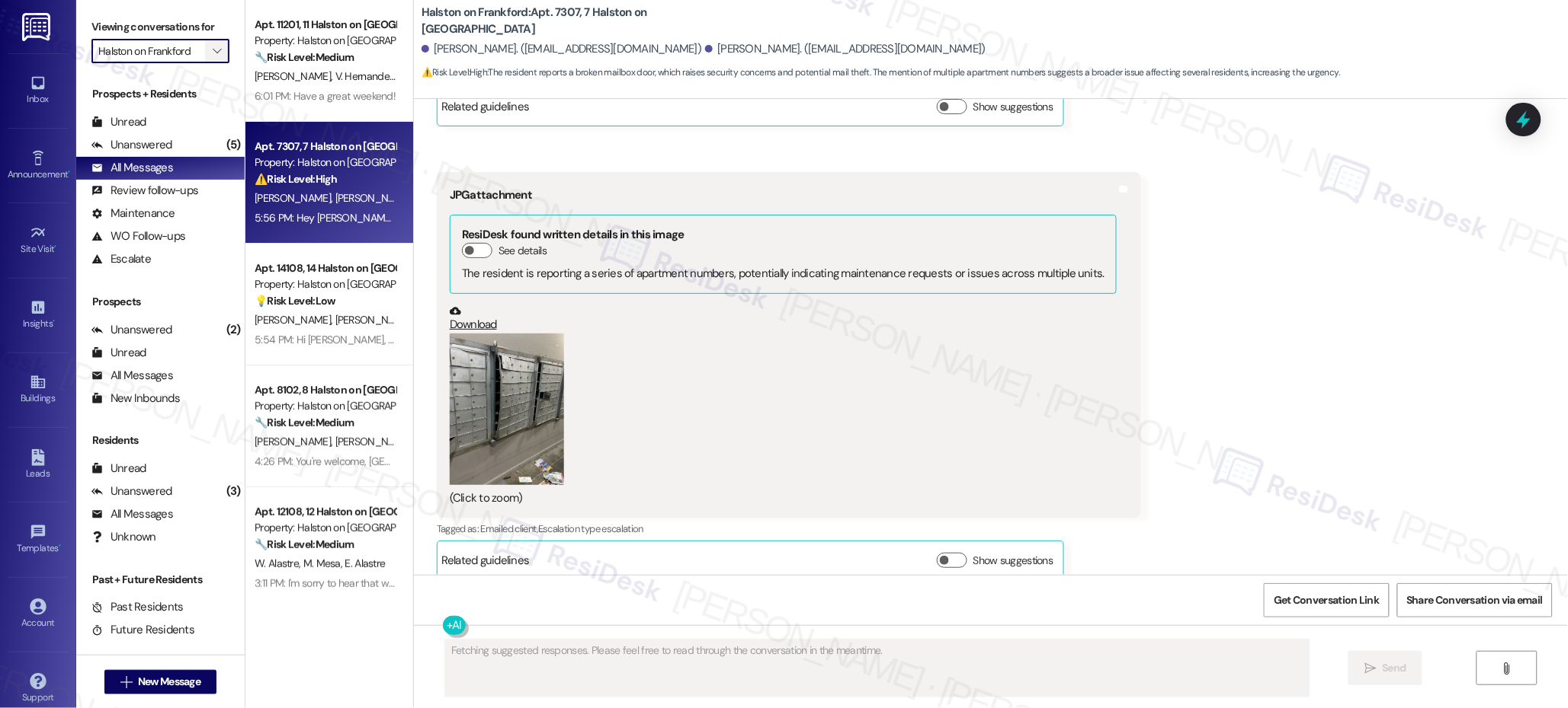
click at [209, 41] on span "" at bounding box center [216, 51] width 14 height 25
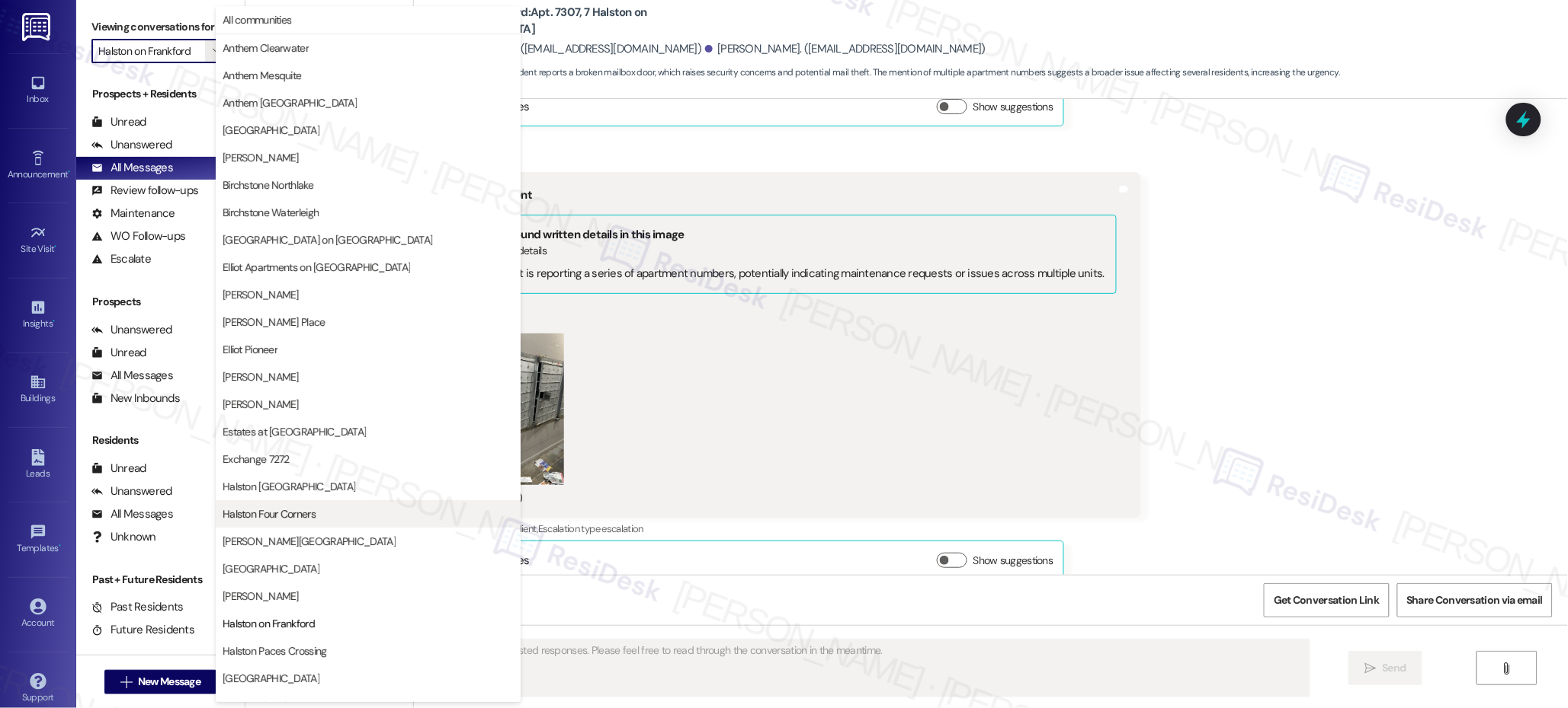
scroll to position [401, 0]
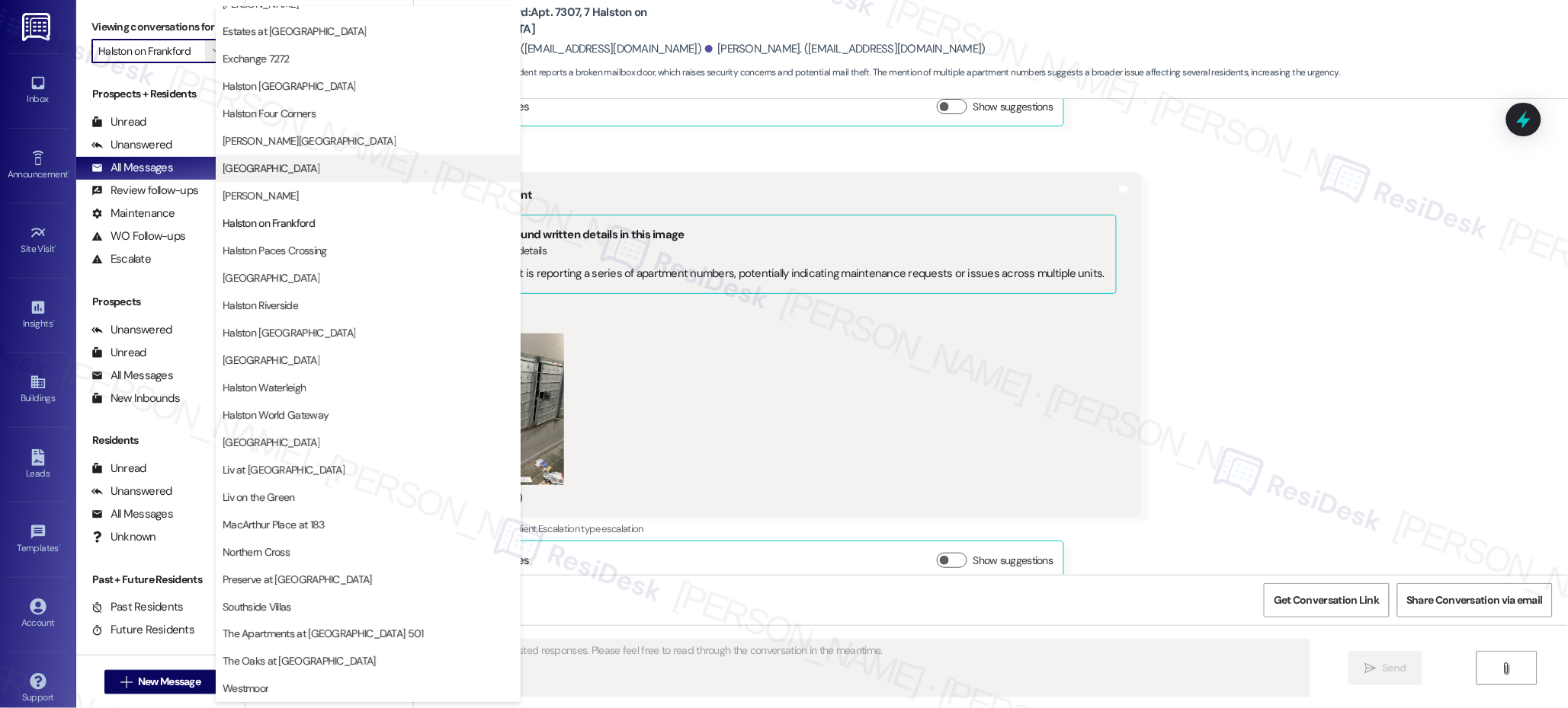
click at [282, 165] on span "[GEOGRAPHIC_DATA]" at bounding box center [271, 168] width 97 height 15
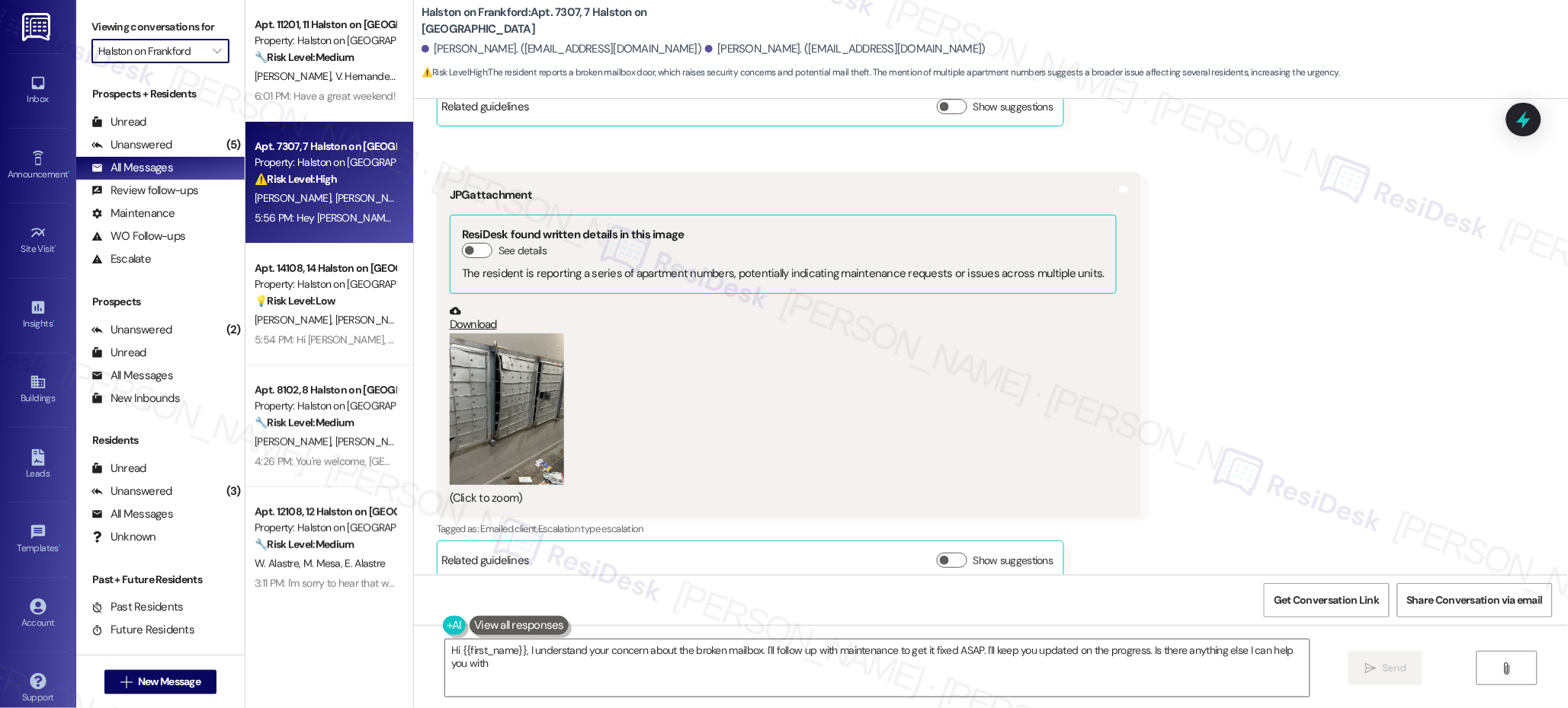
type textarea "Hi {{first_name}}, I understand your concern about the broken mailbox. I'll fol…"
type input "[GEOGRAPHIC_DATA]"
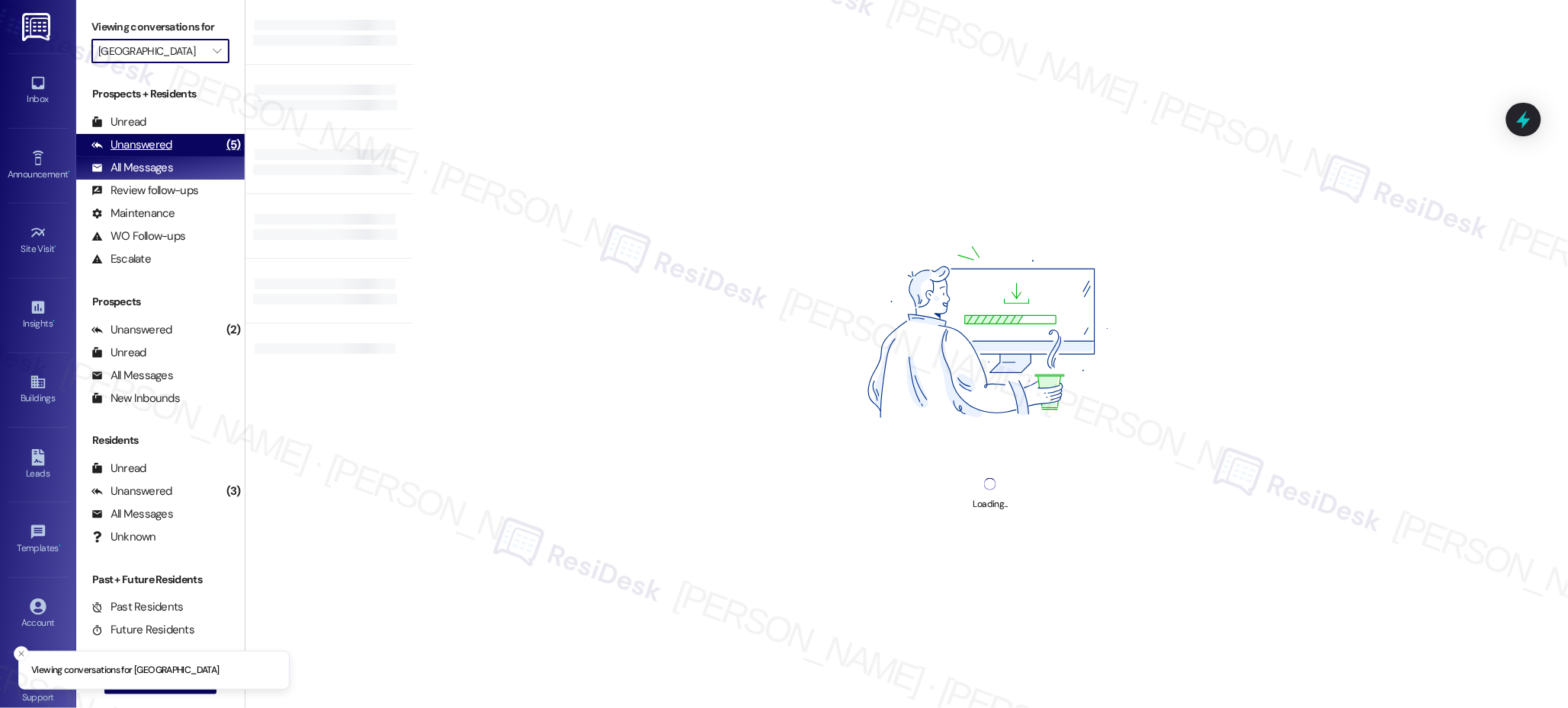
click at [168, 148] on div "Unanswered" at bounding box center [132, 145] width 81 height 16
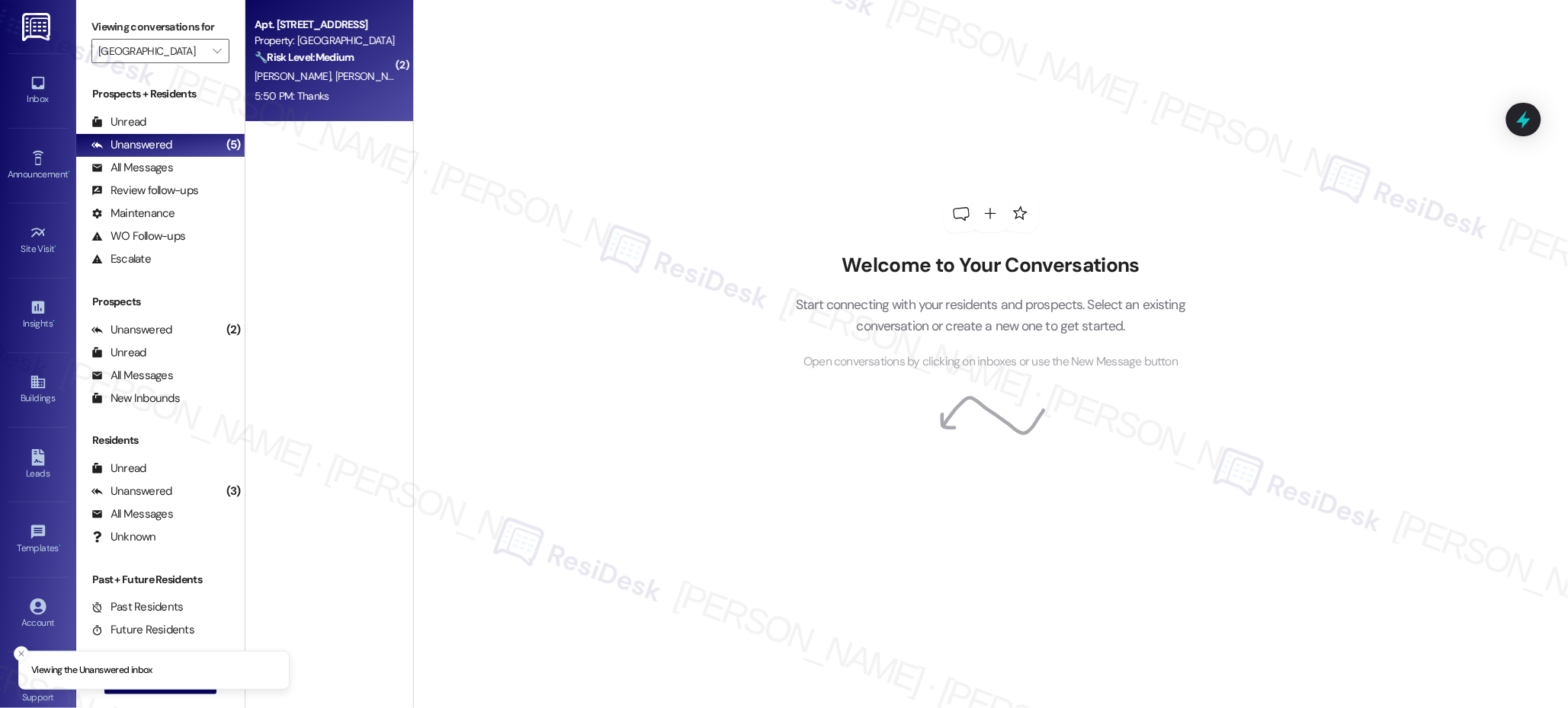
click at [315, 56] on strong "🔧 Risk Level: Medium" at bounding box center [304, 57] width 99 height 14
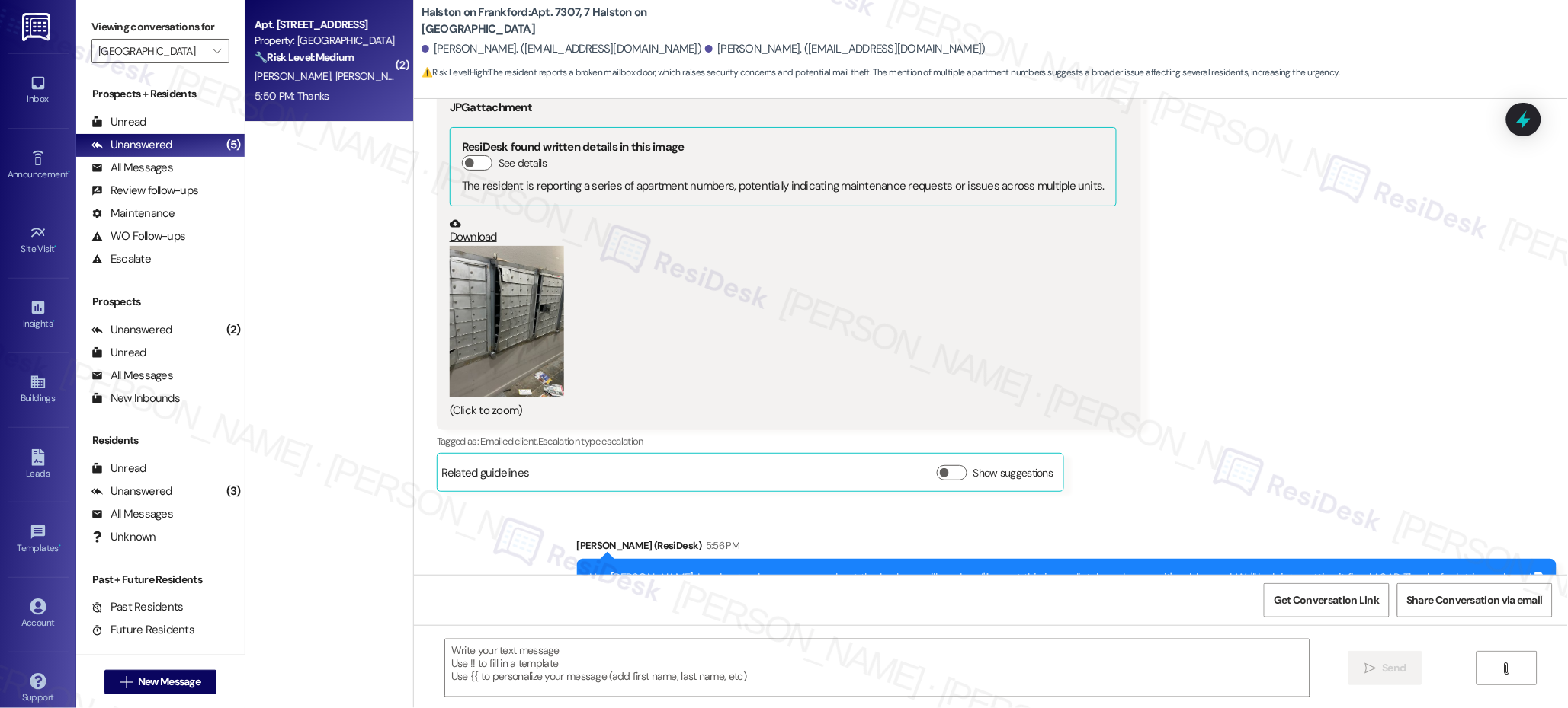
click at [315, 57] on strong "🔧 Risk Level: Medium" at bounding box center [304, 57] width 99 height 14
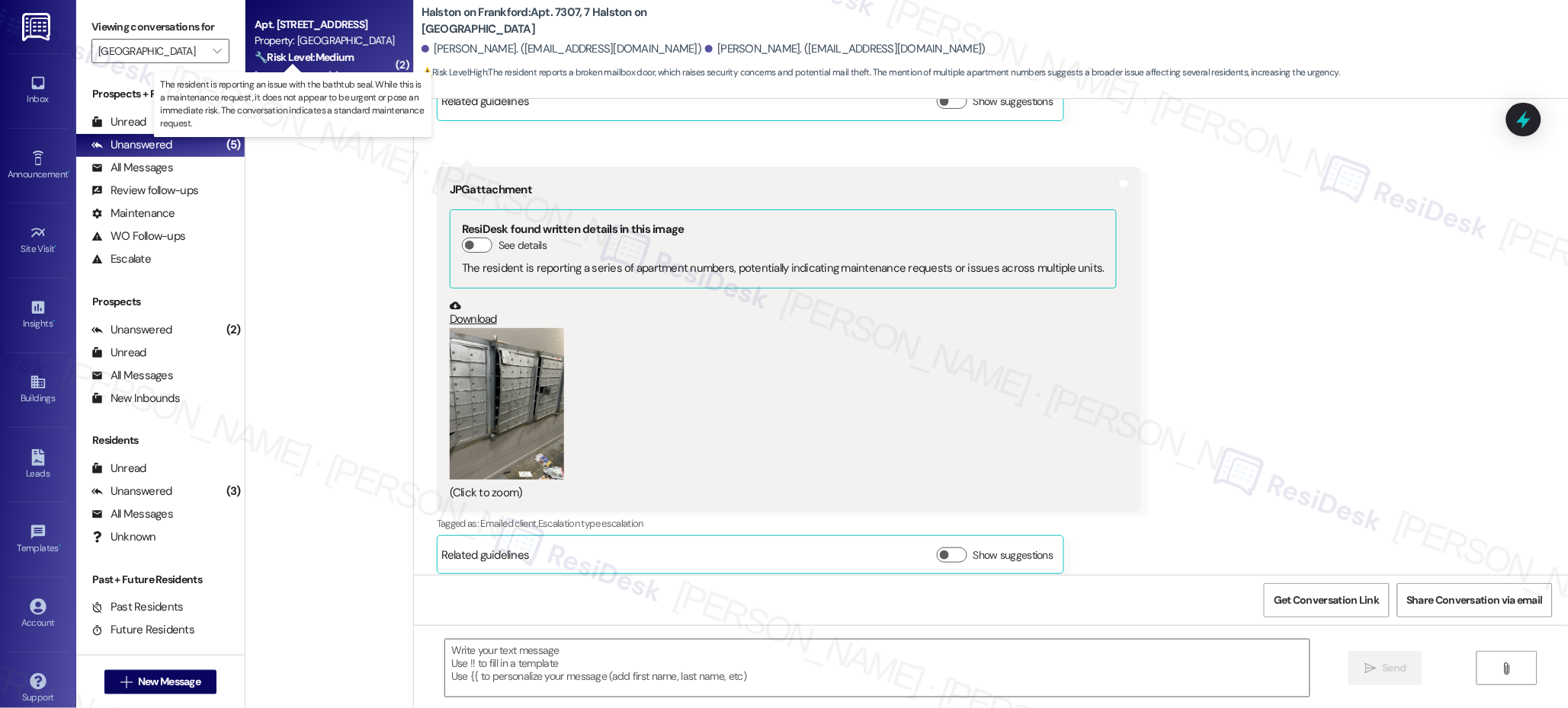
scroll to position [1646, 0]
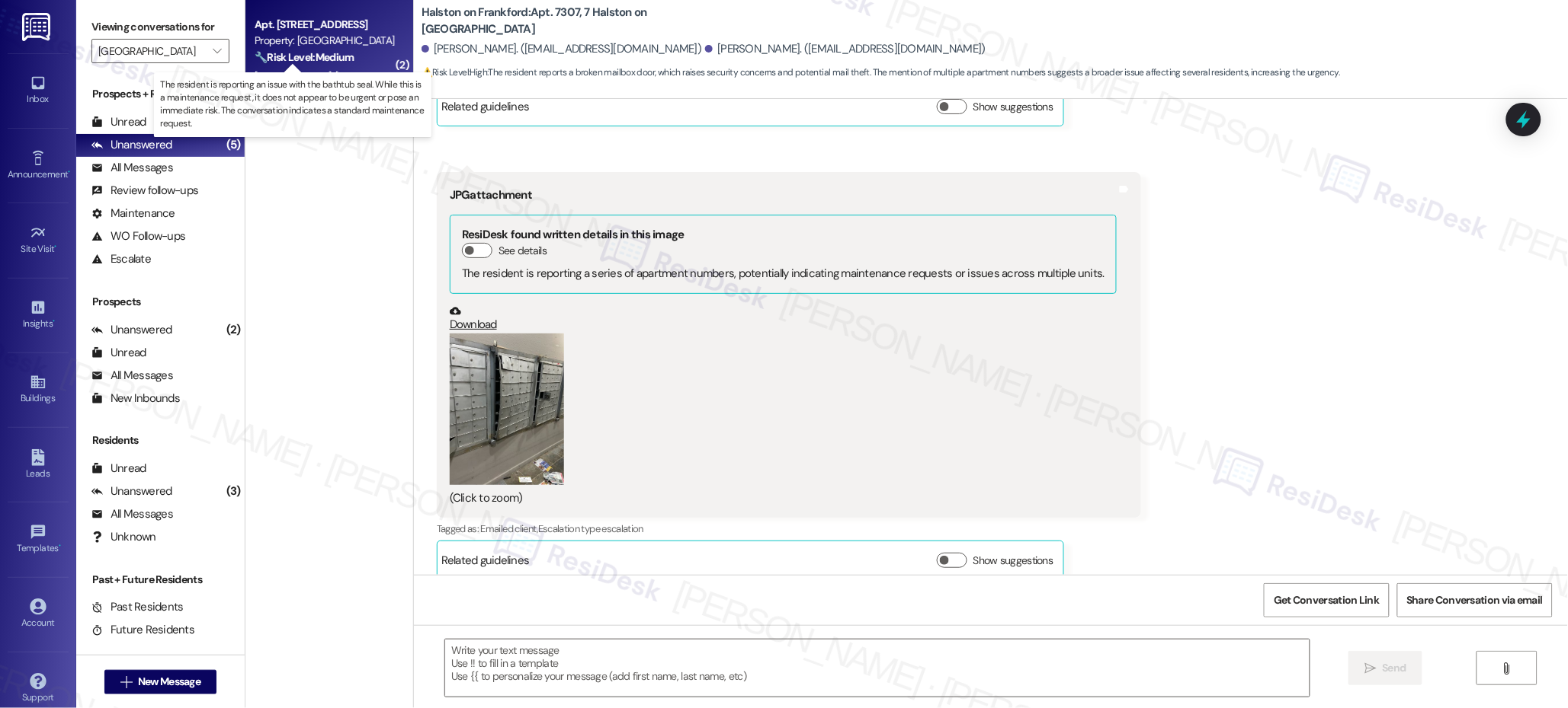
click at [315, 57] on strong "🔧 Risk Level: Medium" at bounding box center [304, 57] width 99 height 14
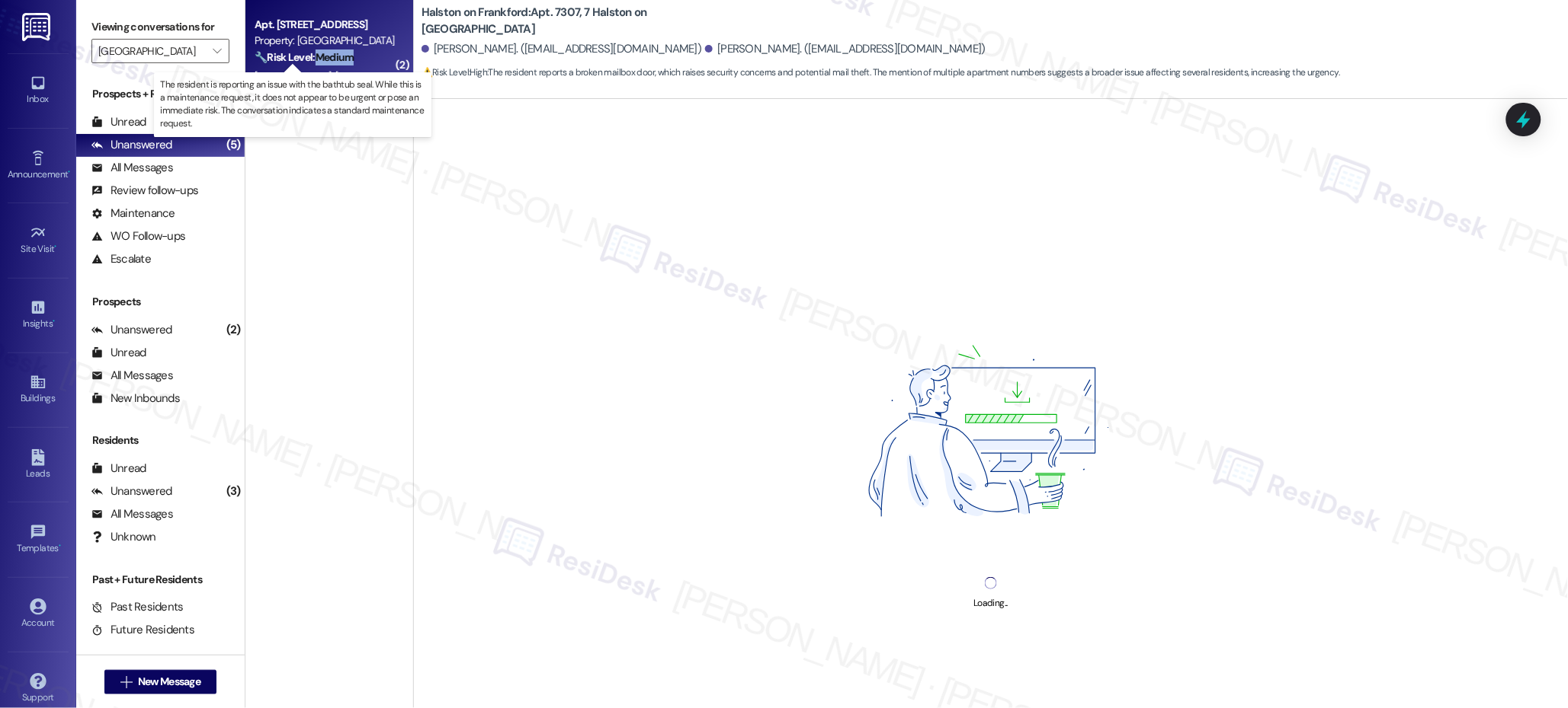
click at [315, 57] on strong "🔧 Risk Level: Medium" at bounding box center [304, 57] width 99 height 14
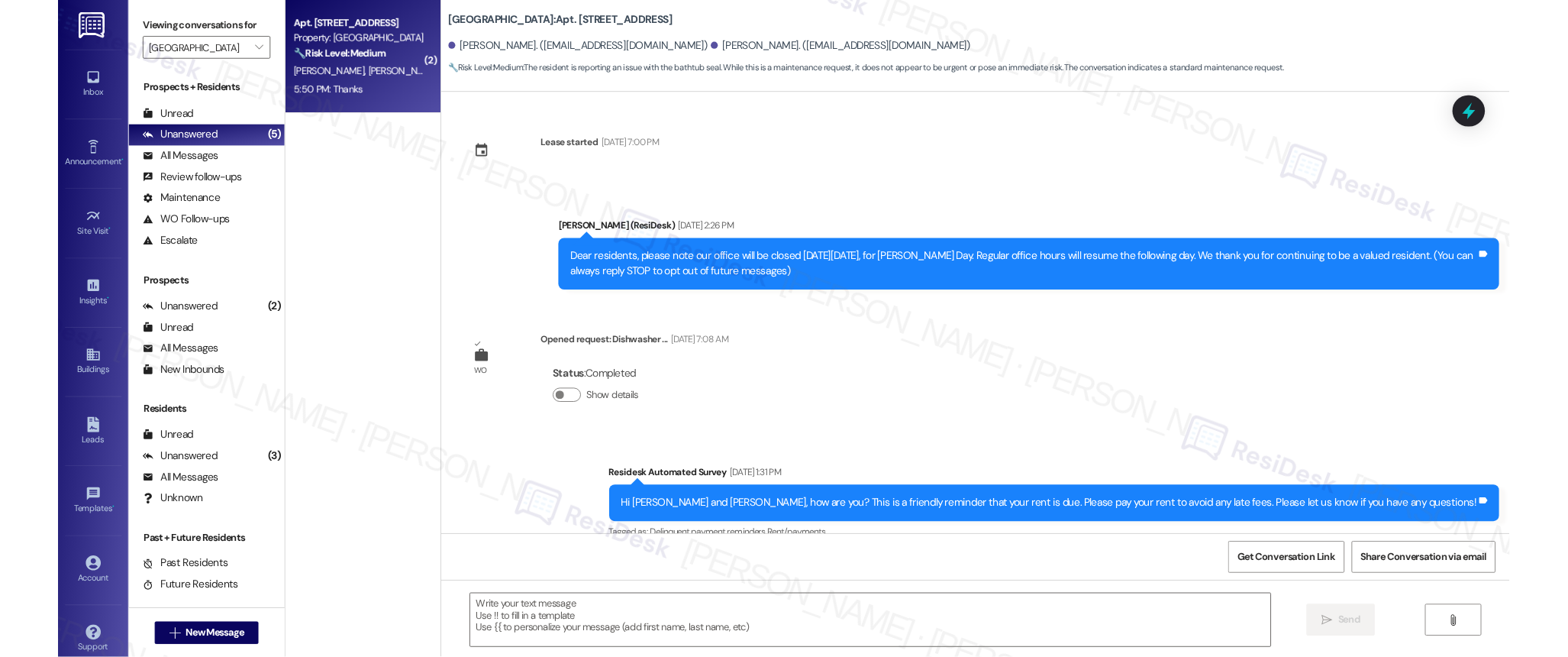
scroll to position [7992, 0]
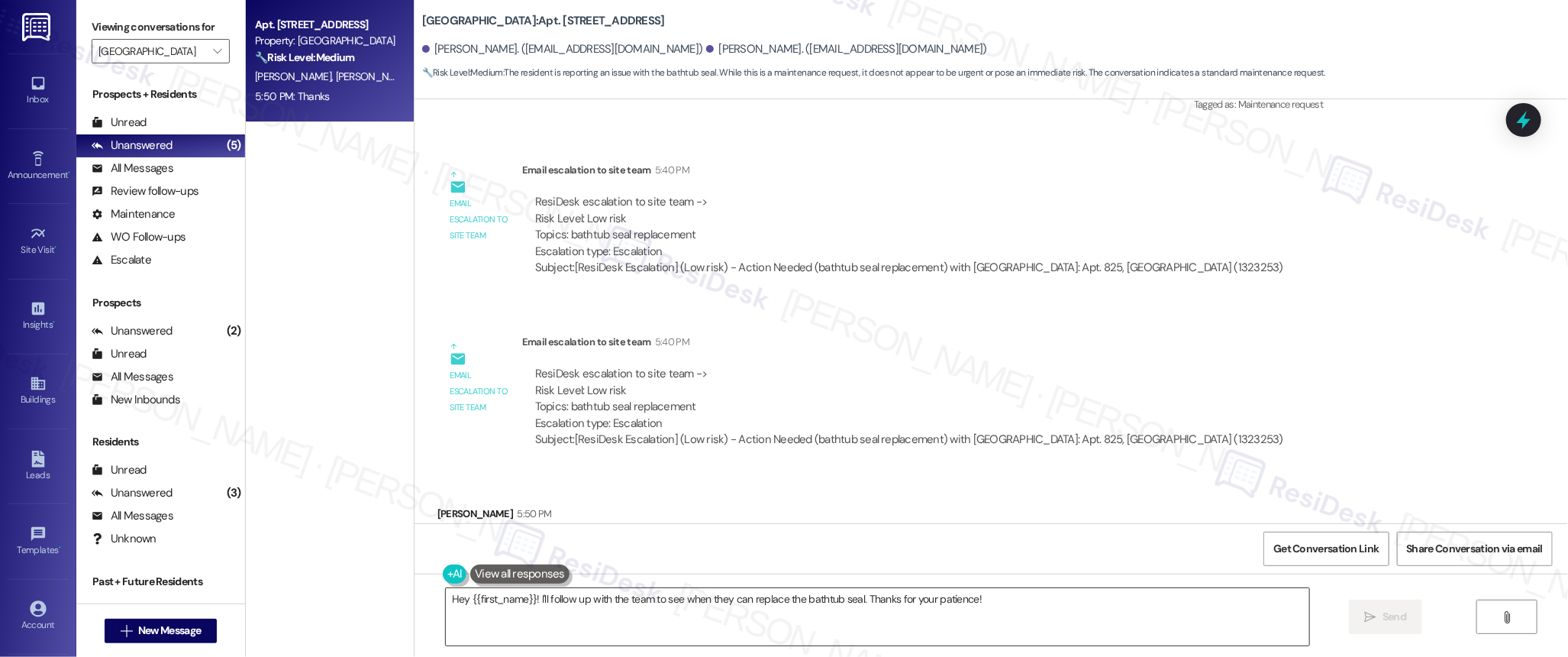
click at [1003, 604] on textarea "Hey {{first_name}}! I'll follow up with the team to see when they can replace t…" at bounding box center [877, 616] width 864 height 57
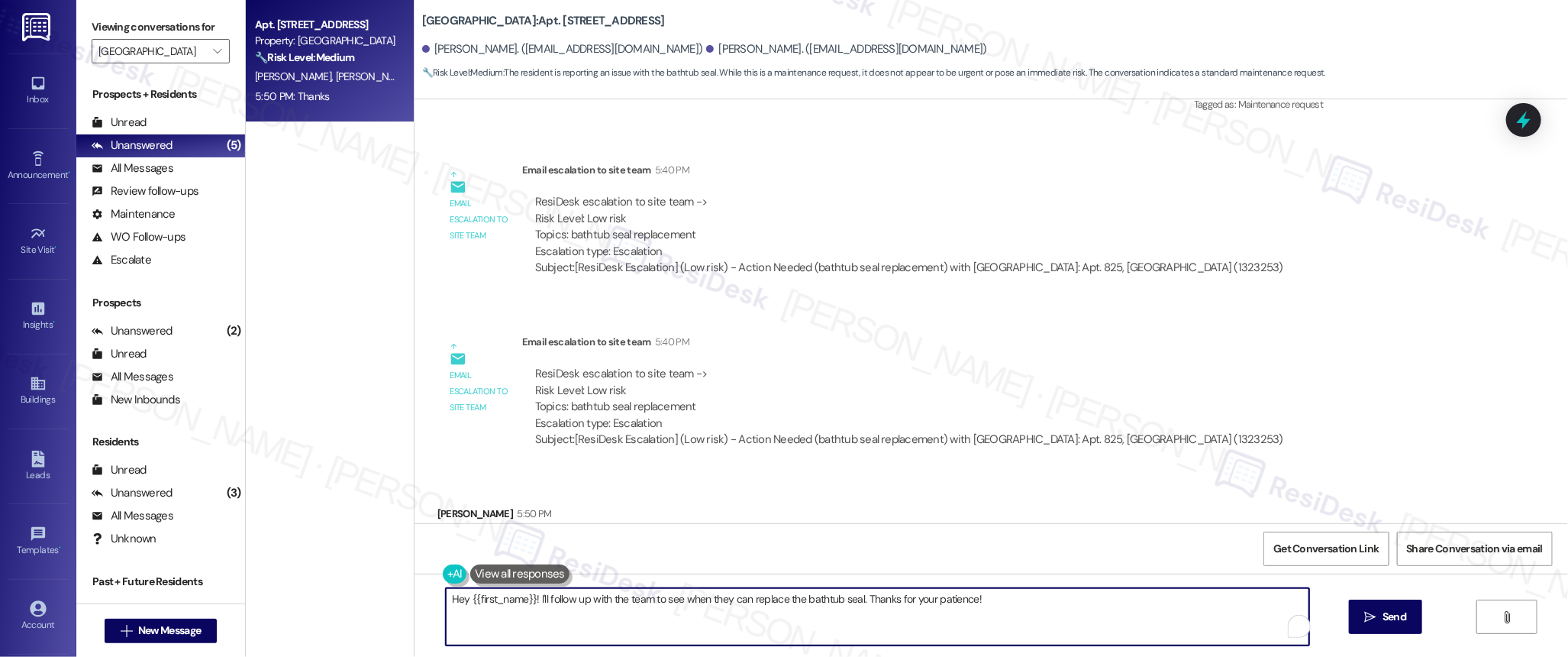
drag, startPoint x: 1003, startPoint y: 603, endPoint x: 431, endPoint y: 513, distance: 579.0
click at [431, 513] on div "Lease started [DATE] 7:00 PM Announcement, sent via SMS [PERSON_NAME] (ResiDesk…" at bounding box center [991, 428] width 1153 height 657
type textarea "You are welcome! Have a nice weekend."
click at [1411, 625] on button " Send" at bounding box center [1386, 616] width 74 height 34
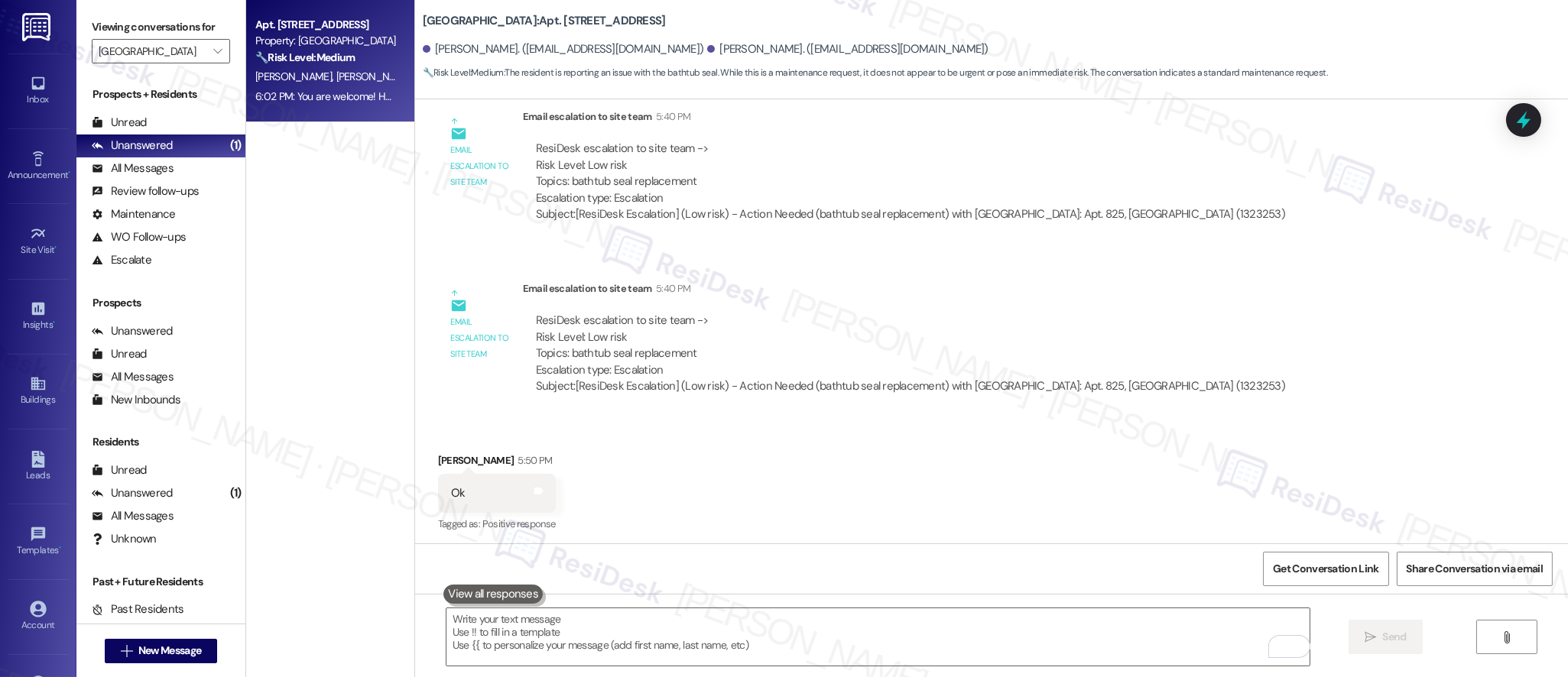
scroll to position [8139, 0]
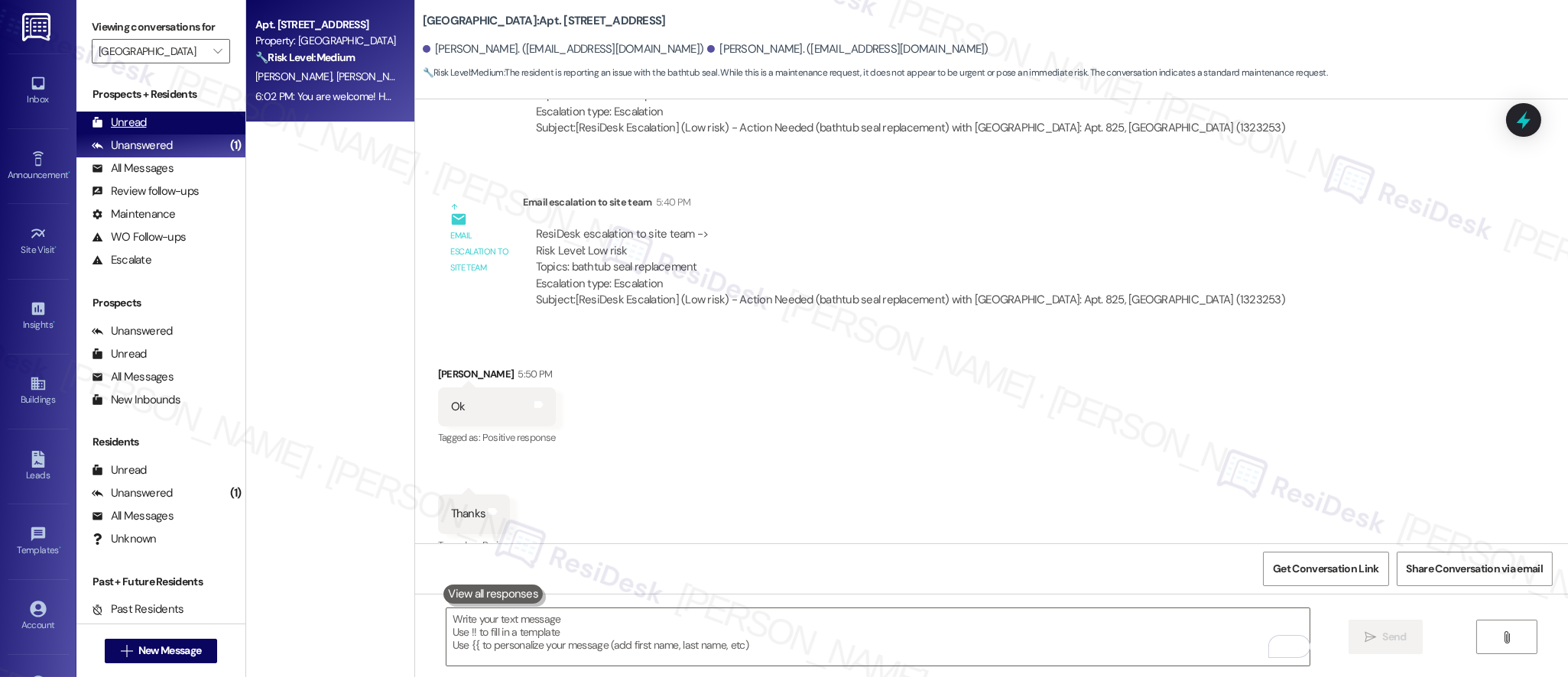
click at [128, 127] on div "Unread" at bounding box center [119, 123] width 55 height 16
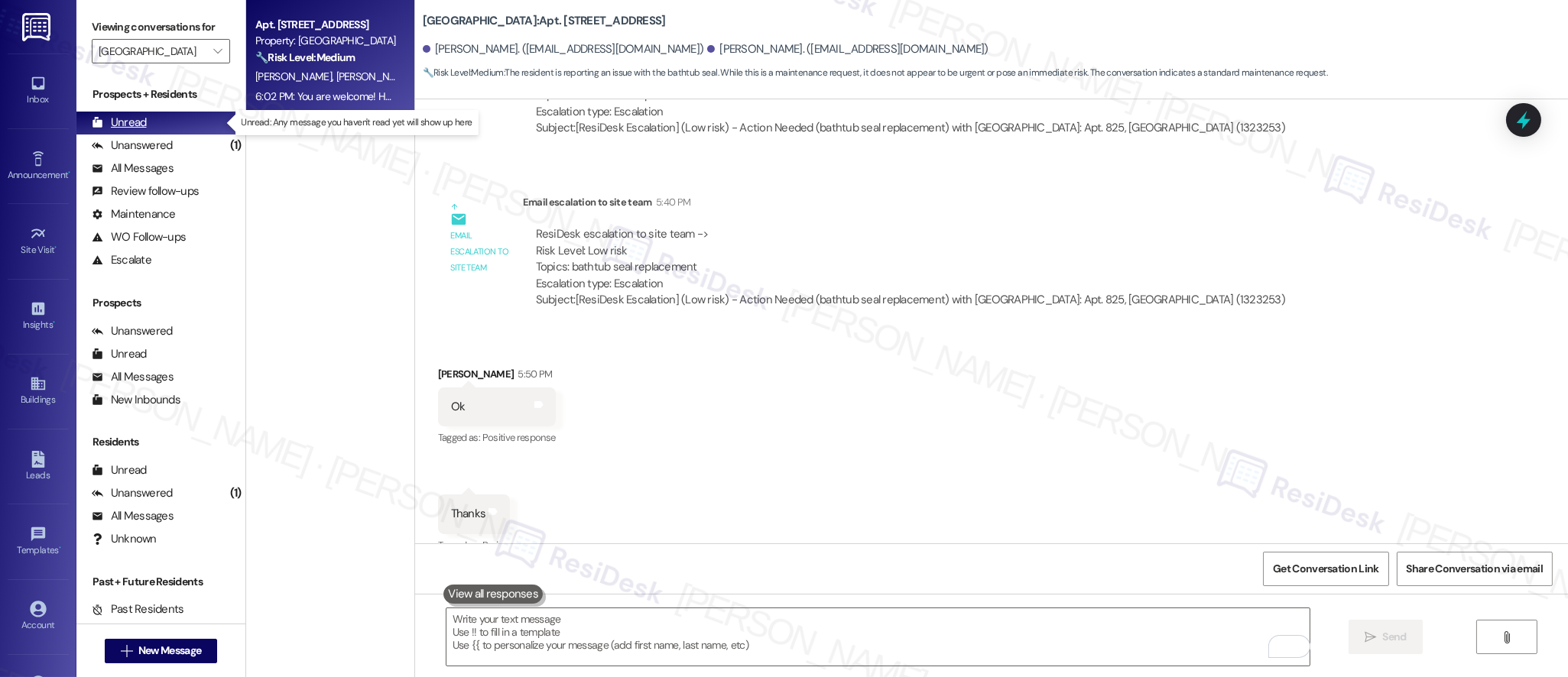
click at [128, 127] on div "Unread" at bounding box center [119, 123] width 55 height 16
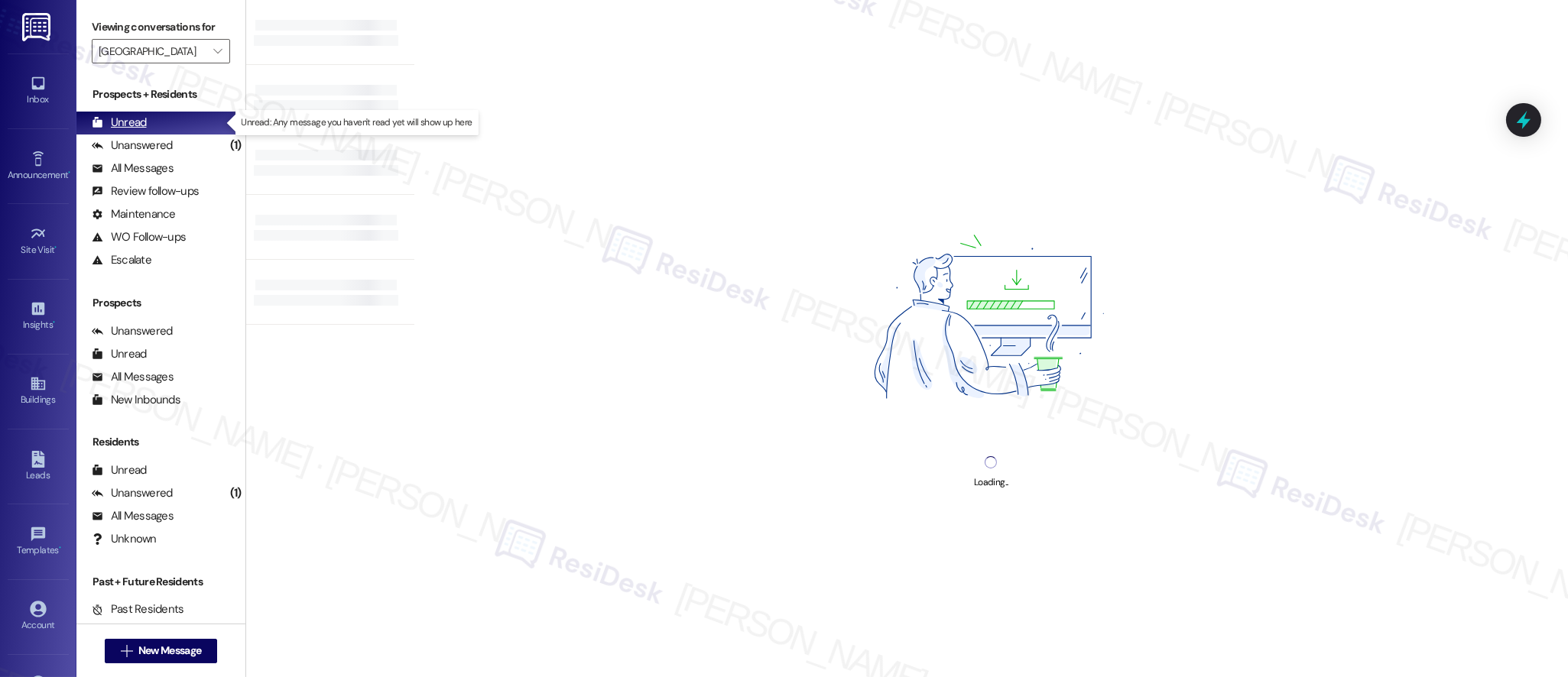
click at [129, 125] on div "Unread" at bounding box center [119, 123] width 55 height 16
click at [129, 124] on div "Unread" at bounding box center [119, 123] width 55 height 16
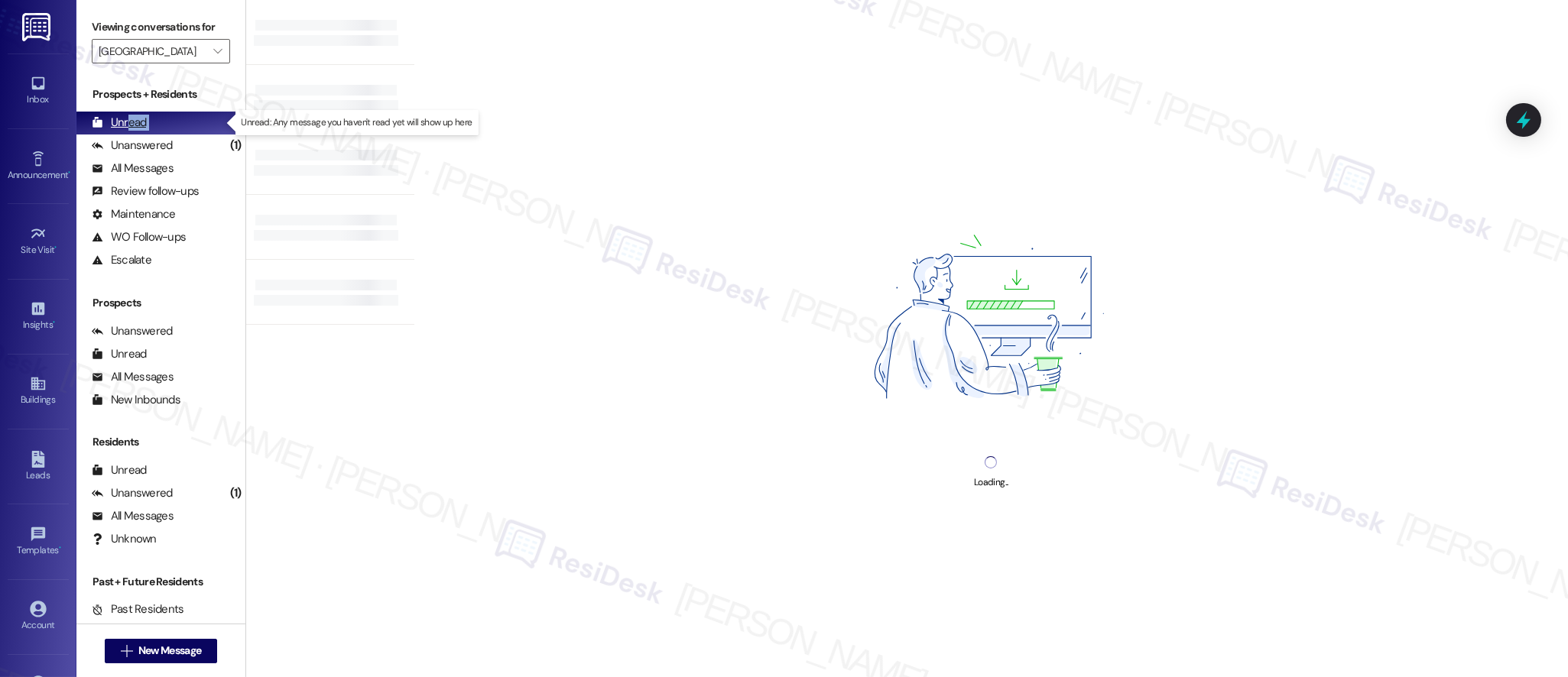
click at [130, 124] on div "Unread" at bounding box center [119, 123] width 55 height 16
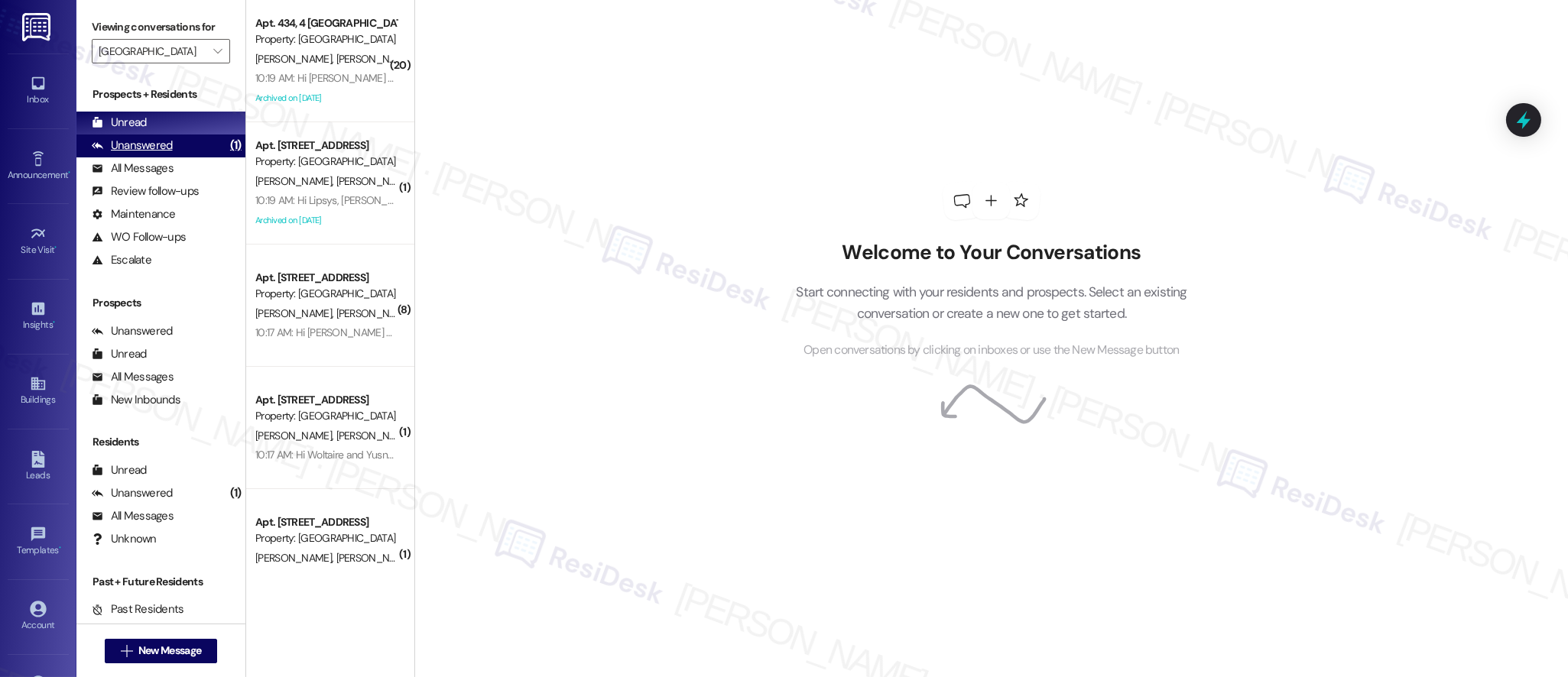
click at [205, 148] on div "Unanswered (1)" at bounding box center [161, 146] width 169 height 23
click at [205, 149] on div "Unanswered (1)" at bounding box center [161, 146] width 169 height 23
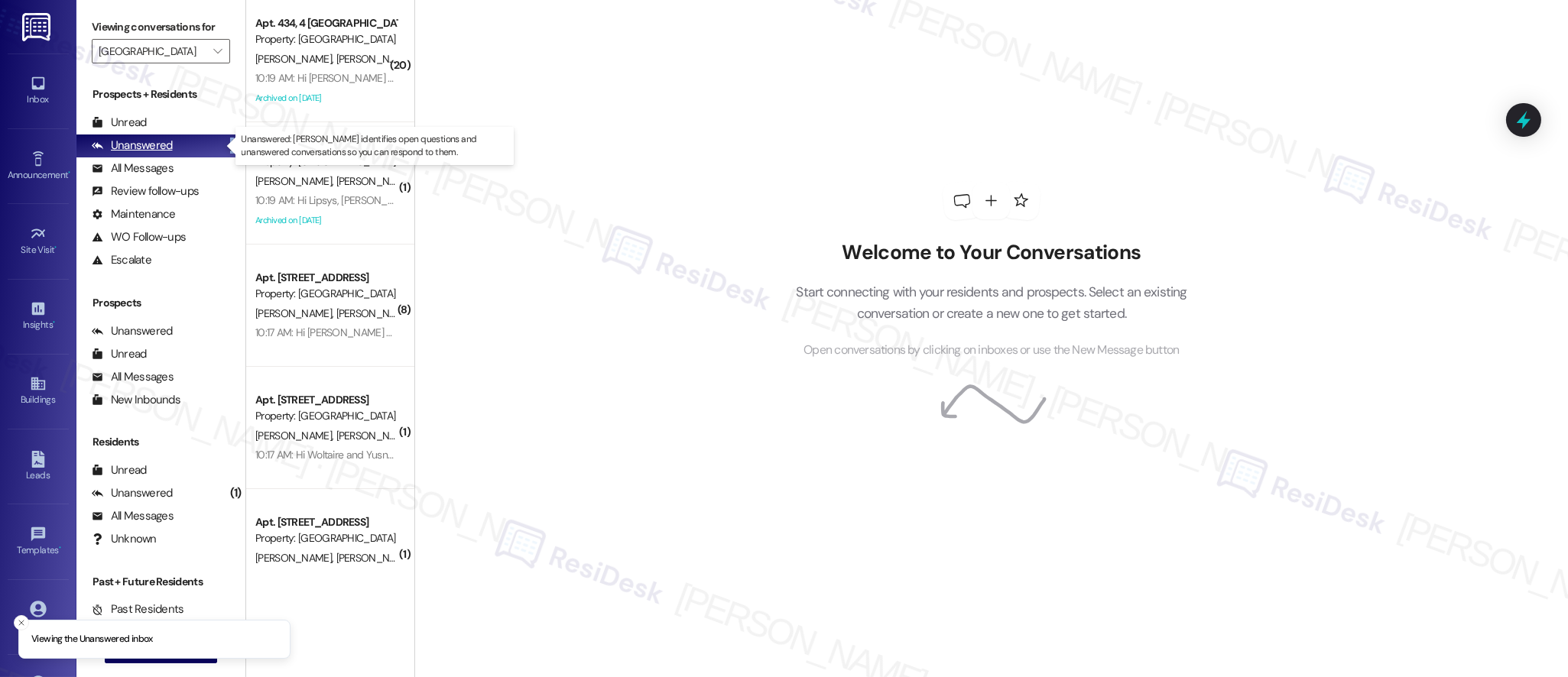
click at [205, 148] on div "Unanswered (1)" at bounding box center [161, 146] width 169 height 23
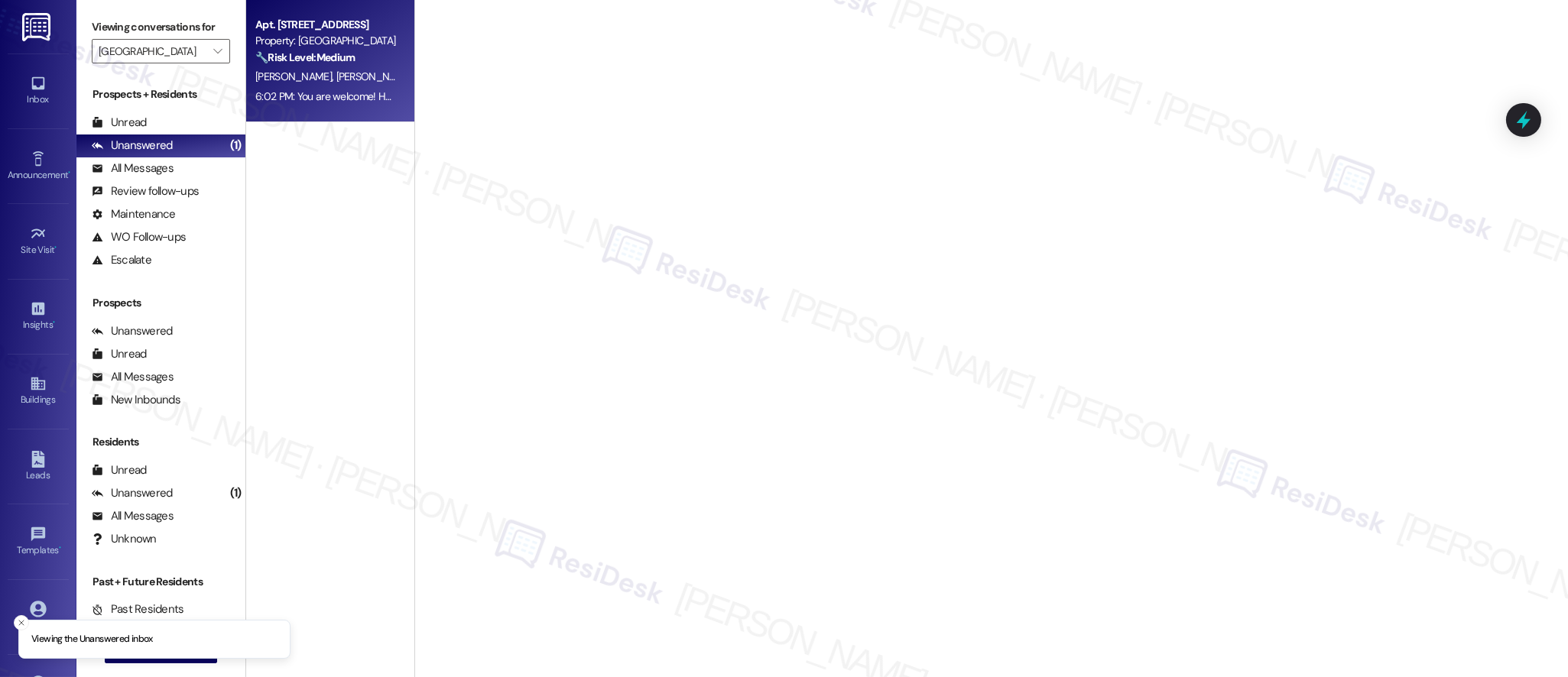
click at [342, 72] on div "[PERSON_NAME] [PERSON_NAME]" at bounding box center [326, 77] width 145 height 19
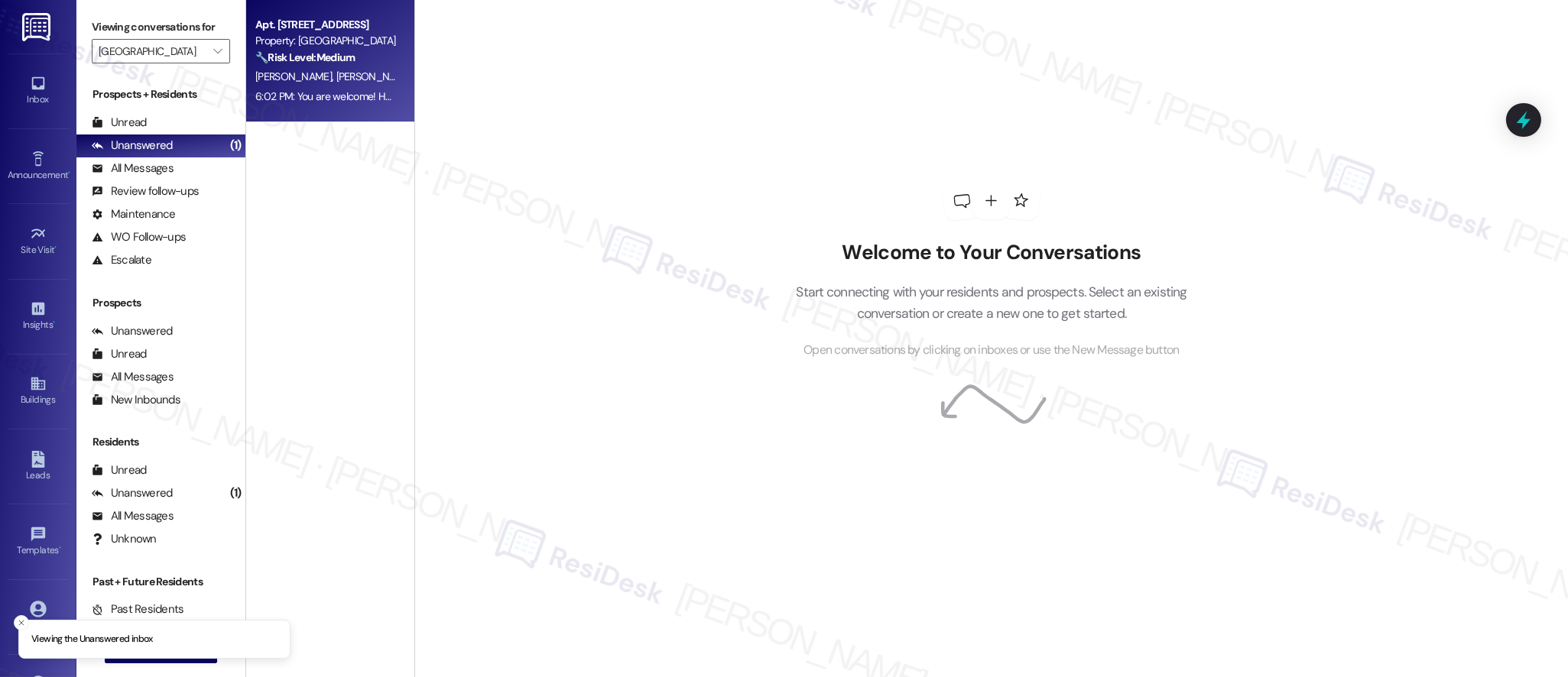
click at [342, 72] on div "[PERSON_NAME] [PERSON_NAME]" at bounding box center [326, 77] width 145 height 19
click at [211, 48] on button "" at bounding box center [218, 51] width 25 height 25
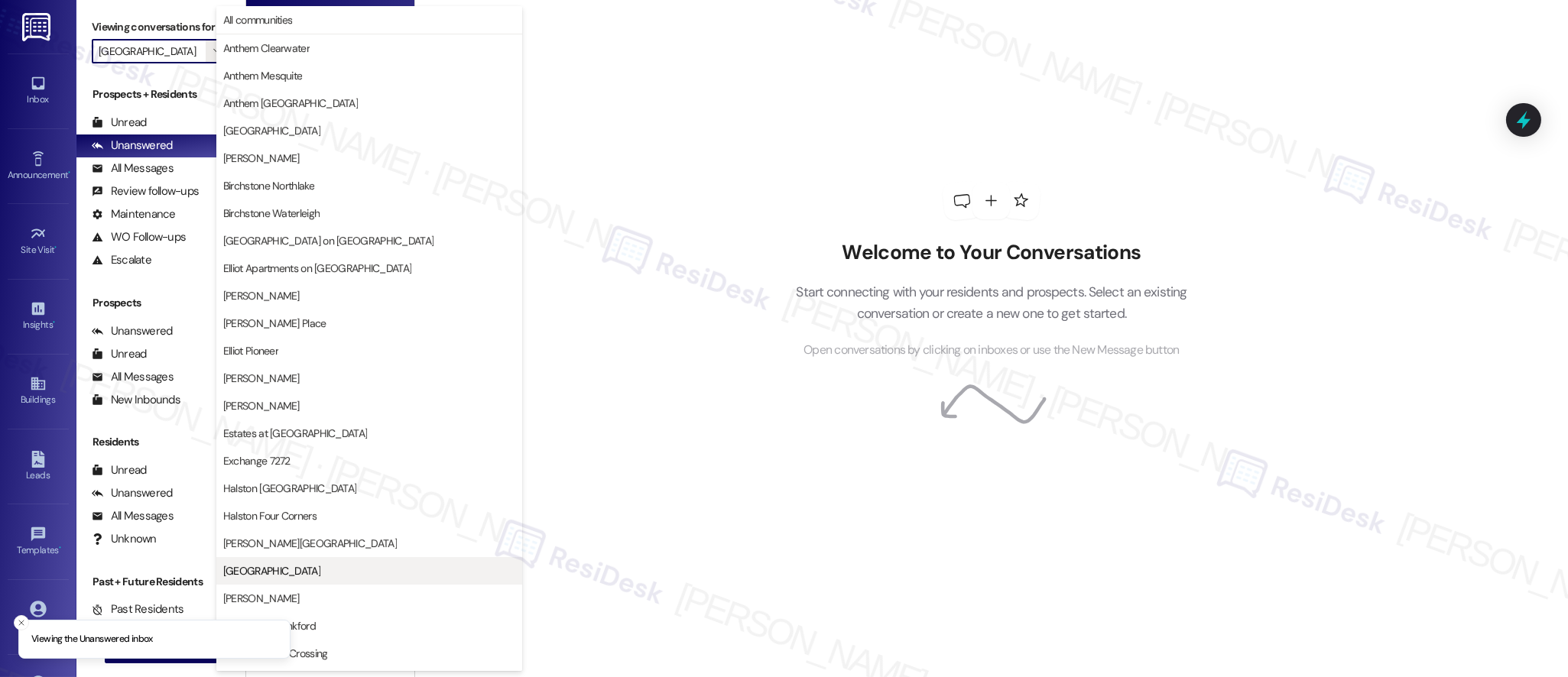
scroll to position [436, 0]
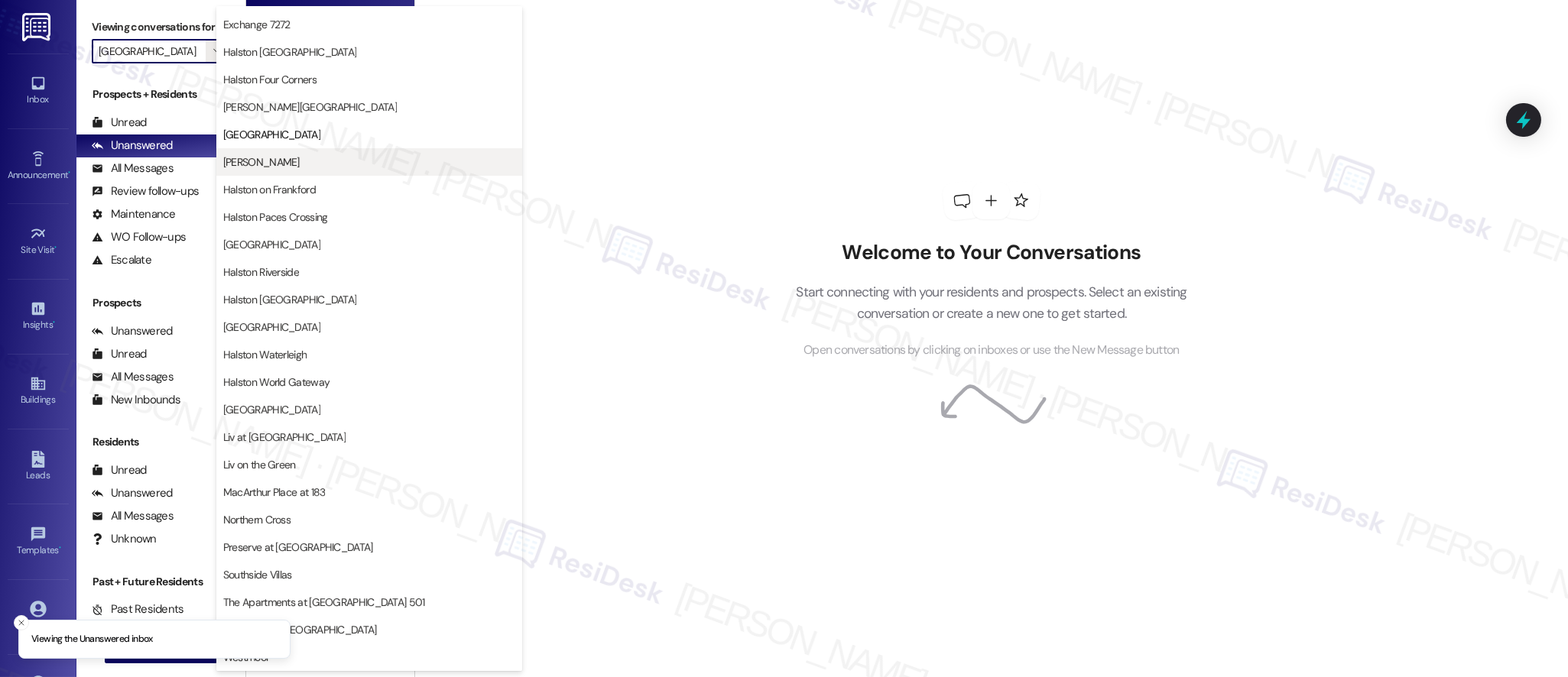
click at [300, 153] on button "[PERSON_NAME]" at bounding box center [369, 161] width 306 height 27
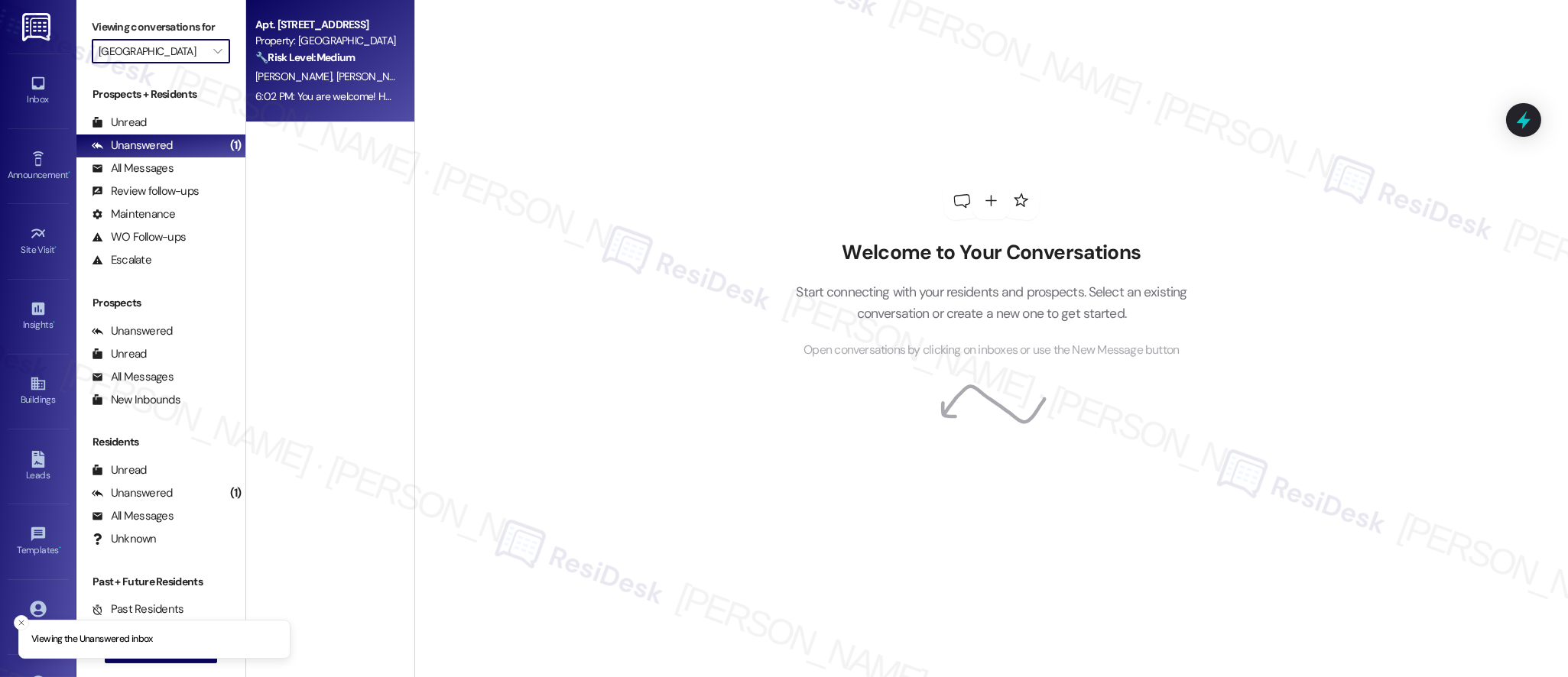
type input "[PERSON_NAME]"
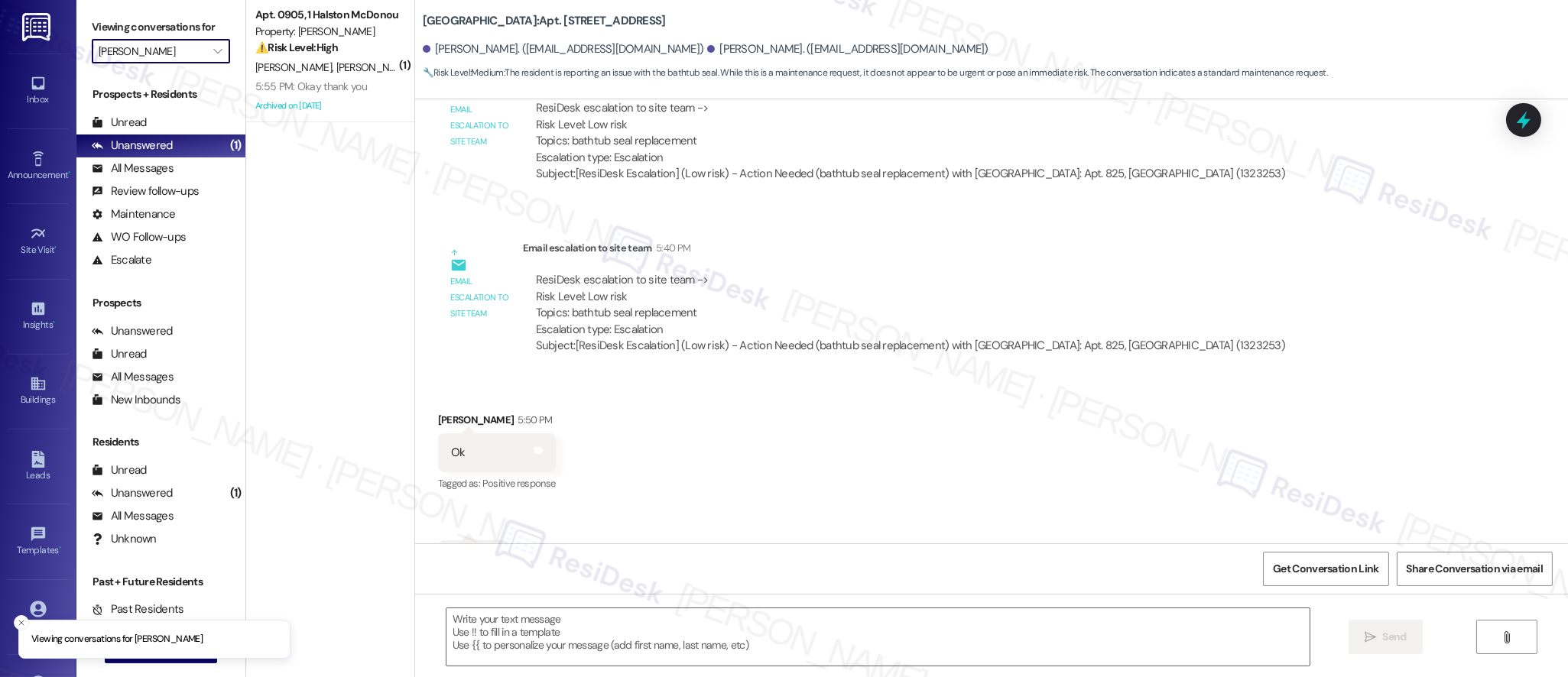
scroll to position [8032, 0]
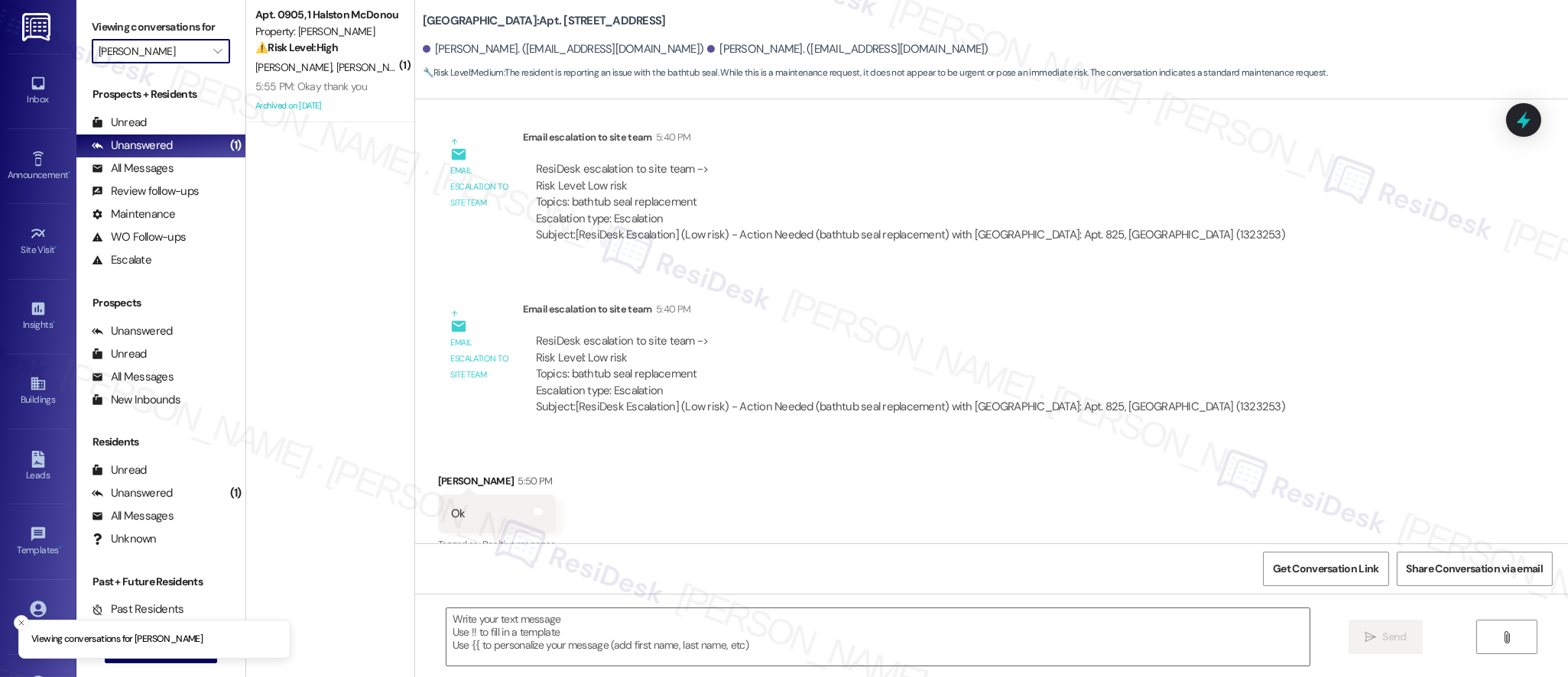
type textarea "Fetching suggested responses. Please feel free to read through the conversation…"
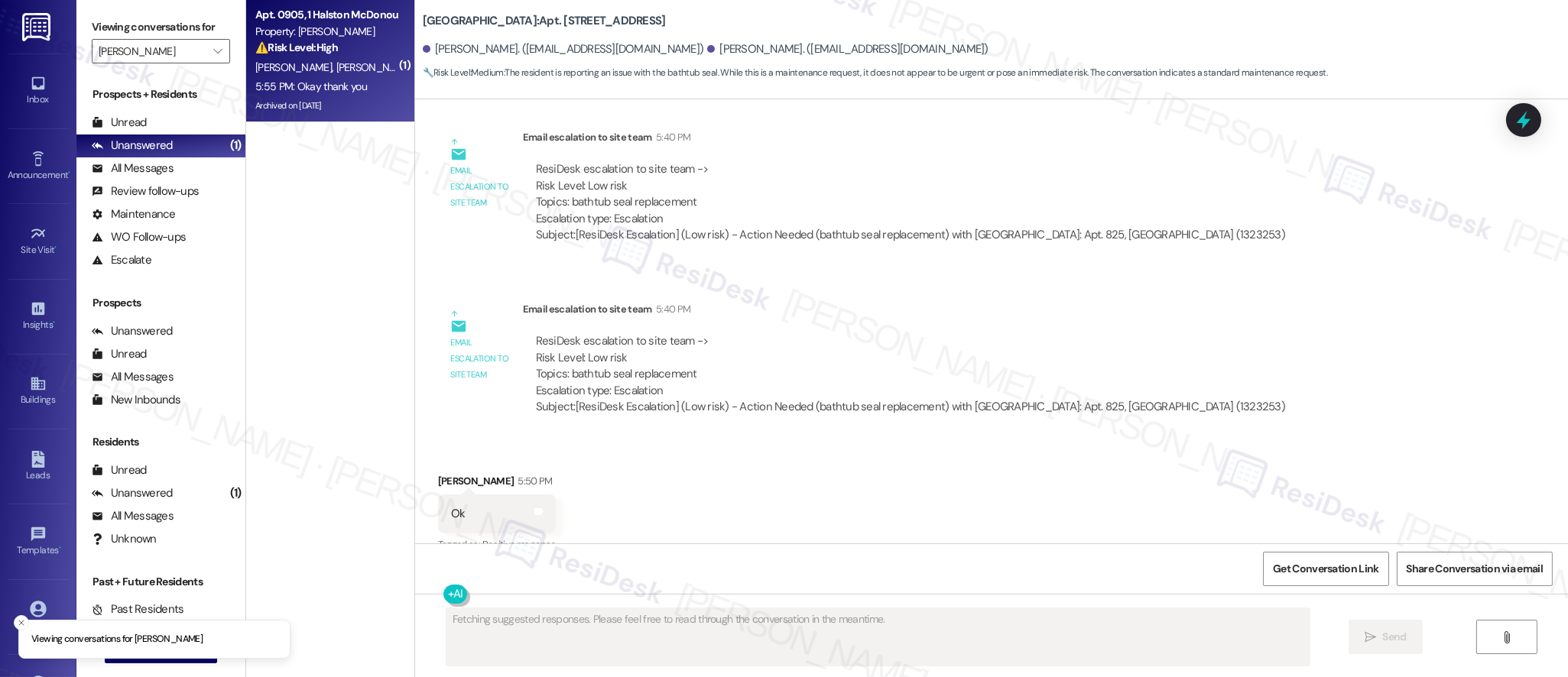
click at [334, 86] on div "5:55 PM: Okay thank you 5:55 PM: Okay thank you" at bounding box center [311, 86] width 112 height 14
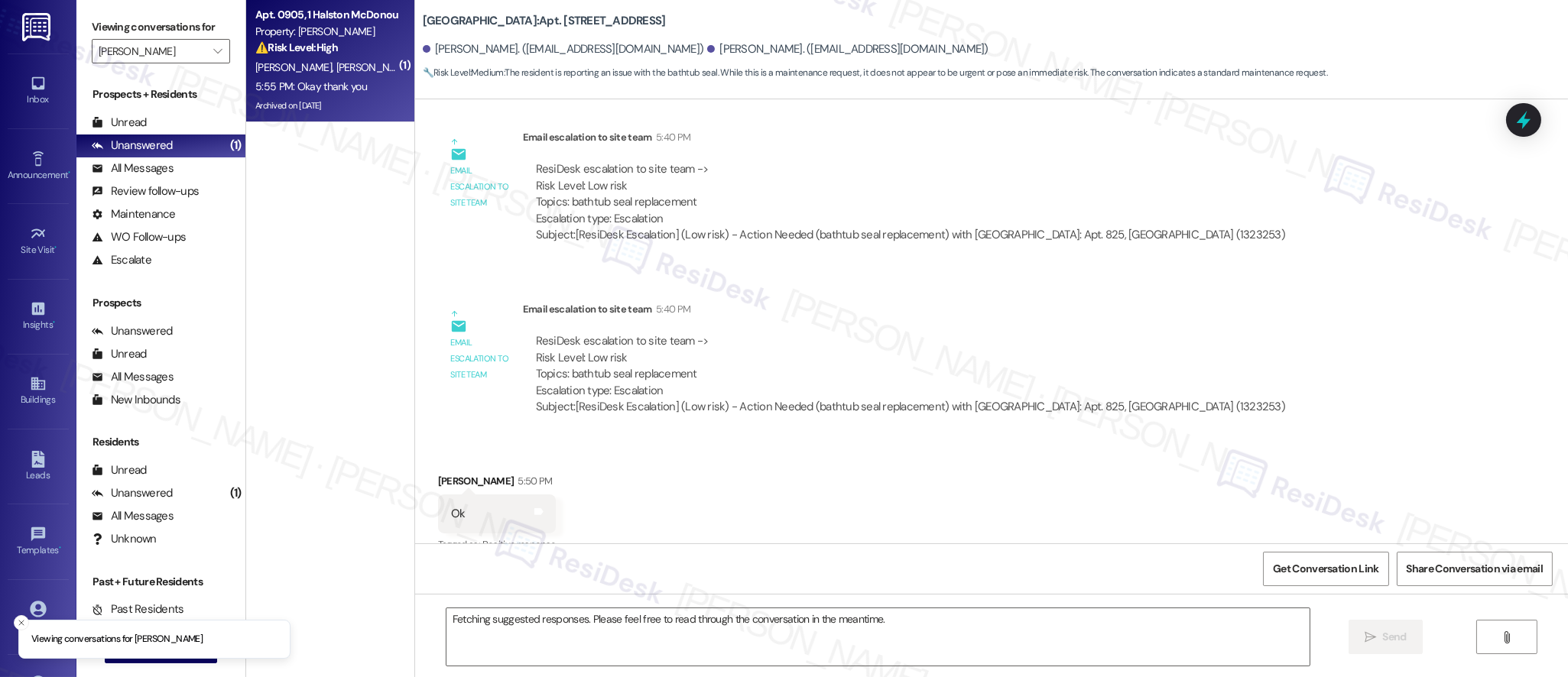
click at [334, 86] on div "5:55 PM: Okay thank you 5:55 PM: Okay thank you" at bounding box center [311, 86] width 112 height 14
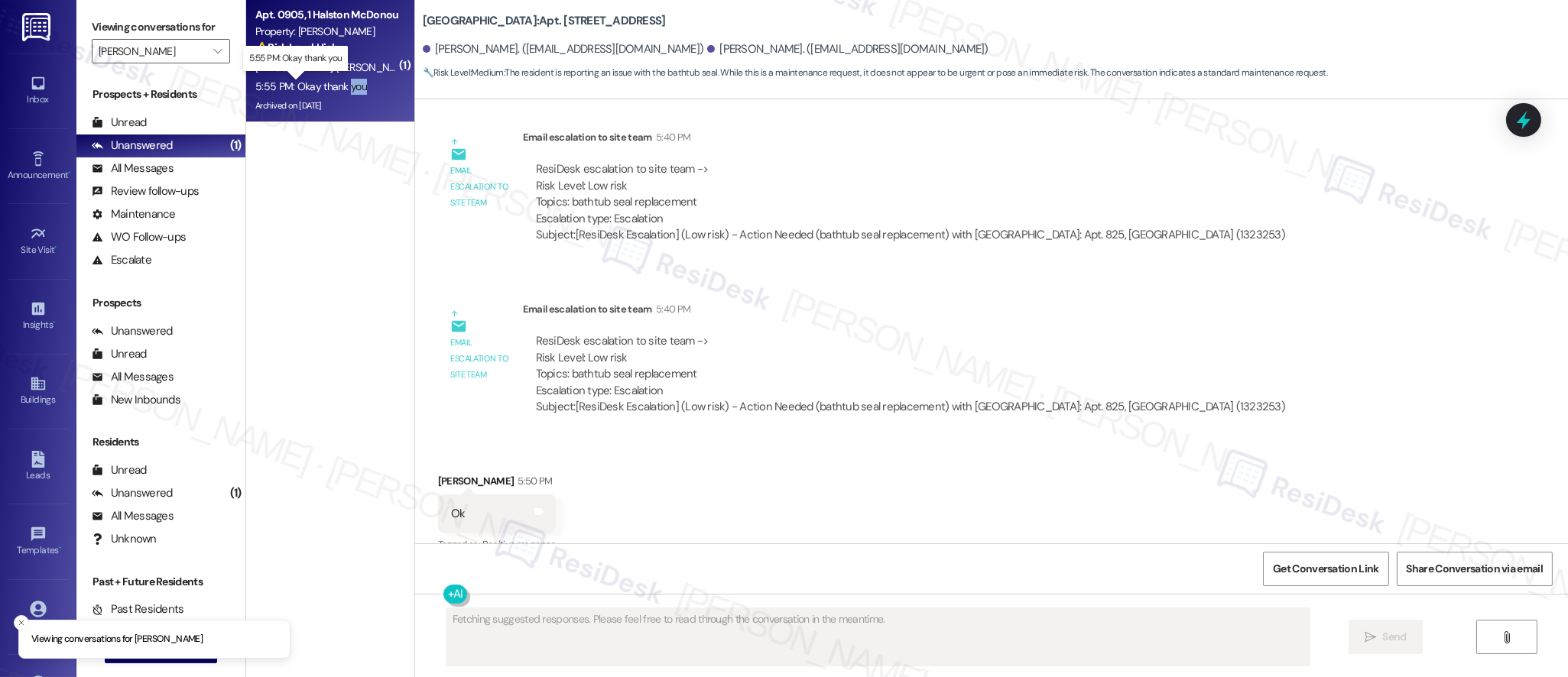
click at [334, 86] on div "5:55 PM: Okay thank you 5:55 PM: Okay thank you" at bounding box center [311, 86] width 112 height 14
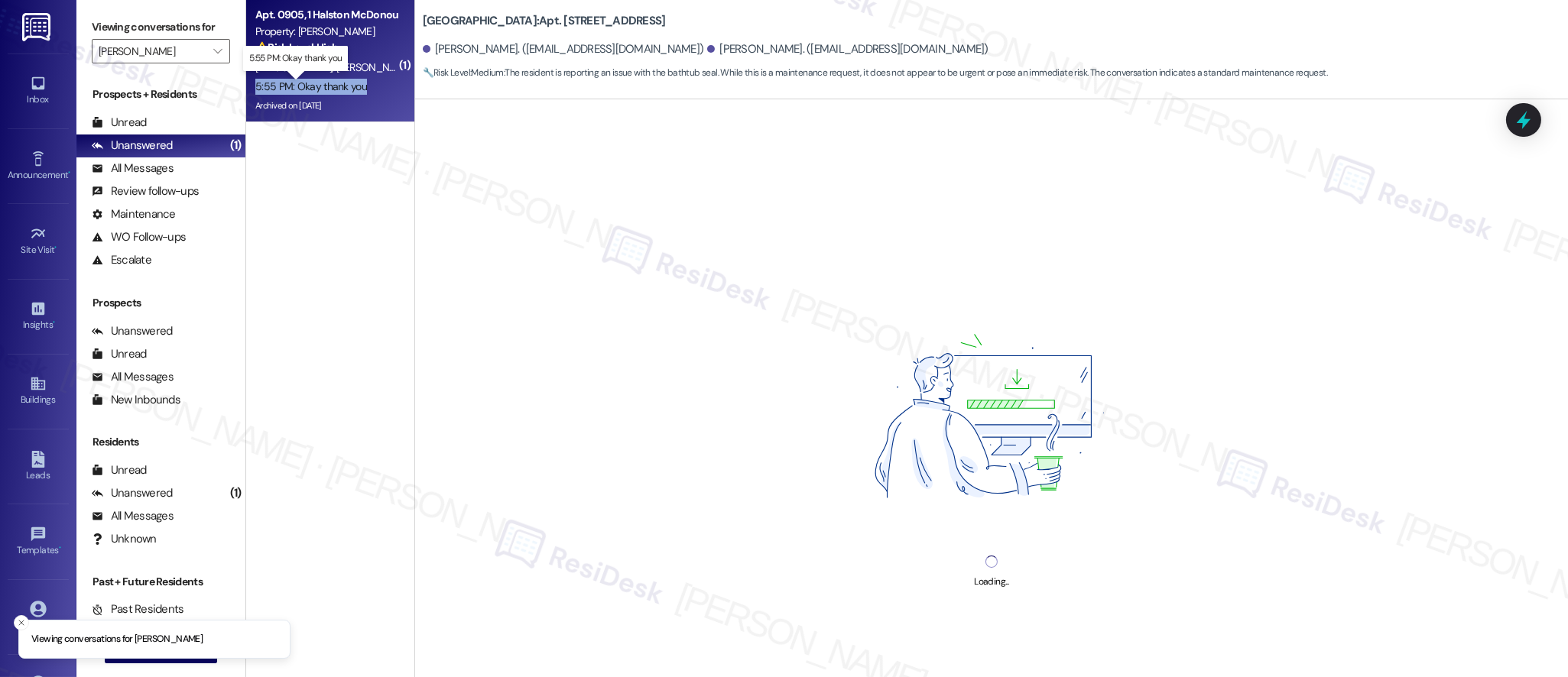
click at [334, 86] on div "5:55 PM: Okay thank you 5:55 PM: Okay thank you" at bounding box center [311, 86] width 112 height 14
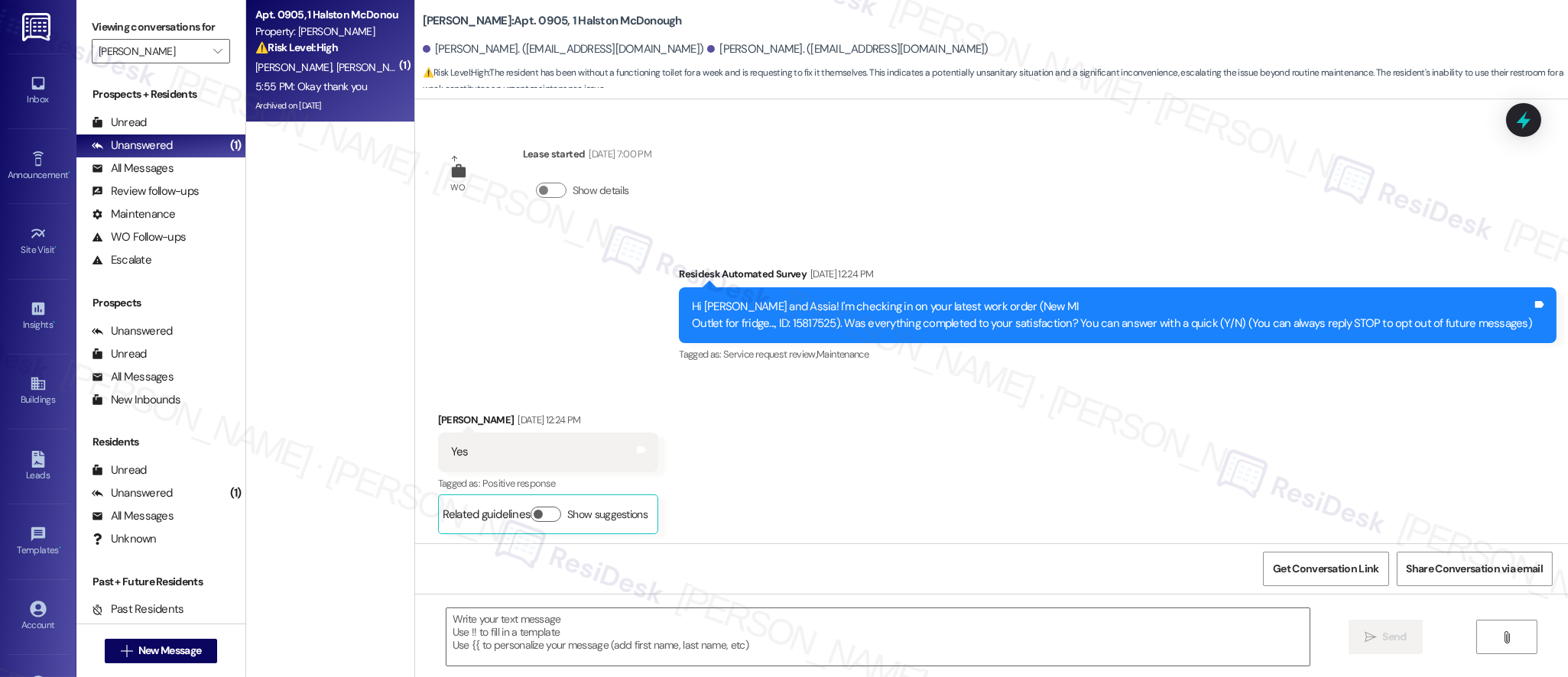
scroll to position [6603, 0]
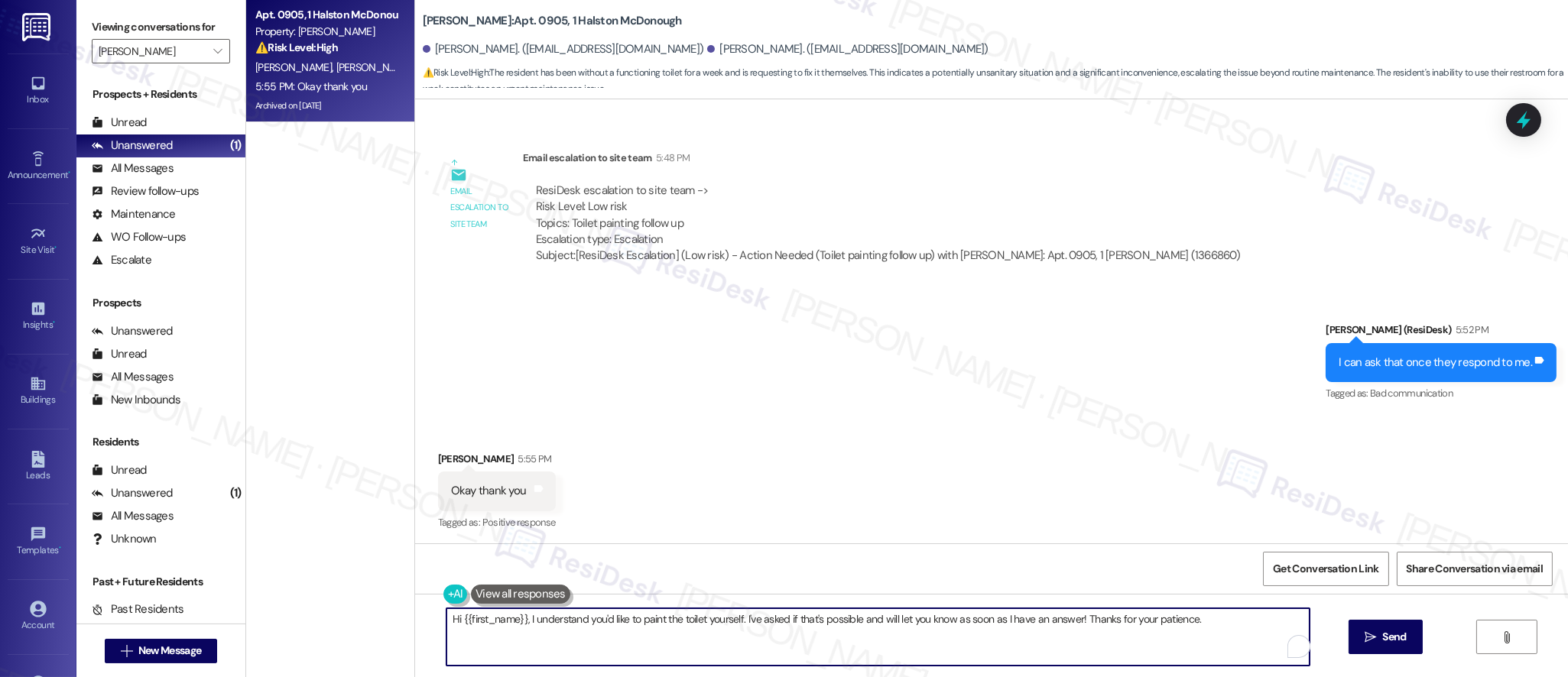
drag, startPoint x: 440, startPoint y: 620, endPoint x: 506, endPoint y: 647, distance: 71.3
click at [506, 647] on textarea "Hi {{first_name}}, I understand you'd like to paint the toilet yourself. I've a…" at bounding box center [877, 636] width 863 height 57
type textarea "No problem!"
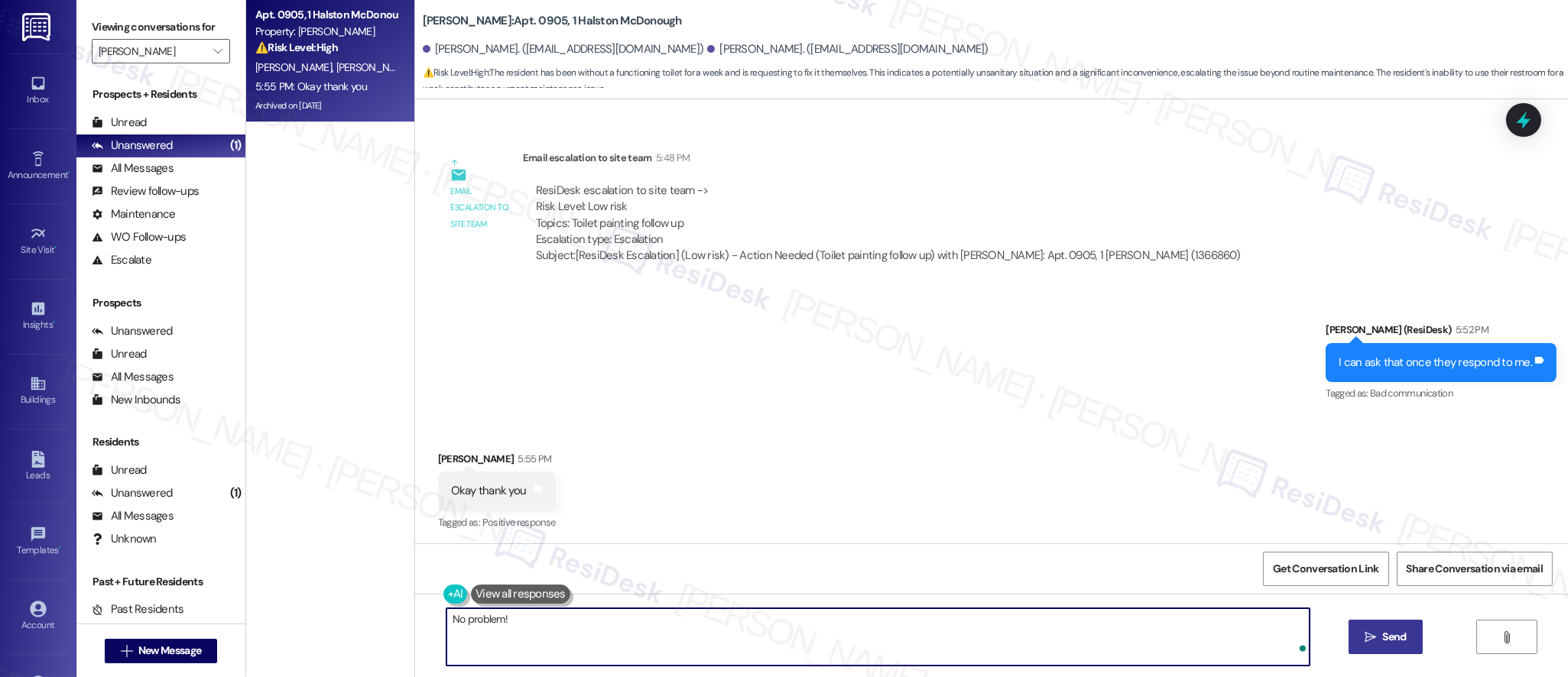
click at [1345, 635] on div "No problem!  Send " at bounding box center [992, 651] width 1154 height 115
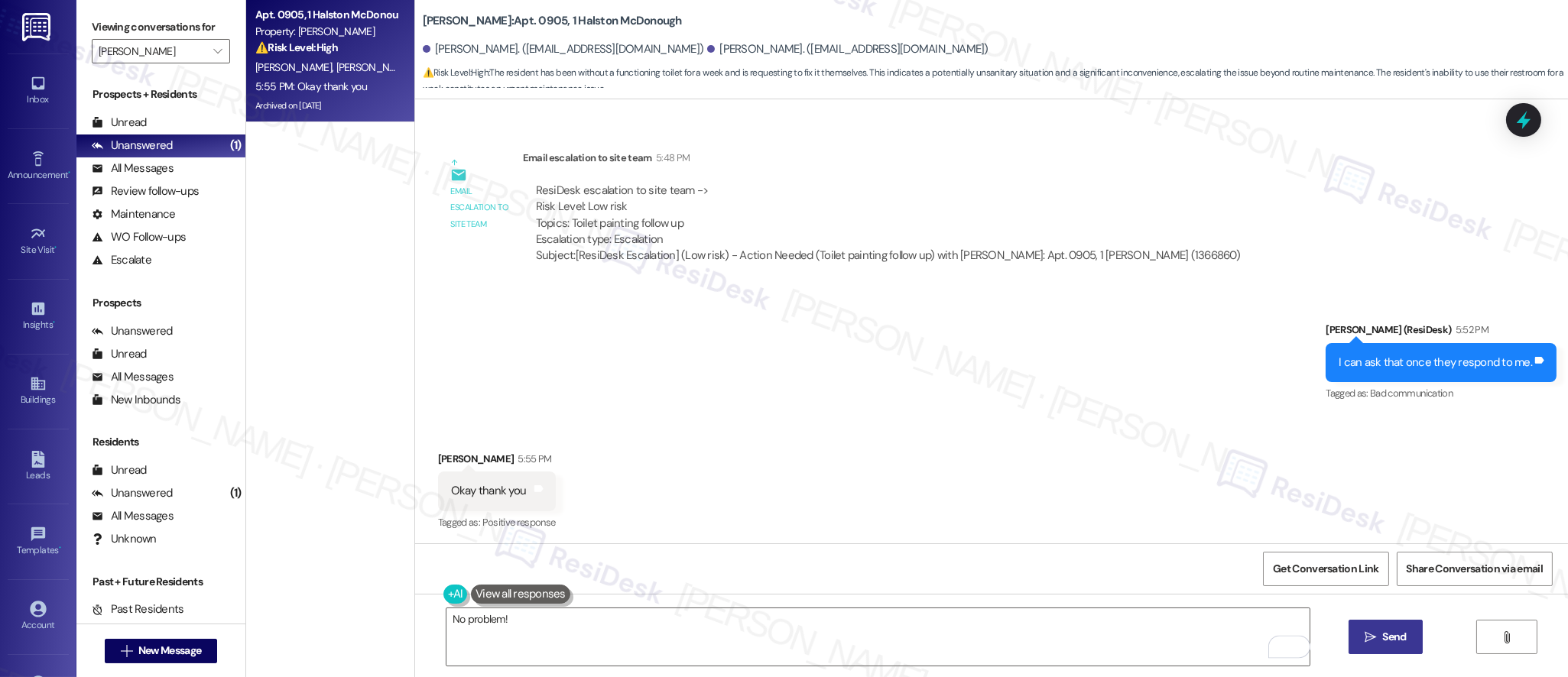
drag, startPoint x: 1354, startPoint y: 635, endPoint x: 1384, endPoint y: 643, distance: 31.0
click at [1367, 637] on button " Send" at bounding box center [1386, 636] width 74 height 34
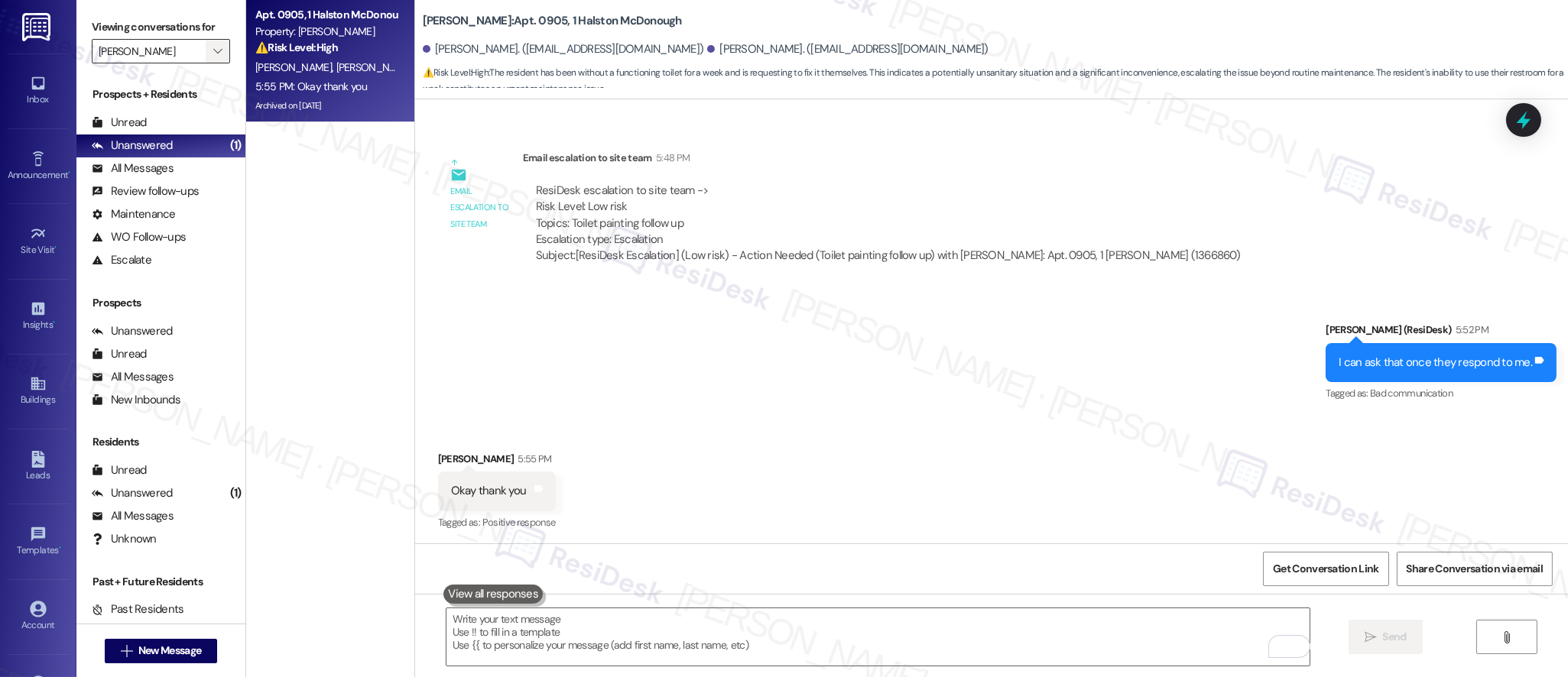
click at [210, 44] on span "" at bounding box center [217, 51] width 14 height 25
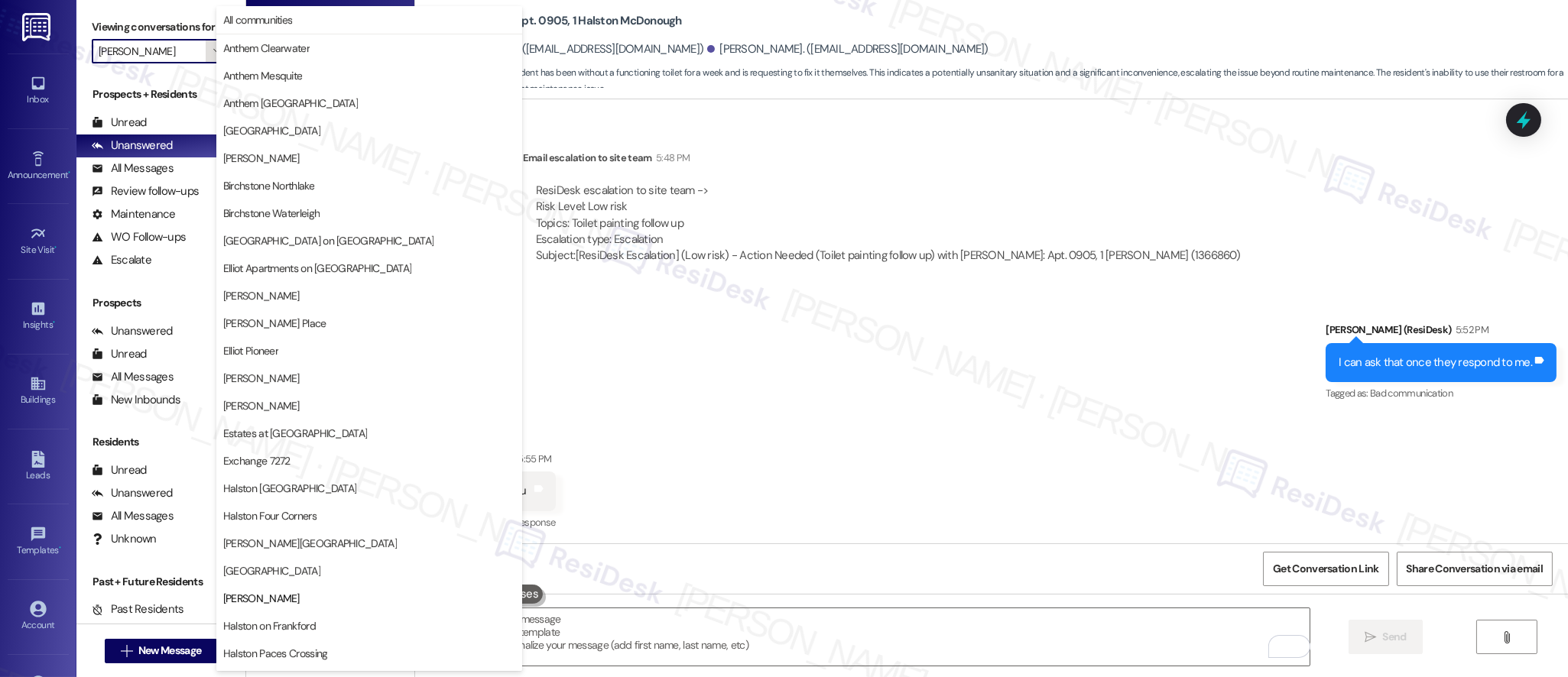
scroll to position [436, 0]
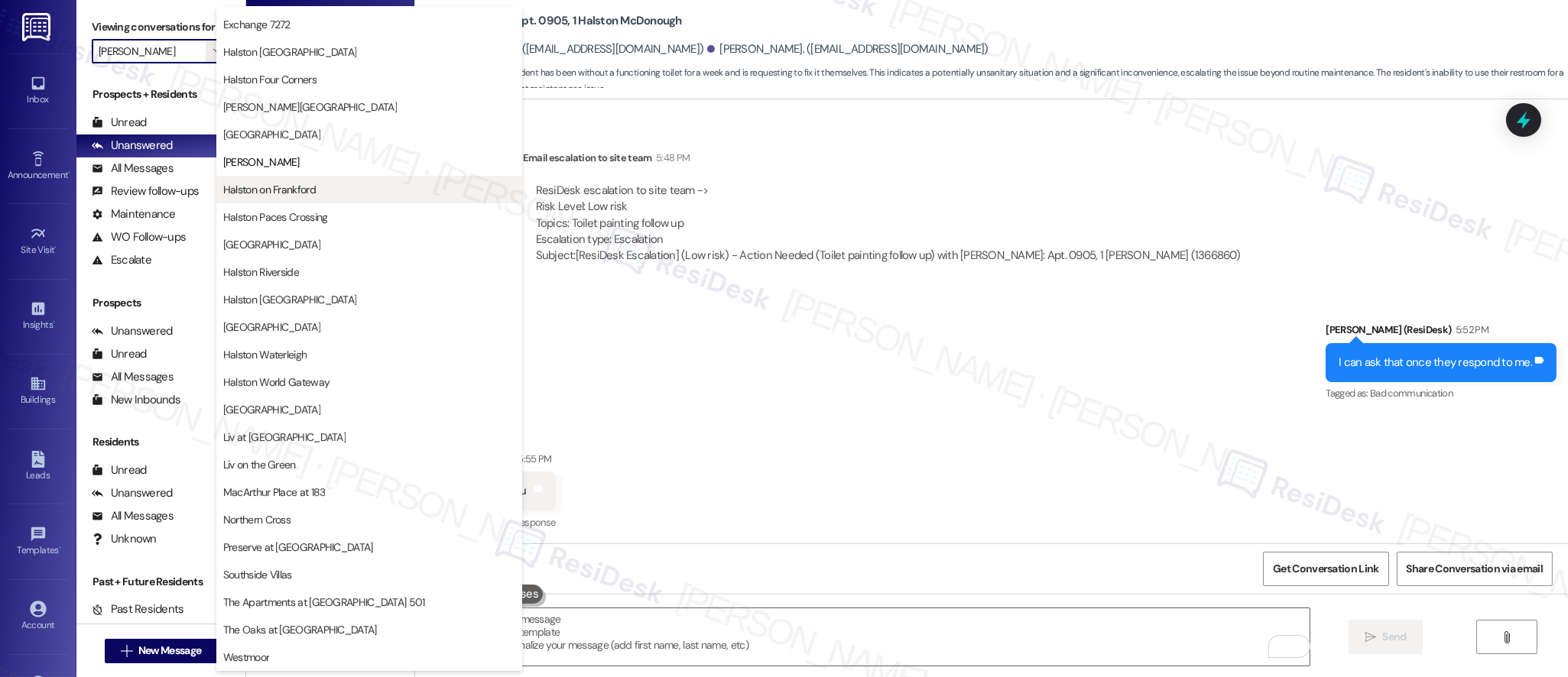
drag, startPoint x: 289, startPoint y: 208, endPoint x: 301, endPoint y: 191, distance: 20.8
click at [301, 191] on div "[GEOGRAPHIC_DATA][PERSON_NAME] [GEOGRAPHIC_DATA] [GEOGRAPHIC_DATA] [GEOGRAPHIC_…" at bounding box center [369, 231] width 306 height 275
click at [301, 191] on span "Halston on Frankford" at bounding box center [269, 189] width 93 height 15
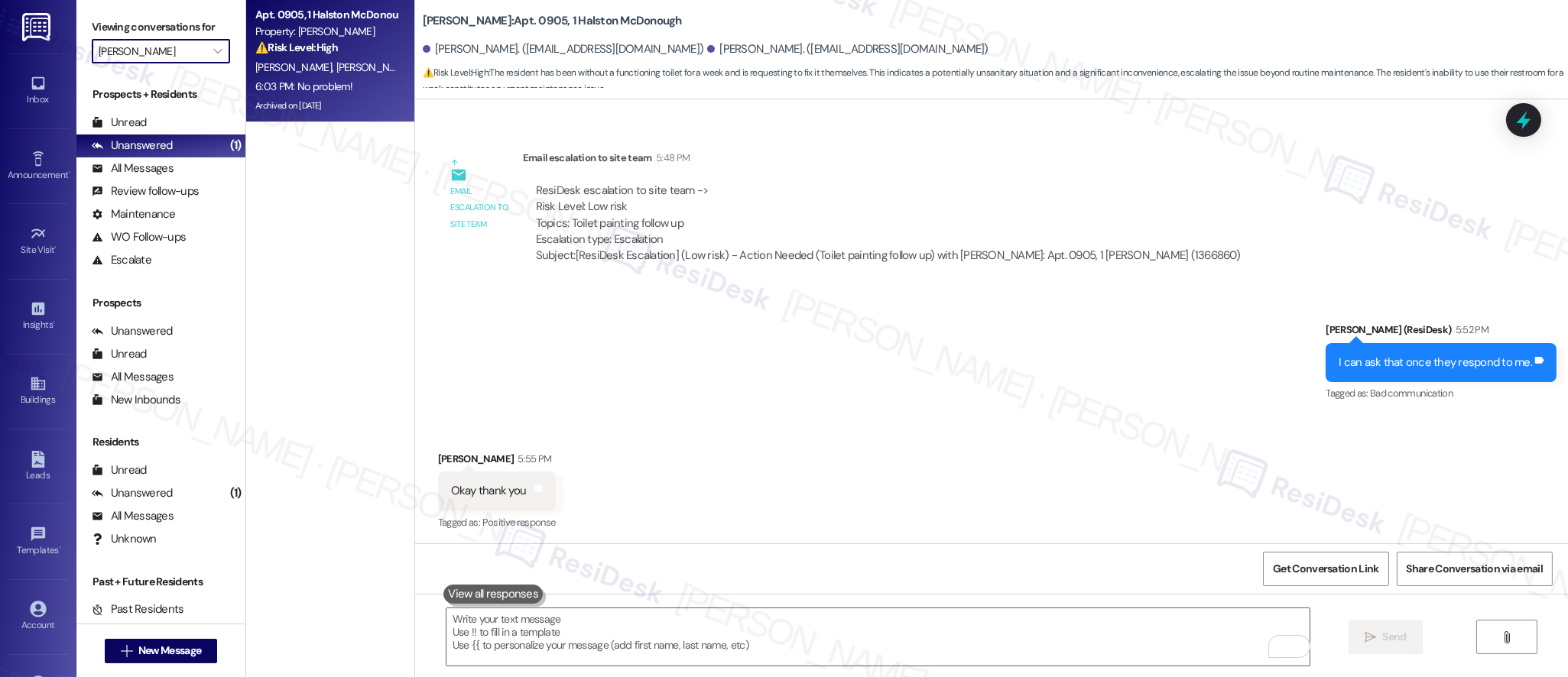
type input "Halston on Frankford"
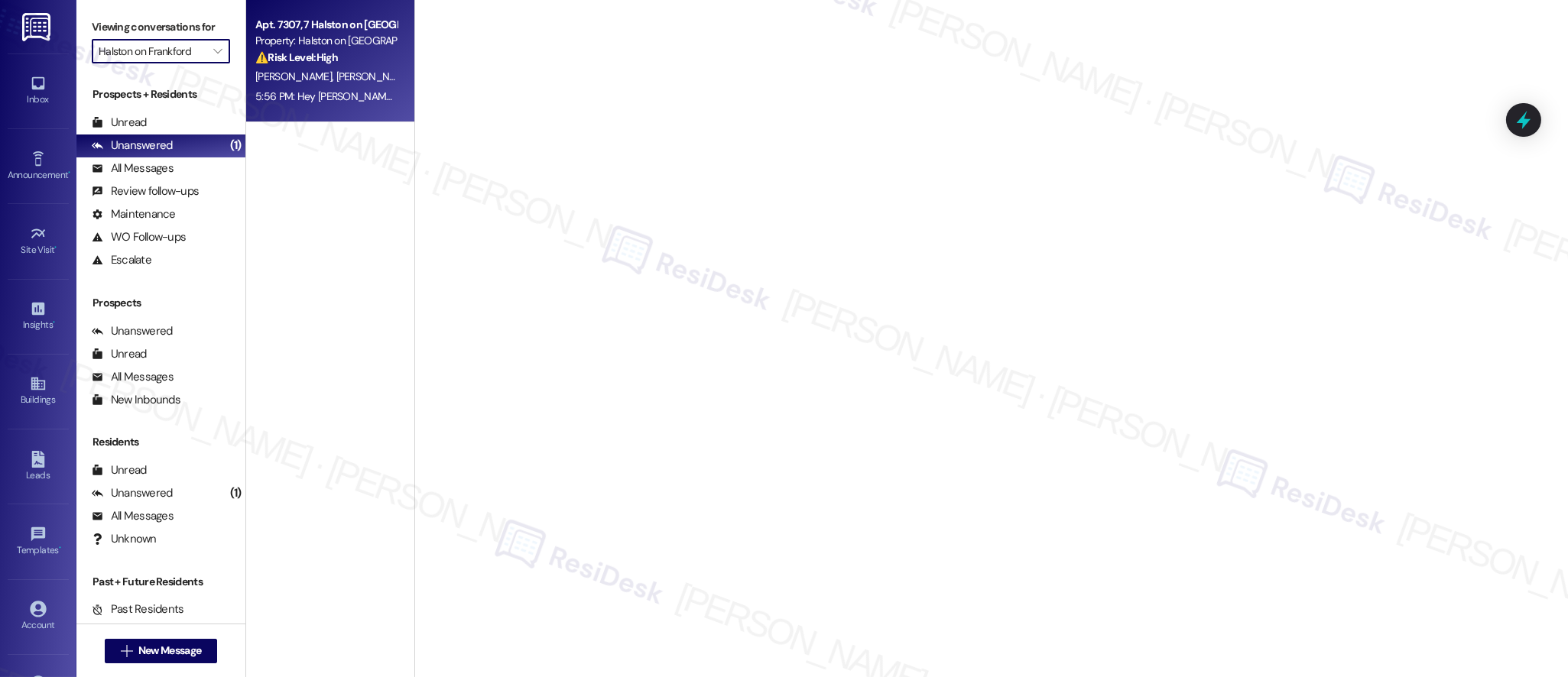
click at [344, 85] on div "[PERSON_NAME] [PERSON_NAME]" at bounding box center [326, 77] width 145 height 19
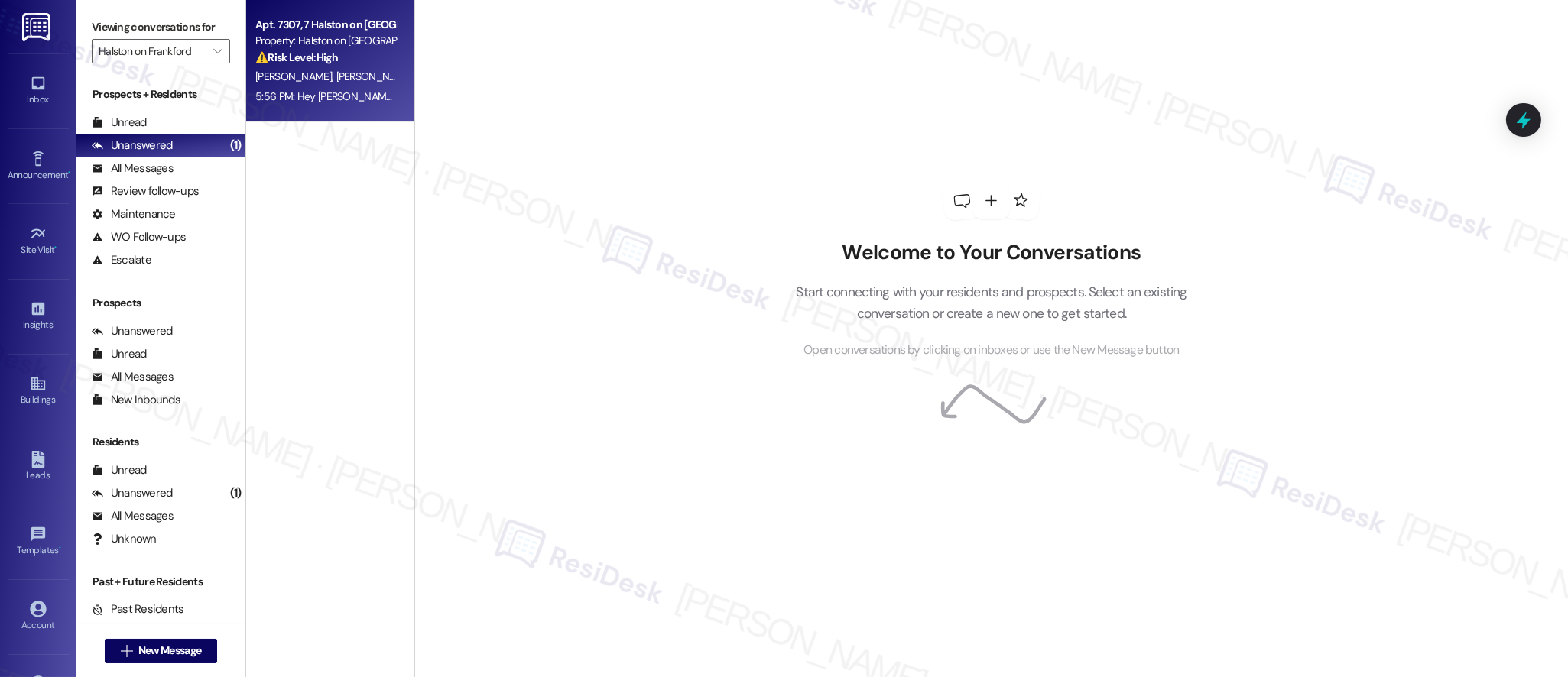
click at [344, 85] on div "[PERSON_NAME] [PERSON_NAME]" at bounding box center [326, 77] width 145 height 19
click at [343, 85] on div "[PERSON_NAME] [PERSON_NAME]" at bounding box center [326, 77] width 145 height 19
click at [342, 87] on div "5:56 PM: Hey [PERSON_NAME], I understand your concern about the broken mailbox …" at bounding box center [326, 97] width 145 height 19
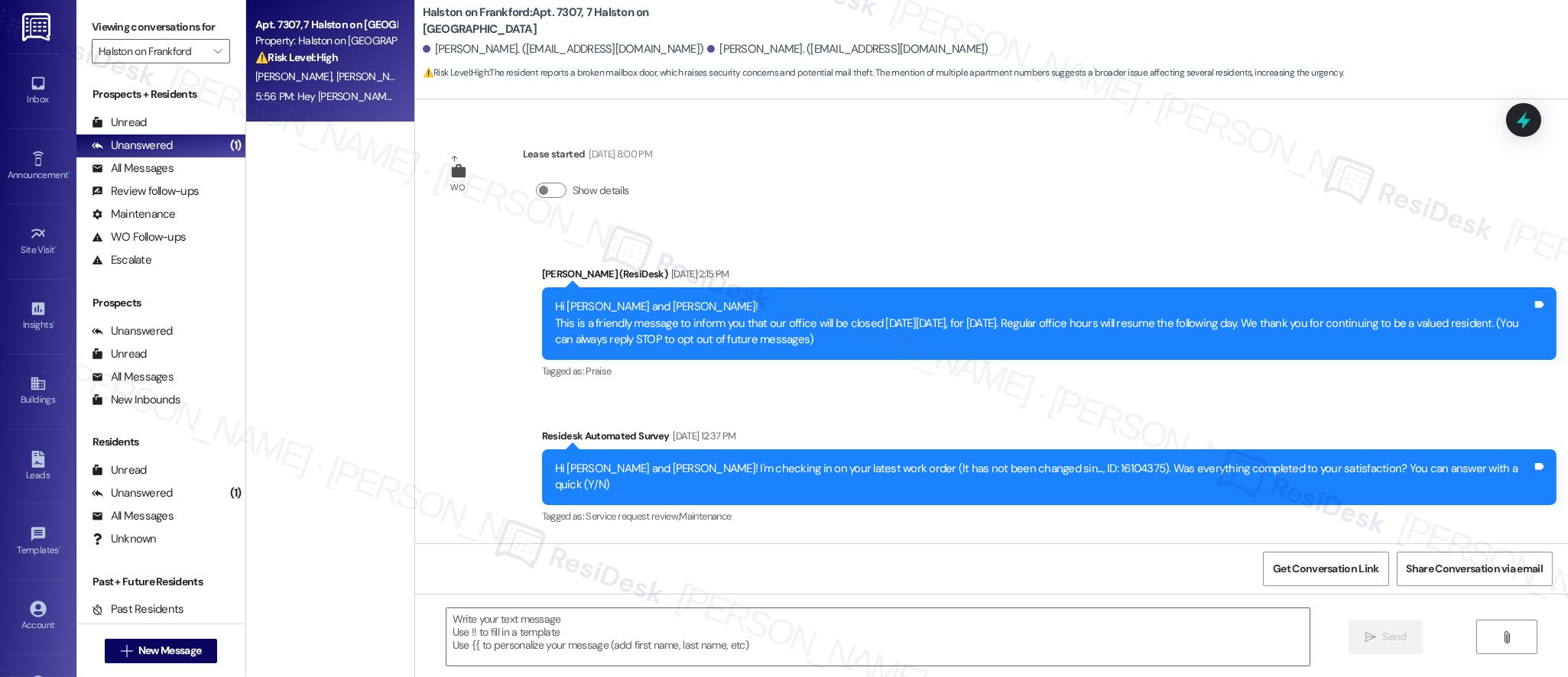
click at [343, 89] on div "5:56 PM: Hey [PERSON_NAME], I understand your concern about the broken mailbox …" at bounding box center [709, 96] width 907 height 14
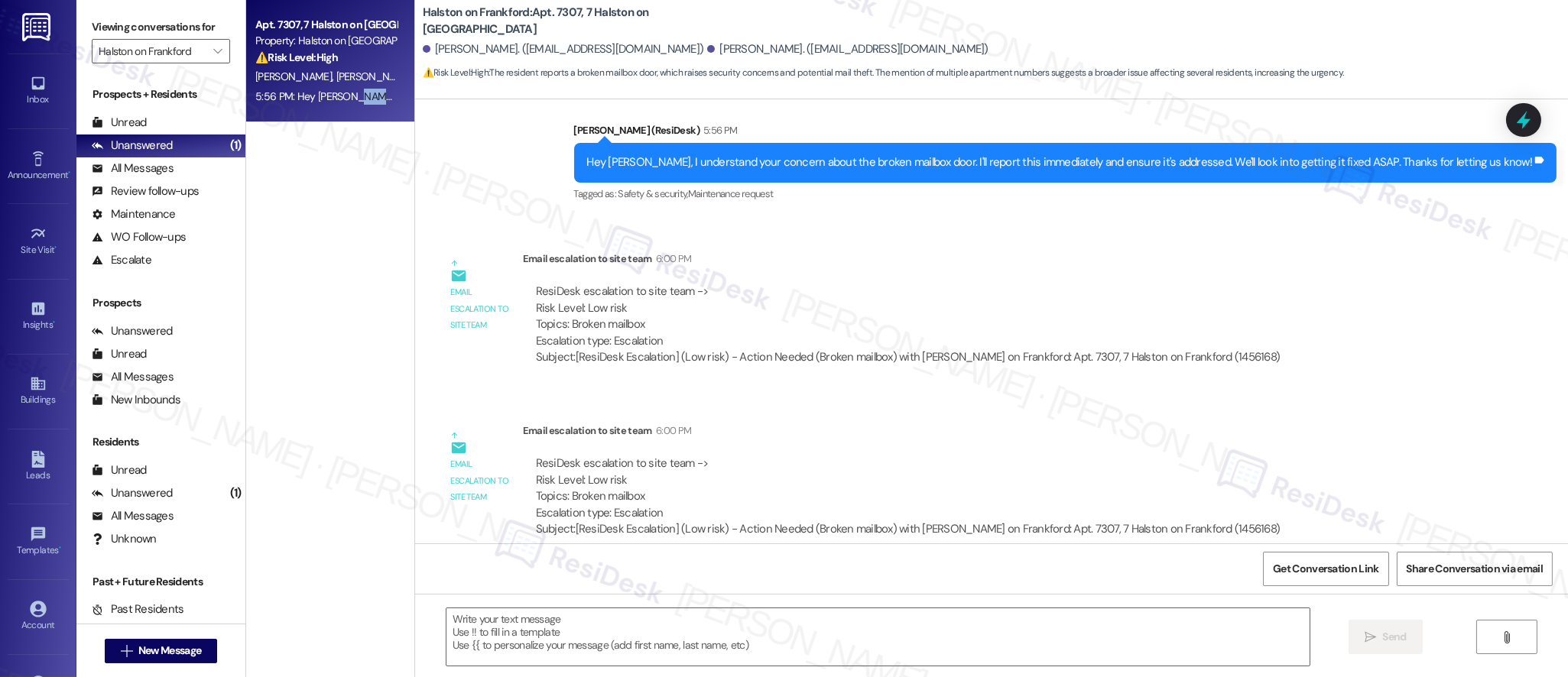
click at [344, 90] on div "5:56 PM: Hey [PERSON_NAME], I understand your concern about the broken mailbox …" at bounding box center [709, 96] width 907 height 14
type textarea "Fetching suggested responses. Please feel free to read through the conversation…"
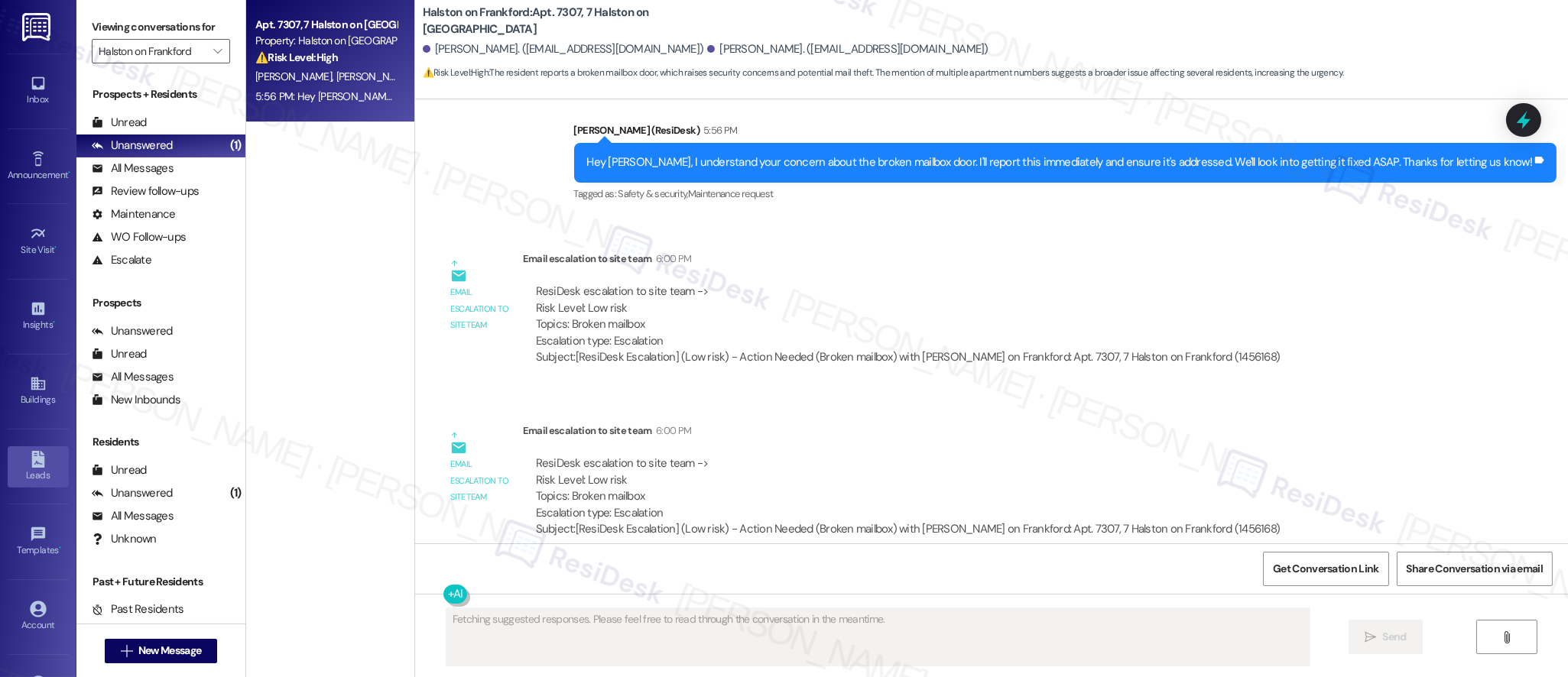
click at [13, 483] on div "Leads" at bounding box center [38, 475] width 77 height 15
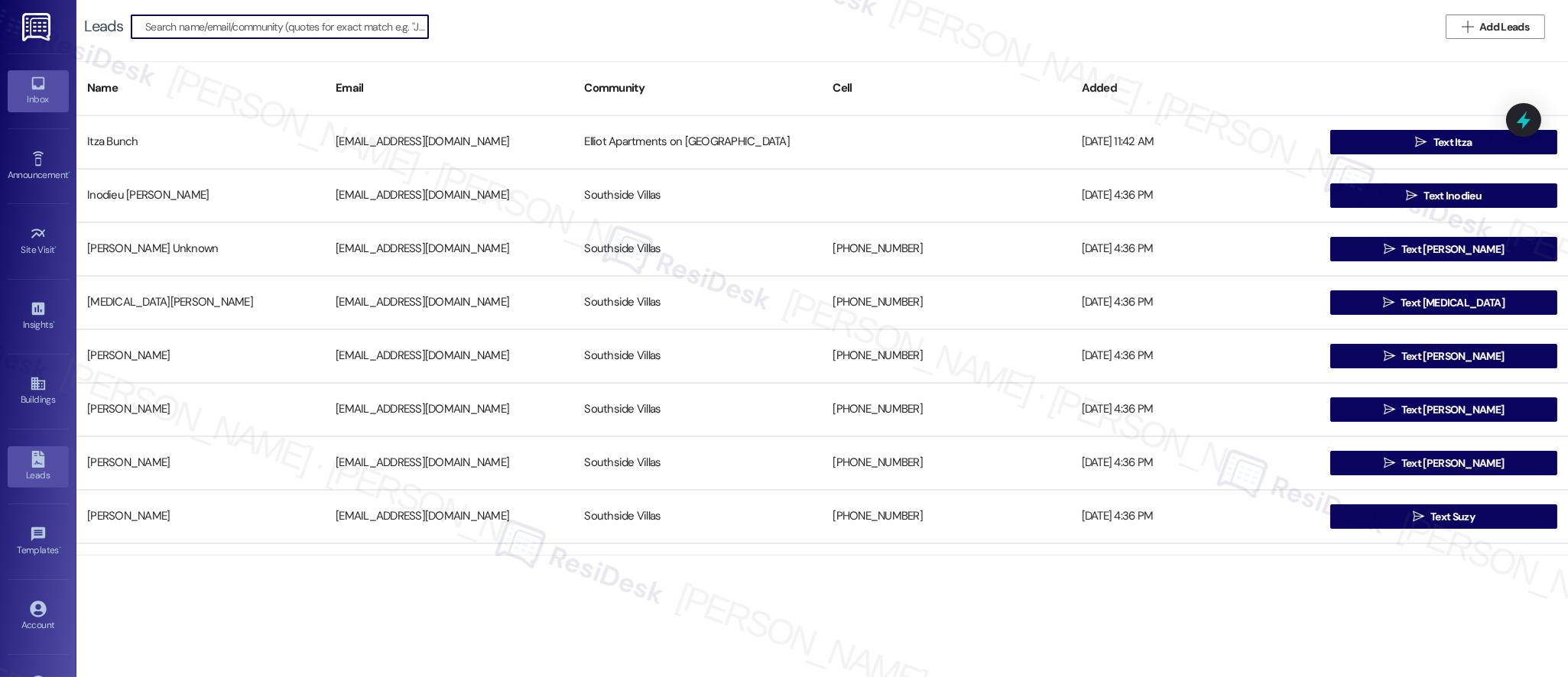
click at [25, 109] on link "Inbox" at bounding box center [38, 91] width 61 height 41
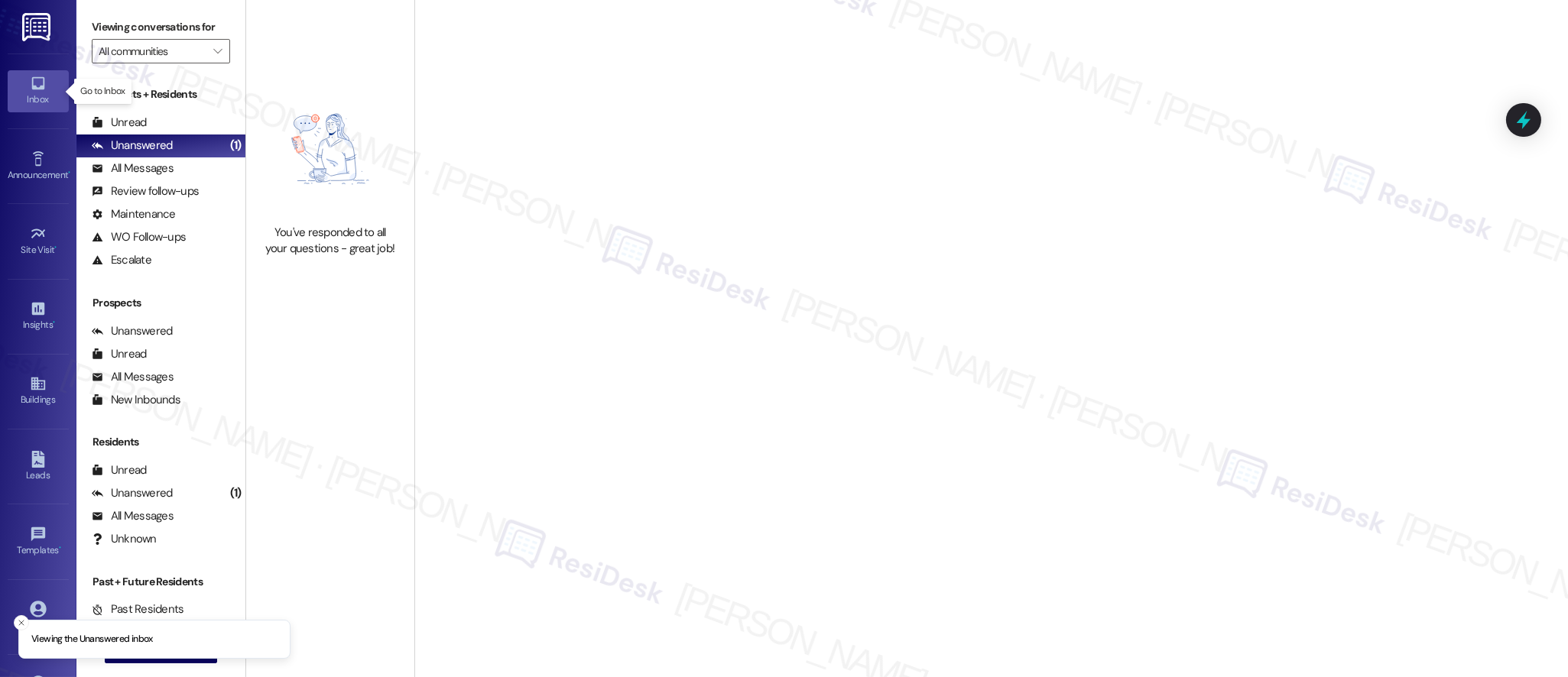
click at [27, 108] on link "Inbox" at bounding box center [38, 91] width 61 height 41
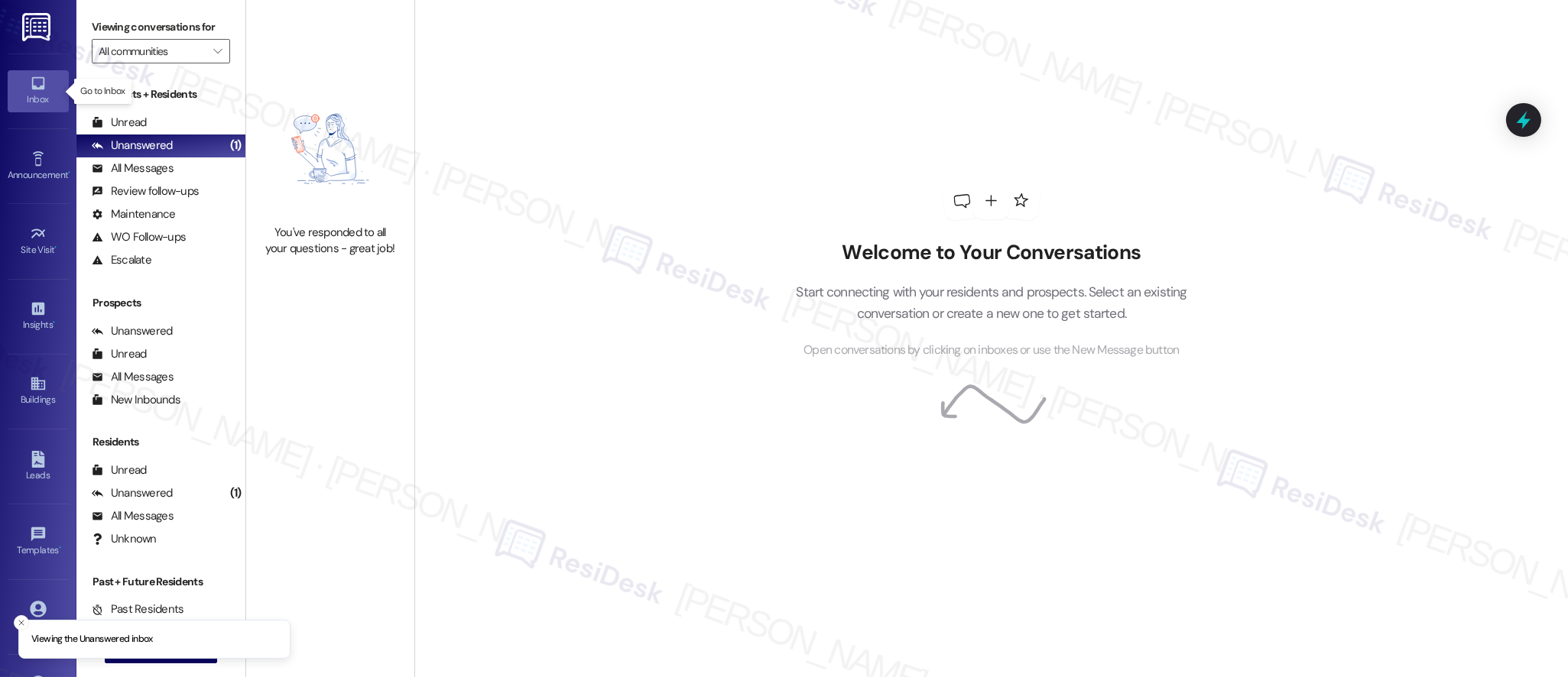
click at [28, 108] on link "Inbox" at bounding box center [38, 91] width 61 height 41
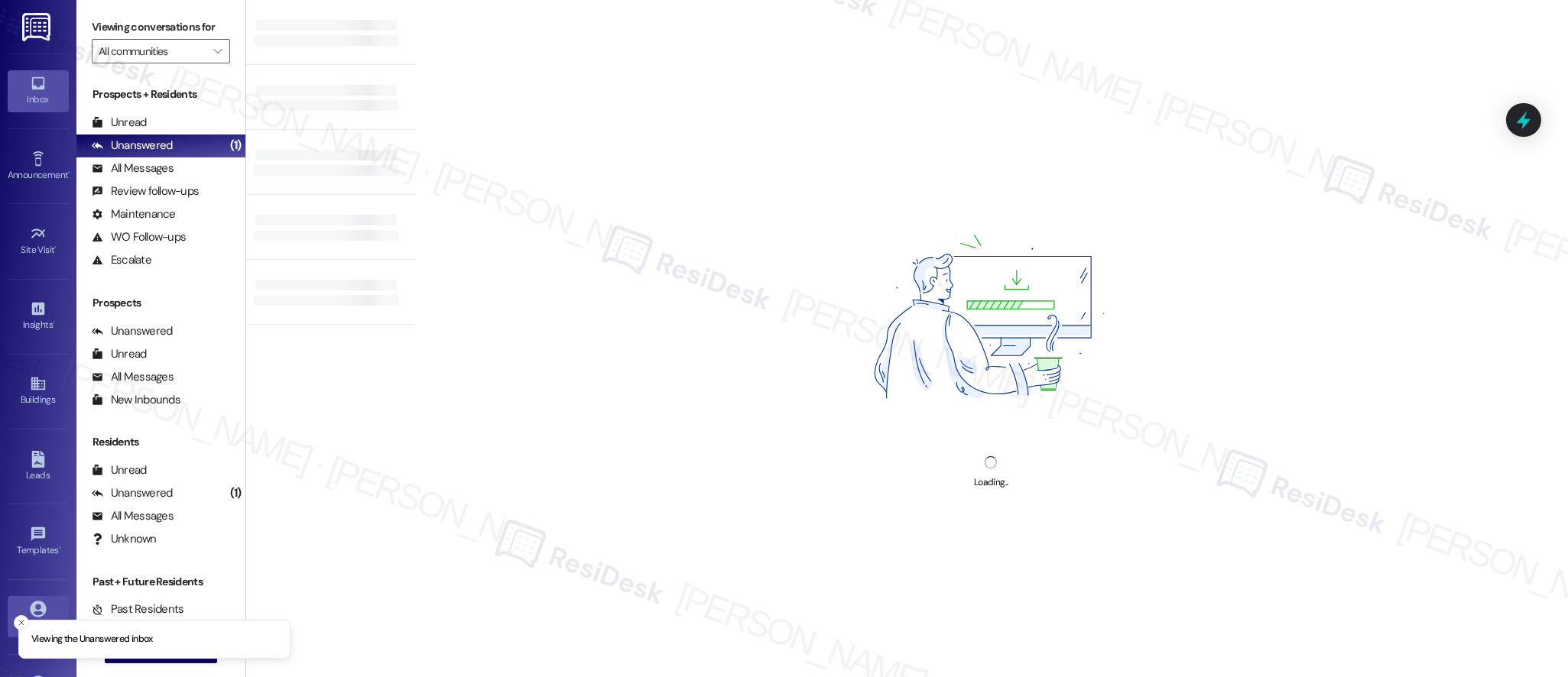
click at [34, 607] on icon at bounding box center [38, 609] width 17 height 17
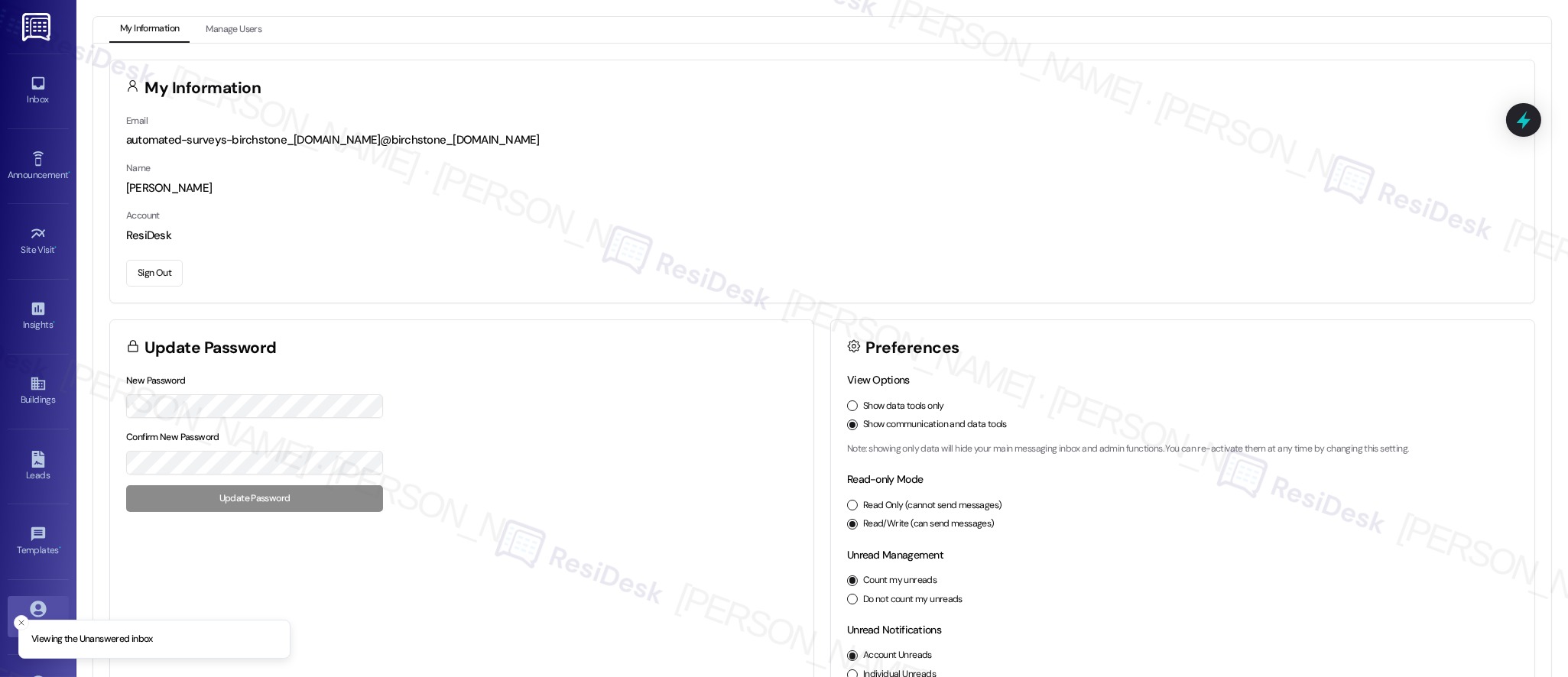
click at [168, 262] on button "Sign Out" at bounding box center [154, 273] width 56 height 26
click at [168, 261] on button "Sign Out" at bounding box center [154, 273] width 56 height 26
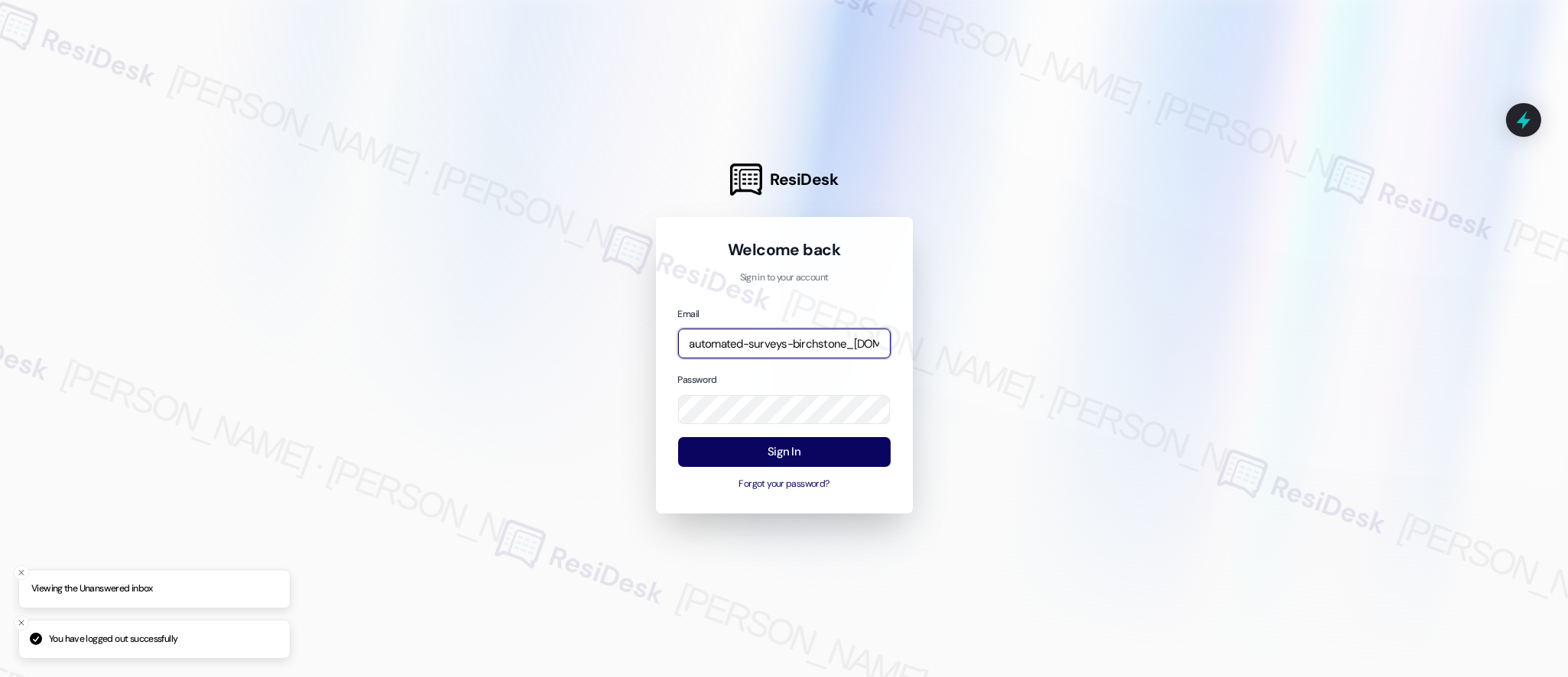
click at [800, 334] on input "automated-surveys-birchstone_[DOMAIN_NAME]@birchstone_[DOMAIN_NAME]" at bounding box center [784, 344] width 213 height 30
type input "automated-surveys-affinity_[DOMAIN_NAME]@affinity_[DOMAIN_NAME]"
click at [771, 465] on button "Sign In" at bounding box center [784, 452] width 213 height 30
click at [780, 453] on button "Sign In" at bounding box center [784, 452] width 213 height 30
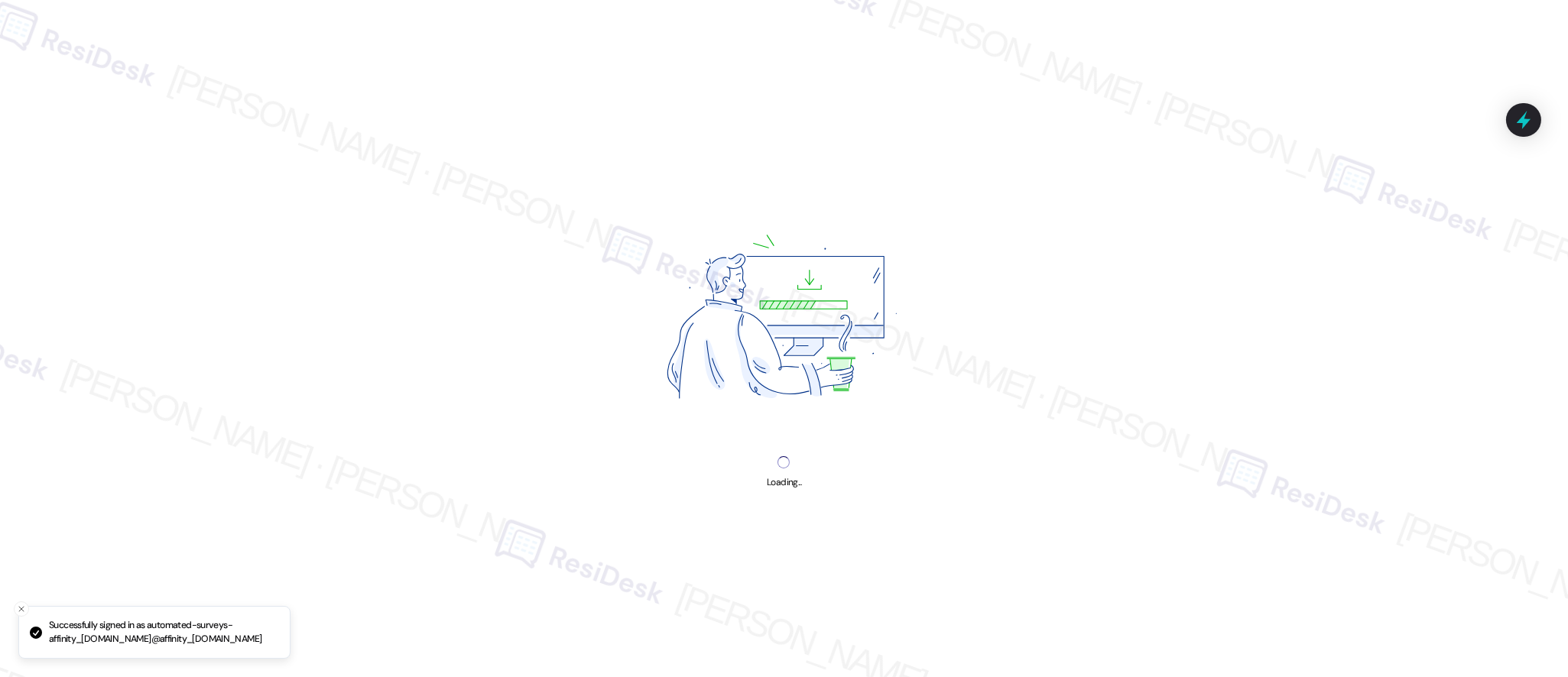
click at [779, 451] on img at bounding box center [784, 321] width 362 height 271
